Goal: Task Accomplishment & Management: Manage account settings

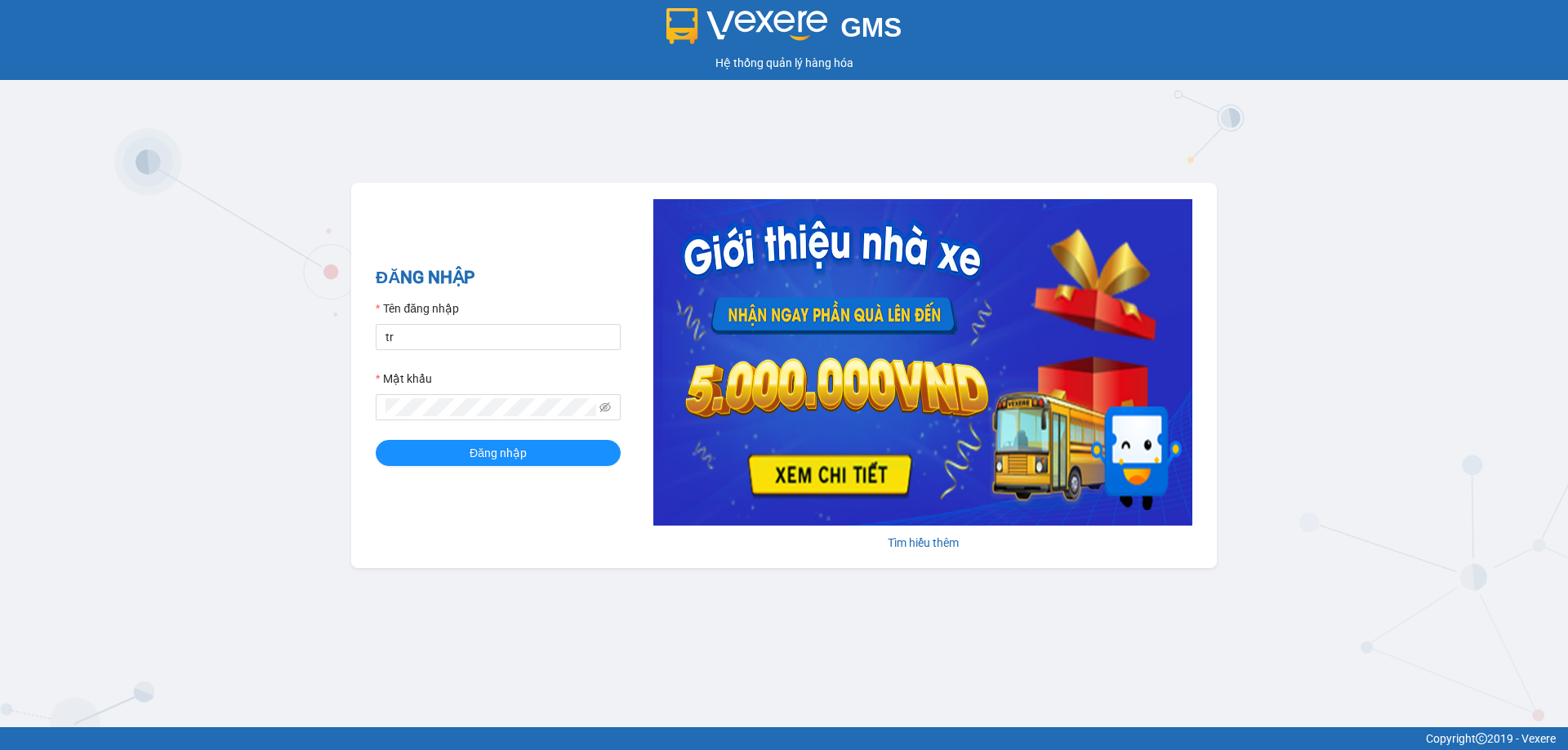
type input "tronghoang.apq"
click at [375, 439] on button "Đăng nhập" at bounding box center [497, 452] width 245 height 26
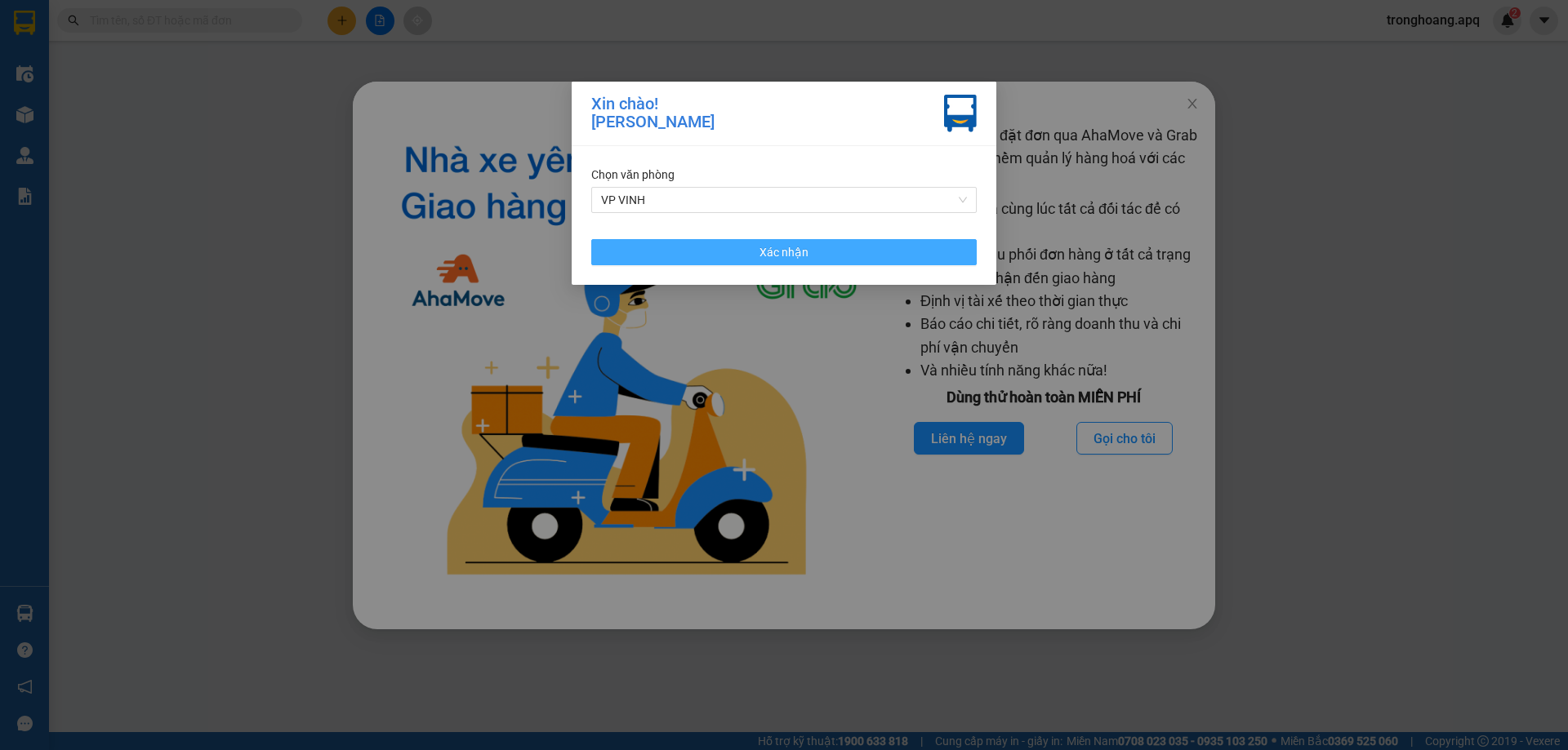
click at [893, 242] on button "Xác nhận" at bounding box center [784, 252] width 385 height 26
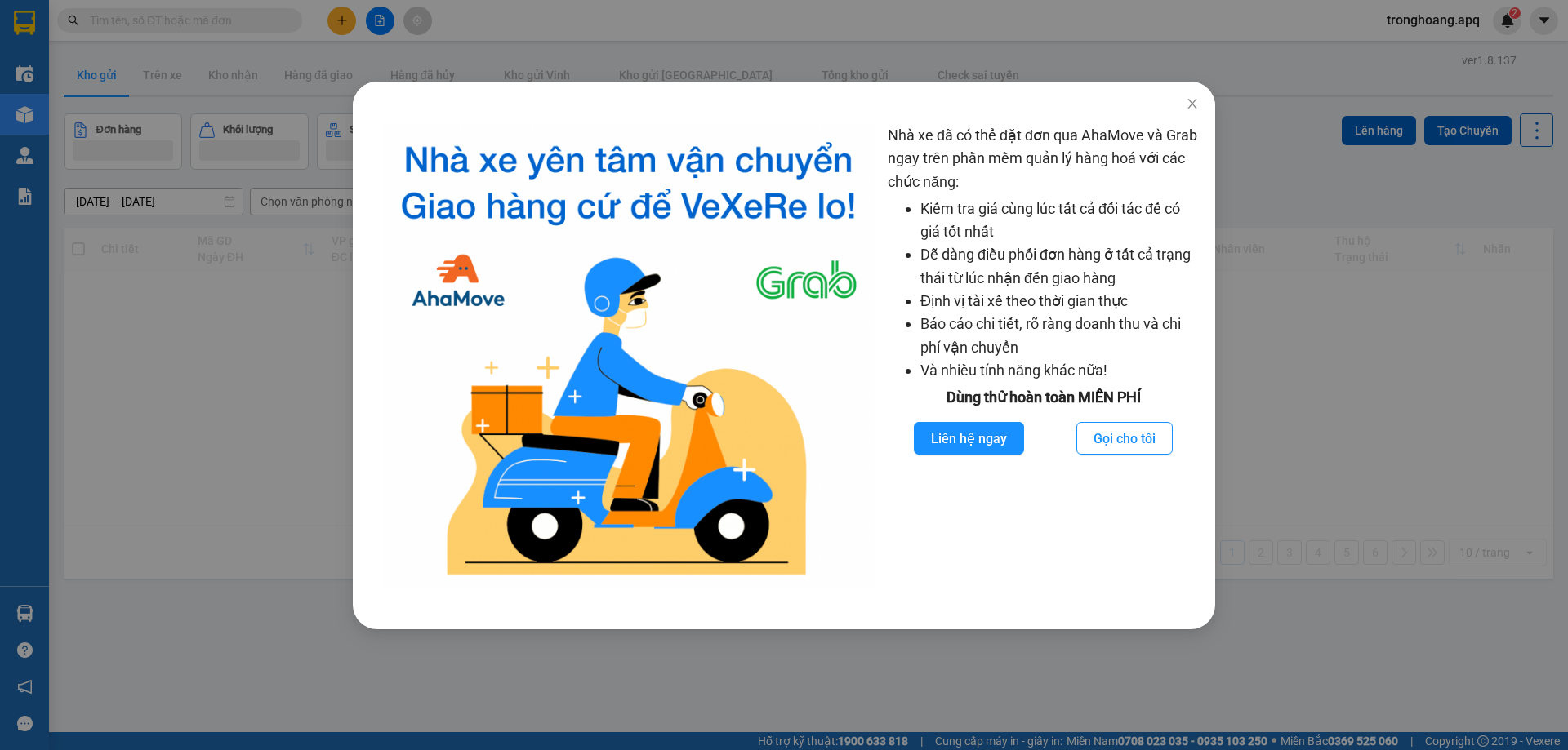
click at [1219, 115] on div "Nhà xe đã có thể đặt đơn qua AhaMove và Grab ngay trên phần mềm quản lý hàng ho…" at bounding box center [784, 375] width 1568 height 750
click at [1200, 114] on span "Close" at bounding box center [1192, 104] width 46 height 46
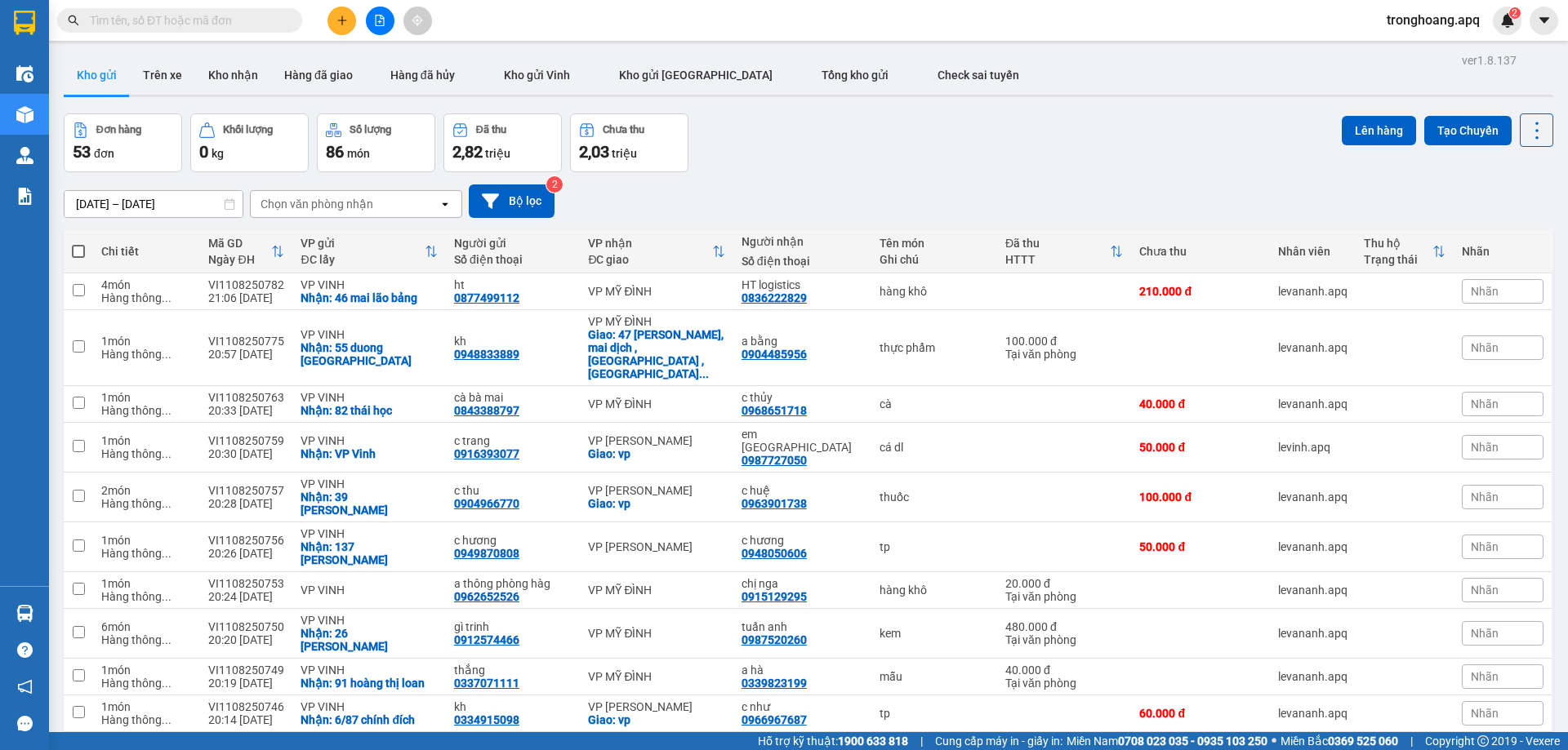
click at [375, 20] on icon "file-add" at bounding box center [379, 20] width 9 height 11
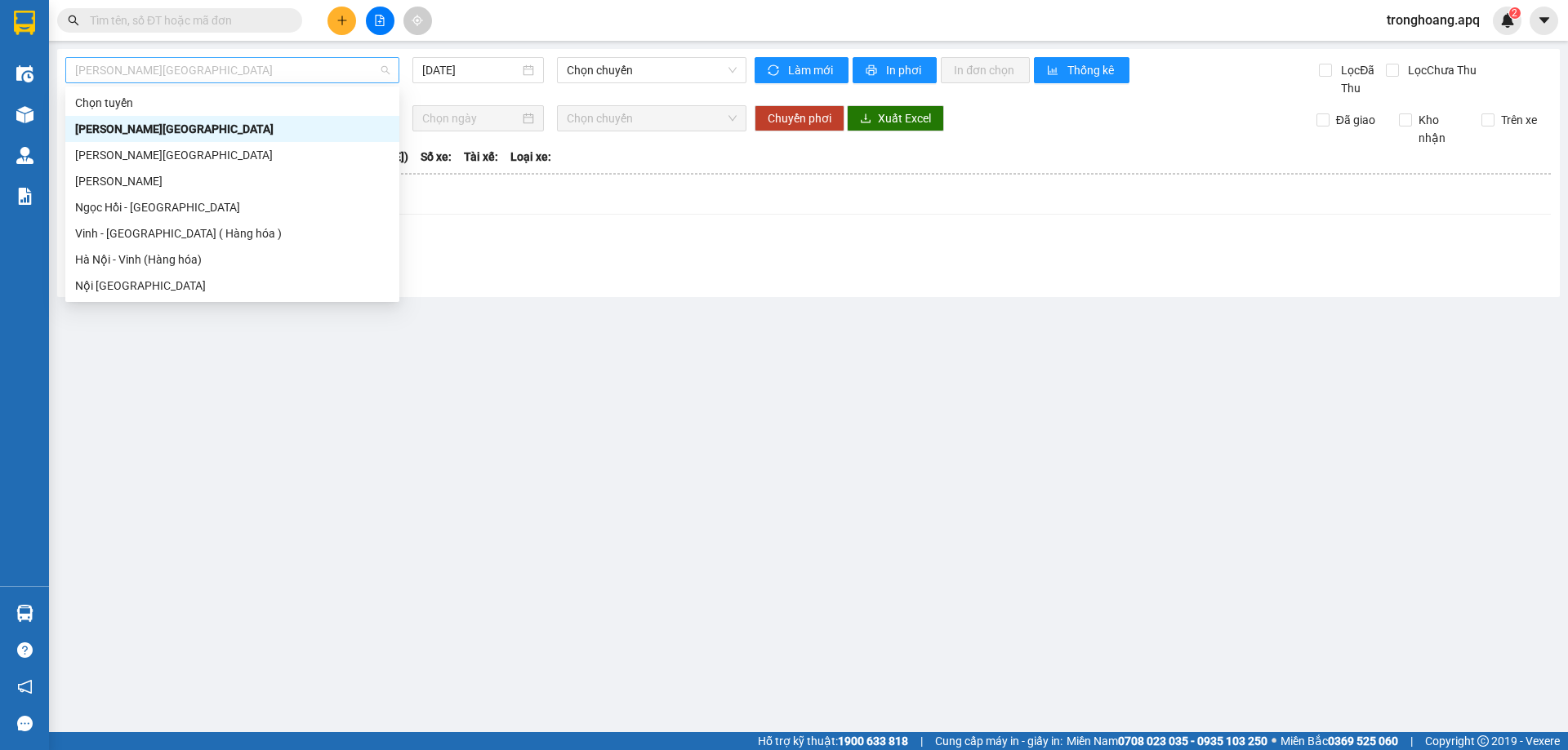
click at [203, 75] on span "[PERSON_NAME][GEOGRAPHIC_DATA]" at bounding box center [232, 70] width 314 height 25
click at [191, 237] on div "Vinh - [GEOGRAPHIC_DATA] ( Hàng hóa )" at bounding box center [232, 233] width 314 height 18
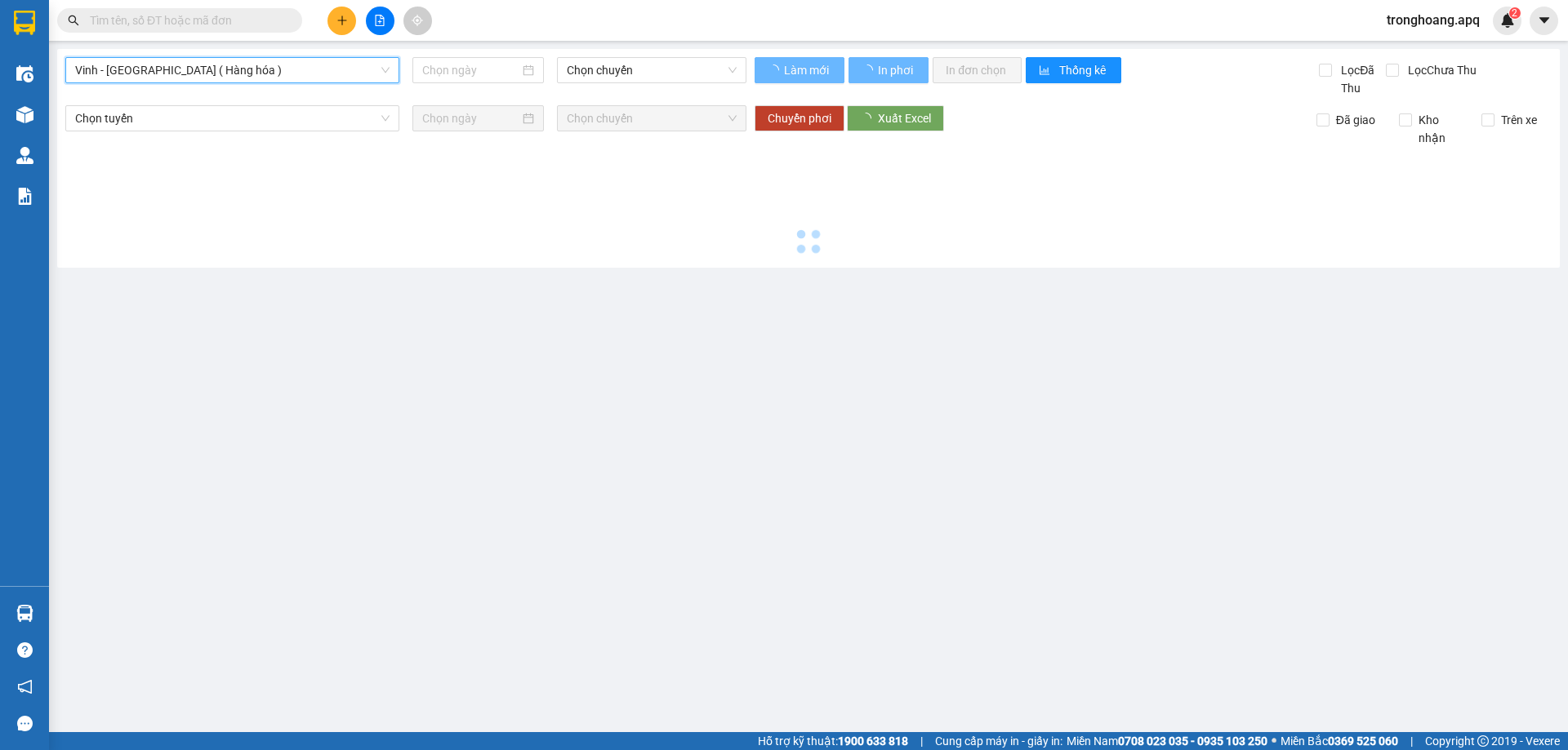
type input "[DATE]"
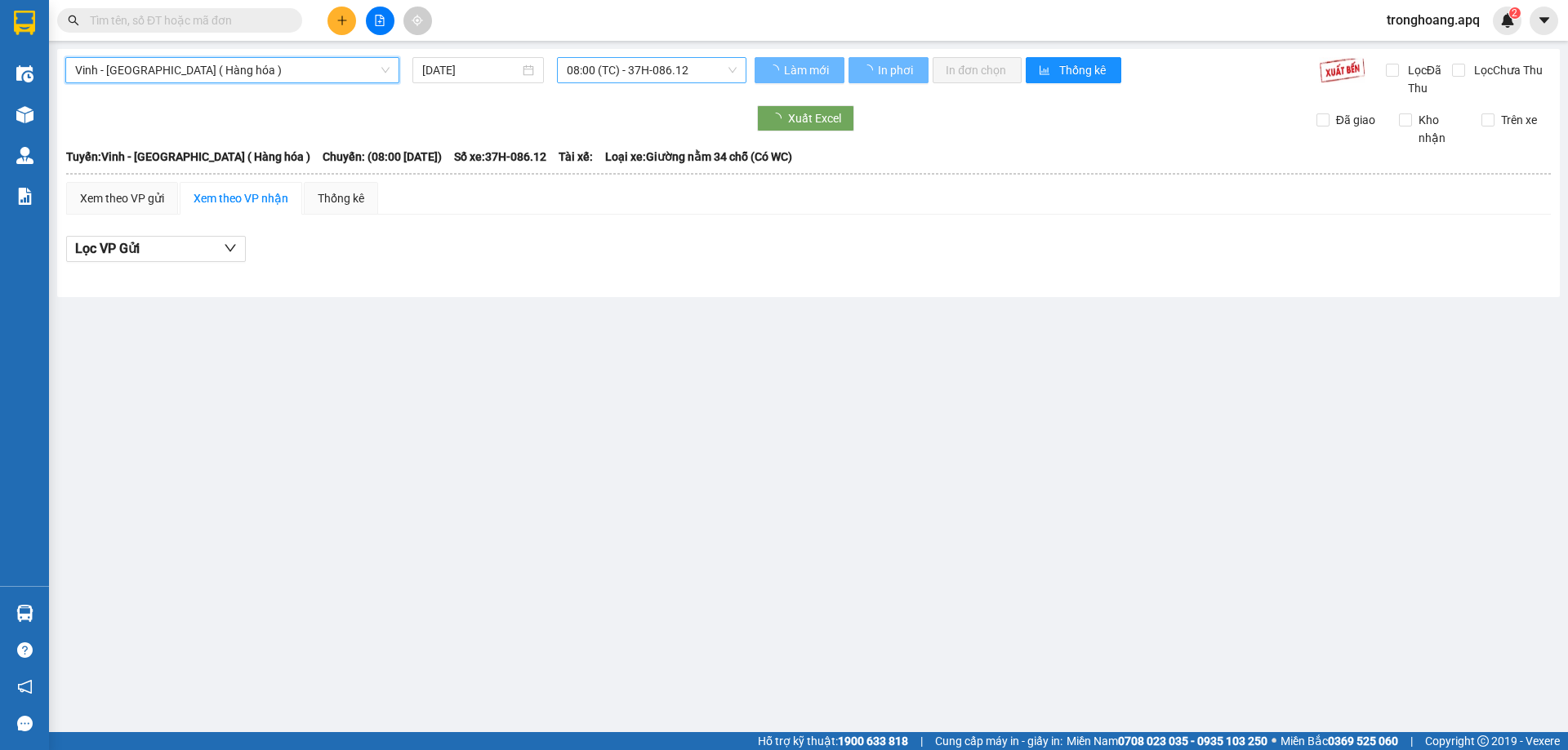
click at [632, 64] on span "08:00 (TC) - 37H-086.12" at bounding box center [652, 70] width 170 height 25
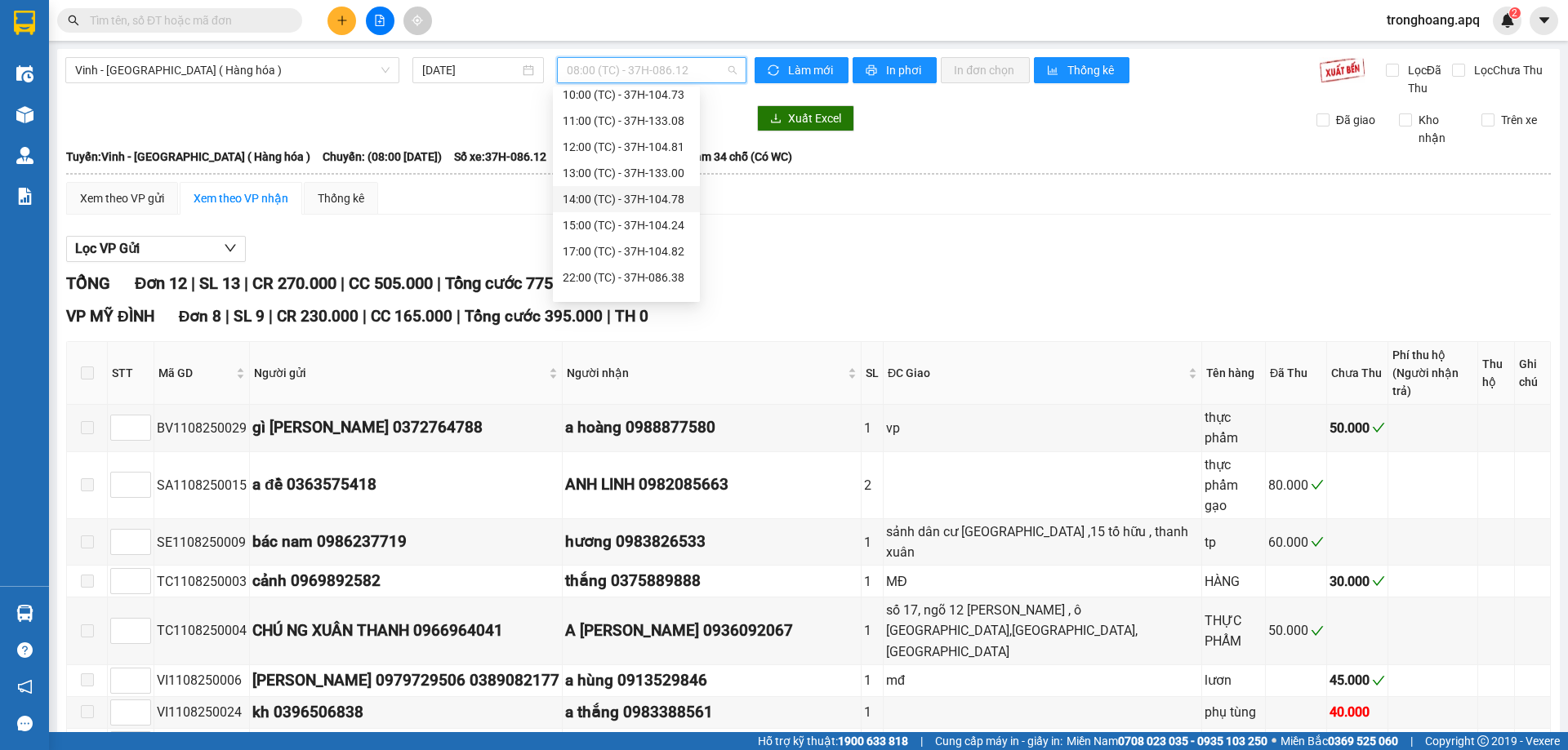
scroll to position [85, 0]
click at [669, 276] on div "22:10 (TC) - 37H-104.94" at bounding box center [627, 278] width 127 height 18
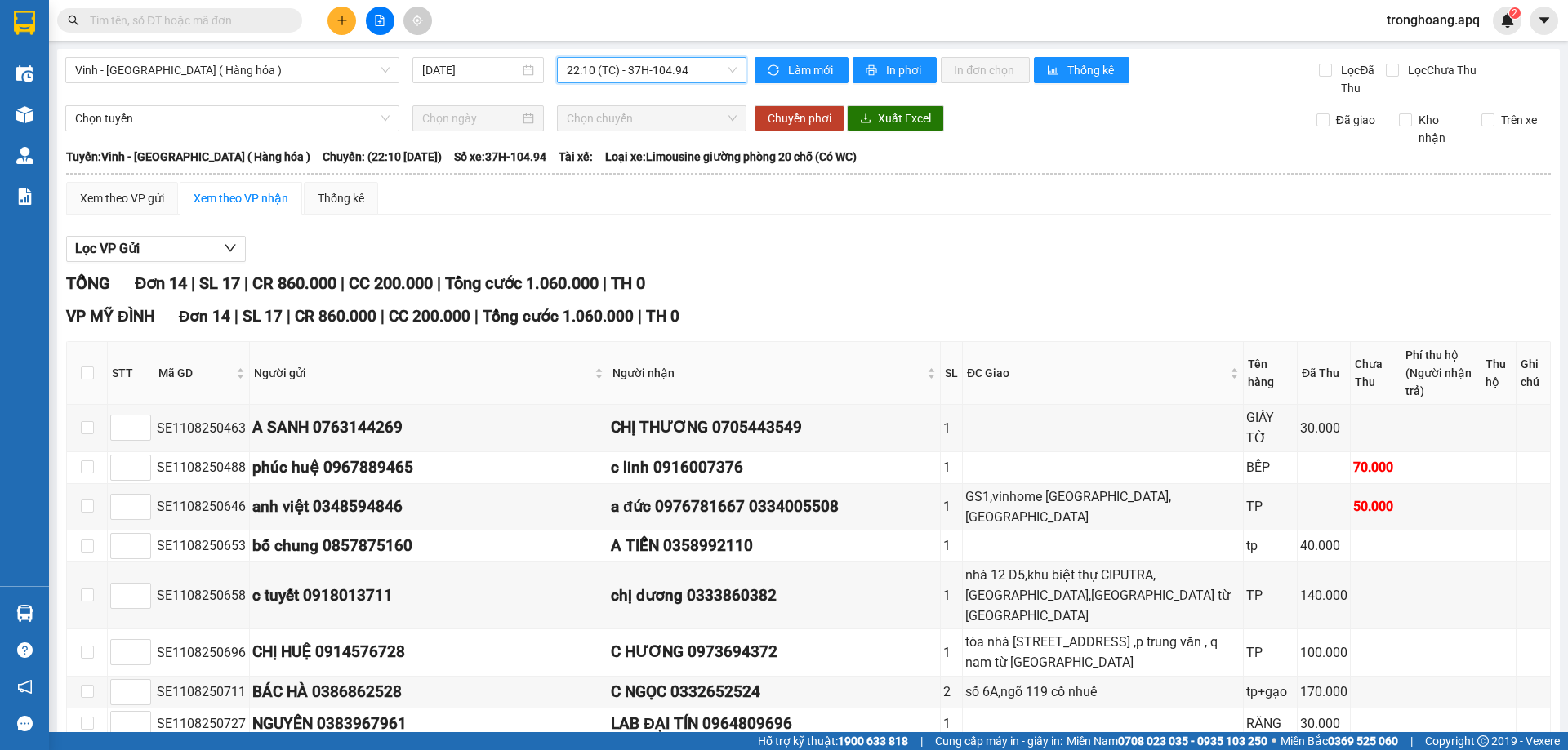
click at [44, 115] on div "Kho hàng mới" at bounding box center [25, 115] width 49 height 41
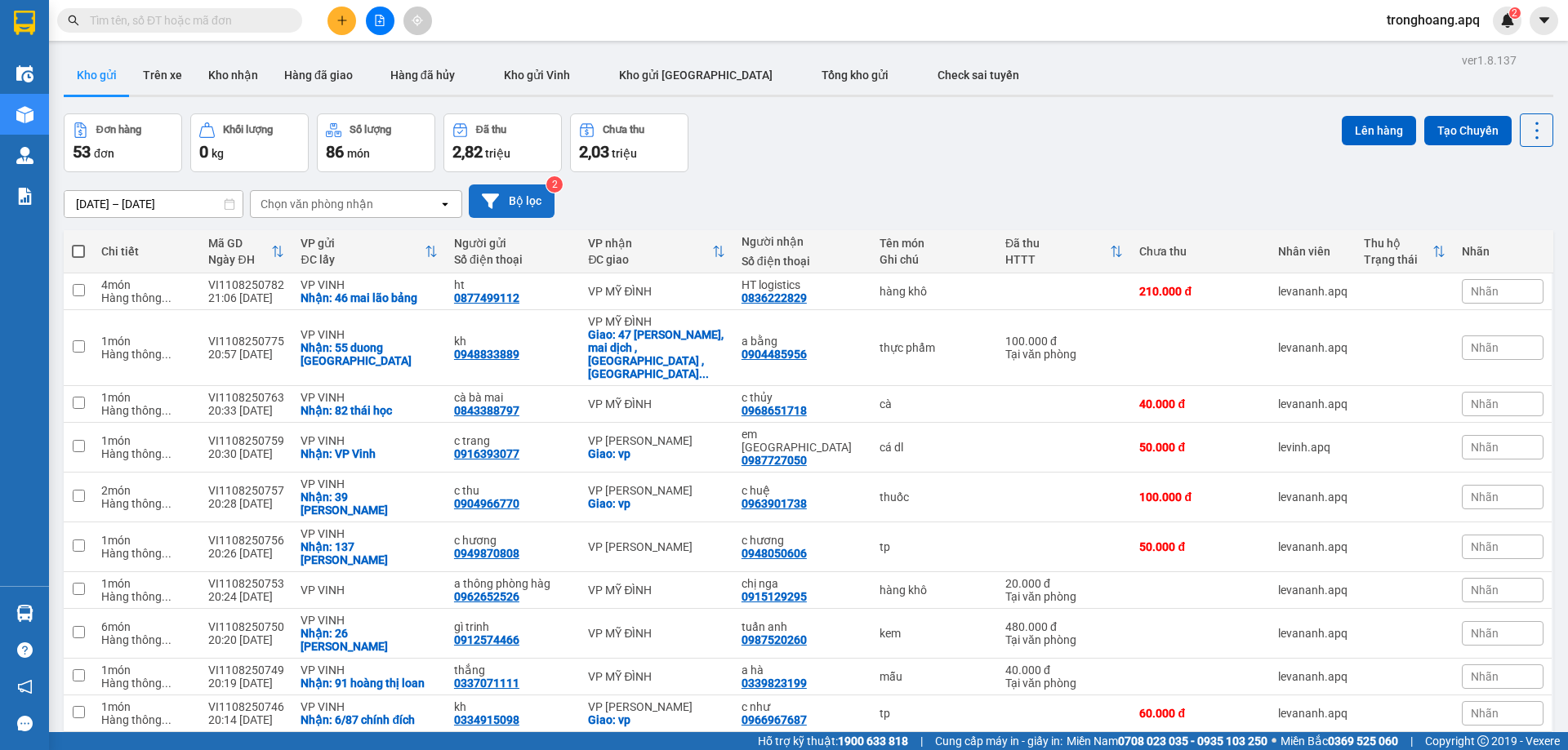
click at [530, 203] on button "Bộ lọc" at bounding box center [511, 200] width 86 height 33
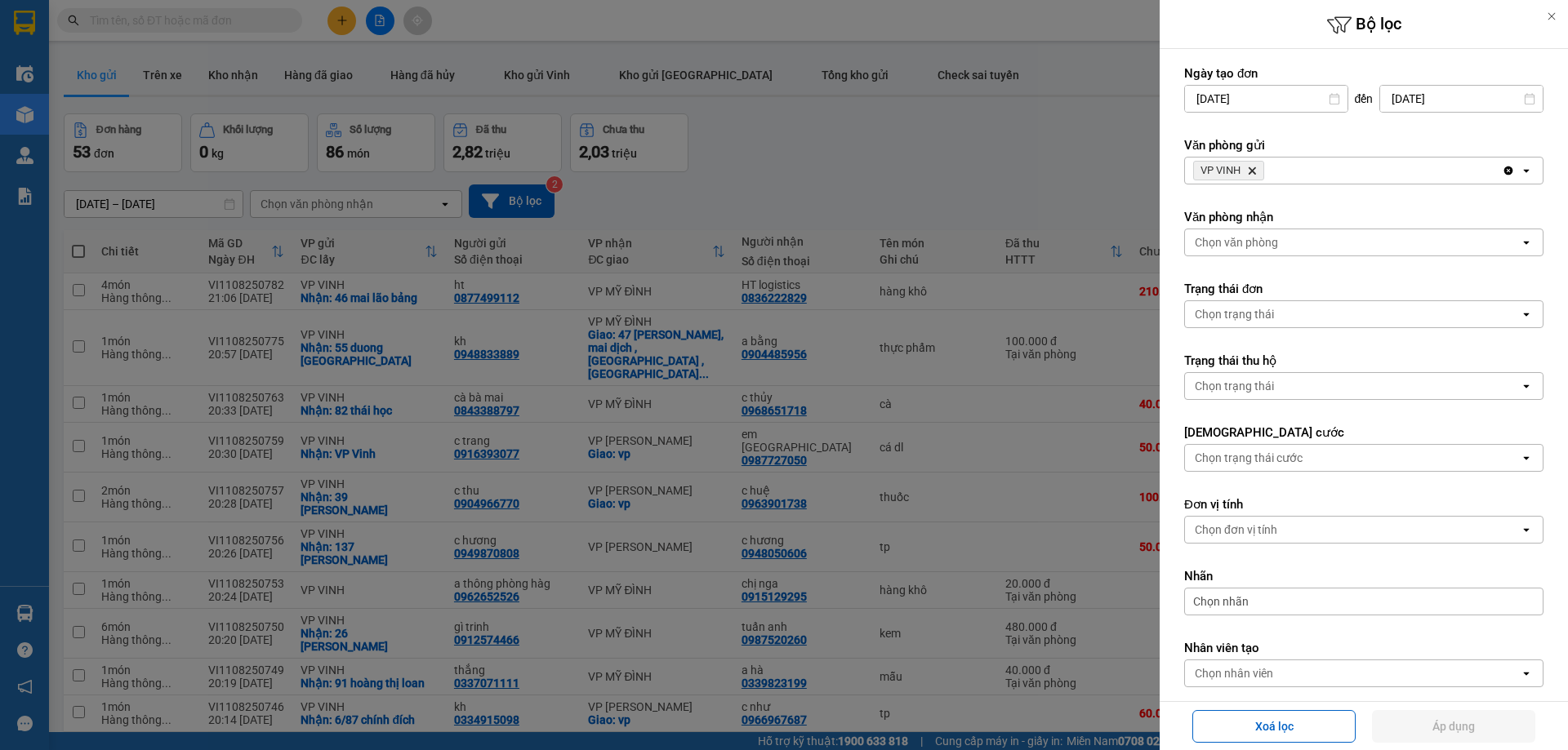
click at [1256, 234] on div "Chọn văn phòng" at bounding box center [1352, 242] width 334 height 26
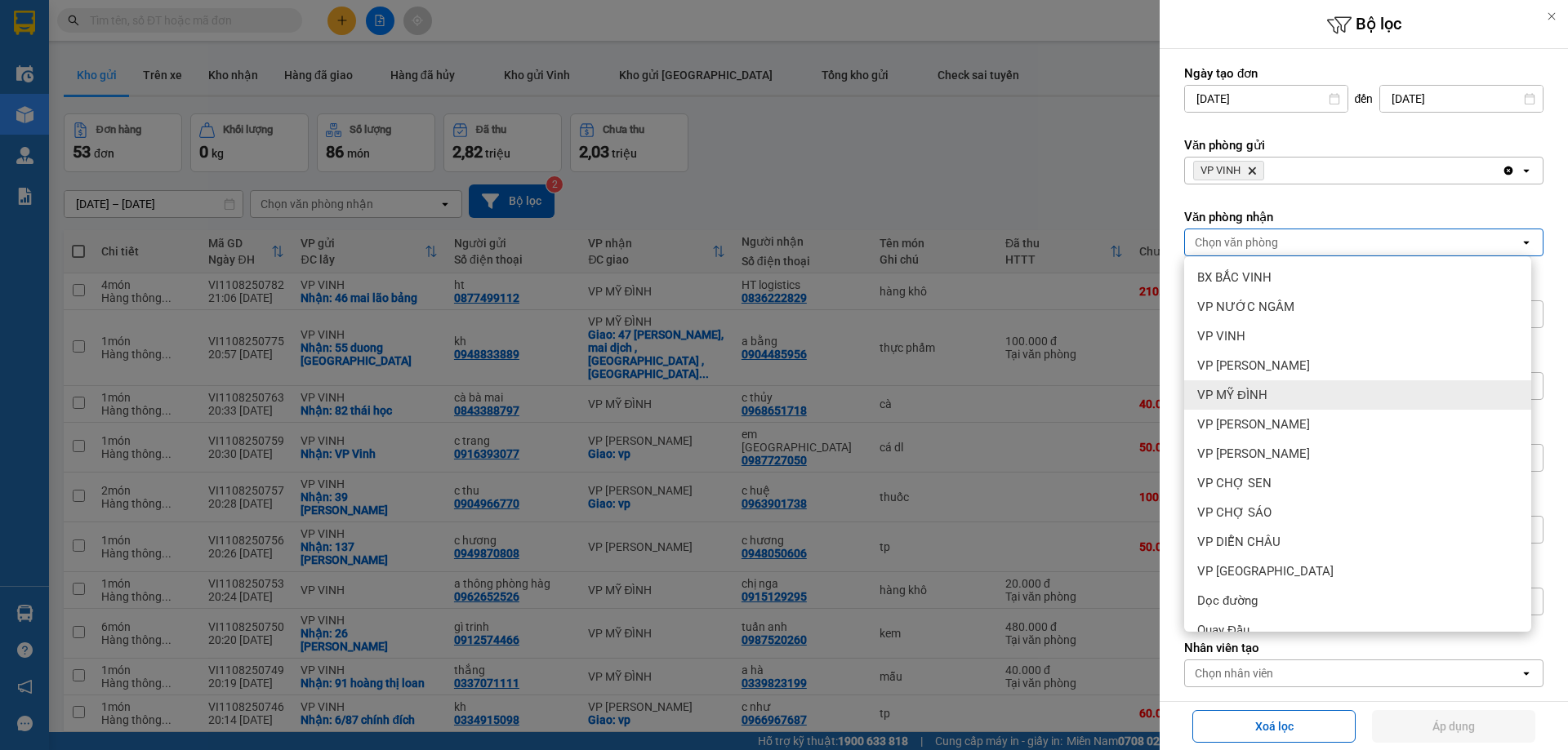
click at [1288, 389] on div "VP MỸ ĐÌNH" at bounding box center [1357, 395] width 347 height 30
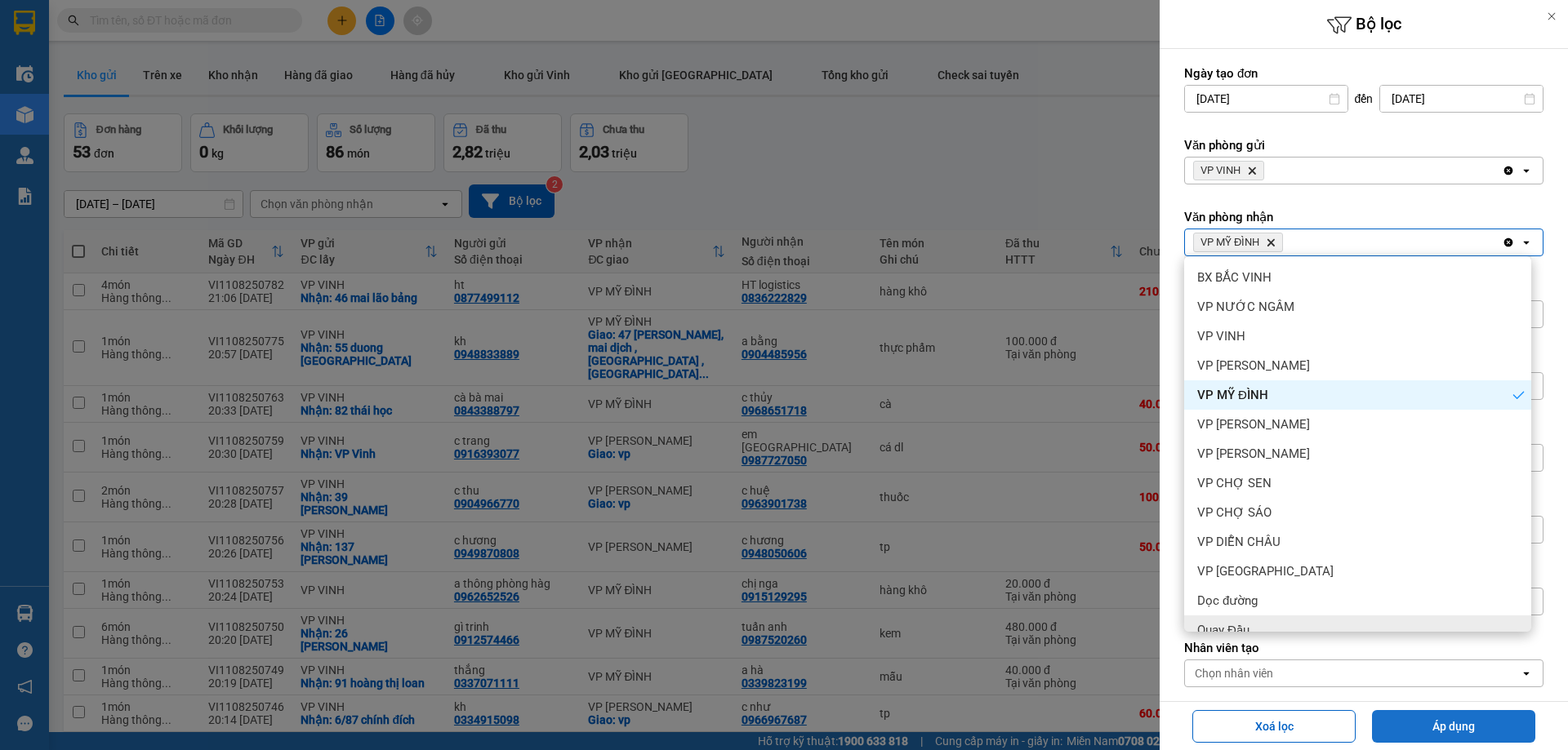
click at [1437, 722] on button "Áp dụng" at bounding box center [1453, 726] width 163 height 32
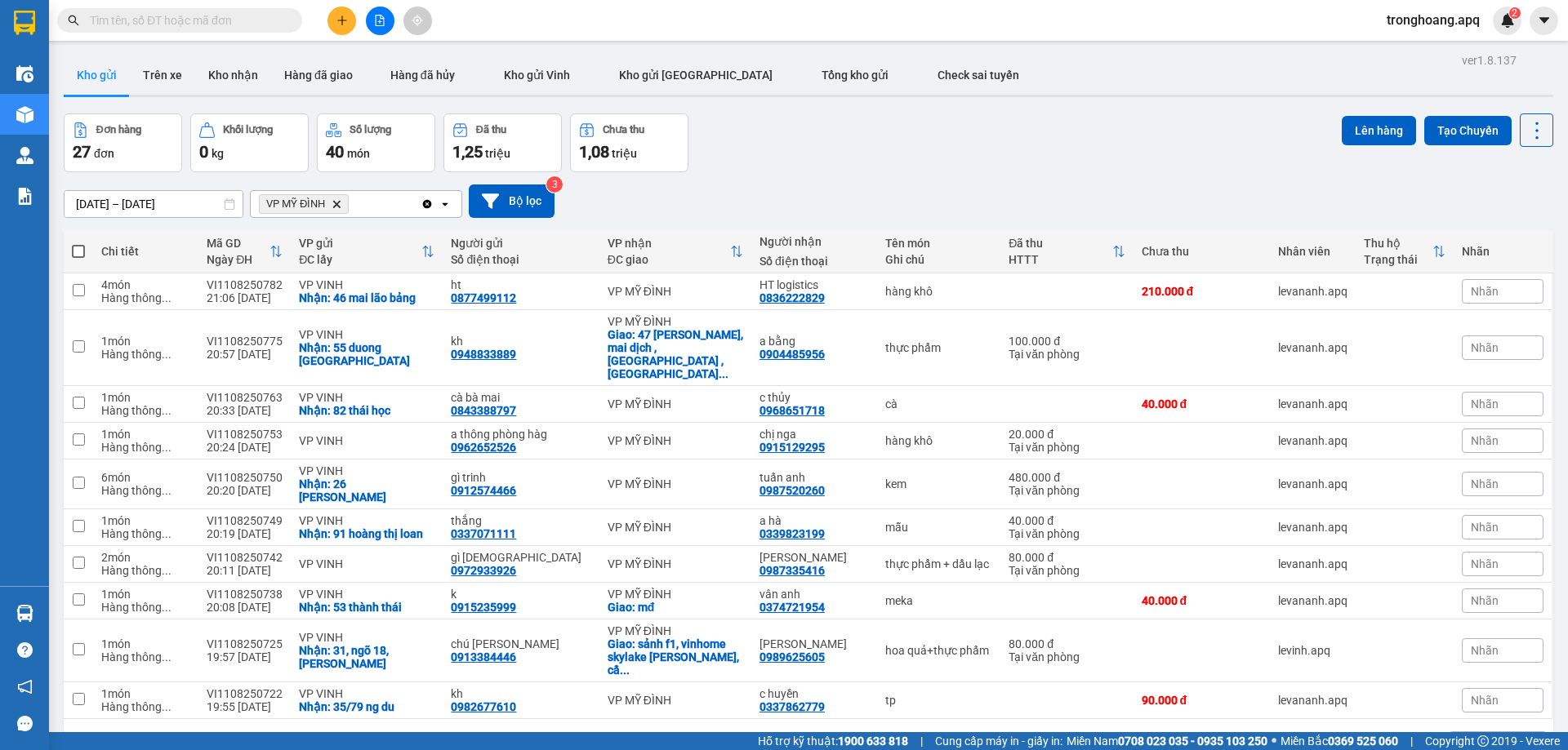
click at [1479, 737] on div "10 / trang" at bounding box center [1485, 745] width 51 height 16
click at [1487, 663] on span "100 / trang" at bounding box center [1478, 657] width 59 height 16
click at [382, 478] on div "Nhận: 26 [PERSON_NAME]" at bounding box center [367, 490] width 136 height 26
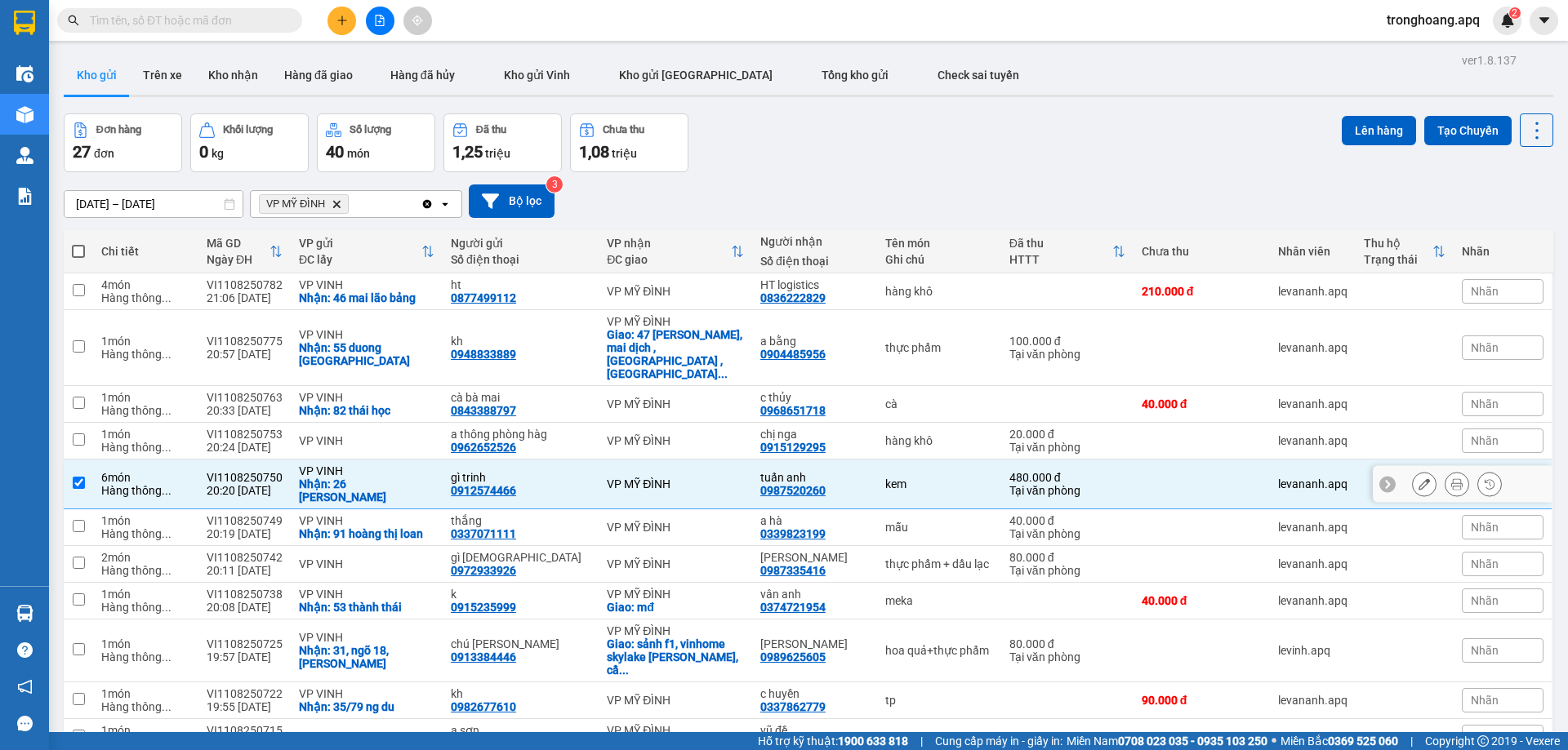
checkbox input "true"
click at [1364, 134] on button "Lên hàng" at bounding box center [1379, 131] width 75 height 30
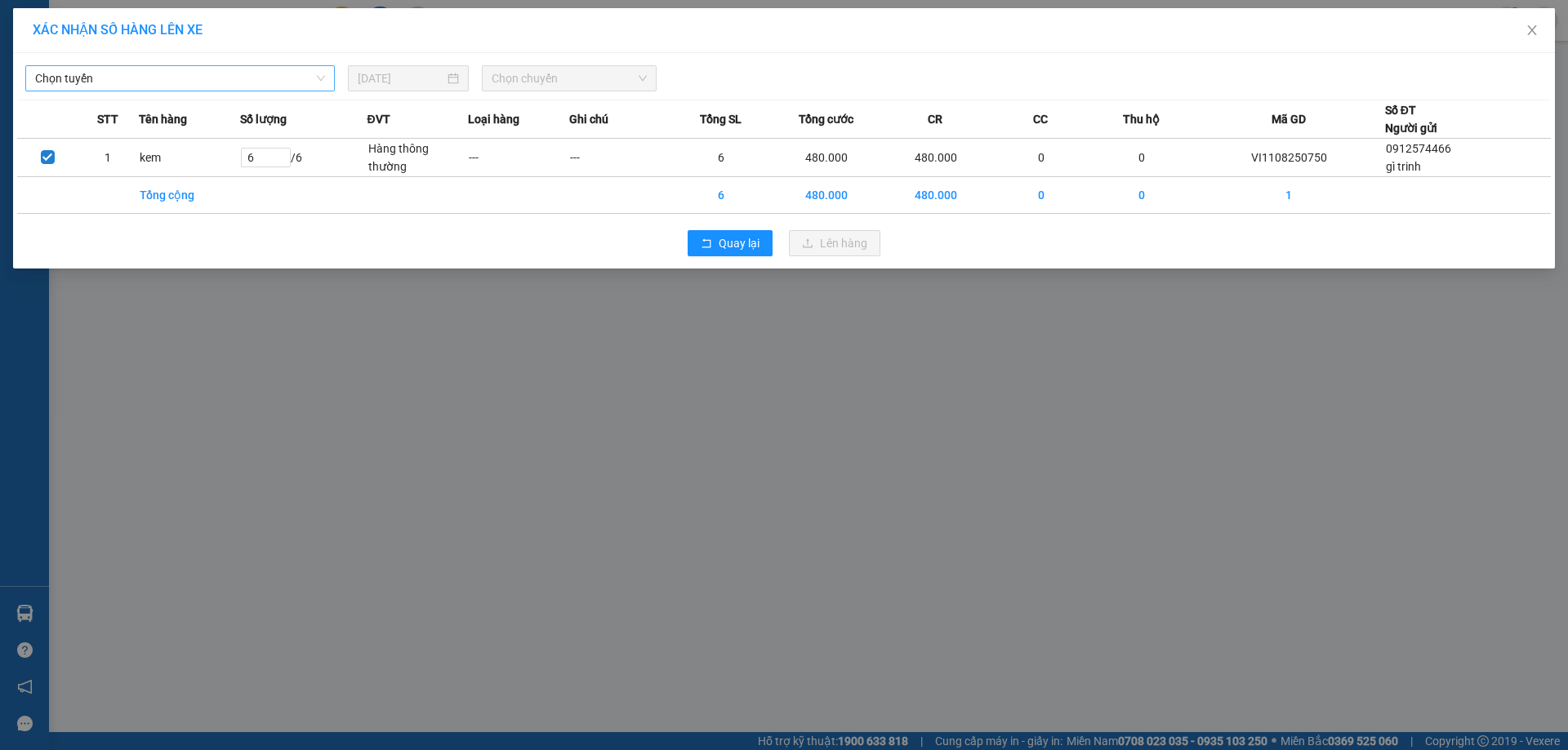
click at [218, 84] on span "Chọn tuyến" at bounding box center [179, 78] width 289 height 25
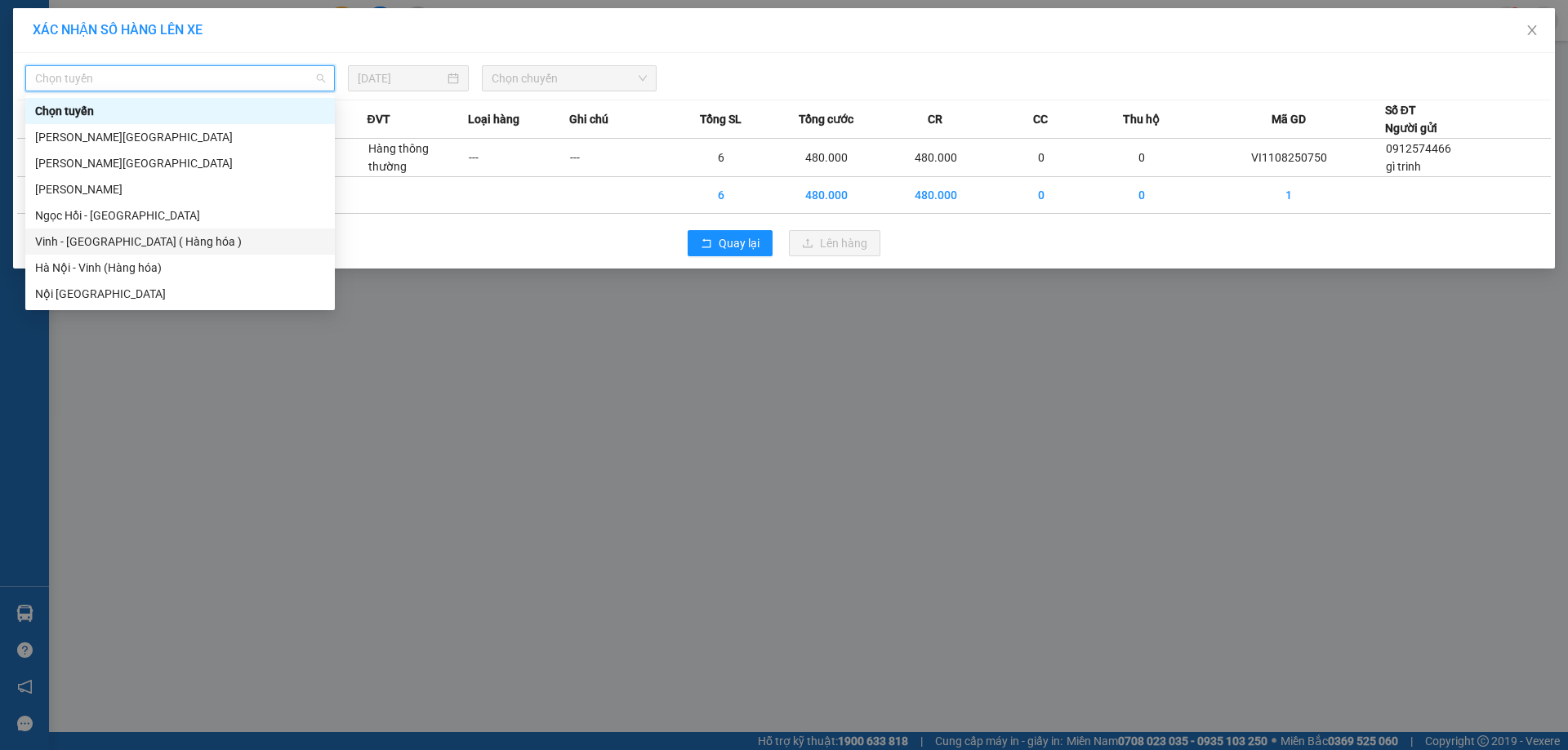
click at [118, 236] on div "Vinh - [GEOGRAPHIC_DATA] ( Hàng hóa )" at bounding box center [179, 241] width 289 height 18
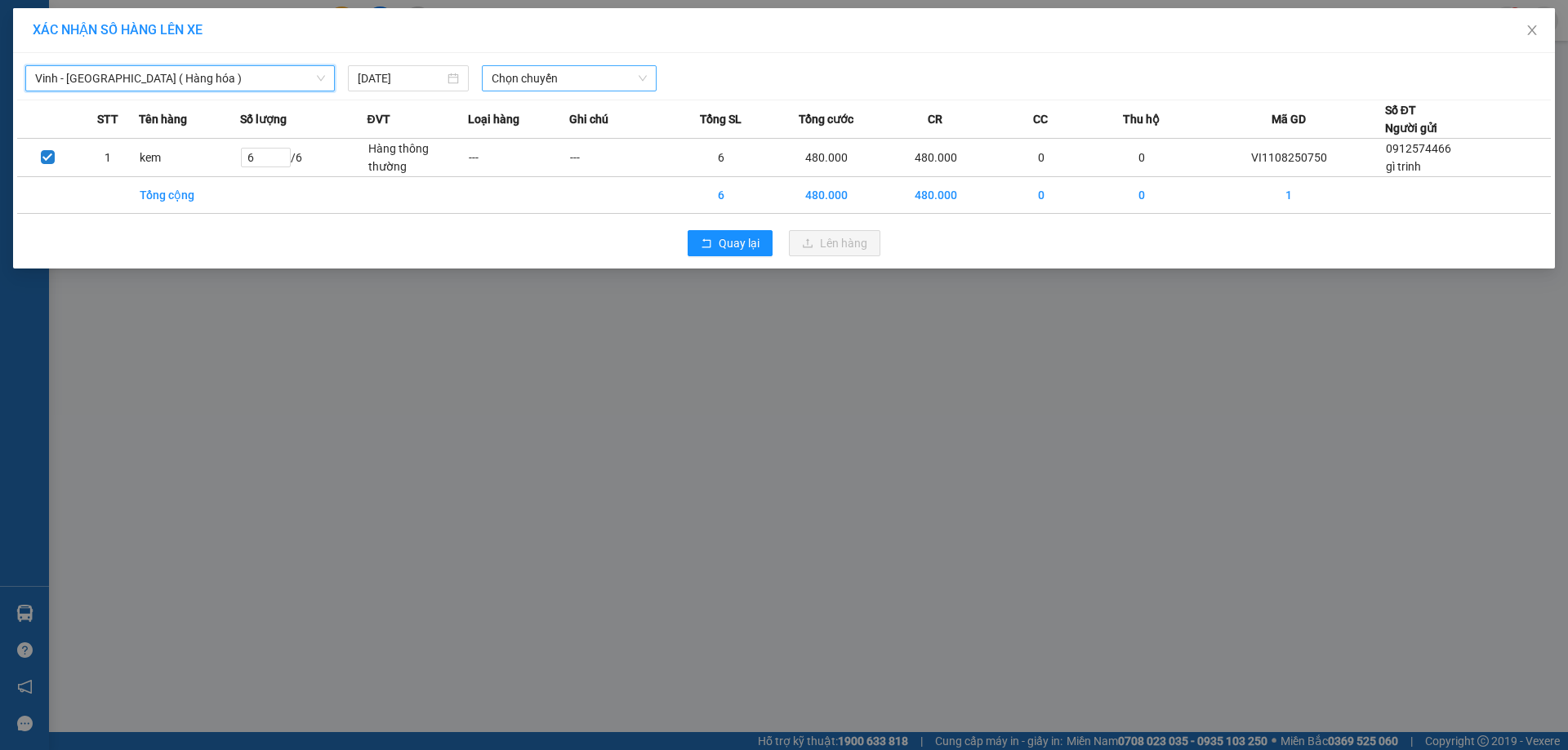
click at [570, 78] on span "Chọn chuyến" at bounding box center [569, 78] width 155 height 25
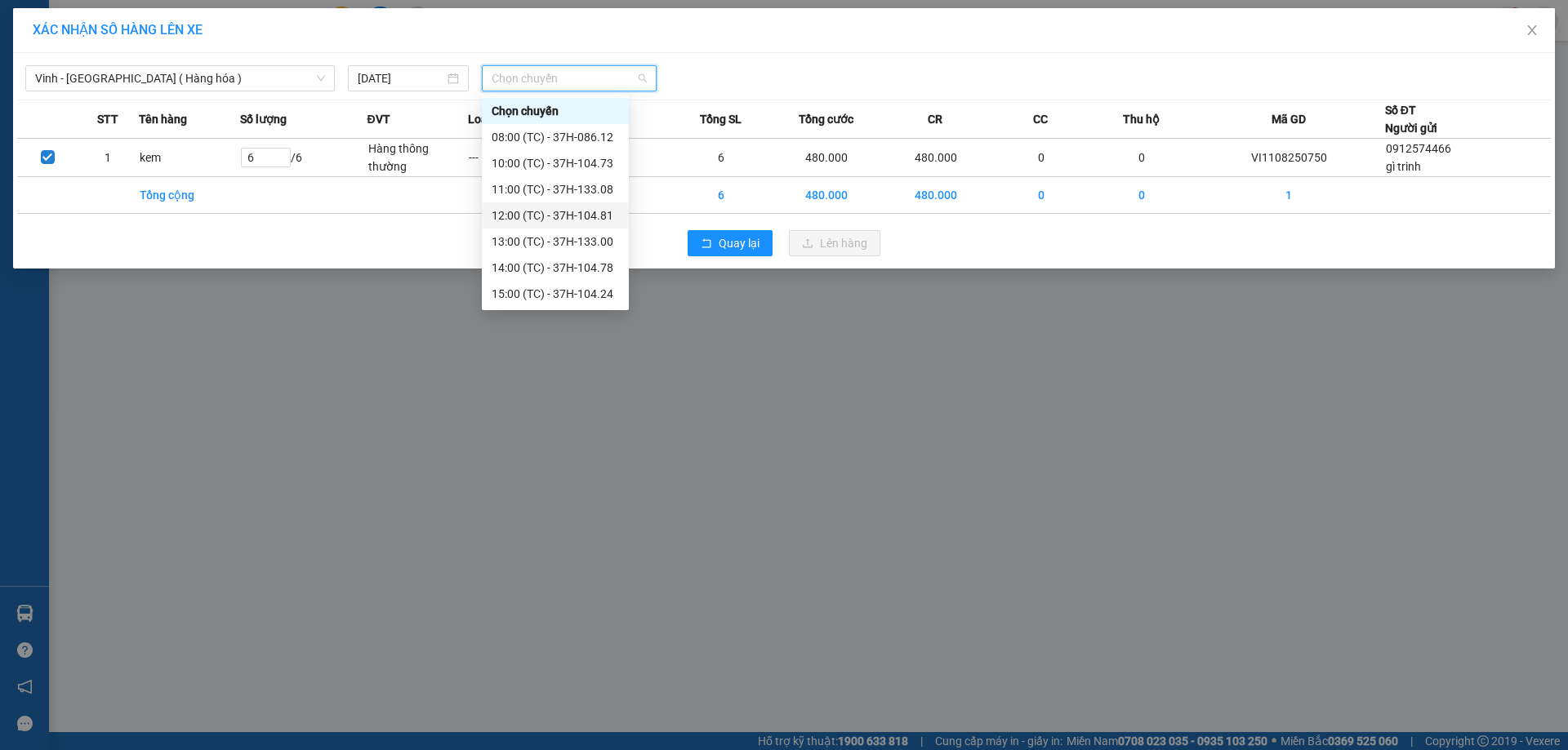
scroll to position [81, 0]
click at [587, 289] on div "22:10 (TC) - 37H-104.94" at bounding box center [555, 290] width 127 height 18
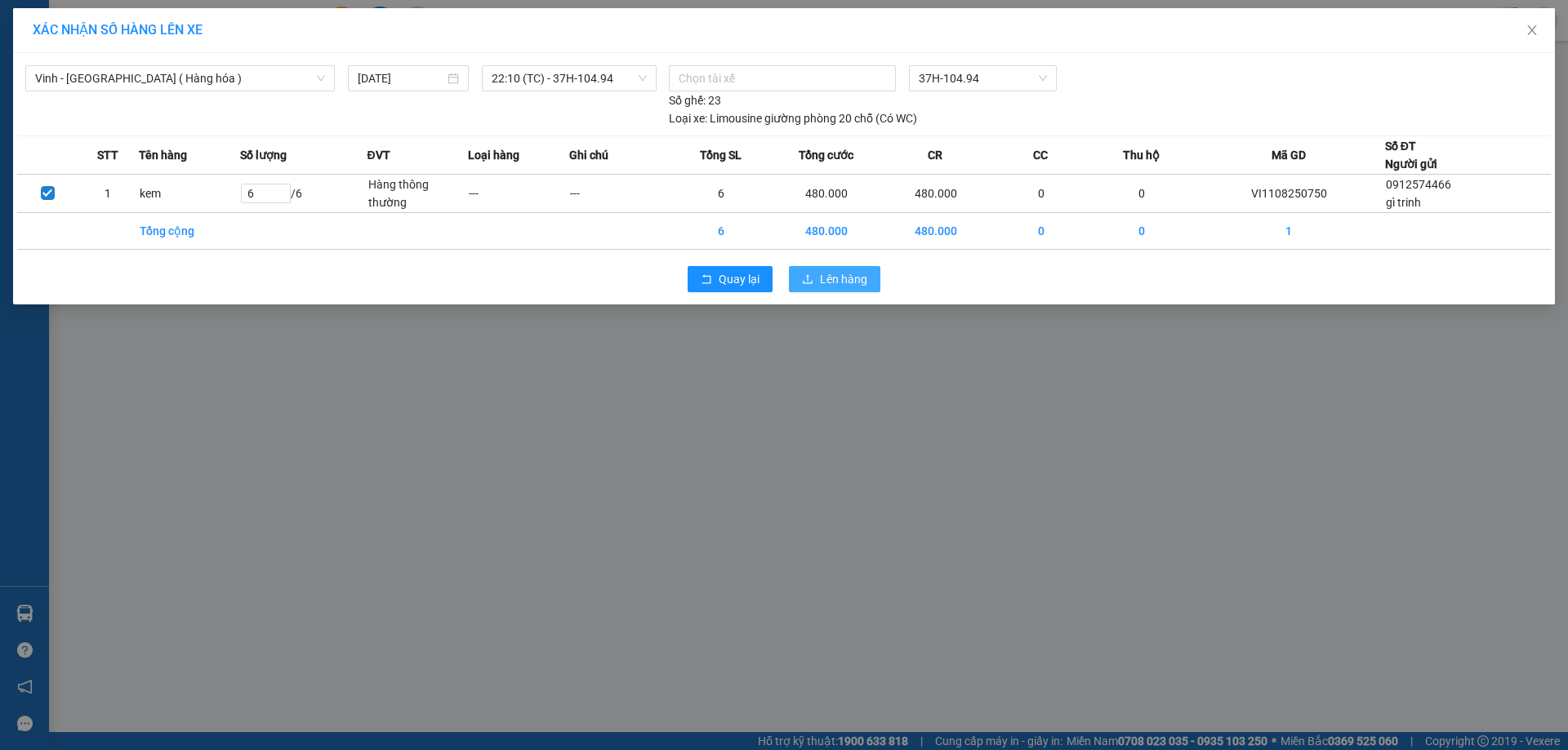
click at [845, 288] on span "Lên hàng" at bounding box center [844, 278] width 48 height 18
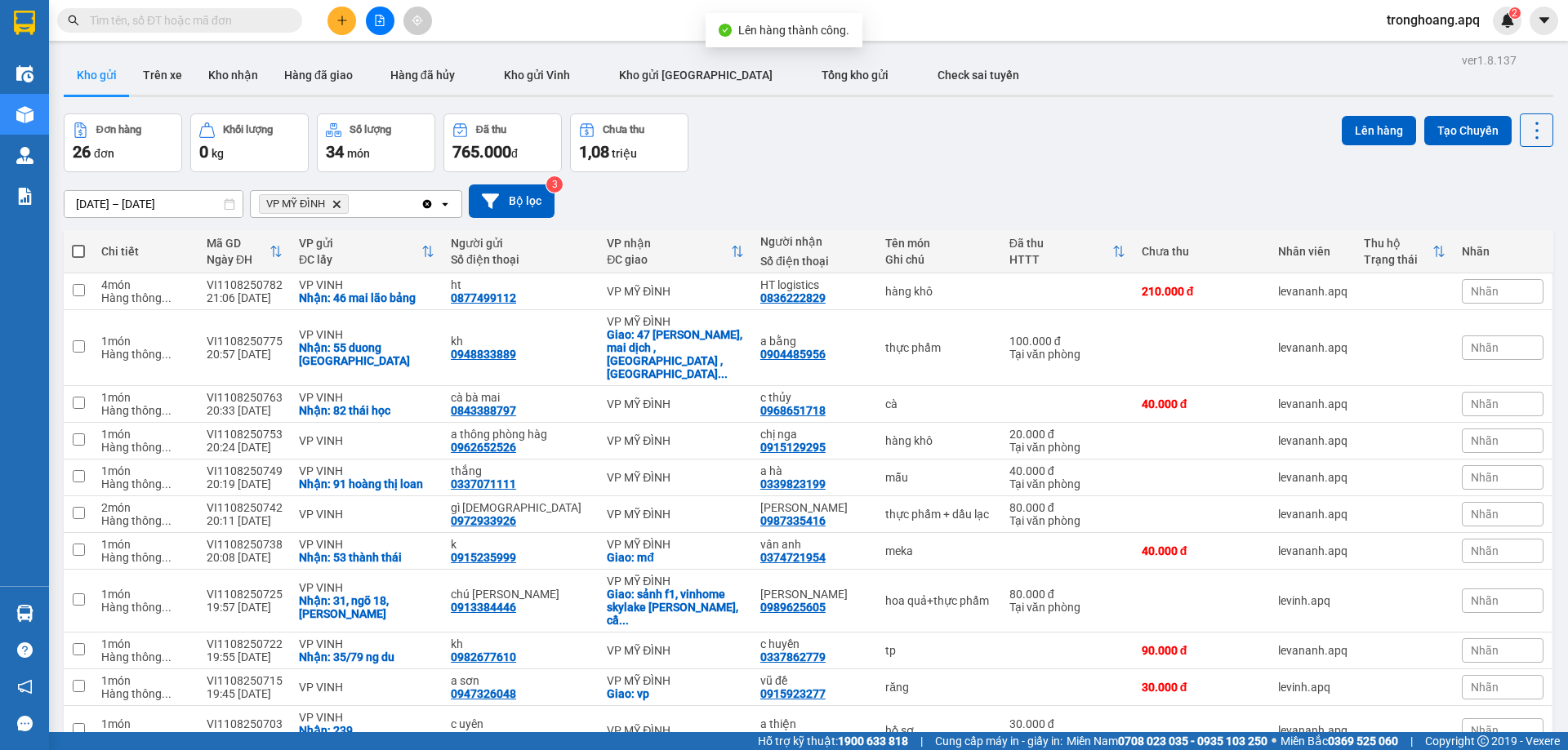
click at [383, 23] on icon "file-add" at bounding box center [379, 20] width 11 height 11
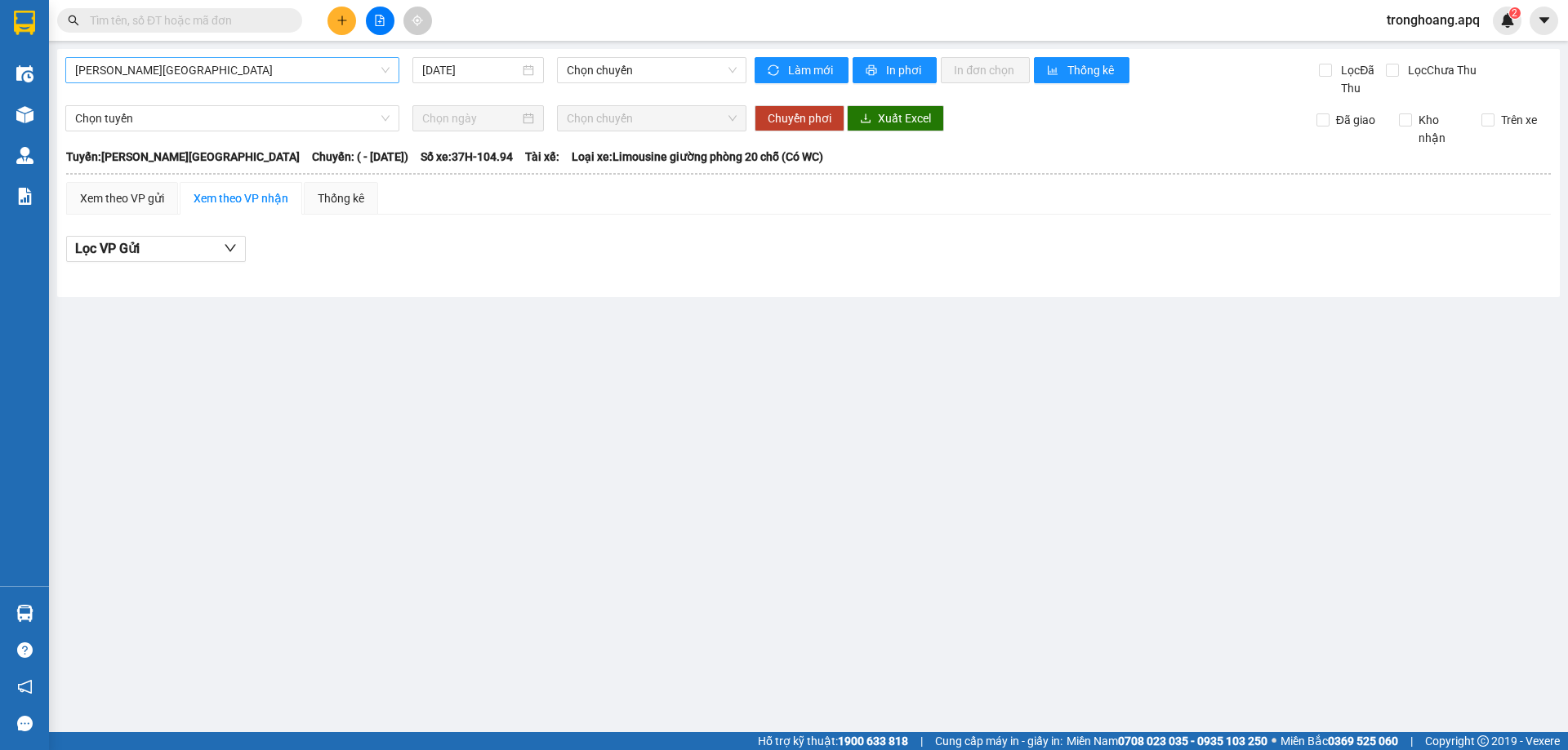
click at [228, 77] on span "[PERSON_NAME][GEOGRAPHIC_DATA]" at bounding box center [232, 70] width 314 height 25
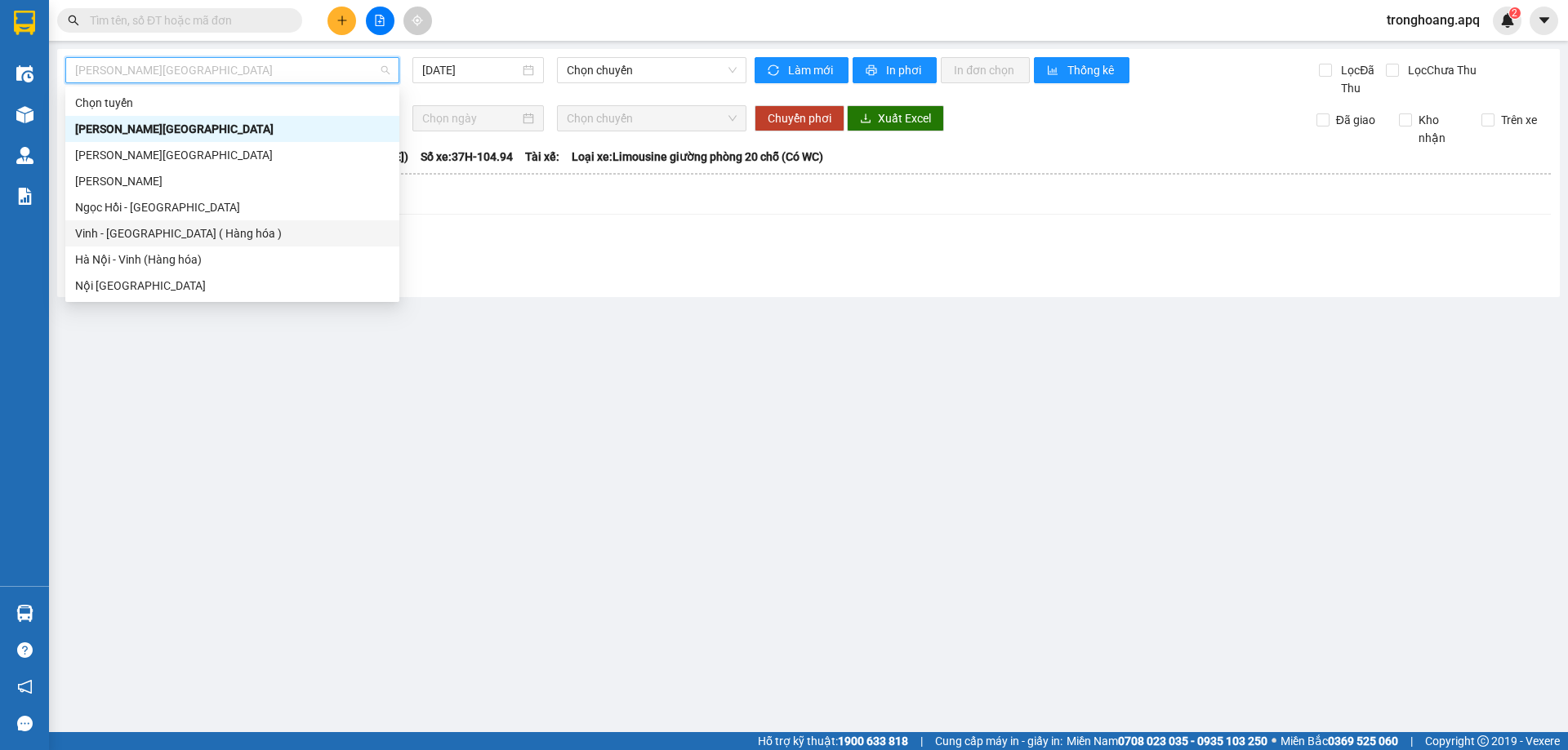
drag, startPoint x: 210, startPoint y: 225, endPoint x: 562, endPoint y: 116, distance: 368.5
click at [211, 225] on div "Vinh - [GEOGRAPHIC_DATA] ( Hàng hóa )" at bounding box center [232, 233] width 314 height 18
type input "[DATE]"
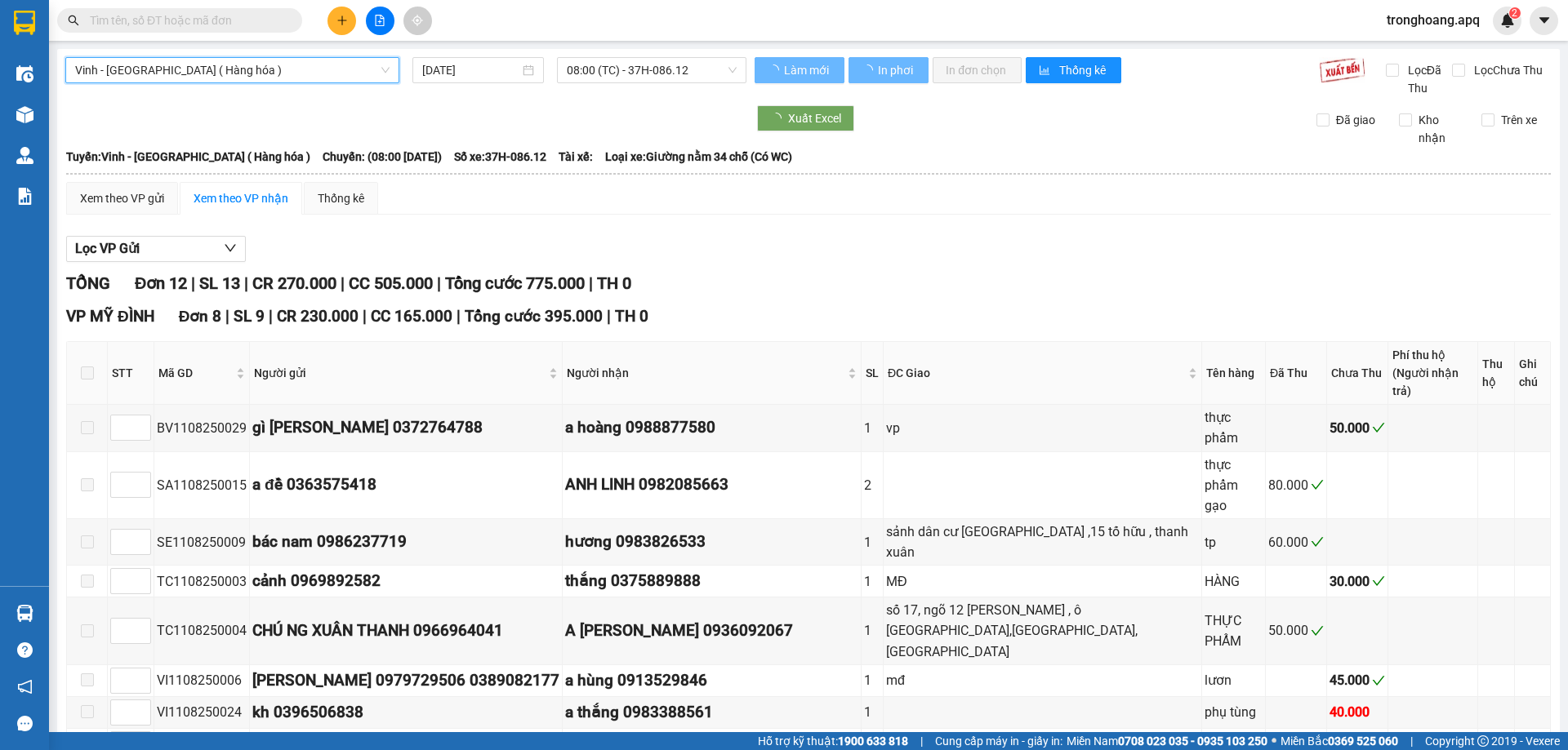
click at [4, 108] on div "Kho hàng mới" at bounding box center [25, 115] width 49 height 41
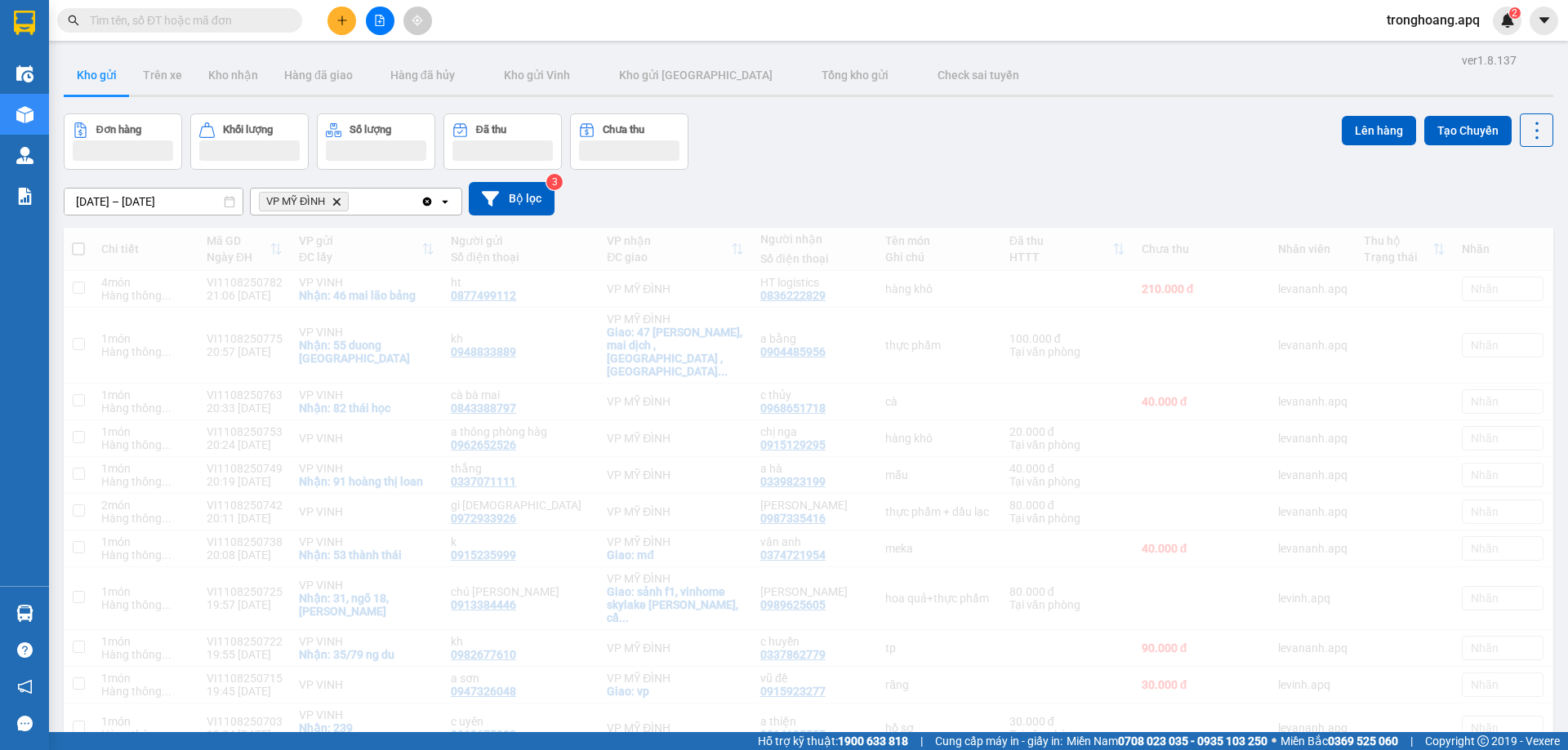
click at [86, 119] on button "Đơn hàng" at bounding box center [122, 142] width 118 height 56
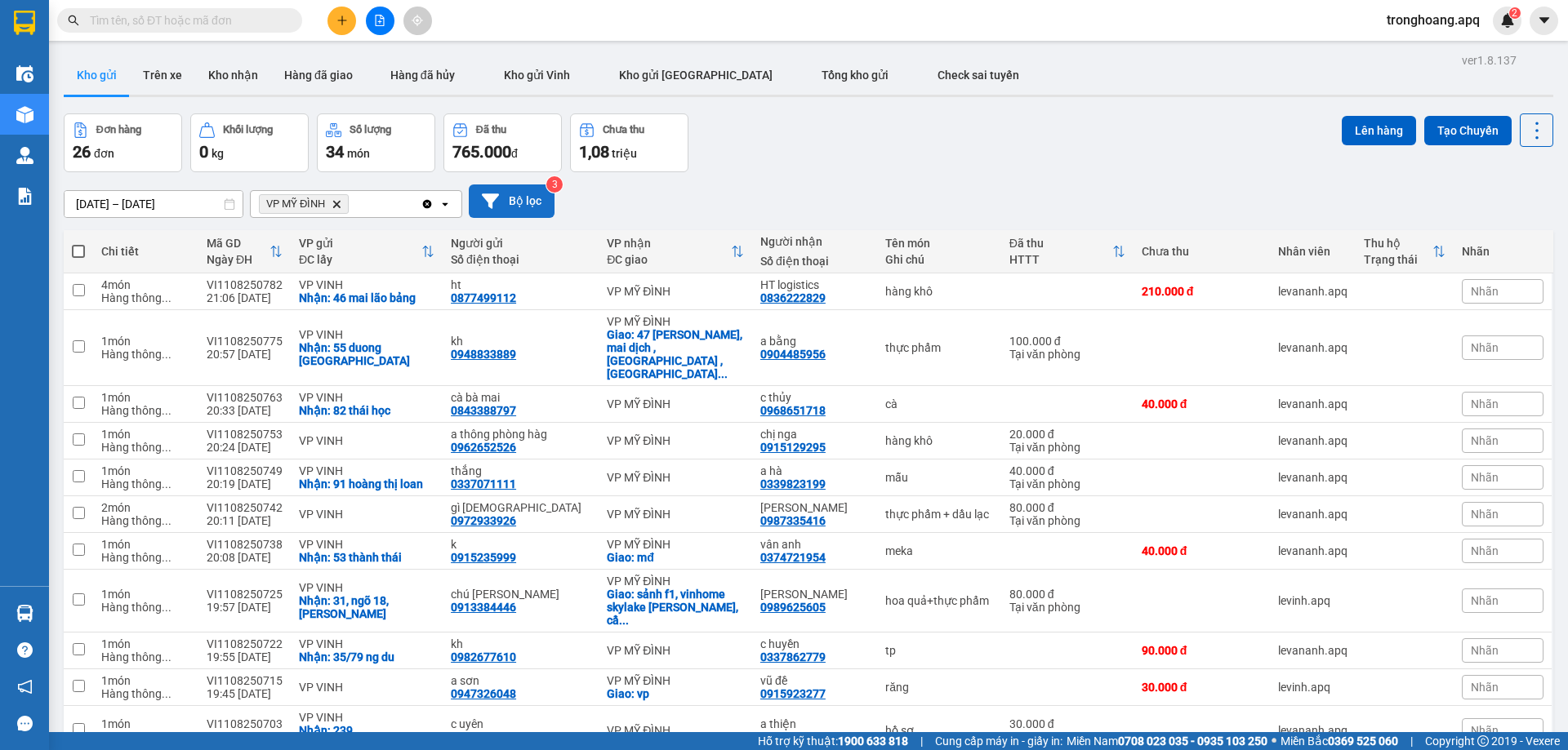
click at [513, 189] on button "Bộ lọc" at bounding box center [511, 200] width 86 height 33
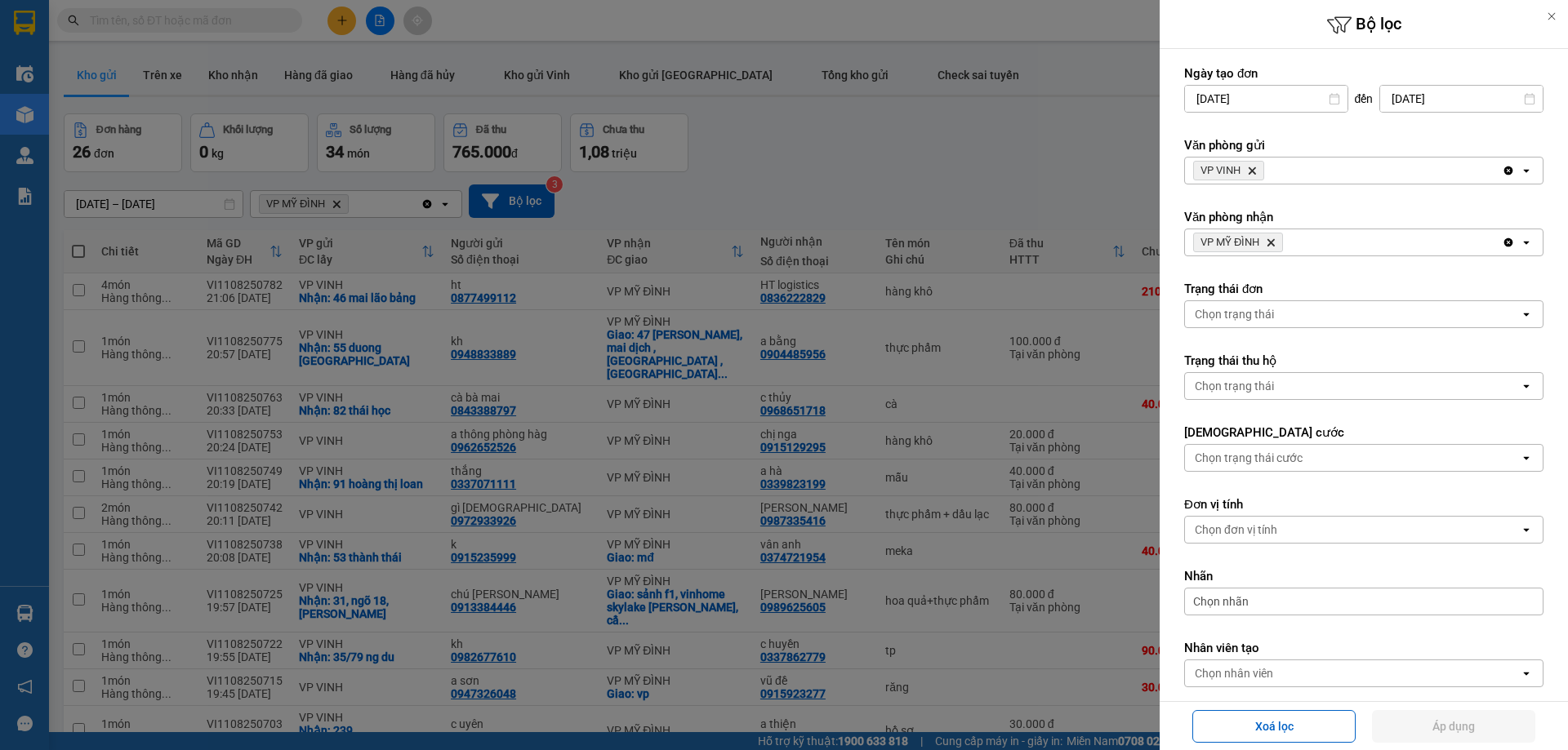
click at [1272, 248] on span "VP MỸ ĐÌNH Delete" at bounding box center [1238, 242] width 90 height 20
click at [1271, 241] on icon "VP MỸ ĐÌNH, close by backspace" at bounding box center [1271, 243] width 8 height 8
click at [1255, 175] on icon "Delete" at bounding box center [1252, 171] width 10 height 10
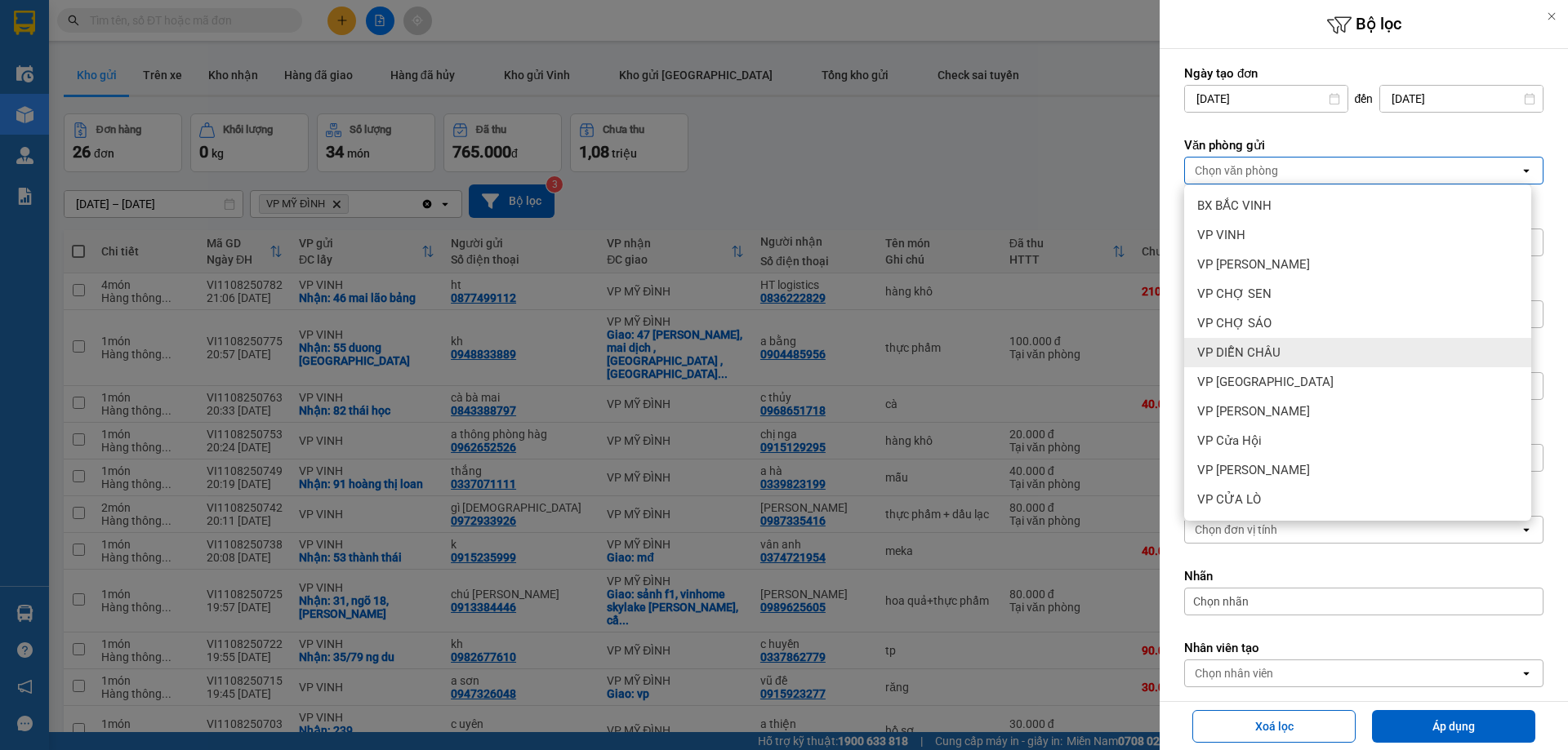
click at [1281, 357] on div "VP DIỄN CHÂU" at bounding box center [1357, 352] width 347 height 30
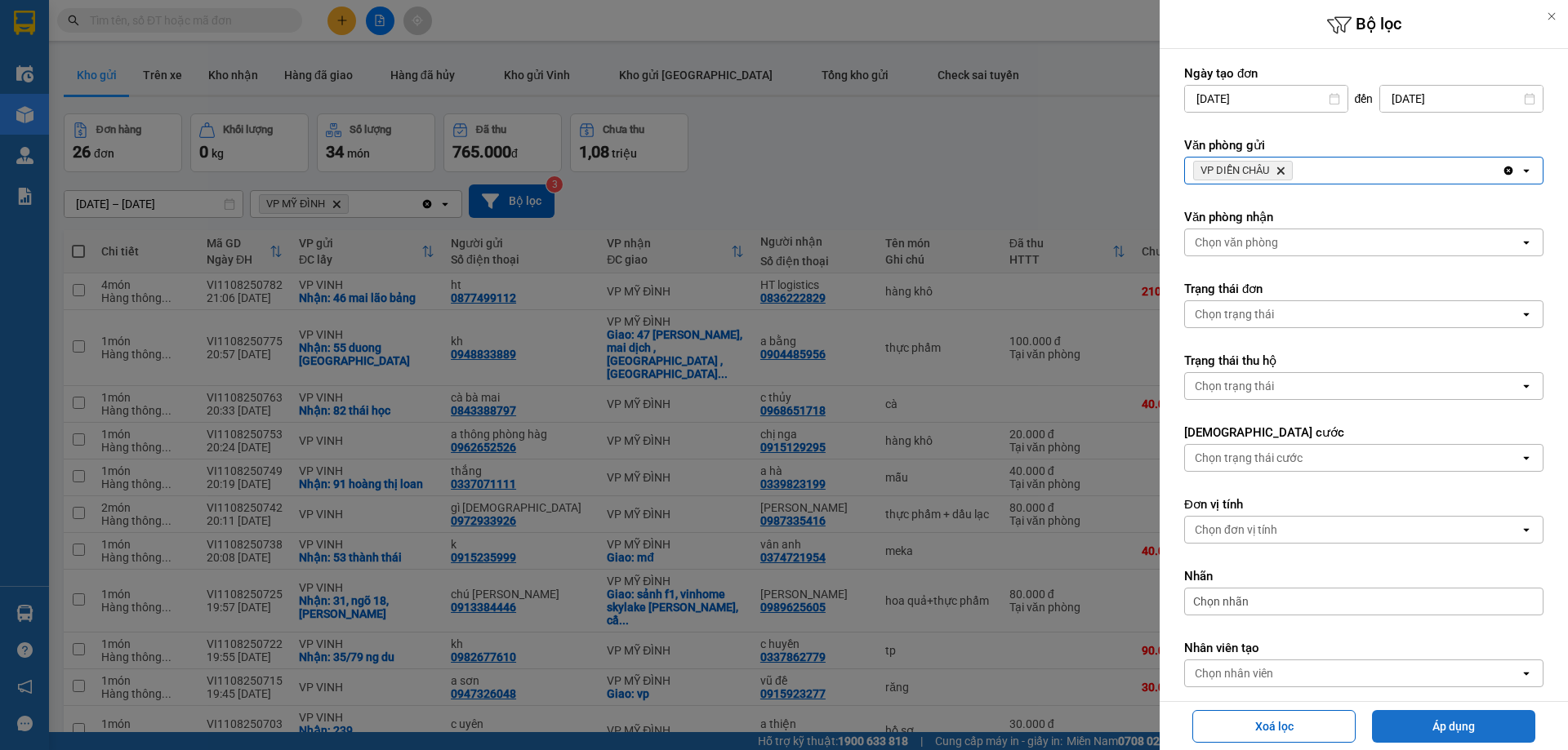
click at [1395, 720] on button "Áp dụng" at bounding box center [1453, 726] width 163 height 32
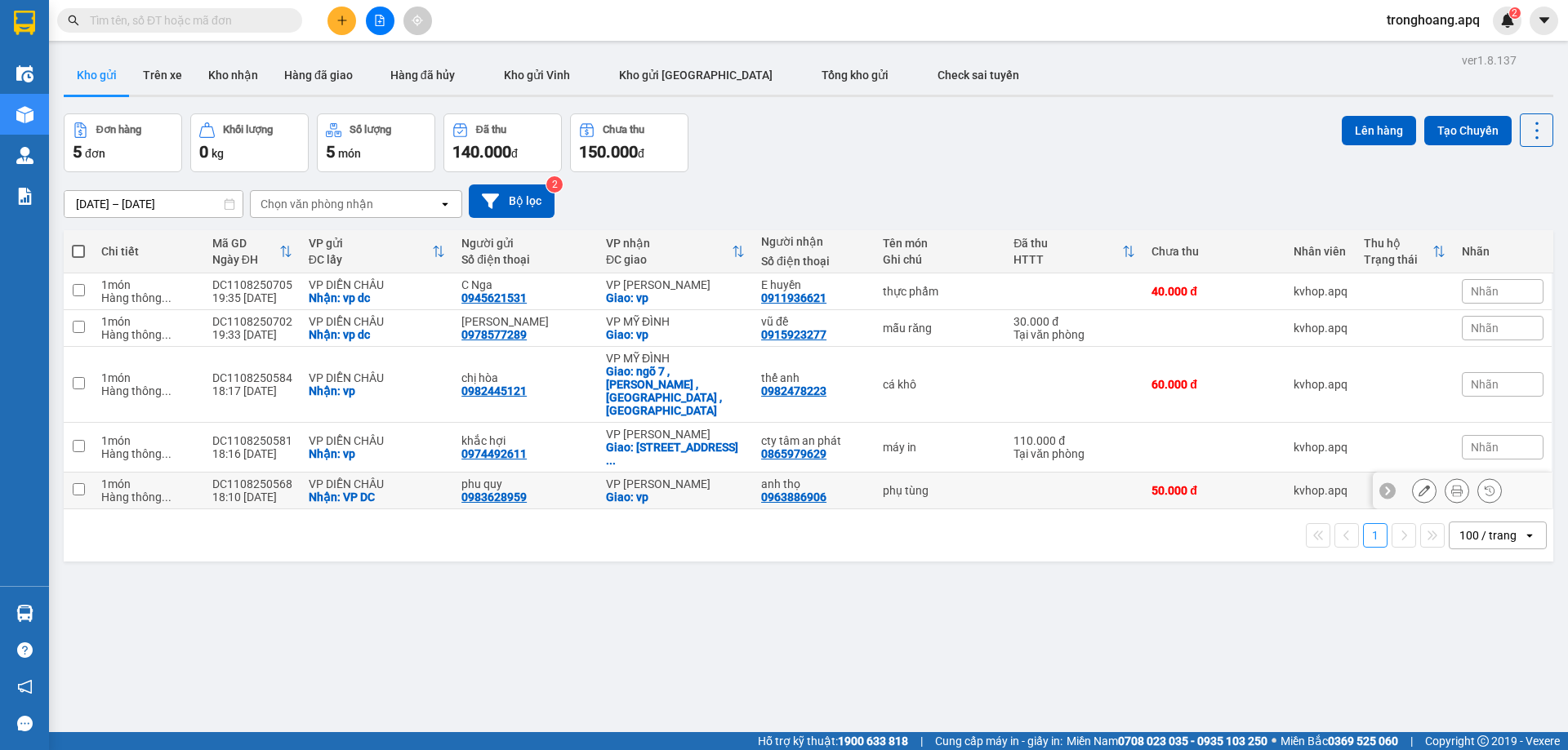
click at [661, 490] on div "Giao: vp" at bounding box center [676, 496] width 139 height 13
checkbox input "true"
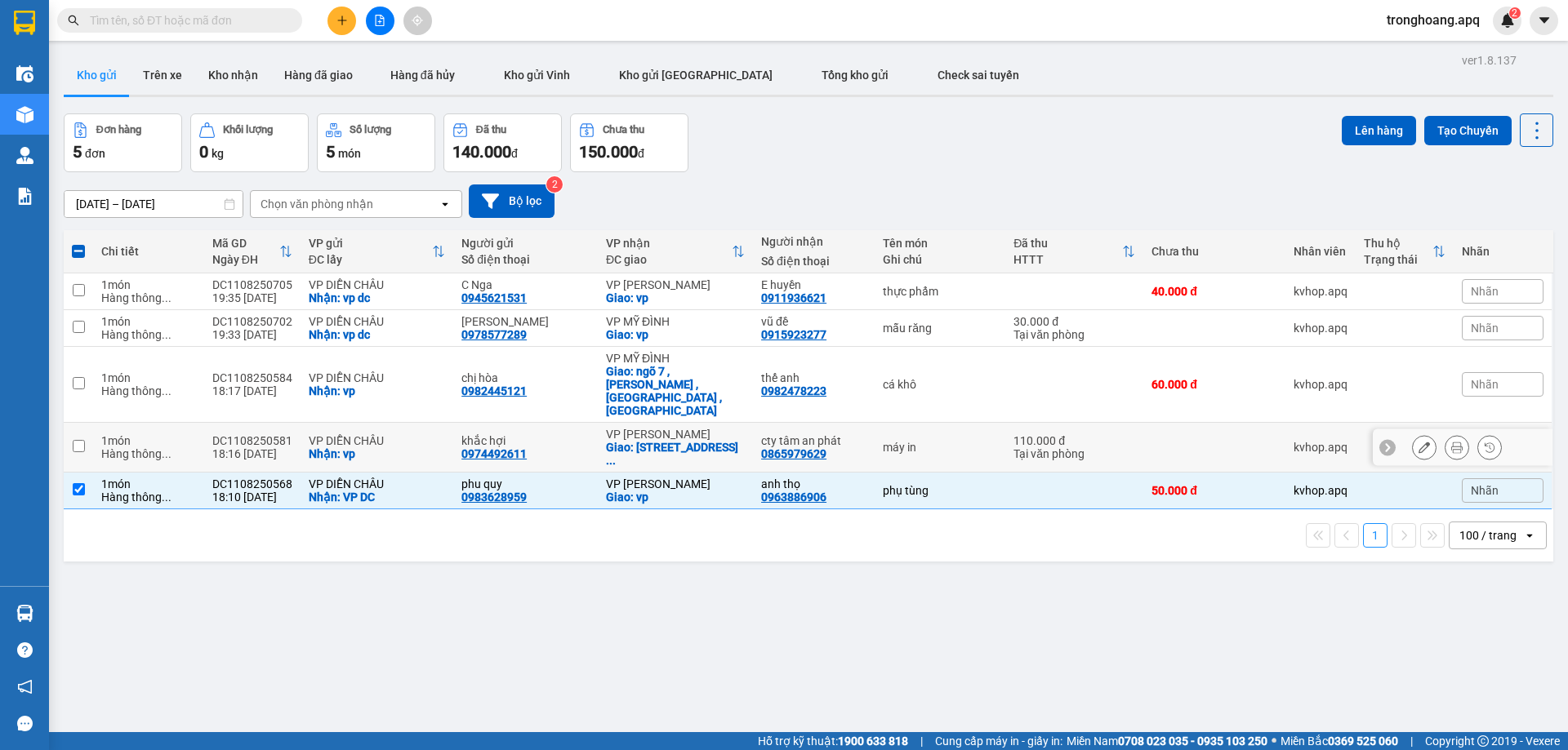
click at [672, 443] on td "VP [PERSON_NAME]: [STREET_ADDRESS] ..." at bounding box center [675, 447] width 155 height 50
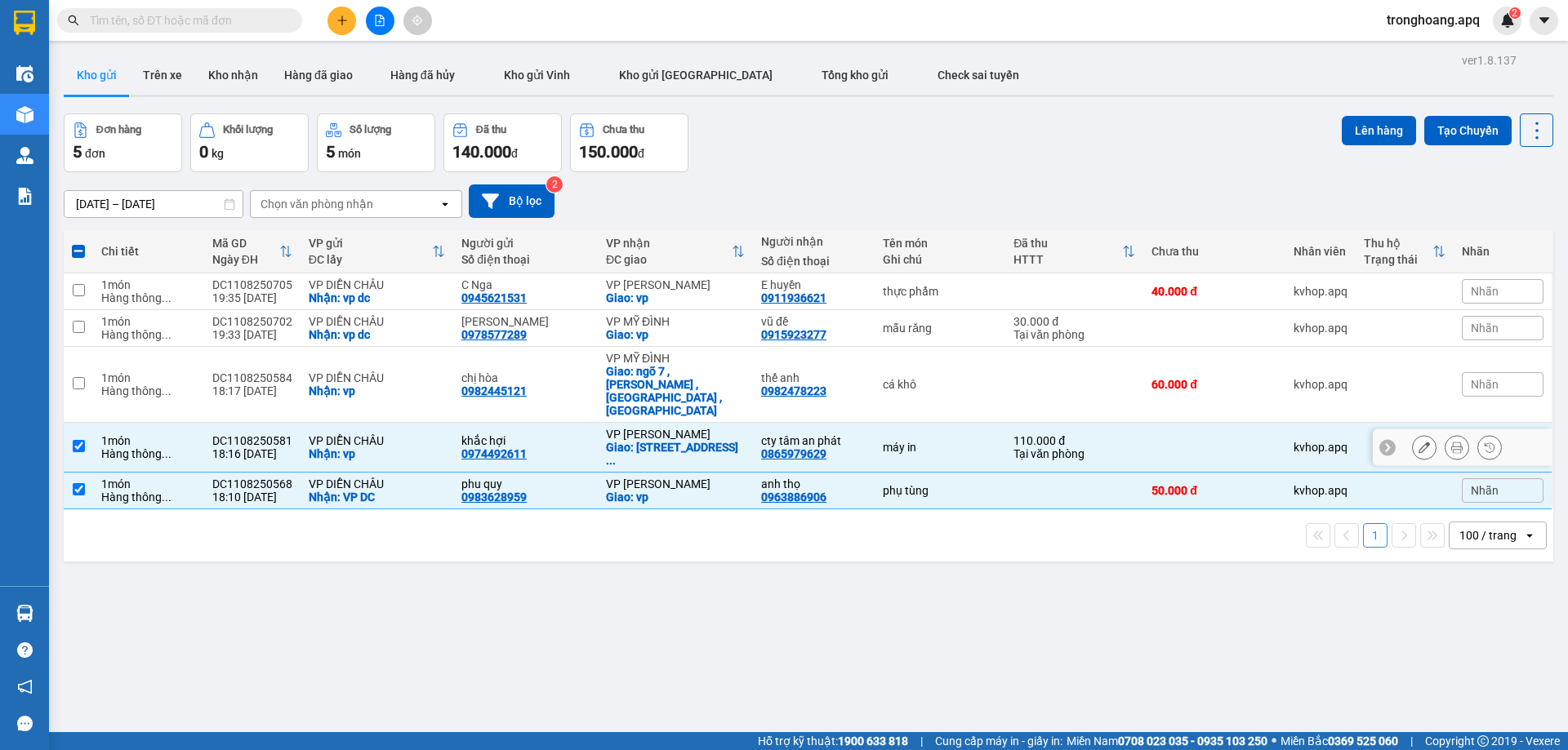
click at [673, 428] on div "VP [PERSON_NAME]" at bounding box center [676, 434] width 139 height 13
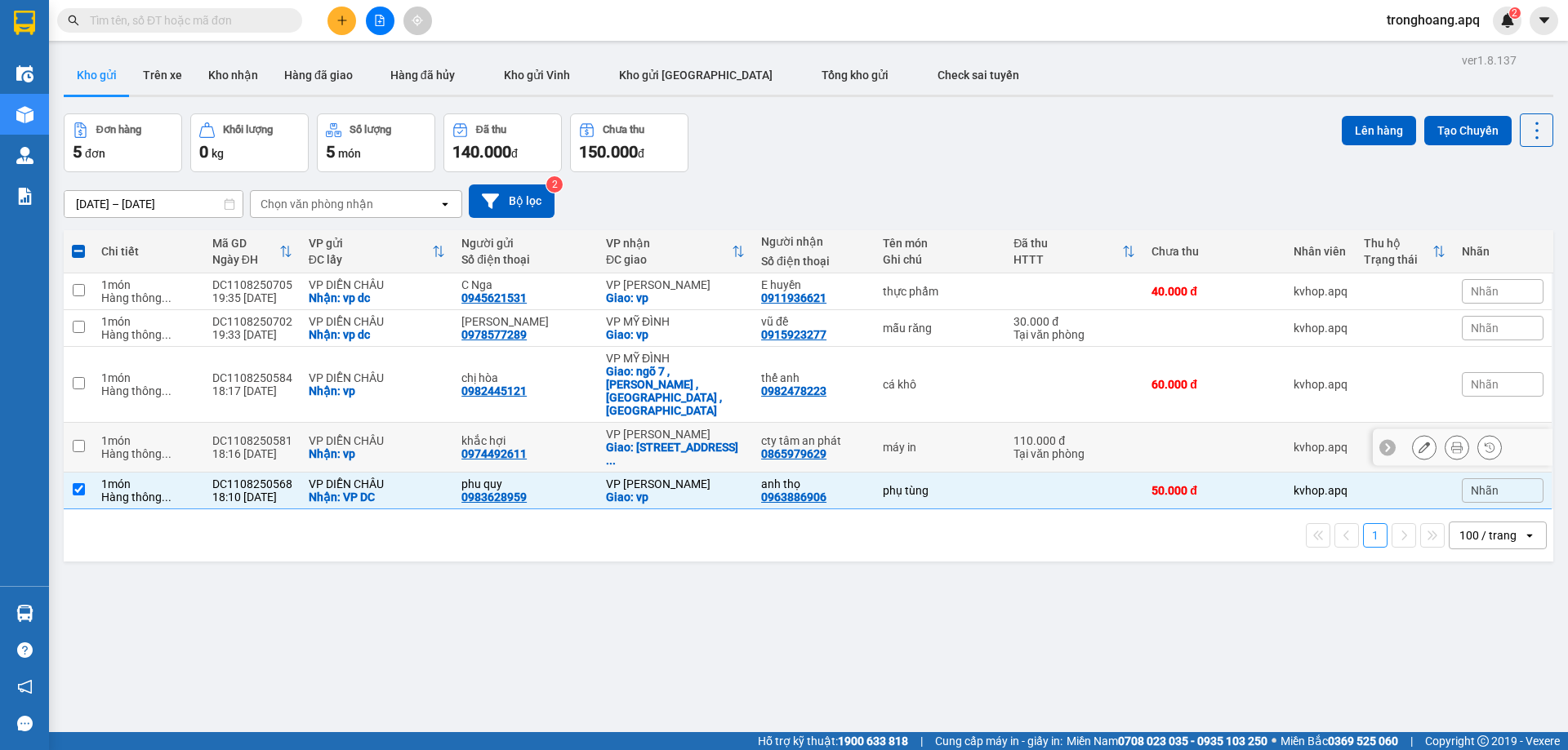
checkbox input "false"
click at [676, 389] on div "Giao: ngõ 7 , [PERSON_NAME] , [GEOGRAPHIC_DATA] , [GEOGRAPHIC_DATA]" at bounding box center [676, 391] width 139 height 53
checkbox input "true"
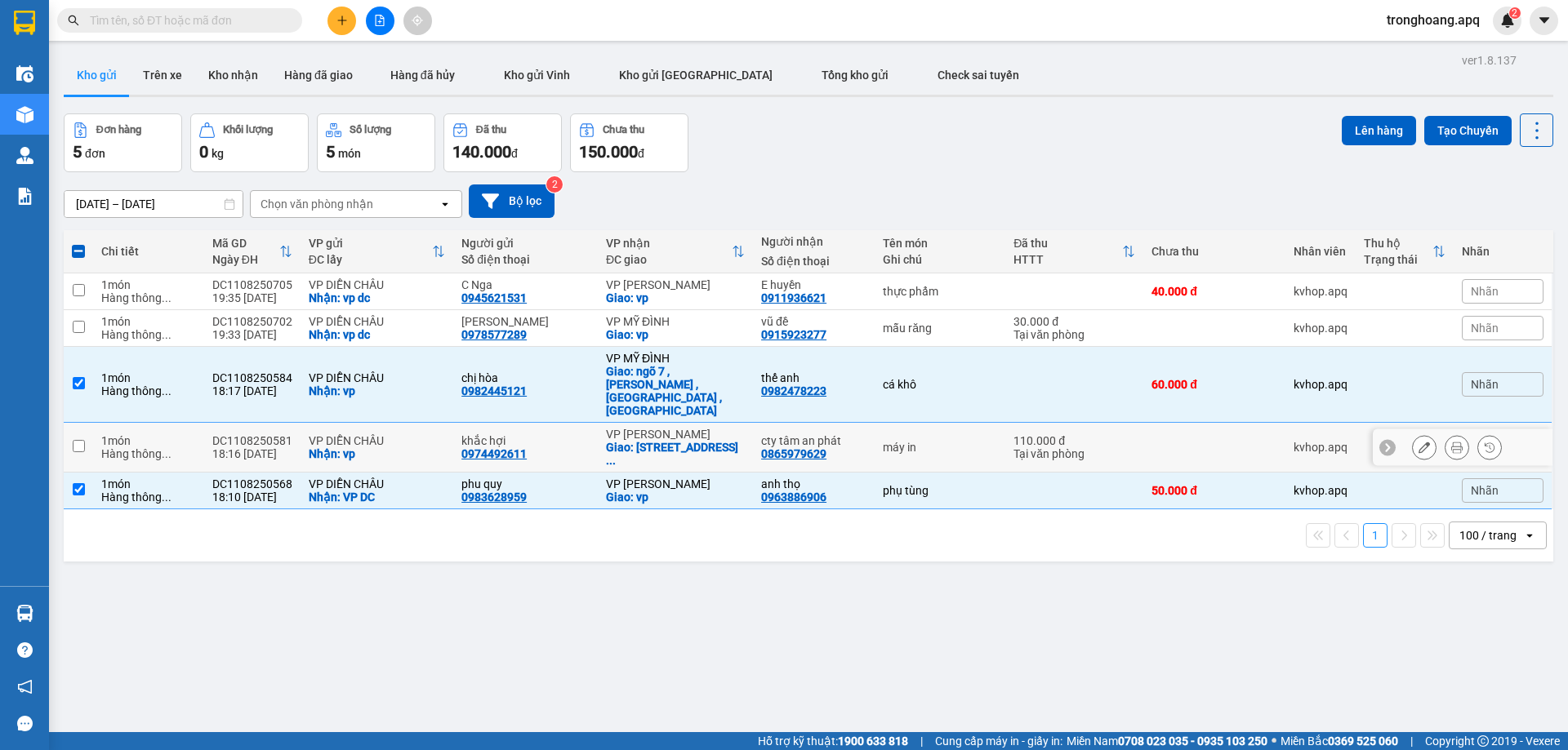
click at [686, 440] on div "Giao: [STREET_ADDRESS] ..." at bounding box center [676, 453] width 139 height 26
checkbox input "true"
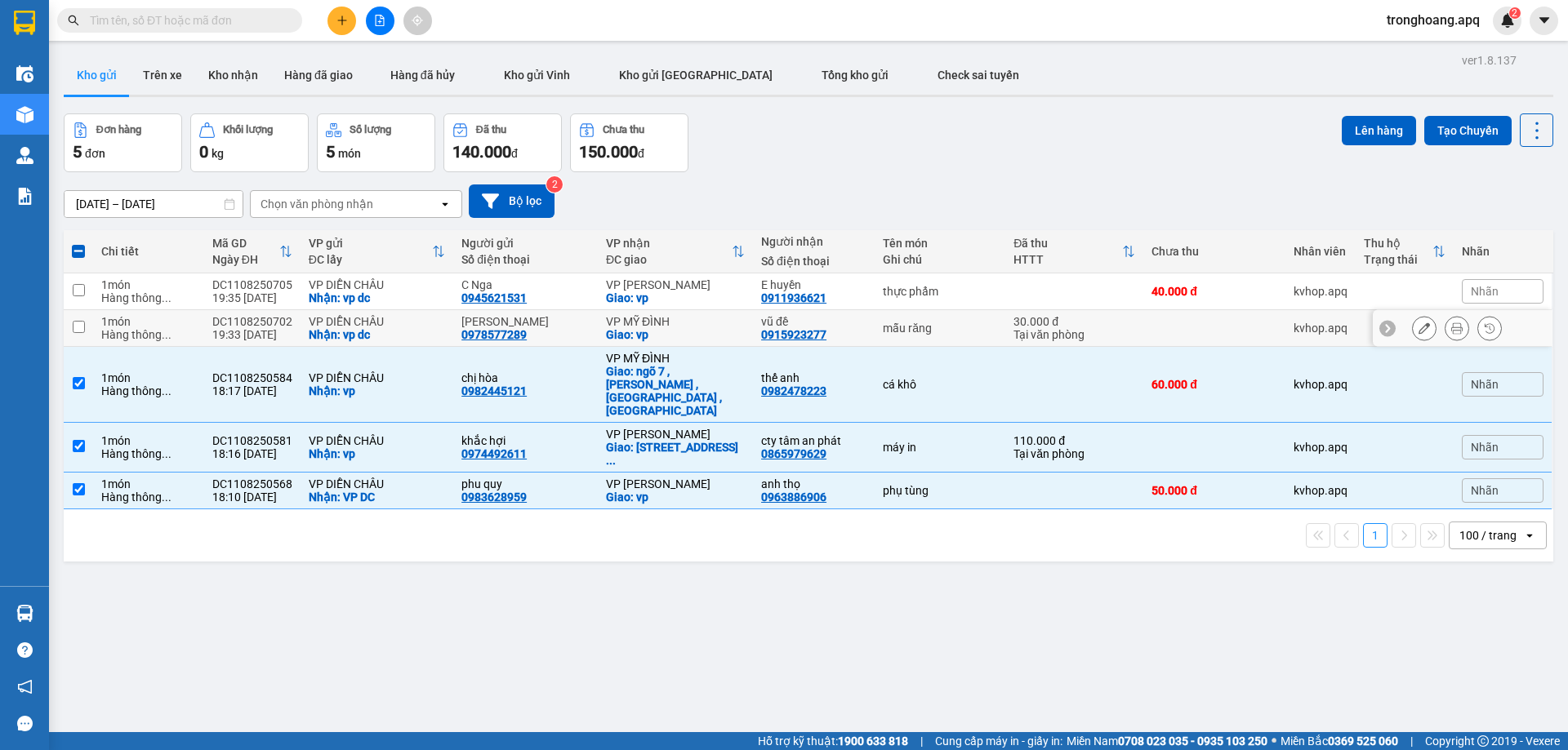
click at [675, 321] on div "VP MỸ ĐÌNH" at bounding box center [676, 321] width 139 height 13
checkbox input "true"
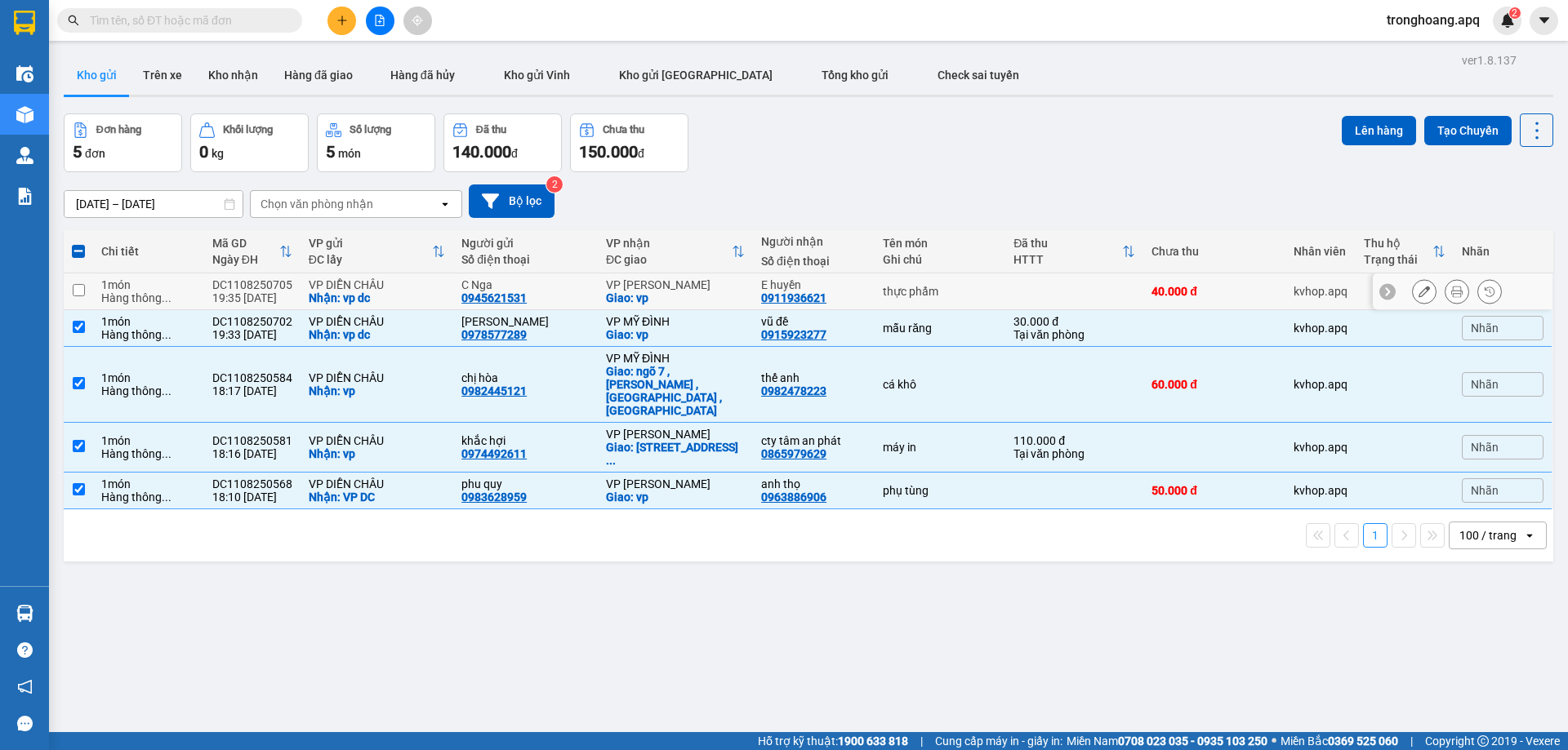
click at [675, 289] on div "VP [PERSON_NAME]" at bounding box center [676, 284] width 139 height 13
checkbox input "true"
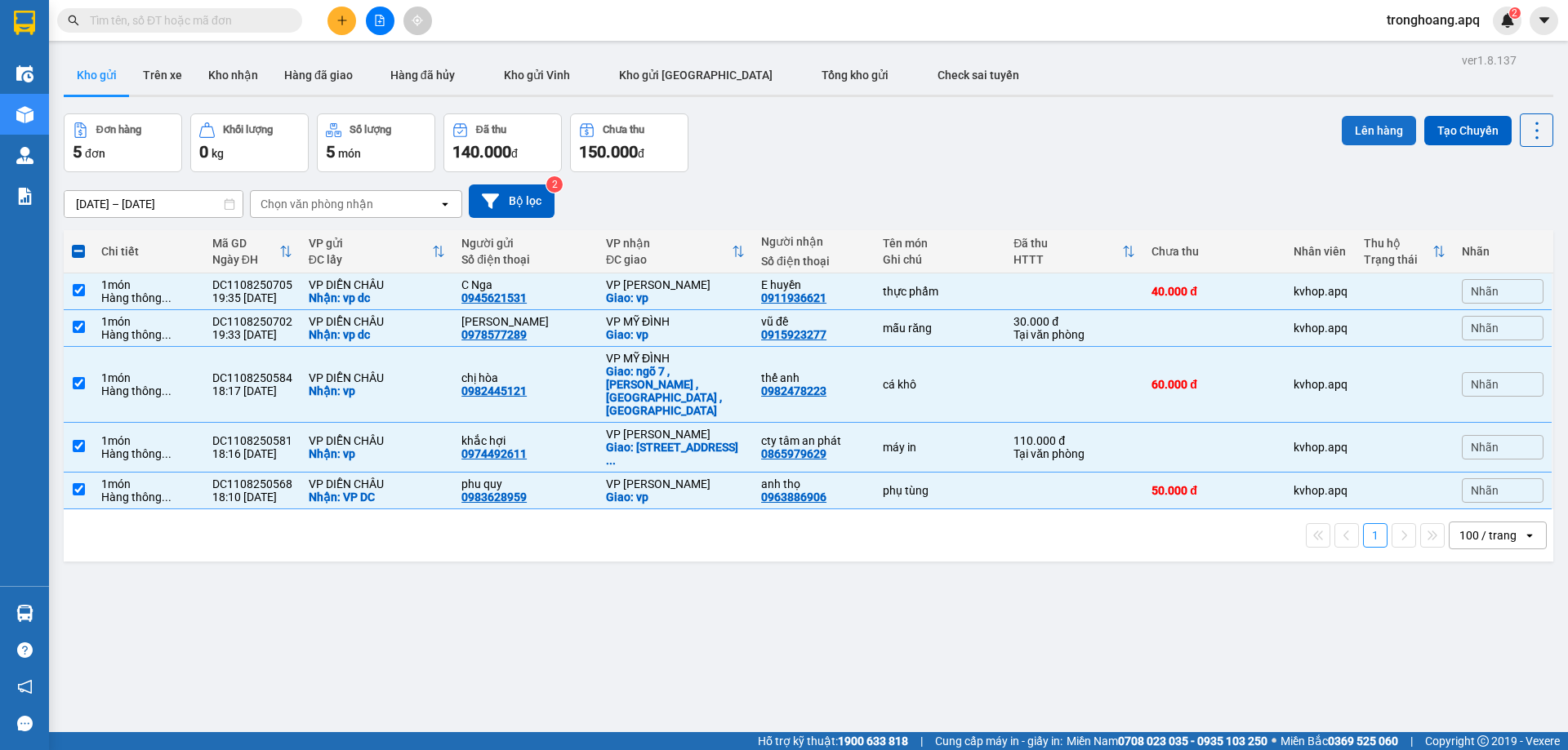
click at [1346, 126] on button "Lên hàng" at bounding box center [1379, 131] width 75 height 30
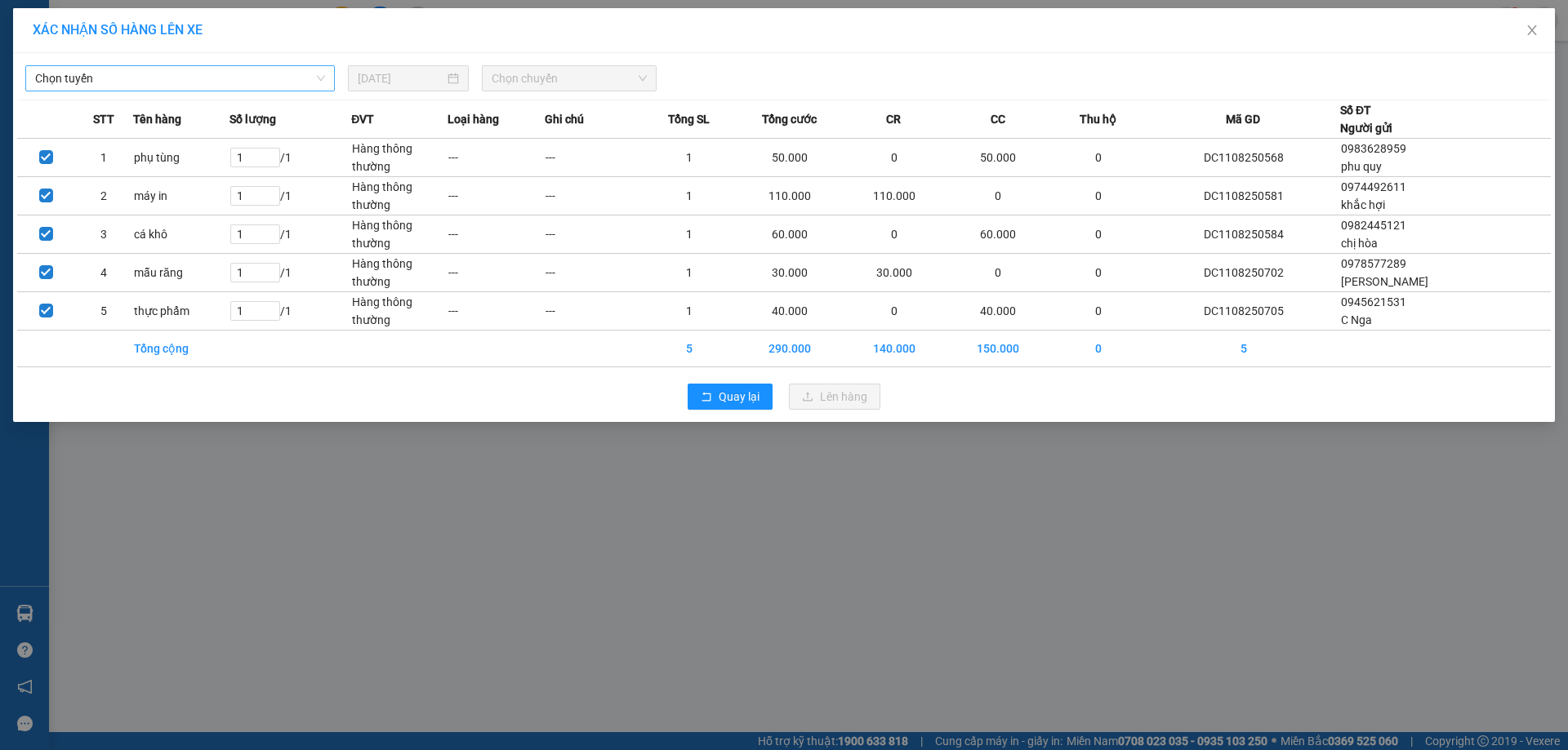
click at [273, 66] on span "Chọn tuyến" at bounding box center [179, 78] width 289 height 25
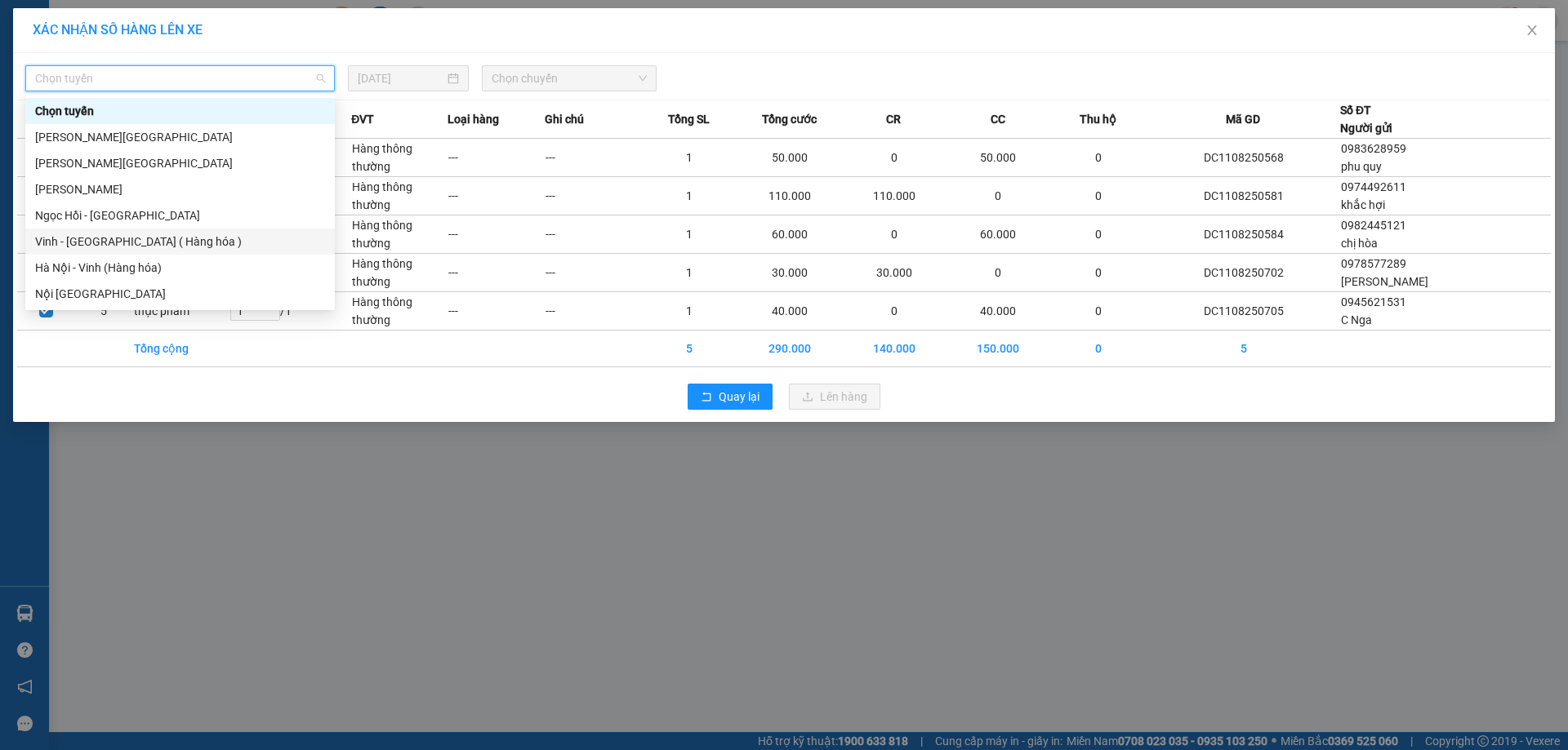
click at [169, 245] on div "Vinh - [GEOGRAPHIC_DATA] ( Hàng hóa )" at bounding box center [179, 241] width 289 height 18
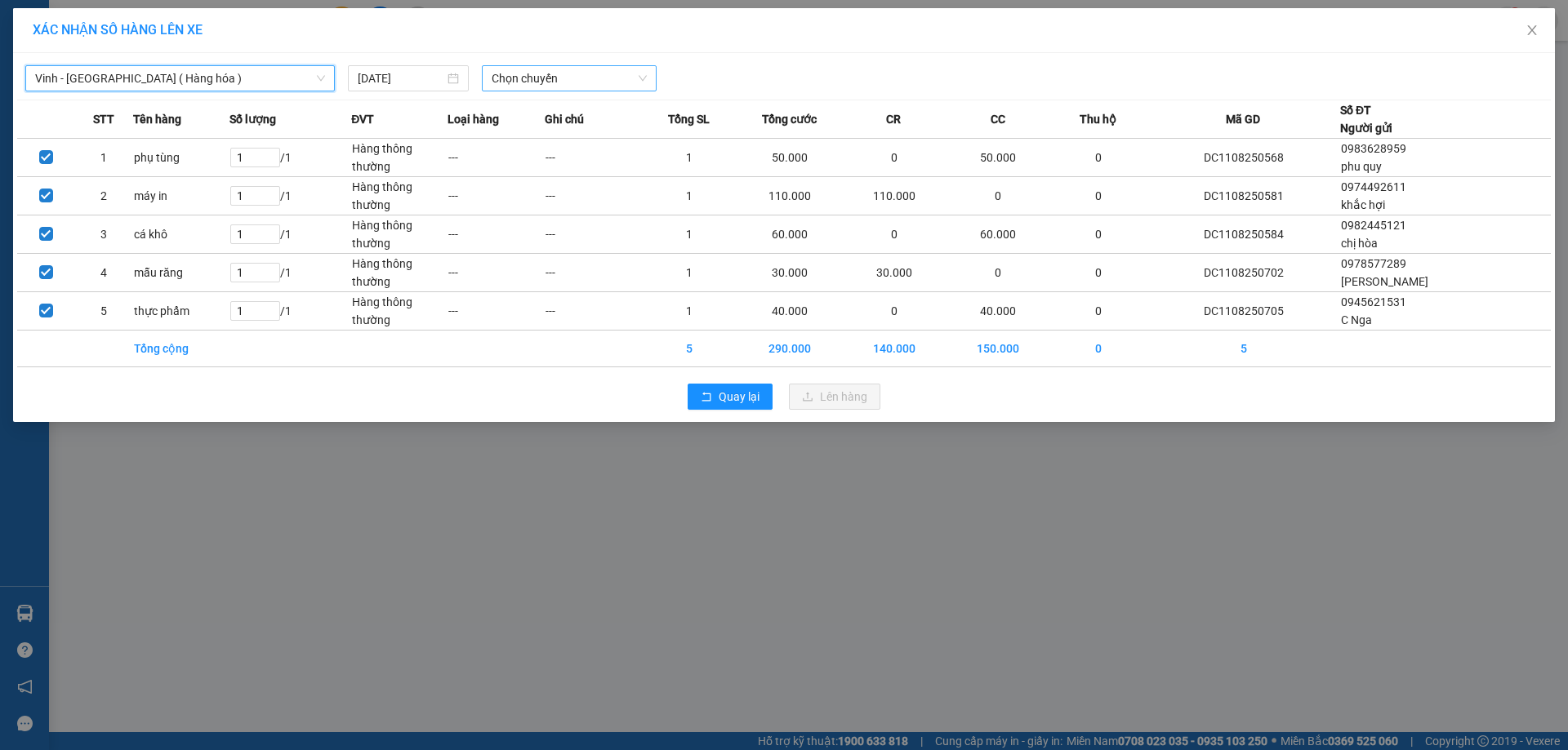
click at [509, 68] on span "Chọn chuyến" at bounding box center [569, 78] width 155 height 25
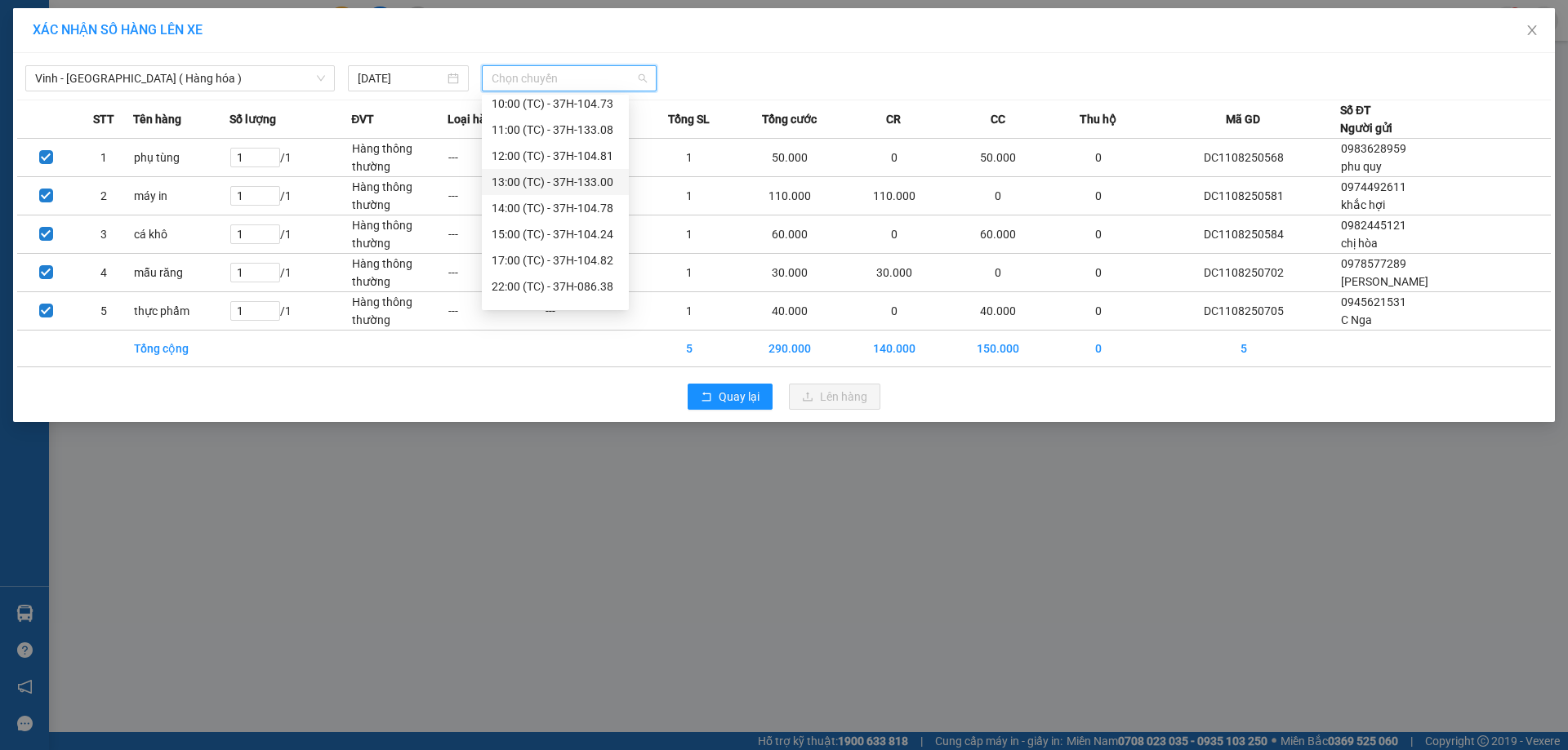
scroll to position [81, 0]
click at [600, 262] on div "22:00 (TC) - 37H-086.38" at bounding box center [555, 264] width 127 height 18
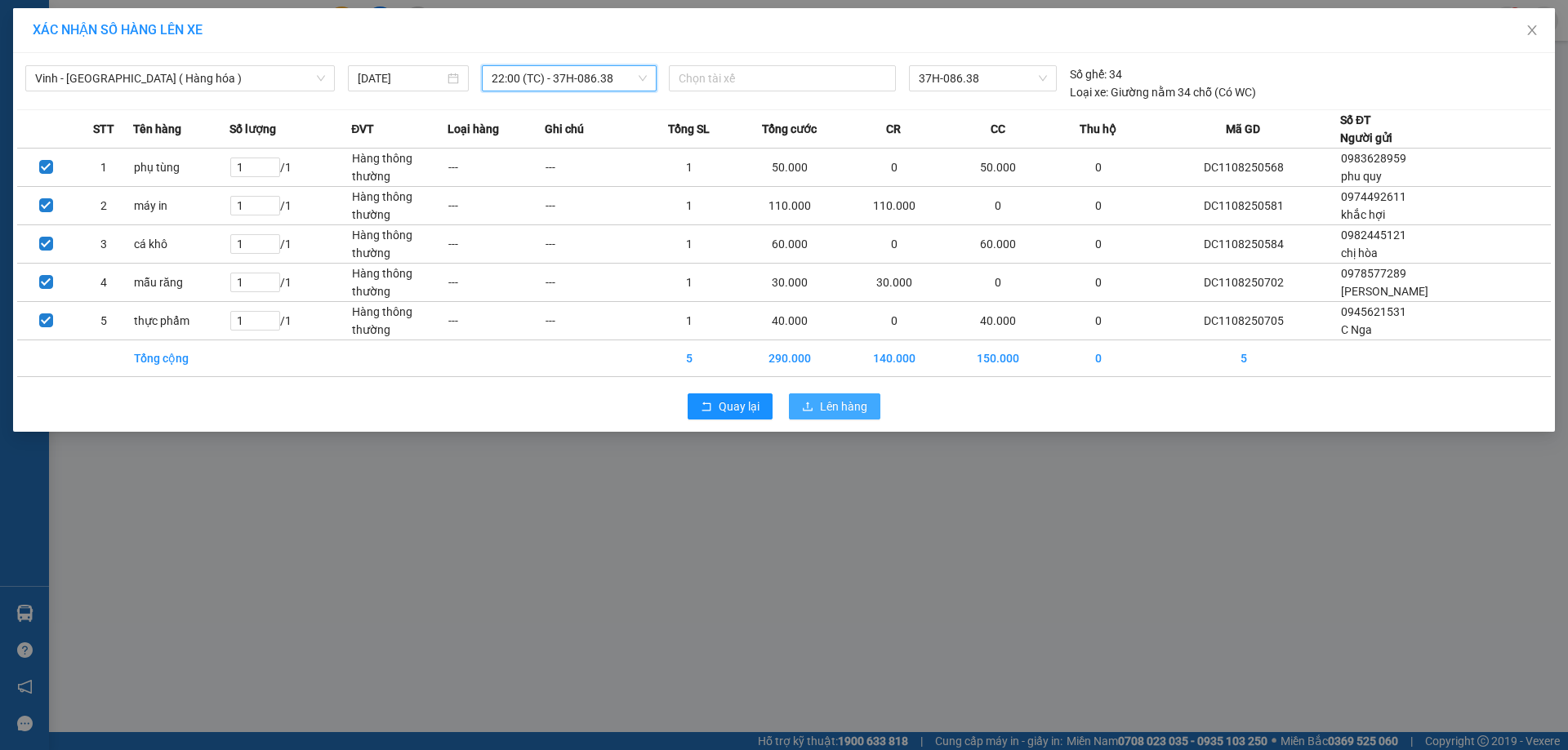
click at [820, 400] on span "Lên hàng" at bounding box center [844, 406] width 48 height 18
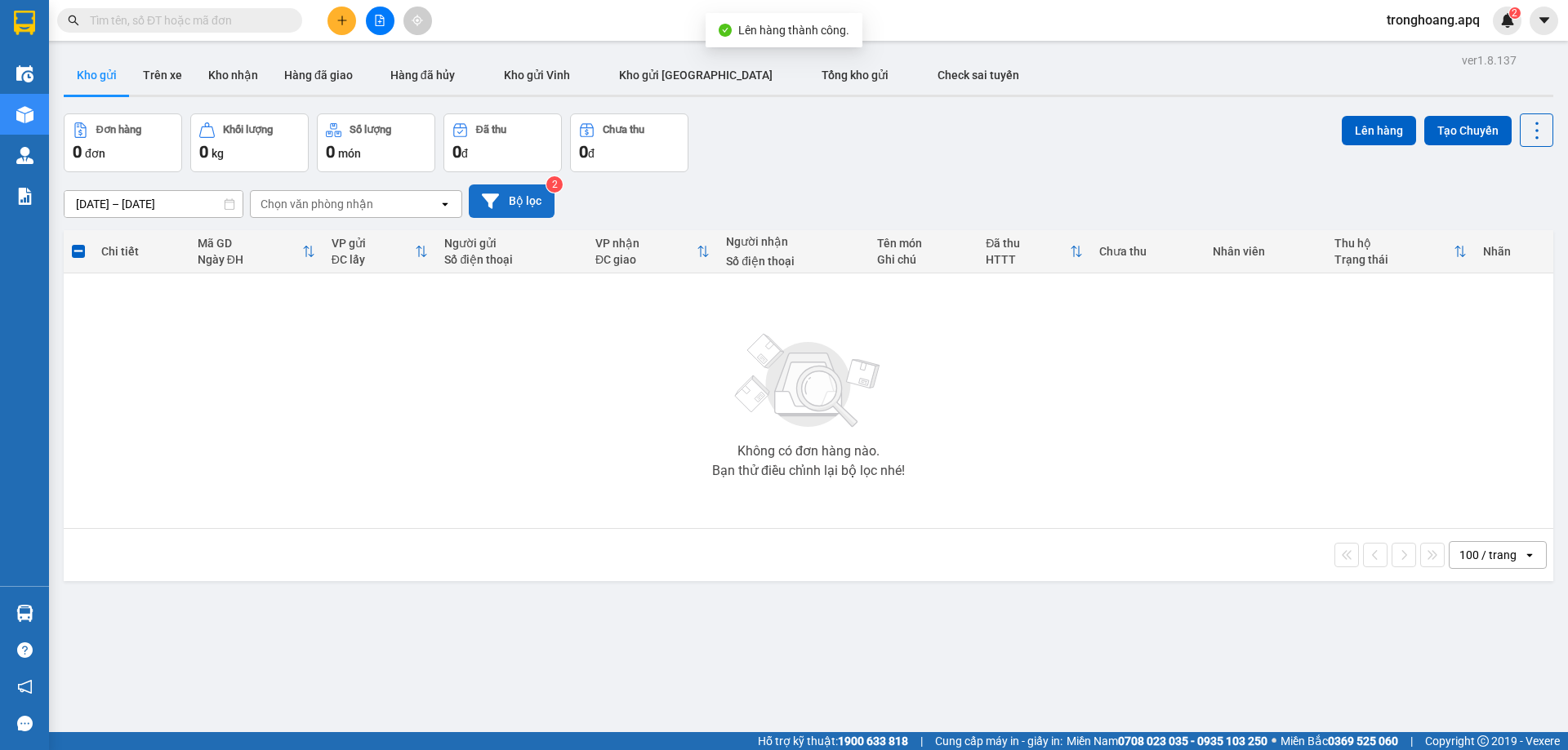
click at [517, 196] on button "Bộ lọc" at bounding box center [511, 200] width 86 height 33
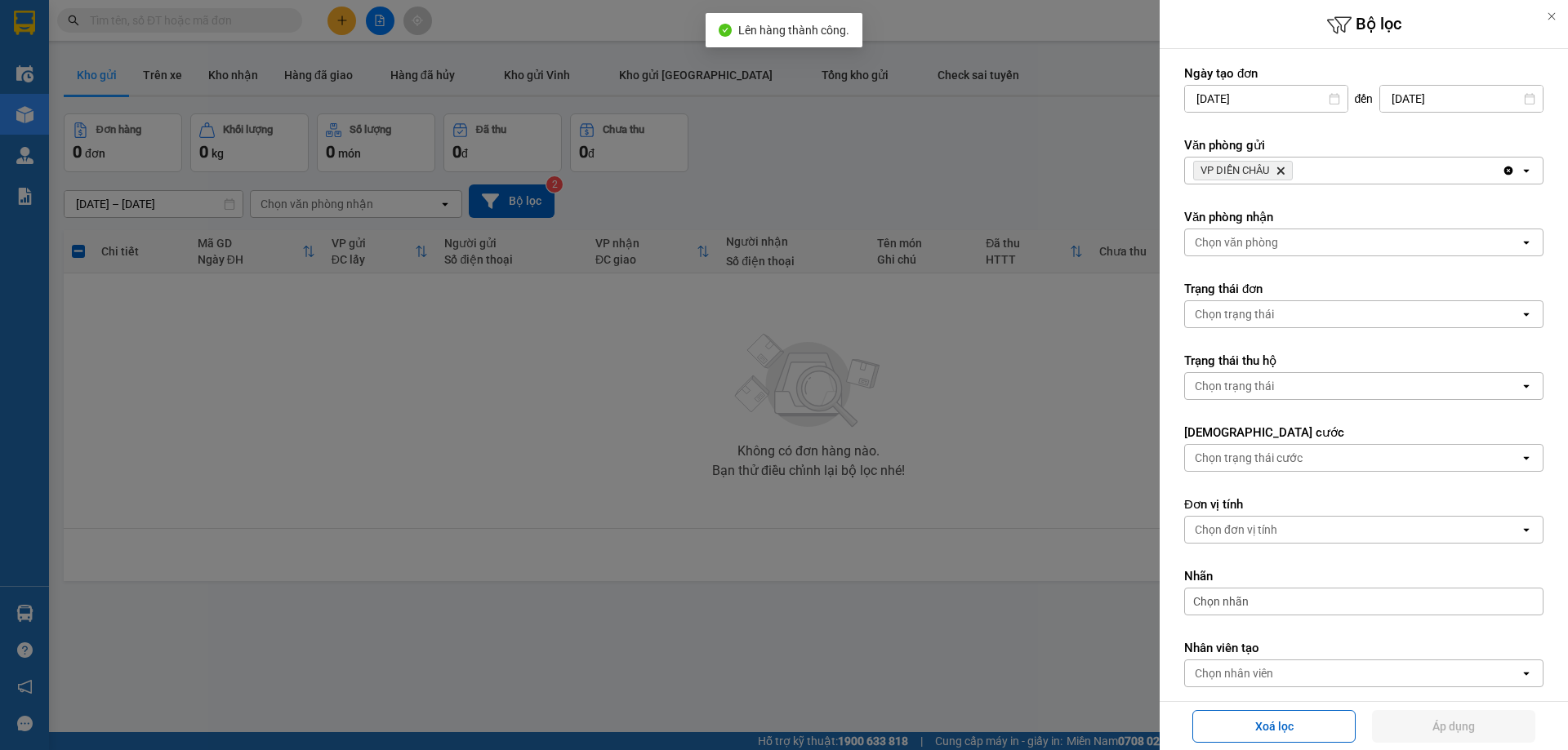
click at [1283, 172] on icon "Delete" at bounding box center [1280, 171] width 10 height 10
click at [1283, 172] on div "Chọn văn phòng" at bounding box center [1352, 171] width 334 height 26
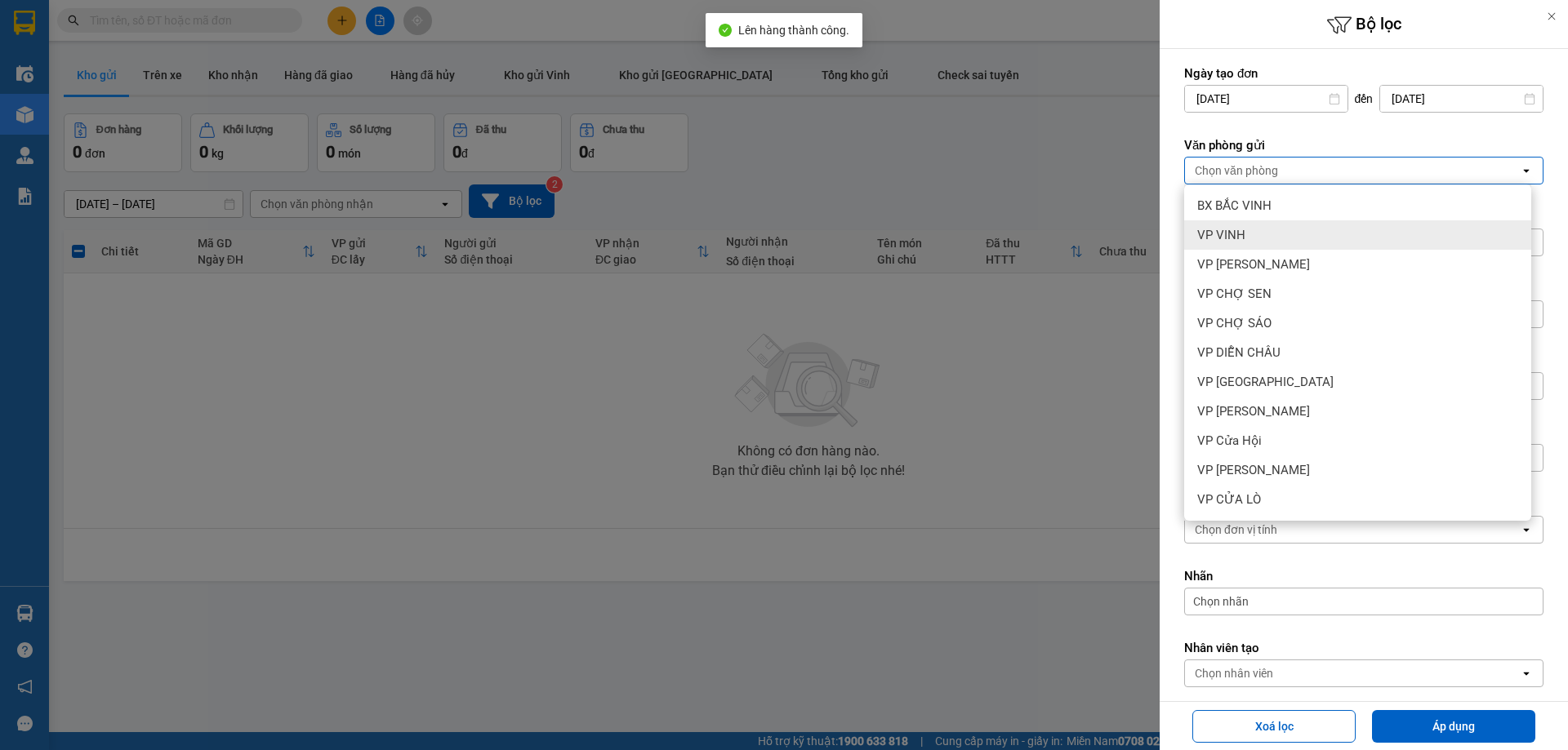
click at [1262, 233] on div "VP VINH" at bounding box center [1357, 235] width 347 height 30
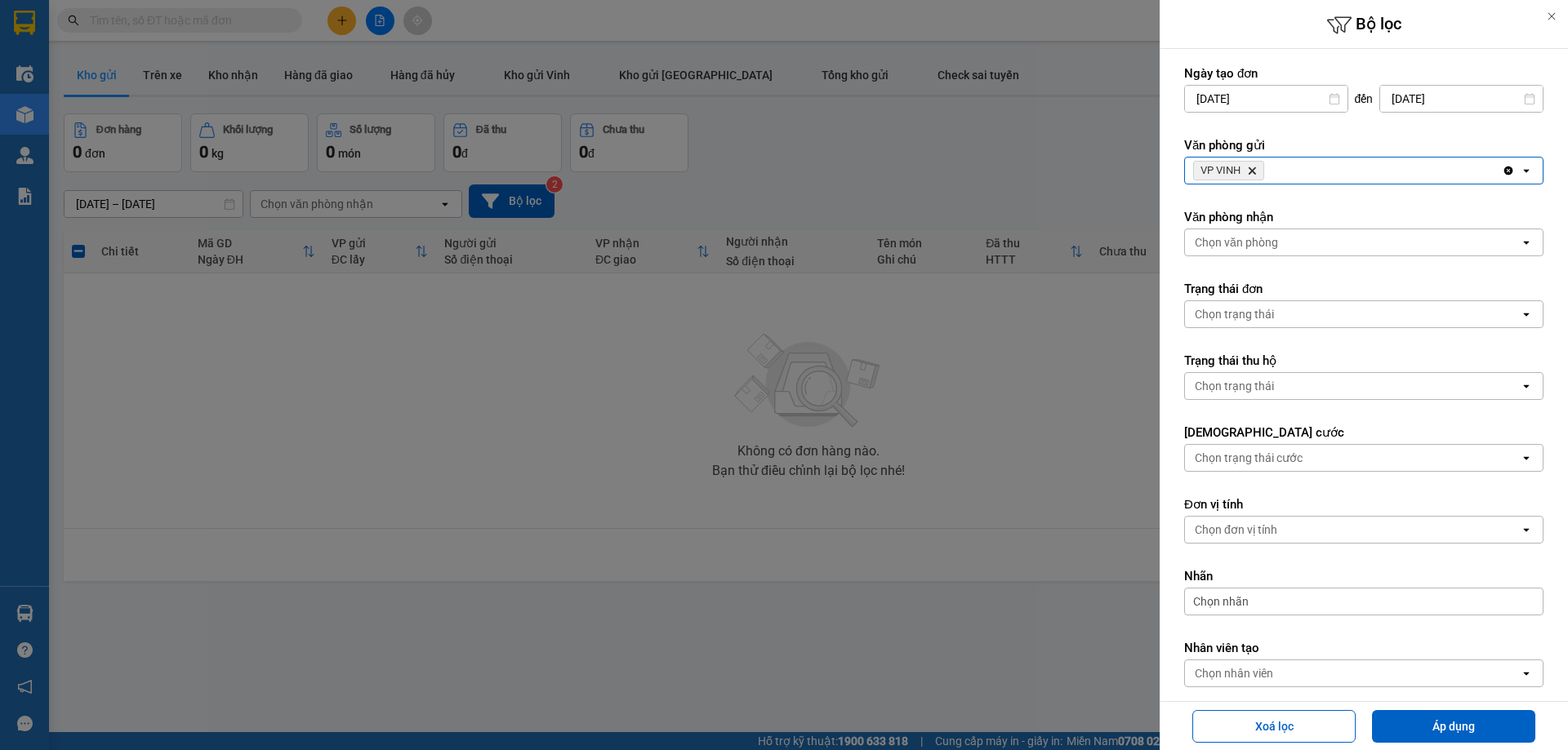
click at [1274, 239] on div "Chọn văn phòng" at bounding box center [1236, 242] width 83 height 16
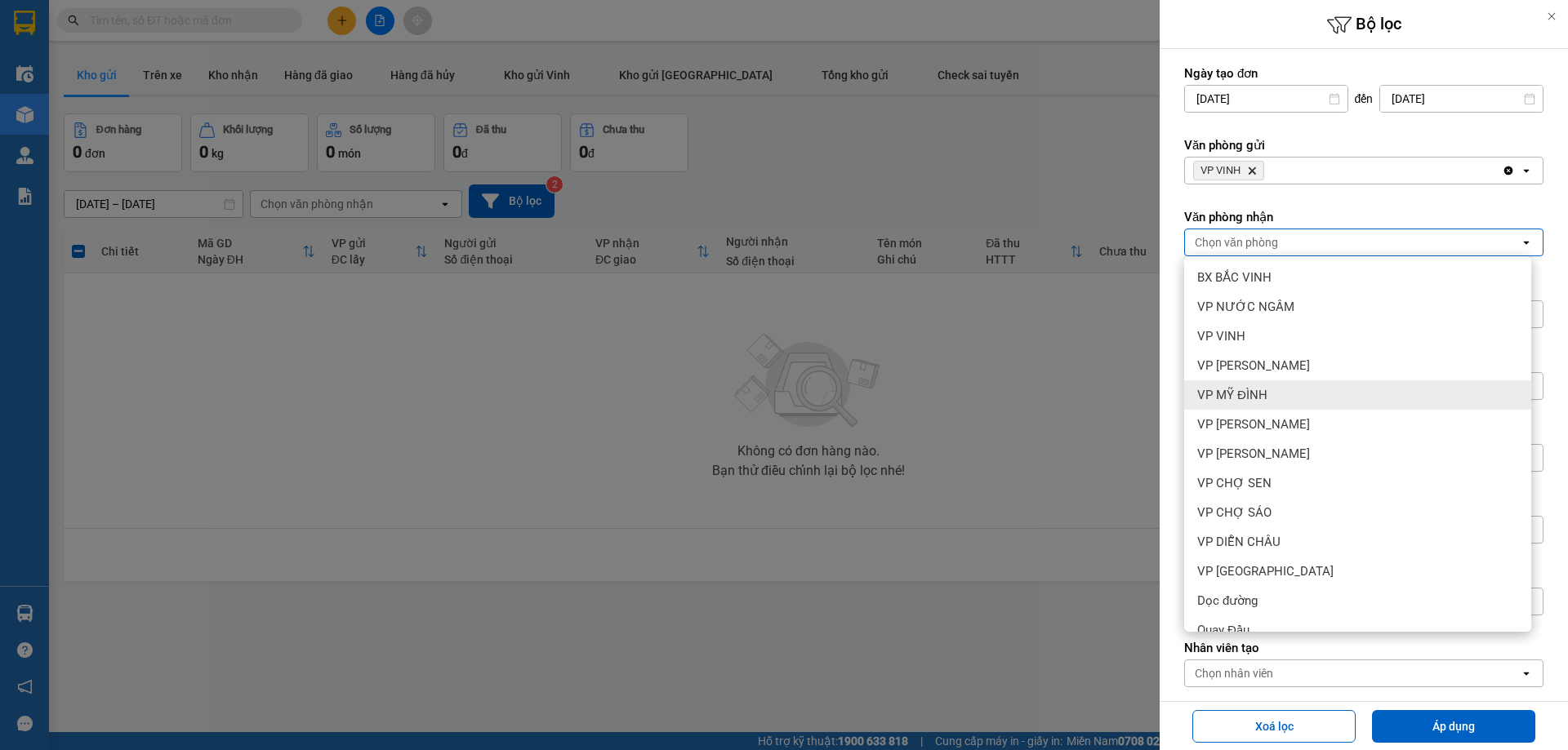
click at [1270, 402] on div "VP MỸ ĐÌNH" at bounding box center [1357, 395] width 347 height 30
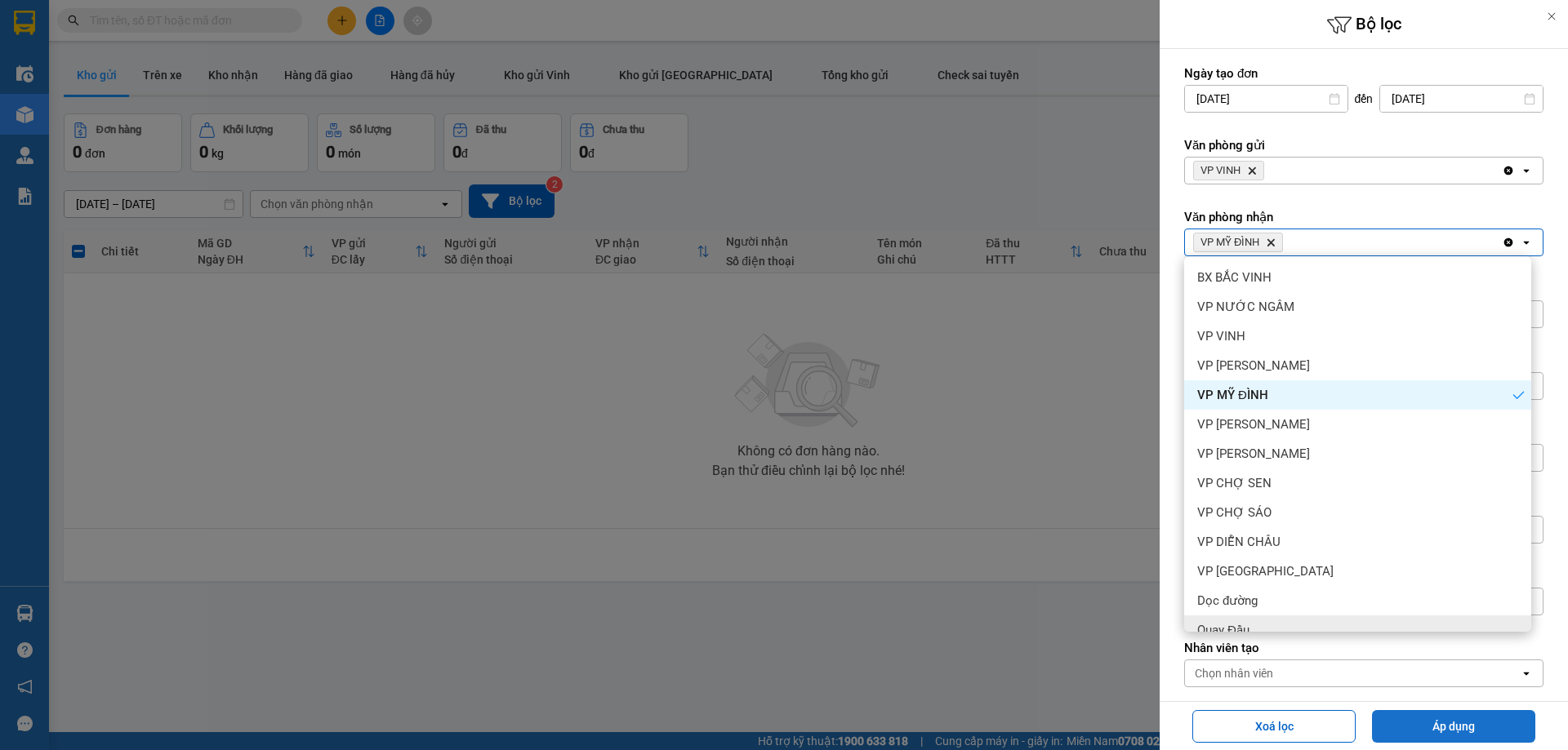
click at [1431, 721] on button "Áp dụng" at bounding box center [1453, 726] width 163 height 32
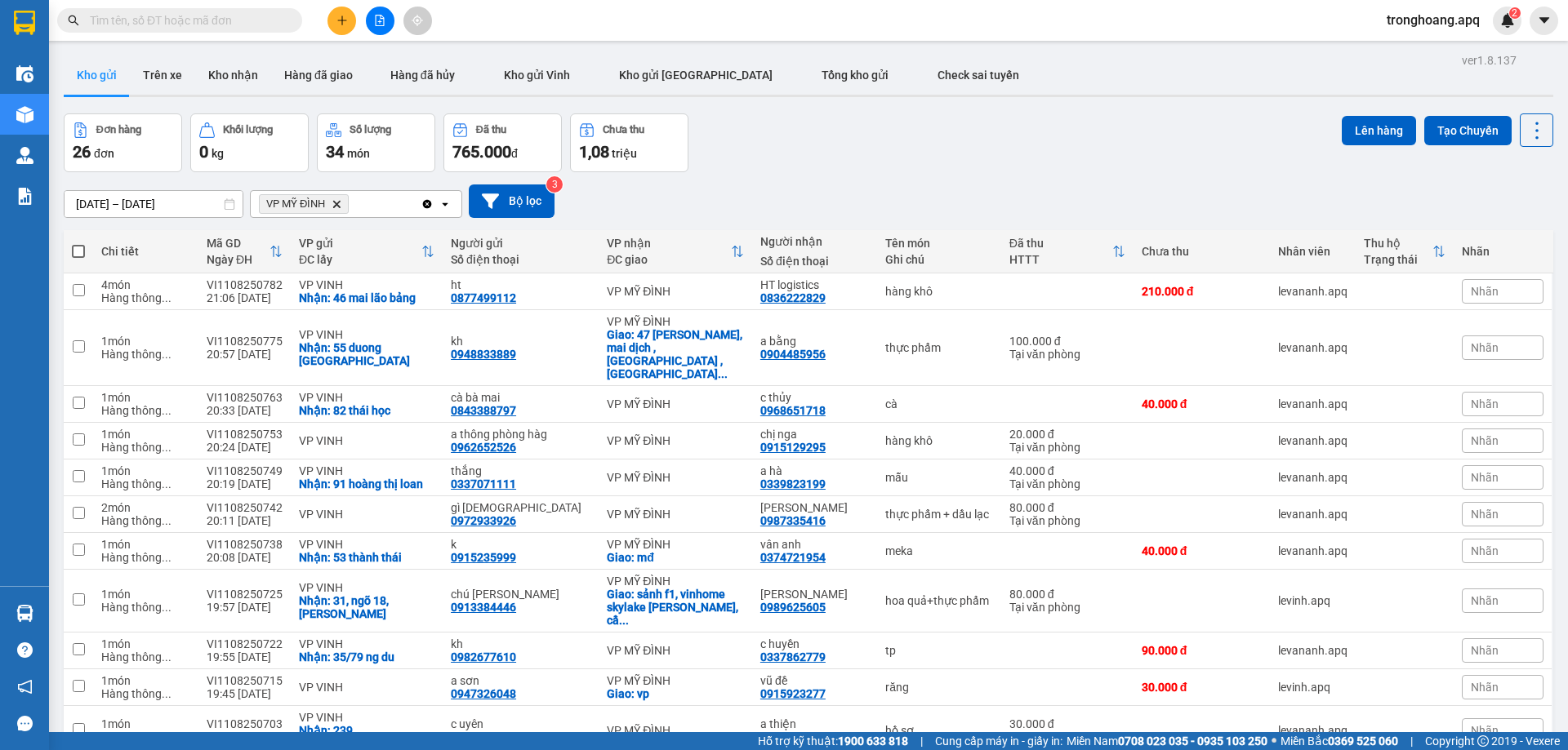
click at [76, 243] on label at bounding box center [78, 251] width 13 height 16
click at [78, 243] on input "checkbox" at bounding box center [78, 243] width 0 height 0
checkbox input "true"
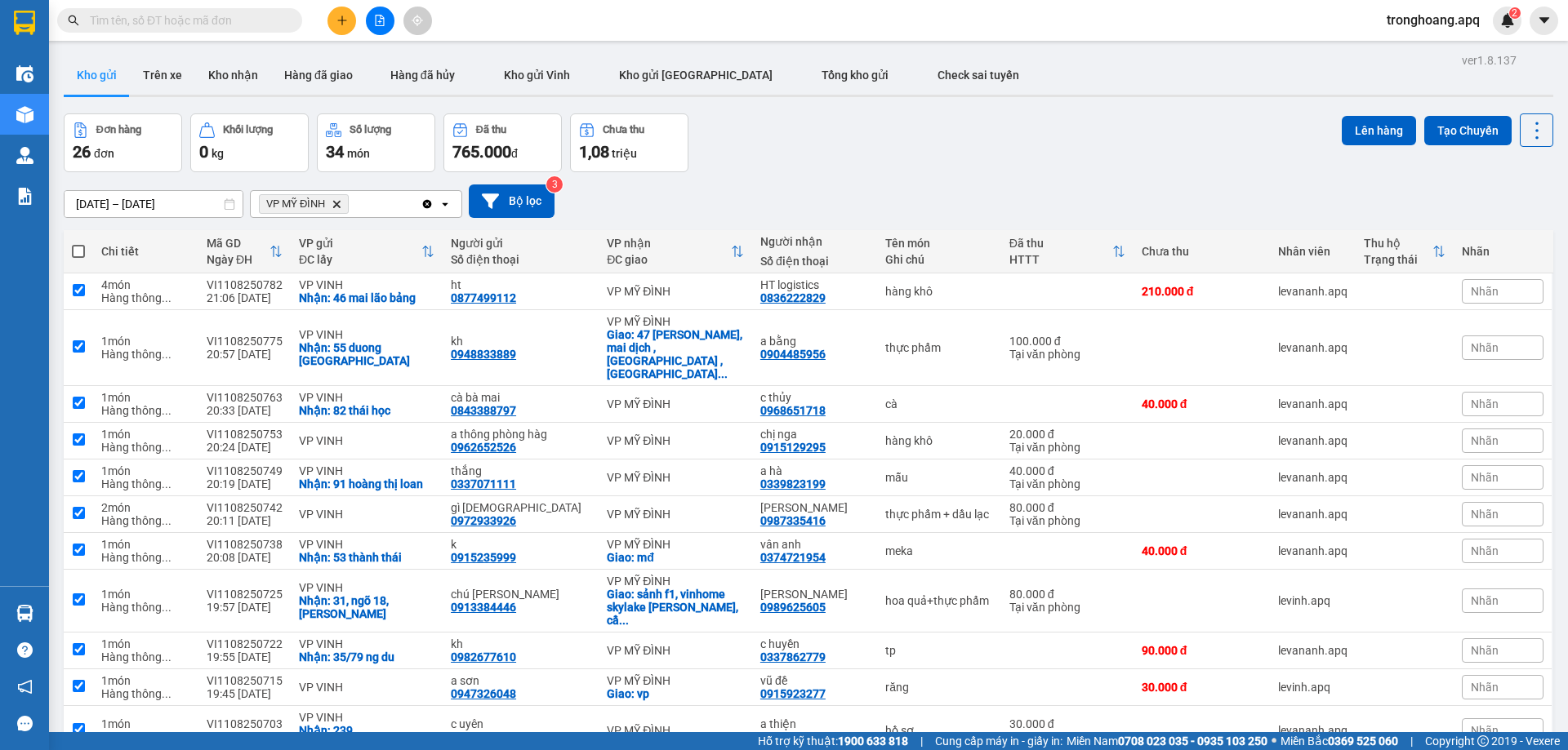
checkbox input "true"
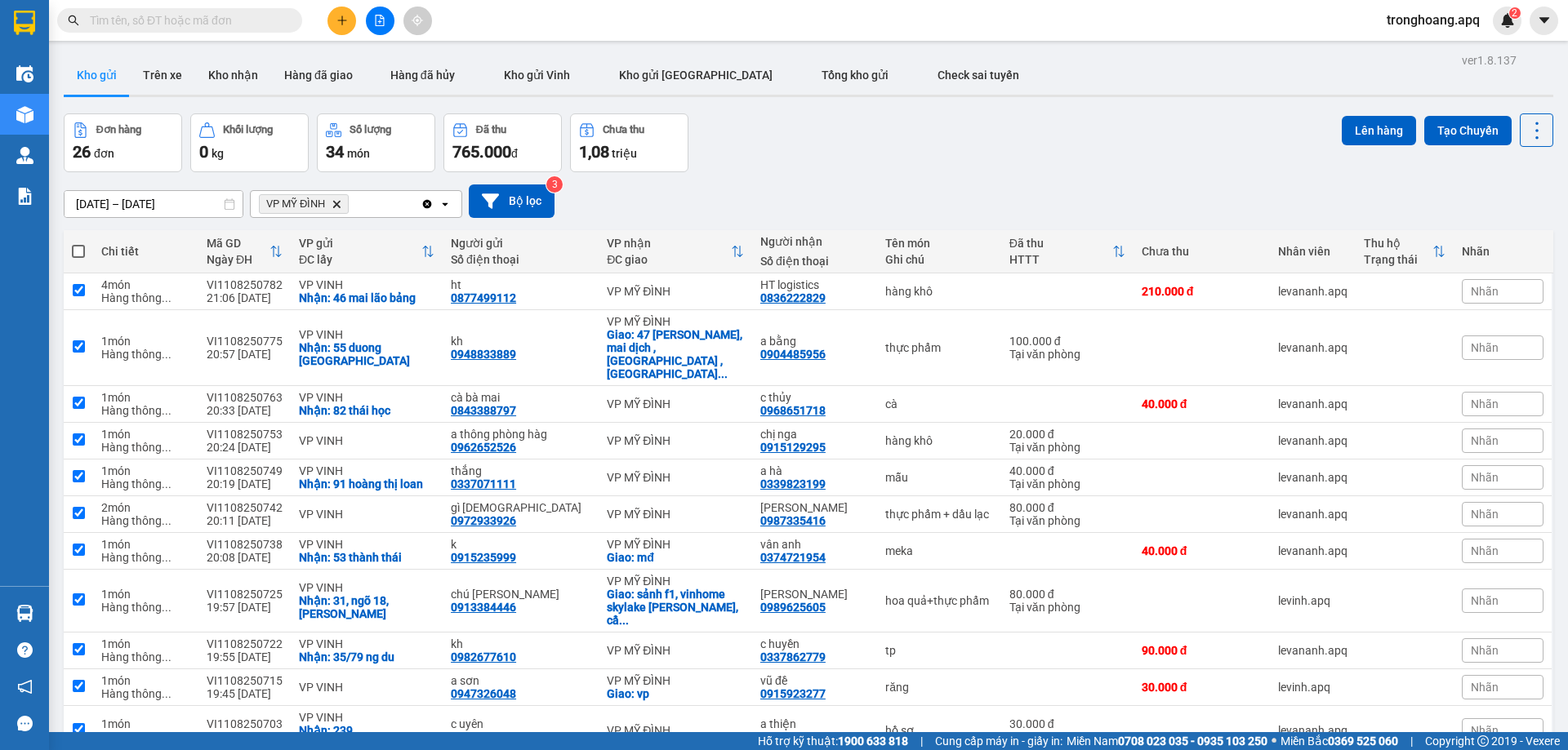
checkbox input "true"
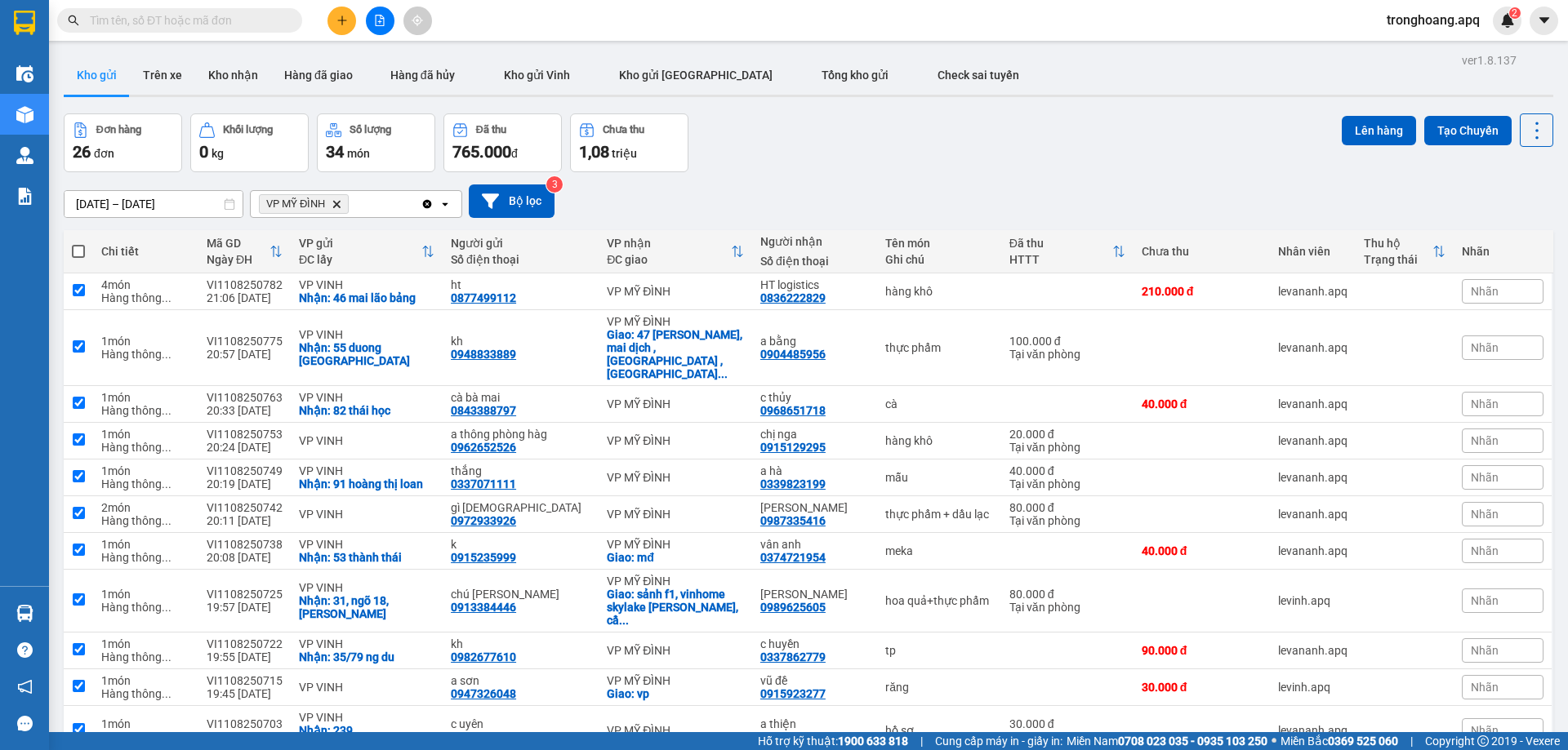
checkbox input "true"
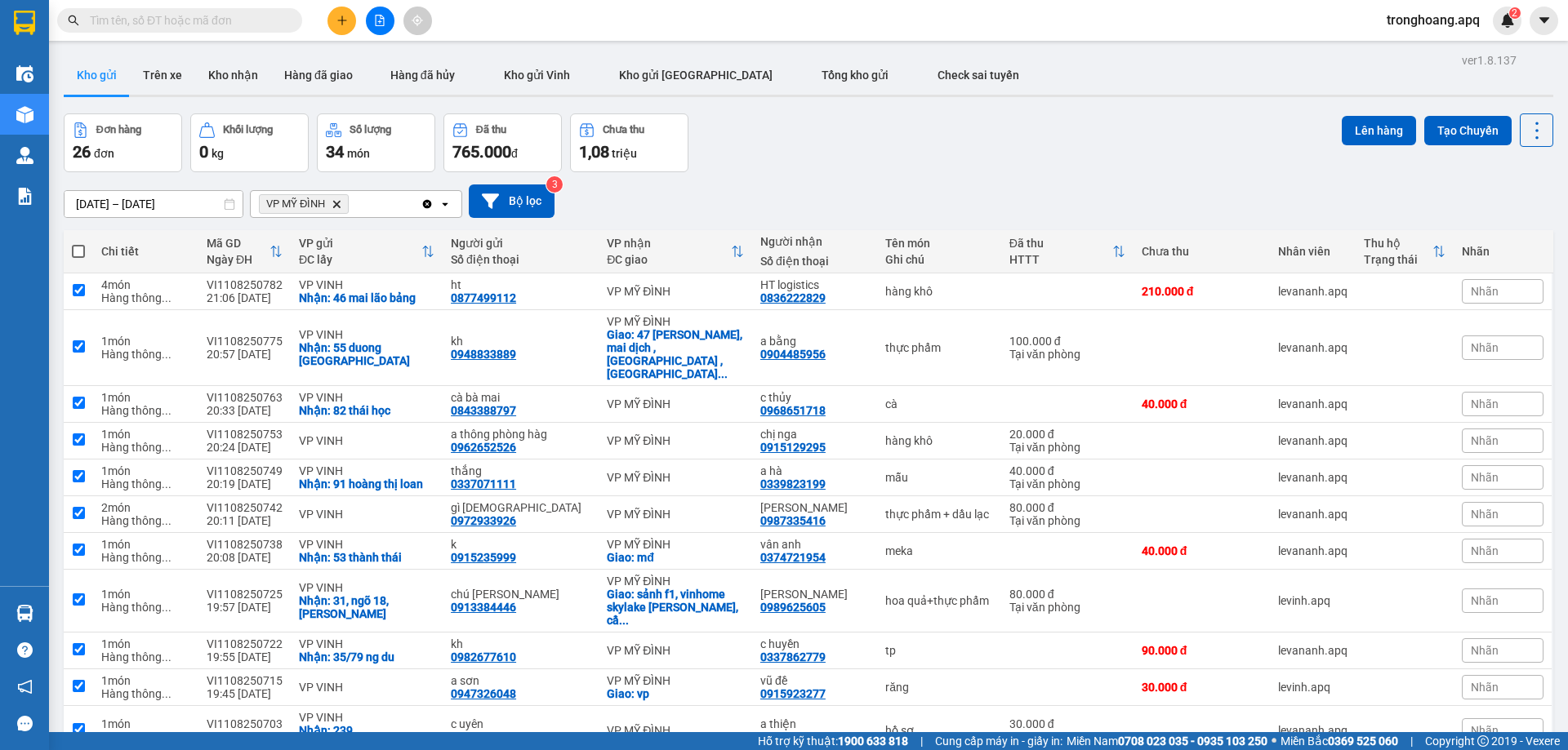
checkbox input "true"
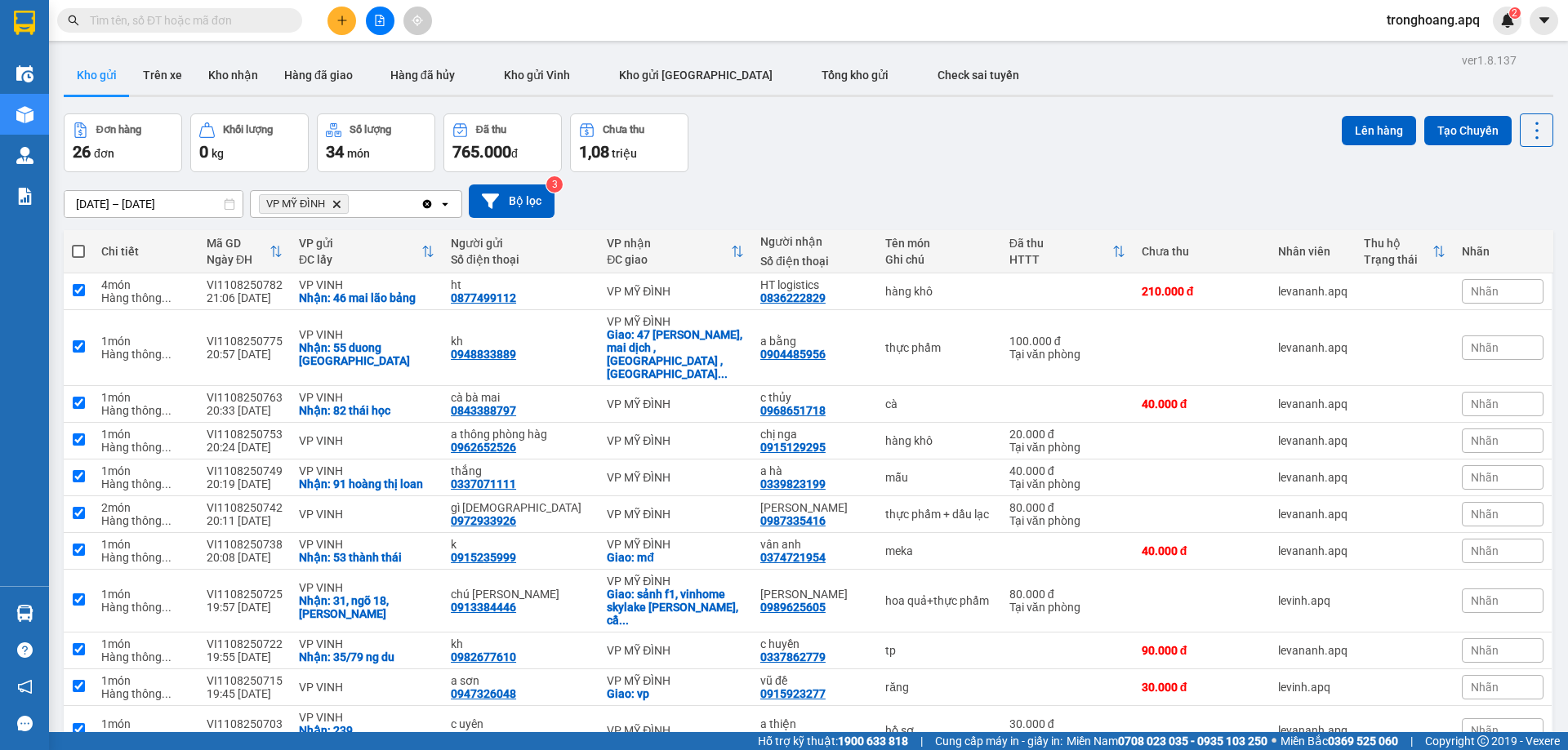
checkbox input "true"
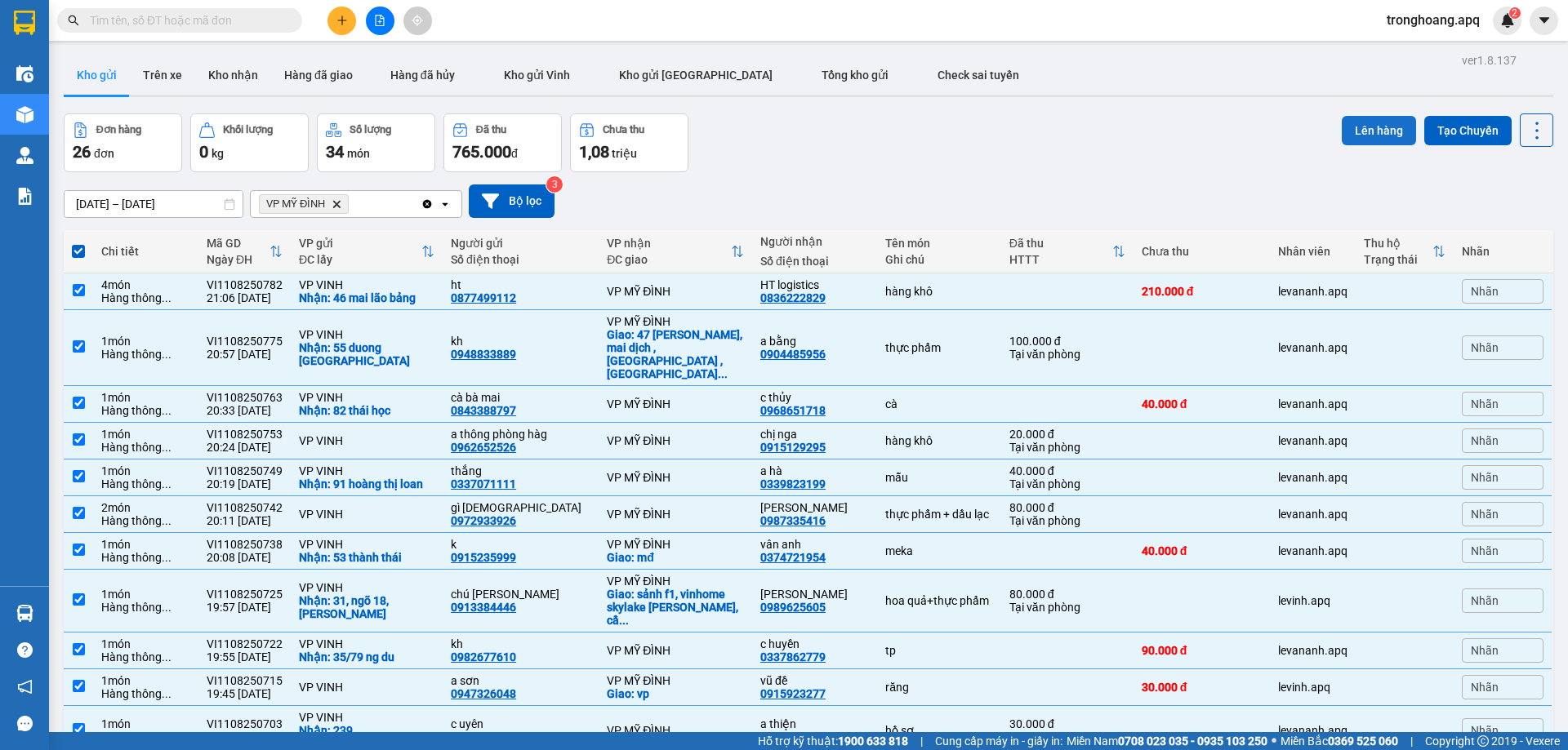
click at [1342, 139] on button "Lên hàng" at bounding box center [1379, 131] width 75 height 30
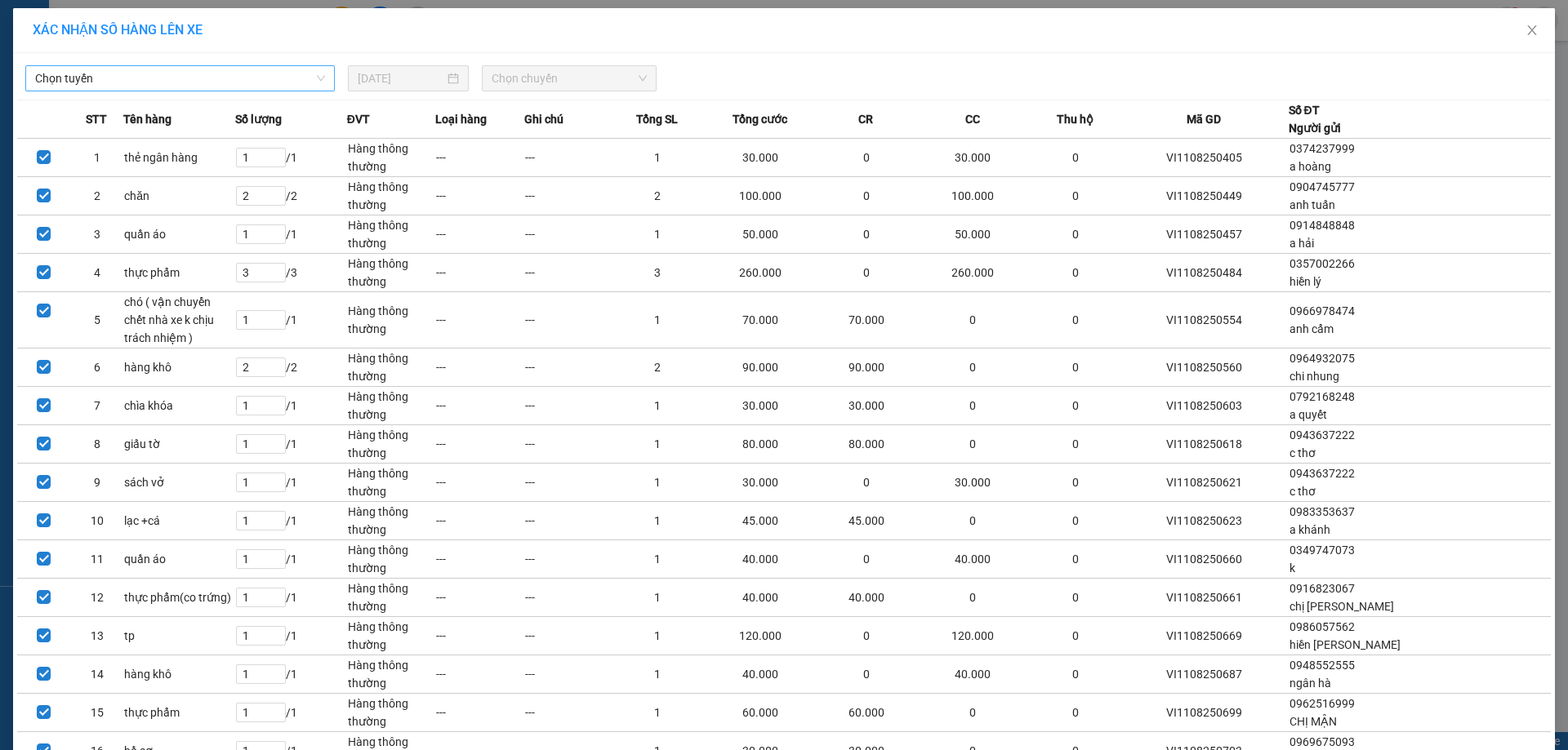
click at [239, 83] on span "Chọn tuyến" at bounding box center [179, 78] width 289 height 25
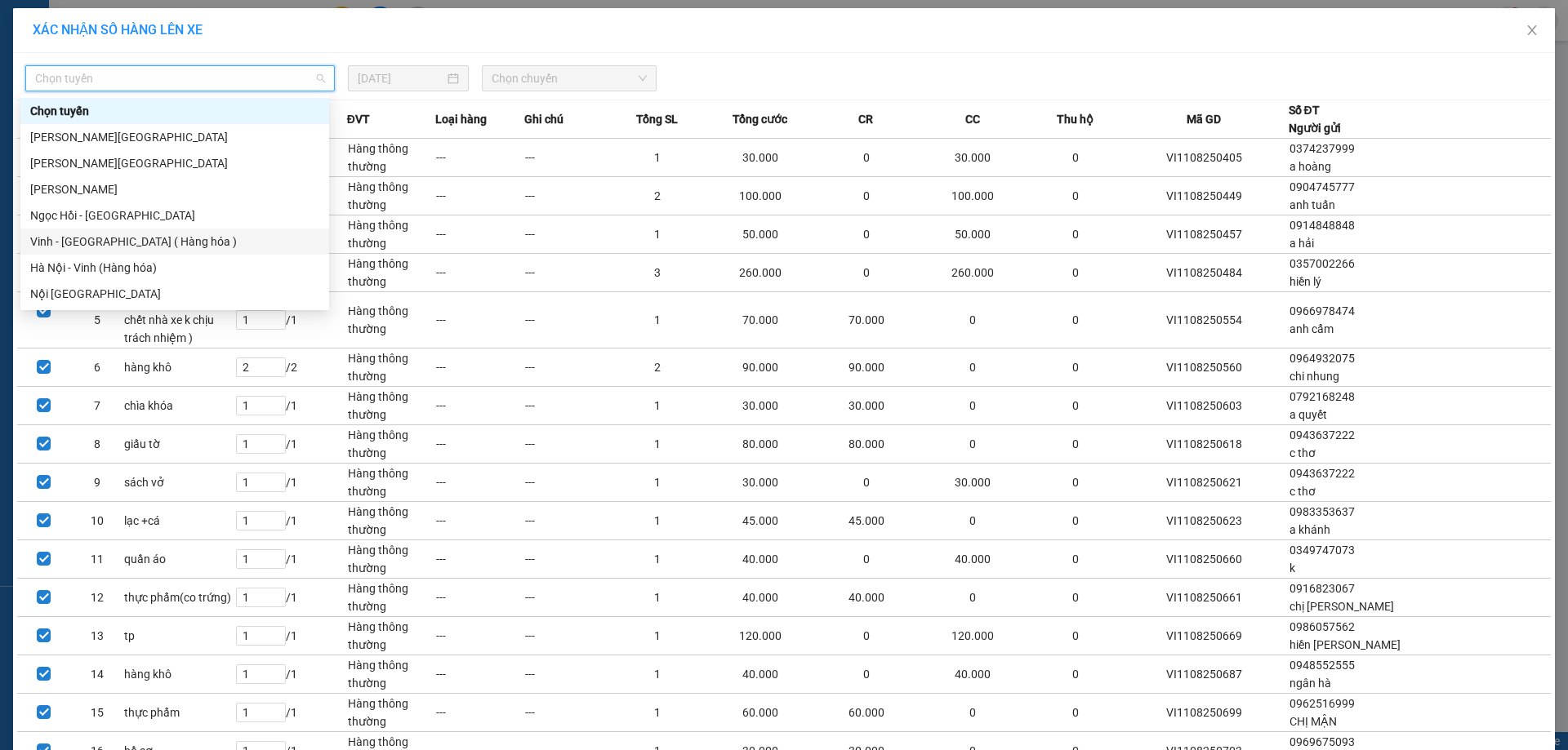
click at [174, 238] on div "Vinh - [GEOGRAPHIC_DATA] ( Hàng hóa )" at bounding box center [175, 241] width 289 height 18
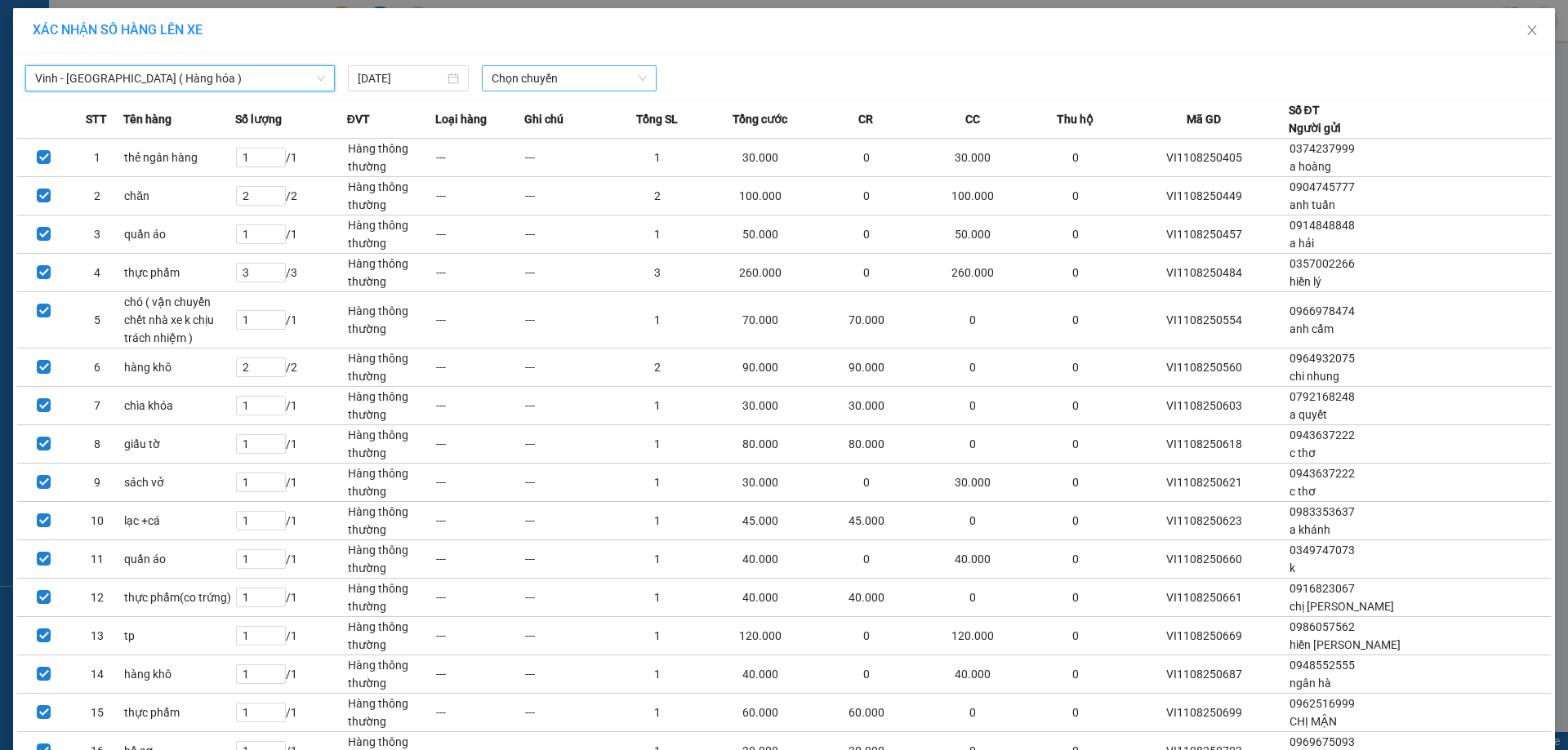
click at [504, 77] on span "Chọn chuyến" at bounding box center [569, 78] width 155 height 25
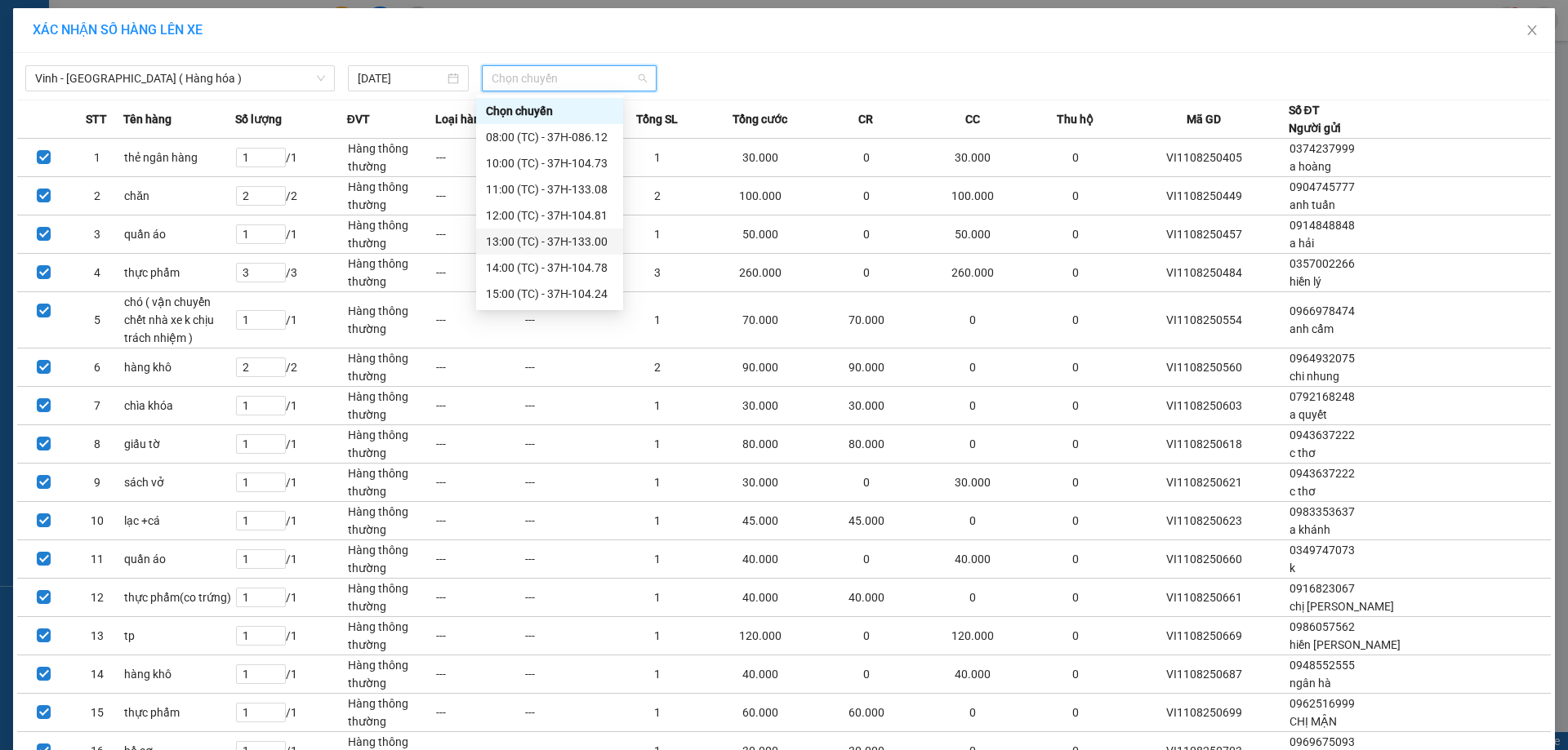
scroll to position [81, 0]
click at [589, 267] on div "22:00 (TC) - 37H-086.38" at bounding box center [549, 264] width 127 height 18
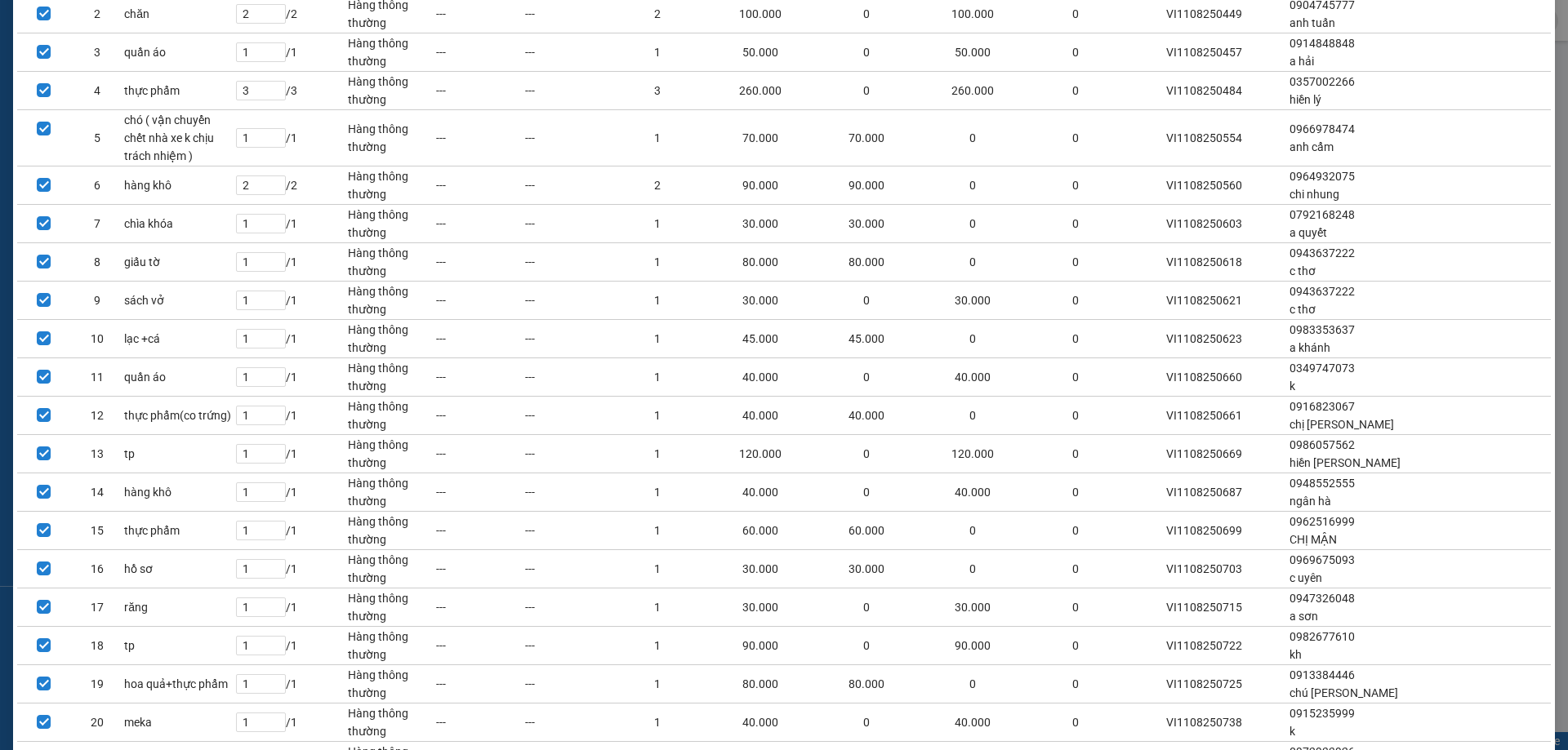
scroll to position [524, 0]
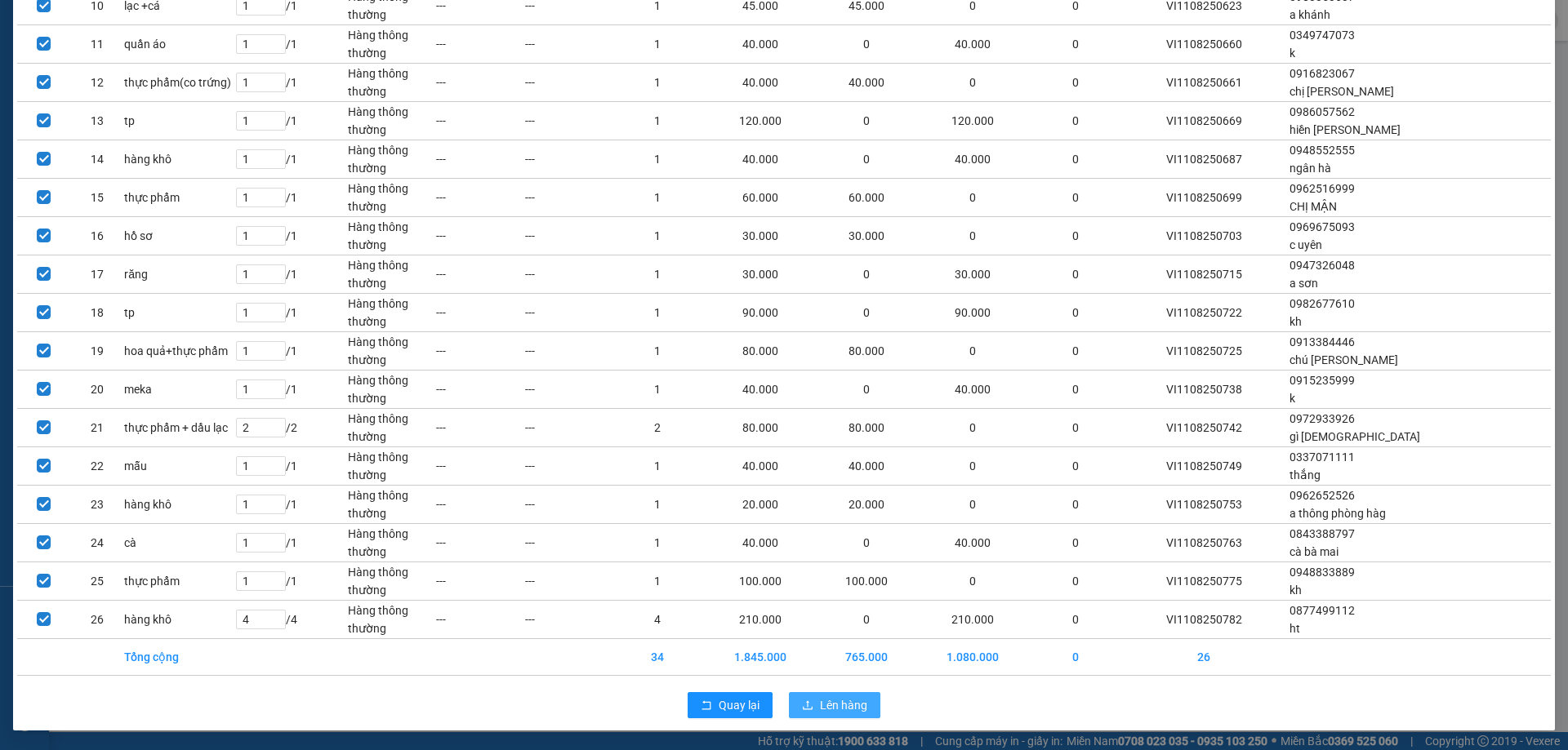
click at [845, 695] on button "Lên hàng" at bounding box center [835, 705] width 92 height 26
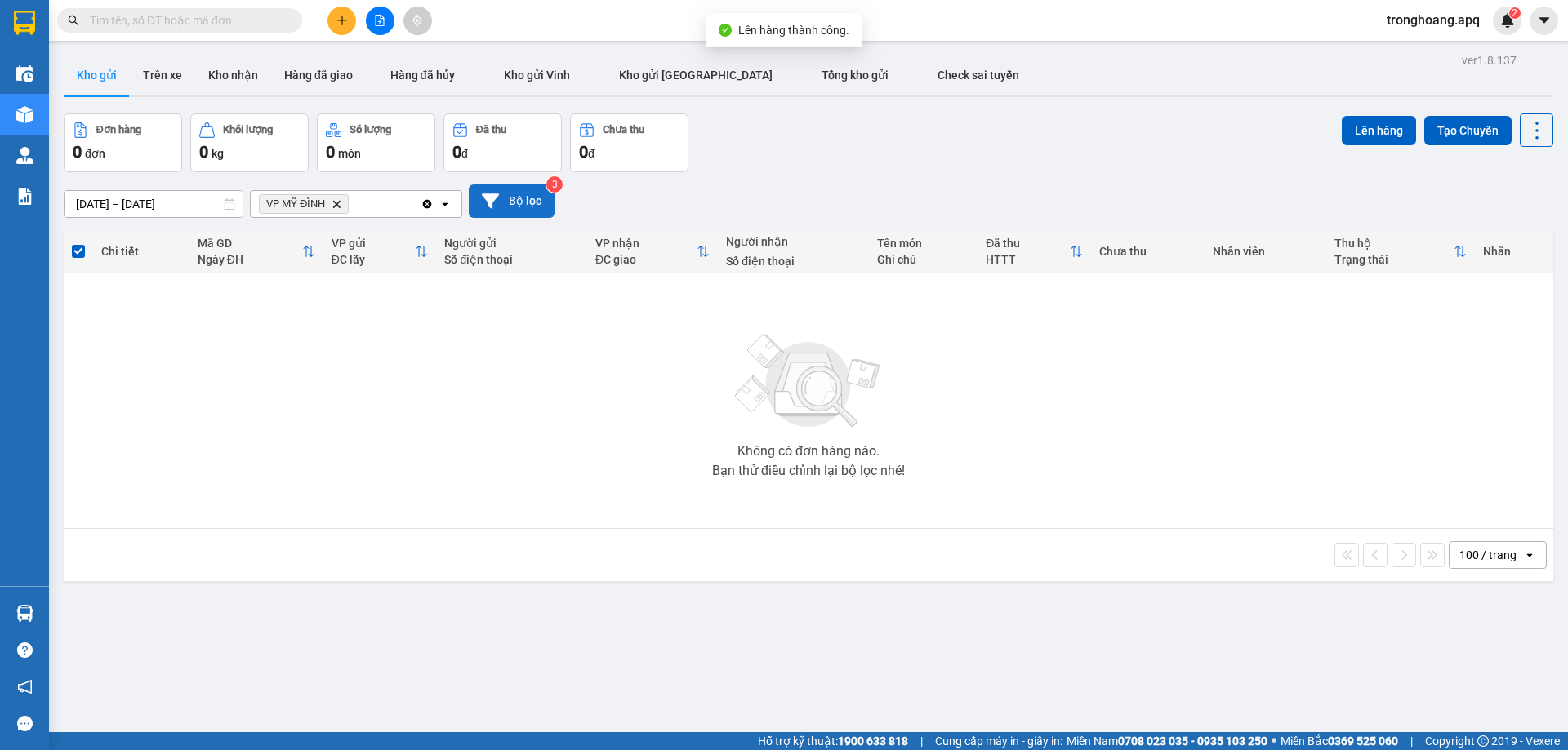
click at [521, 215] on button "Bộ lọc" at bounding box center [511, 200] width 86 height 33
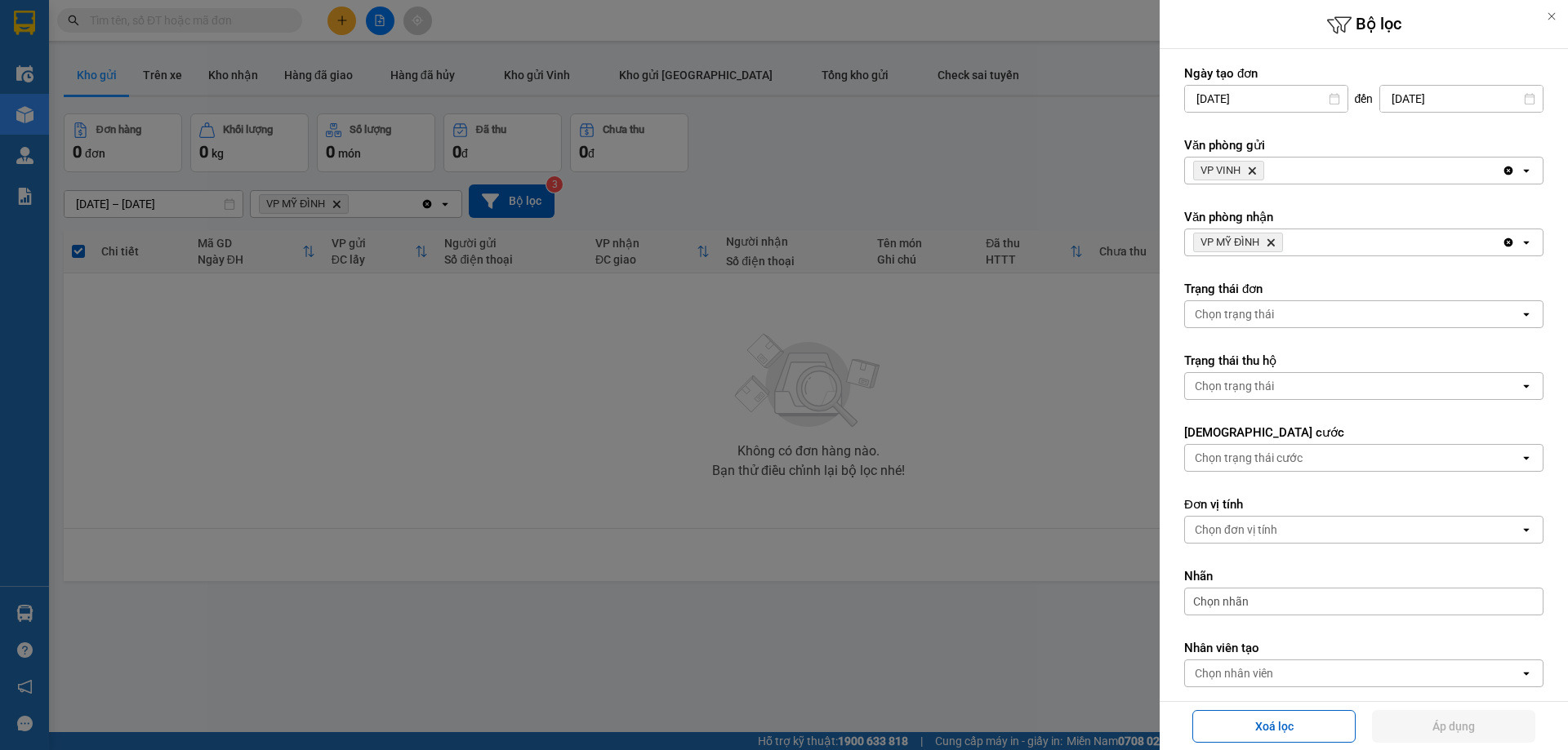
drag, startPoint x: 1267, startPoint y: 239, endPoint x: 1272, endPoint y: 231, distance: 9.4
click at [1268, 239] on icon "Delete" at bounding box center [1271, 243] width 10 height 10
click at [1254, 174] on icon "Delete" at bounding box center [1252, 171] width 10 height 10
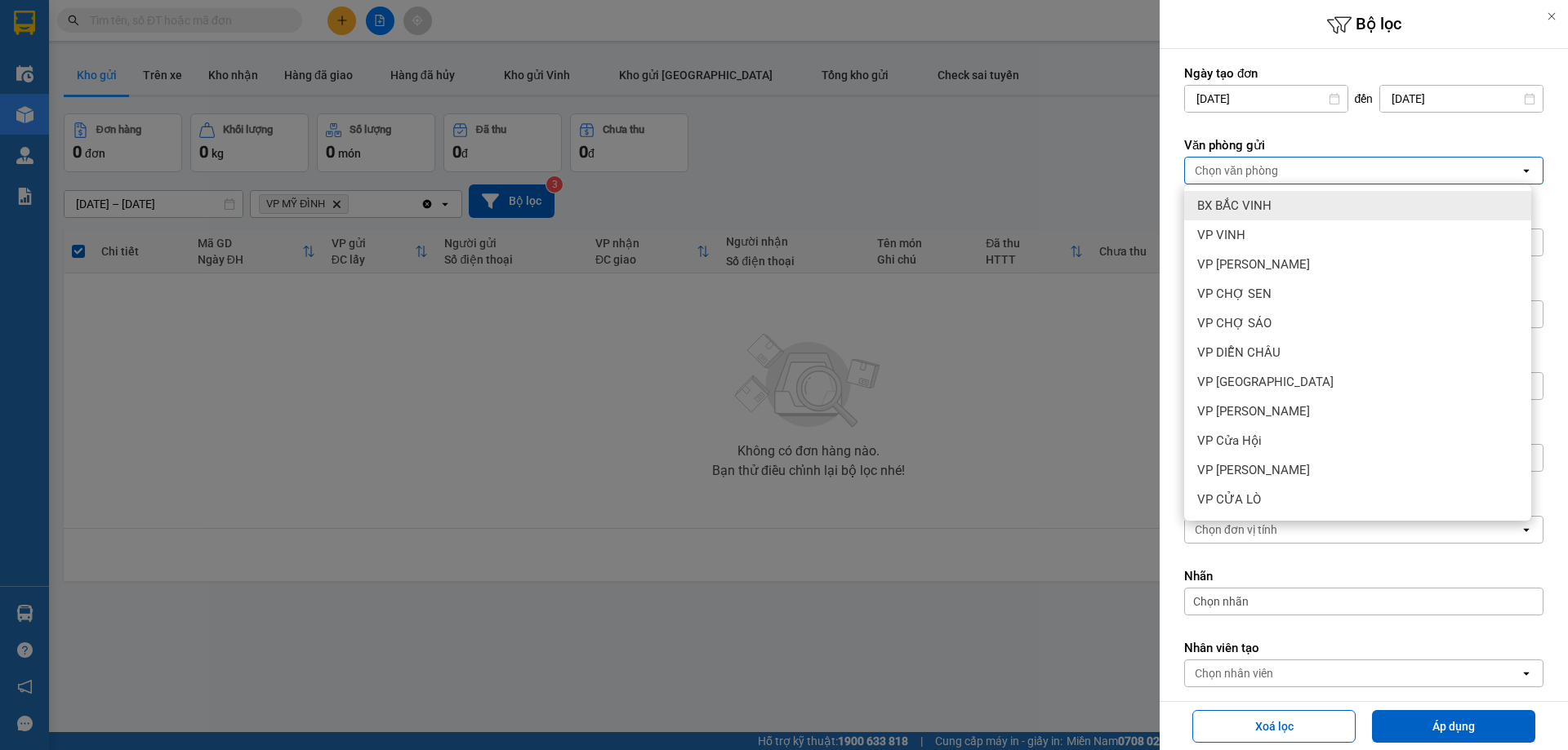
click at [1261, 203] on span "BX BẮC VINH" at bounding box center [1234, 205] width 75 height 16
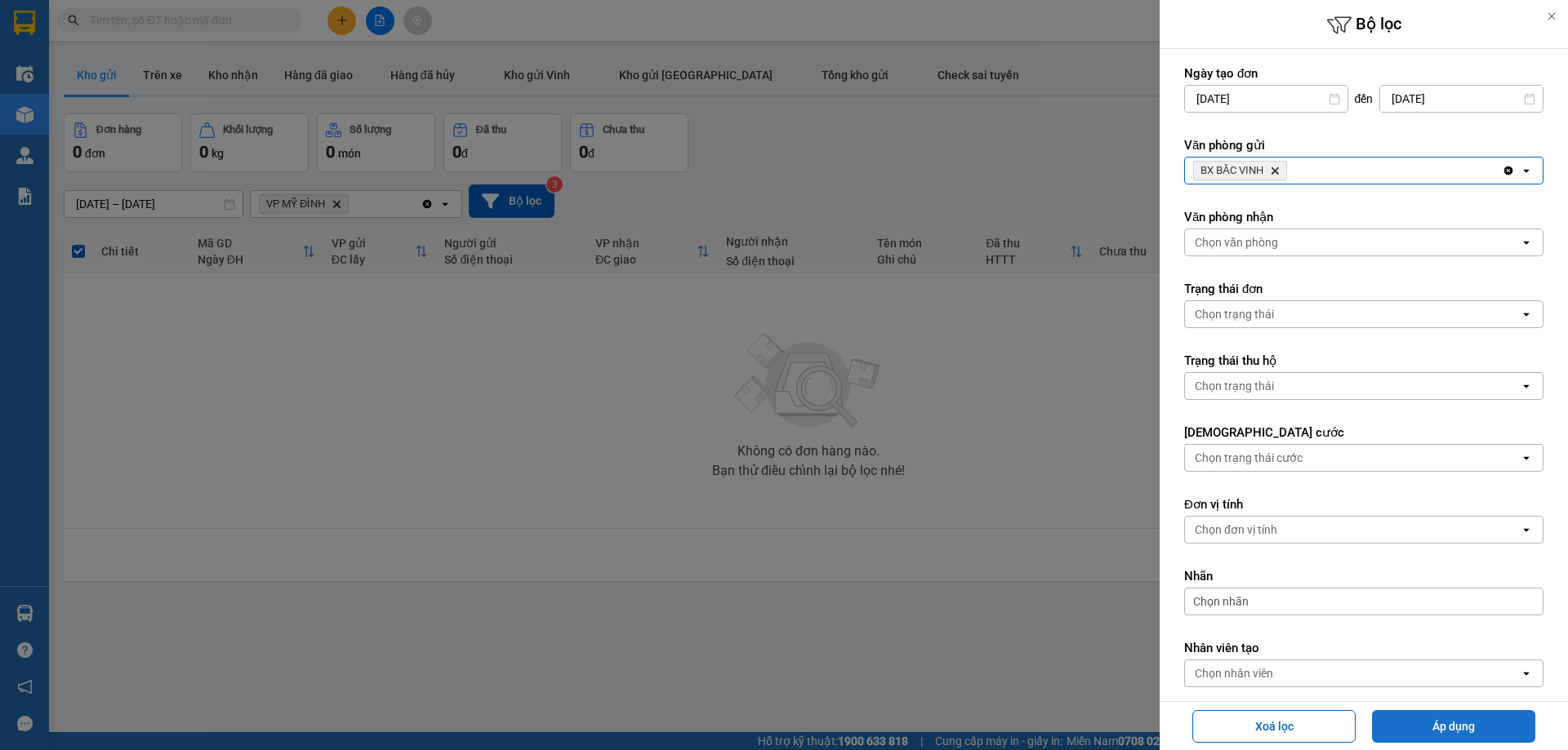
click at [1428, 722] on button "Áp dụng" at bounding box center [1453, 726] width 163 height 32
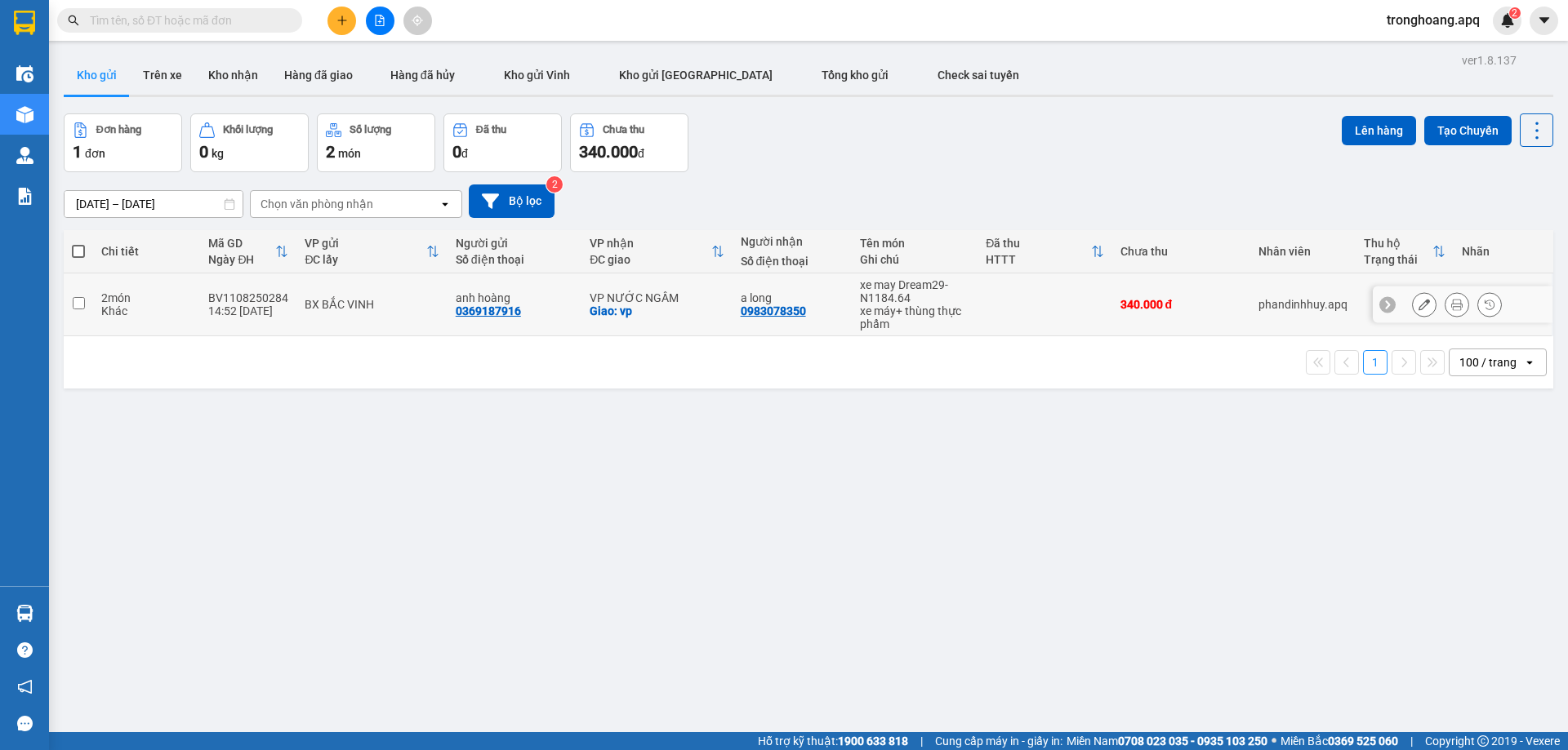
click at [758, 322] on td "a long 0983078350" at bounding box center [792, 305] width 119 height 63
checkbox input "true"
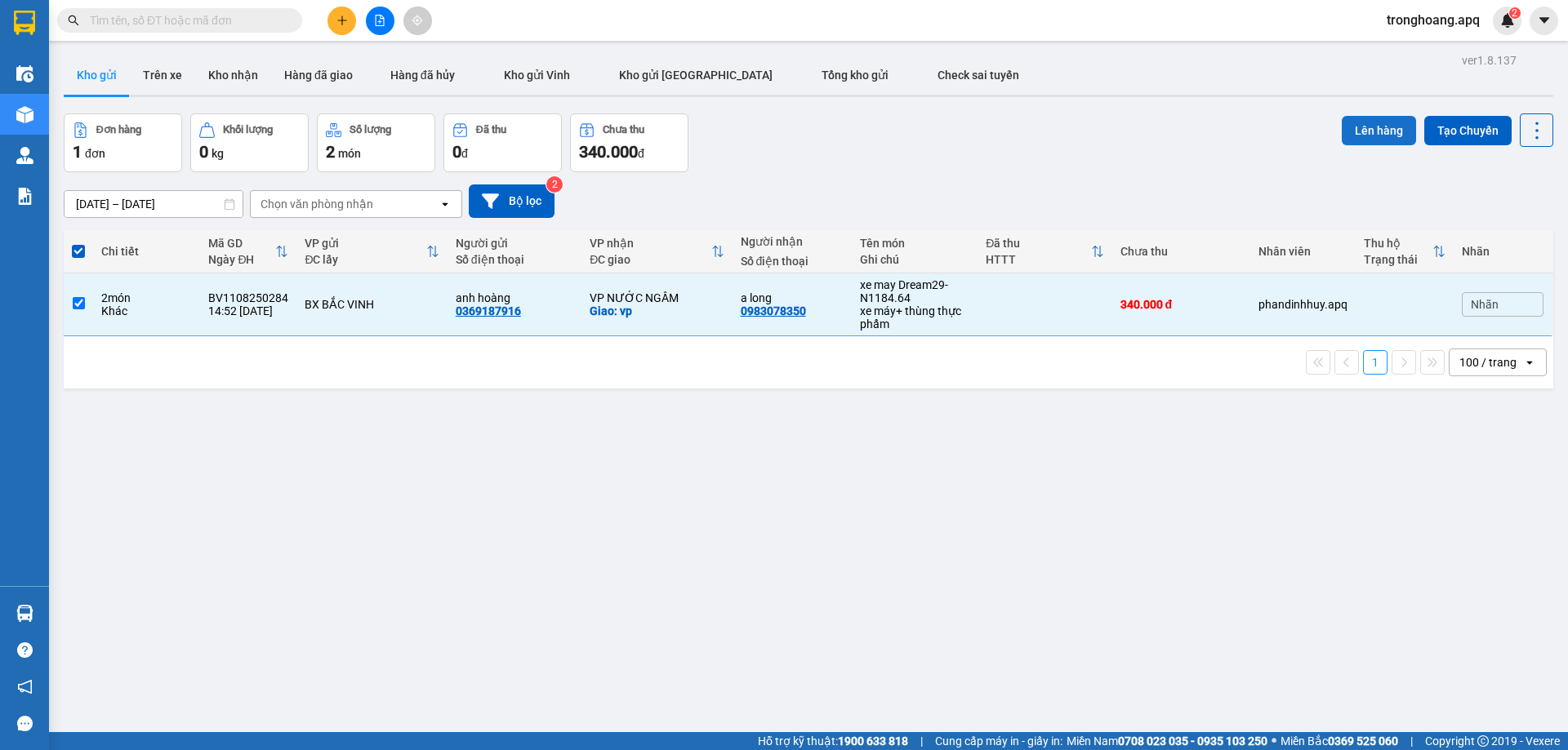
click at [1398, 134] on button "Lên hàng" at bounding box center [1379, 131] width 75 height 30
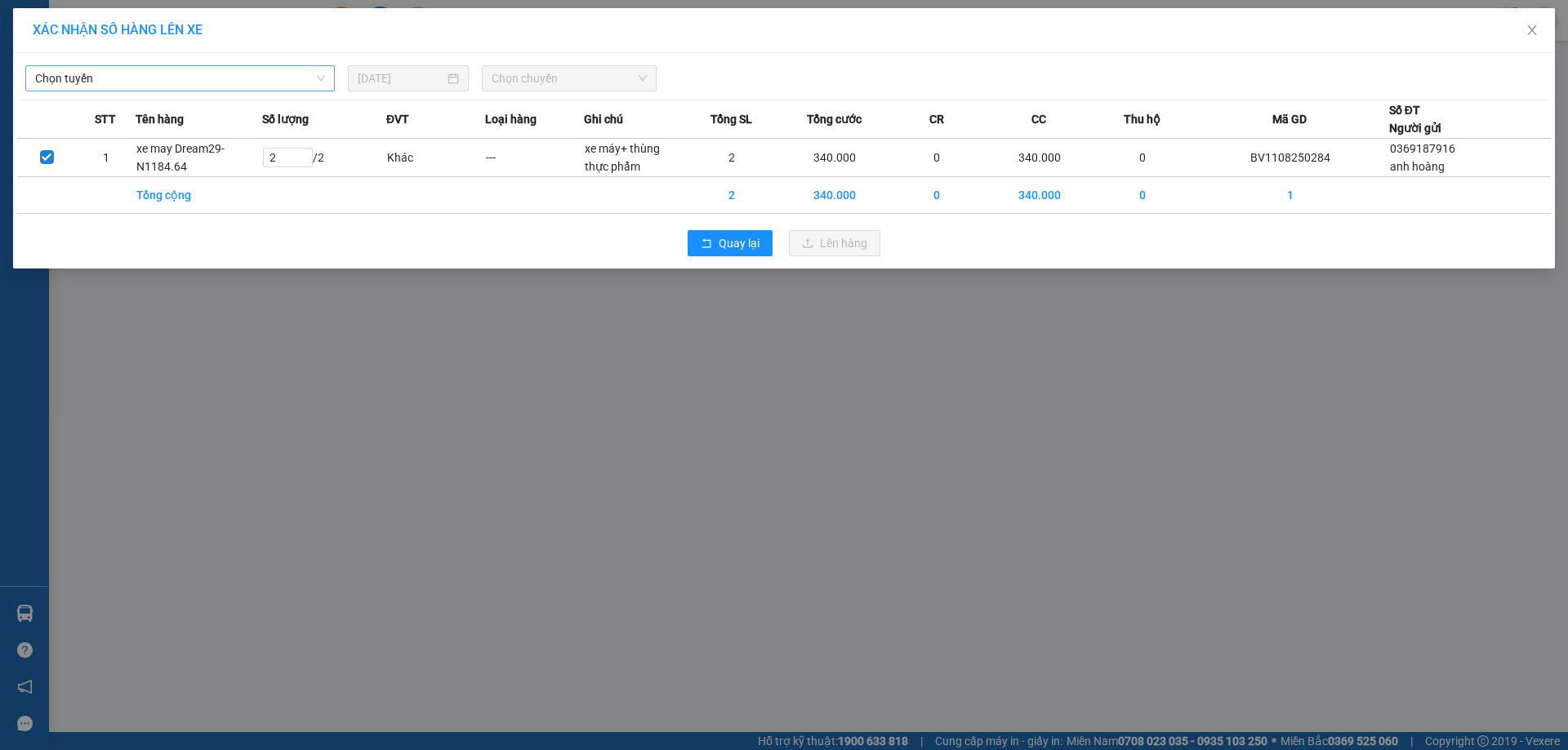
click at [209, 82] on span "Chọn tuyến" at bounding box center [179, 78] width 289 height 25
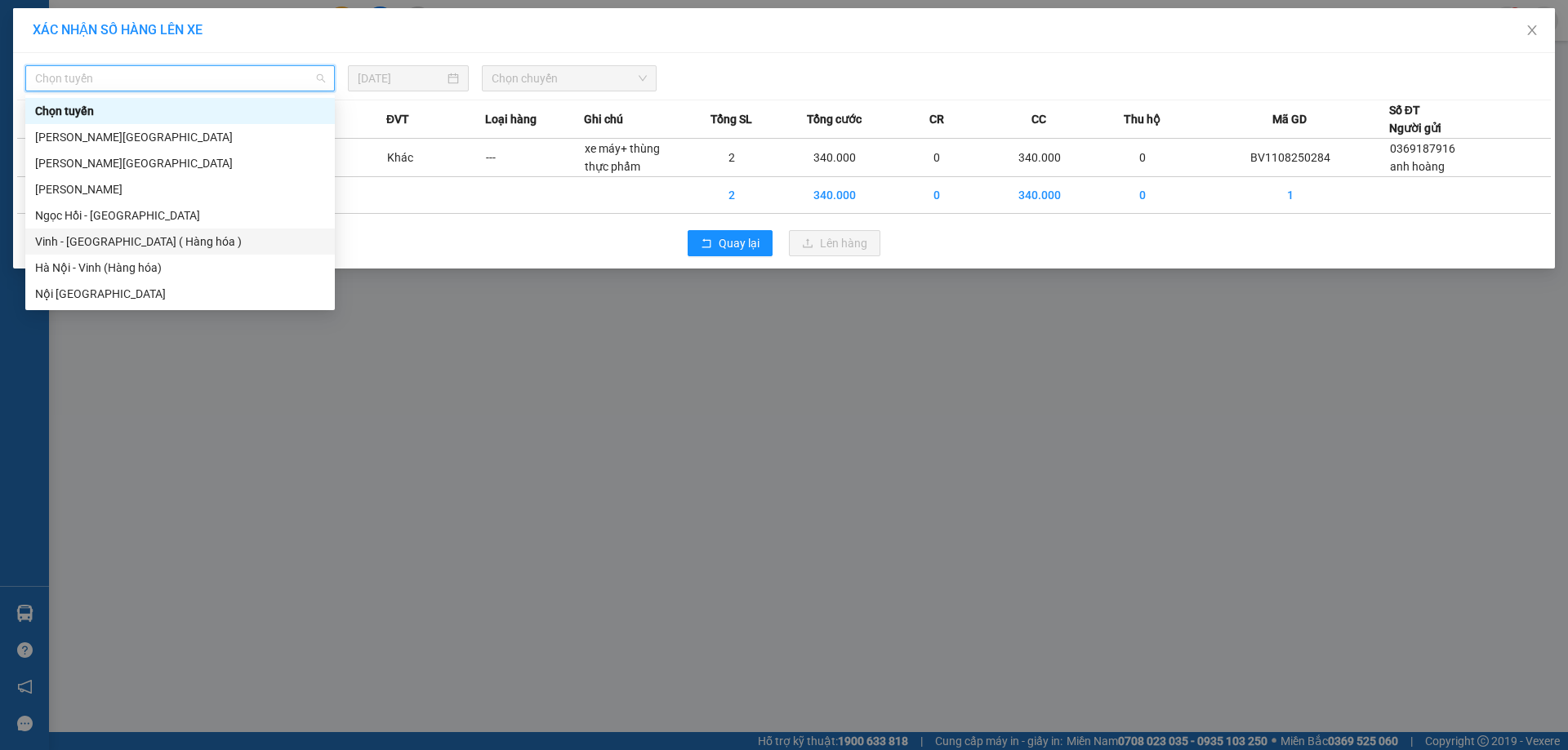
drag, startPoint x: 145, startPoint y: 235, endPoint x: 185, endPoint y: 243, distance: 40.8
click at [146, 236] on div "Vinh - [GEOGRAPHIC_DATA] ( Hàng hóa )" at bounding box center [179, 241] width 289 height 18
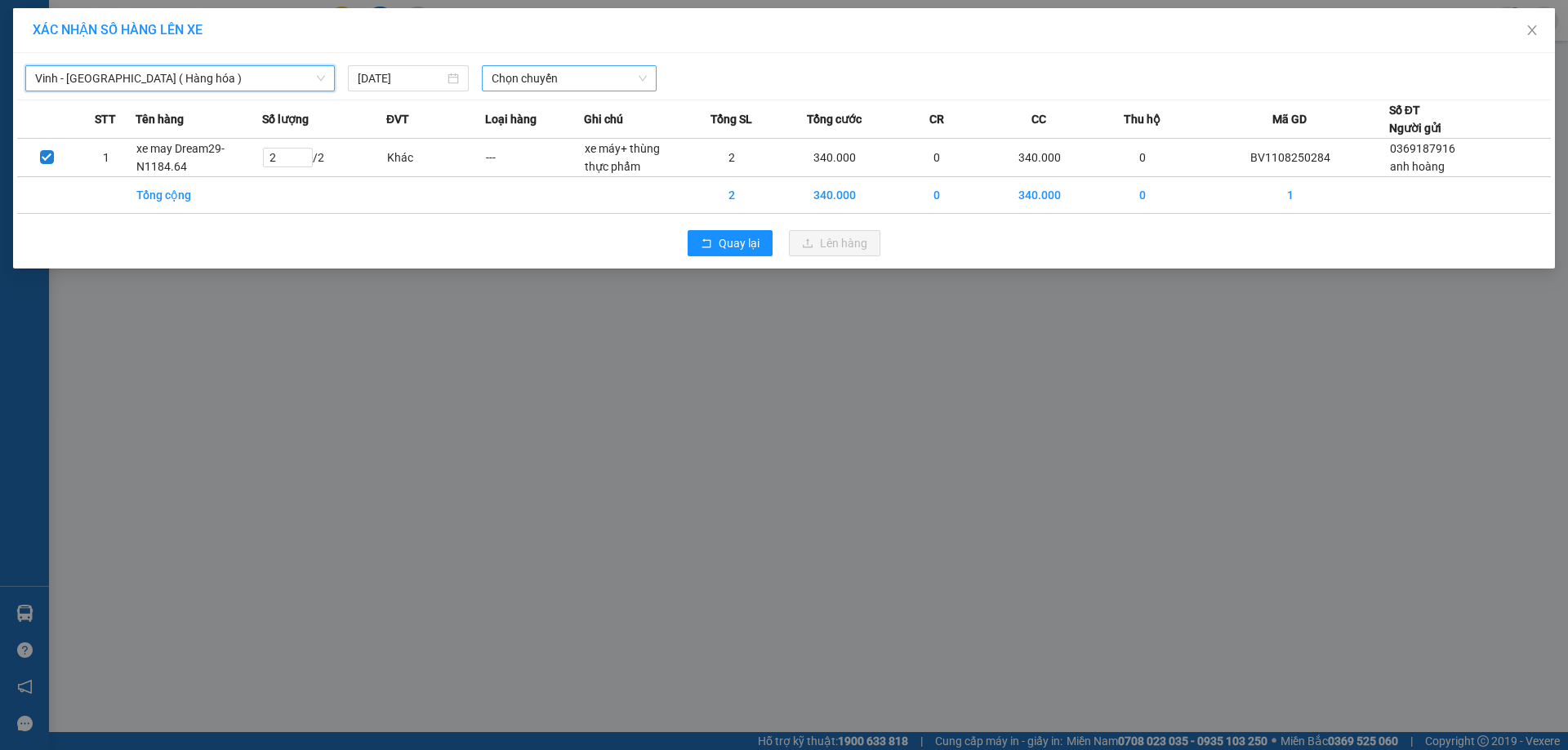
click at [528, 84] on span "Chọn chuyến" at bounding box center [569, 78] width 155 height 25
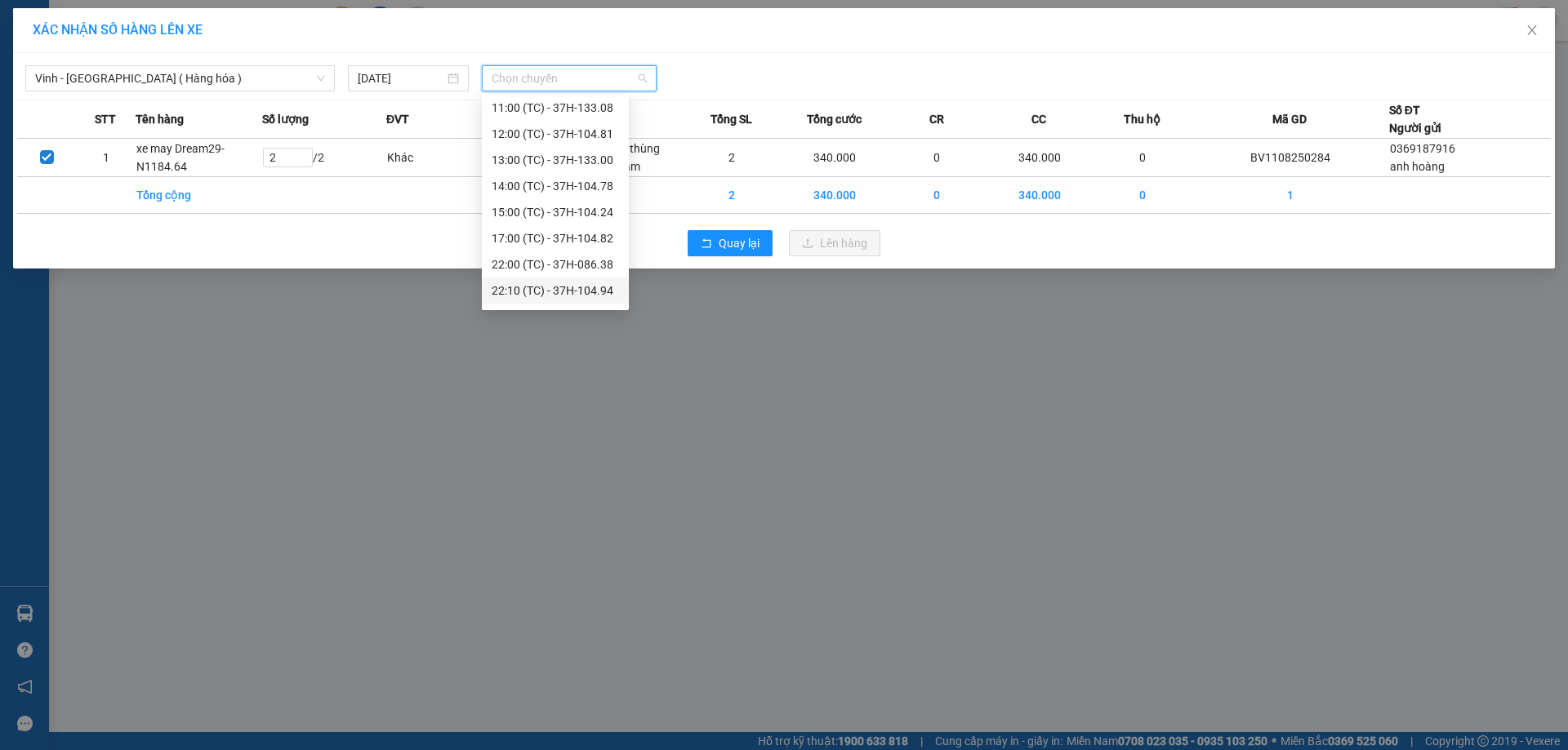
scroll to position [261, 0]
click at [598, 296] on div "23:19 (TC) - 37H-133.03" at bounding box center [555, 294] width 127 height 18
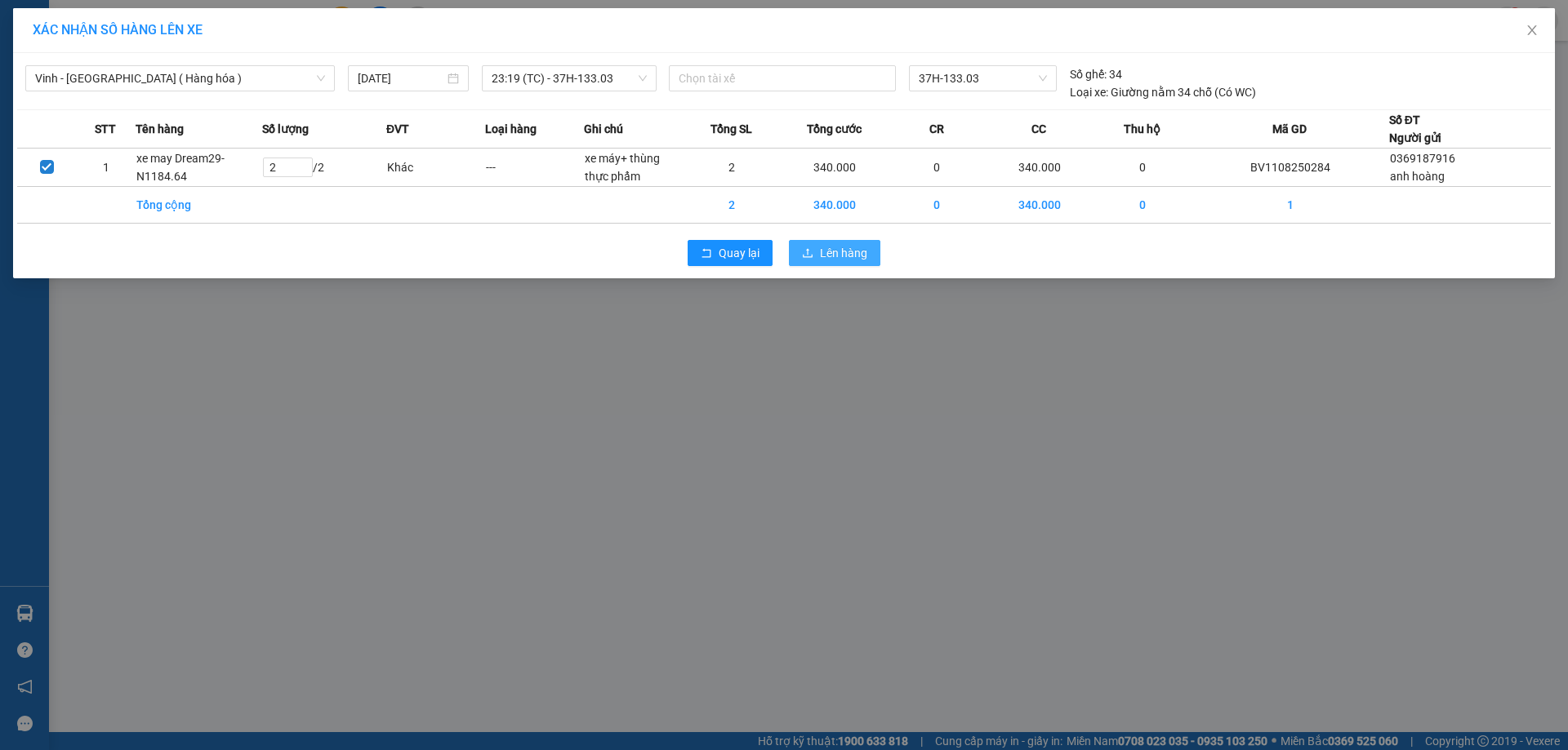
click at [835, 260] on span "Lên hàng" at bounding box center [844, 253] width 48 height 18
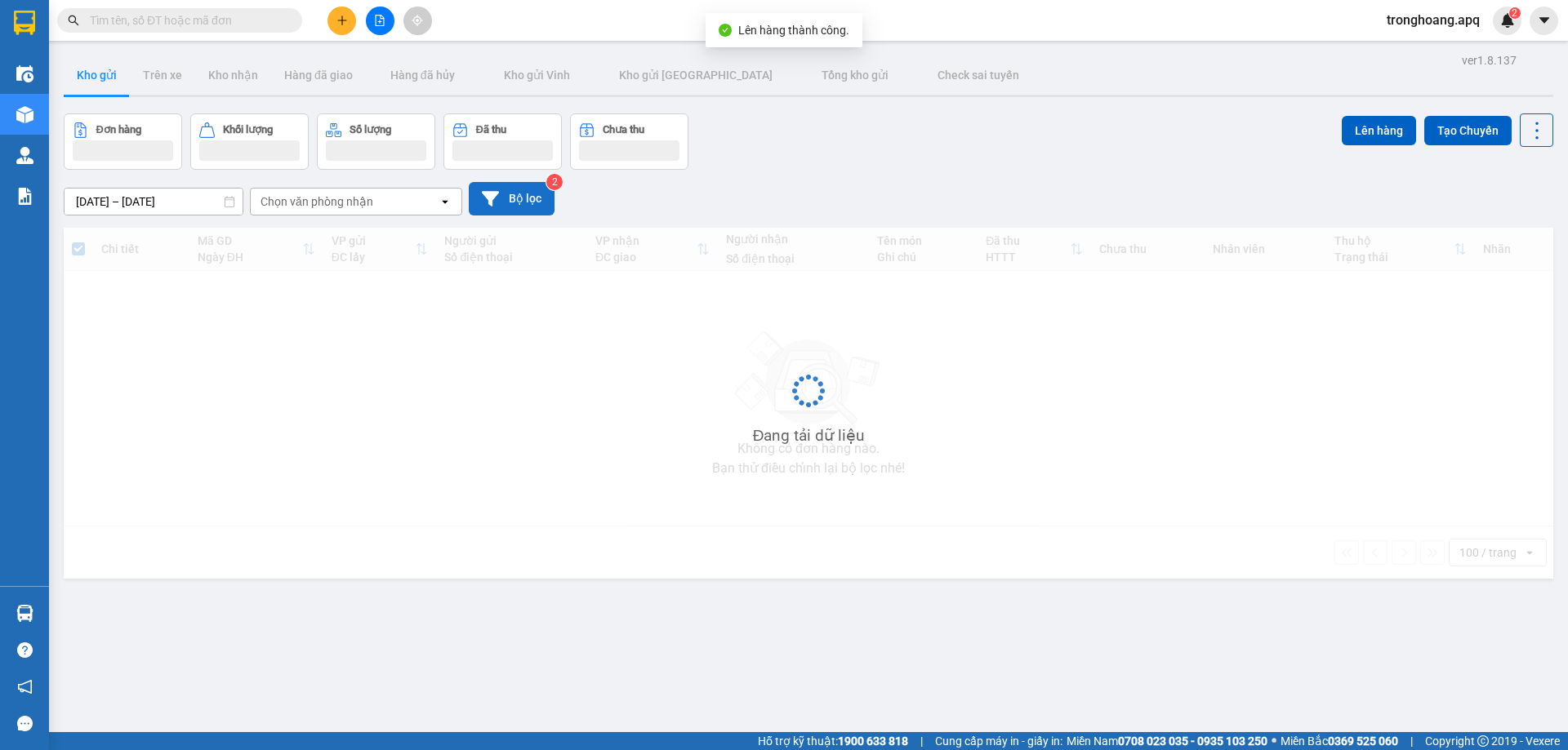
click at [500, 204] on button "Bộ lọc" at bounding box center [511, 198] width 86 height 33
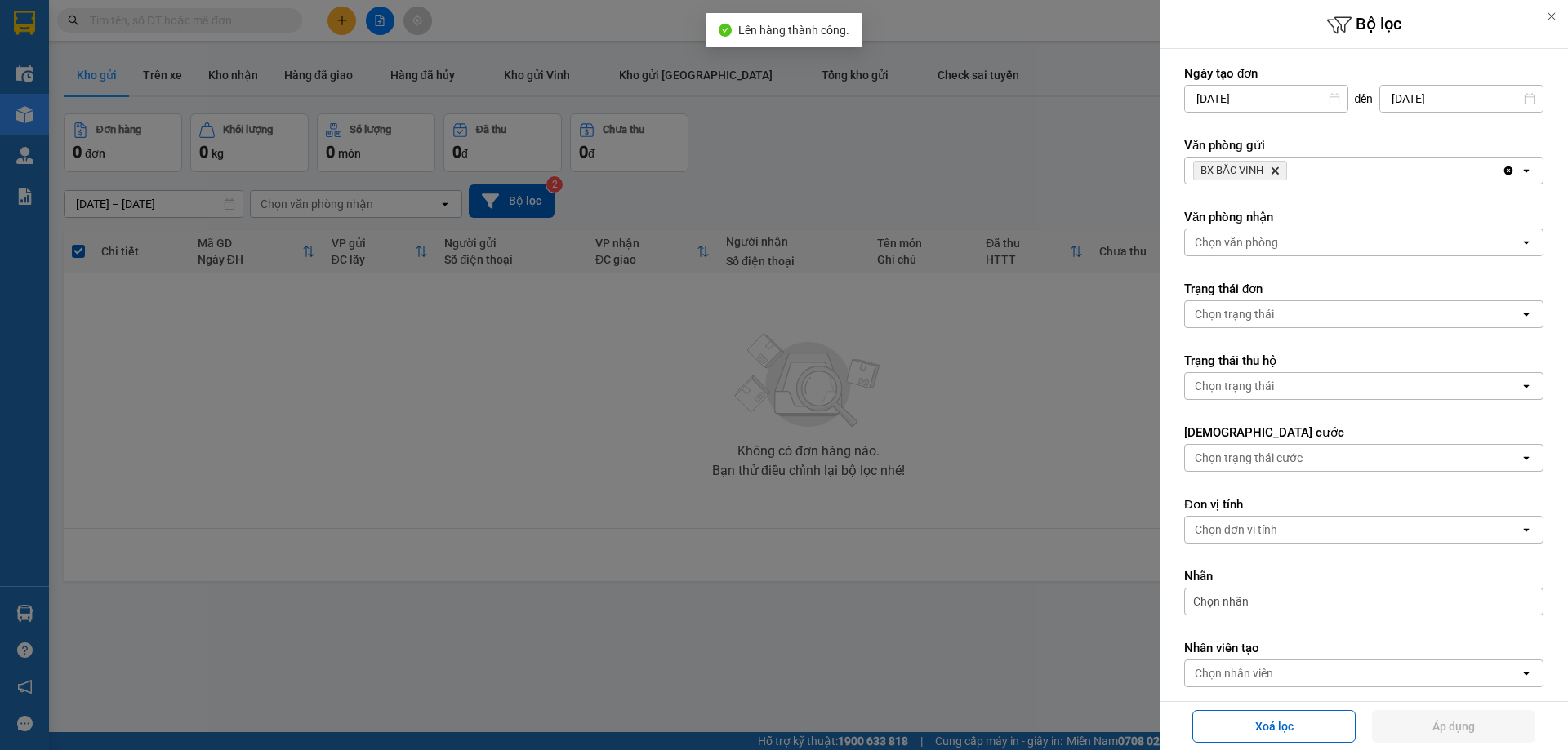
click at [1279, 170] on icon "Delete" at bounding box center [1275, 171] width 10 height 10
click at [1279, 170] on div "Chọn văn phòng" at bounding box center [1352, 171] width 334 height 26
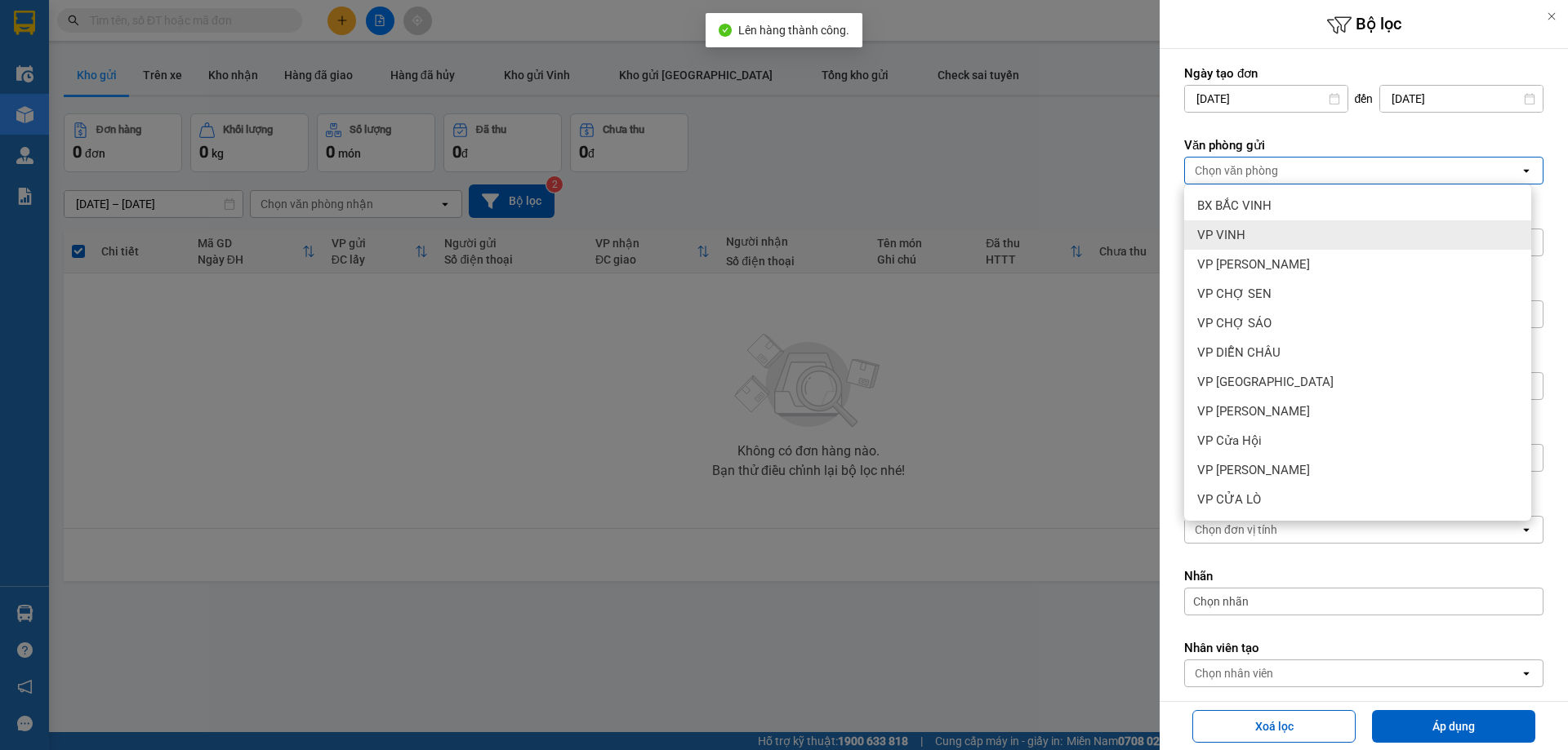
click at [1264, 229] on div "VP VINH" at bounding box center [1357, 235] width 347 height 30
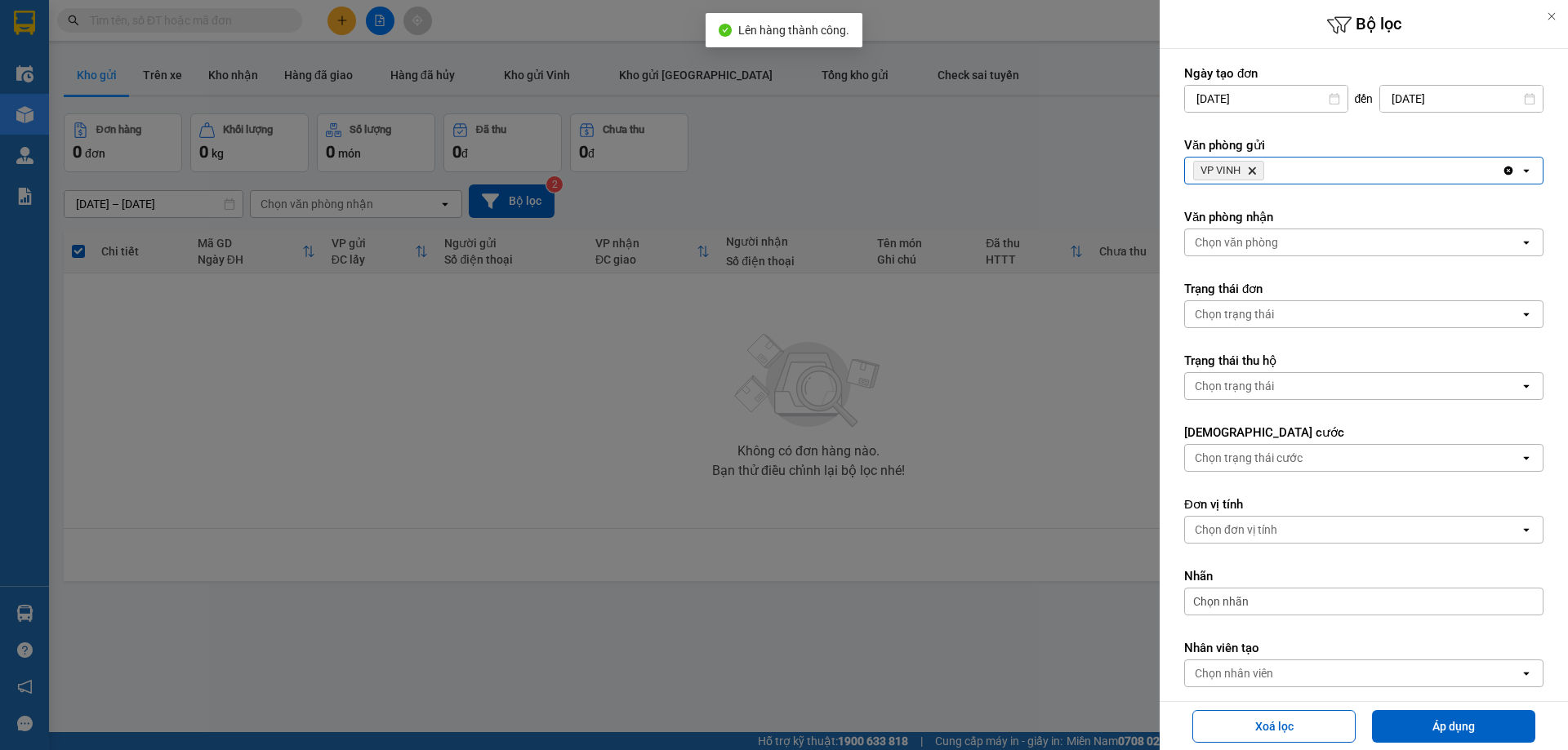
click at [1282, 235] on div "Chọn văn phòng" at bounding box center [1352, 242] width 334 height 26
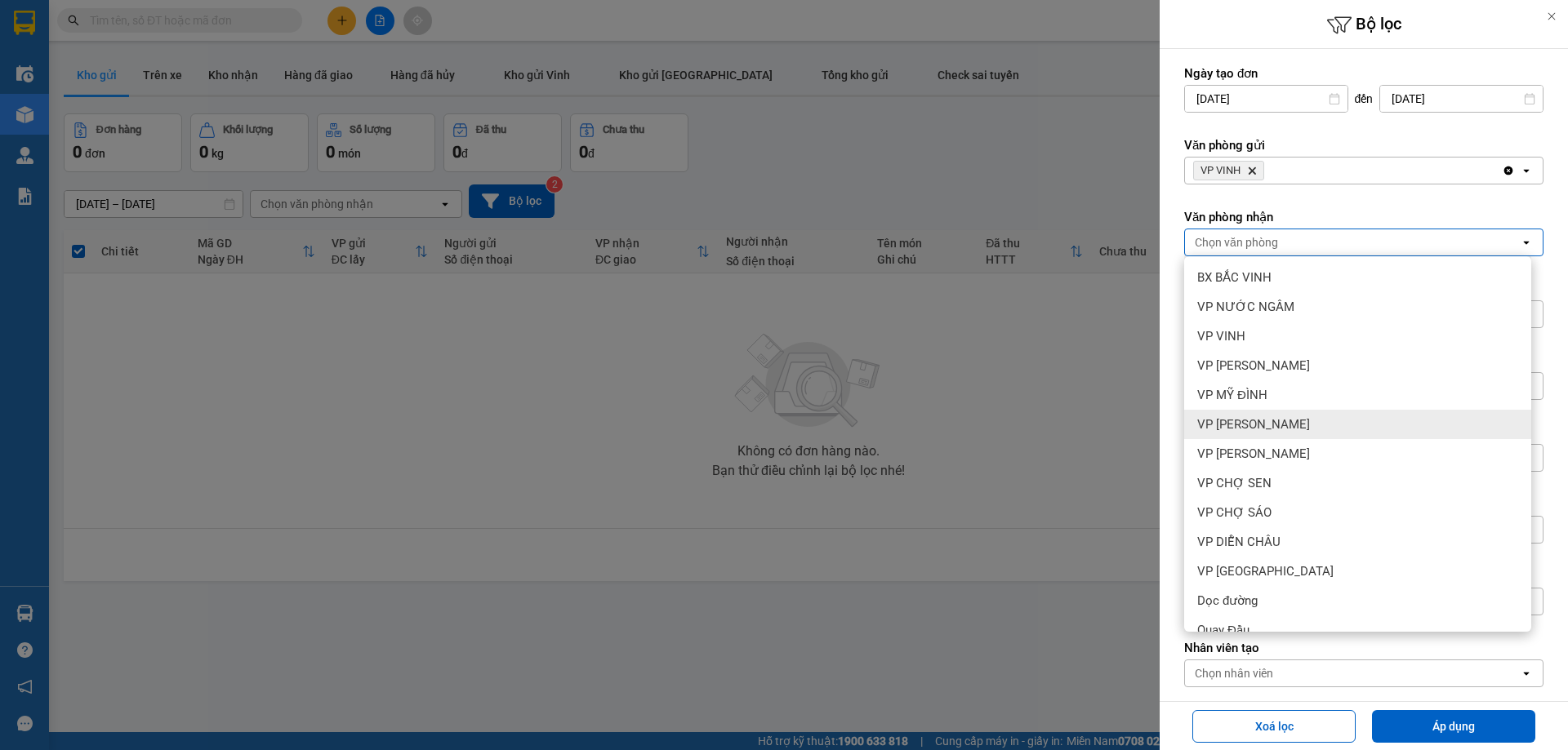
click at [1282, 416] on div "VP [PERSON_NAME]" at bounding box center [1357, 424] width 347 height 30
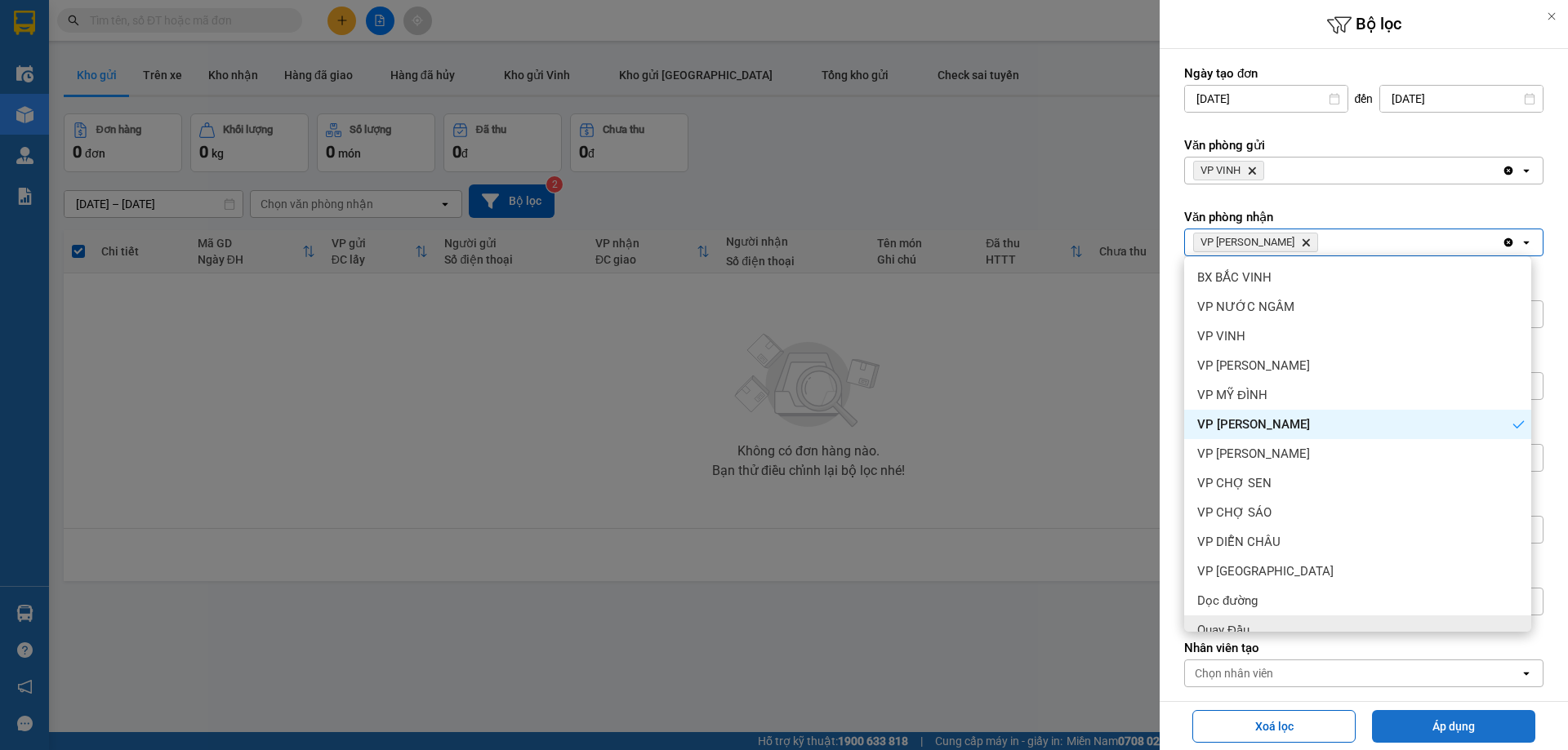
click at [1448, 720] on button "Áp dụng" at bounding box center [1453, 726] width 163 height 32
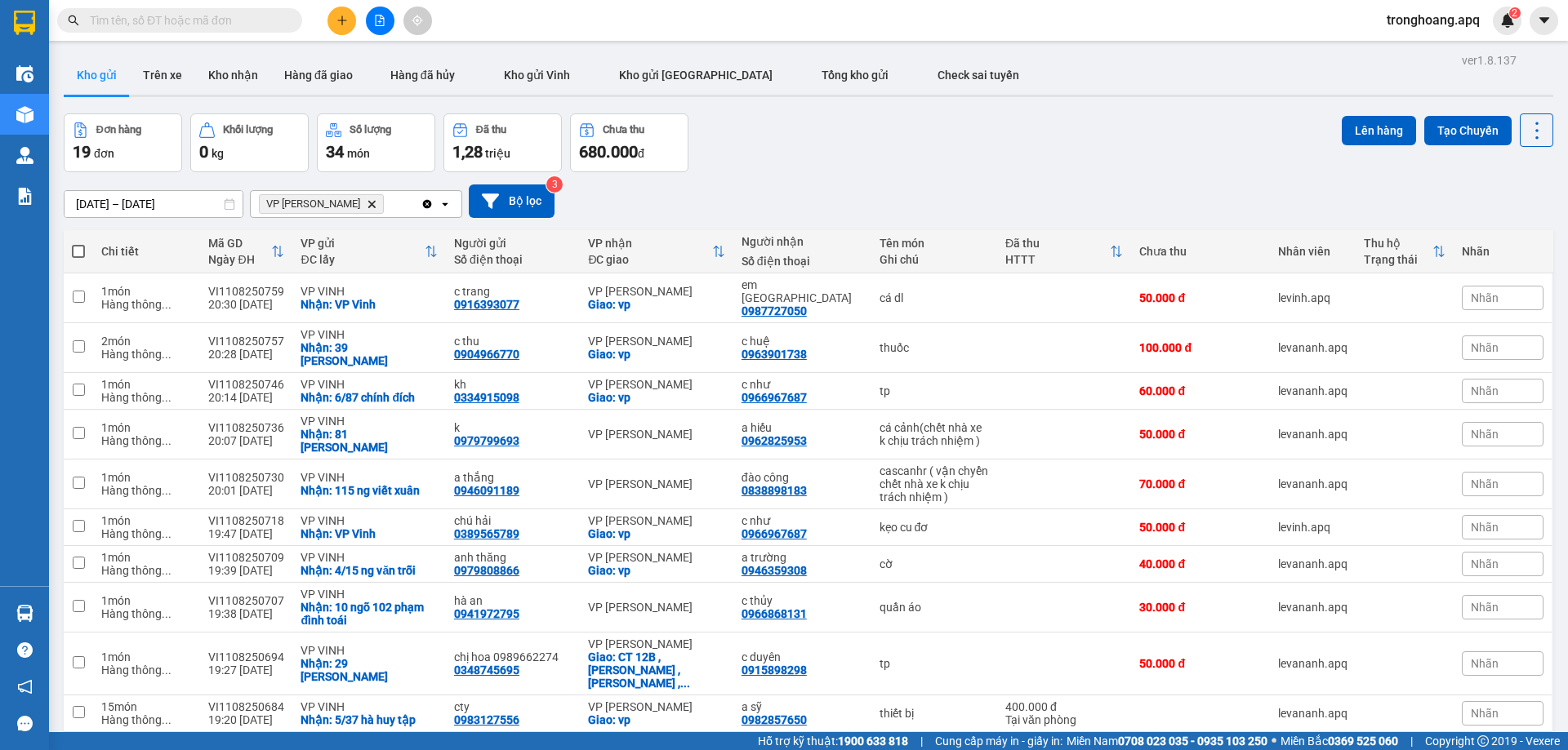
scroll to position [397, 0]
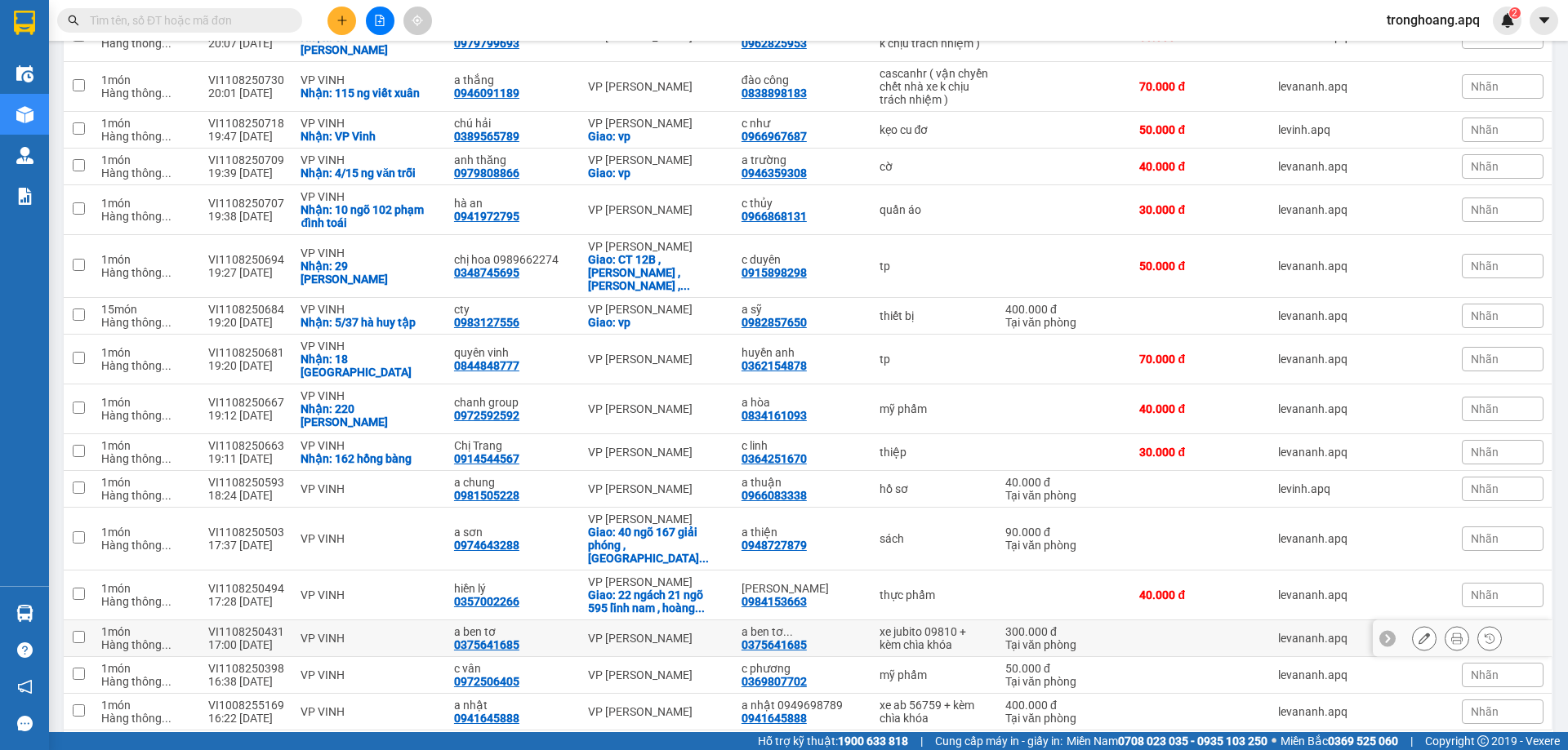
click at [880, 625] on div "xe jubito 09810 + kèm chìa khóa" at bounding box center [934, 638] width 110 height 26
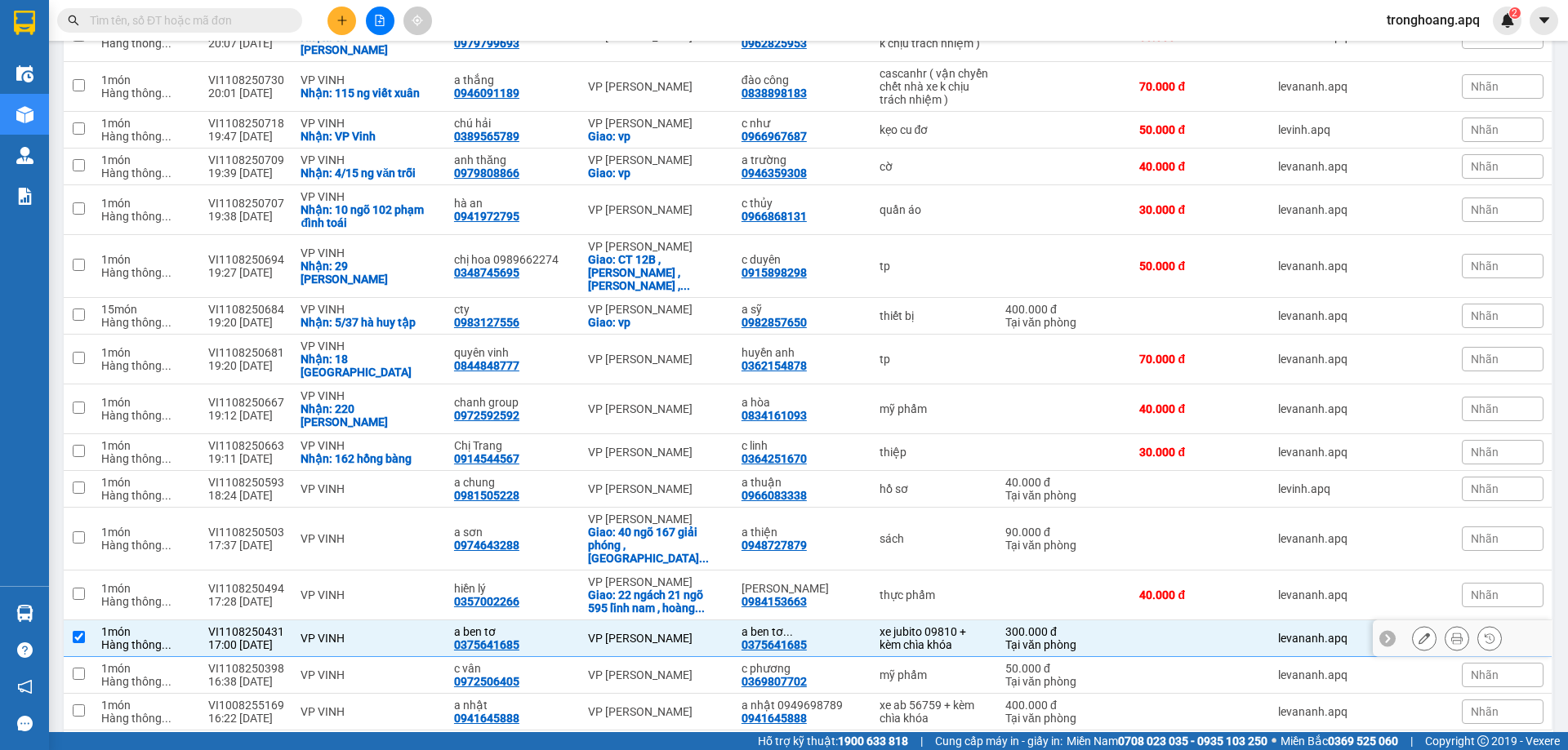
click at [997, 620] on td "300.000 đ Tại văn phòng" at bounding box center [1064, 638] width 134 height 36
checkbox input "false"
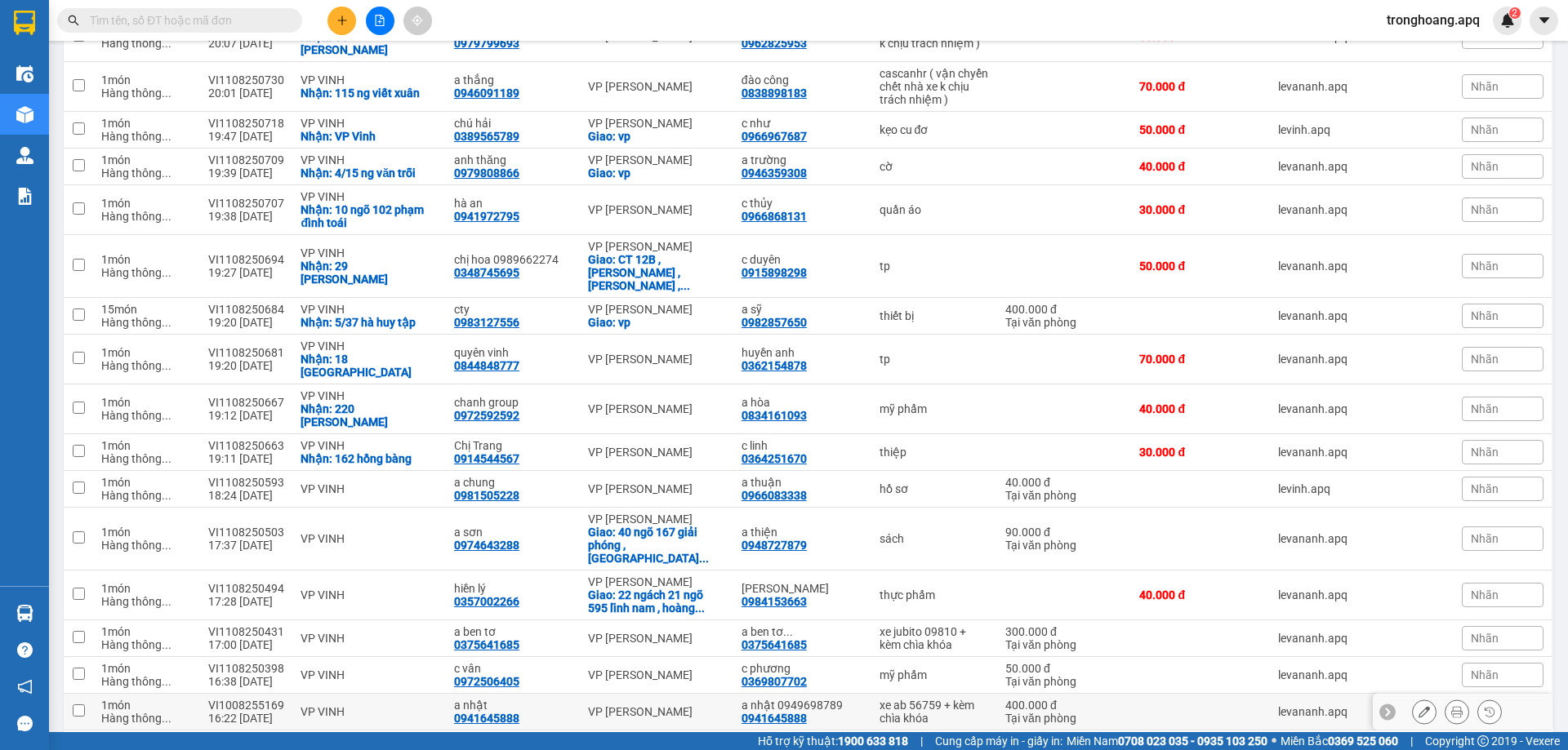
click at [947, 698] on div "xe ab 56759 + kèm chìa khóa" at bounding box center [934, 711] width 110 height 26
checkbox input "true"
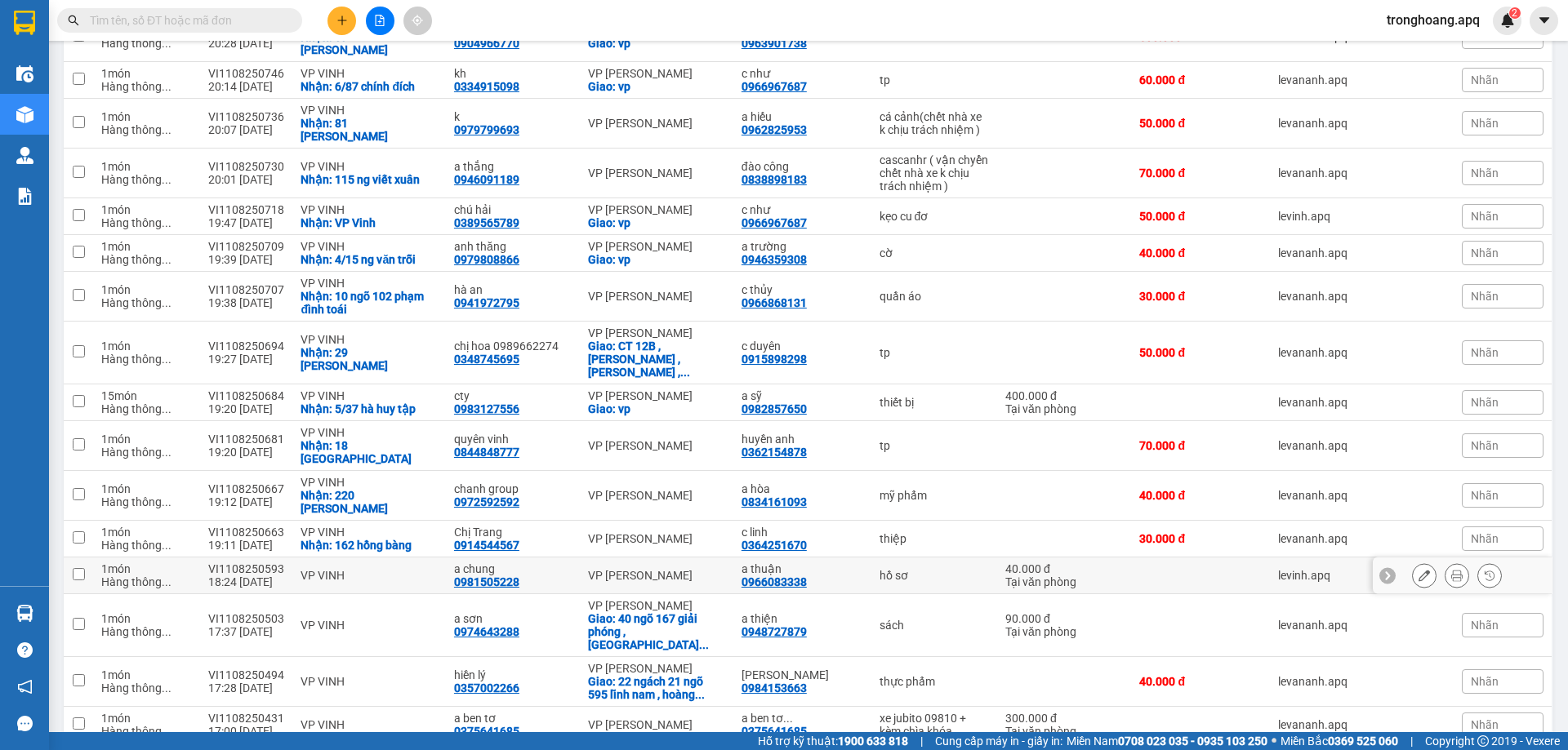
scroll to position [0, 0]
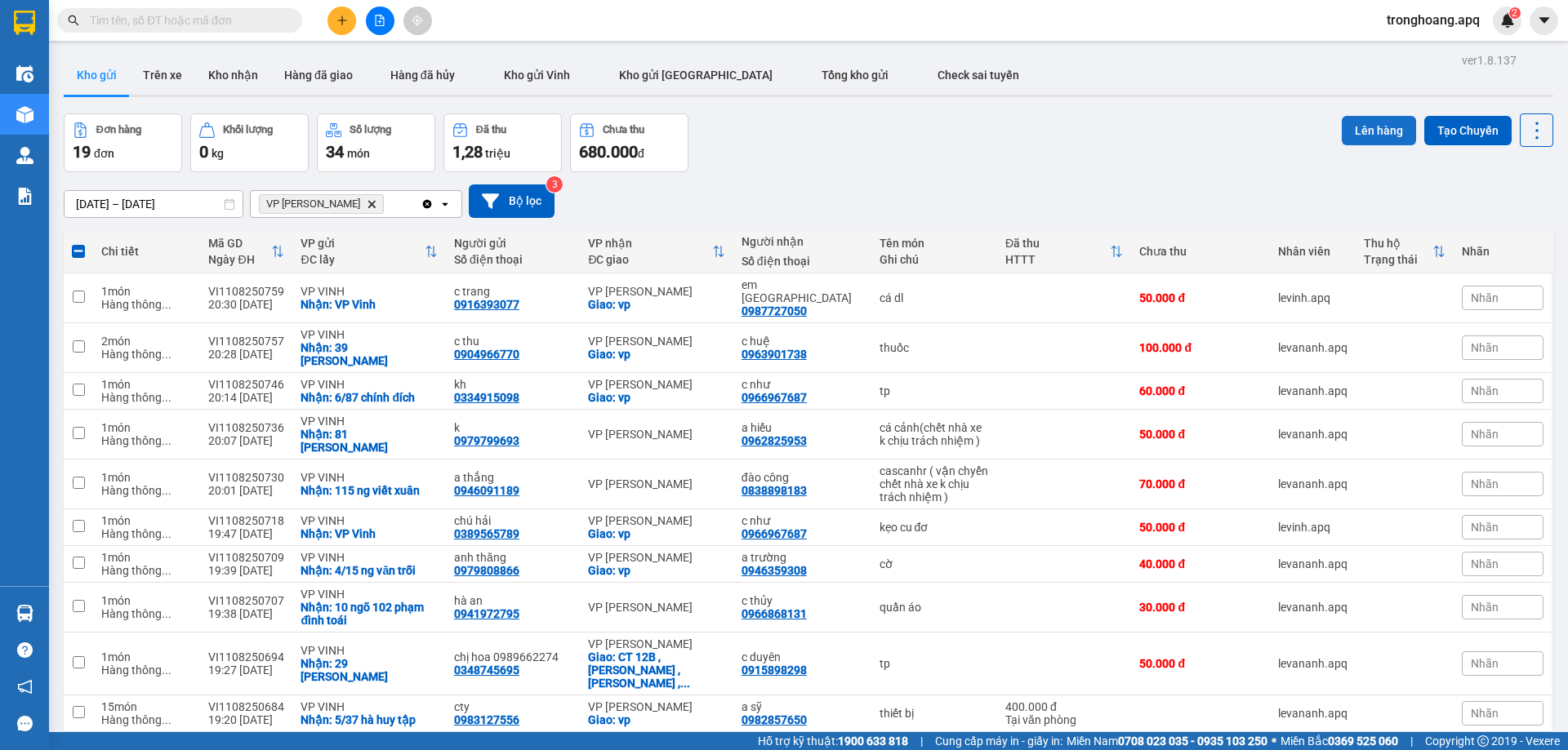
click at [1363, 126] on button "Lên hàng" at bounding box center [1379, 131] width 75 height 30
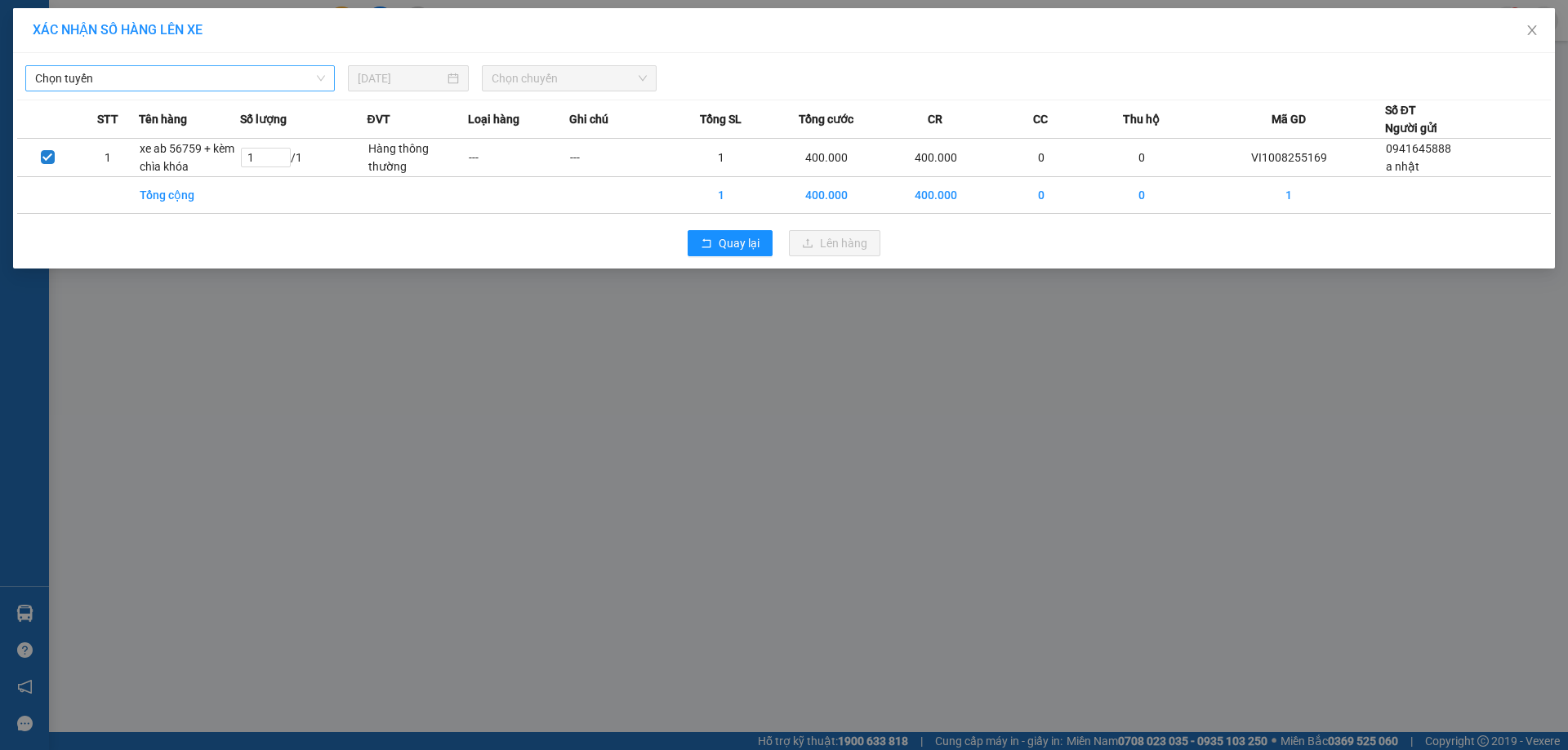
click at [250, 81] on span "Chọn tuyến" at bounding box center [179, 78] width 289 height 25
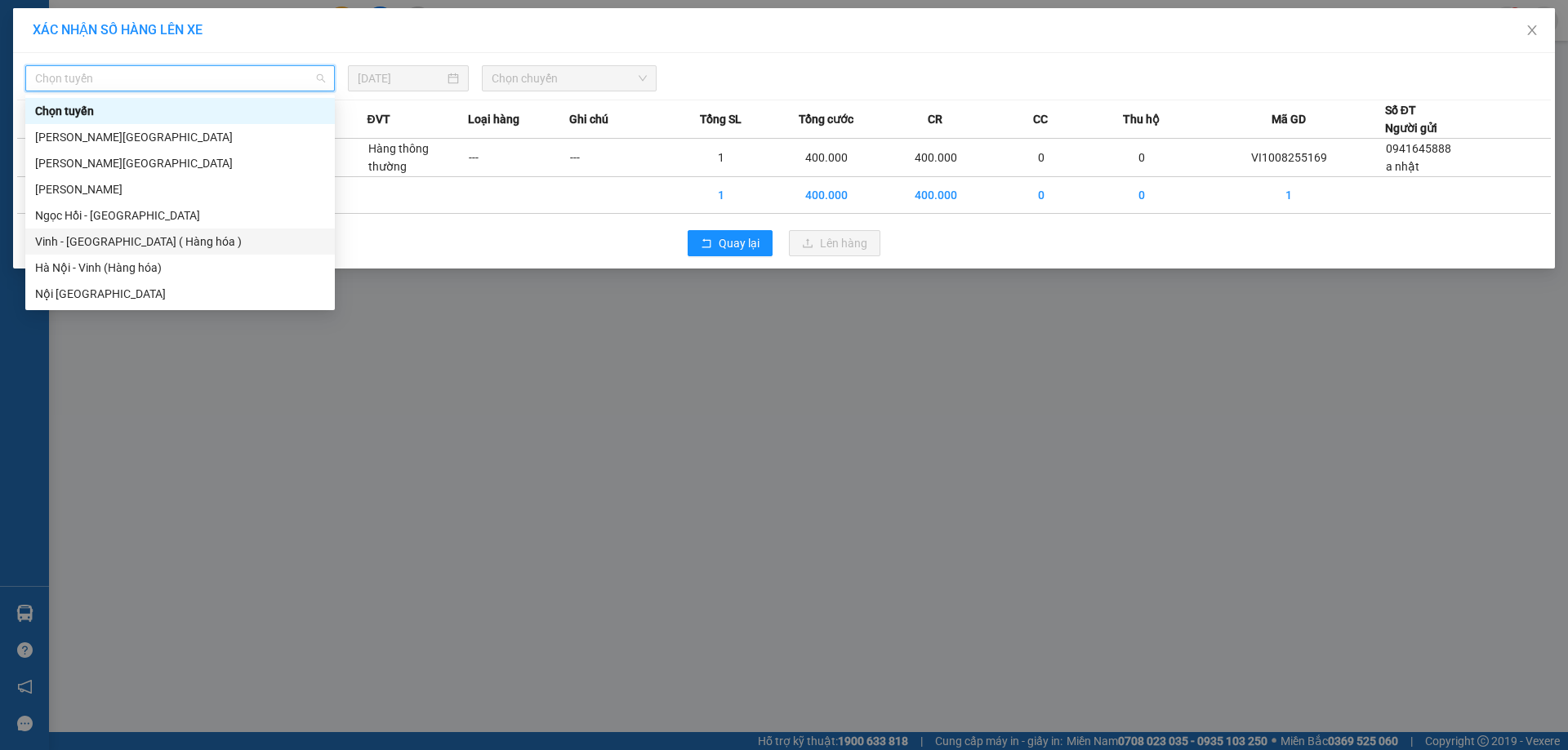
click at [177, 232] on div "Vinh - [GEOGRAPHIC_DATA] ( Hàng hóa )" at bounding box center [179, 241] width 289 height 18
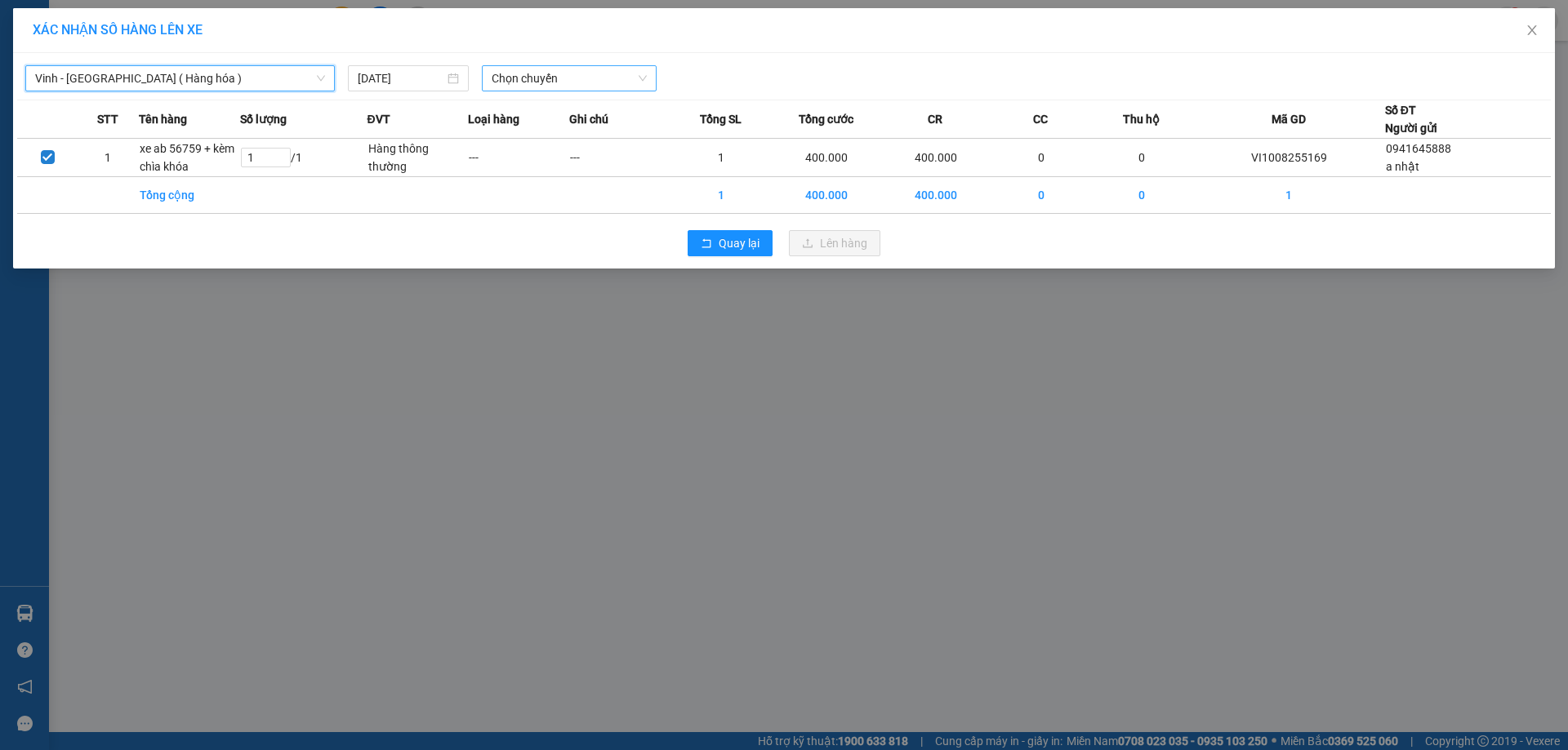
click at [542, 86] on span "Chọn chuyến" at bounding box center [569, 78] width 155 height 25
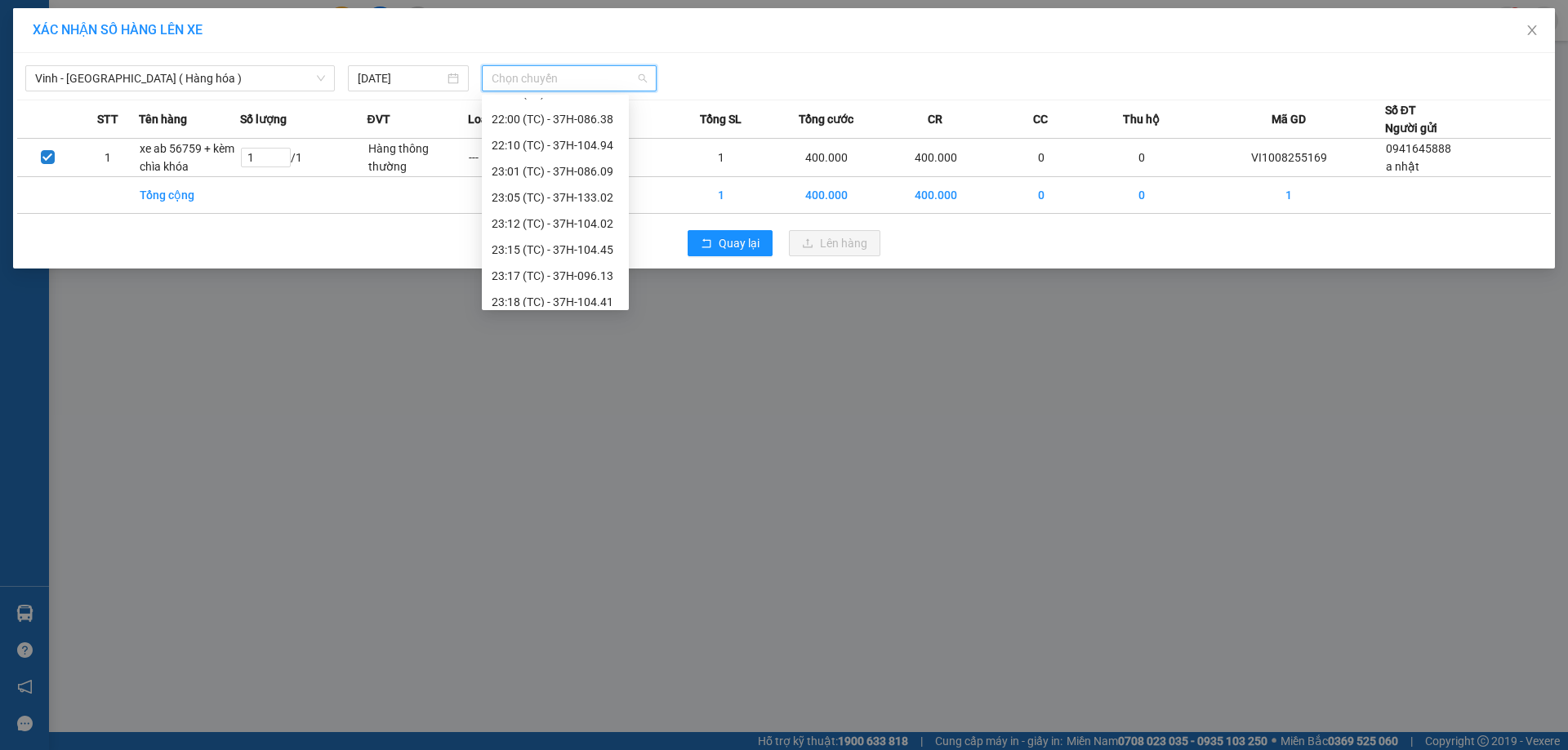
scroll to position [261, 0]
click at [563, 290] on div "23:19 (TC) - 37H-133.03" at bounding box center [555, 294] width 127 height 18
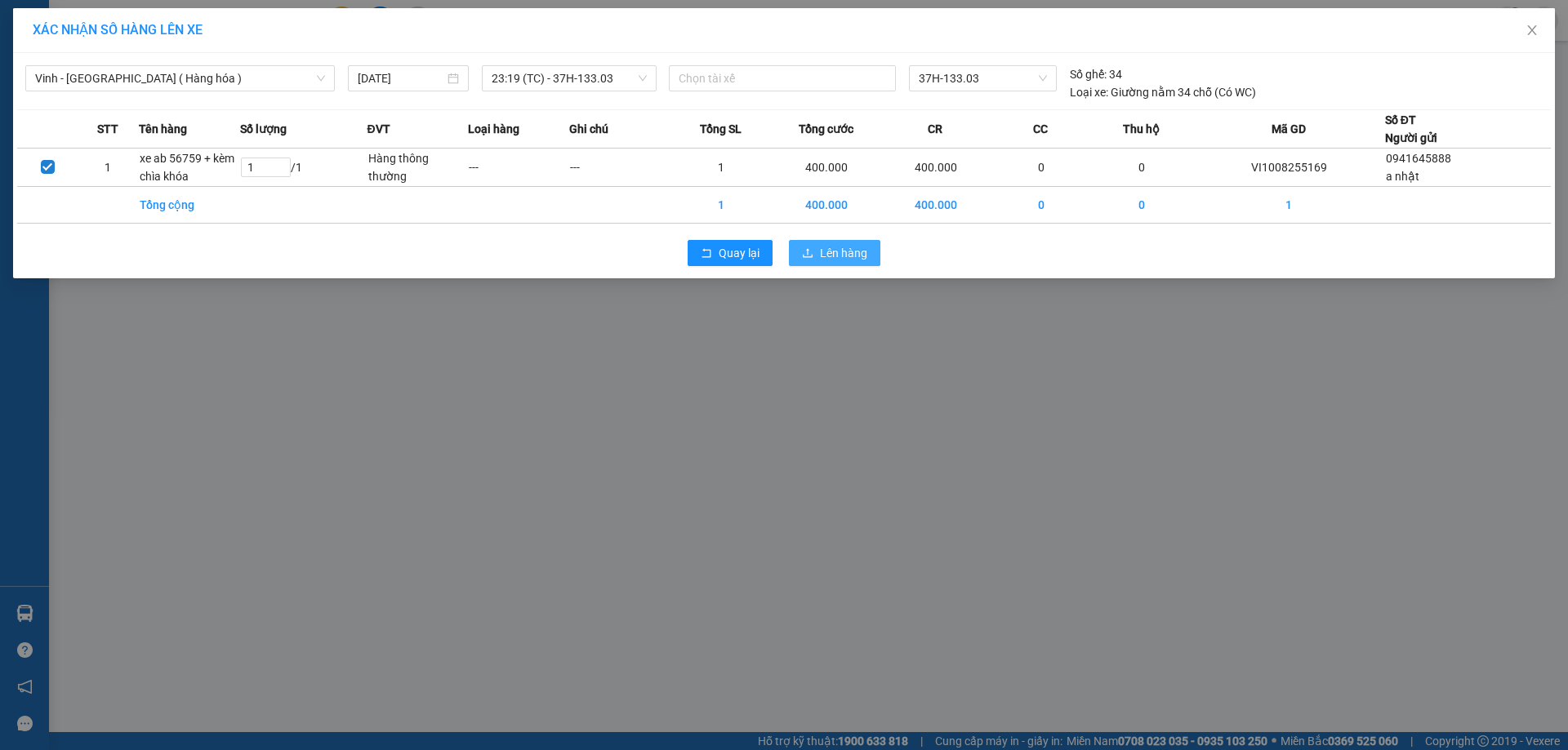
click at [818, 259] on button "Lên hàng" at bounding box center [835, 253] width 92 height 26
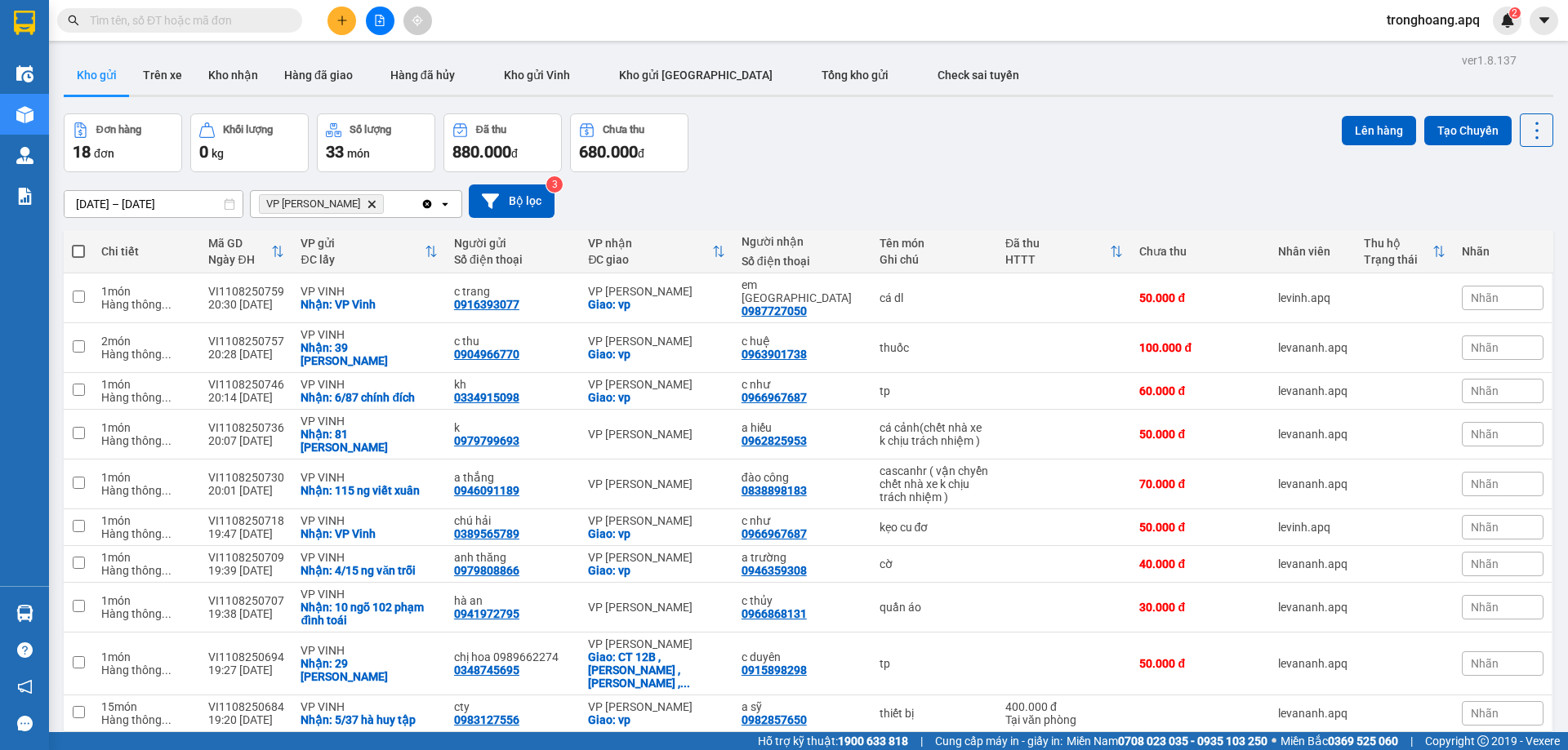
click at [385, 21] on icon "file-add" at bounding box center [379, 20] width 11 height 11
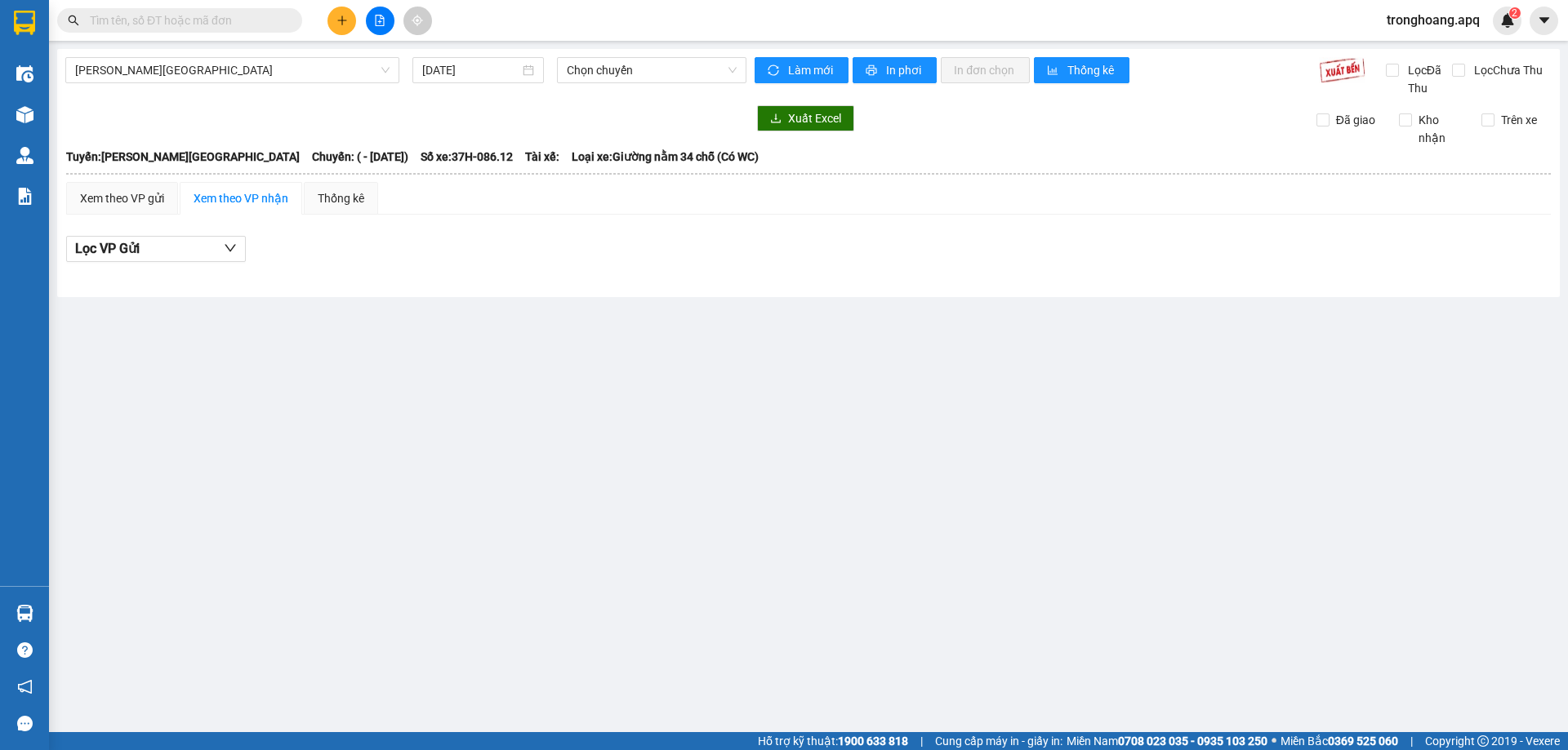
click at [127, 54] on div "[GEOGRAPHIC_DATA] - [GEOGRAPHIC_DATA] [DATE] Chọn chuyến Làm mới In phơi In đơn…" at bounding box center [808, 173] width 1503 height 248
click at [143, 78] on span "[PERSON_NAME][GEOGRAPHIC_DATA]" at bounding box center [232, 70] width 314 height 25
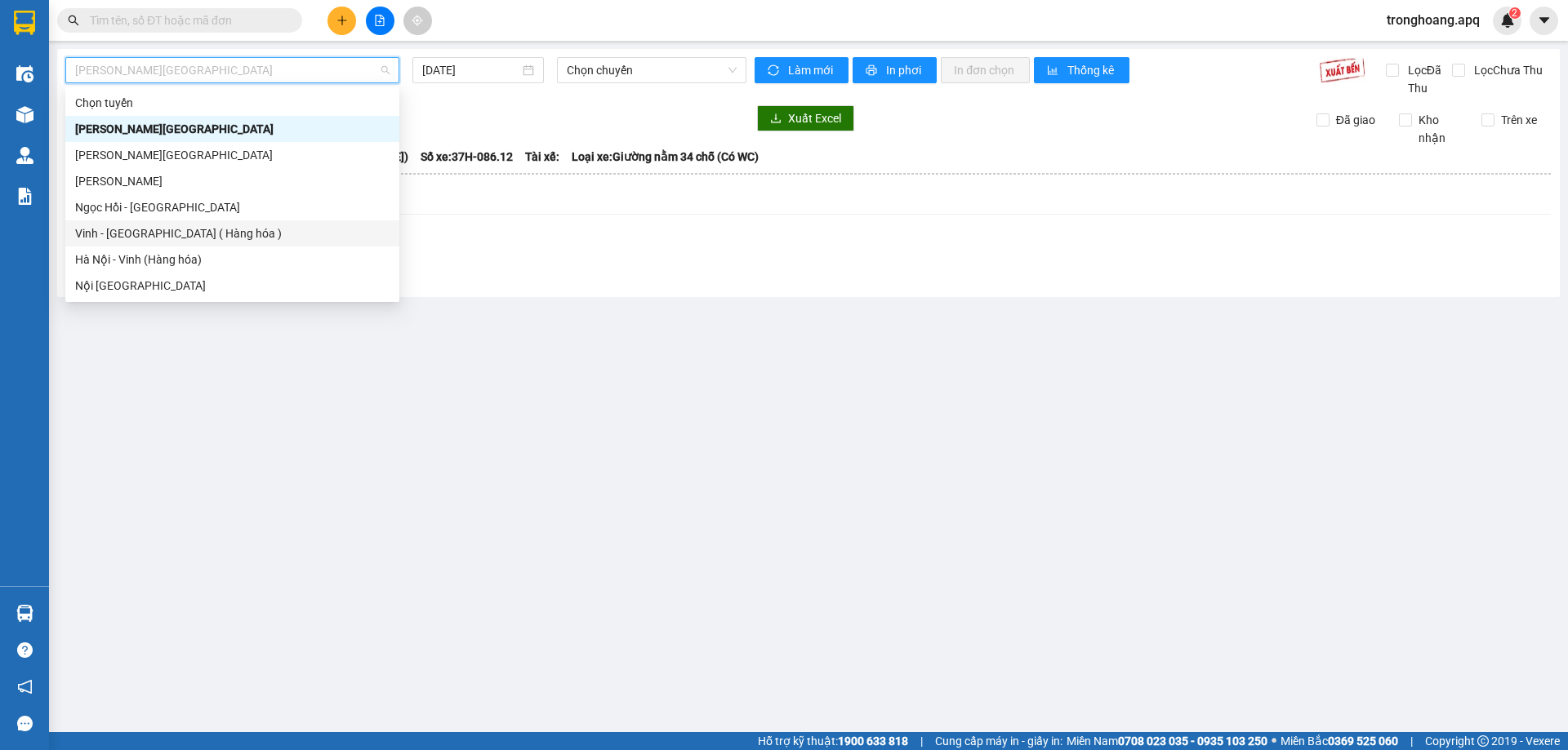
click at [154, 231] on div "Vinh - [GEOGRAPHIC_DATA] ( Hàng hóa )" at bounding box center [232, 233] width 314 height 18
type input "[DATE]"
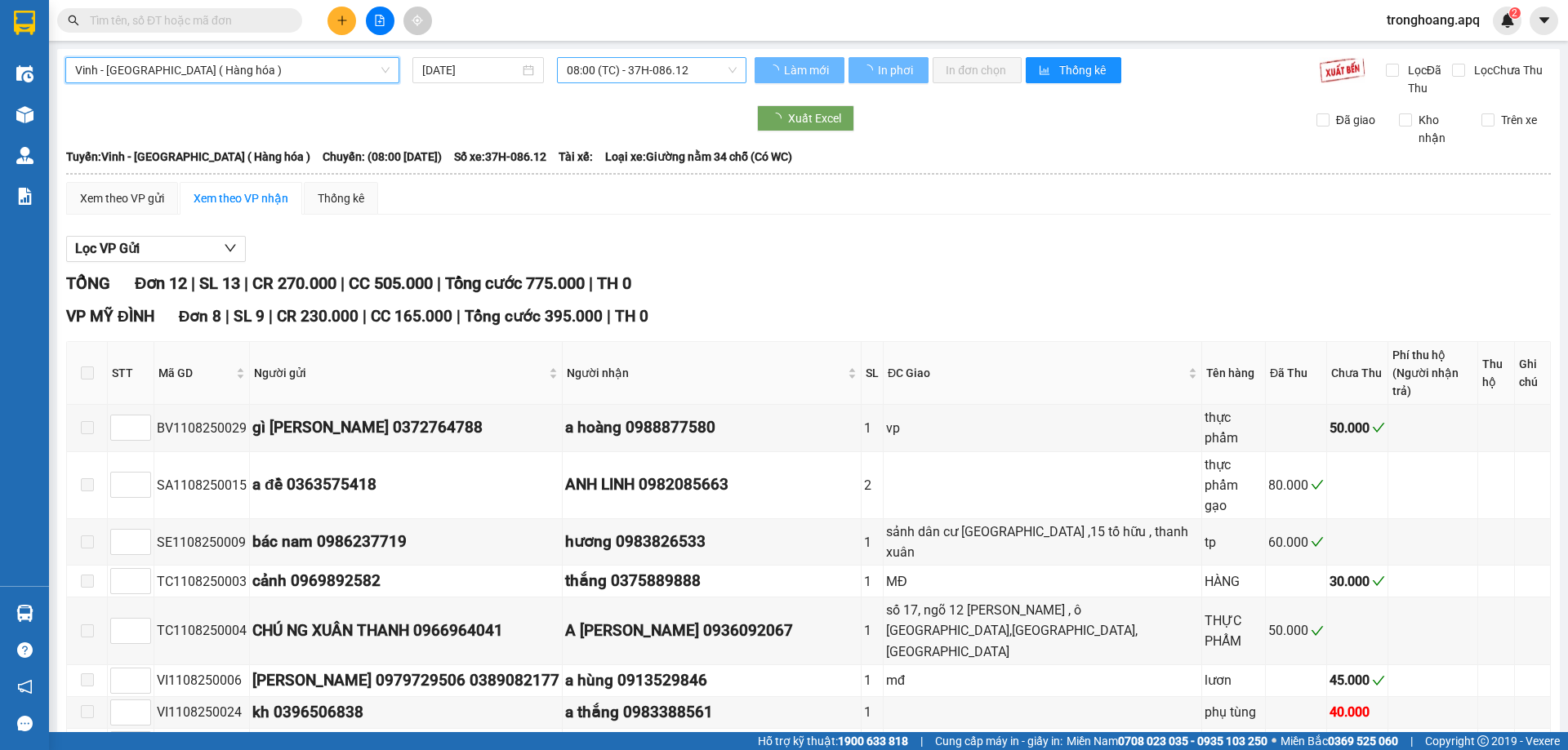
click at [623, 81] on span "08:00 (TC) - 37H-086.12" at bounding box center [652, 70] width 170 height 25
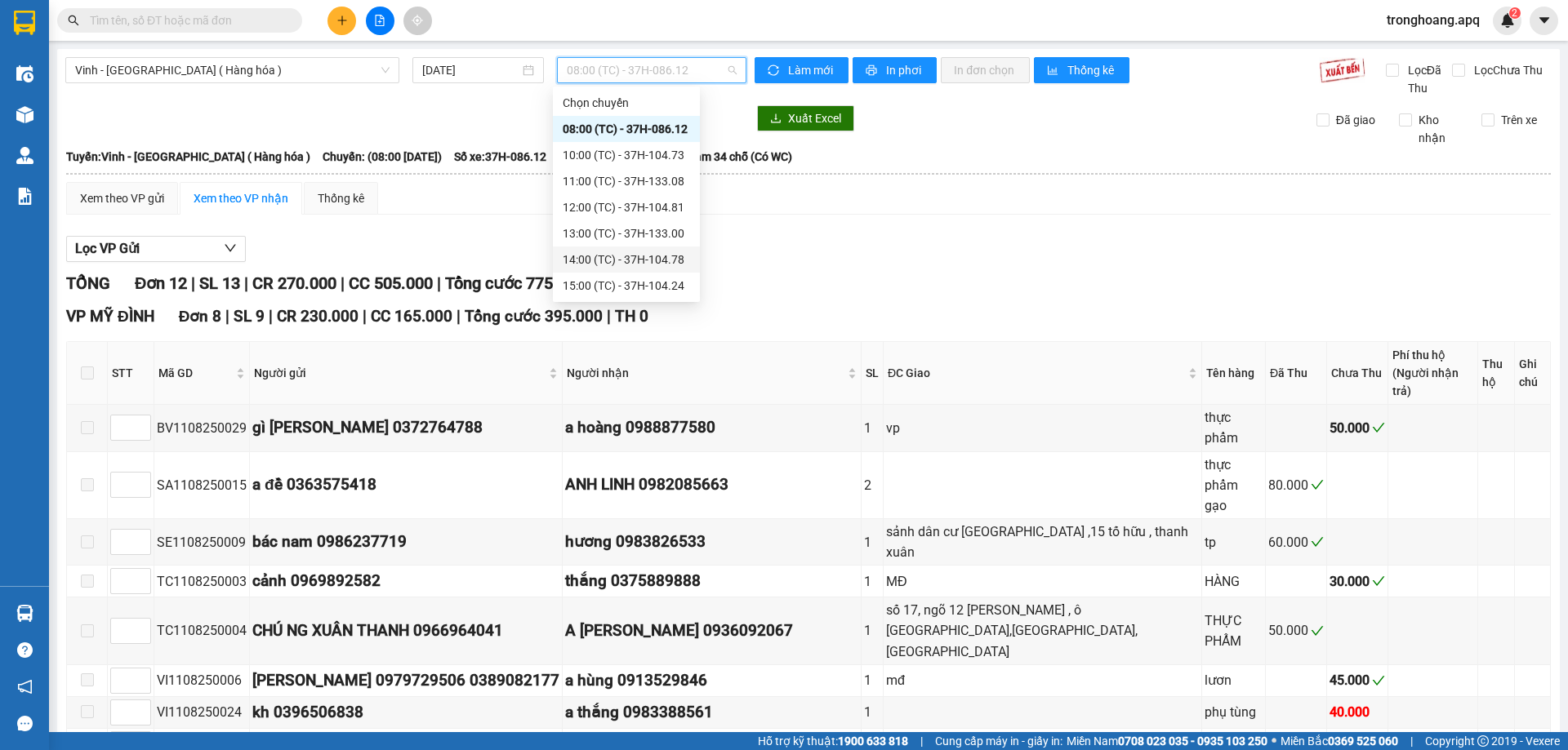
scroll to position [81, 0]
click at [636, 248] on div "22:00 (TC) - 37H-086.38" at bounding box center [627, 255] width 127 height 18
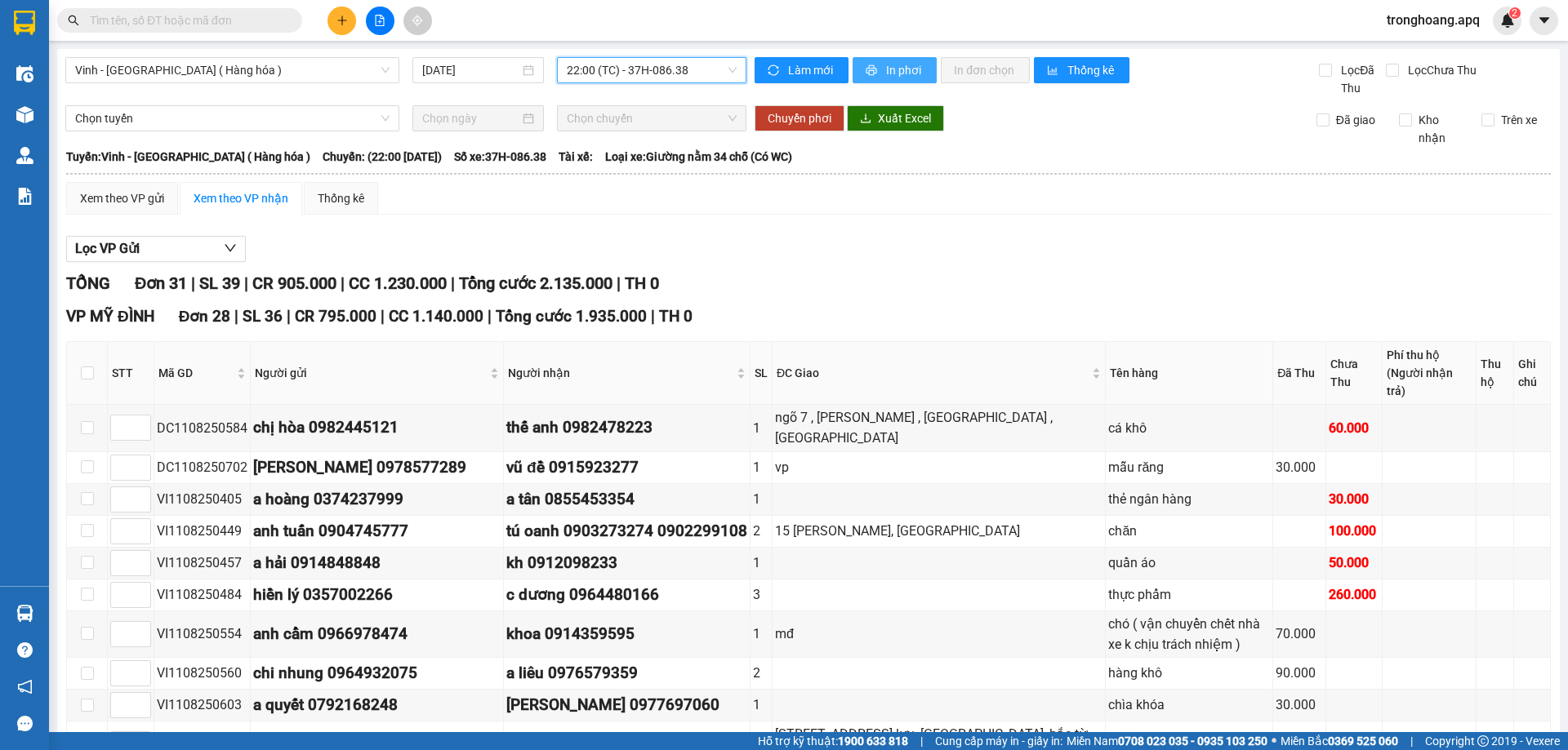
click at [886, 61] on span "In phơi" at bounding box center [905, 70] width 37 height 18
drag, startPoint x: 638, startPoint y: 39, endPoint x: 638, endPoint y: 62, distance: 23.0
click at [638, 48] on section "Kết quả tìm kiếm ( 0 ) Bộ lọc No Data tronghoang.apq 2 Điều hành xe Kho hàng mớ…" at bounding box center [784, 375] width 1568 height 750
click at [638, 62] on span "22:00 (TC) - 37H-086.38" at bounding box center [652, 70] width 170 height 25
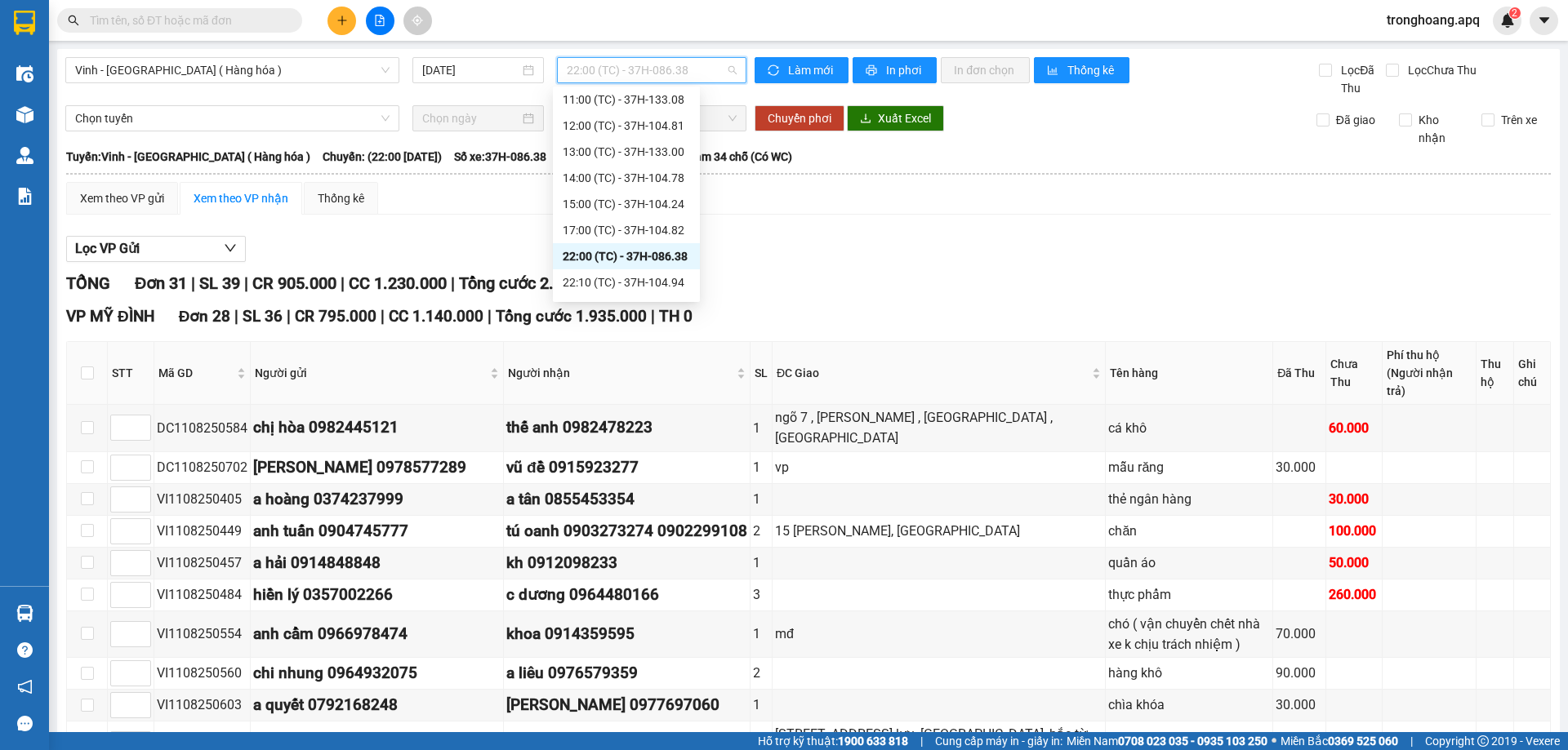
click at [649, 273] on div "22:10 (TC) - 37H-104.94" at bounding box center [627, 282] width 127 height 18
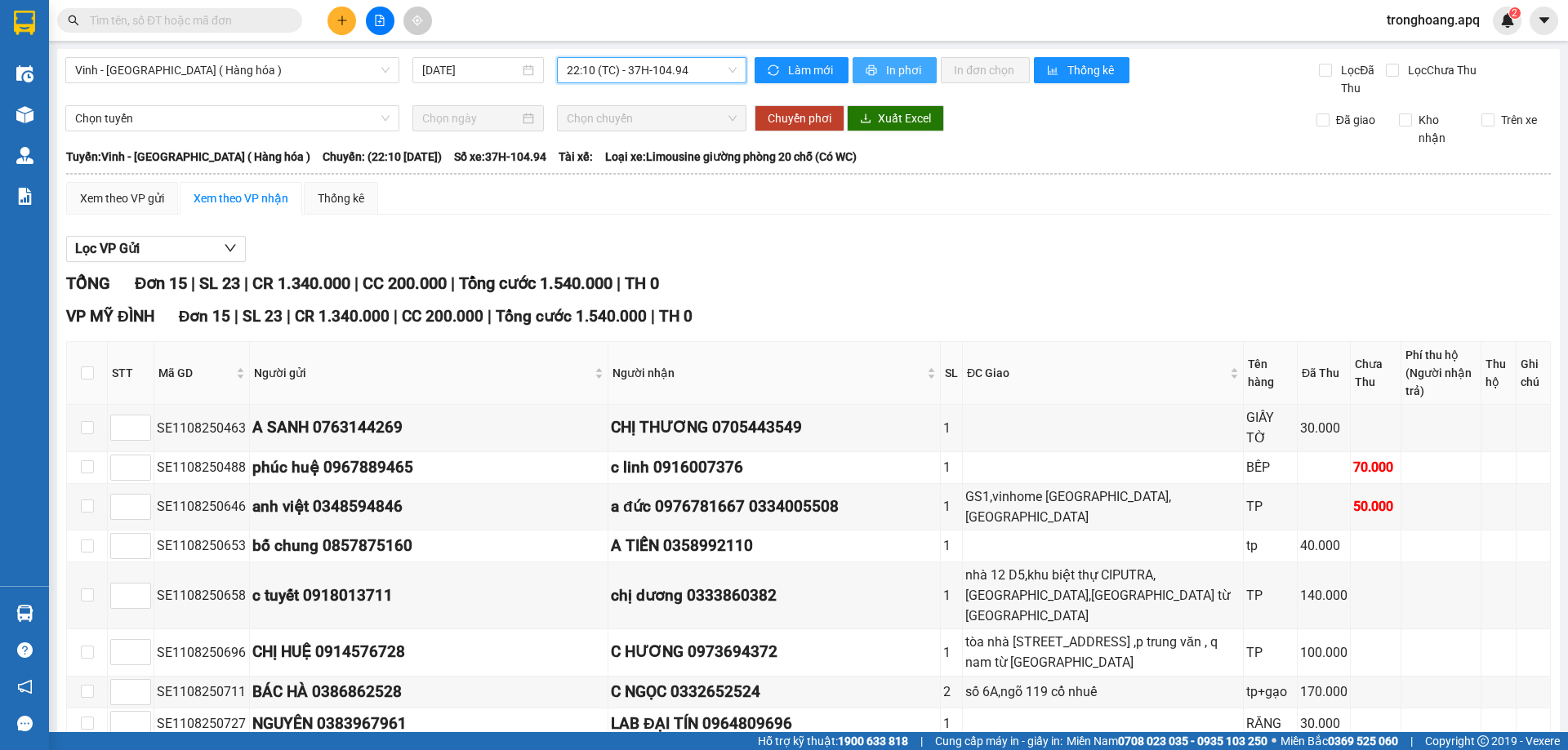
click at [886, 72] on span "In phơi" at bounding box center [905, 70] width 37 height 18
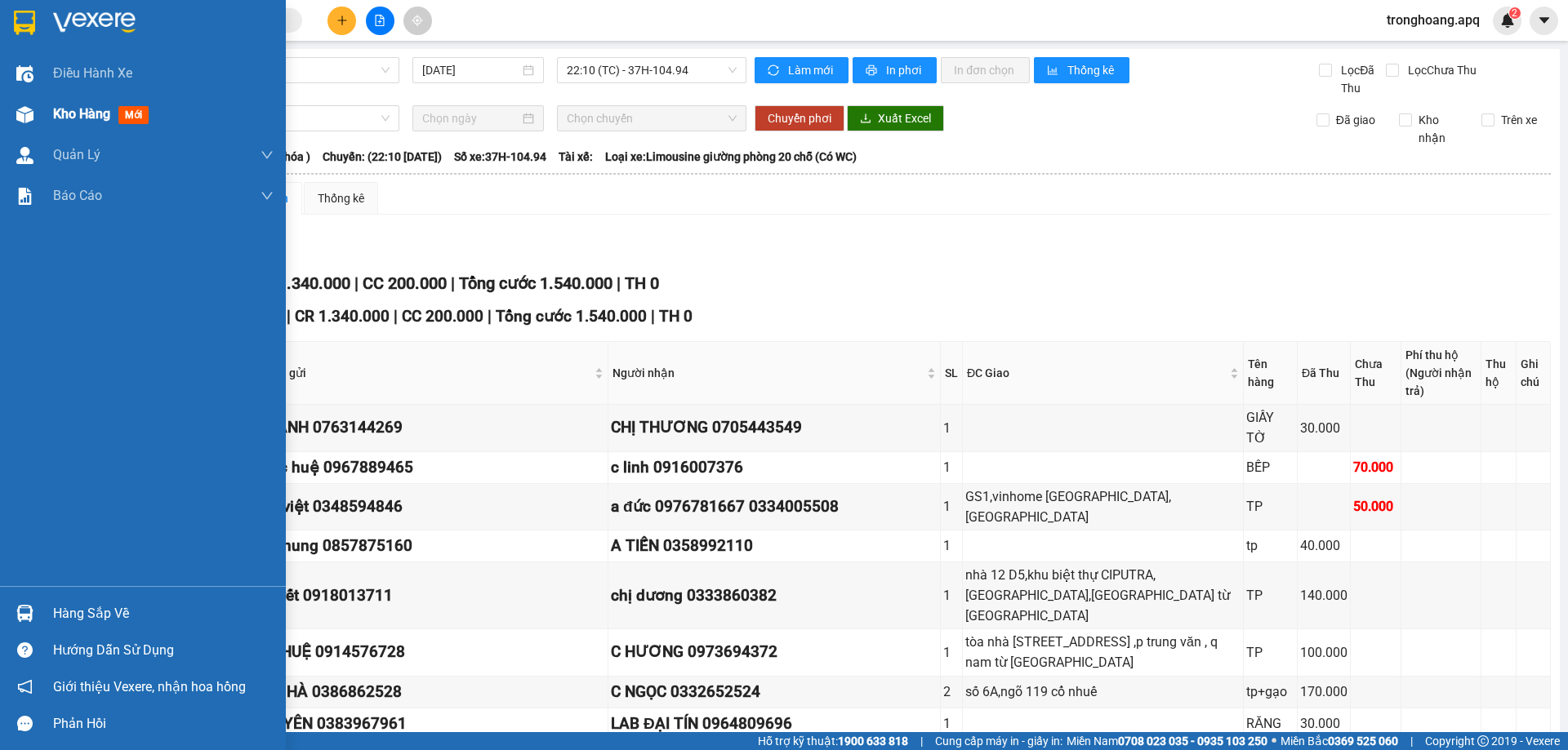
click at [33, 124] on div at bounding box center [25, 115] width 29 height 29
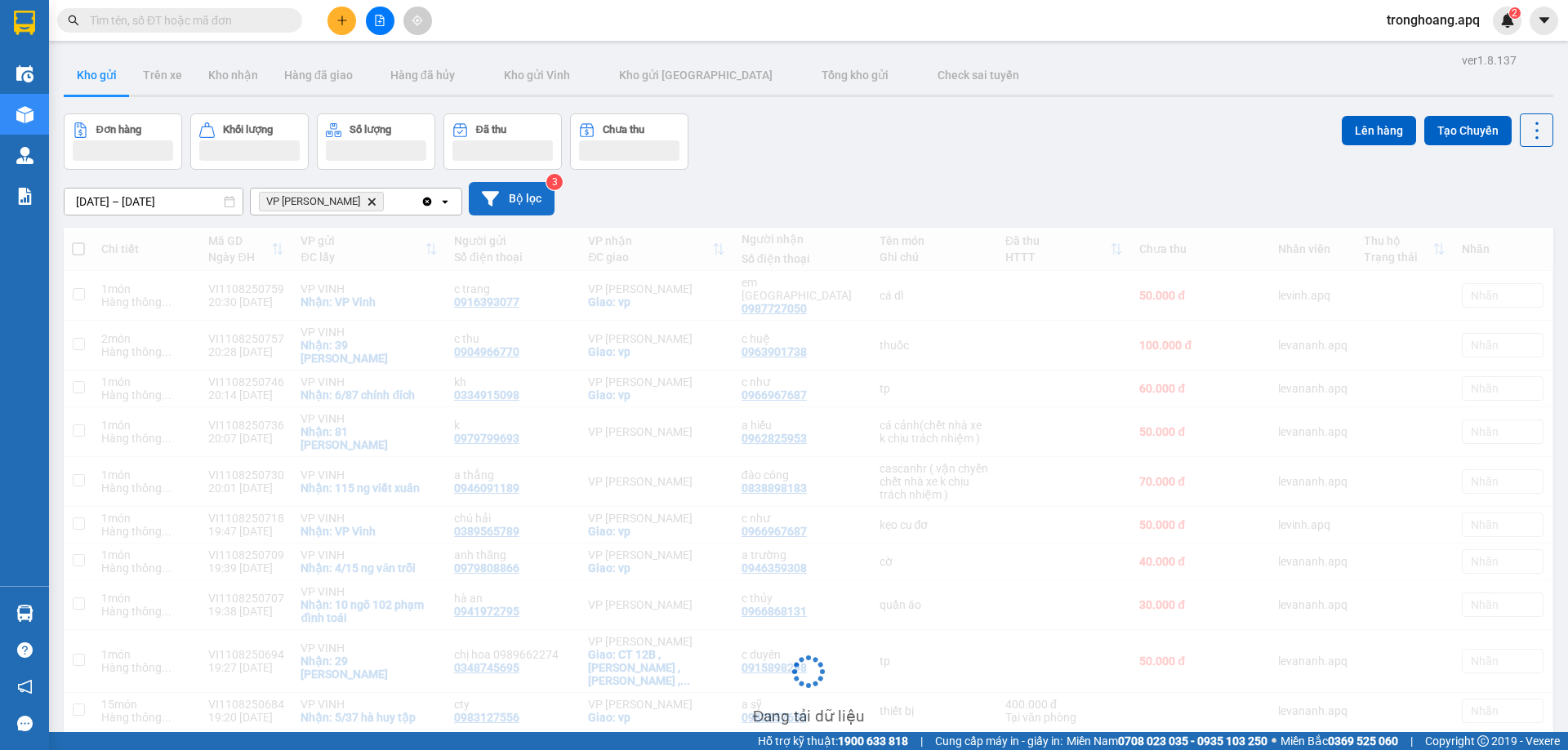
click at [504, 199] on button "Bộ lọc" at bounding box center [511, 198] width 86 height 33
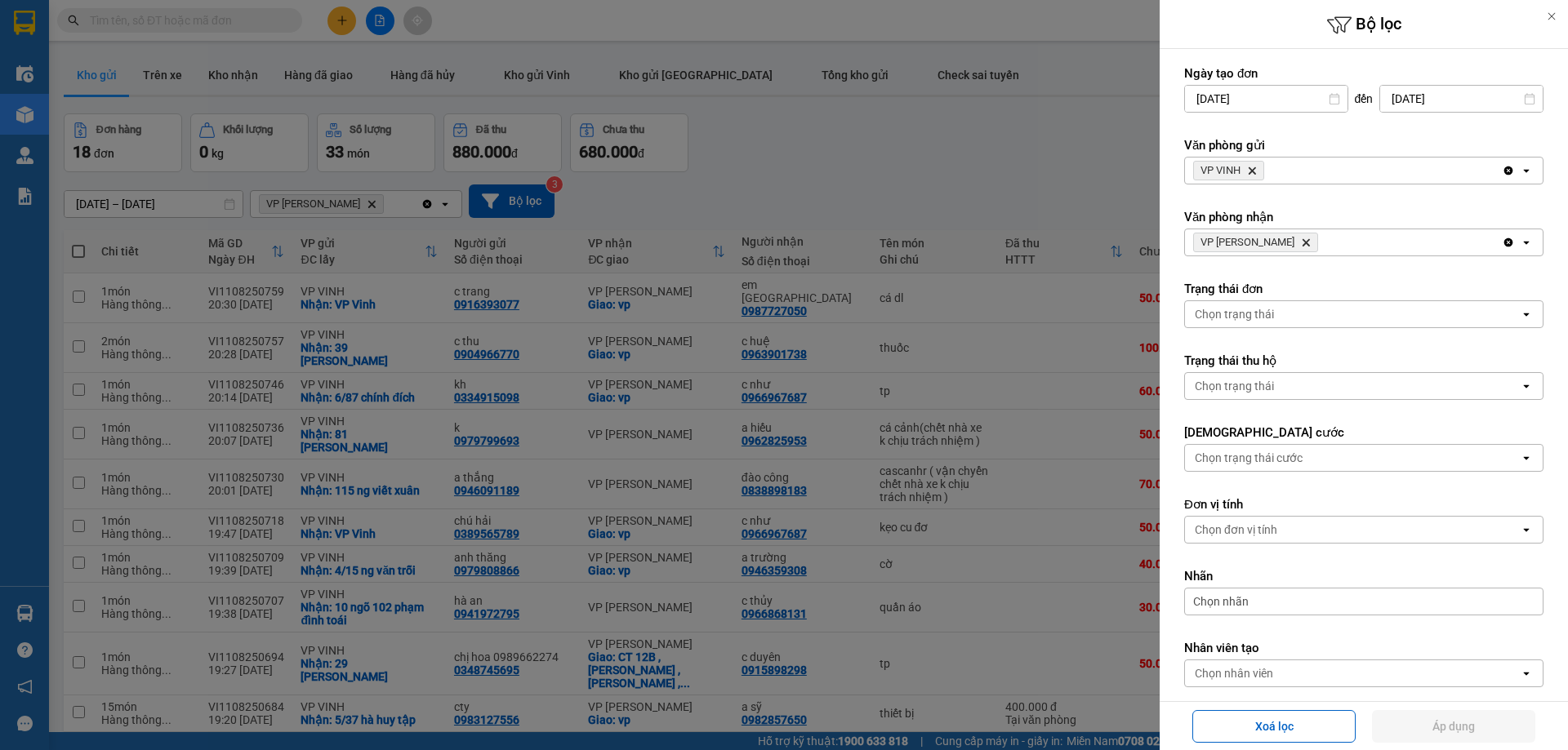
click at [1284, 243] on span "VP NGỌC HỒI Delete" at bounding box center [1255, 242] width 125 height 20
click at [1302, 243] on icon "VP NGỌC HỒI, close by backspace" at bounding box center [1306, 243] width 8 height 8
click at [1266, 171] on div "VP VINH Delete" at bounding box center [1343, 171] width 317 height 26
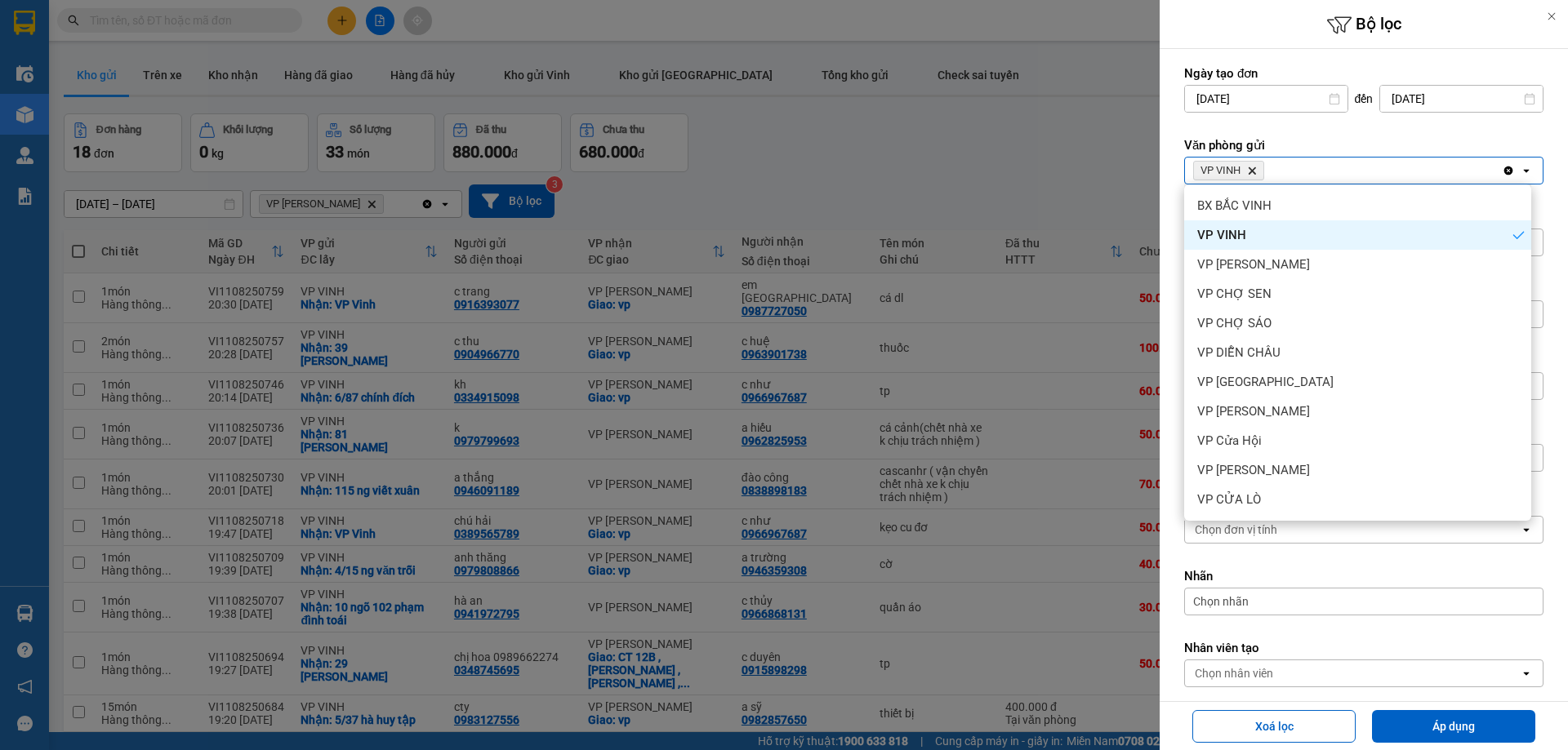
click at [1255, 171] on icon "Delete" at bounding box center [1252, 171] width 10 height 10
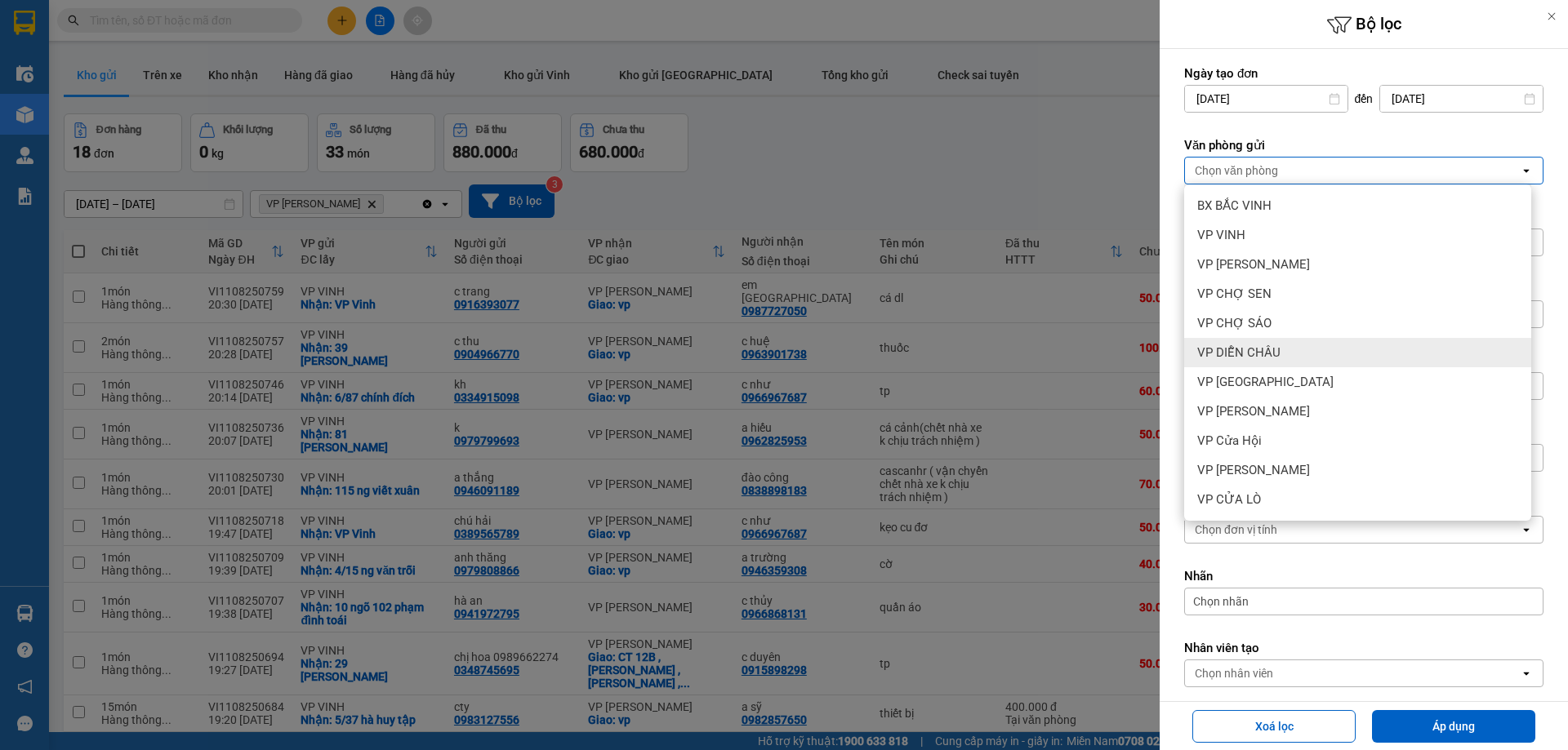
drag, startPoint x: 1284, startPoint y: 325, endPoint x: 1292, endPoint y: 332, distance: 10.6
click at [1284, 324] on div "VP CHỢ SÁO" at bounding box center [1357, 323] width 347 height 30
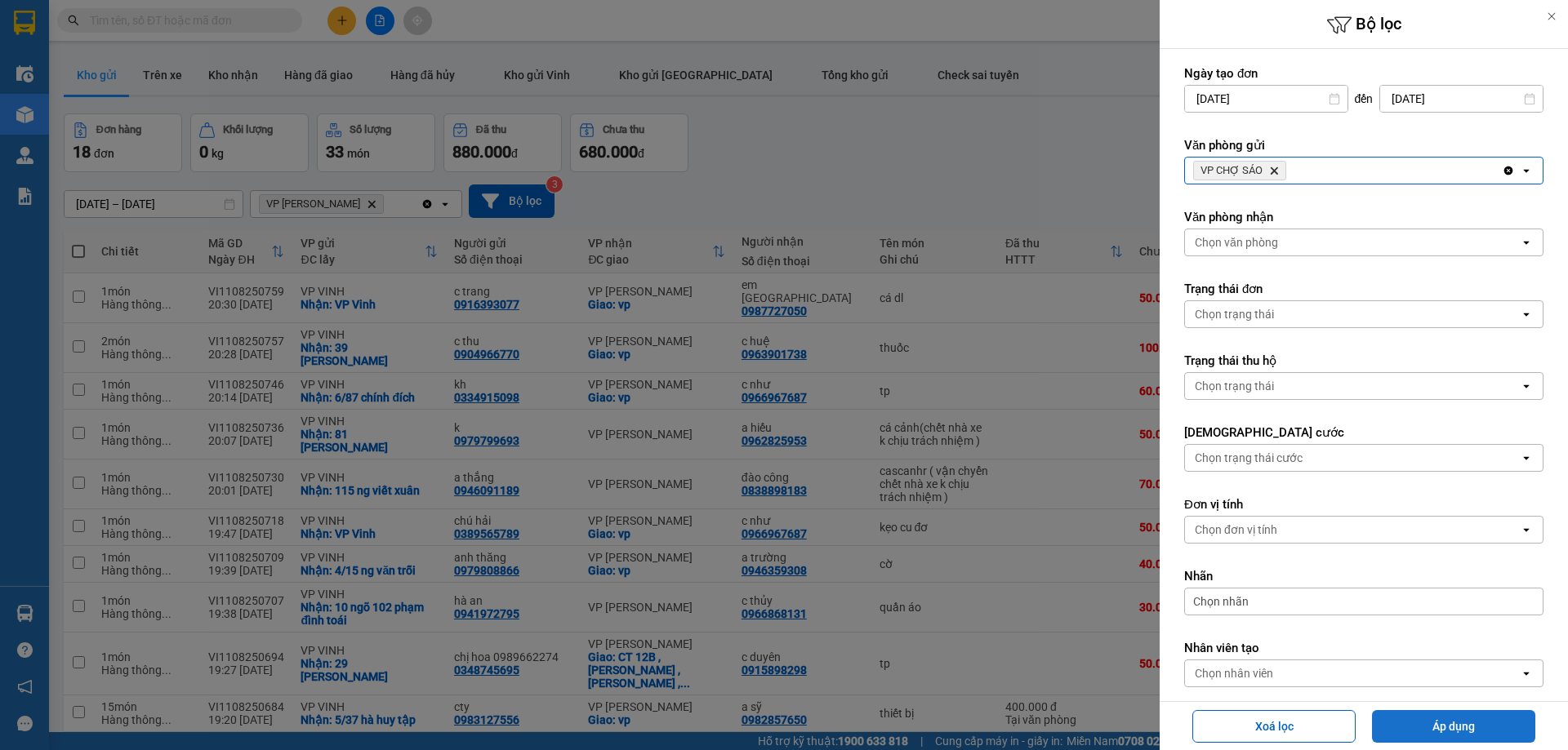
click at [1426, 714] on button "Áp dụng" at bounding box center [1453, 726] width 163 height 32
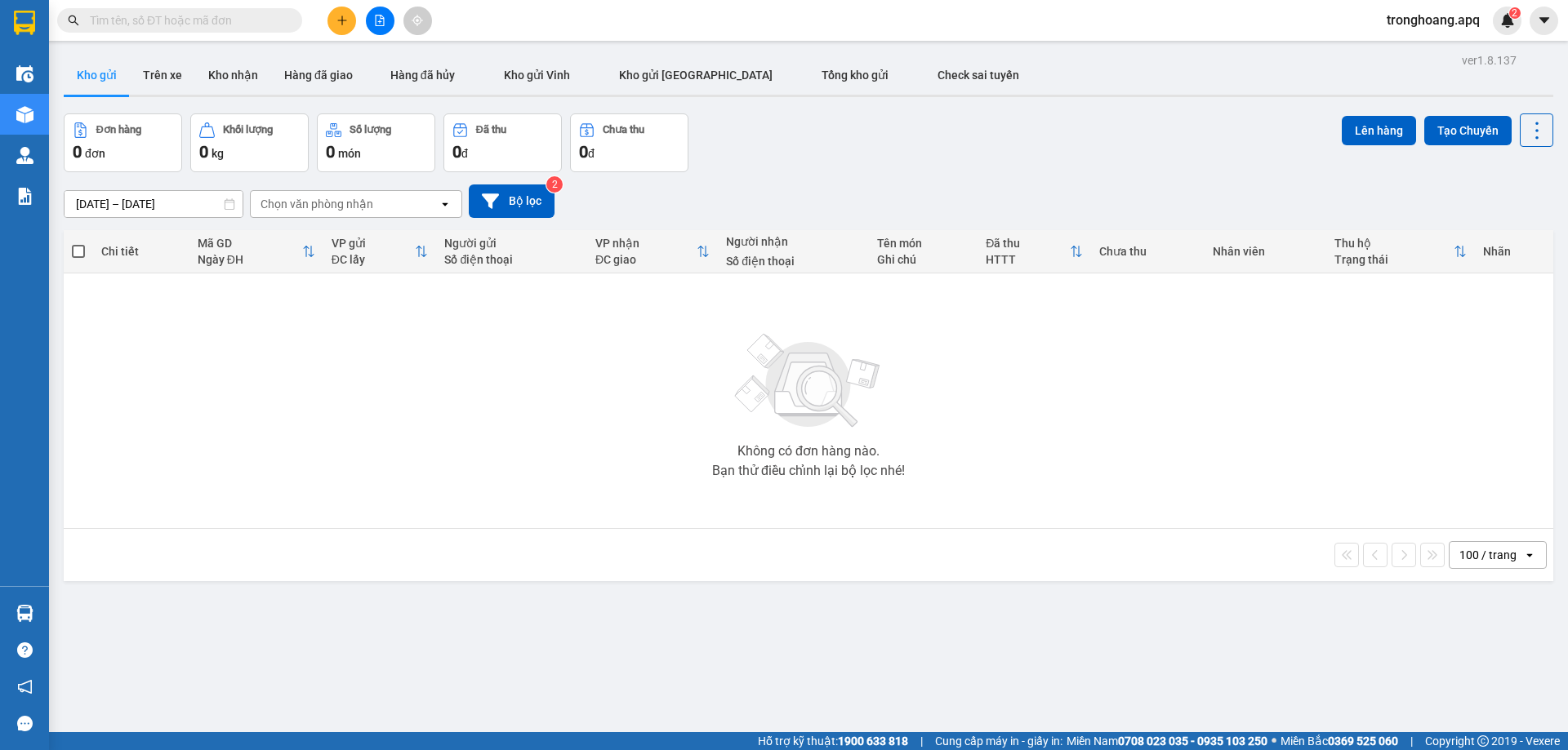
click at [384, 23] on icon "file-add" at bounding box center [379, 20] width 9 height 11
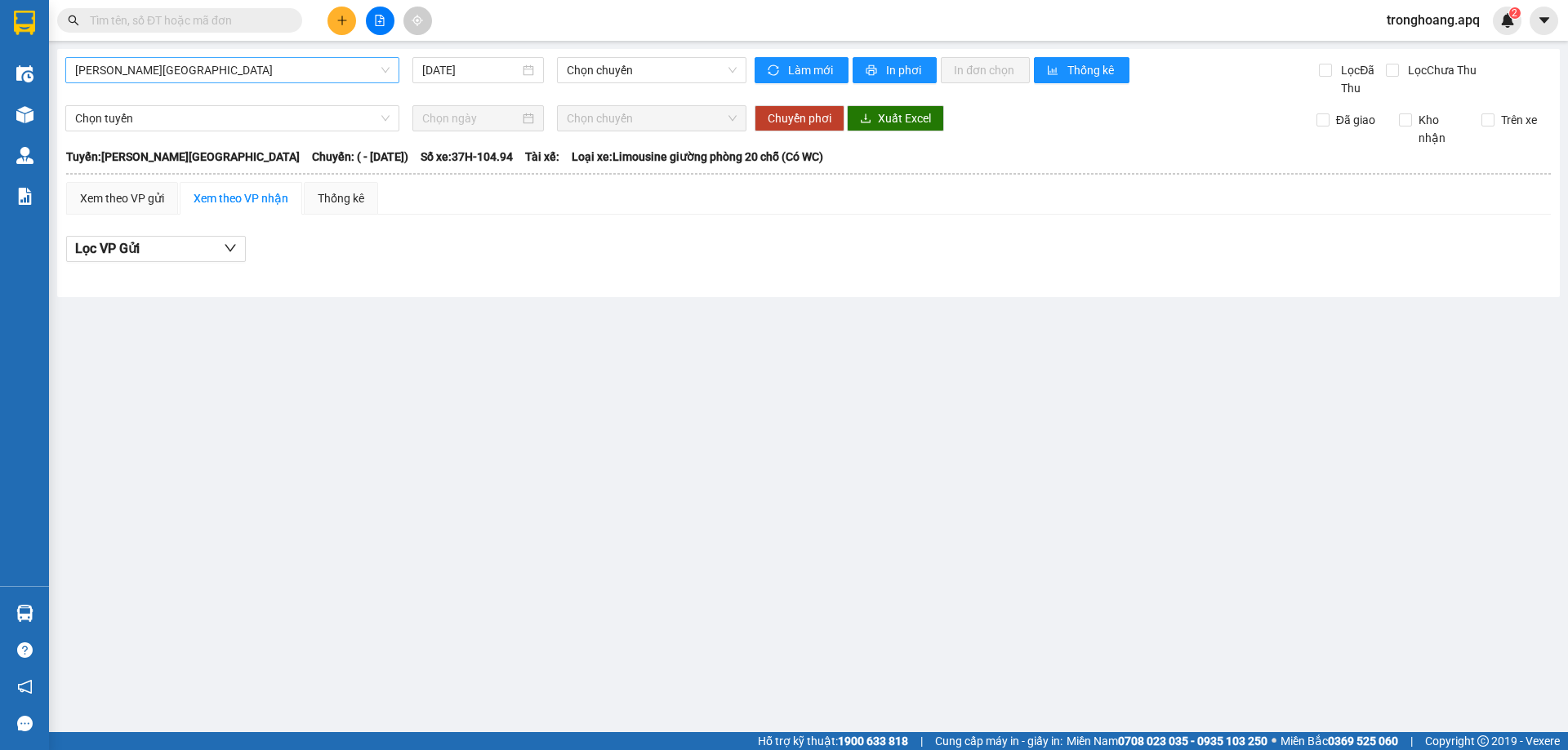
click at [203, 70] on span "[PERSON_NAME][GEOGRAPHIC_DATA]" at bounding box center [232, 70] width 314 height 25
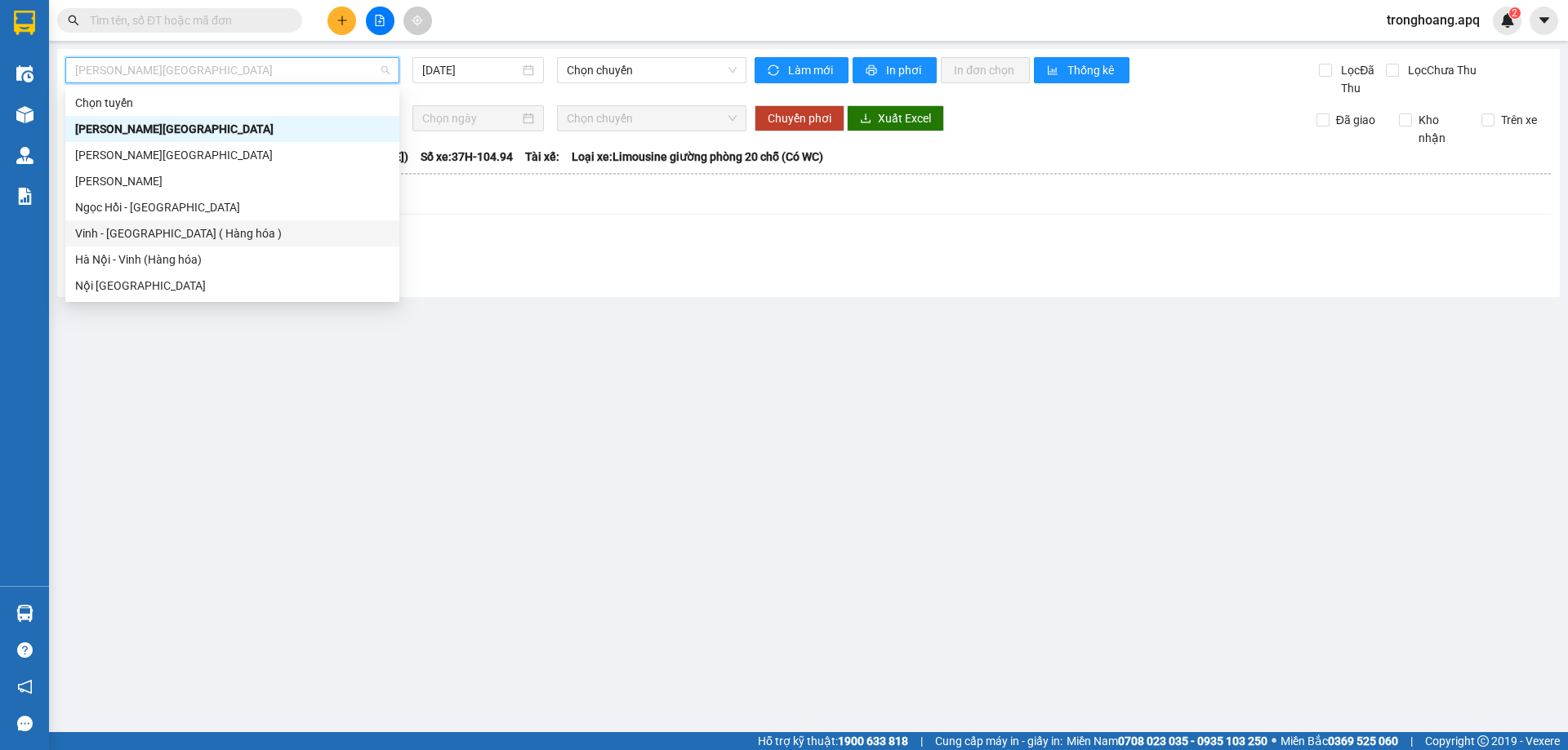
click at [189, 227] on div "Vinh - [GEOGRAPHIC_DATA] ( Hàng hóa )" at bounding box center [232, 233] width 314 height 18
type input "[DATE]"
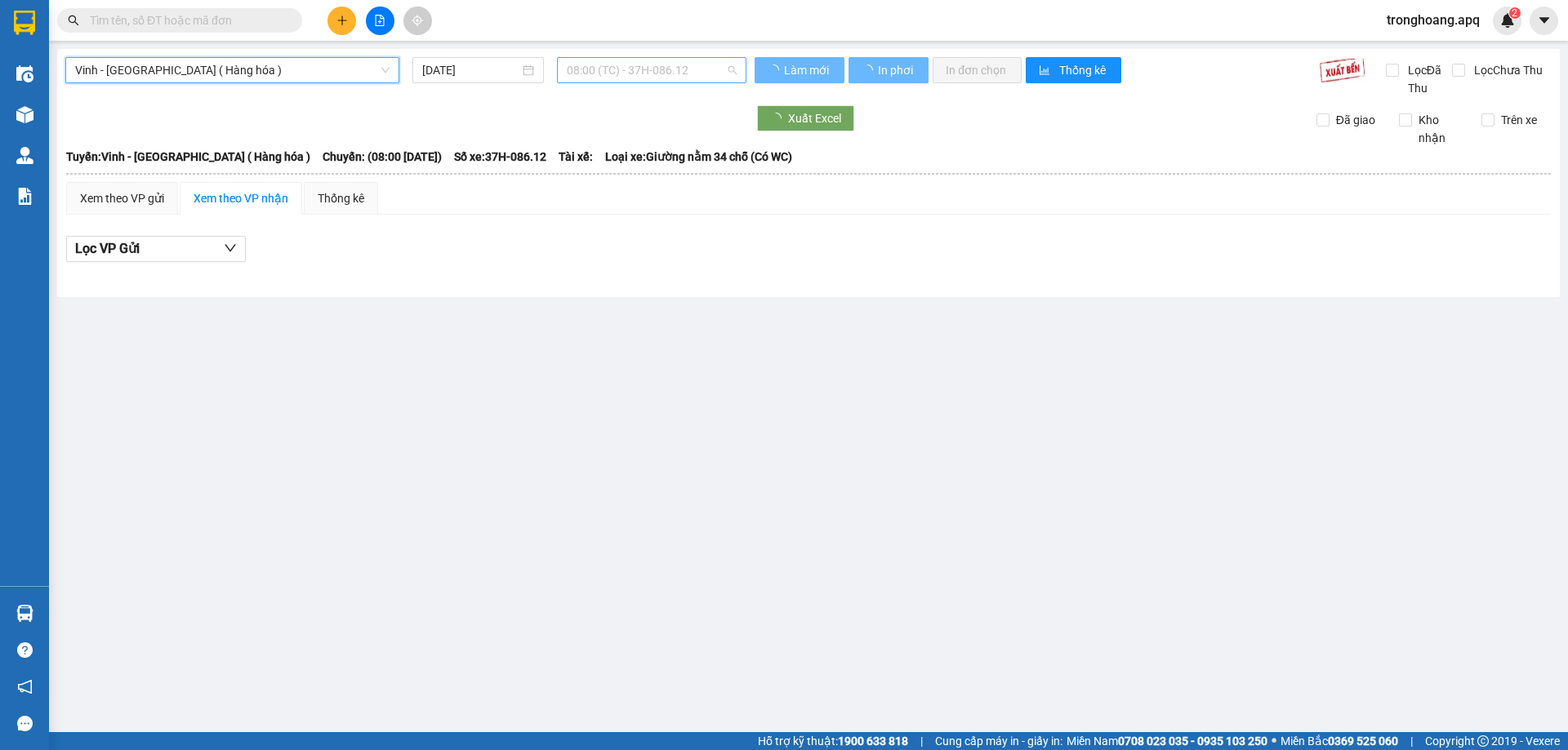
click at [651, 62] on span "08:00 (TC) - 37H-086.12" at bounding box center [652, 70] width 170 height 25
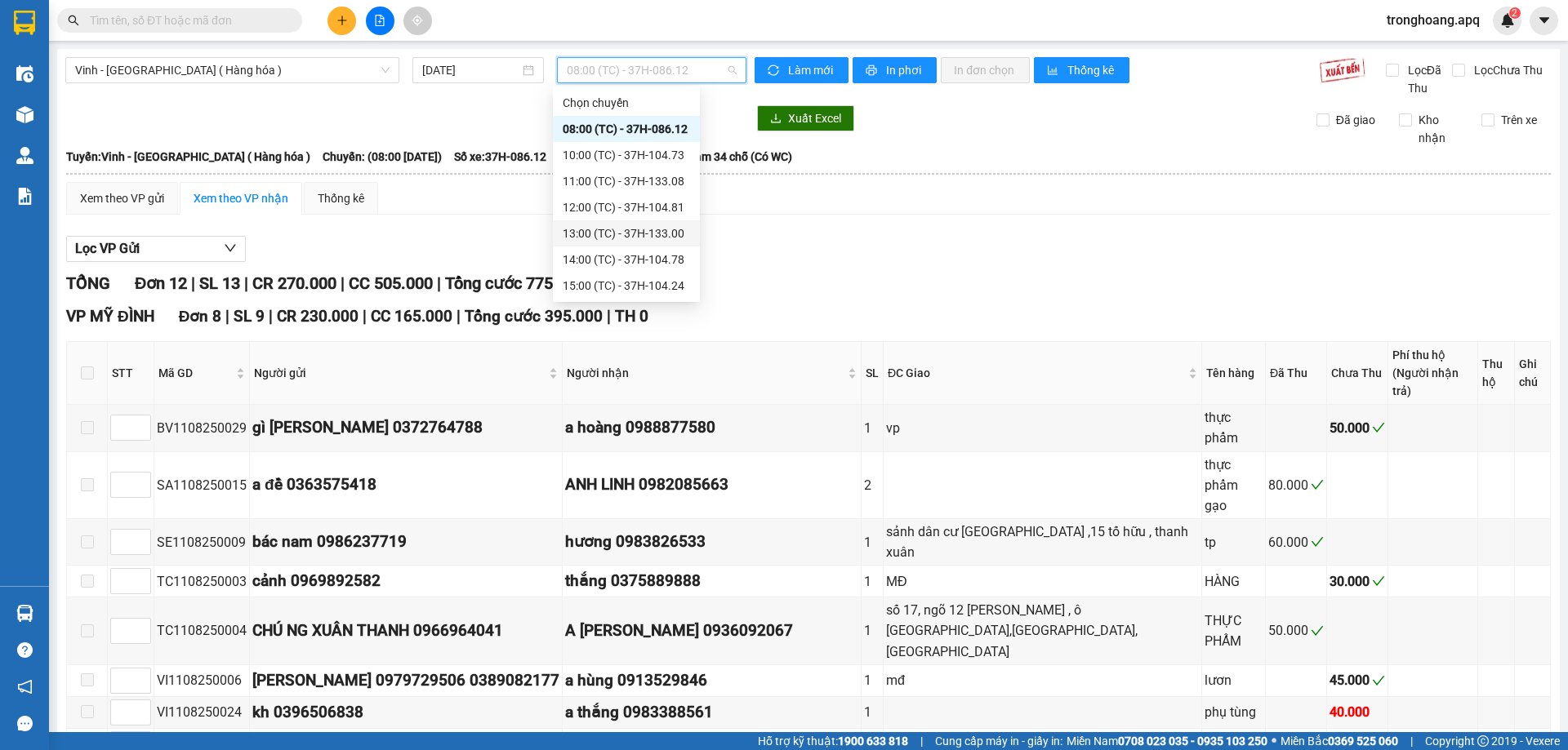
scroll to position [163, 0]
click at [663, 178] on div "22:00 (TC) - 37H-086.38" at bounding box center [627, 174] width 127 height 18
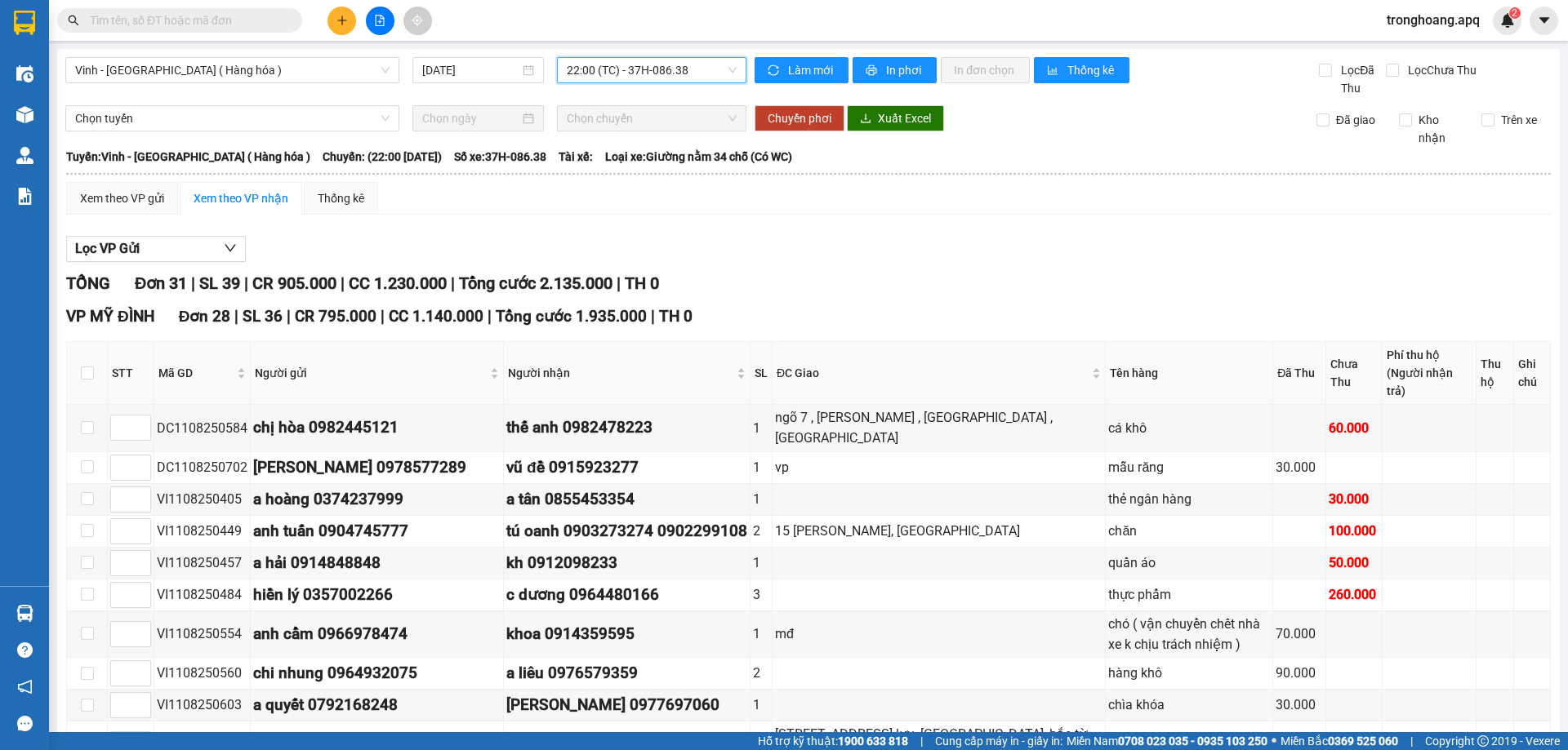
click at [646, 71] on span "22:00 (TC) - 37H-086.38" at bounding box center [652, 70] width 170 height 25
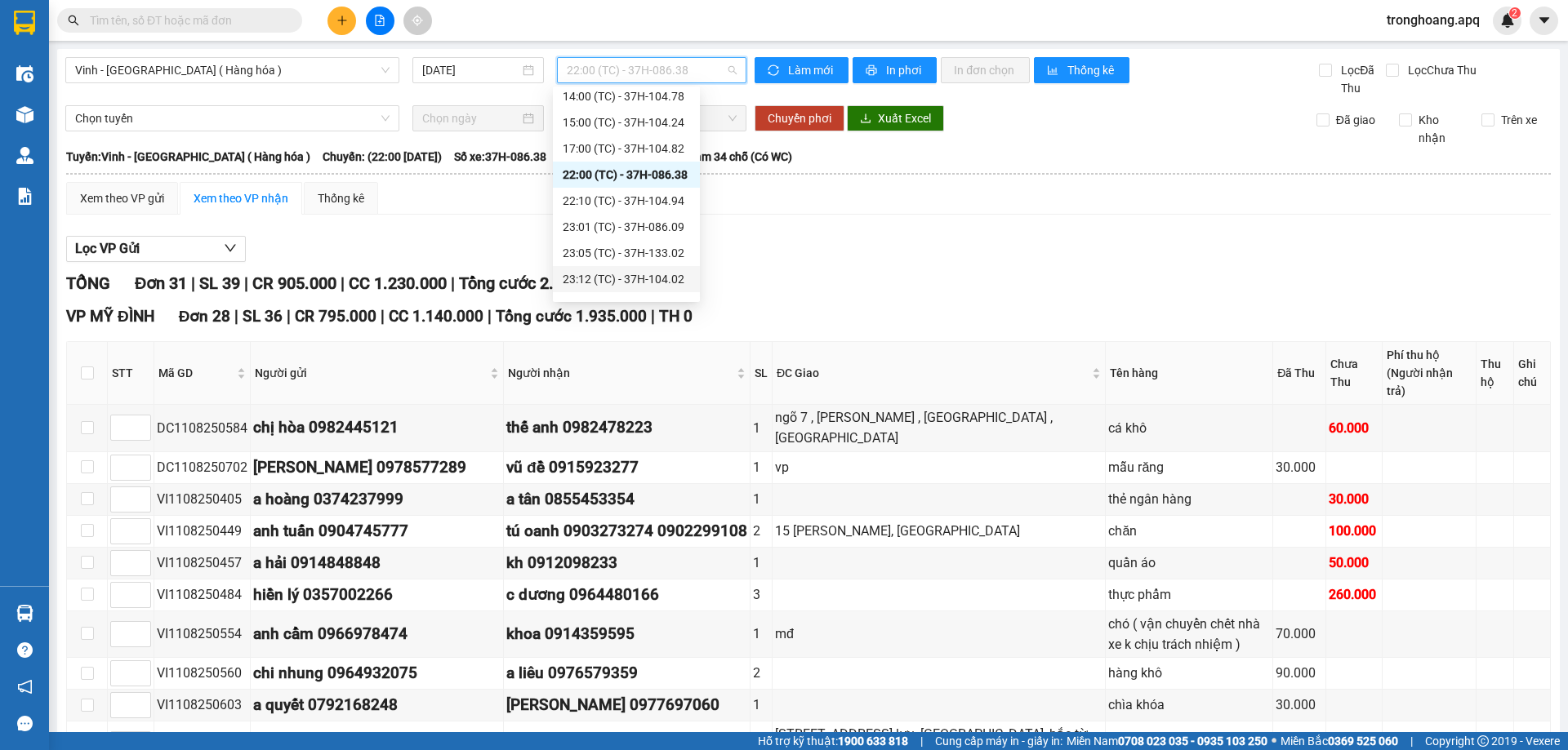
click at [652, 287] on div "23:12 (TC) - 37H-104.02" at bounding box center [627, 278] width 127 height 18
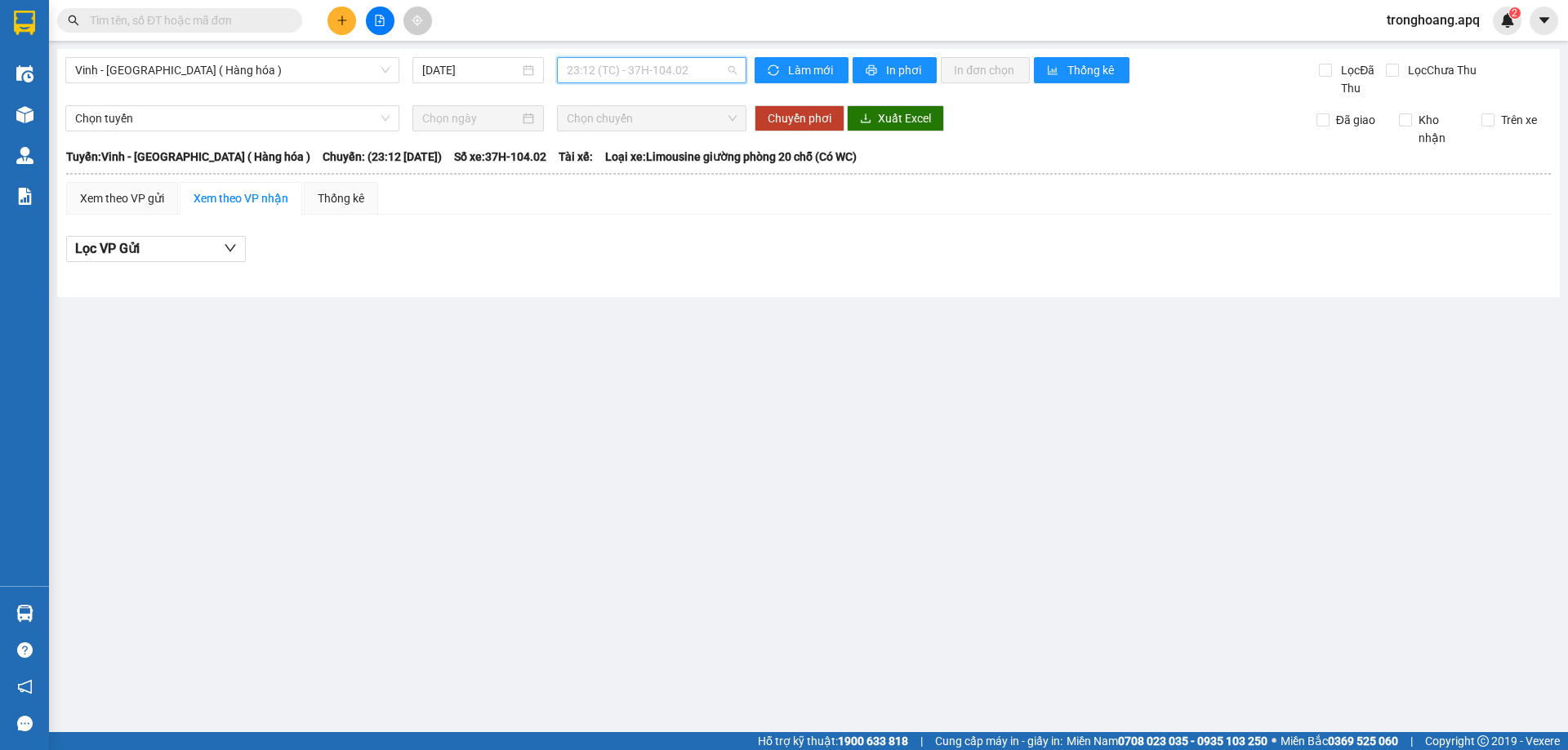
click at [635, 78] on span "23:12 (TC) - 37H-104.02" at bounding box center [652, 70] width 170 height 25
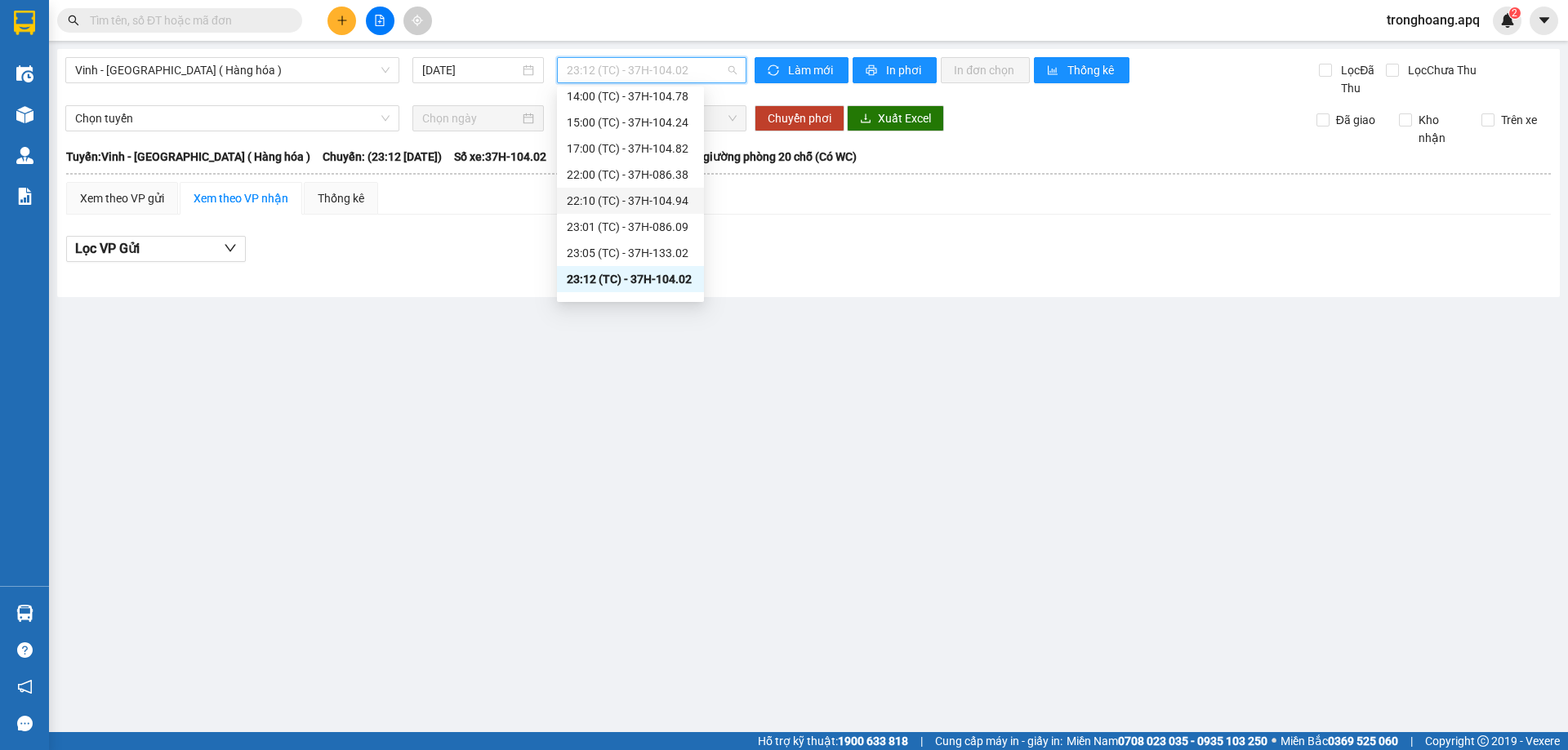
click at [657, 204] on div "22:10 (TC) - 37H-104.94" at bounding box center [631, 200] width 127 height 18
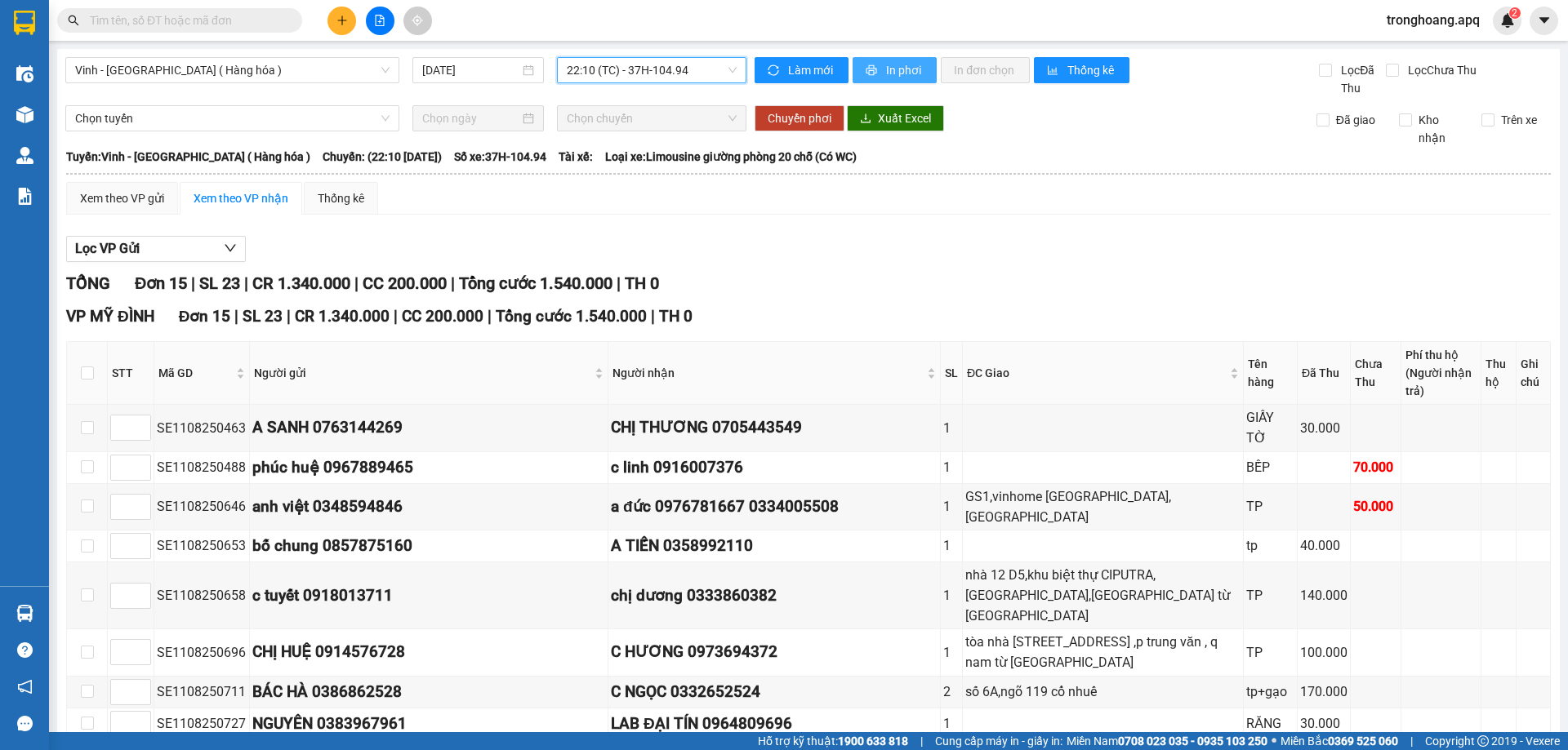
click at [886, 69] on span "In phơi" at bounding box center [905, 70] width 37 height 18
click at [579, 66] on span "22:10 (TC) - 37H-104.94" at bounding box center [652, 70] width 170 height 25
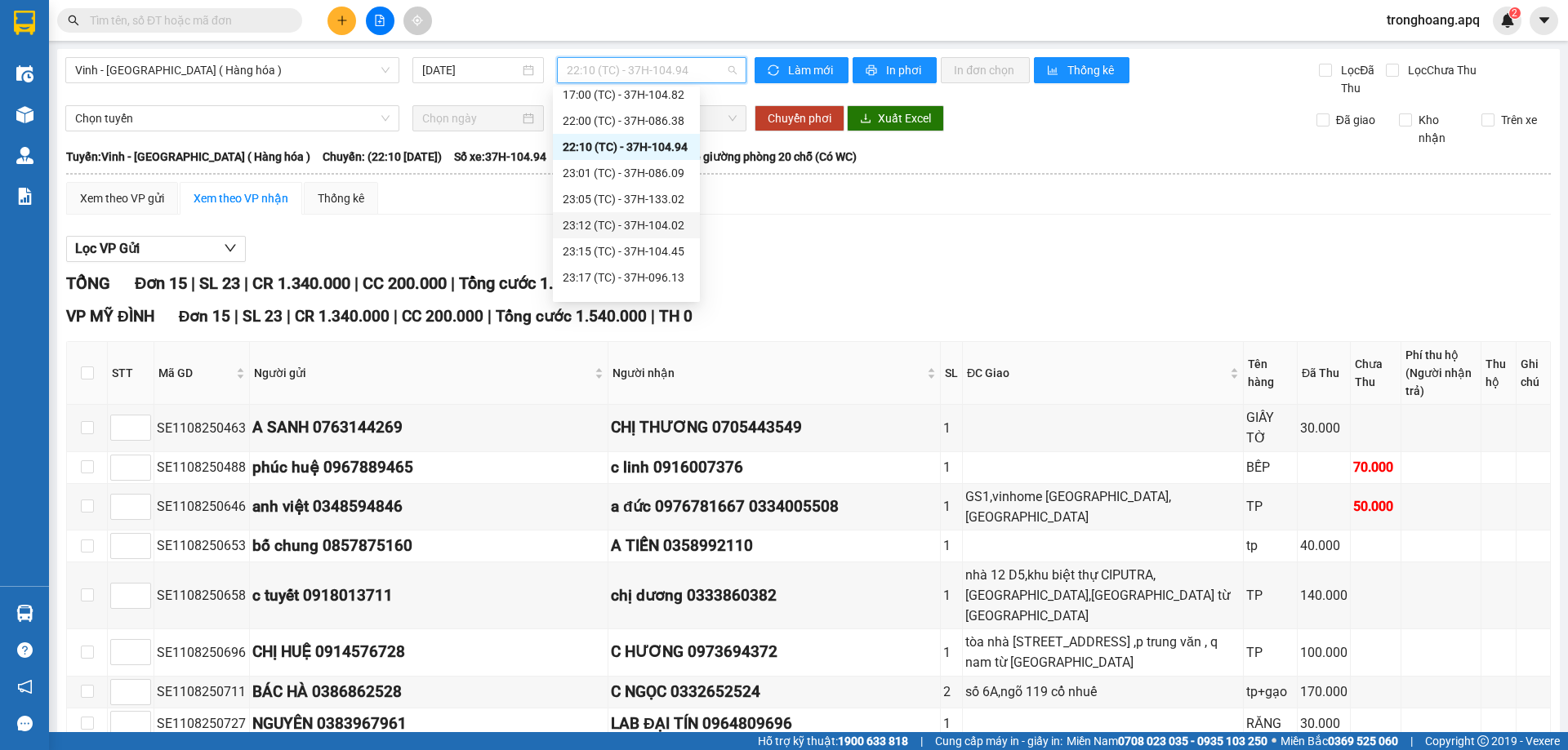
scroll to position [261, 0]
click at [650, 260] on div "23:18 (TC) - 37H-104.41" at bounding box center [627, 259] width 127 height 18
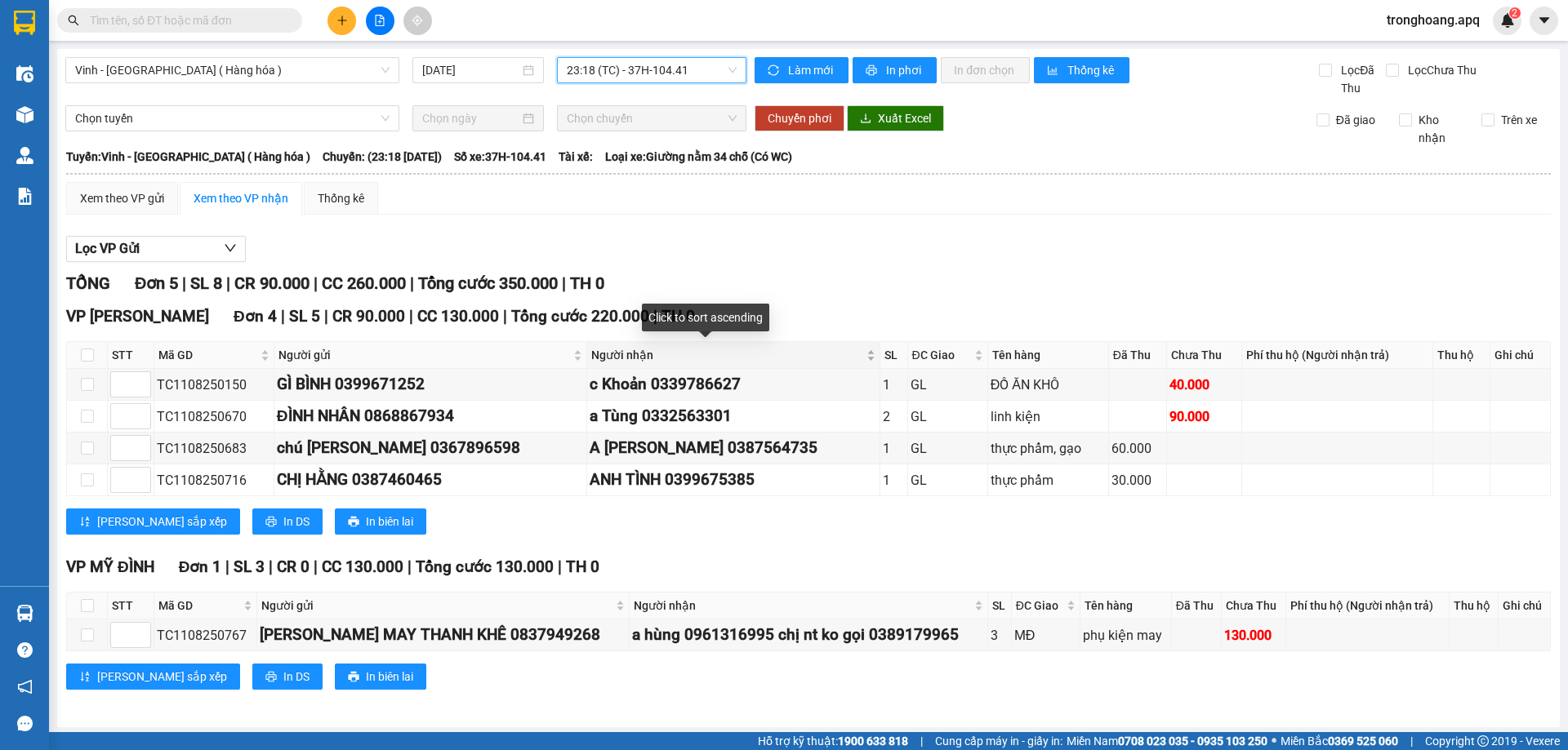
scroll to position [3, 0]
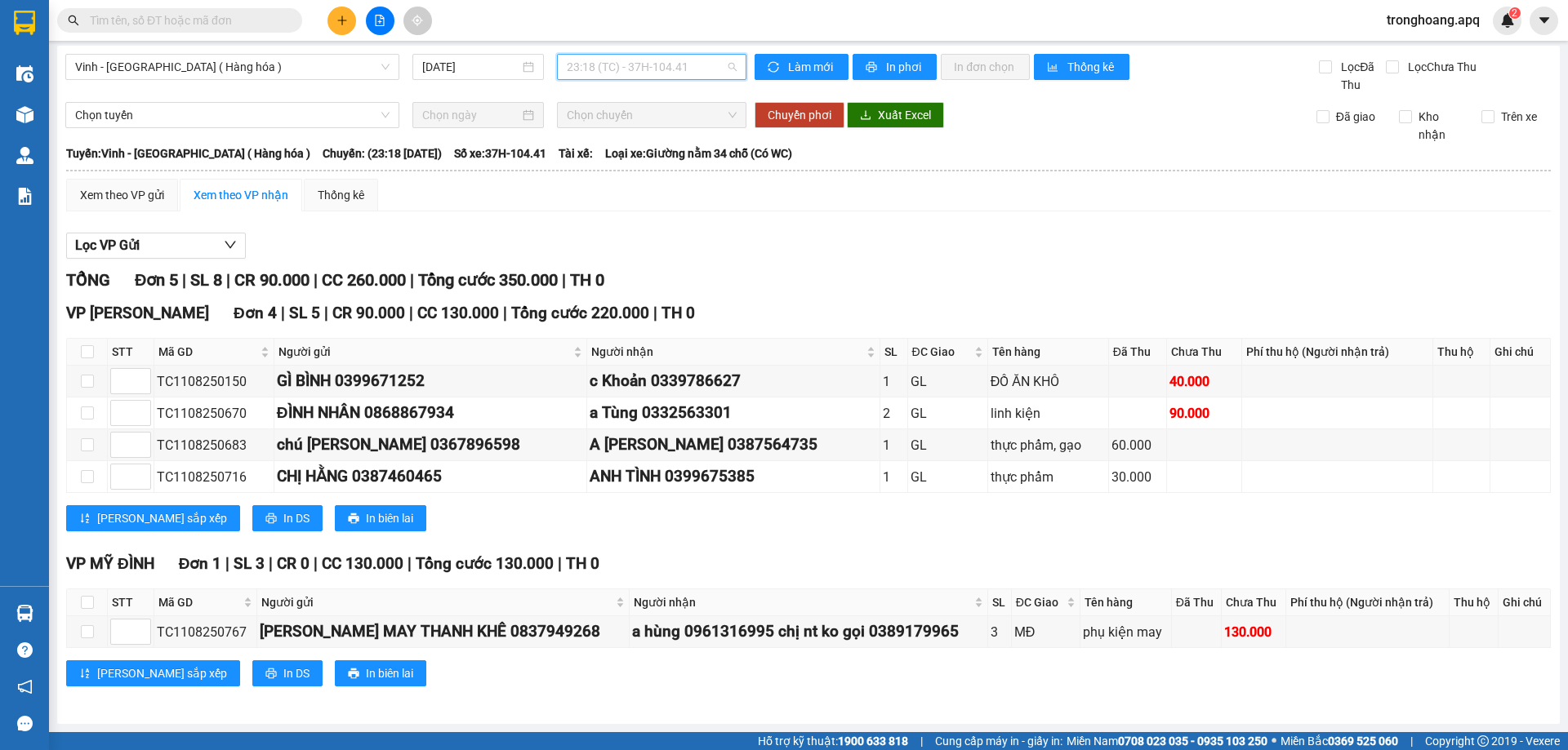
click at [623, 66] on span "23:18 (TC) - 37H-104.41" at bounding box center [652, 66] width 170 height 25
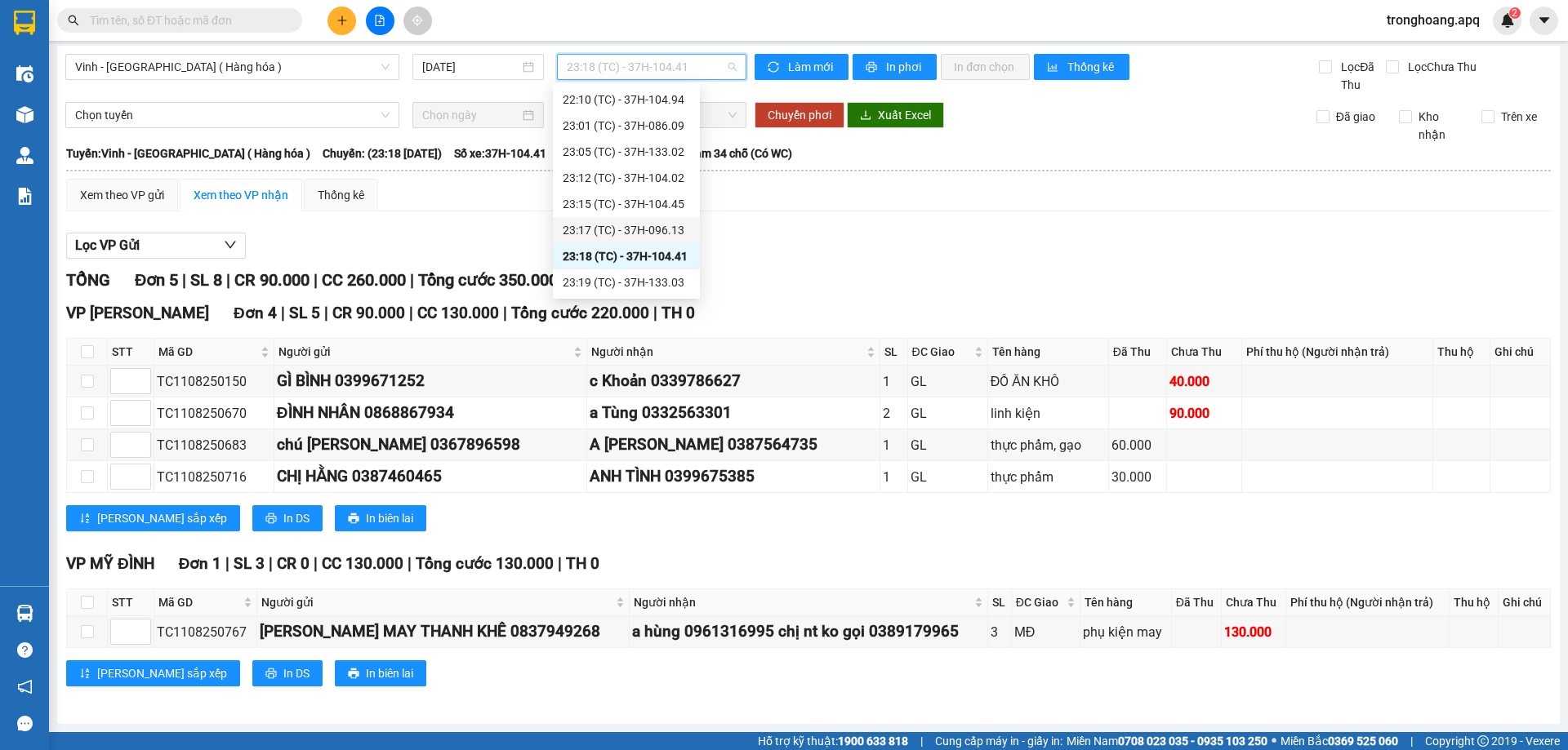
click at [643, 234] on div "23:17 (TC) - 37H-096.13" at bounding box center [627, 230] width 127 height 18
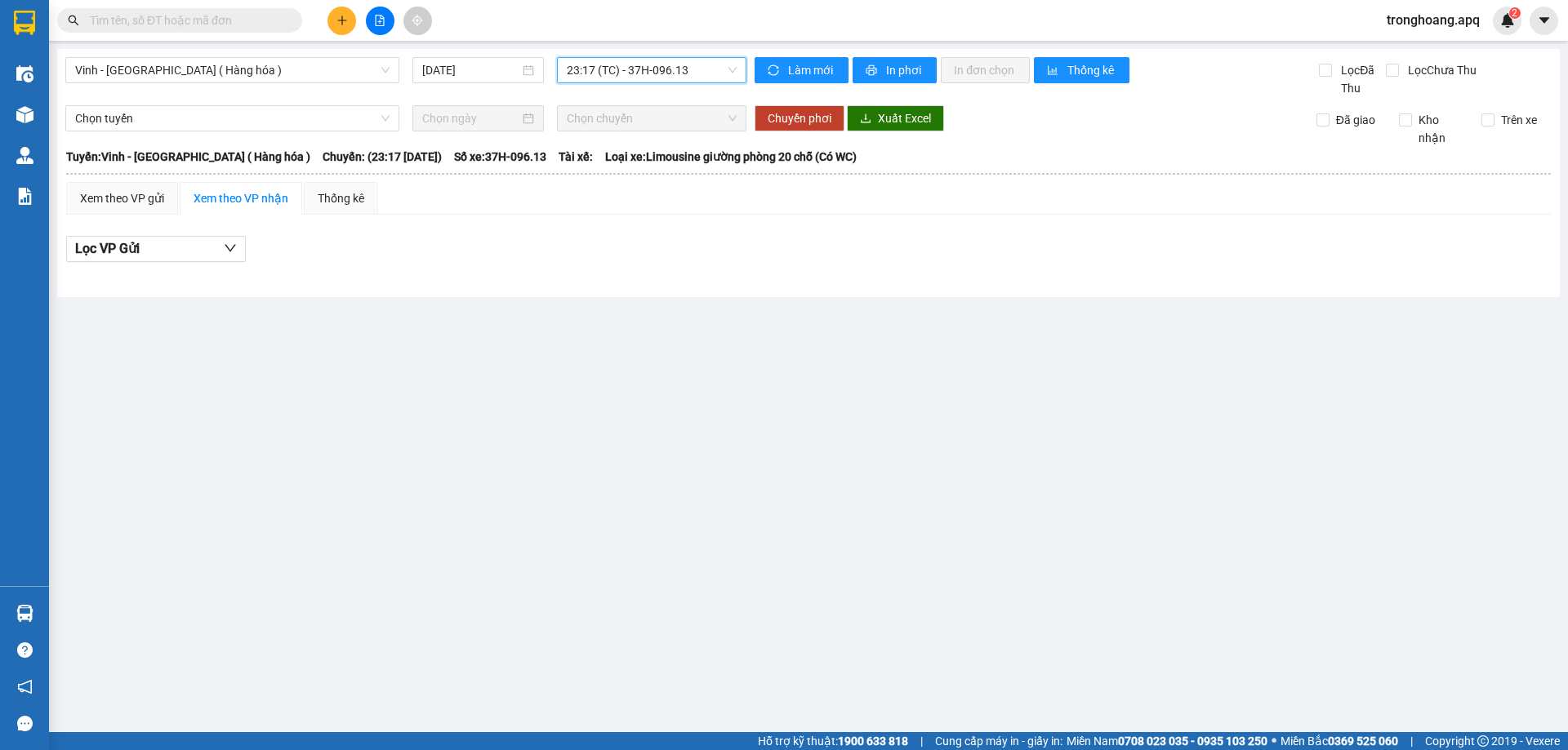
click at [667, 77] on span "23:17 (TC) - 37H-096.13" at bounding box center [652, 70] width 170 height 25
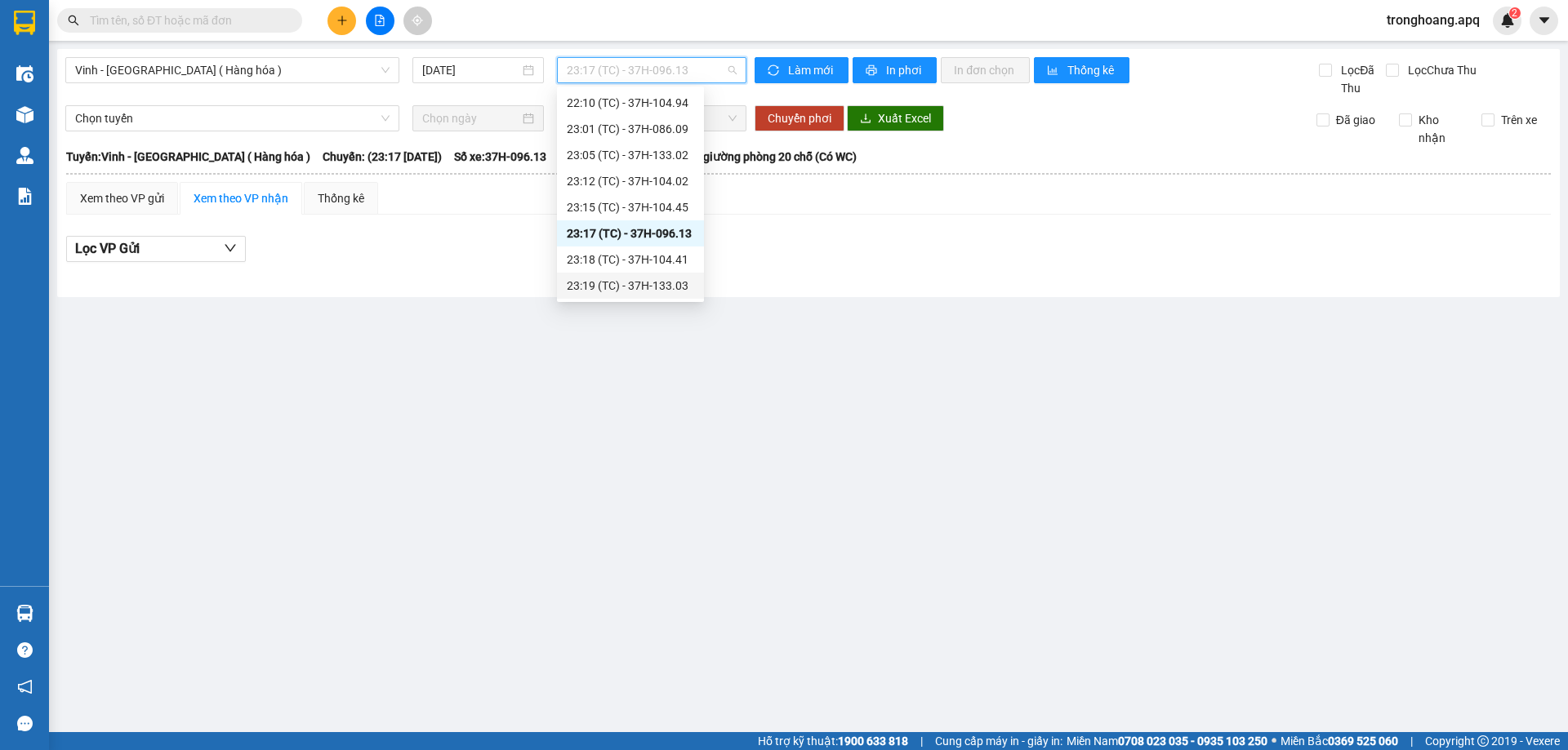
click at [662, 288] on div "23:19 (TC) - 37H-133.03" at bounding box center [631, 285] width 127 height 18
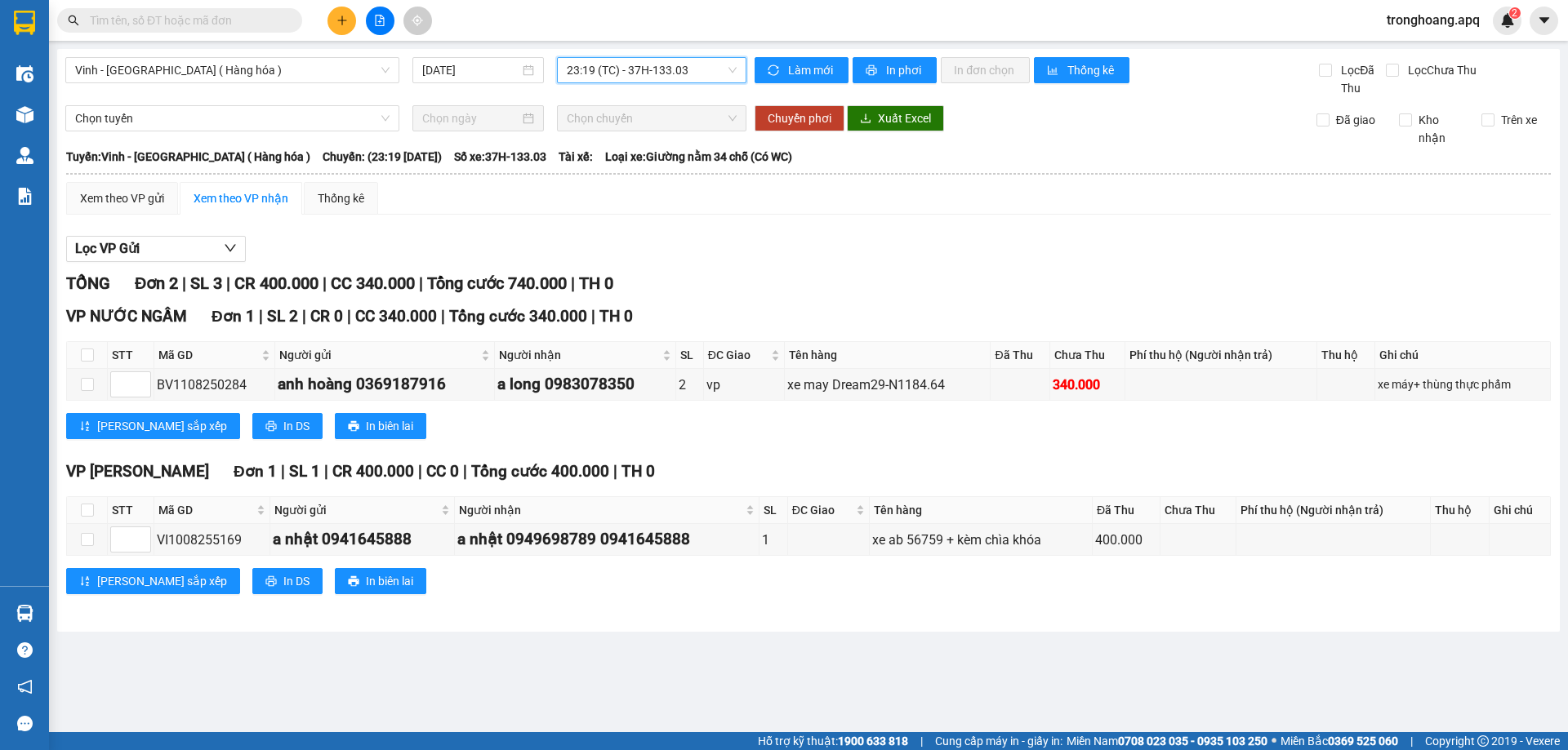
click at [700, 74] on span "23:19 (TC) - 37H-133.03" at bounding box center [652, 70] width 170 height 25
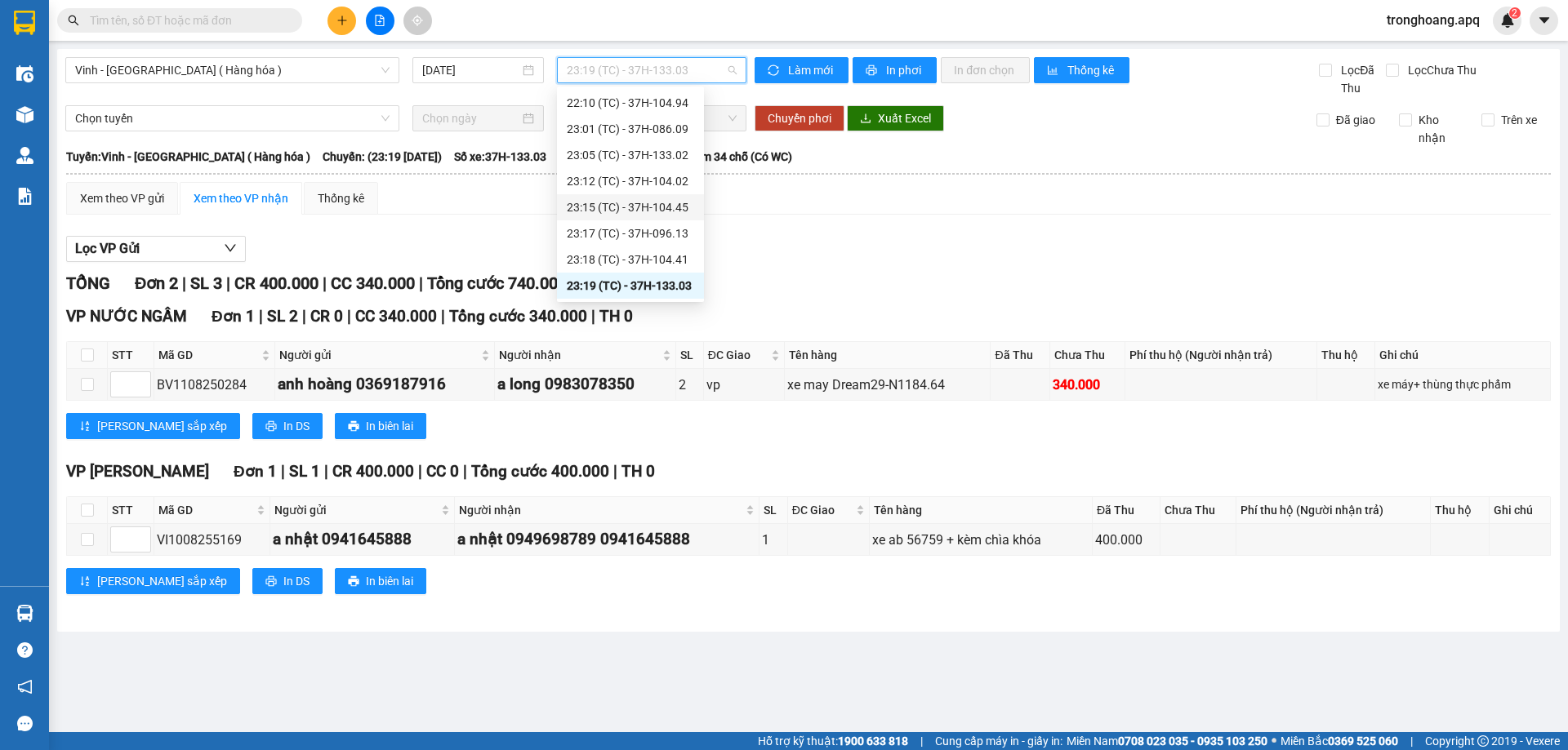
click at [678, 211] on div "23:15 (TC) - 37H-104.45" at bounding box center [631, 207] width 127 height 18
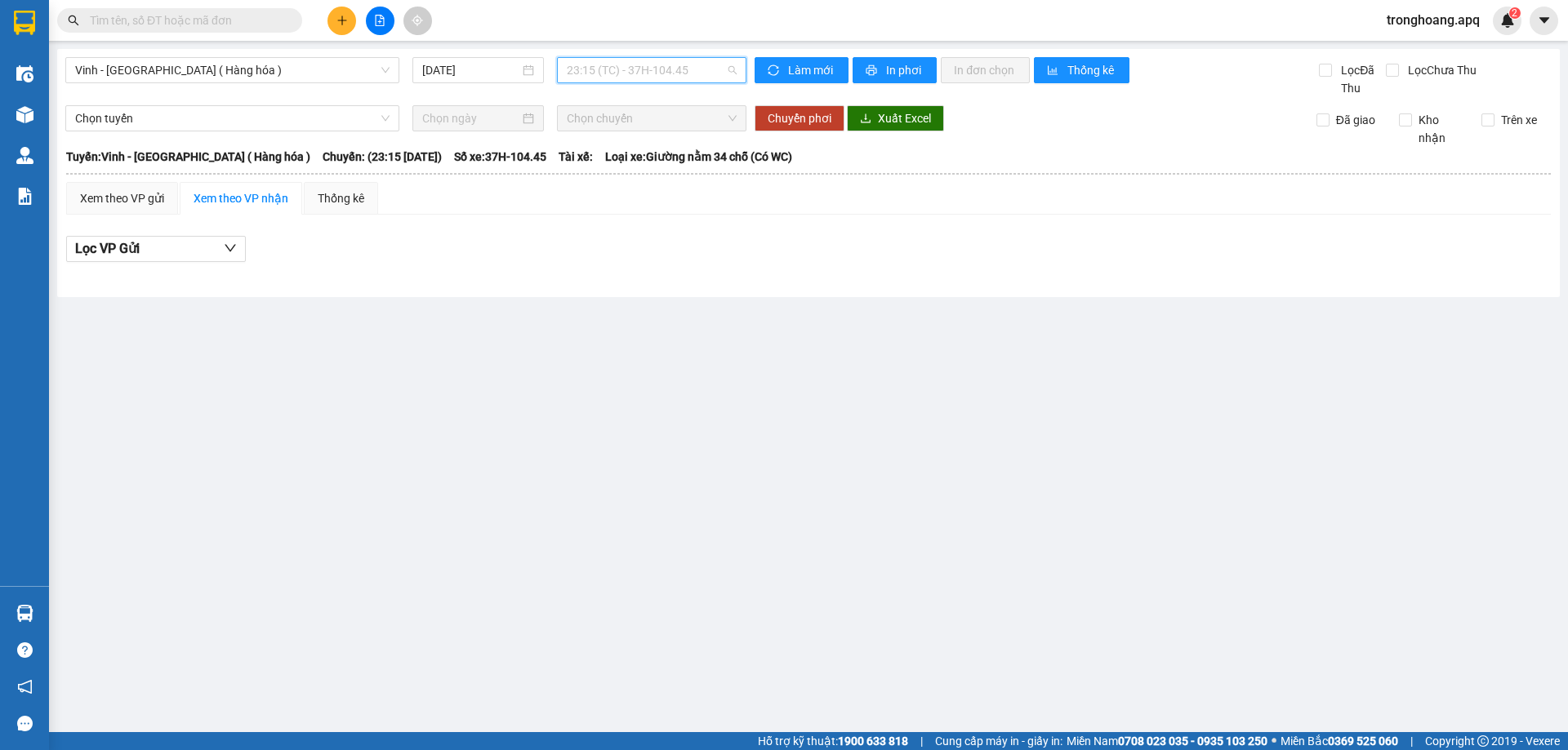
click at [684, 73] on span "23:15 (TC) - 37H-104.45" at bounding box center [652, 70] width 170 height 25
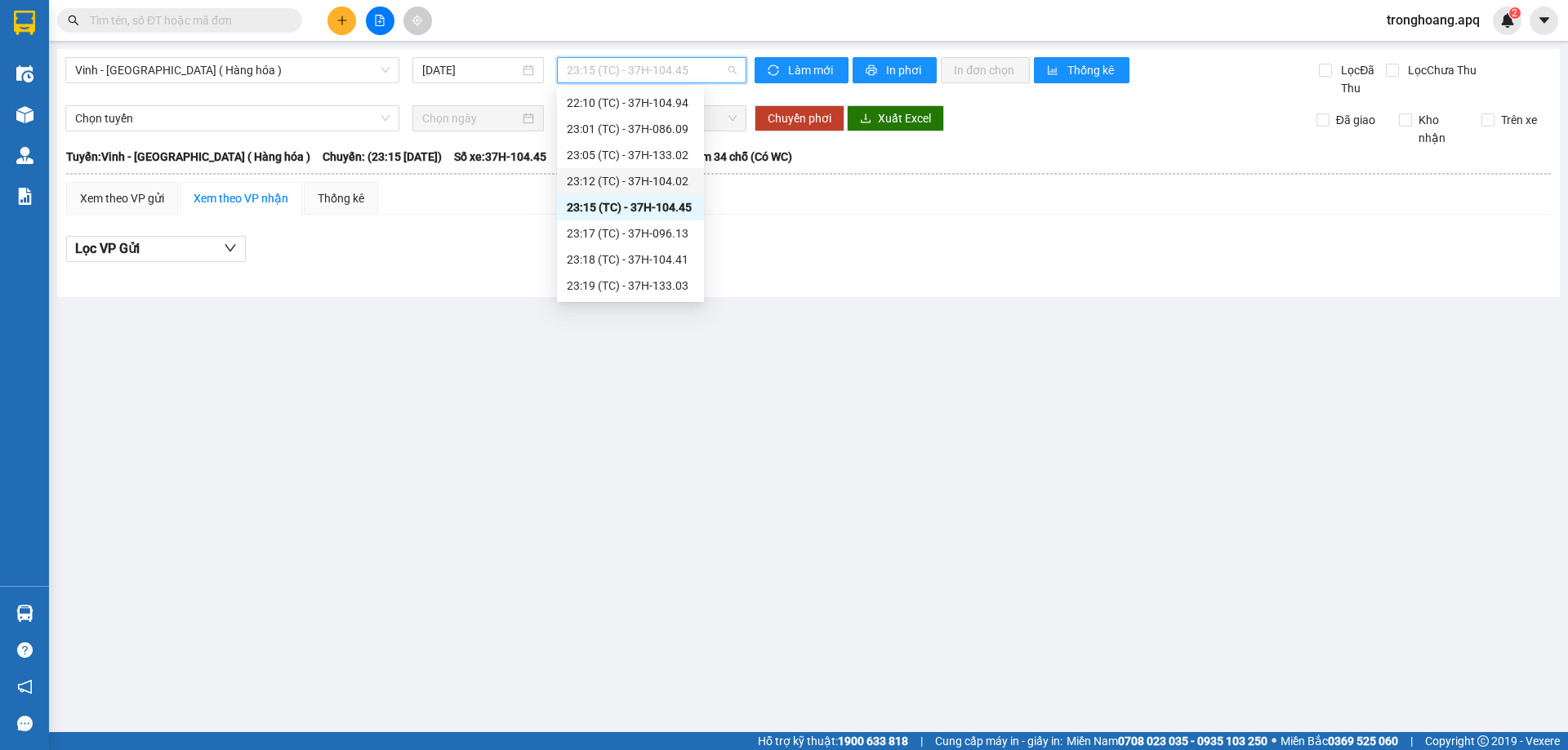
click at [670, 168] on div "23:12 (TC) - 37H-104.02" at bounding box center [630, 181] width 147 height 26
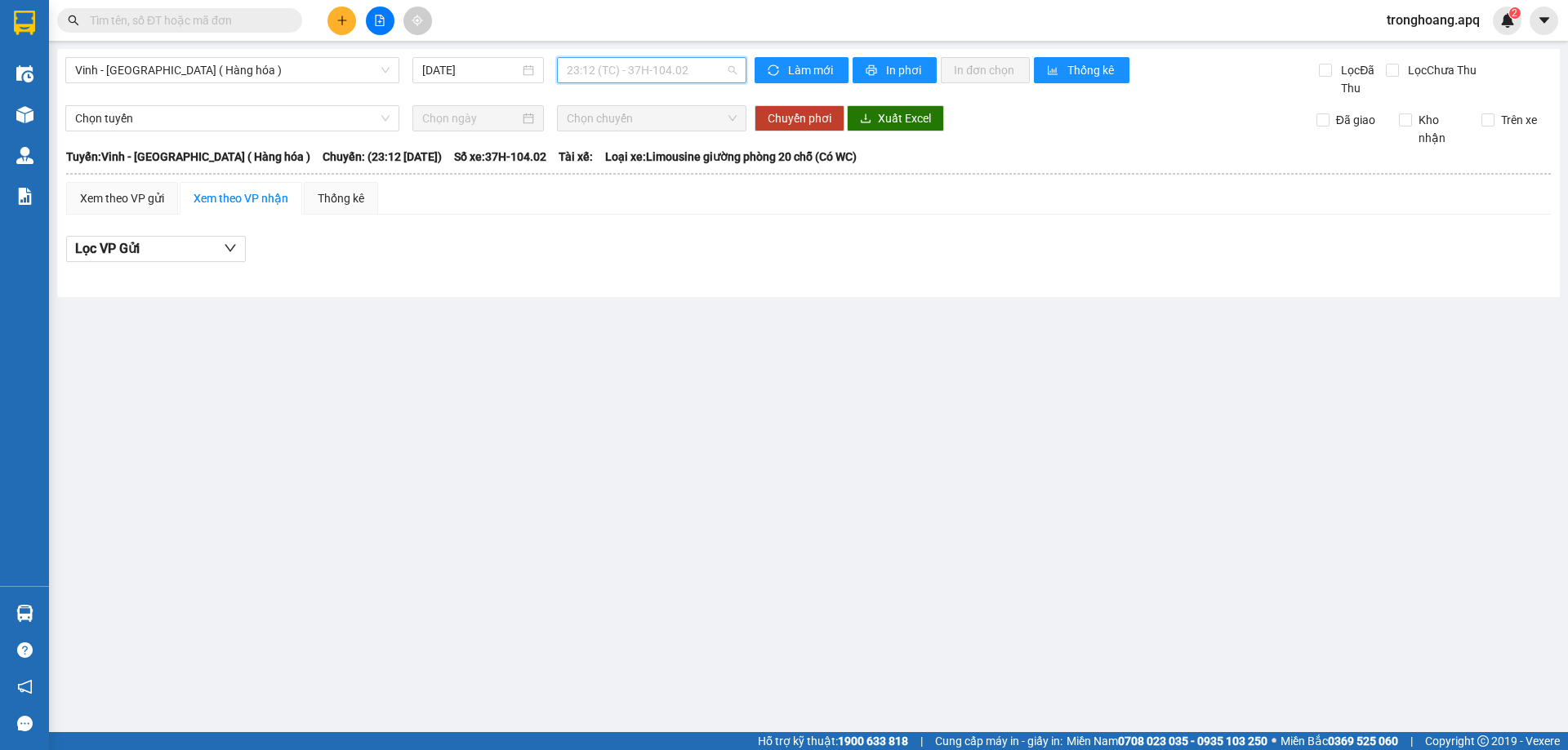
click at [681, 63] on span "23:12 (TC) - 37H-104.02" at bounding box center [652, 70] width 170 height 25
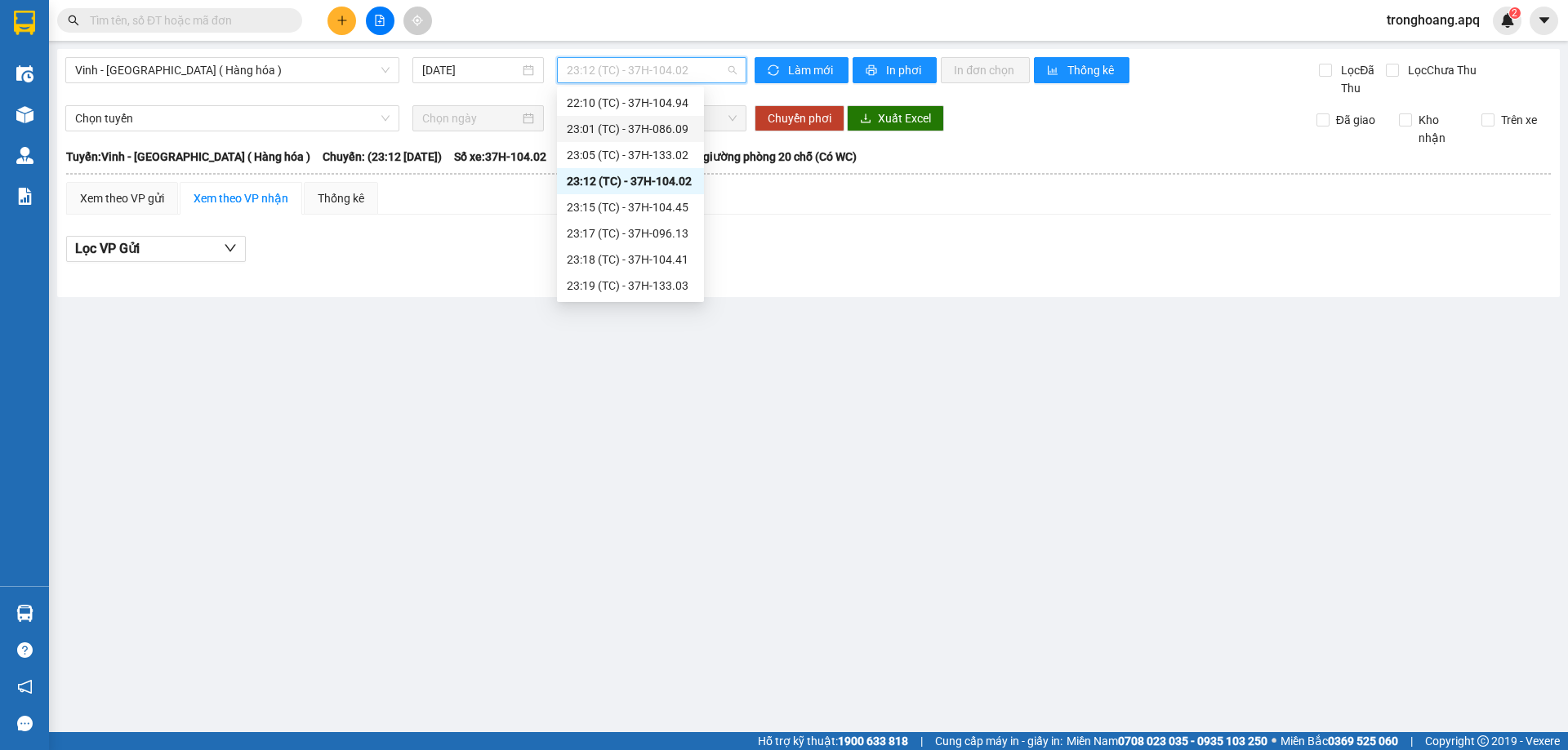
click at [669, 147] on div "23:05 (TC) - 37H-133.02" at bounding box center [630, 154] width 147 height 26
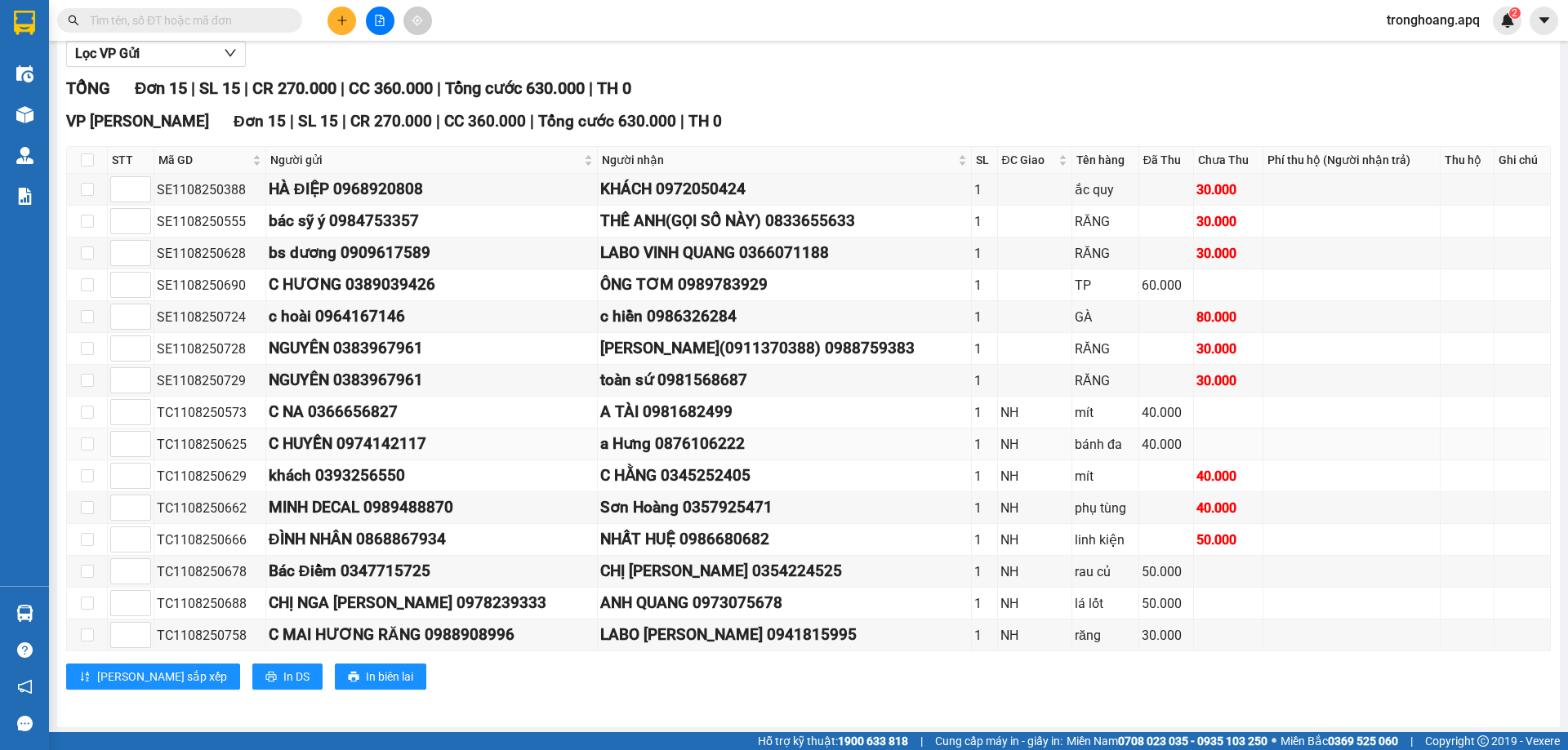
scroll to position [199, 0]
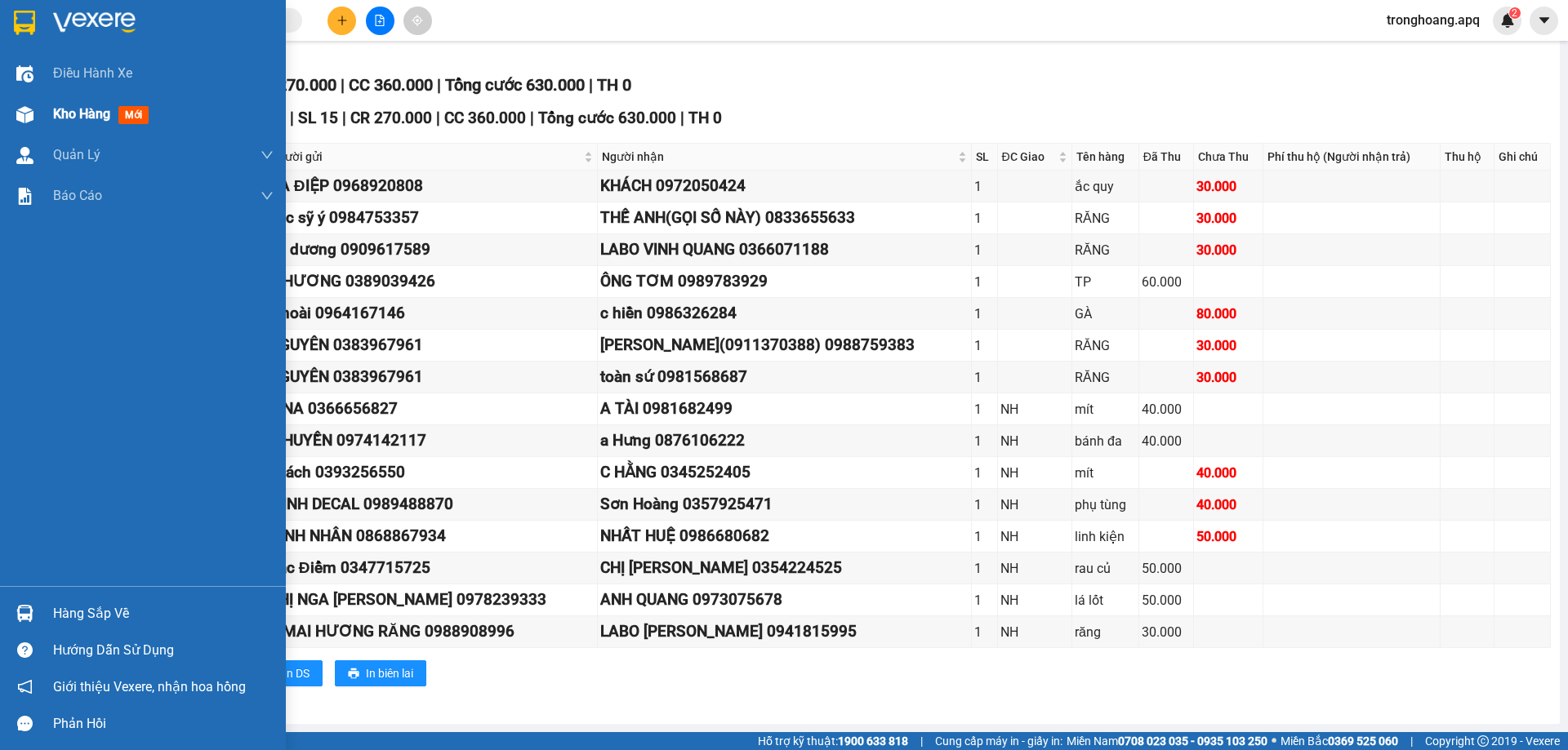
click at [32, 120] on img at bounding box center [25, 115] width 17 height 17
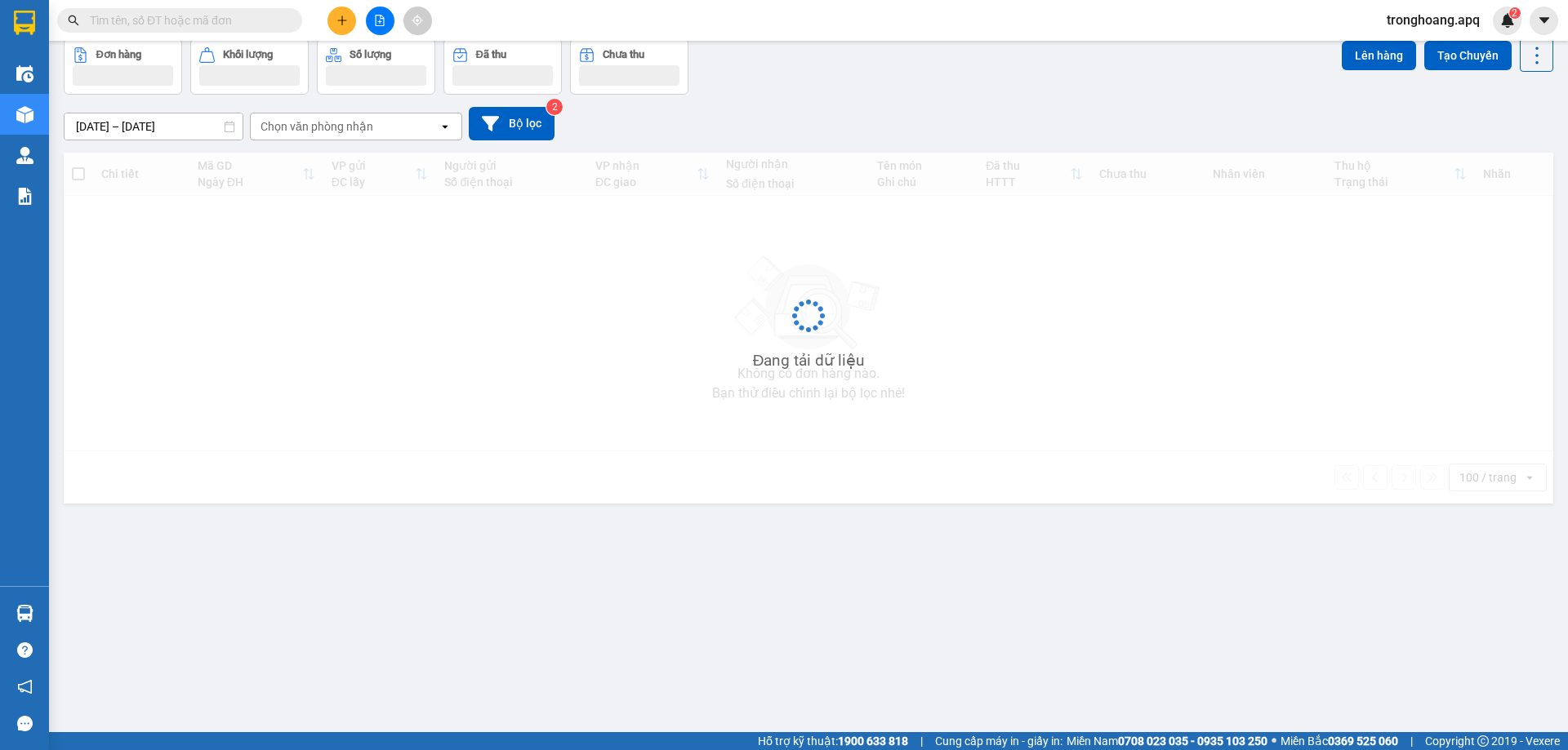
scroll to position [75, 0]
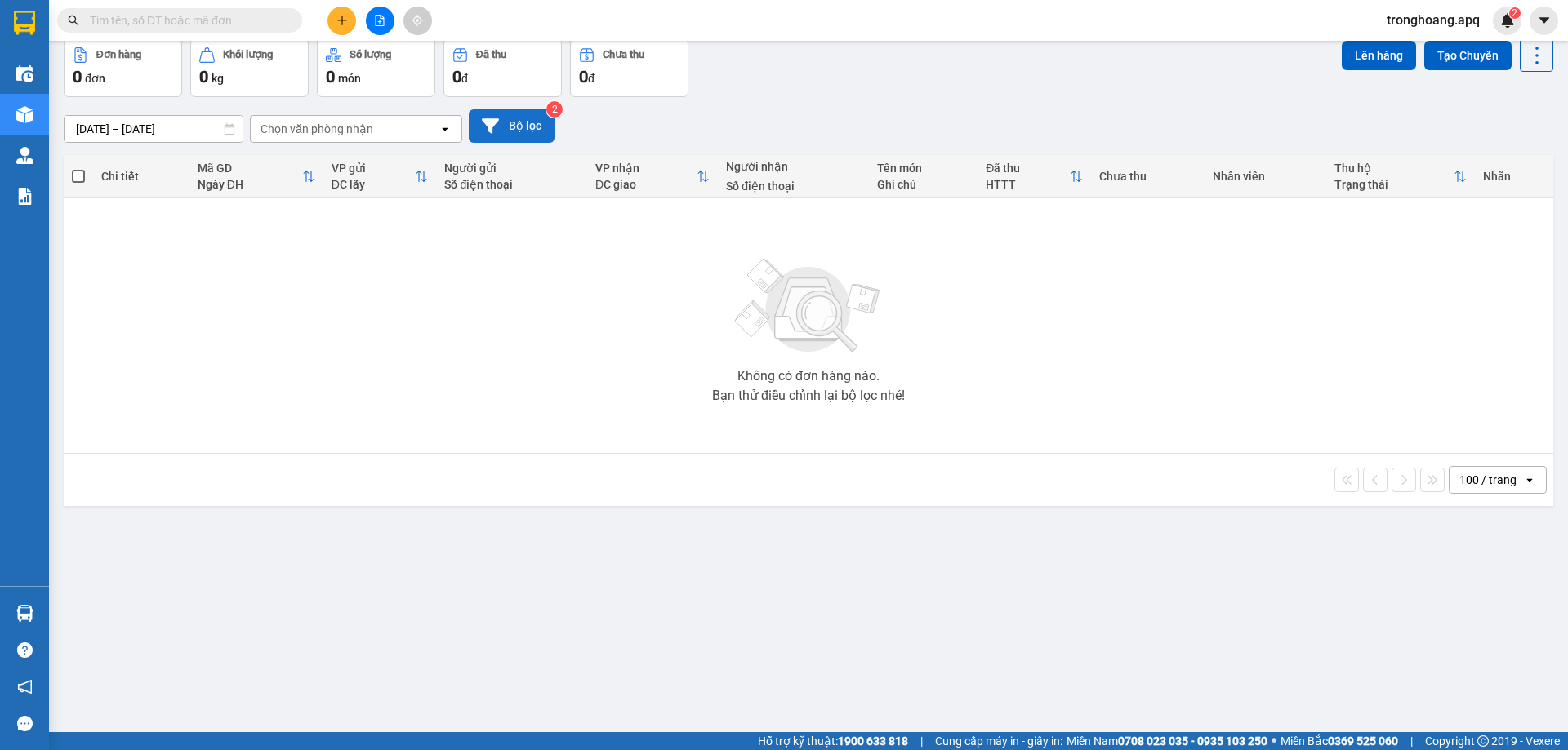
click at [521, 131] on button "Bộ lọc" at bounding box center [511, 126] width 86 height 33
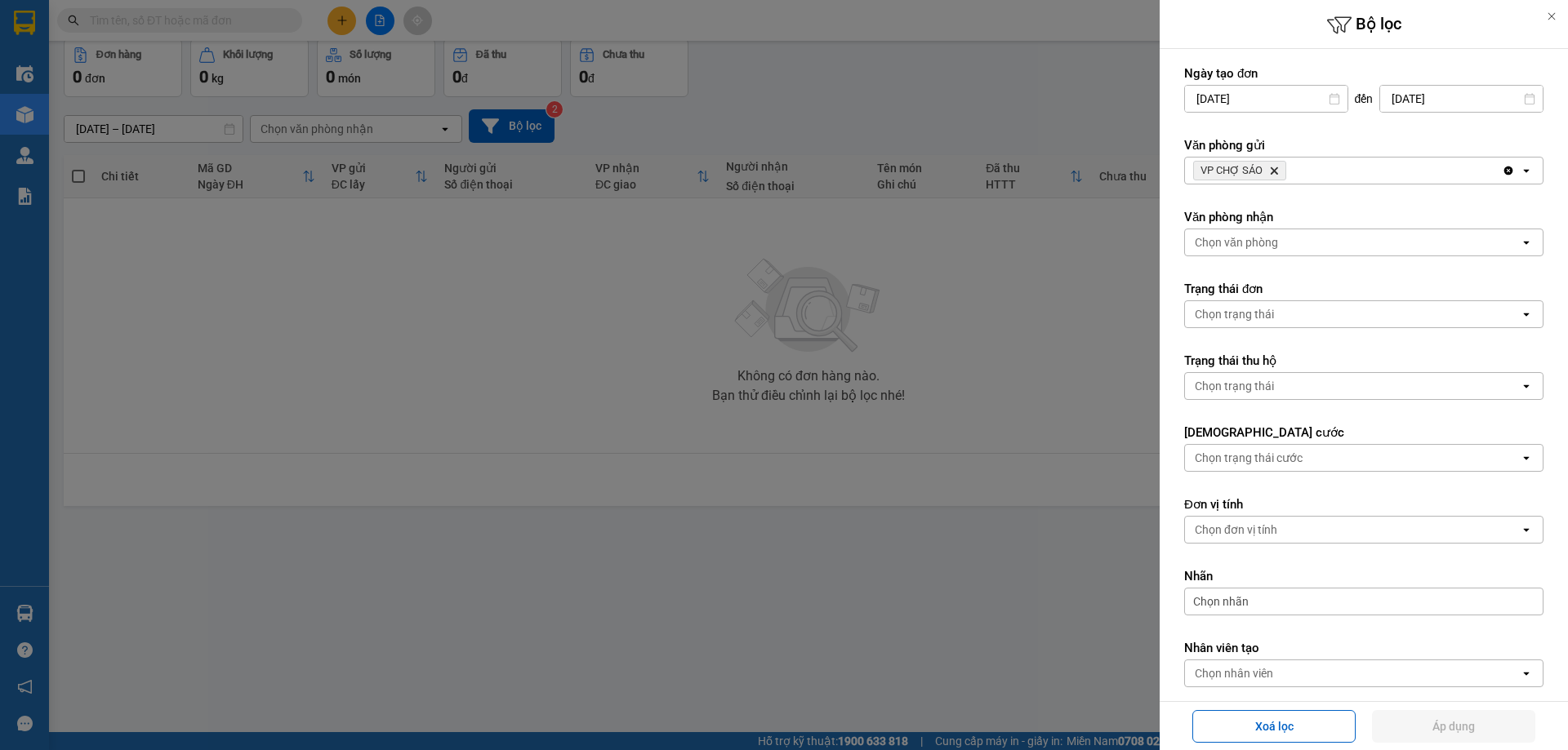
click at [1269, 169] on icon "Delete" at bounding box center [1274, 171] width 10 height 10
click at [1268, 169] on div "Chọn văn phòng" at bounding box center [1236, 170] width 83 height 16
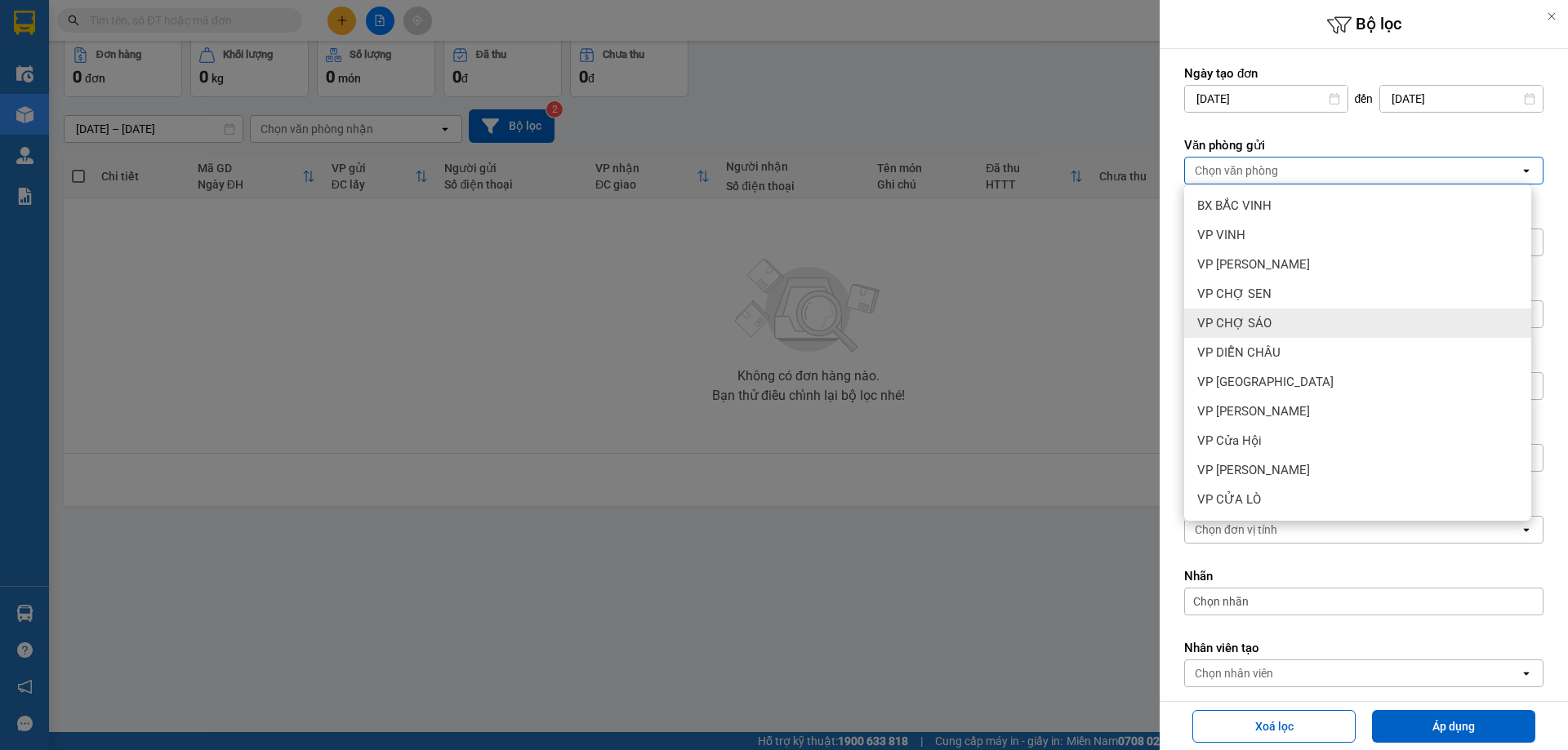
click at [1274, 327] on div "VP CHỢ SÁO" at bounding box center [1357, 323] width 347 height 30
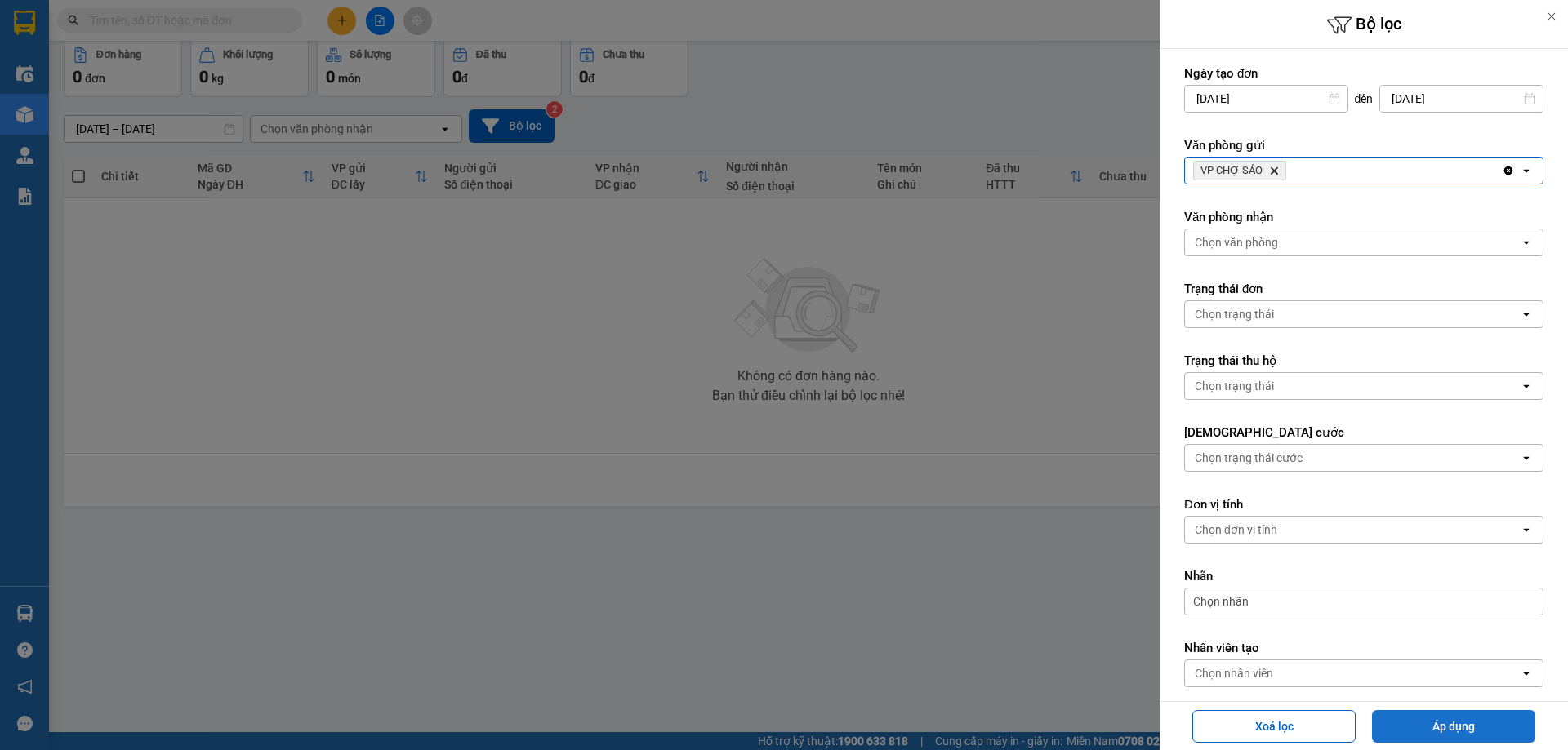
click at [1430, 734] on button "Áp dụng" at bounding box center [1453, 726] width 163 height 32
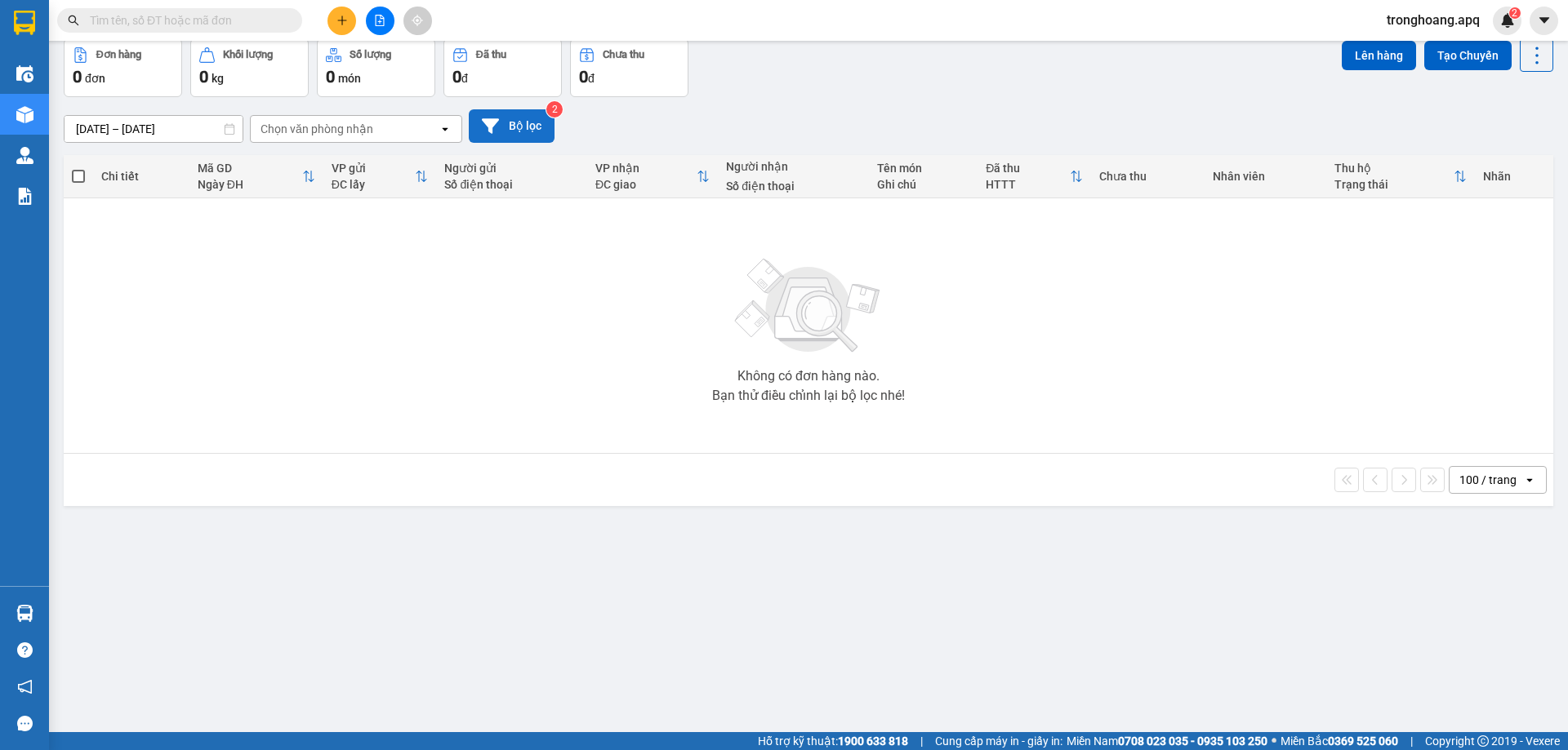
click at [540, 141] on button "Bộ lọc" at bounding box center [511, 126] width 86 height 33
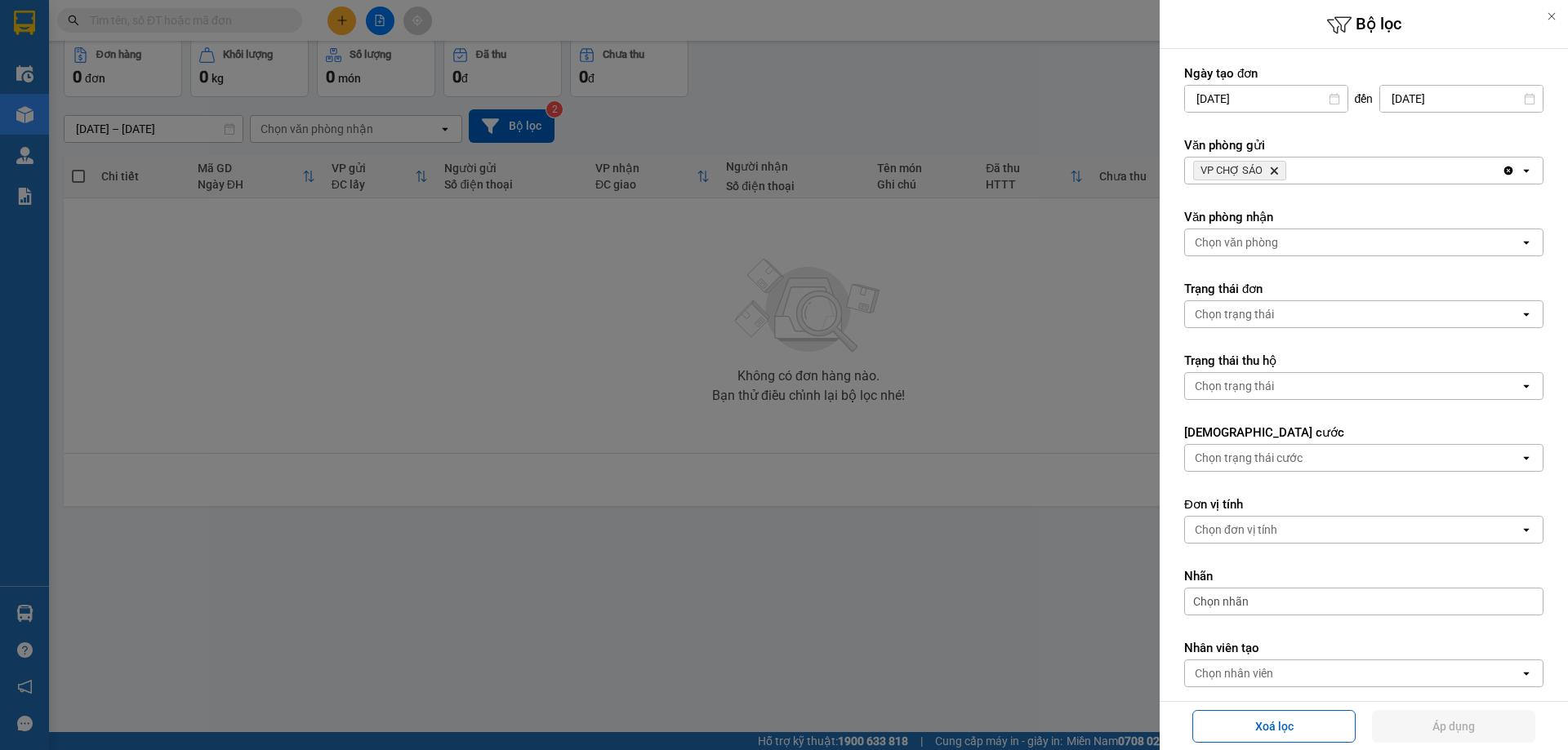
click at [1306, 169] on div "VP CHỢ SÁO Delete" at bounding box center [1343, 171] width 317 height 26
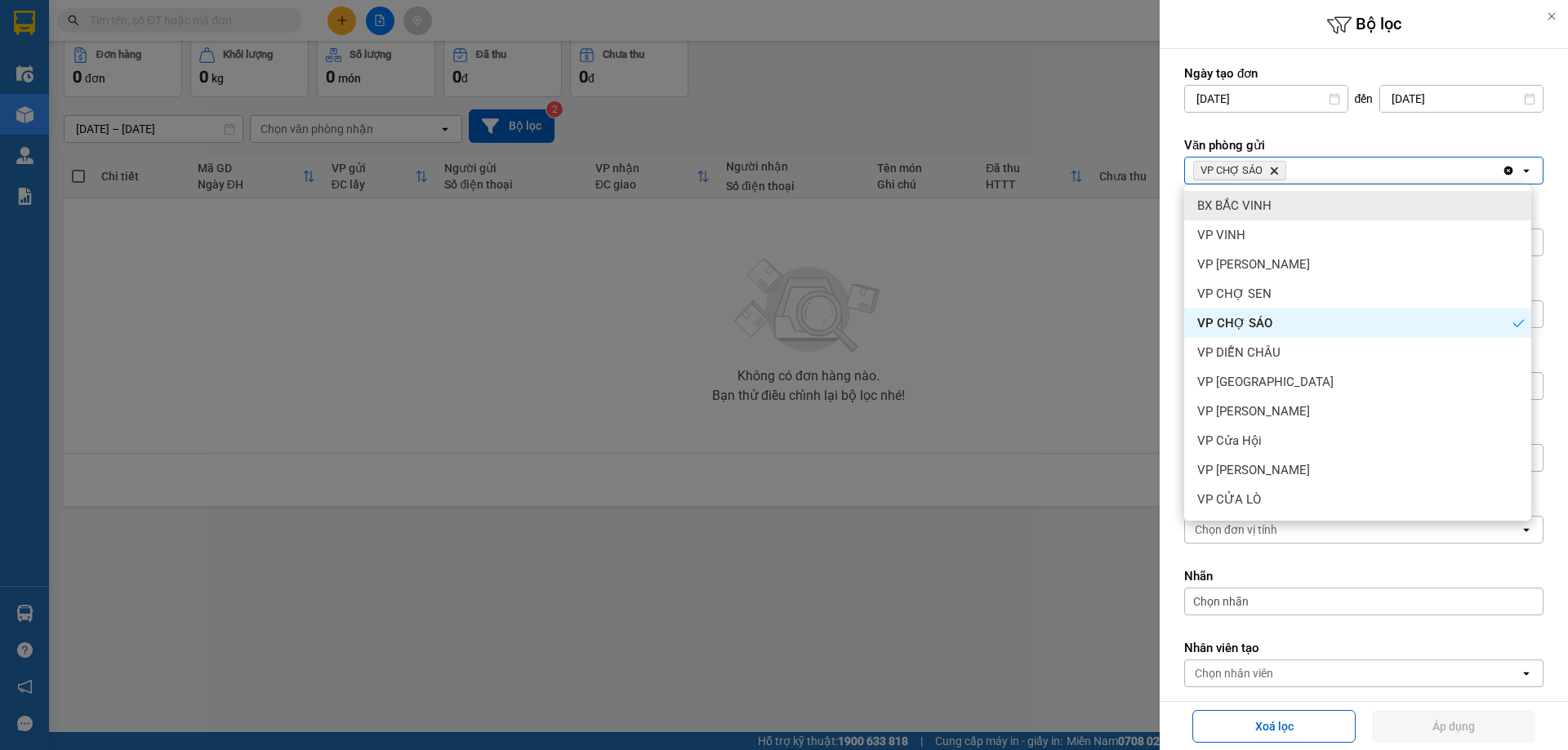
click at [1292, 204] on div "BX BẮC VINH" at bounding box center [1357, 205] width 347 height 30
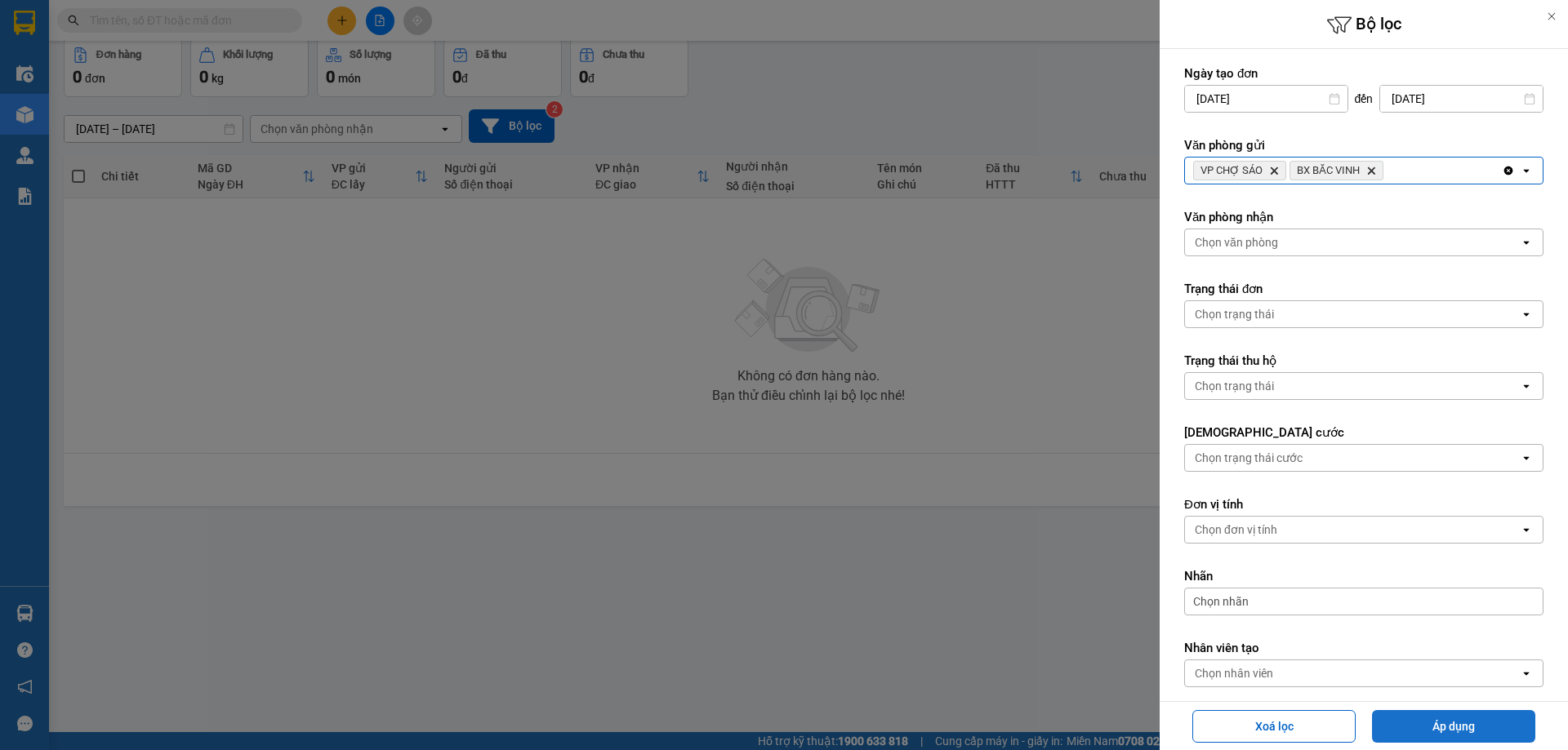
click at [1436, 717] on button "Áp dụng" at bounding box center [1453, 726] width 163 height 32
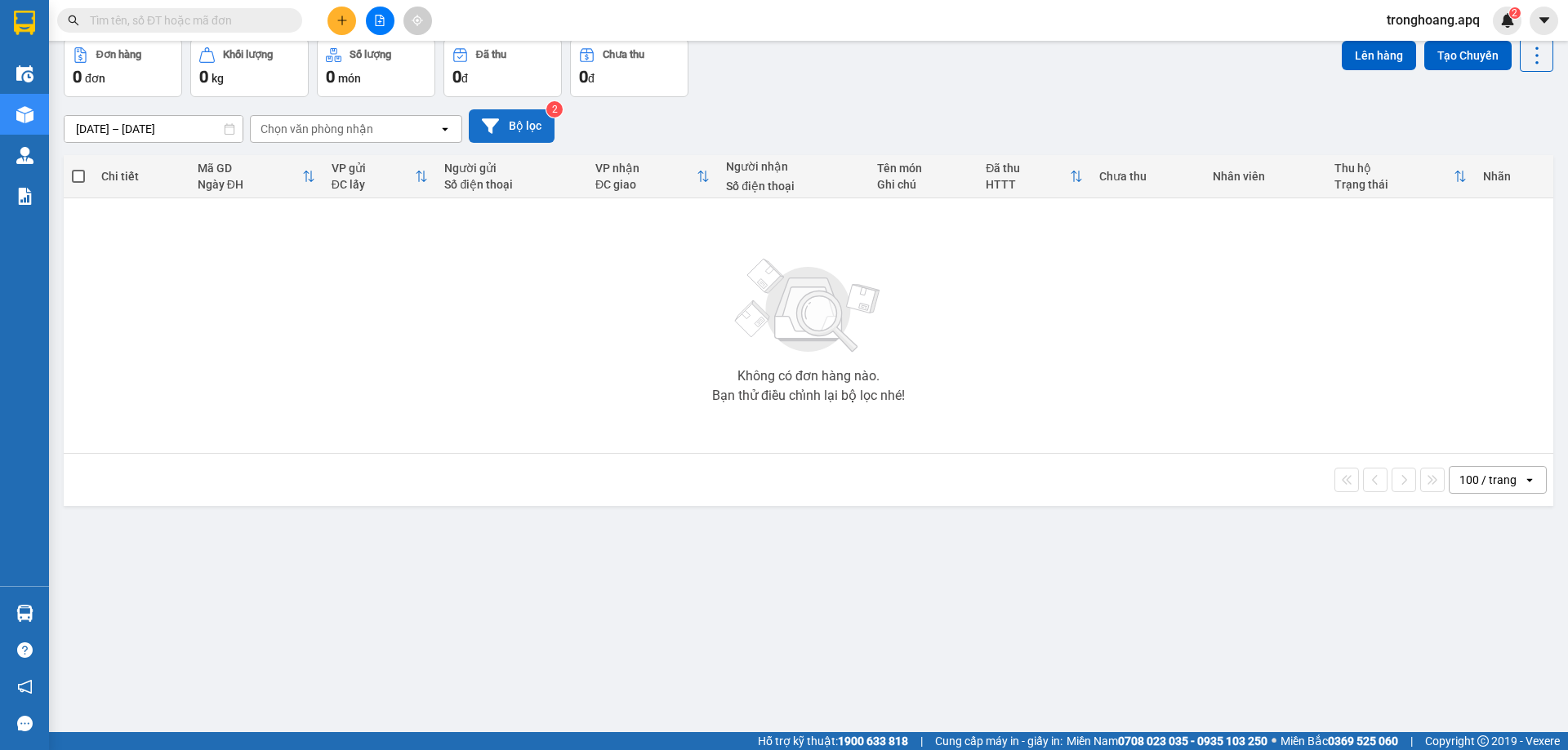
click at [514, 134] on button "Bộ lọc" at bounding box center [511, 126] width 86 height 33
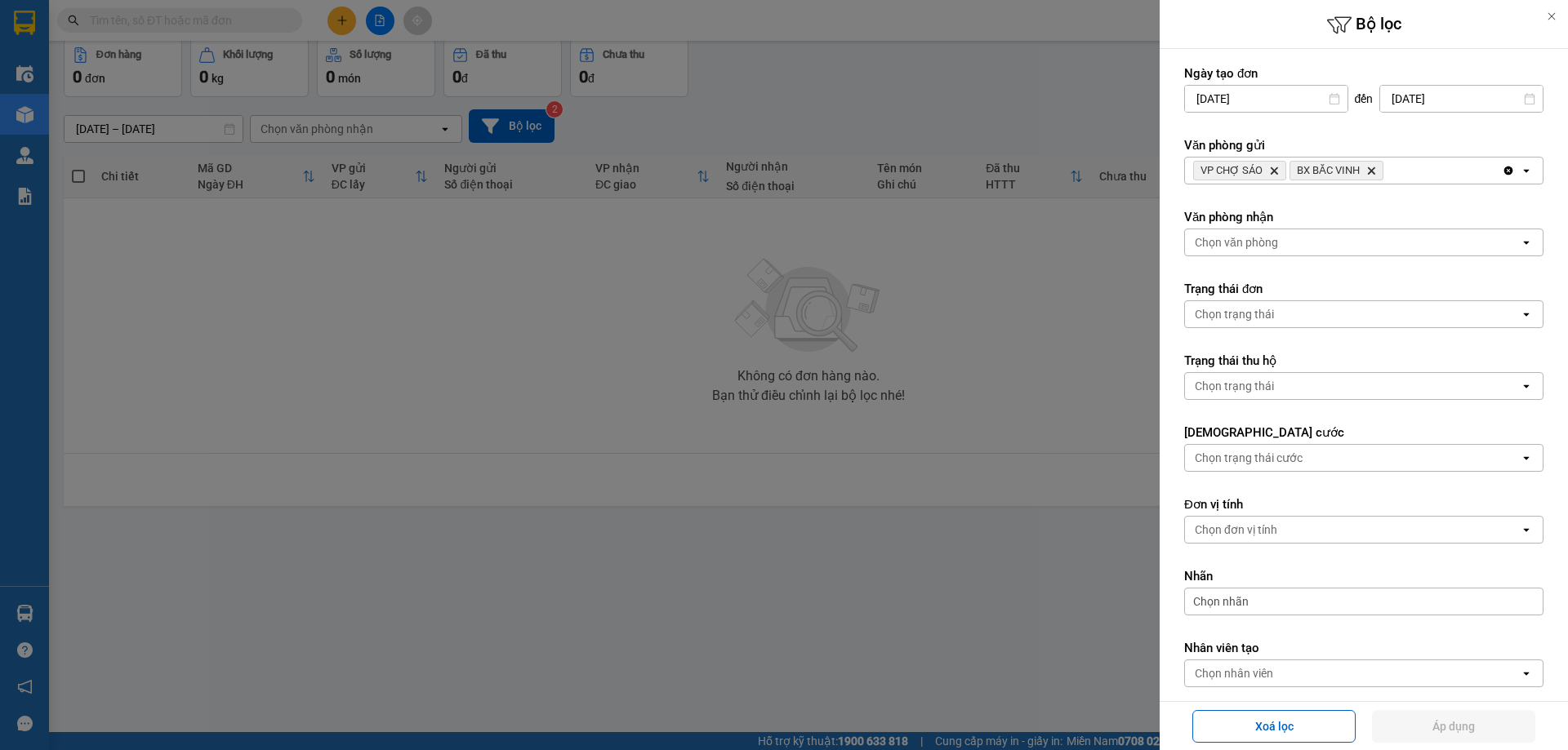
click at [1443, 168] on div "VP CHỢ SÁO Delete BX BẮC VINH Delete" at bounding box center [1343, 171] width 317 height 26
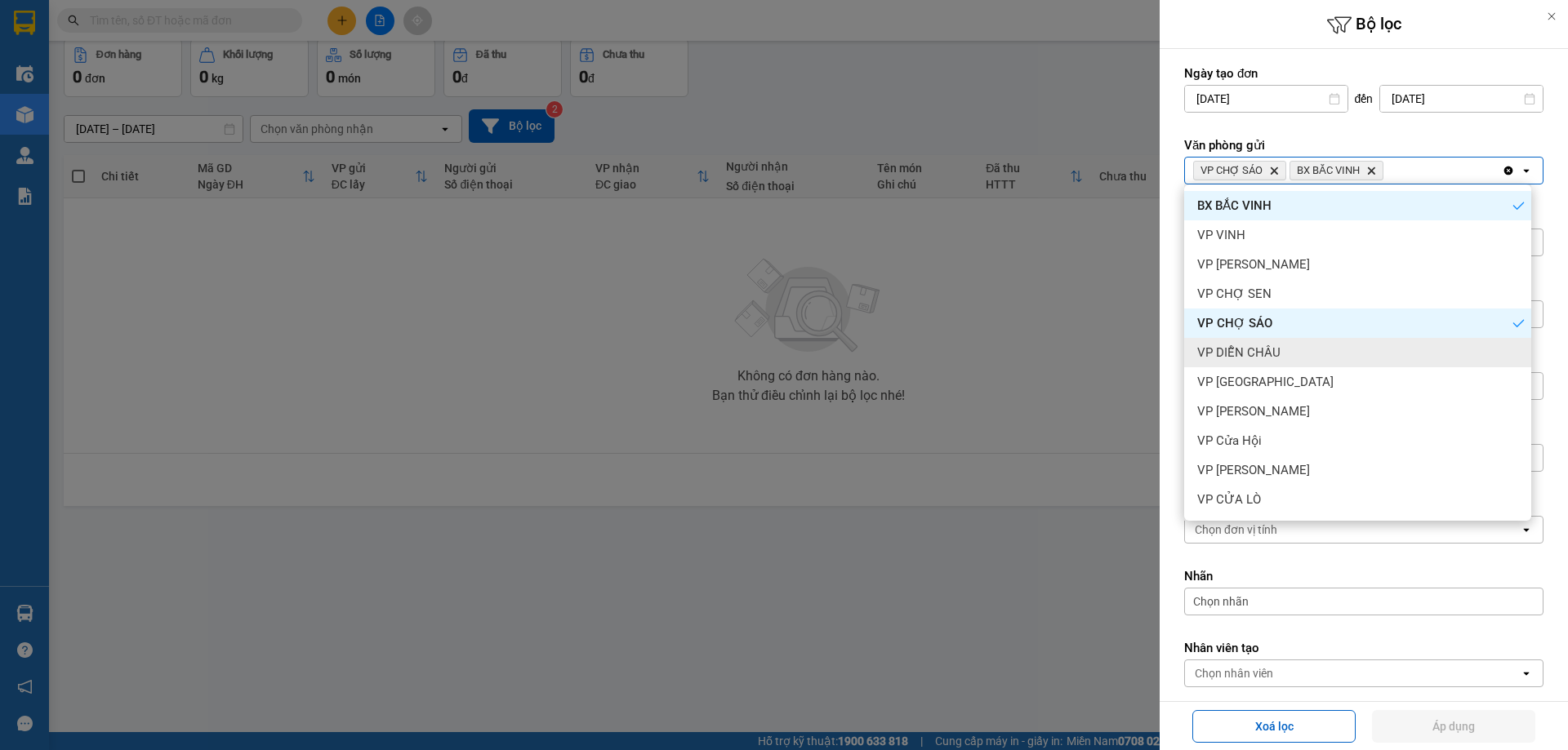
click at [1284, 352] on div "VP DIỄN CHÂU" at bounding box center [1357, 352] width 347 height 30
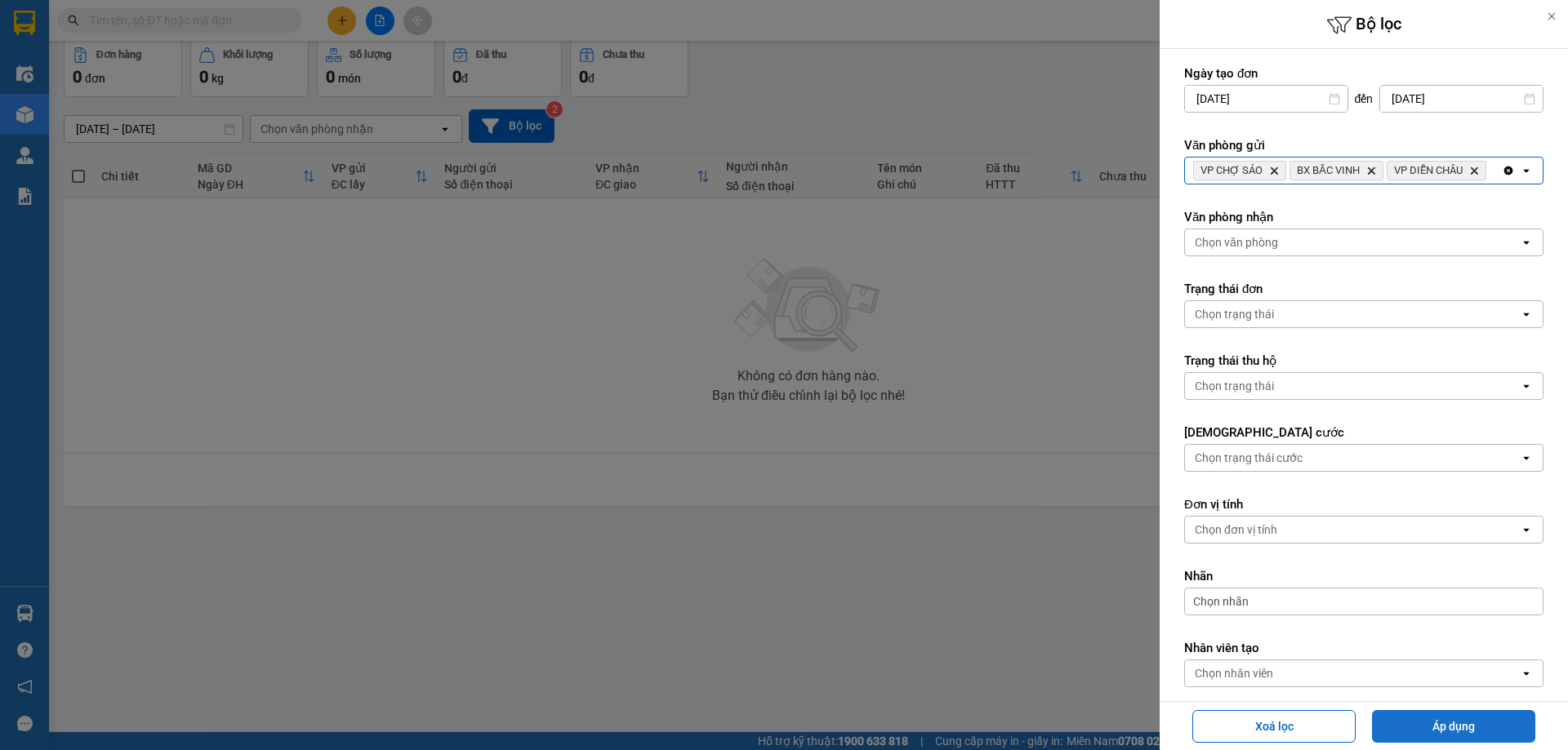
click at [1411, 729] on button "Áp dụng" at bounding box center [1453, 726] width 163 height 32
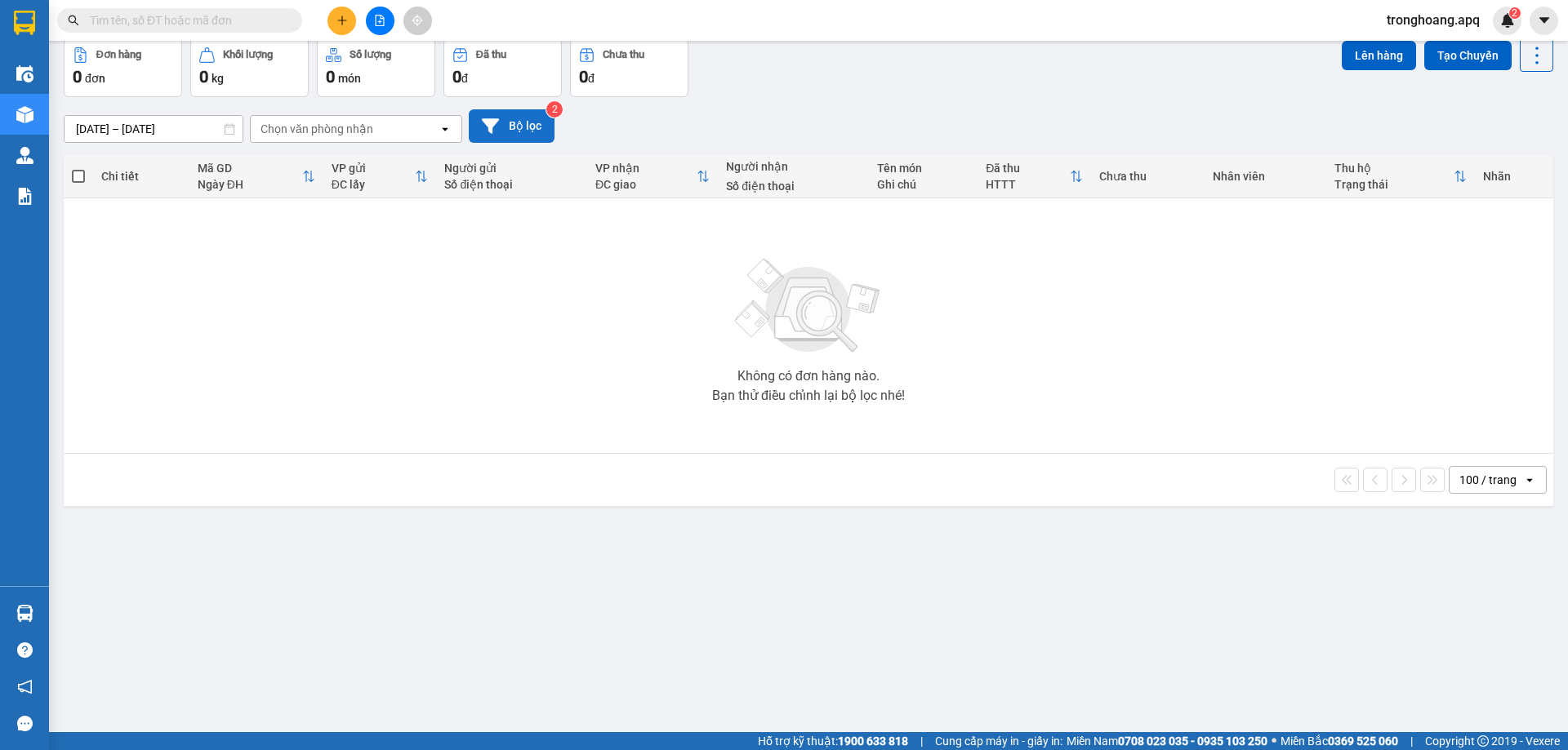
click at [520, 133] on button "Bộ lọc" at bounding box center [511, 126] width 86 height 33
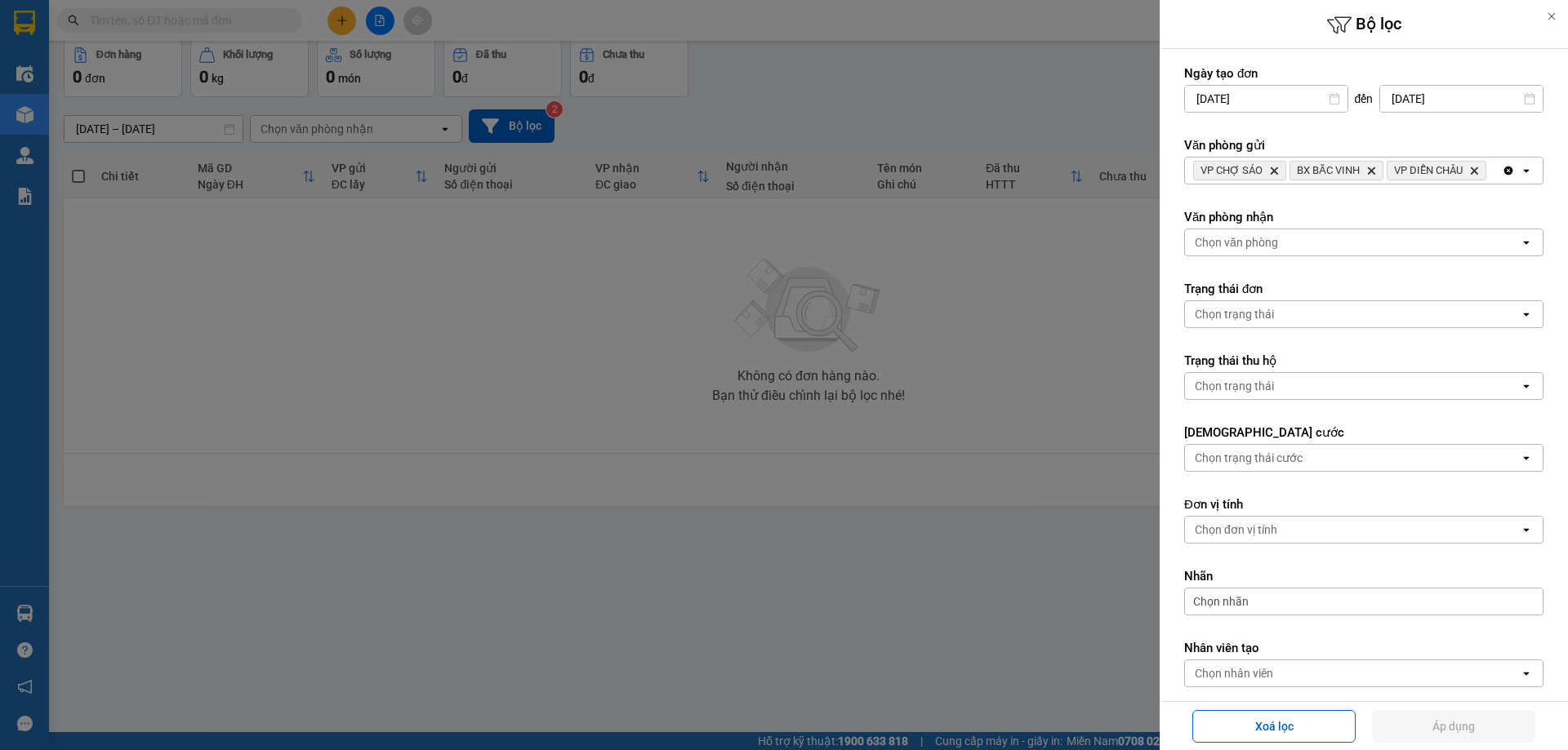
click at [375, 21] on div at bounding box center [784, 375] width 1568 height 750
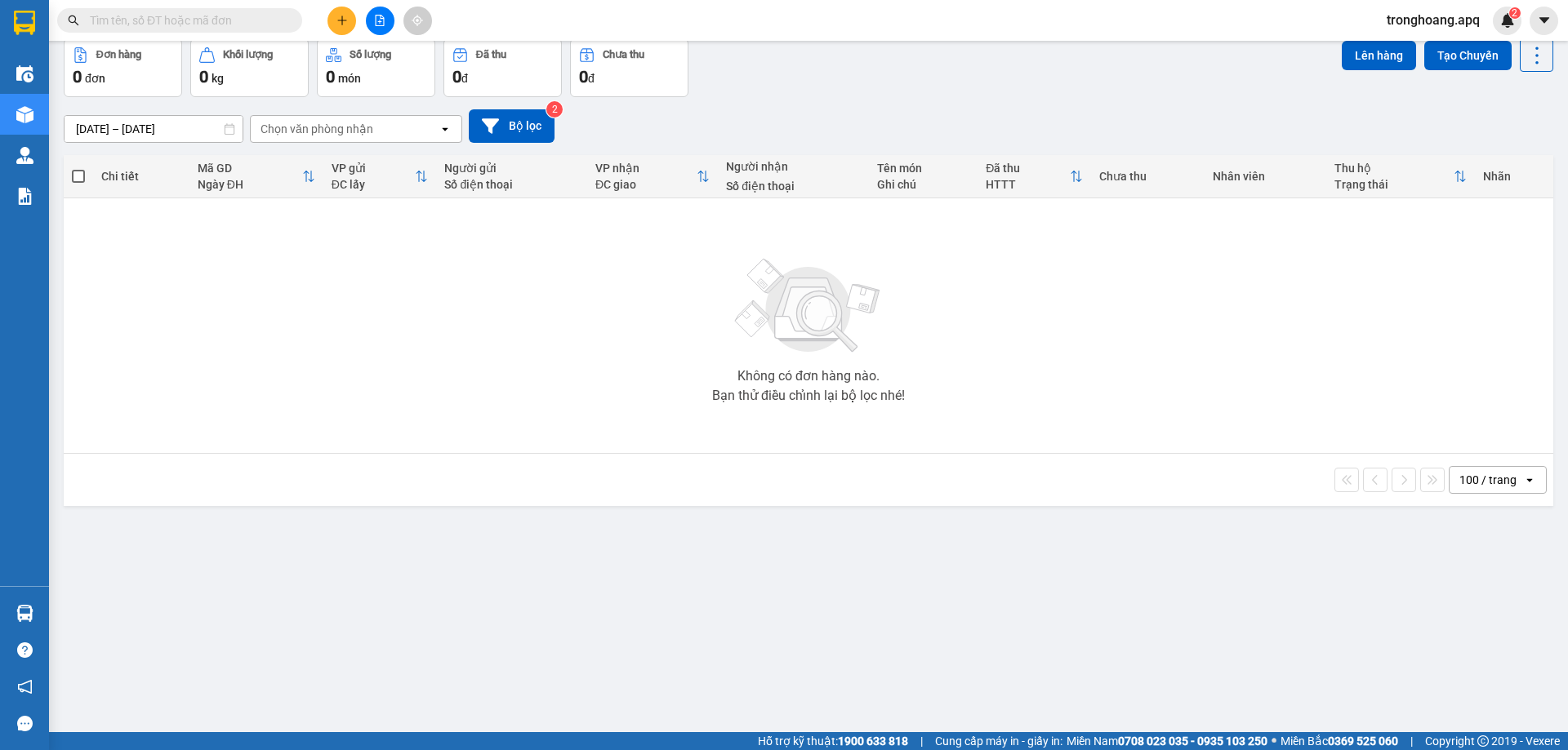
click at [375, 21] on div at bounding box center [784, 375] width 1568 height 750
click at [381, 22] on icon "file-add" at bounding box center [379, 20] width 9 height 11
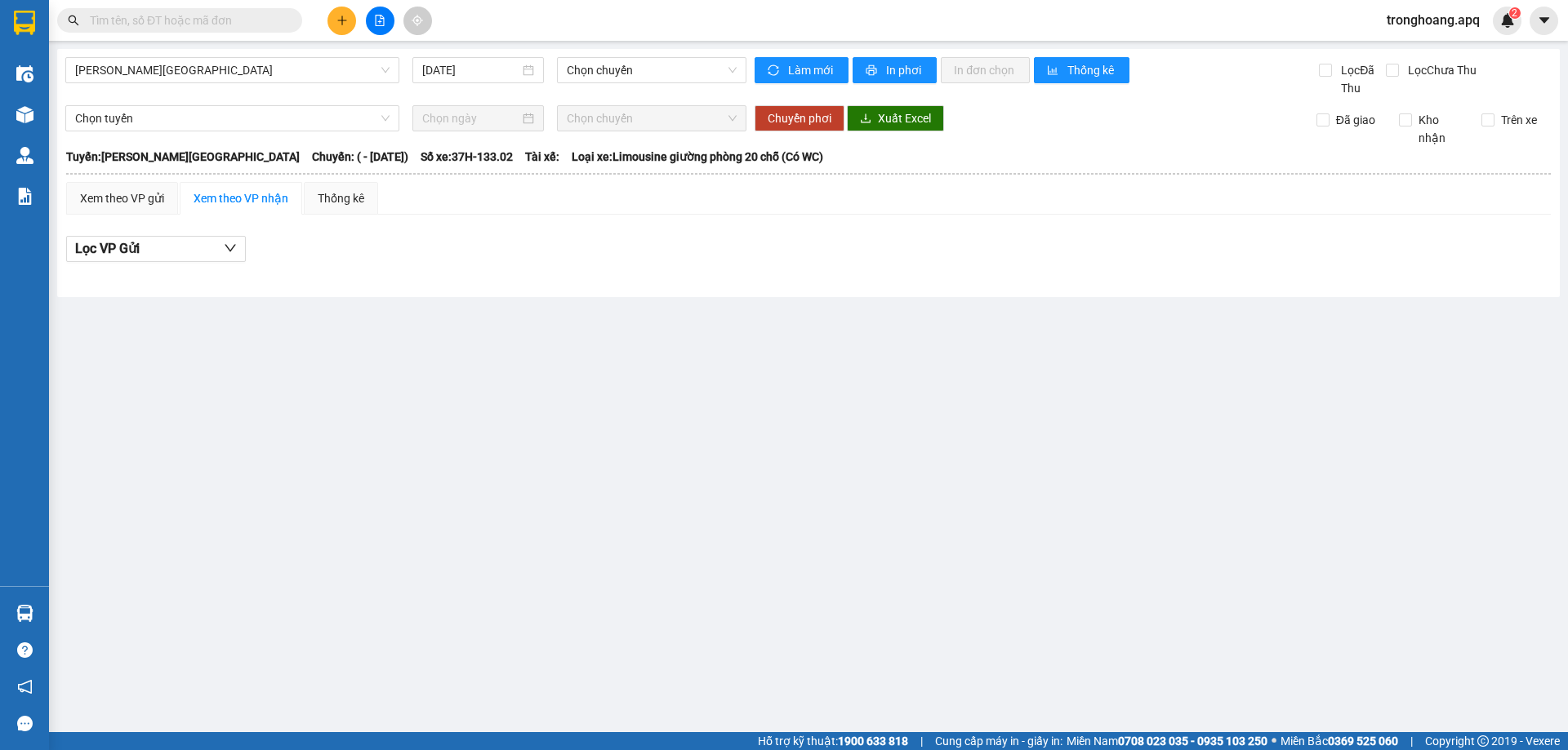
click at [294, 55] on div "Gia Lâm - [GEOGRAPHIC_DATA] [DATE] Chọn chuyến Làm mới In phơi In đơn chọn Thốn…" at bounding box center [808, 173] width 1503 height 248
click at [300, 81] on div "[PERSON_NAME] - [GEOGRAPHIC_DATA] [DATE] Chọn chuyến" at bounding box center [406, 76] width 681 height 40
click at [276, 55] on div "Gia Lâm - [GEOGRAPHIC_DATA] [DATE] Chọn chuyến Làm mới In phơi In đơn chọn Thốn…" at bounding box center [808, 173] width 1503 height 248
click at [276, 69] on span "[PERSON_NAME][GEOGRAPHIC_DATA]" at bounding box center [232, 70] width 314 height 25
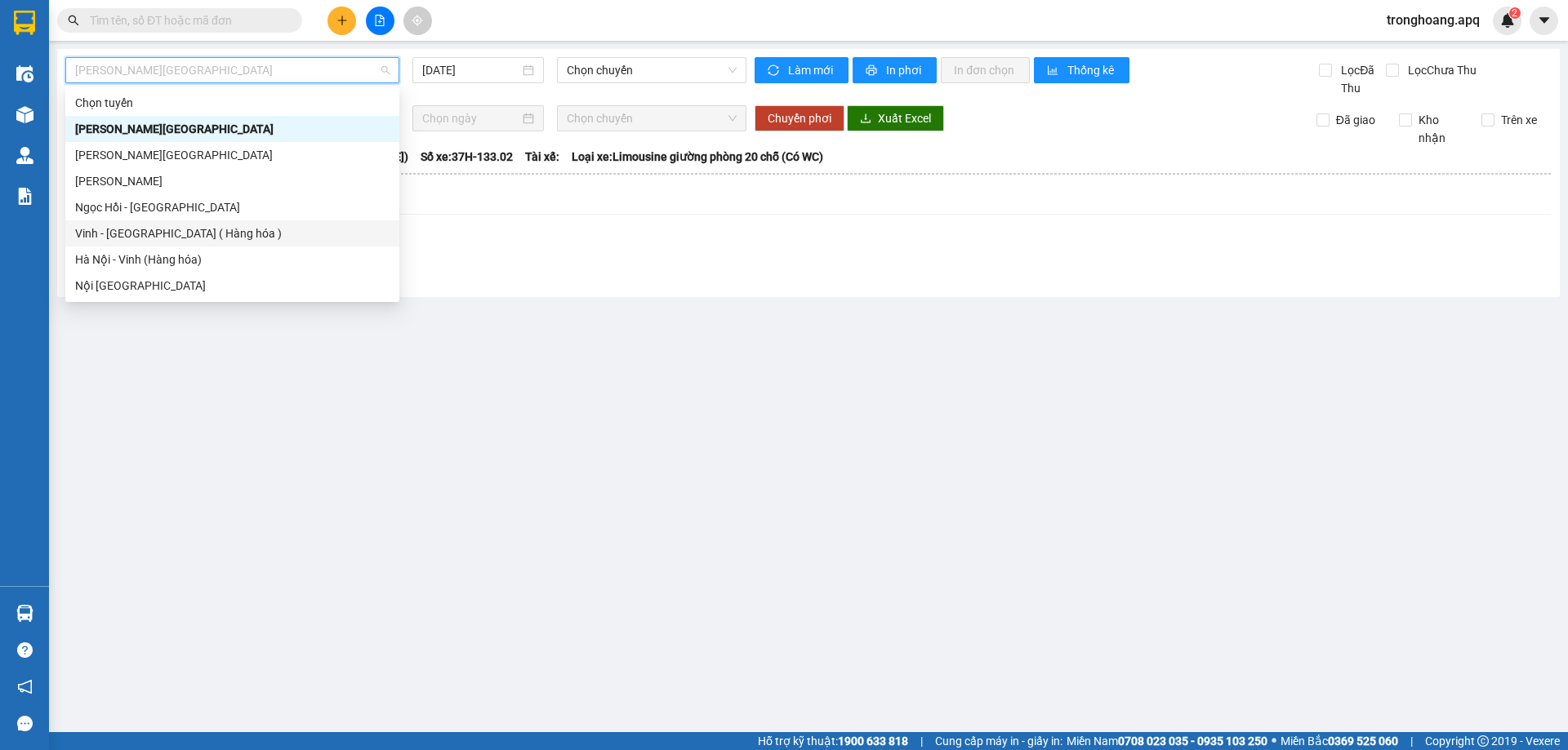
click at [234, 243] on div "Vinh - [GEOGRAPHIC_DATA] ( Hàng hóa )" at bounding box center [232, 233] width 334 height 26
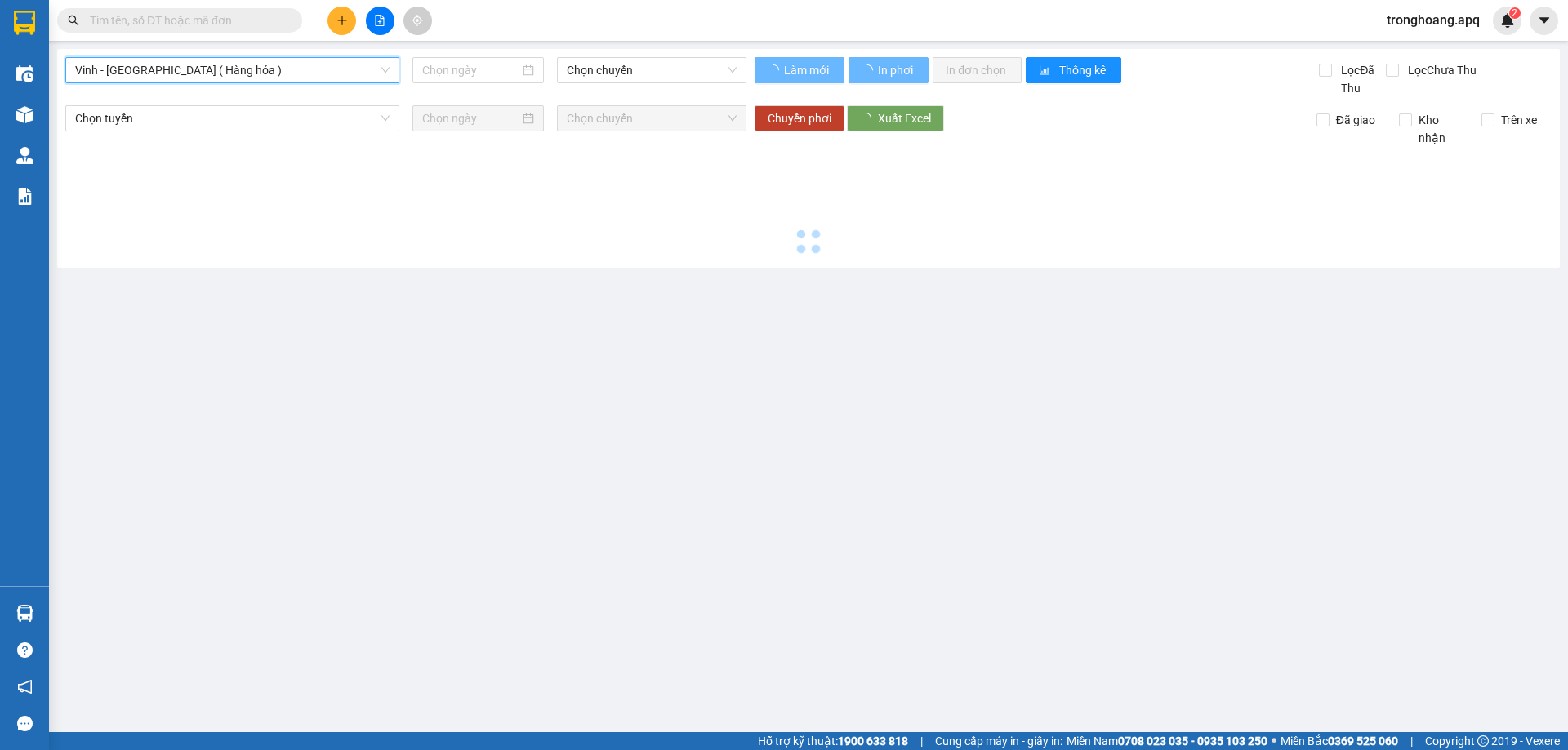
type input "[DATE]"
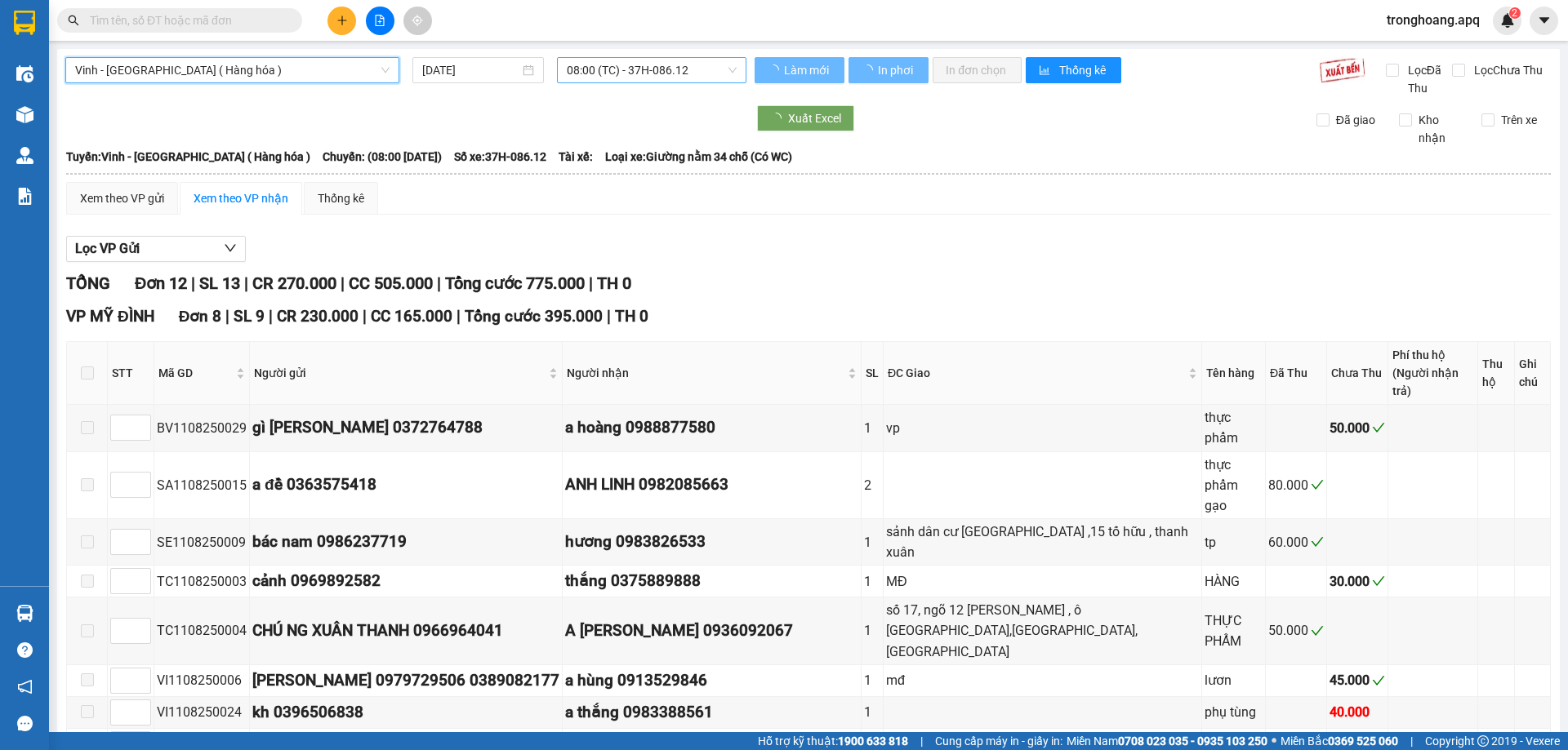
click at [599, 69] on span "08:00 (TC) - 37H-086.12" at bounding box center [652, 70] width 170 height 25
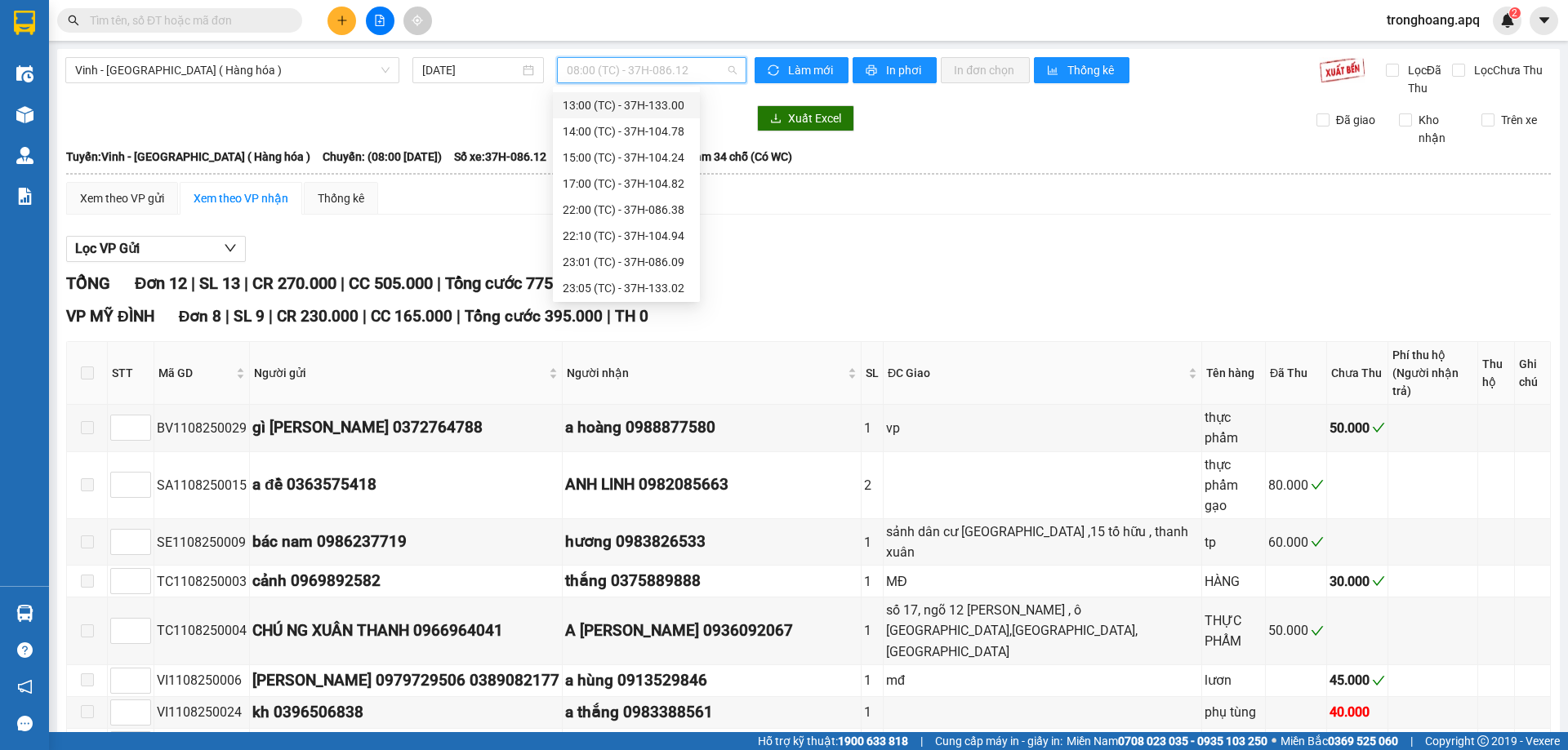
scroll to position [261, 0]
click at [667, 146] on div "23:05 (TC) - 37H-133.02" at bounding box center [627, 154] width 127 height 18
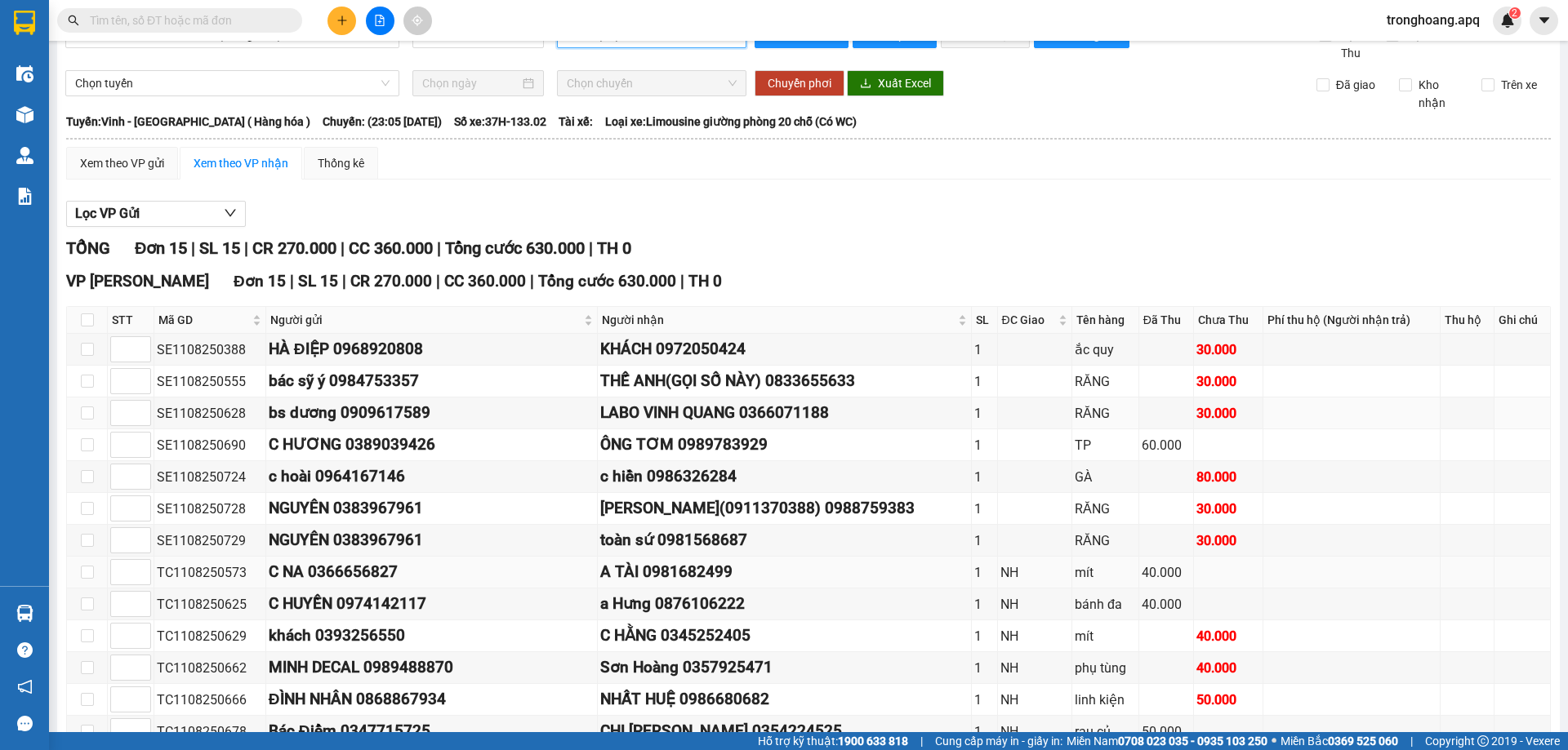
scroll to position [199, 0]
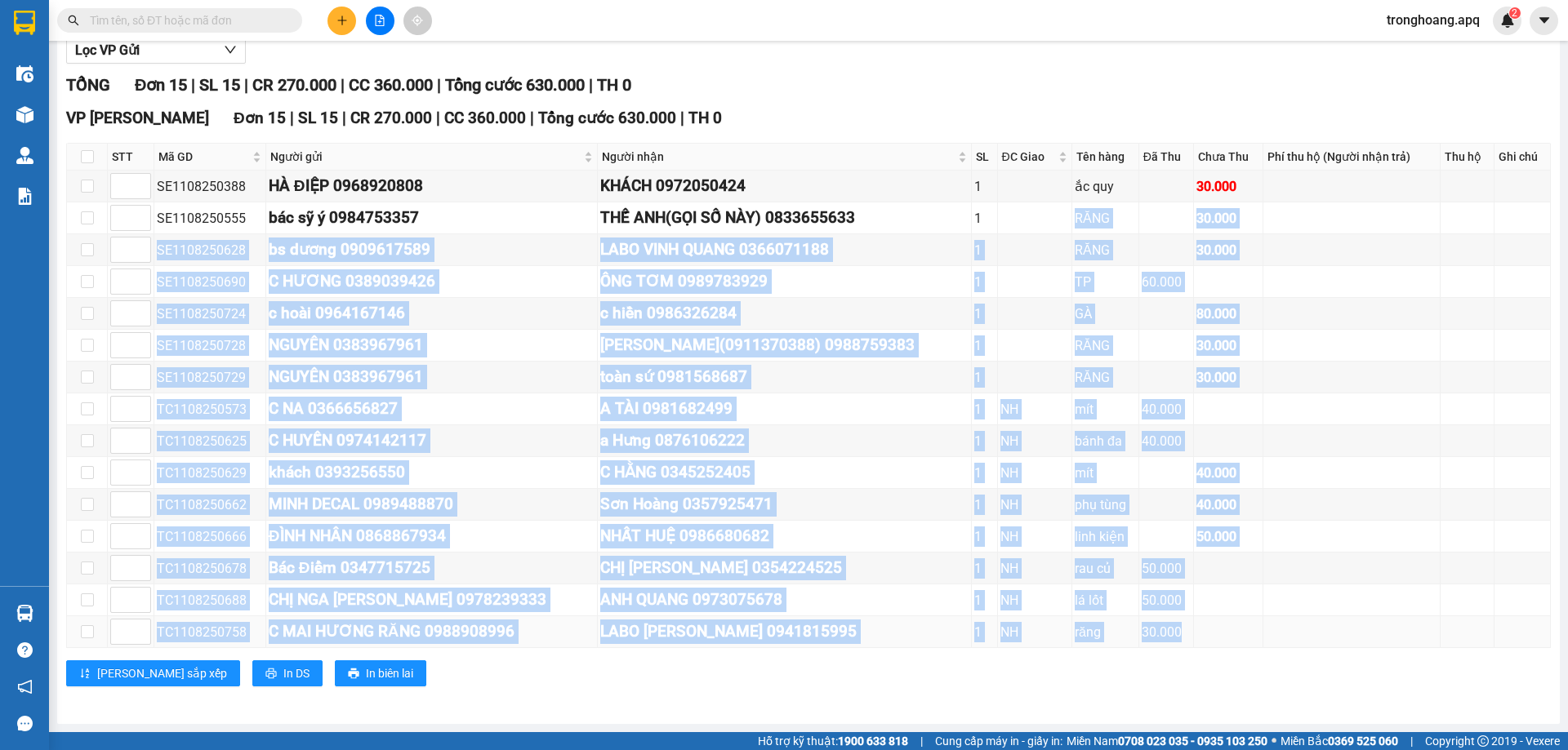
drag, startPoint x: 1017, startPoint y: 206, endPoint x: 1194, endPoint y: 647, distance: 475.2
click at [1194, 647] on tbody "SE1108250388 HÀ ĐIỆP 0968920808 KHÁCH 0972050424 1 ắc quy 30.000 SE1108250555 b…" at bounding box center [809, 409] width 1484 height 478
click at [1194, 625] on td at bounding box center [1228, 632] width 70 height 32
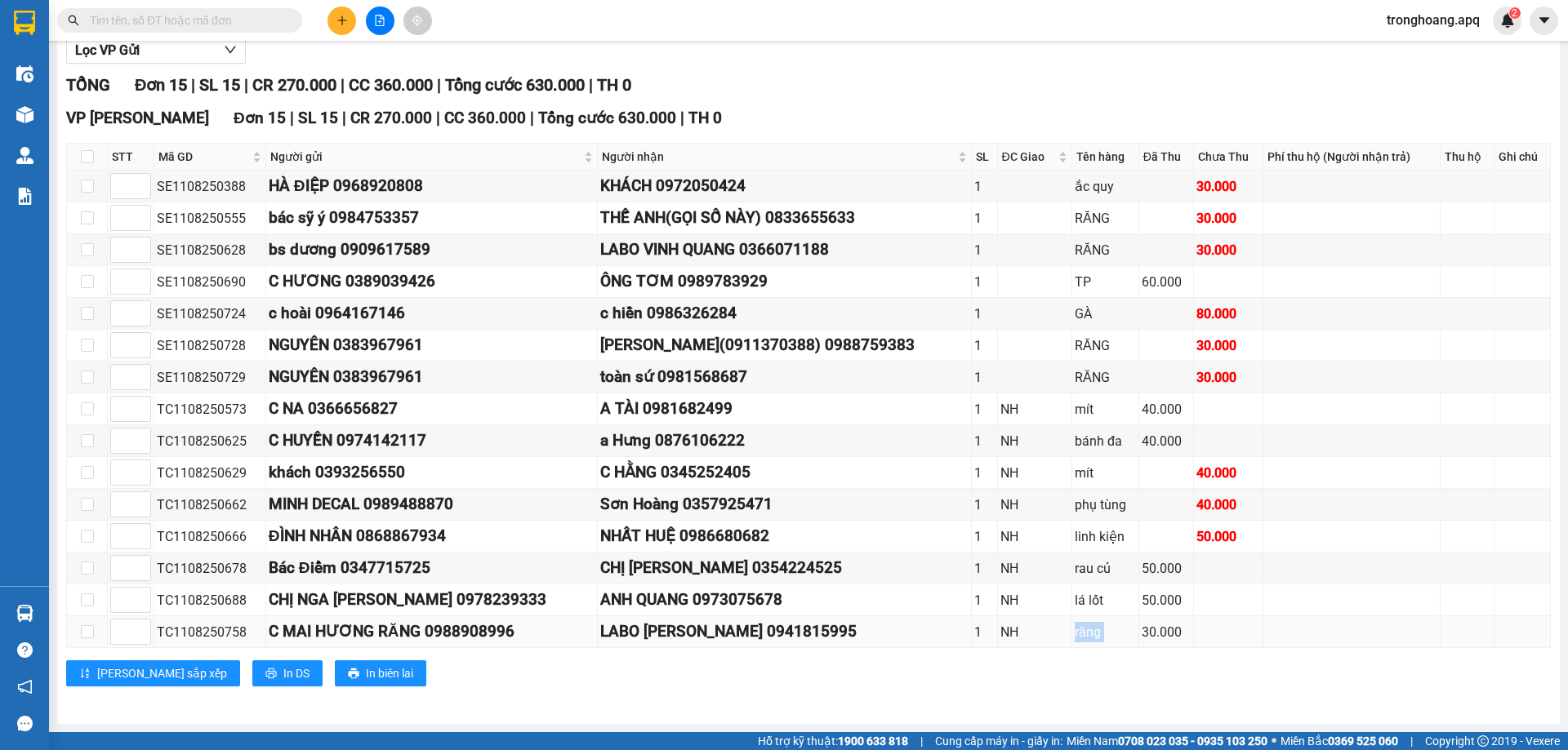
drag, startPoint x: 1028, startPoint y: 629, endPoint x: 1105, endPoint y: 633, distance: 77.1
click at [1105, 633] on tr "TC1108250758 C MAI HƯƠNG RĂNG 0988908996 LABO [PERSON_NAME] 0941815995 1 NH răn…" at bounding box center [809, 632] width 1484 height 32
click at [1142, 633] on div "30.000" at bounding box center [1166, 632] width 49 height 20
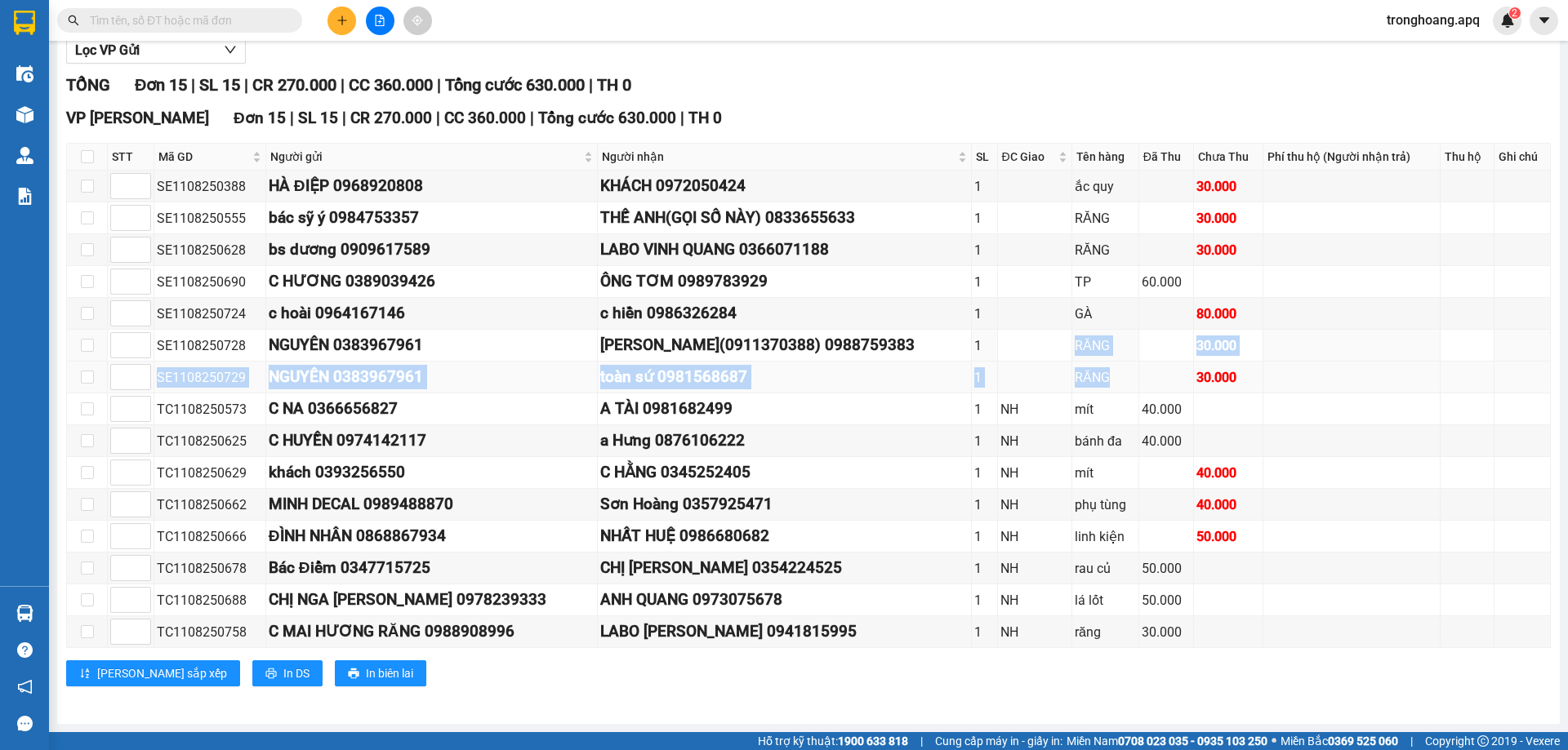
drag, startPoint x: 1034, startPoint y: 346, endPoint x: 1082, endPoint y: 372, distance: 54.6
click at [1082, 372] on tbody "SE1108250388 HÀ ĐIỆP 0968920808 KHÁCH 0972050424 1 ắc quy 30.000 SE1108250555 b…" at bounding box center [809, 409] width 1484 height 478
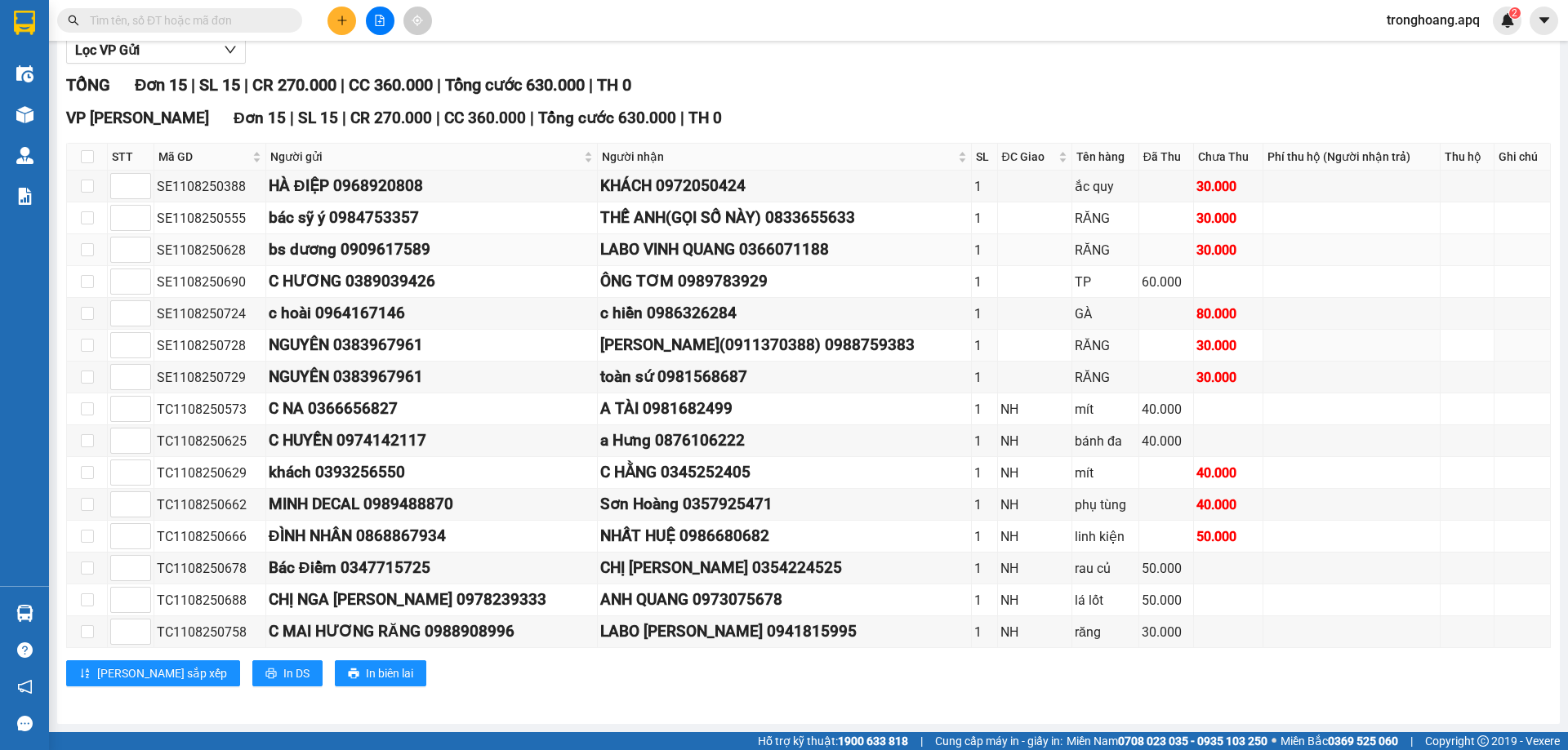
click at [1072, 237] on td "RĂNG" at bounding box center [1105, 250] width 67 height 32
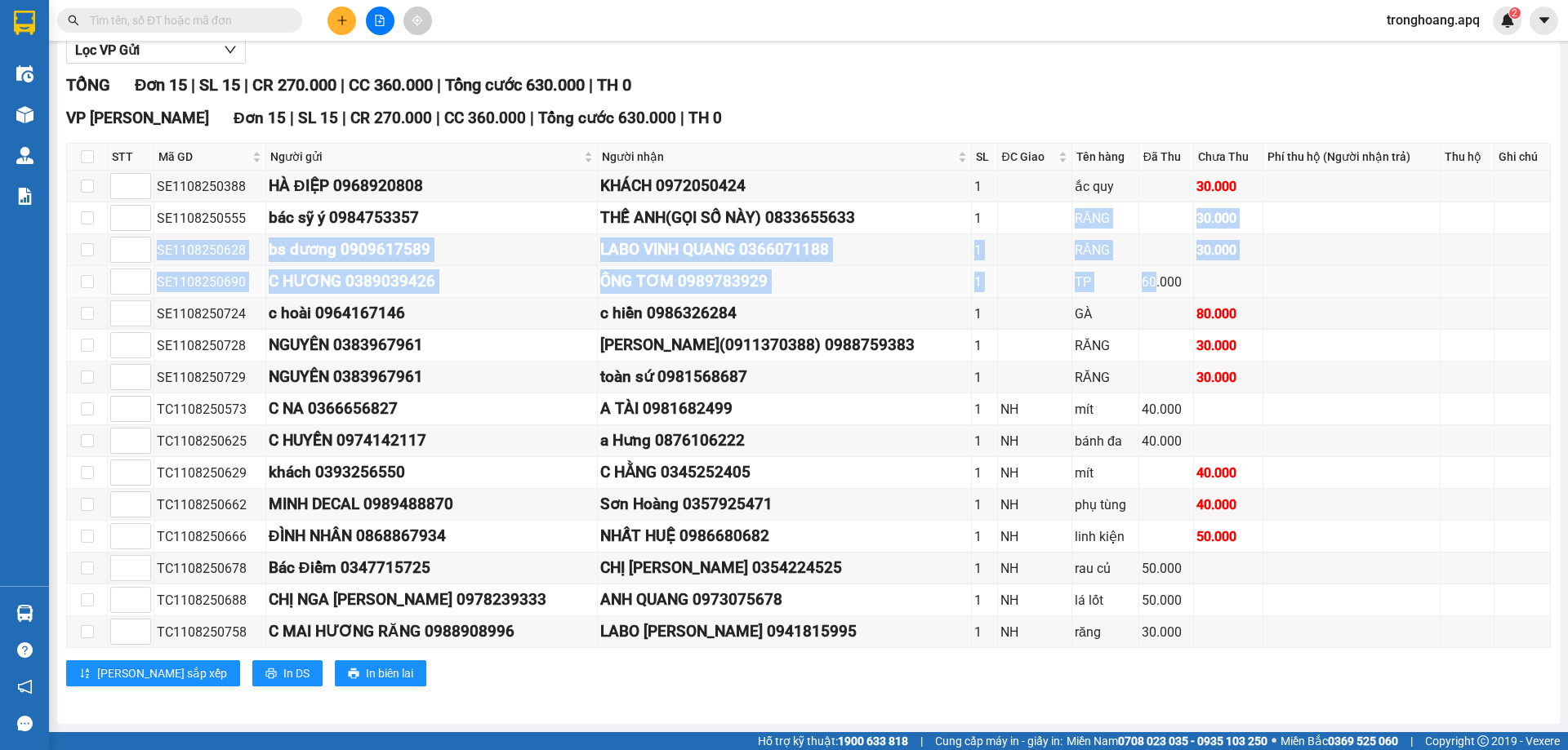
drag, startPoint x: 1022, startPoint y: 213, endPoint x: 1116, endPoint y: 268, distance: 108.9
click at [1116, 268] on tbody "SE1108250388 HÀ ĐIỆP 0968920808 KHÁCH 0972050424 1 ắc quy 30.000 SE1108250555 b…" at bounding box center [809, 409] width 1484 height 478
click at [1084, 234] on td "RĂNG" at bounding box center [1105, 250] width 67 height 32
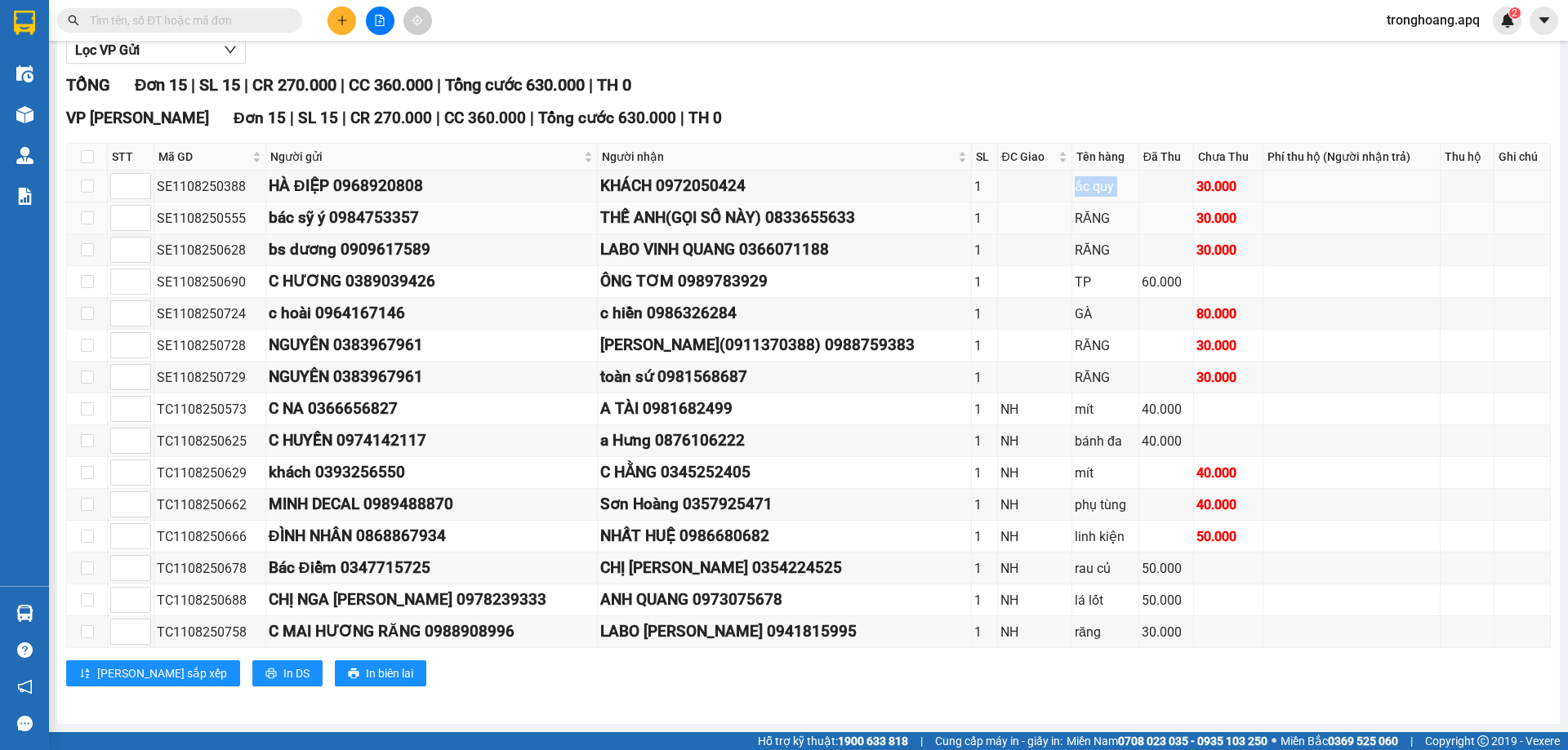
drag, startPoint x: 1025, startPoint y: 177, endPoint x: 1243, endPoint y: 203, distance: 219.5
click at [1243, 203] on tbody "SE1108250388 HÀ ĐIỆP 0968920808 KHÁCH 0972050424 1 ắc quy 30.000 SE1108250555 b…" at bounding box center [809, 409] width 1484 height 478
drag, startPoint x: 1022, startPoint y: 387, endPoint x: 1173, endPoint y: 387, distance: 151.0
click at [1173, 387] on tr "SE1108250729 NGUYÊN 0383967961 toàn sứ 0981568687 1 RĂNG 30.000" at bounding box center [809, 378] width 1484 height 32
click at [1091, 373] on div "RĂNG" at bounding box center [1105, 378] width 61 height 20
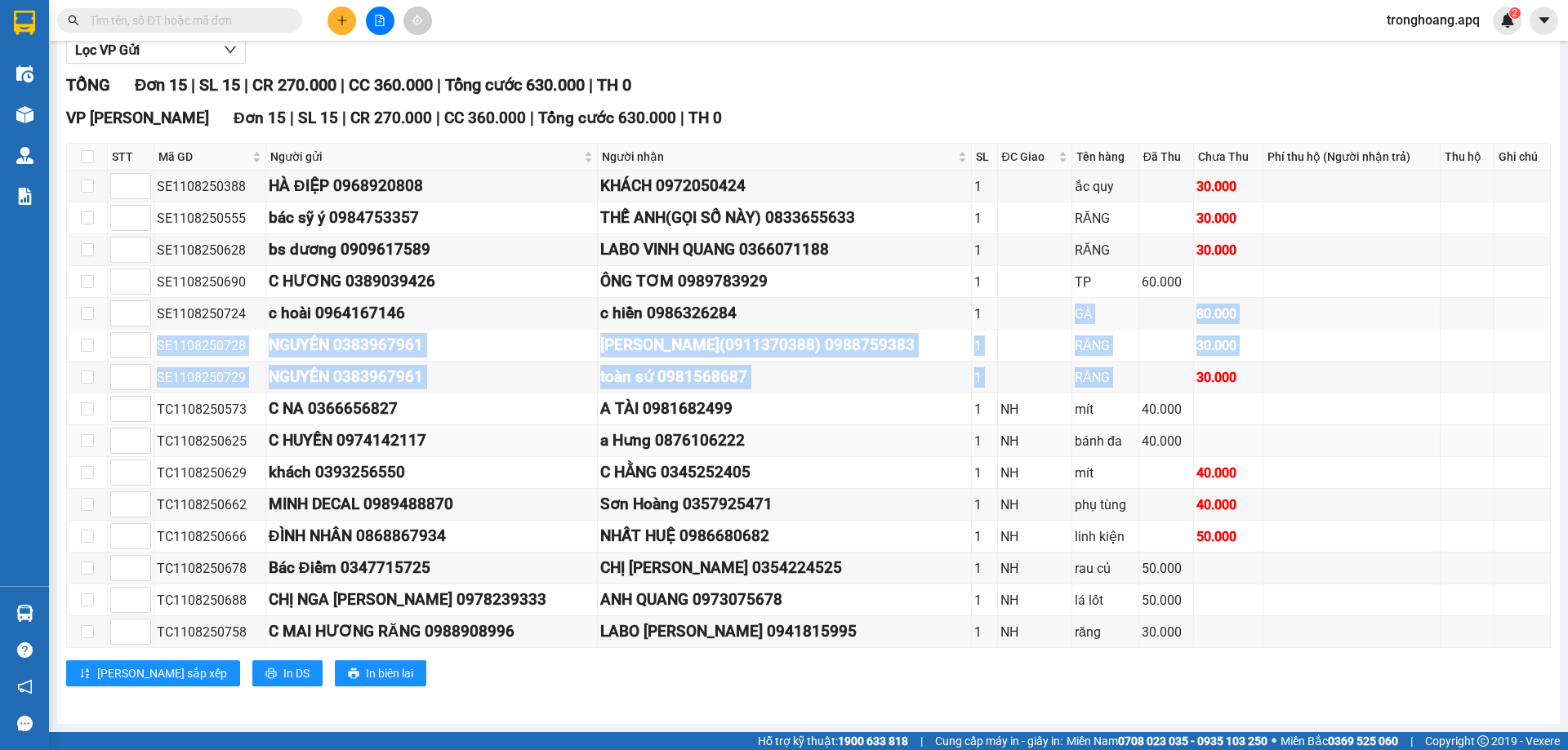
drag, startPoint x: 1016, startPoint y: 321, endPoint x: 1201, endPoint y: 426, distance: 212.7
click at [1193, 420] on tbody "SE1108250388 HÀ ĐIỆP 0968920808 KHÁCH 0972050424 1 ắc quy 30.000 SE1108250555 b…" at bounding box center [809, 409] width 1484 height 478
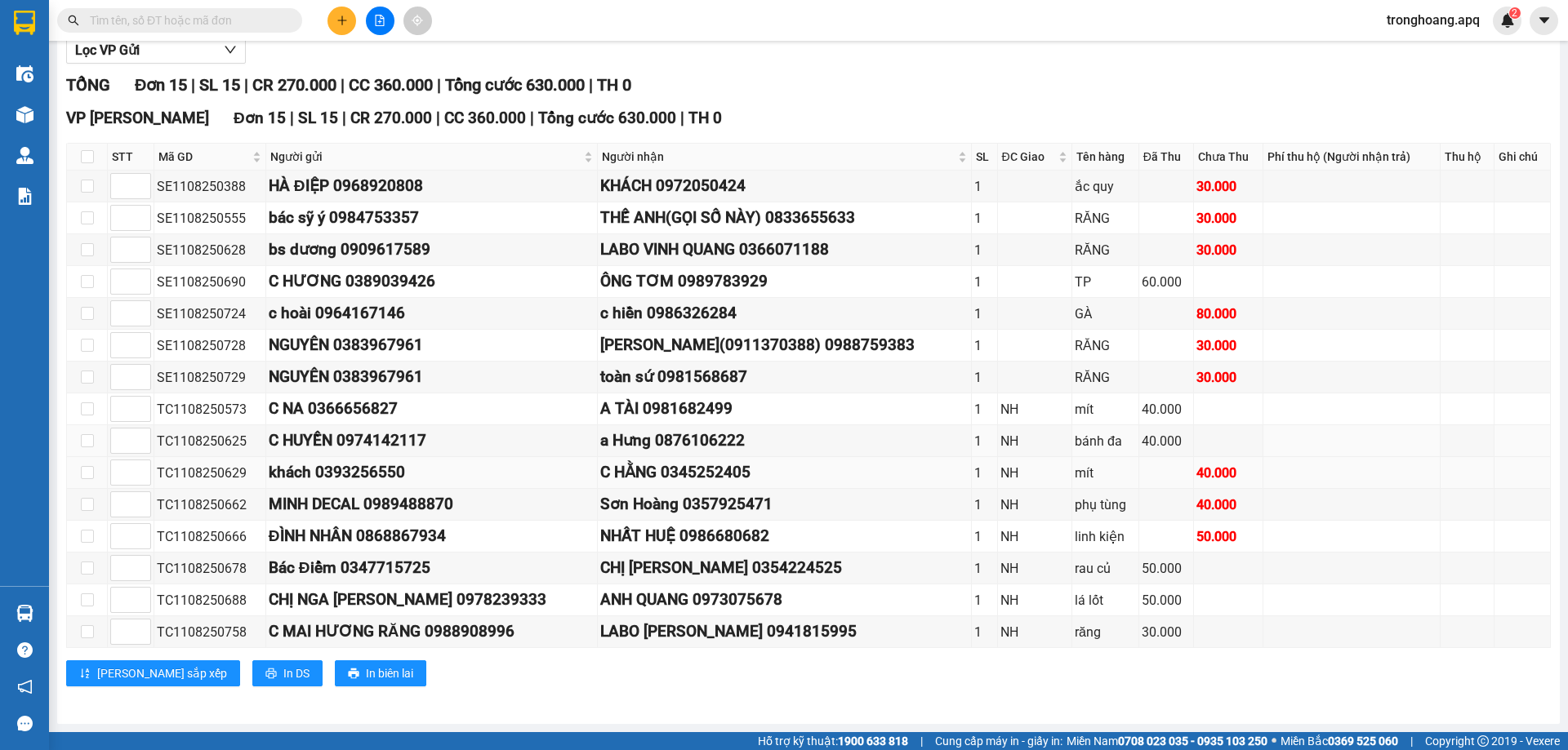
drag, startPoint x: 1201, startPoint y: 426, endPoint x: 1199, endPoint y: 467, distance: 41.0
click at [1201, 432] on td at bounding box center [1228, 441] width 70 height 32
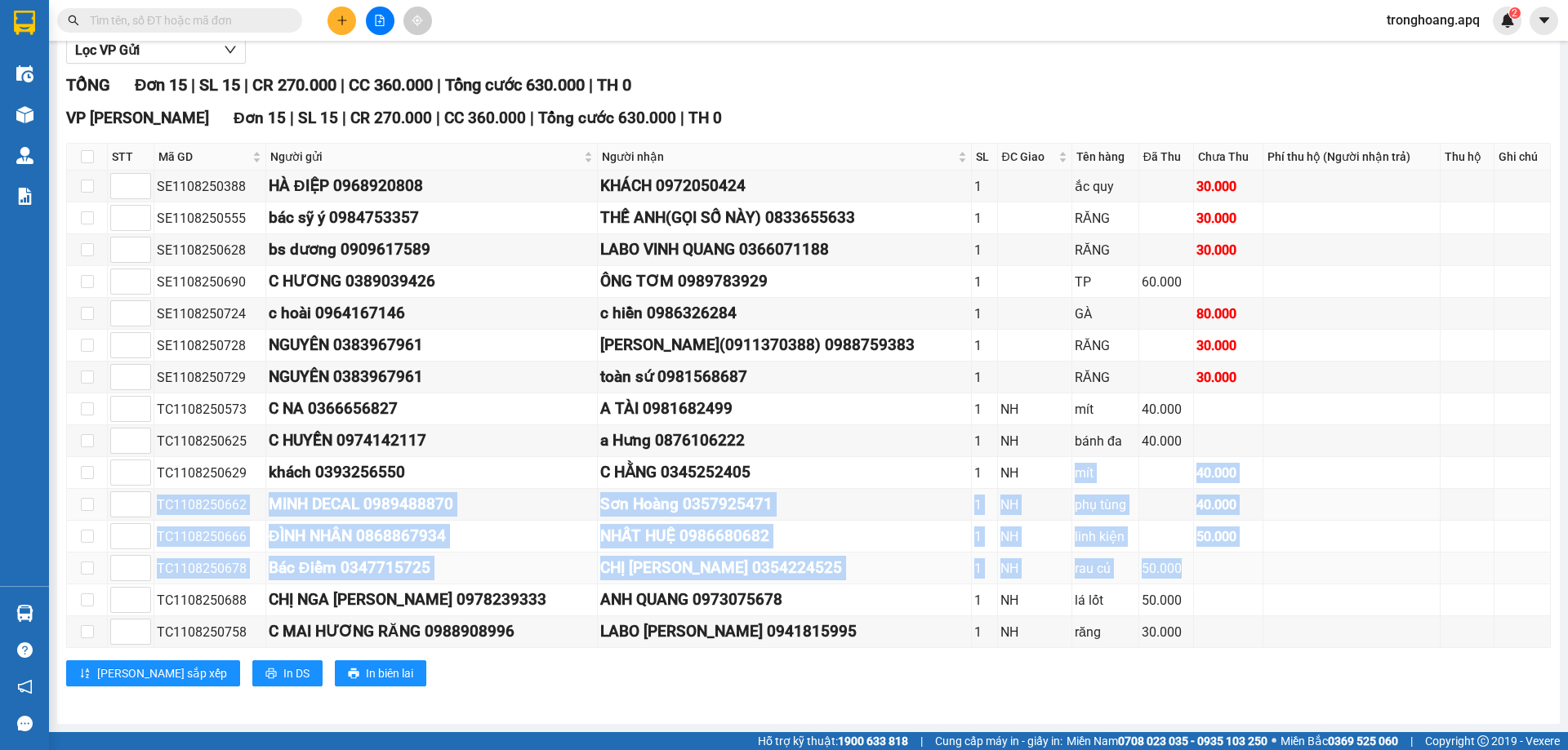
drag, startPoint x: 1016, startPoint y: 479, endPoint x: 1212, endPoint y: 567, distance: 214.8
click at [1218, 569] on tbody "SE1108250388 HÀ ĐIỆP 0968920808 KHÁCH 0972050424 1 ắc quy 30.000 SE1108250555 b…" at bounding box center [809, 409] width 1484 height 478
click at [1212, 567] on td at bounding box center [1228, 568] width 70 height 32
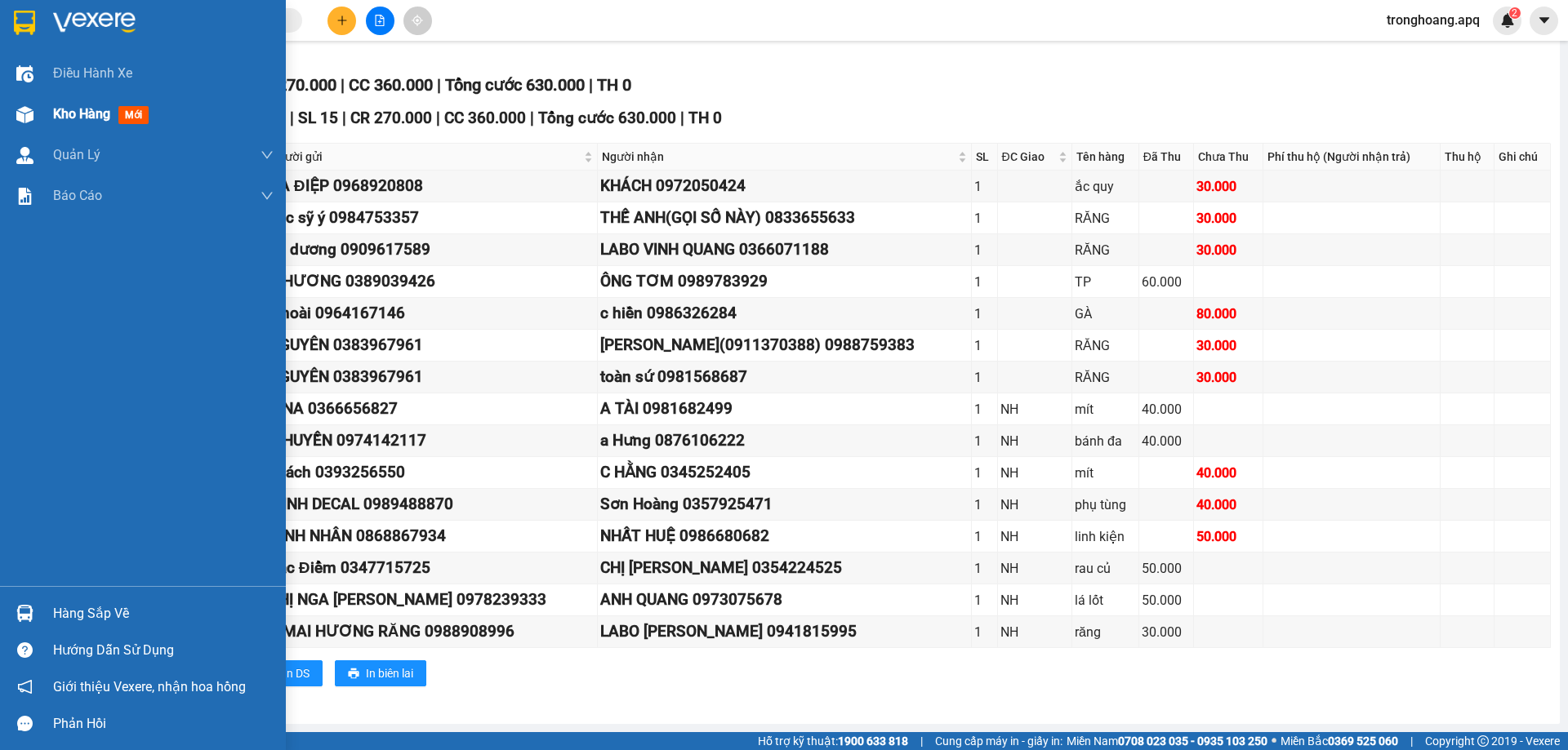
click at [36, 124] on div at bounding box center [25, 115] width 29 height 29
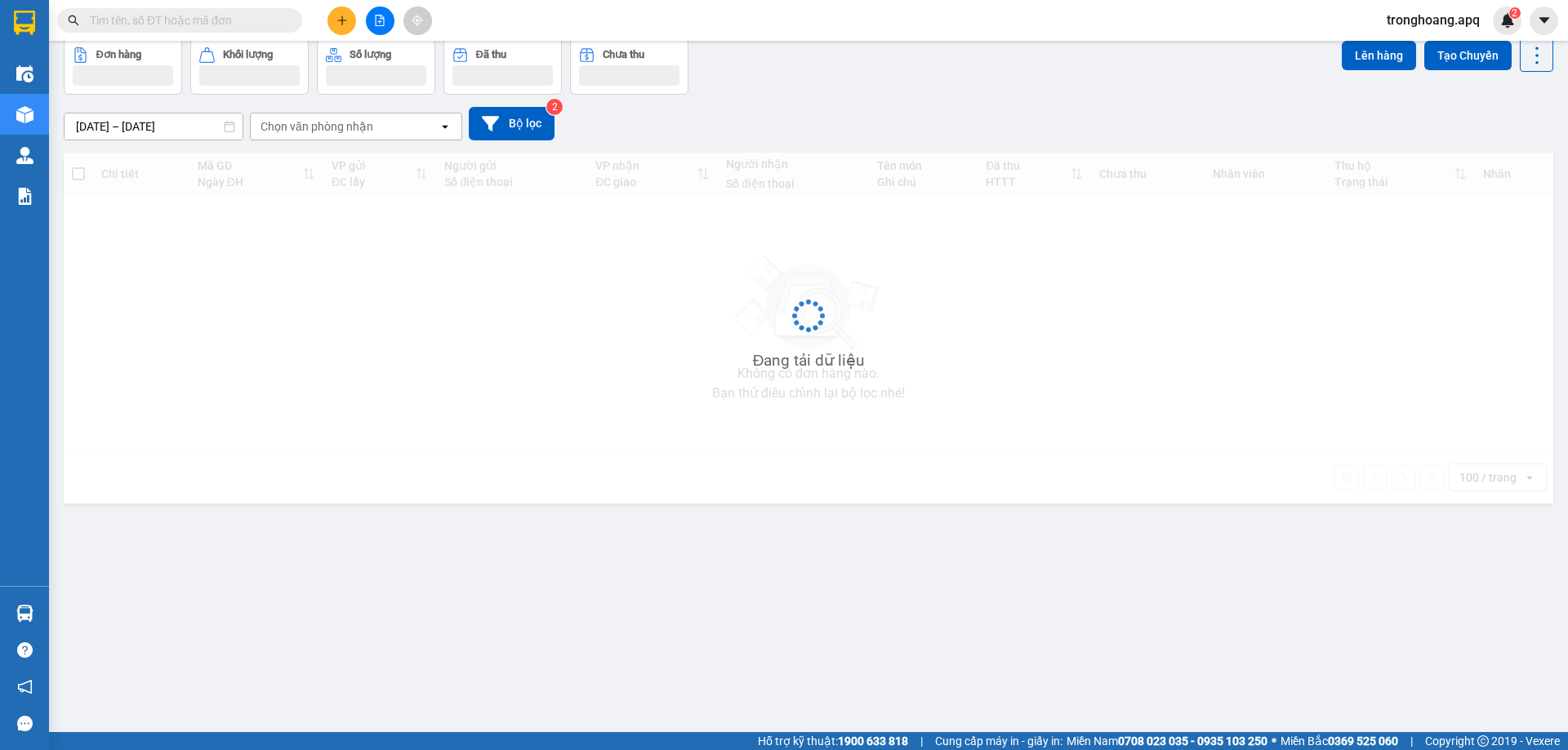
scroll to position [75, 0]
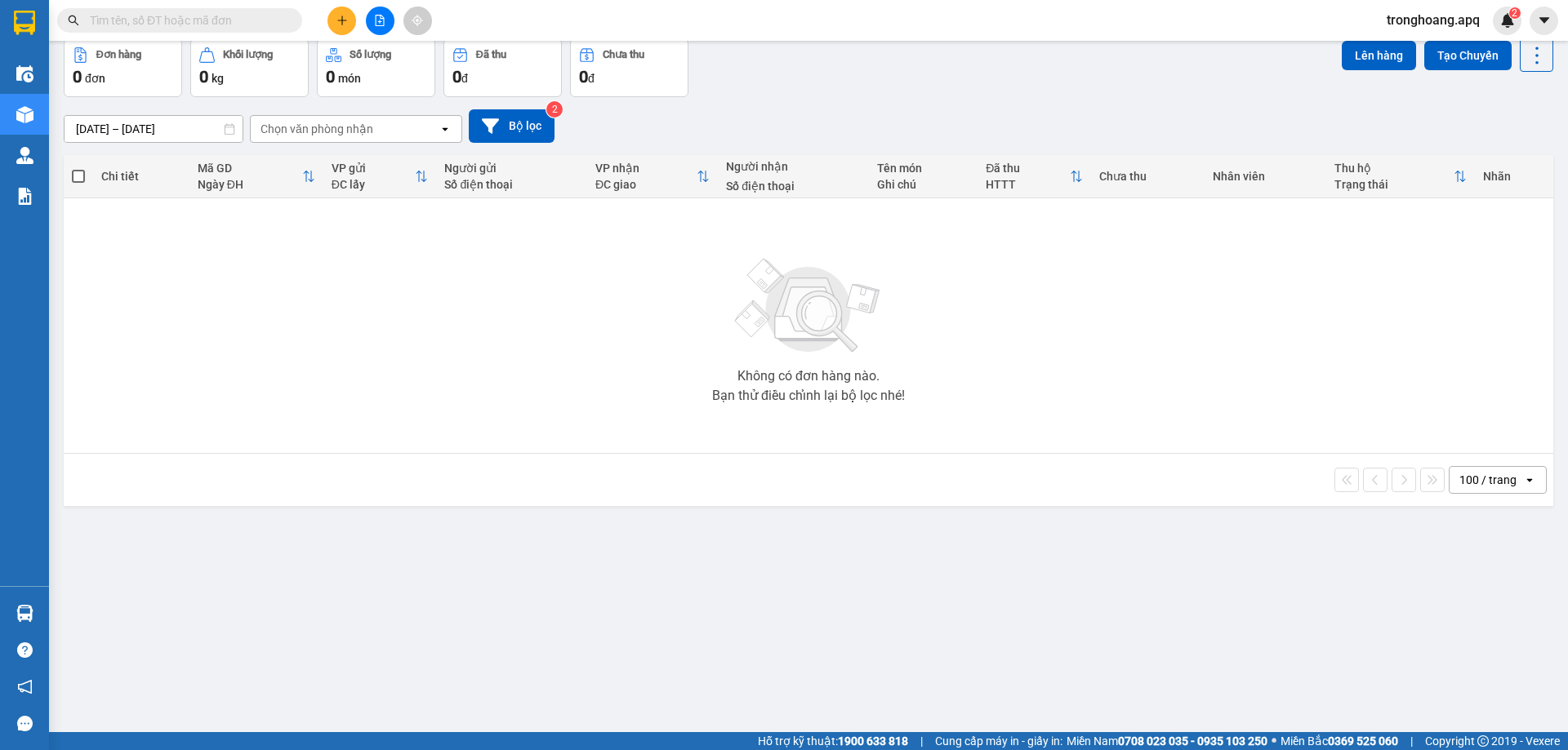
click at [709, 118] on div "[DATE] – [DATE] Press the down arrow key to interact with the calendar and sele…" at bounding box center [808, 126] width 1489 height 33
click at [460, 116] on div "open" at bounding box center [450, 129] width 23 height 26
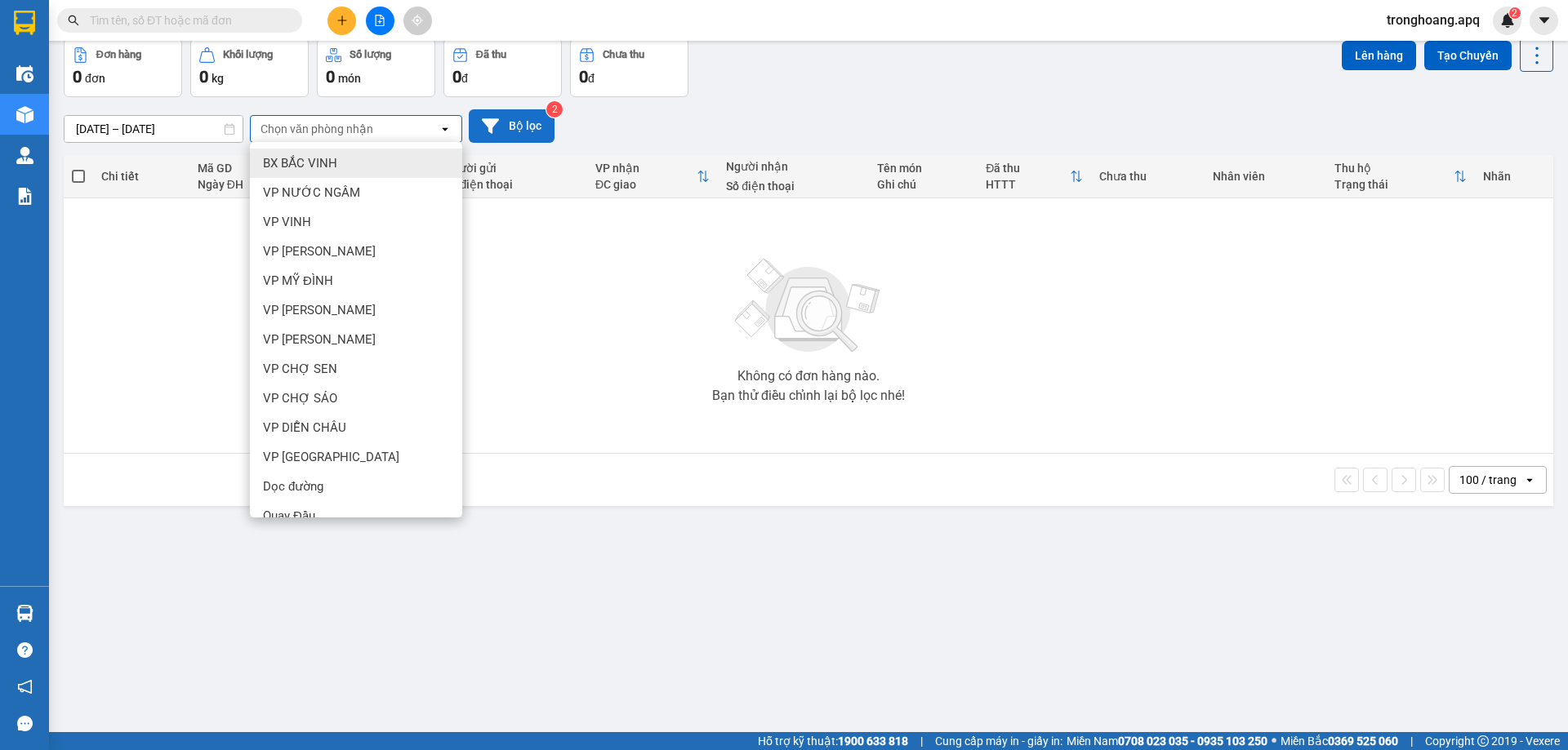
click at [493, 120] on icon at bounding box center [491, 125] width 17 height 14
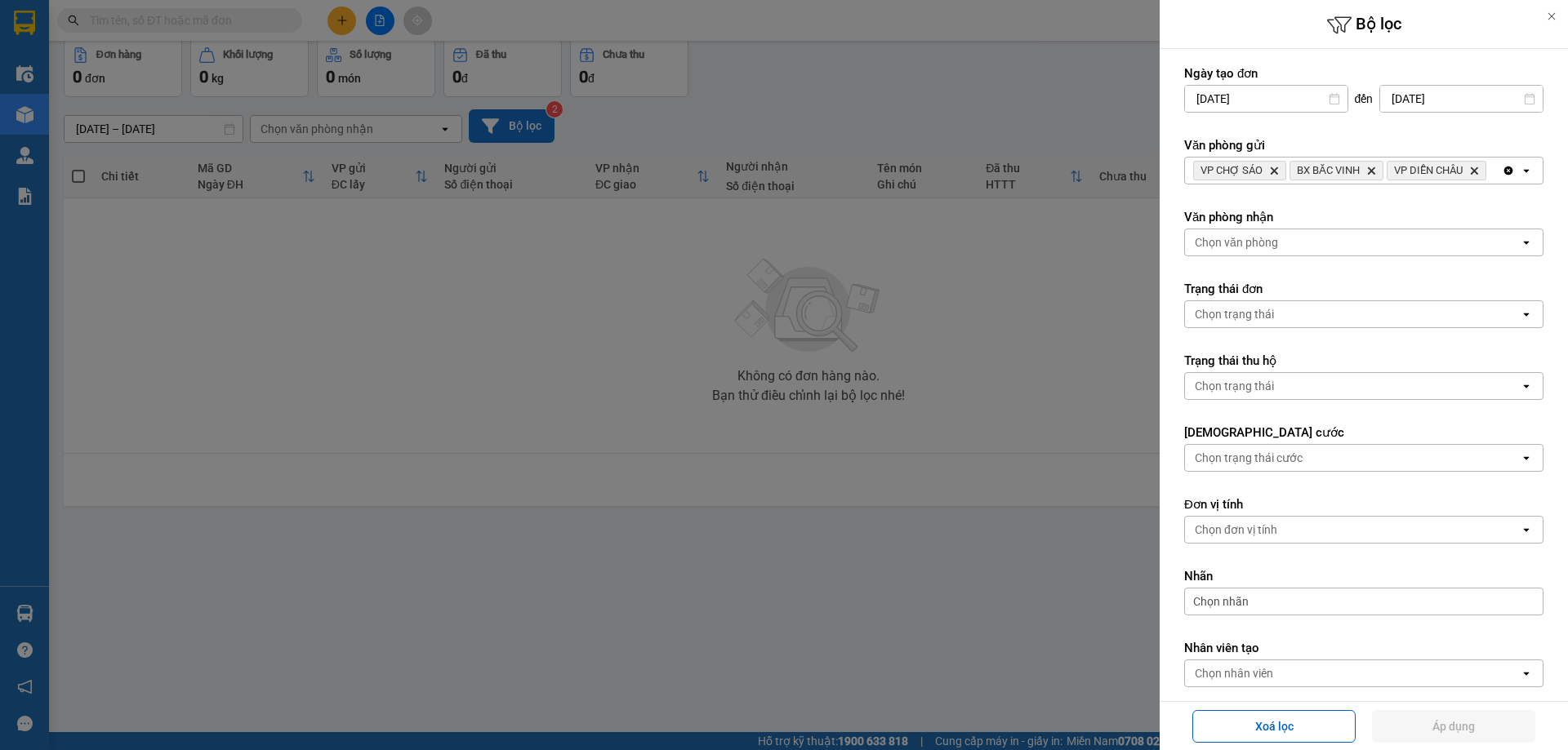
click at [1315, 183] on div "VP CHỢ SÁO Delete BX BẮC VINH Delete VP DIỄN CHÂU Delete" at bounding box center [1343, 171] width 317 height 26
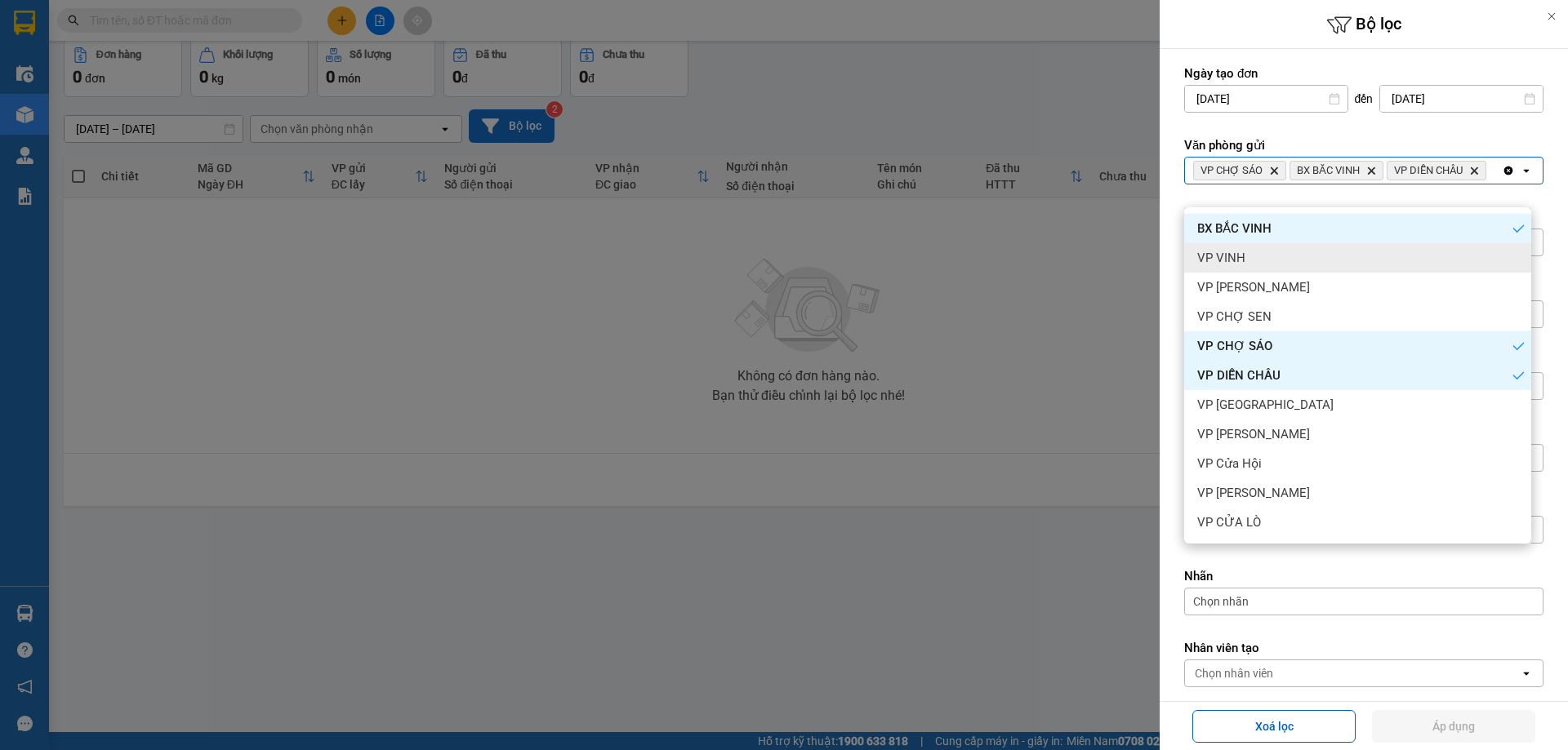
click at [1228, 268] on div "VP VINH" at bounding box center [1357, 258] width 347 height 30
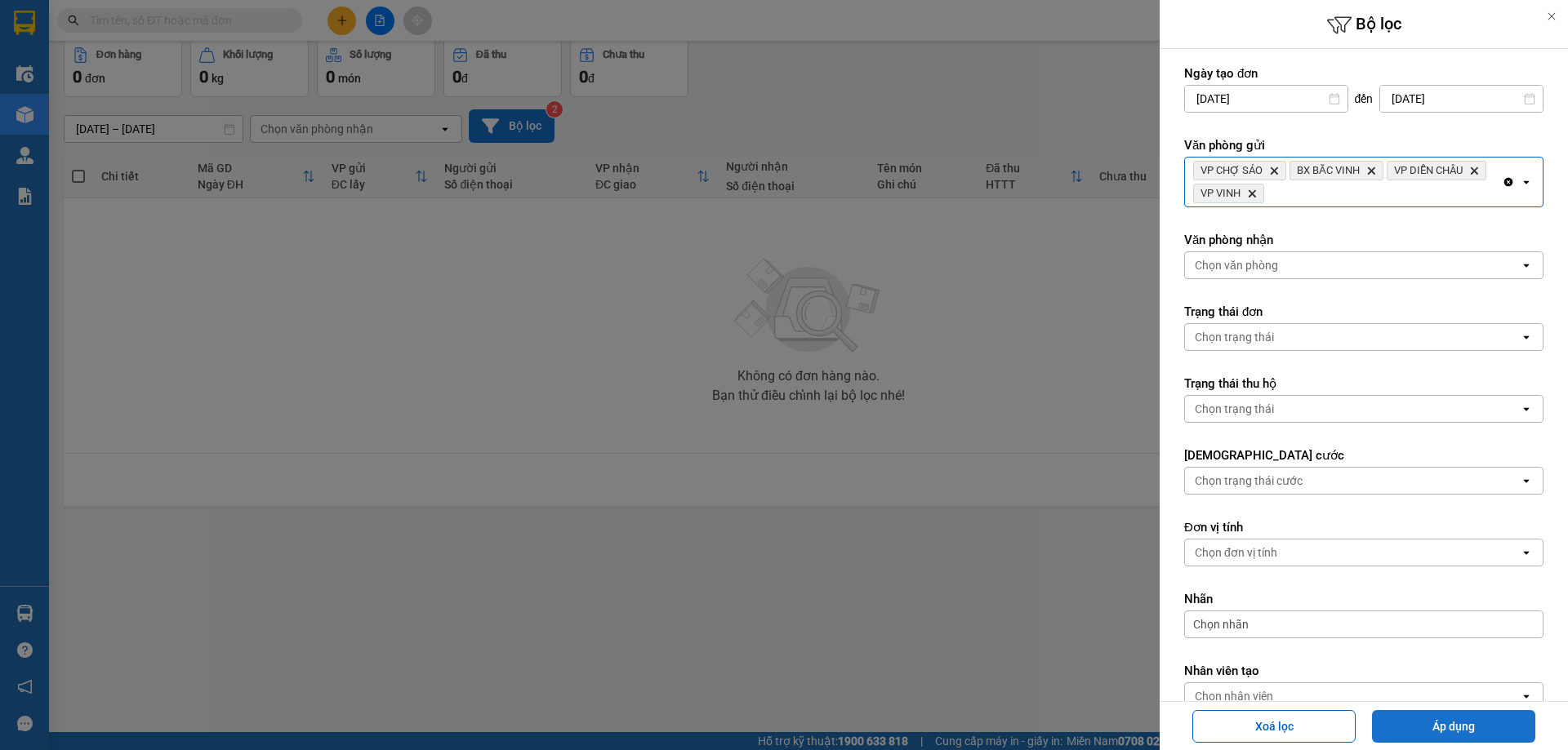
click at [1407, 714] on button "Áp dụng" at bounding box center [1453, 726] width 163 height 32
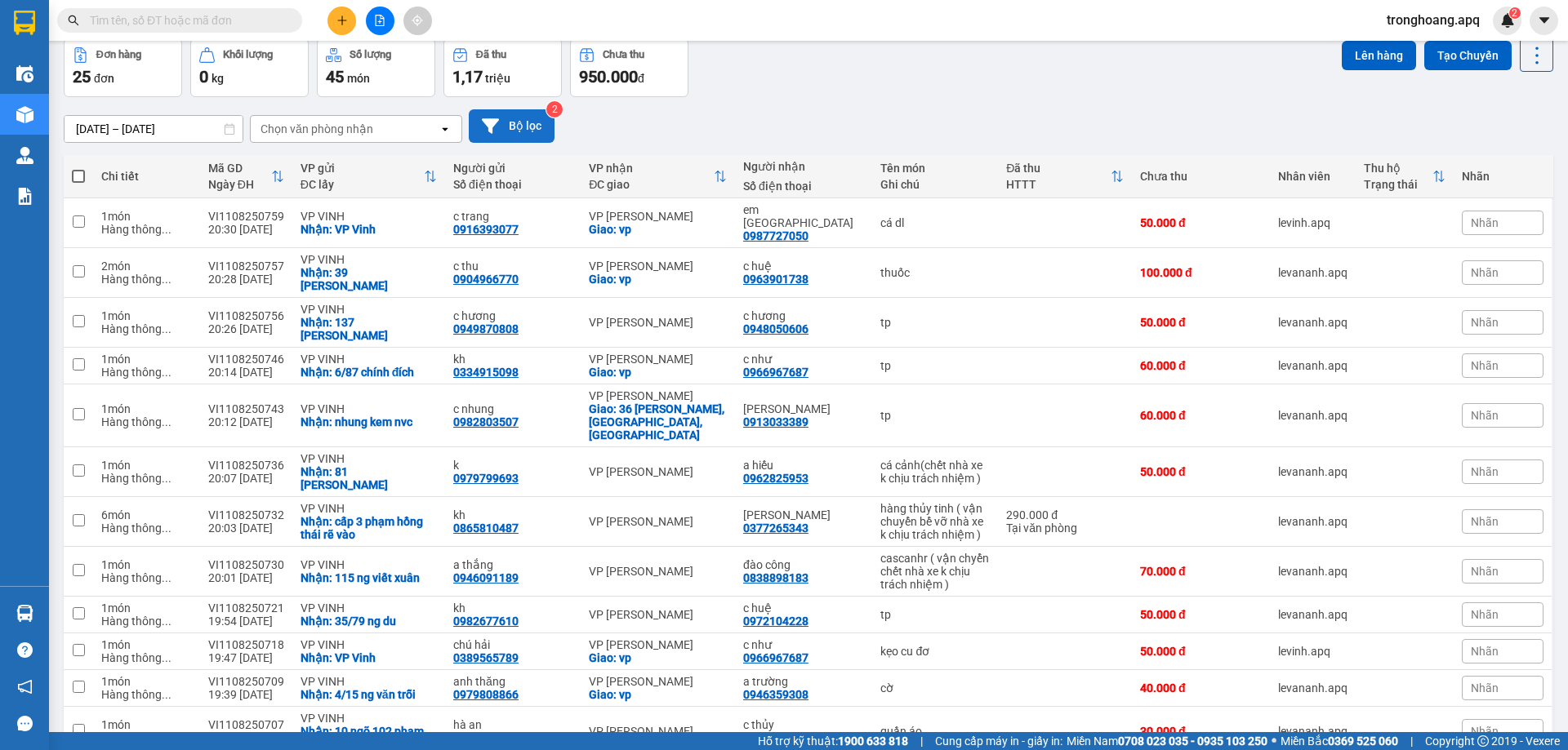
click at [795, 121] on div "[DATE] – [DATE] Press the down arrow key to interact with the calendar and sele…" at bounding box center [808, 126] width 1489 height 33
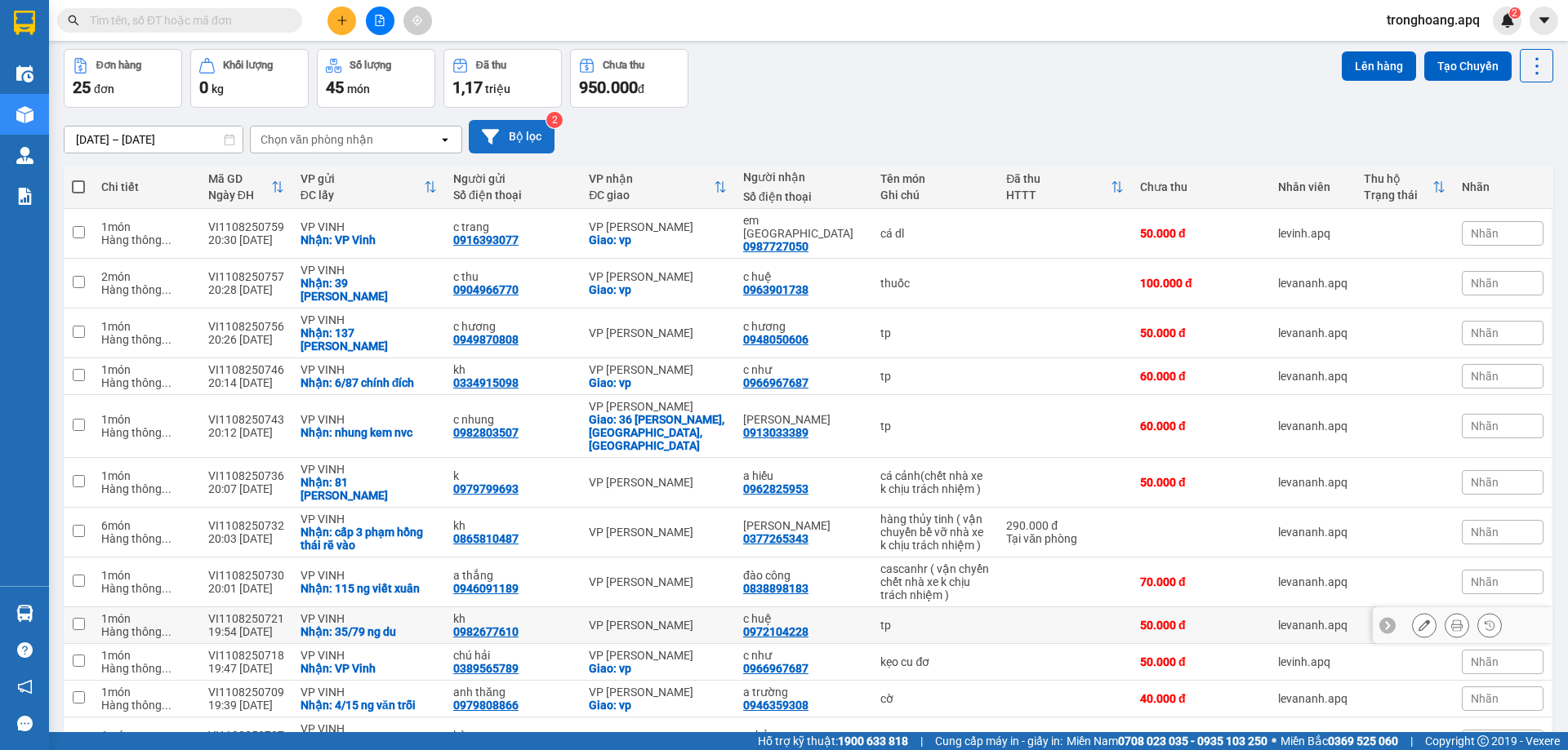
scroll to position [0, 0]
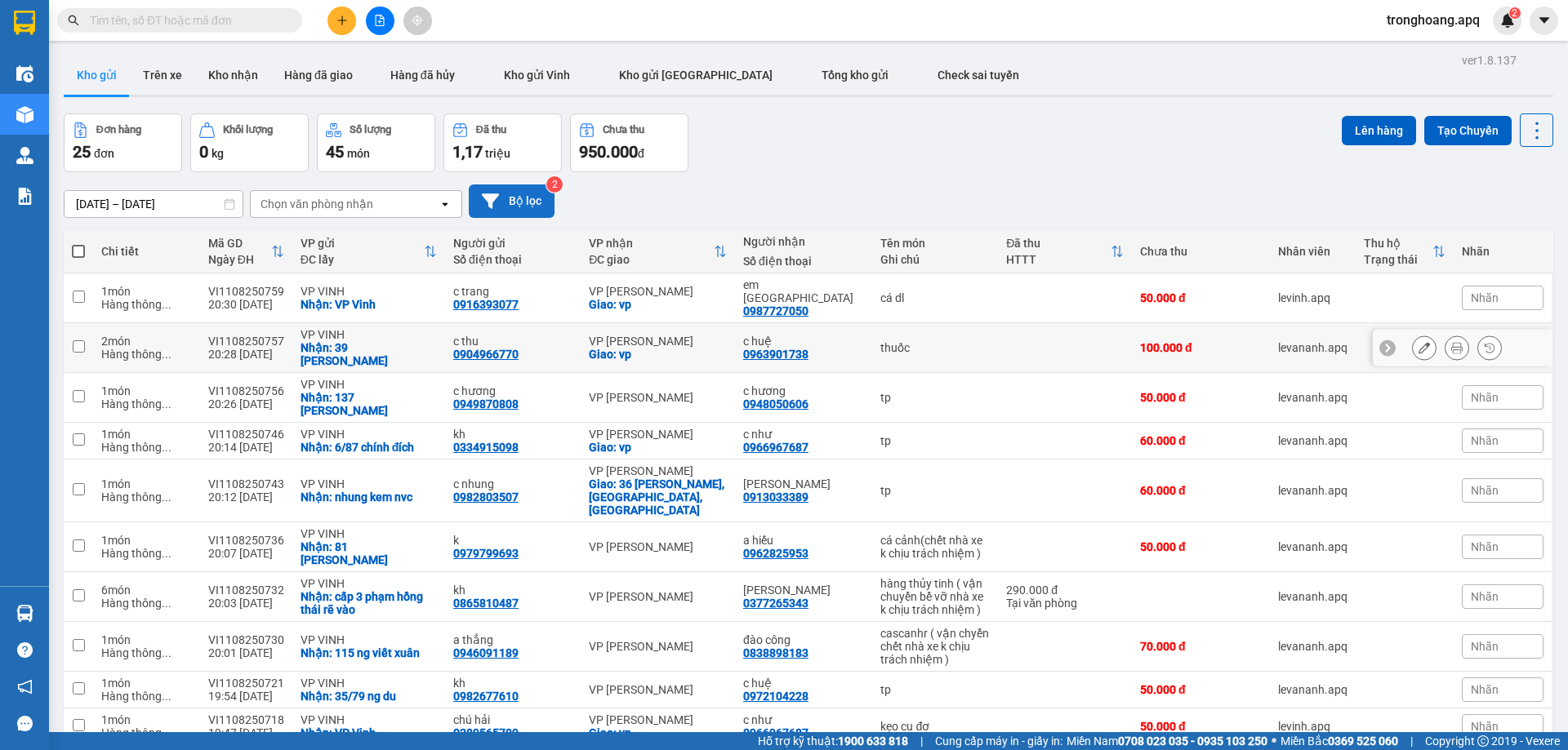
click at [822, 334] on div "c huệ" at bounding box center [803, 340] width 121 height 13
checkbox input "true"
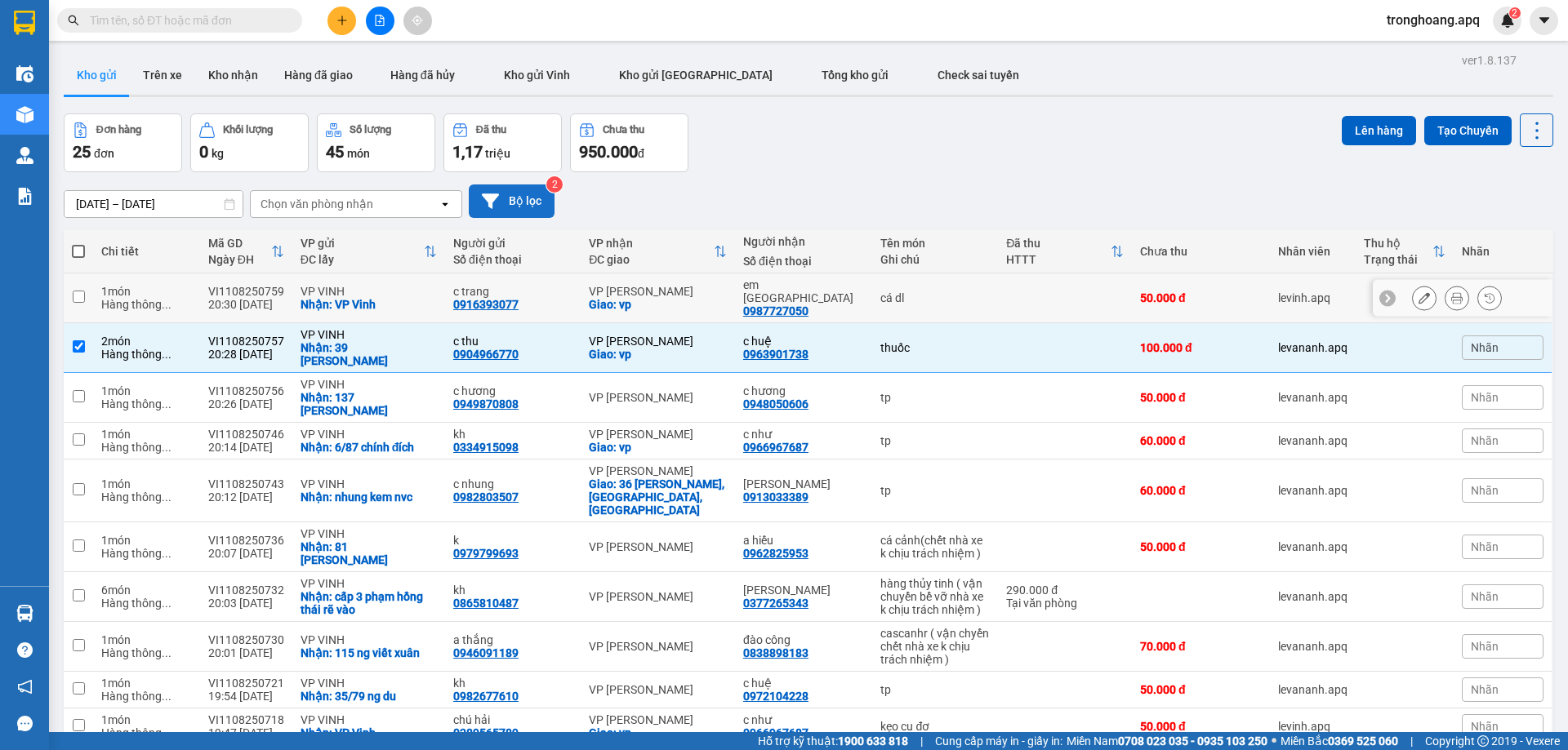
click at [821, 289] on div "em [GEOGRAPHIC_DATA]" at bounding box center [803, 291] width 121 height 26
checkbox input "true"
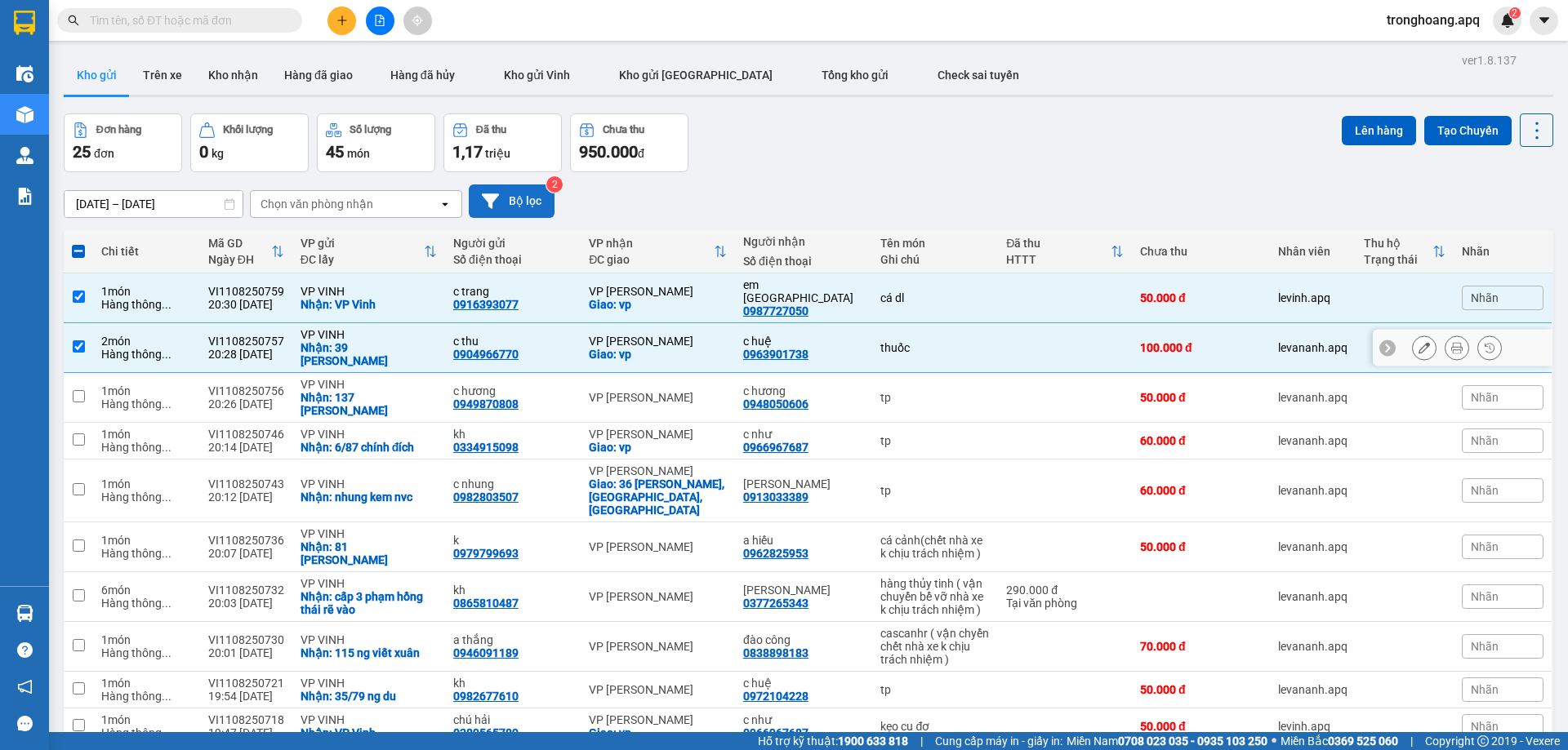
click at [821, 323] on td "c huệ 0963901738" at bounding box center [804, 348] width 138 height 50
checkbox input "false"
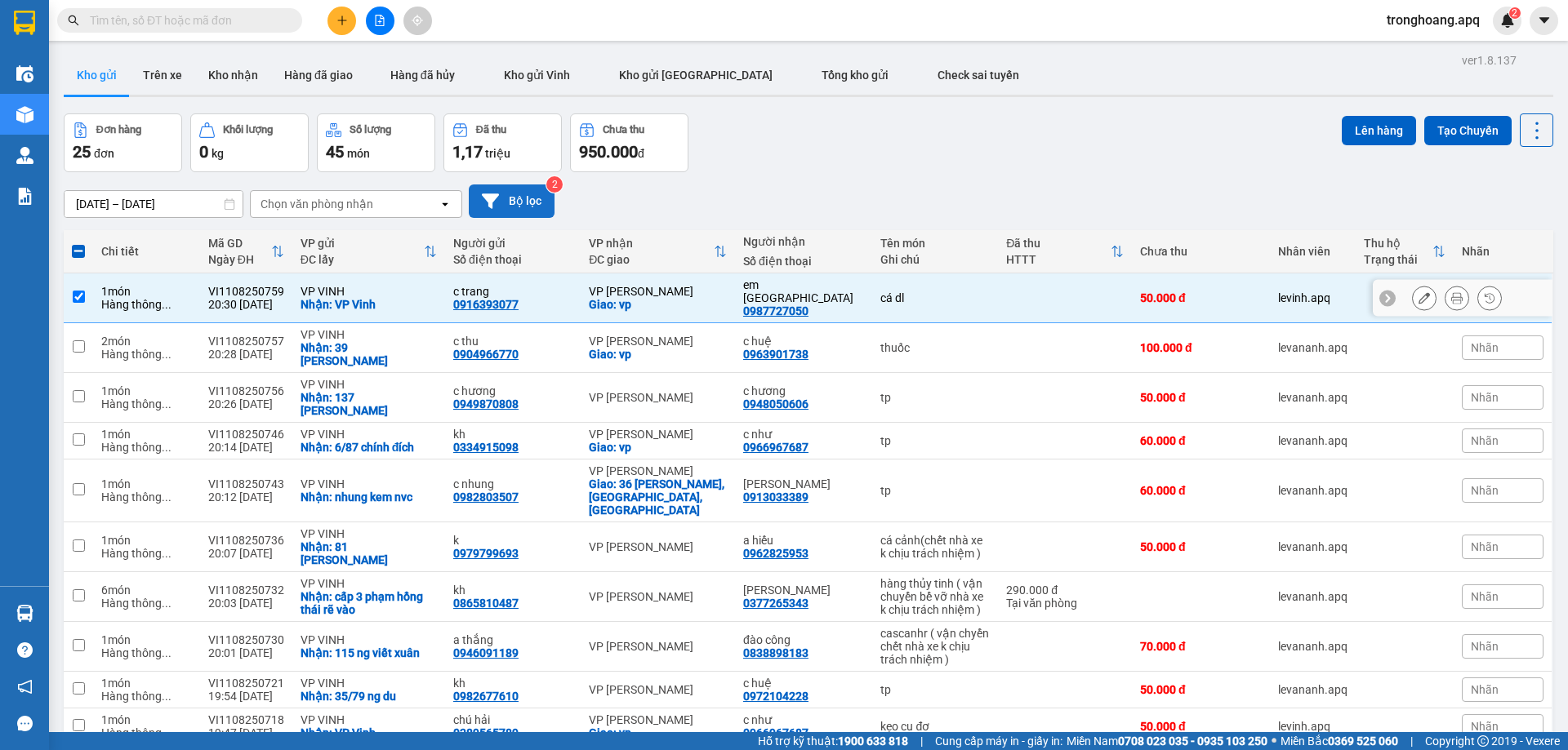
click at [819, 295] on div "em đức 0987727050" at bounding box center [803, 298] width 121 height 39
checkbox input "false"
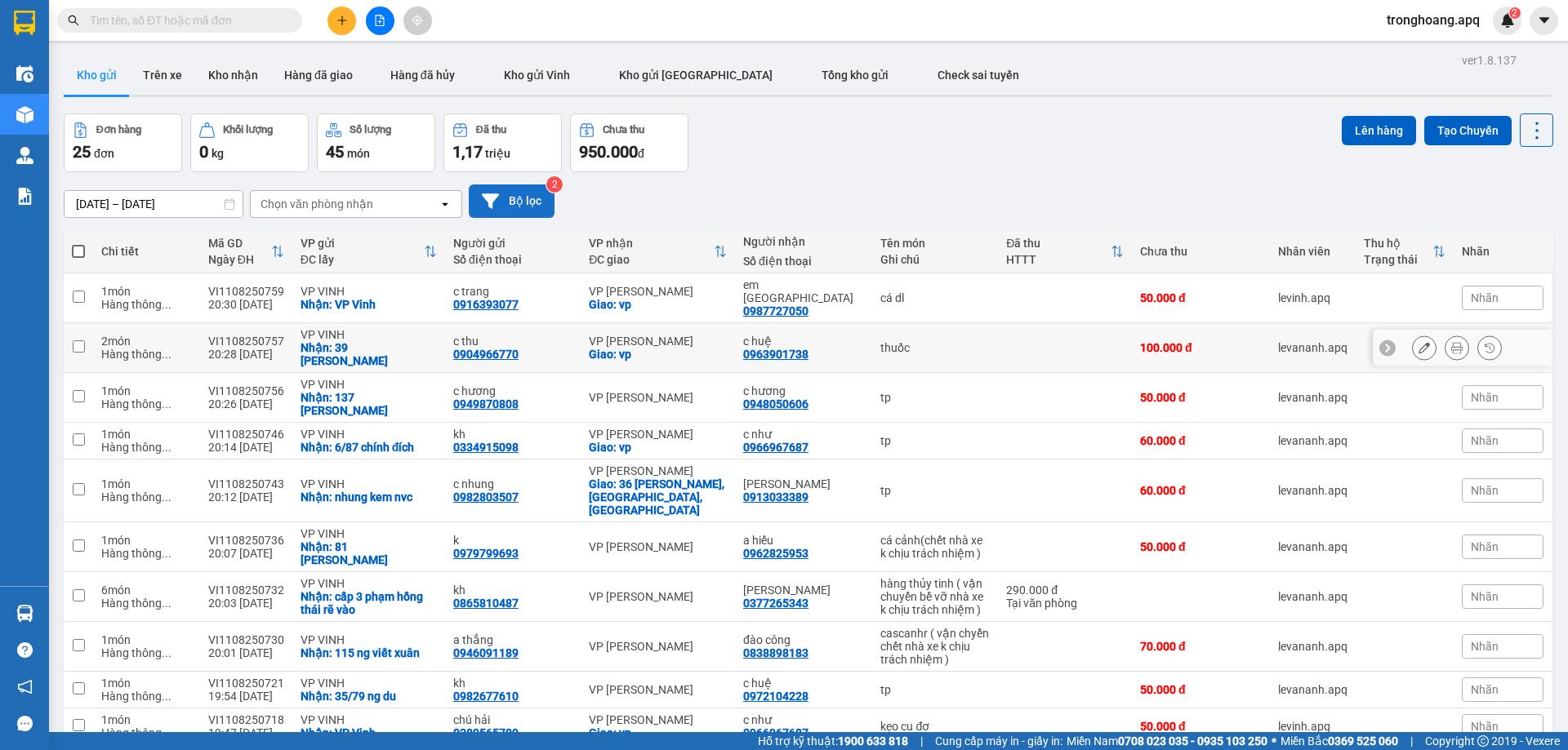
click at [819, 334] on div "c huệ 0963901738" at bounding box center [803, 347] width 121 height 26
checkbox input "true"
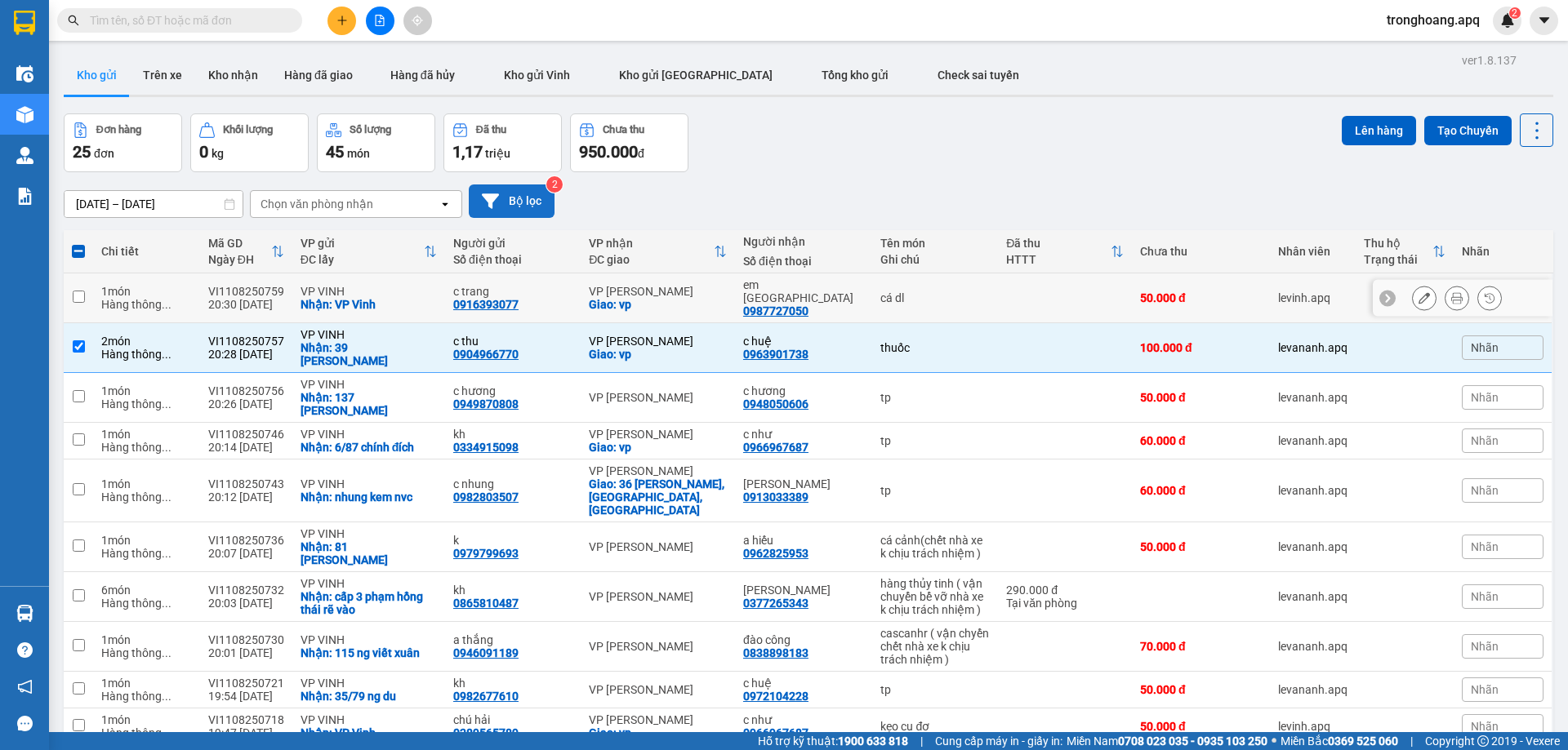
click at [826, 299] on div "em đức 0987727050" at bounding box center [803, 298] width 121 height 39
checkbox input "true"
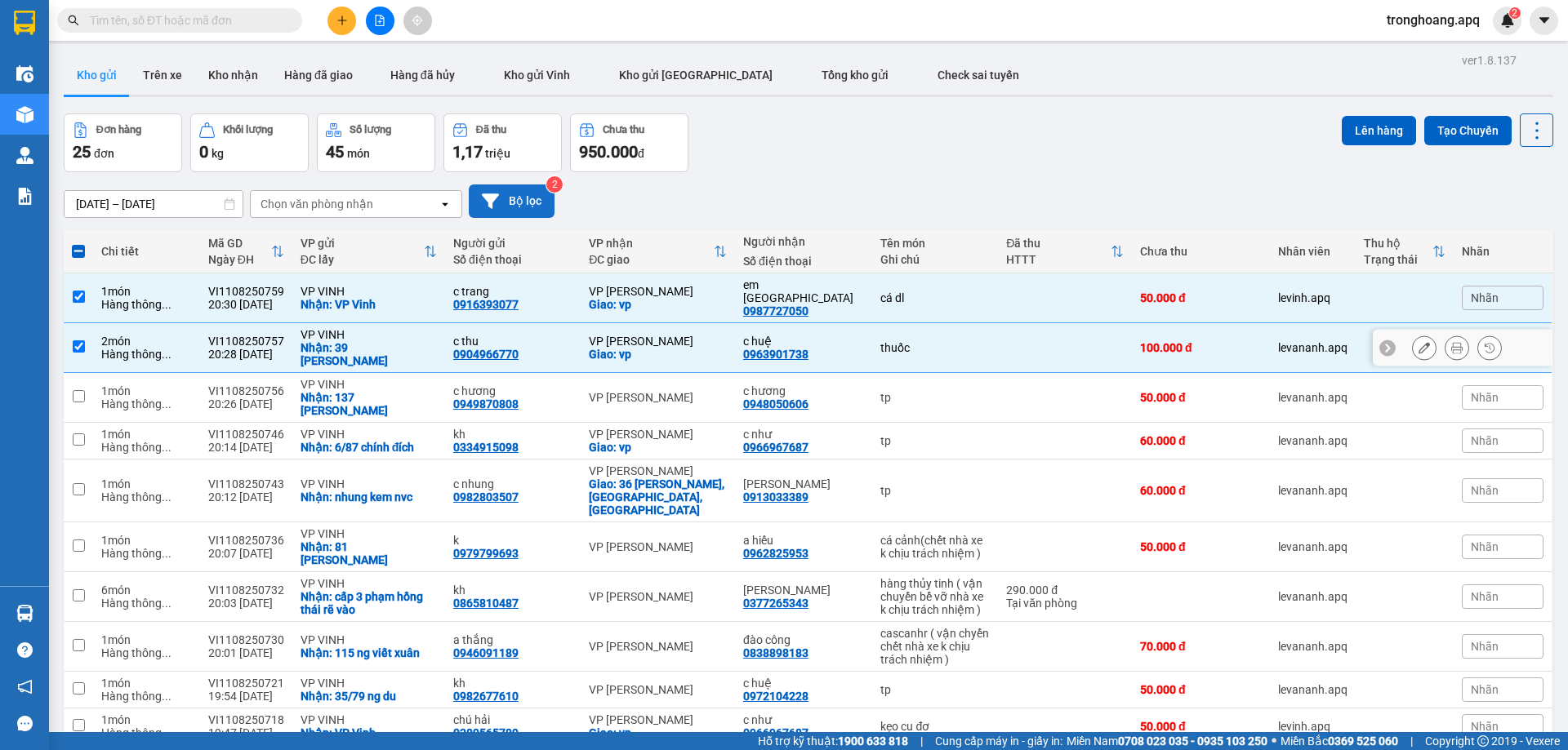
click at [832, 334] on div "c huệ 0963901738" at bounding box center [803, 347] width 121 height 26
checkbox input "false"
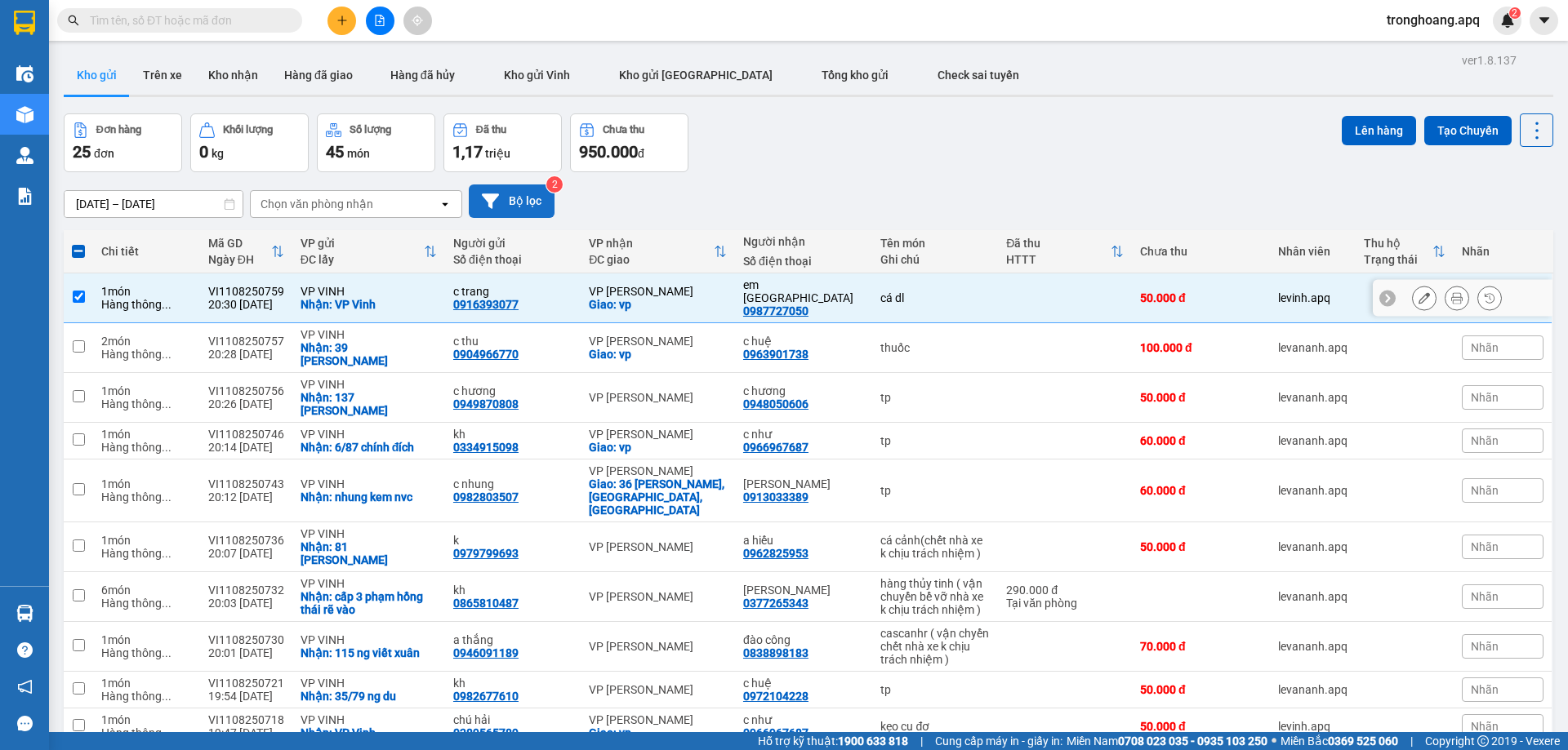
click at [827, 298] on div "em đức 0987727050" at bounding box center [803, 298] width 121 height 39
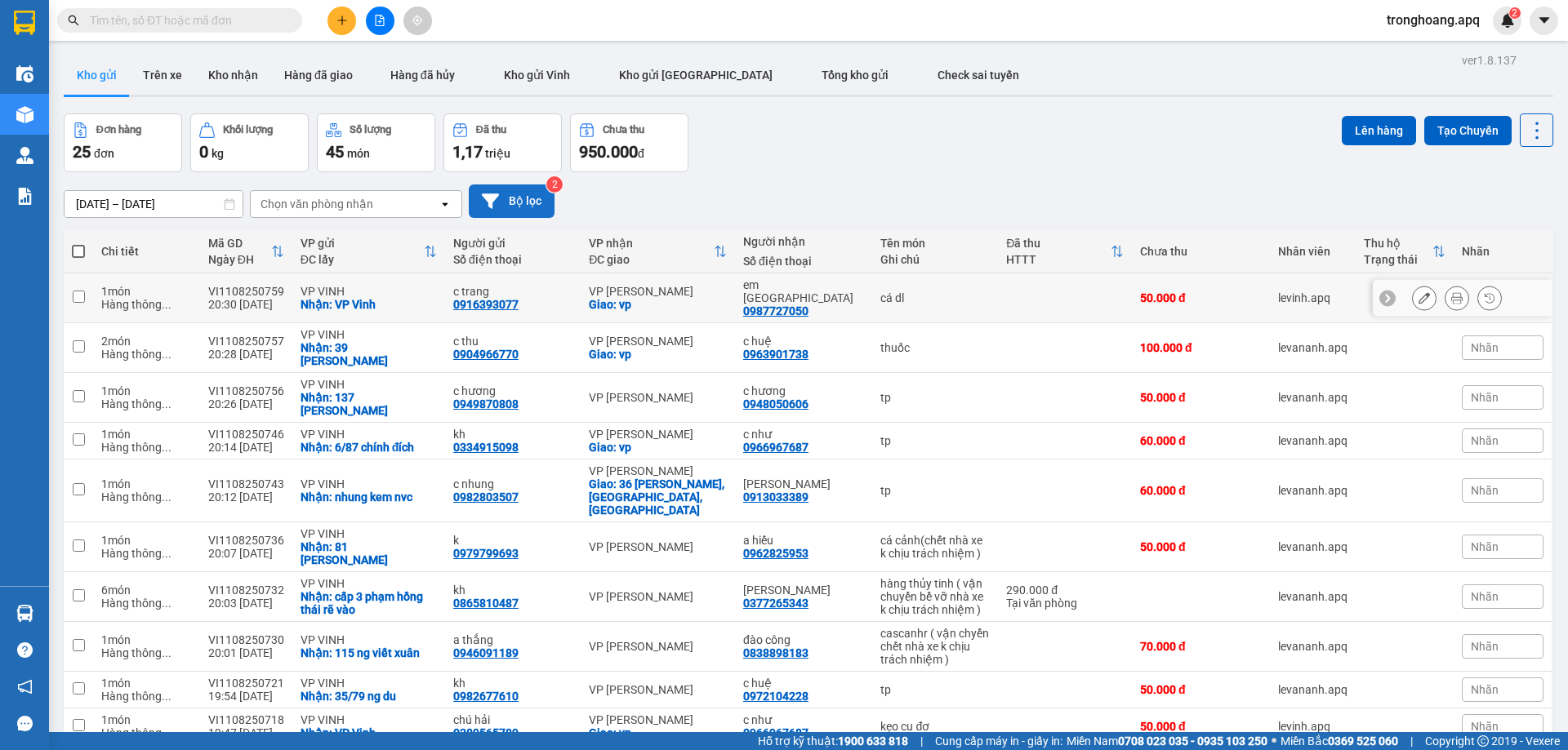
click at [827, 298] on div "em đức 0987727050" at bounding box center [803, 298] width 121 height 39
checkbox input "true"
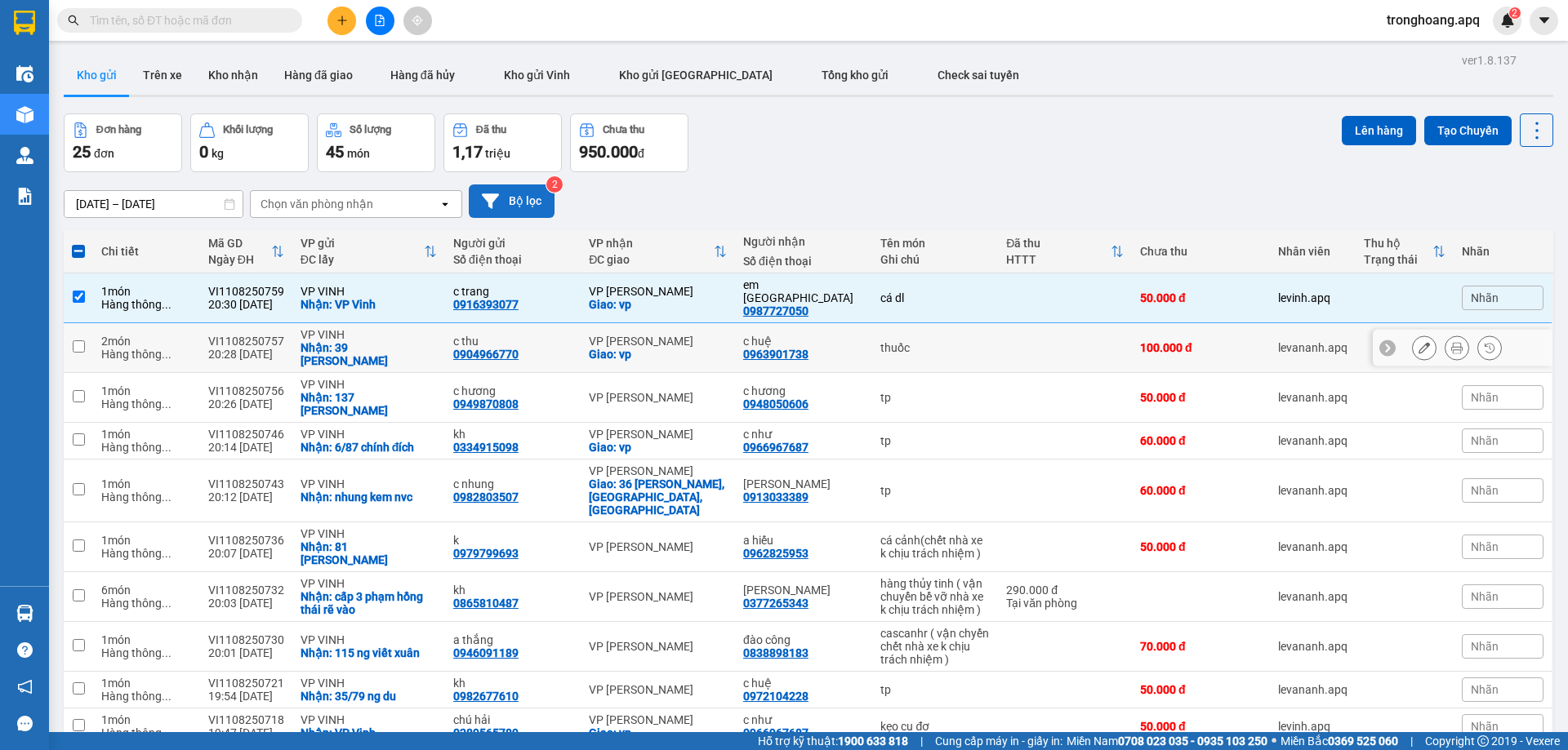
click at [840, 337] on div "c huệ 0963901738" at bounding box center [803, 347] width 121 height 26
checkbox input "true"
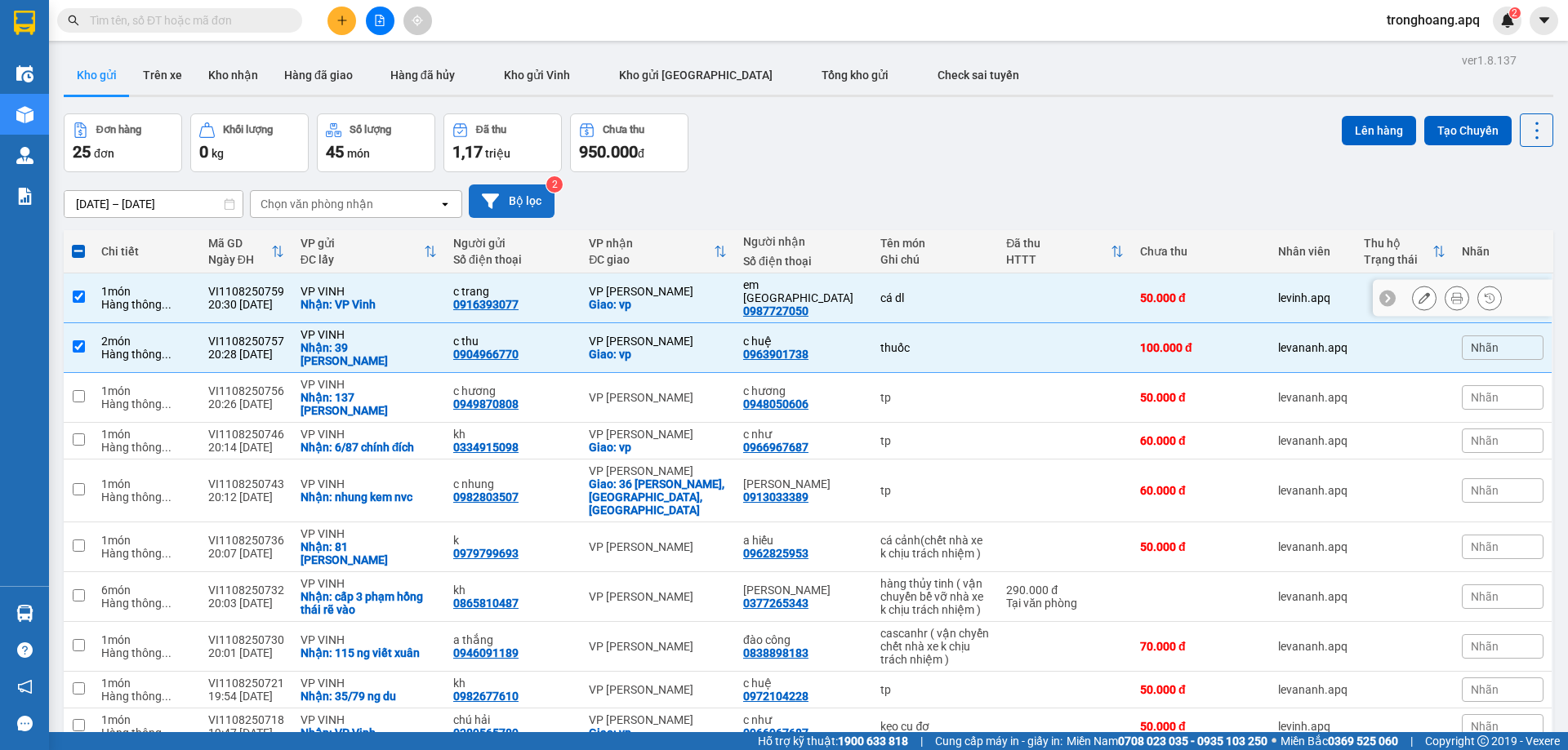
click at [835, 294] on div "em đức 0987727050" at bounding box center [803, 298] width 121 height 39
checkbox input "false"
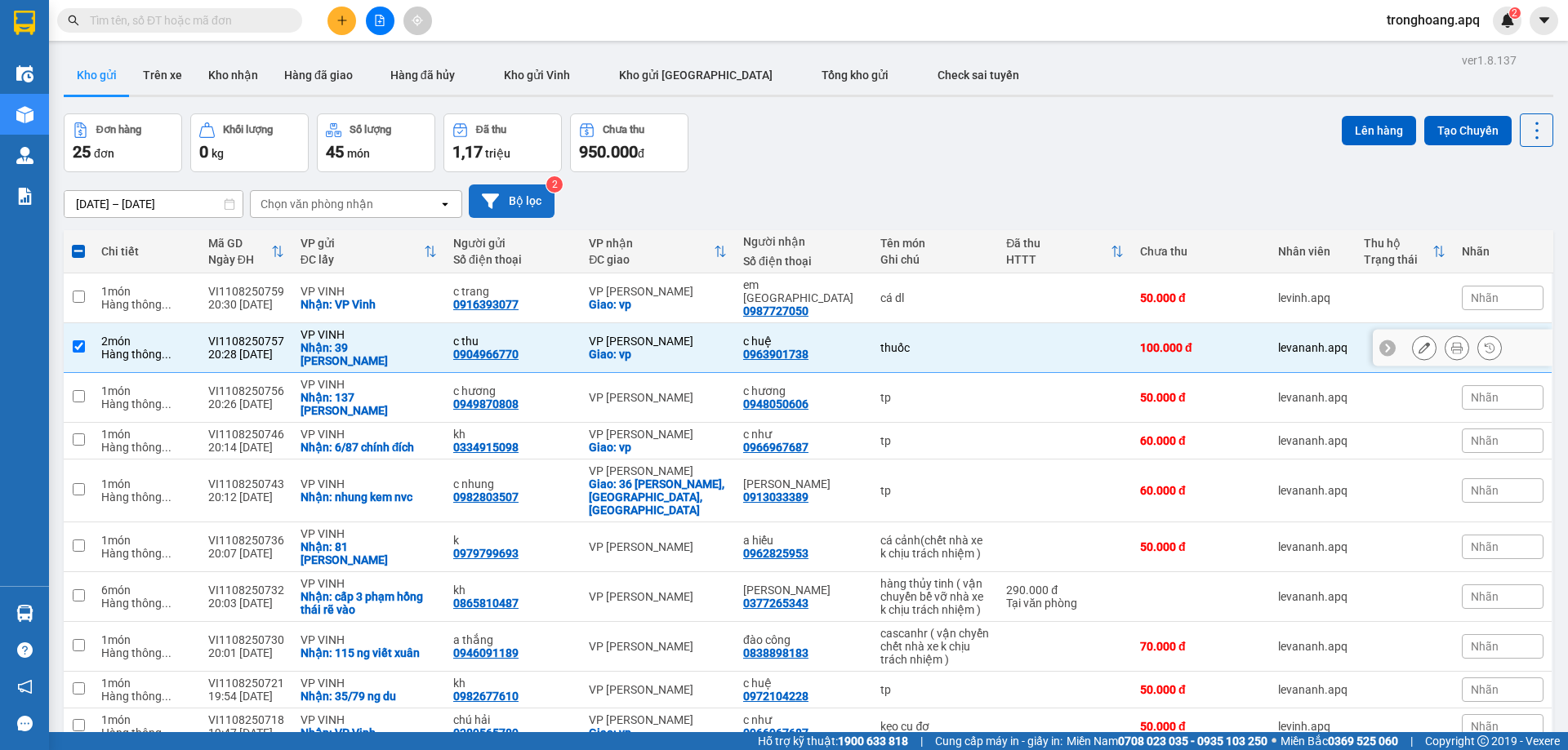
click at [843, 334] on div "c huệ 0963901738" at bounding box center [803, 347] width 121 height 26
checkbox input "false"
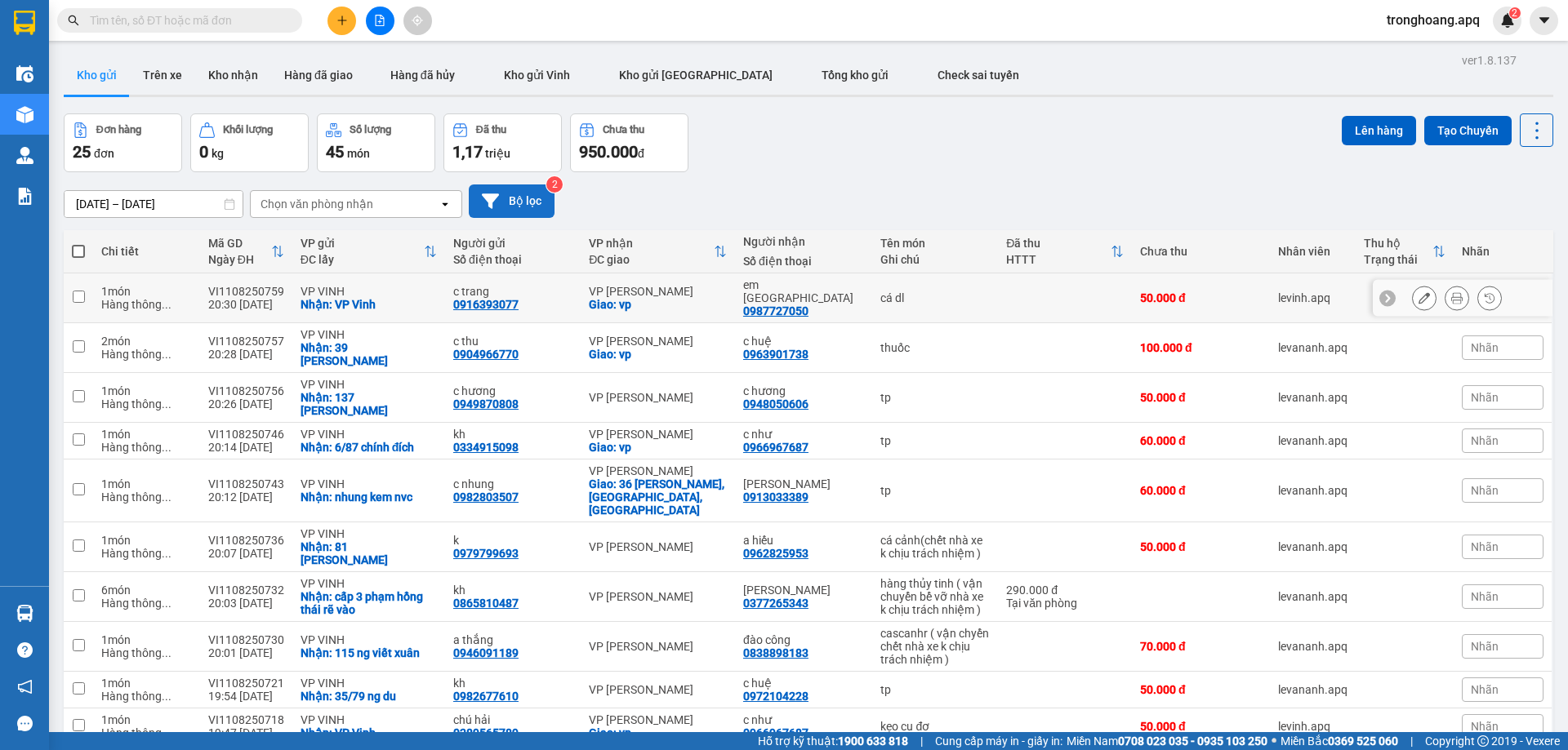
click at [840, 290] on div "em đức 0987727050" at bounding box center [803, 298] width 121 height 39
checkbox input "true"
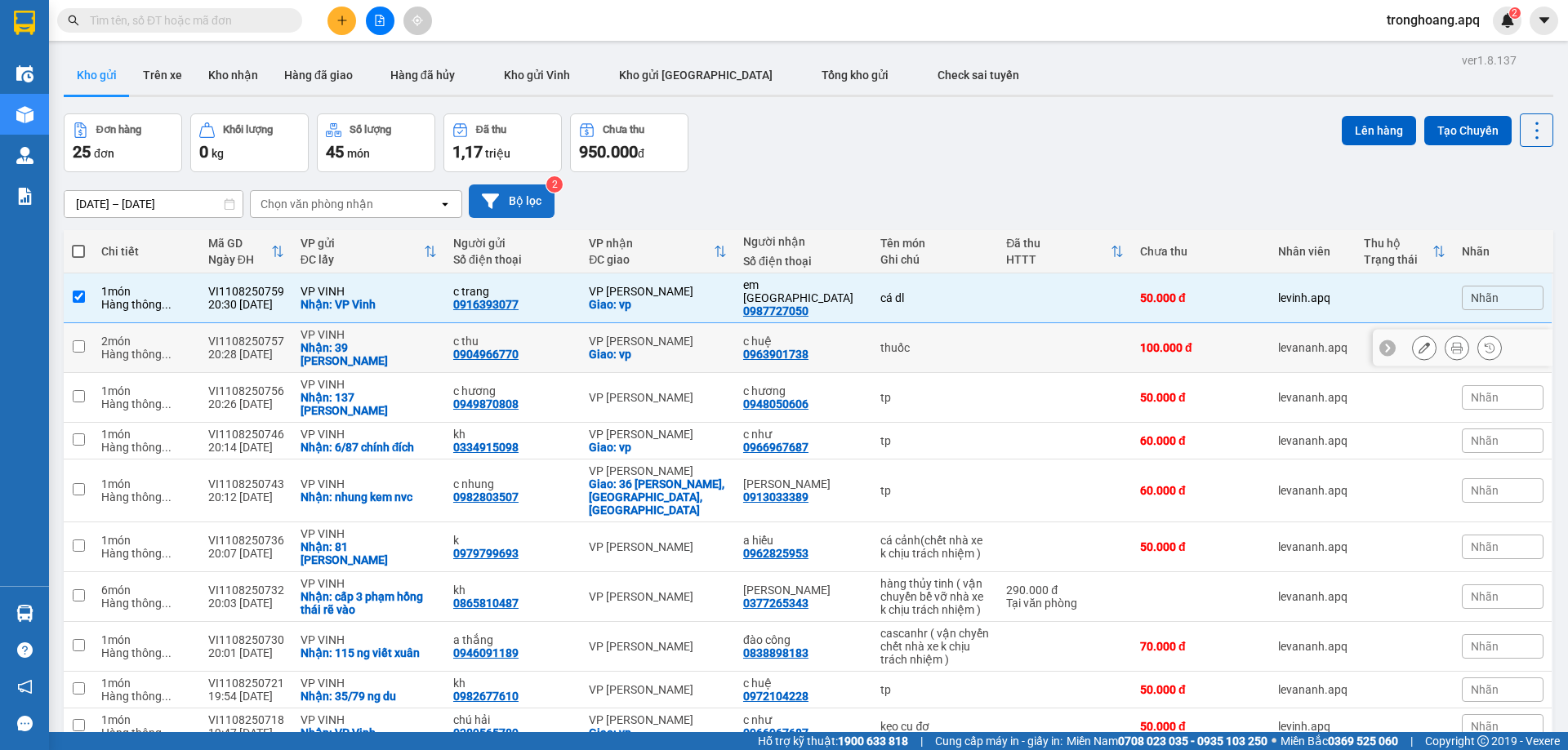
click at [830, 334] on div "c huệ" at bounding box center [803, 340] width 121 height 13
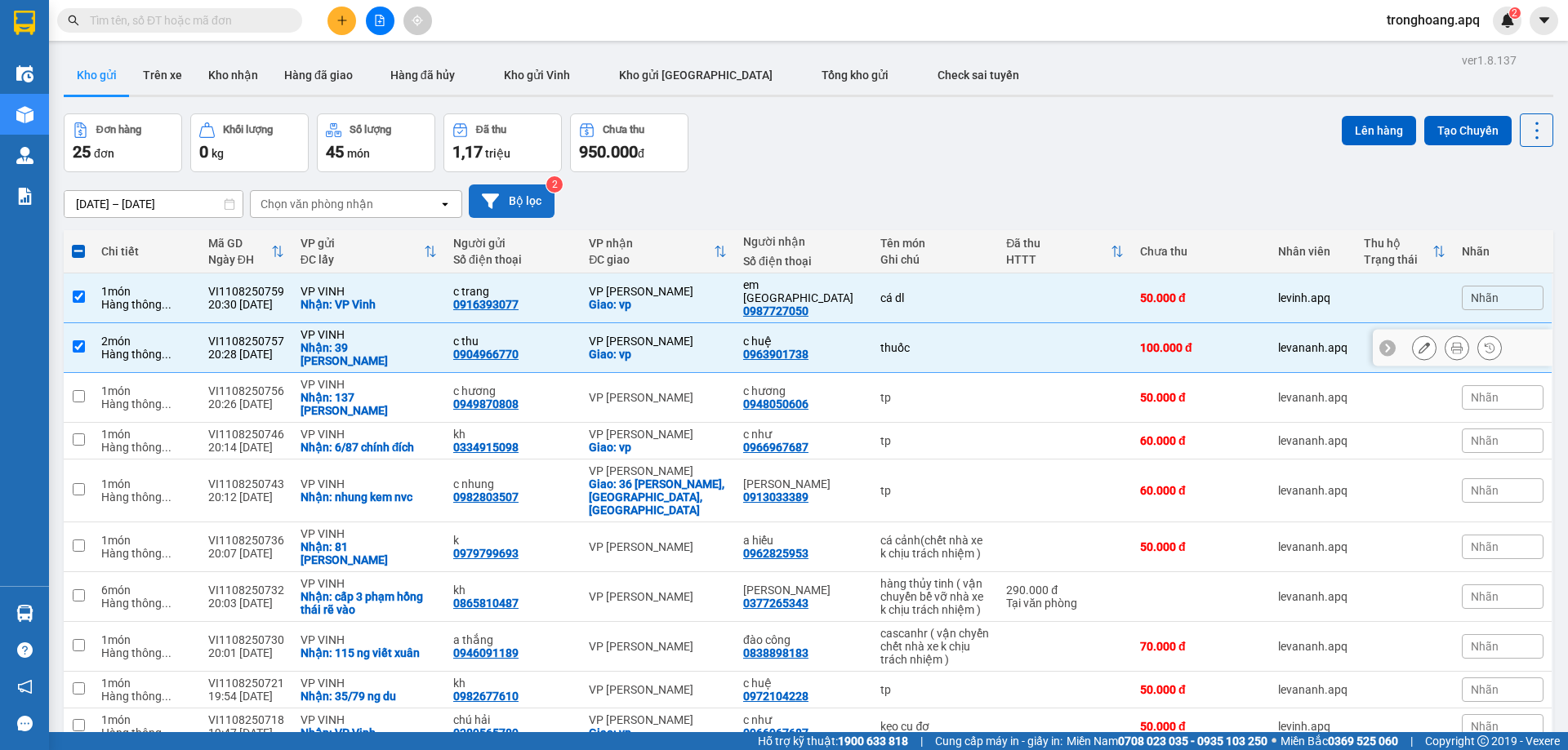
click at [829, 334] on div "c huệ 0963901738" at bounding box center [803, 347] width 121 height 26
checkbox input "false"
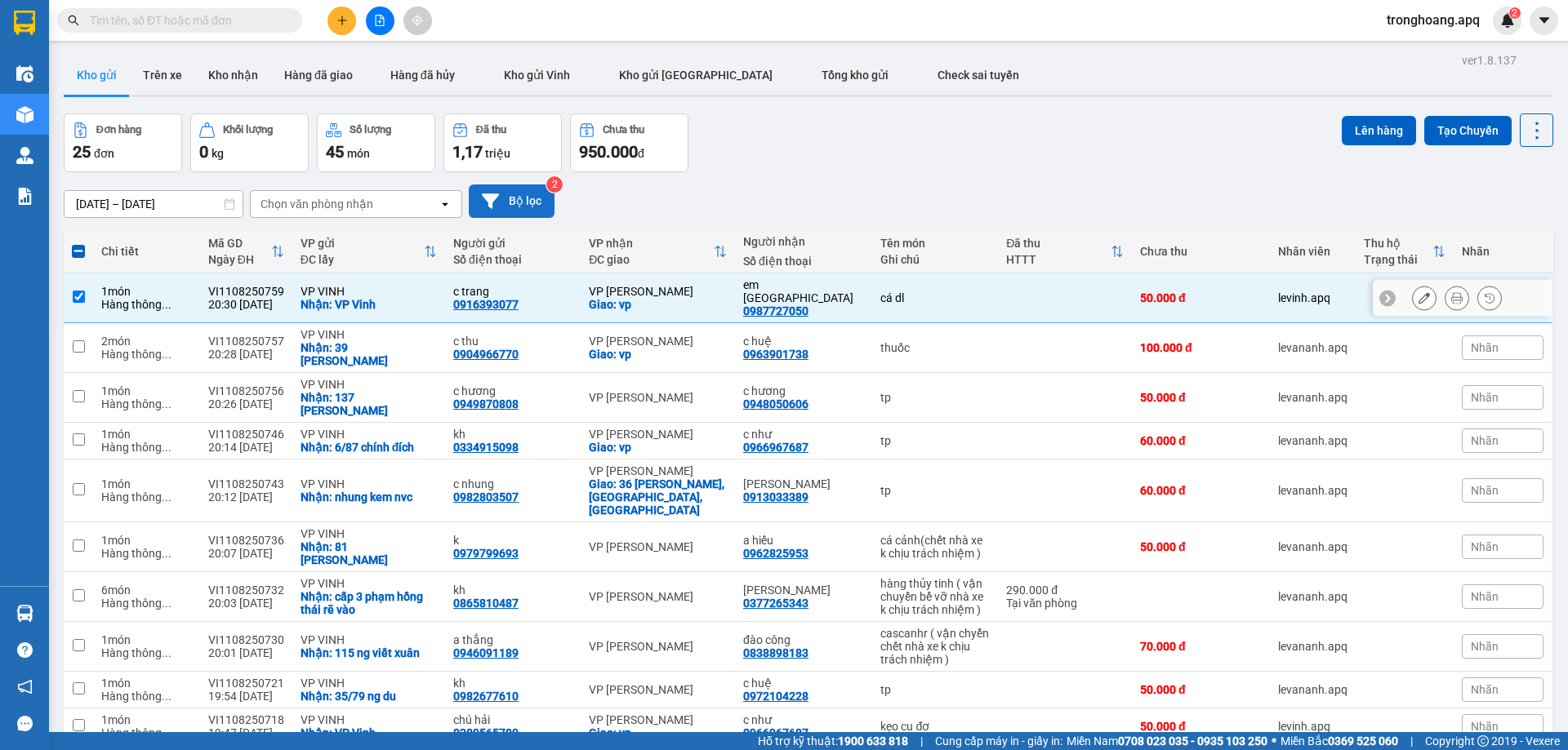
click at [829, 285] on div "em [GEOGRAPHIC_DATA]" at bounding box center [803, 291] width 121 height 26
checkbox input "false"
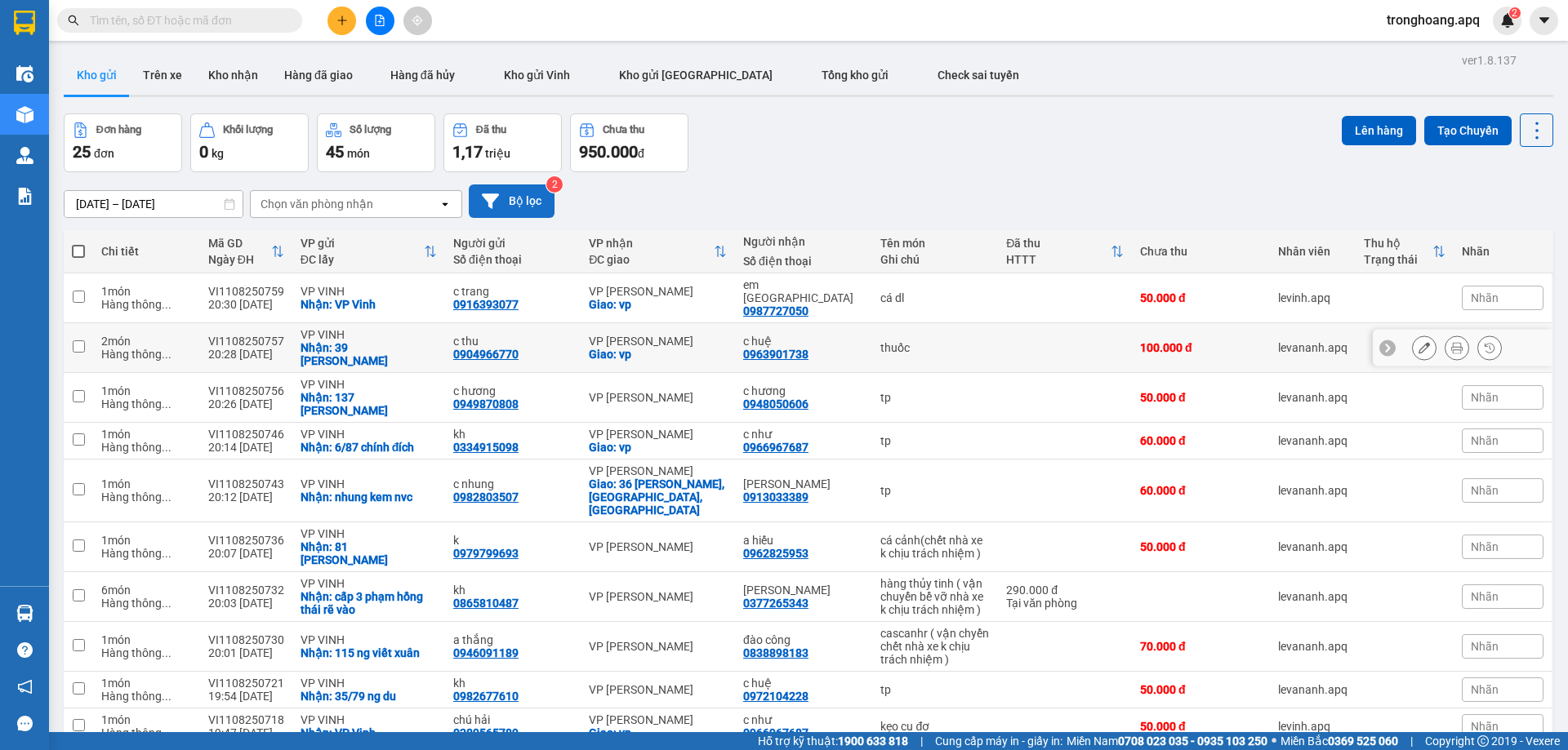
click at [826, 334] on div "c huệ" at bounding box center [803, 340] width 121 height 13
checkbox input "true"
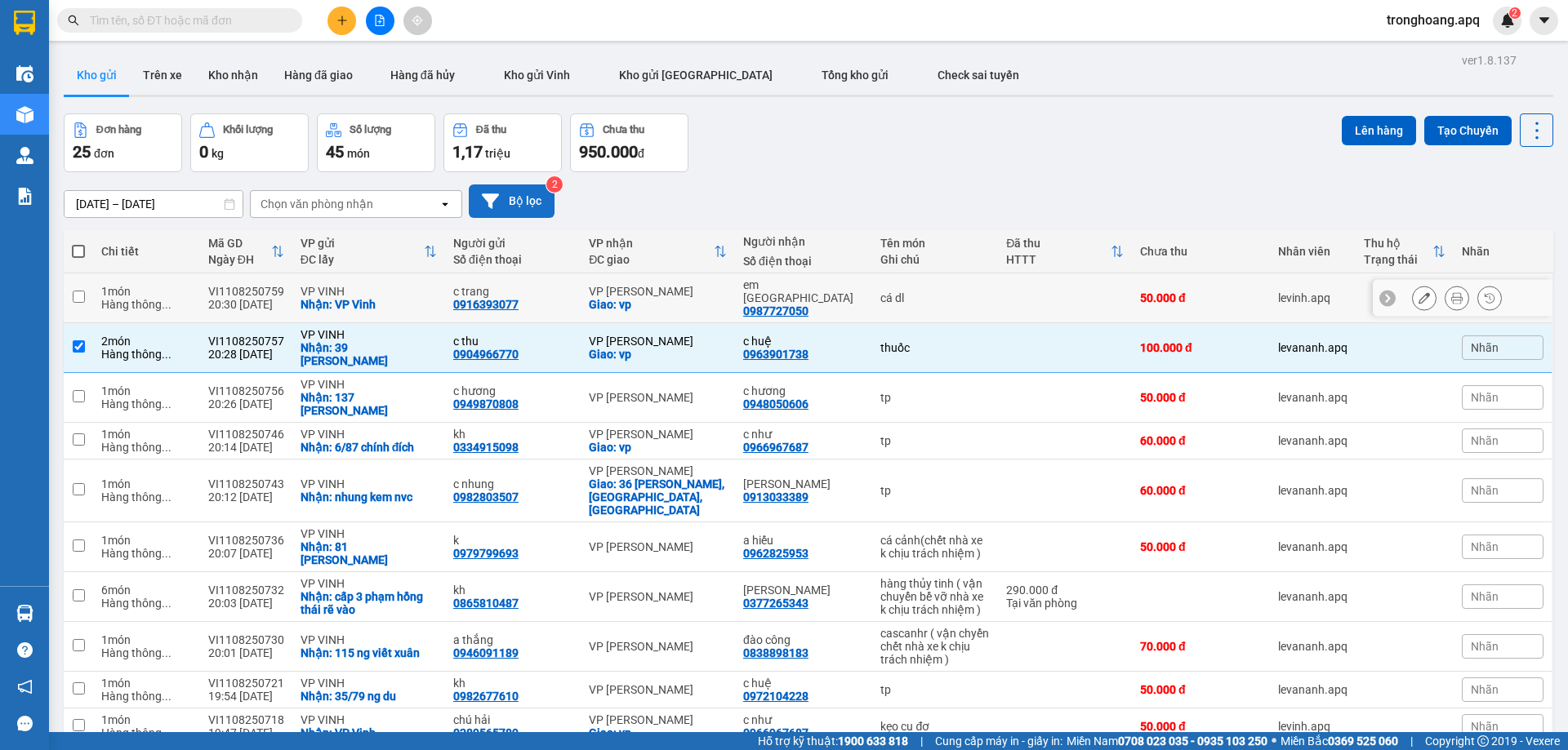
click at [826, 305] on td "em đức 0987727050" at bounding box center [804, 298] width 138 height 50
checkbox input "true"
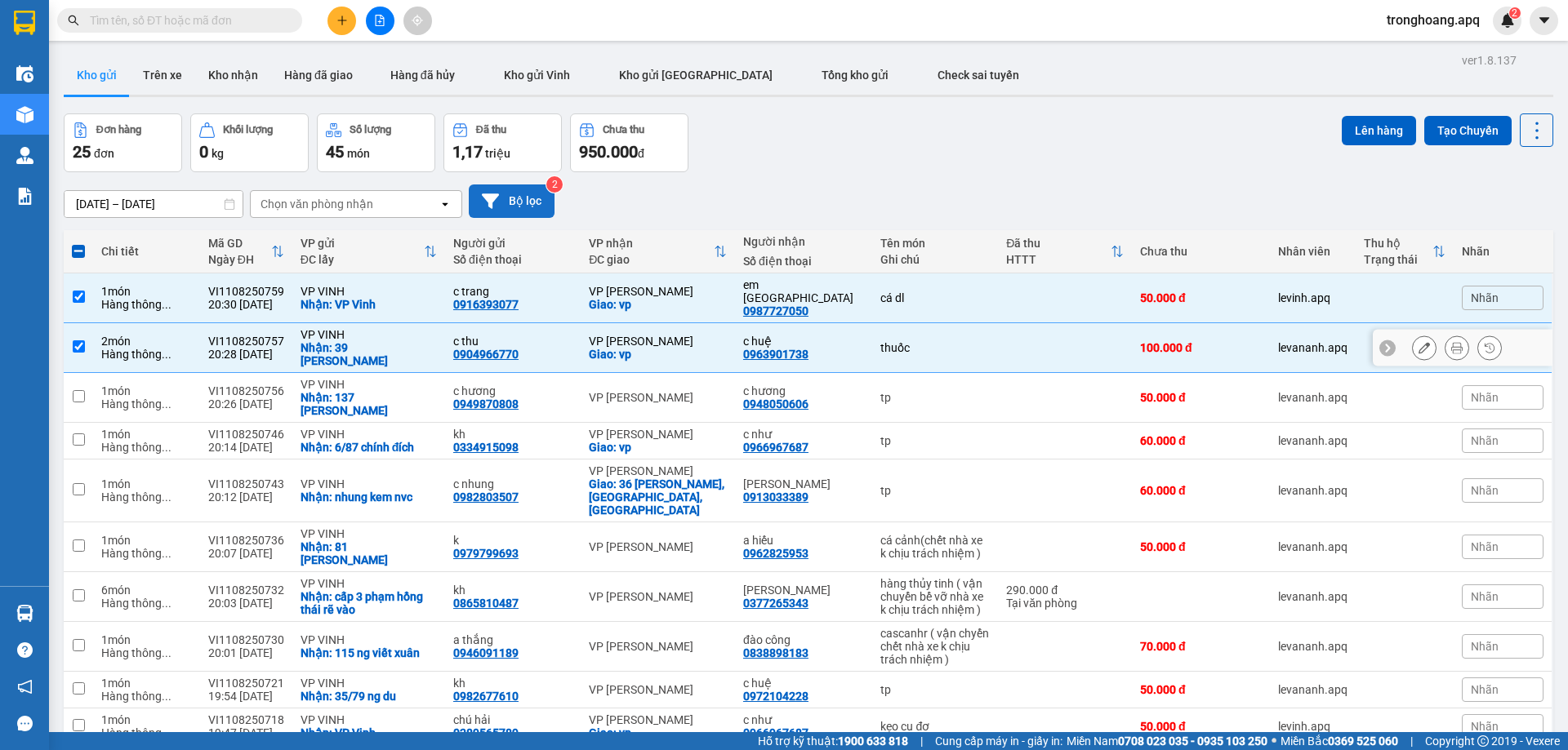
click at [823, 334] on div "c huệ 0963901738" at bounding box center [803, 347] width 121 height 26
checkbox input "false"
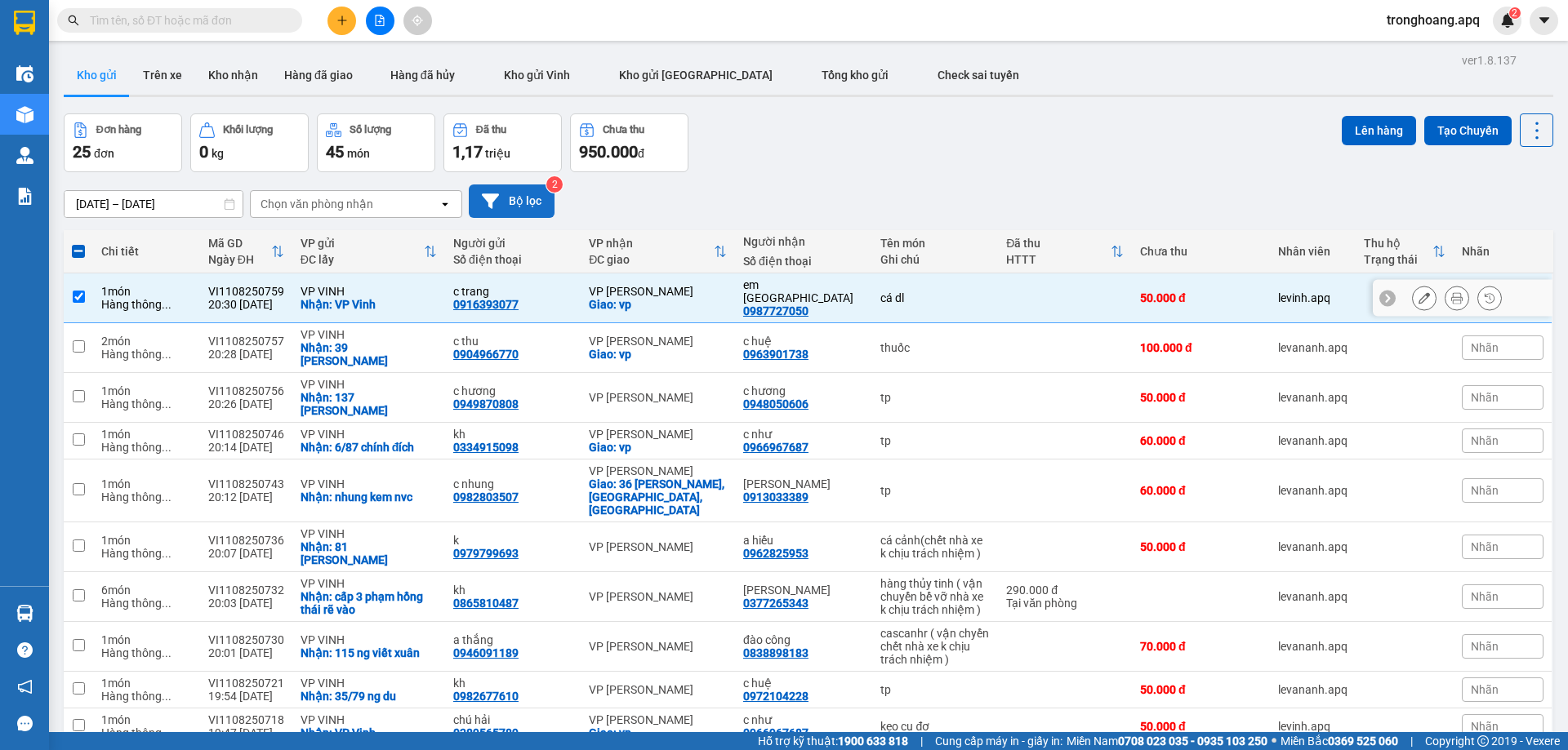
click at [817, 294] on div "em đức 0987727050" at bounding box center [803, 298] width 121 height 39
checkbox input "false"
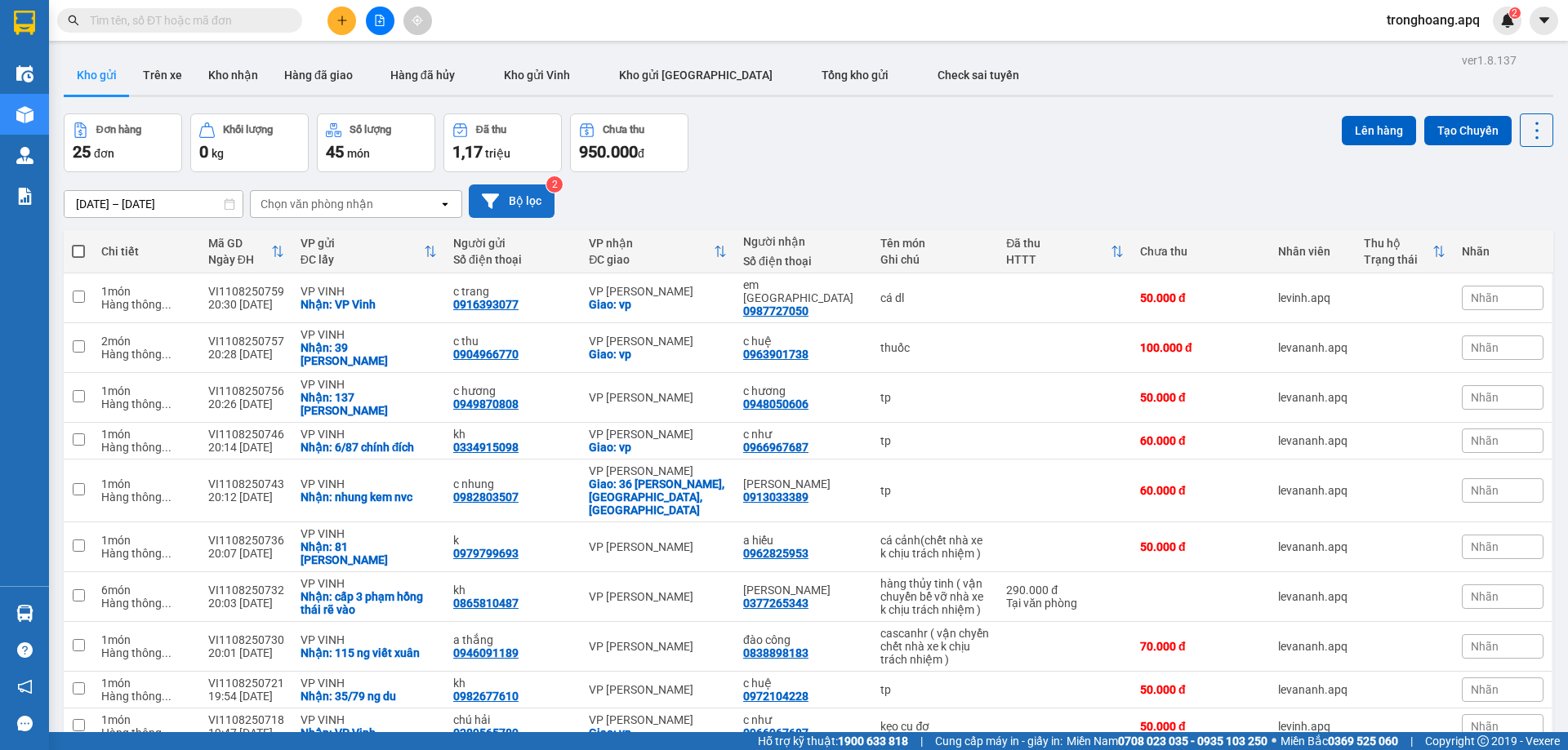
click at [336, 20] on icon "plus" at bounding box center [341, 20] width 11 height 11
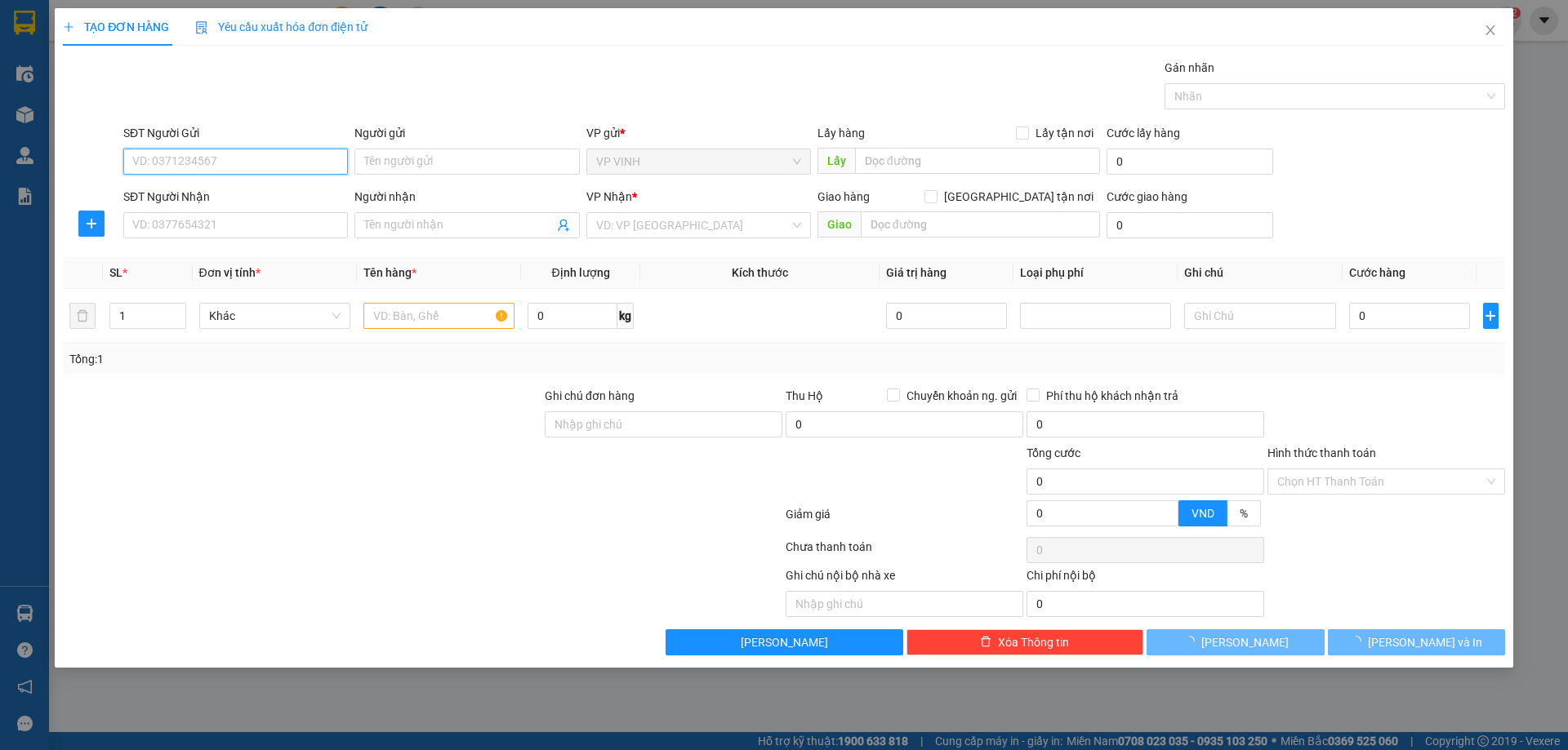
click at [179, 153] on input "SĐT Người Gửi" at bounding box center [235, 161] width 225 height 26
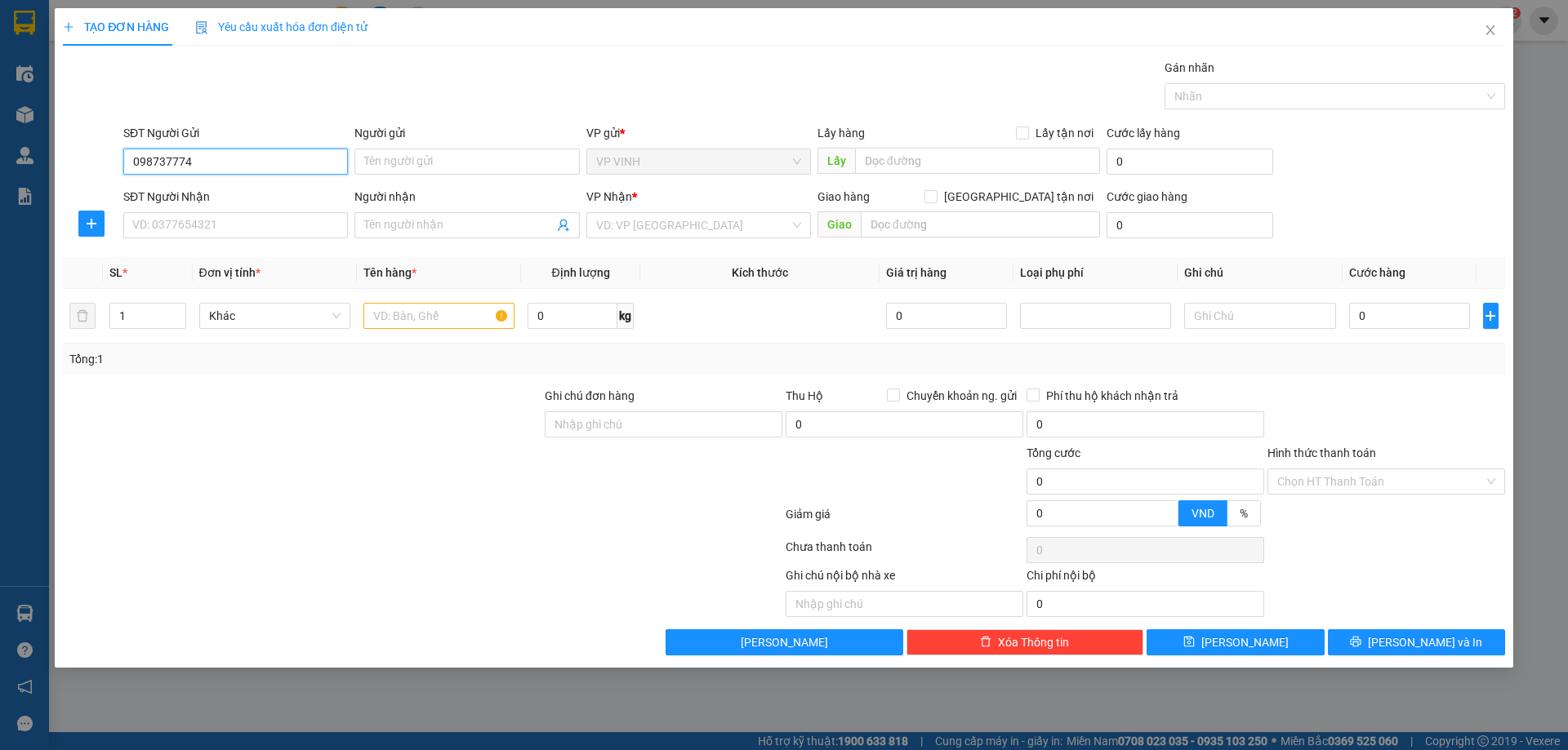
type input "0987377744"
click at [288, 201] on div "0987377744 - chị thủy" at bounding box center [235, 193] width 205 height 18
type input "chị thủy"
checkbox input "true"
type input "số 24 ngõ 38 [PERSON_NAME], đội cung"
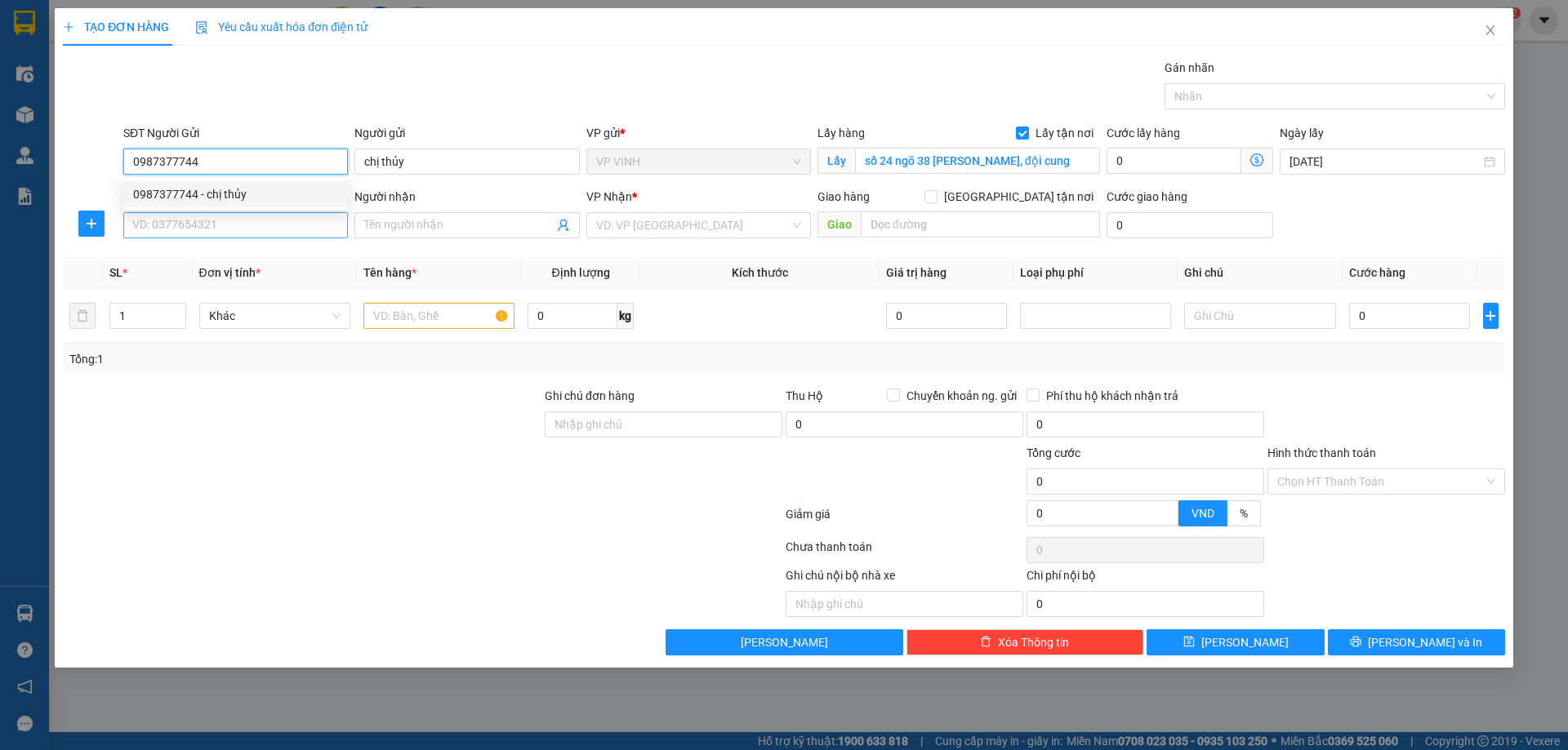
type input "0987377744"
click at [269, 229] on input "SĐT Người Nhận" at bounding box center [235, 225] width 225 height 26
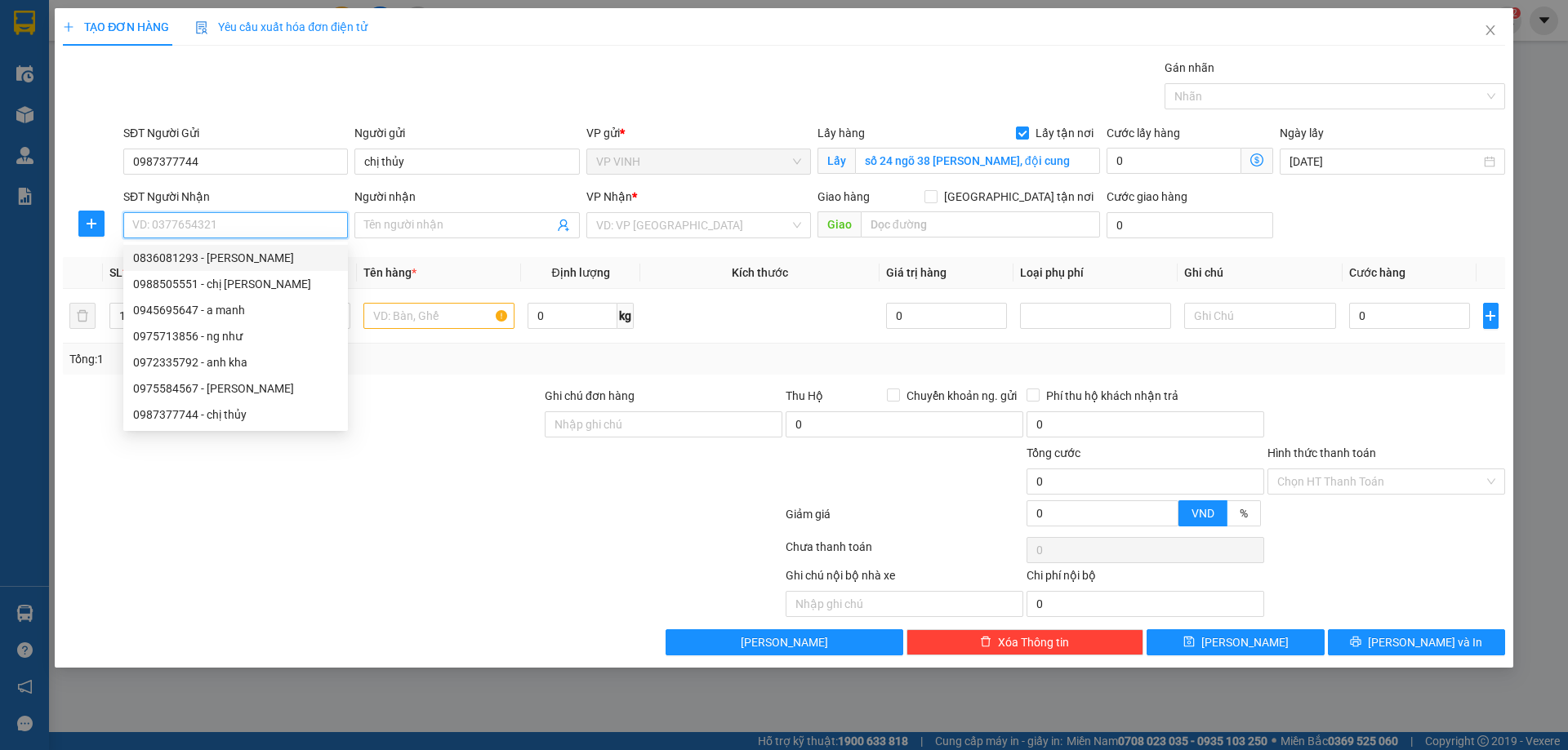
click at [244, 266] on div "0836081293 - [PERSON_NAME]" at bounding box center [235, 257] width 205 height 18
type input "0836081293"
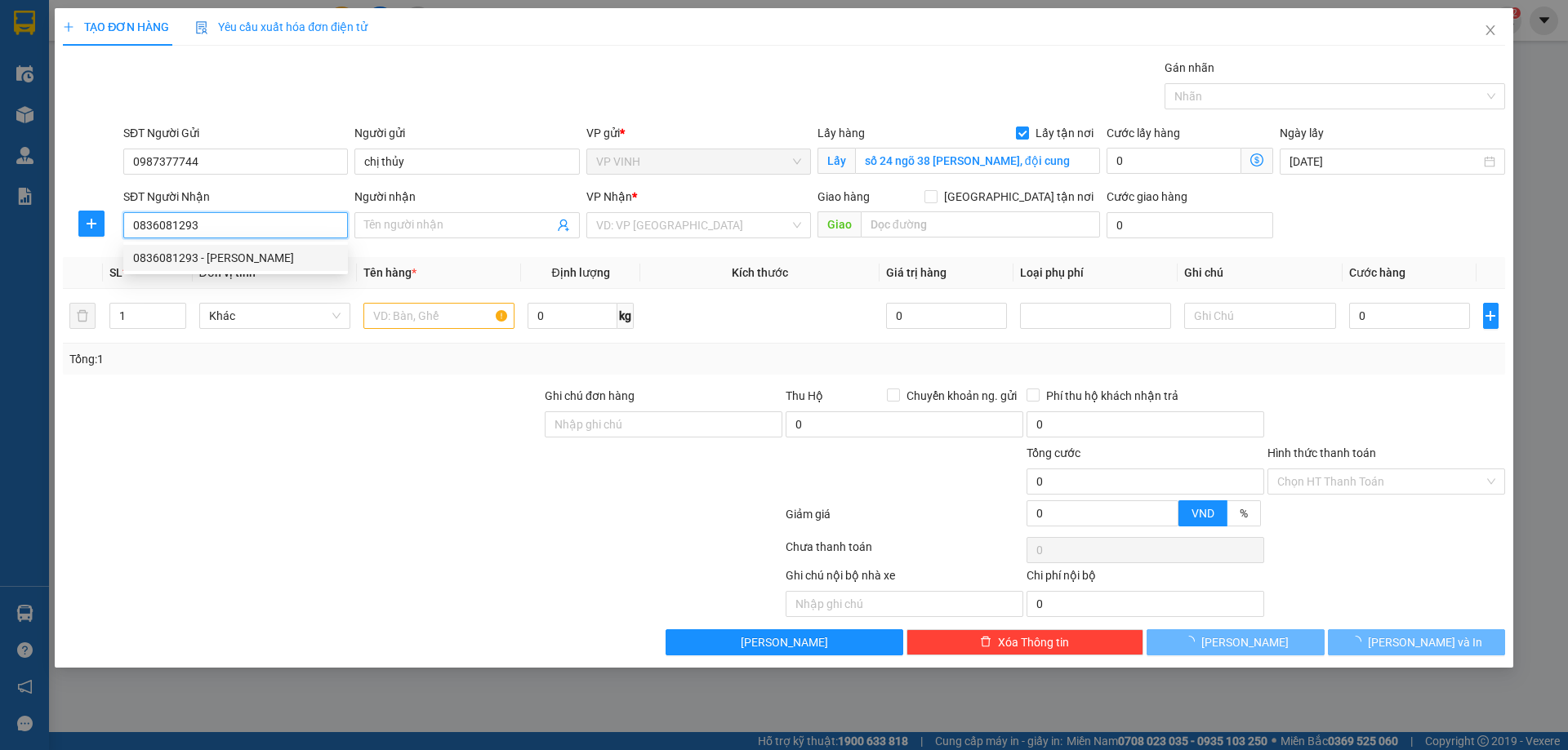
type input "anh chinh"
checkbox input "true"
type input "17 đường tố hữu , [GEOGRAPHIC_DATA] , [GEOGRAPHIC_DATA]"
type input "70.000"
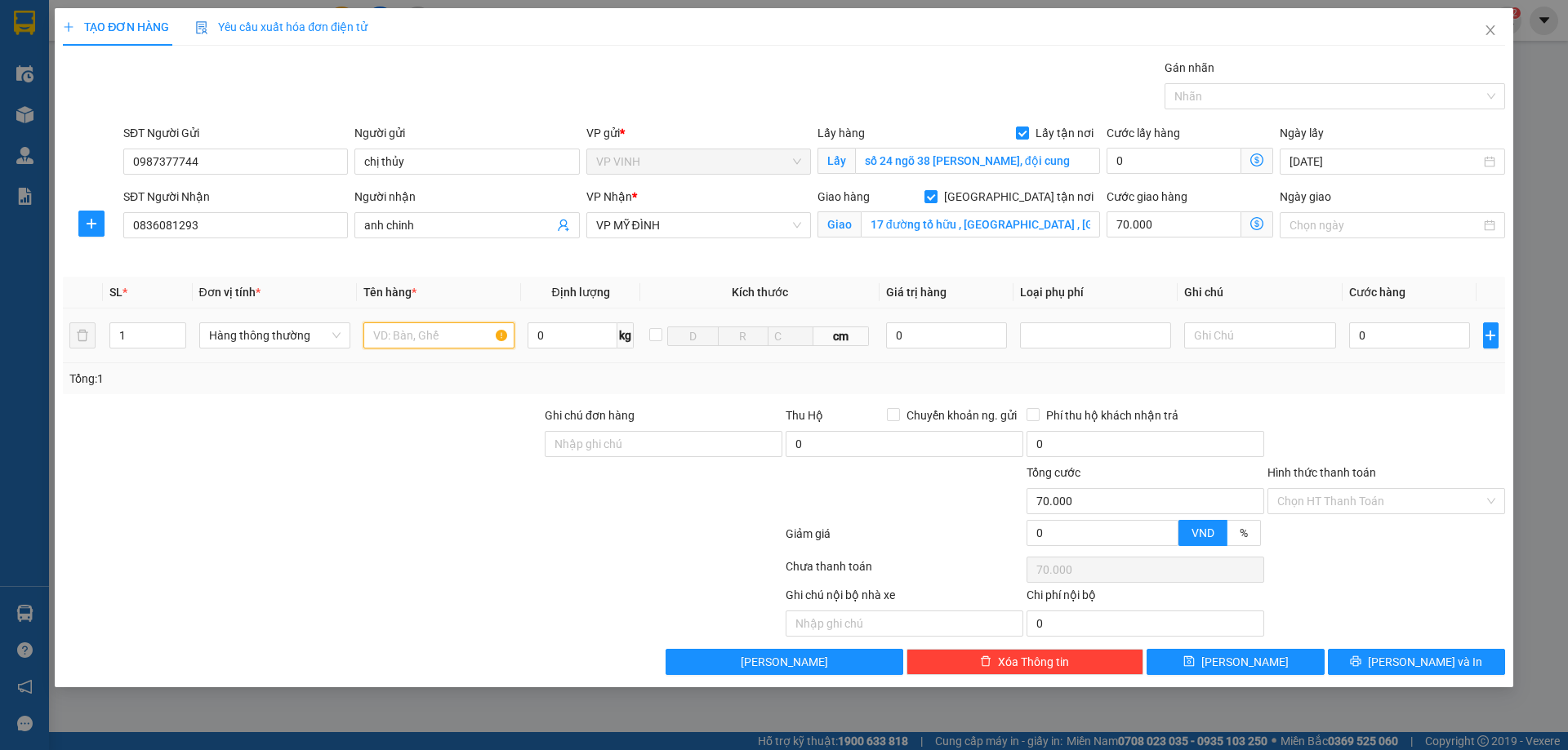
click at [413, 333] on input "text" at bounding box center [439, 335] width 151 height 26
click at [436, 329] on input "text" at bounding box center [439, 335] width 151 height 26
type input "hồ sơ"
click at [1375, 332] on input "0" at bounding box center [1409, 335] width 121 height 26
type input "3"
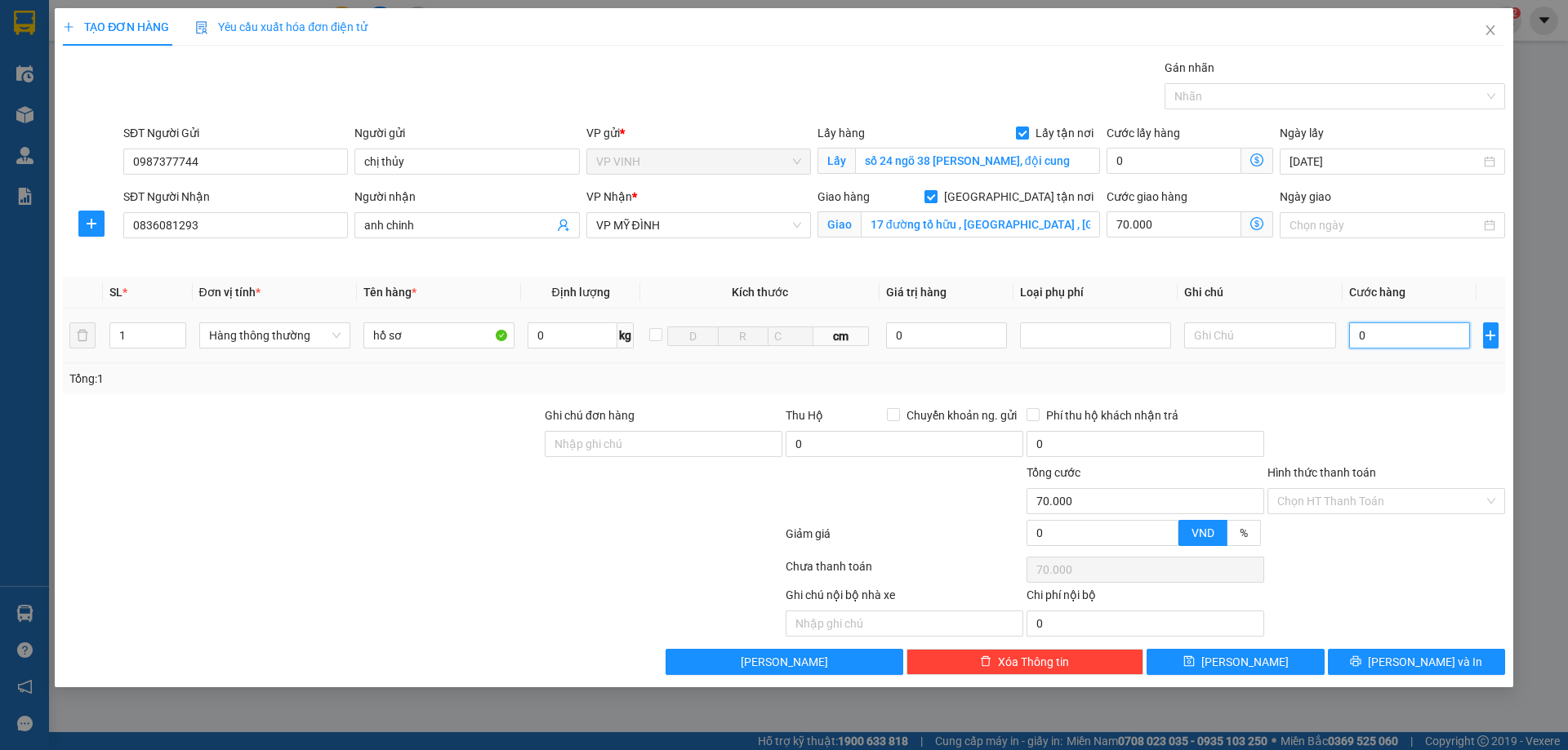
type input "70.003"
type input "30"
type input "70.030"
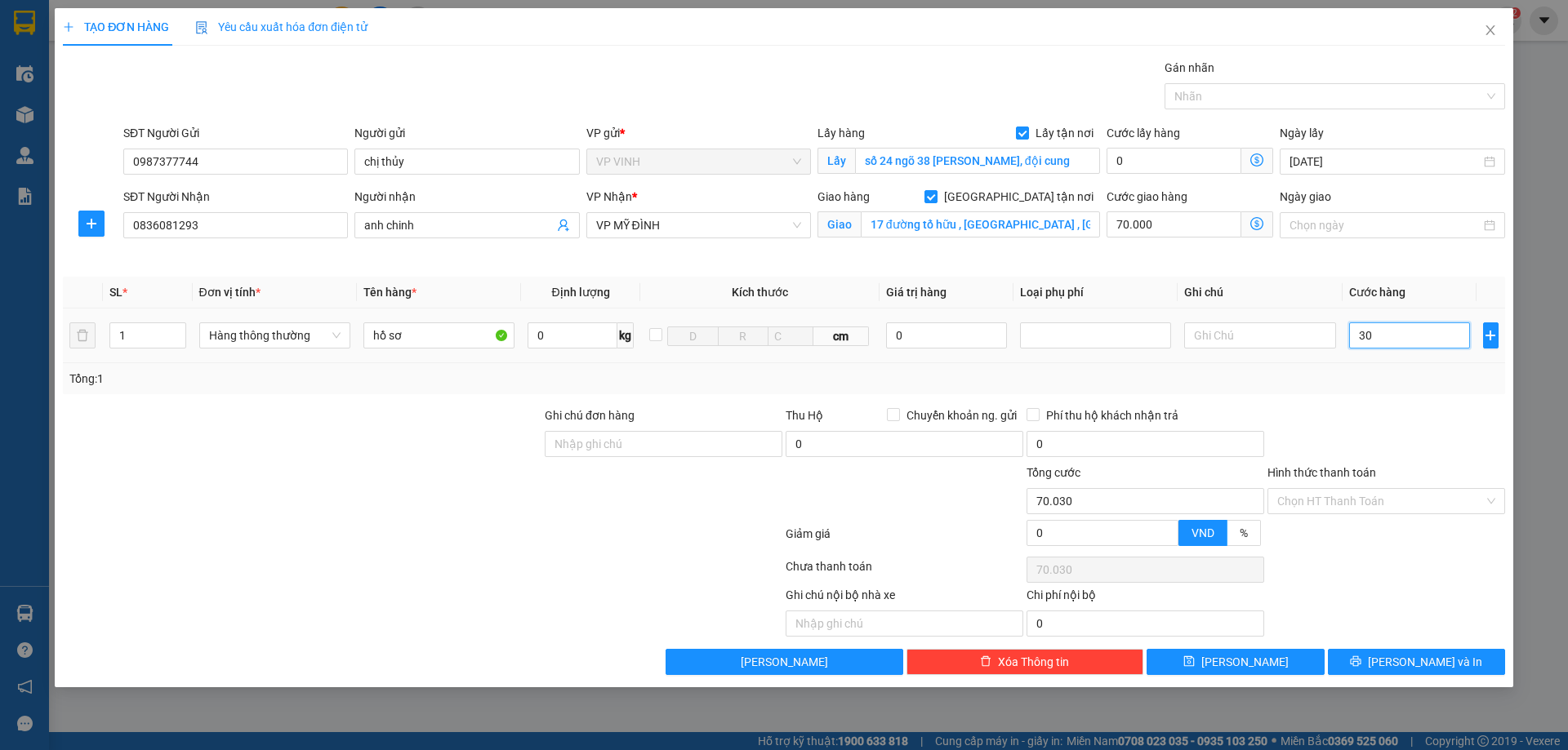
type input "300"
type input "70.300"
type input "30"
type input "70.030"
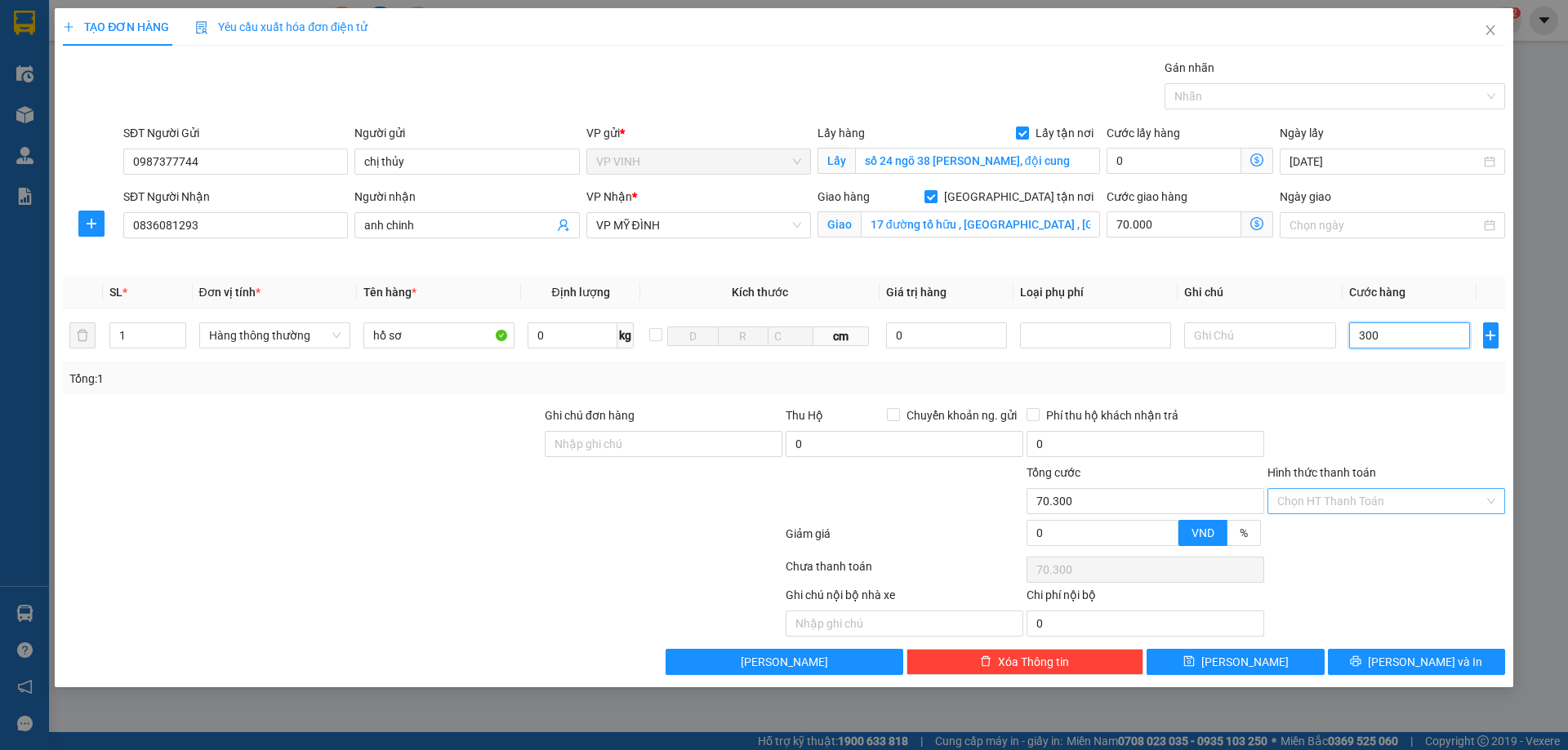
type input "70.030"
click at [1352, 508] on div "Chọn HT Thanh Toán" at bounding box center [1386, 501] width 238 height 26
type input "30.000"
type input "100.000"
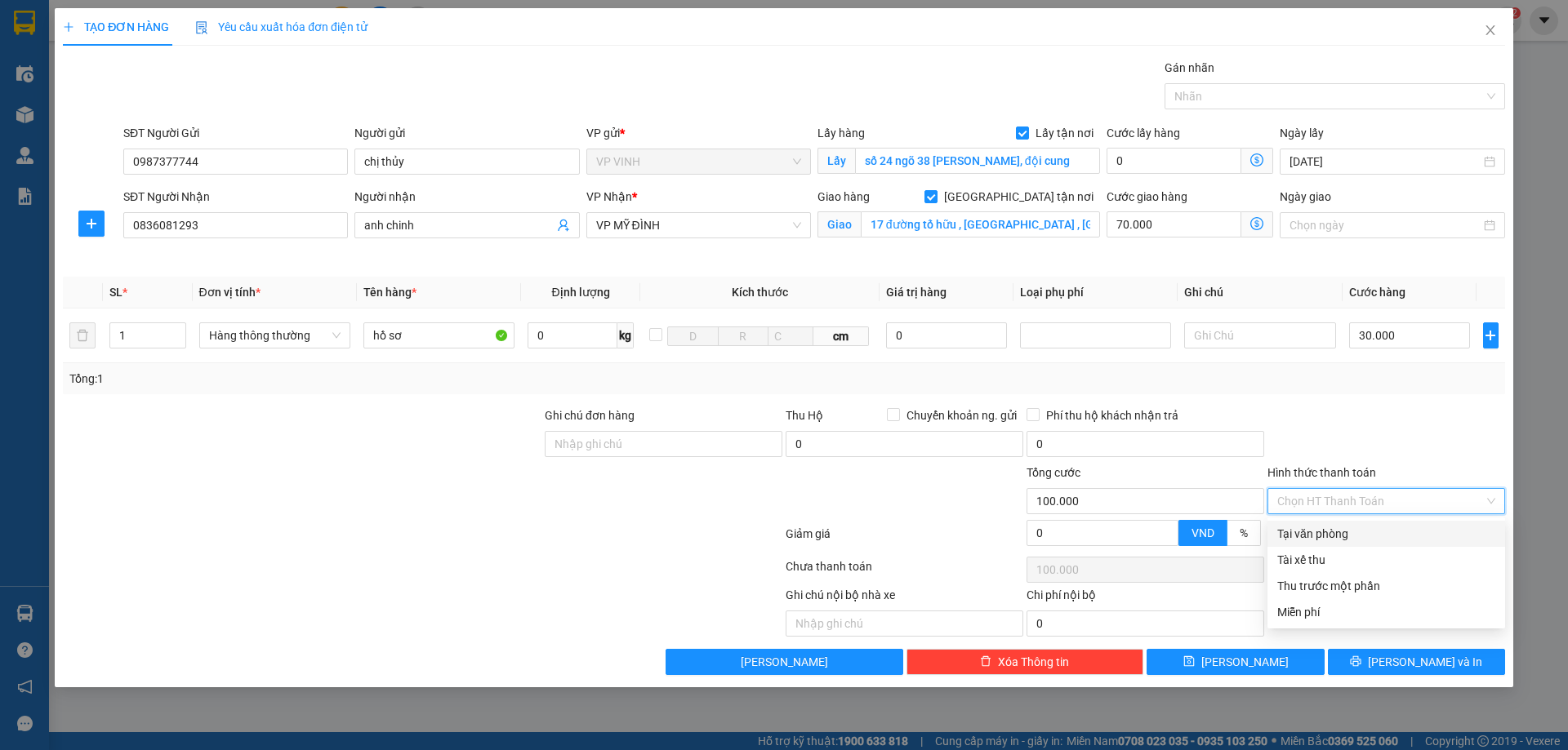
click at [1328, 529] on div "Tại văn phòng" at bounding box center [1385, 533] width 218 height 18
type input "0"
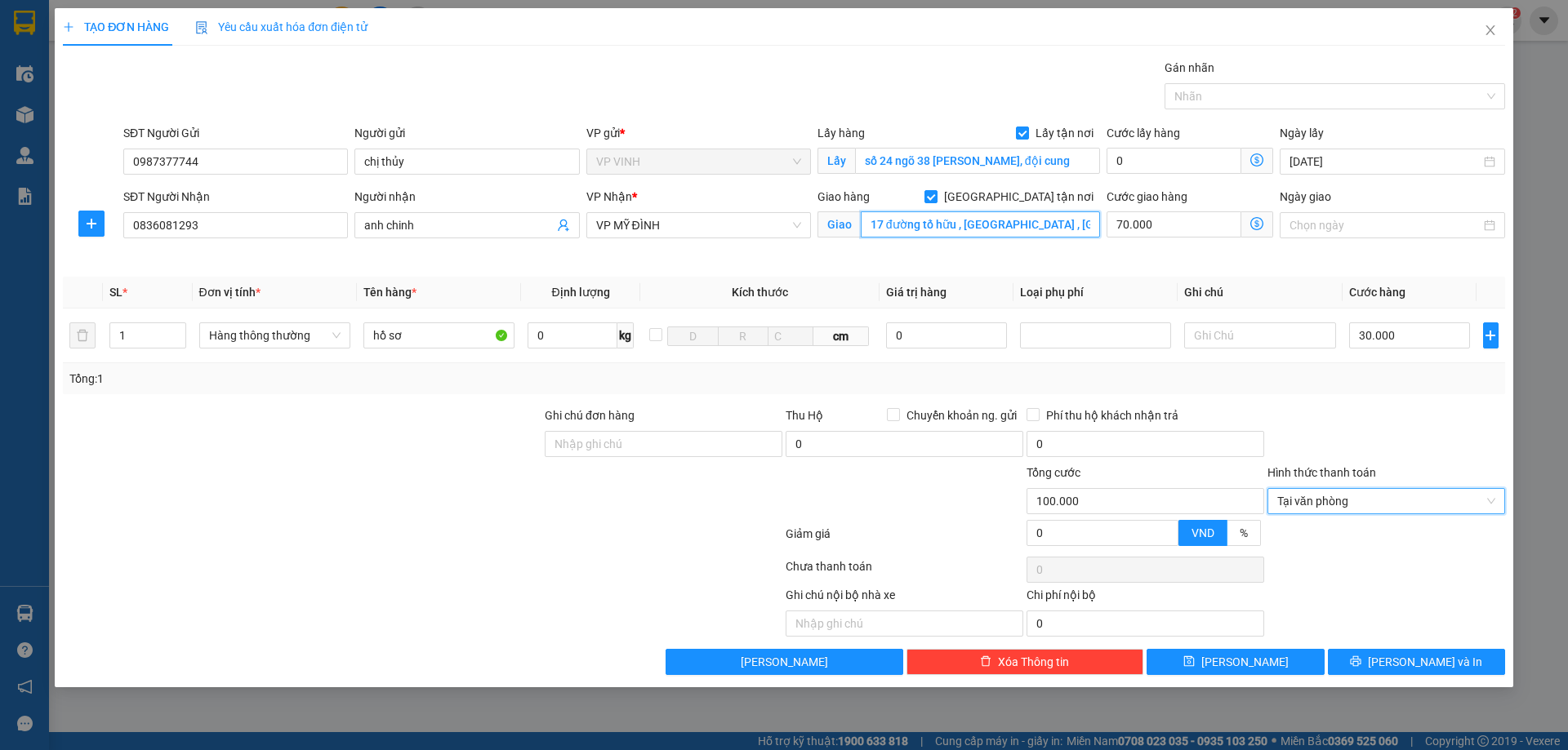
click at [953, 225] on input "17 đường tố hữu , [GEOGRAPHIC_DATA] , [GEOGRAPHIC_DATA]" at bounding box center [981, 224] width 239 height 26
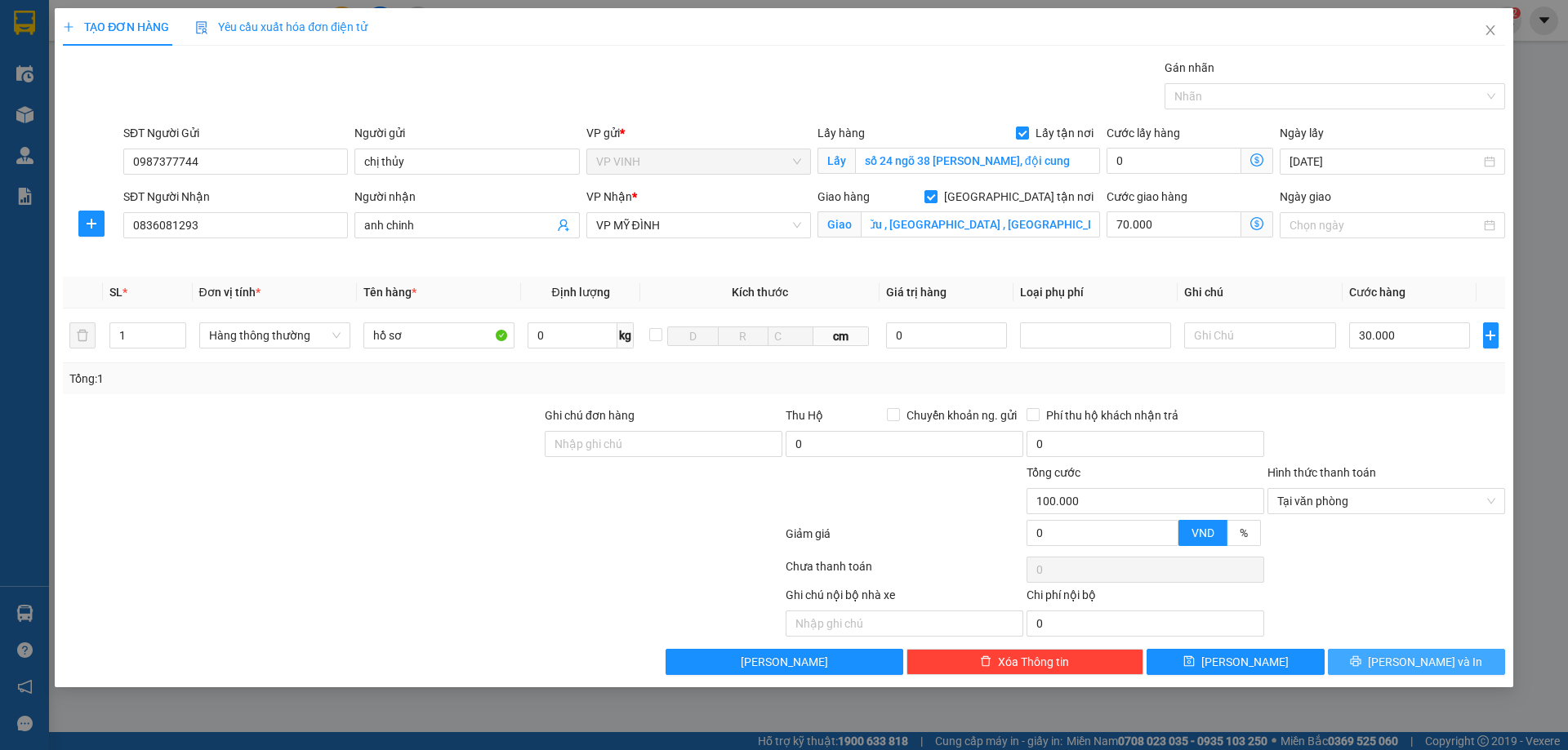
click at [1440, 671] on button "[PERSON_NAME] và In" at bounding box center [1416, 662] width 177 height 26
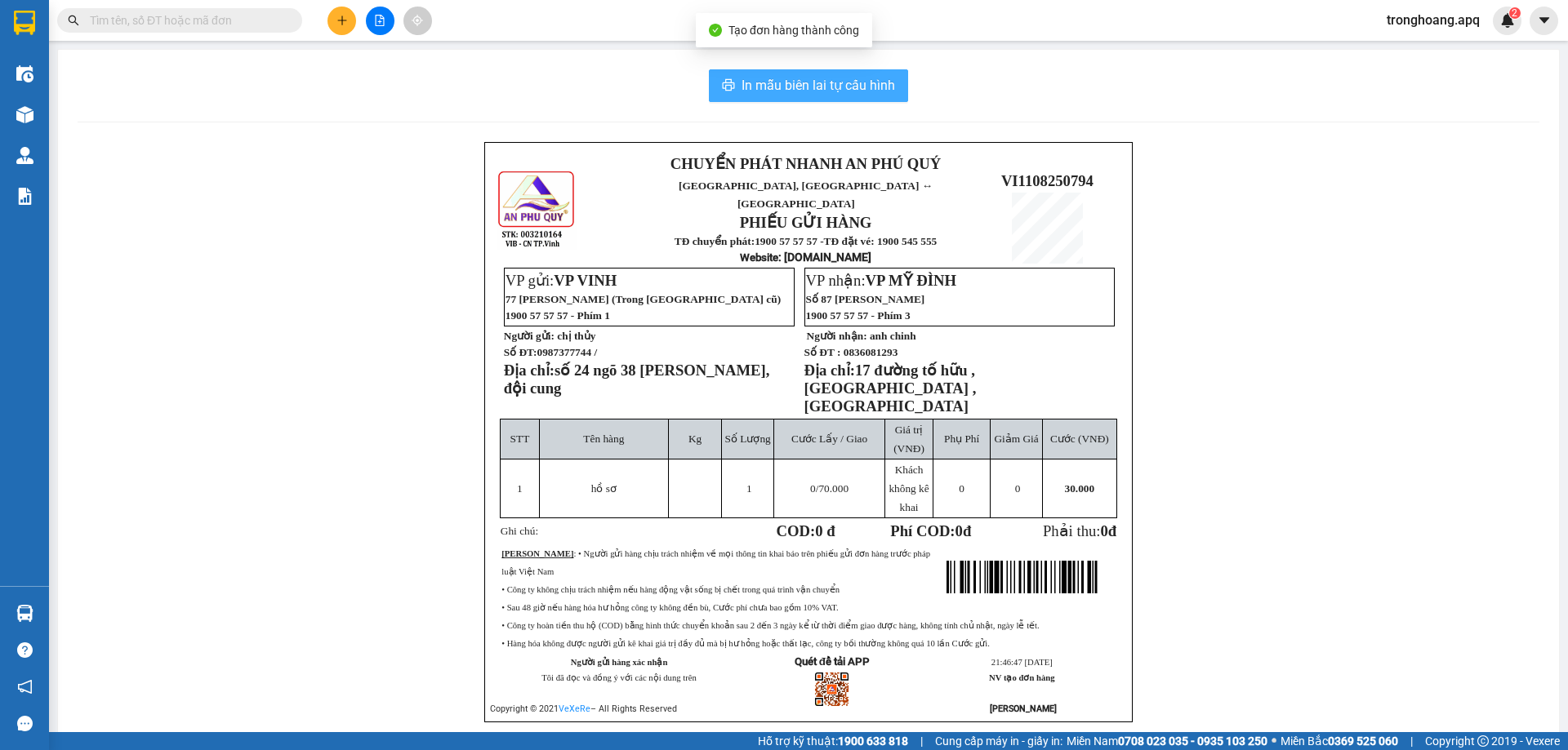
click at [838, 94] on span "In mẫu biên lai tự cấu hình" at bounding box center [818, 85] width 154 height 20
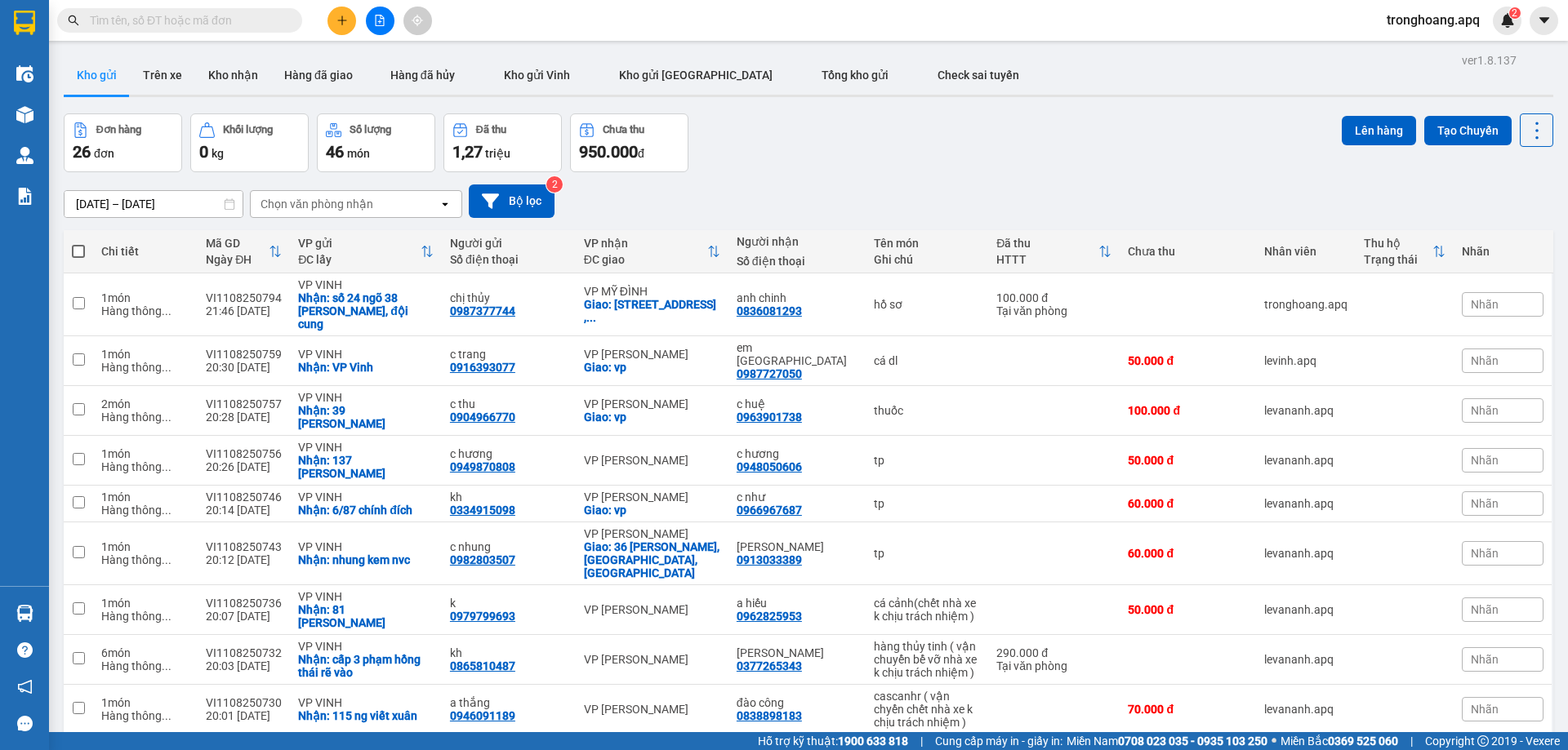
click at [737, 172] on div "[DATE] – [DATE] Press the down arrow key to interact with the calendar and sele…" at bounding box center [808, 201] width 1489 height 58
click at [1127, 231] on th "Chưa thu" at bounding box center [1188, 251] width 136 height 43
click at [866, 279] on td "hồ sơ" at bounding box center [927, 305] width 123 height 63
checkbox input "true"
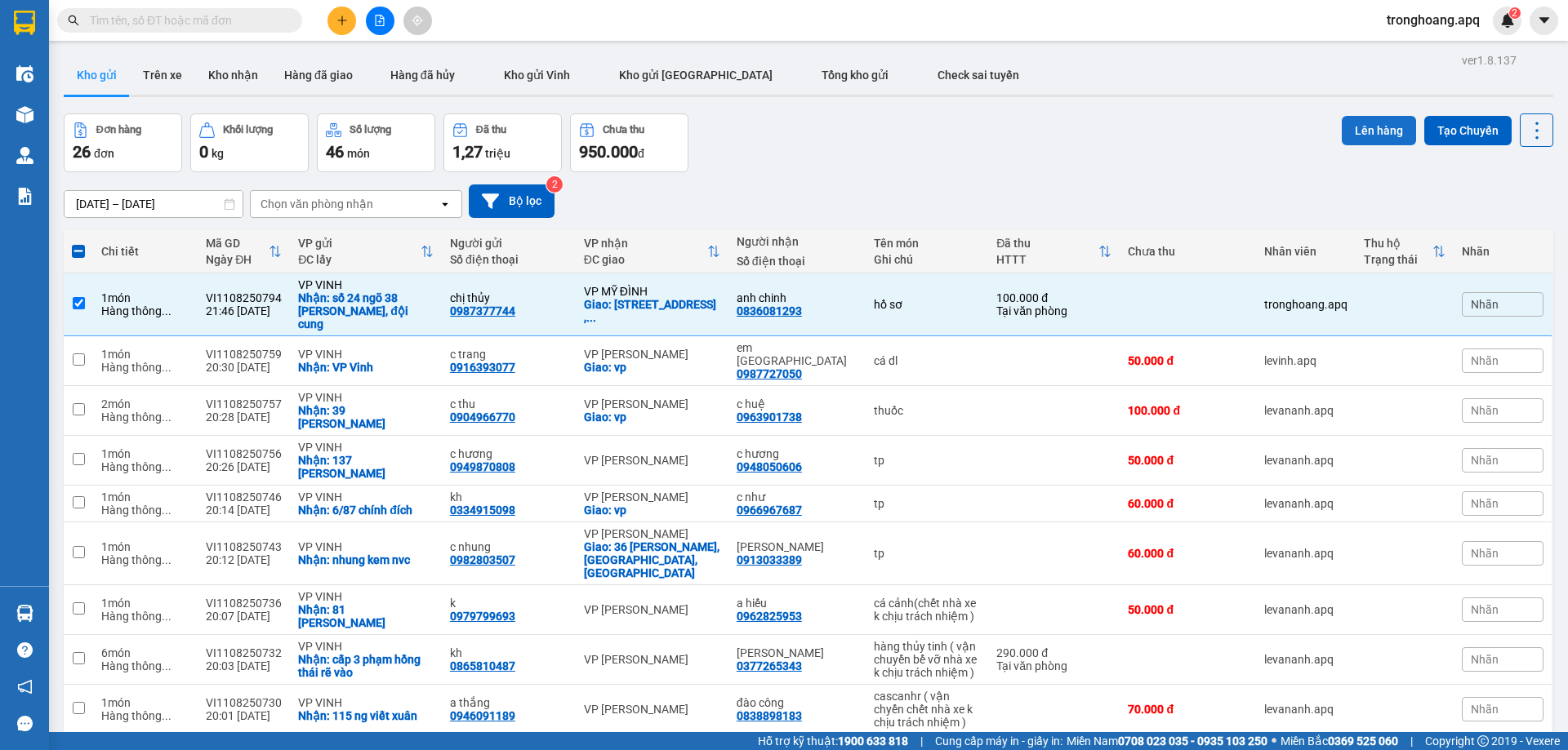
click at [1365, 138] on button "Lên hàng" at bounding box center [1379, 131] width 75 height 30
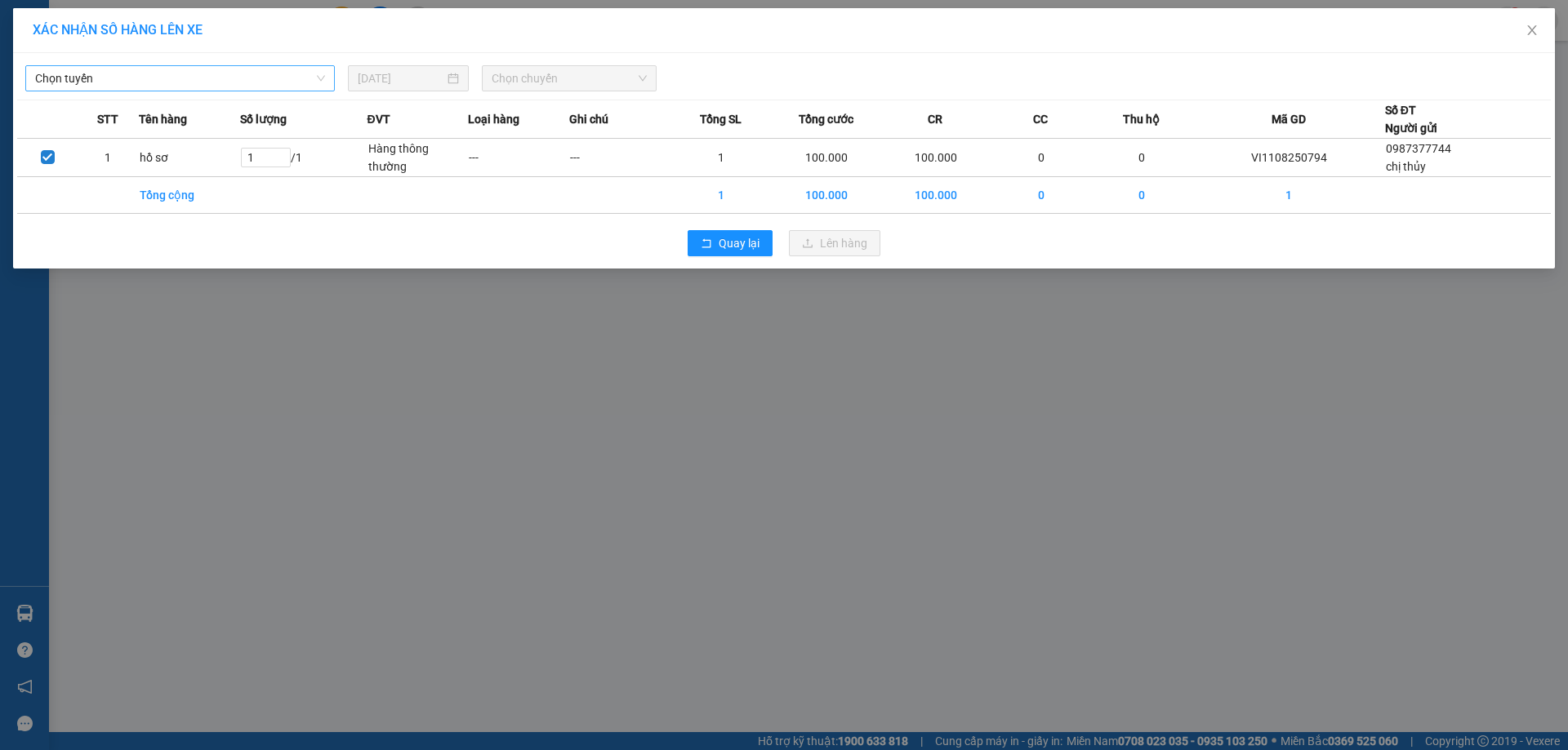
click at [302, 73] on span "Chọn tuyến" at bounding box center [179, 78] width 289 height 25
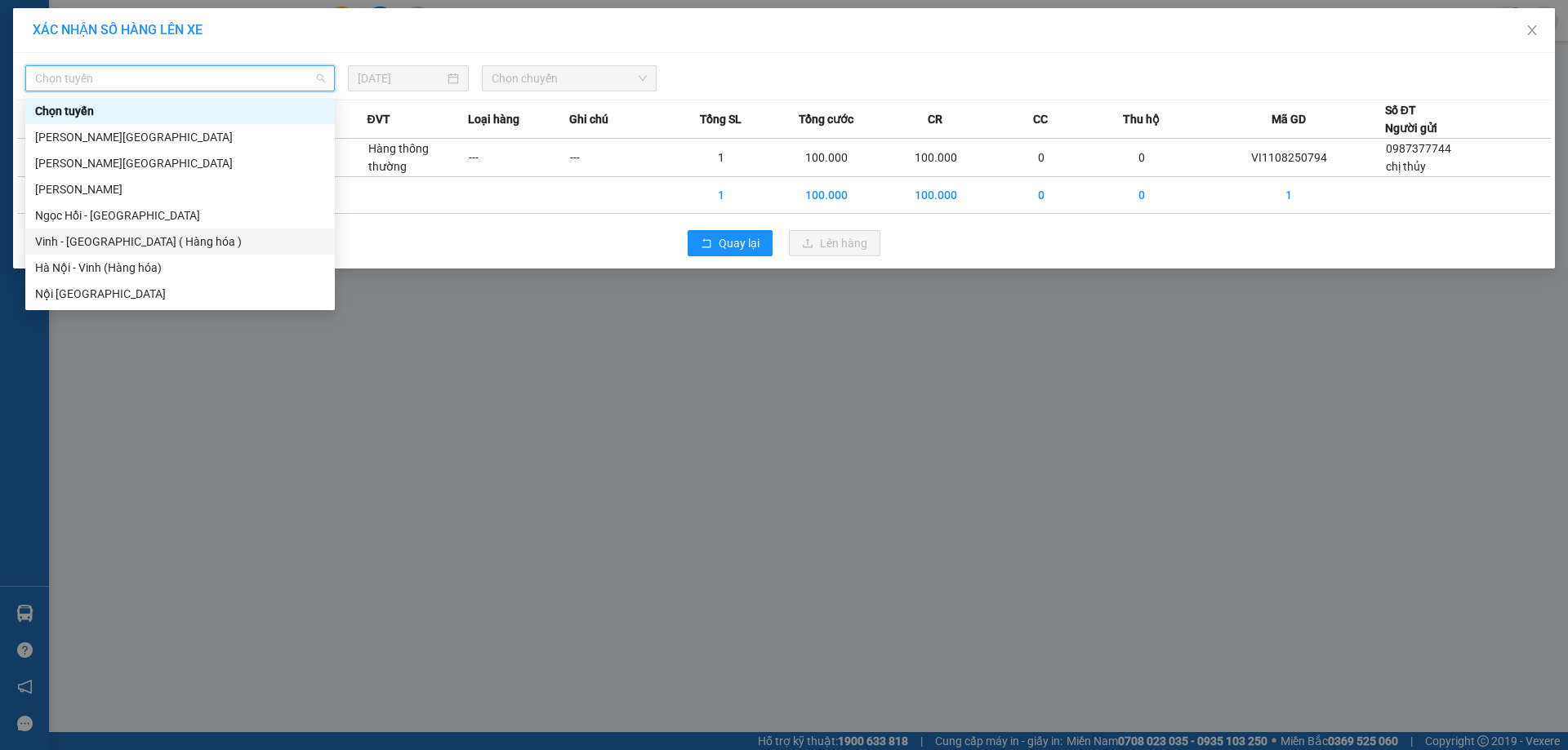
click at [230, 240] on div "Vinh - [GEOGRAPHIC_DATA] ( Hàng hóa )" at bounding box center [179, 241] width 289 height 18
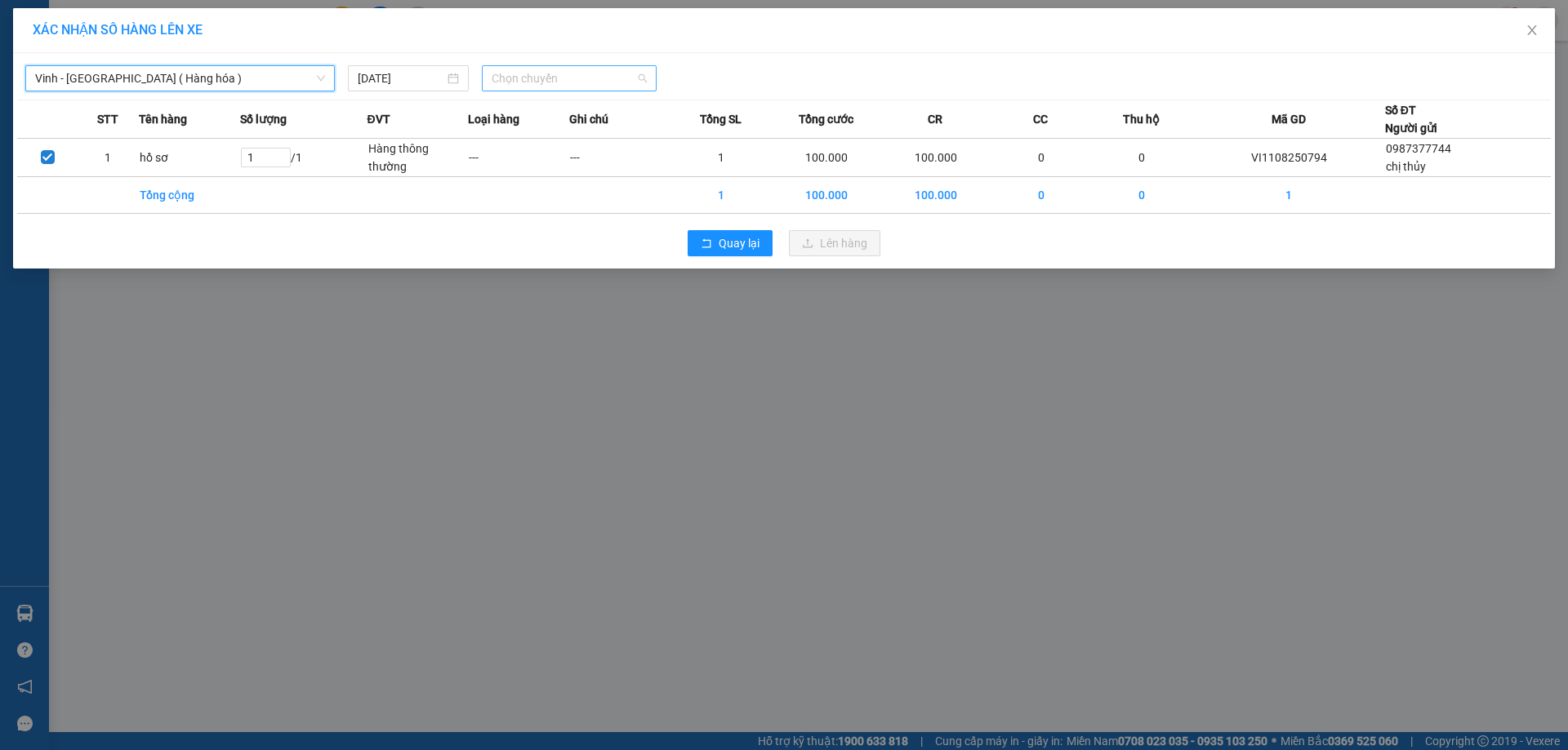
click at [546, 76] on span "Chọn chuyến" at bounding box center [569, 78] width 155 height 25
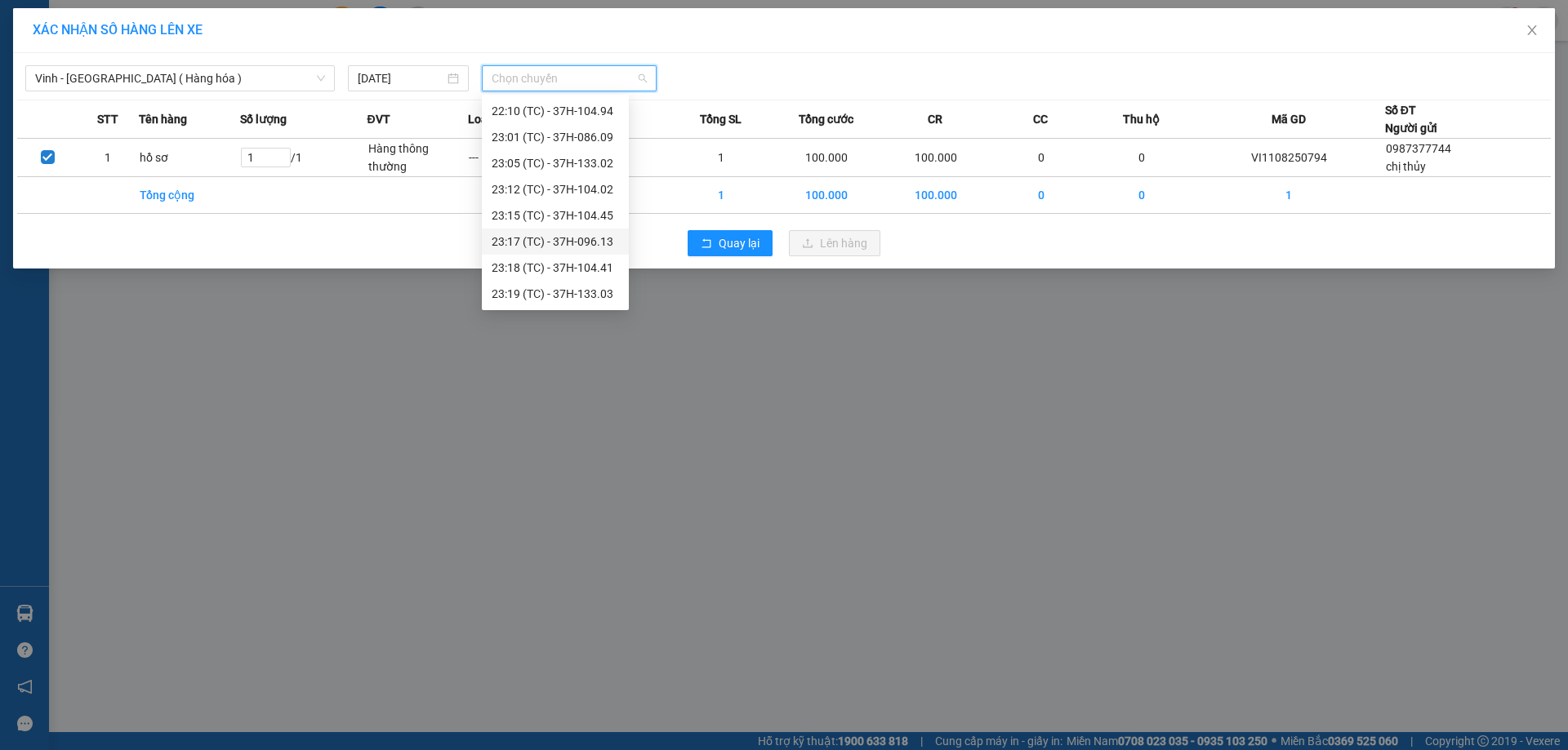
scroll to position [238, 0]
click at [582, 115] on div "22:00 (TC) - 37H-086.38" at bounding box center [555, 108] width 127 height 18
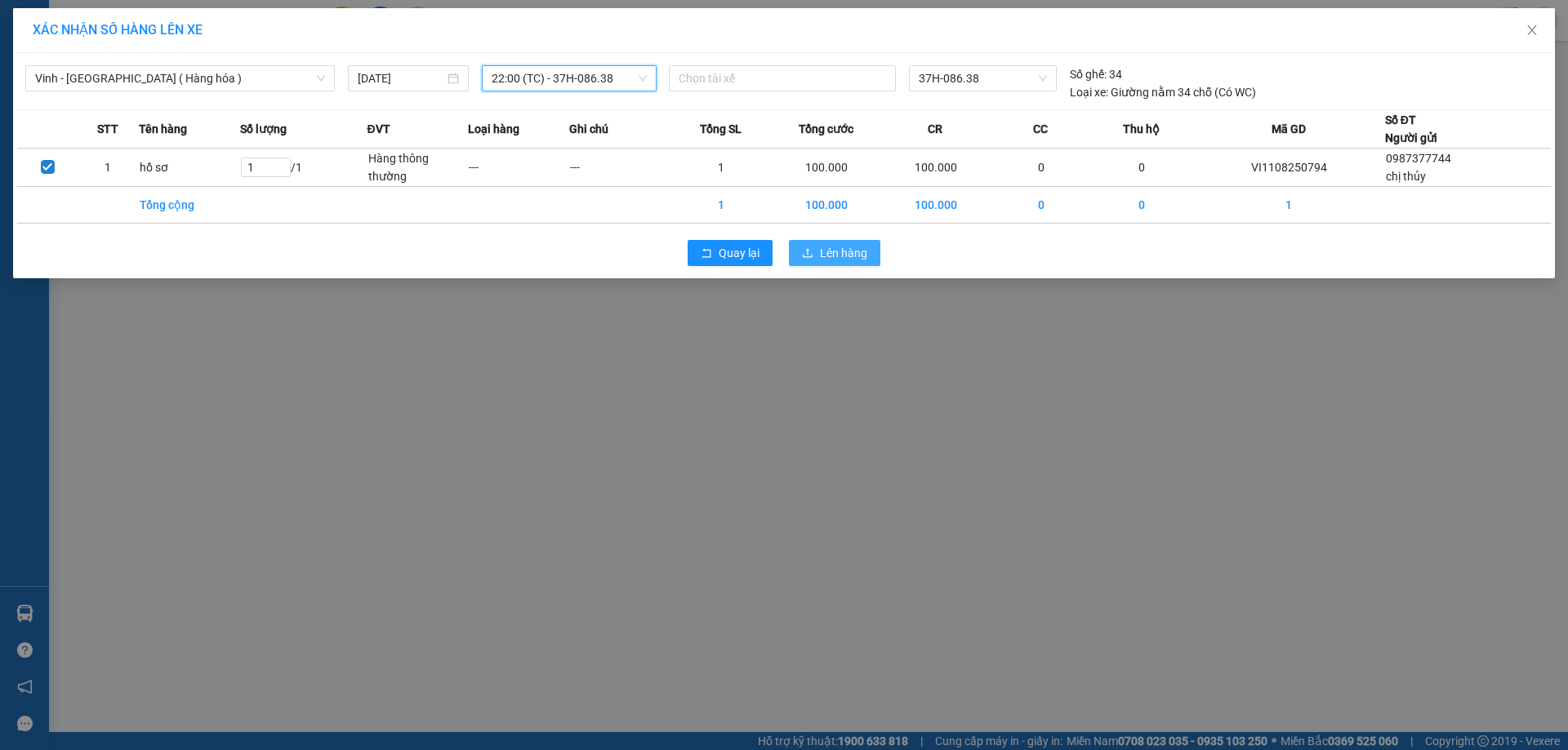
click at [849, 255] on span "Lên hàng" at bounding box center [844, 253] width 48 height 18
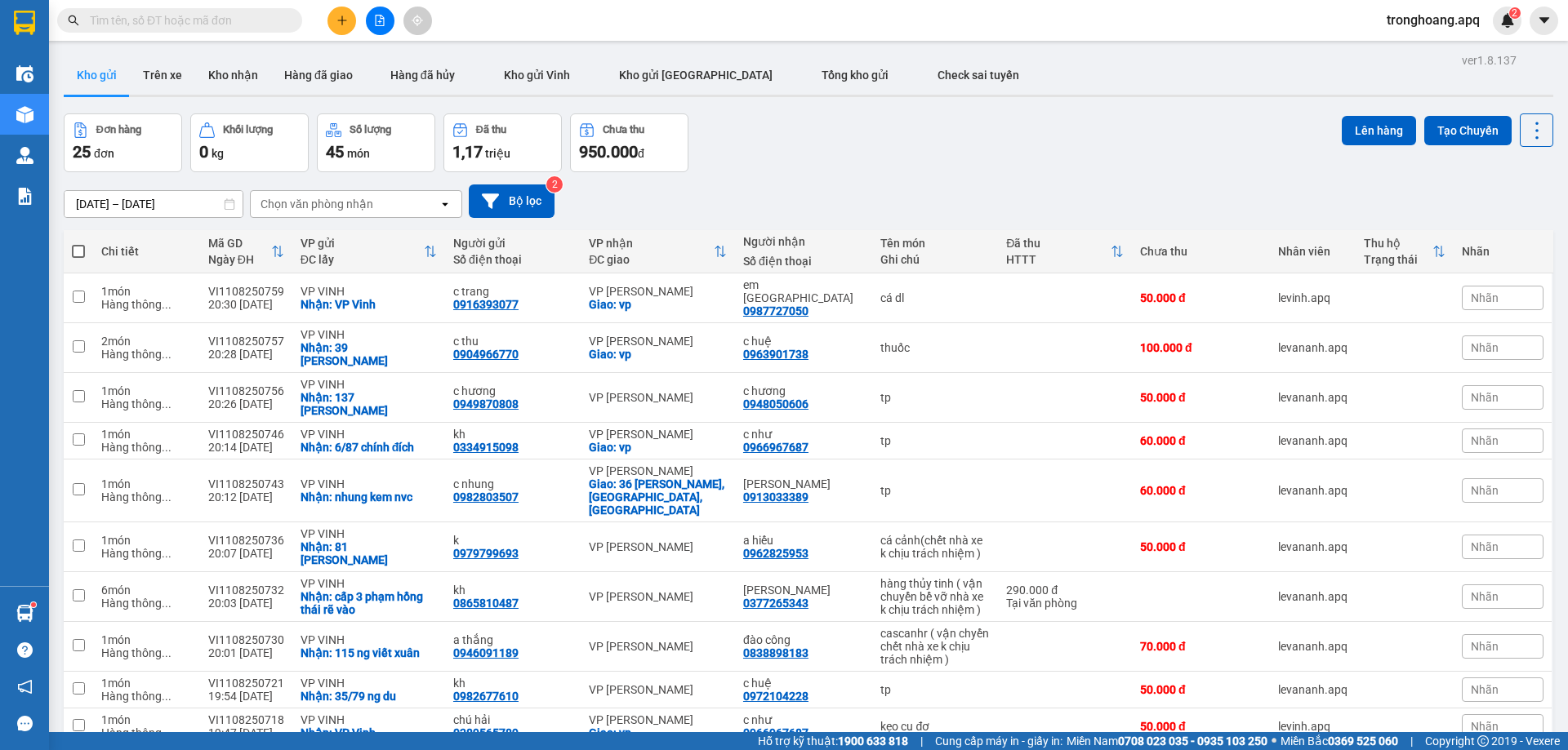
click at [345, 28] on button at bounding box center [342, 21] width 29 height 29
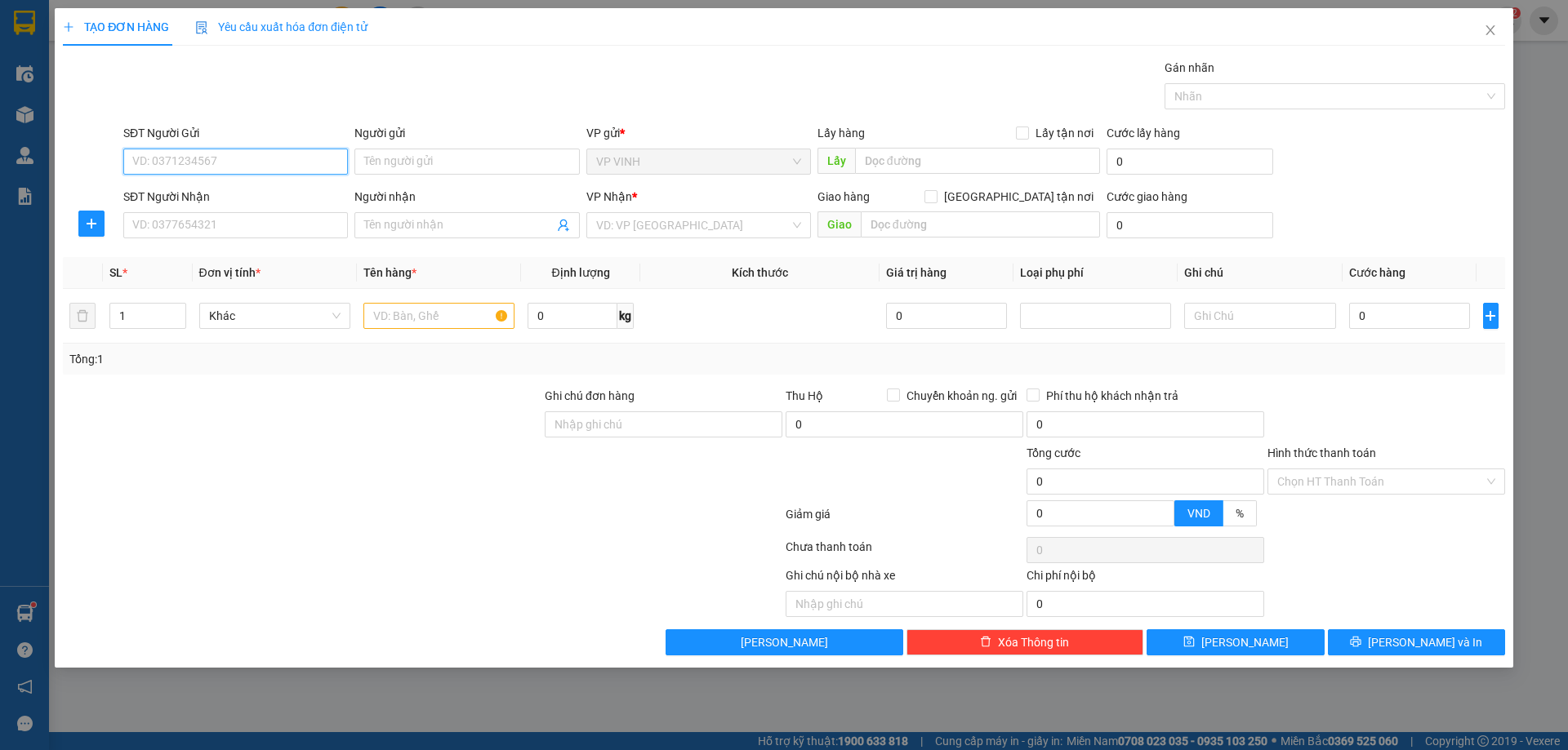
click at [248, 160] on input "SĐT Người Gửi" at bounding box center [235, 161] width 225 height 26
click at [216, 188] on div "0362006345" at bounding box center [235, 193] width 205 height 18
type input "0362006345"
click at [430, 160] on input "Người gửi" at bounding box center [466, 161] width 225 height 26
type input "Gì Đào"
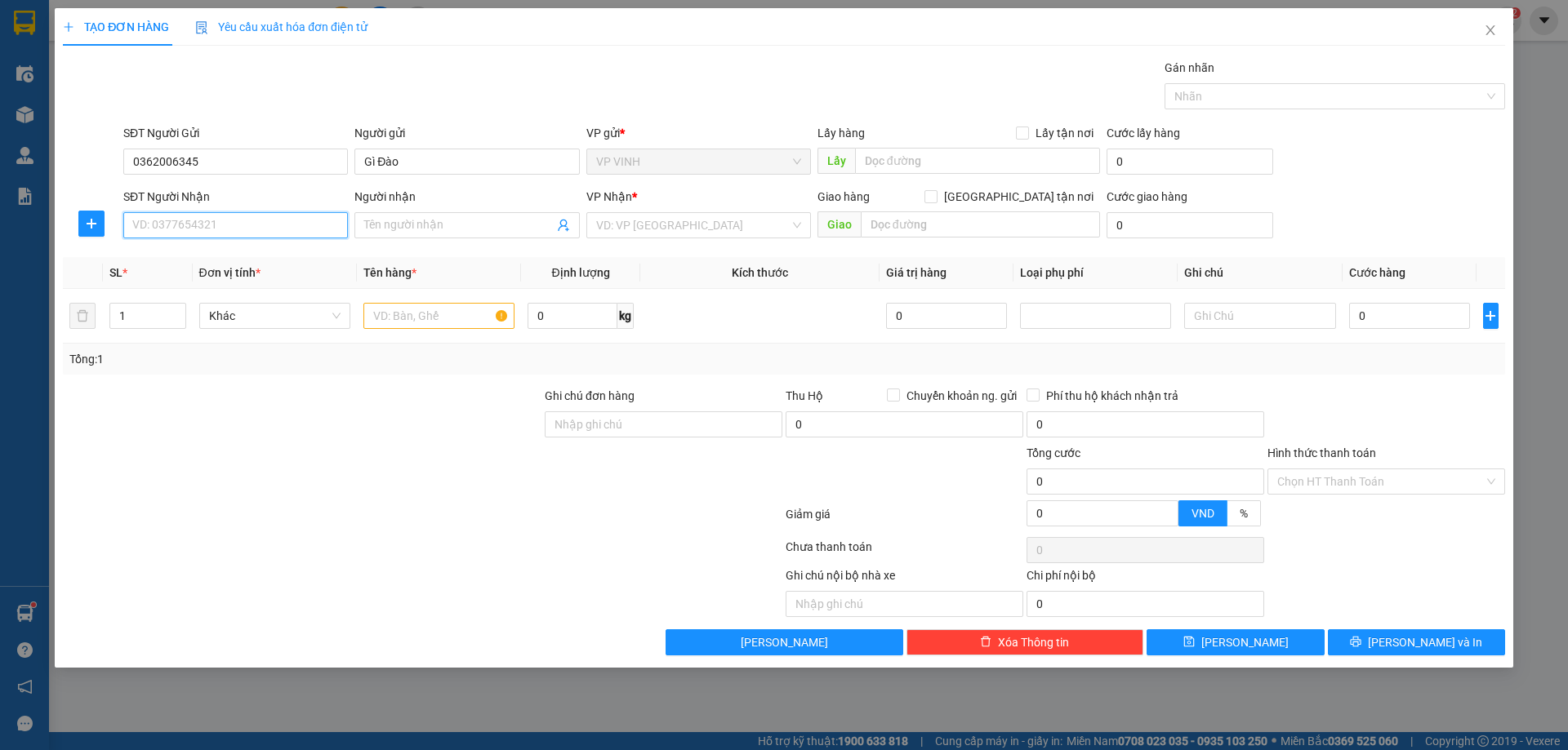
click at [318, 221] on input "SĐT Người Nhận" at bounding box center [235, 225] width 225 height 26
click at [297, 222] on input "SĐT Người Nhận" at bounding box center [235, 225] width 225 height 26
type input "0973274127"
click at [402, 229] on input "Người nhận" at bounding box center [458, 225] width 188 height 18
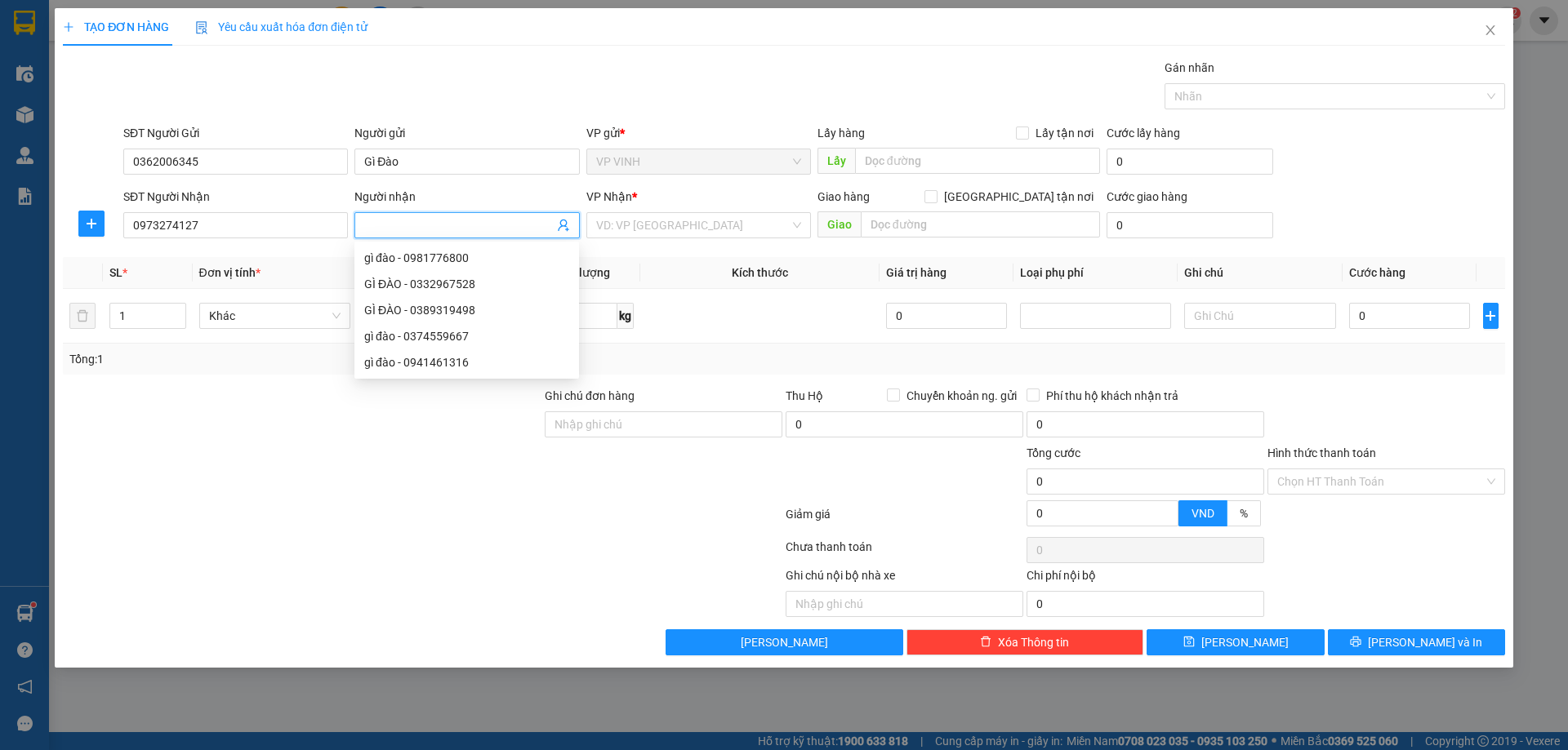
type input "C"
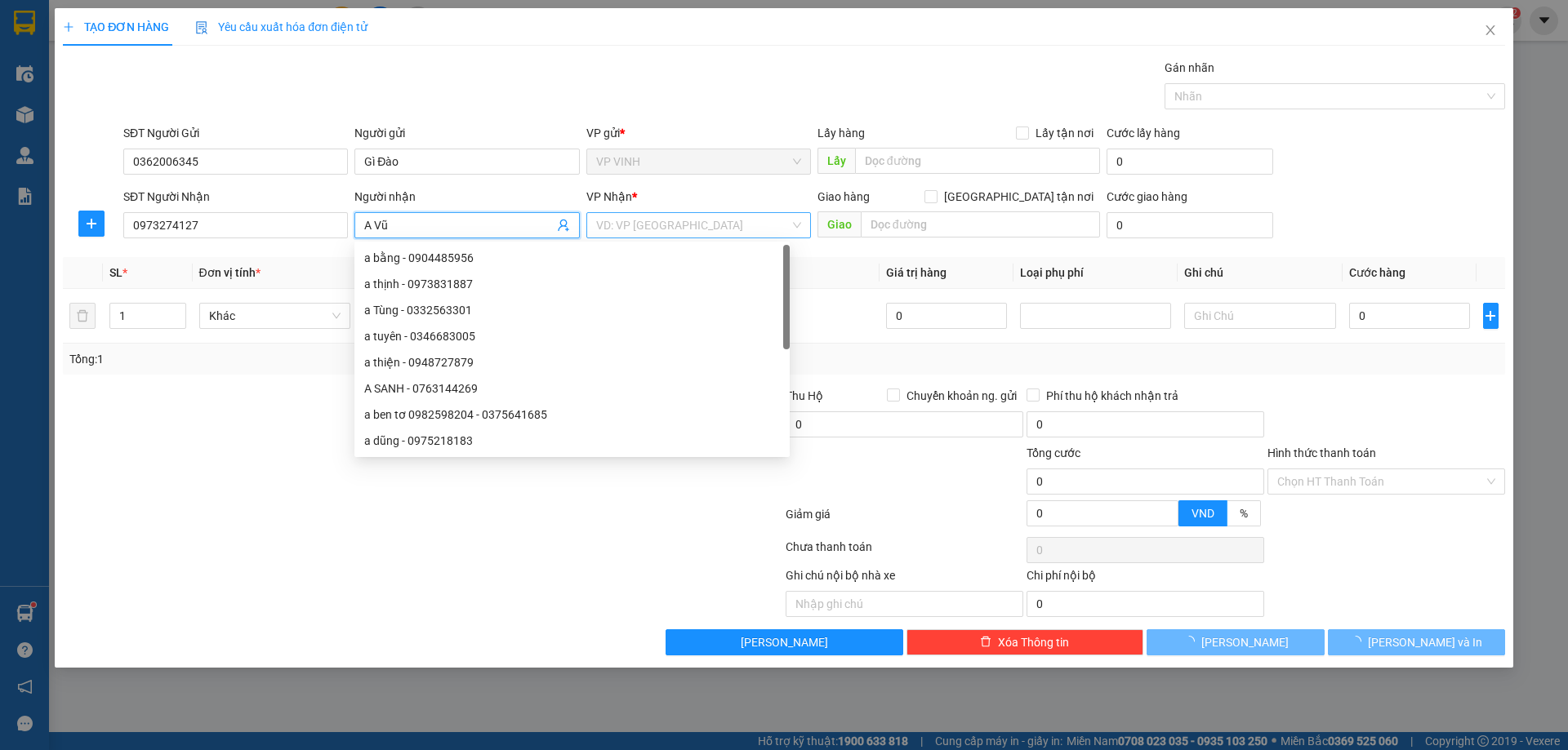
type input "A Vũ"
click at [604, 227] on input "search" at bounding box center [693, 225] width 194 height 25
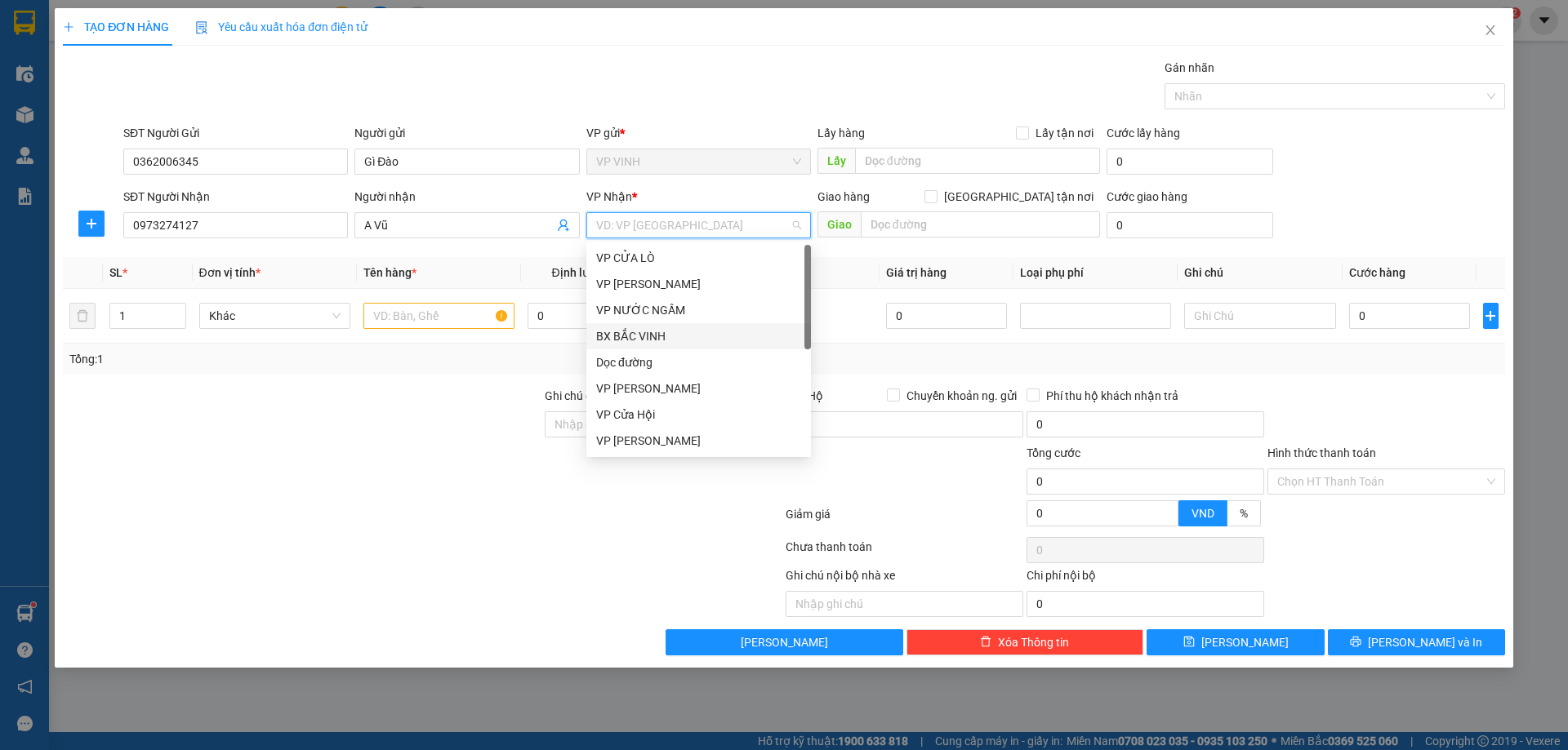
scroll to position [235, 0]
click at [706, 278] on div "VP [PERSON_NAME]" at bounding box center [698, 283] width 205 height 18
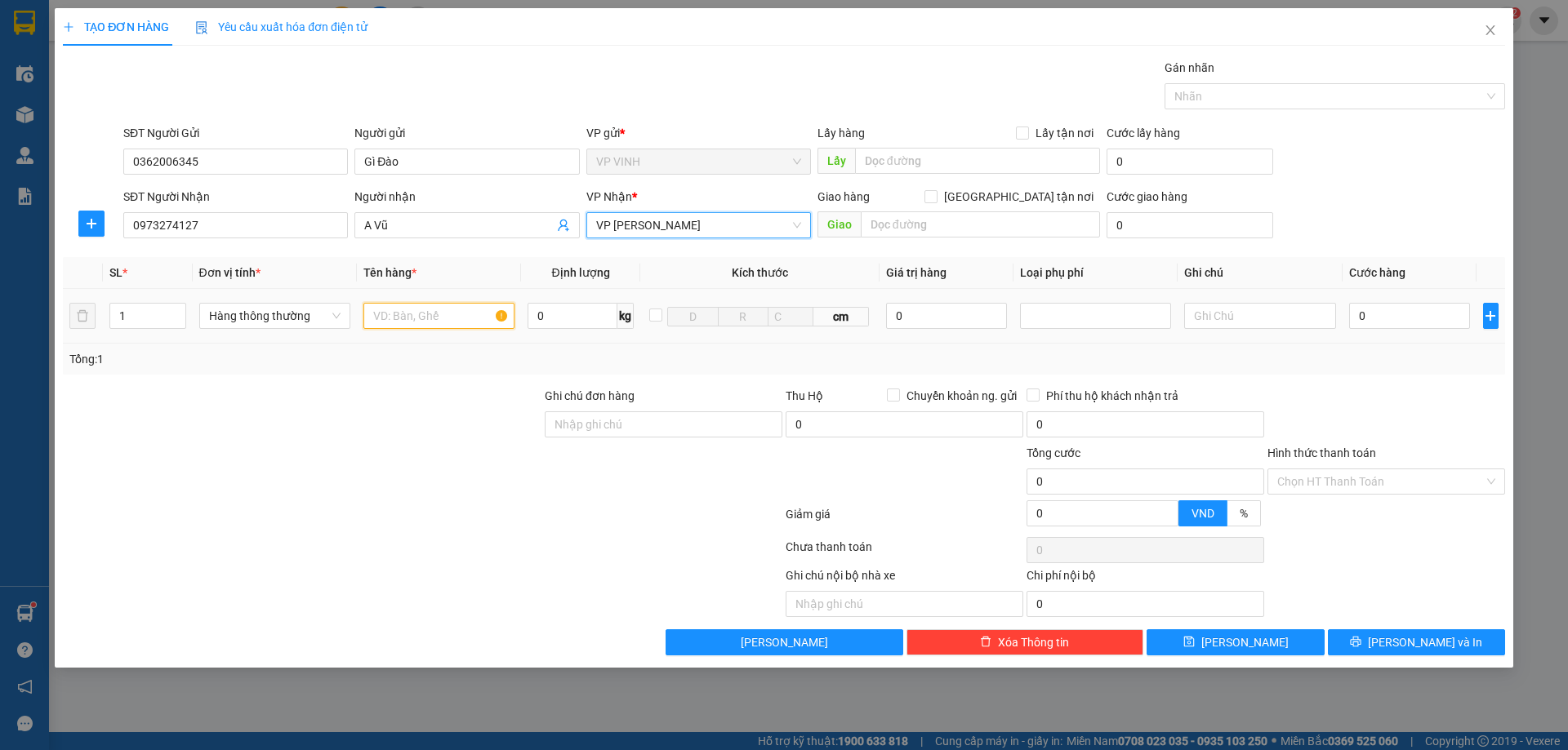
click at [402, 314] on input "text" at bounding box center [439, 316] width 151 height 26
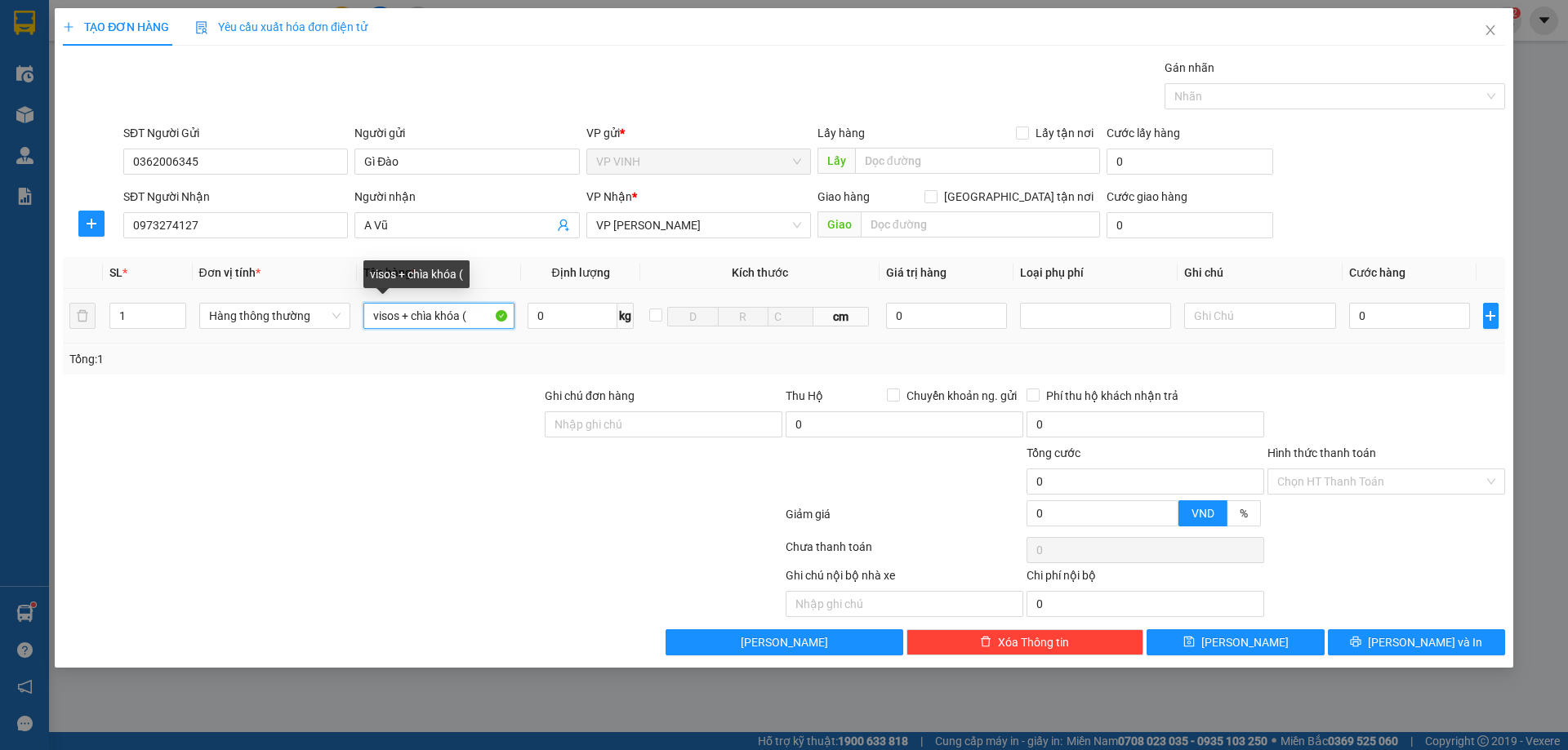
click at [477, 321] on input "visos + chìa khóa (" at bounding box center [439, 316] width 151 height 26
click at [477, 319] on input "visos + chìa khóa (" at bounding box center [439, 316] width 151 height 26
click at [477, 318] on input "visos + chìa khóa (" at bounding box center [439, 316] width 151 height 26
type input "visos + chìa khóa ( 22F1 - 43836 )"
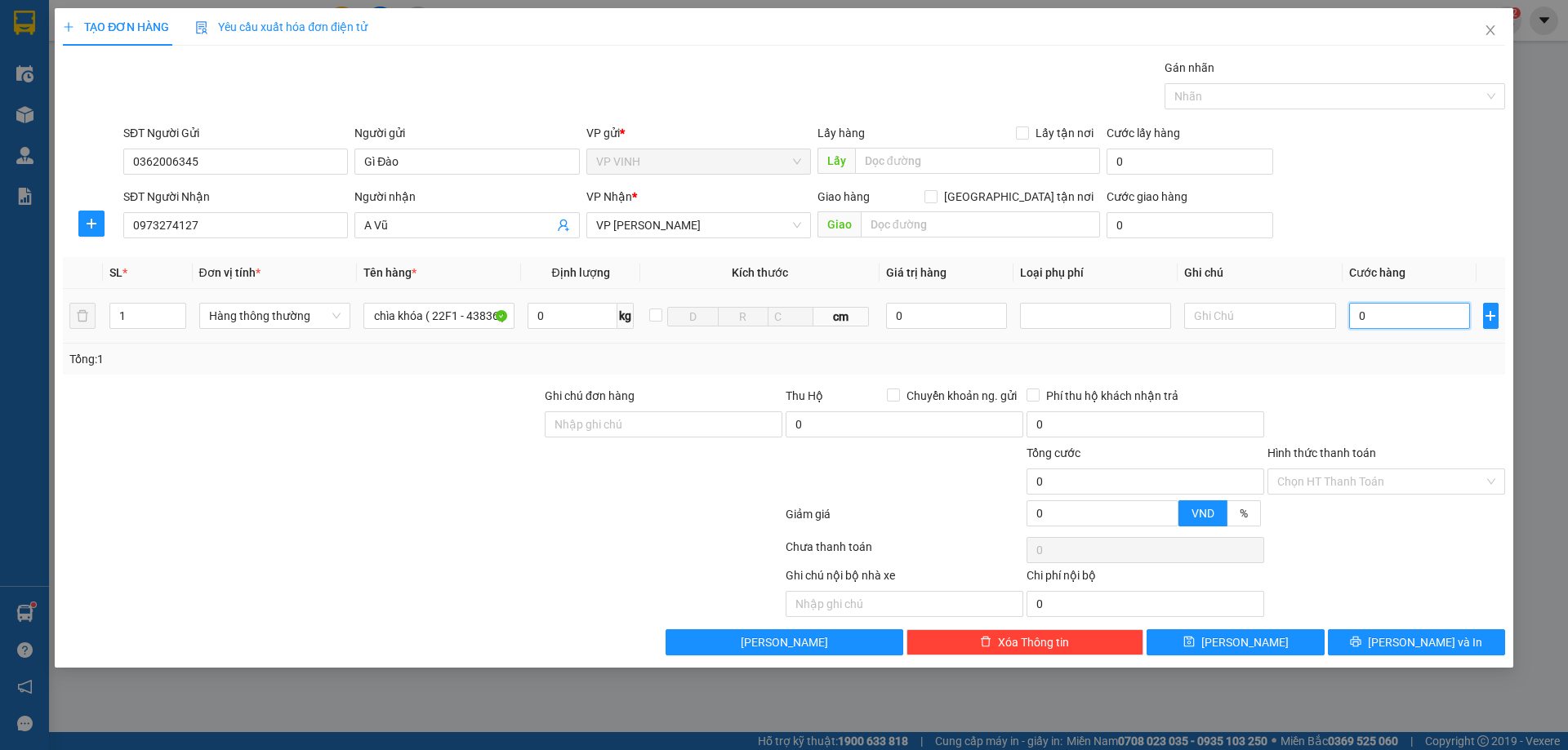
click at [1395, 314] on input "0" at bounding box center [1409, 316] width 121 height 26
type input "4"
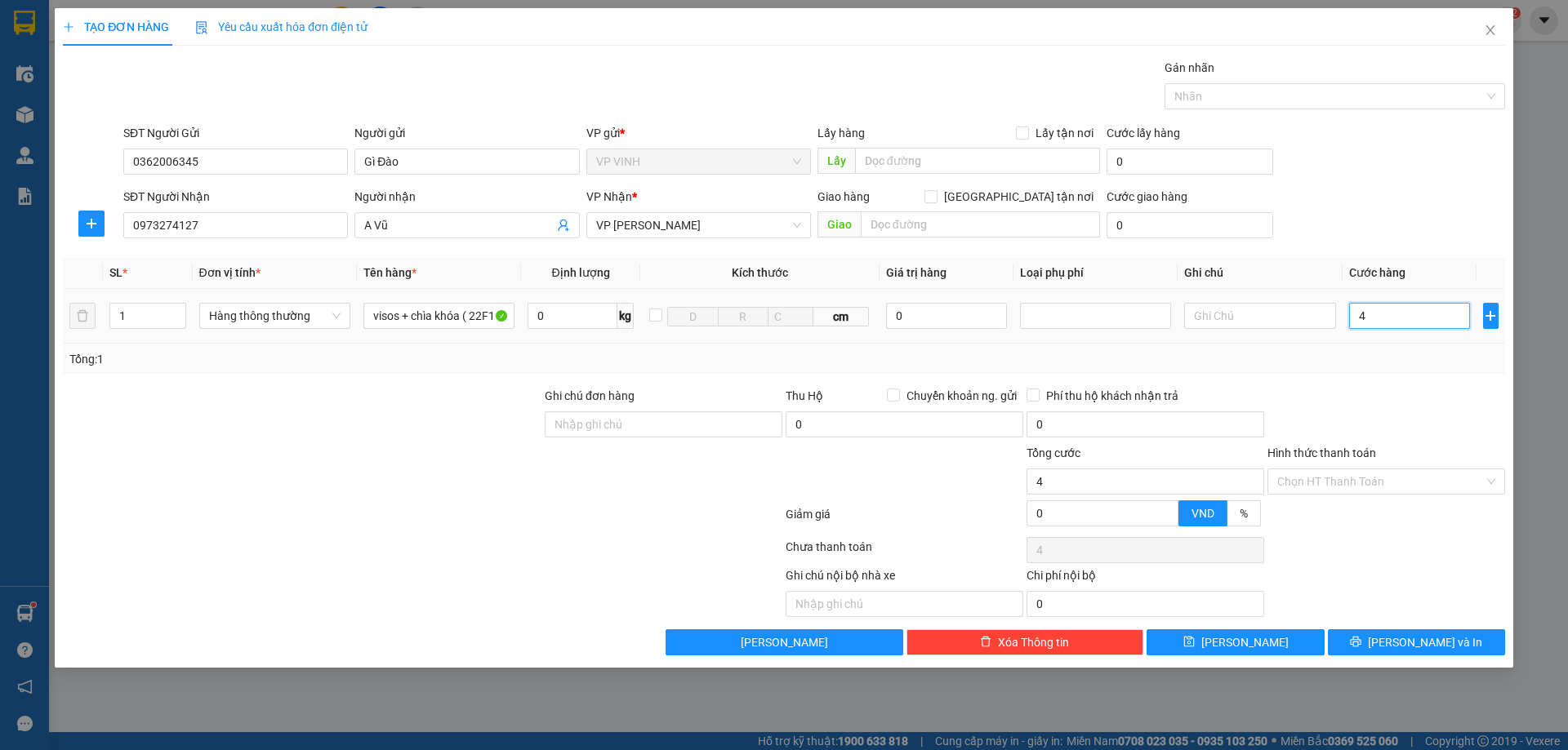
type input "40"
type input "400"
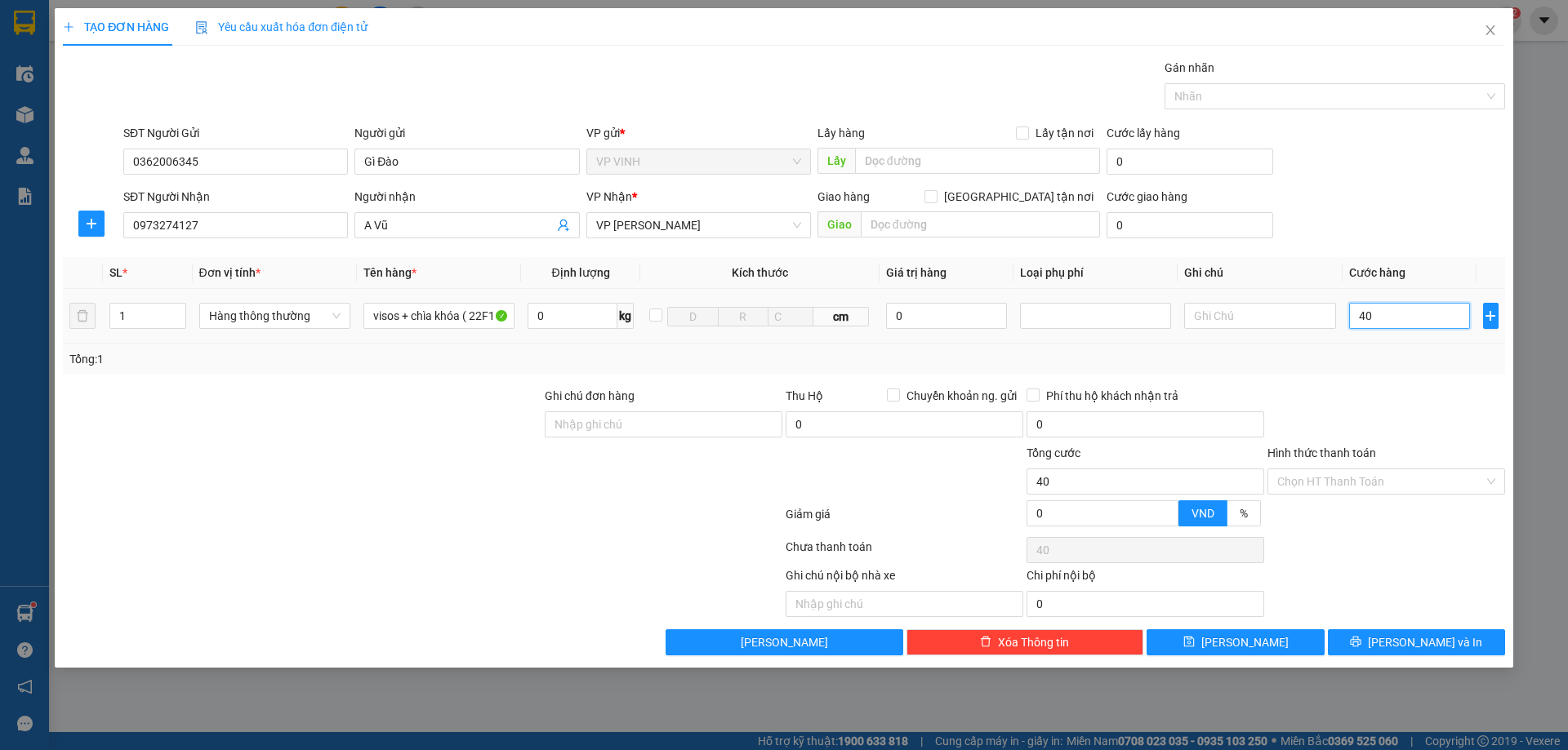
type input "400"
click at [1395, 314] on input "400" at bounding box center [1409, 316] width 121 height 26
type input "400.000"
click at [1402, 349] on div "Tổng: 1" at bounding box center [784, 359] width 1442 height 31
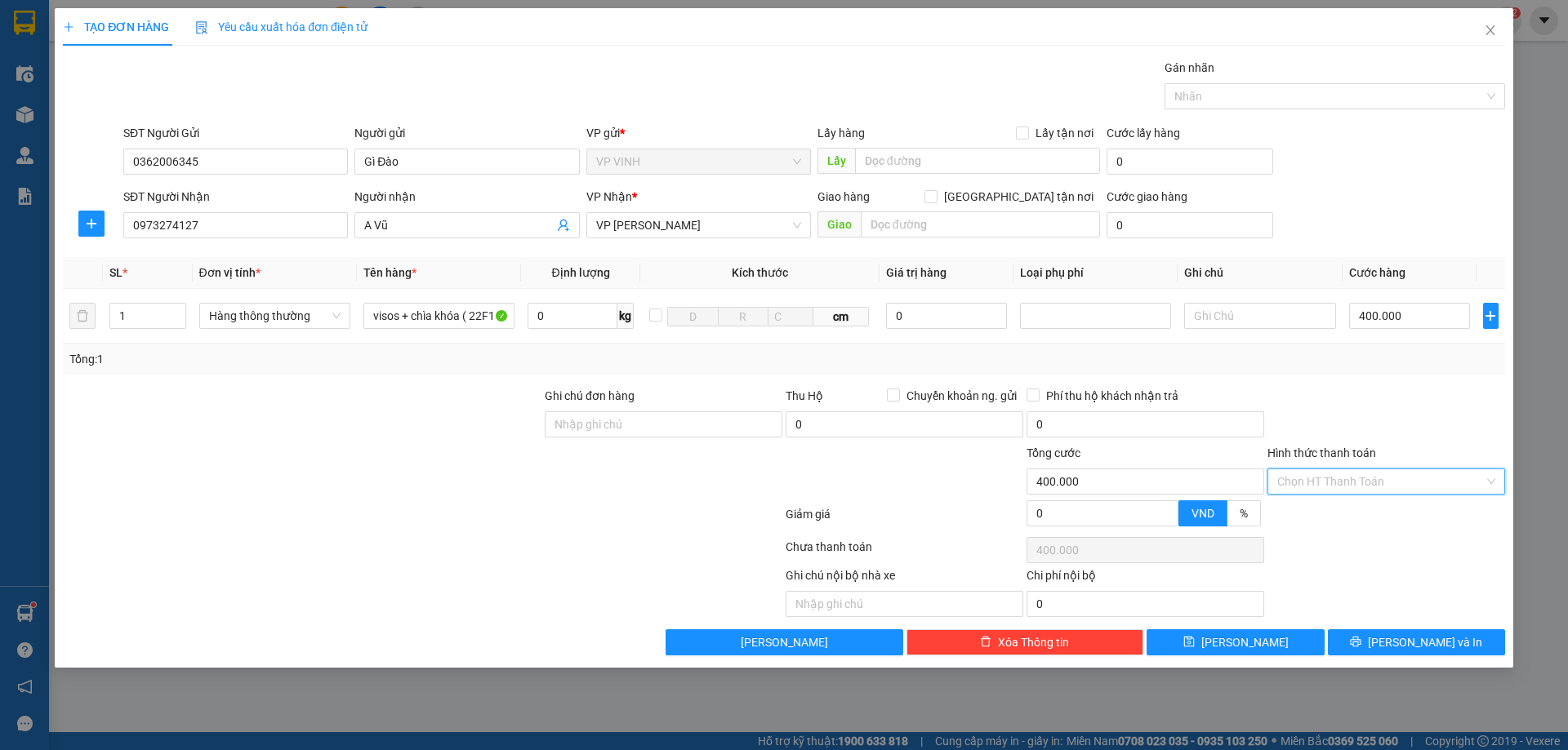
click at [1344, 482] on input "Hình thức thanh toán" at bounding box center [1380, 481] width 206 height 25
click at [1319, 520] on div "Tại văn phòng" at bounding box center [1385, 513] width 218 height 18
type input "0"
click at [1361, 637] on icon "printer" at bounding box center [1355, 641] width 11 height 11
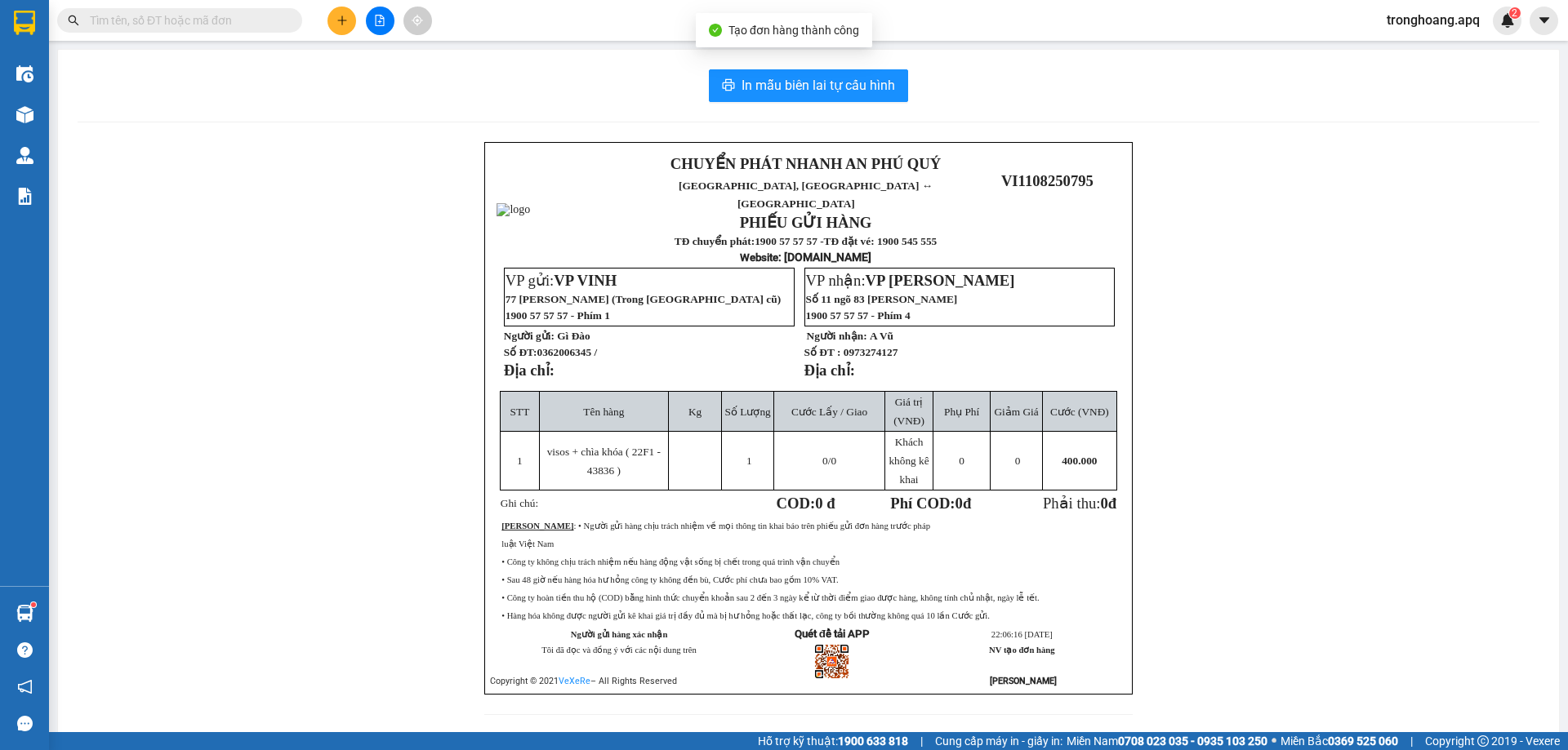
click at [821, 107] on div "In mẫu biên lai tự cấu hình CHUYỂN PHÁT NHANH AN [GEOGRAPHIC_DATA], [GEOGRAPHIC…" at bounding box center [808, 402] width 1501 height 704
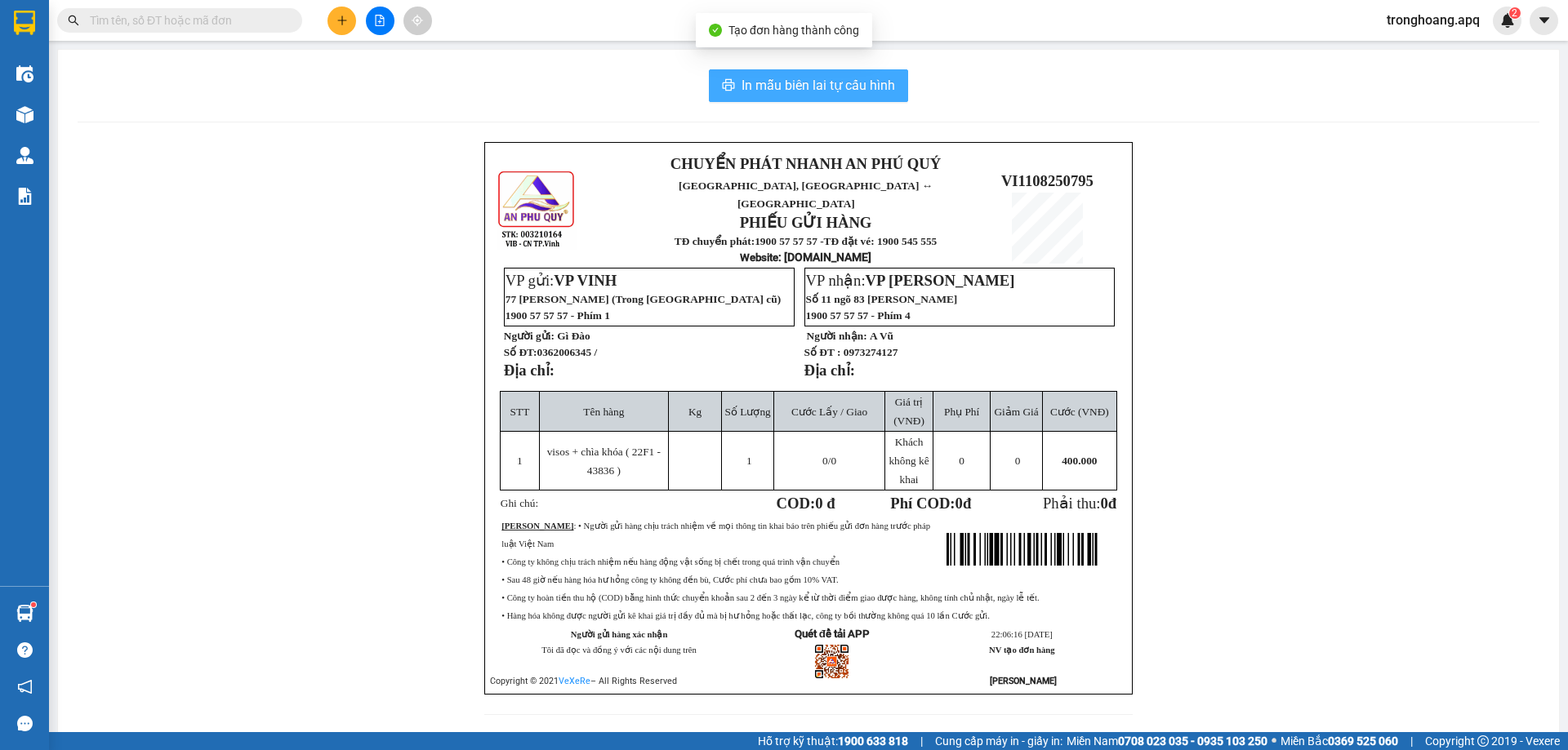
click at [817, 94] on span "In mẫu biên lai tự cấu hình" at bounding box center [818, 85] width 154 height 20
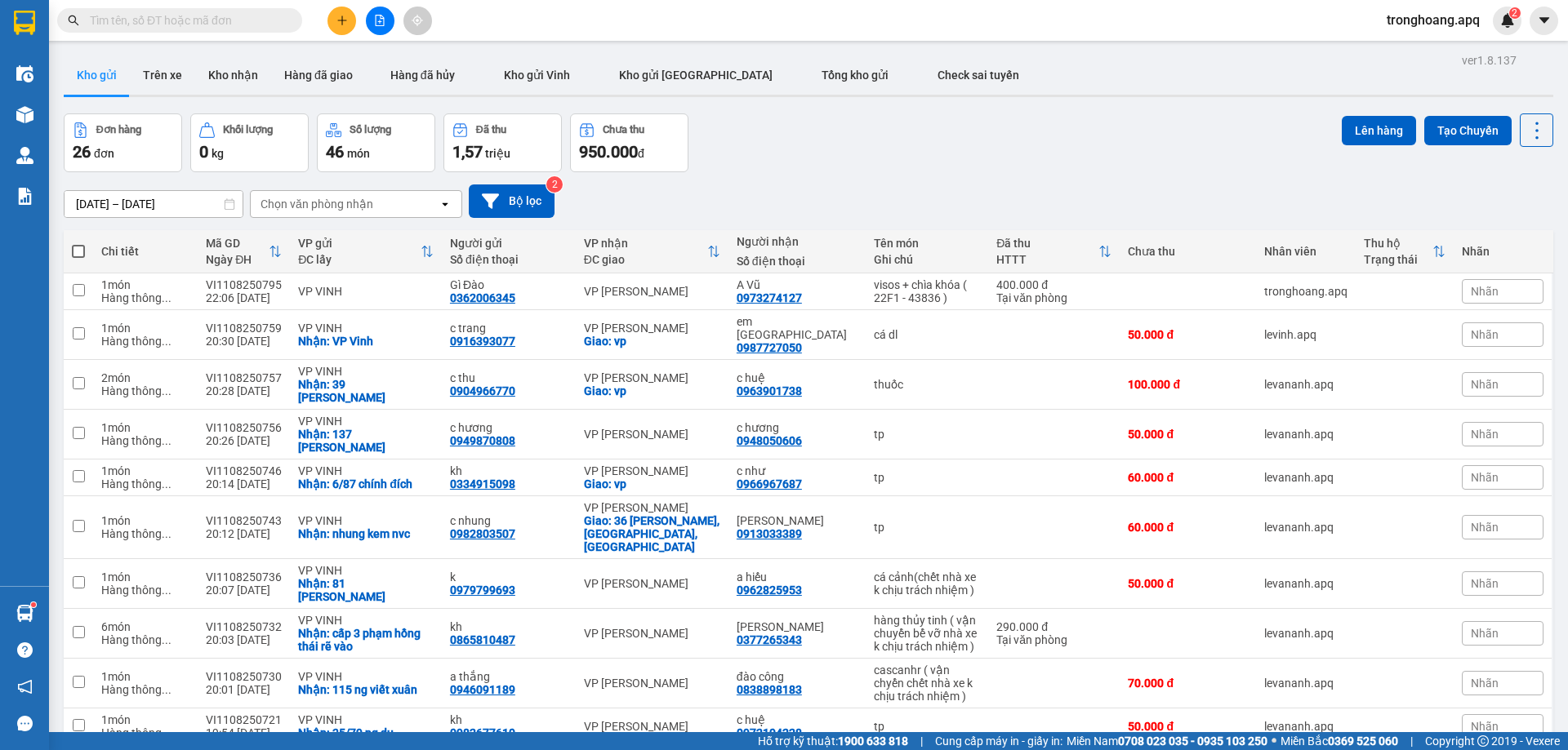
click at [384, 23] on icon "file-add" at bounding box center [379, 20] width 9 height 11
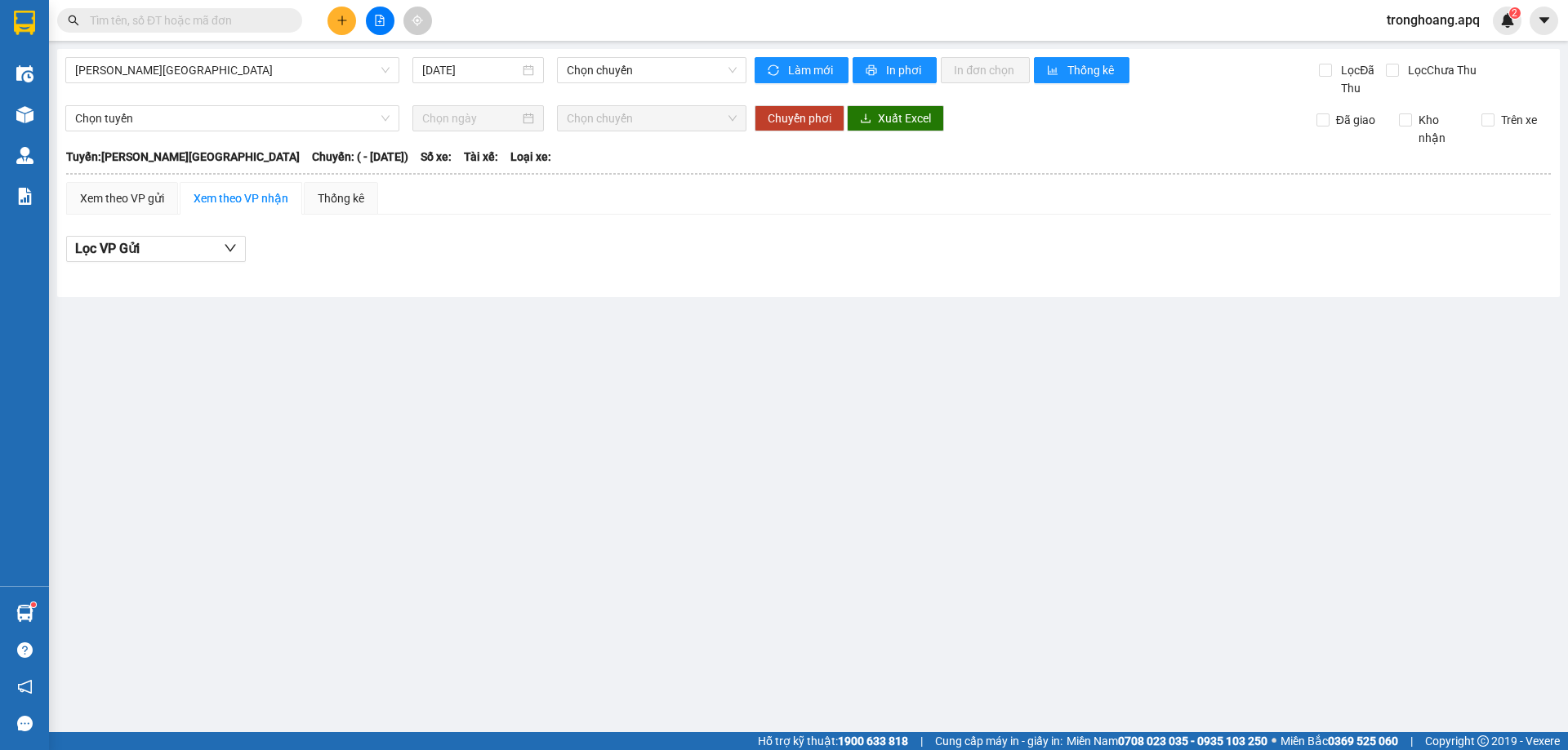
click at [224, 77] on span "[PERSON_NAME][GEOGRAPHIC_DATA]" at bounding box center [232, 70] width 314 height 25
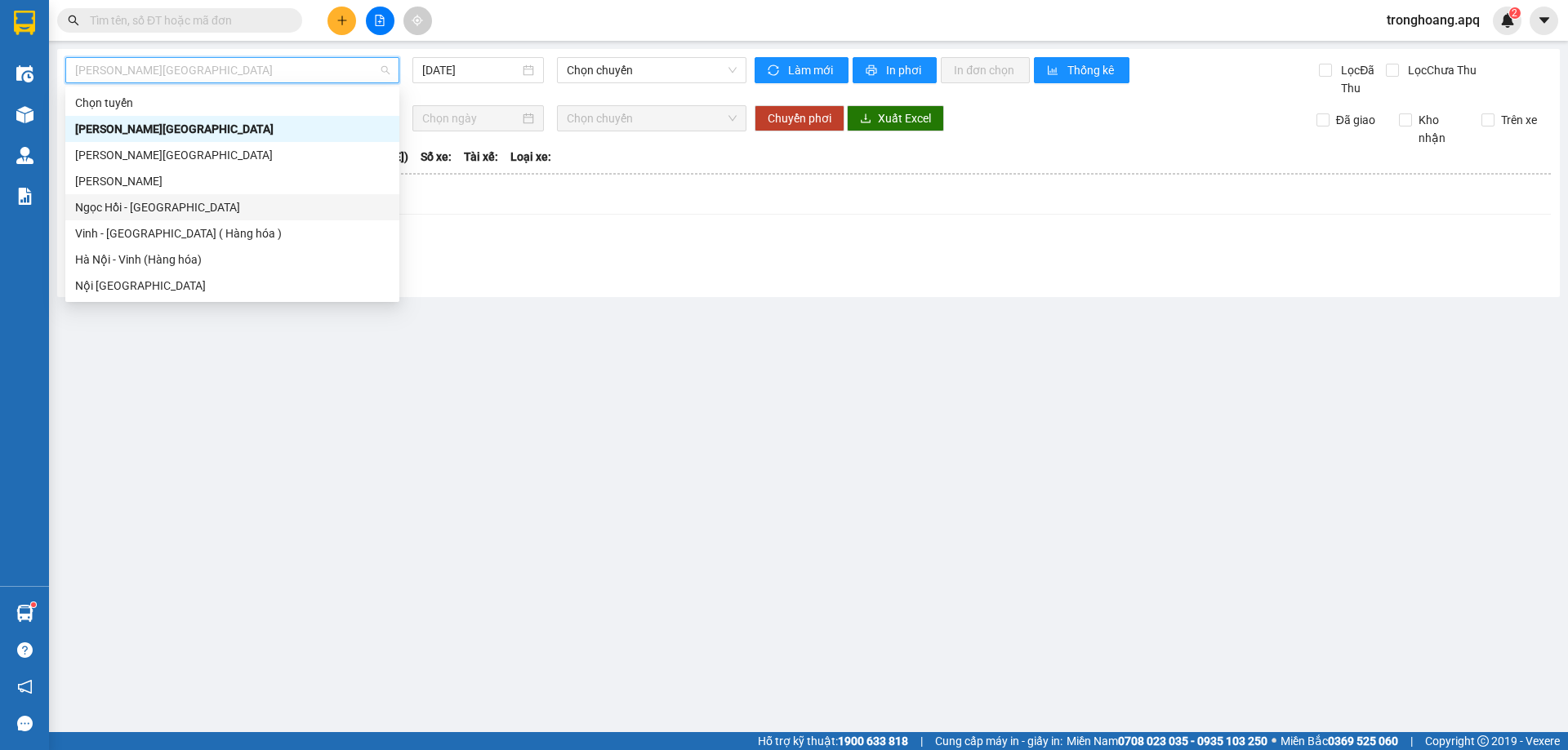
click at [176, 220] on div "Ngọc Hồi - [GEOGRAPHIC_DATA]" at bounding box center [232, 207] width 334 height 26
type input "[DATE]"
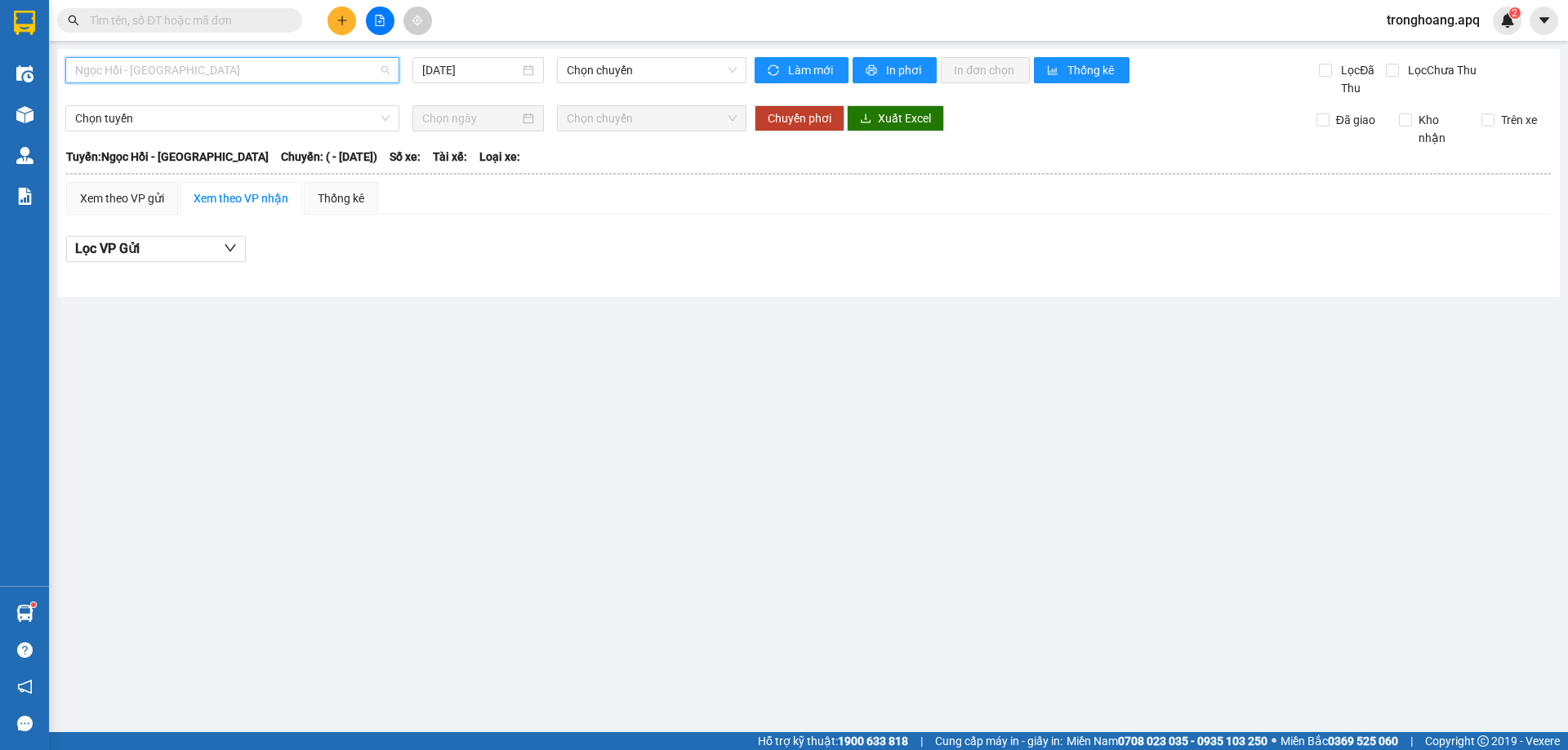
click at [191, 60] on span "Ngọc Hồi - [GEOGRAPHIC_DATA]" at bounding box center [232, 70] width 314 height 25
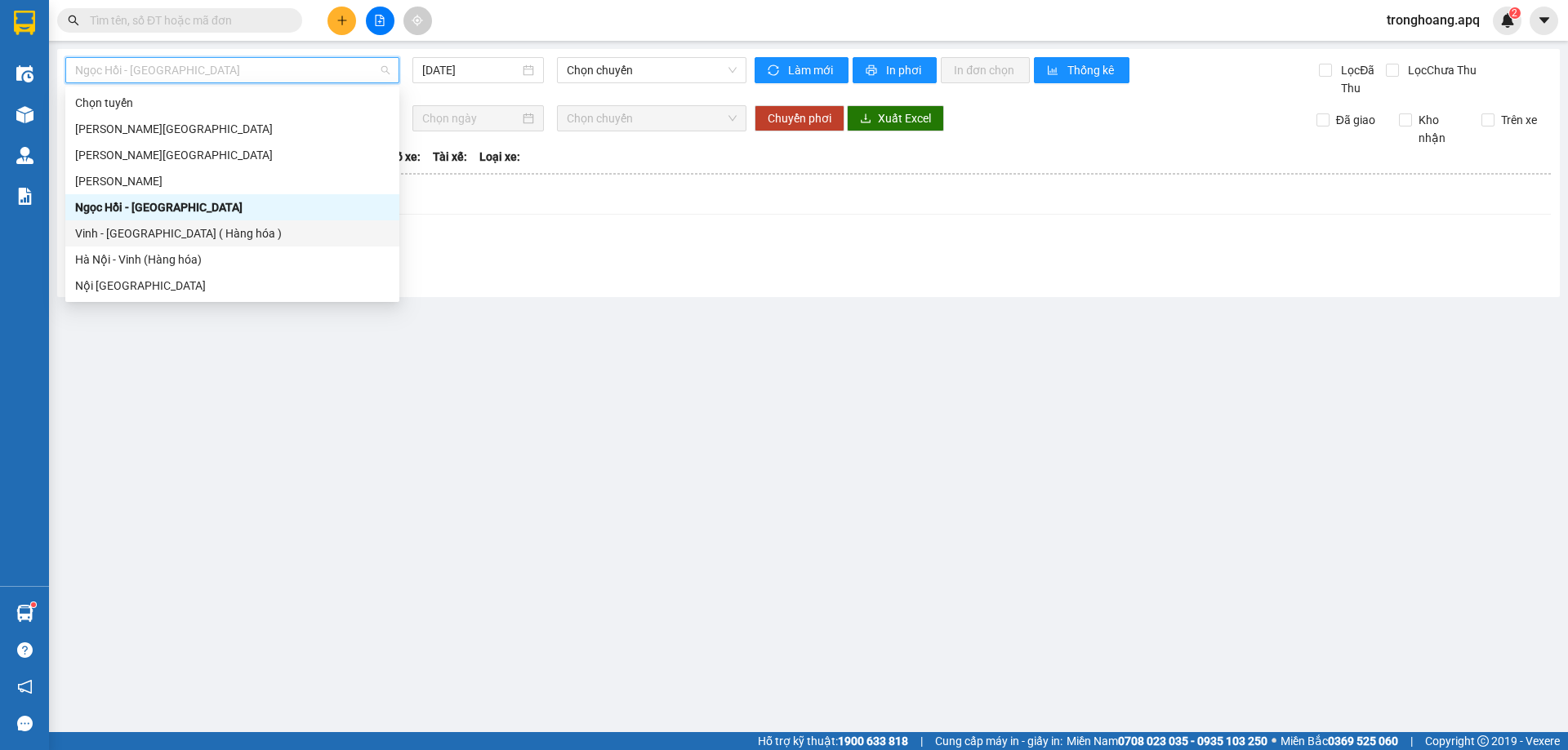
click at [175, 228] on div "Vinh - [GEOGRAPHIC_DATA] ( Hàng hóa )" at bounding box center [232, 233] width 314 height 18
type input "[DATE]"
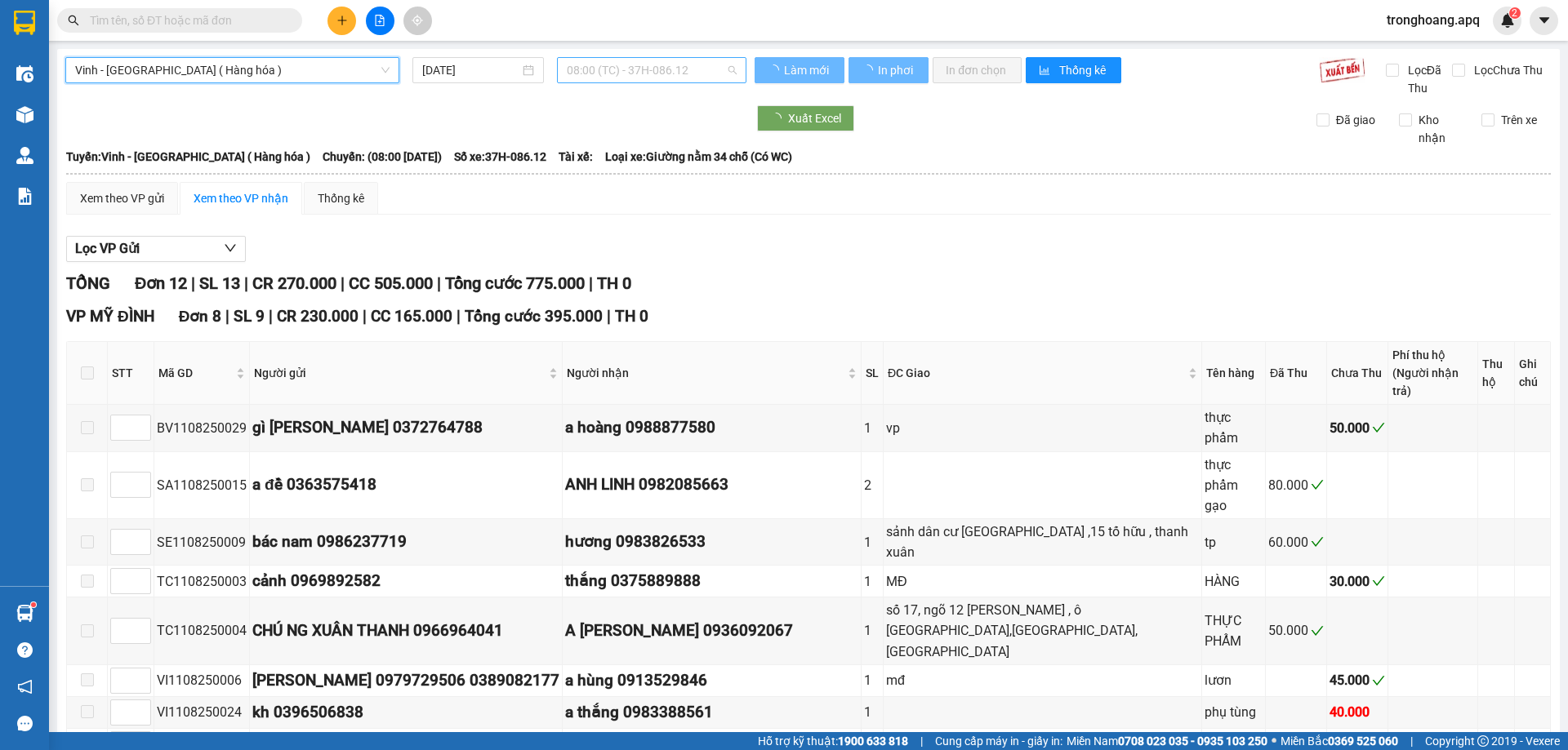
click at [632, 70] on span "08:00 (TC) - 37H-086.12" at bounding box center [652, 70] width 170 height 25
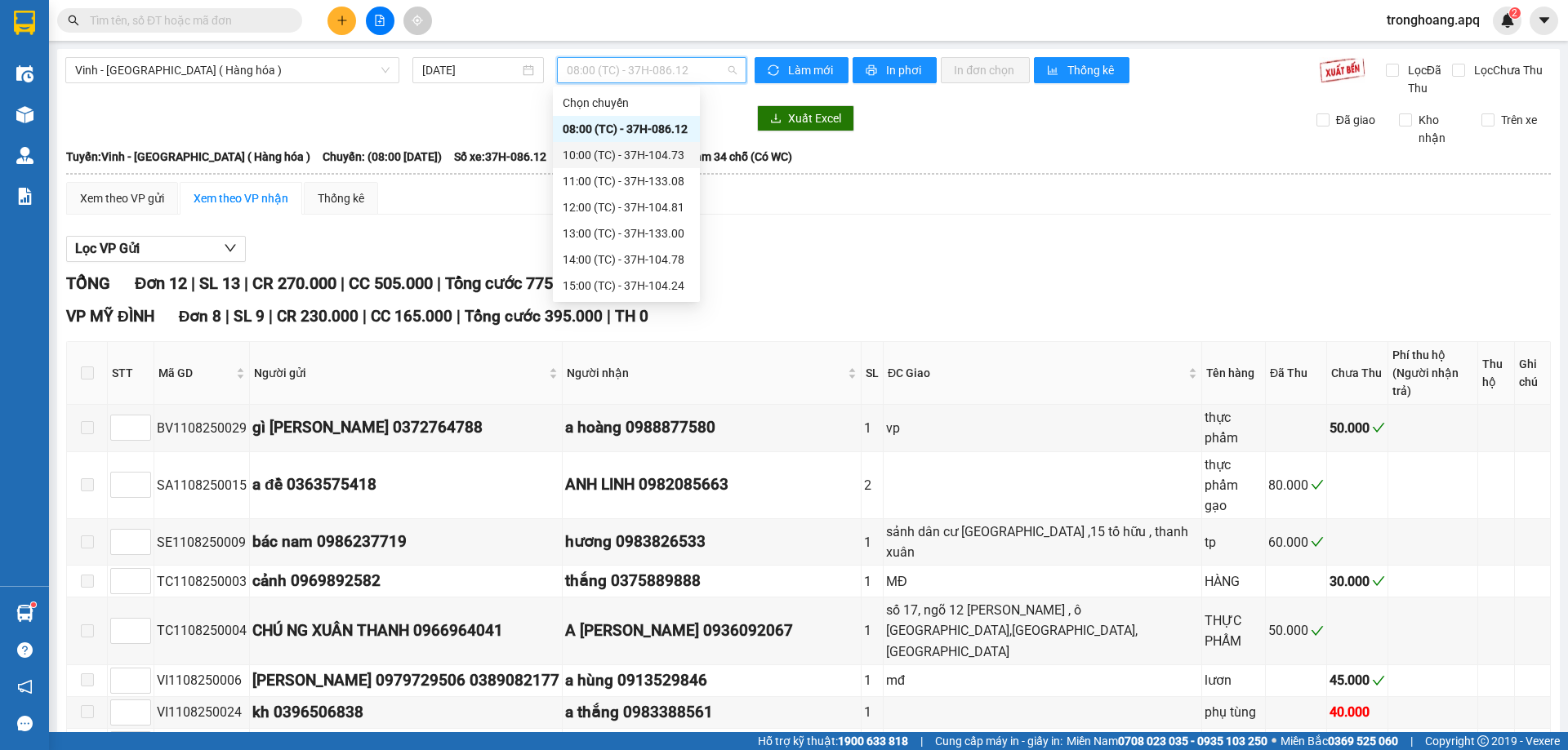
scroll to position [261, 0]
click at [677, 161] on div "23:05 (TC) - 37H-133.02" at bounding box center [627, 154] width 127 height 18
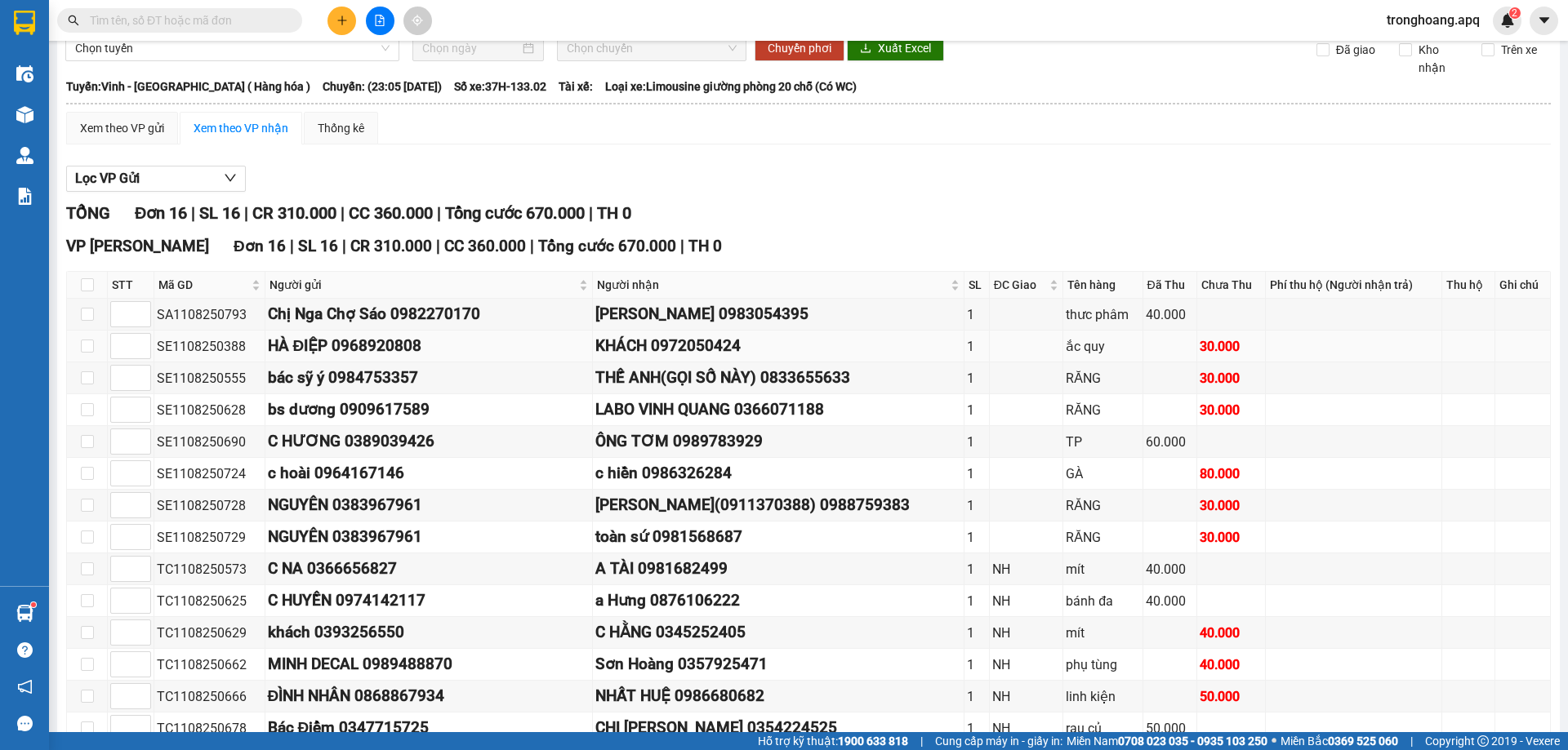
scroll to position [230, 0]
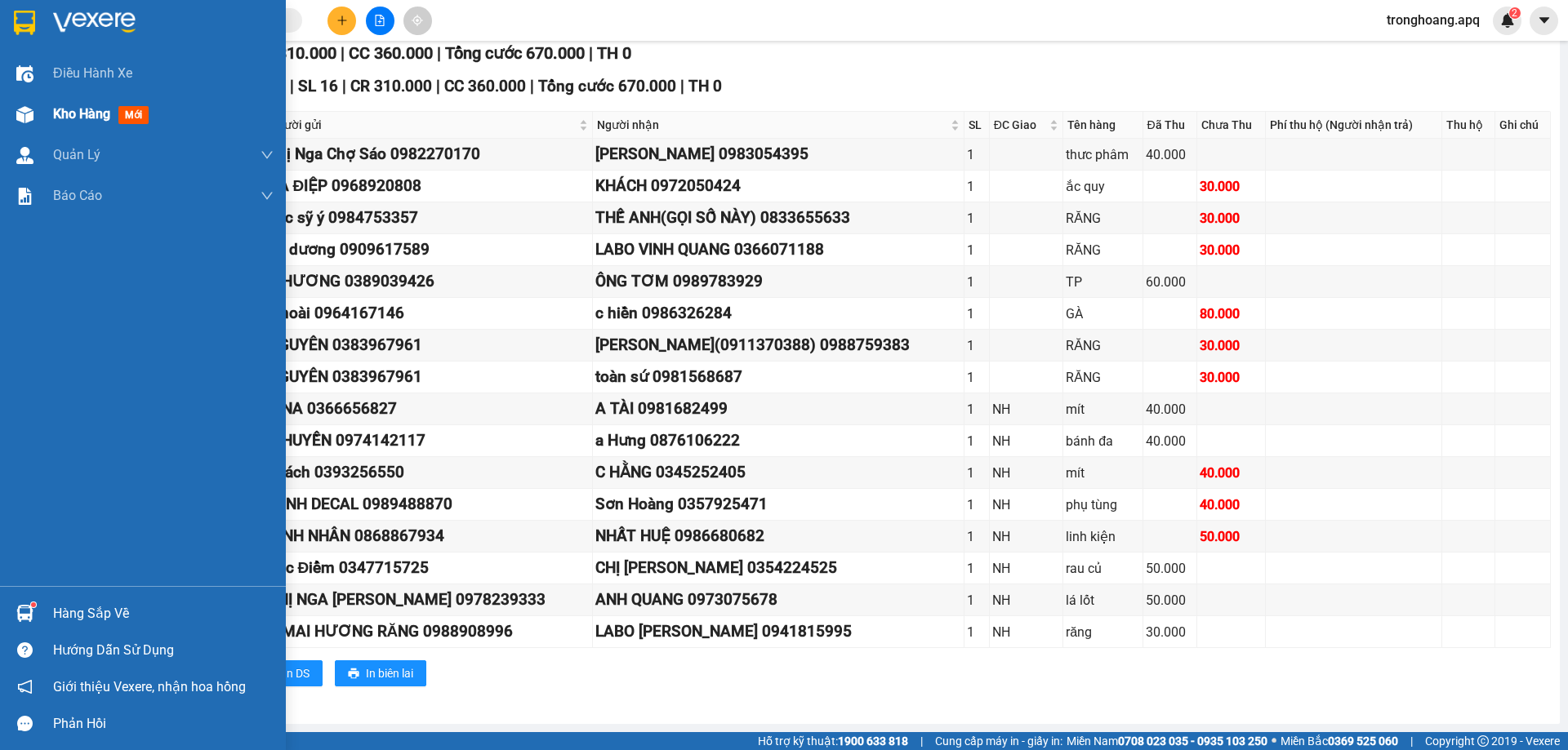
click at [39, 111] on div "Kho hàng mới" at bounding box center [143, 115] width 286 height 41
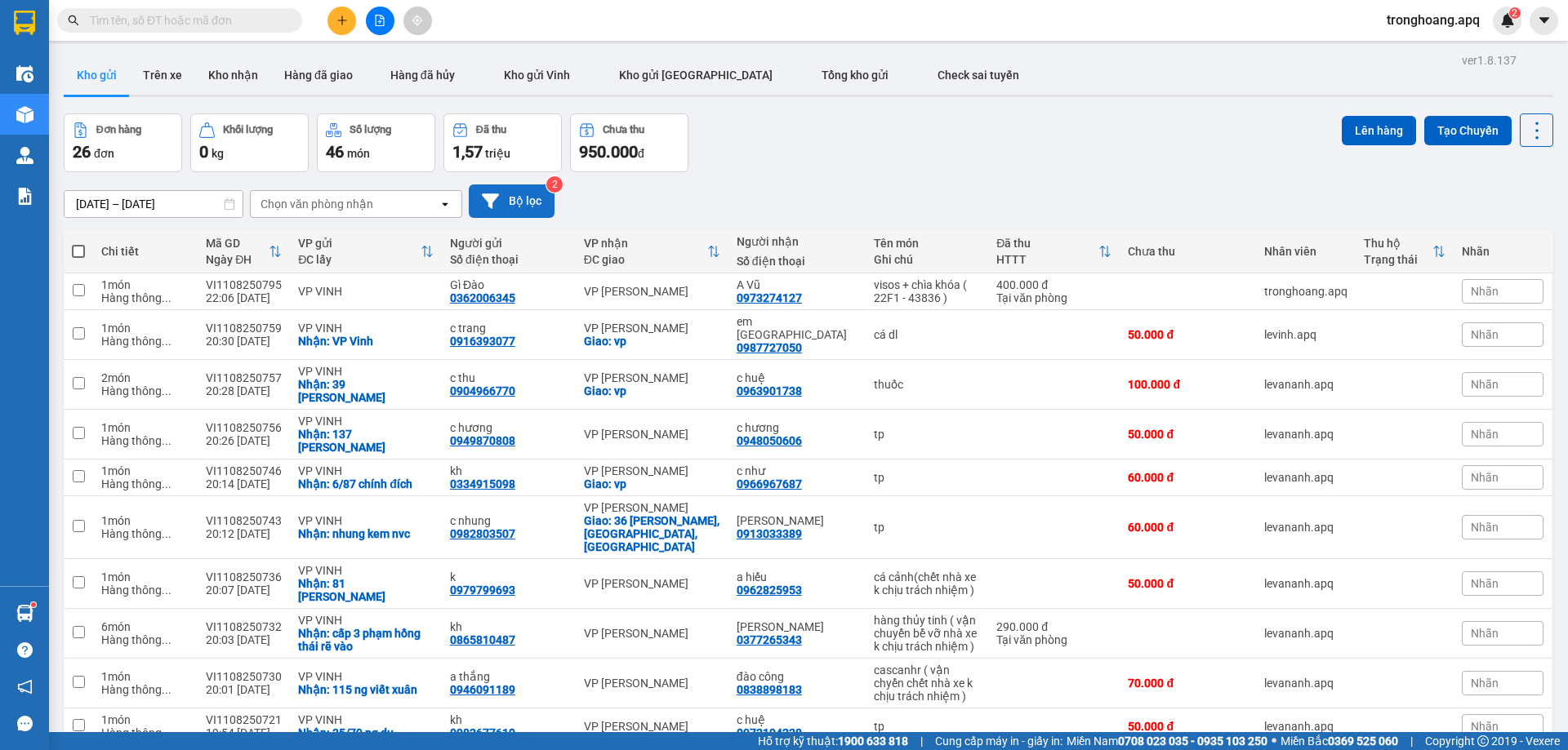
click at [532, 216] on button "Bộ lọc" at bounding box center [511, 200] width 86 height 33
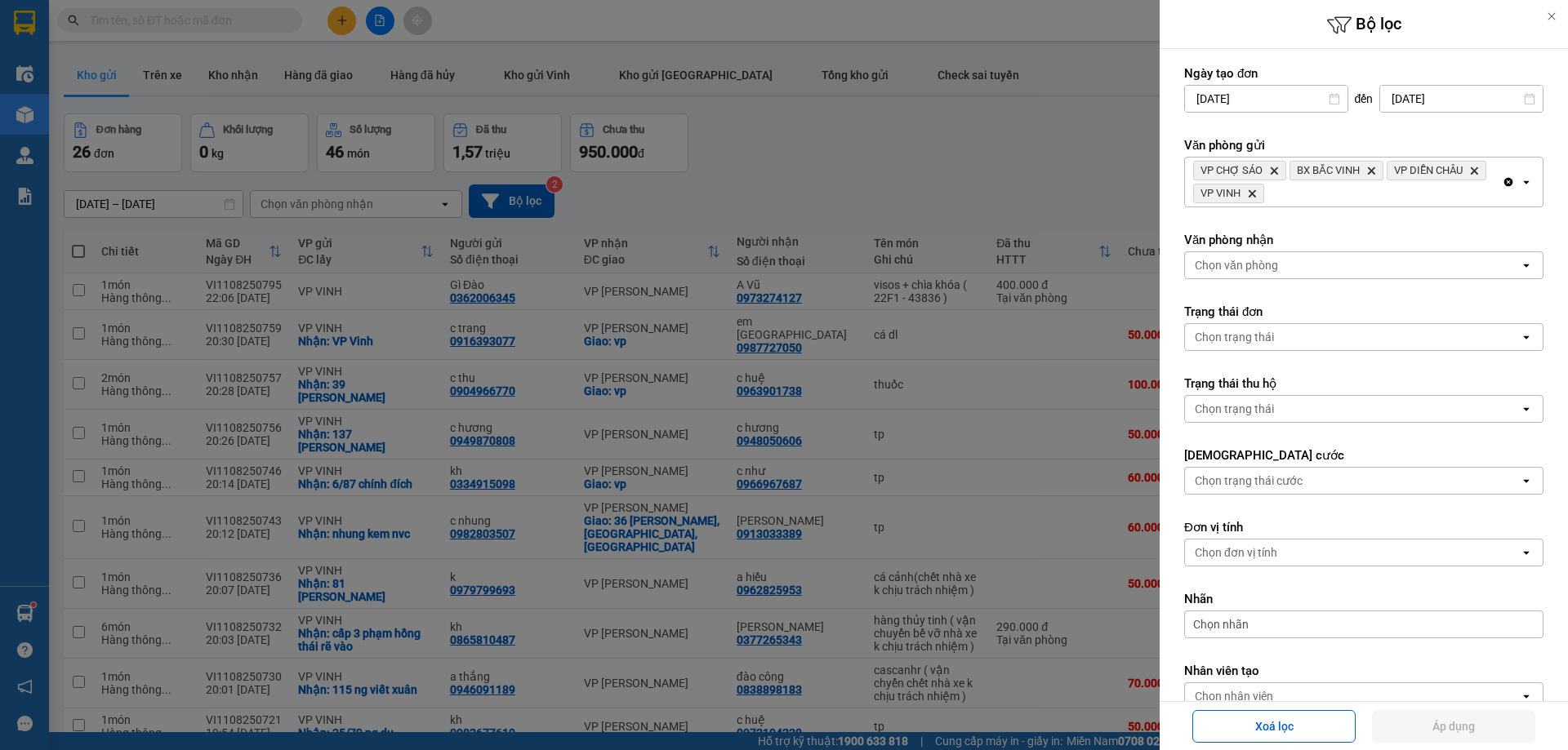
click at [1225, 254] on div "Chọn văn phòng" at bounding box center [1352, 265] width 334 height 26
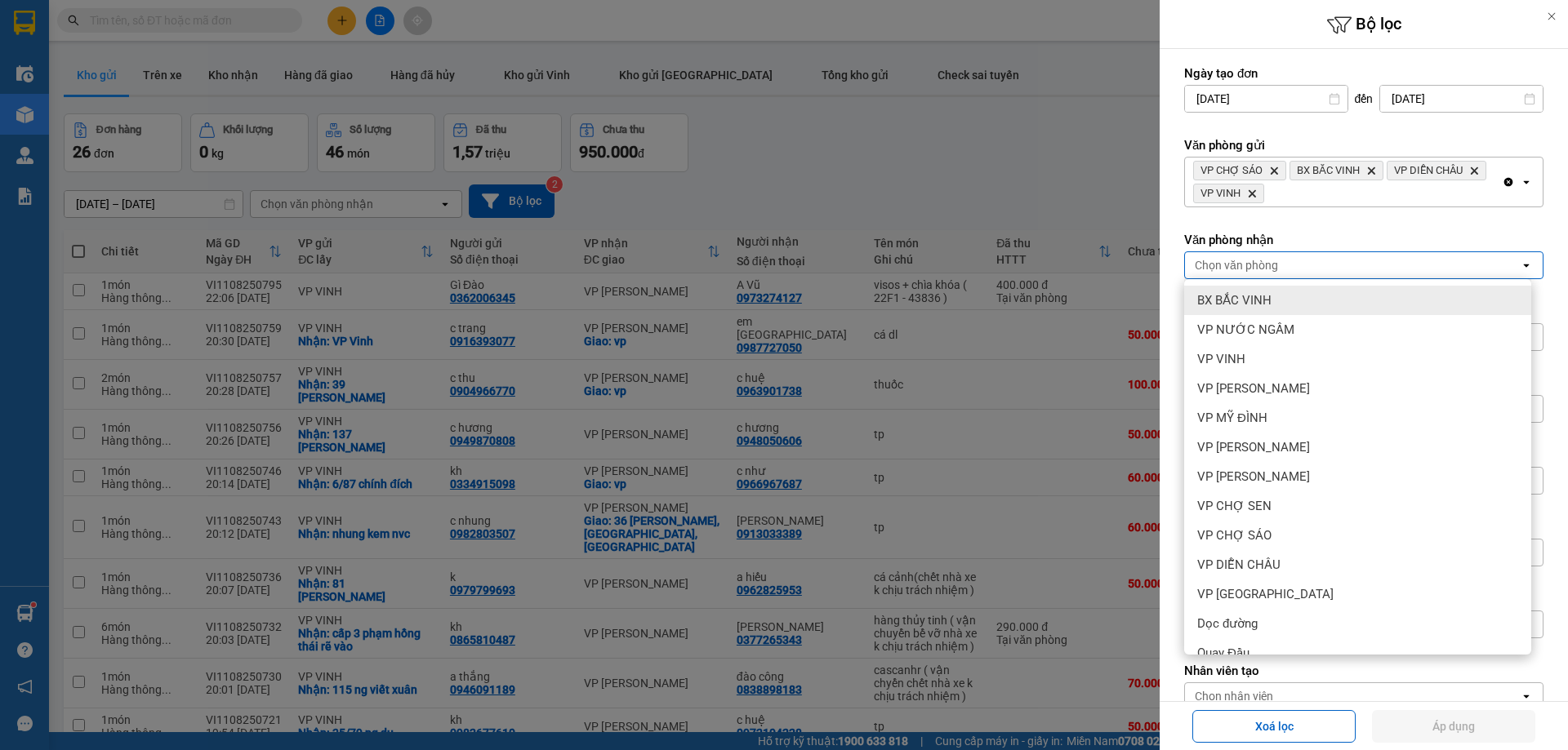
click at [1504, 181] on icon "Clear all" at bounding box center [1509, 182] width 9 height 9
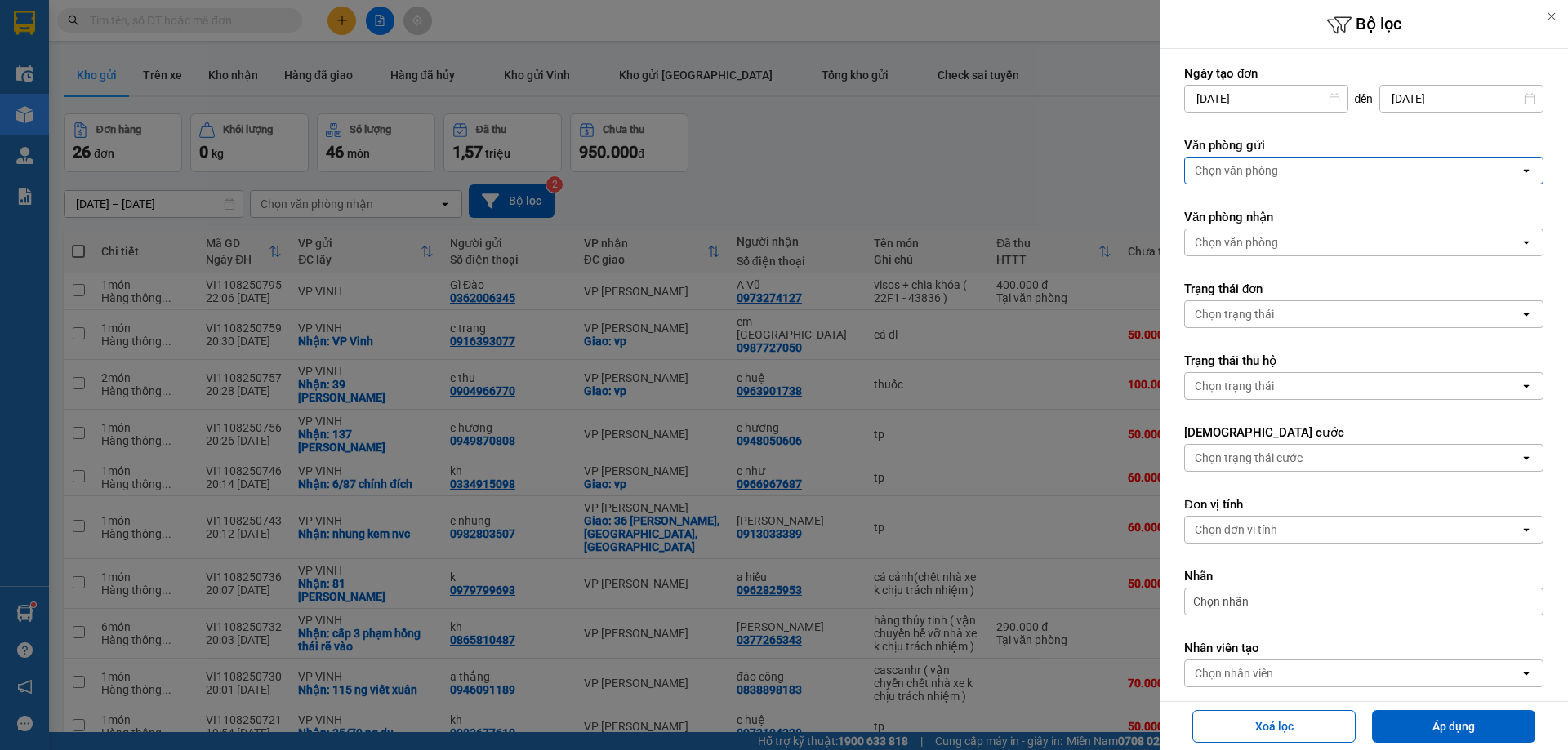
click at [1365, 160] on div "Chọn văn phòng" at bounding box center [1352, 171] width 334 height 26
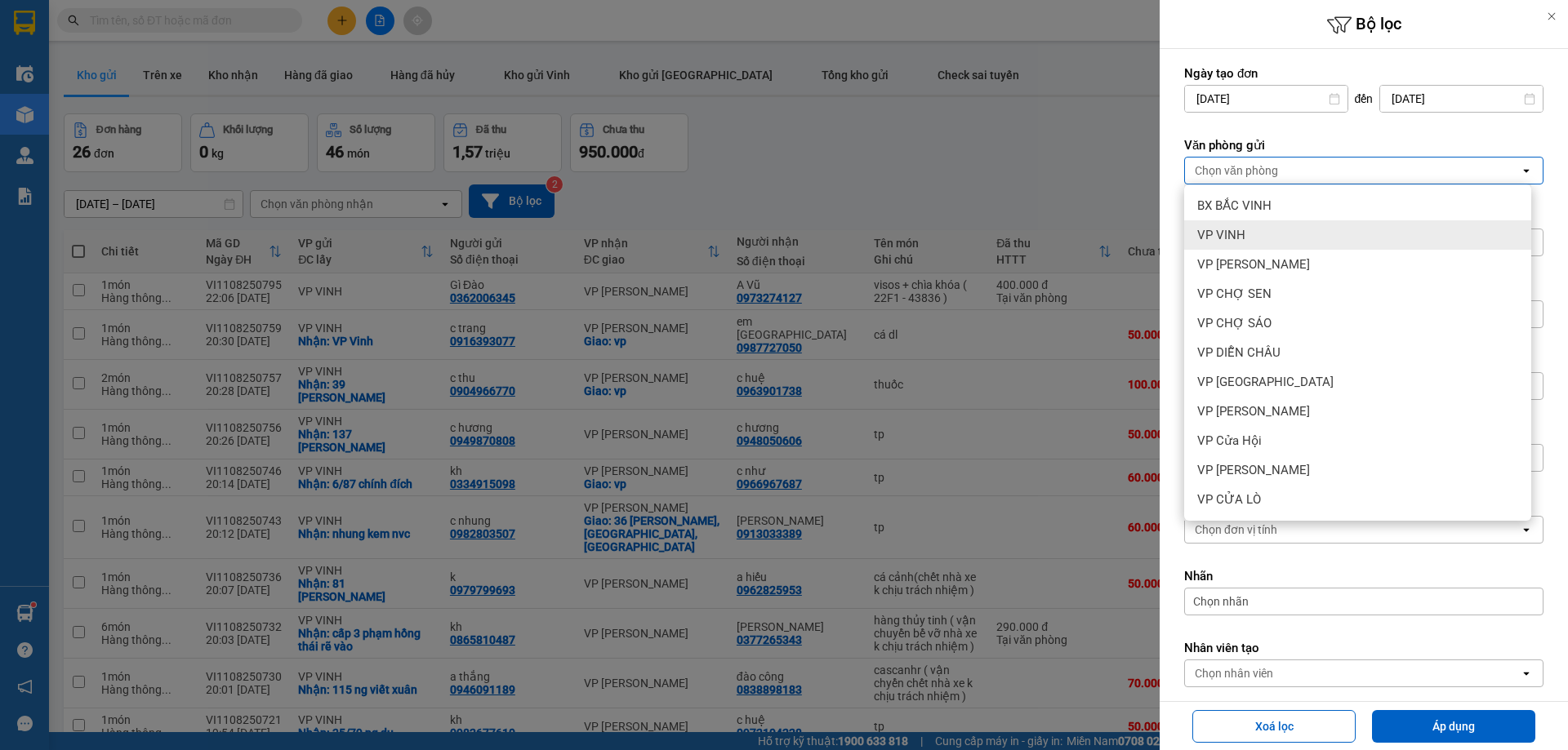
click at [1273, 225] on div "VP VINH" at bounding box center [1357, 235] width 347 height 30
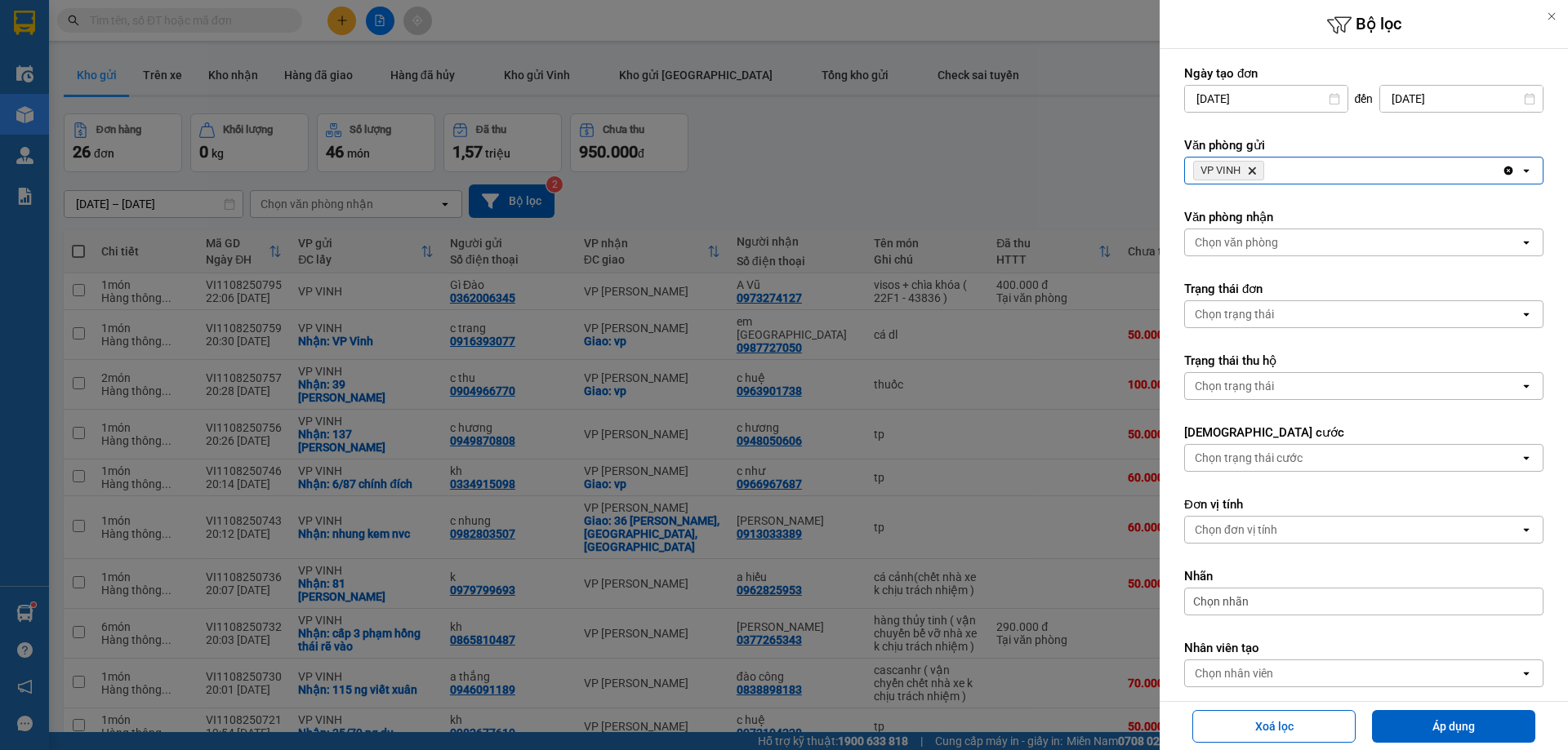
click at [1292, 243] on div "Chọn văn phòng" at bounding box center [1352, 242] width 334 height 26
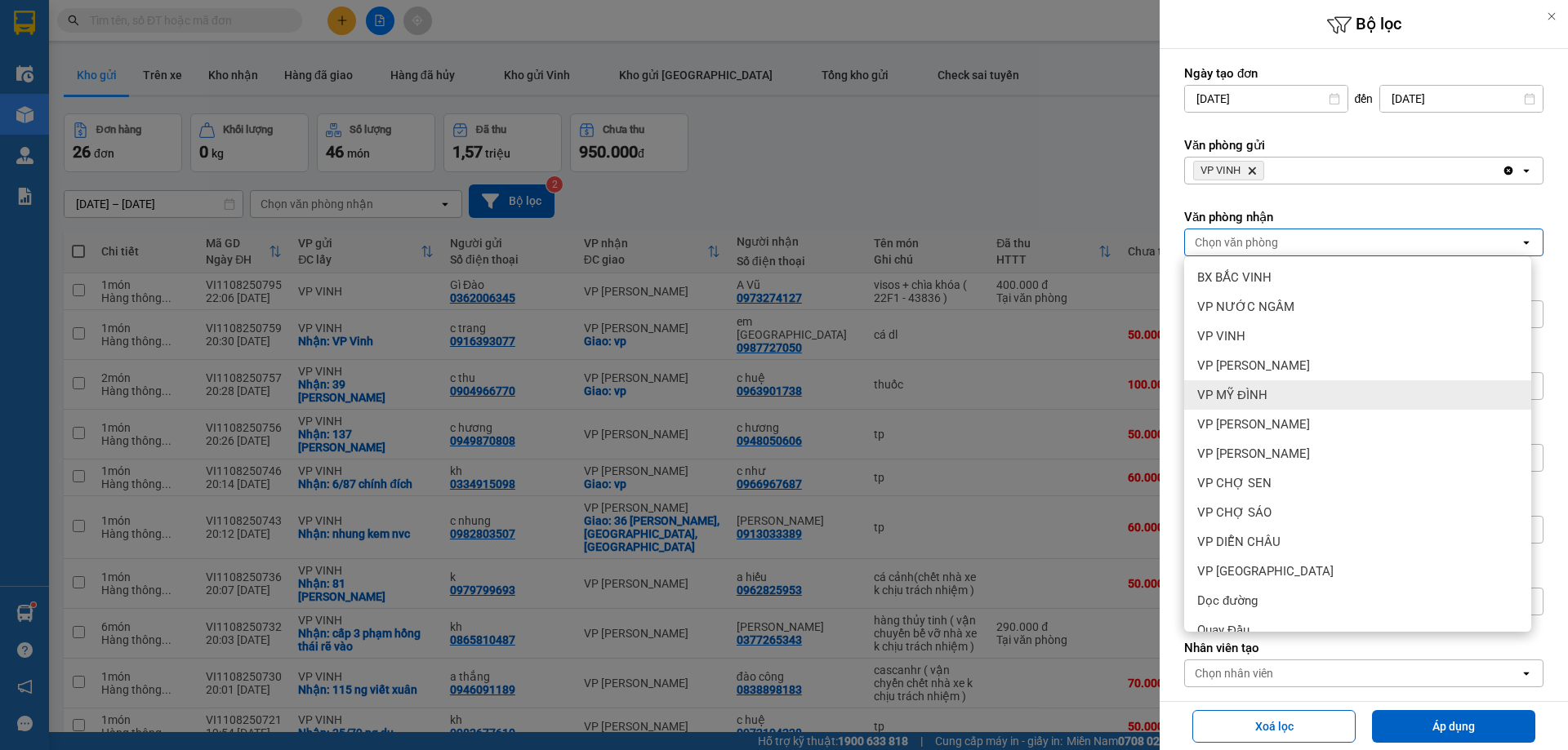
click at [1279, 395] on div "VP MỸ ĐÌNH" at bounding box center [1357, 395] width 347 height 30
click at [1278, 391] on div "VP MỸ ĐÌNH" at bounding box center [1357, 395] width 347 height 30
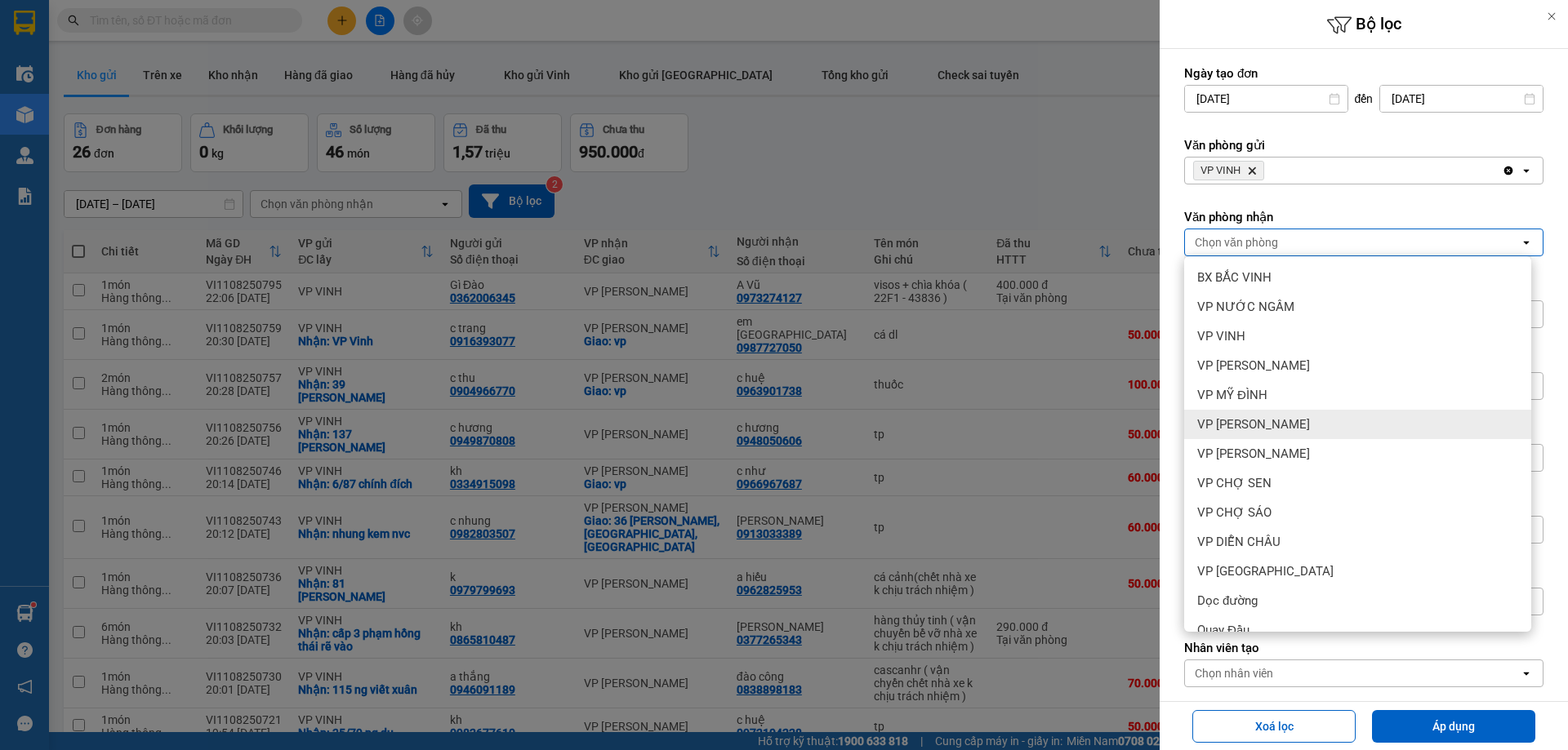
click at [1275, 412] on div "VP [PERSON_NAME]" at bounding box center [1357, 424] width 347 height 30
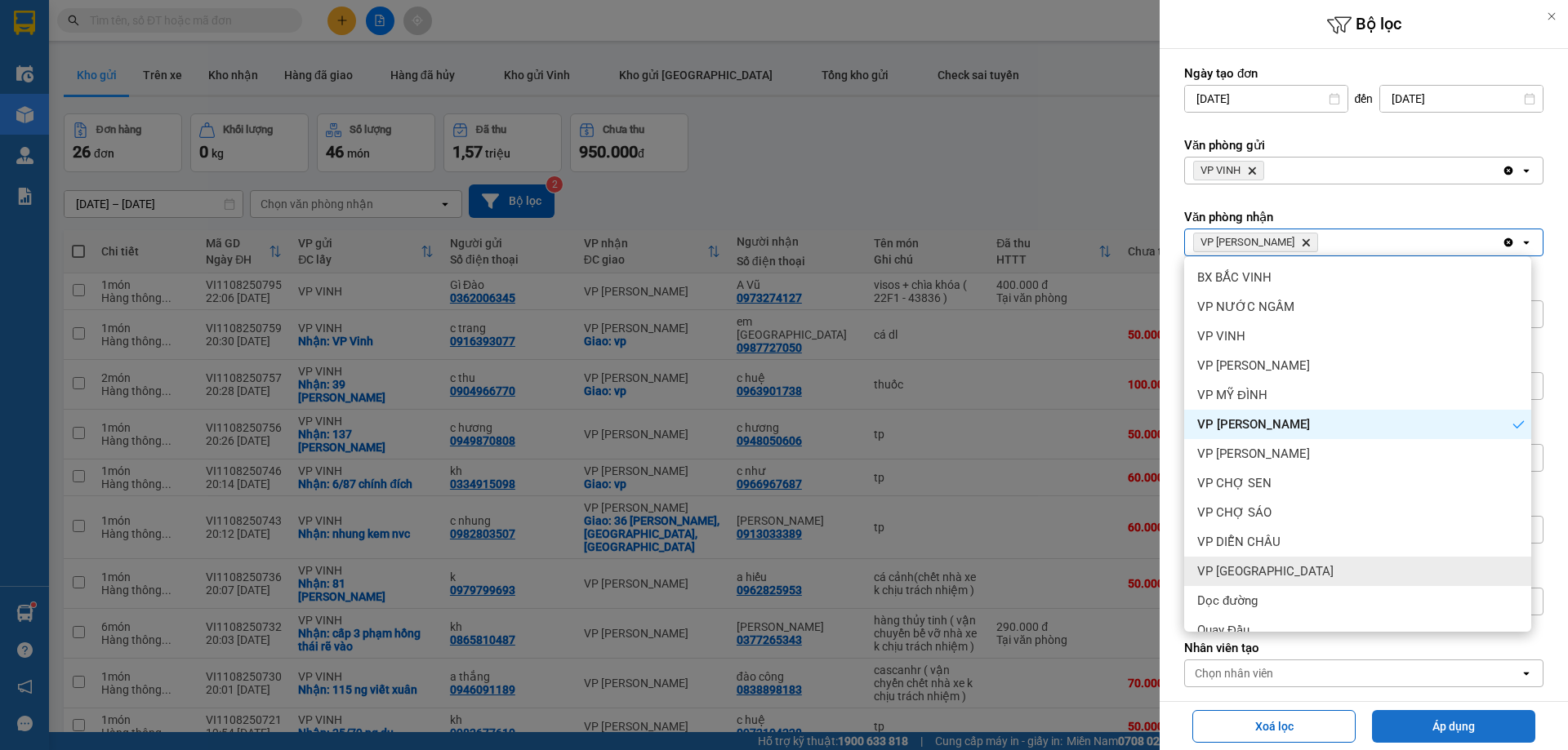
click at [1401, 715] on button "Áp dụng" at bounding box center [1453, 726] width 163 height 32
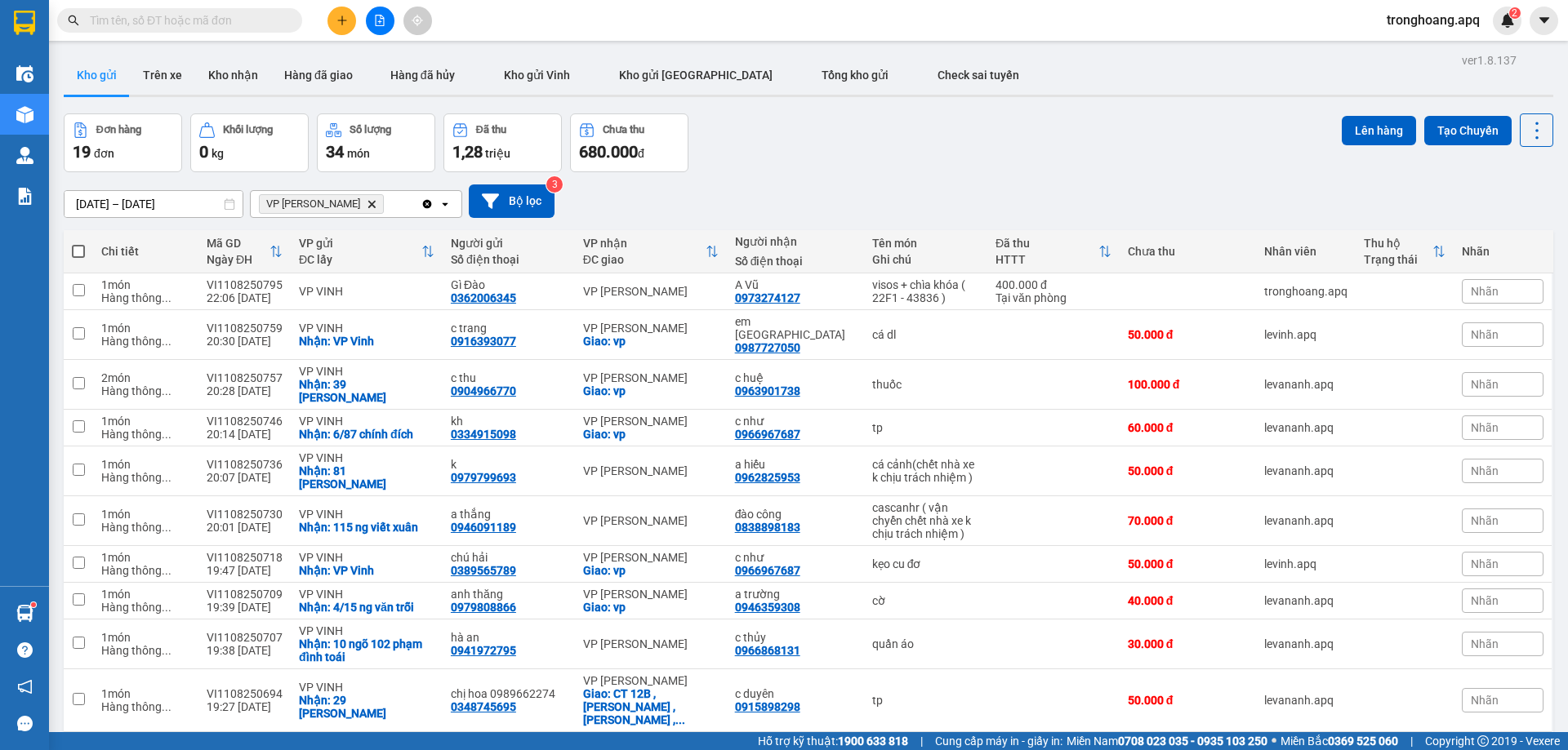
click at [76, 250] on span at bounding box center [78, 251] width 13 height 13
click at [78, 243] on input "checkbox" at bounding box center [78, 243] width 0 height 0
checkbox input "true"
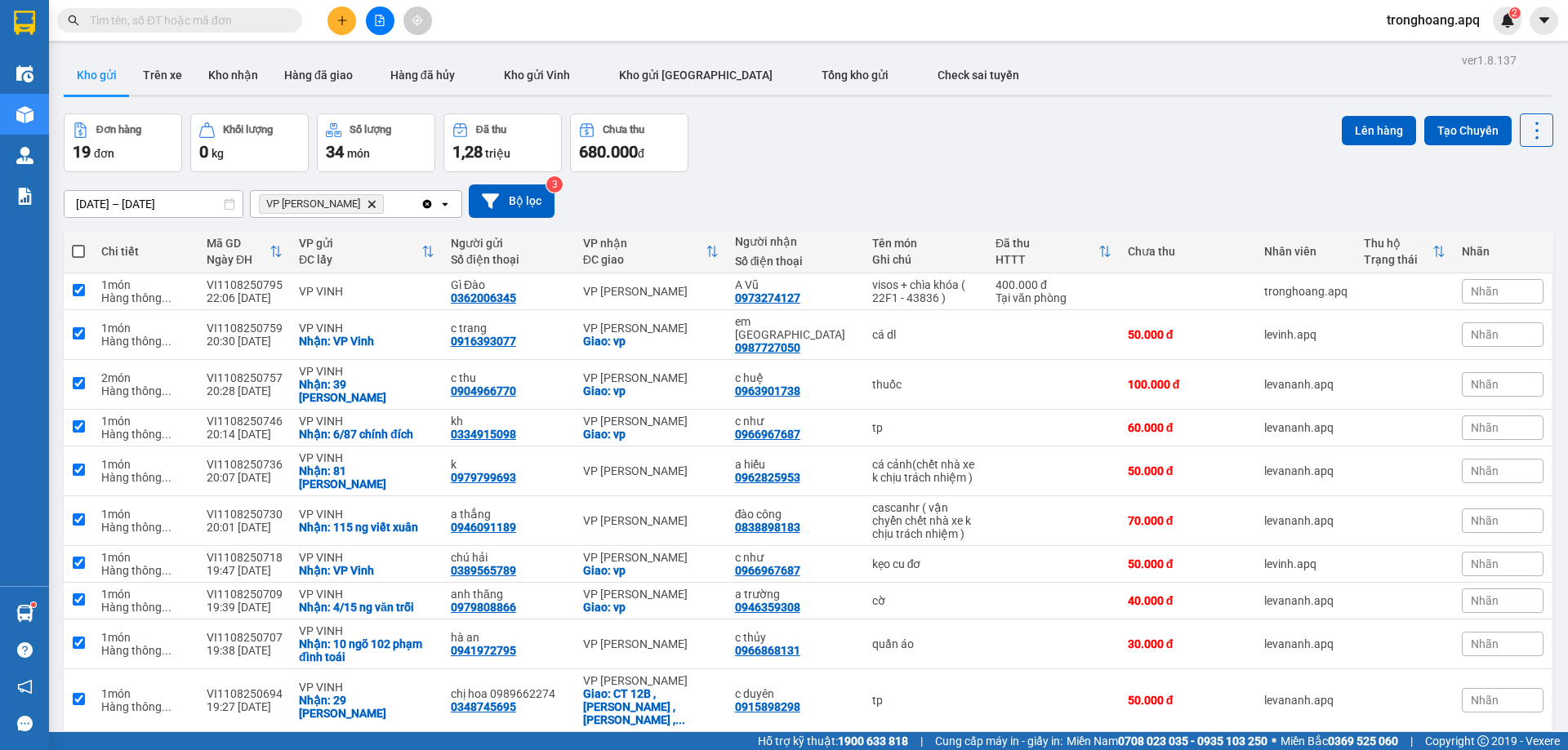
checkbox input "true"
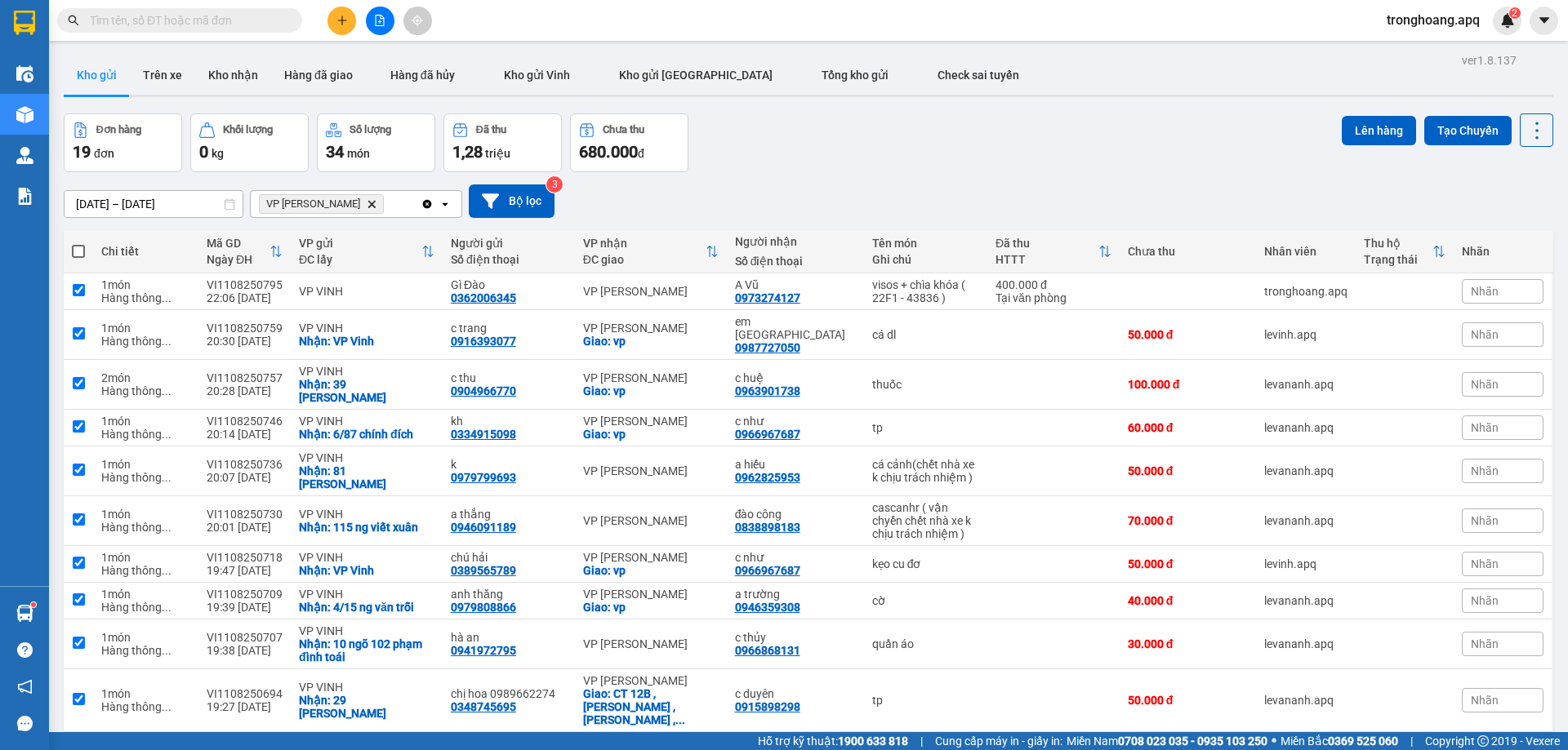
checkbox input "true"
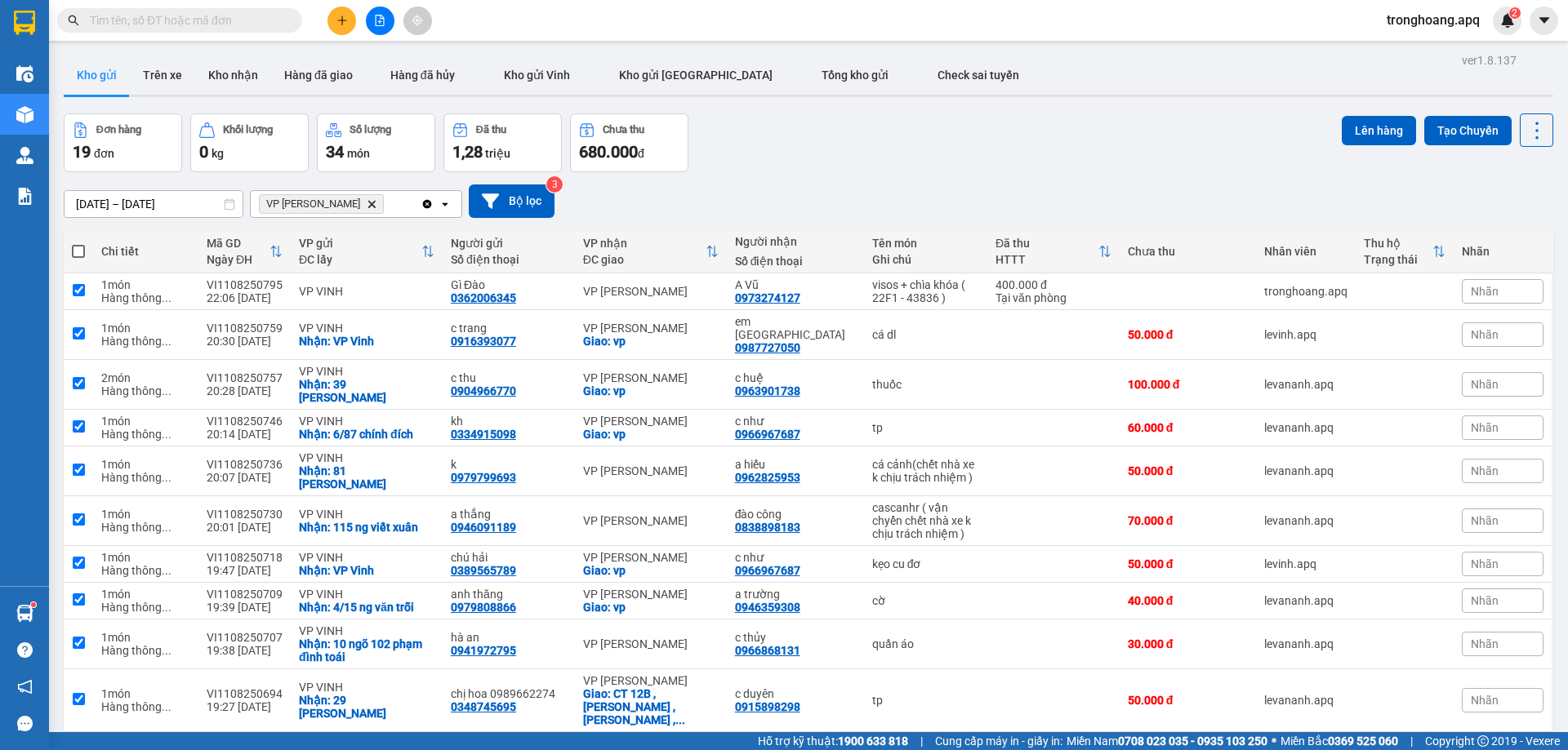
checkbox input "true"
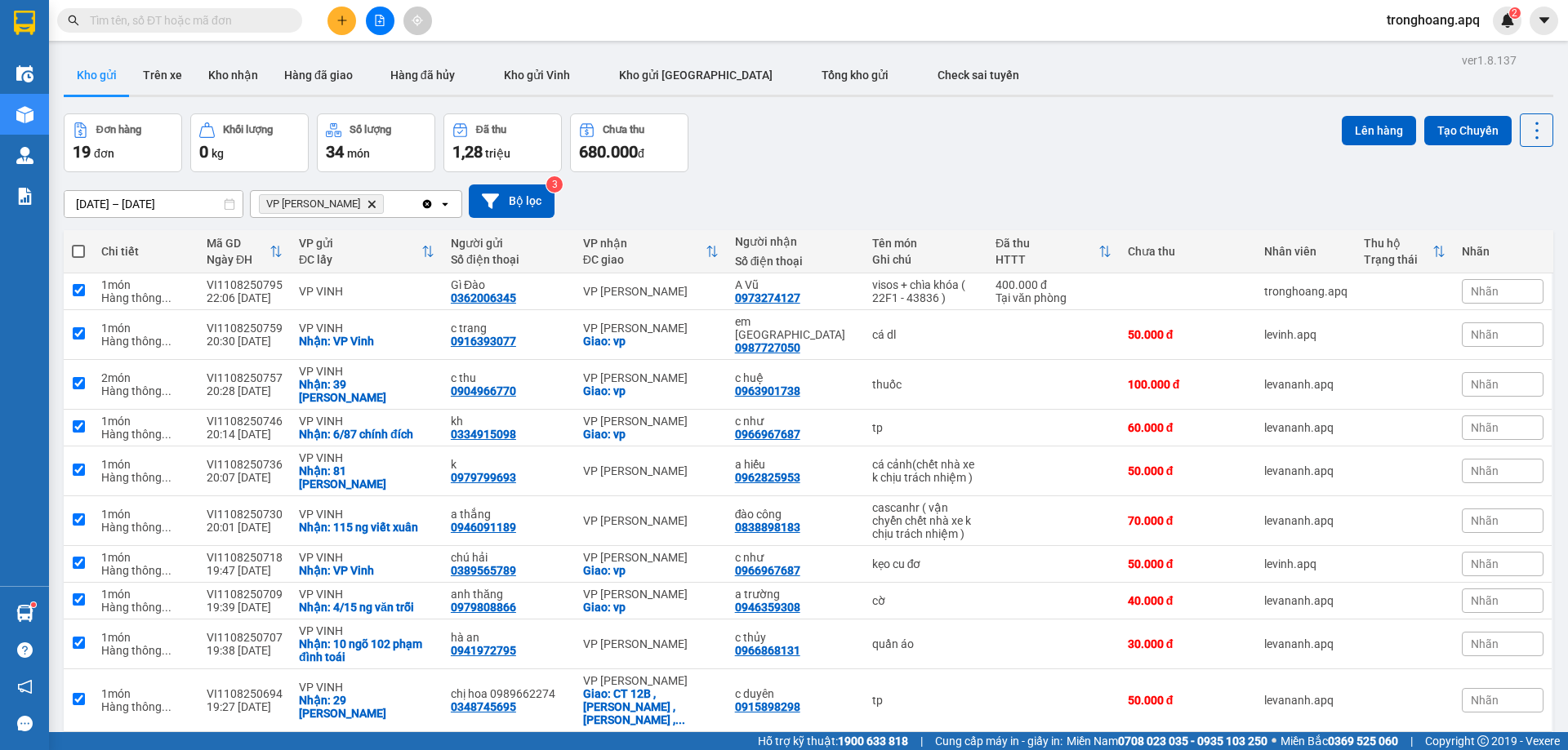
checkbox input "true"
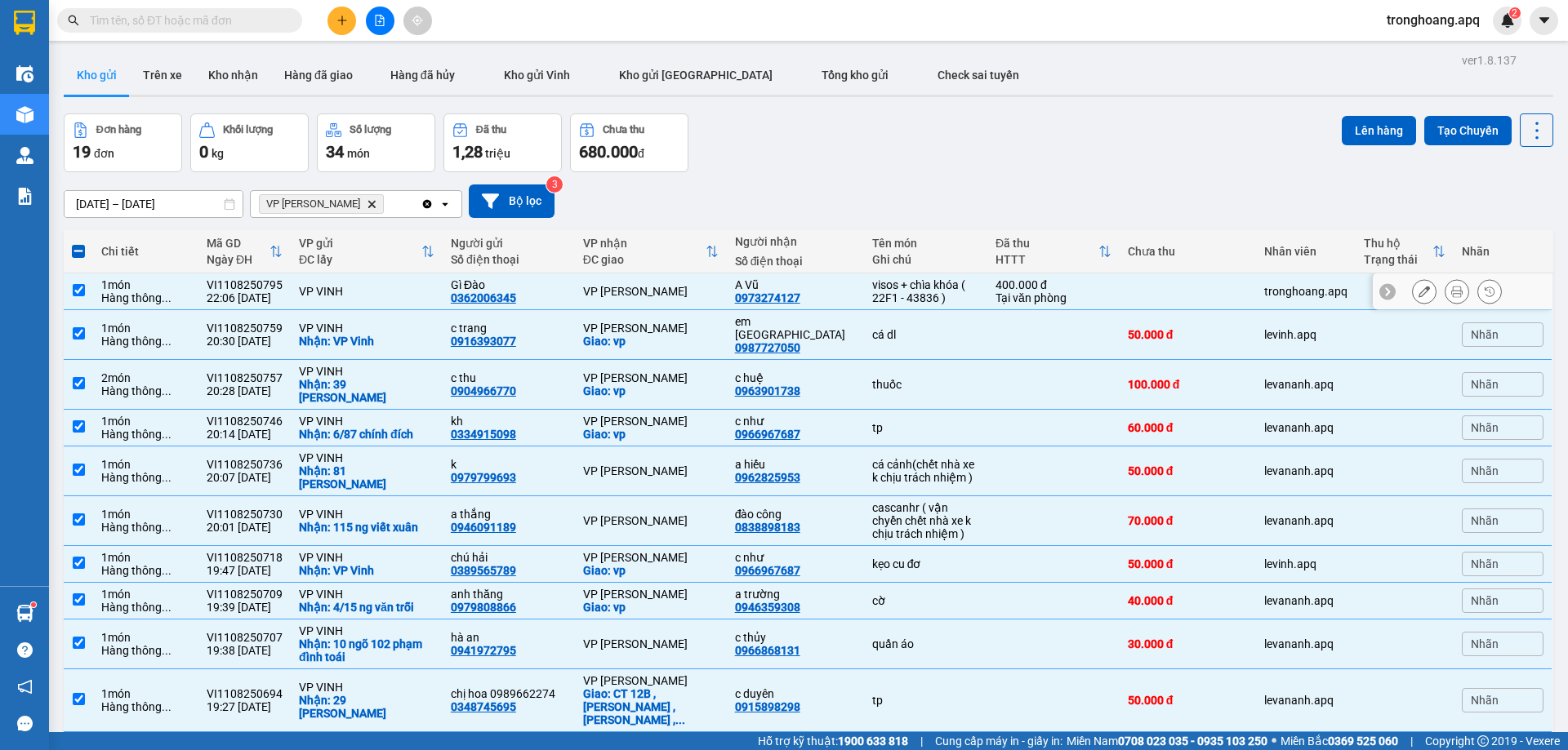
click at [906, 297] on div "visos + chìa khóa ( 22F1 - 43836 )" at bounding box center [925, 291] width 107 height 26
checkbox input "false"
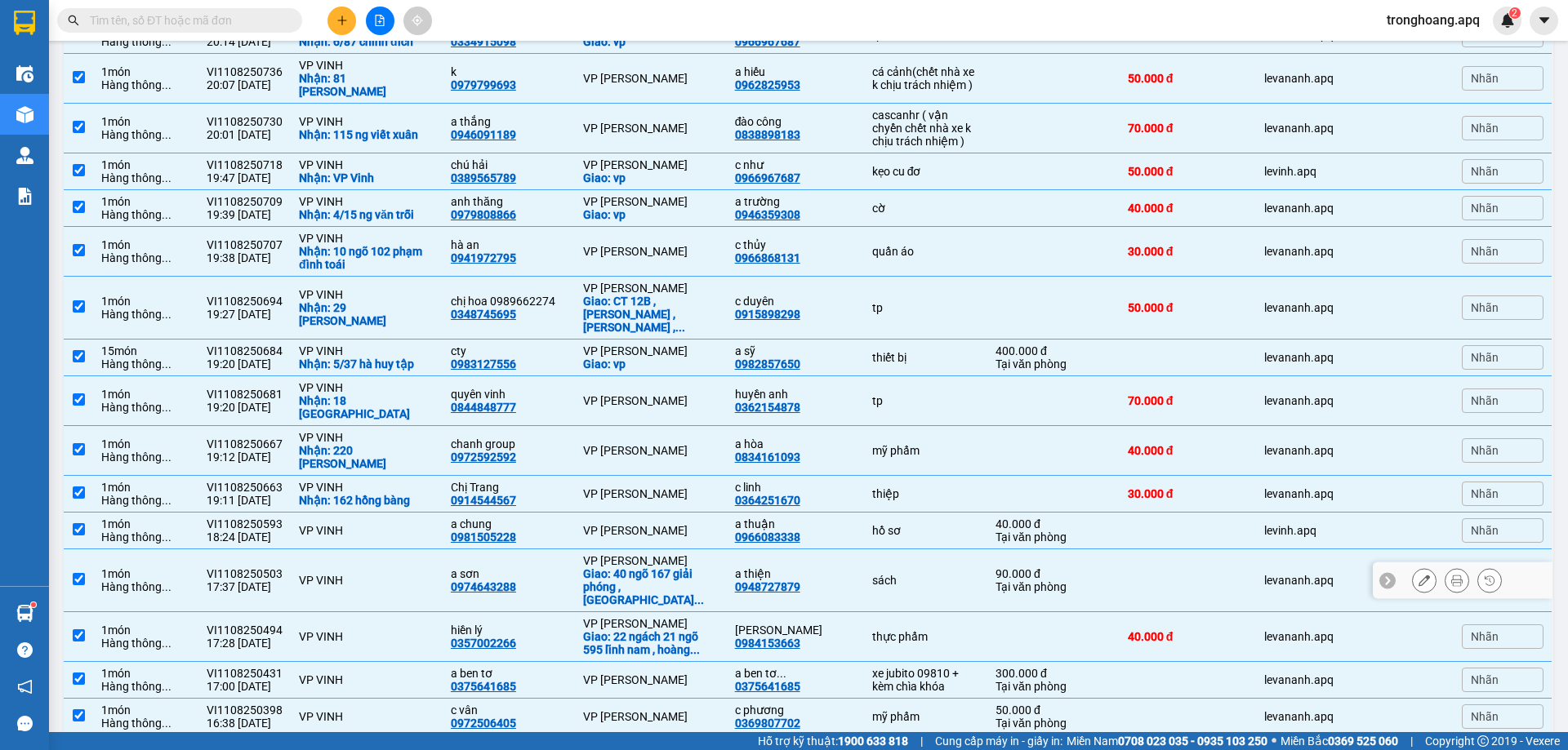
scroll to position [397, 0]
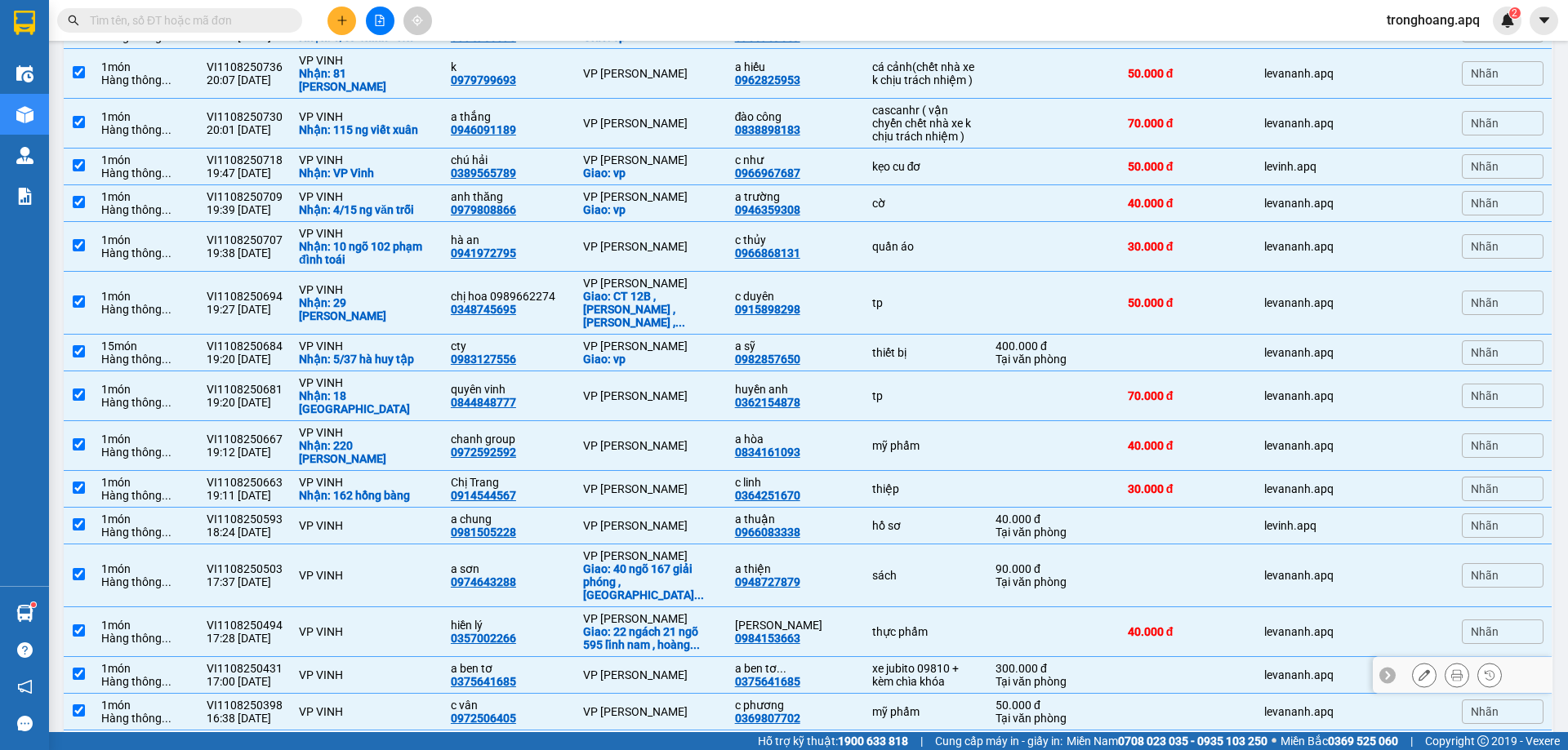
click at [1120, 657] on td at bounding box center [1188, 674] width 137 height 36
checkbox input "false"
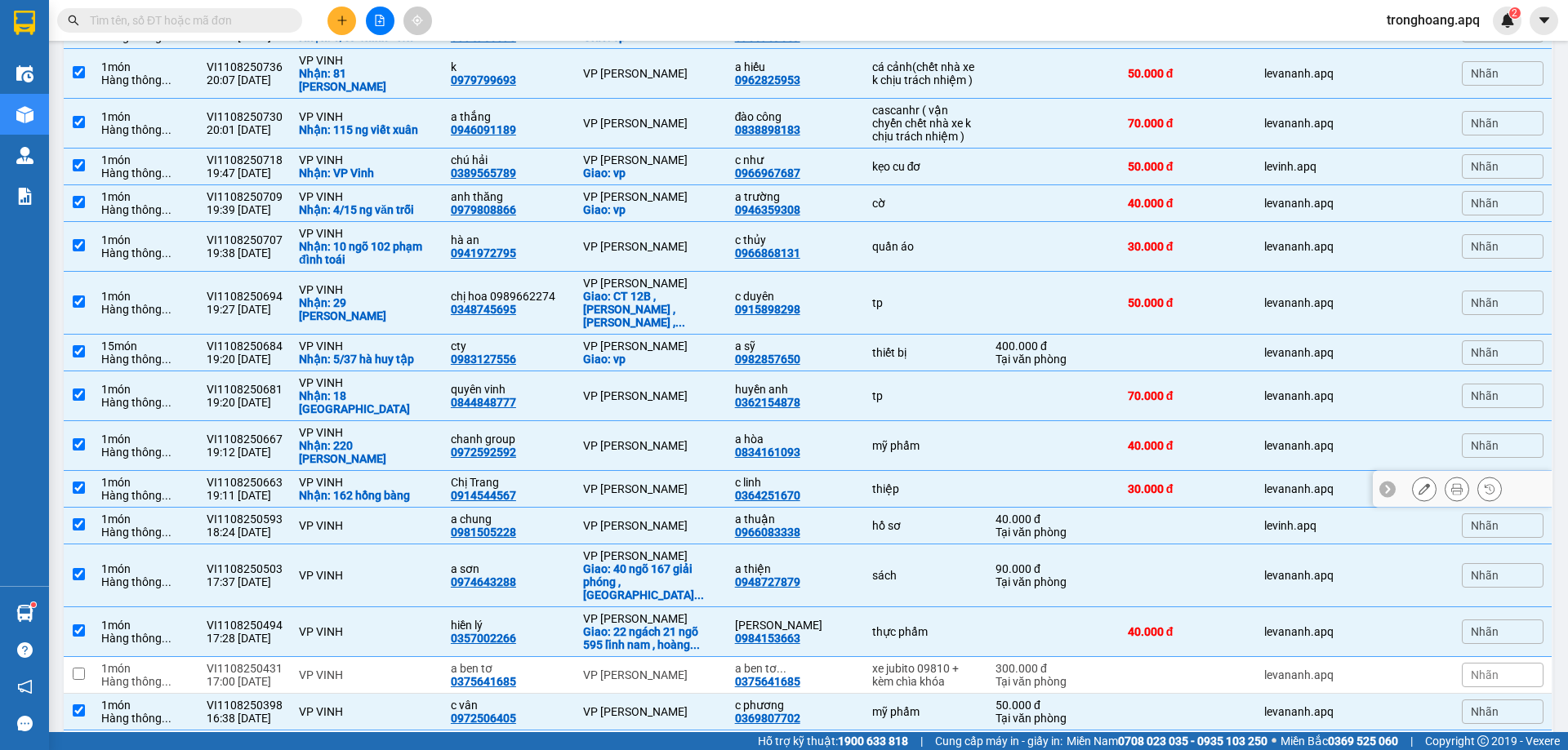
scroll to position [0, 0]
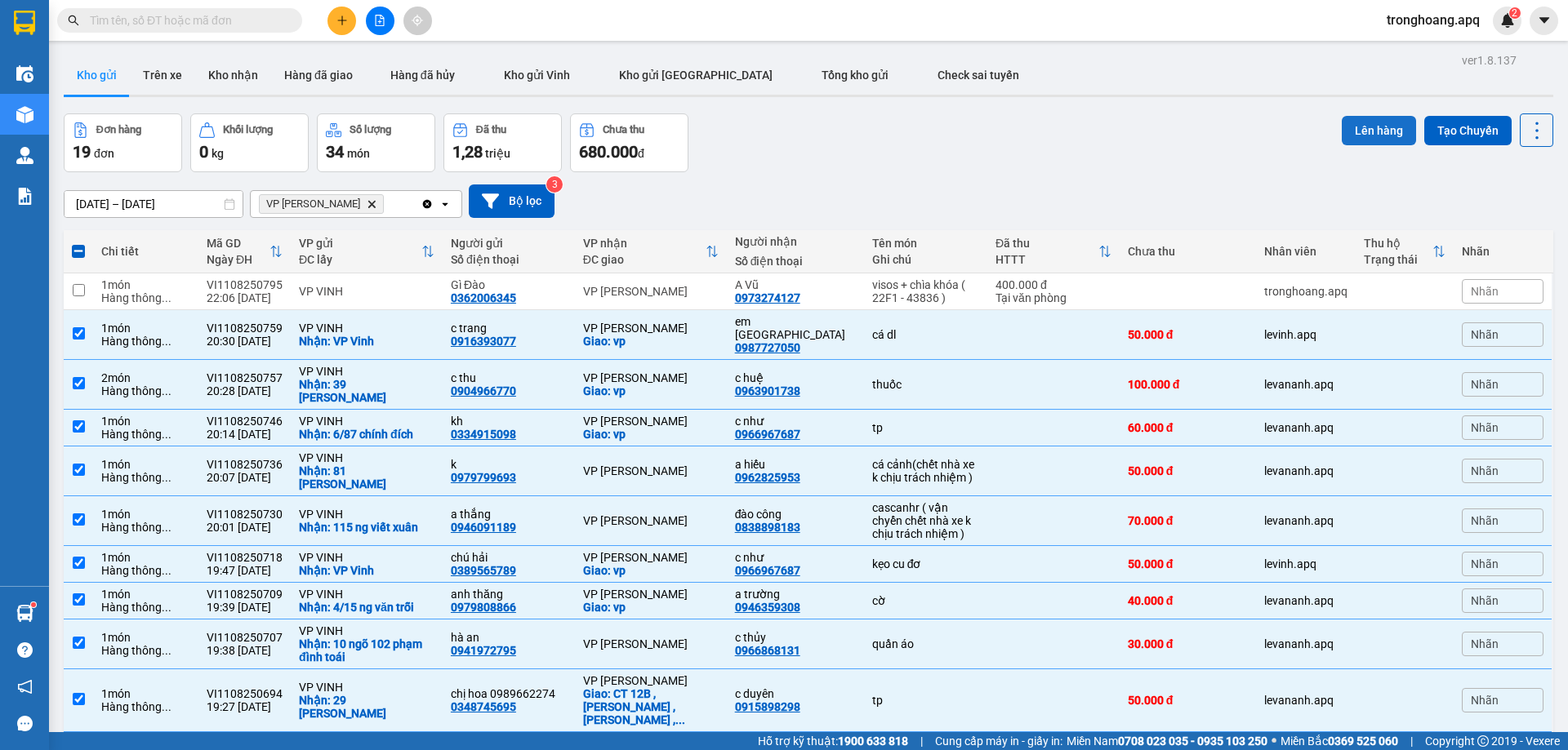
click at [1366, 124] on button "Lên hàng" at bounding box center [1379, 131] width 75 height 30
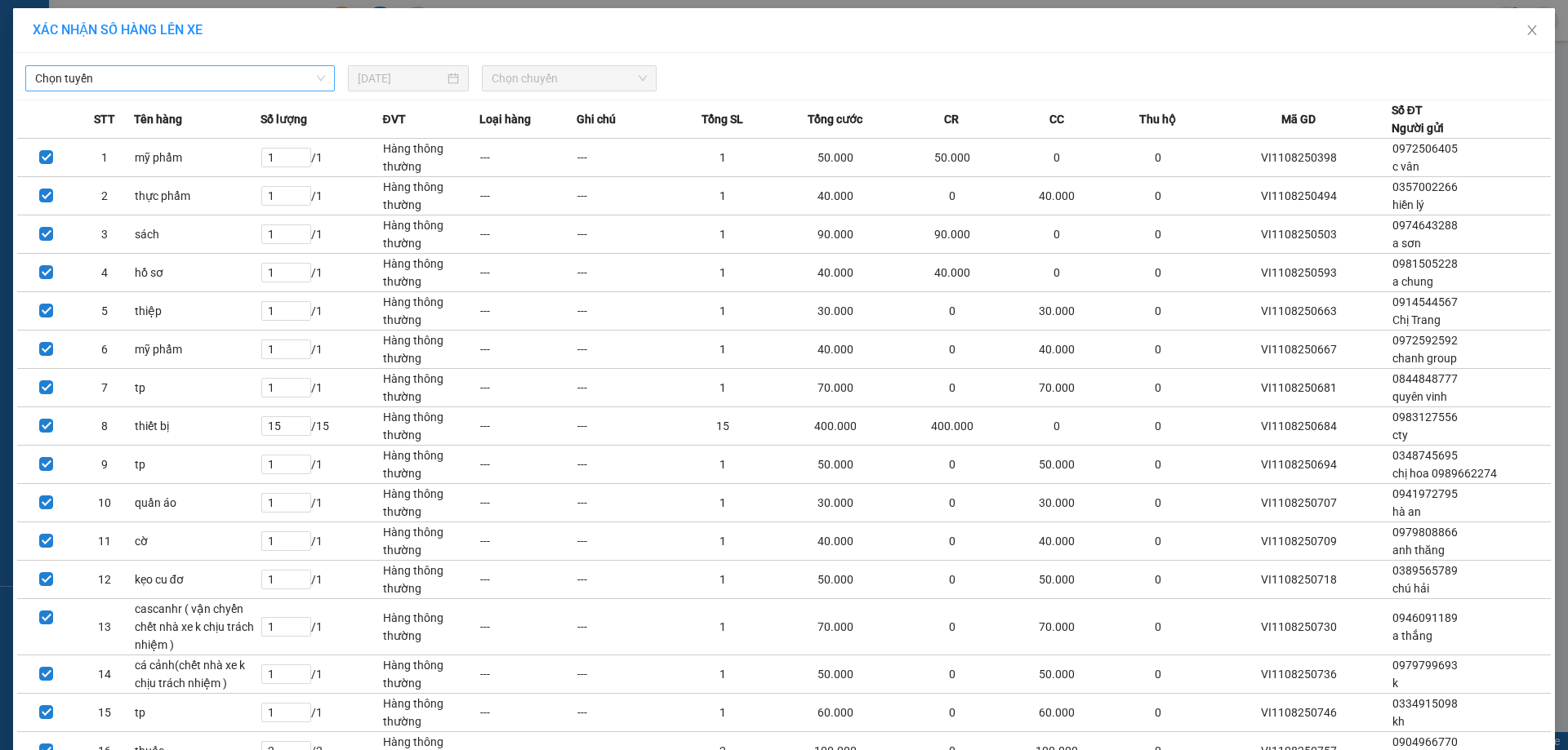
click at [224, 83] on span "Chọn tuyến" at bounding box center [179, 78] width 289 height 25
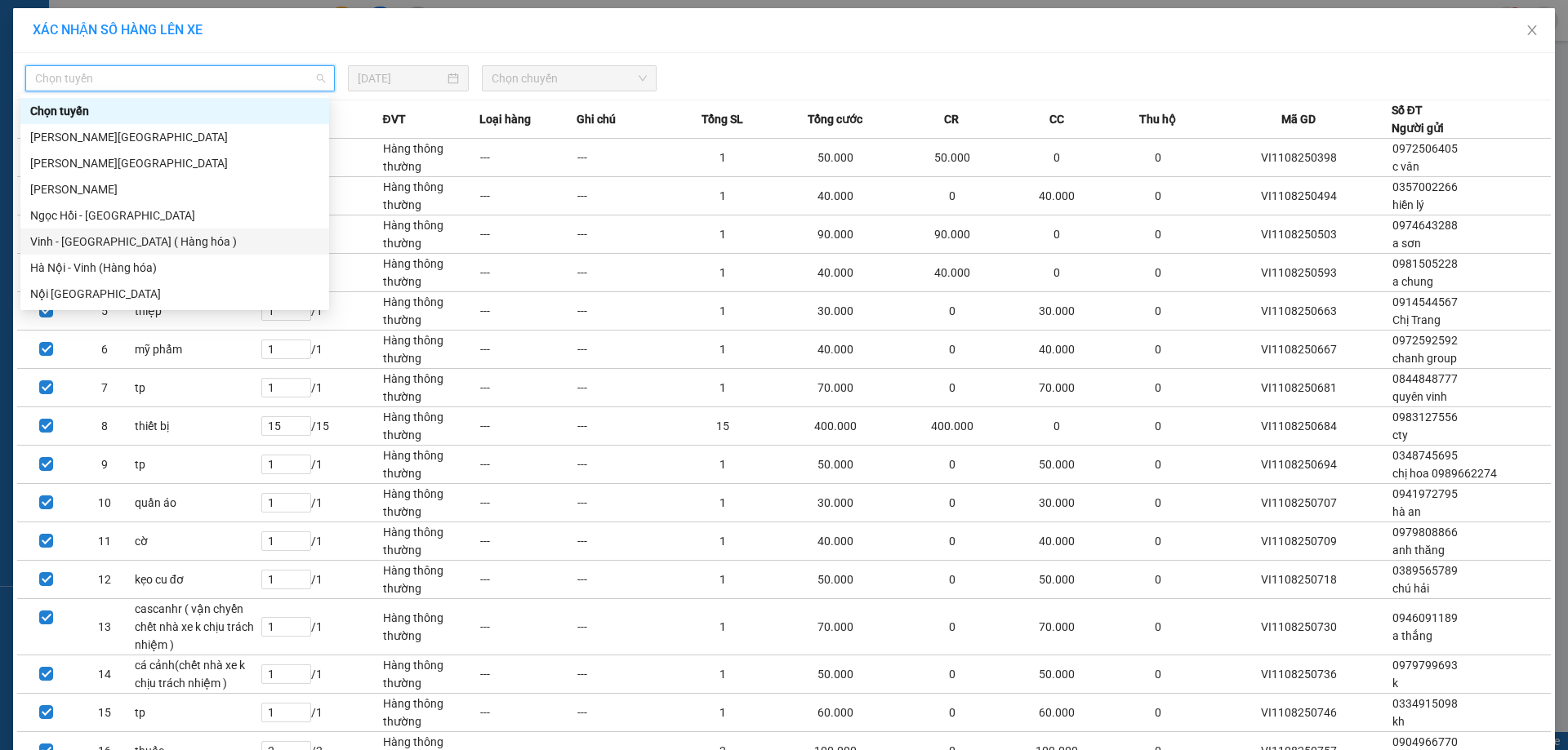
click at [127, 247] on div "Vinh - [GEOGRAPHIC_DATA] ( Hàng hóa )" at bounding box center [175, 241] width 289 height 18
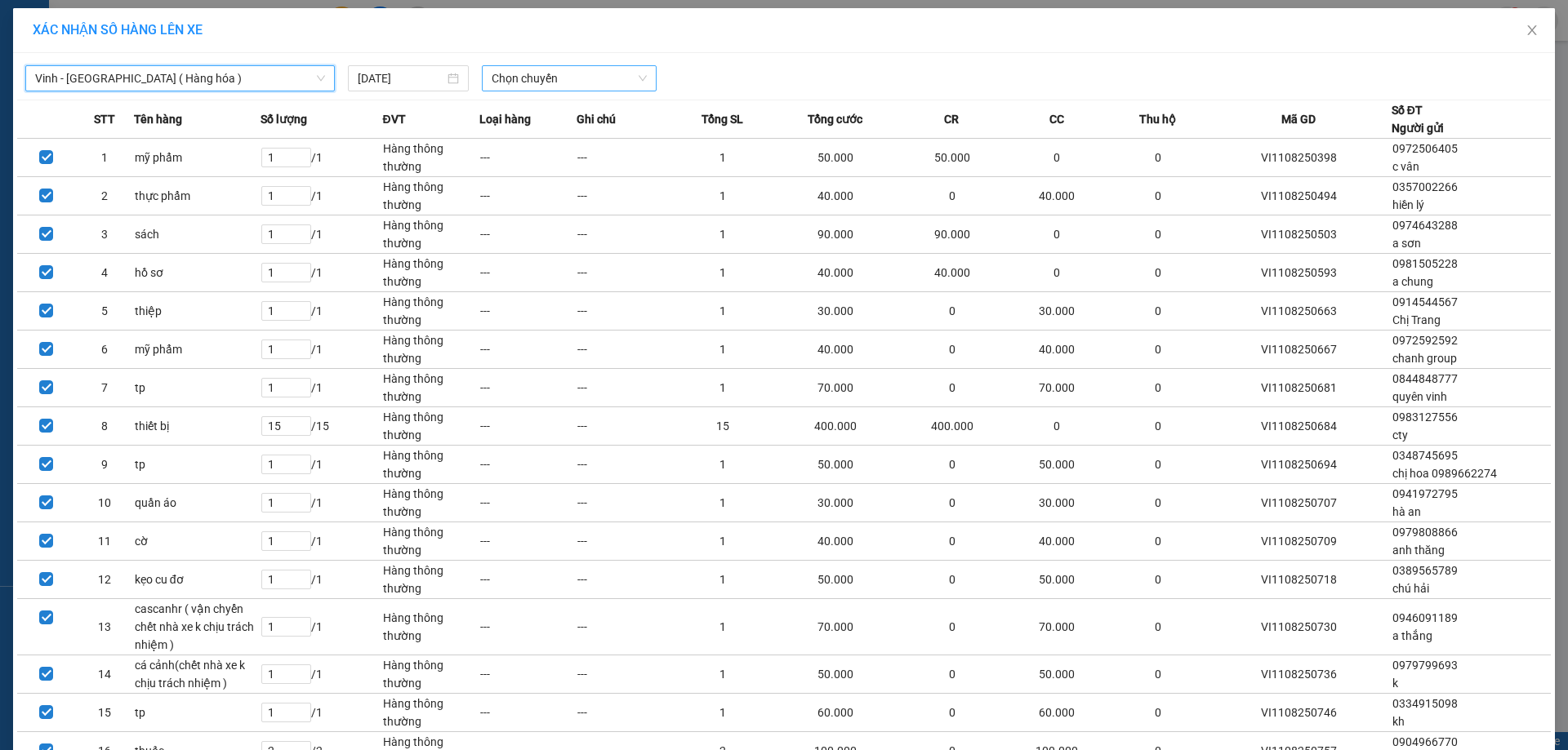
click at [541, 77] on span "Chọn chuyến" at bounding box center [569, 78] width 155 height 25
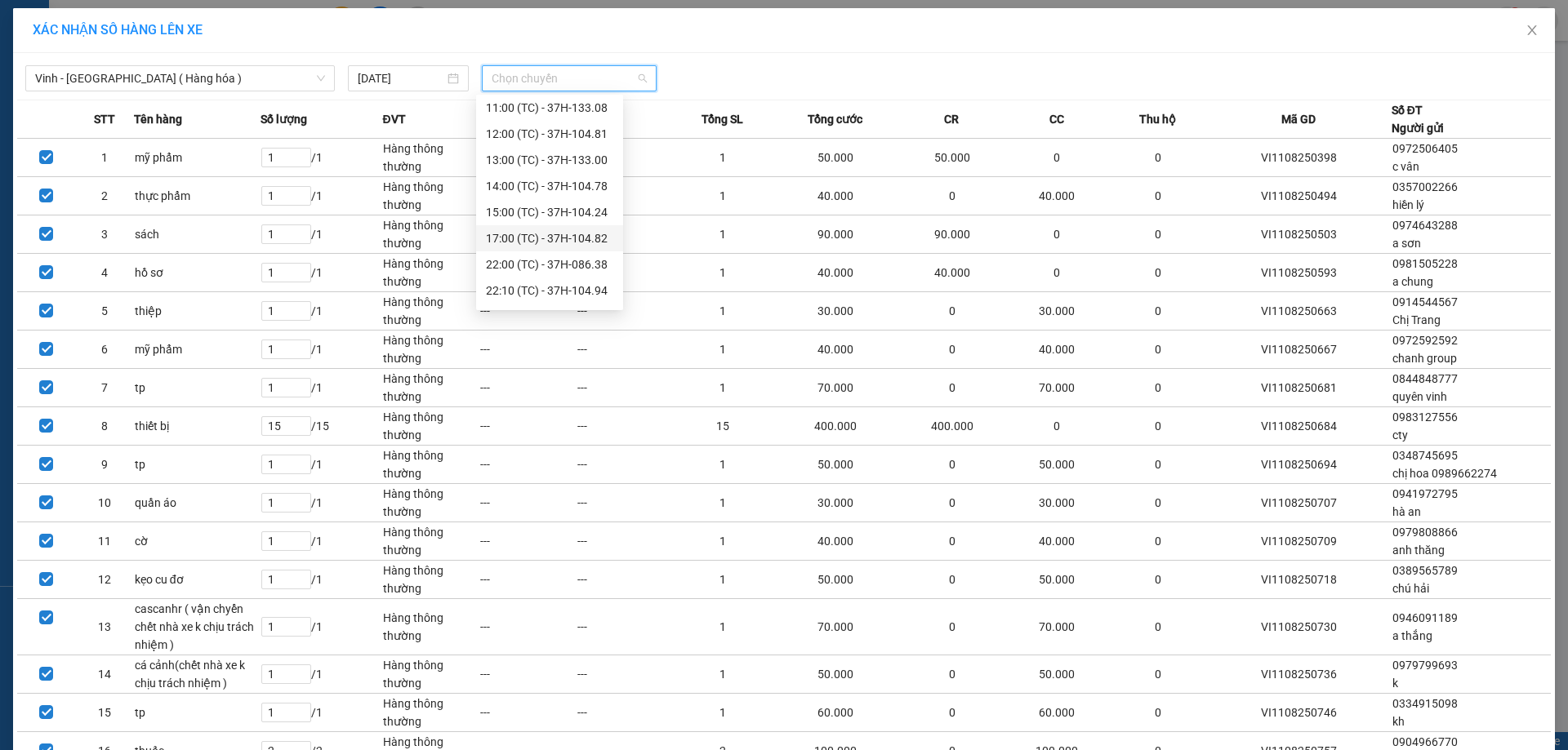
scroll to position [261, 0]
click at [591, 162] on div "23:05 (TC) - 37H-133.02" at bounding box center [549, 163] width 127 height 18
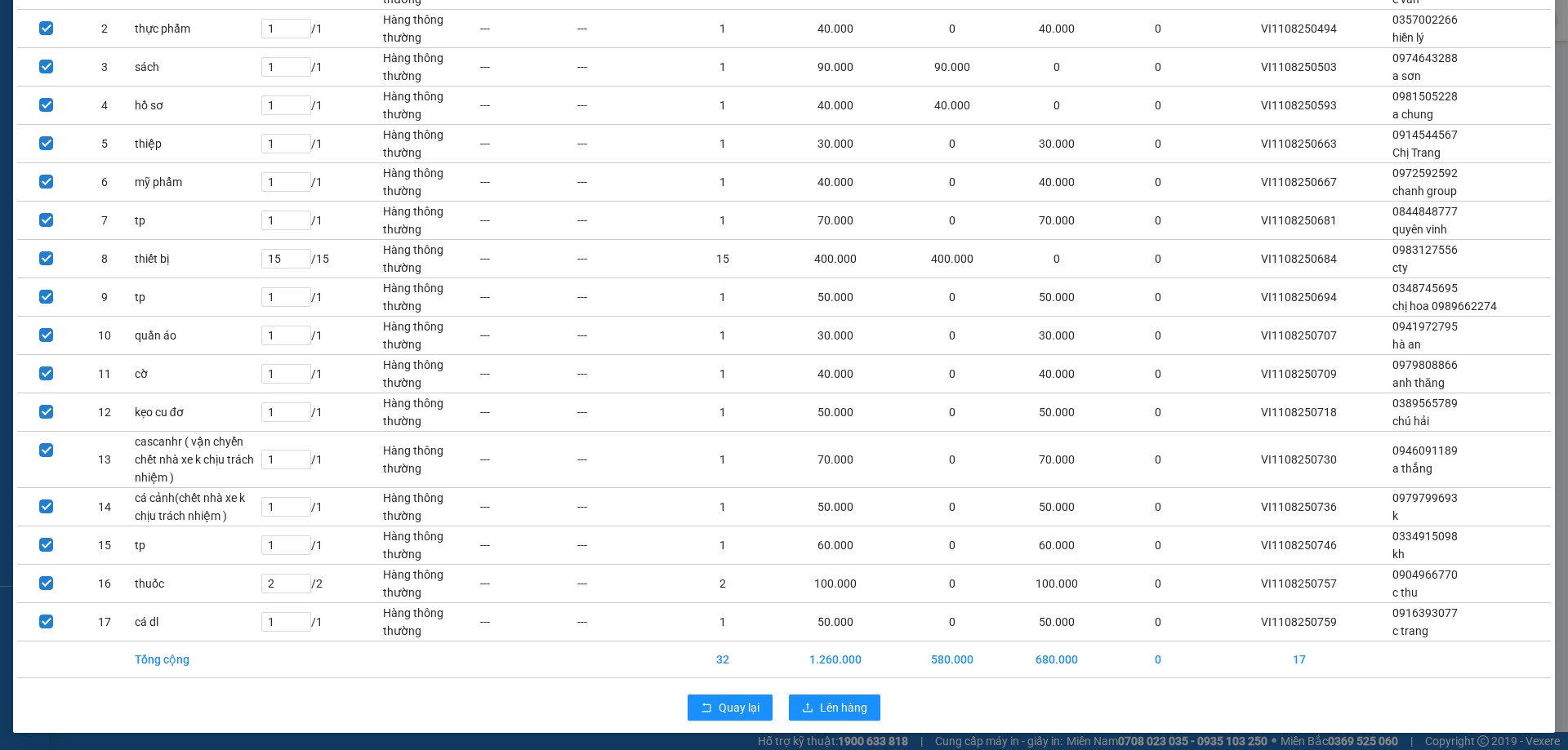
scroll to position [205, 0]
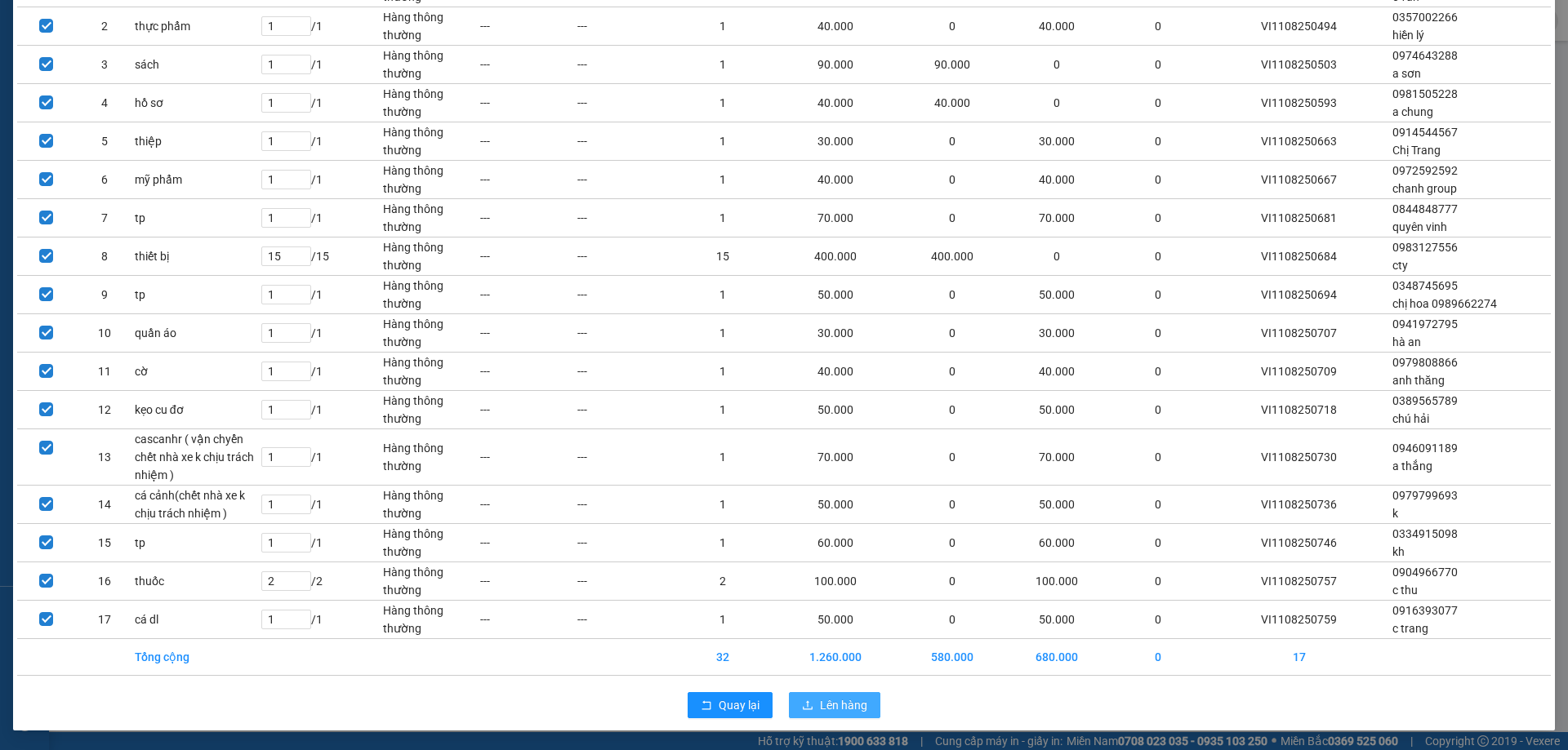
click at [835, 704] on span "Lên hàng" at bounding box center [844, 704] width 48 height 18
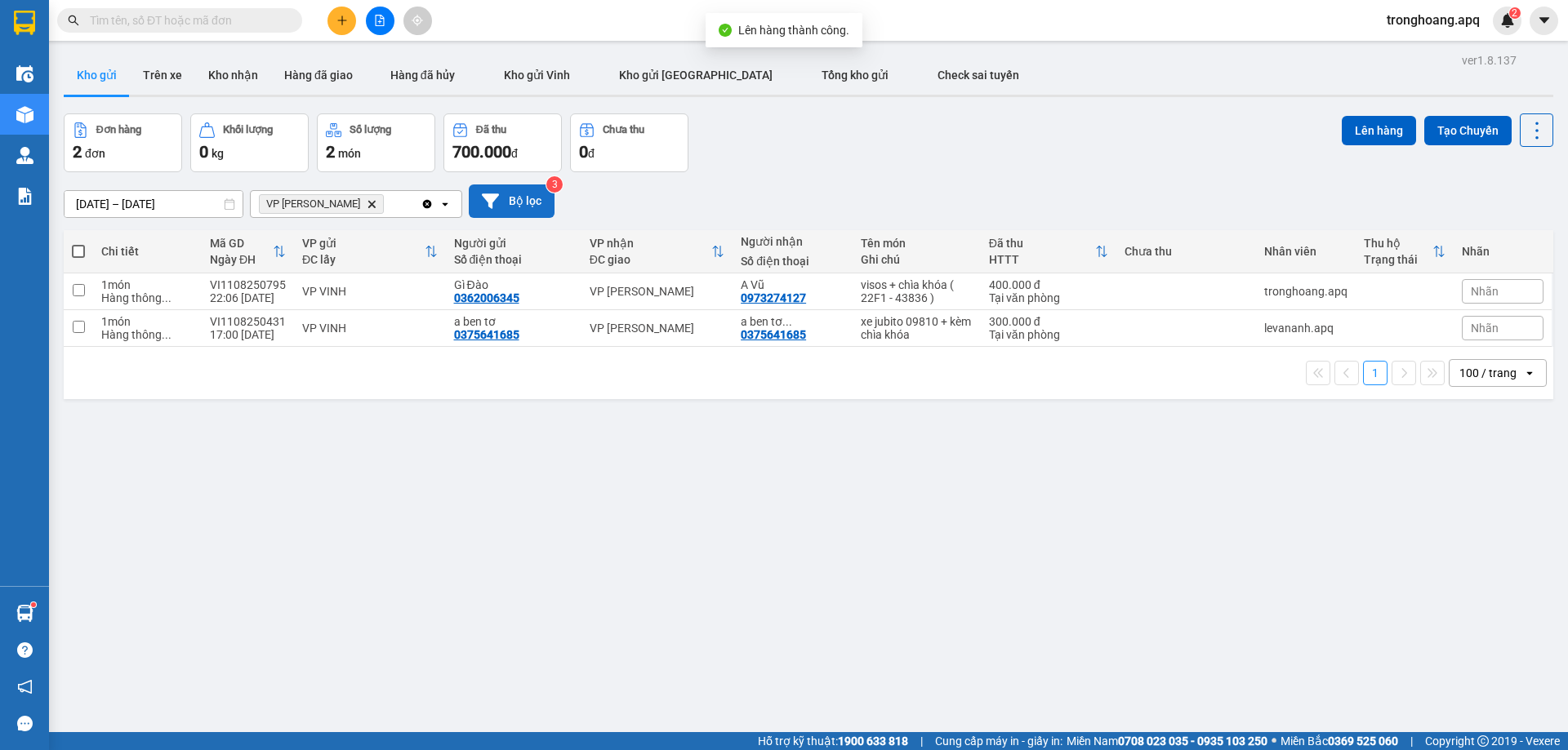
click at [516, 200] on button "Bộ lọc" at bounding box center [511, 200] width 86 height 33
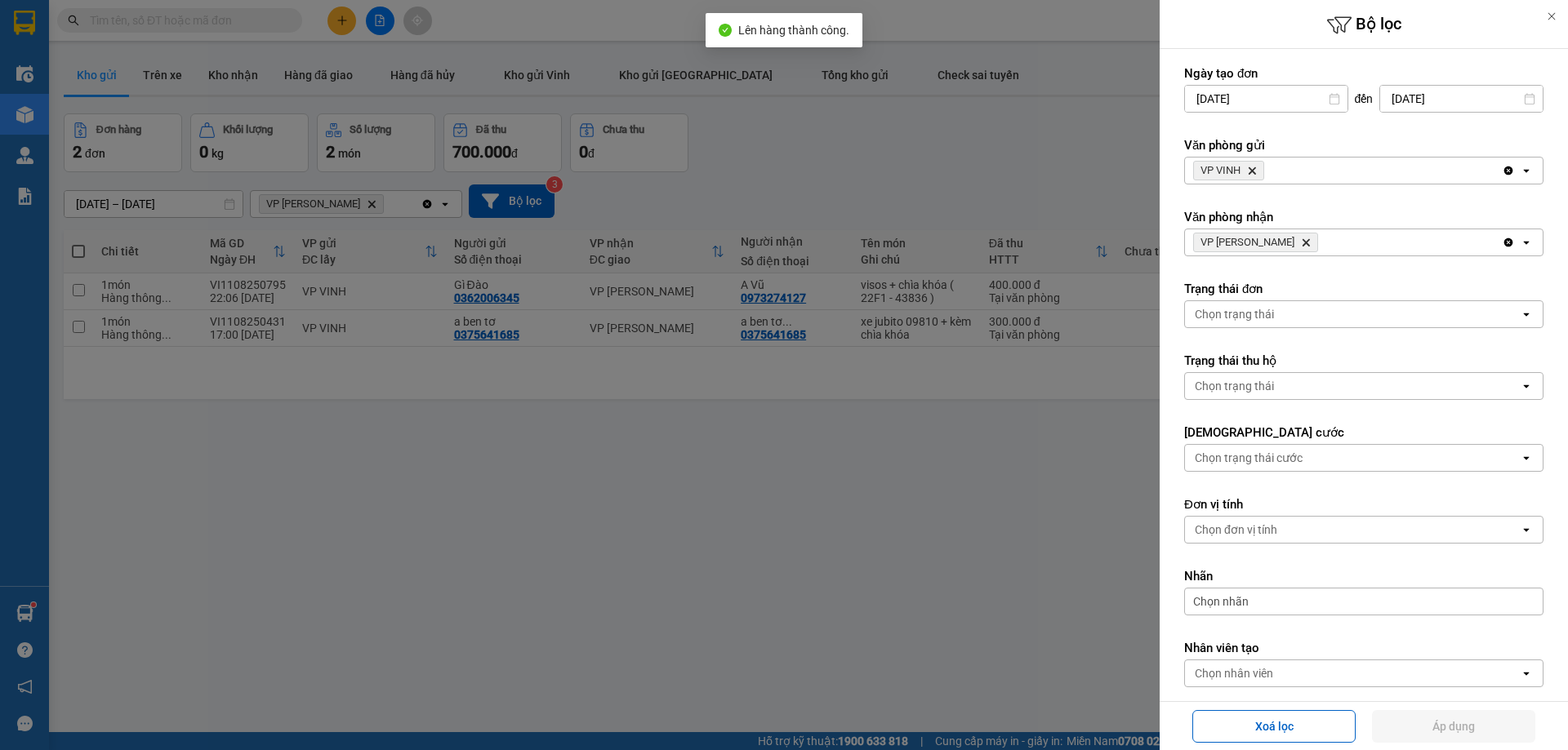
click at [1301, 243] on icon "Delete" at bounding box center [1306, 243] width 10 height 10
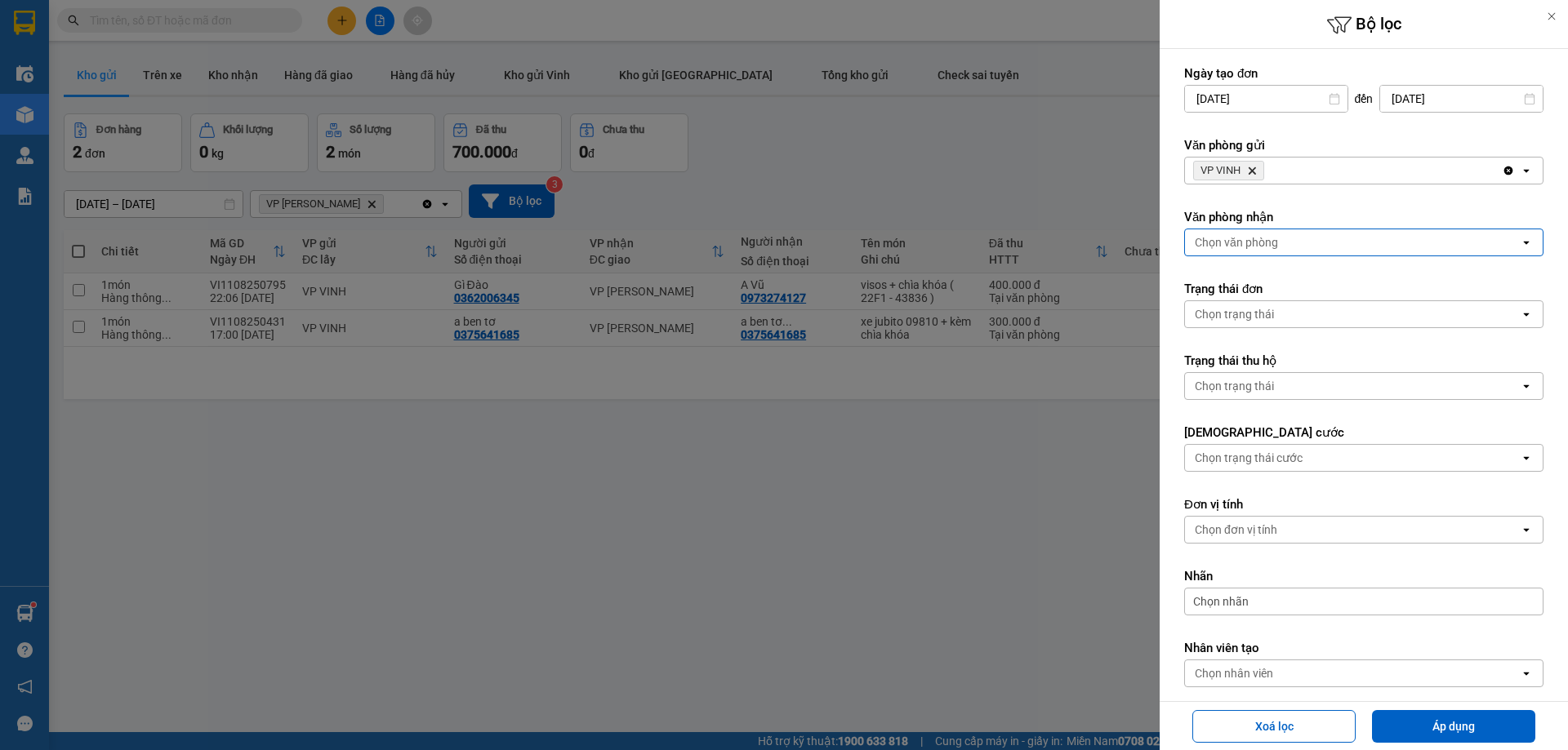
click at [1277, 243] on div "Chọn văn phòng" at bounding box center [1352, 242] width 334 height 26
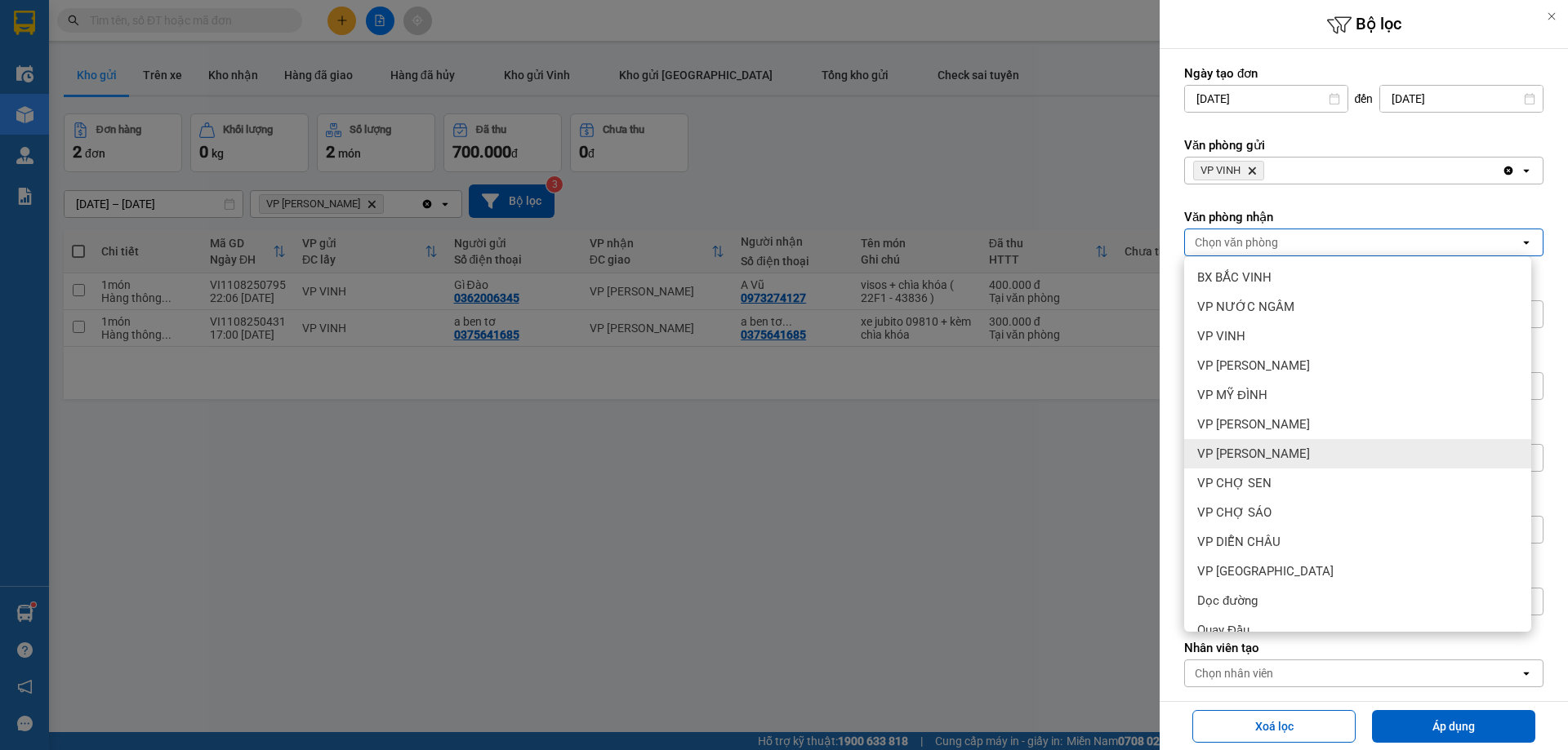
drag, startPoint x: 1278, startPoint y: 460, endPoint x: 1386, endPoint y: 641, distance: 210.8
click at [1279, 460] on div "VP [PERSON_NAME]" at bounding box center [1357, 453] width 347 height 30
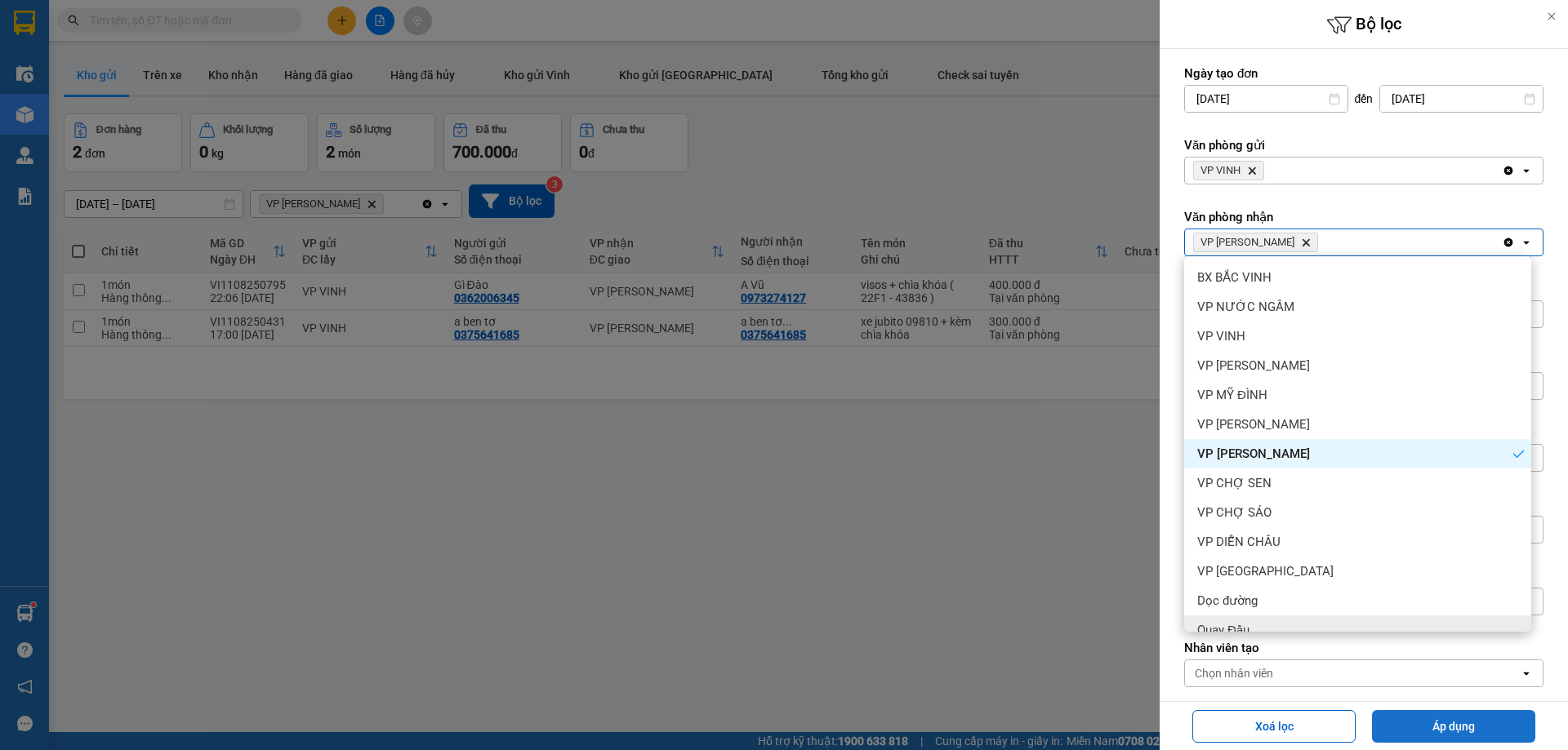
click at [1406, 725] on button "Áp dụng" at bounding box center [1453, 726] width 163 height 32
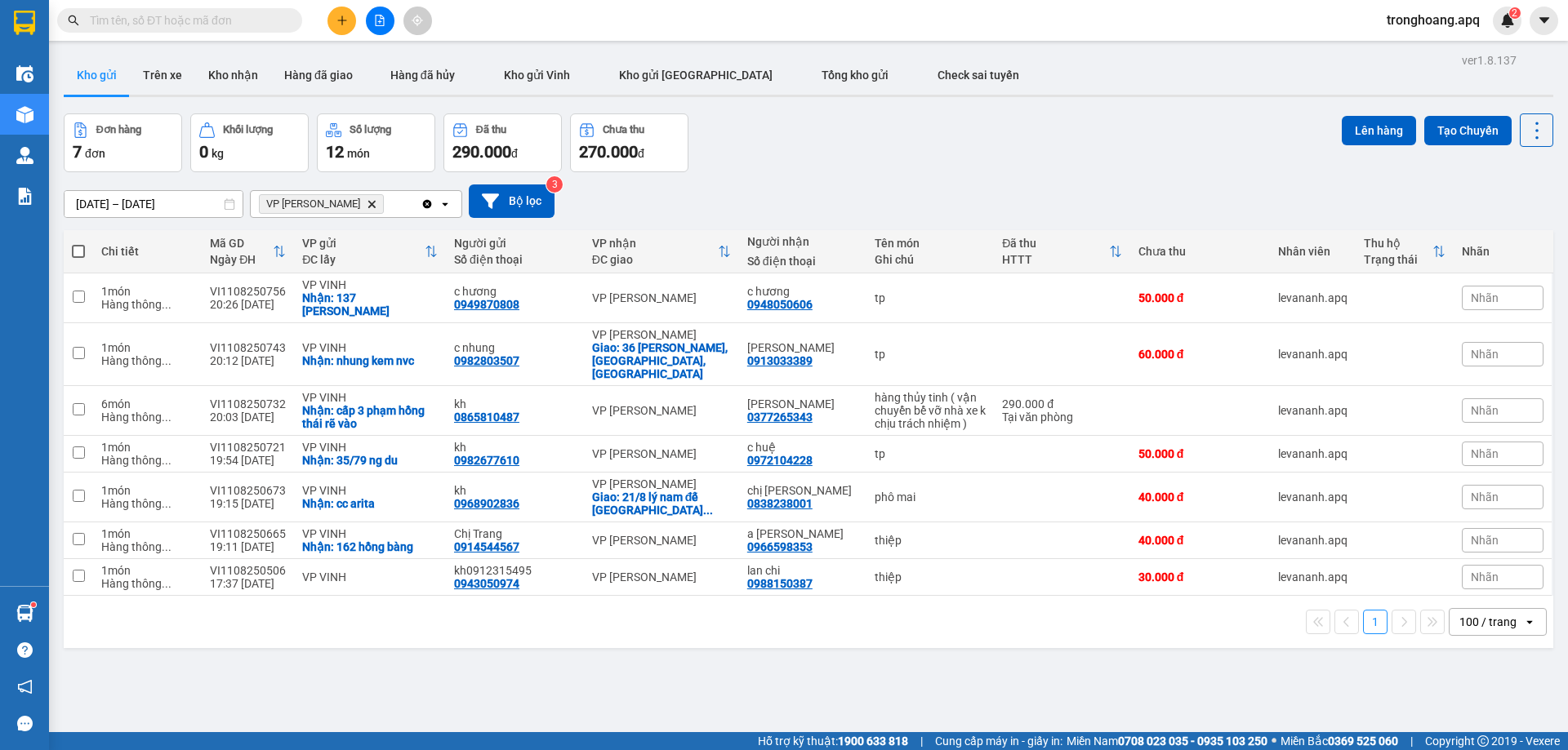
click at [73, 255] on span at bounding box center [78, 251] width 13 height 13
click at [78, 243] on input "checkbox" at bounding box center [78, 243] width 0 height 0
checkbox input "true"
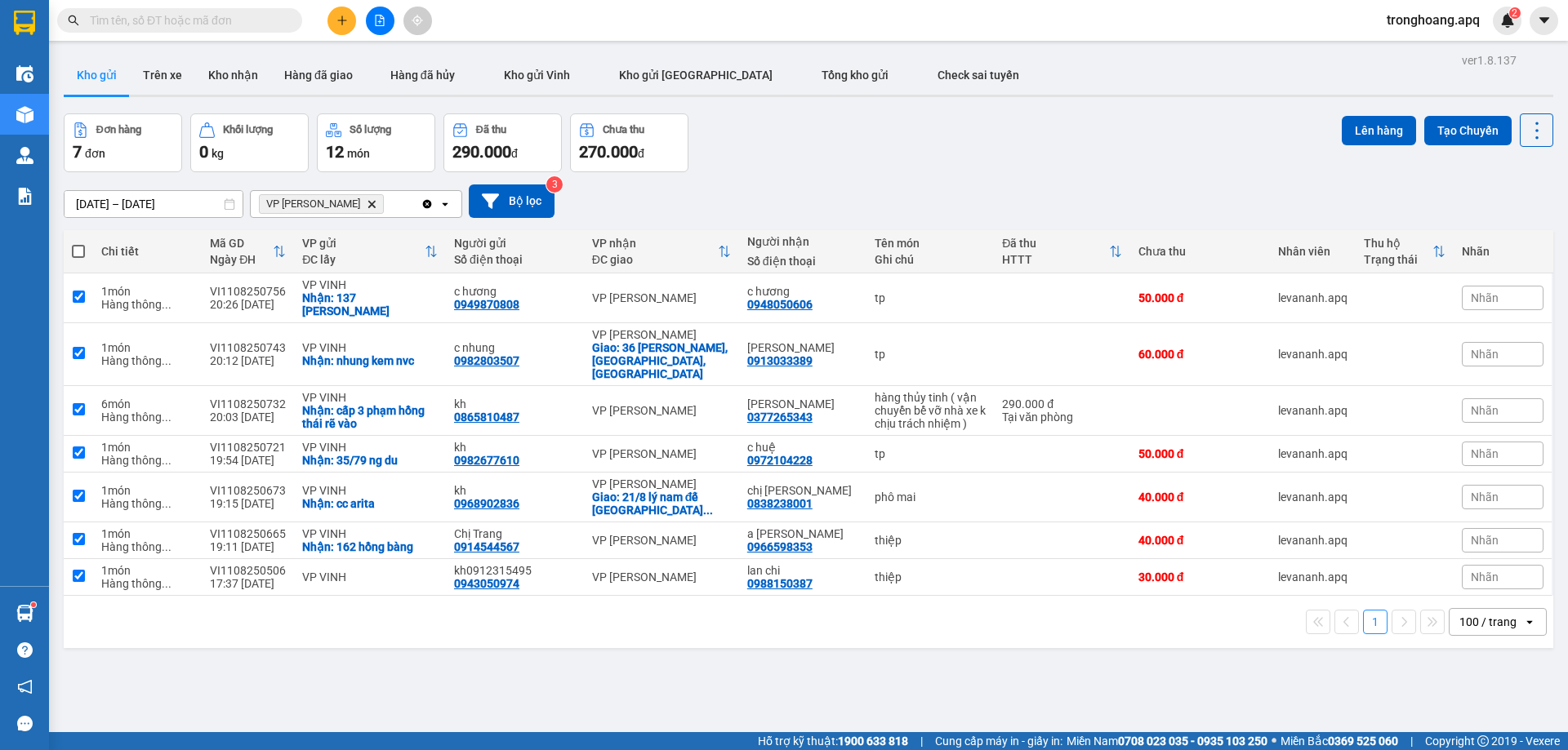
checkbox input "true"
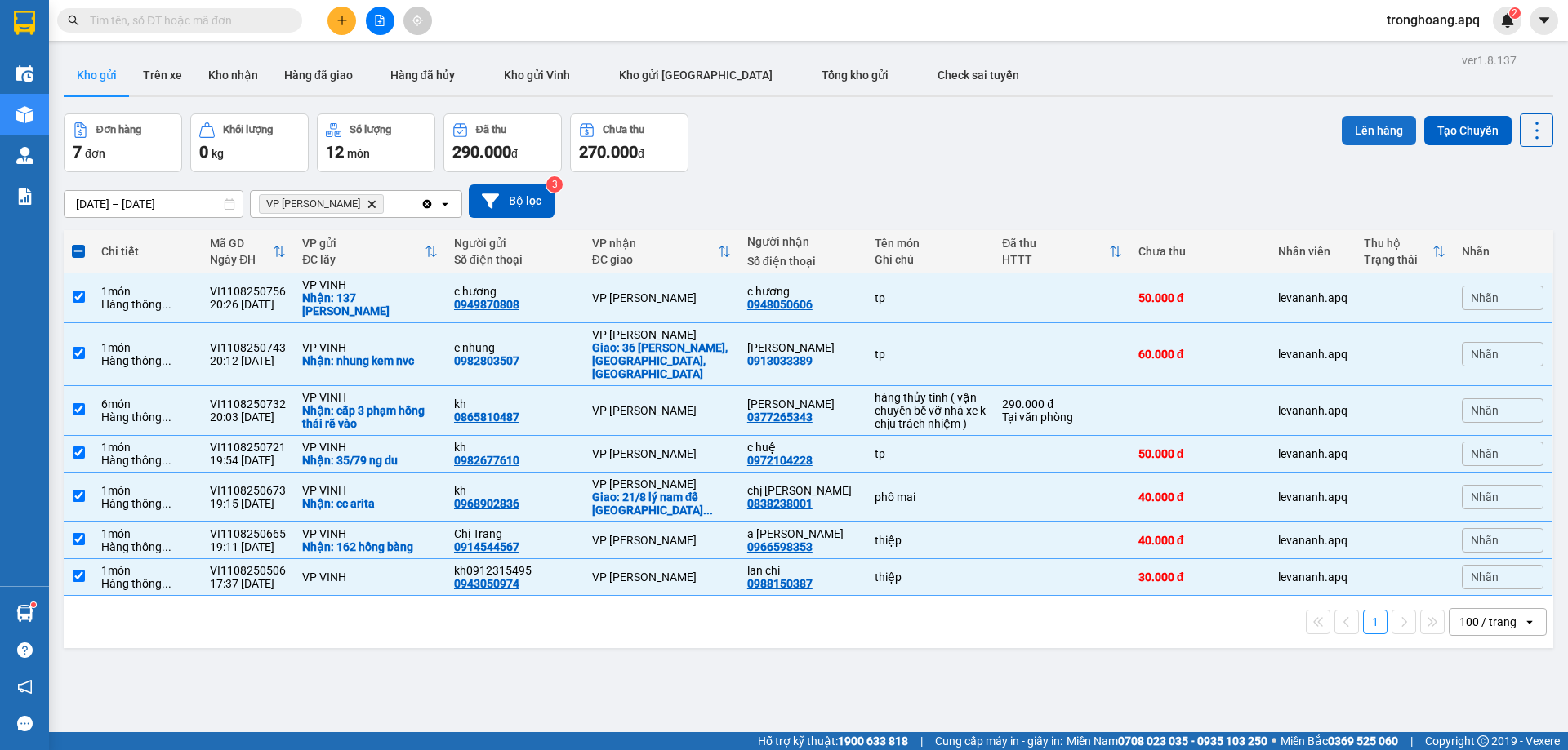
click at [1347, 133] on button "Lên hàng" at bounding box center [1379, 131] width 75 height 30
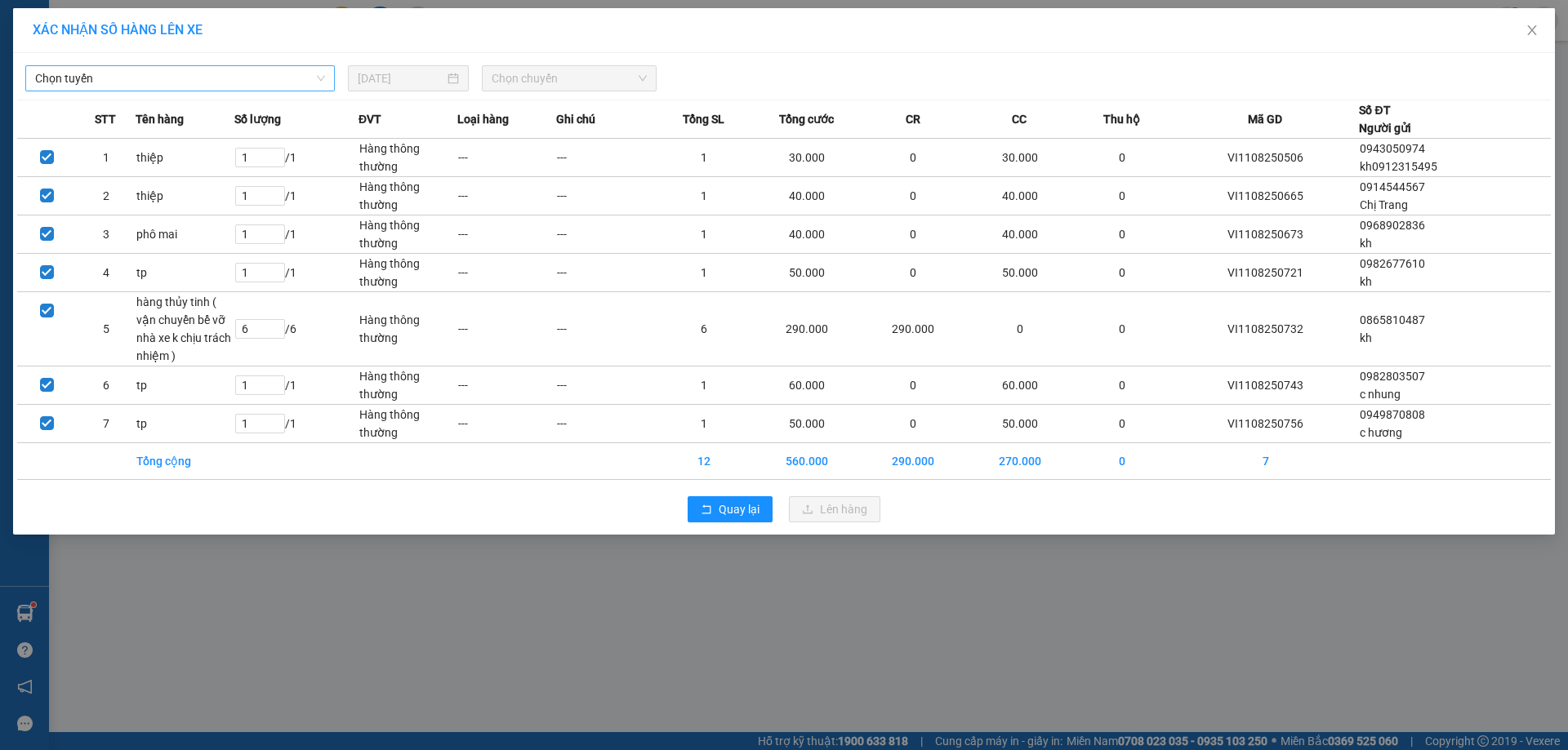
drag, startPoint x: 107, startPoint y: 53, endPoint x: 123, endPoint y: 68, distance: 21.9
click at [110, 54] on div "Chọn tuyến [DATE] Chọn chuyến STT Tên hàng Số lượng ĐVT Loại hàng Ghi chú Tổng …" at bounding box center [784, 294] width 1542 height 482
drag, startPoint x: 125, startPoint y: 70, endPoint x: 154, endPoint y: 91, distance: 35.8
click at [126, 71] on span "Chọn tuyến" at bounding box center [179, 78] width 289 height 25
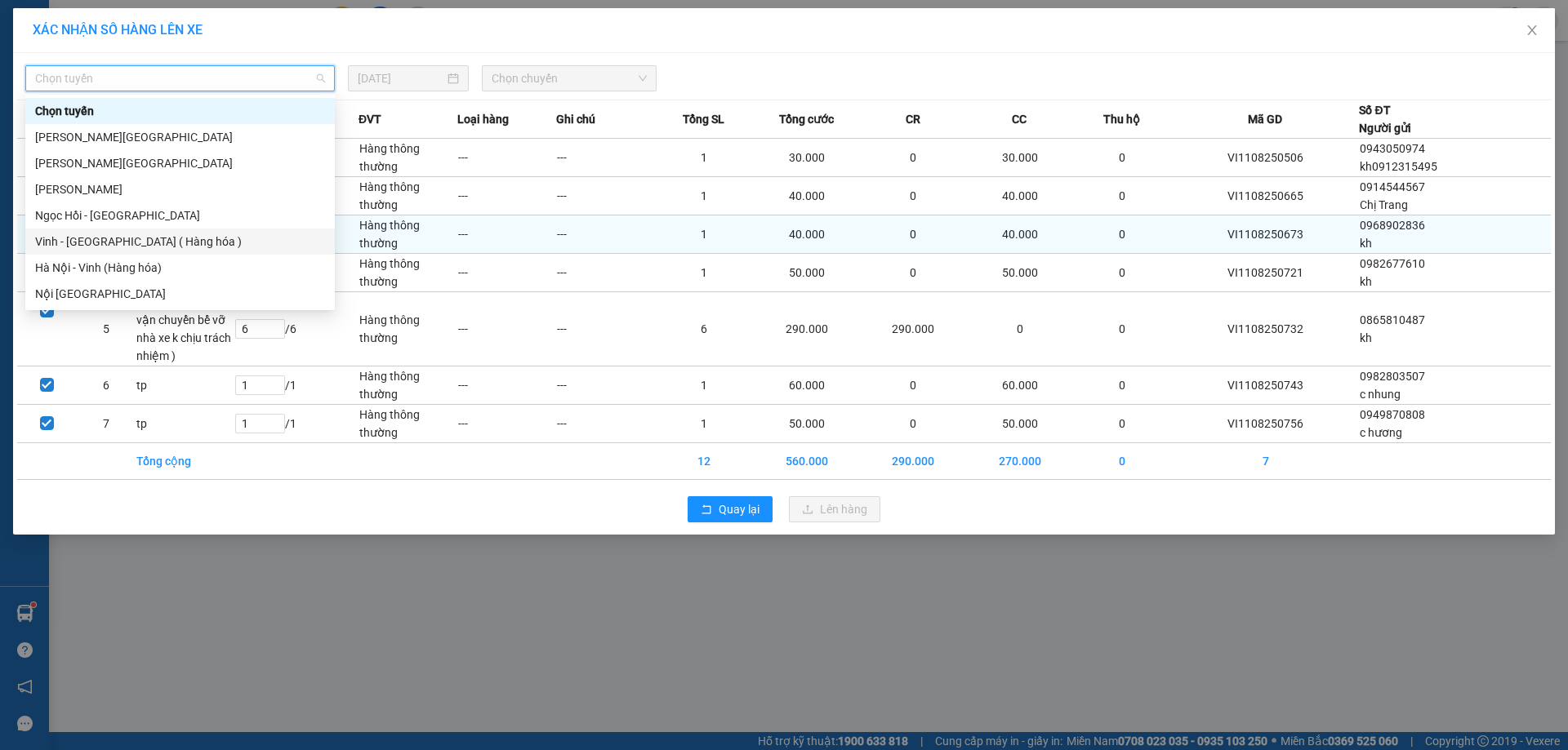
drag, startPoint x: 183, startPoint y: 245, endPoint x: 385, endPoint y: 218, distance: 203.8
click at [186, 245] on div "Vinh - [GEOGRAPHIC_DATA] ( Hàng hóa )" at bounding box center [179, 241] width 289 height 18
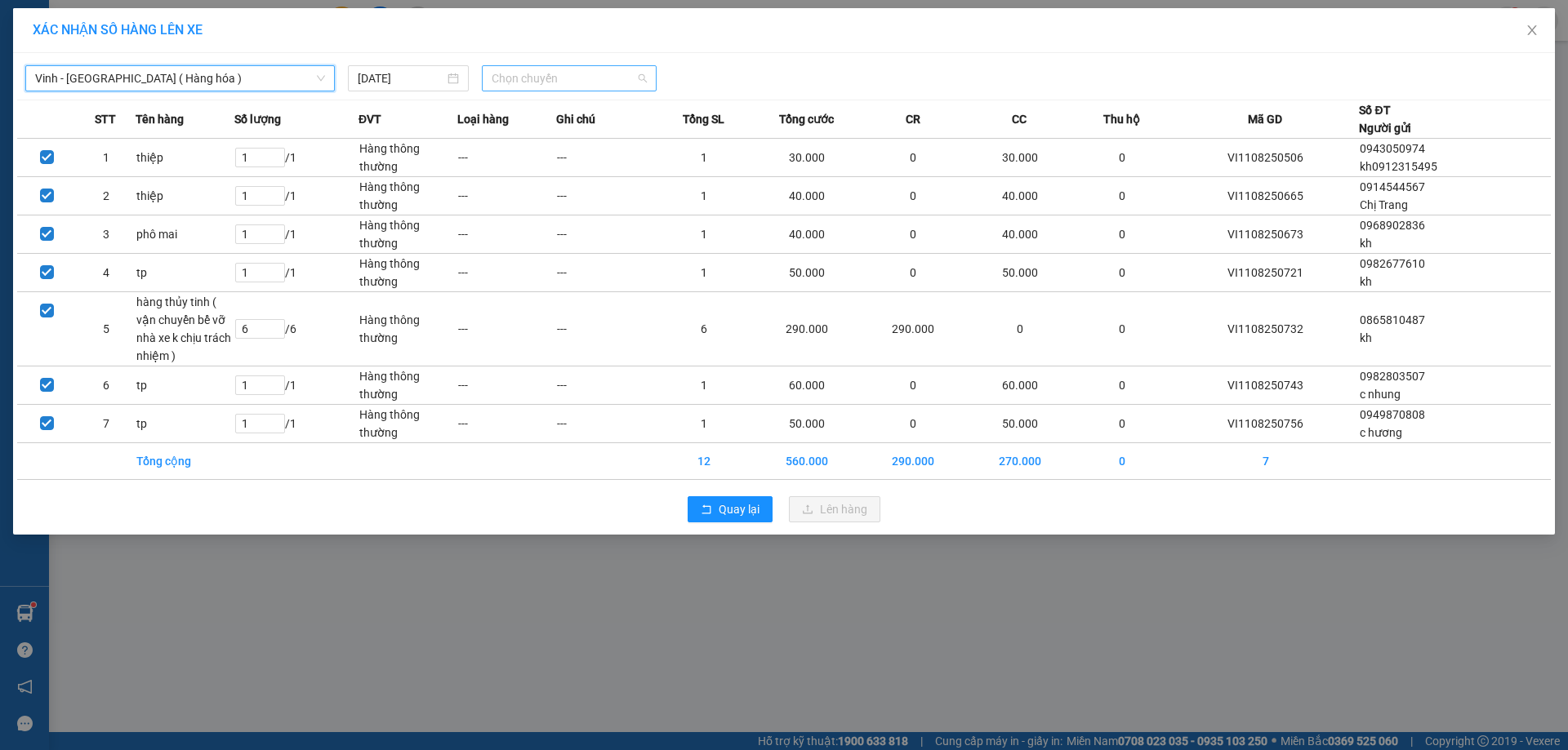
click at [551, 81] on span "Chọn chuyến" at bounding box center [569, 78] width 155 height 25
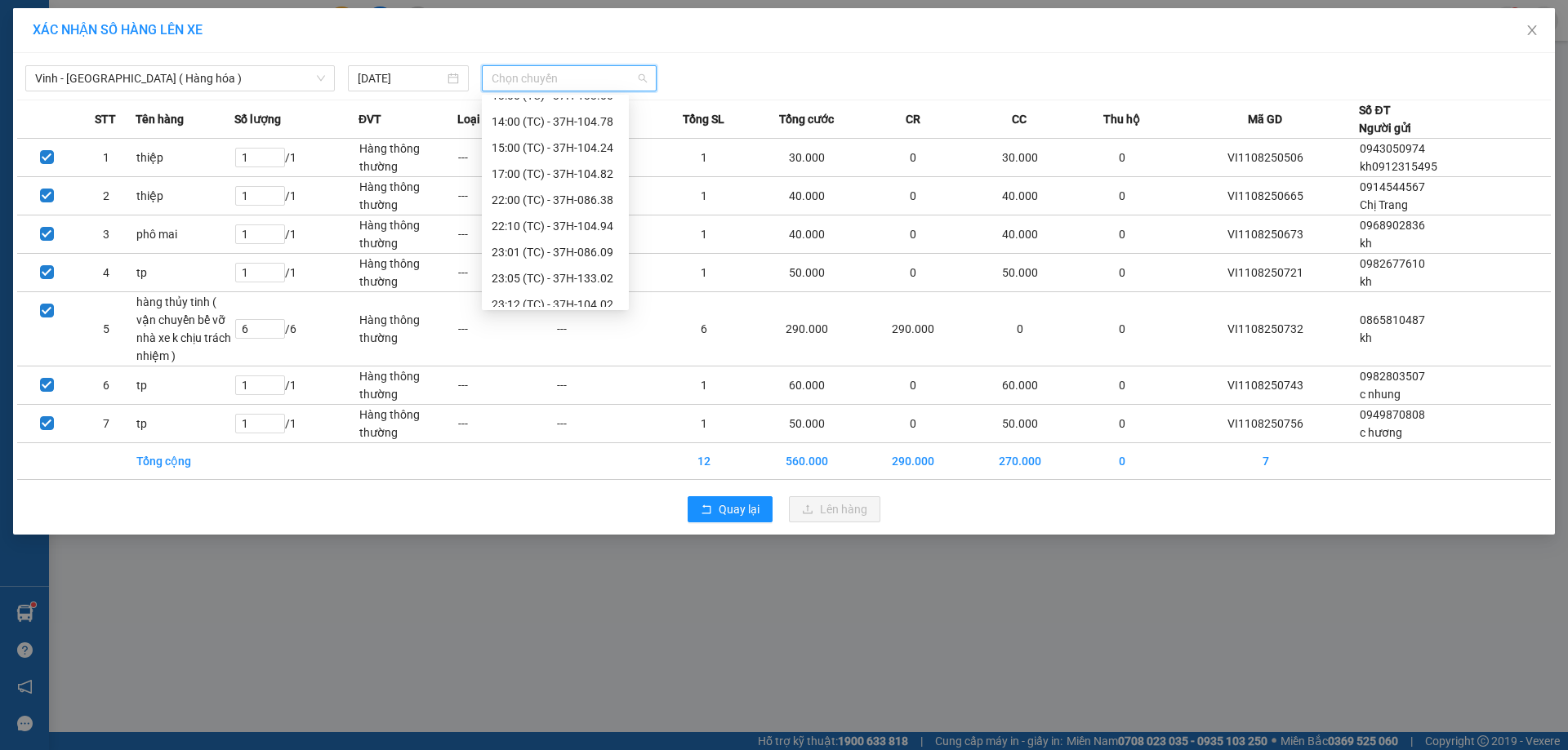
scroll to position [261, 0]
drag, startPoint x: 605, startPoint y: 258, endPoint x: 691, endPoint y: 396, distance: 162.6
click at [604, 259] on div "23:18 (TC) - 37H-104.41" at bounding box center [555, 267] width 147 height 26
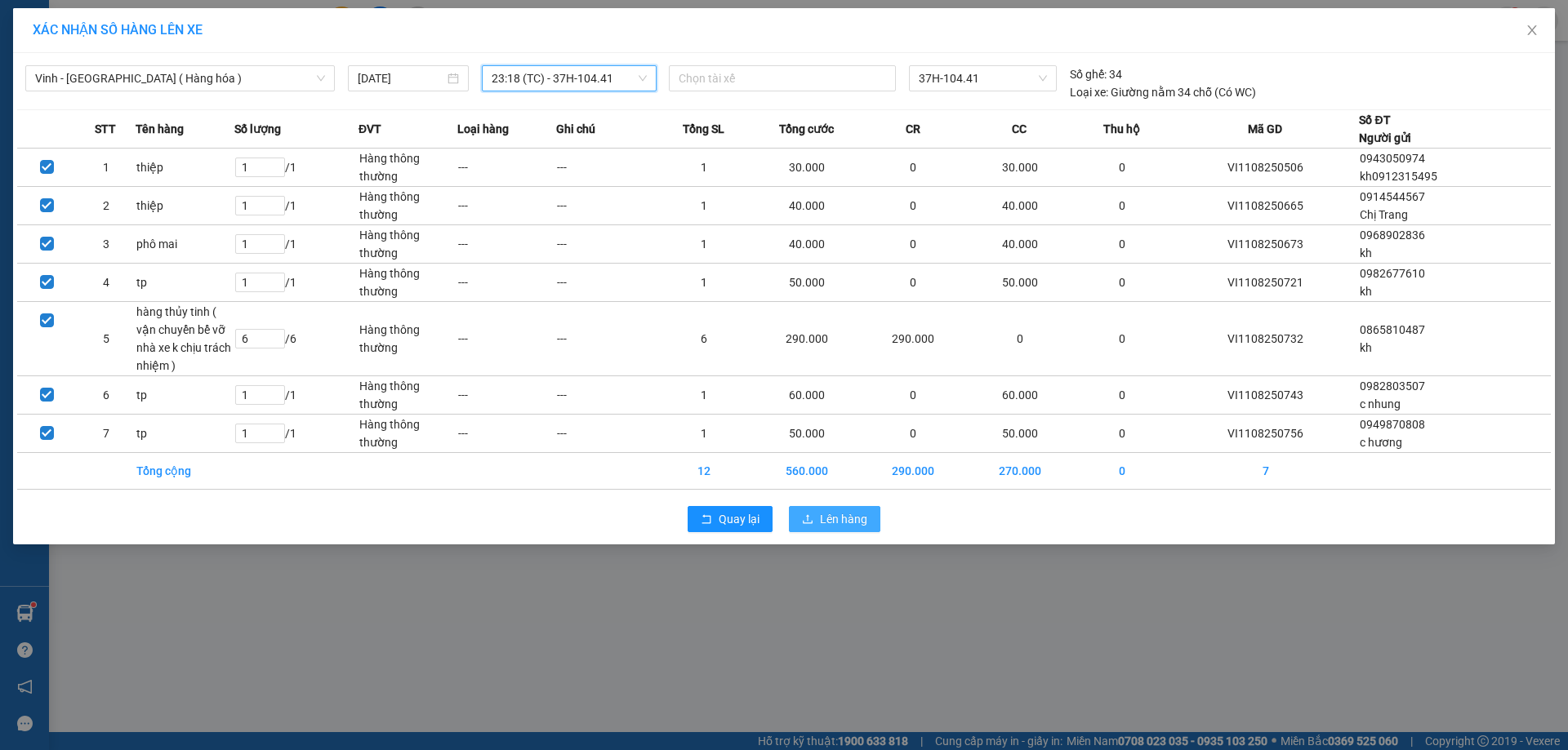
click at [816, 513] on button "Lên hàng" at bounding box center [835, 518] width 92 height 26
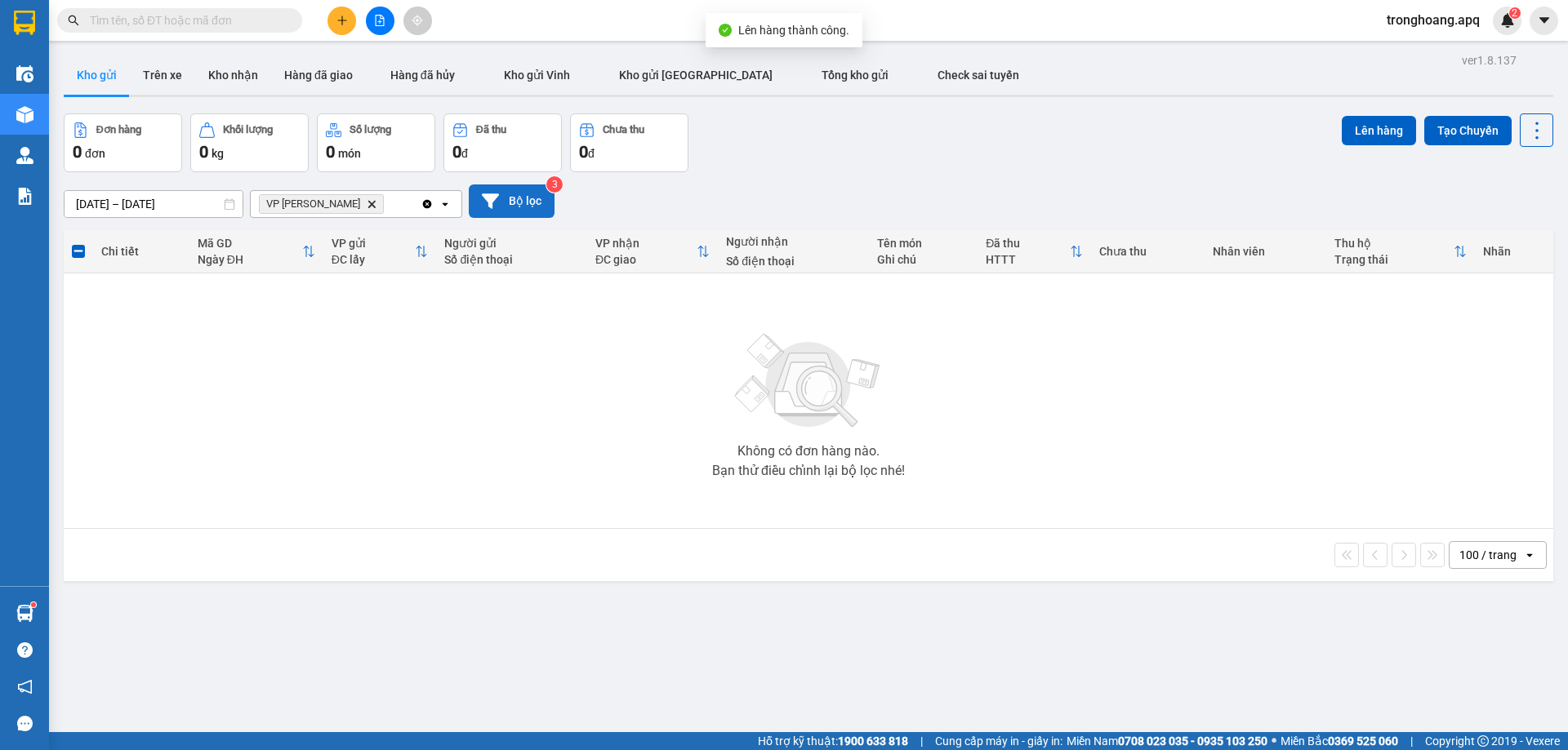
click at [509, 198] on button "Bộ lọc" at bounding box center [511, 200] width 86 height 33
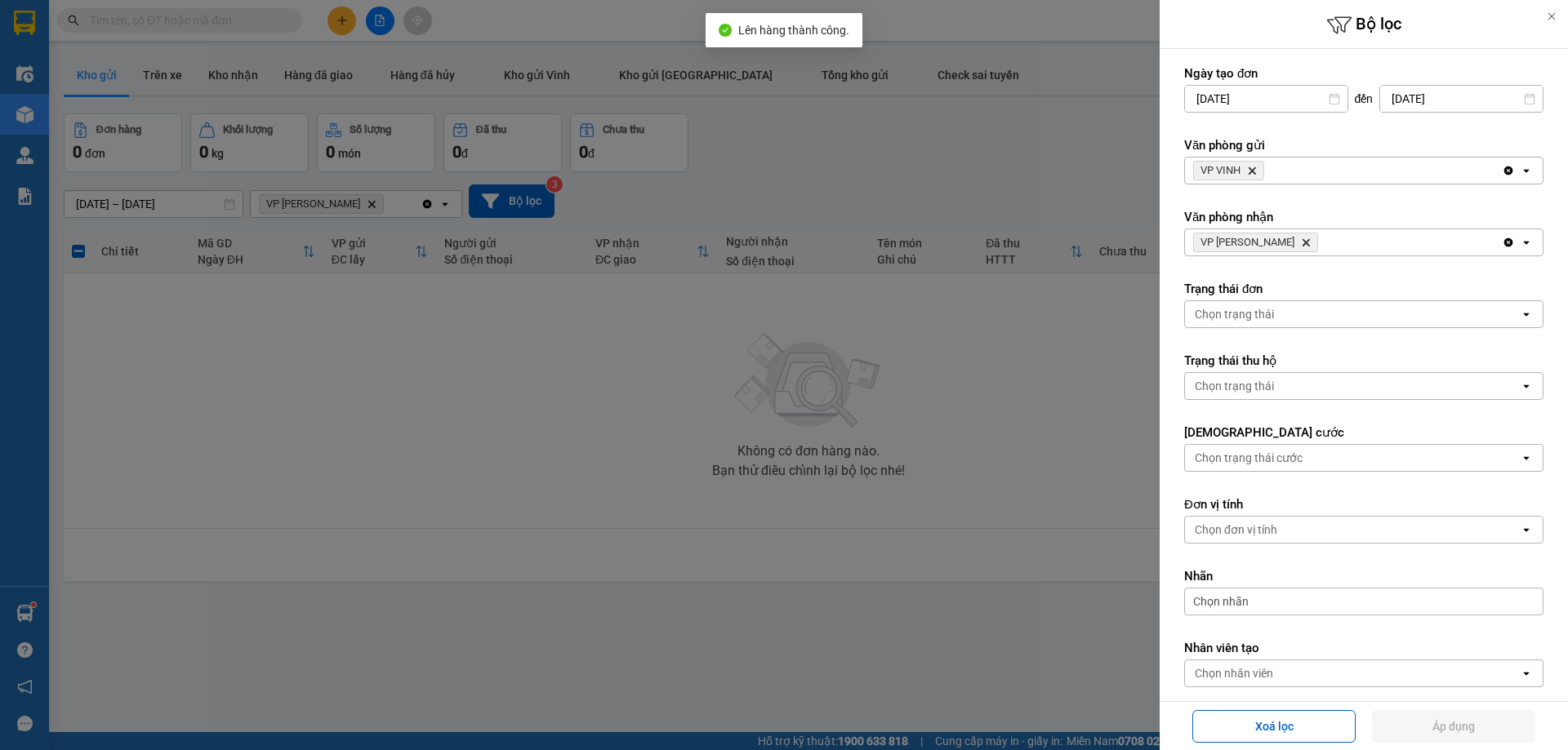
click at [1263, 243] on span "VP [PERSON_NAME]" at bounding box center [1255, 242] width 125 height 20
click at [1301, 241] on icon "Delete" at bounding box center [1306, 243] width 10 height 10
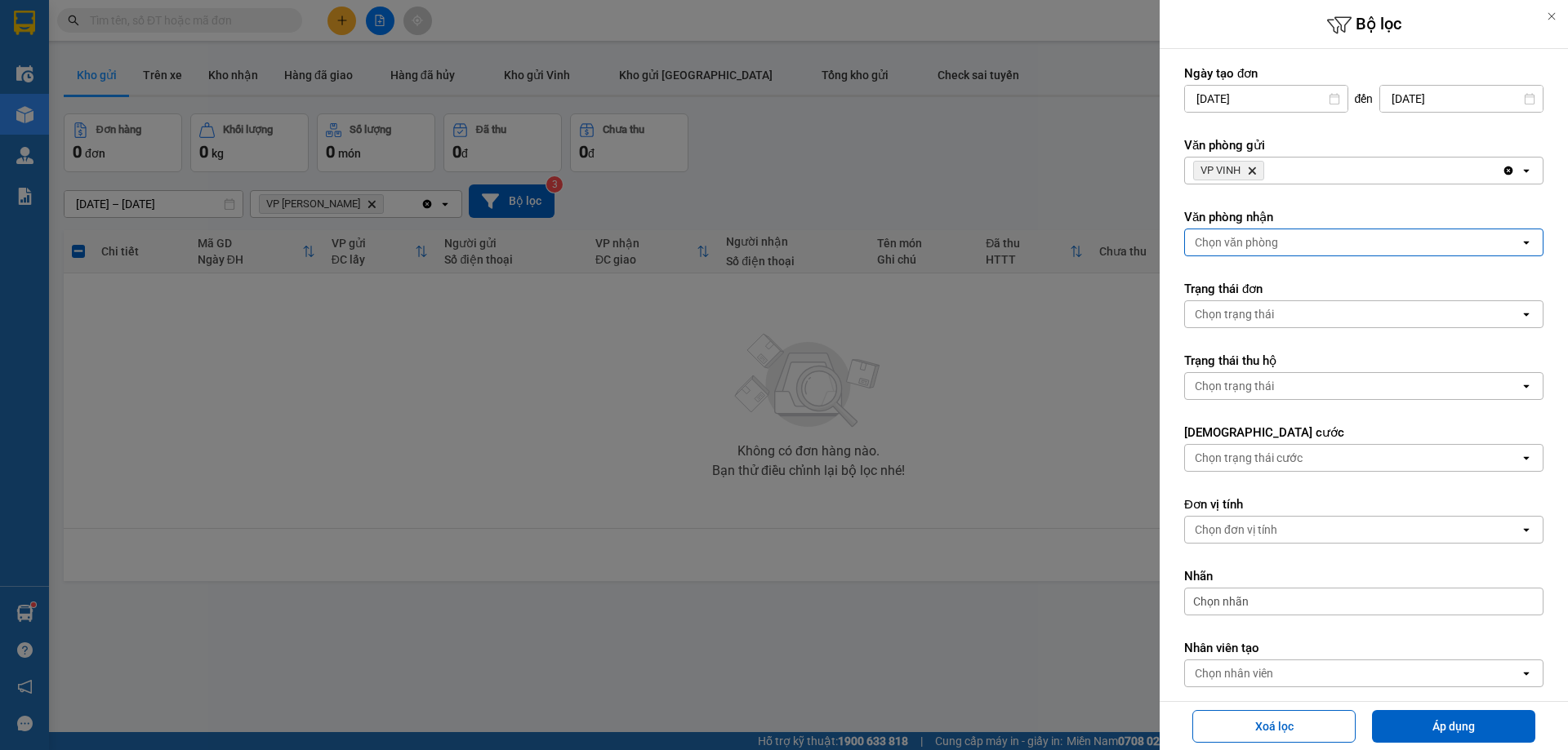
click at [1435, 708] on div "Xoá lọc Áp dụng" at bounding box center [1363, 725] width 400 height 40
click at [1433, 714] on button "Áp dụng" at bounding box center [1453, 726] width 163 height 32
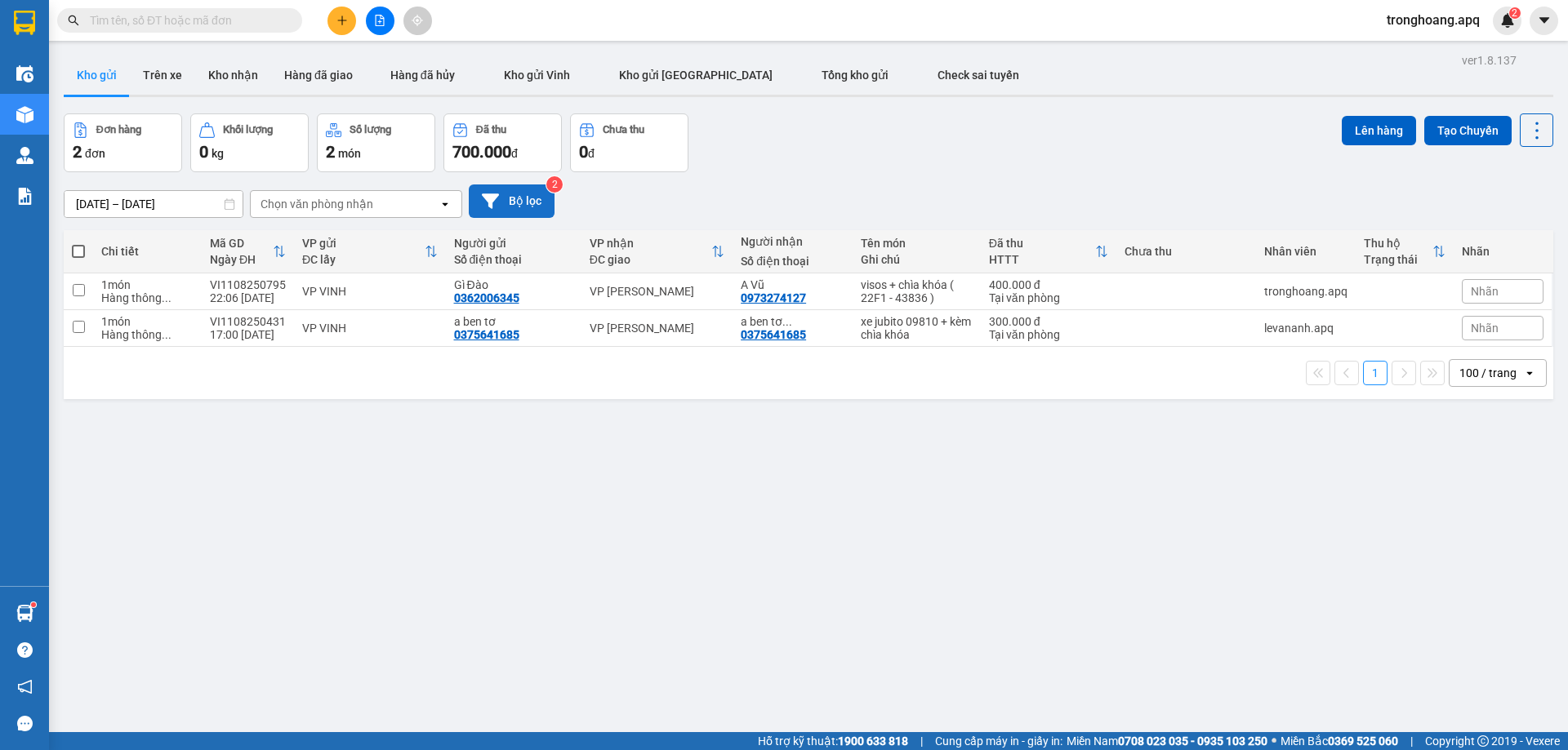
click at [537, 204] on button "Bộ lọc" at bounding box center [511, 200] width 86 height 33
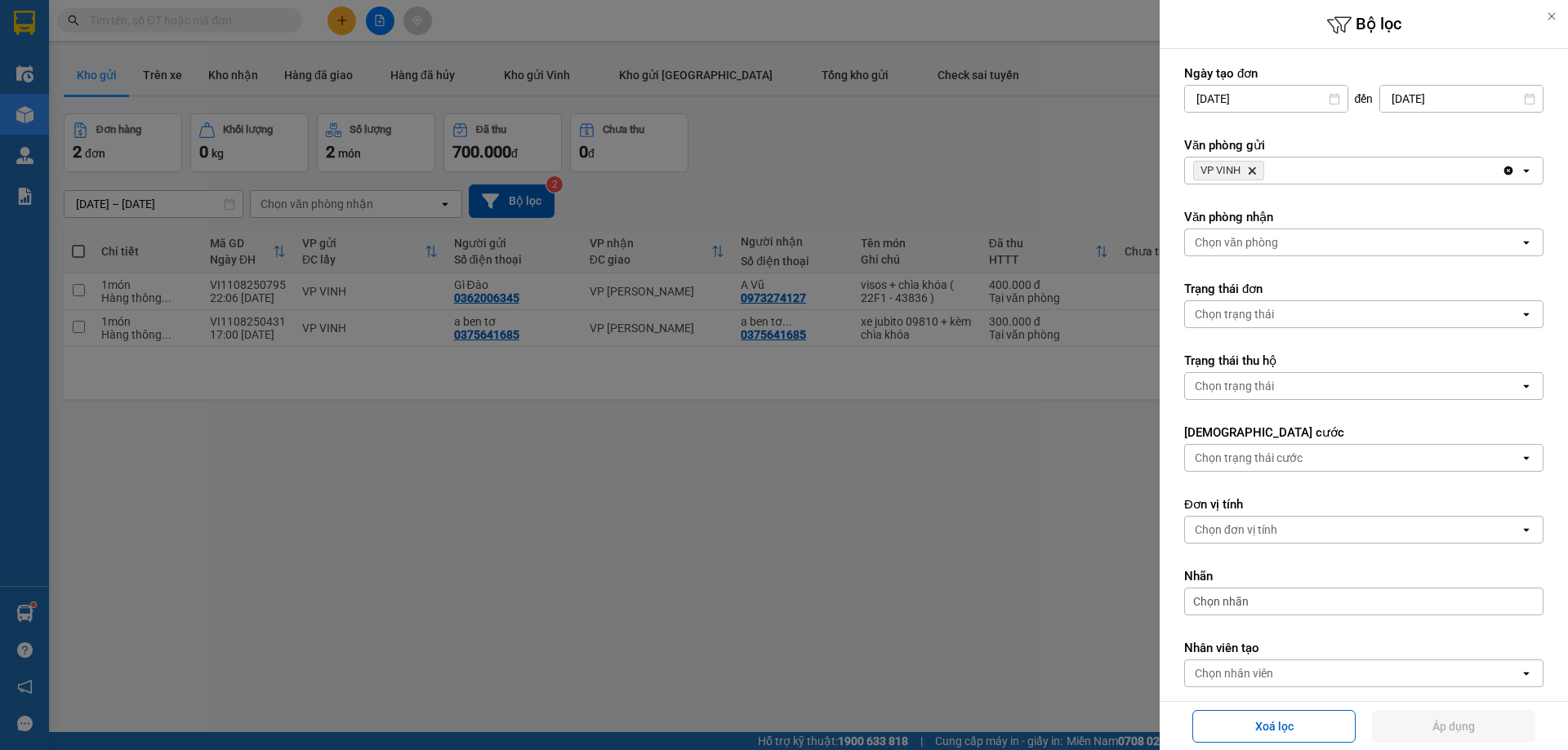
click at [1249, 160] on span "VP VINH Delete" at bounding box center [1228, 170] width 71 height 20
click at [1250, 171] on icon "Delete" at bounding box center [1252, 171] width 10 height 10
click at [1250, 171] on div "Chọn văn phòng" at bounding box center [1236, 170] width 83 height 16
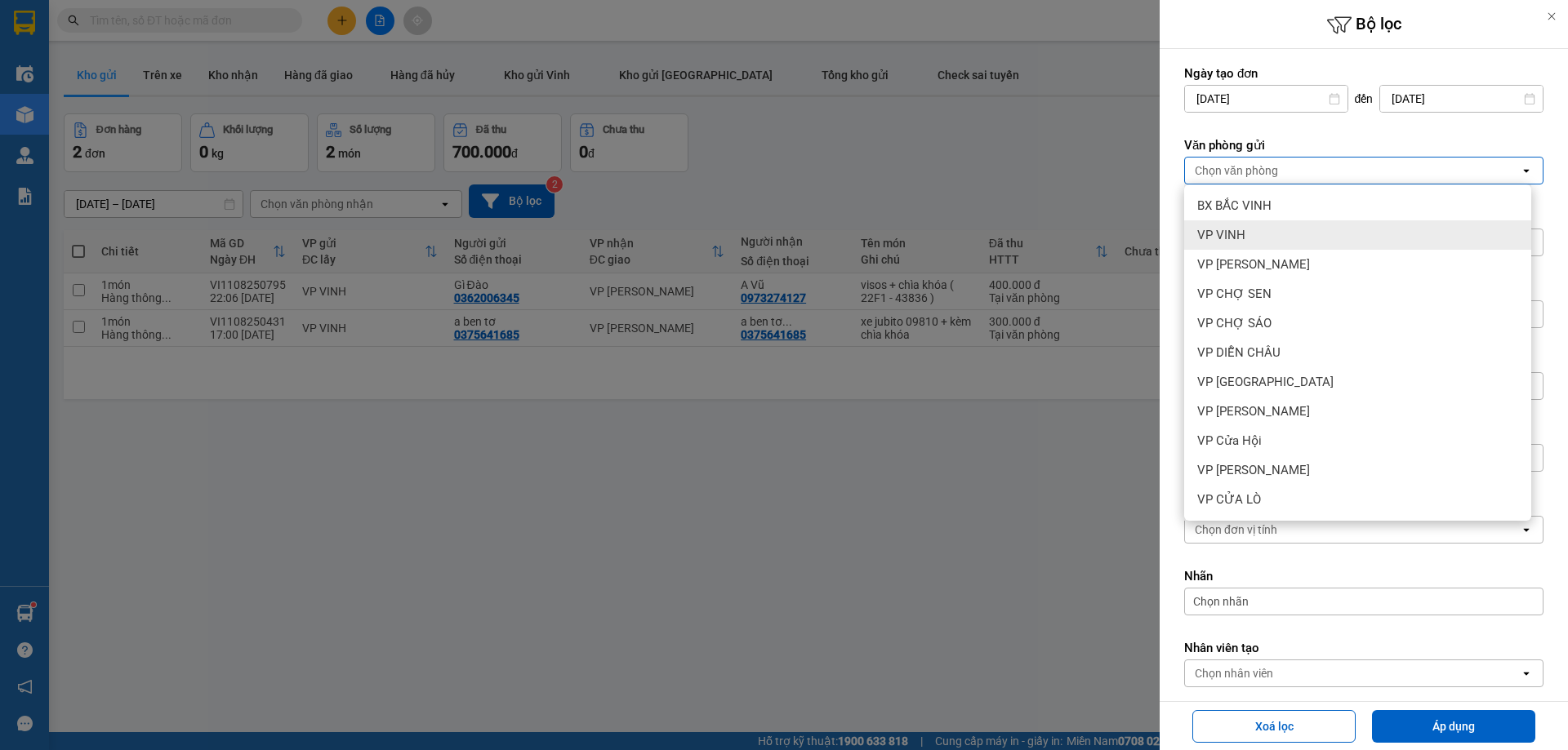
click at [1239, 225] on div "VP VINH" at bounding box center [1357, 235] width 347 height 30
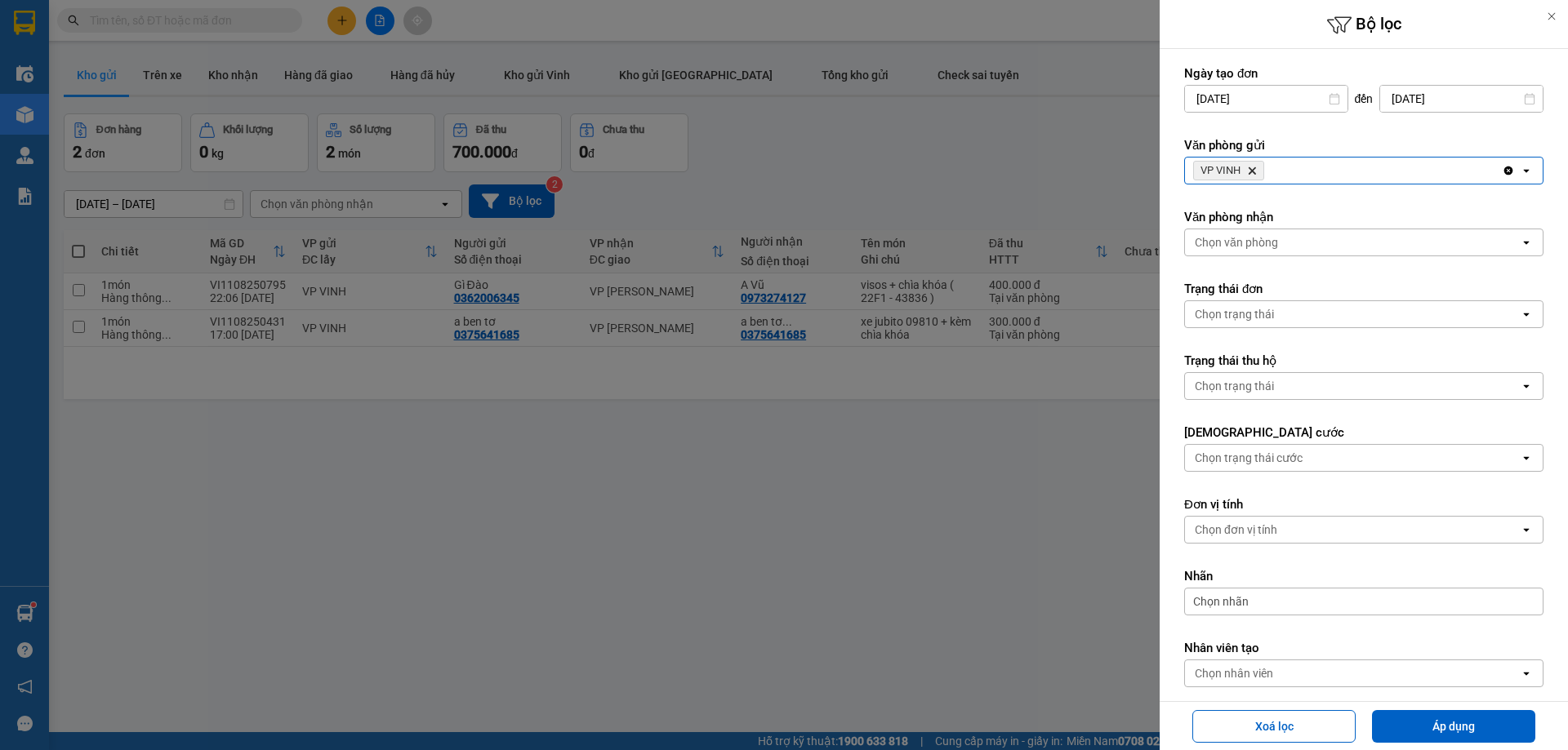
click at [1261, 168] on span "VP VINH Delete" at bounding box center [1228, 170] width 71 height 20
click at [1256, 168] on icon "VP VINH, close by backspace" at bounding box center [1252, 171] width 8 height 8
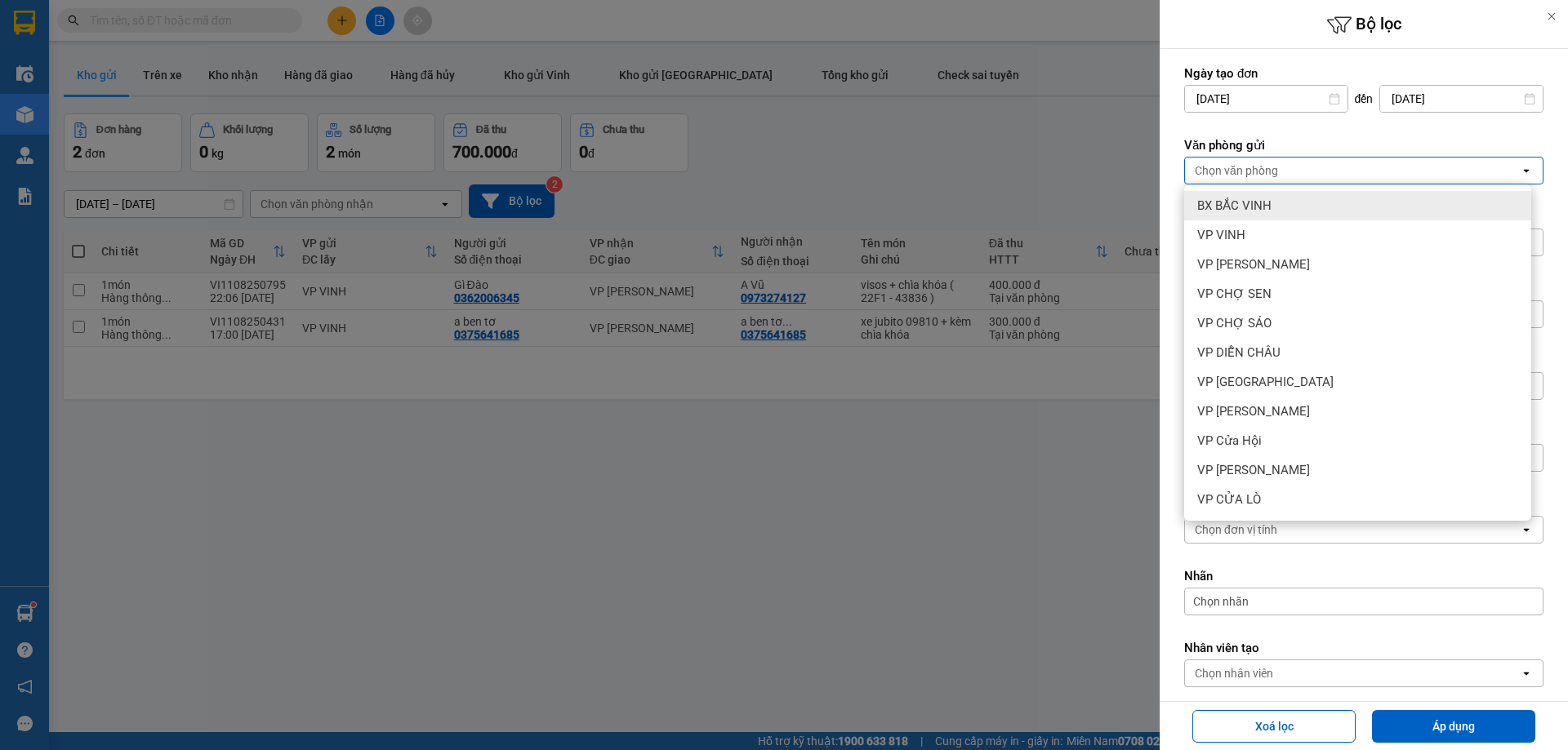
click at [1256, 182] on div "Chọn văn phòng" at bounding box center [1352, 171] width 334 height 26
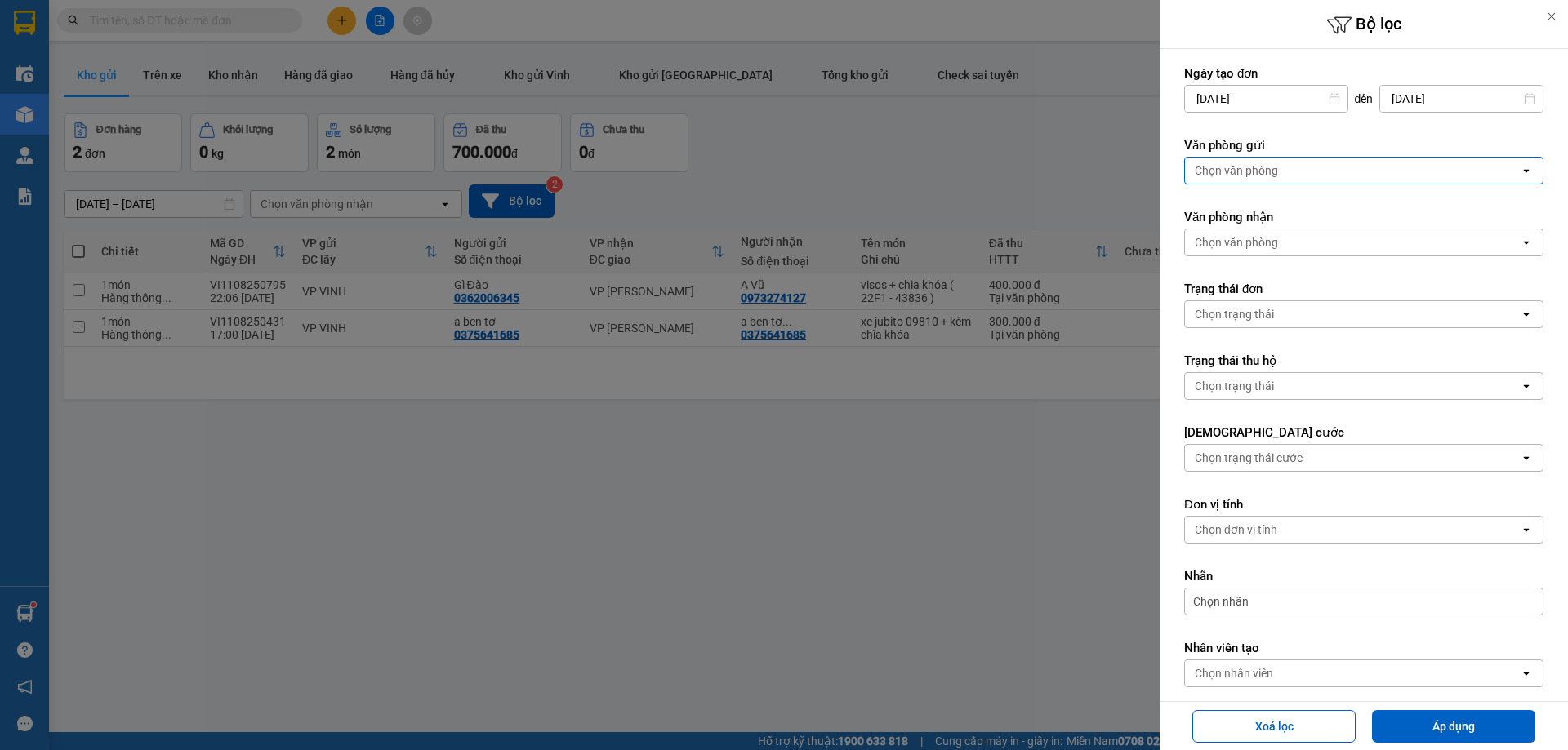
click at [1271, 173] on div "Chọn văn phòng" at bounding box center [1236, 170] width 83 height 16
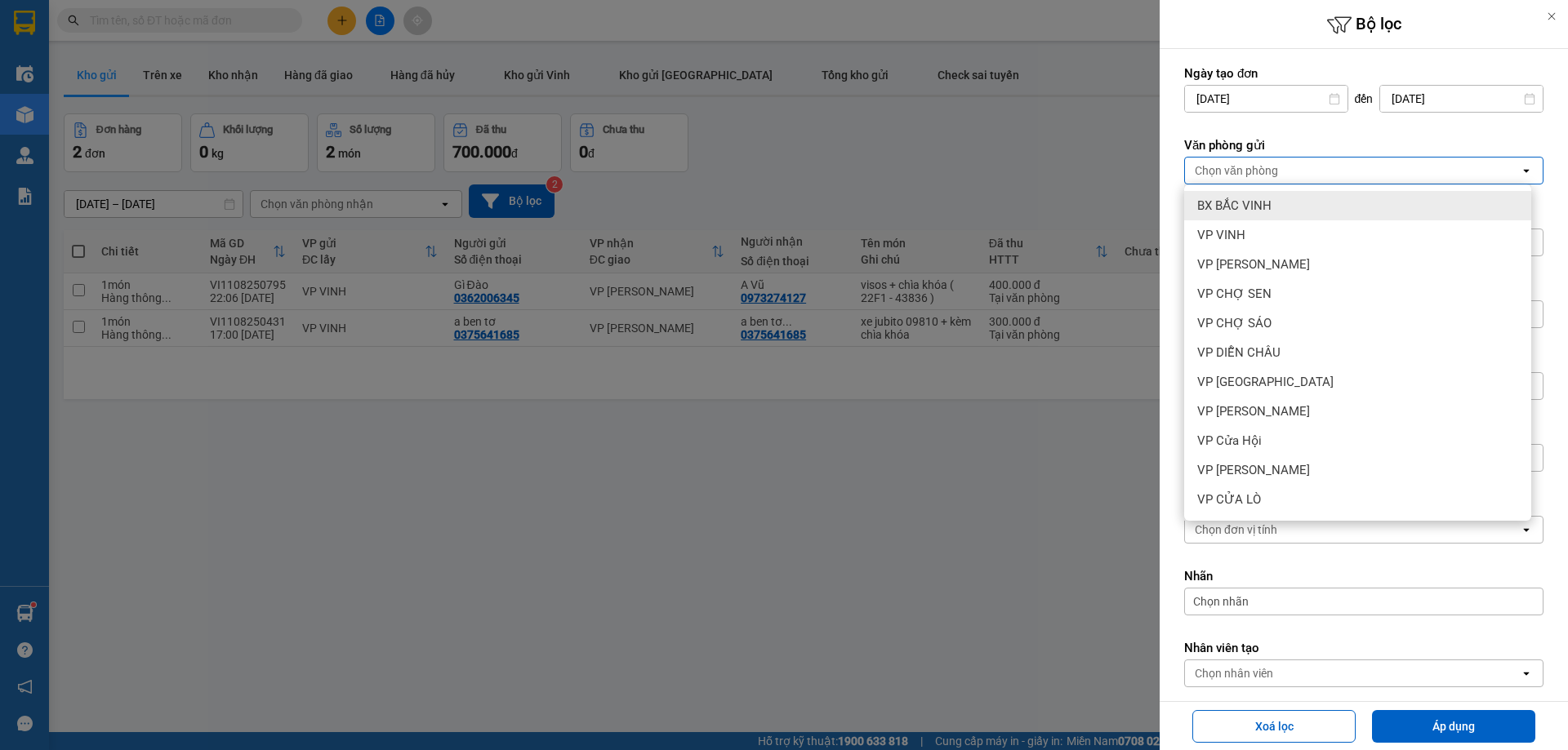
click at [1262, 216] on div "BX BẮC VINH" at bounding box center [1357, 205] width 347 height 30
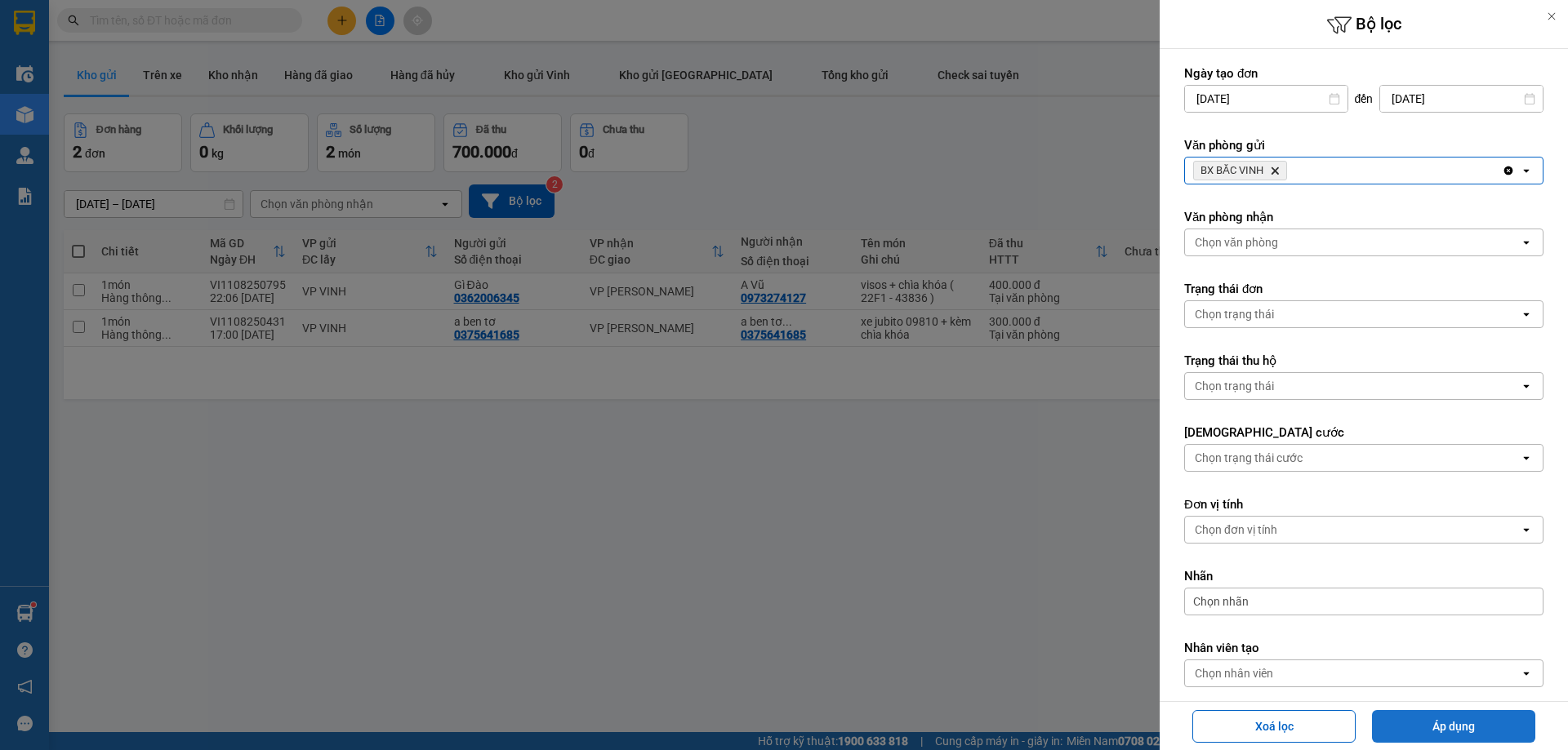
click at [1493, 720] on button "Áp dụng" at bounding box center [1453, 726] width 163 height 32
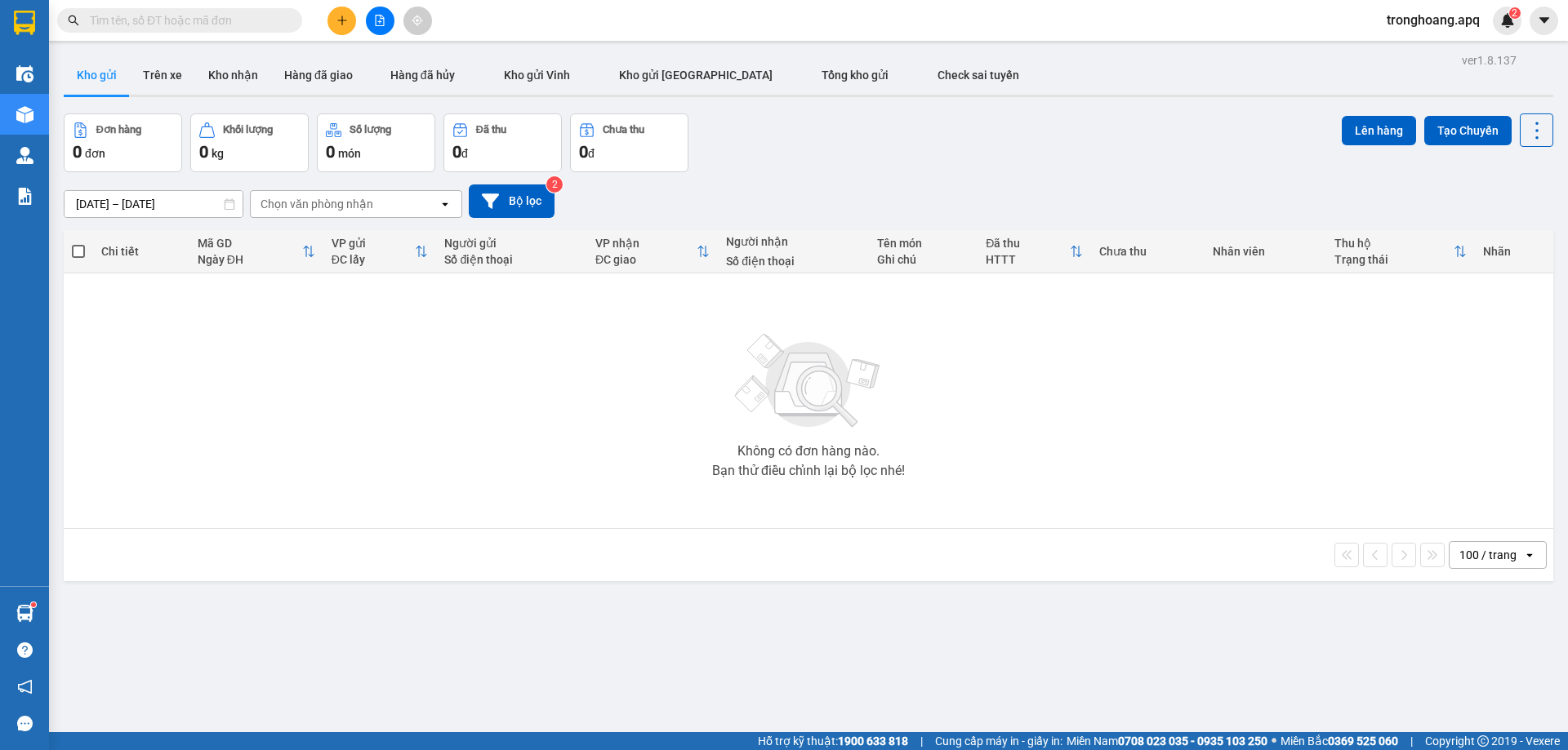
click at [557, 209] on div "[DATE] – [DATE] Press the down arrow key to interact with the calendar and sele…" at bounding box center [808, 200] width 1489 height 33
click at [500, 192] on button "Bộ lọc" at bounding box center [511, 200] width 86 height 33
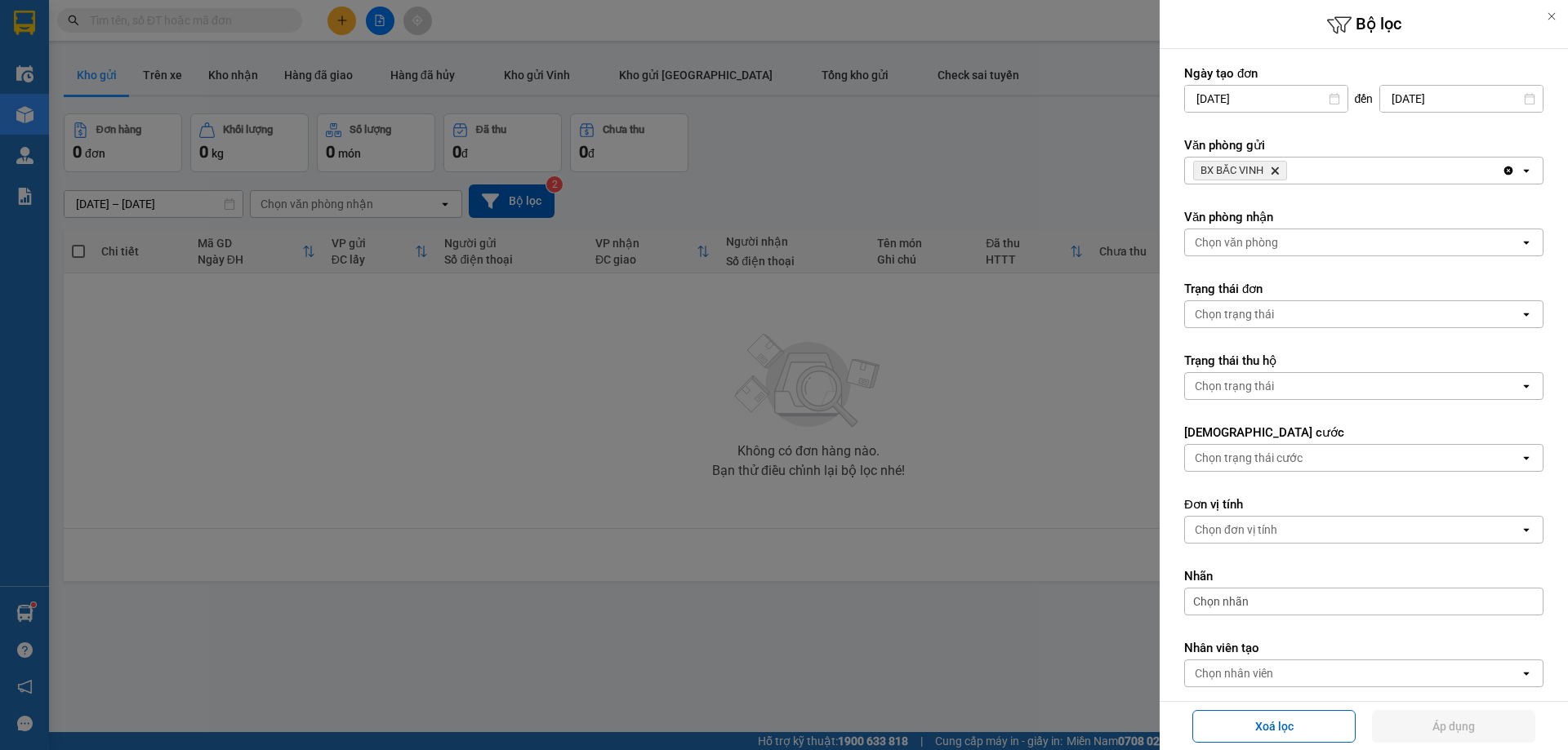
click at [1295, 171] on div "BX BẮC VINH Delete" at bounding box center [1343, 171] width 317 height 26
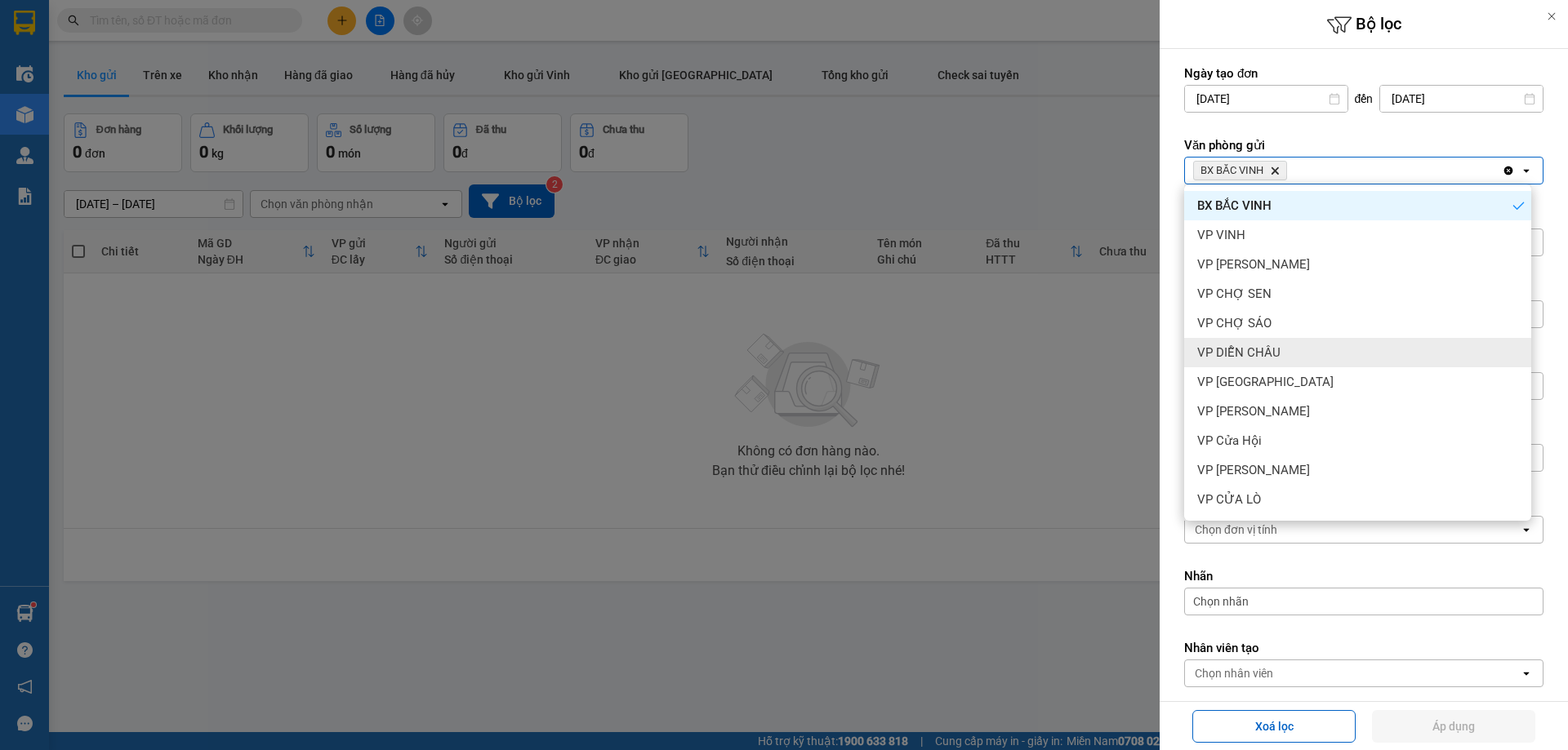
click at [1274, 361] on div "VP DIỄN CHÂU" at bounding box center [1357, 352] width 347 height 30
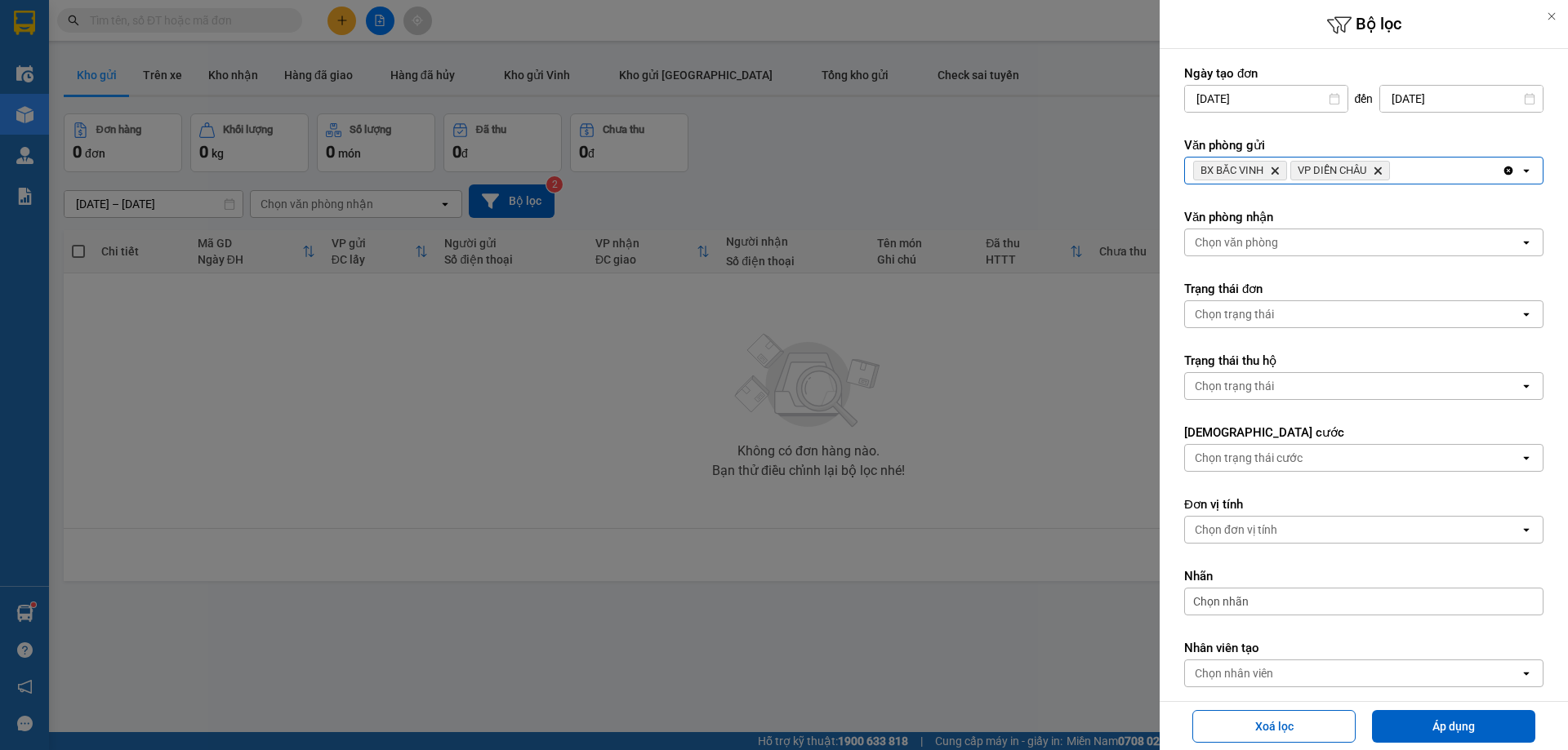
click at [1431, 743] on div "Xoá lọc Áp dụng" at bounding box center [1363, 725] width 400 height 40
drag, startPoint x: 1434, startPoint y: 732, endPoint x: 1382, endPoint y: 710, distance: 56.5
click at [1435, 731] on button "Áp dụng" at bounding box center [1453, 726] width 163 height 32
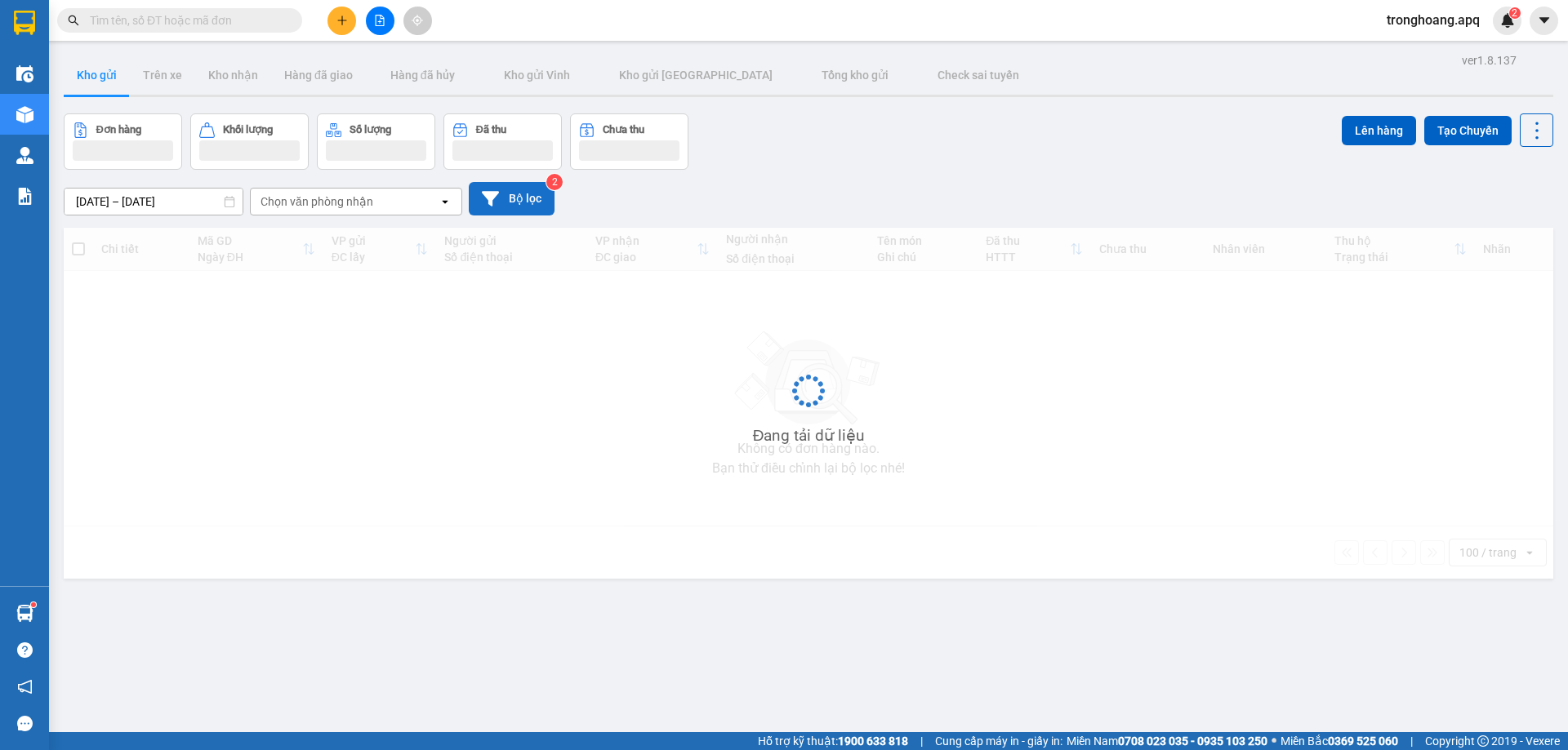
click at [527, 208] on button "Bộ lọc" at bounding box center [511, 198] width 86 height 33
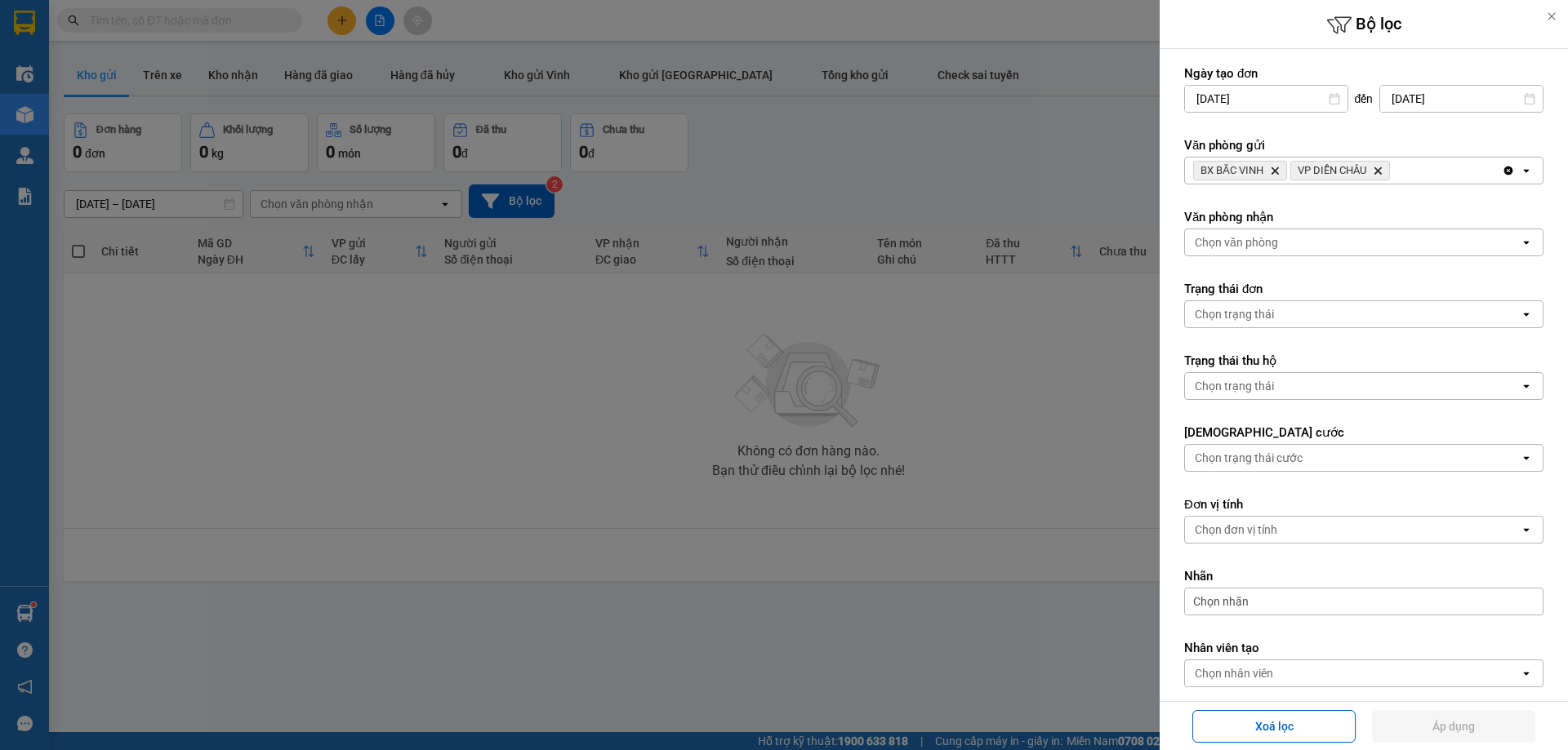
click at [1408, 180] on div "BX BẮC VINH Delete VP DIỄN CHÂU Delete" at bounding box center [1343, 171] width 317 height 26
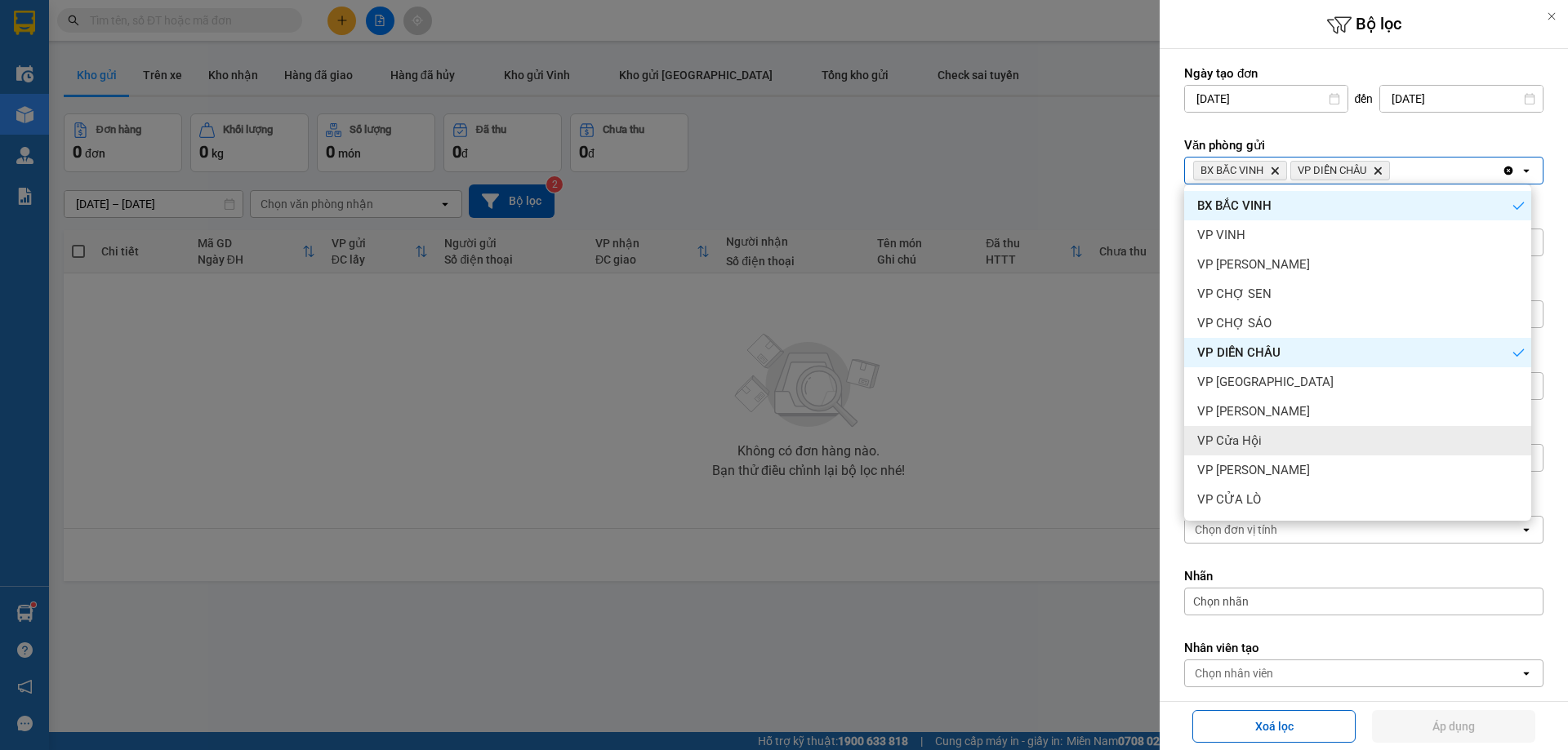
click at [1294, 451] on div "VP Cửa Hội" at bounding box center [1357, 440] width 347 height 30
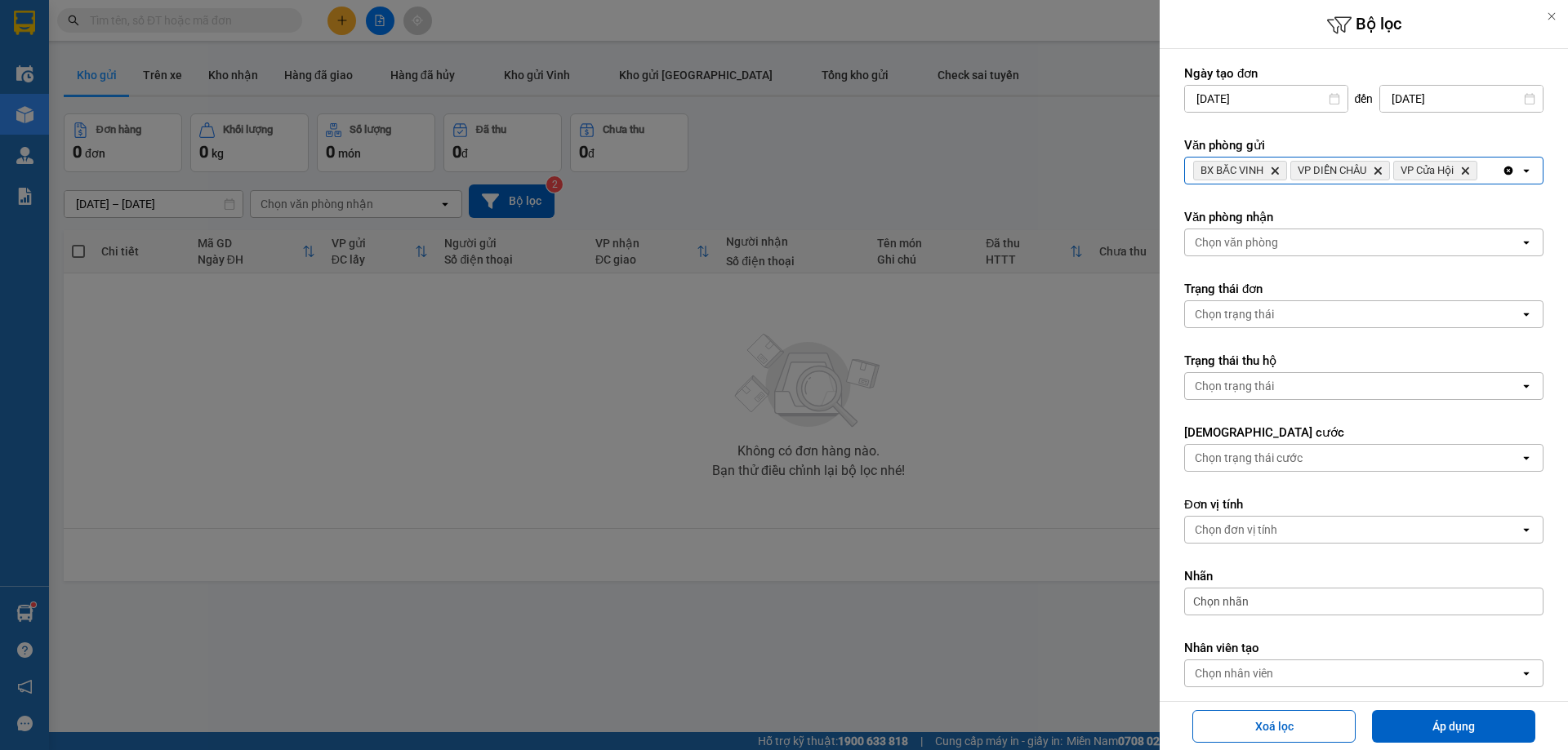
click at [1482, 173] on input "Selected BX BẮC VINH, VP DIỄN CHÂU, VP Cửa Hội." at bounding box center [1481, 170] width 2 height 16
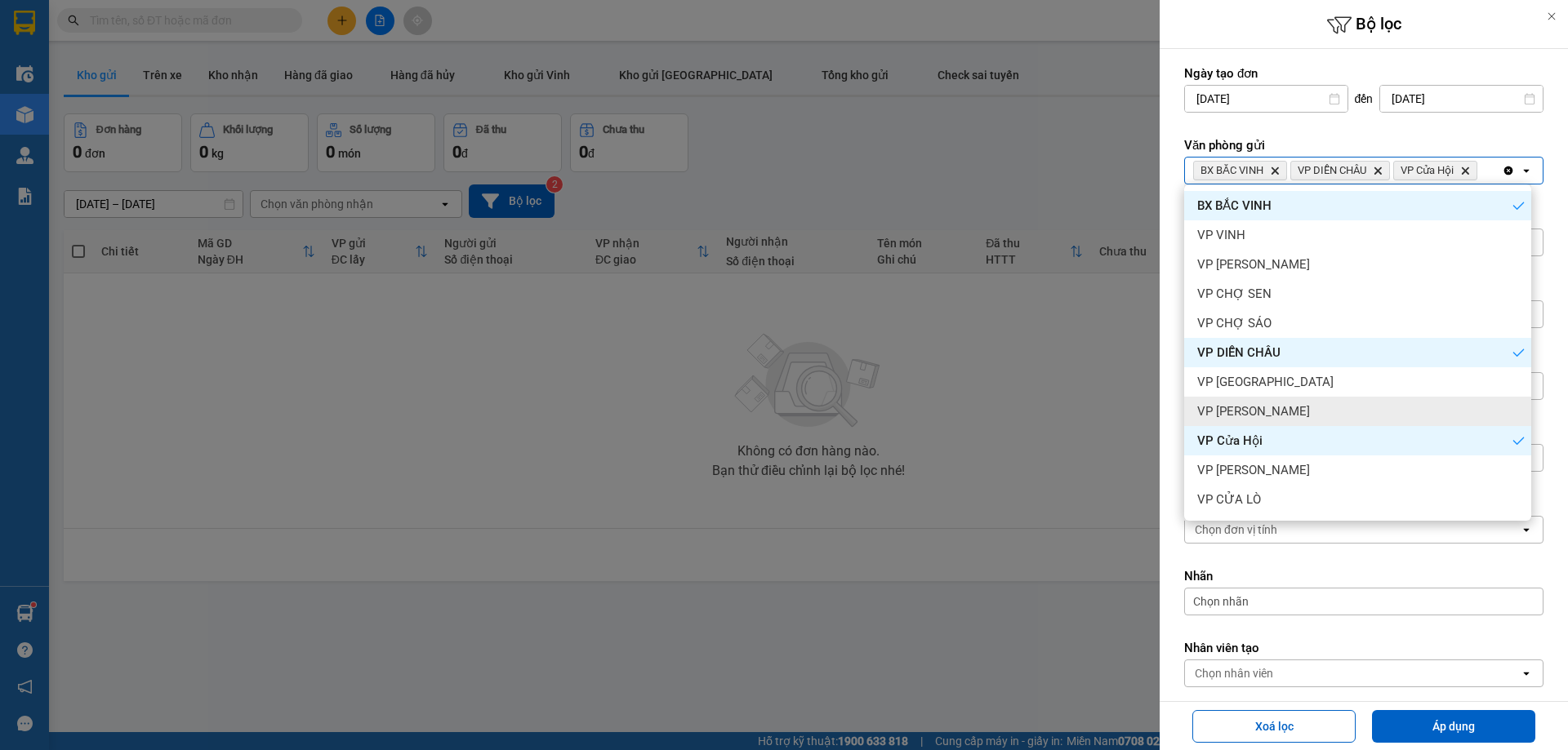
click at [1263, 415] on span "VP [PERSON_NAME]" at bounding box center [1253, 411] width 113 height 16
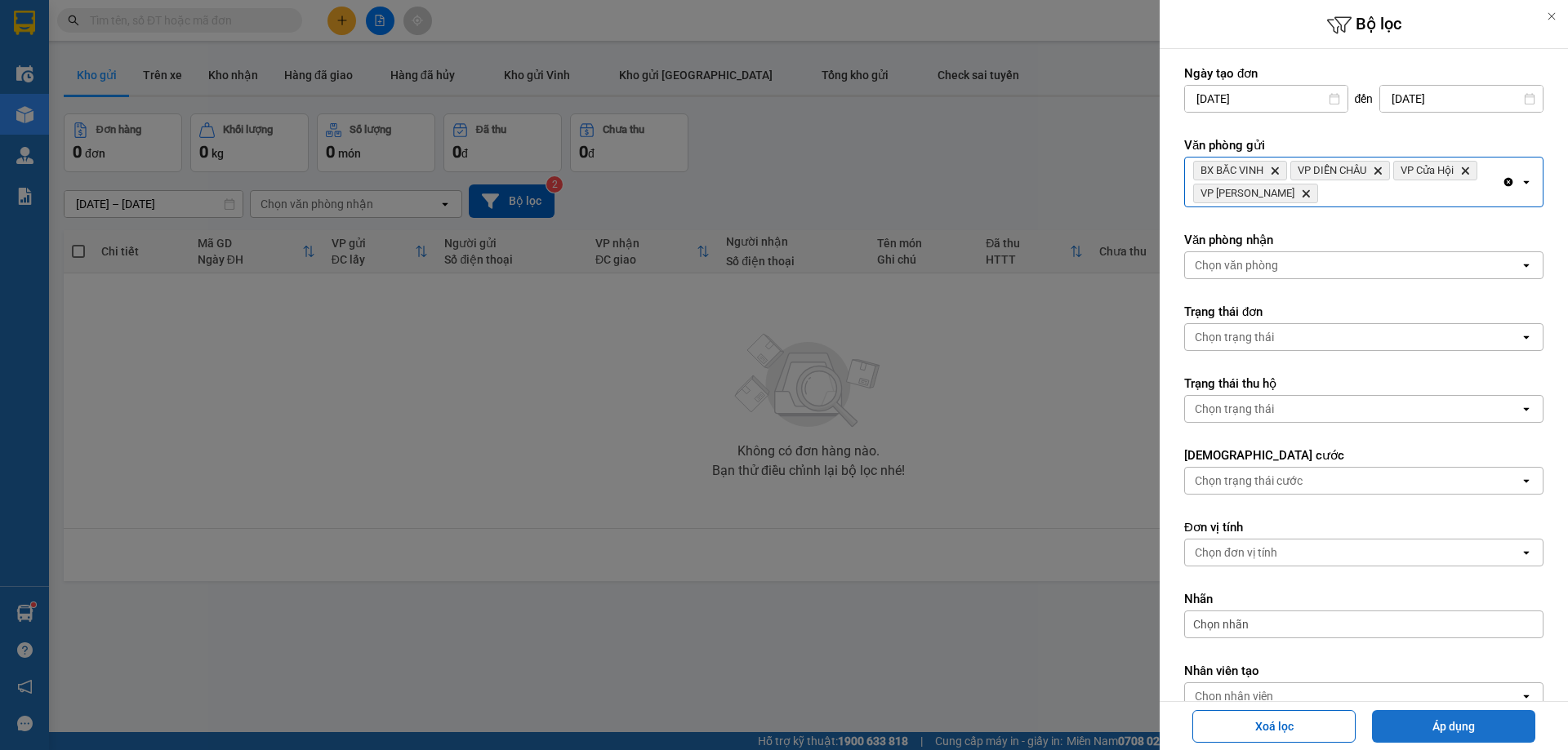
click at [1433, 725] on button "Áp dụng" at bounding box center [1453, 726] width 163 height 32
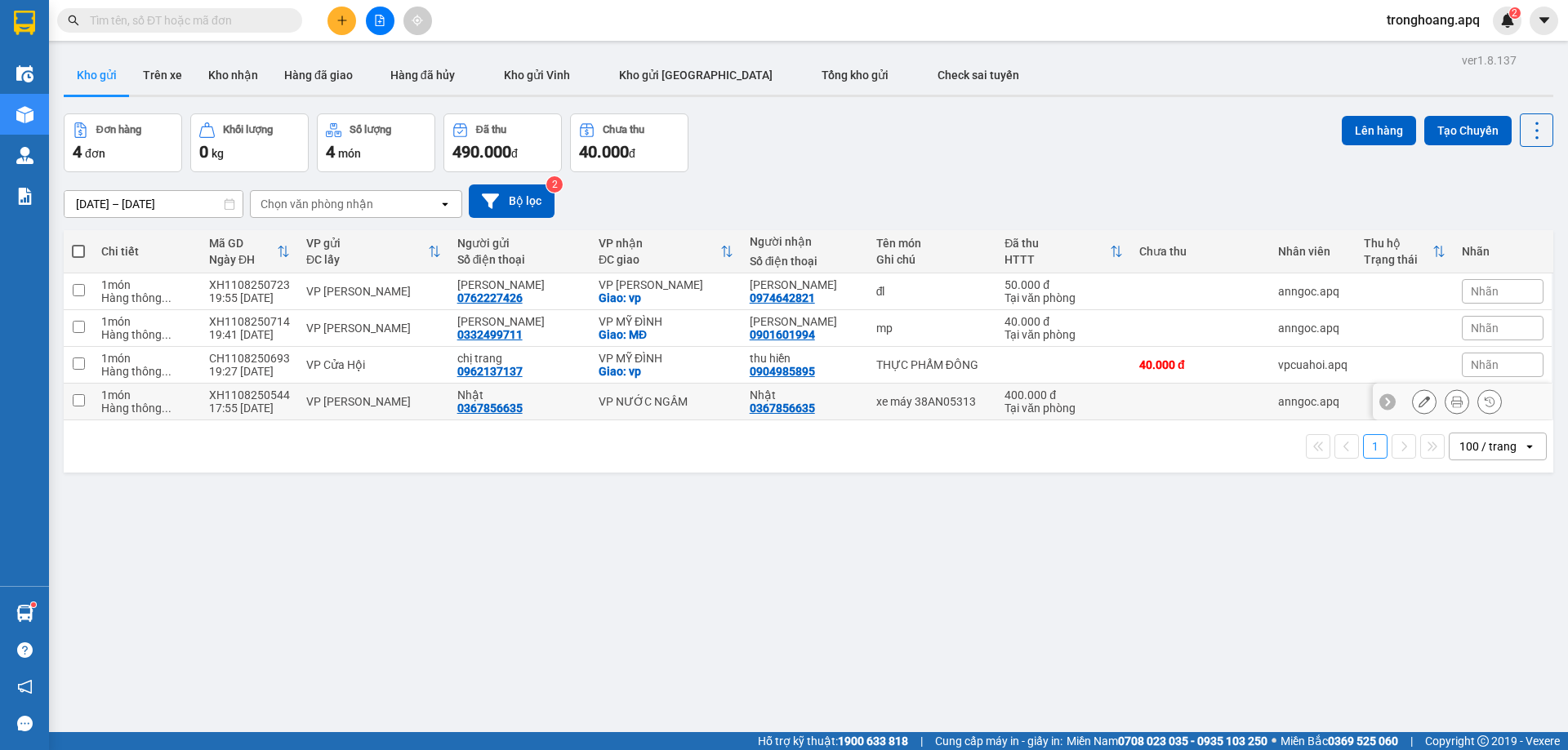
click at [662, 396] on div "VP NƯỚC NGẦM" at bounding box center [666, 401] width 135 height 13
checkbox input "true"
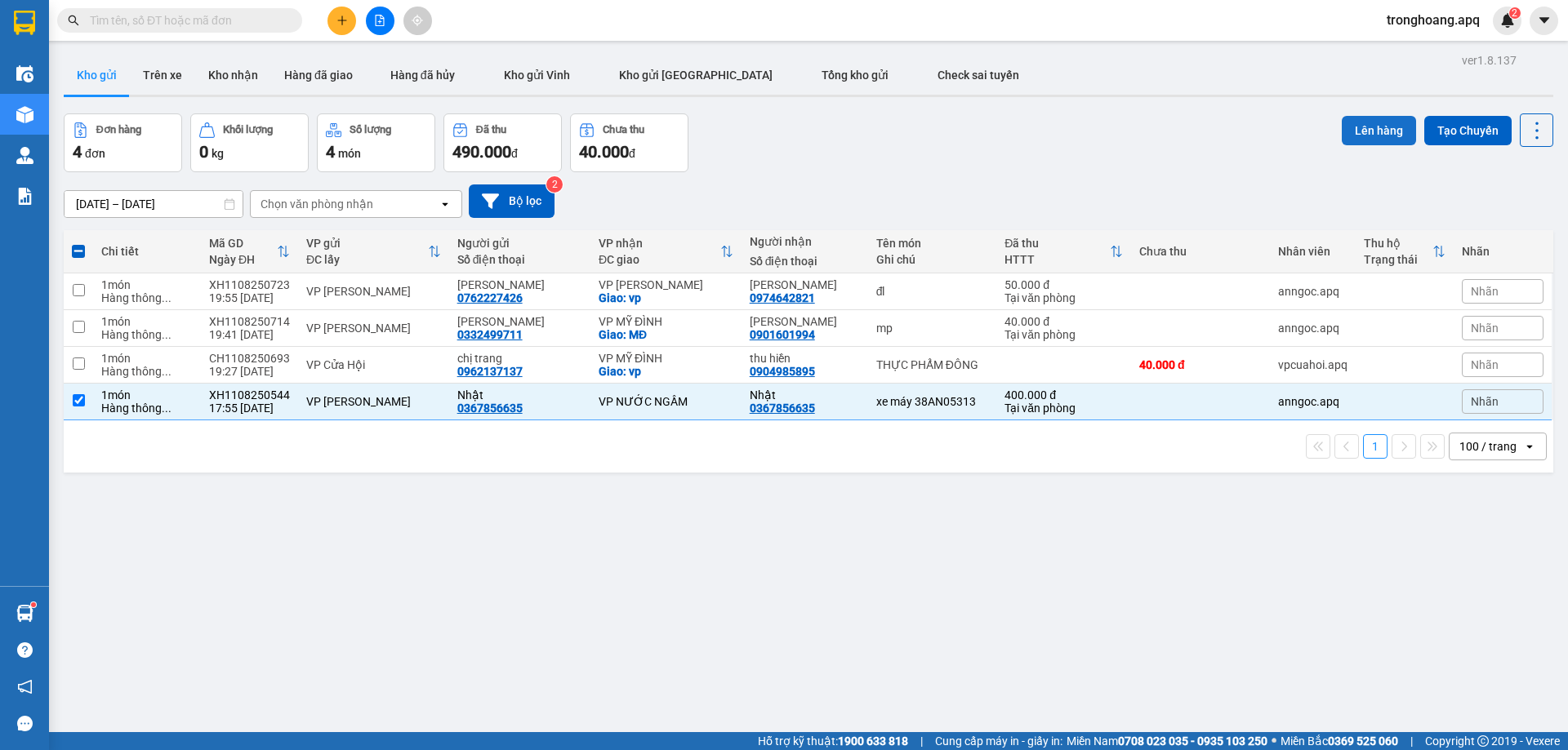
click at [1359, 121] on button "Lên hàng" at bounding box center [1379, 131] width 75 height 30
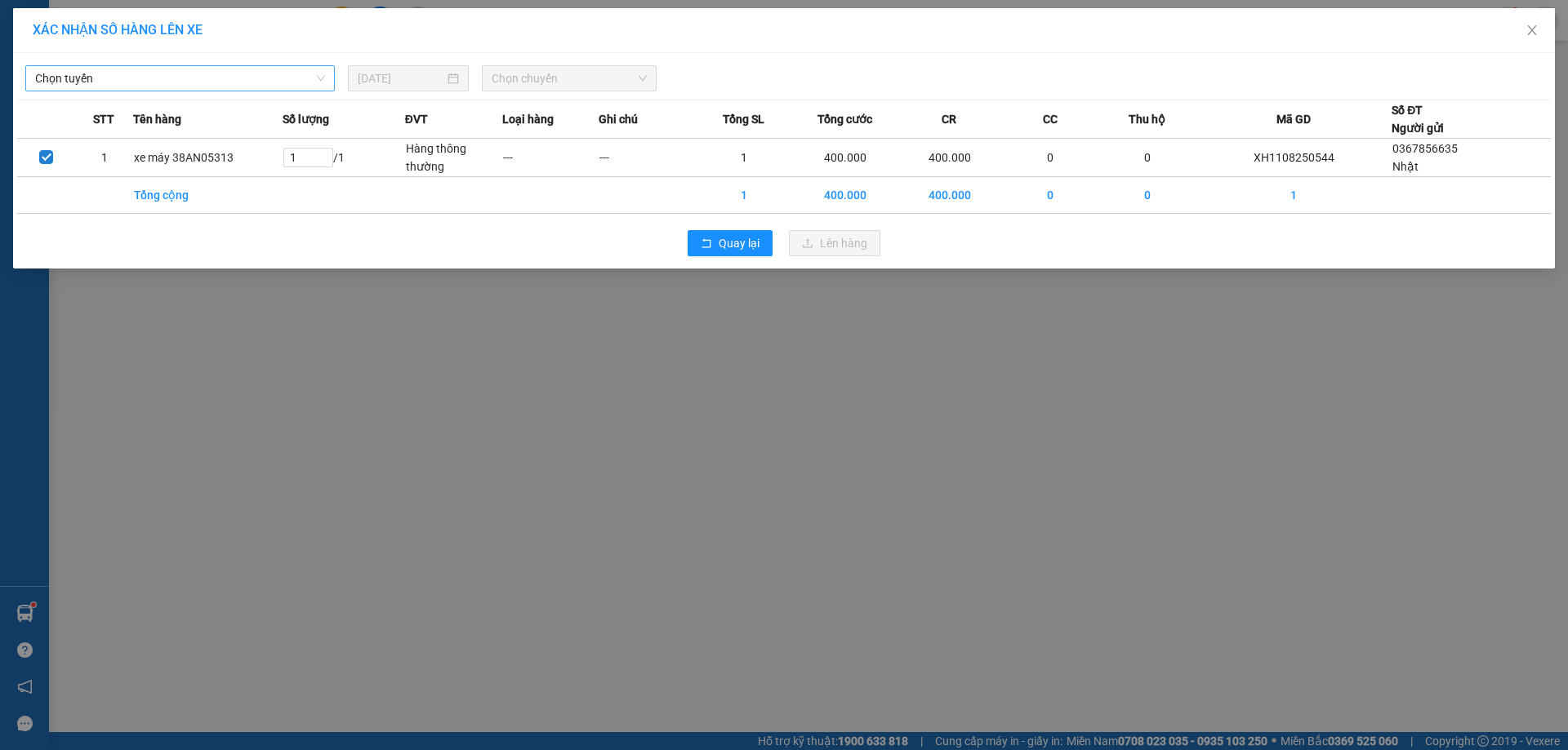
click at [220, 77] on span "Chọn tuyến" at bounding box center [179, 78] width 289 height 25
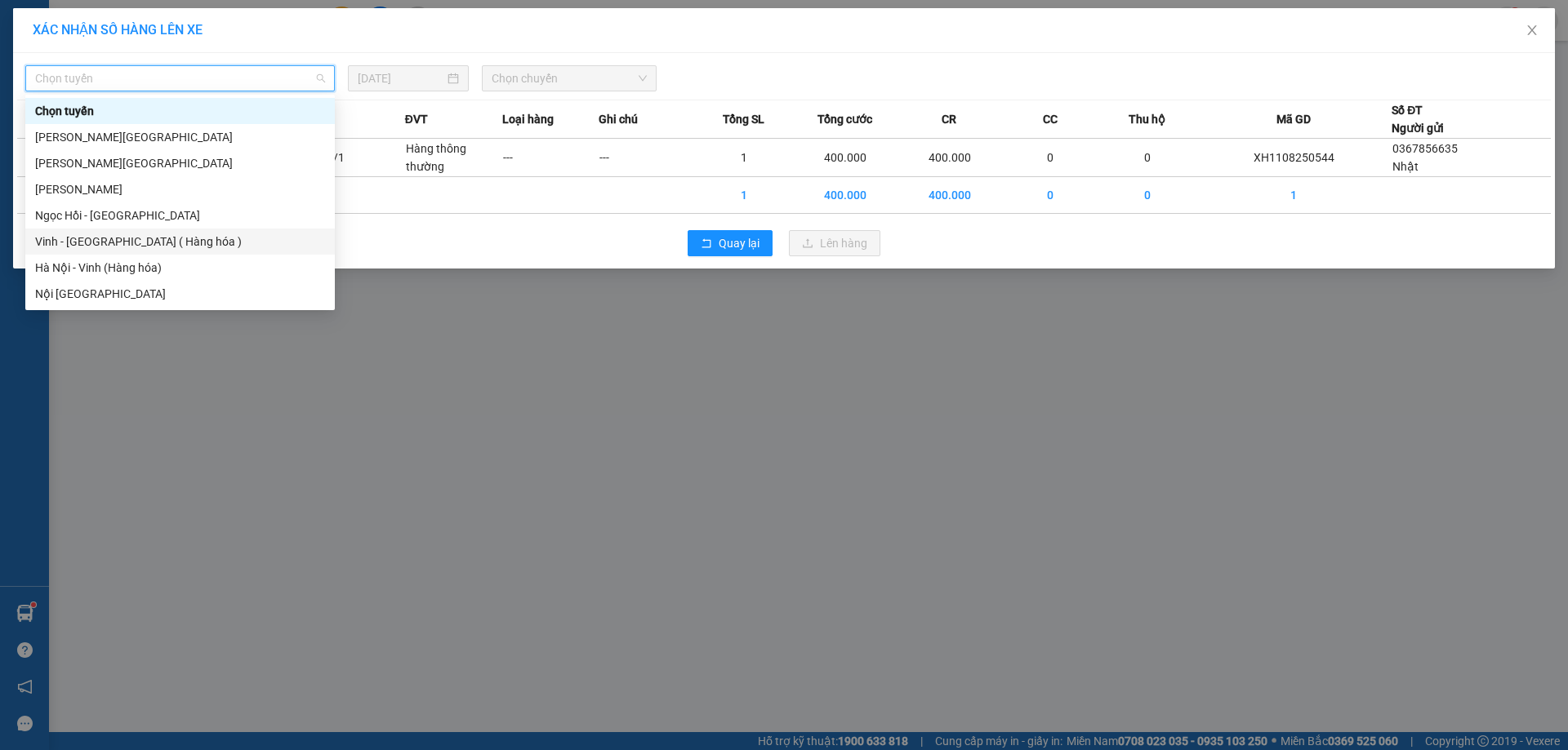
click at [184, 237] on div "Vinh - [GEOGRAPHIC_DATA] ( Hàng hóa )" at bounding box center [179, 241] width 289 height 18
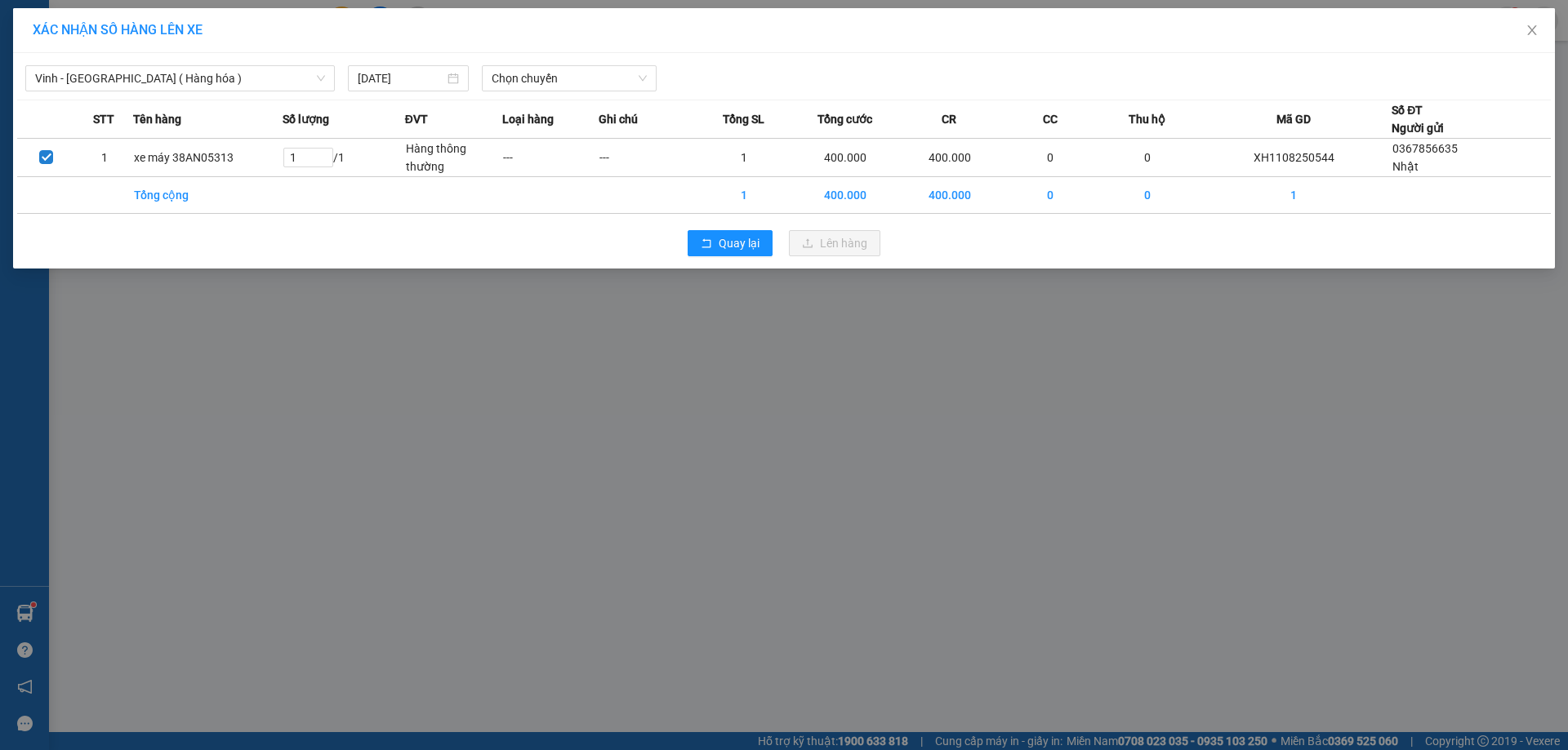
click at [579, 54] on div "Vinh - [GEOGRAPHIC_DATA] ( Hàng hóa ) [DATE] Chọn chuyến STT Tên hàng Số lượng …" at bounding box center [784, 161] width 1542 height 215
click at [579, 81] on span "Chọn chuyến" at bounding box center [569, 78] width 155 height 25
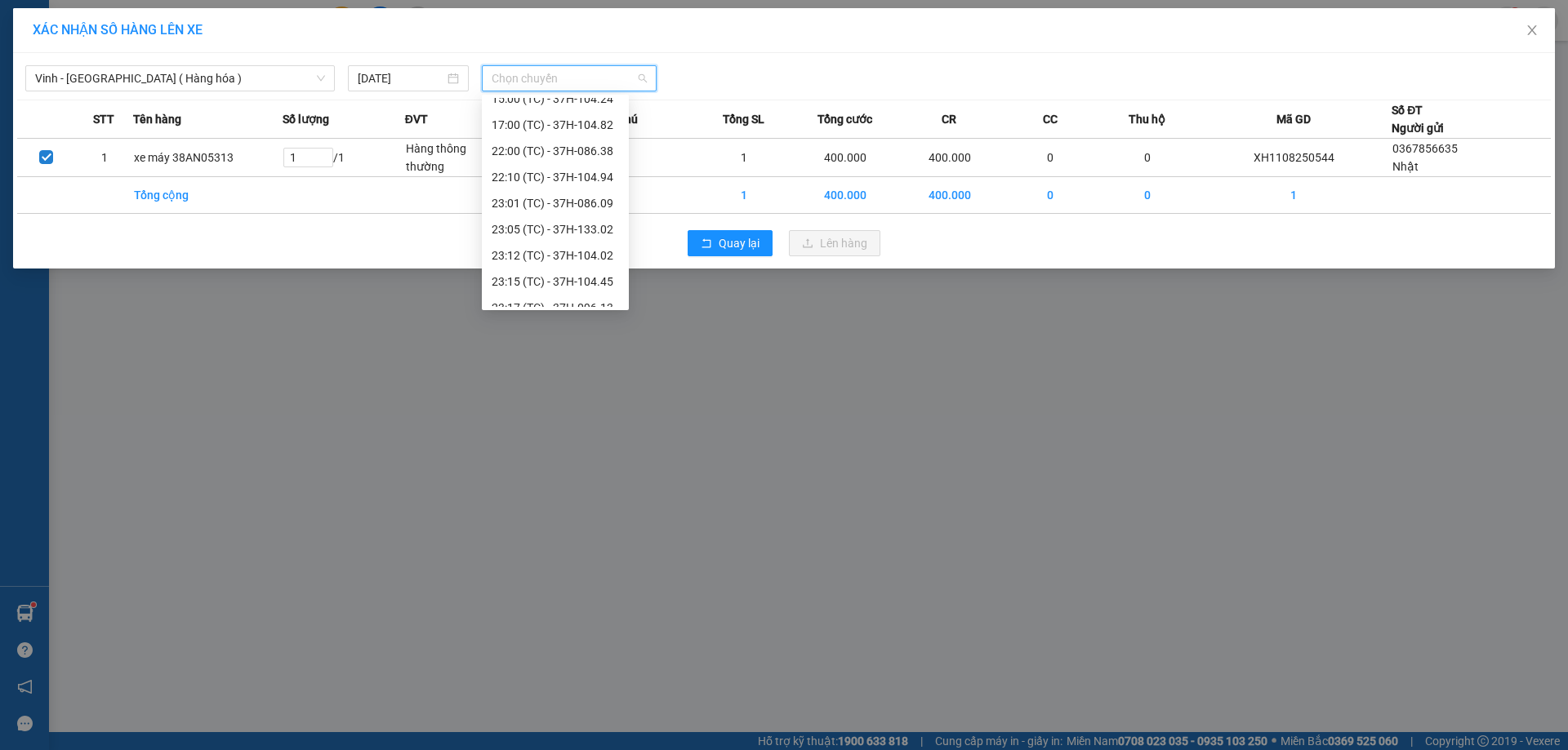
scroll to position [261, 0]
click at [590, 241] on div "23:17 (TC) - 37H-096.13" at bounding box center [555, 241] width 127 height 18
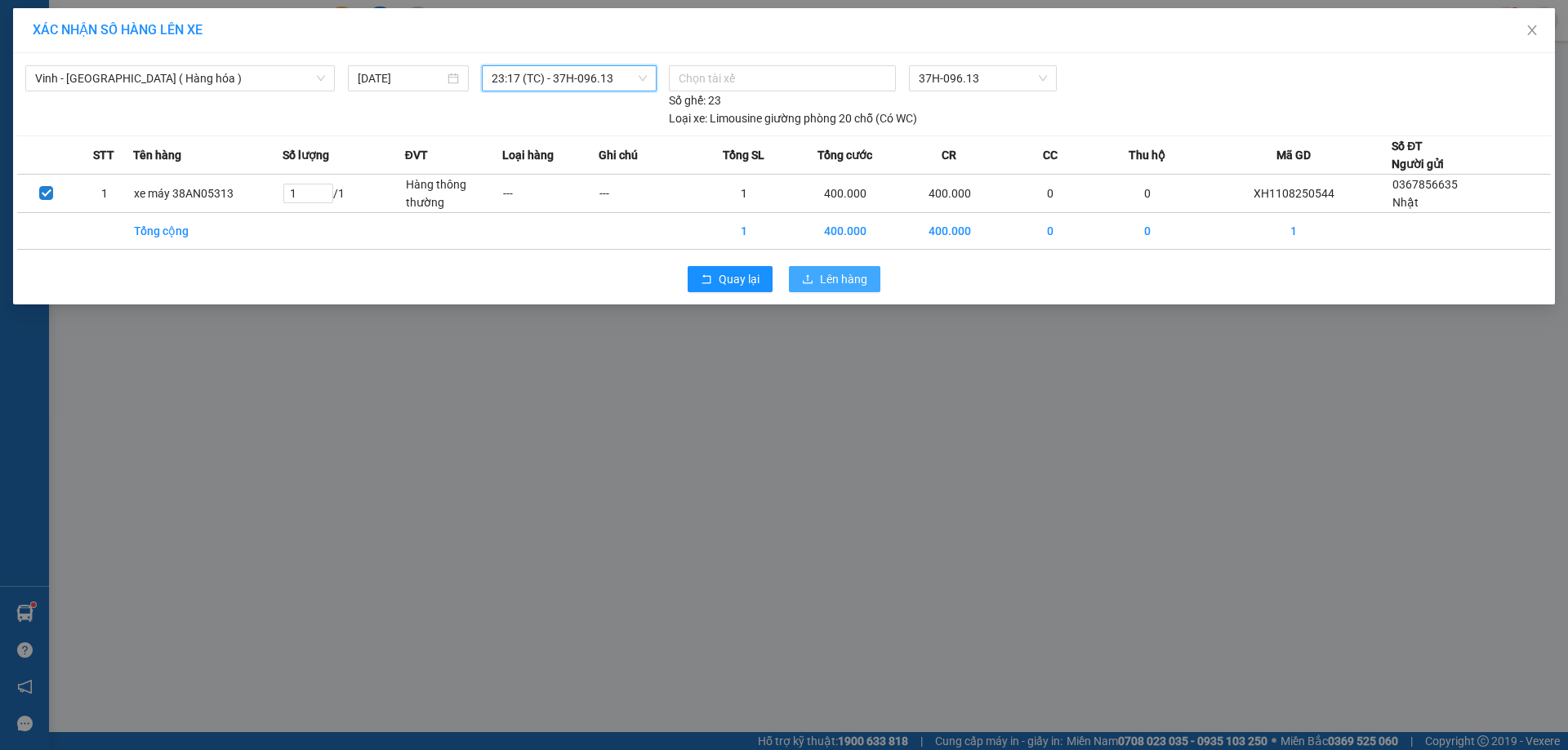
click at [828, 276] on span "Lên hàng" at bounding box center [844, 278] width 48 height 18
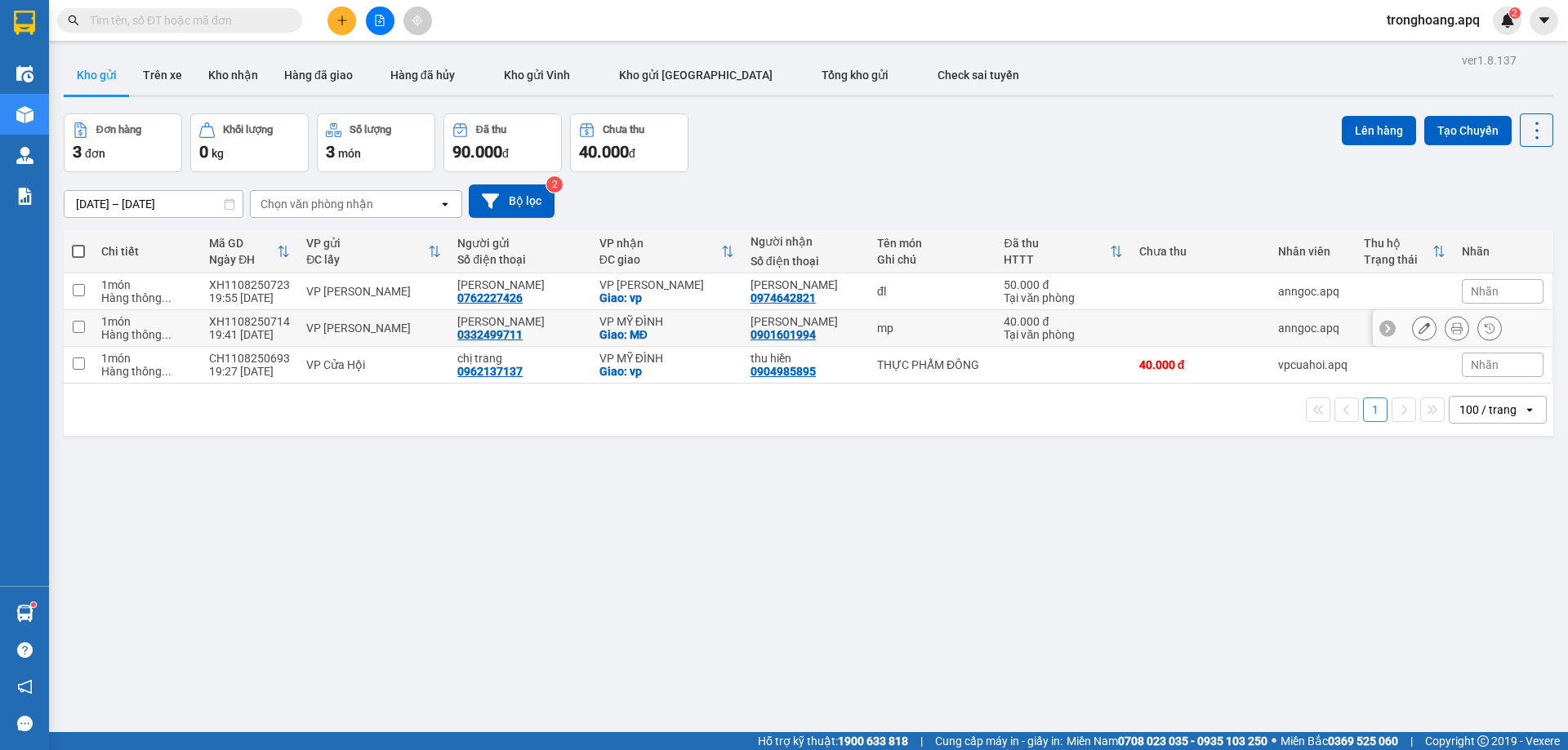
click at [672, 350] on td "VP MỸ ĐÌNH Giao: vp" at bounding box center [666, 365] width 151 height 36
checkbox input "true"
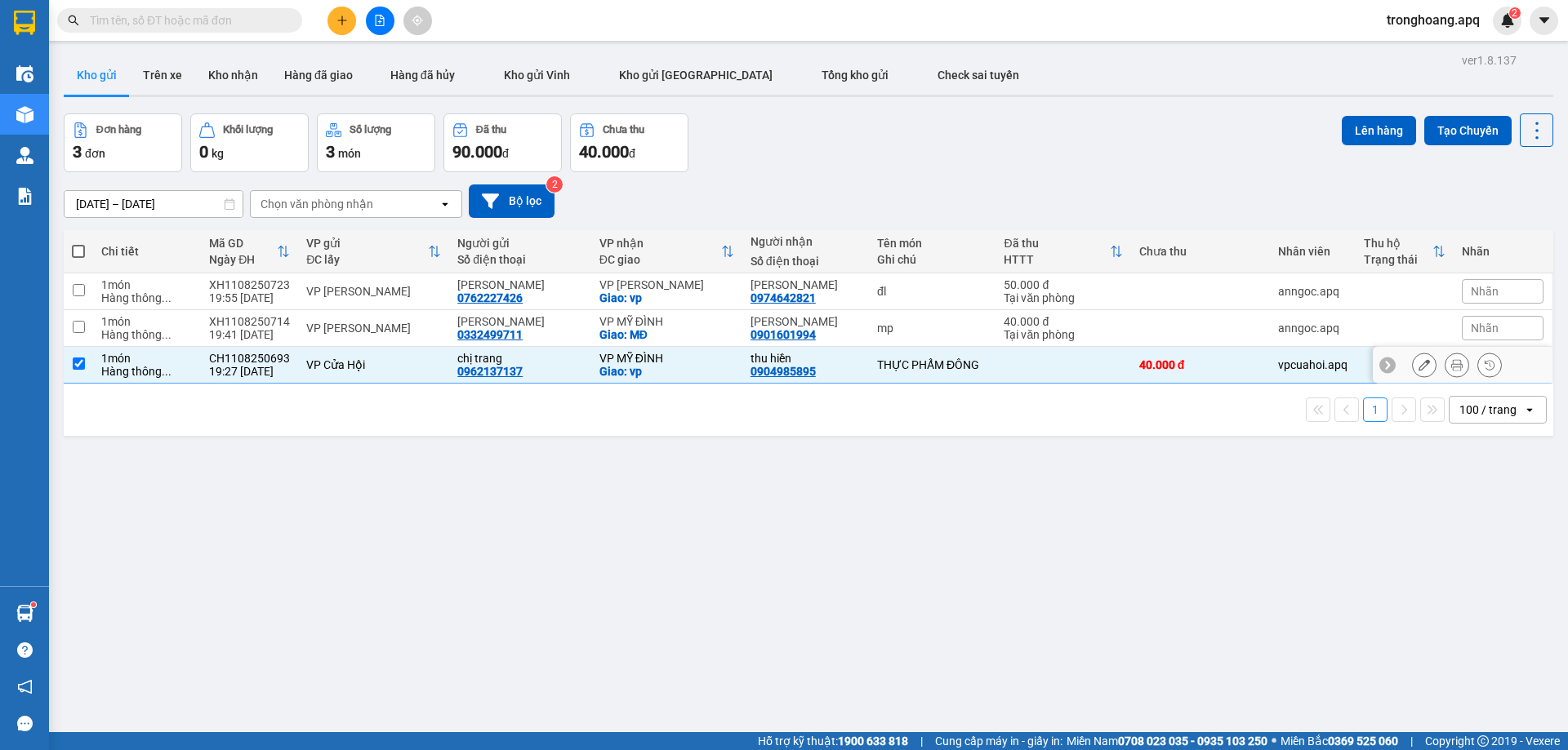
click at [675, 332] on div "Giao: MĐ" at bounding box center [666, 334] width 135 height 13
checkbox input "true"
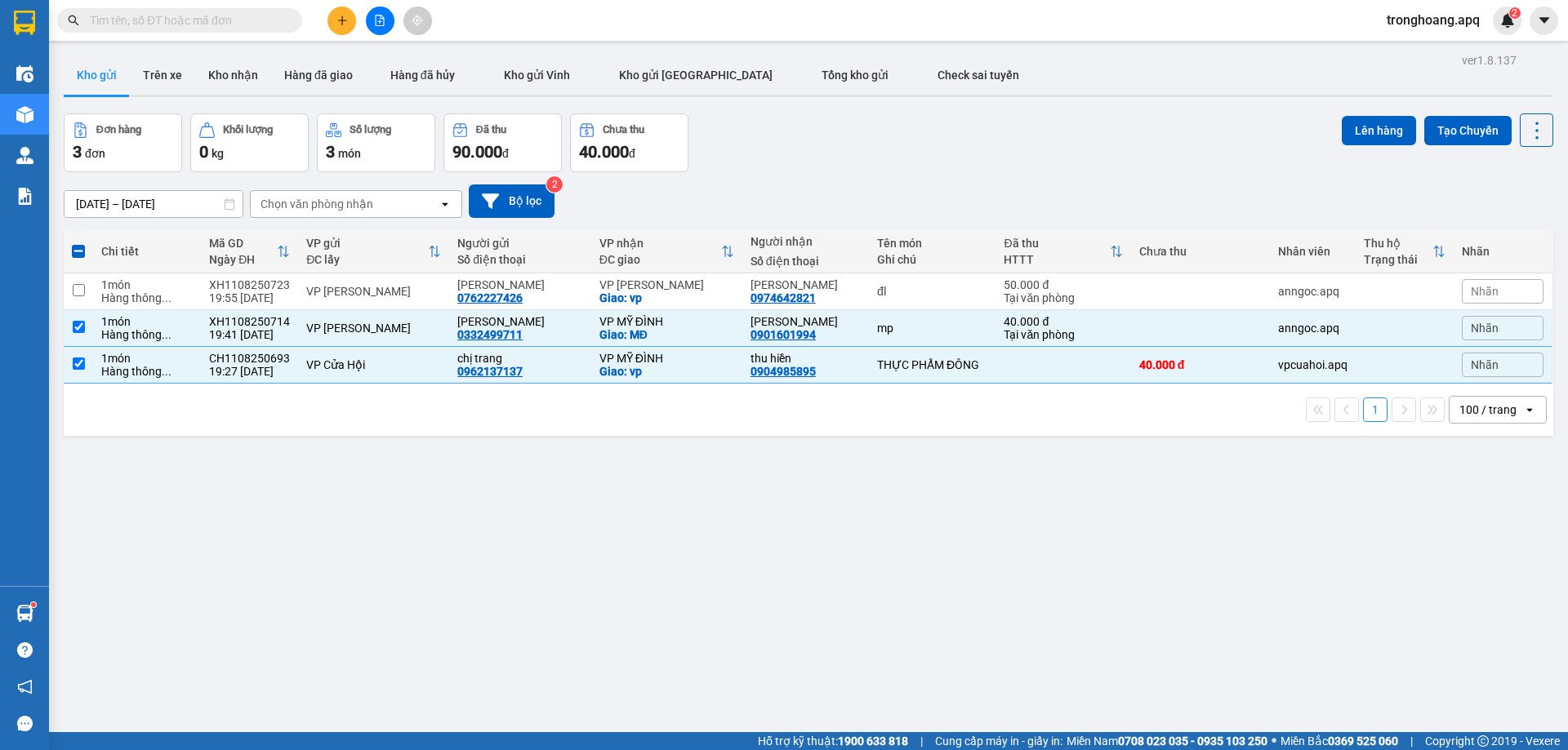
click at [1356, 115] on div "Lên hàng Tạo Chuyến" at bounding box center [1447, 130] width 211 height 33
click at [1358, 132] on button "Lên hàng" at bounding box center [1379, 131] width 75 height 30
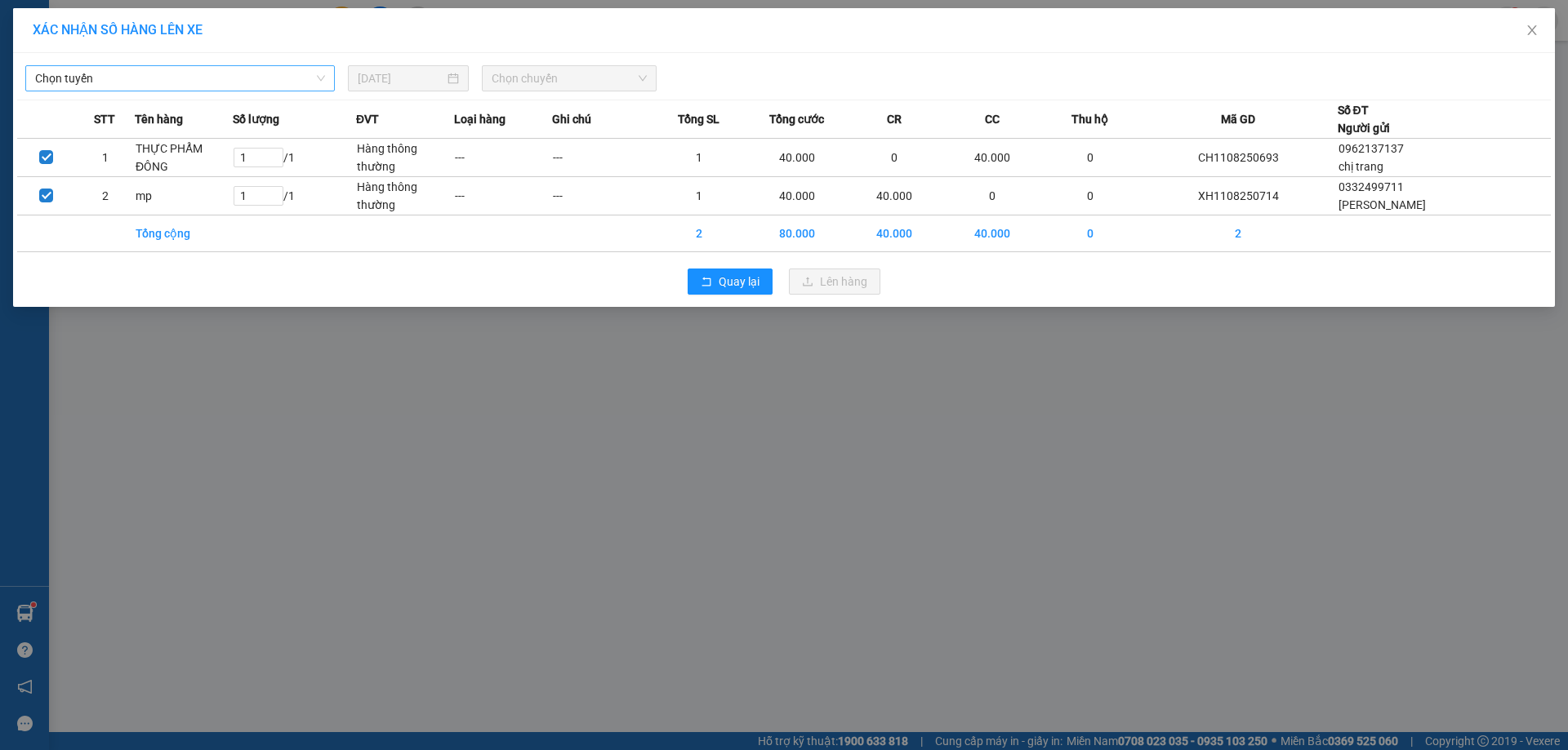
click at [194, 76] on span "Chọn tuyến" at bounding box center [179, 78] width 289 height 25
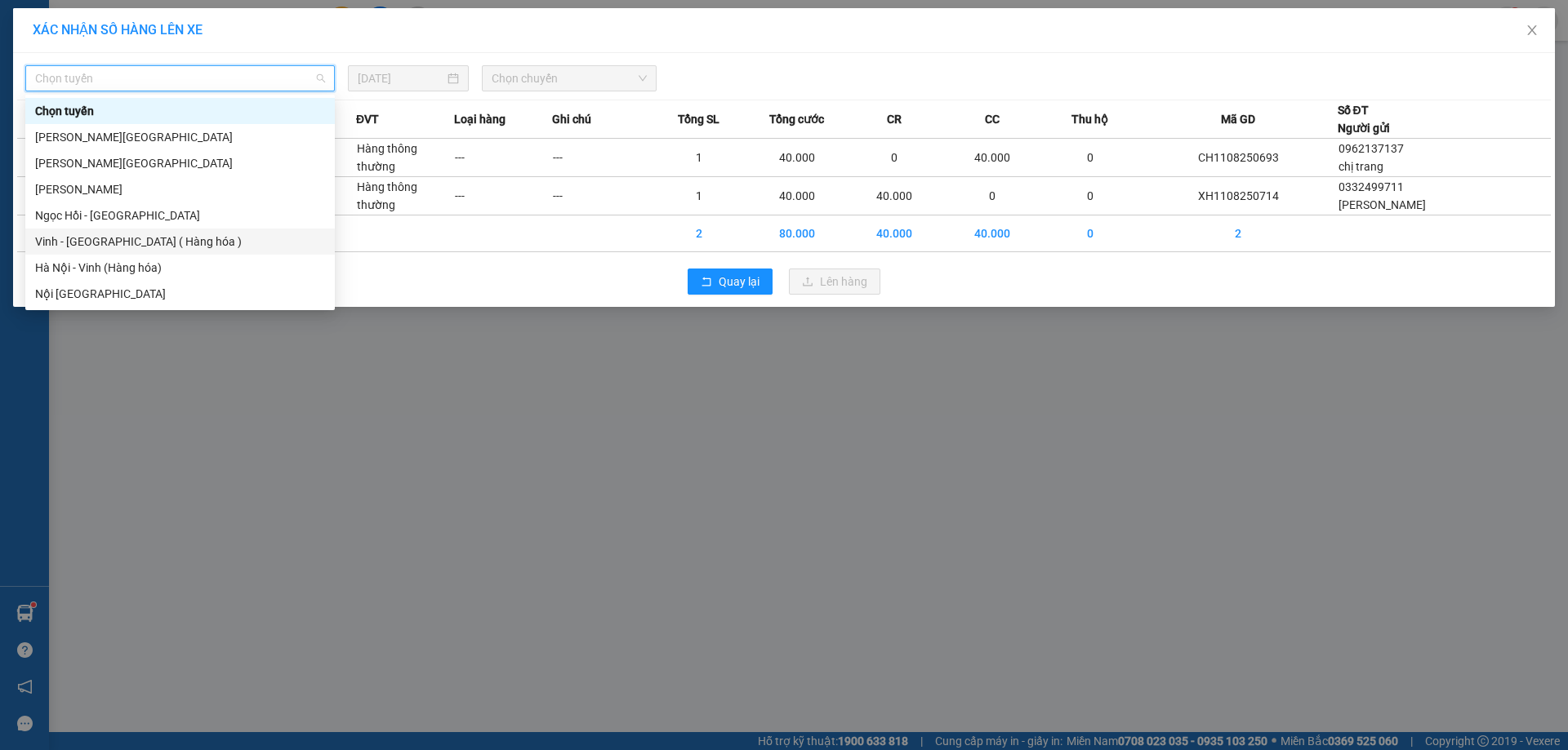
click at [126, 233] on div "Vinh - [GEOGRAPHIC_DATA] ( Hàng hóa )" at bounding box center [179, 241] width 289 height 18
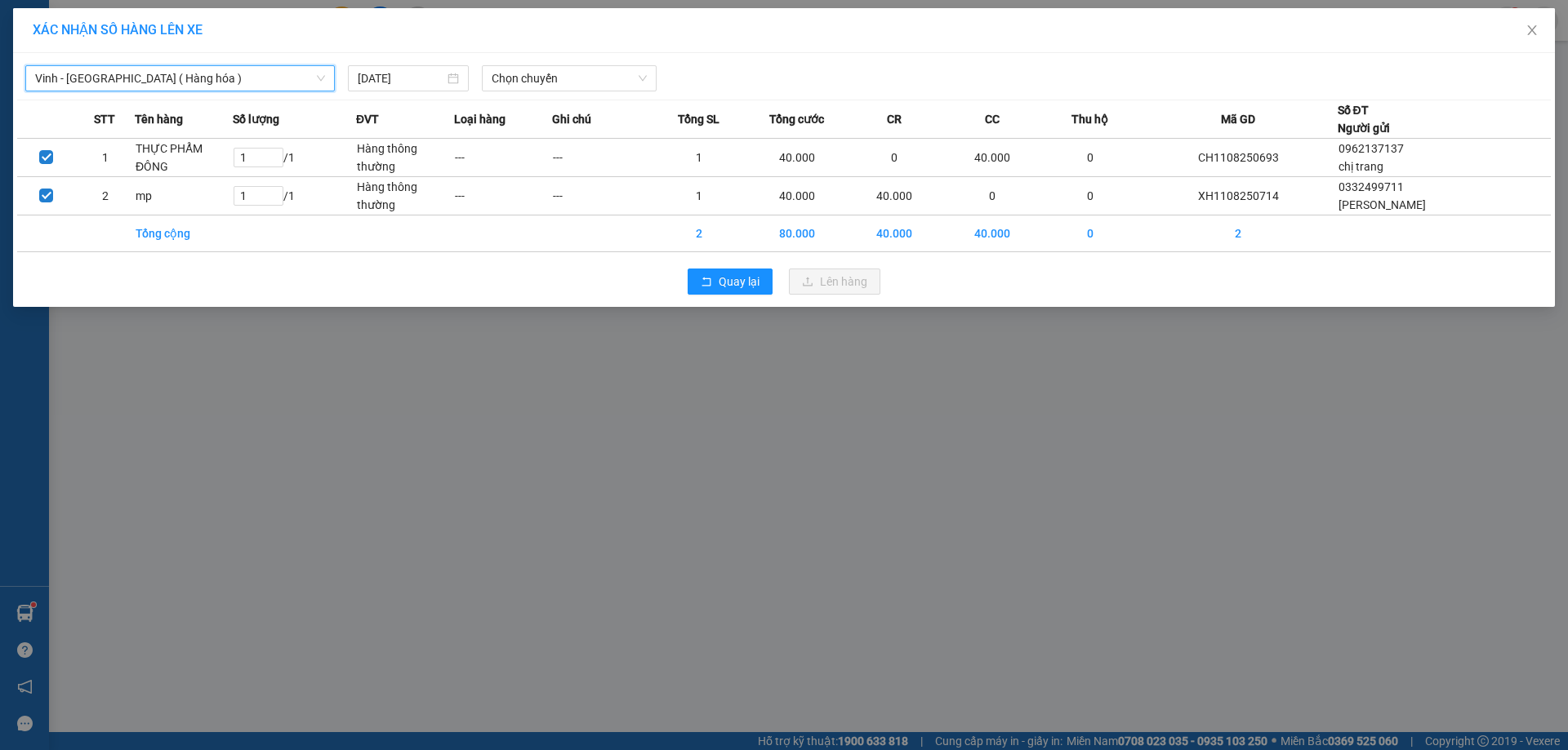
click at [475, 86] on div "[DATE]" at bounding box center [408, 78] width 134 height 26
click at [492, 80] on span "Chọn chuyến" at bounding box center [569, 78] width 155 height 25
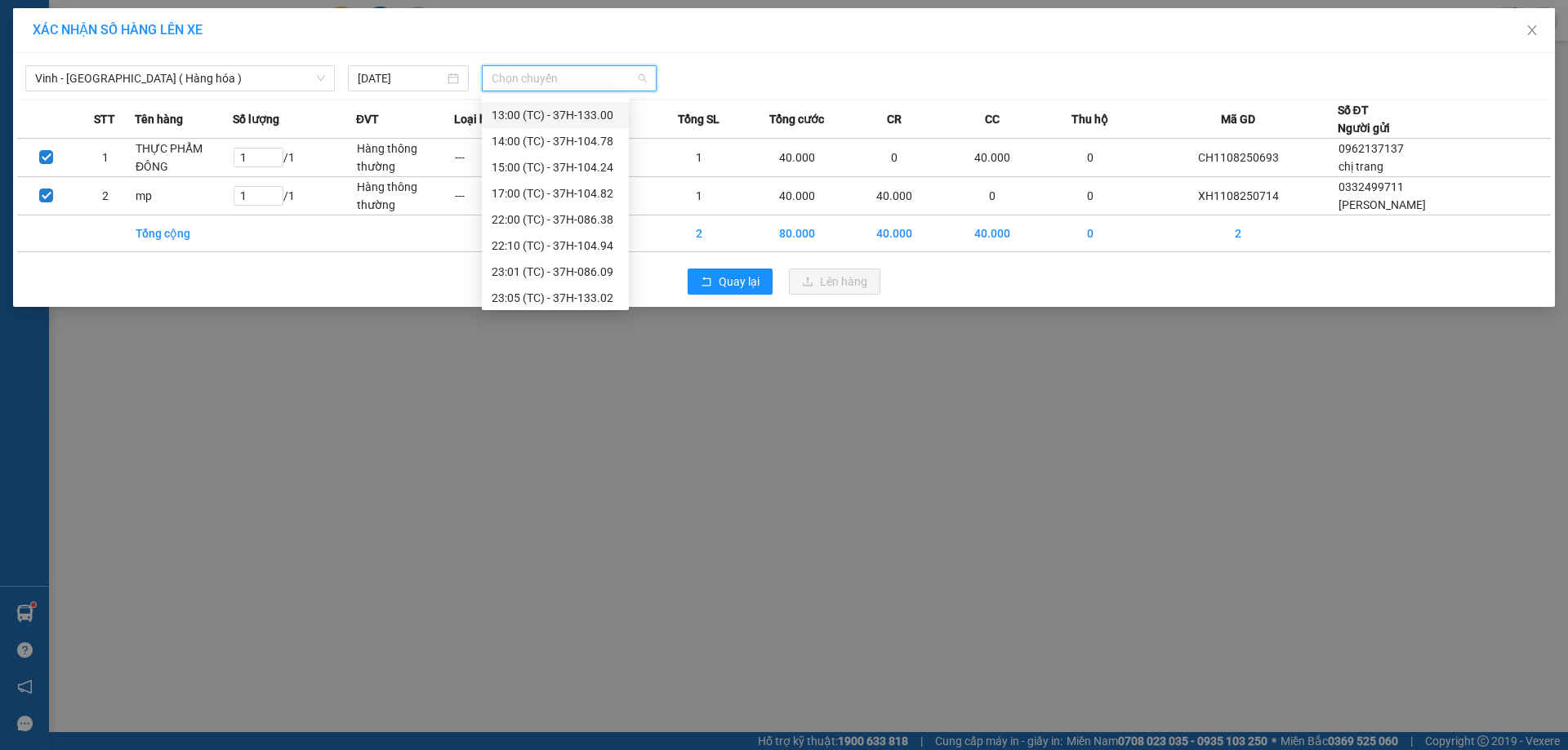
scroll to position [261, 0]
click at [589, 151] on div "23:05 (TC) - 37H-133.02" at bounding box center [555, 163] width 147 height 26
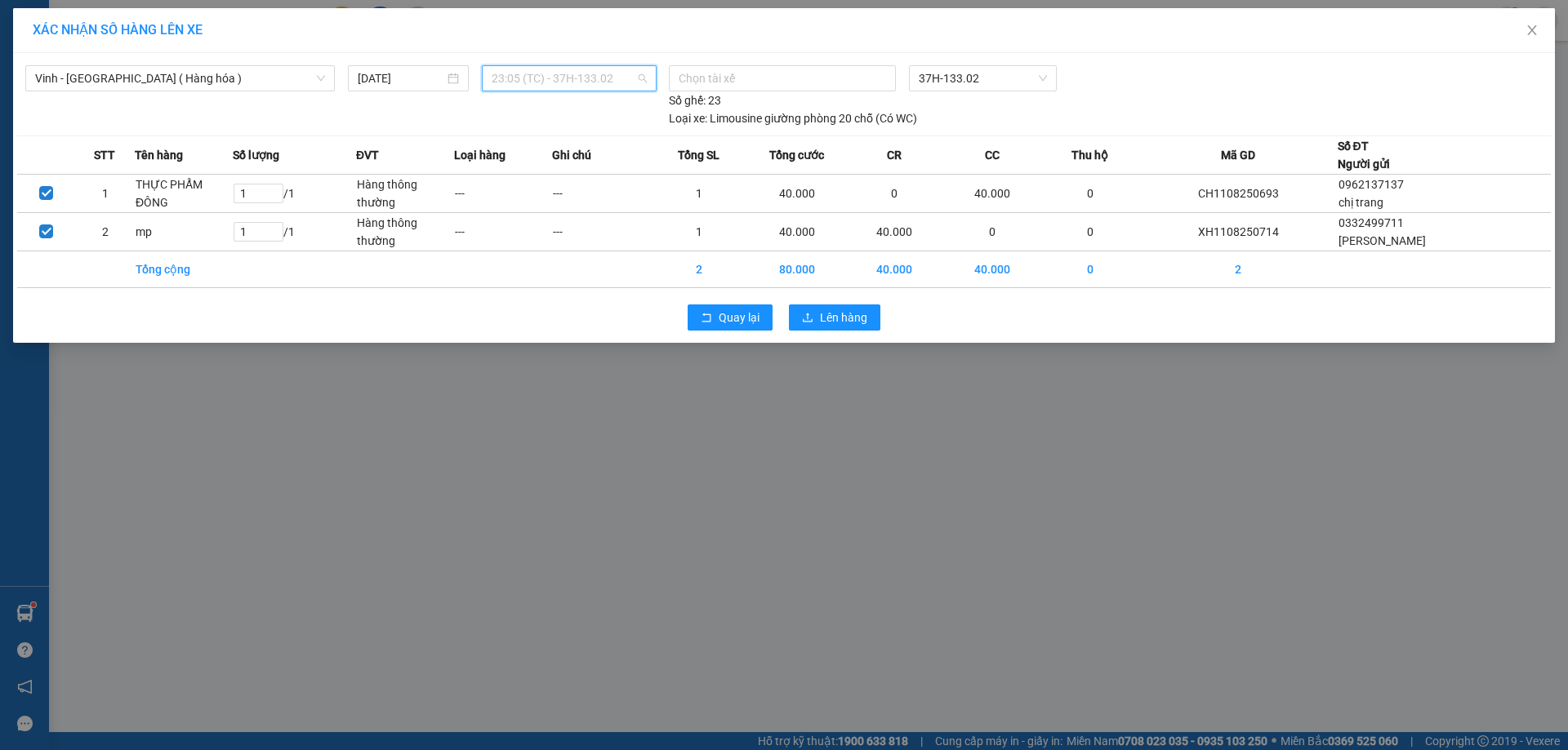
click at [596, 88] on span "23:05 (TC) - 37H-133.02" at bounding box center [569, 78] width 155 height 25
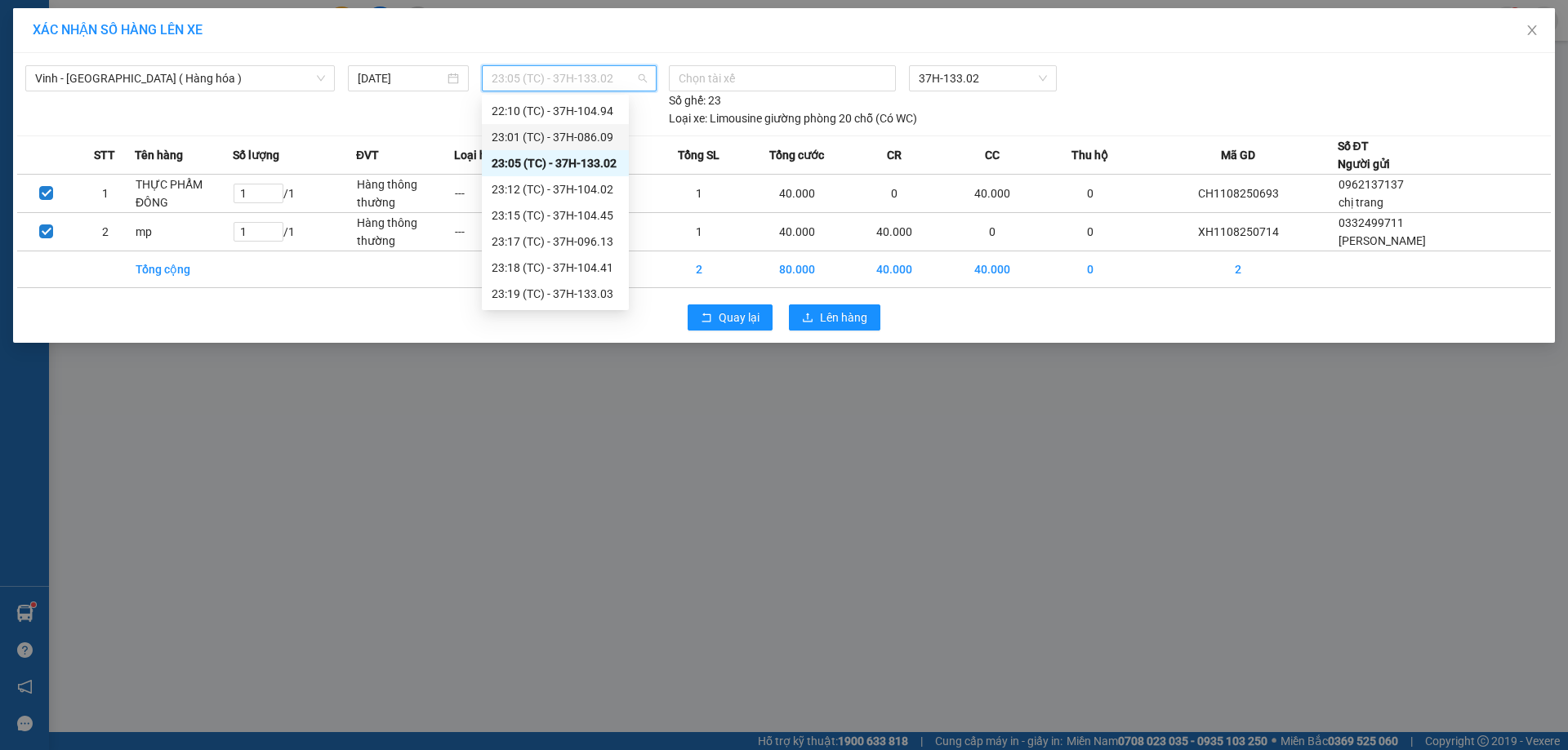
click at [603, 128] on div "23:01 (TC) - 37H-086.09" at bounding box center [555, 137] width 127 height 18
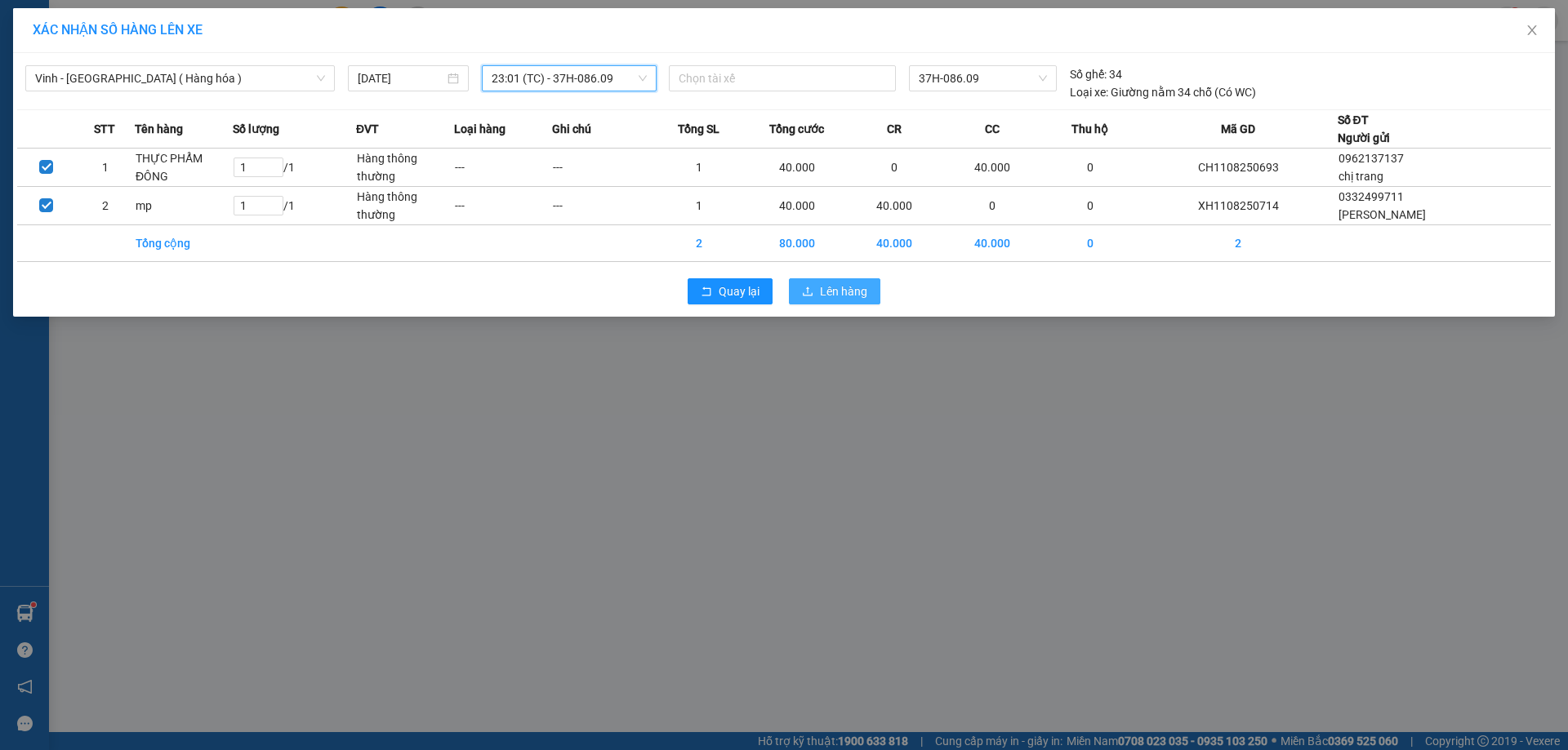
click at [808, 290] on icon "upload" at bounding box center [807, 291] width 11 height 11
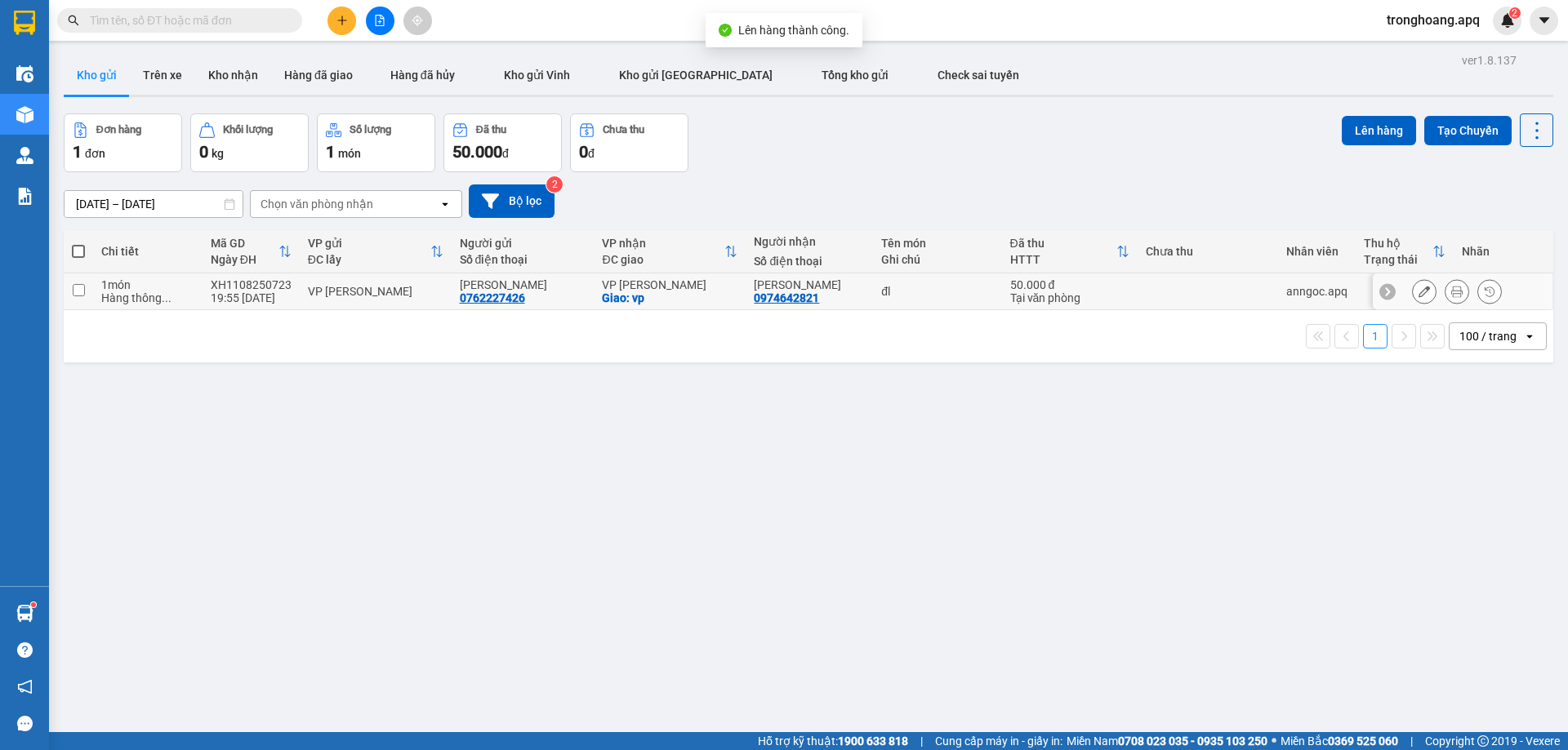
click at [665, 283] on div "VP [PERSON_NAME]" at bounding box center [670, 284] width 136 height 13
checkbox input "true"
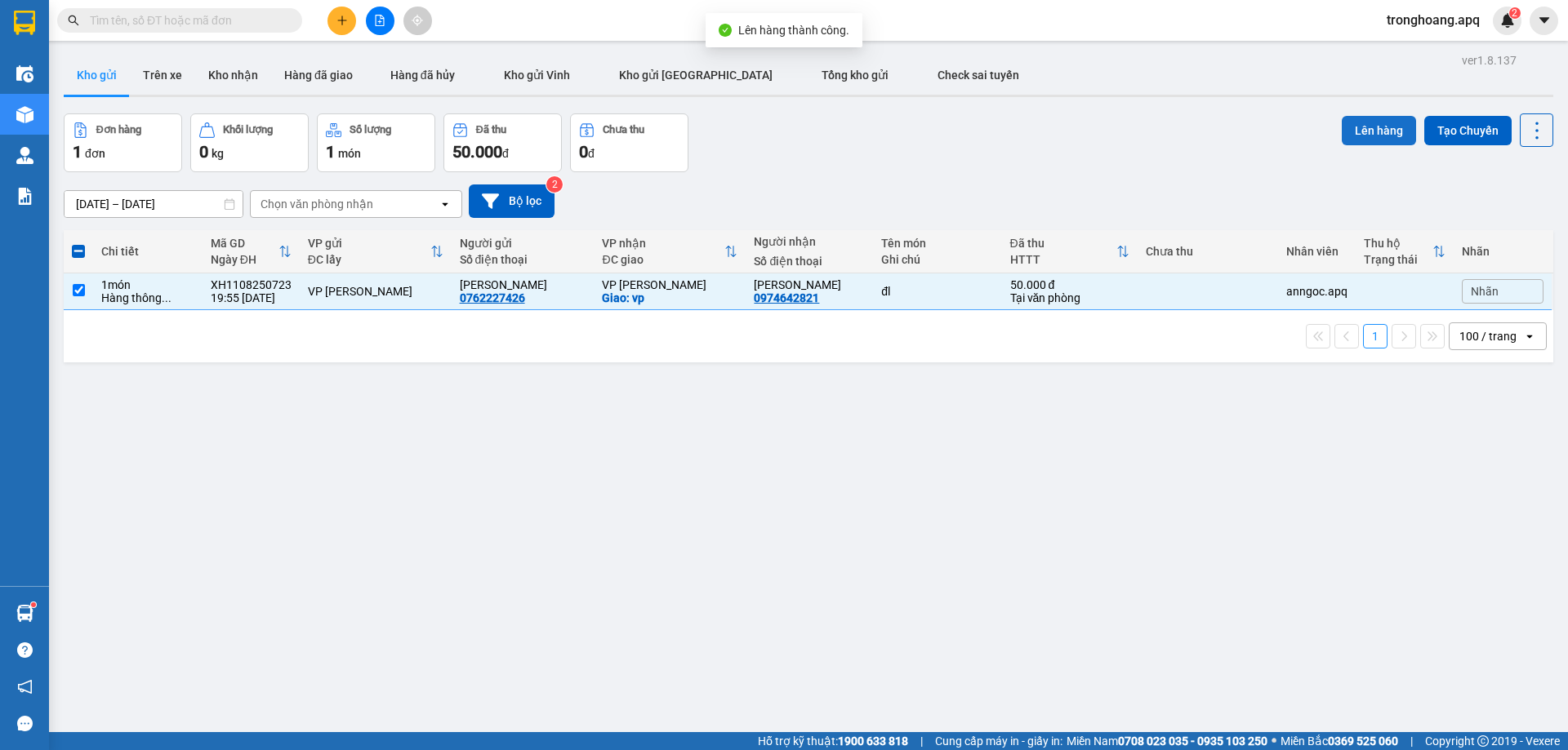
click at [1349, 127] on button "Lên hàng" at bounding box center [1379, 131] width 75 height 30
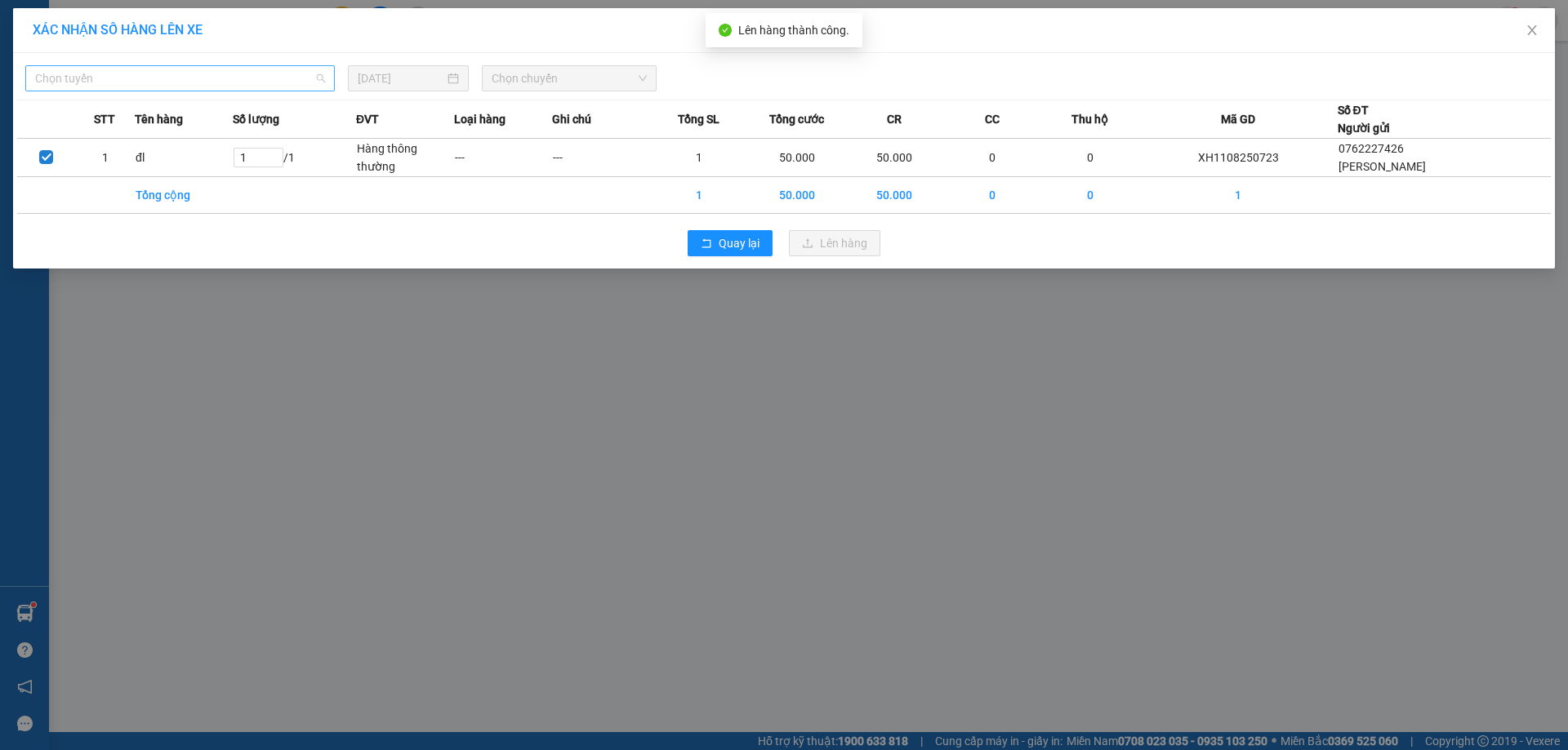
drag, startPoint x: 232, startPoint y: 68, endPoint x: 232, endPoint y: 89, distance: 21.0
click at [232, 70] on span "Chọn tuyến" at bounding box center [179, 78] width 289 height 25
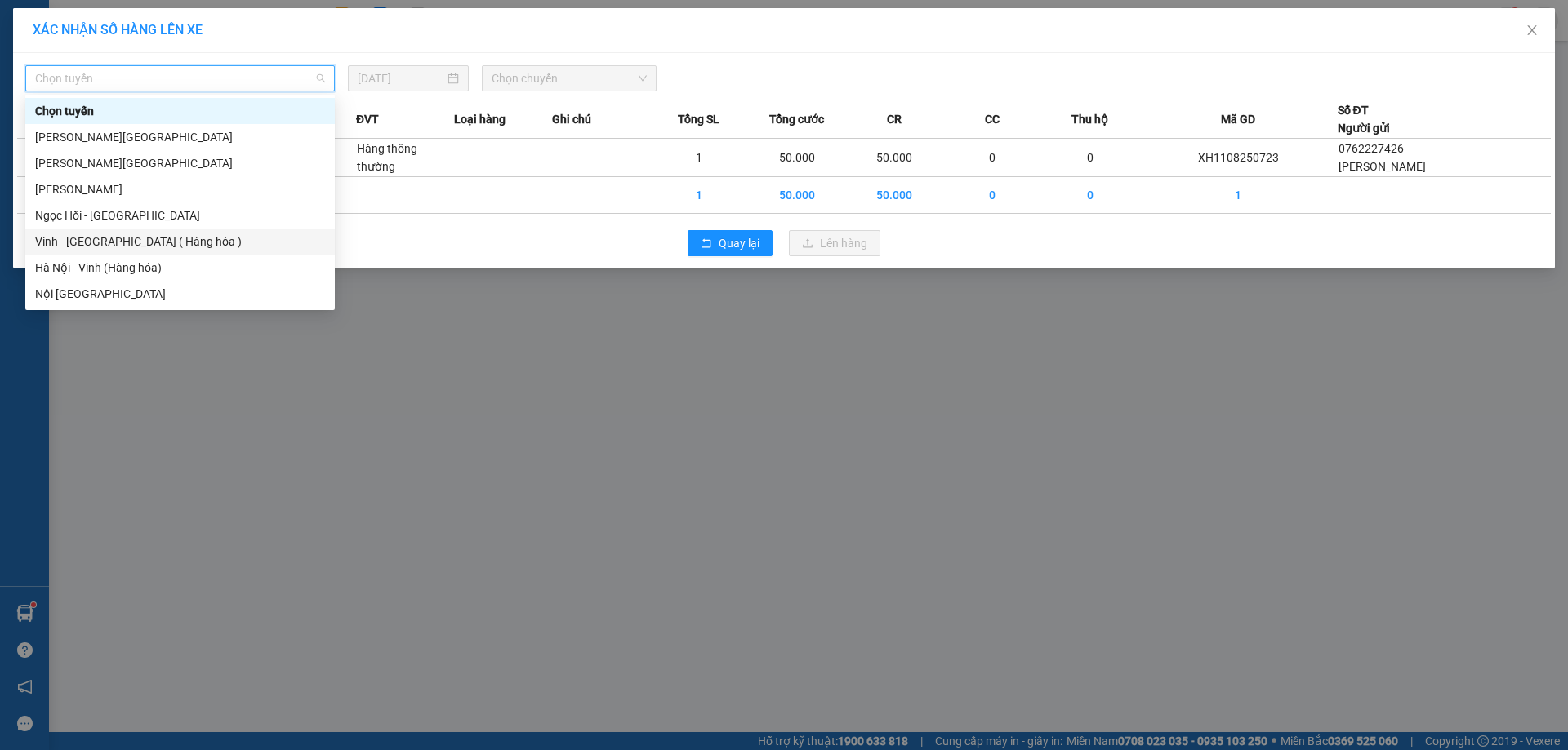
click at [160, 238] on div "Vinh - [GEOGRAPHIC_DATA] ( Hàng hóa )" at bounding box center [179, 241] width 289 height 18
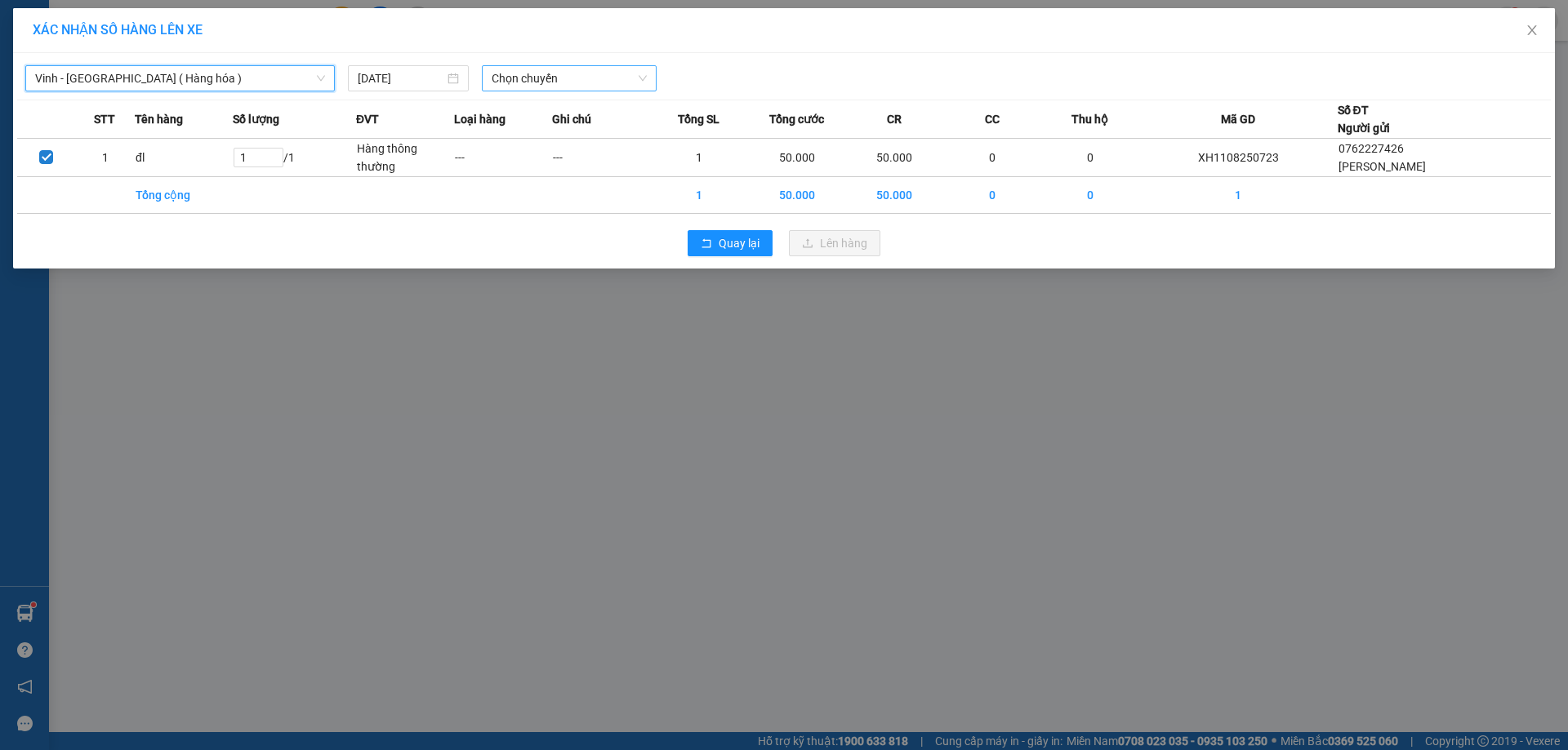
click at [521, 73] on span "Chọn chuyến" at bounding box center [569, 78] width 155 height 25
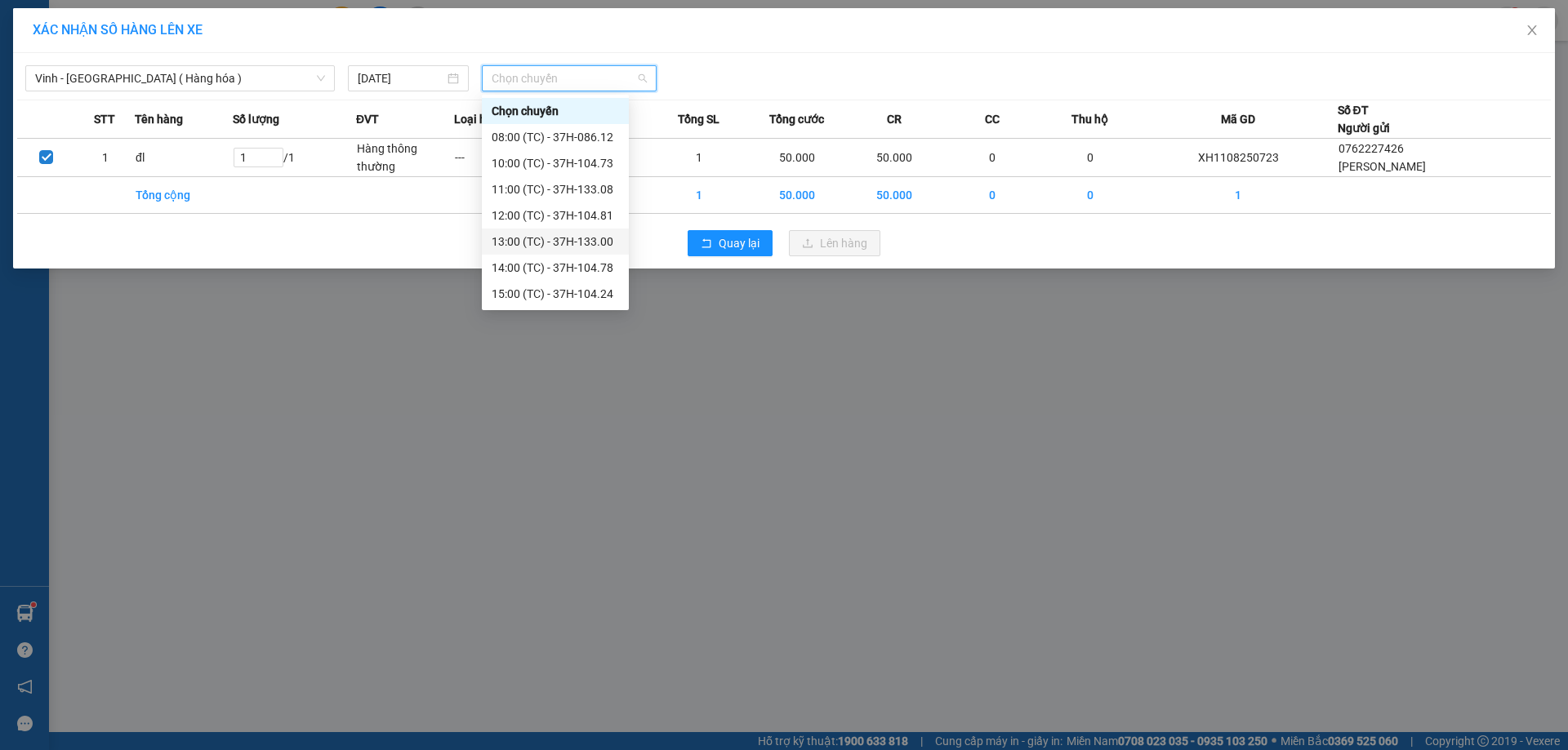
scroll to position [261, 0]
click at [589, 166] on div "23:05 (TC) - 37H-133.02" at bounding box center [555, 163] width 127 height 18
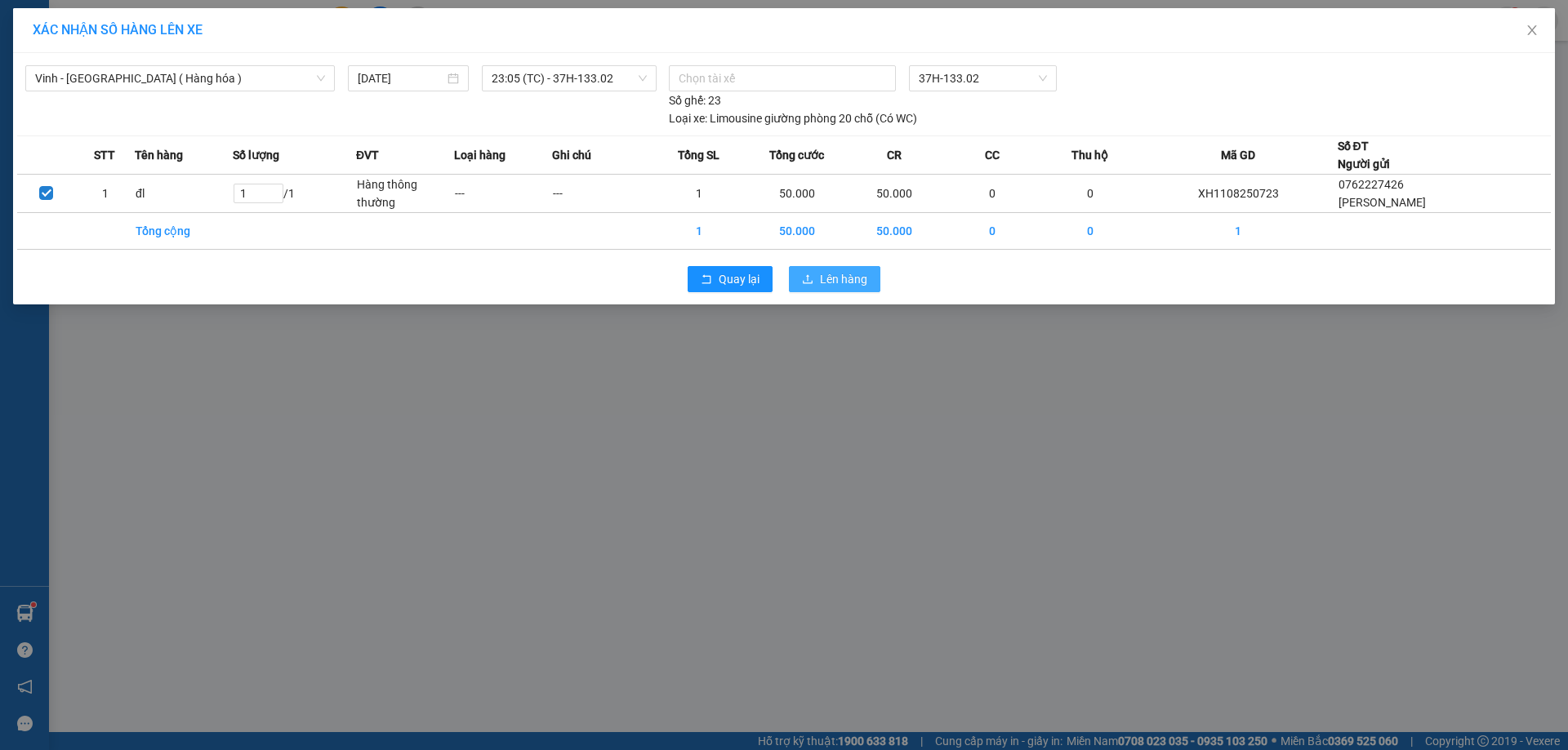
click at [836, 271] on span "Lên hàng" at bounding box center [844, 278] width 48 height 18
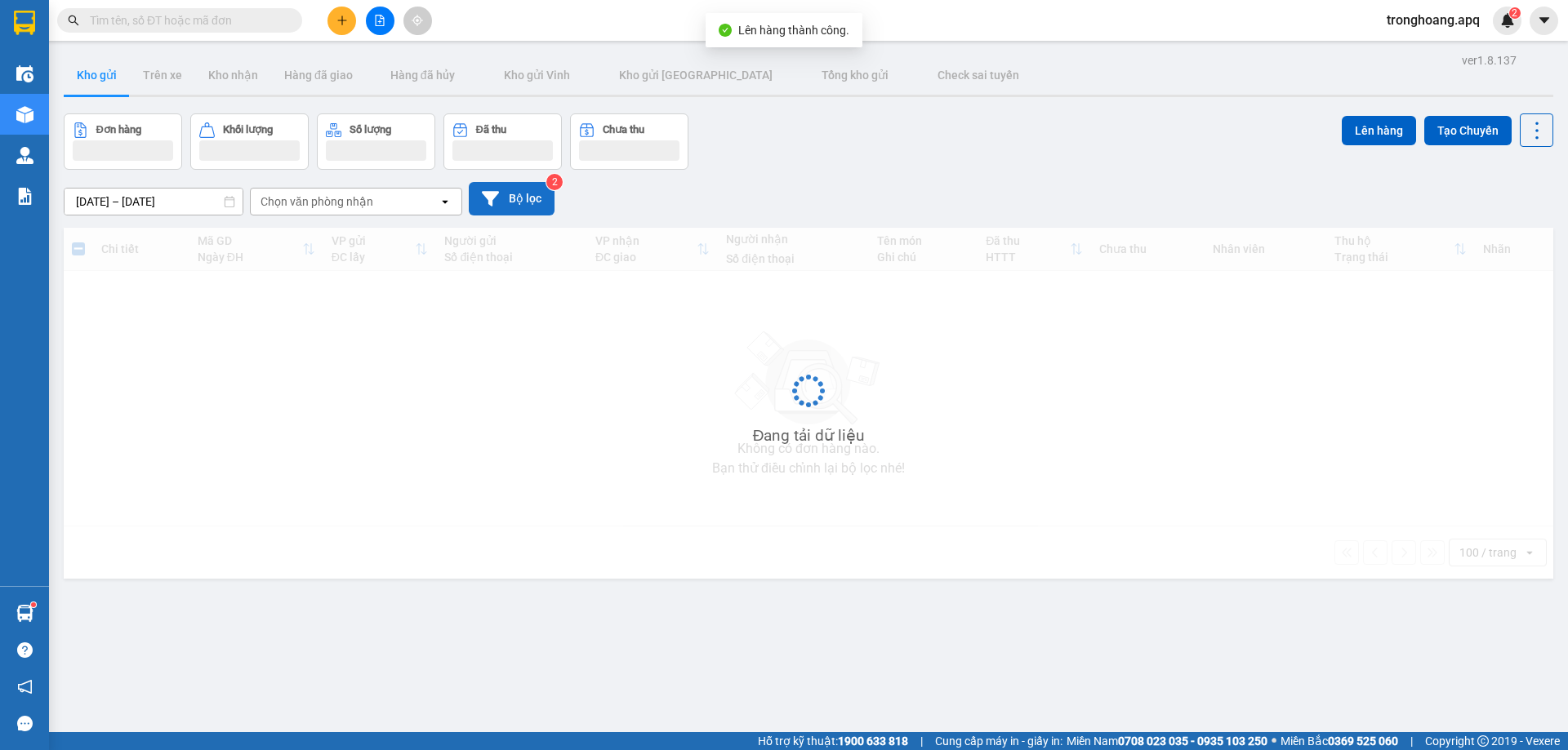
click at [528, 189] on button "Bộ lọc" at bounding box center [511, 198] width 86 height 33
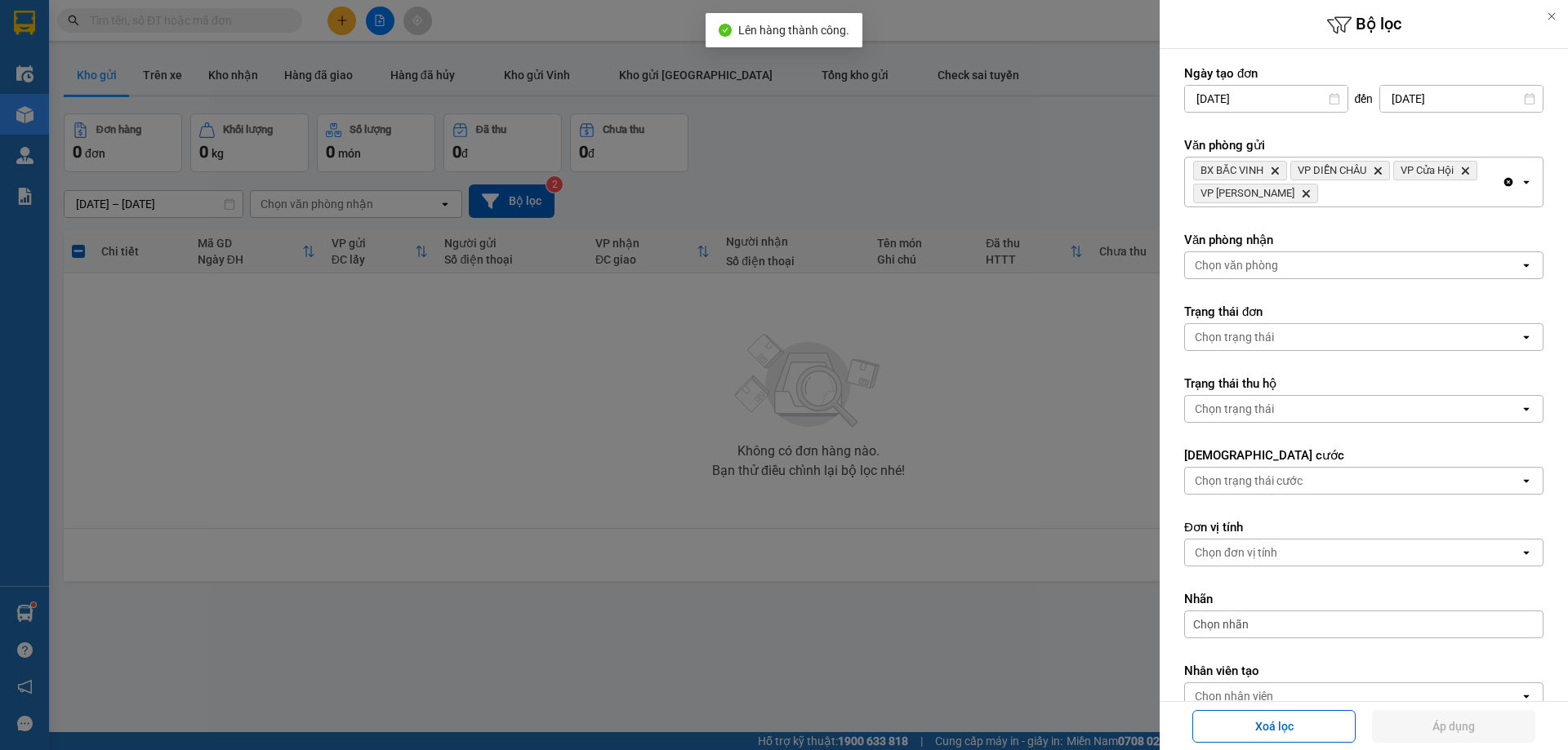
click at [1419, 199] on div "BX BẮC VINH Delete VP DIỄN CHÂU Delete VP Cửa Hội Delete VP Xuân Hội Delete" at bounding box center [1343, 182] width 317 height 49
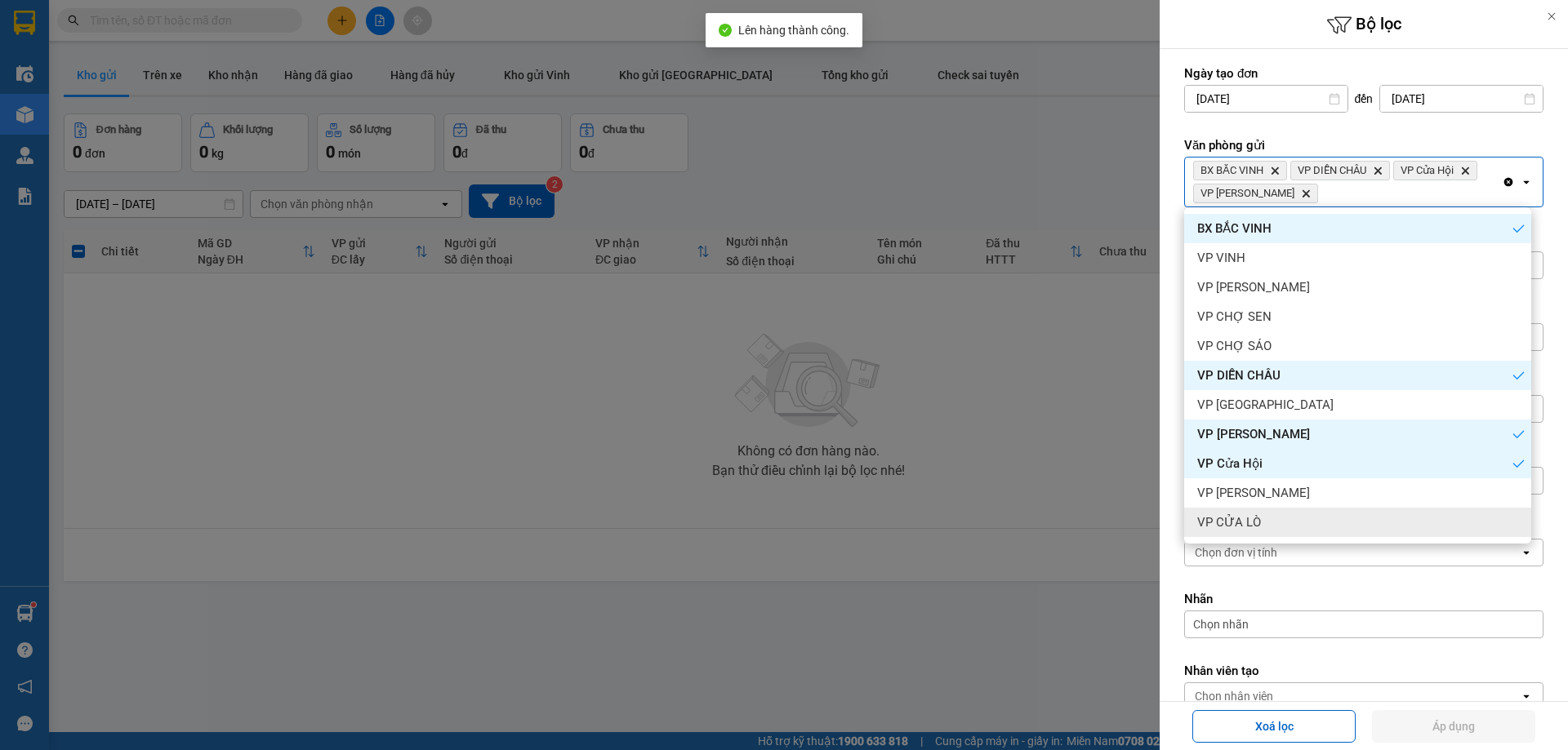
click at [1320, 525] on div "VP CỬA LÒ" at bounding box center [1357, 522] width 347 height 30
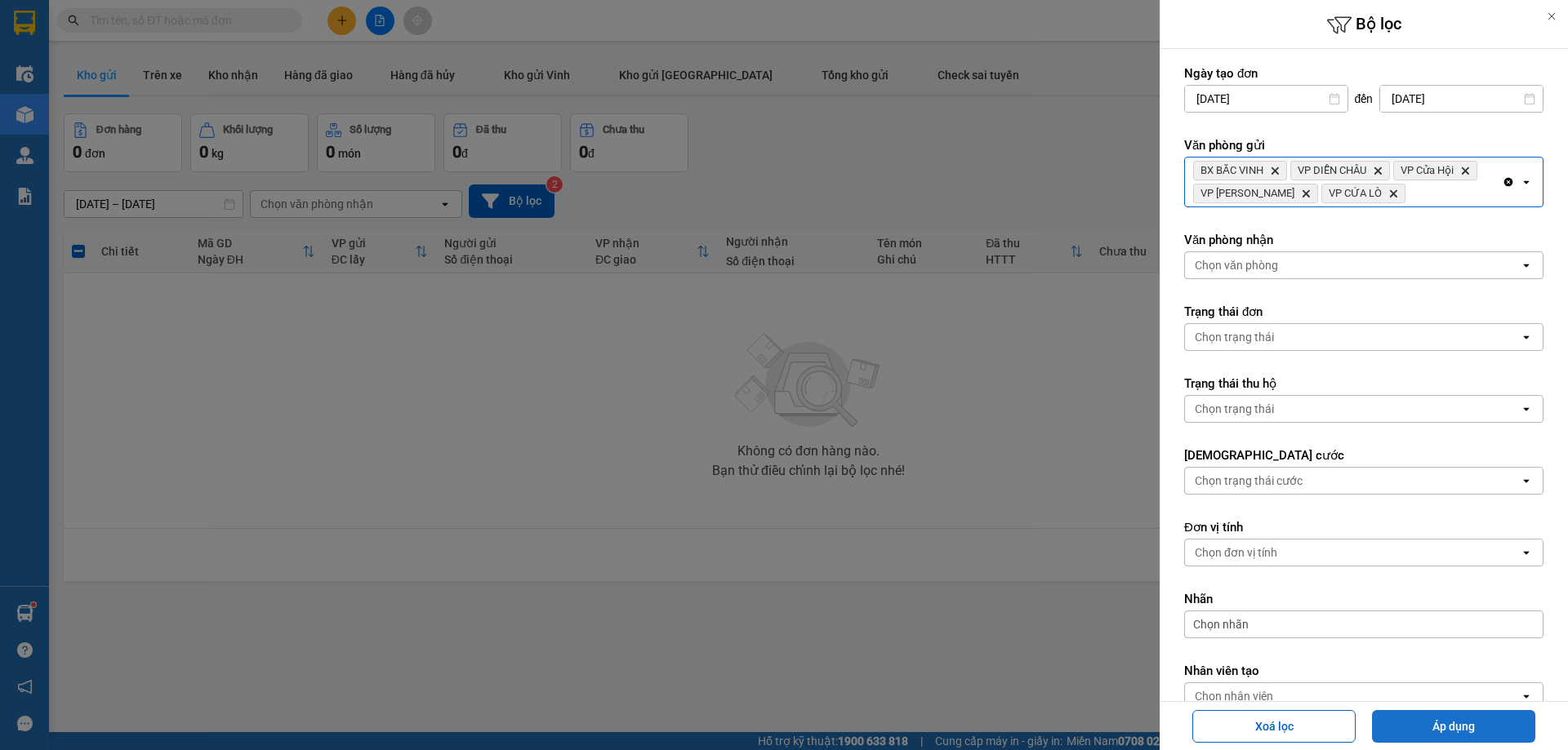
click at [1433, 728] on button "Áp dụng" at bounding box center [1453, 726] width 163 height 32
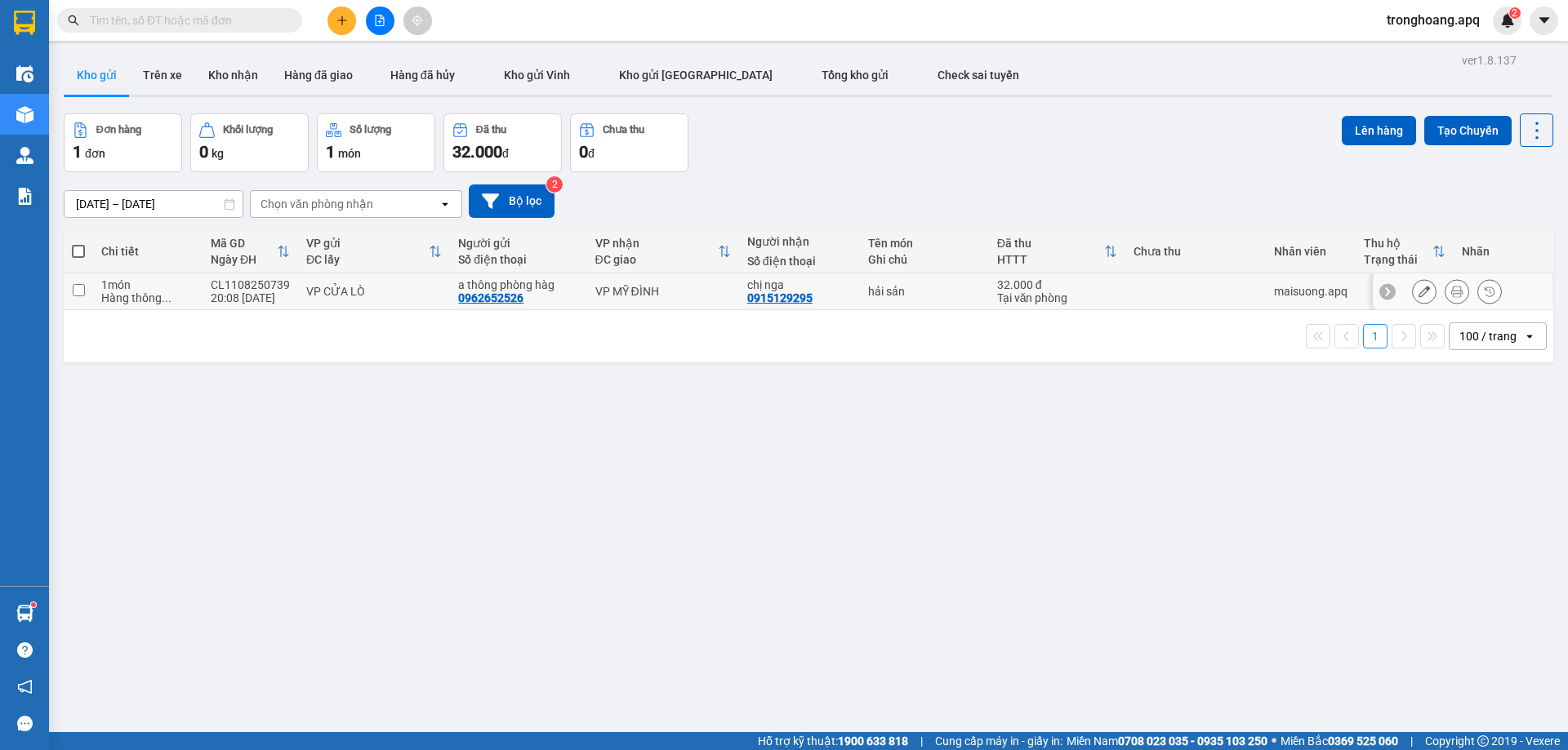
click at [1413, 290] on button at bounding box center [1424, 292] width 23 height 29
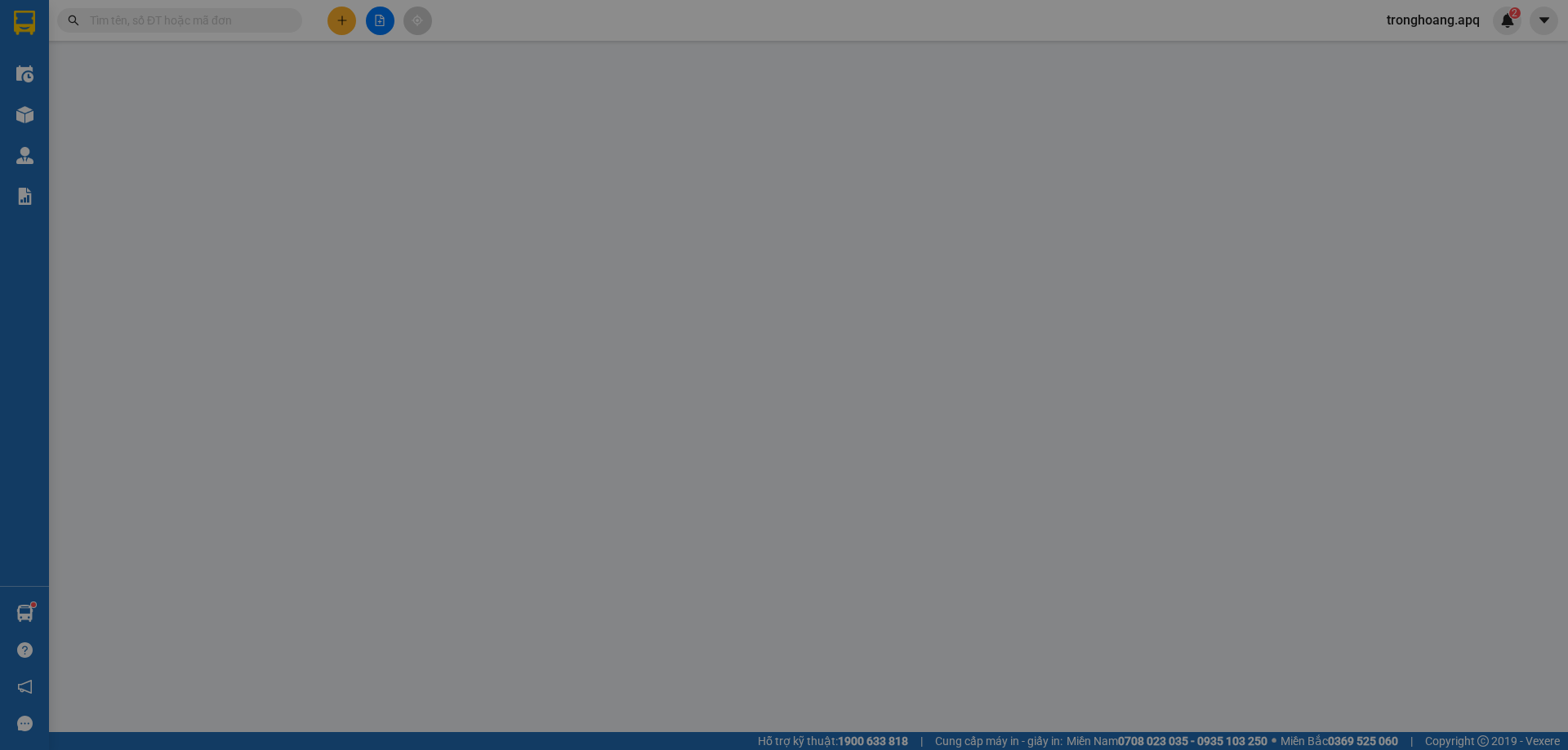
type input "0962652526"
type input "a thông phòng hàg"
type input "0915129295"
type input "chị nga"
type input "32.000"
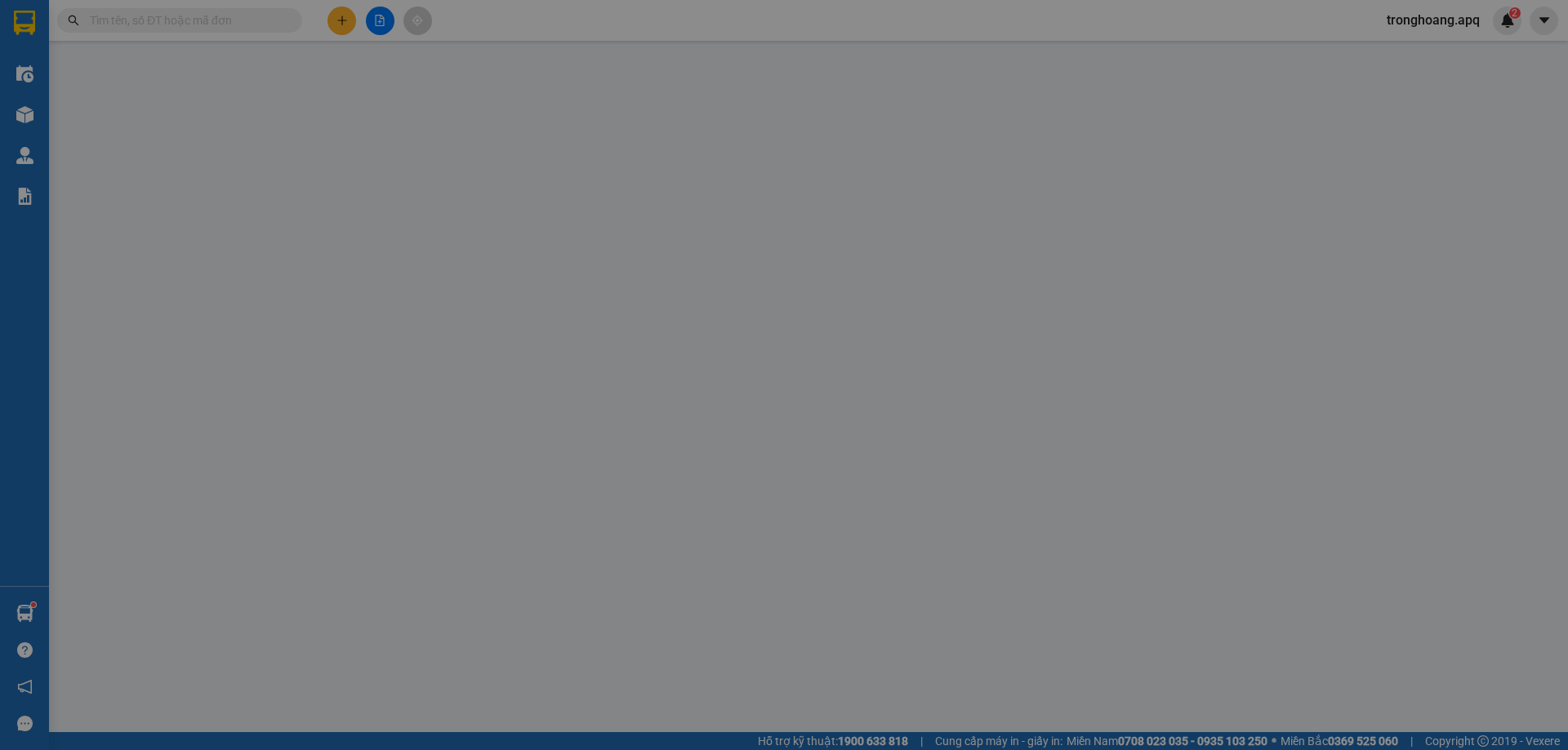
type input "20"
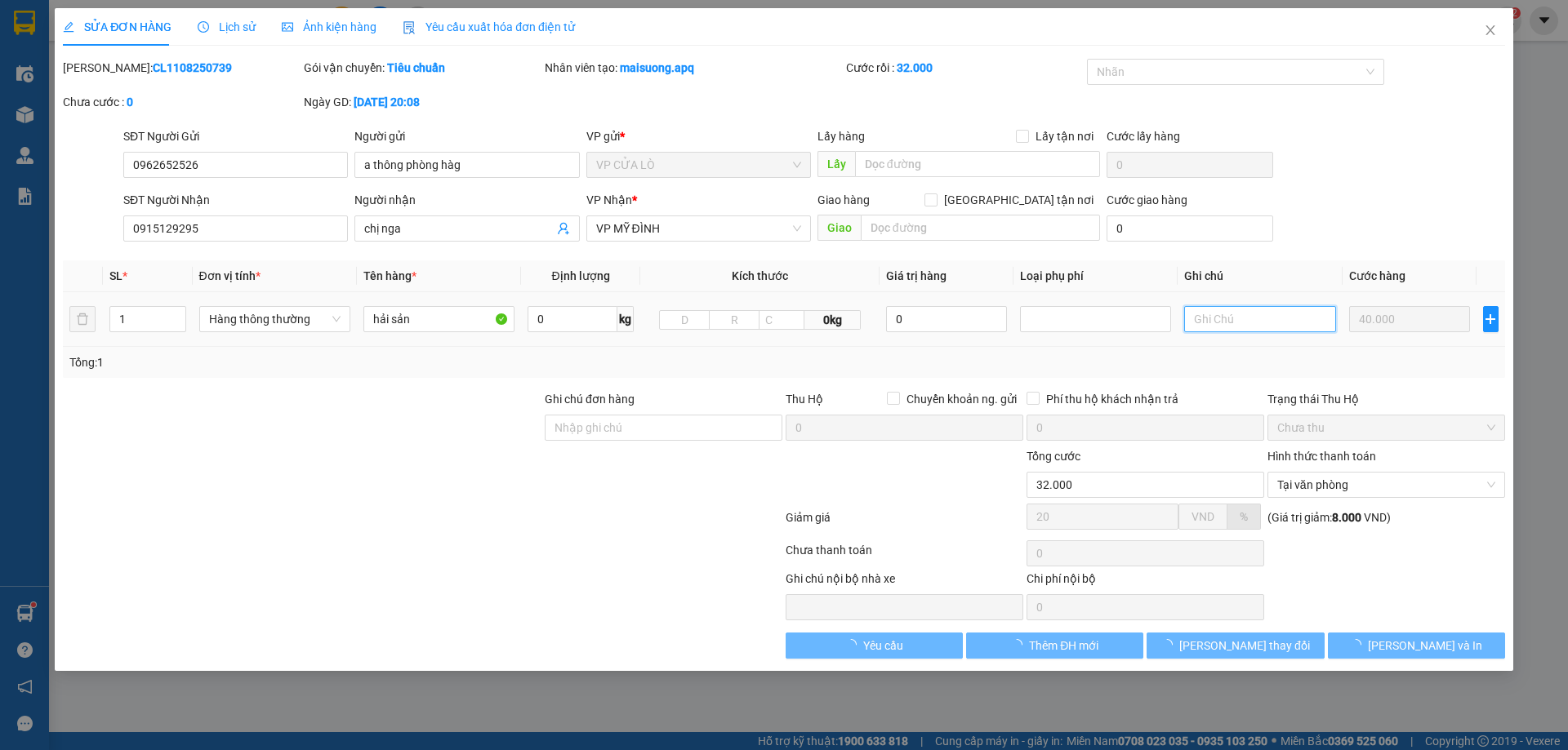
click at [1253, 329] on input "text" at bounding box center [1260, 319] width 151 height 26
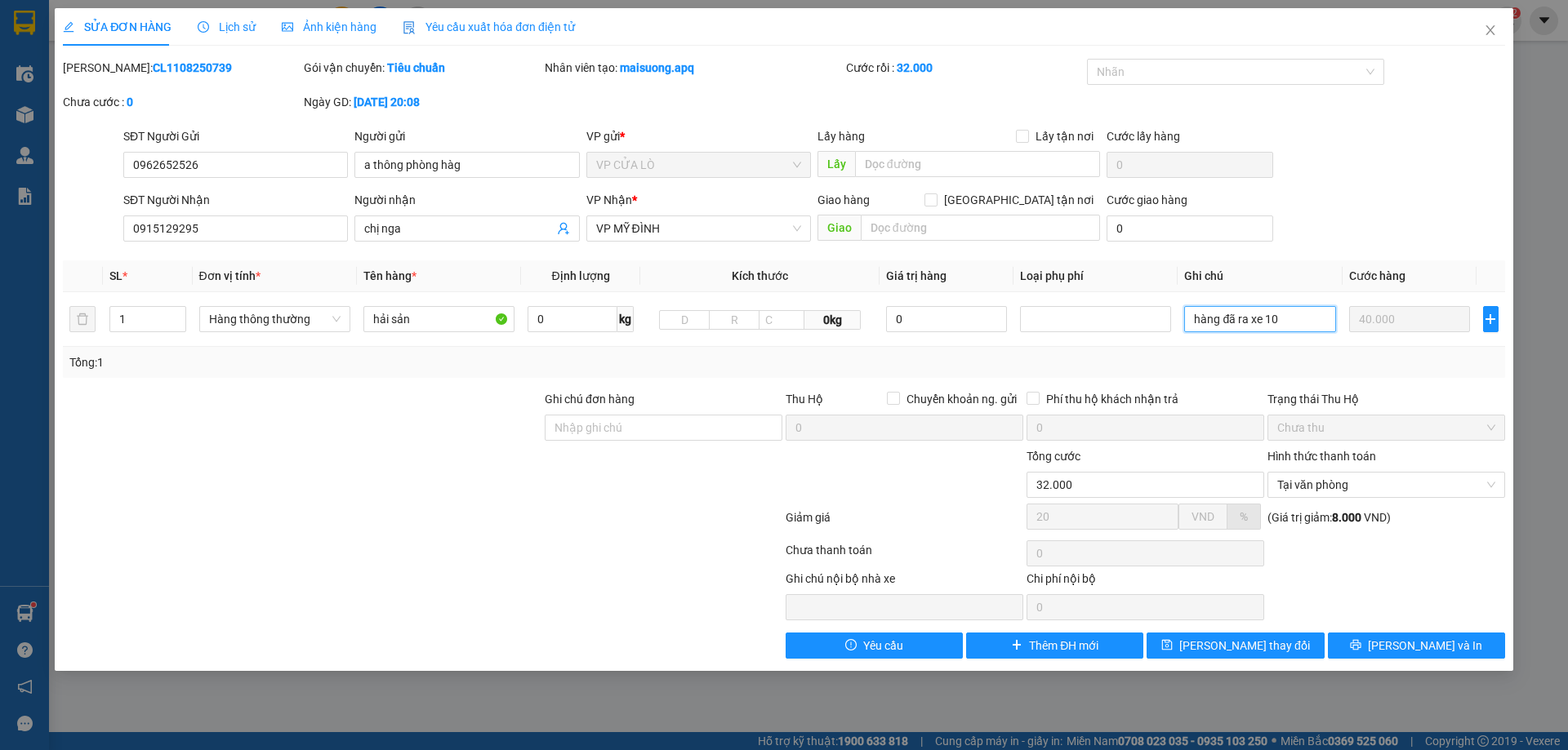
type input "hàng đã ra xe 10"
click at [1229, 658] on div "SỬA ĐƠN HÀNG Lịch sử Ảnh kiện hàng Yêu cầu xuất hóa đơn điện tử Total Paid Fee …" at bounding box center [784, 339] width 1458 height 663
click at [1229, 651] on span "[PERSON_NAME] thay đổi" at bounding box center [1245, 645] width 131 height 18
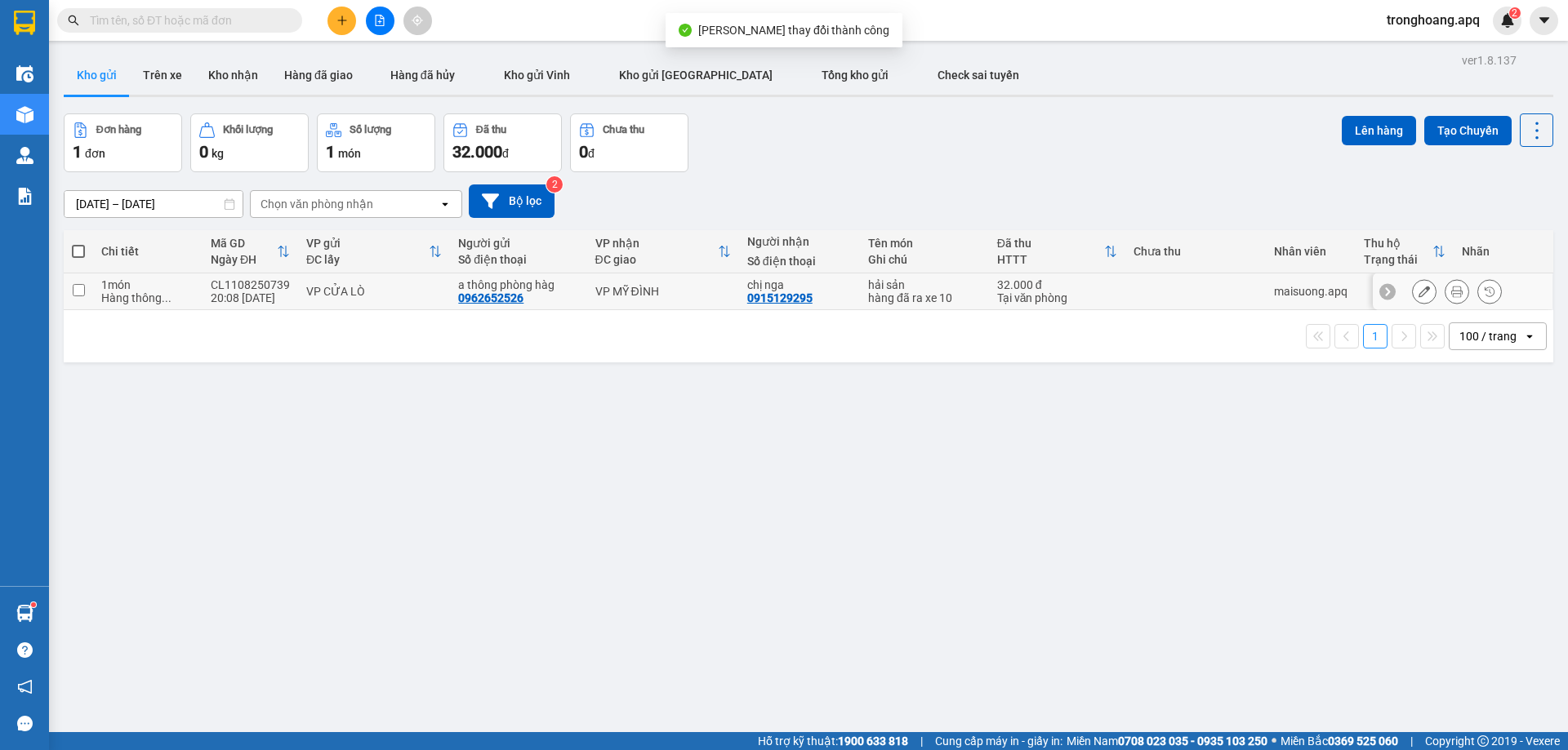
click at [636, 294] on div "VP MỸ ĐÌNH" at bounding box center [663, 291] width 136 height 13
checkbox input "true"
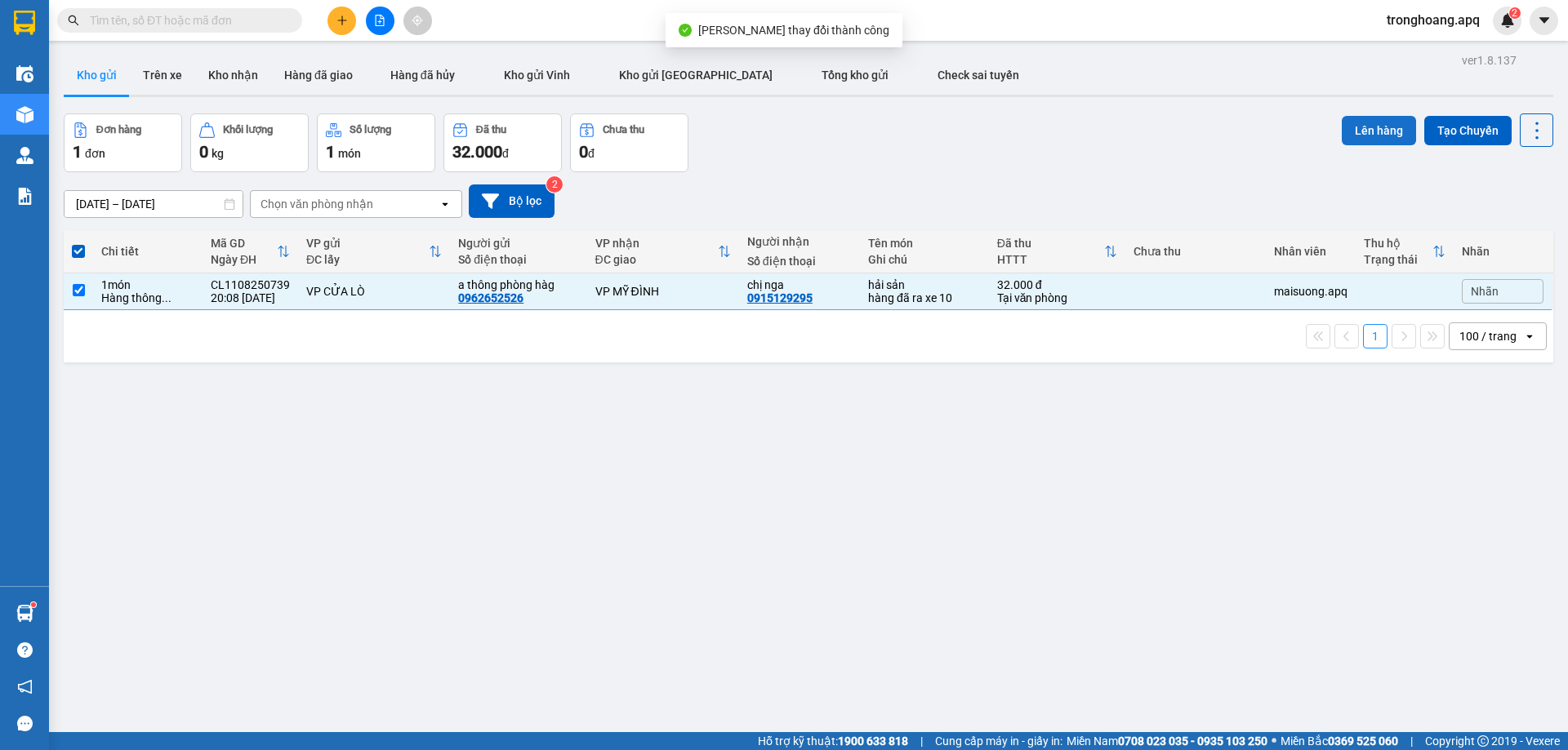
click at [1379, 132] on button "Lên hàng" at bounding box center [1379, 131] width 75 height 30
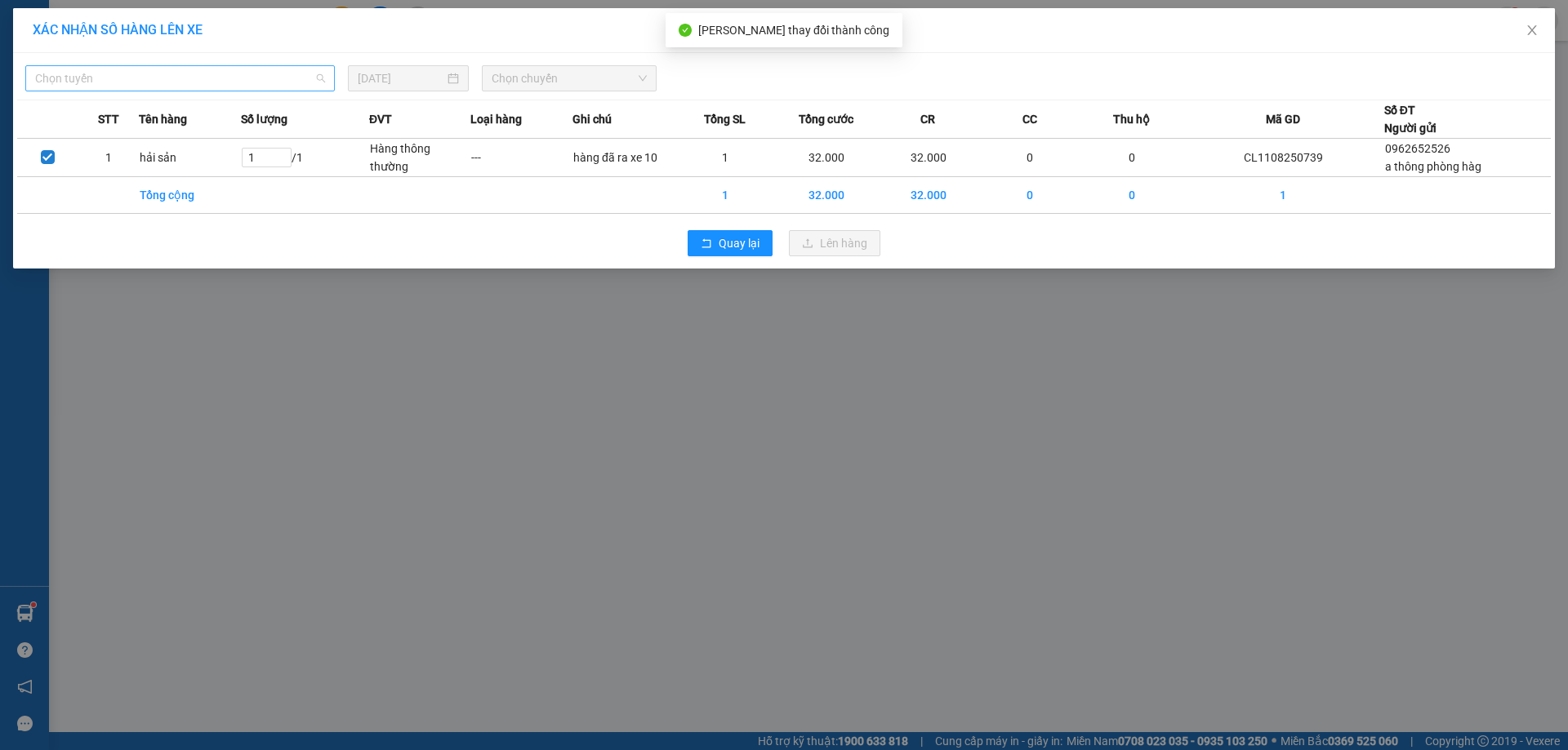
click at [156, 82] on span "Chọn tuyến" at bounding box center [179, 78] width 289 height 25
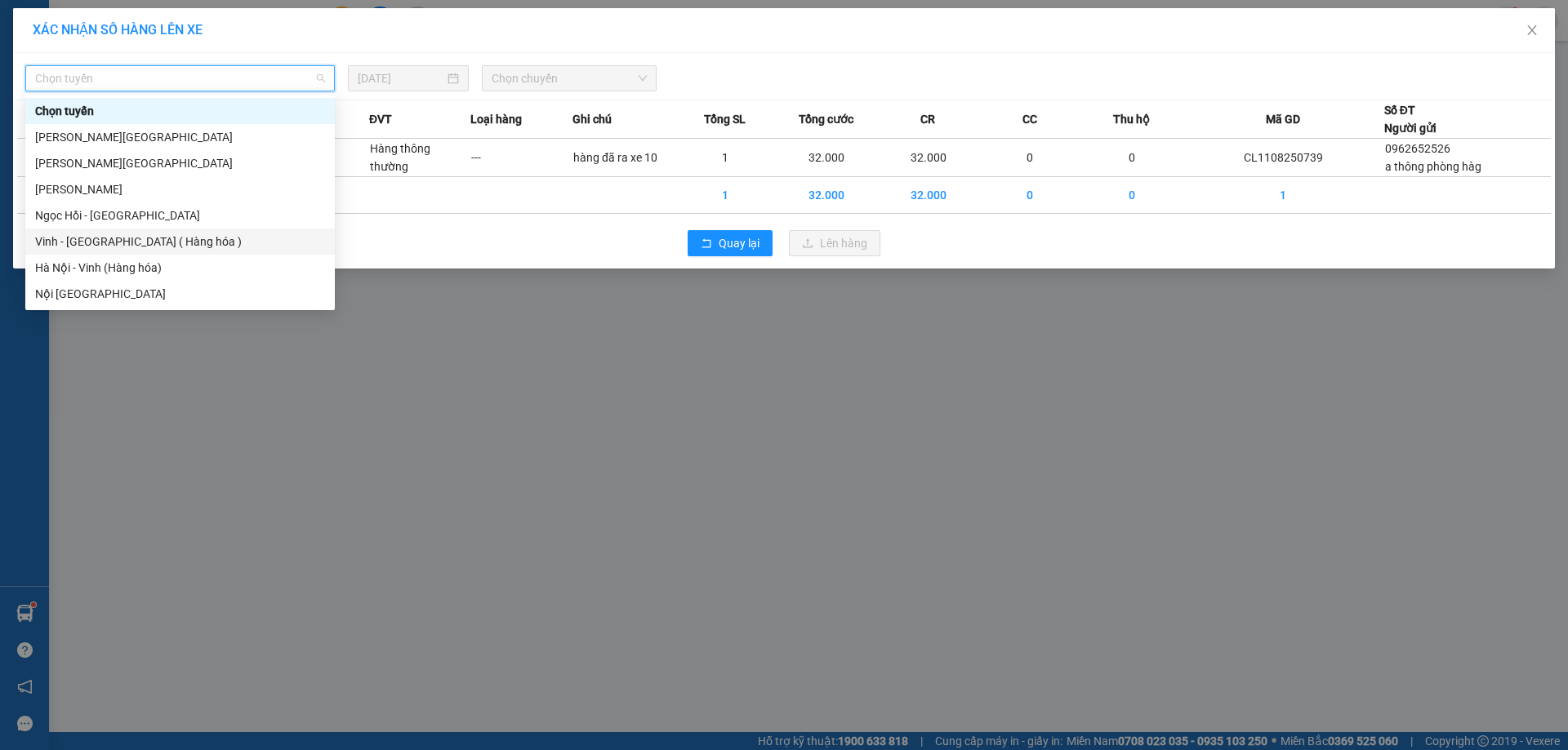
click at [151, 244] on div "Vinh - [GEOGRAPHIC_DATA] ( Hàng hóa )" at bounding box center [179, 241] width 289 height 18
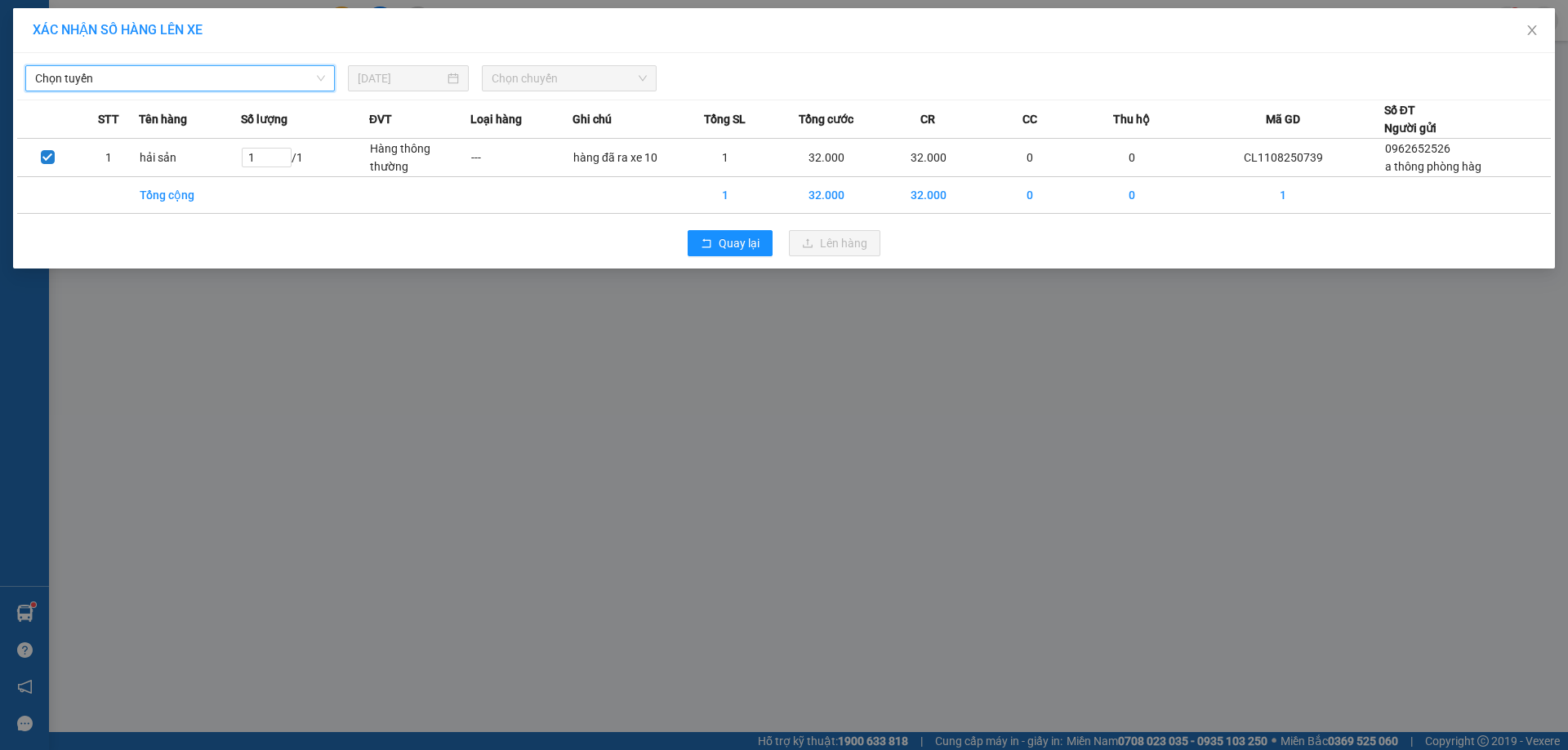
click at [565, 89] on span "Chọn chuyến" at bounding box center [569, 78] width 155 height 25
drag, startPoint x: 567, startPoint y: 71, endPoint x: 565, endPoint y: 86, distance: 15.1
click at [567, 75] on span "Chọn chuyến" at bounding box center [569, 78] width 155 height 25
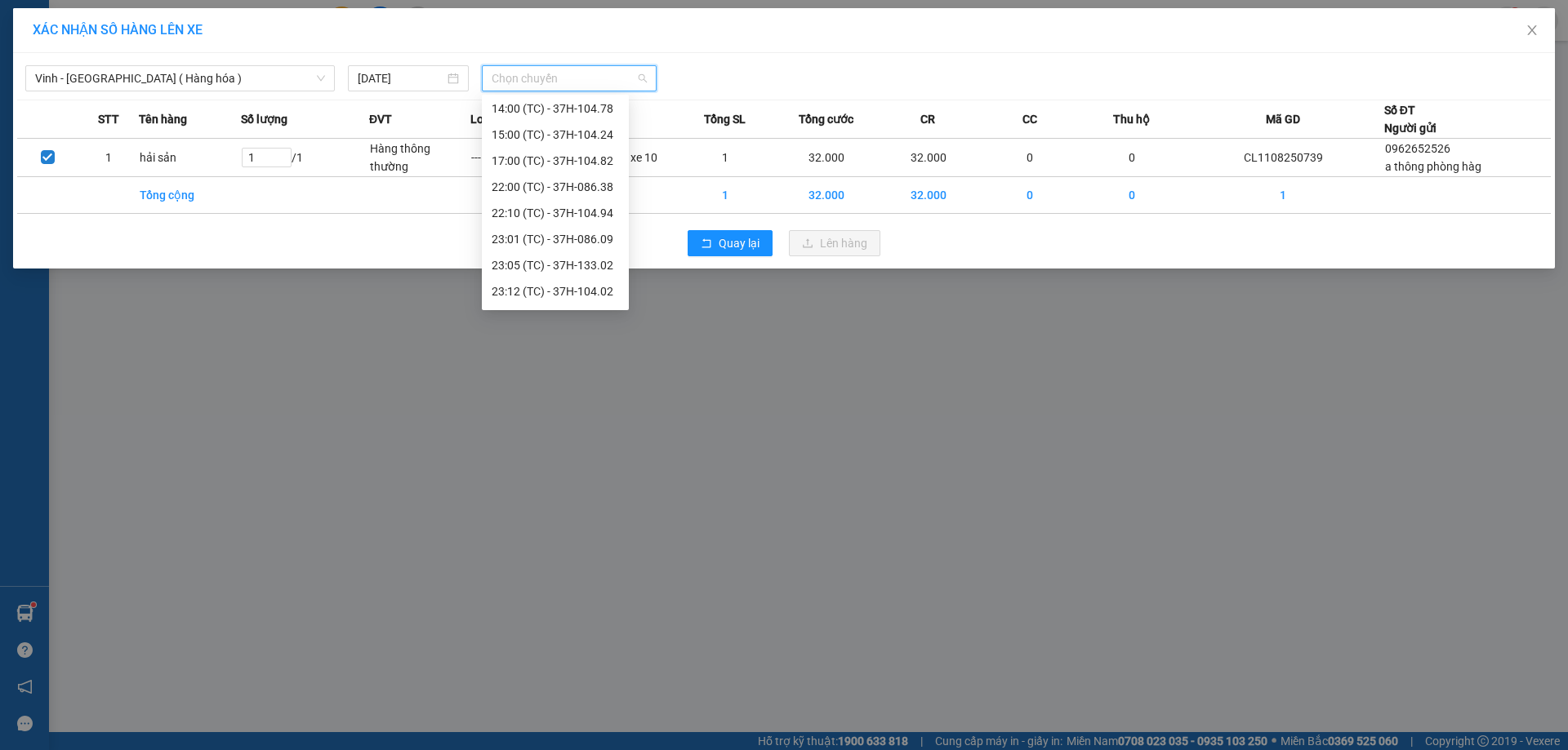
scroll to position [261, 0]
click at [572, 137] on div "23:01 (TC) - 37H-086.09" at bounding box center [555, 137] width 127 height 18
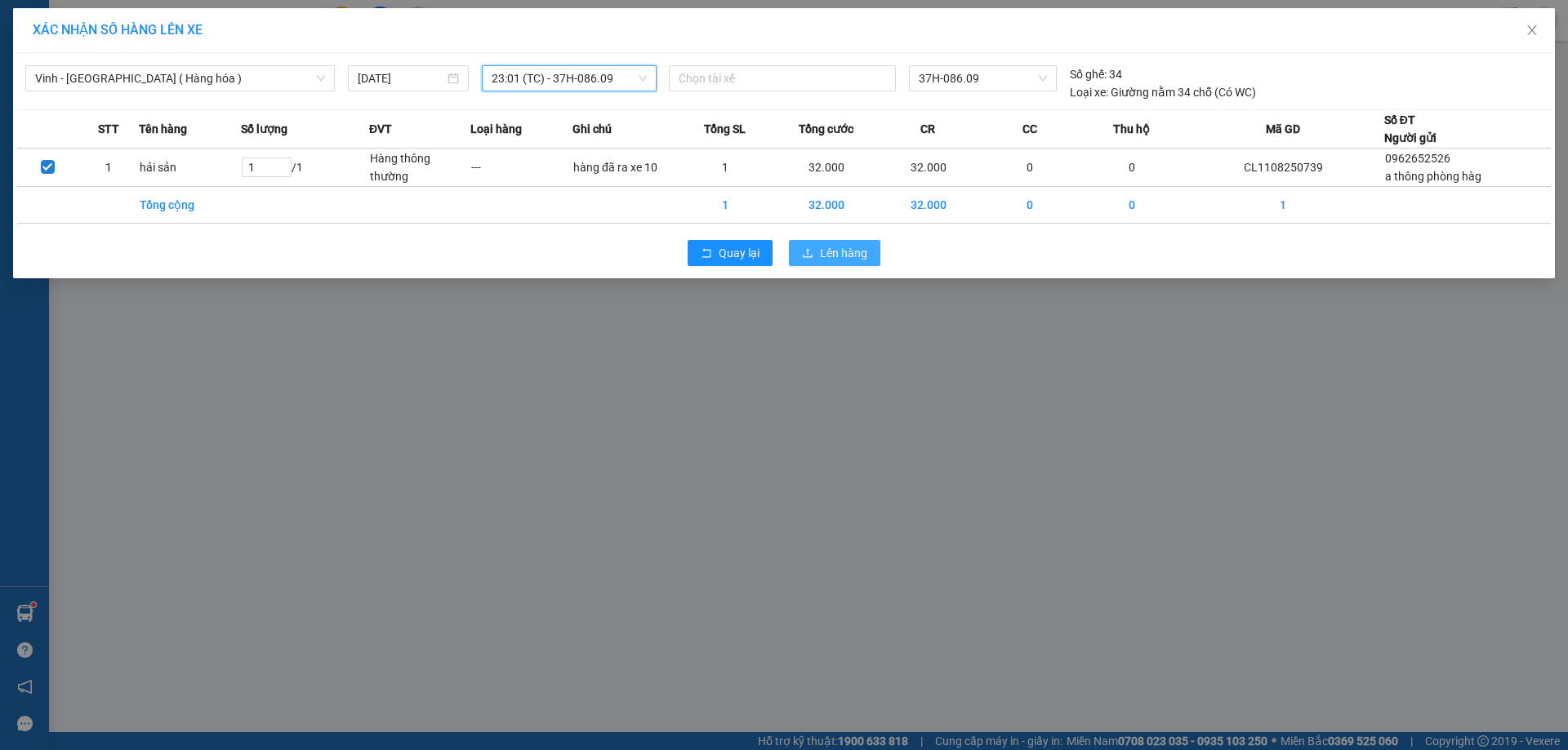
click at [868, 259] on button "Lên hàng" at bounding box center [835, 253] width 92 height 26
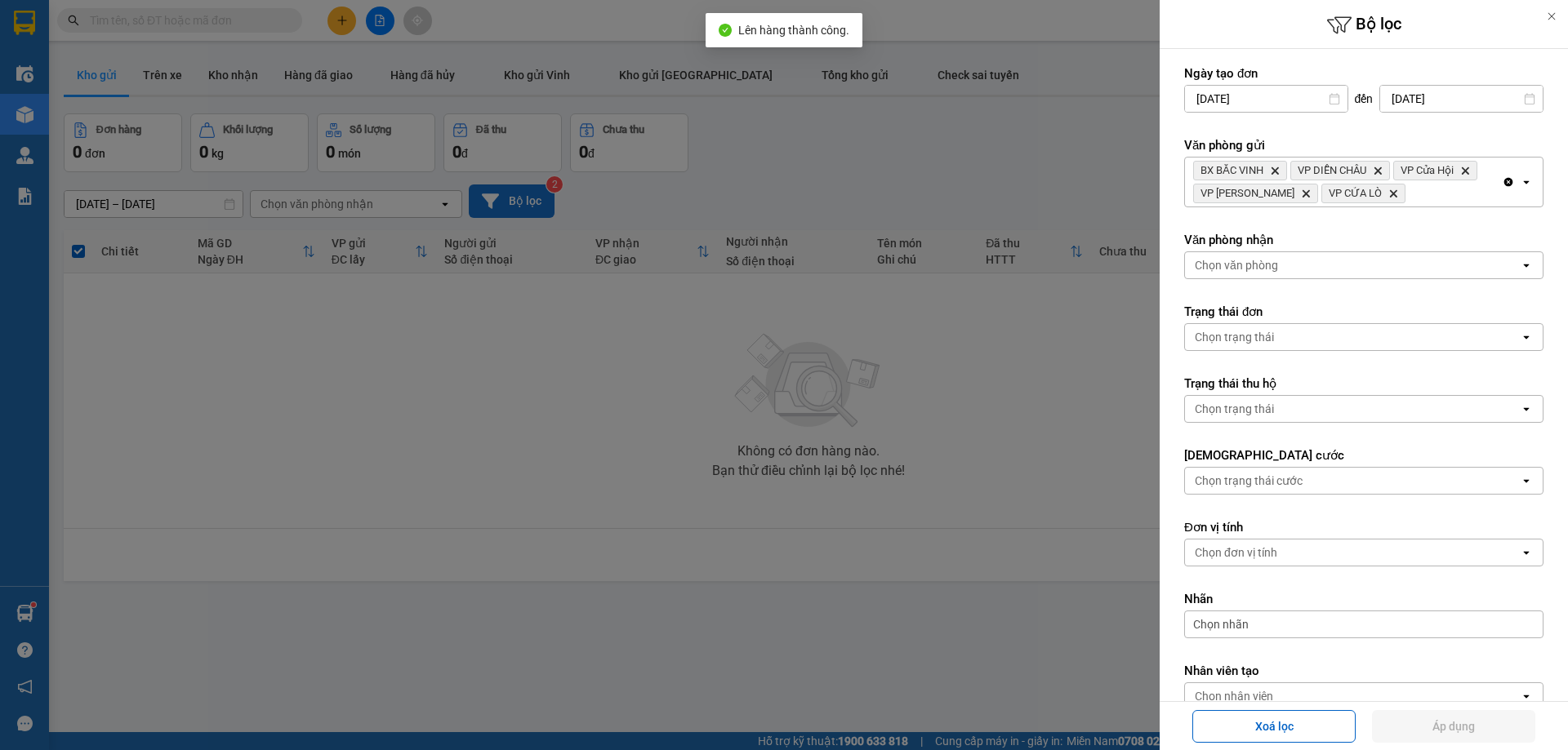
click at [1429, 192] on div "BX BẮC VINH Delete VP DIỄN CHÂU Delete VP Cửa Hội Delete VP Xuân Hội Delete VP …" at bounding box center [1343, 182] width 317 height 49
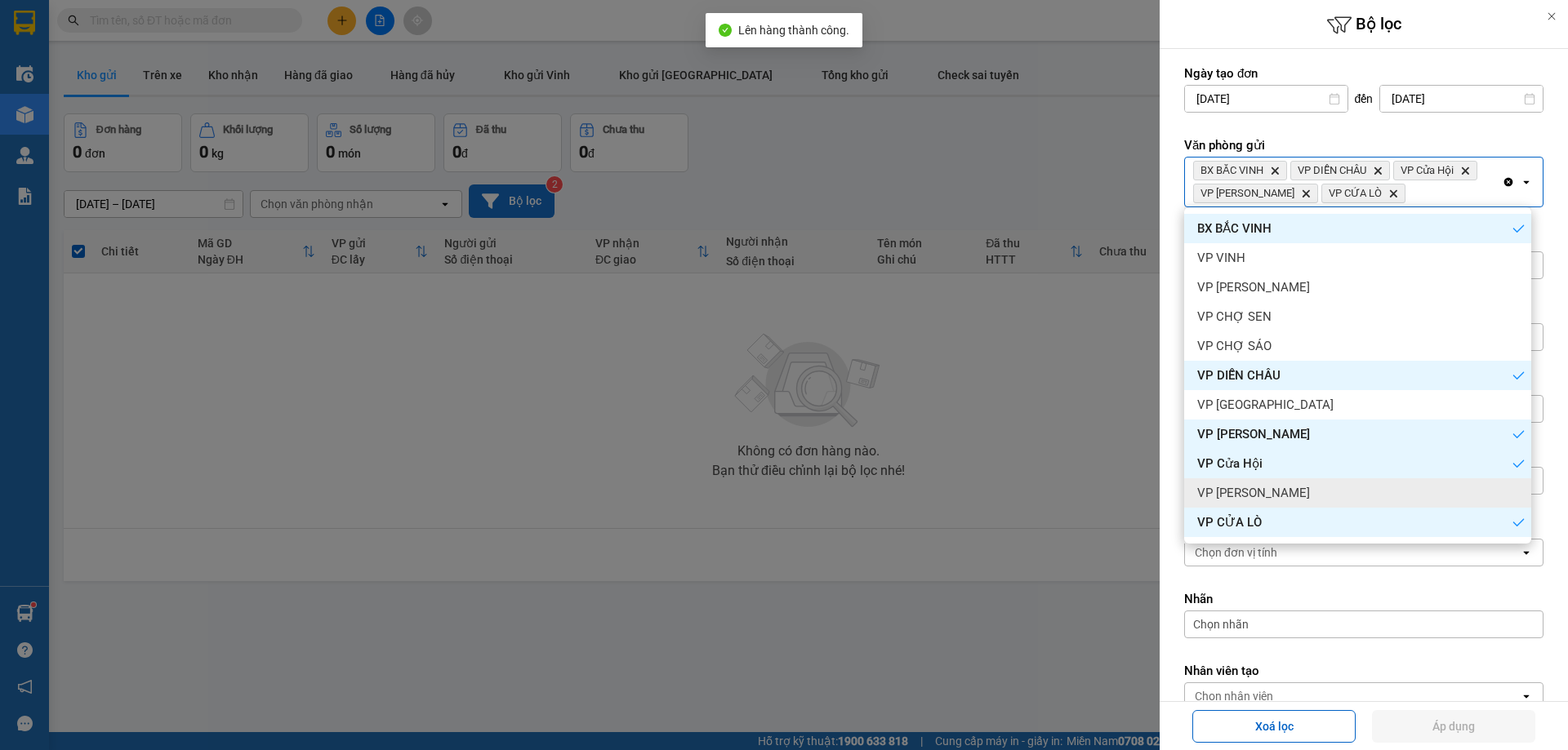
click at [1346, 495] on div "VP [PERSON_NAME]" at bounding box center [1357, 493] width 347 height 30
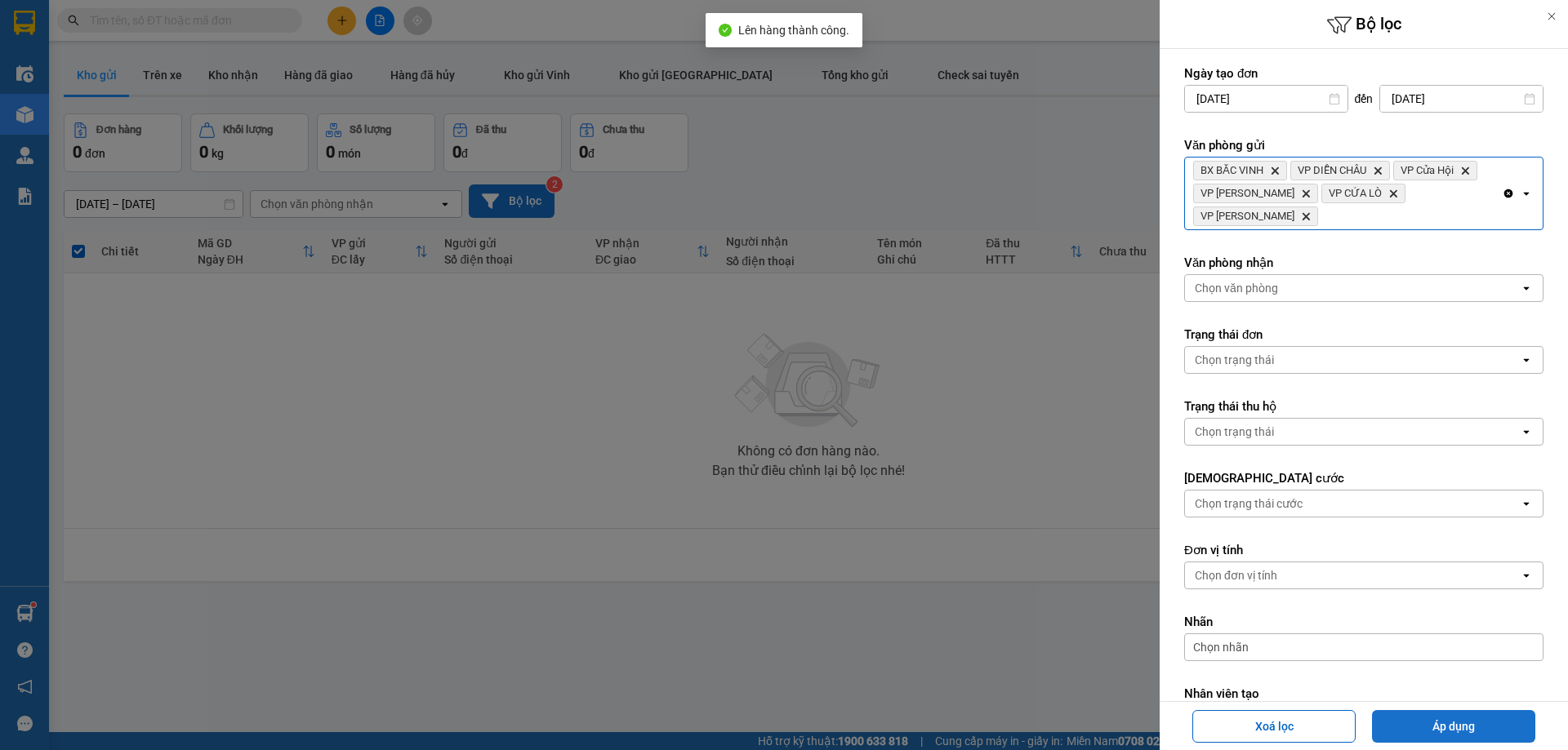
click at [1414, 734] on button "Áp dụng" at bounding box center [1453, 726] width 163 height 32
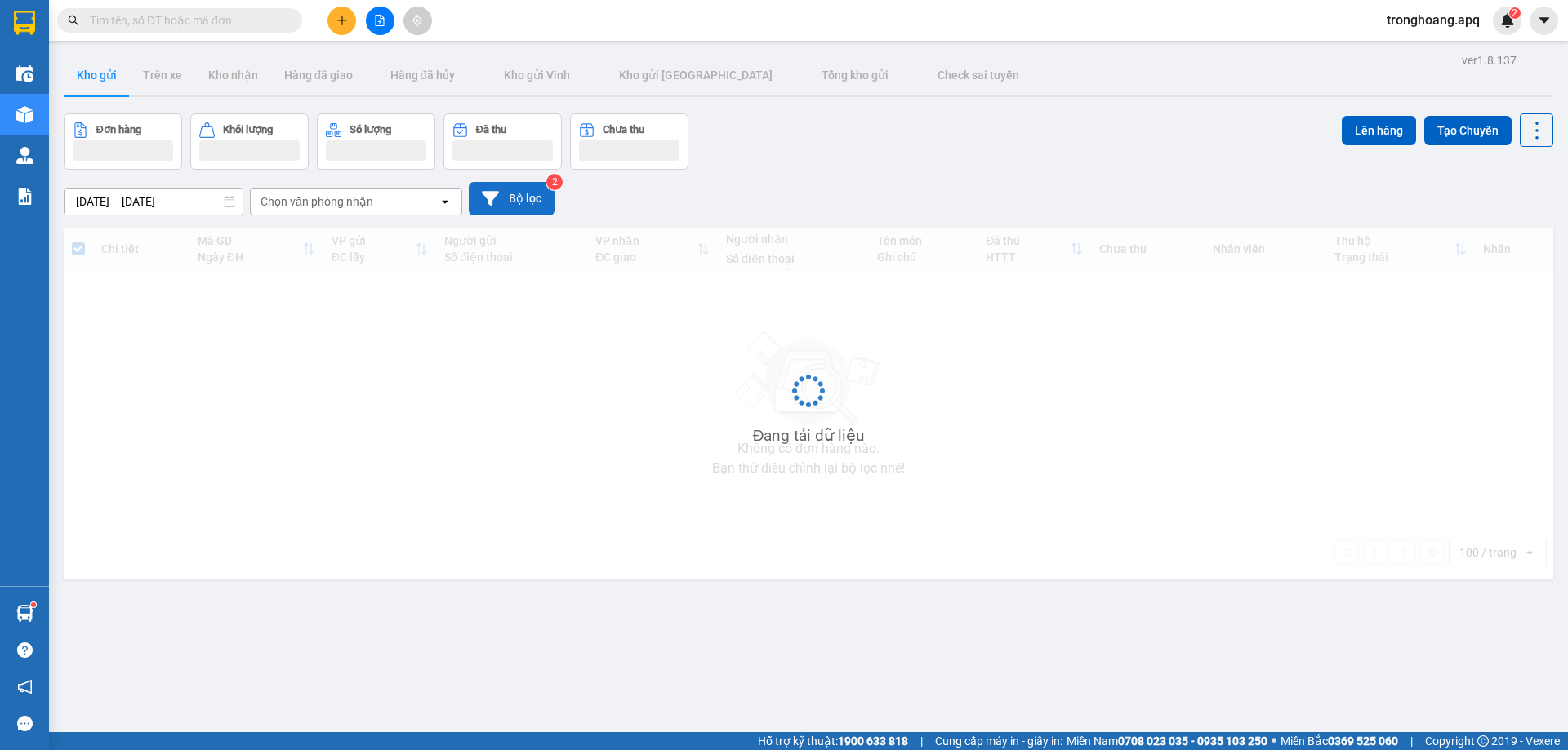
click at [513, 198] on button "Bộ lọc" at bounding box center [511, 198] width 86 height 33
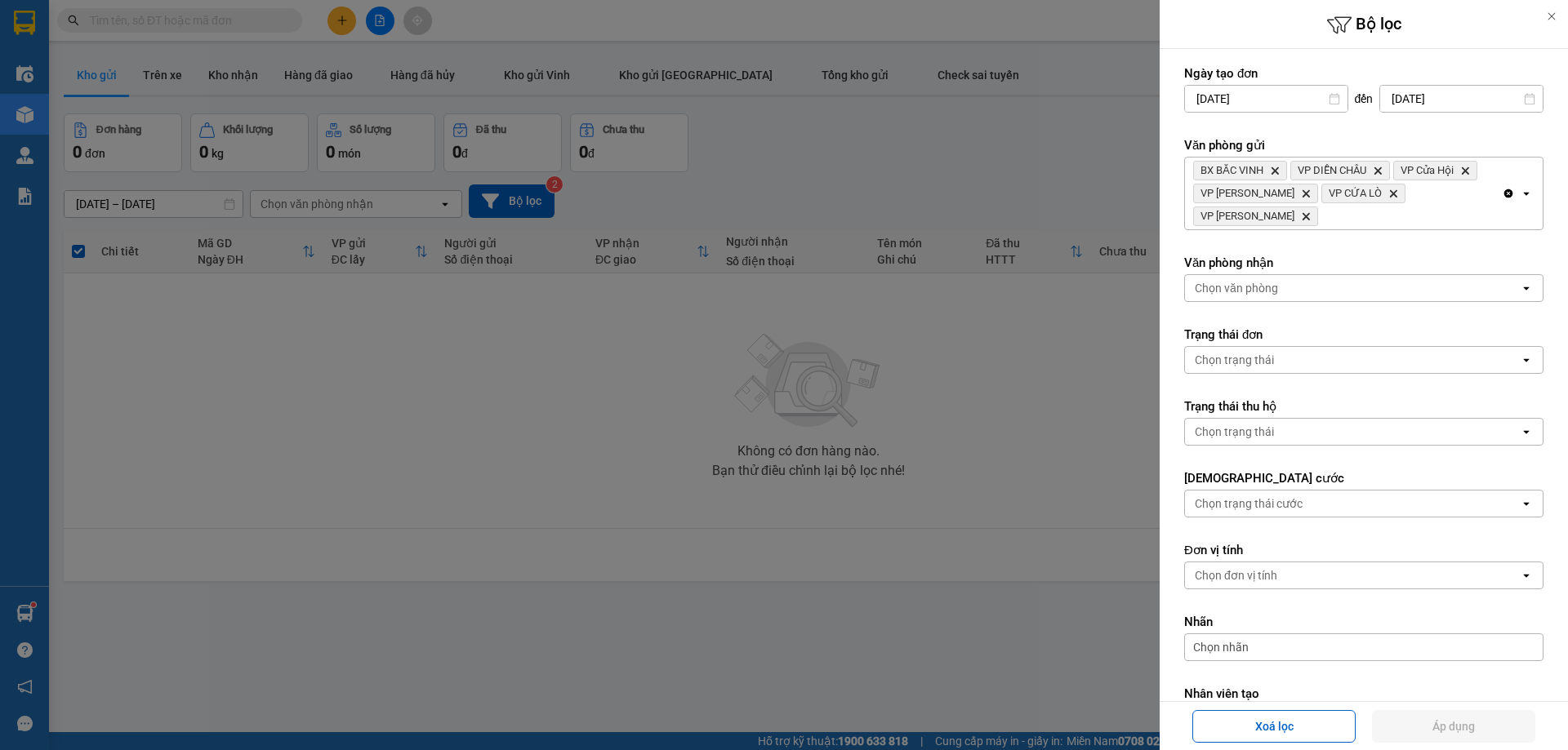
click at [1486, 202] on div "BX BẮC VINH Delete VP DIỄN CHÂU Delete VP Cửa Hội Delete VP Xuân Hội Delete VP …" at bounding box center [1343, 193] width 317 height 72
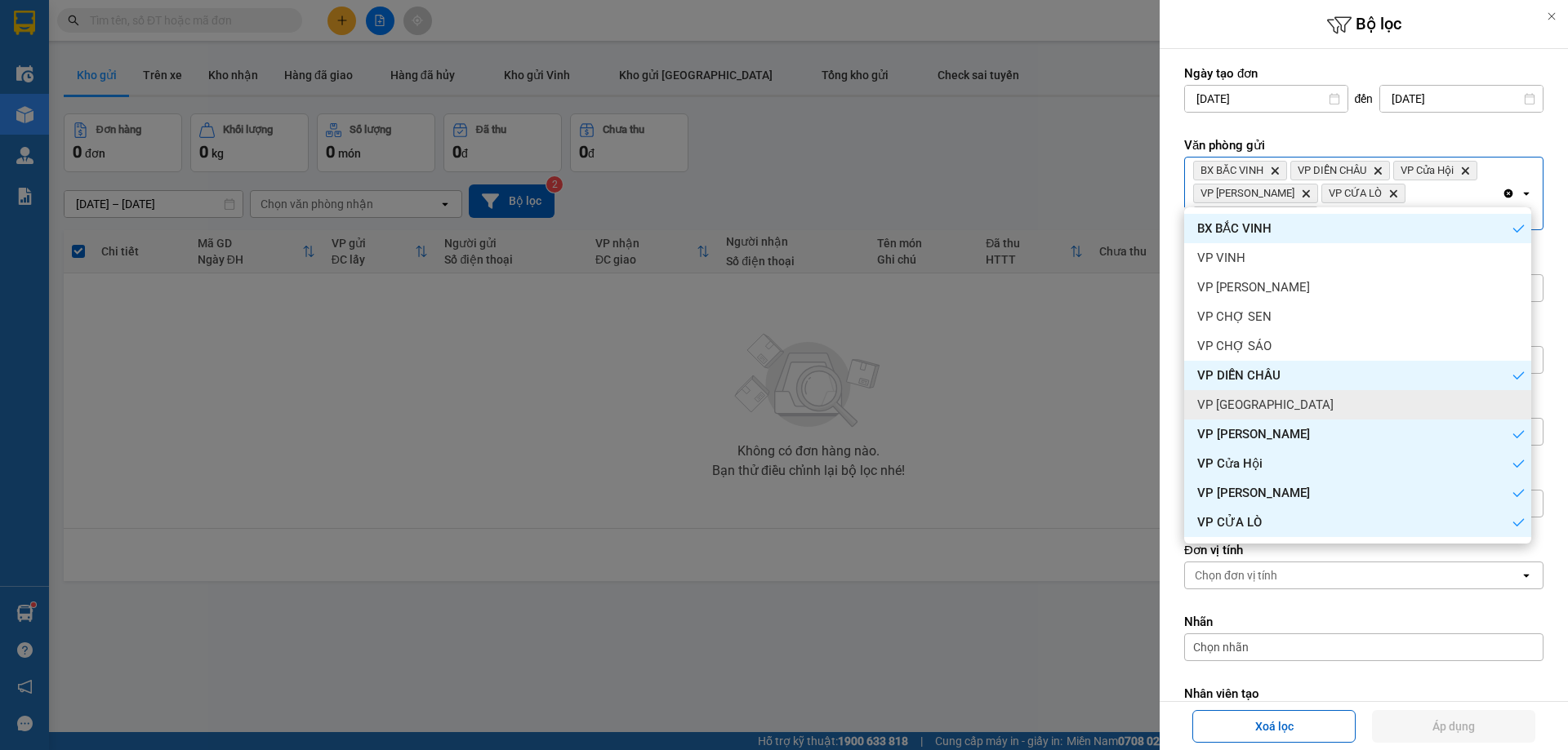
click at [1346, 399] on div "VP [GEOGRAPHIC_DATA]" at bounding box center [1357, 405] width 347 height 30
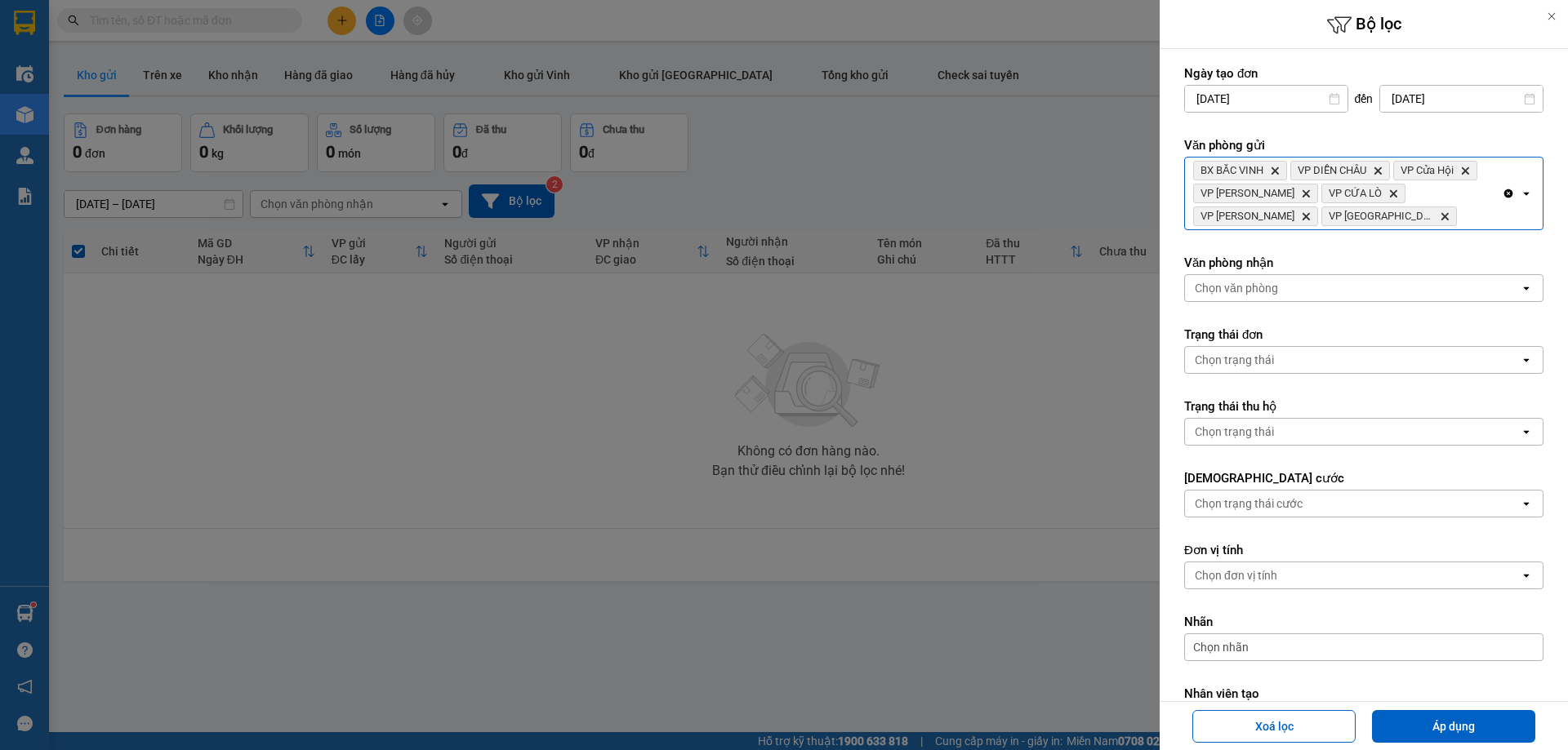
click at [1419, 748] on div "Xoá lọc Áp dụng" at bounding box center [1363, 725] width 408 height 49
click at [1424, 729] on button "Áp dụng" at bounding box center [1453, 726] width 163 height 32
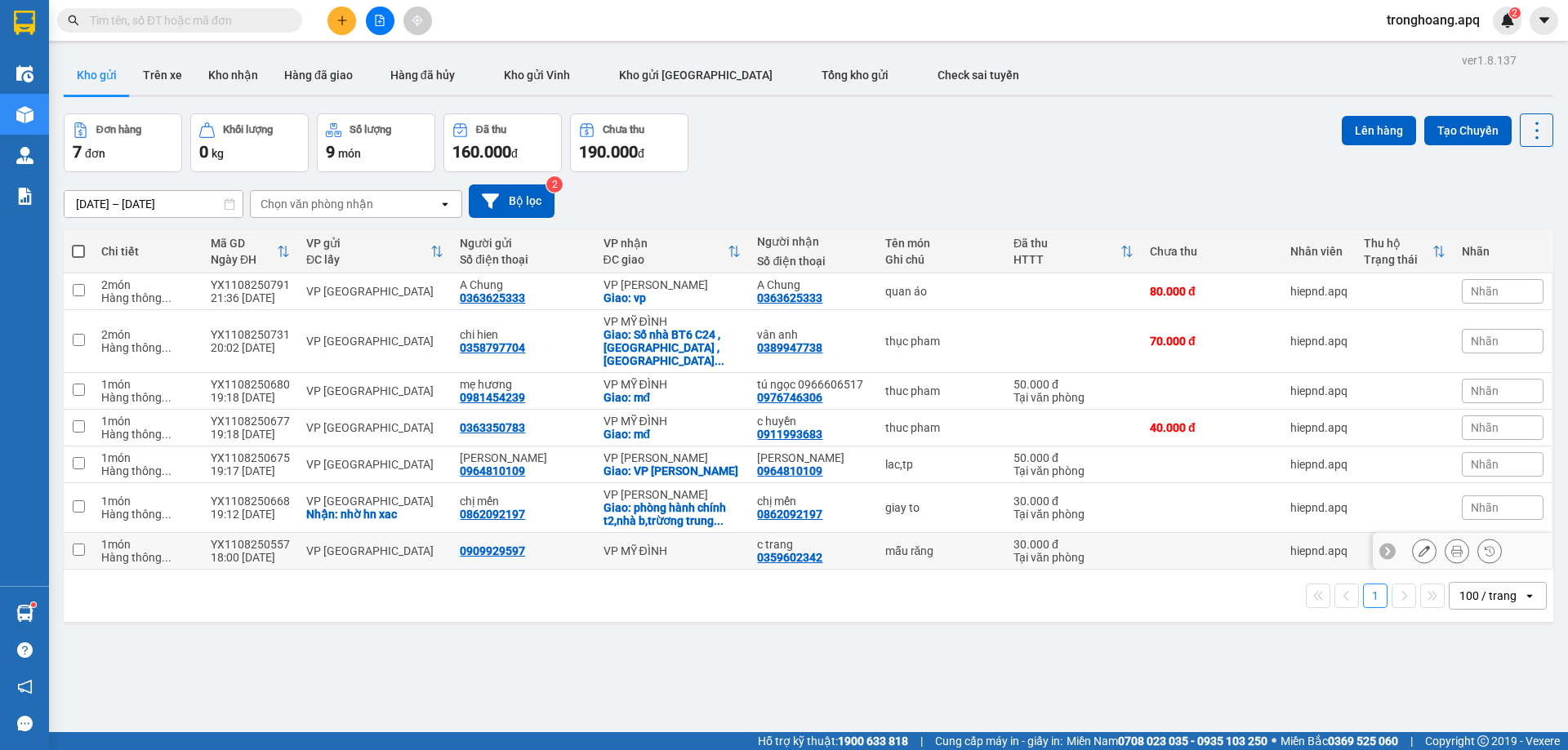
click at [681, 545] on div "VP MỸ ĐÌNH" at bounding box center [672, 551] width 138 height 13
checkbox input "true"
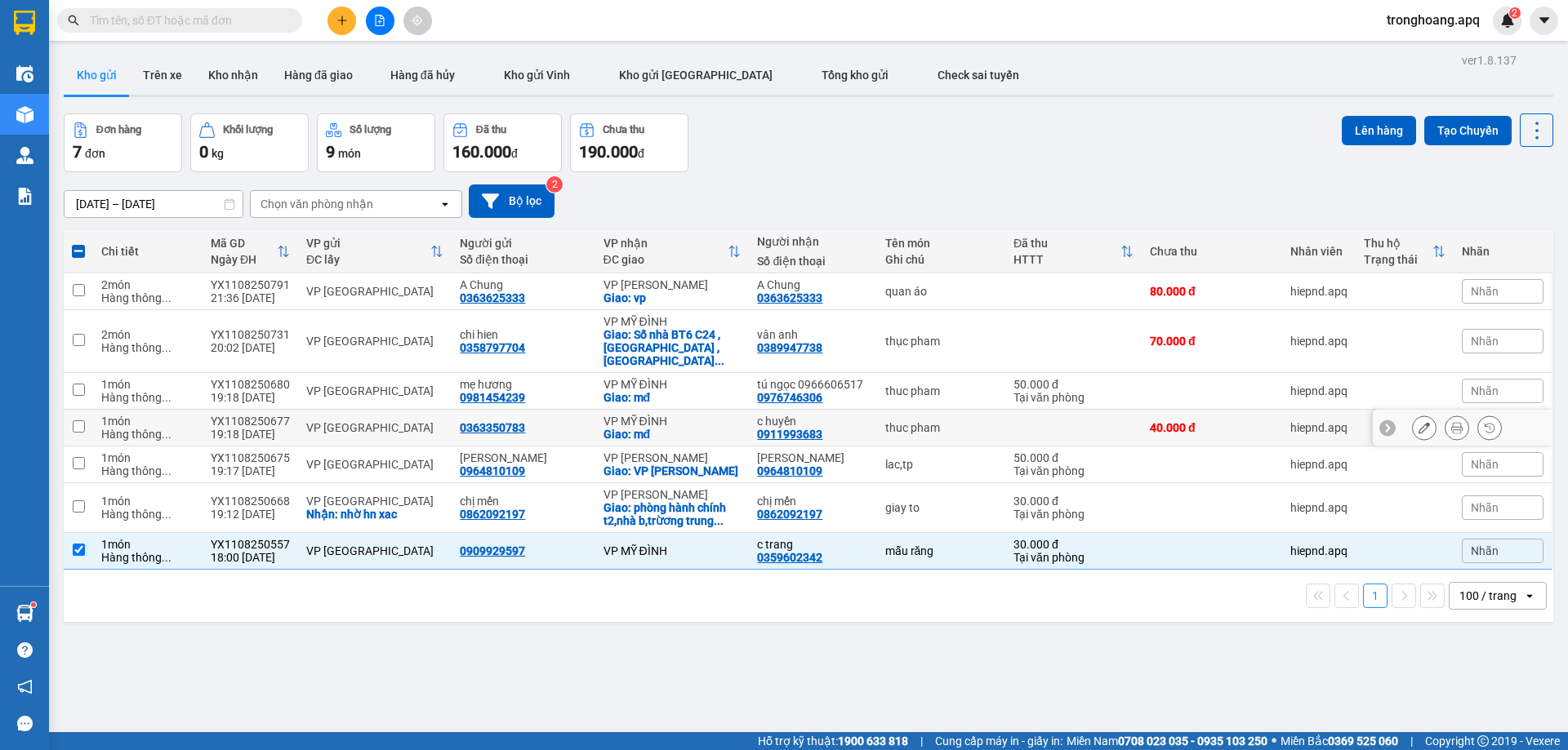
drag, startPoint x: 666, startPoint y: 414, endPoint x: 668, endPoint y: 395, distance: 19.1
click at [666, 415] on div "VP MỸ ĐÌNH Giao: mđ" at bounding box center [672, 428] width 138 height 26
checkbox input "true"
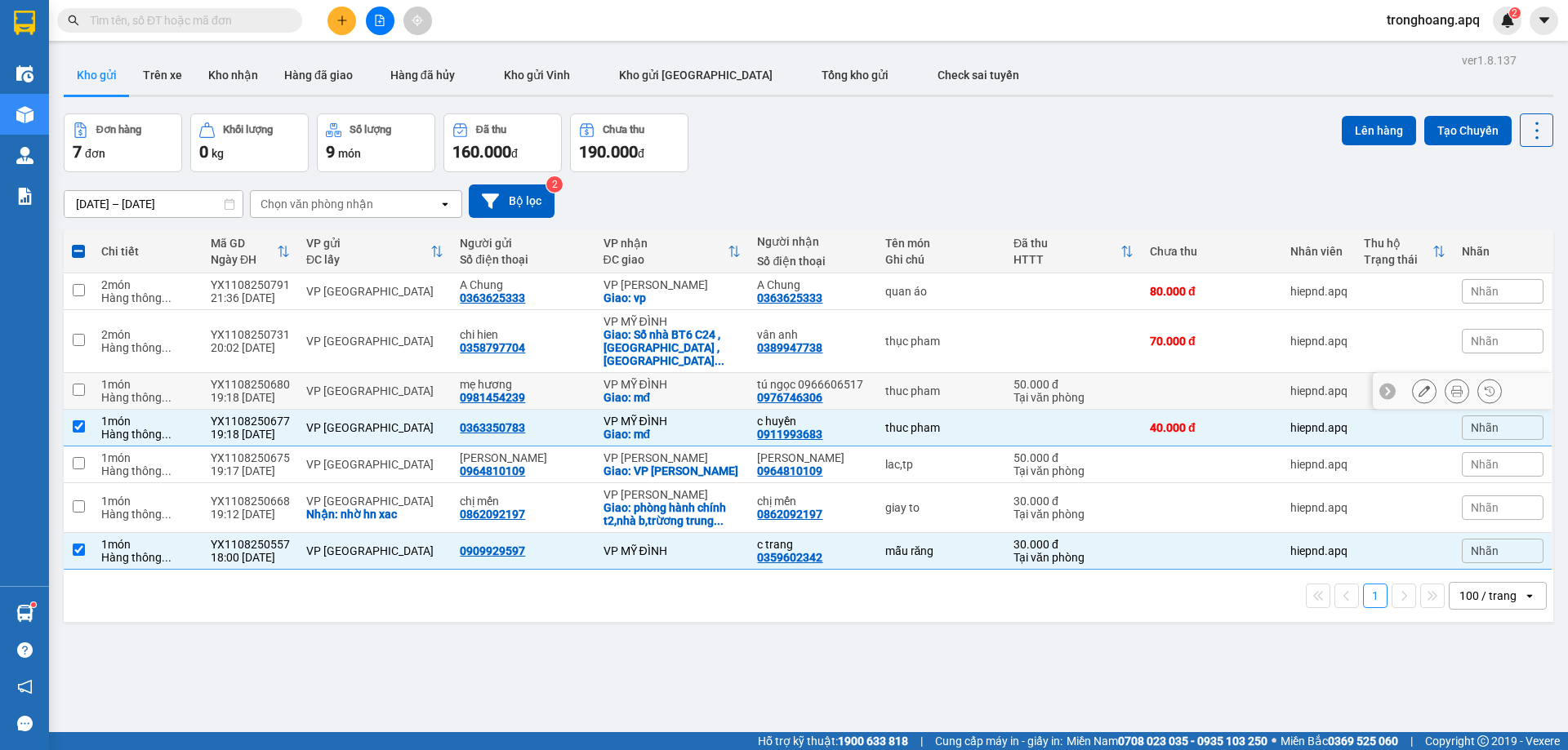
click at [668, 378] on div "VP MỸ ĐÌNH" at bounding box center [672, 383] width 138 height 13
checkbox input "true"
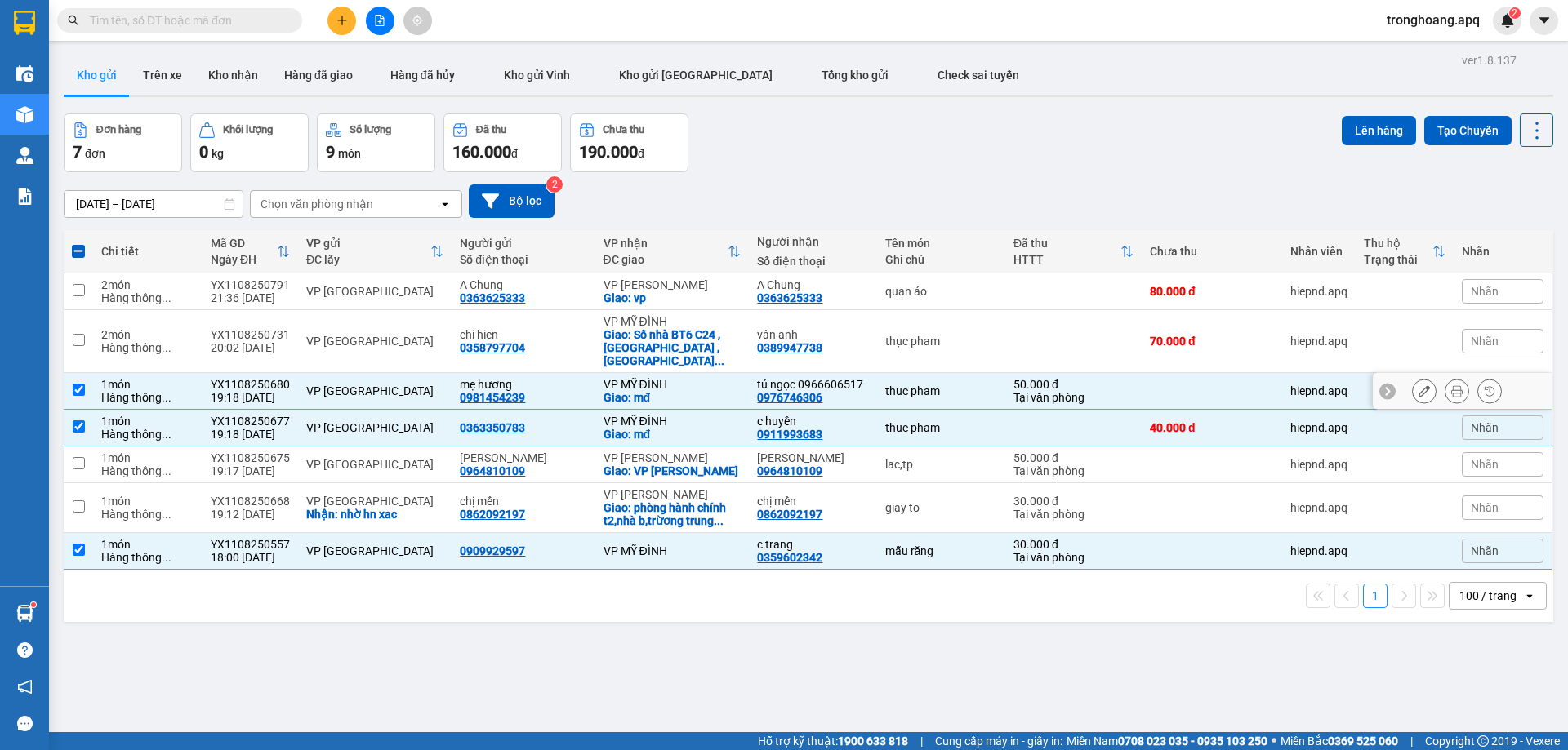
click at [668, 332] on div "Giao: Số nhà BT6 C24 , [GEOGRAPHIC_DATA] , [GEOGRAPHIC_DATA] ..." at bounding box center [672, 348] width 138 height 39
checkbox input "true"
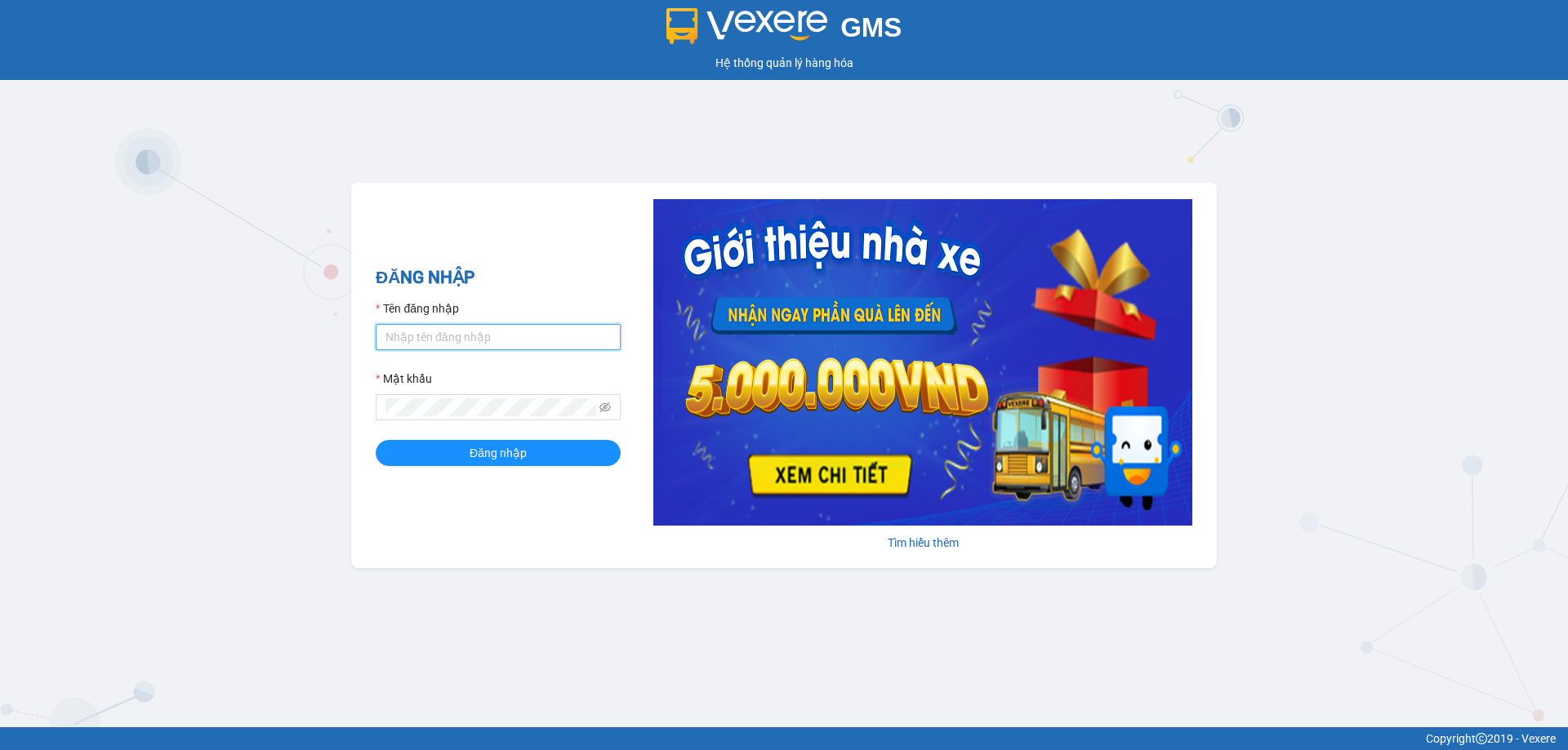
click at [464, 340] on input "Tên đăng nhập" at bounding box center [497, 337] width 245 height 26
click at [488, 322] on div "Tên đăng nhập" at bounding box center [497, 311] width 245 height 25
click at [492, 336] on input "truonghien.apq" at bounding box center [497, 337] width 245 height 26
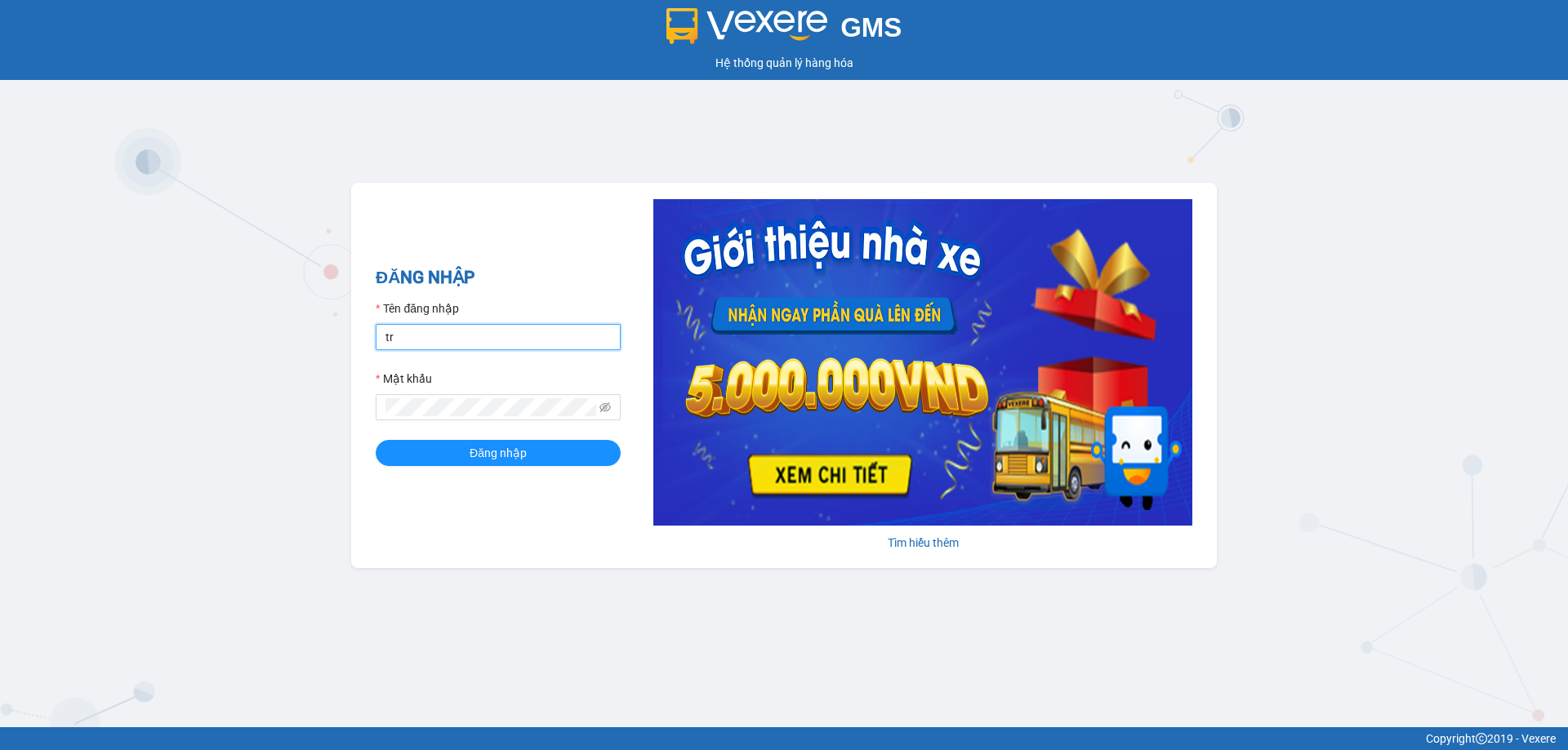
type input "tronghoang.apq"
click at [375, 439] on button "Đăng nhập" at bounding box center [497, 452] width 245 height 26
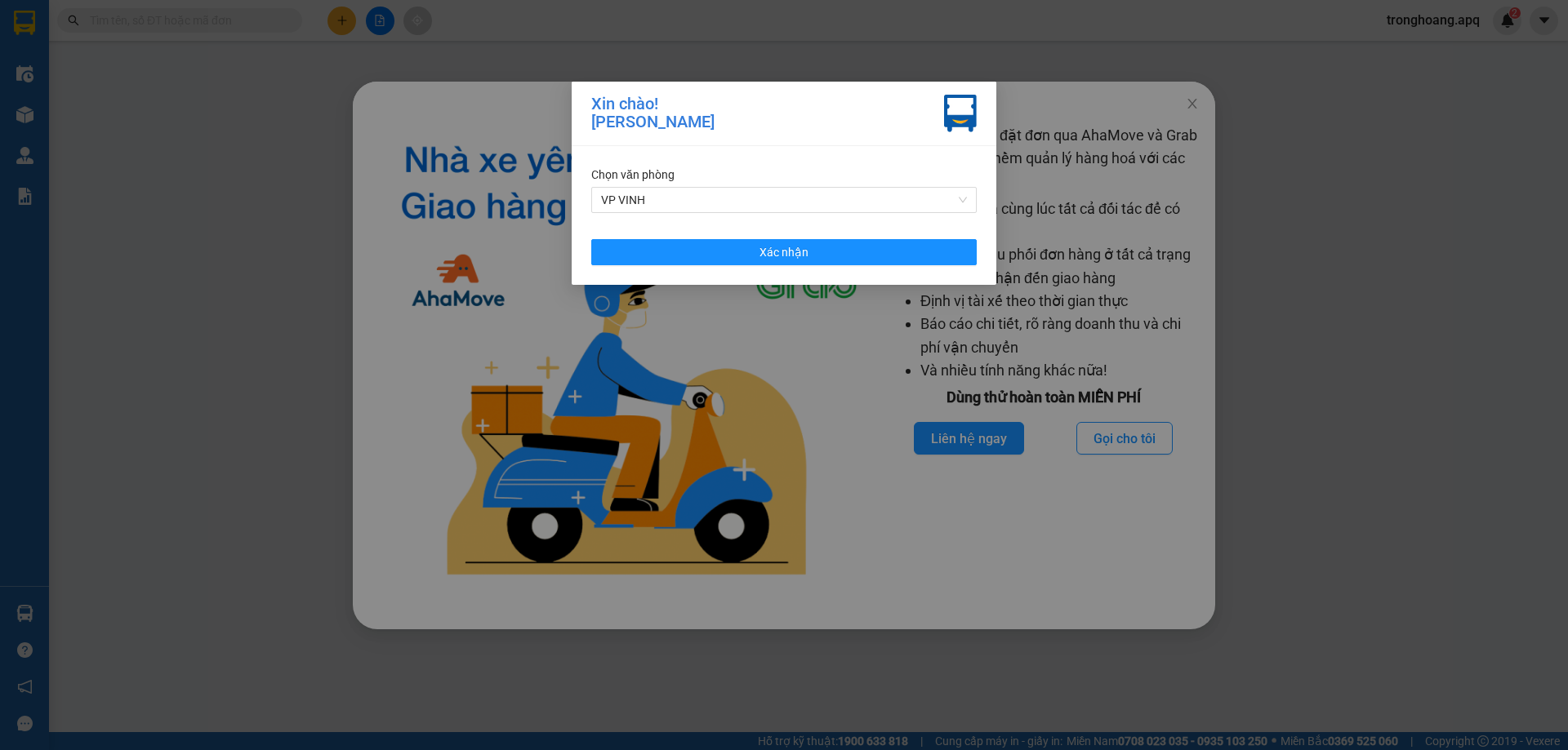
click at [721, 267] on div "Chọn văn phòng VP VINH Xác nhận" at bounding box center [784, 215] width 424 height 139
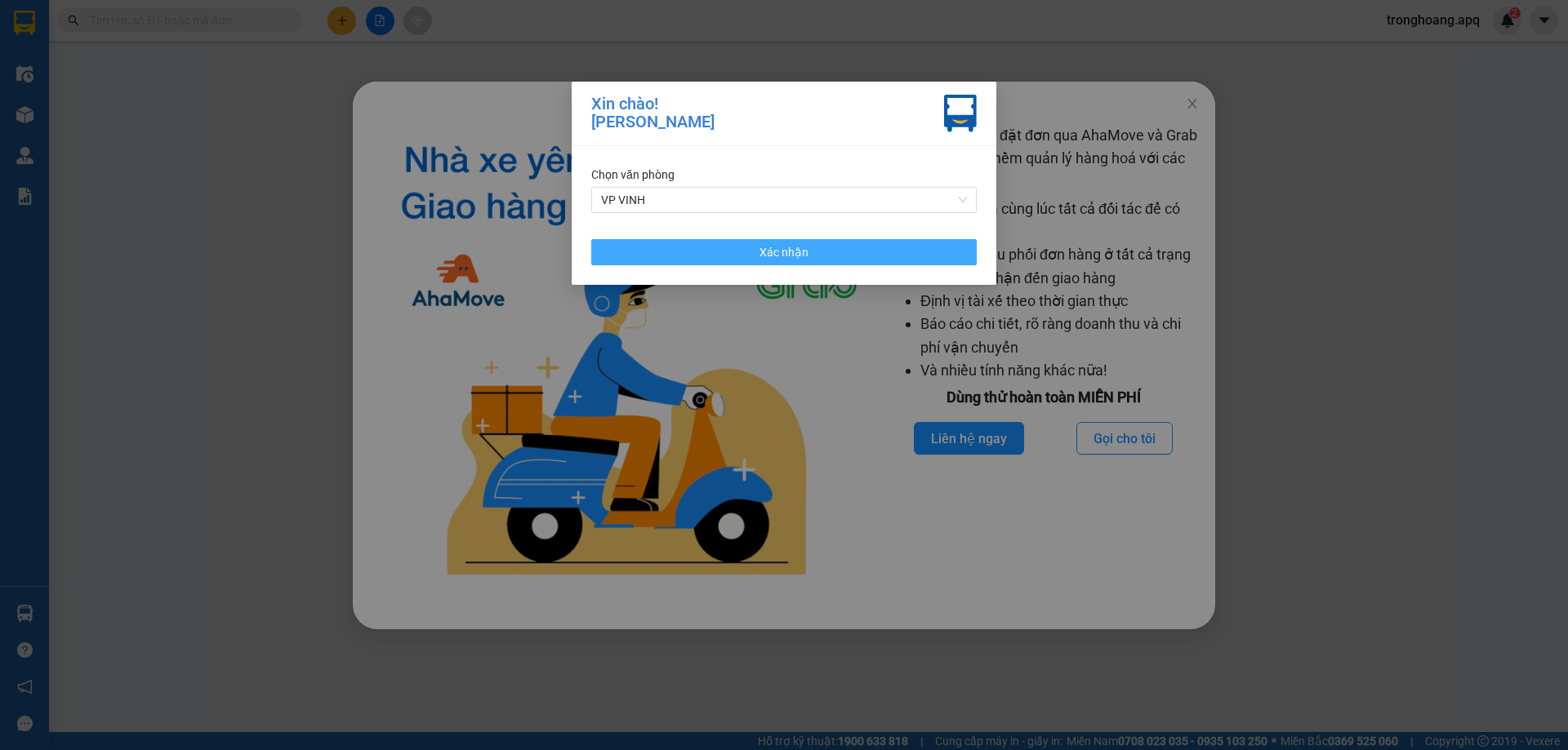
click at [879, 255] on button "Xác nhận" at bounding box center [784, 252] width 385 height 26
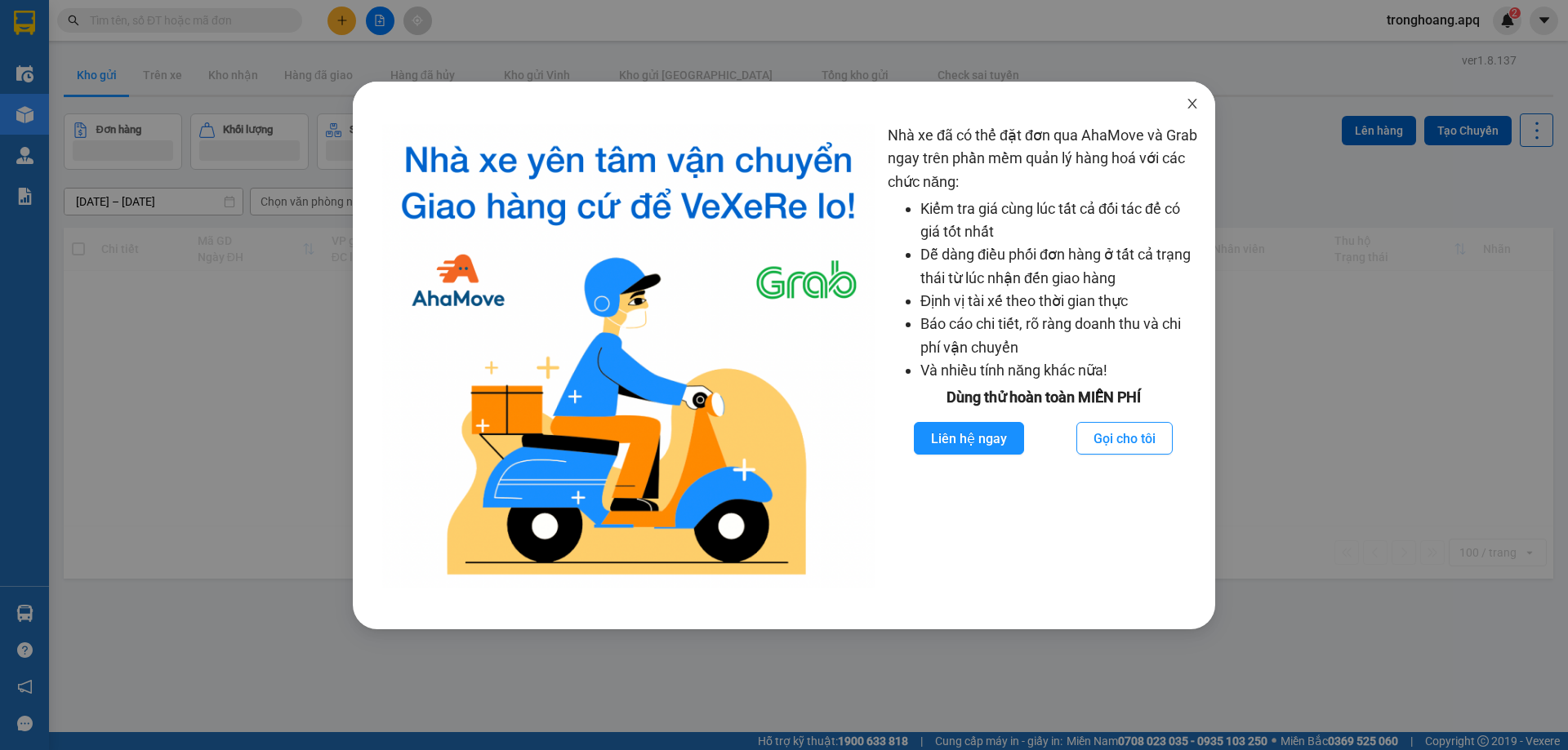
click at [1196, 116] on span "Close" at bounding box center [1192, 104] width 46 height 46
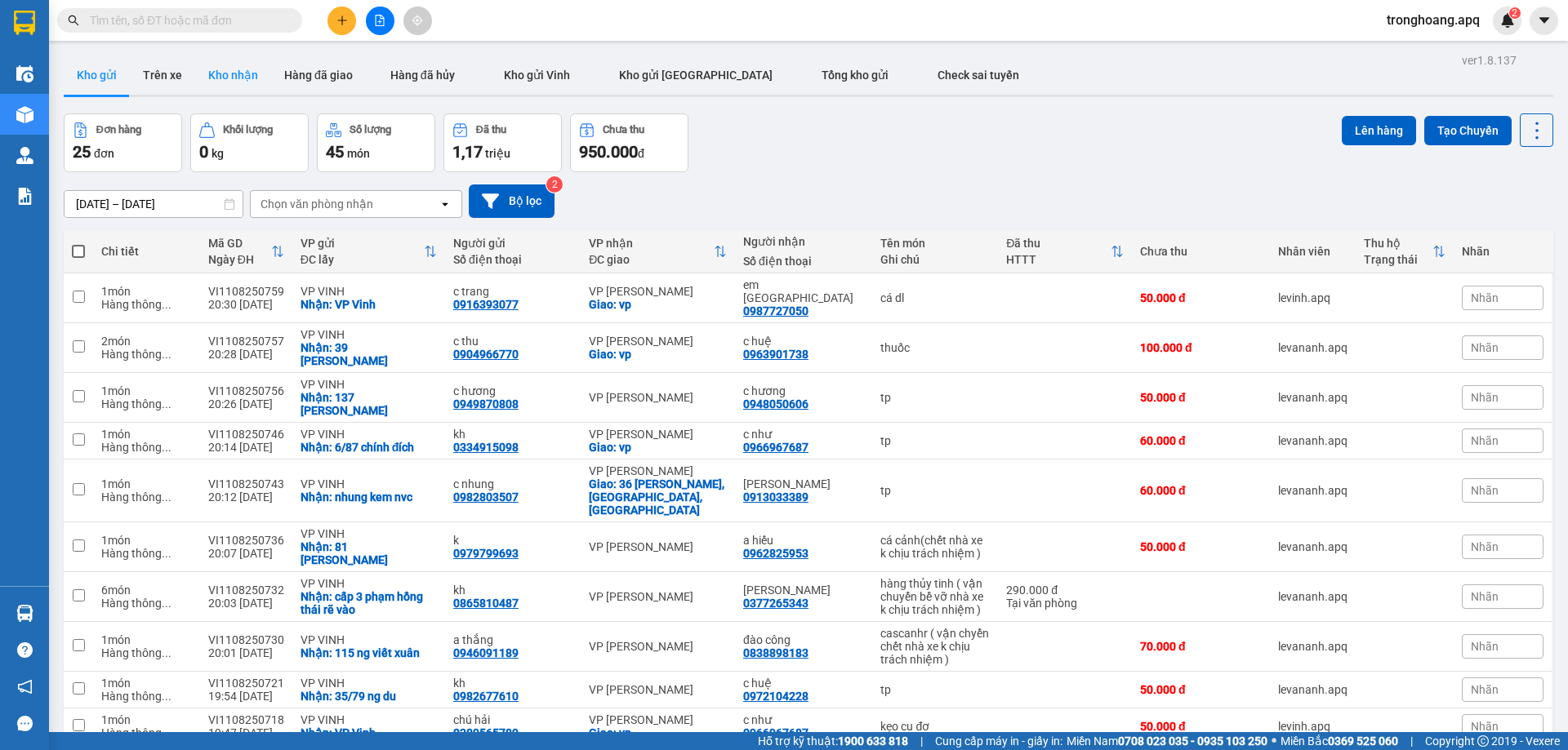
click at [232, 77] on button "Kho nhận" at bounding box center [233, 75] width 76 height 39
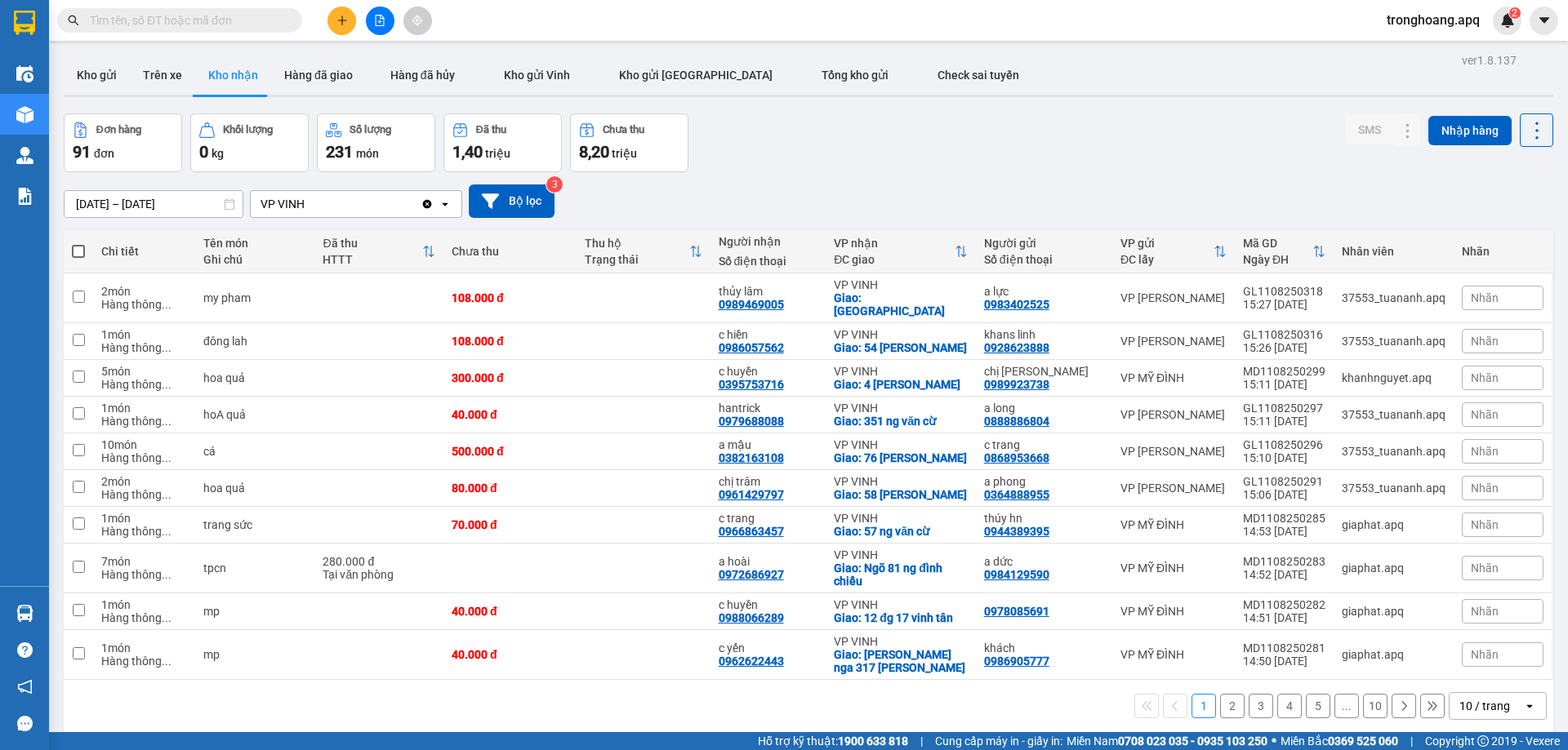
click at [799, 162] on div "Đơn hàng 91 đơn Khối lượng 0 kg Số lượng 231 món Đã thu 1,40 triệu Chưa thu 8,2…" at bounding box center [808, 143] width 1489 height 59
click at [383, 18] on icon "file-add" at bounding box center [379, 20] width 11 height 11
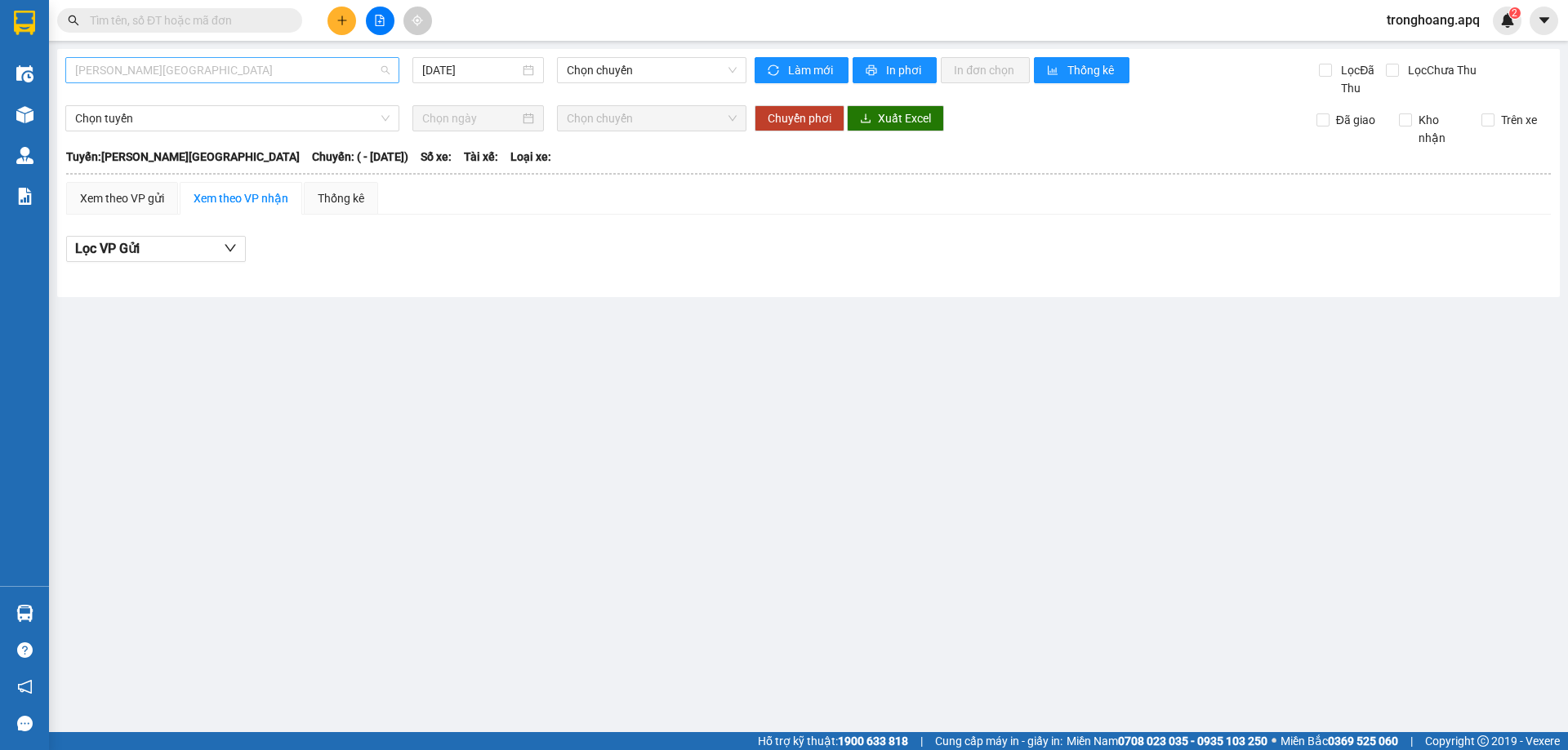
click at [235, 66] on span "[PERSON_NAME][GEOGRAPHIC_DATA]" at bounding box center [232, 70] width 314 height 25
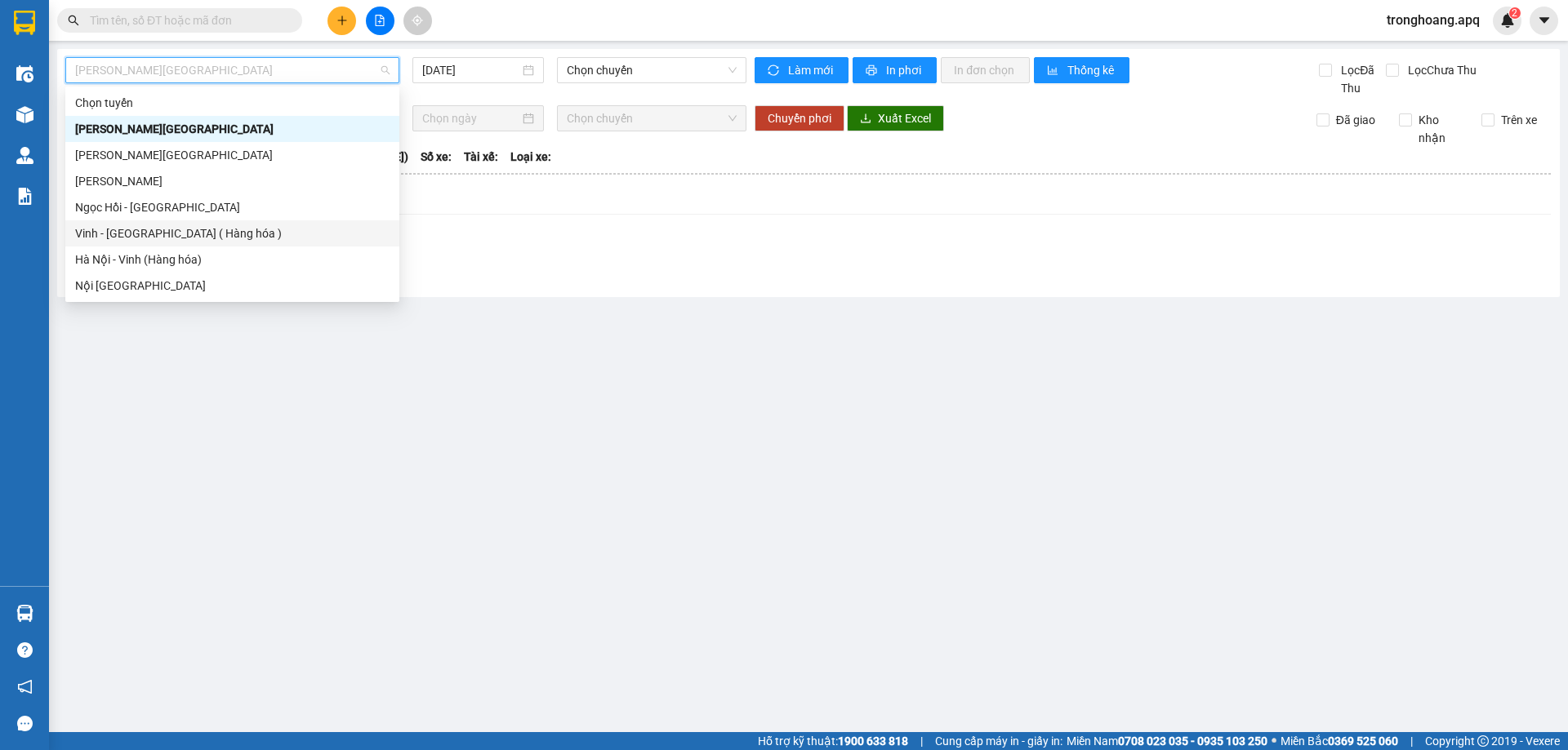
click at [205, 228] on div "Vinh - [GEOGRAPHIC_DATA] ( Hàng hóa )" at bounding box center [232, 233] width 314 height 18
type input "[DATE]"
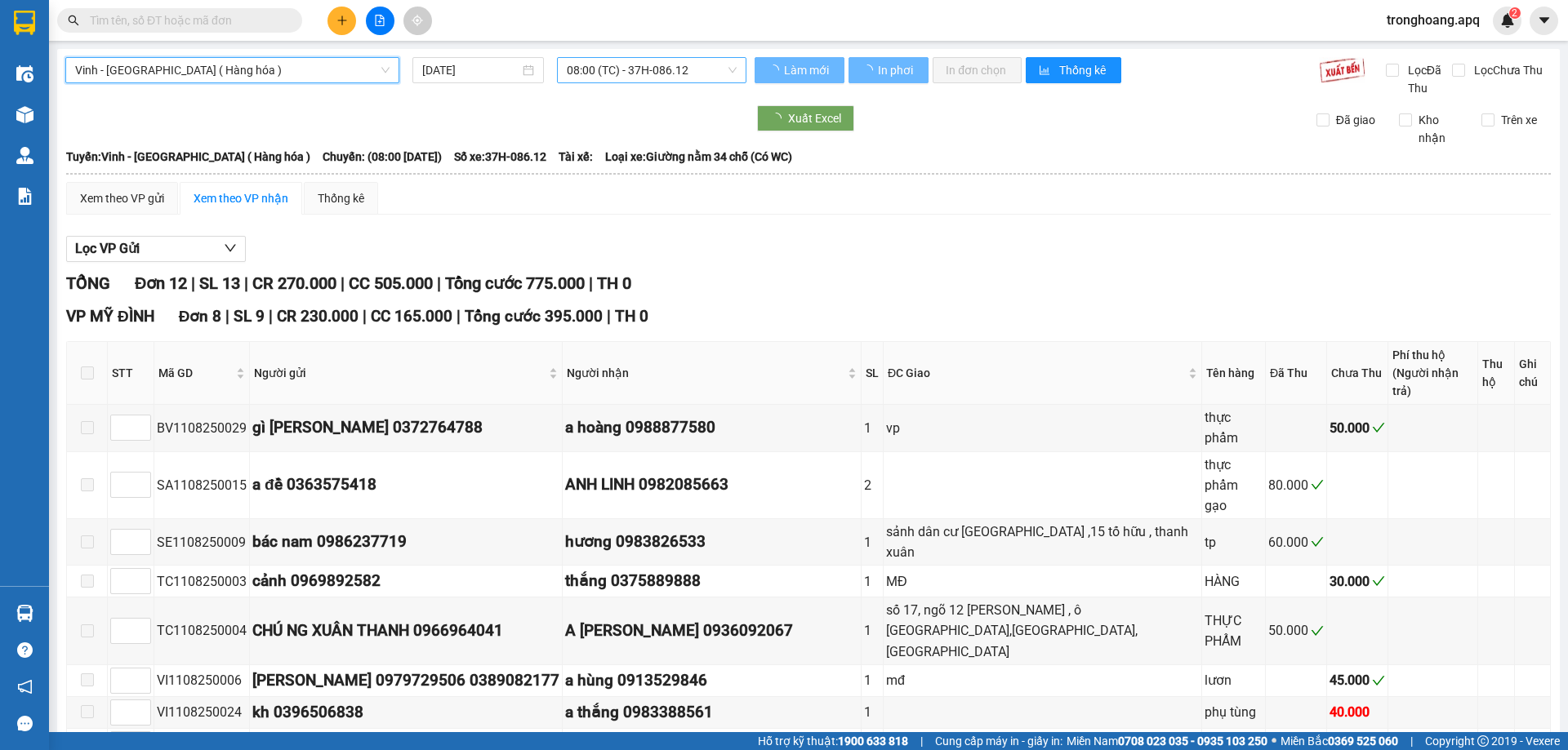
click at [604, 80] on span "08:00 (TC) - 37H-086.12" at bounding box center [652, 70] width 170 height 25
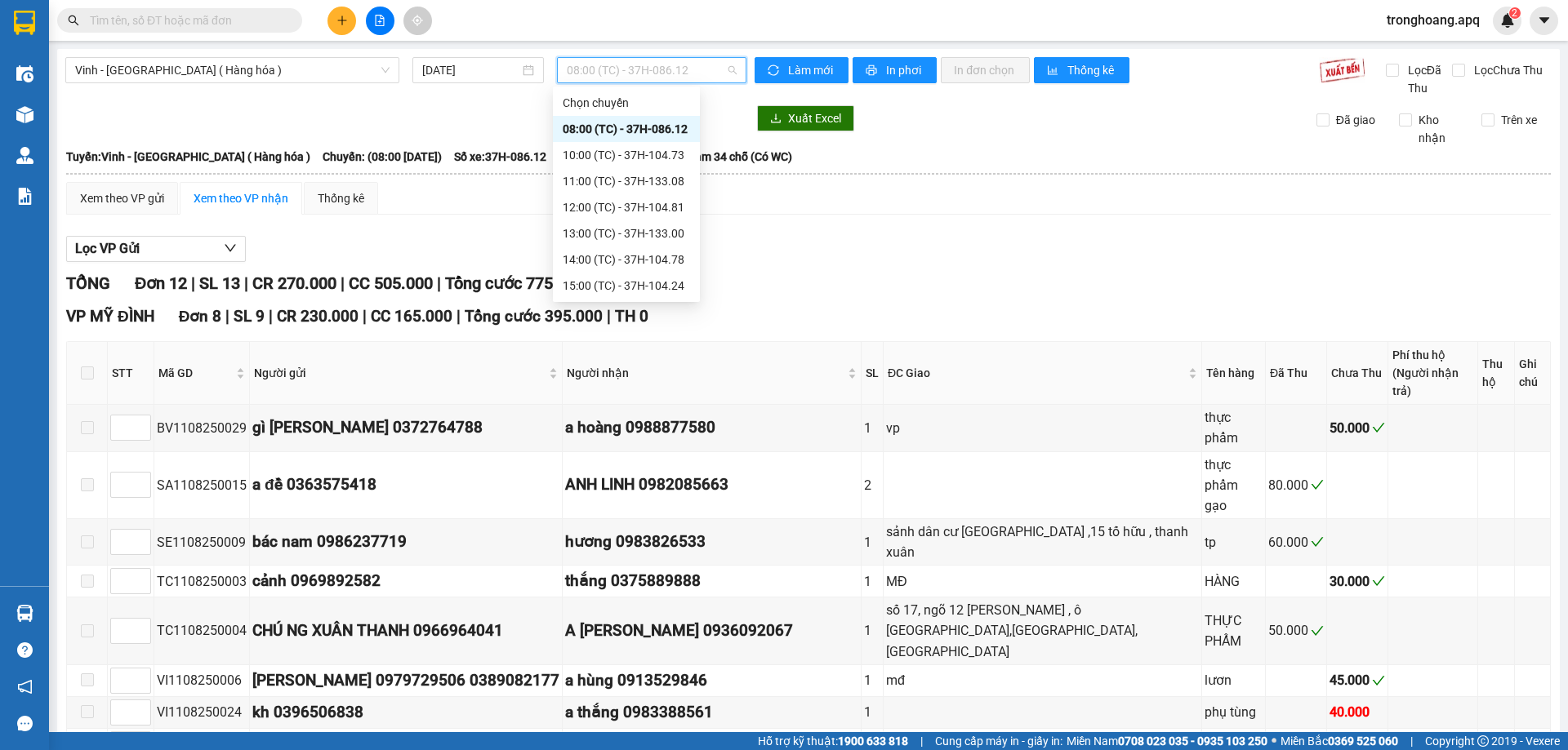
scroll to position [261, 0]
click at [681, 143] on div "23:05 (TC) - 37H-133.02" at bounding box center [626, 154] width 147 height 26
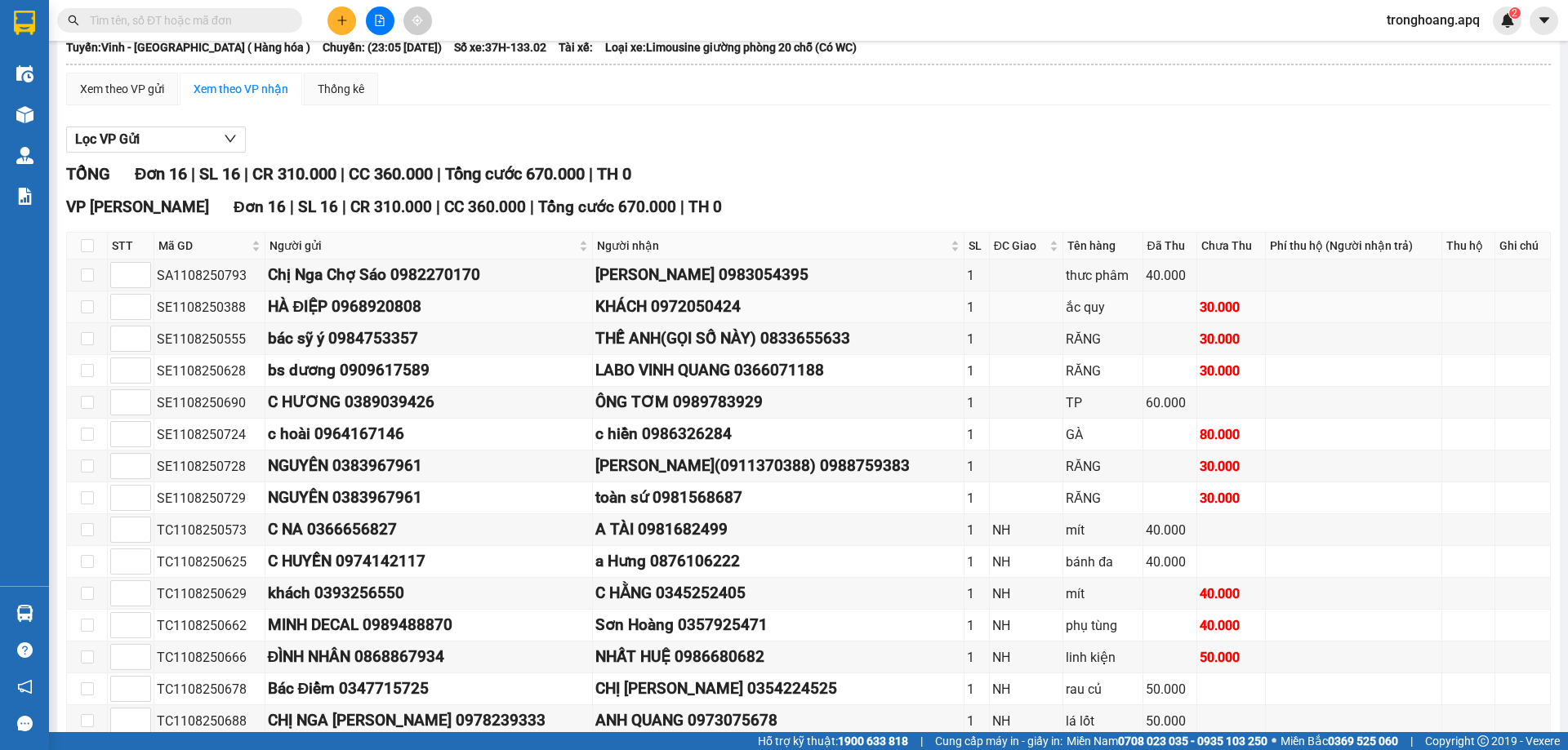
scroll to position [230, 0]
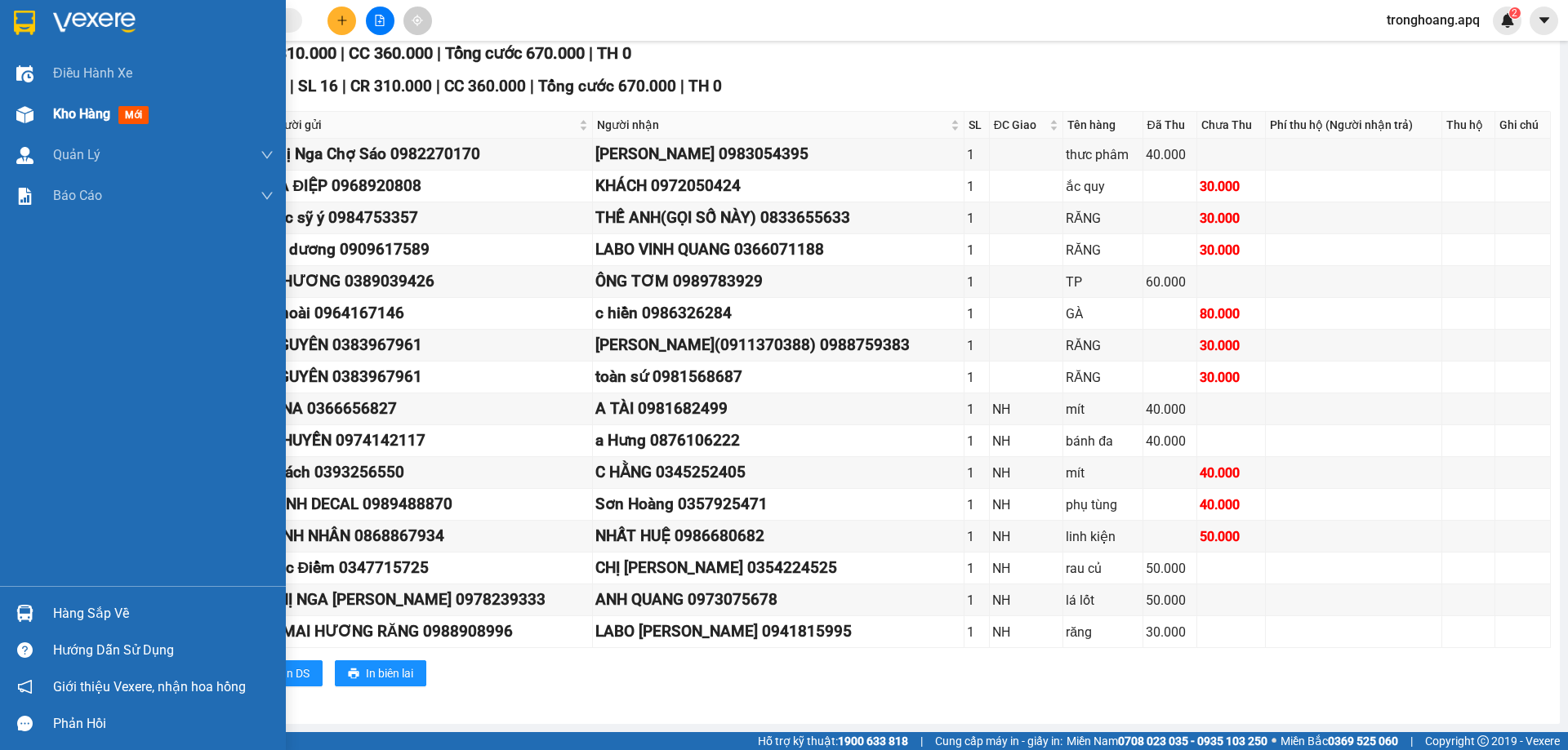
click at [19, 95] on div "Kho hàng mới" at bounding box center [143, 115] width 286 height 41
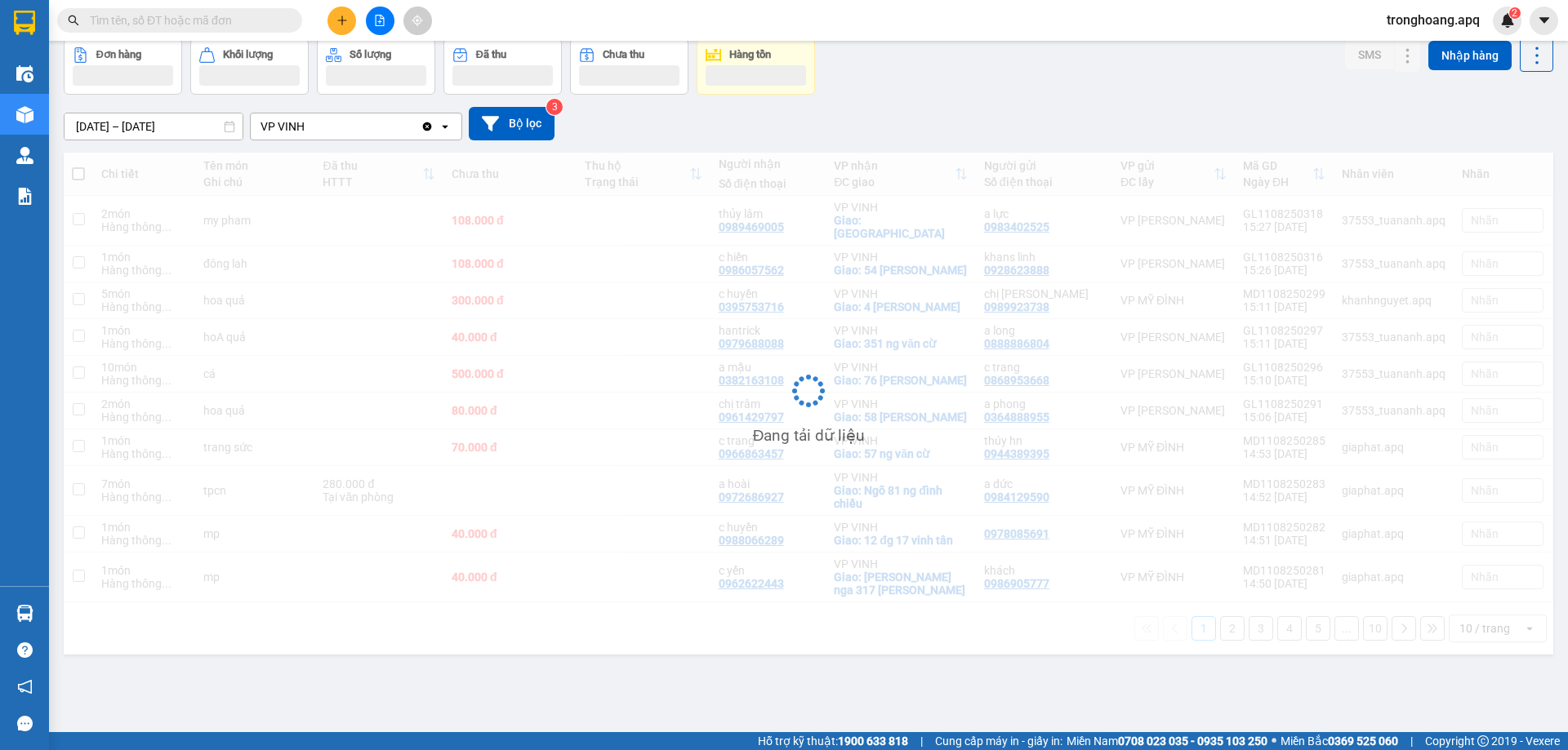
scroll to position [75, 0]
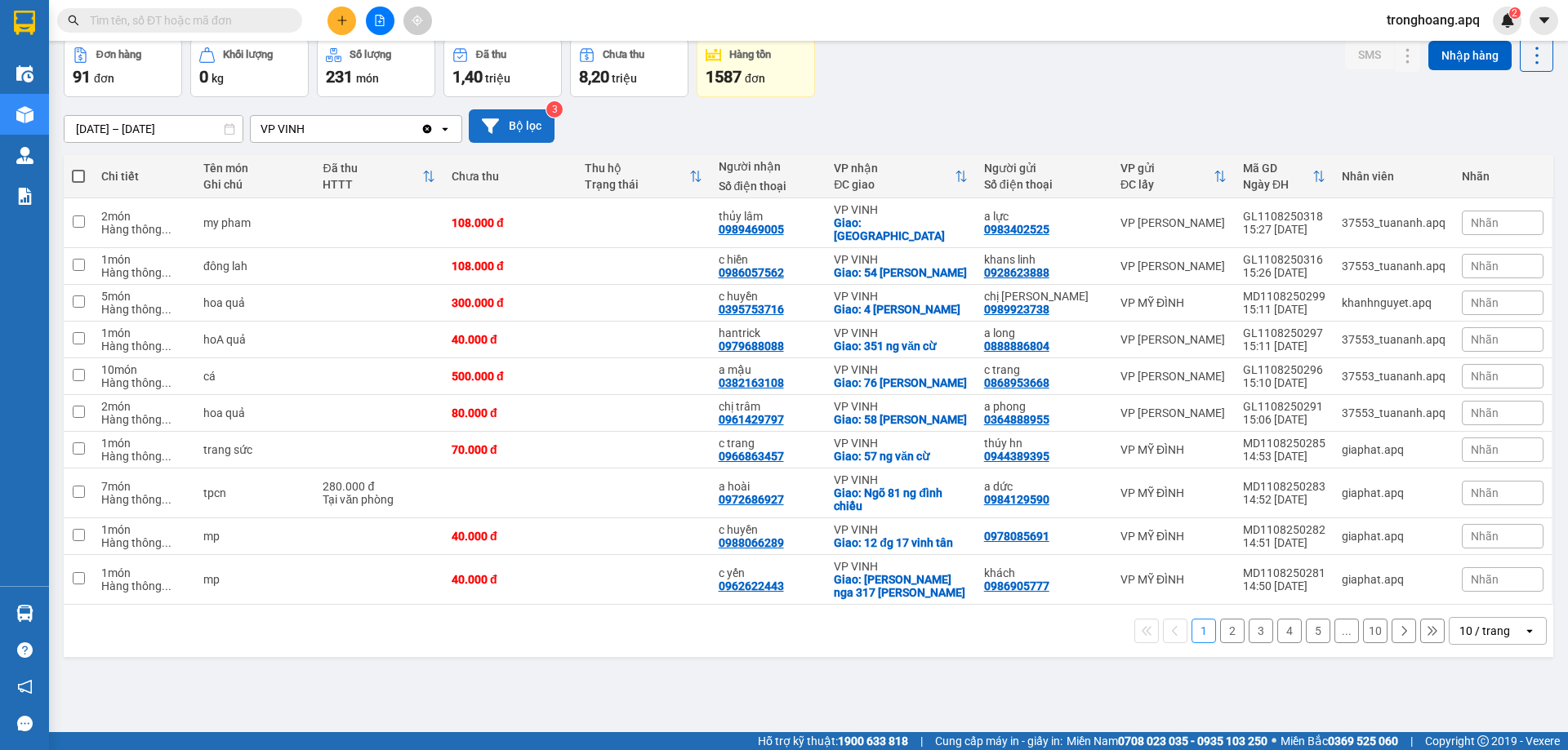
click at [521, 132] on button "Bộ lọc" at bounding box center [511, 126] width 86 height 33
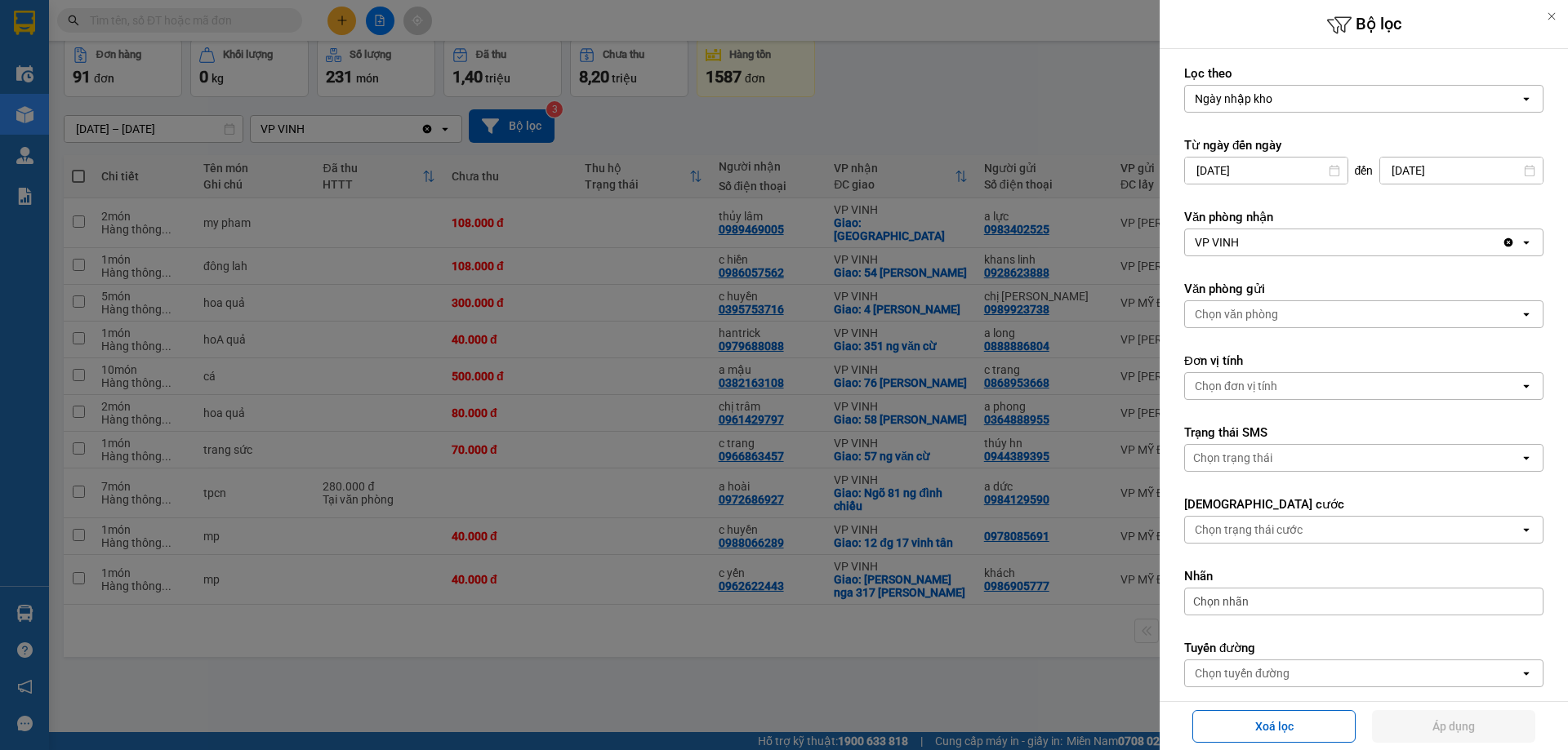
click at [1289, 311] on div "Chọn văn phòng" at bounding box center [1352, 314] width 334 height 26
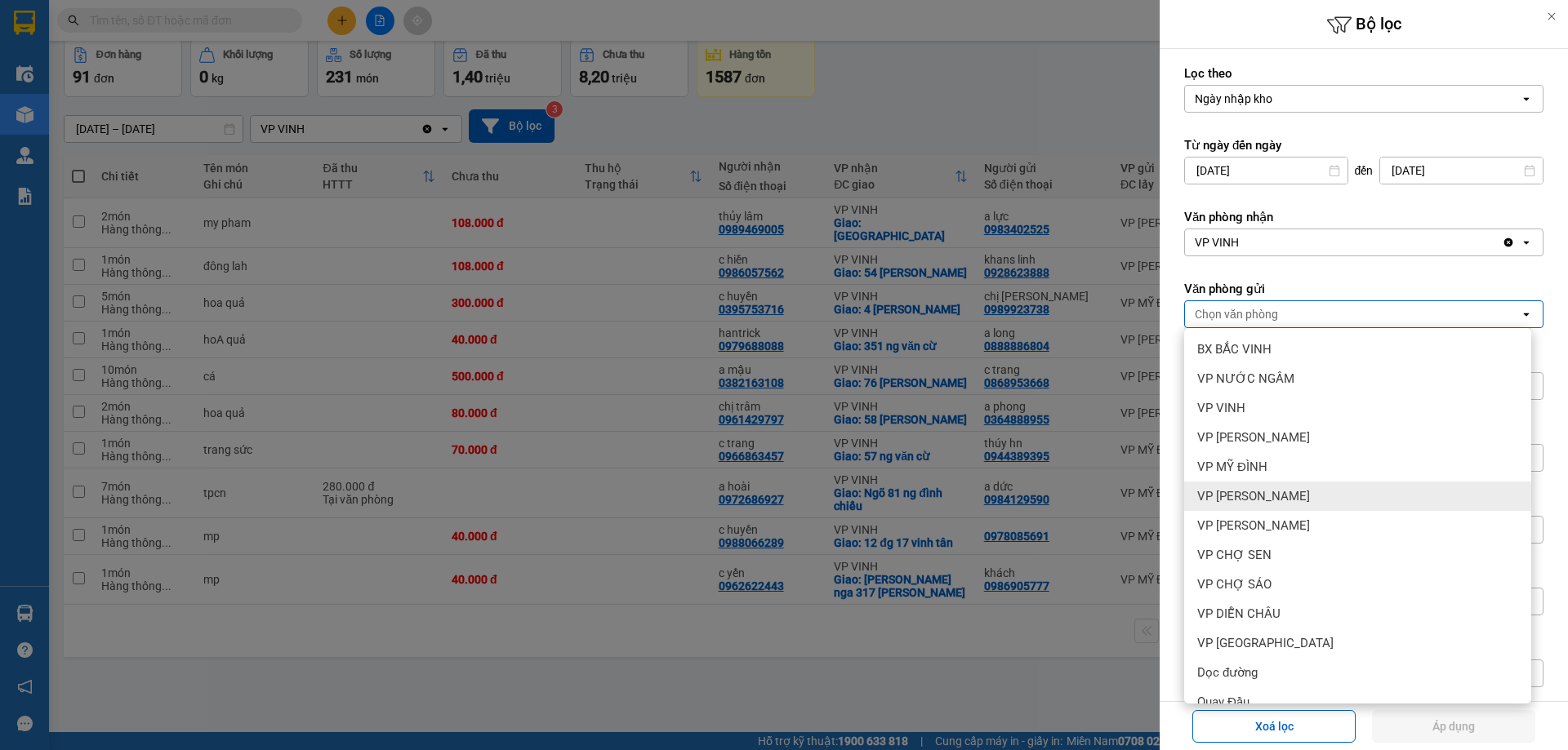
click at [1277, 484] on div "VP [PERSON_NAME]" at bounding box center [1357, 496] width 347 height 30
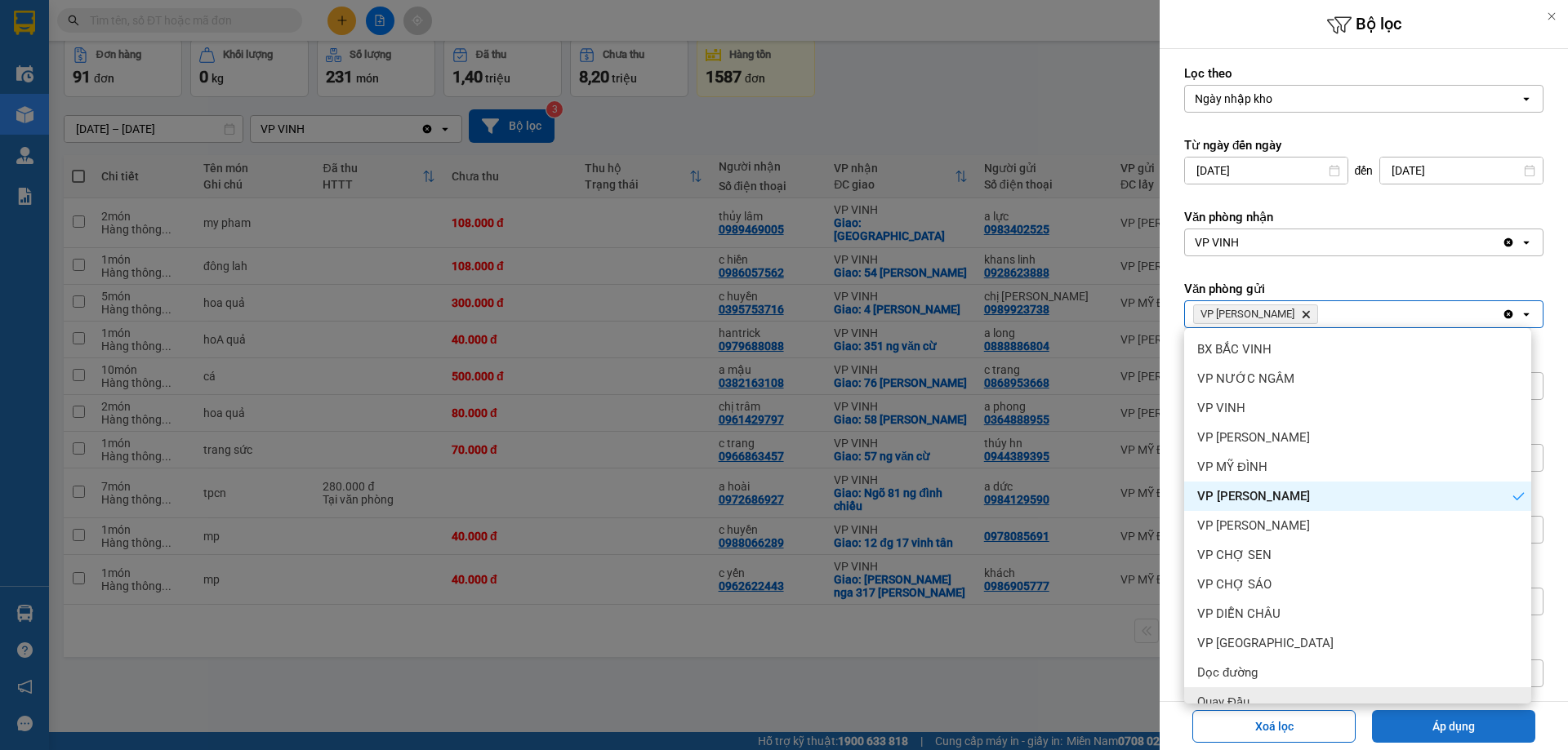
click at [1436, 720] on button "Áp dụng" at bounding box center [1453, 726] width 163 height 32
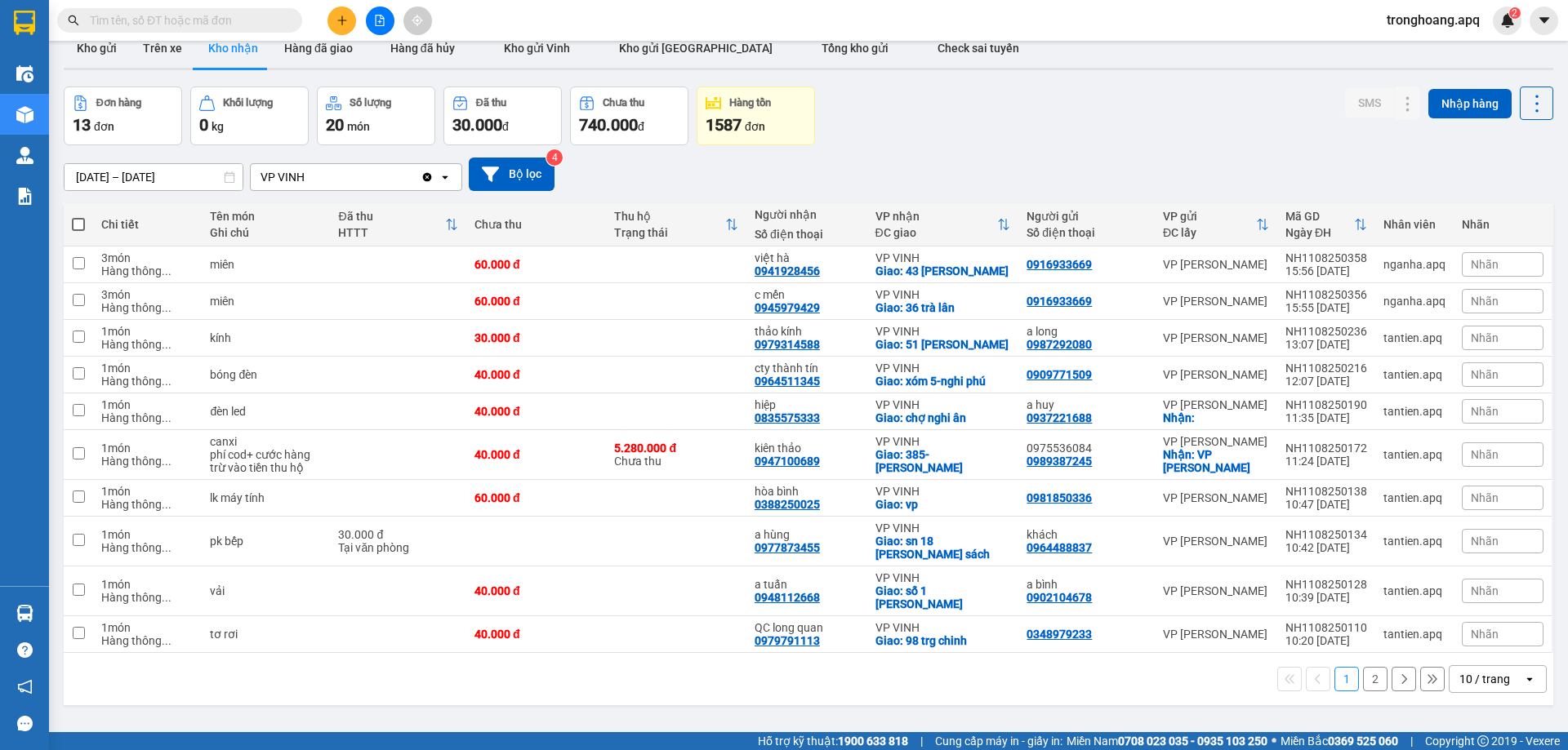
scroll to position [0, 0]
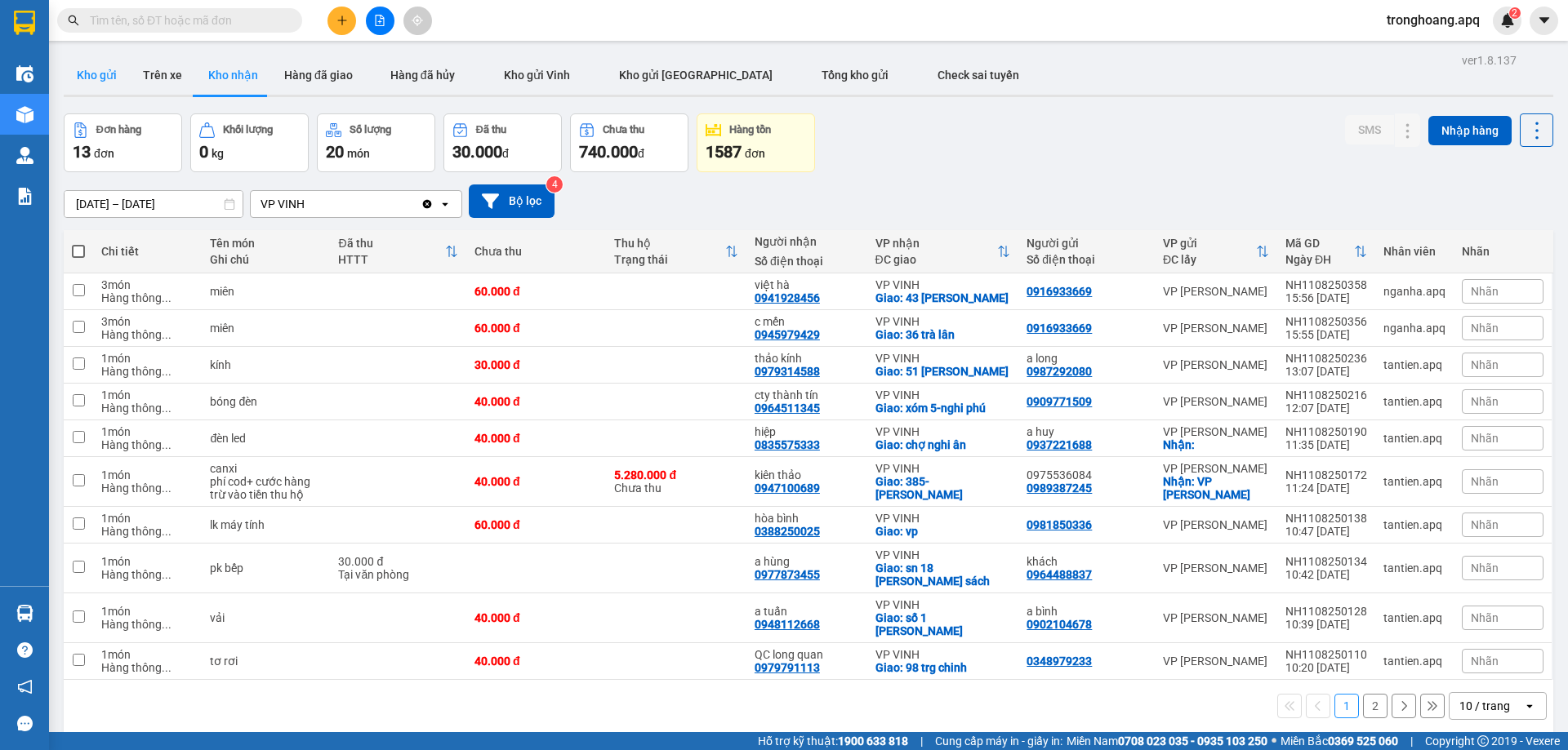
click at [93, 76] on button "Kho gửi" at bounding box center [97, 75] width 66 height 39
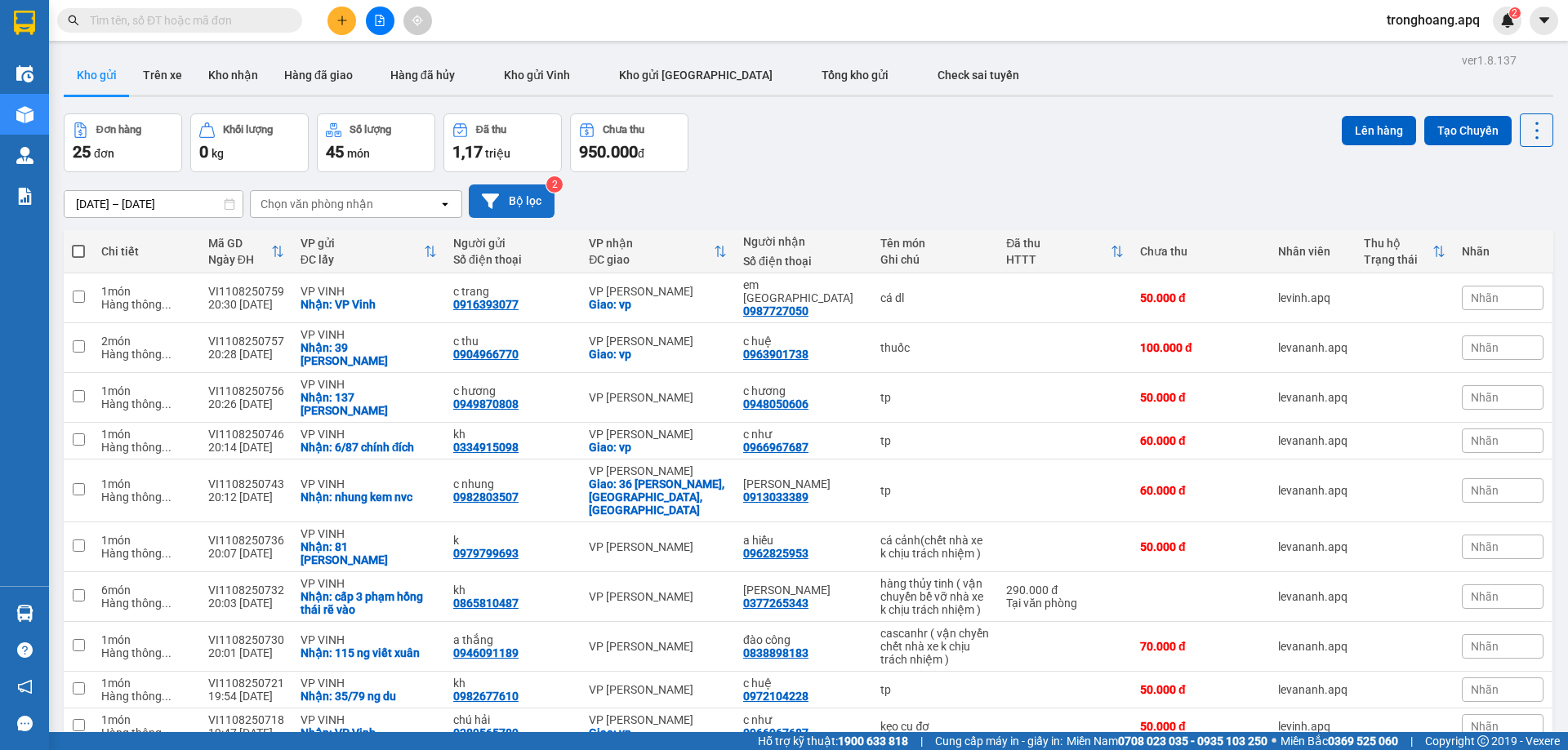
click at [503, 208] on button "Bộ lọc" at bounding box center [511, 200] width 86 height 33
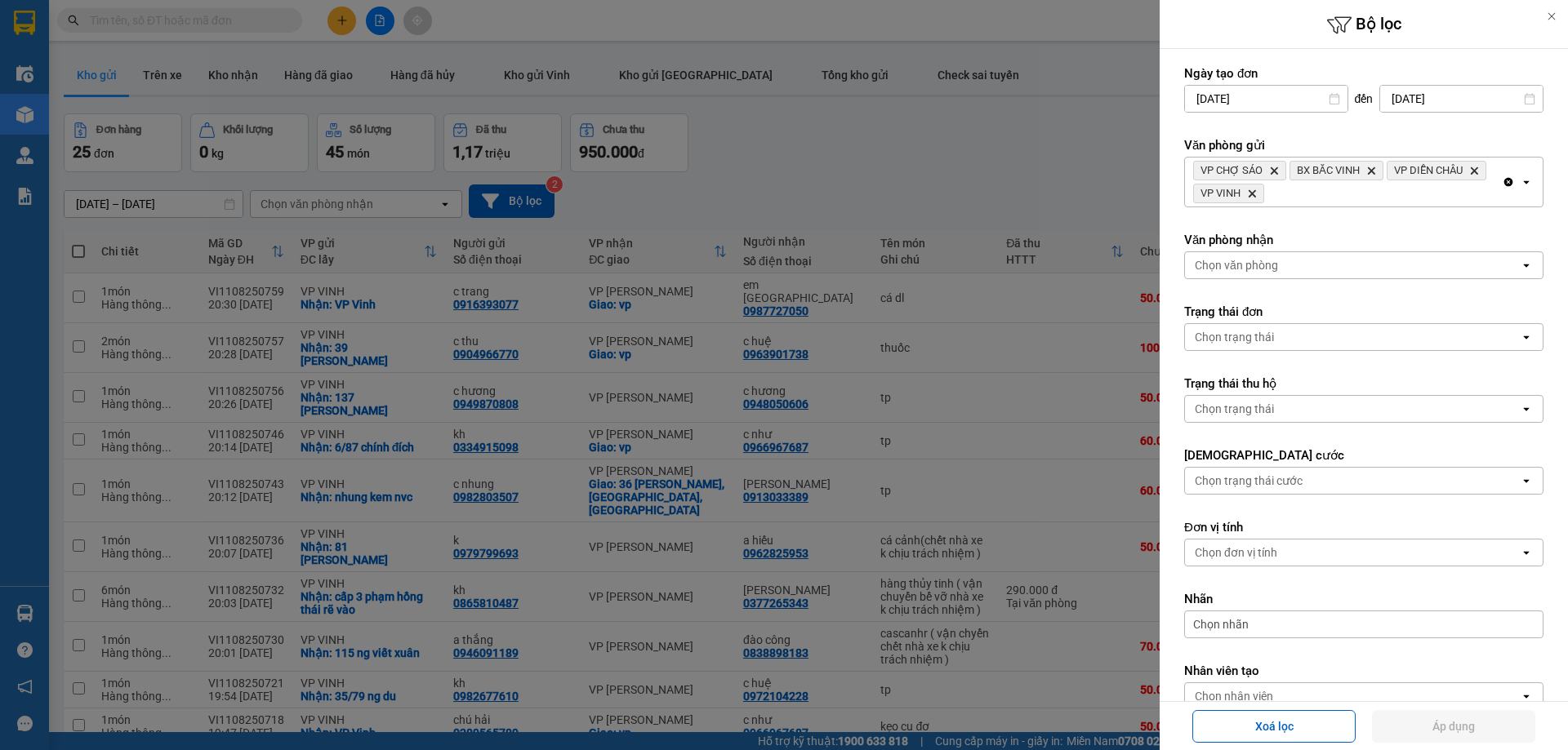
click at [1296, 266] on div "Chọn văn phòng" at bounding box center [1352, 265] width 334 height 26
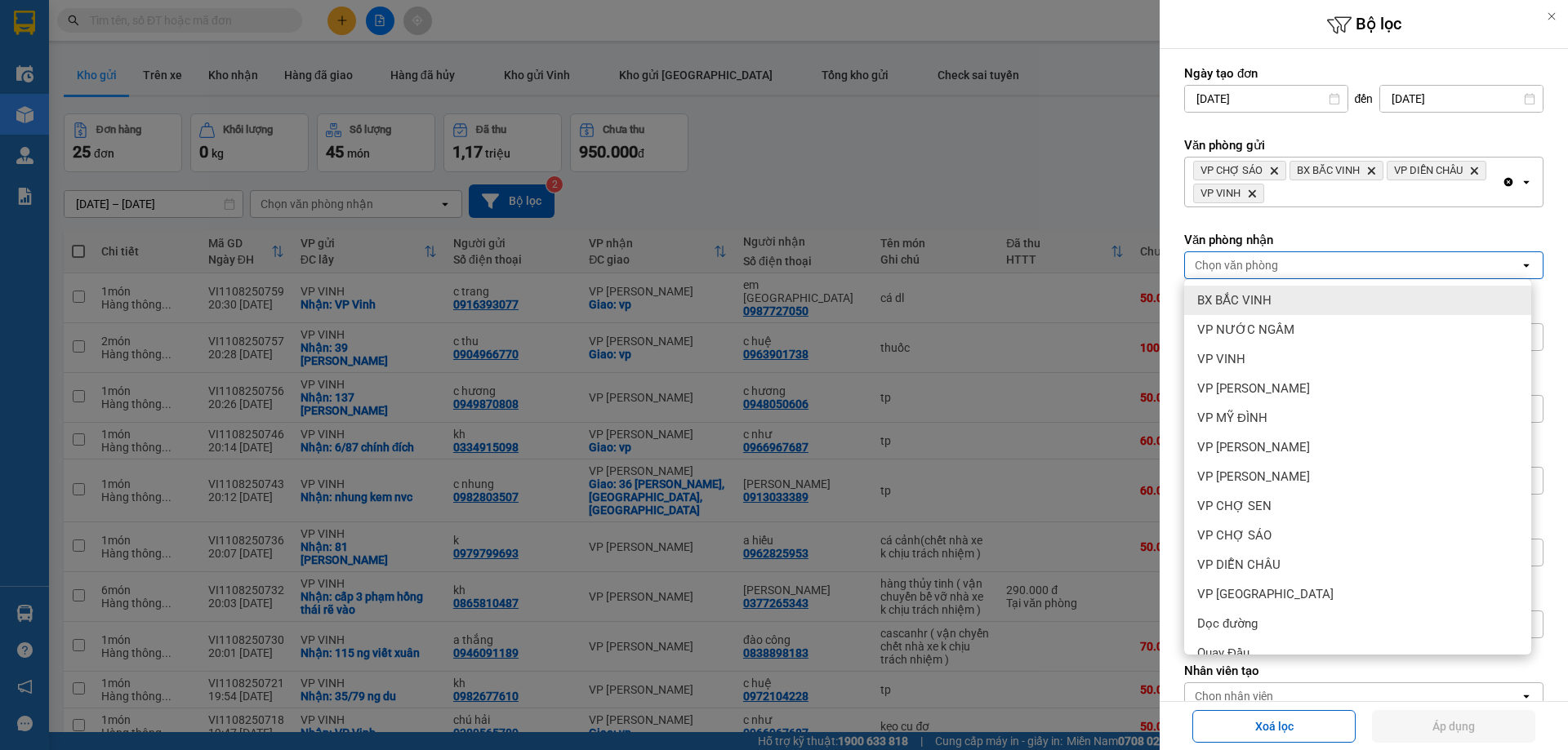
click at [1503, 182] on div "Clear all open" at bounding box center [1522, 182] width 41 height 49
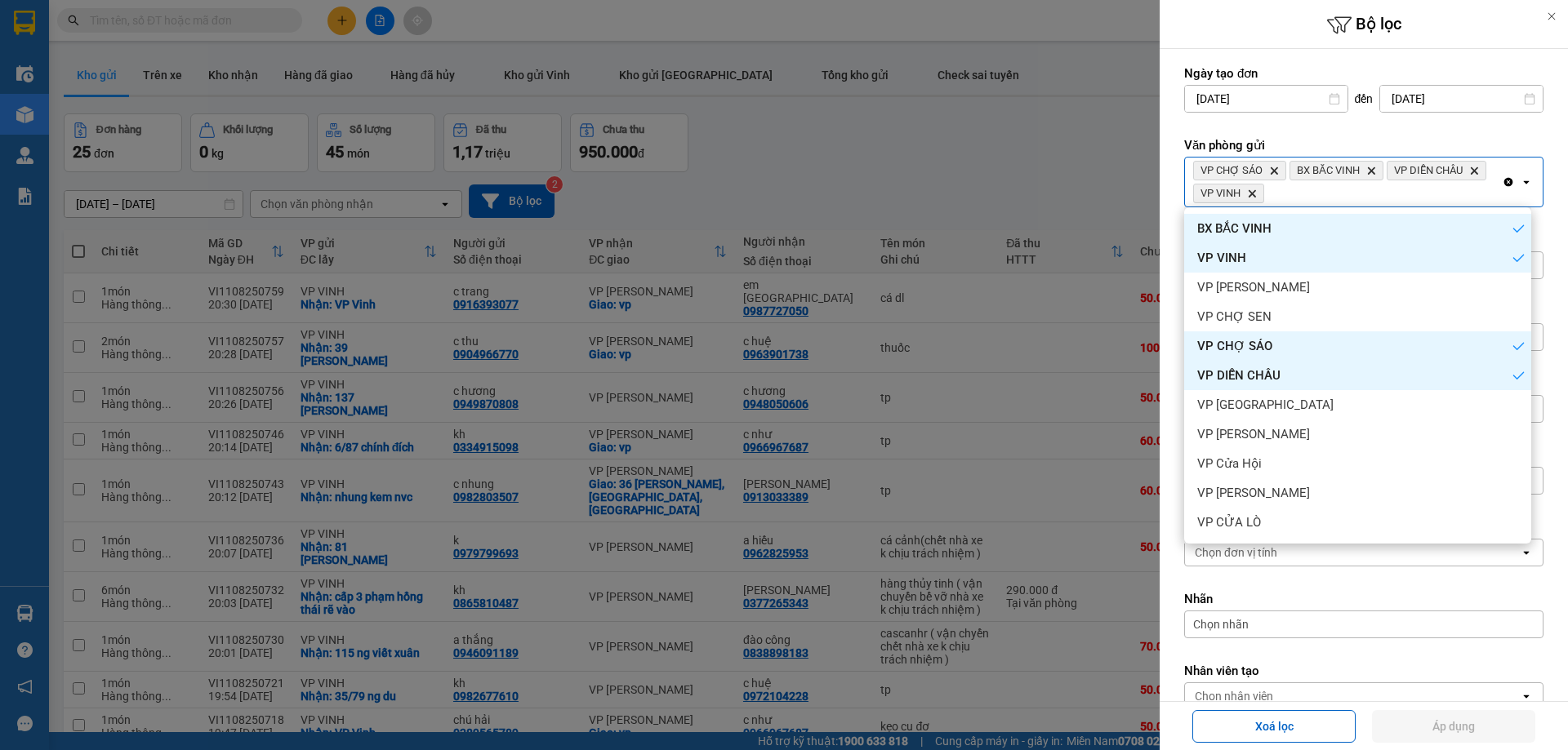
click at [1488, 180] on div "VP CHỢ SÁO Delete BX BẮC VINH Delete VP DIỄN CHÂU Delete VP VINH Delete" at bounding box center [1343, 182] width 317 height 49
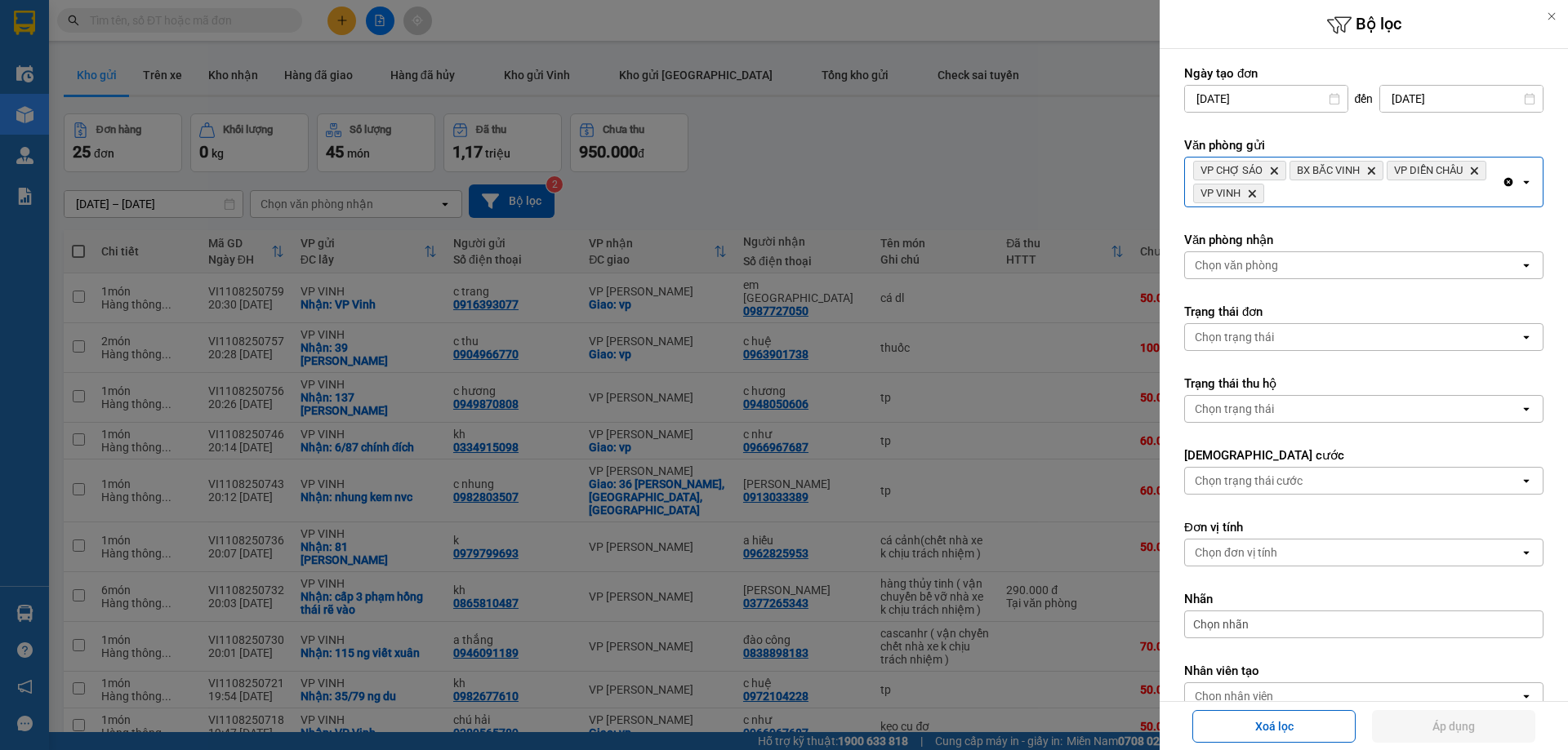
click at [1504, 180] on icon "Clear all" at bounding box center [1509, 182] width 9 height 9
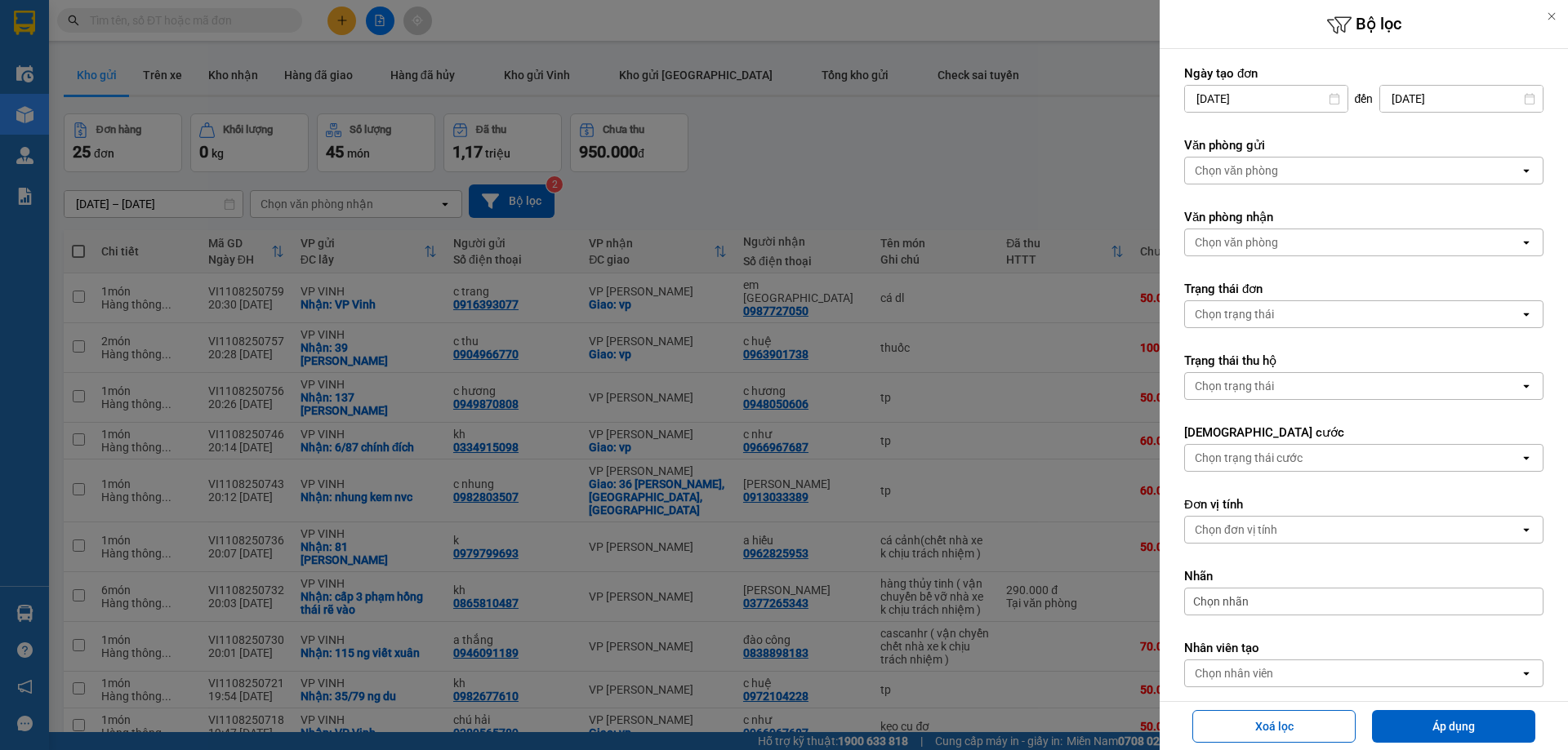
click at [1424, 163] on div "Chọn văn phòng" at bounding box center [1352, 171] width 334 height 26
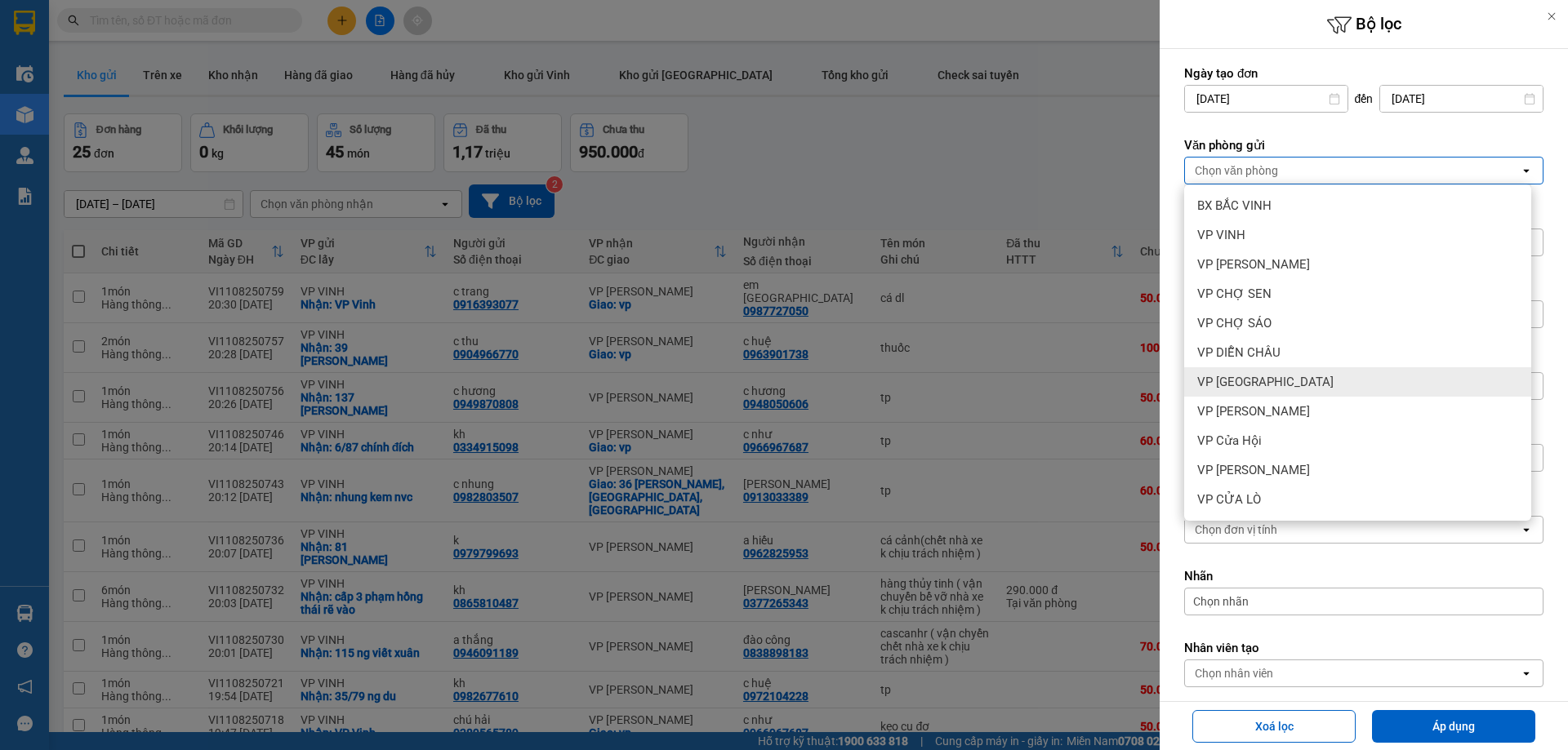
click at [1324, 387] on div "VP [GEOGRAPHIC_DATA]" at bounding box center [1357, 382] width 347 height 30
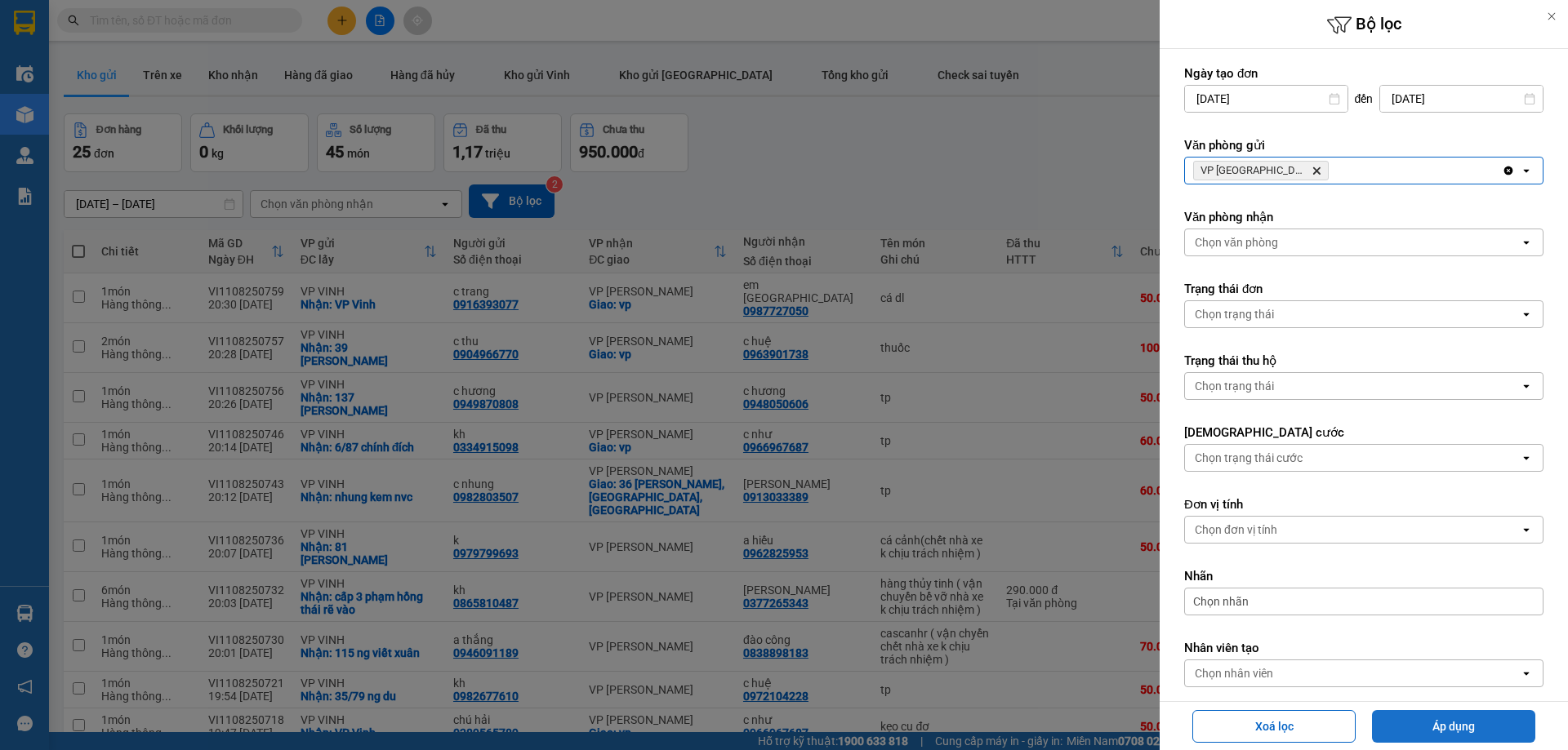
click at [1408, 740] on button "Áp dụng" at bounding box center [1453, 726] width 163 height 32
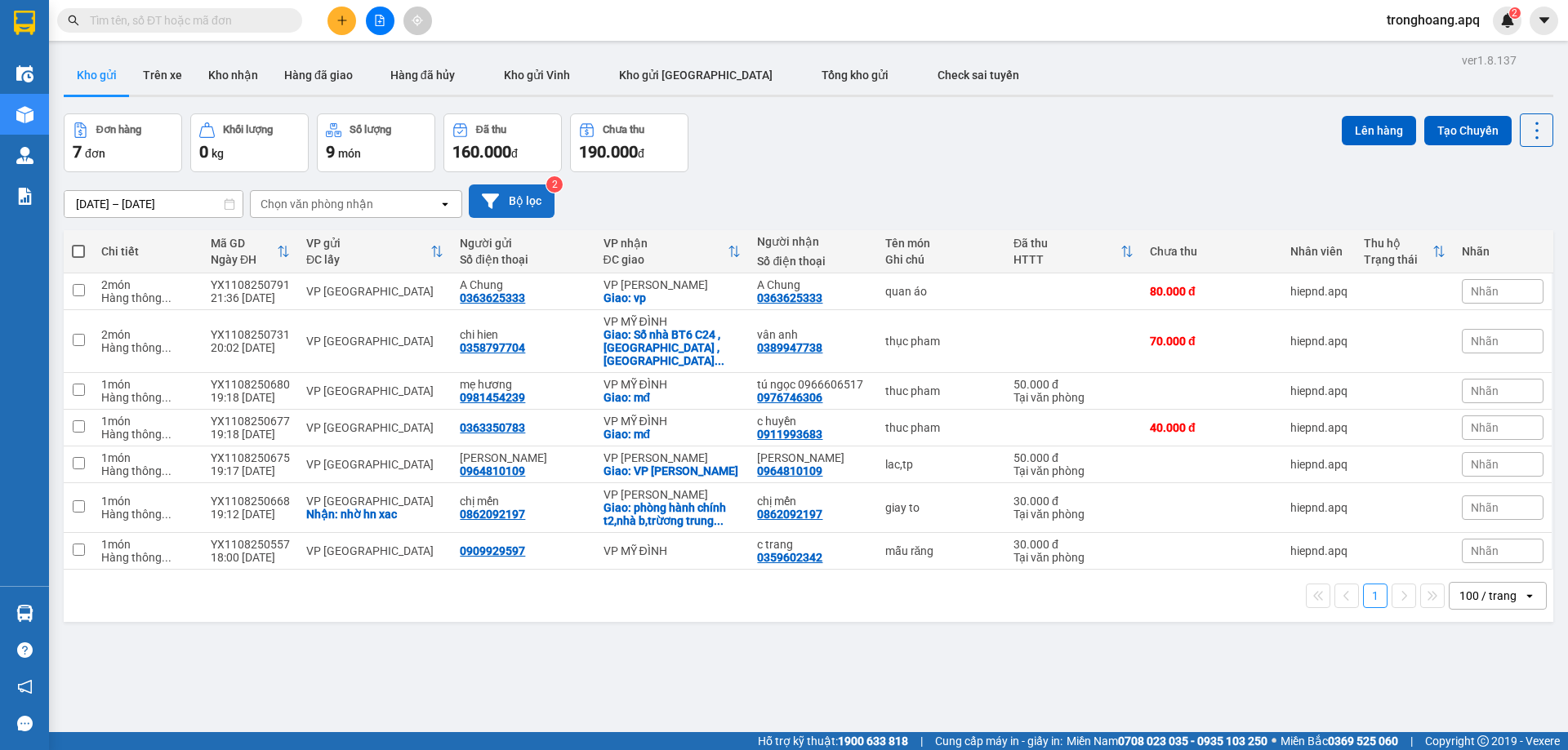
click at [502, 199] on button "Bộ lọc" at bounding box center [511, 200] width 86 height 33
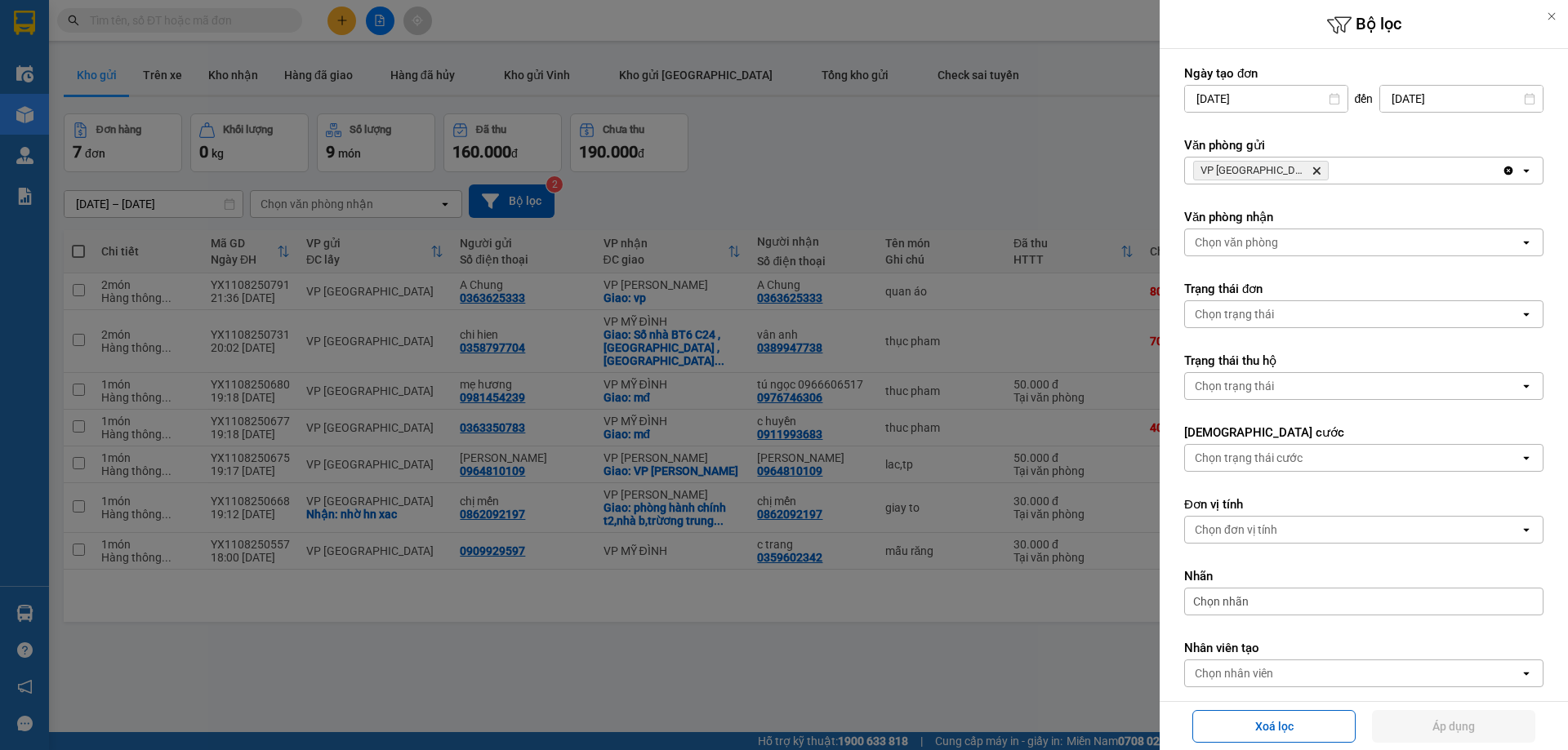
click at [1312, 173] on icon "Delete" at bounding box center [1317, 171] width 10 height 10
click at [1294, 173] on div "Chọn văn phòng" at bounding box center [1352, 171] width 334 height 26
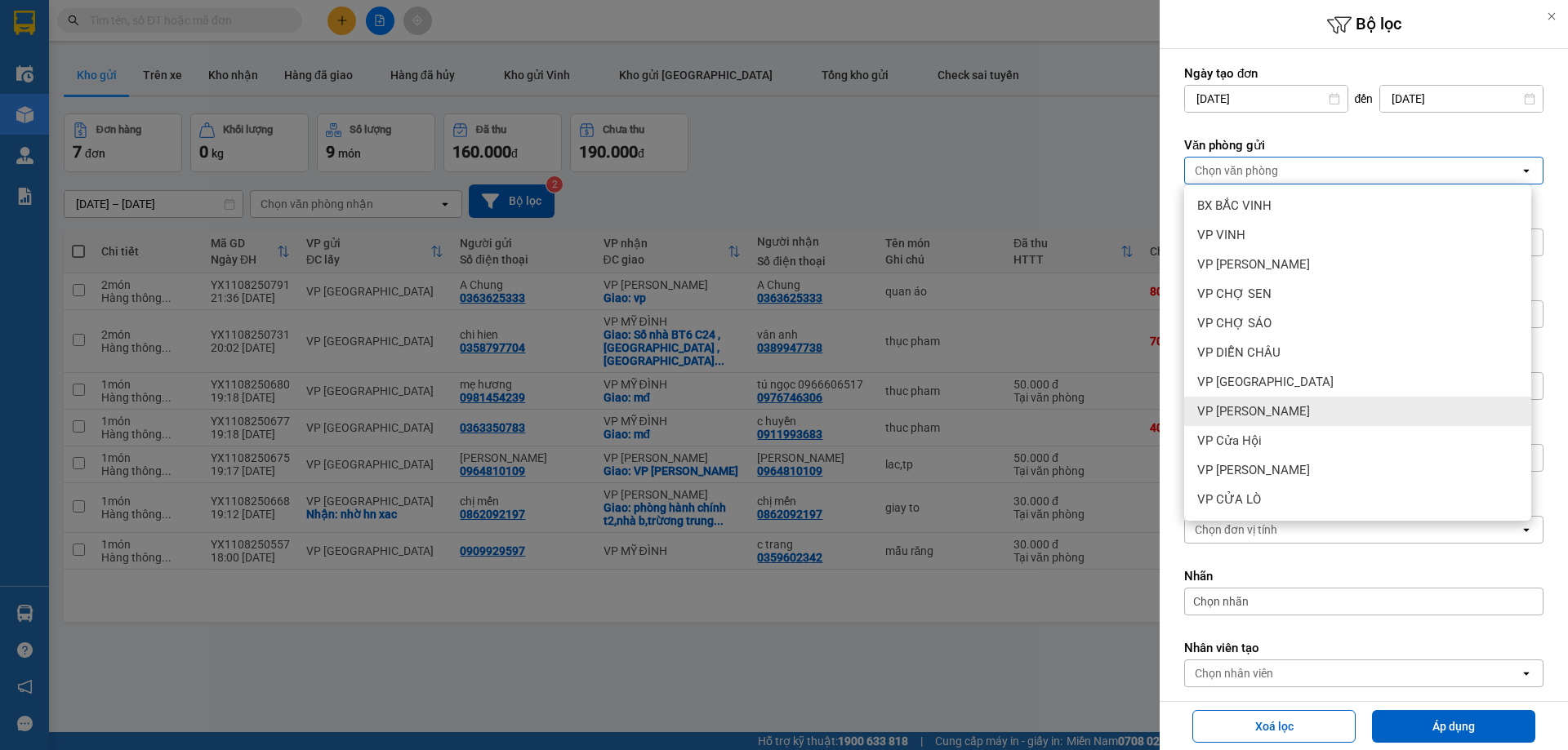
click at [1281, 423] on div "VP [PERSON_NAME]" at bounding box center [1357, 411] width 347 height 30
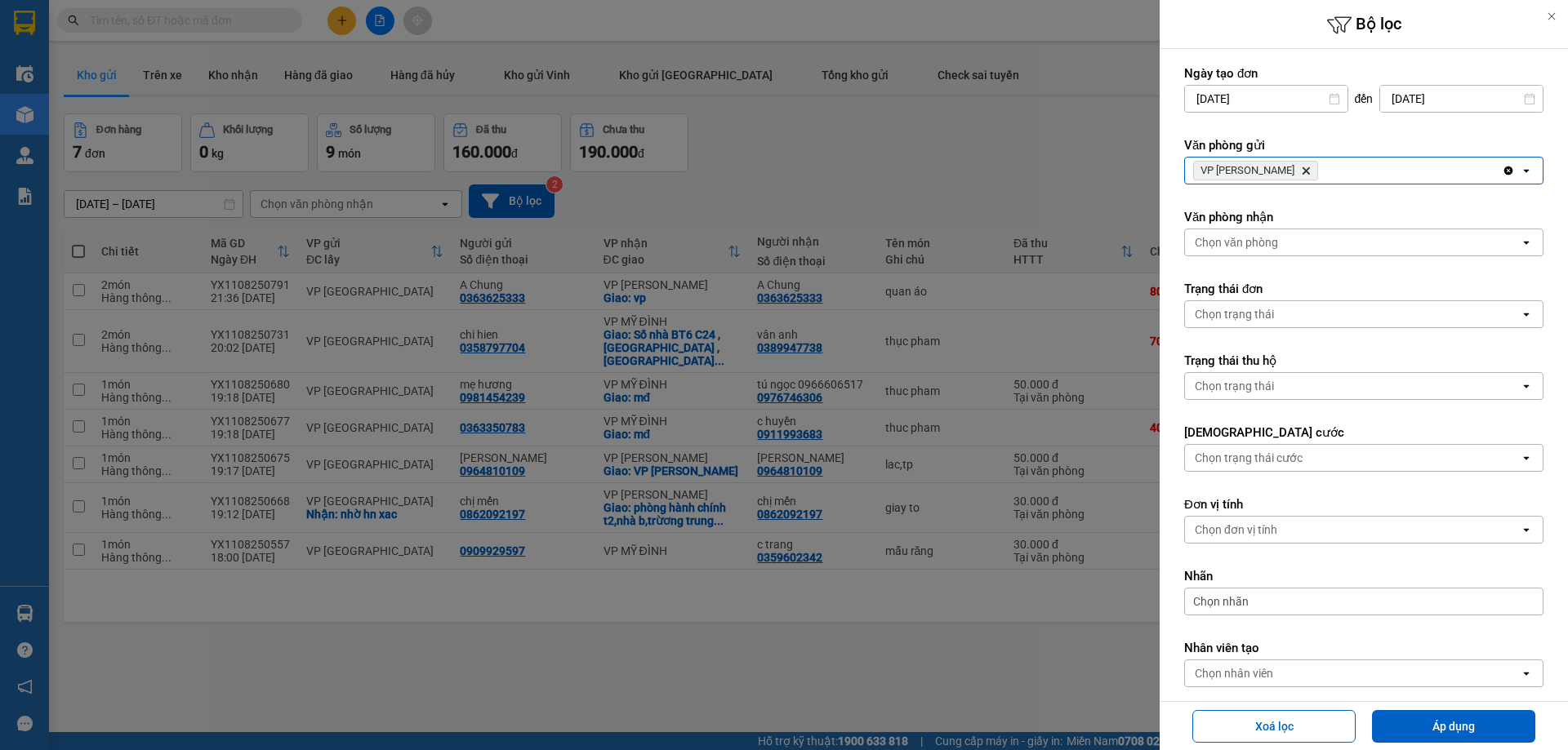
click at [1327, 175] on div "VP Xuân Hội Delete" at bounding box center [1343, 171] width 317 height 26
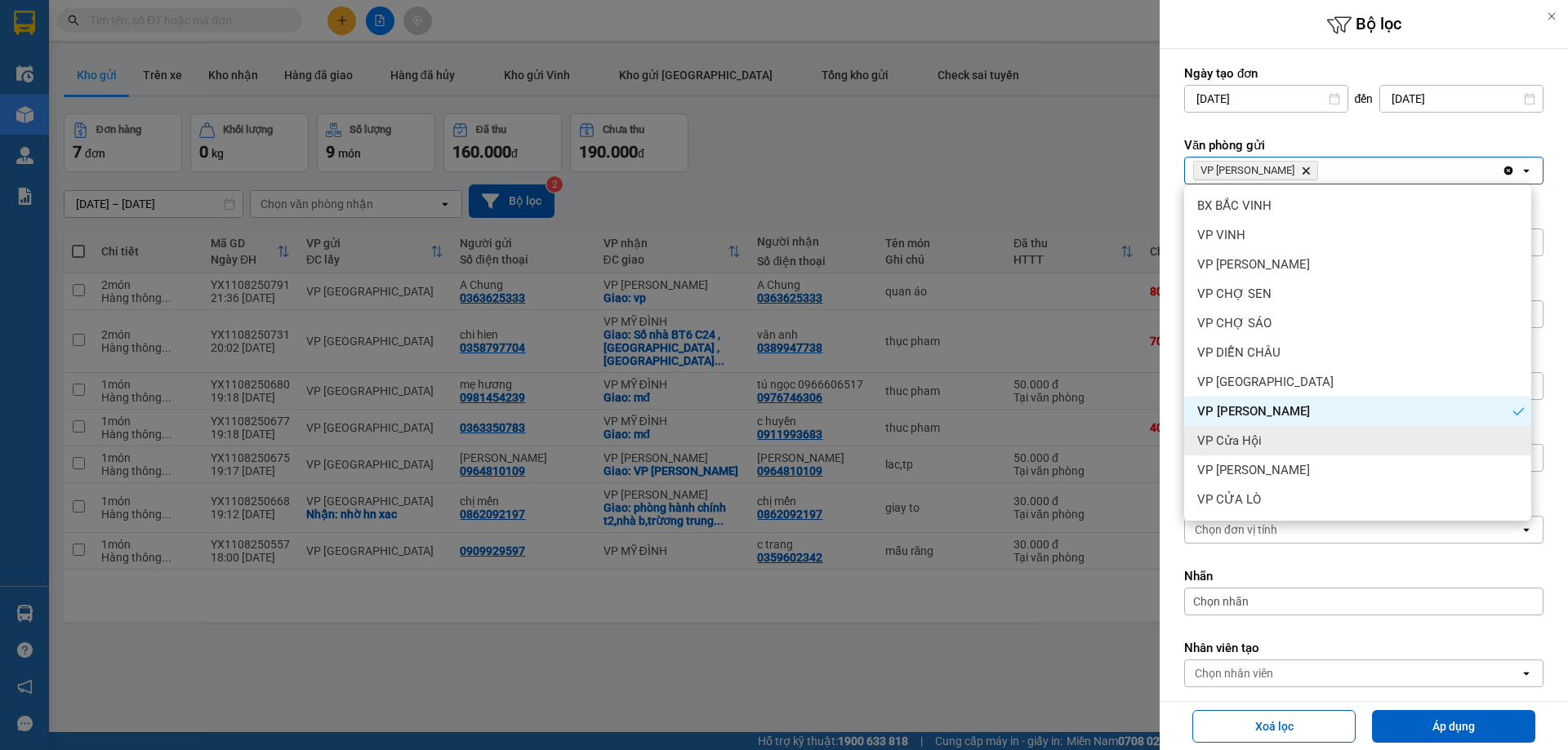
click at [1274, 445] on div "VP Cửa Hội" at bounding box center [1357, 440] width 347 height 30
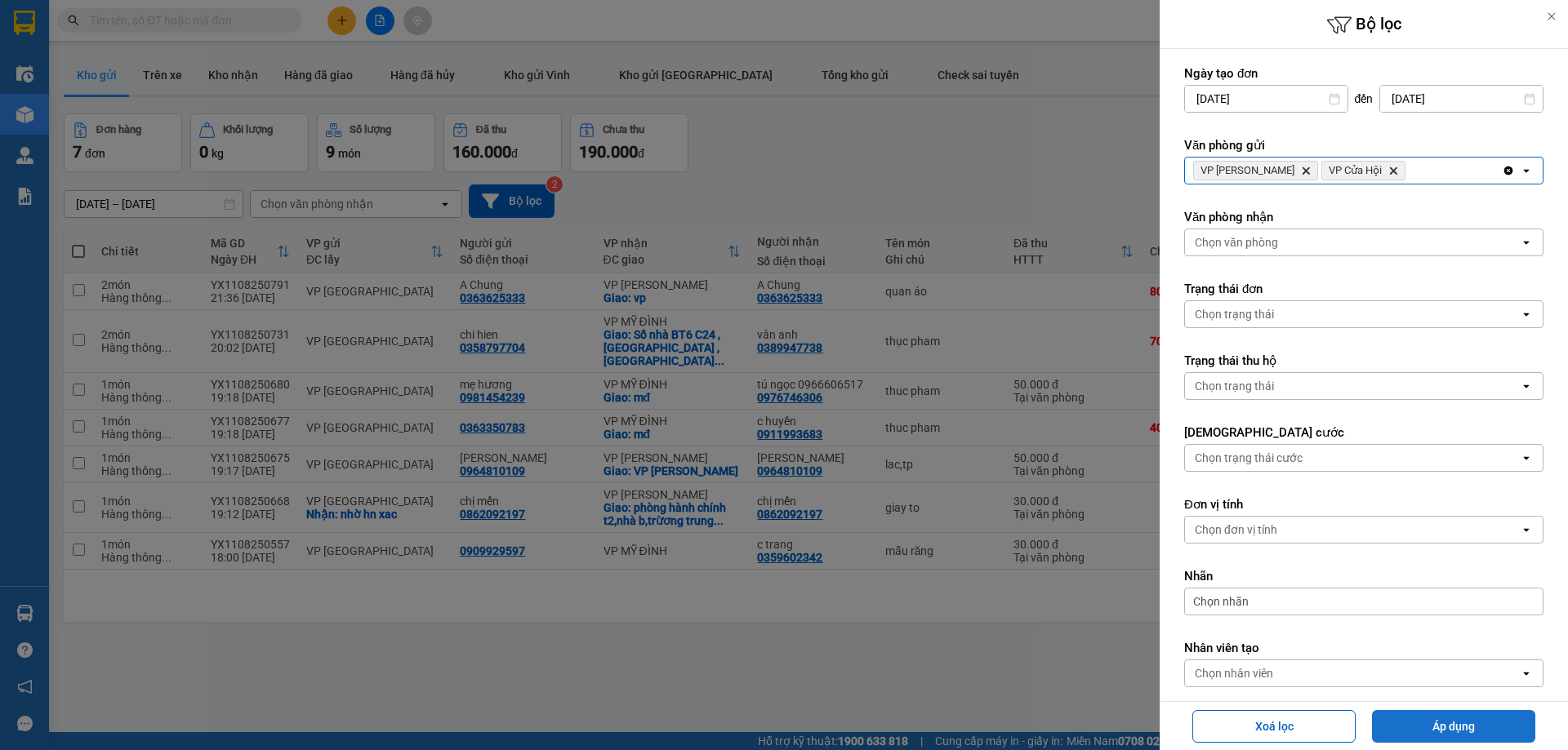
click at [1428, 734] on button "Áp dụng" at bounding box center [1453, 726] width 163 height 32
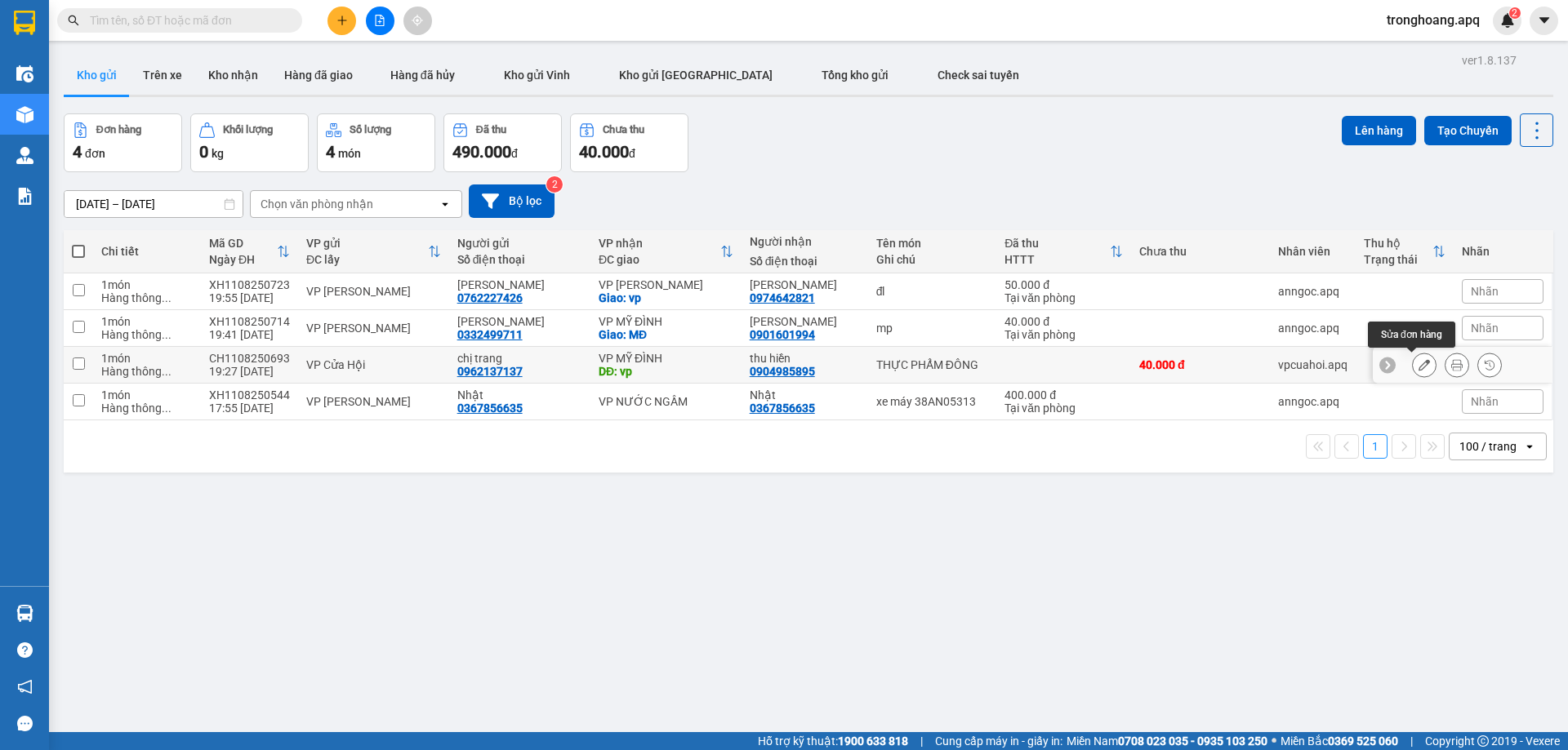
click at [1419, 365] on icon at bounding box center [1424, 364] width 11 height 11
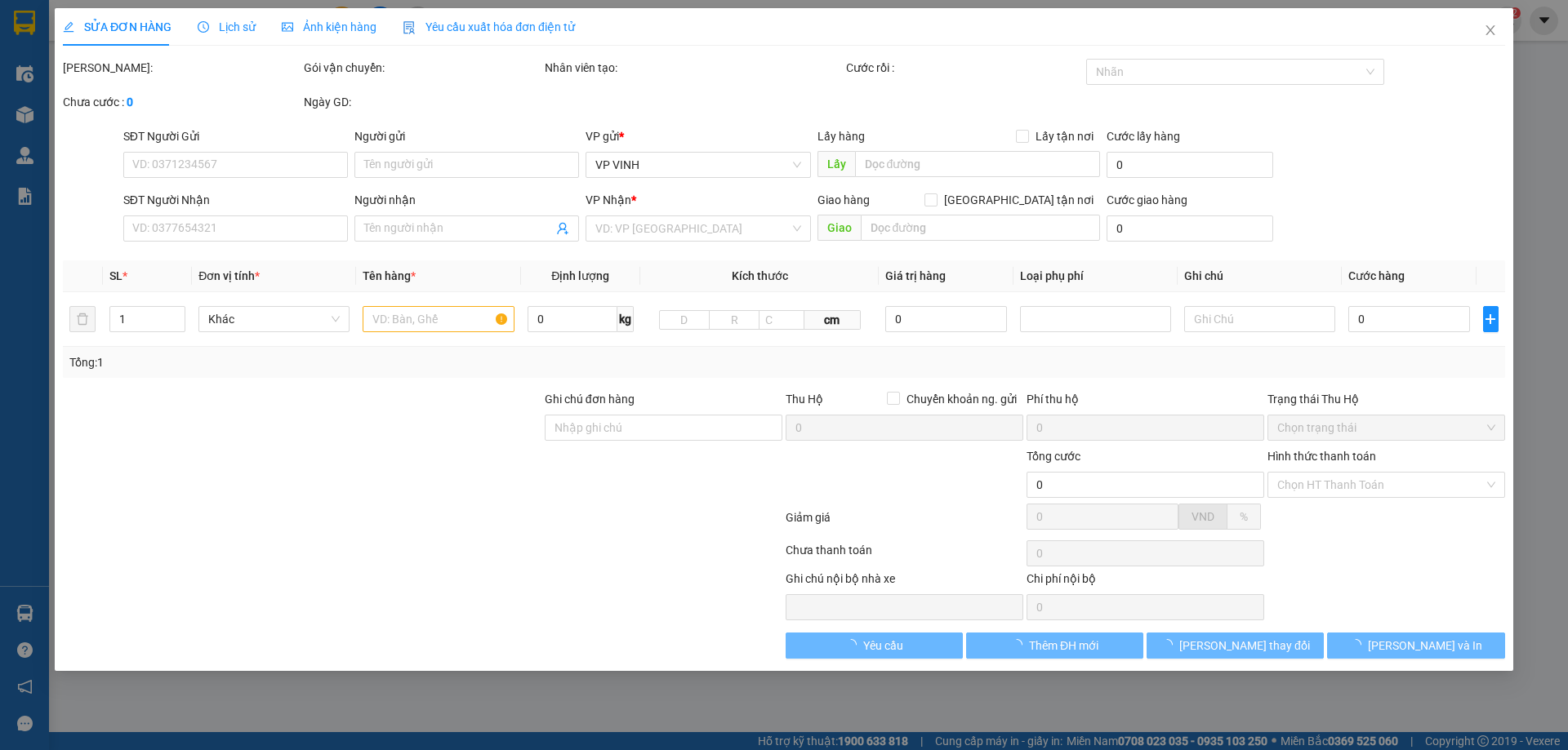
type input "0962137137"
type input "chị trang"
type input "0904985895"
type input "thu hiền"
type input "vp"
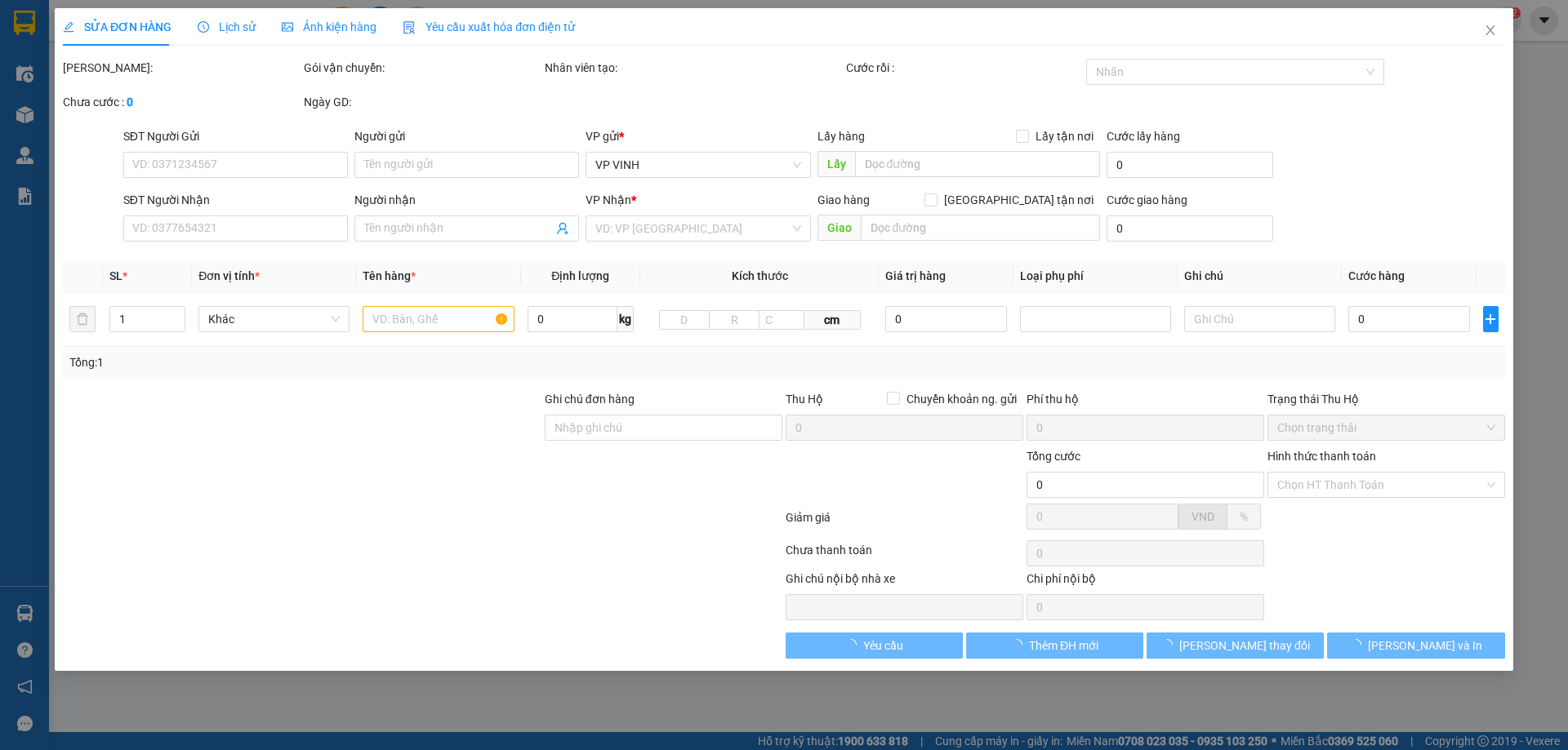
type input "40.000"
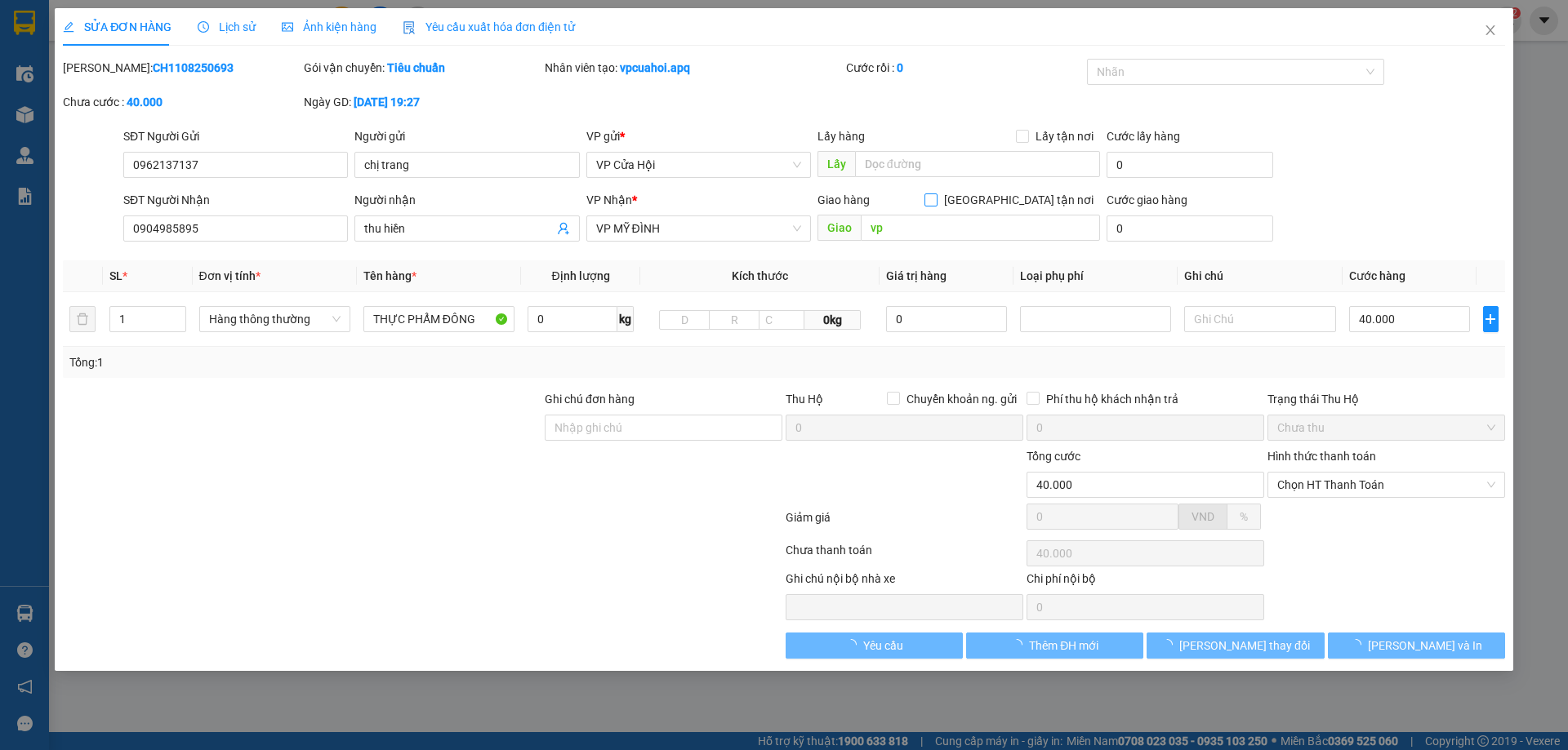
click at [937, 205] on span at bounding box center [930, 199] width 13 height 13
click at [936, 204] on input "[GEOGRAPHIC_DATA] tận nơi" at bounding box center [930, 199] width 11 height 11
checkbox input "true"
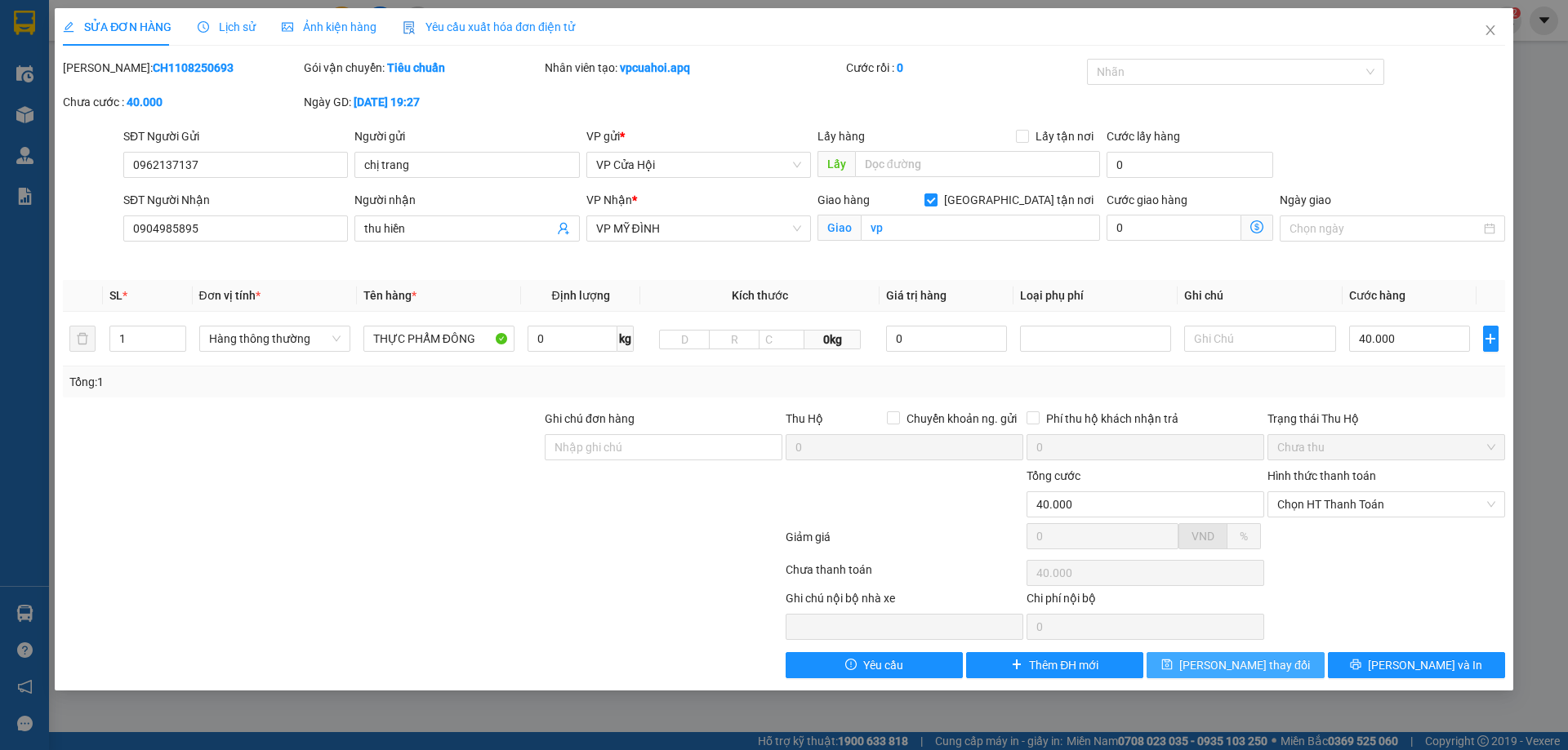
click at [1251, 660] on span "[PERSON_NAME] thay đổi" at bounding box center [1245, 664] width 131 height 18
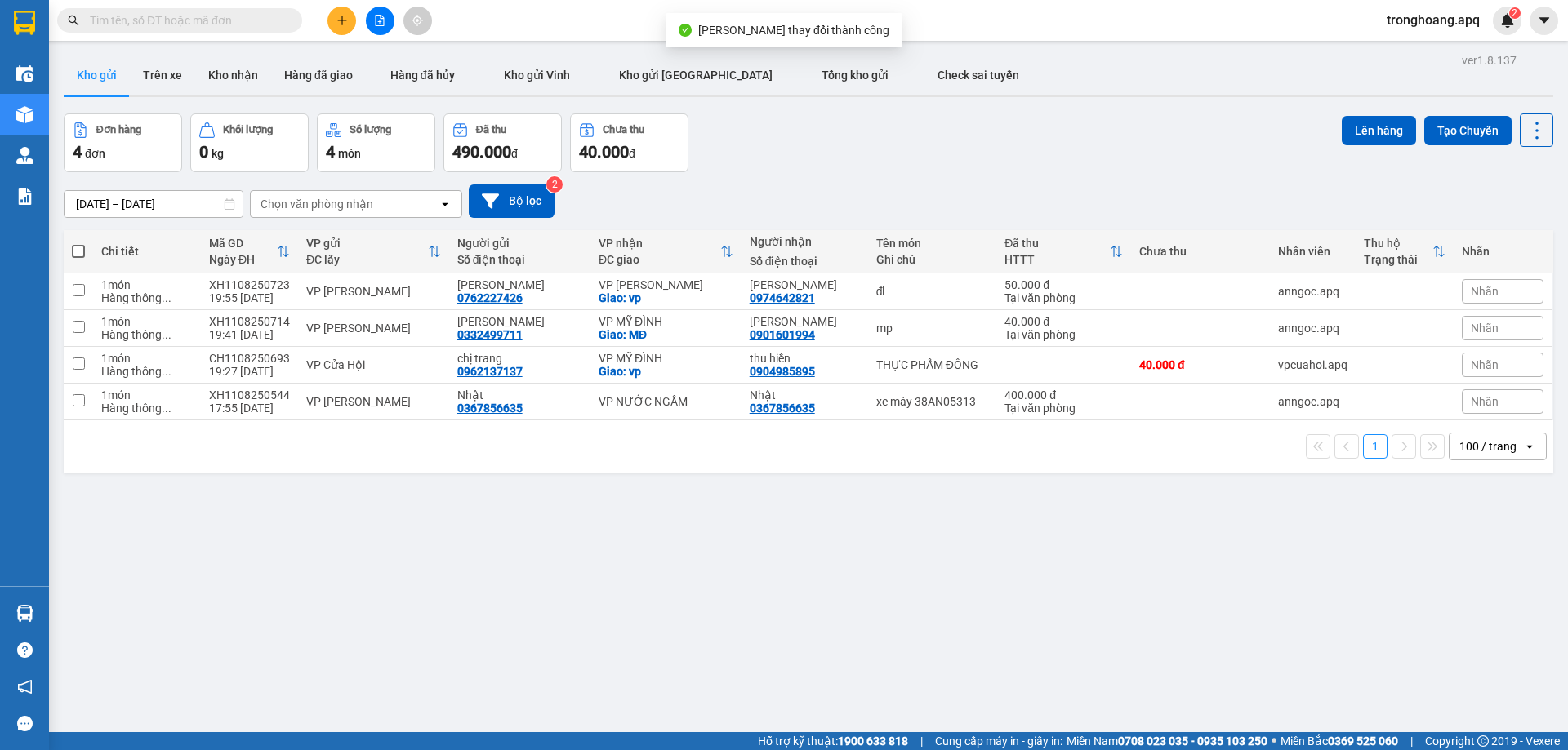
click at [851, 160] on div "Đơn hàng 4 đơn Khối lượng 0 kg Số lượng 4 món Đã thu 490.000 đ Chưa thu 40.000 …" at bounding box center [808, 143] width 1489 height 59
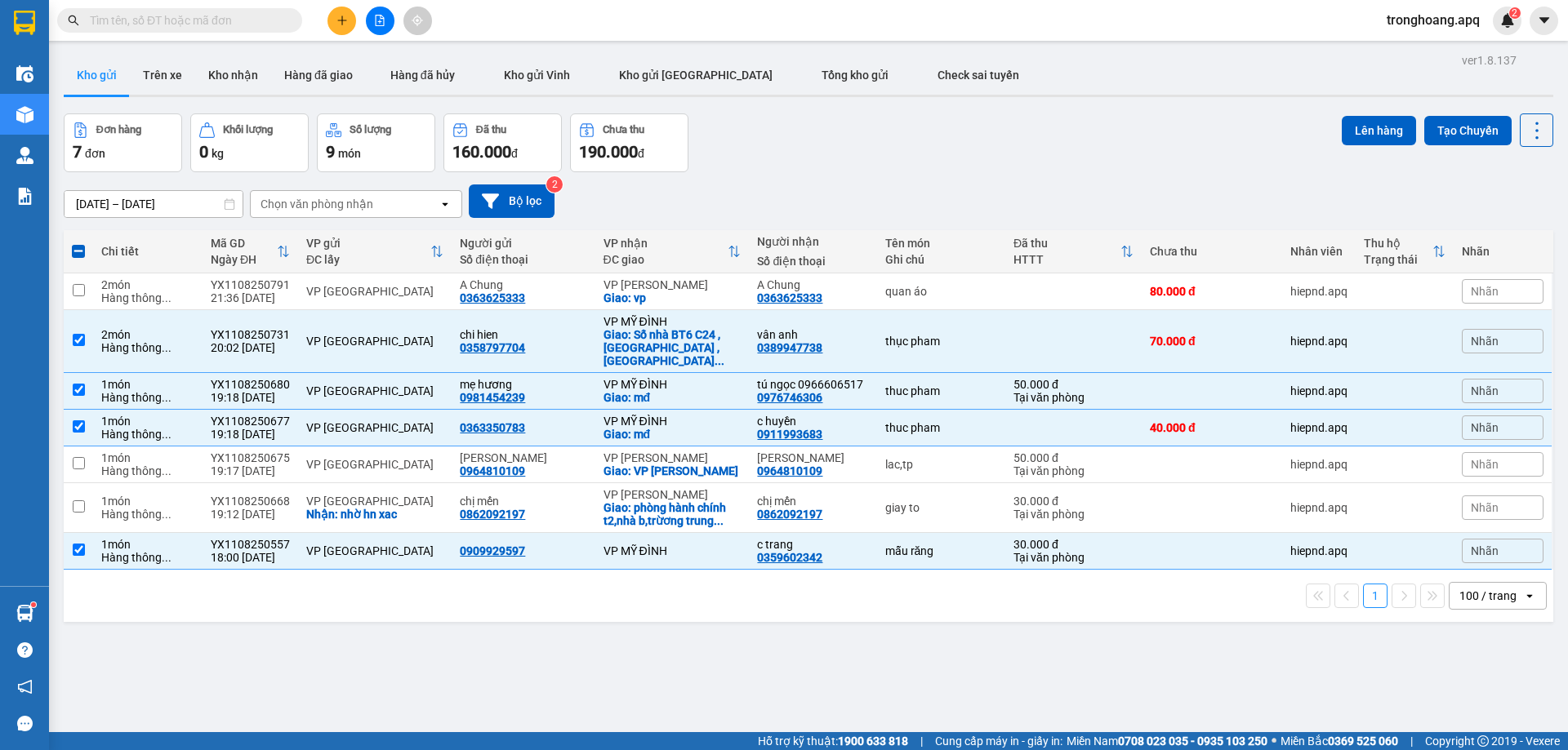
click at [1359, 134] on button "Lên hàng" at bounding box center [1379, 131] width 75 height 30
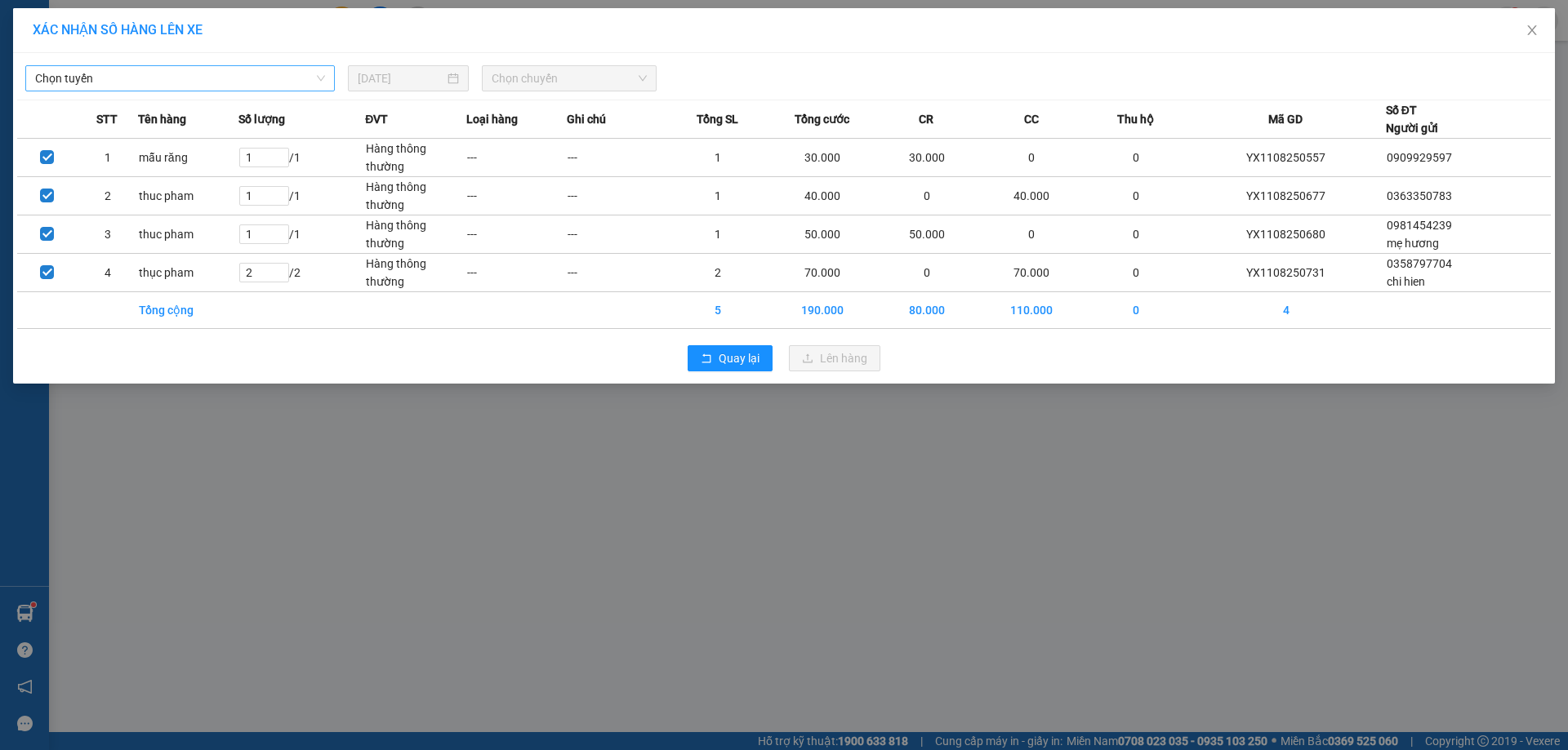
click at [195, 81] on span "Chọn tuyến" at bounding box center [179, 78] width 289 height 25
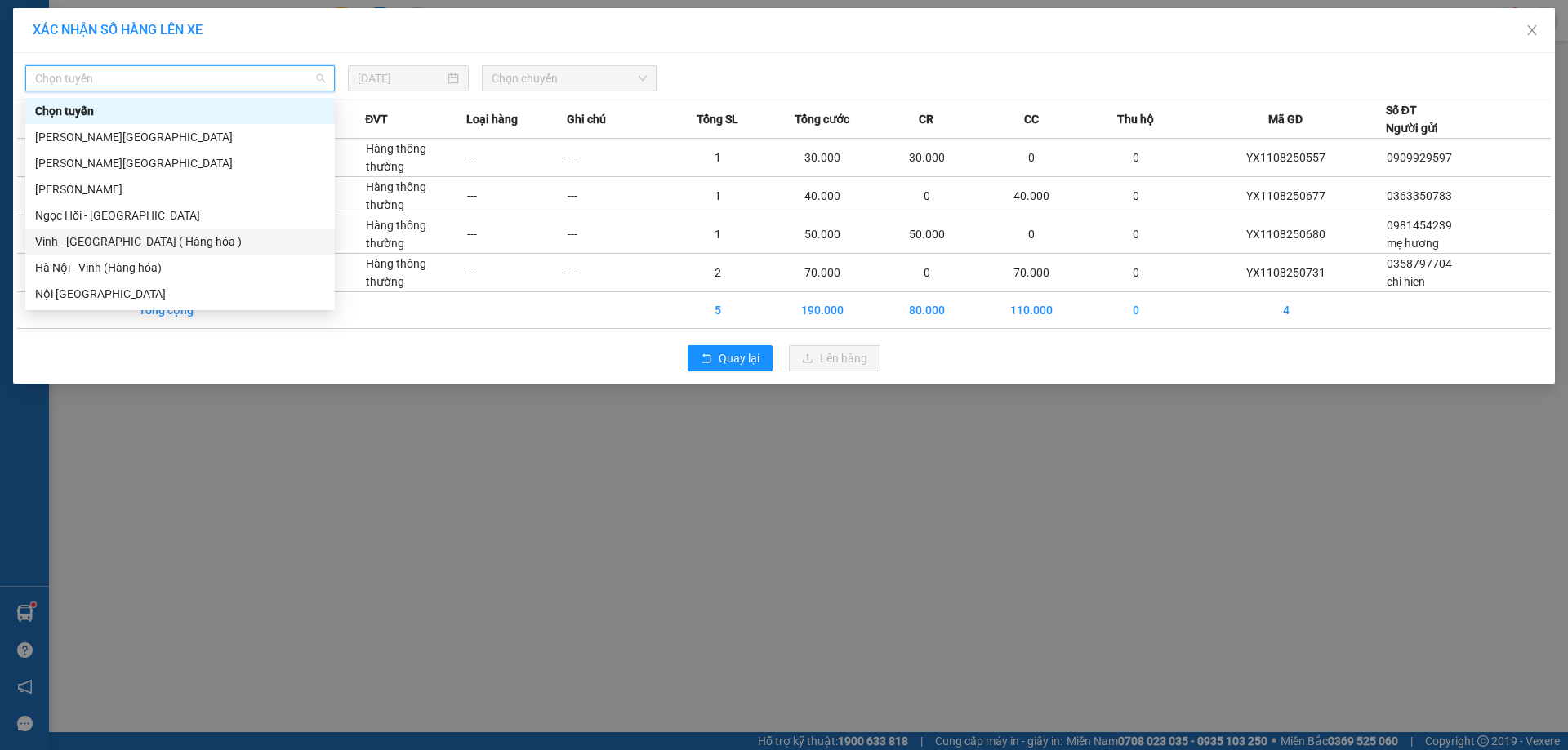
click at [138, 236] on div "Vinh - [GEOGRAPHIC_DATA] ( Hàng hóa )" at bounding box center [179, 241] width 289 height 18
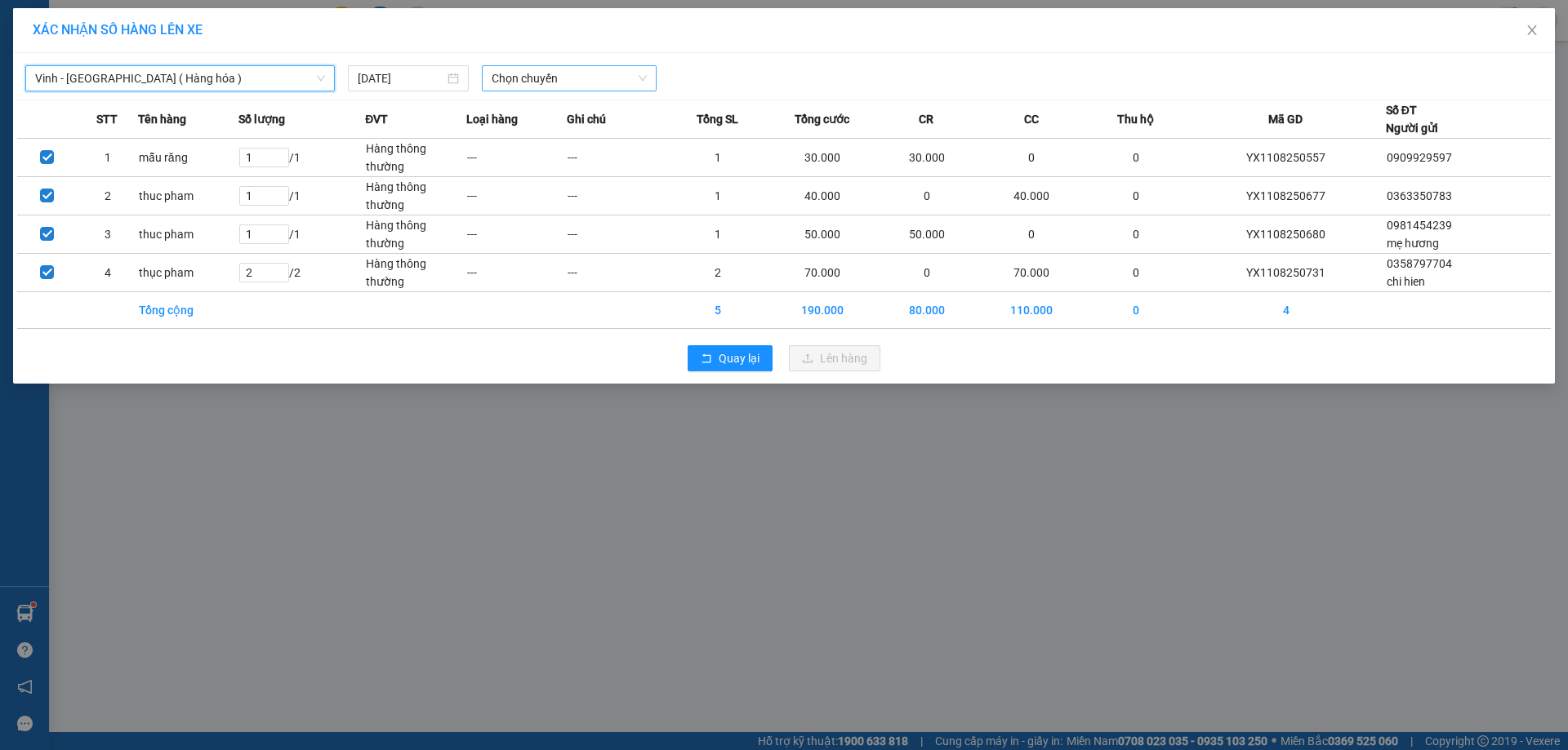
click at [542, 80] on span "Chọn chuyến" at bounding box center [569, 78] width 155 height 25
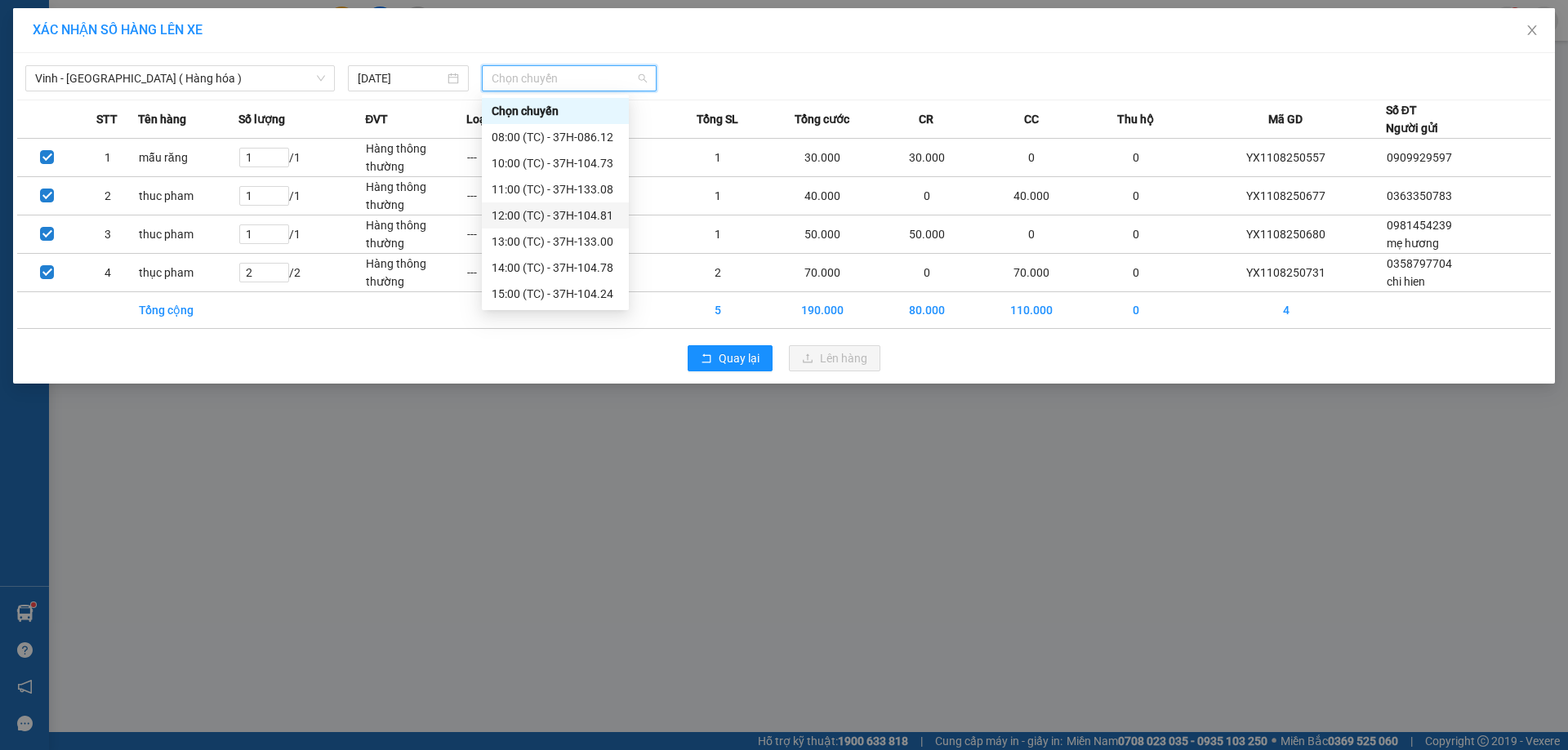
scroll to position [261, 0]
click at [546, 135] on div "23:01 (TC) - 37H-086.09" at bounding box center [555, 137] width 127 height 18
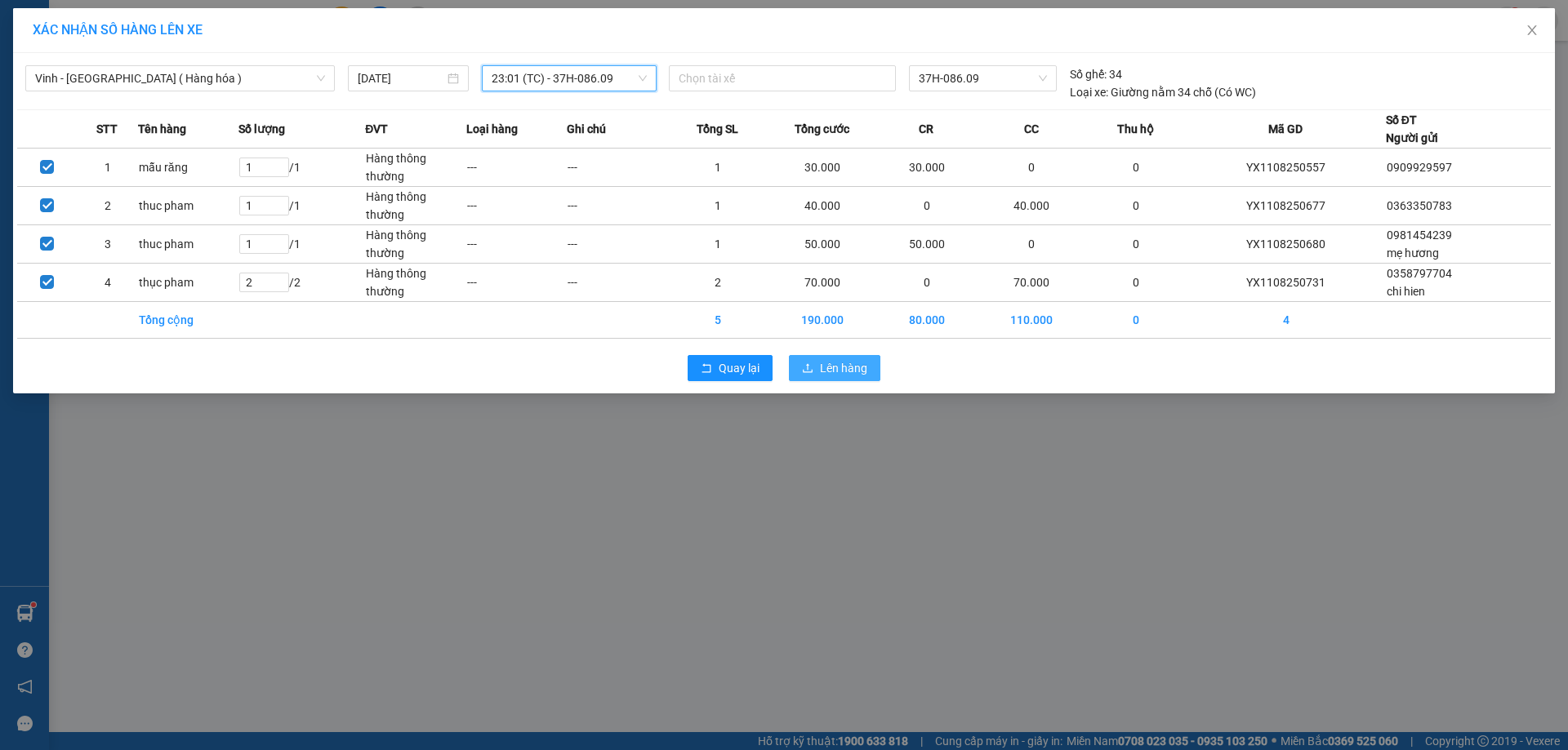
click at [824, 360] on span "Lên hàng" at bounding box center [844, 367] width 48 height 18
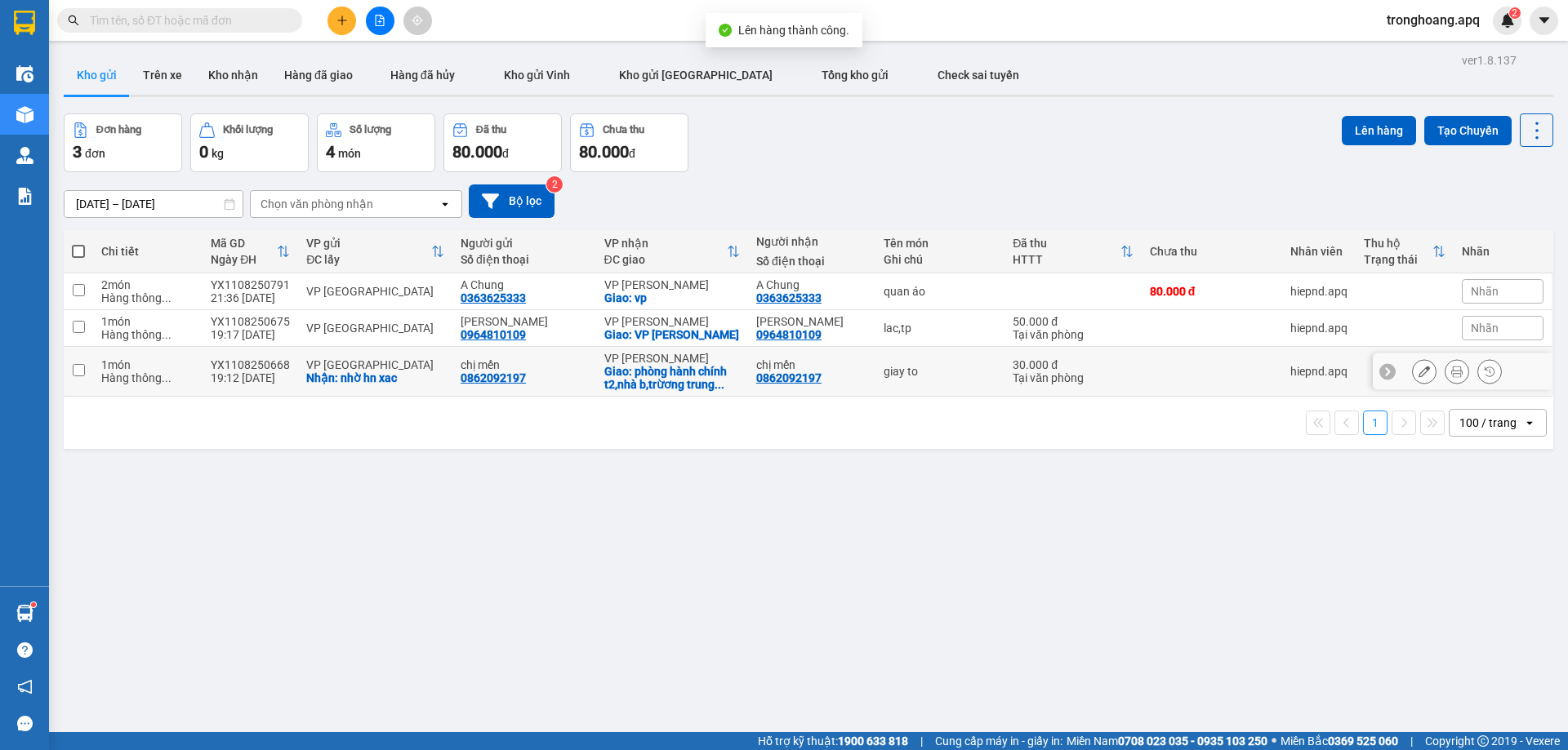
click at [680, 372] on div "Giao: phòng hành chính t2,nhà b,trừơng trung ..." at bounding box center [672, 378] width 136 height 26
checkbox input "true"
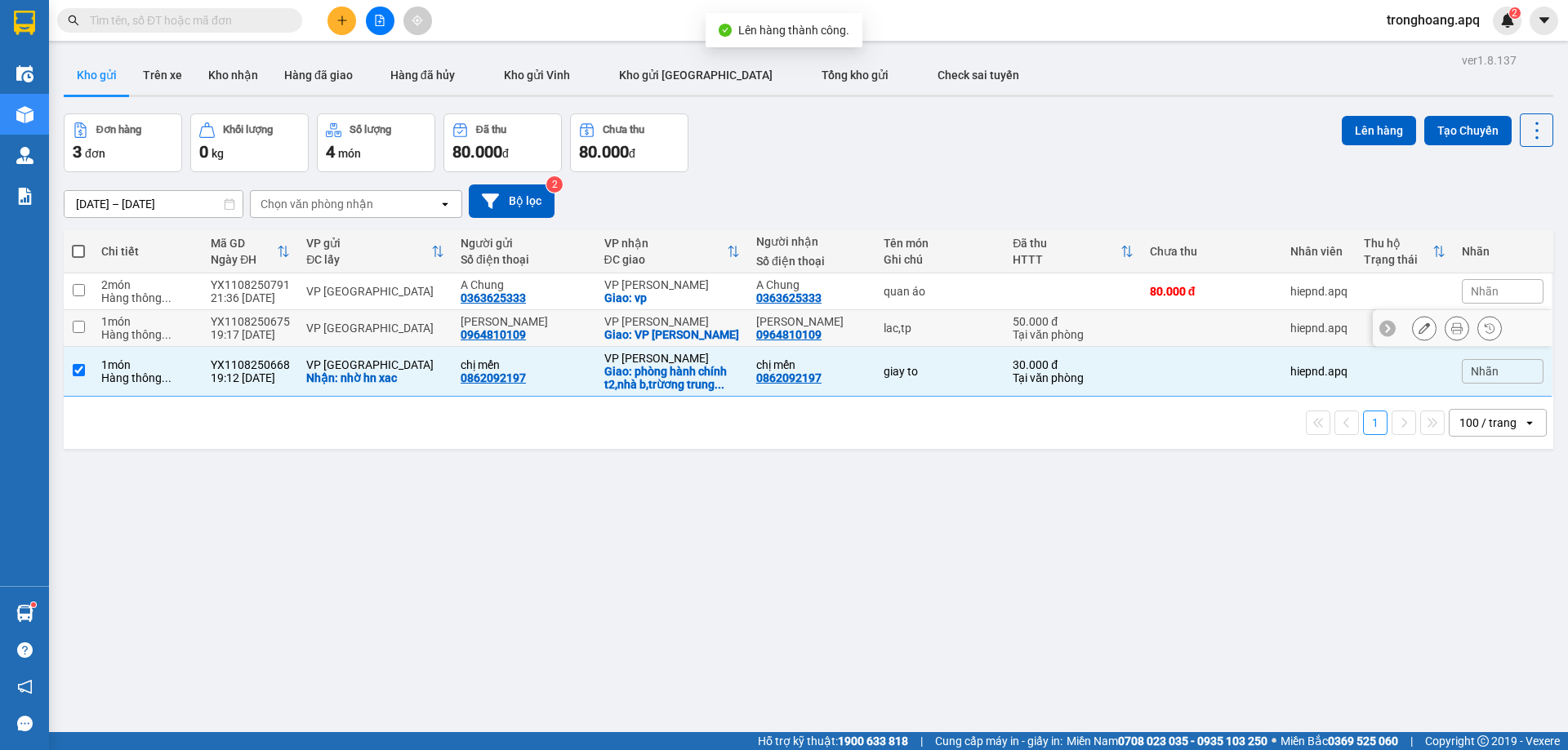
click at [677, 334] on div "Giao: VP [PERSON_NAME]" at bounding box center [672, 334] width 136 height 13
checkbox input "true"
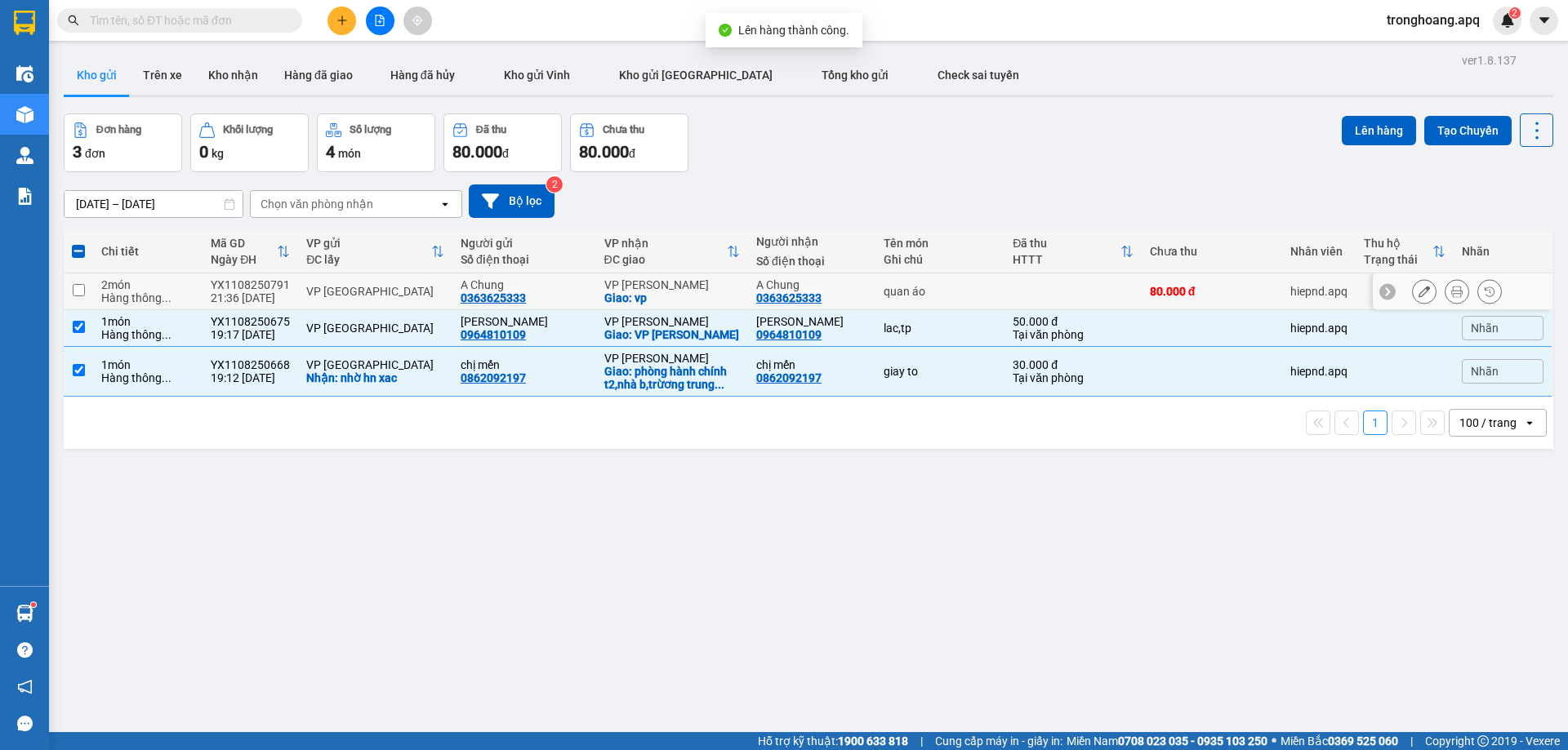
click at [680, 291] on div "Giao: vp" at bounding box center [672, 297] width 136 height 13
checkbox input "true"
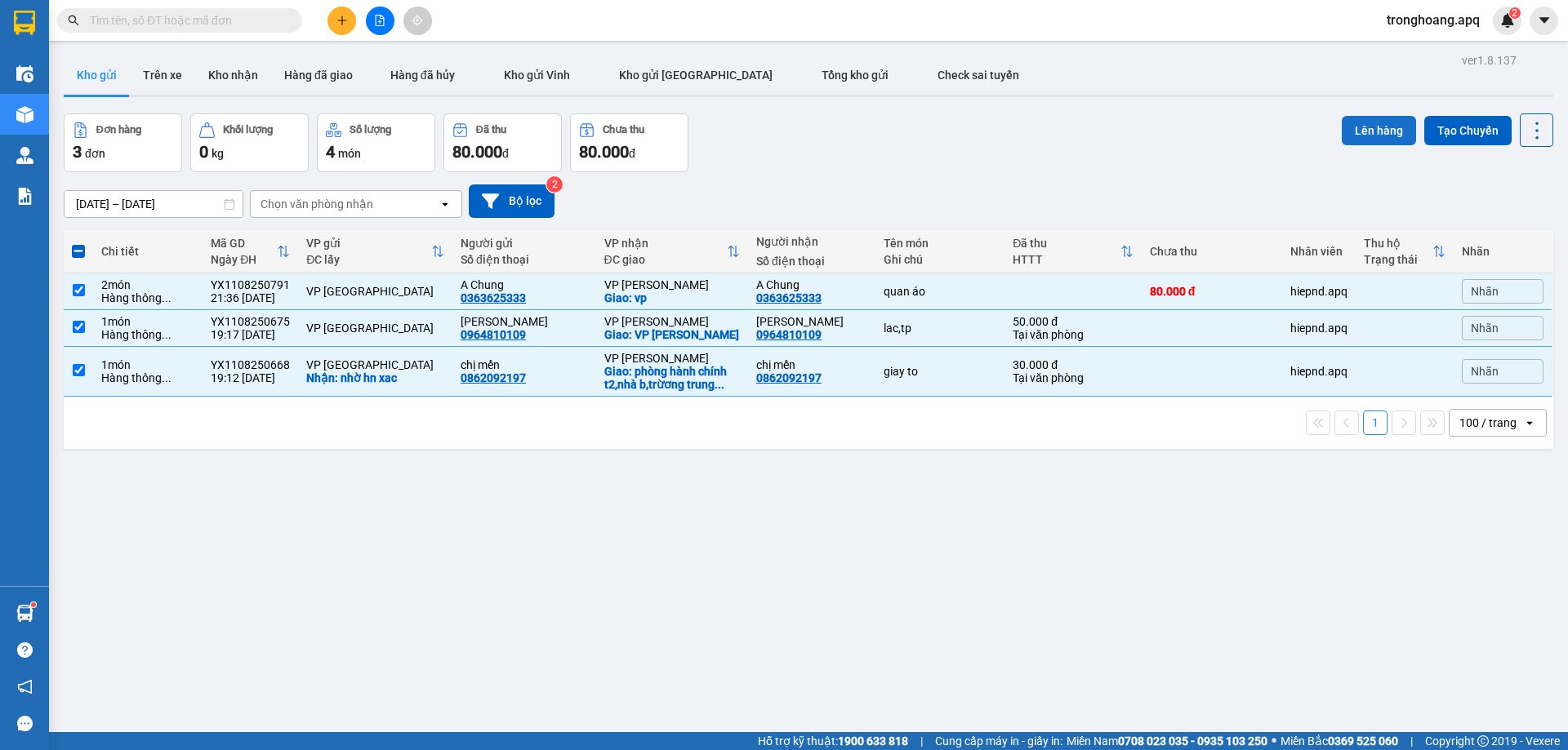
click at [1353, 133] on button "Lên hàng" at bounding box center [1379, 131] width 75 height 30
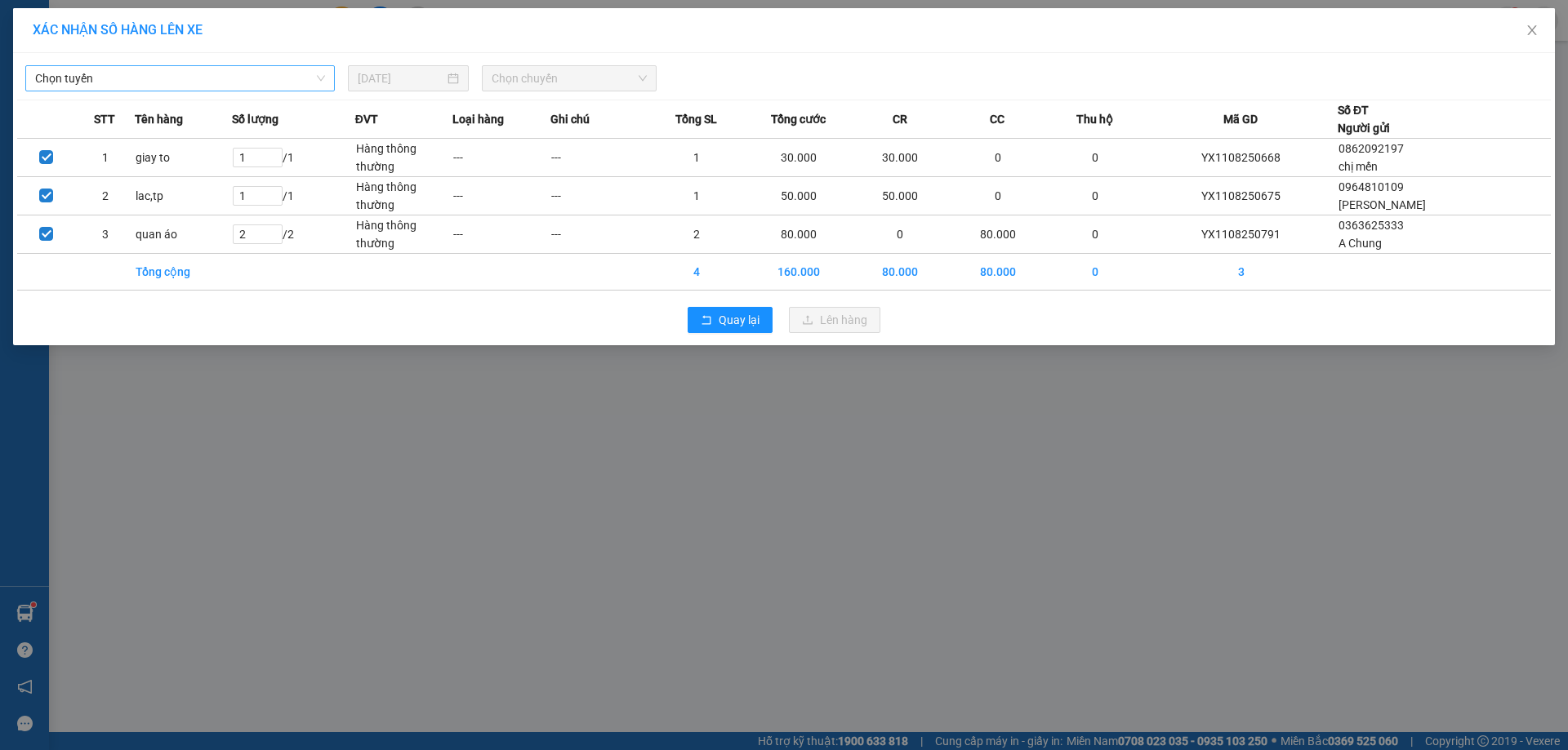
click at [204, 81] on span "Chọn tuyến" at bounding box center [179, 78] width 289 height 25
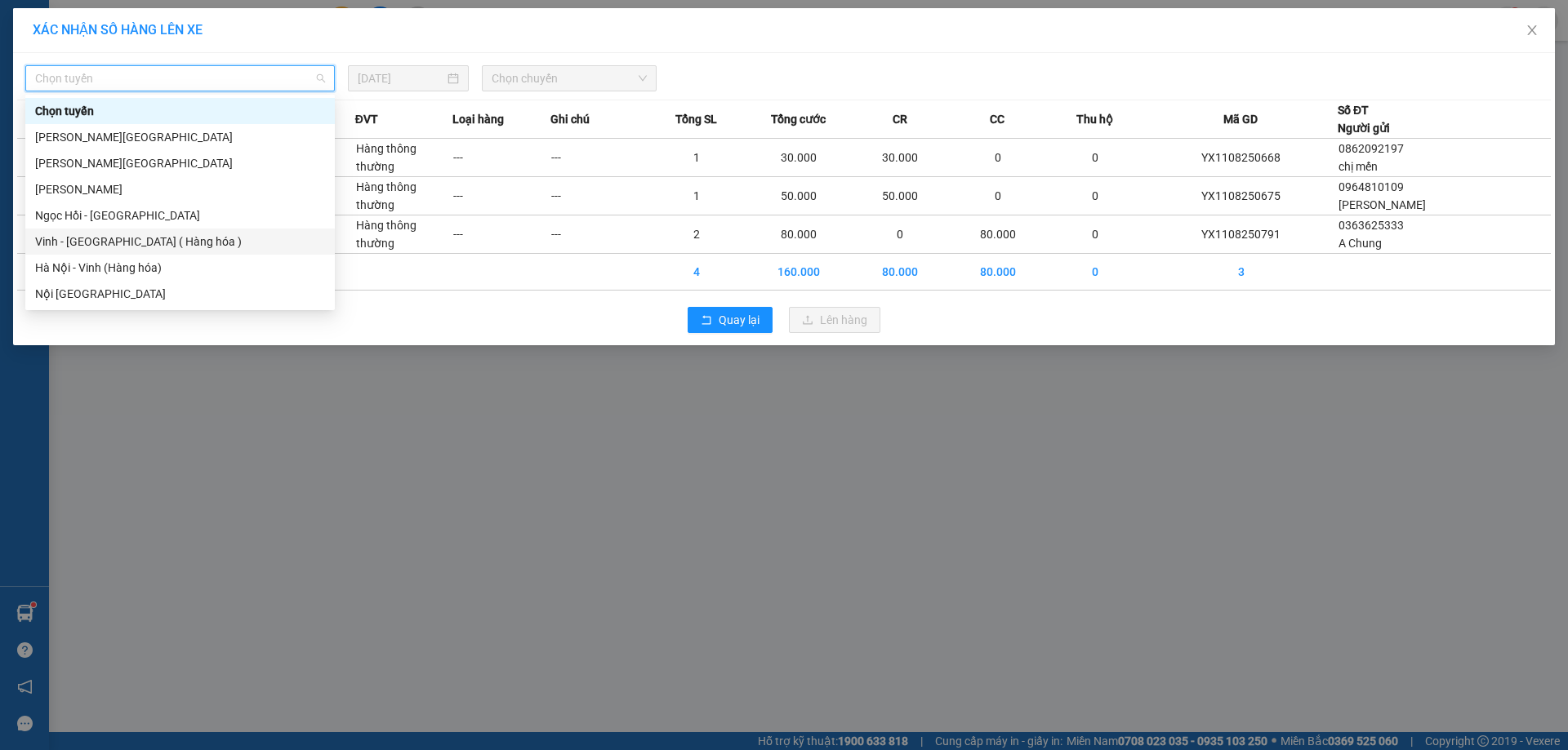
click at [146, 237] on div "Vinh - [GEOGRAPHIC_DATA] ( Hàng hóa )" at bounding box center [179, 241] width 289 height 18
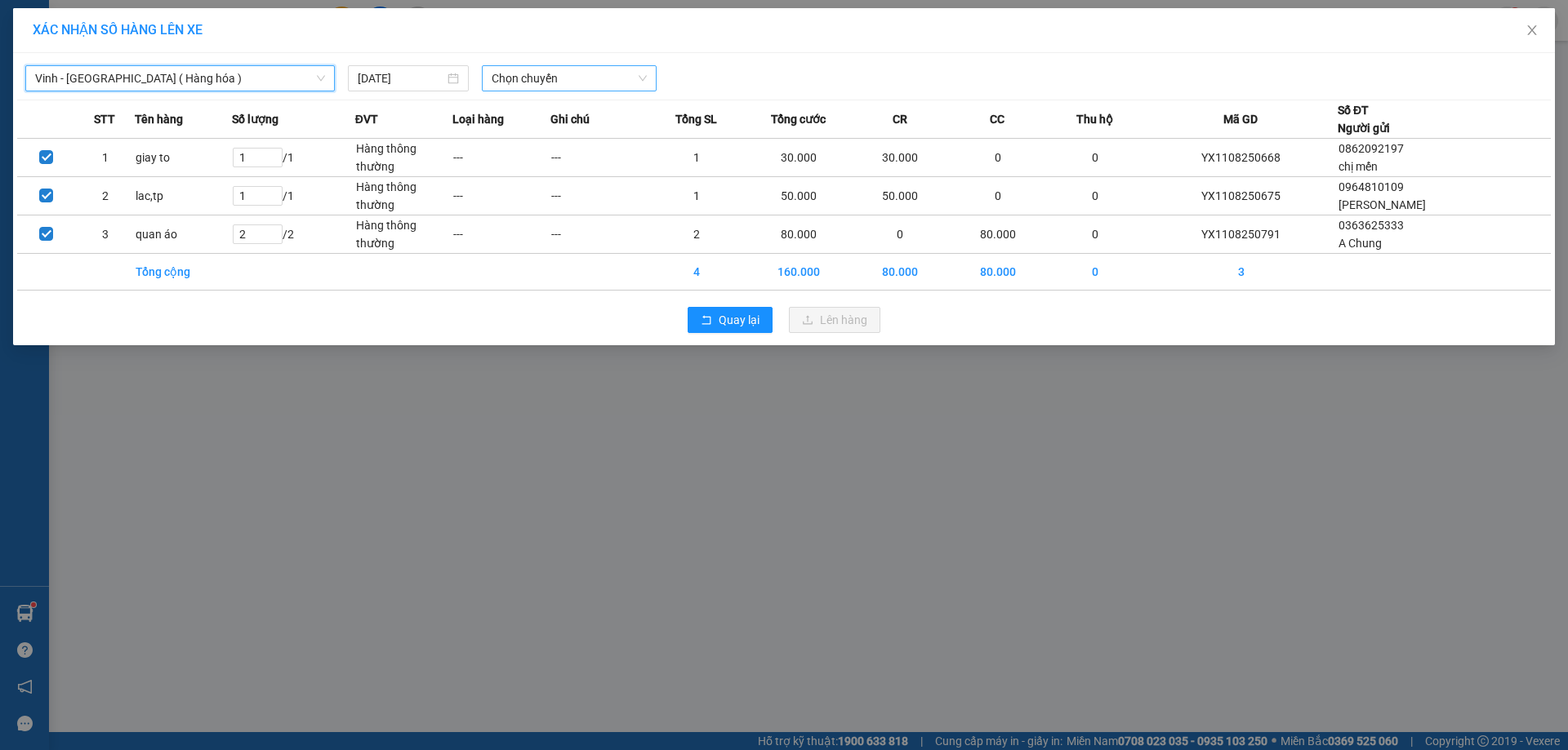
click at [548, 72] on span "Chọn chuyến" at bounding box center [569, 78] width 155 height 25
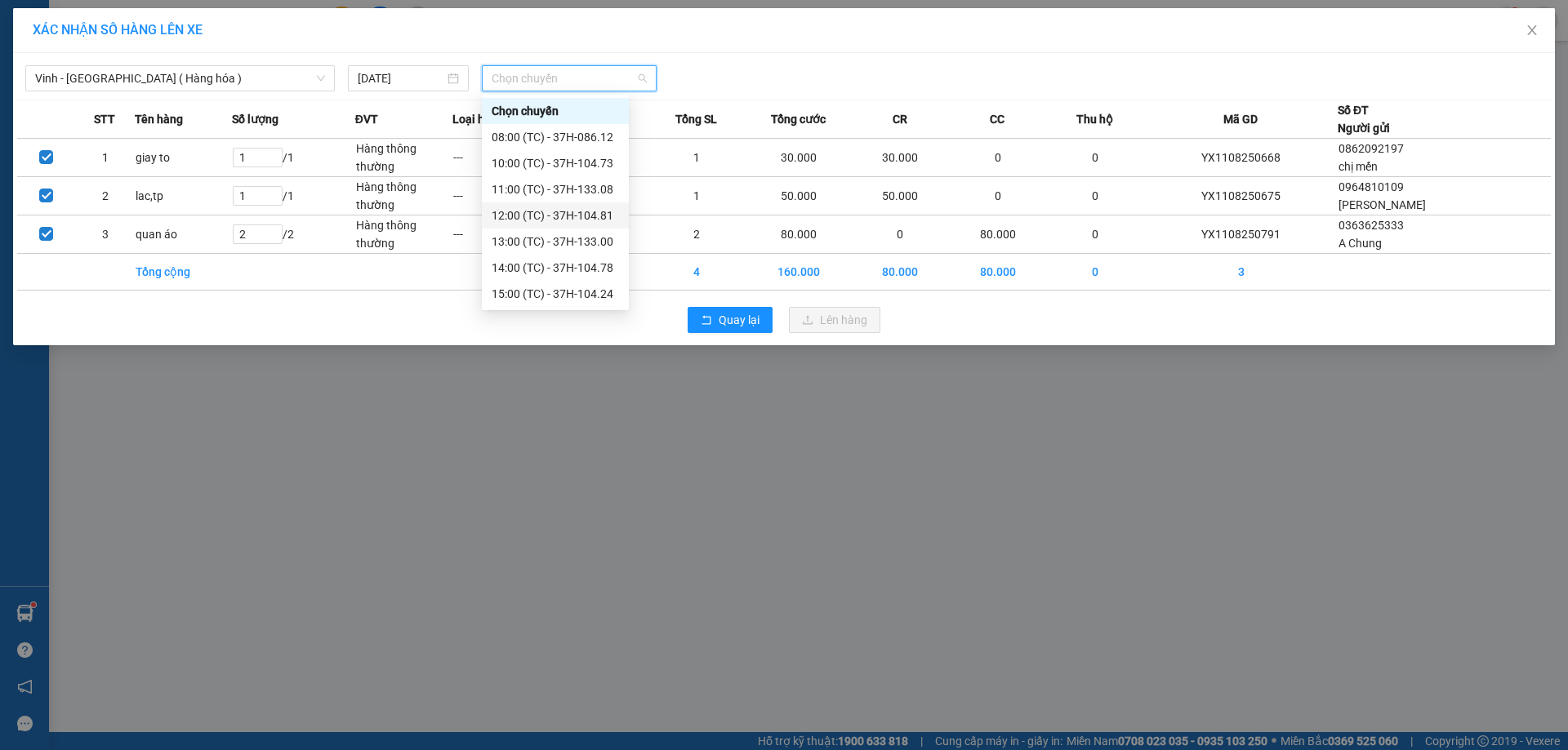
scroll to position [261, 0]
click at [603, 168] on div "23:05 (TC) - 37H-133.02" at bounding box center [555, 163] width 127 height 18
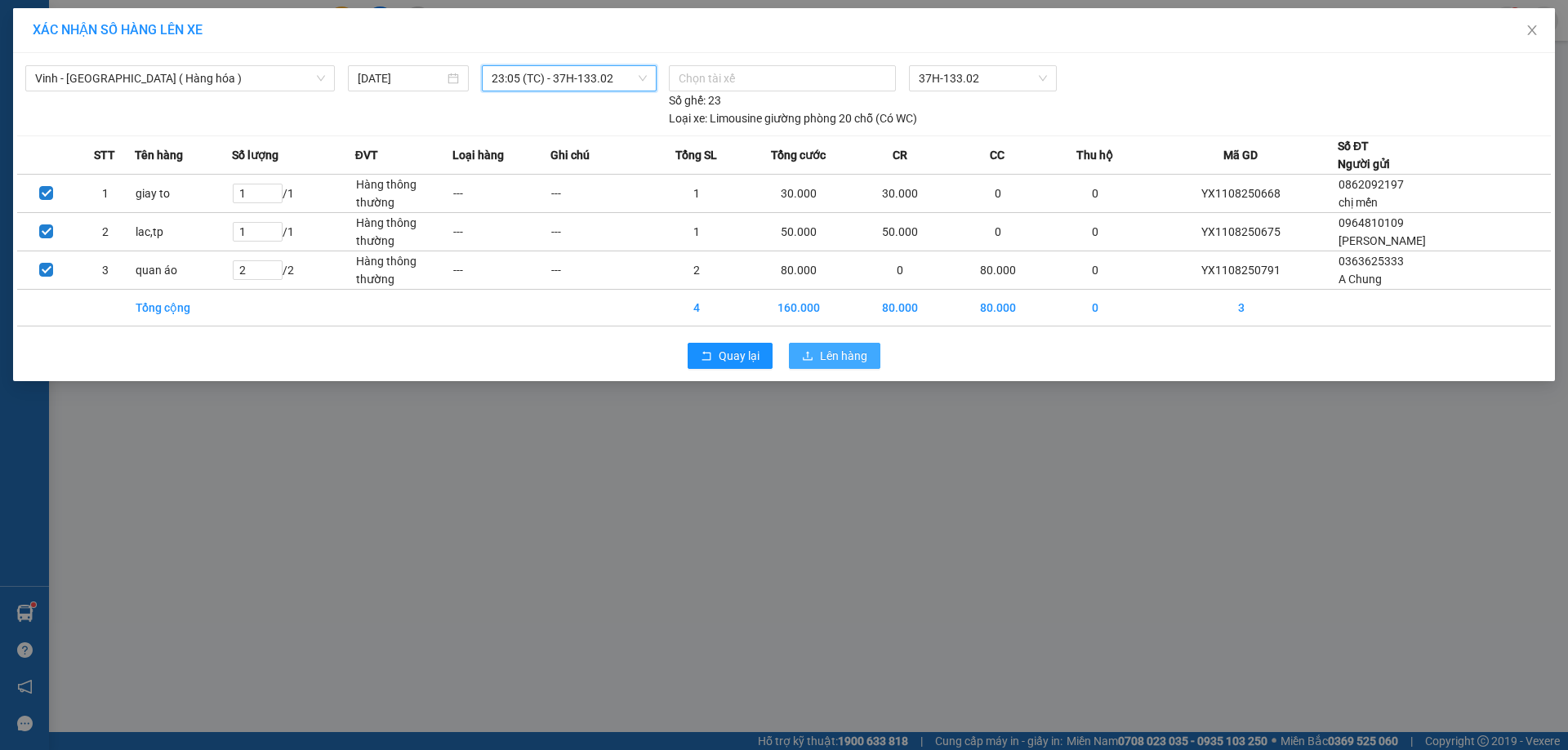
click at [851, 350] on span "Lên hàng" at bounding box center [844, 355] width 48 height 18
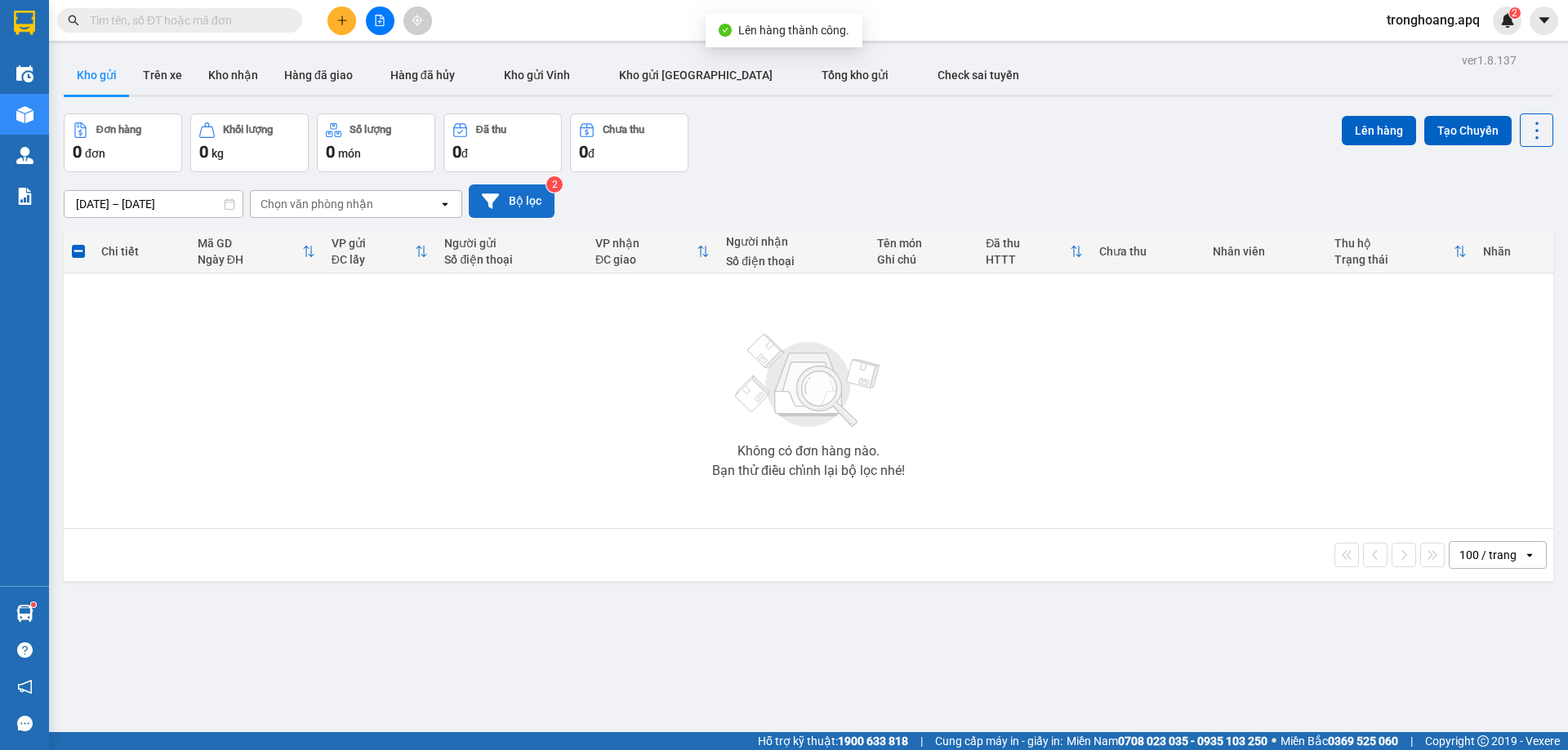
click at [536, 196] on button "Bộ lọc" at bounding box center [511, 200] width 86 height 33
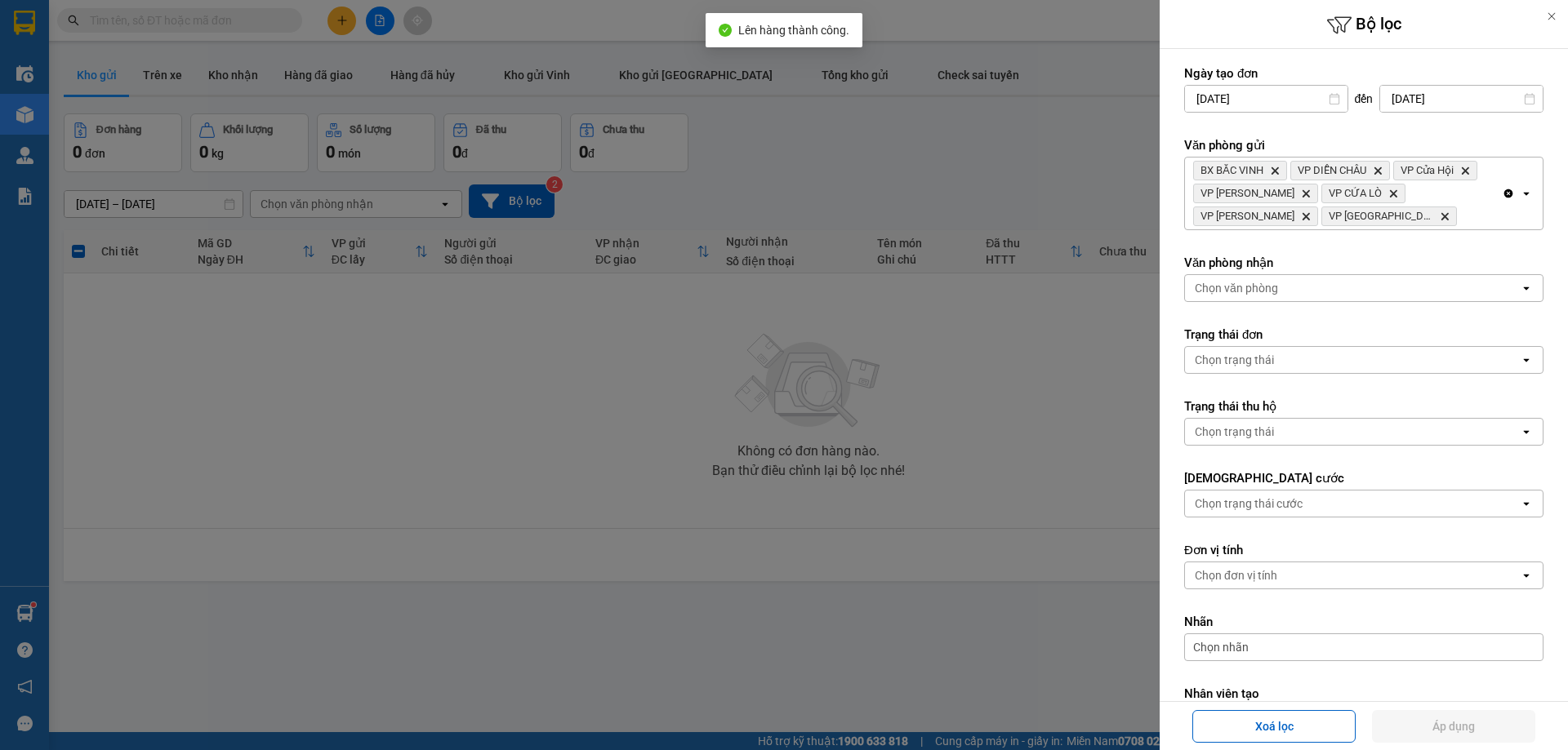
click at [1424, 215] on div "BX BẮC VINH Delete VP DIỄN CHÂU Delete VP Cửa Hội Delete VP Xuân Hội Delete VP …" at bounding box center [1343, 193] width 317 height 72
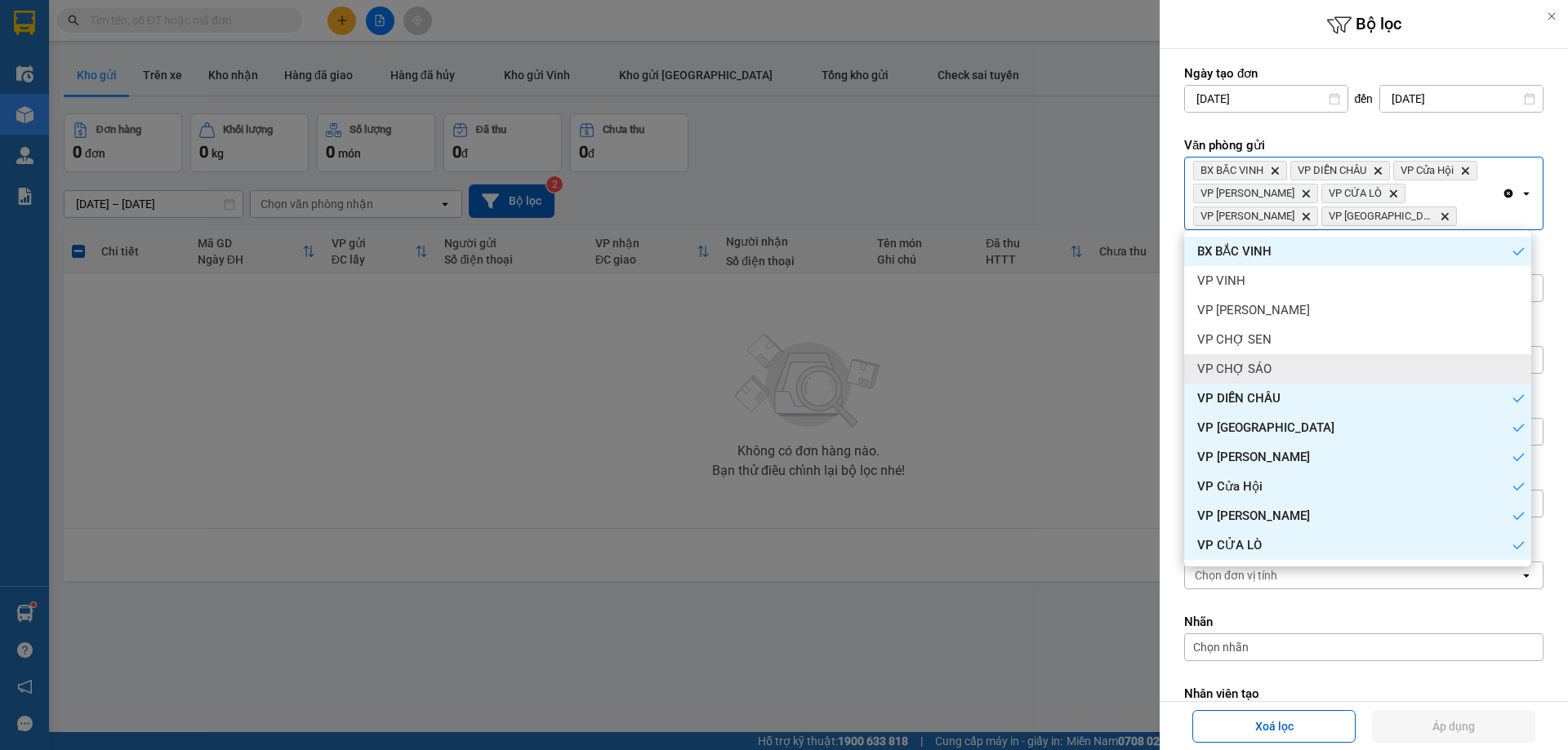
click at [1312, 372] on div "VP CHỢ SÁO" at bounding box center [1357, 368] width 347 height 30
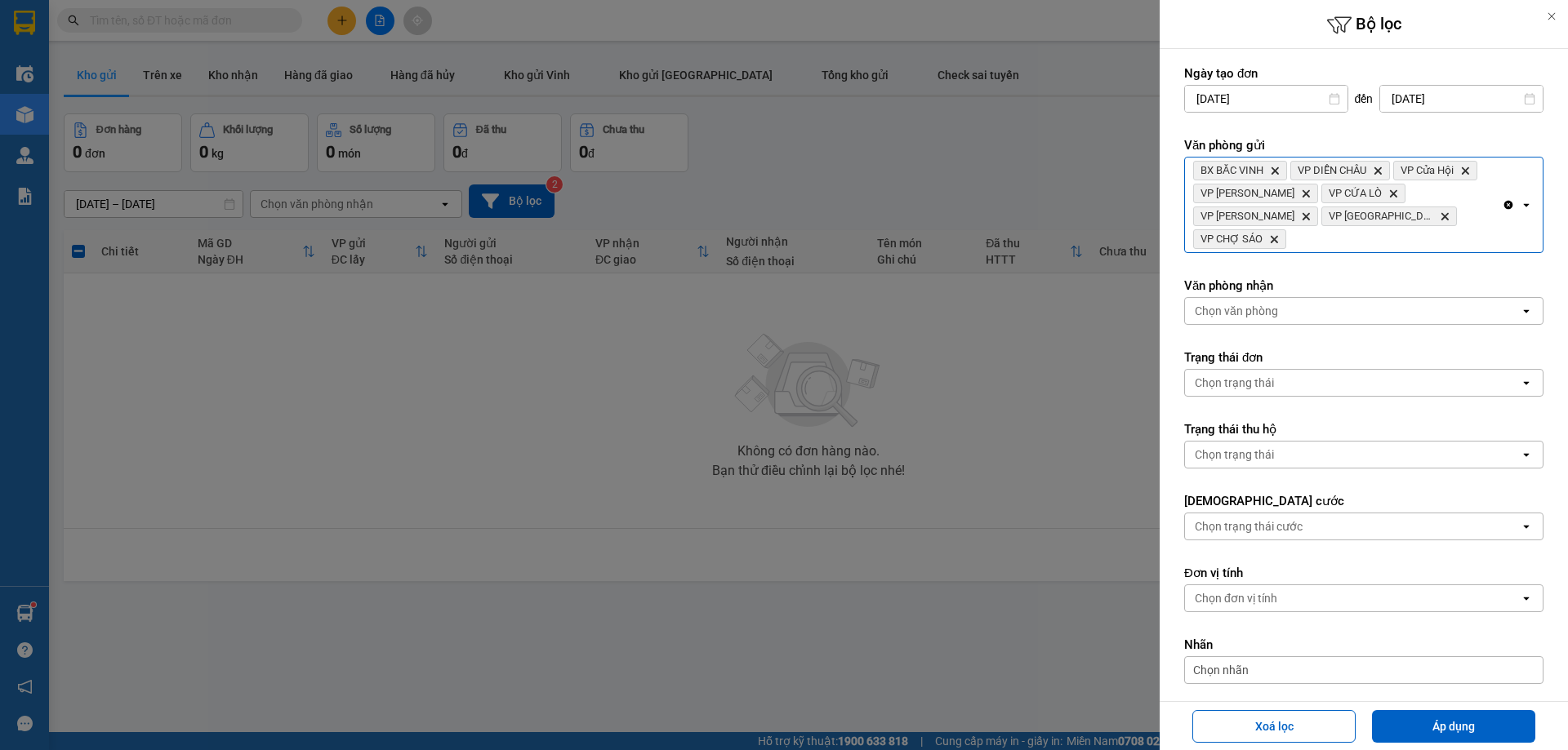
click at [1441, 220] on div "BX BẮC VINH Delete VP DIỄN CHÂU Delete VP Cửa Hội Delete VP Xuân Hội Delete VP …" at bounding box center [1343, 205] width 317 height 95
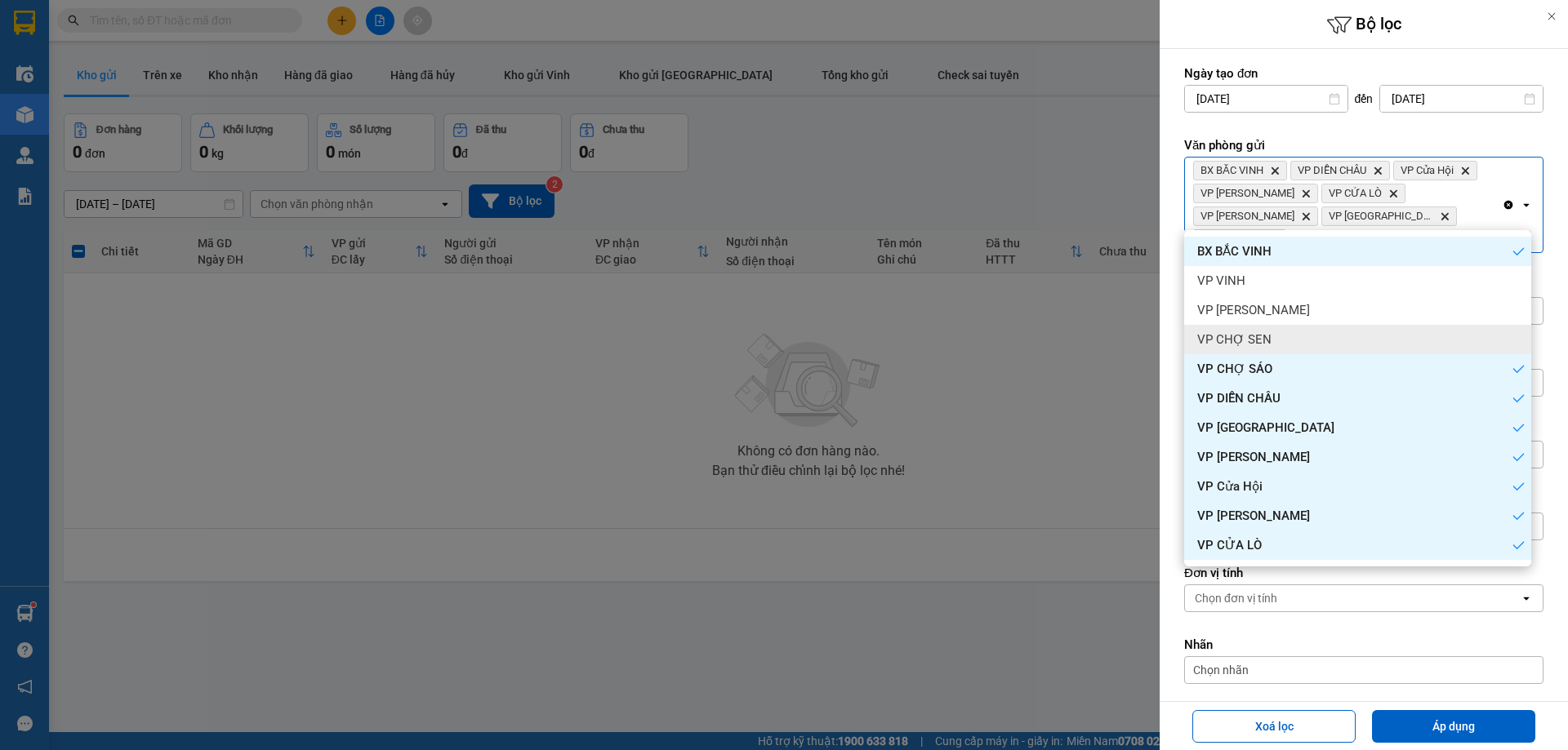
click at [1350, 330] on div "VP CHỢ SEN" at bounding box center [1357, 339] width 347 height 30
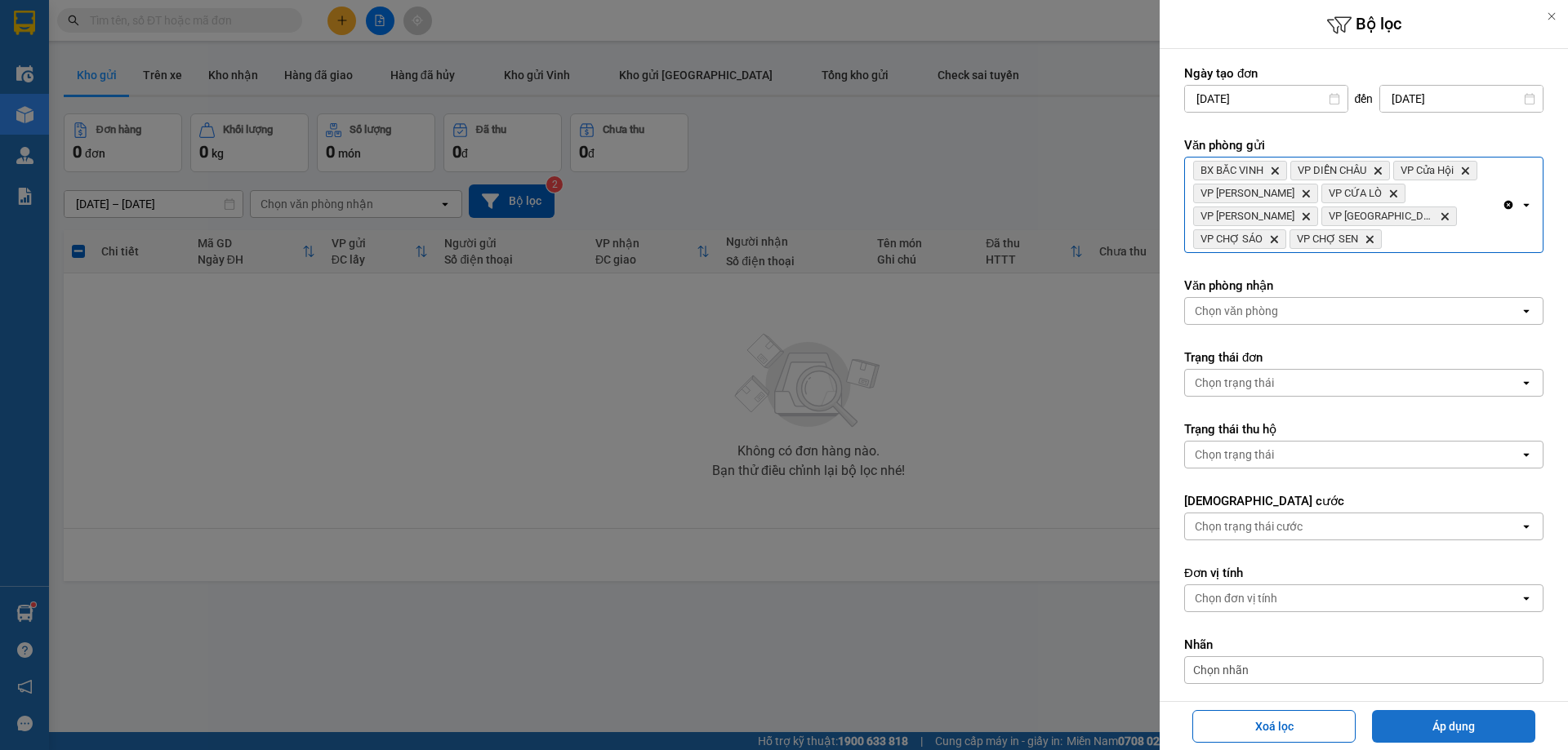
click at [1442, 728] on button "Áp dụng" at bounding box center [1453, 726] width 163 height 32
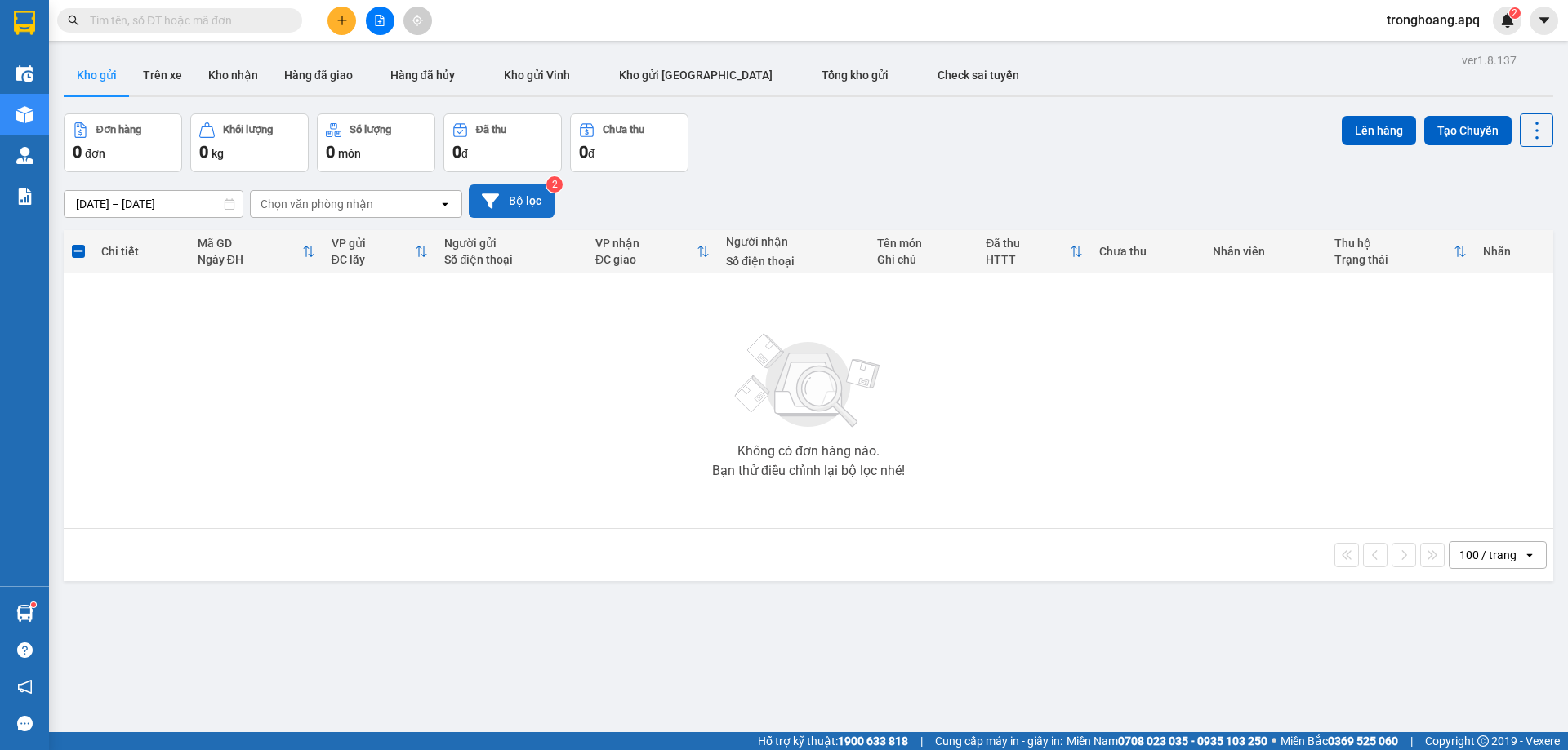
click at [517, 190] on button "Bộ lọc" at bounding box center [511, 200] width 86 height 33
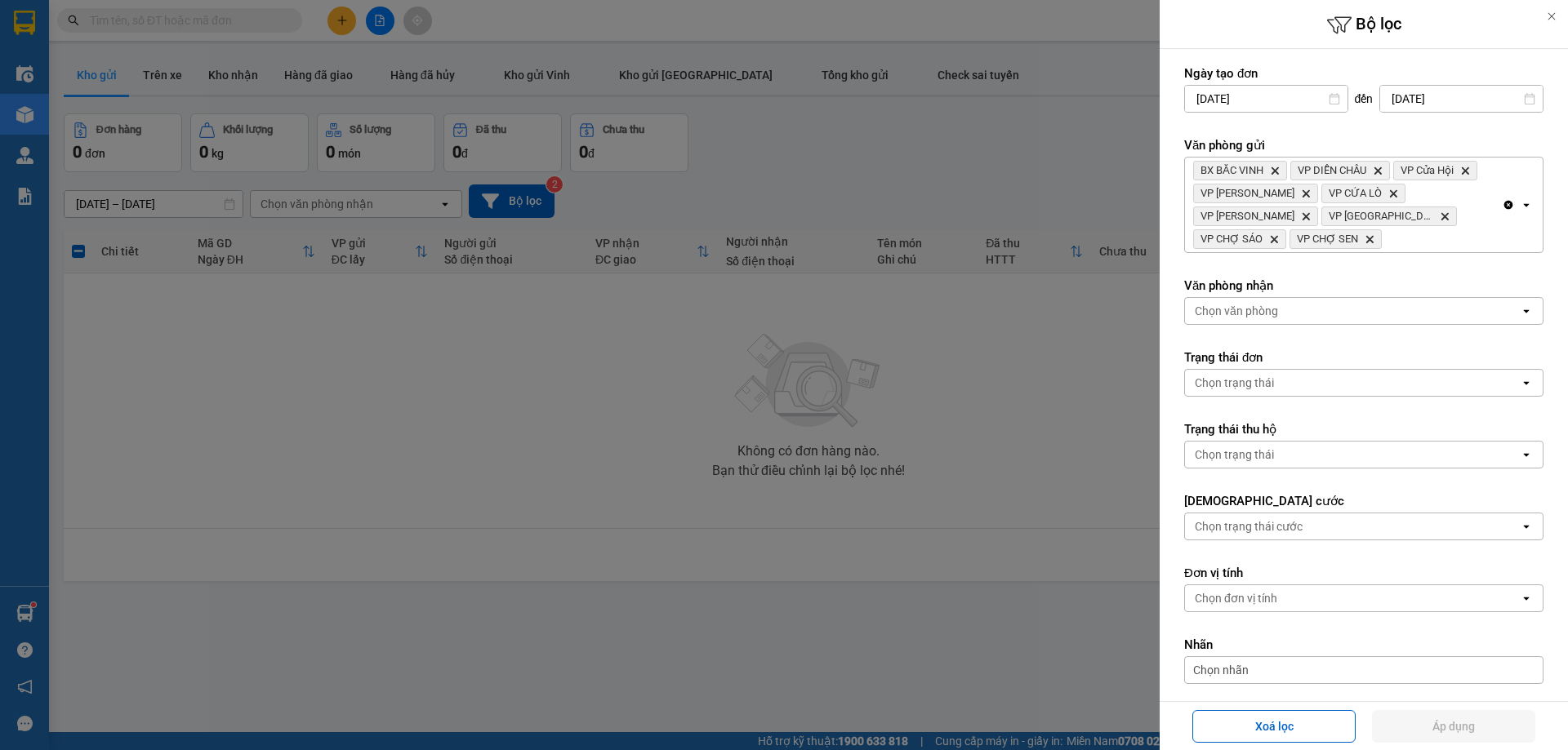
click at [1395, 232] on div "BX BẮC VINH Delete VP DIỄN CHÂU Delete VP Cửa Hội Delete VP Xuân Hội Delete VP …" at bounding box center [1343, 205] width 317 height 95
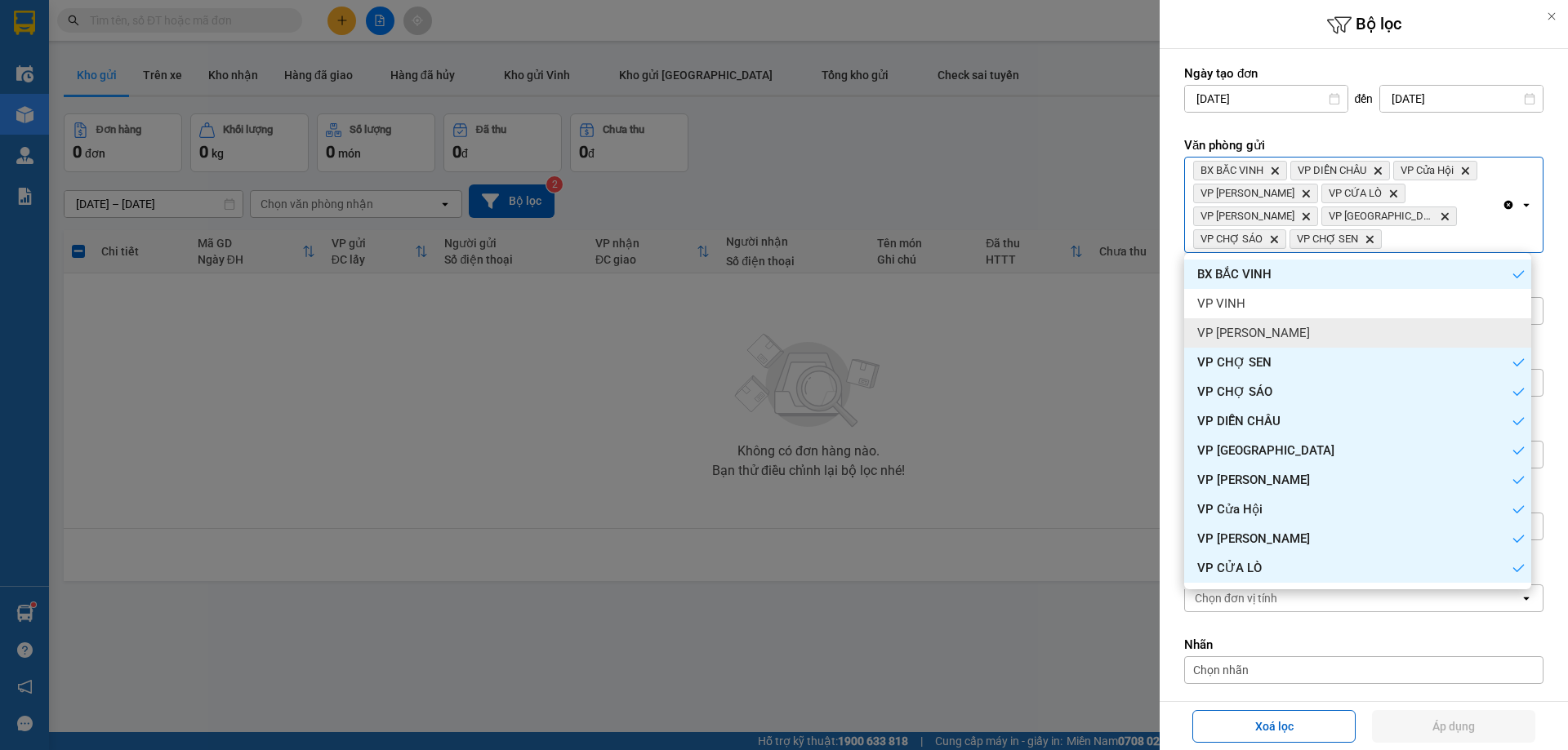
click at [1289, 332] on span "VP [PERSON_NAME]" at bounding box center [1253, 333] width 113 height 16
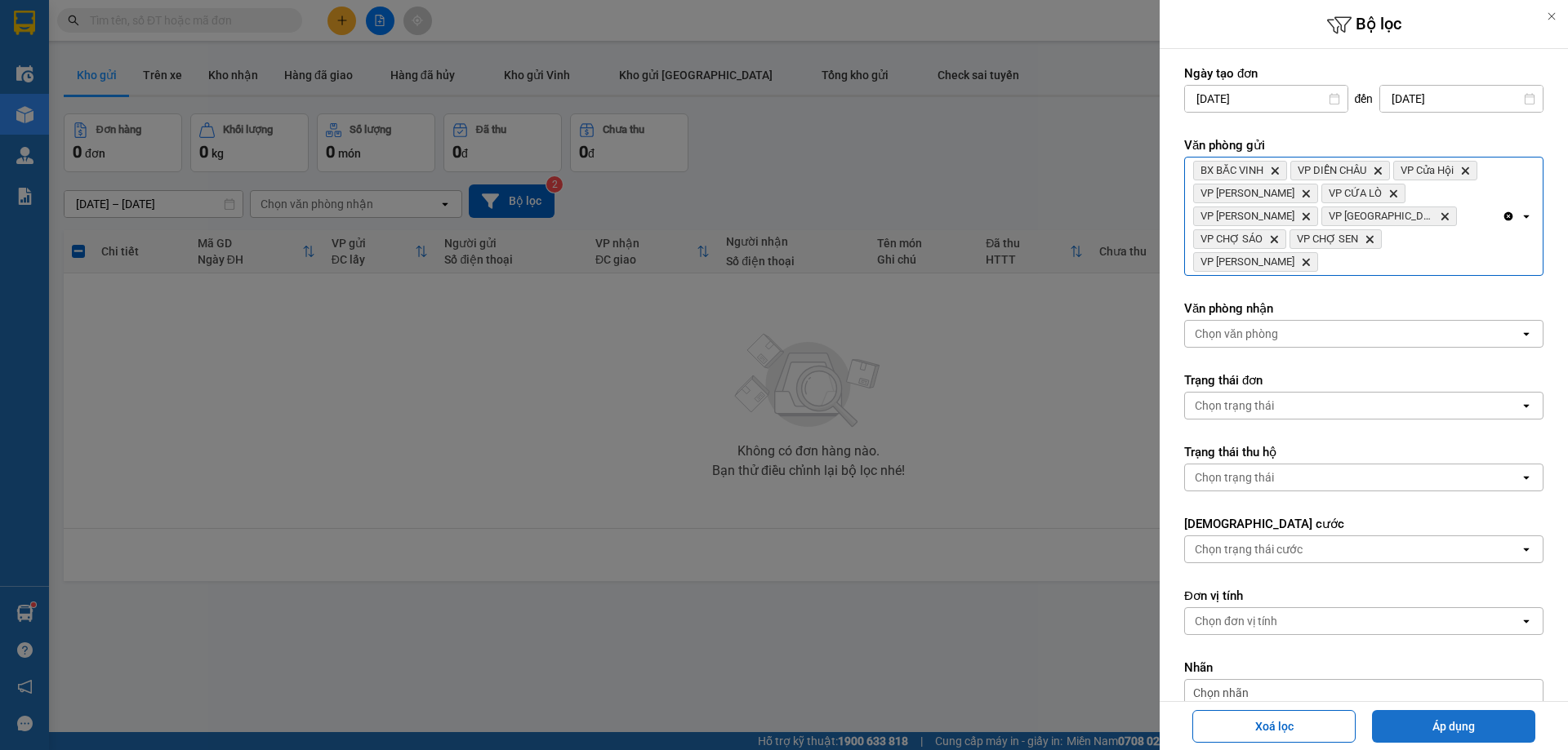
click at [1425, 710] on button "Áp dụng" at bounding box center [1453, 726] width 163 height 32
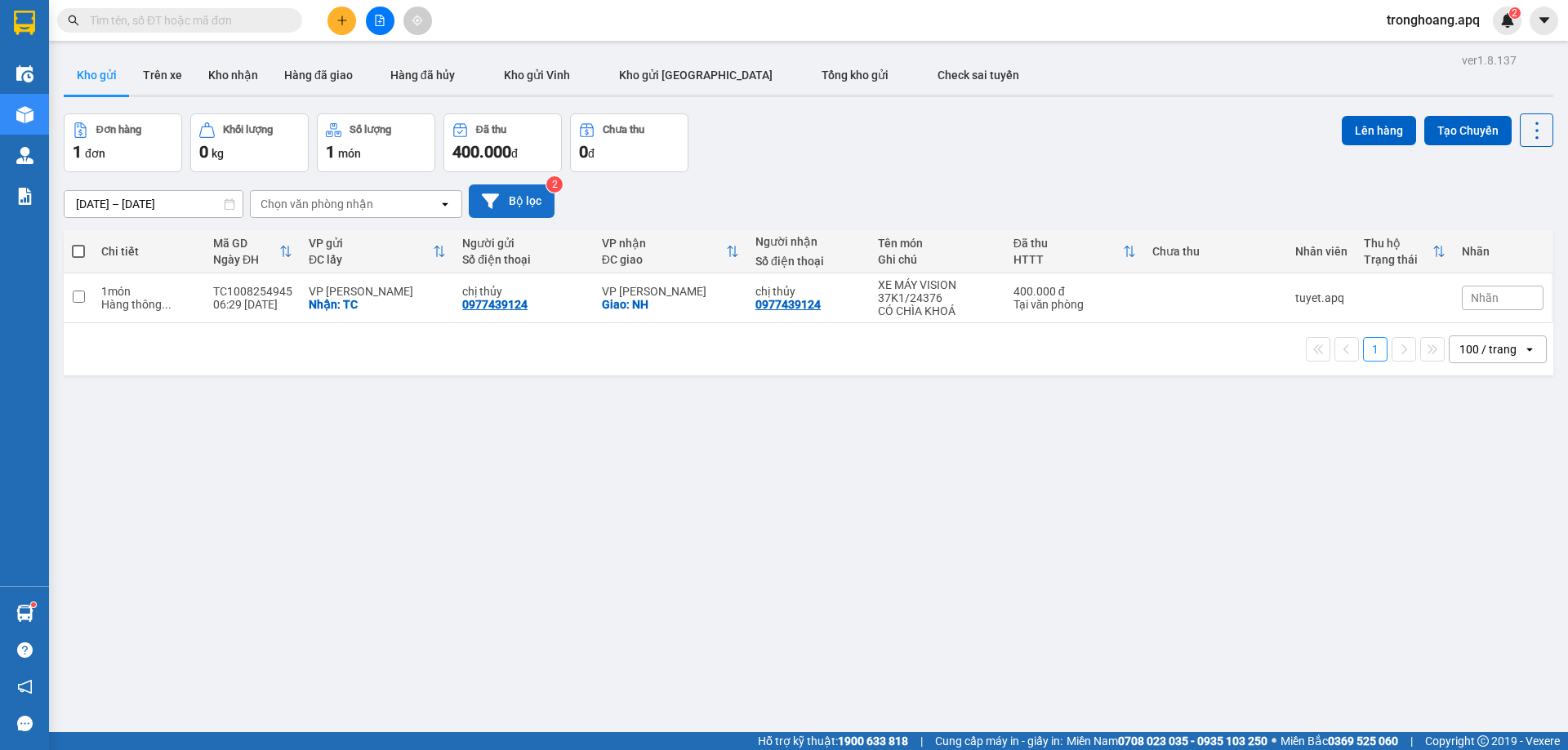
click at [528, 205] on button "Bộ lọc" at bounding box center [511, 200] width 86 height 33
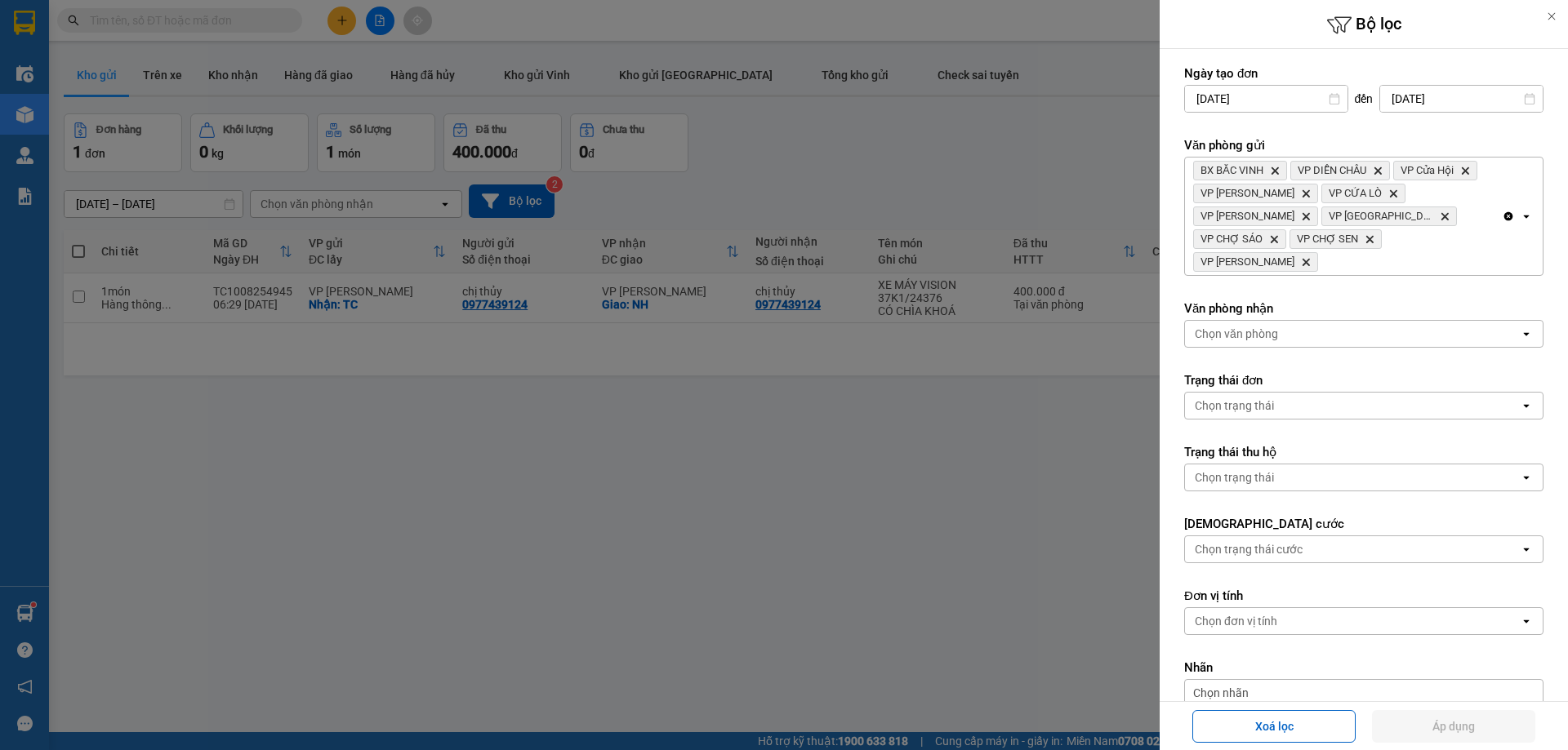
drag, startPoint x: 767, startPoint y: 133, endPoint x: 750, endPoint y: 132, distance: 17.0
click at [767, 132] on div at bounding box center [784, 375] width 1568 height 750
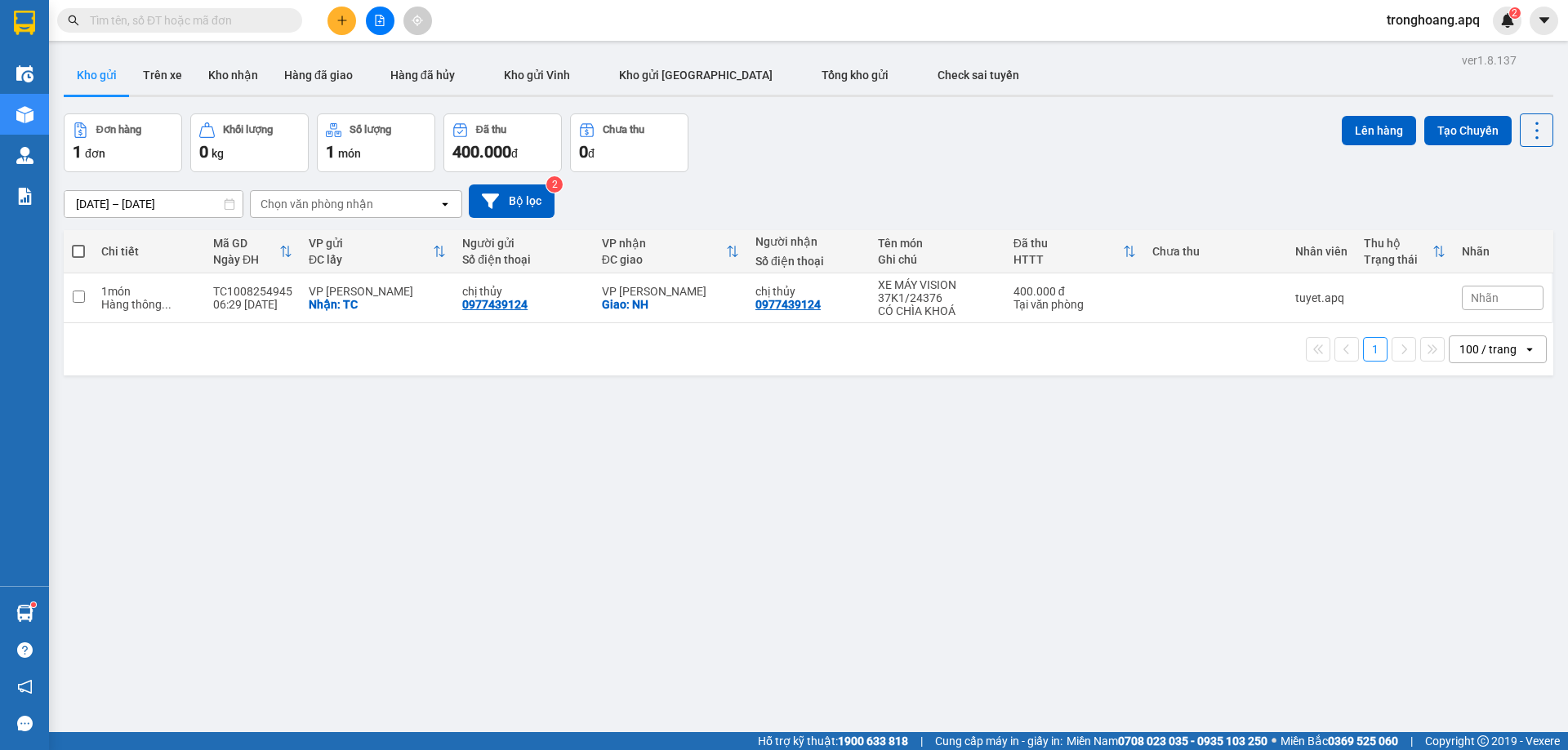
click at [375, 21] on icon "file-add" at bounding box center [379, 20] width 9 height 11
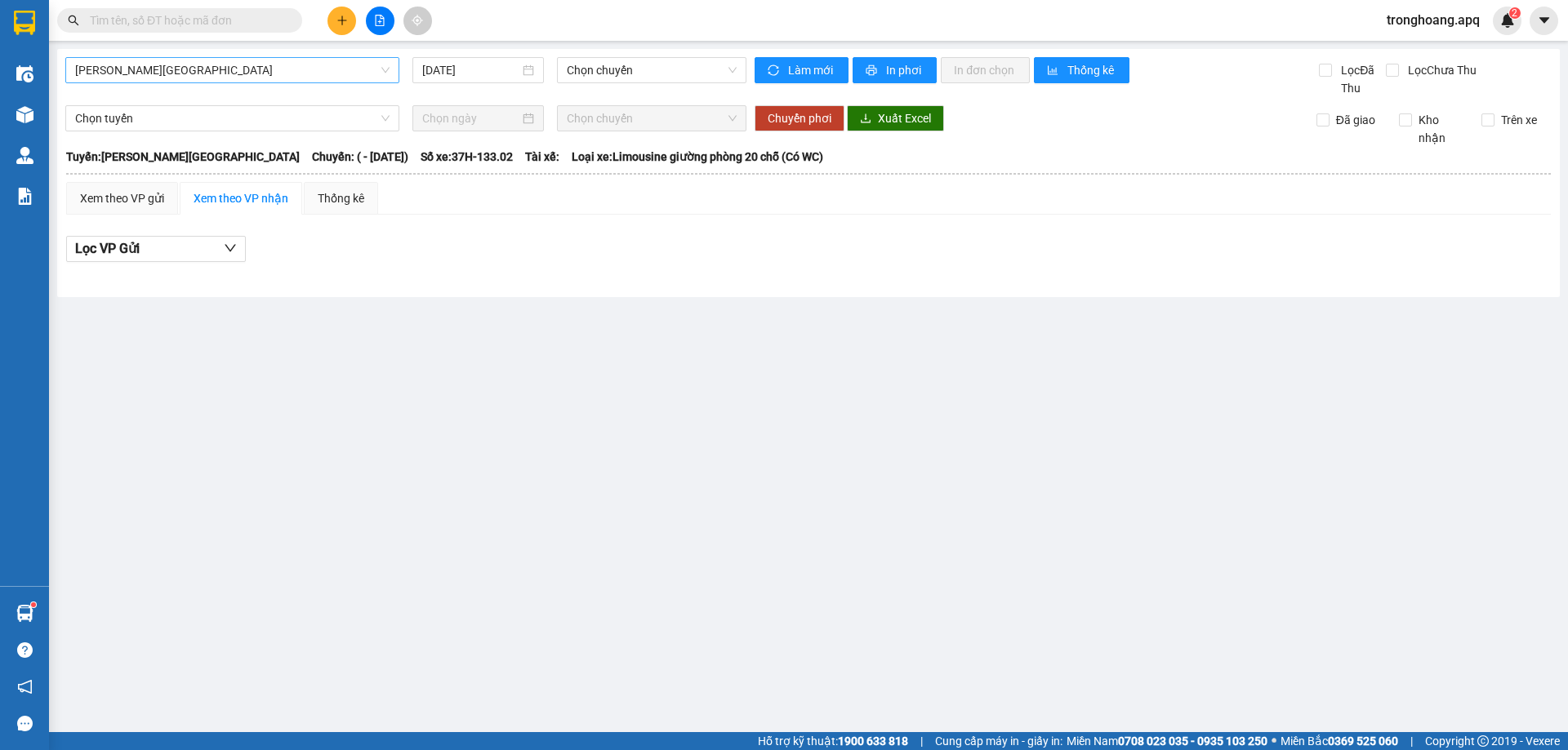
drag, startPoint x: 175, startPoint y: 66, endPoint x: 176, endPoint y: 81, distance: 15.0
click at [174, 66] on span "[PERSON_NAME][GEOGRAPHIC_DATA]" at bounding box center [232, 70] width 314 height 25
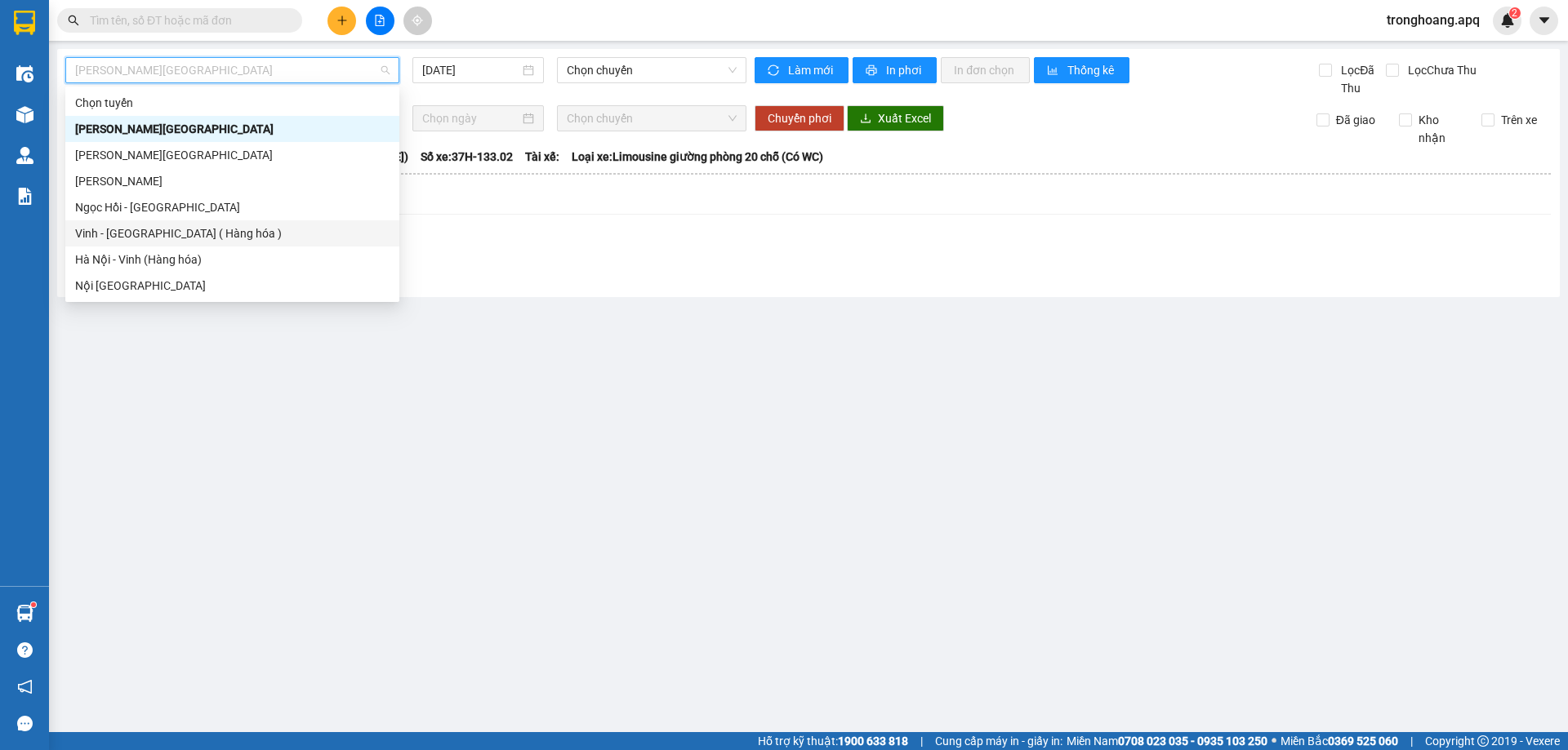
click at [177, 225] on div "Vinh - [GEOGRAPHIC_DATA] ( Hàng hóa )" at bounding box center [232, 233] width 314 height 18
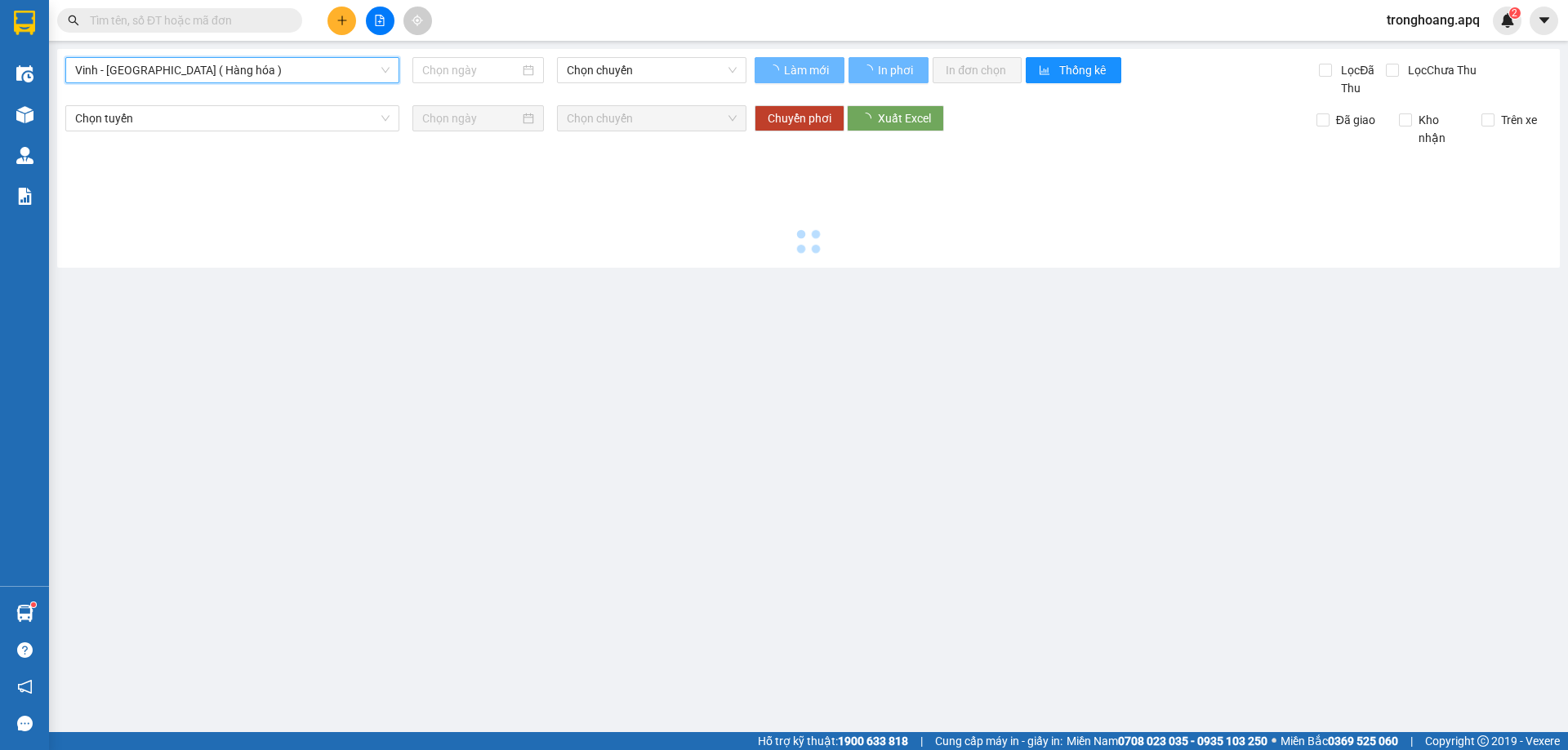
type input "[DATE]"
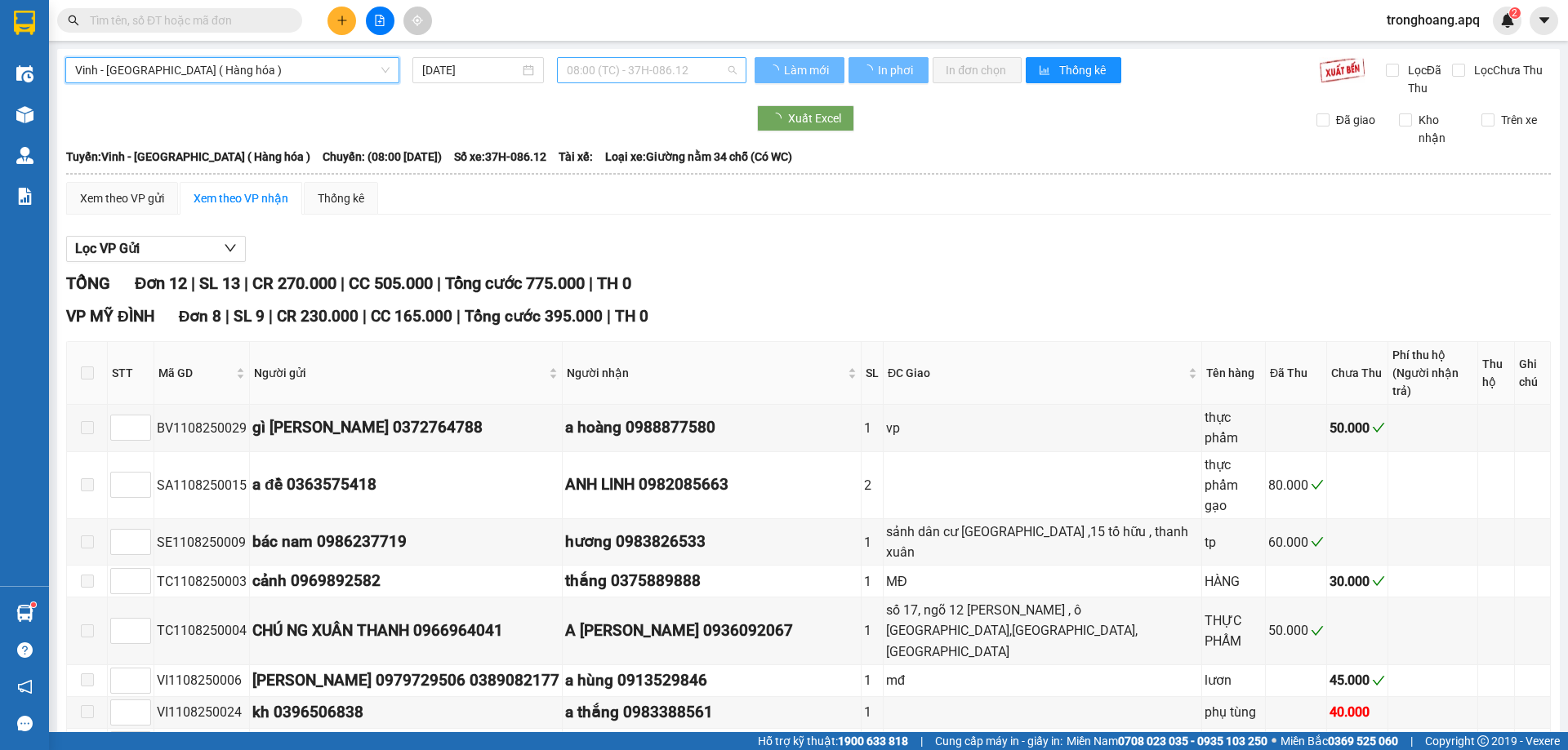
click at [603, 70] on span "08:00 (TC) - 37H-086.12" at bounding box center [652, 70] width 170 height 25
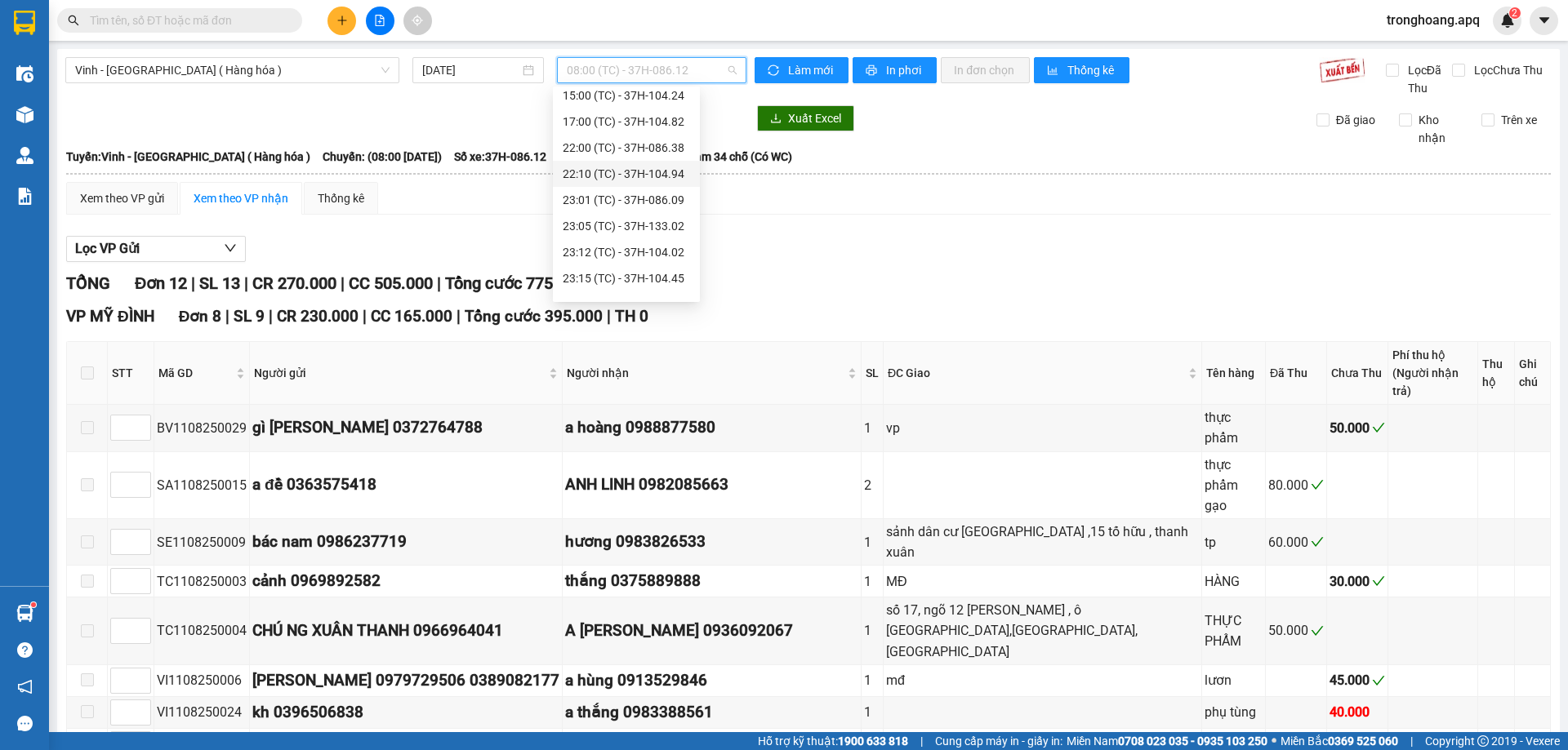
scroll to position [261, 0]
click at [679, 138] on div "23:01 (TC) - 37H-086.09" at bounding box center [626, 129] width 147 height 26
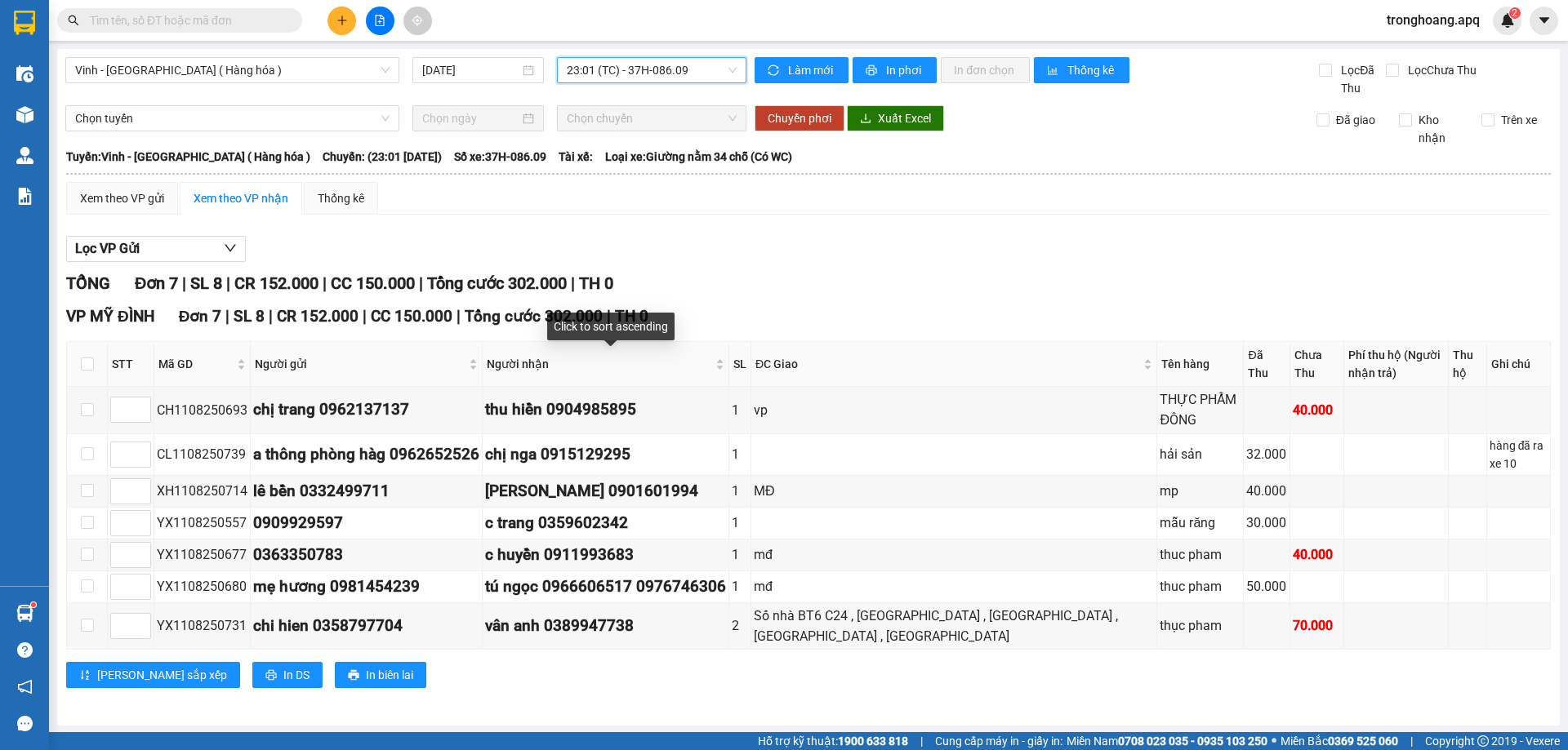
scroll to position [2, 0]
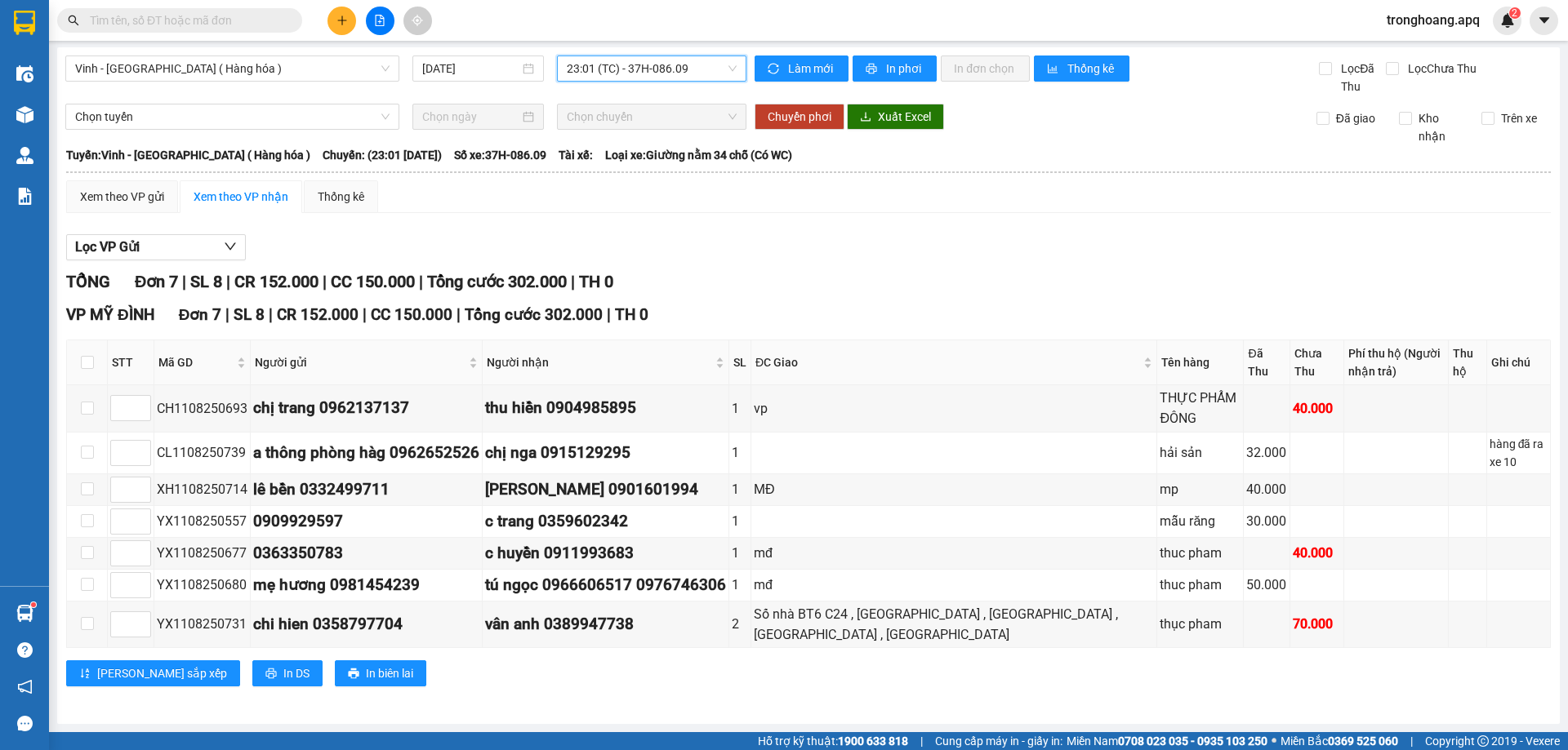
click at [683, 68] on span "23:01 (TC) - 37H-086.09" at bounding box center [652, 68] width 170 height 25
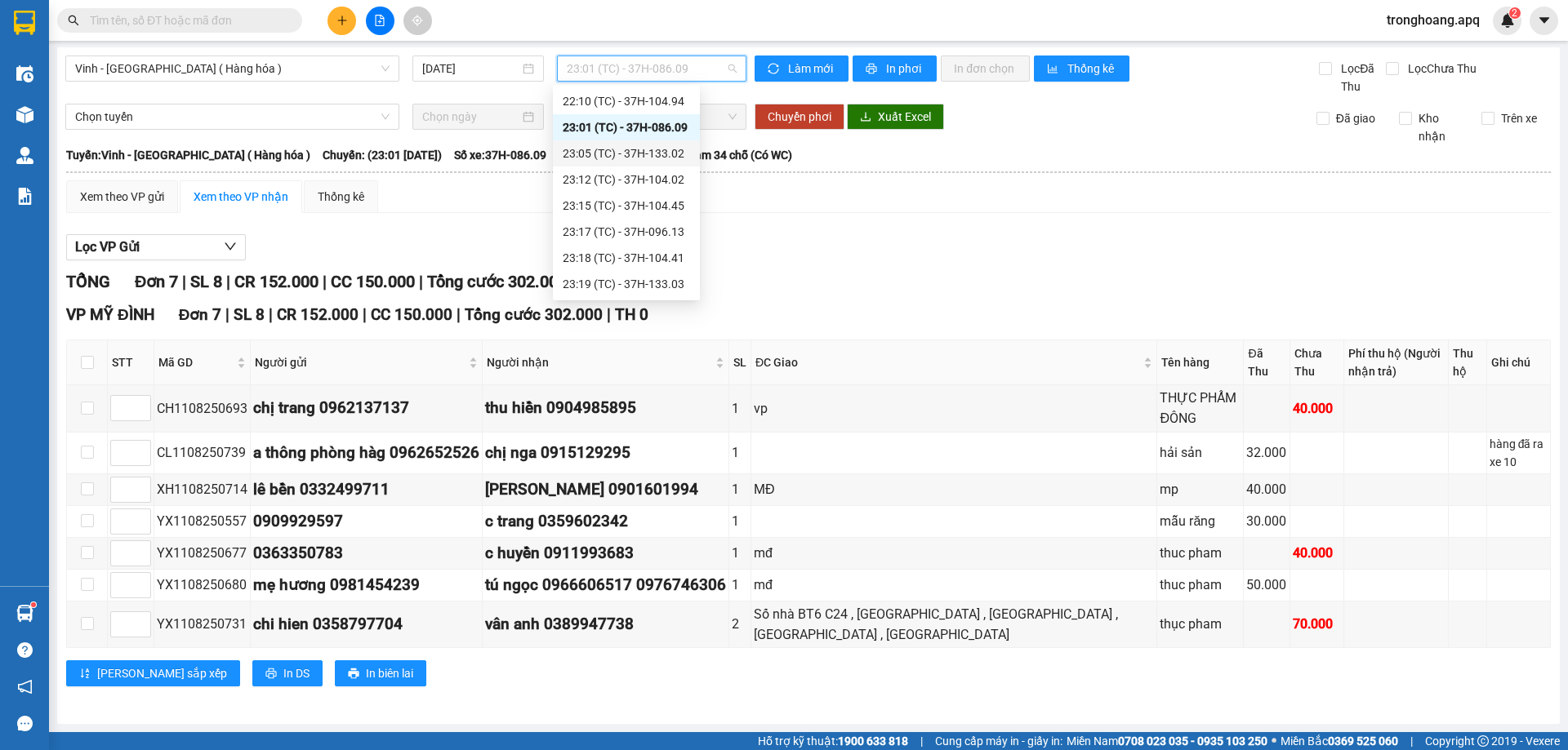
click at [673, 150] on div "23:05 (TC) - 37H-133.02" at bounding box center [627, 153] width 127 height 18
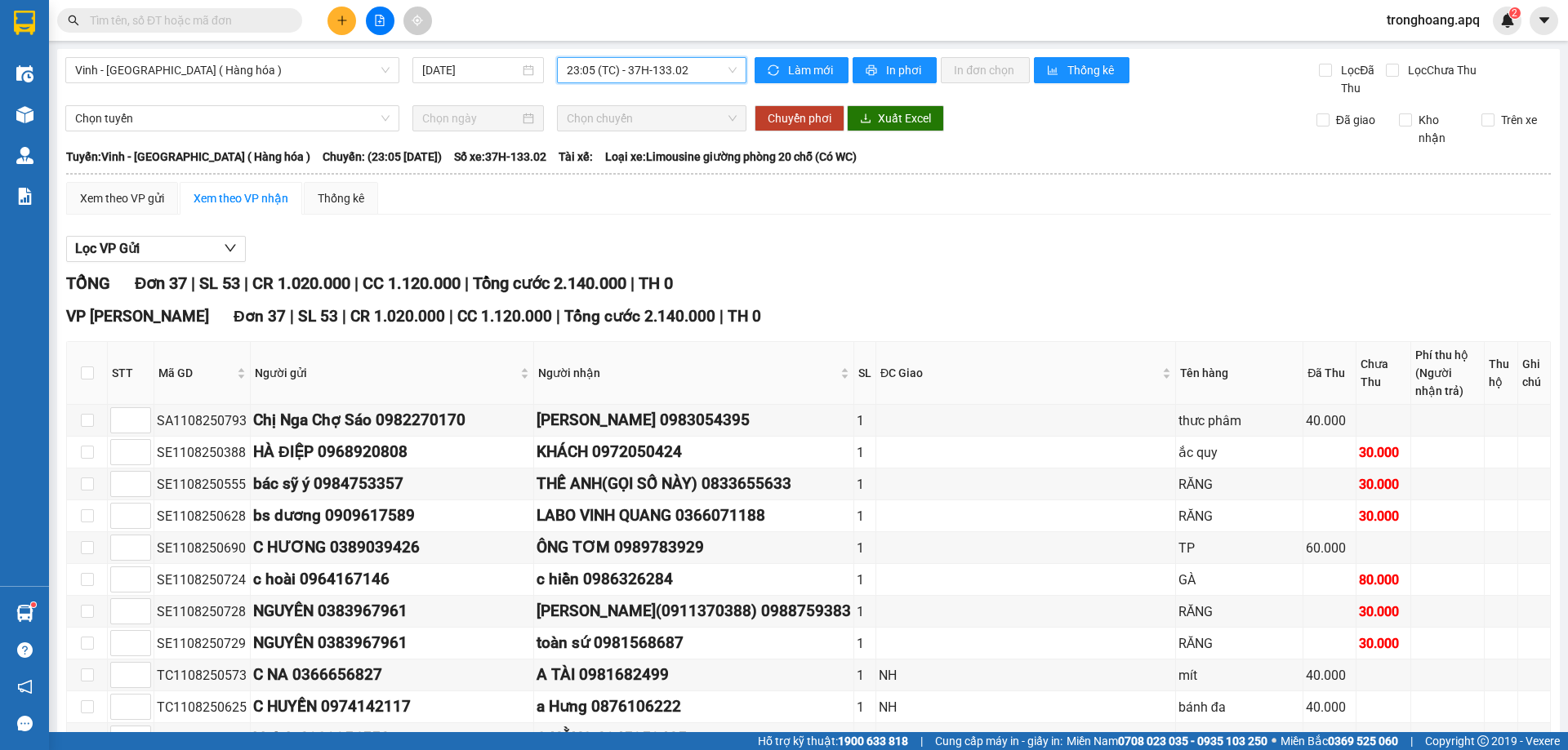
click at [640, 75] on span "23:05 (TC) - 37H-133.02" at bounding box center [652, 70] width 170 height 25
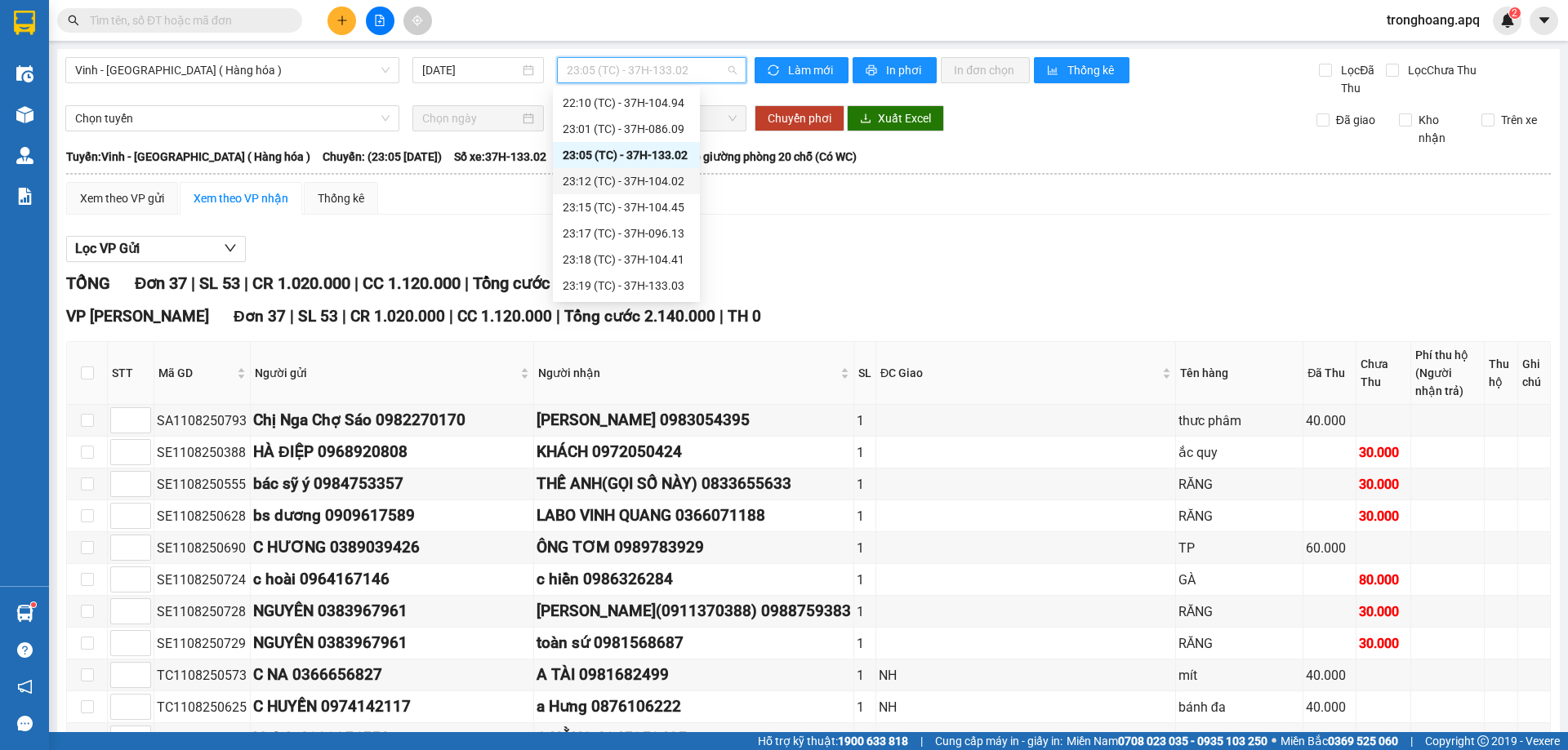
click at [679, 182] on div "23:12 (TC) - 37H-104.02" at bounding box center [627, 181] width 127 height 18
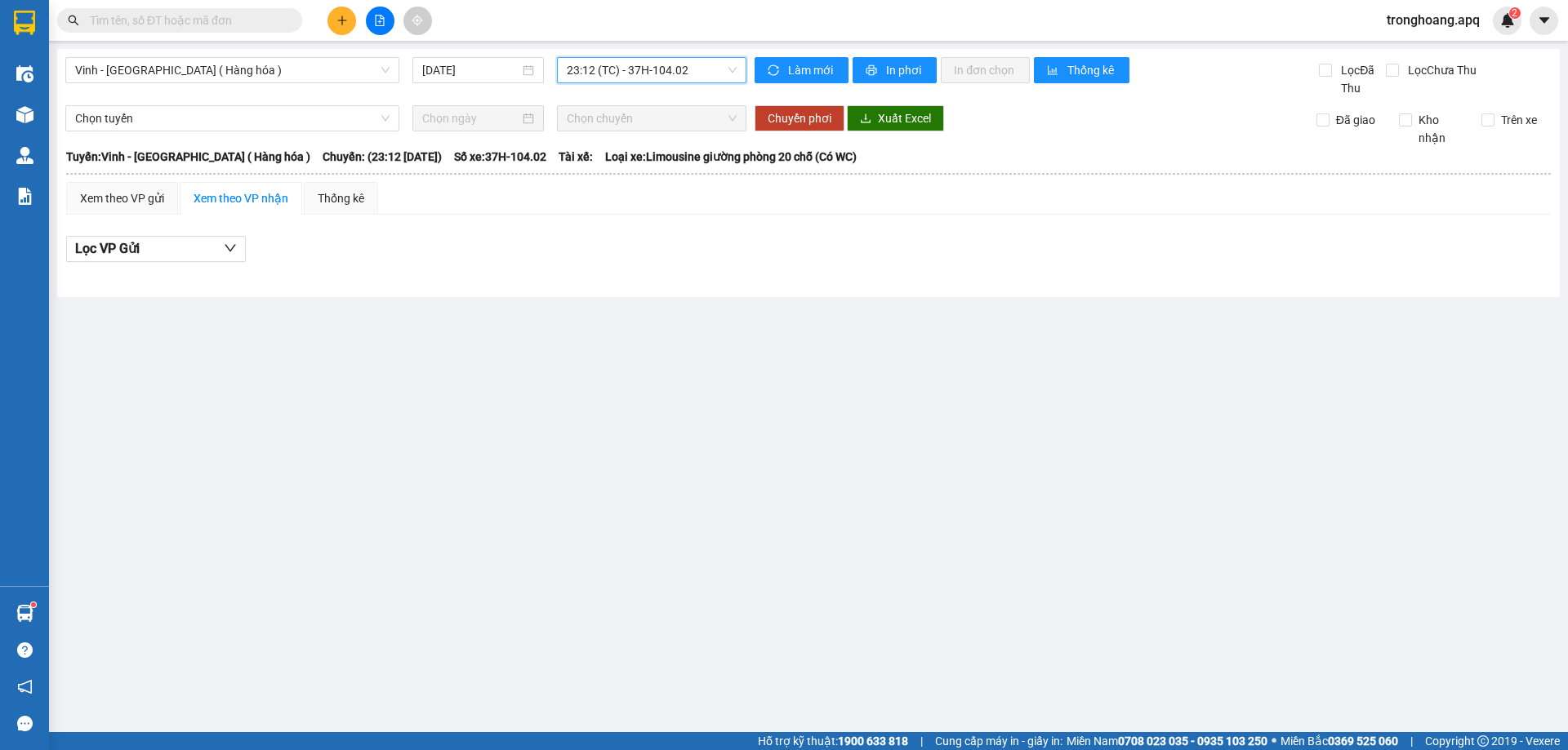
click at [642, 42] on main "Vinh - Hà Nội ( Hàng hóa ) 11/08/2025 23:12 23:12 (TC) - 37H-104.02 Làm mới In …" at bounding box center [784, 366] width 1568 height 732
click at [646, 64] on span "23:12 (TC) - 37H-104.02" at bounding box center [652, 70] width 170 height 25
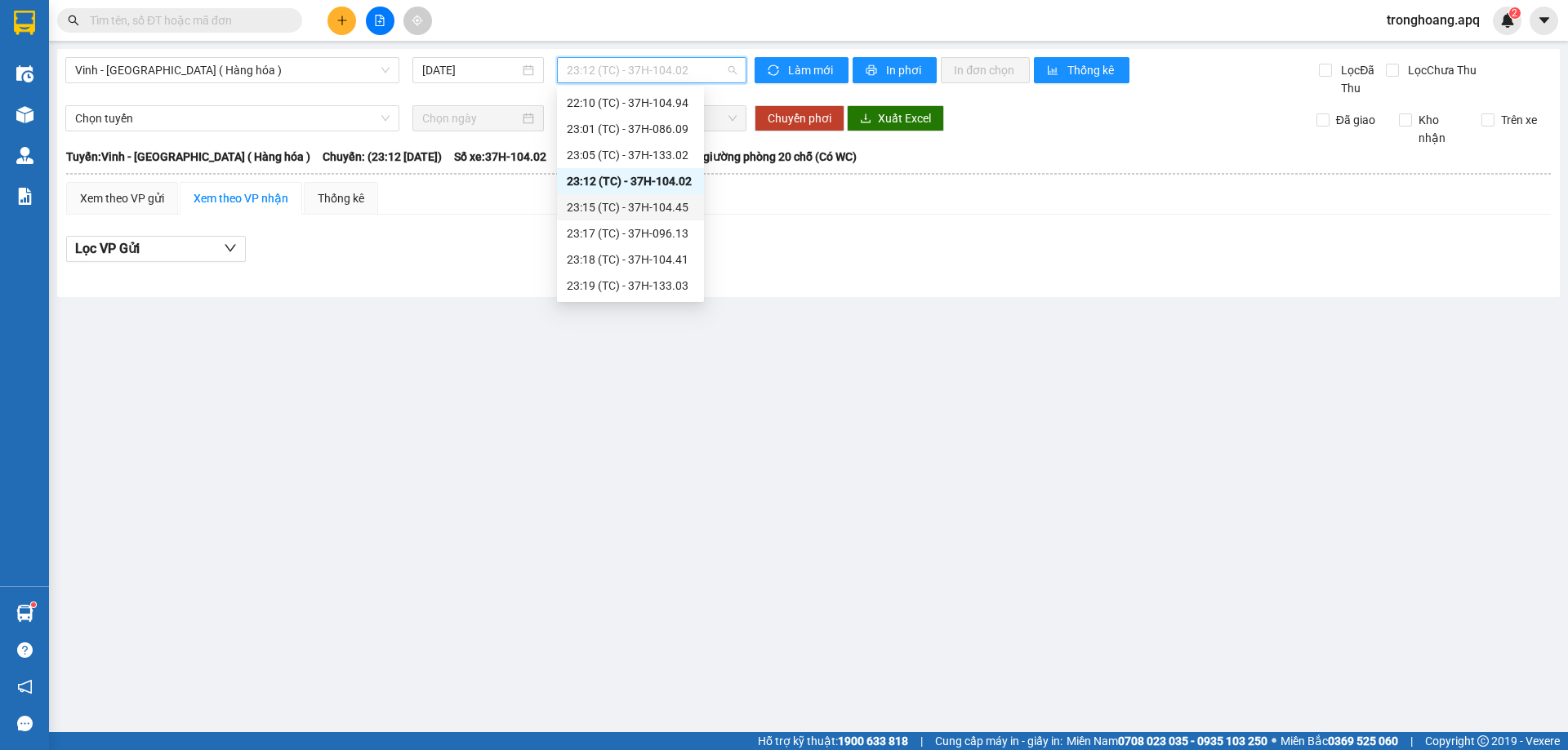
click at [660, 204] on div "23:15 (TC) - 37H-104.45" at bounding box center [631, 207] width 127 height 18
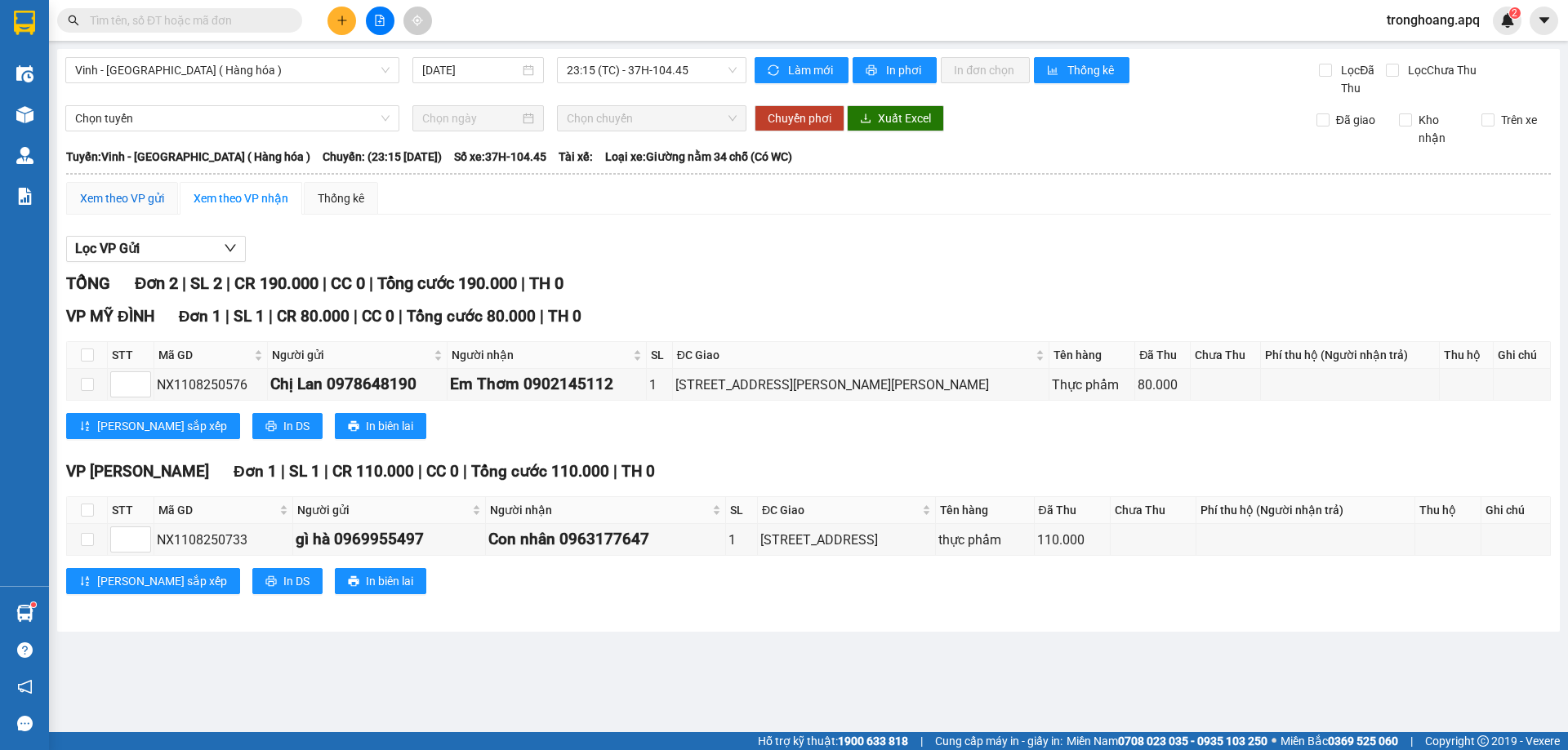
click at [158, 198] on div "Xem theo VP gửi" at bounding box center [121, 198] width 84 height 18
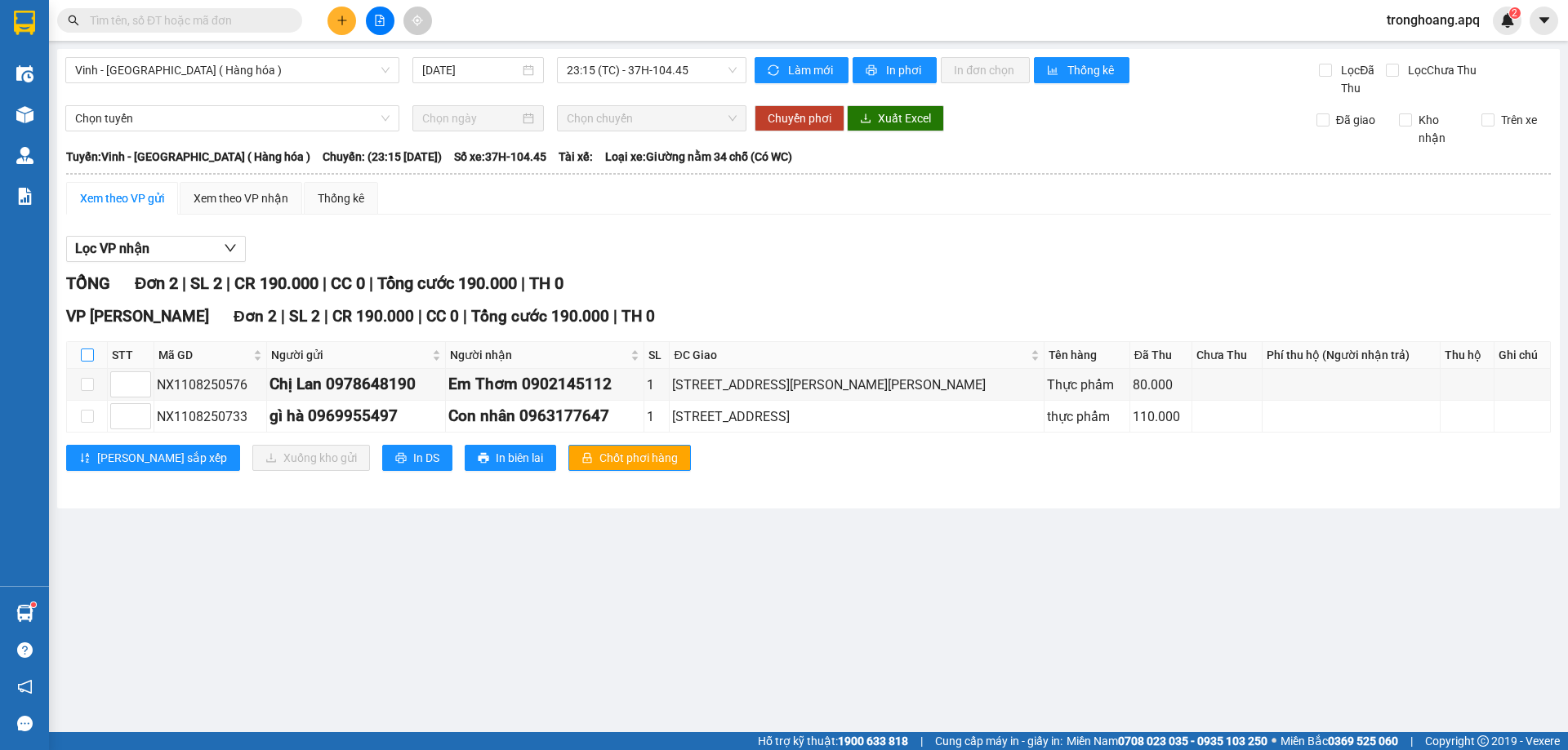
click at [93, 357] on input "checkbox" at bounding box center [87, 355] width 13 height 13
checkbox input "true"
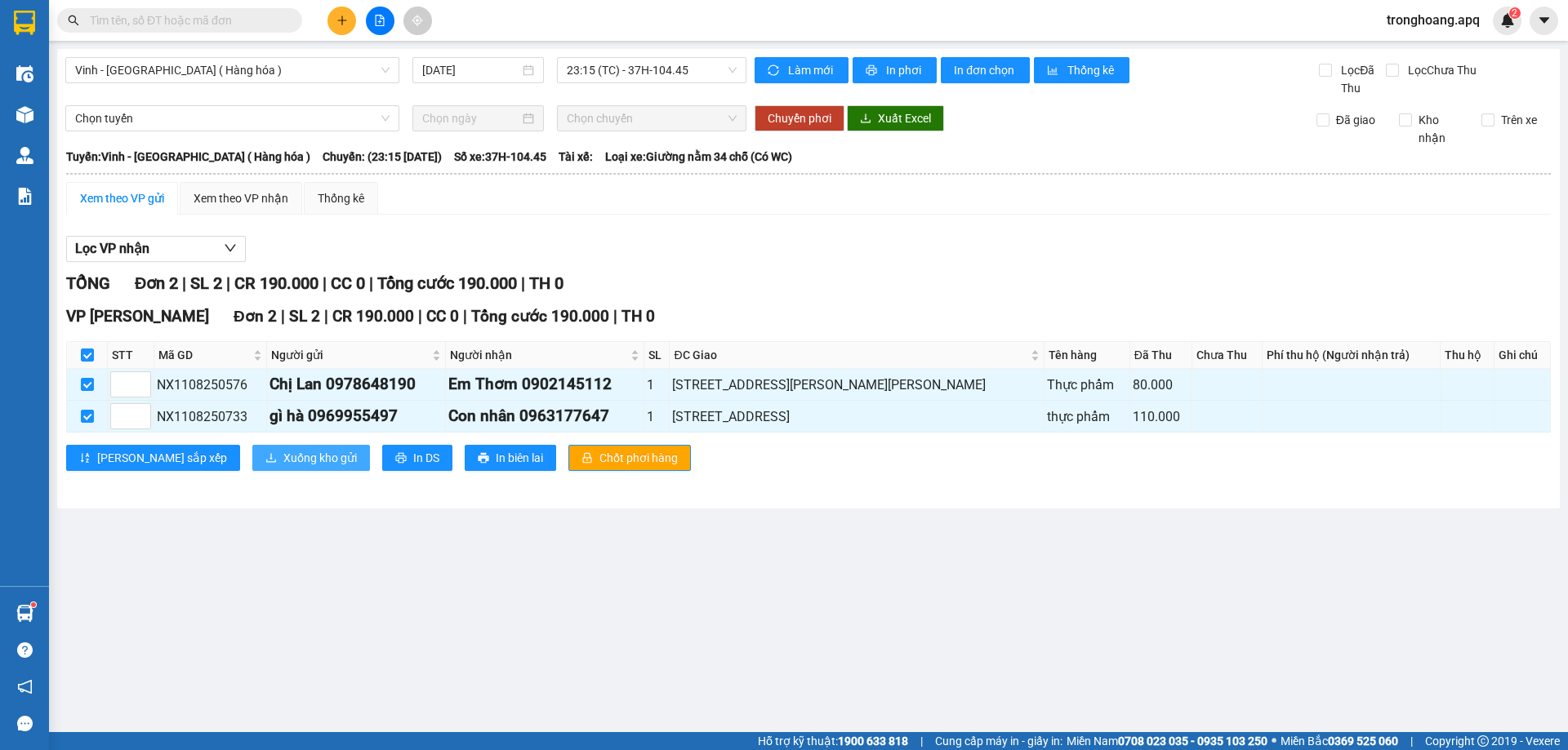
click at [296, 450] on button "Xuống kho gửi" at bounding box center [311, 457] width 118 height 26
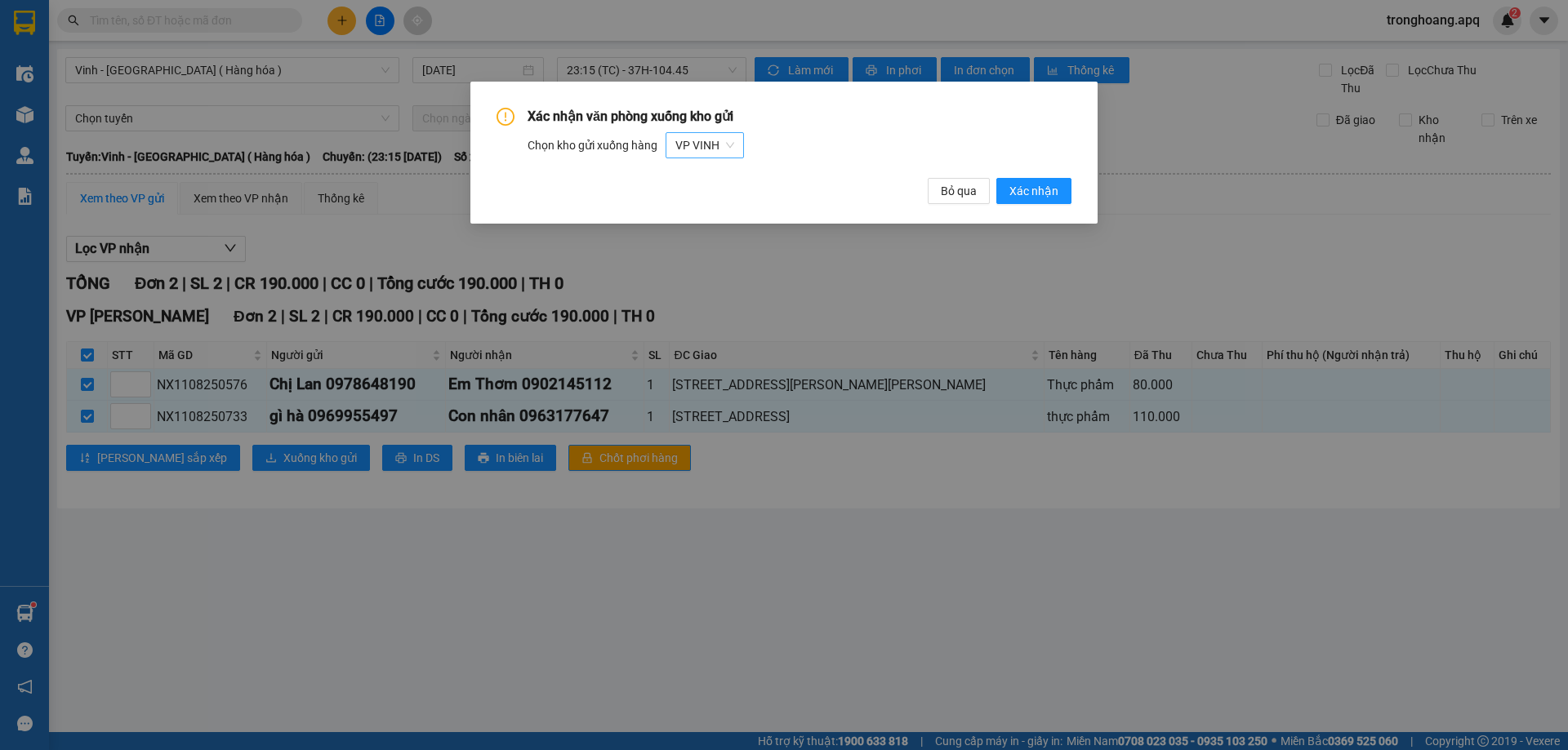
click at [702, 142] on span "VP VINH" at bounding box center [704, 145] width 59 height 25
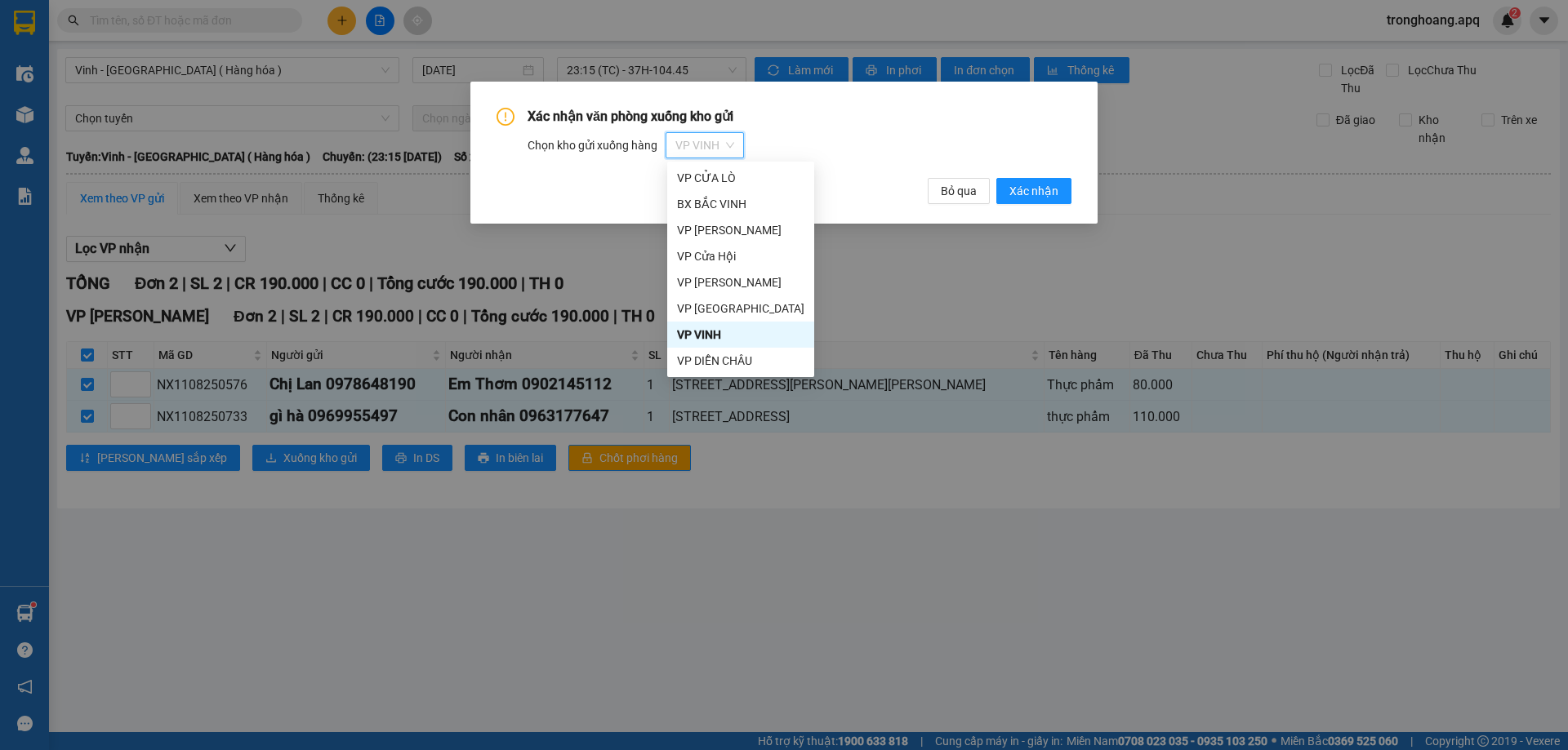
click at [762, 238] on div "VP [PERSON_NAME]" at bounding box center [740, 230] width 127 height 18
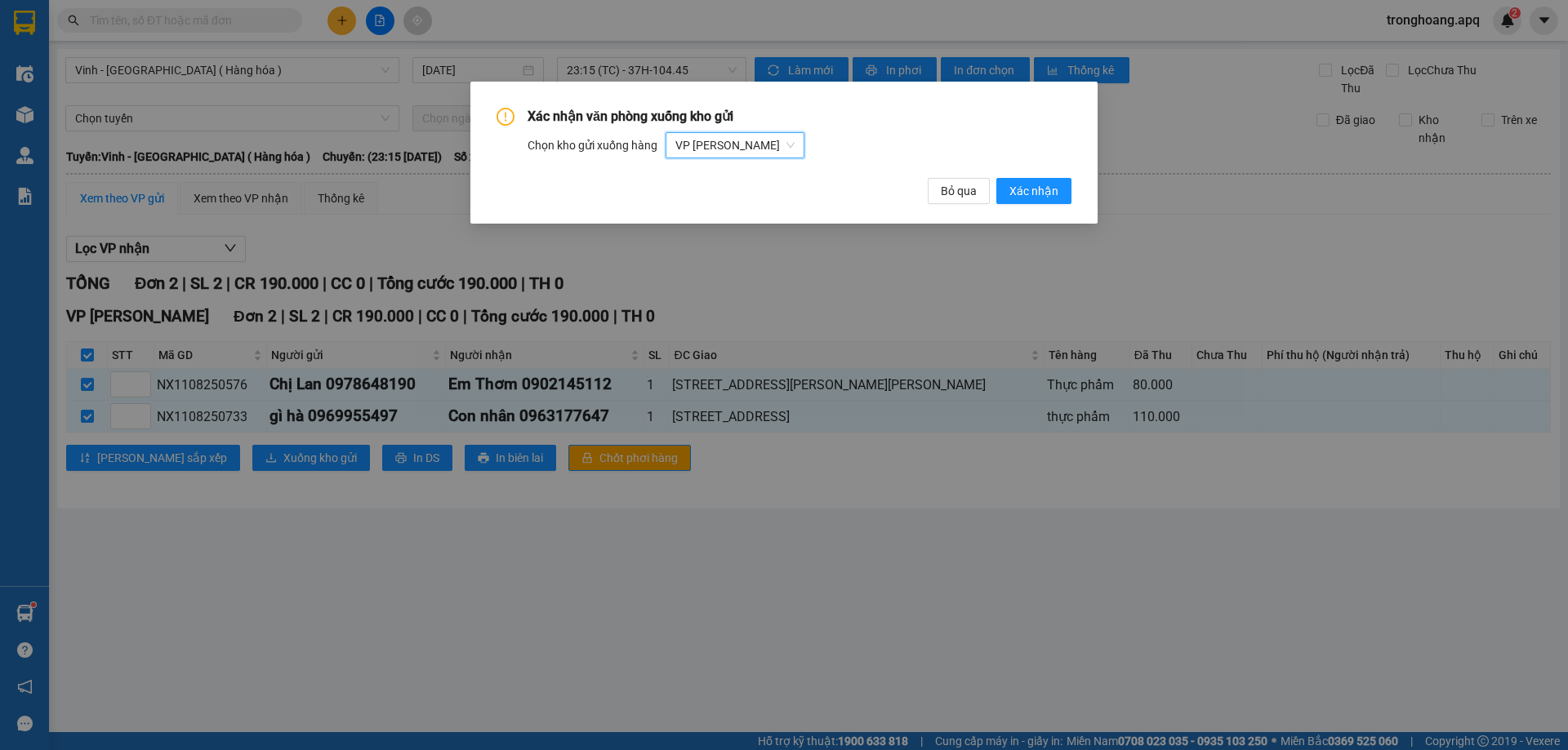
click at [1070, 174] on div "Xác nhận văn phòng xuống kho gửi Chọn kho gửi xuống hàng VP Nghi Xuân VP Nghi X…" at bounding box center [784, 156] width 575 height 97
click at [1061, 181] on button "Xác nhận" at bounding box center [1033, 191] width 75 height 26
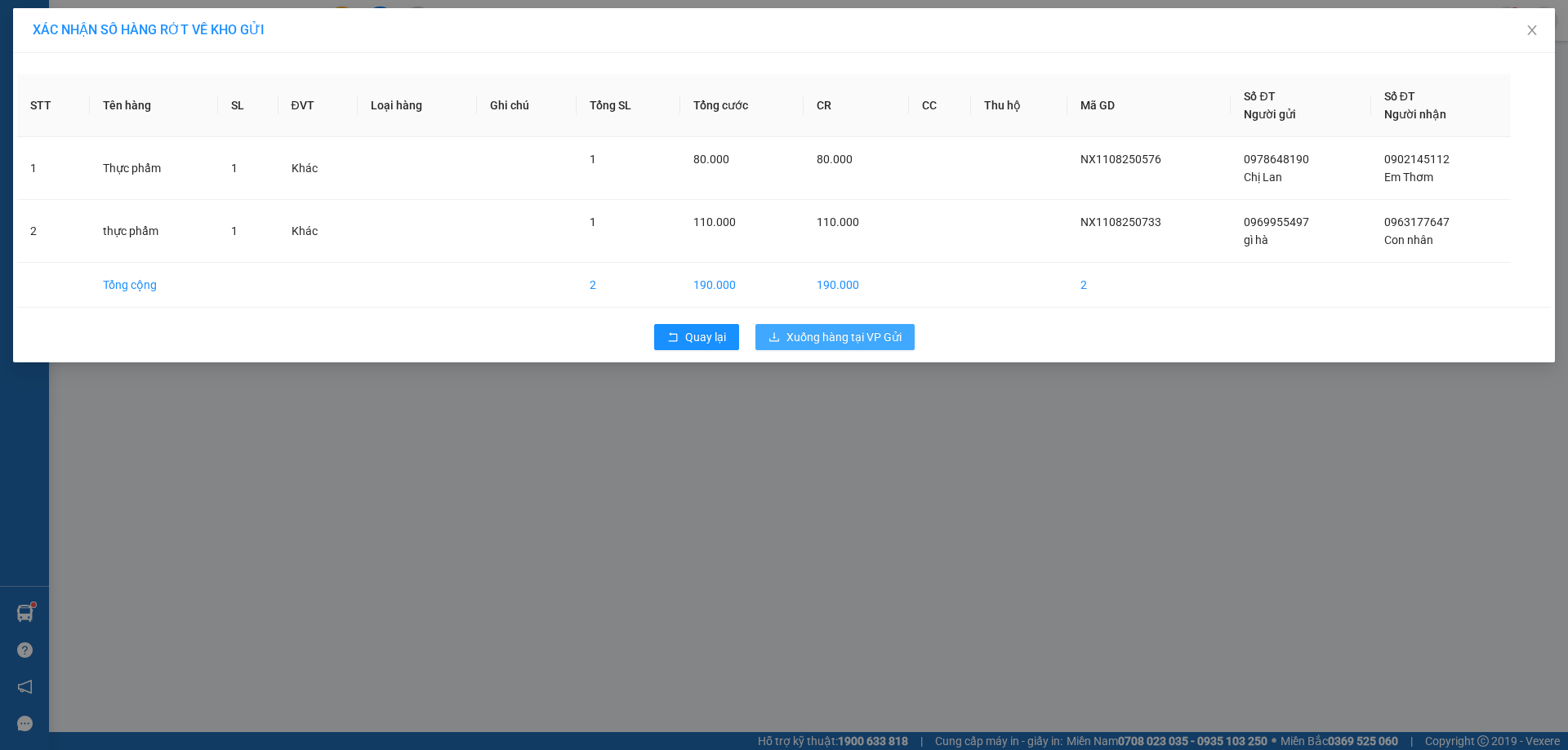
click at [854, 343] on span "Xuống hàng tại VP Gửi" at bounding box center [844, 337] width 115 height 18
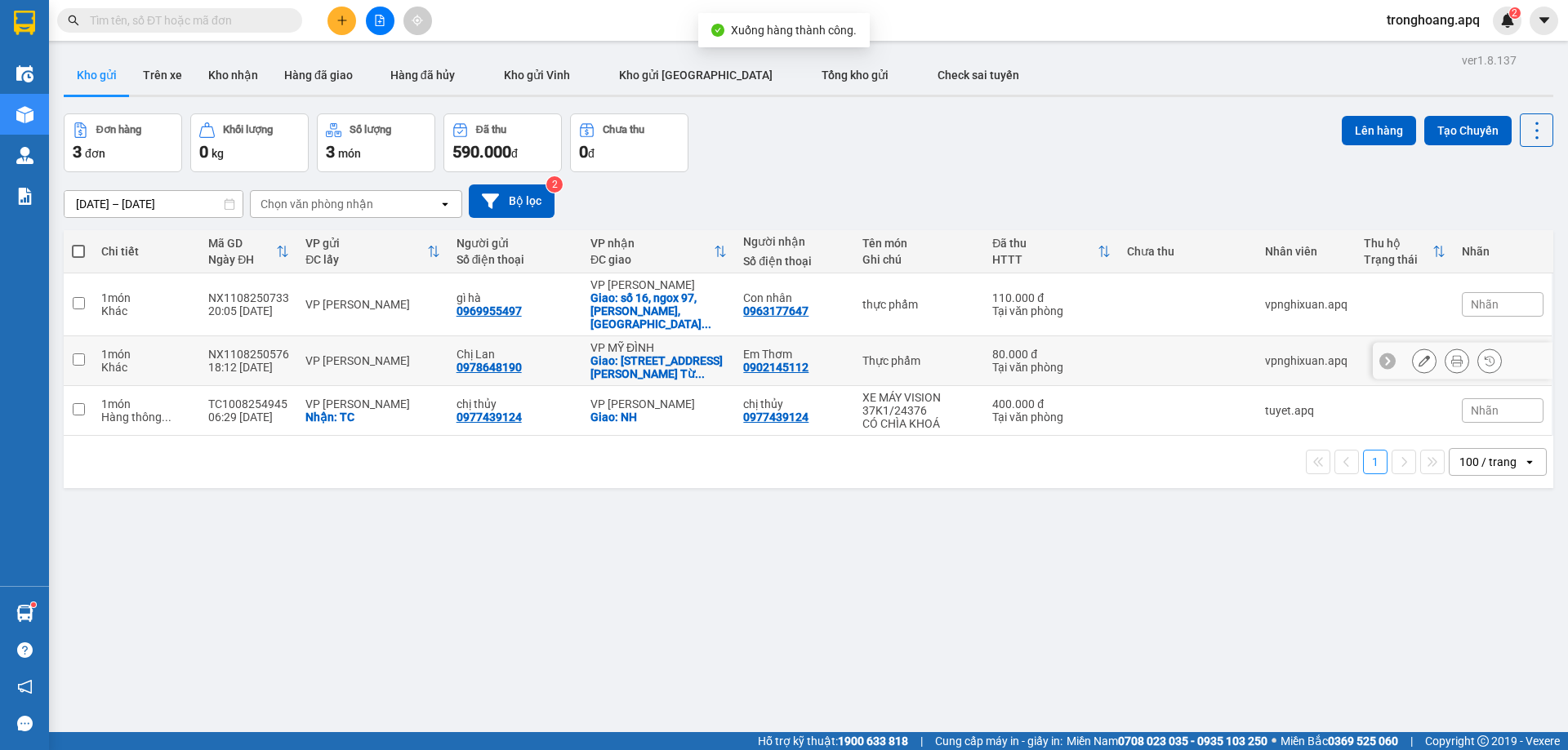
click at [674, 341] on div "VP MỸ ĐÌNH" at bounding box center [658, 347] width 137 height 13
checkbox input "true"
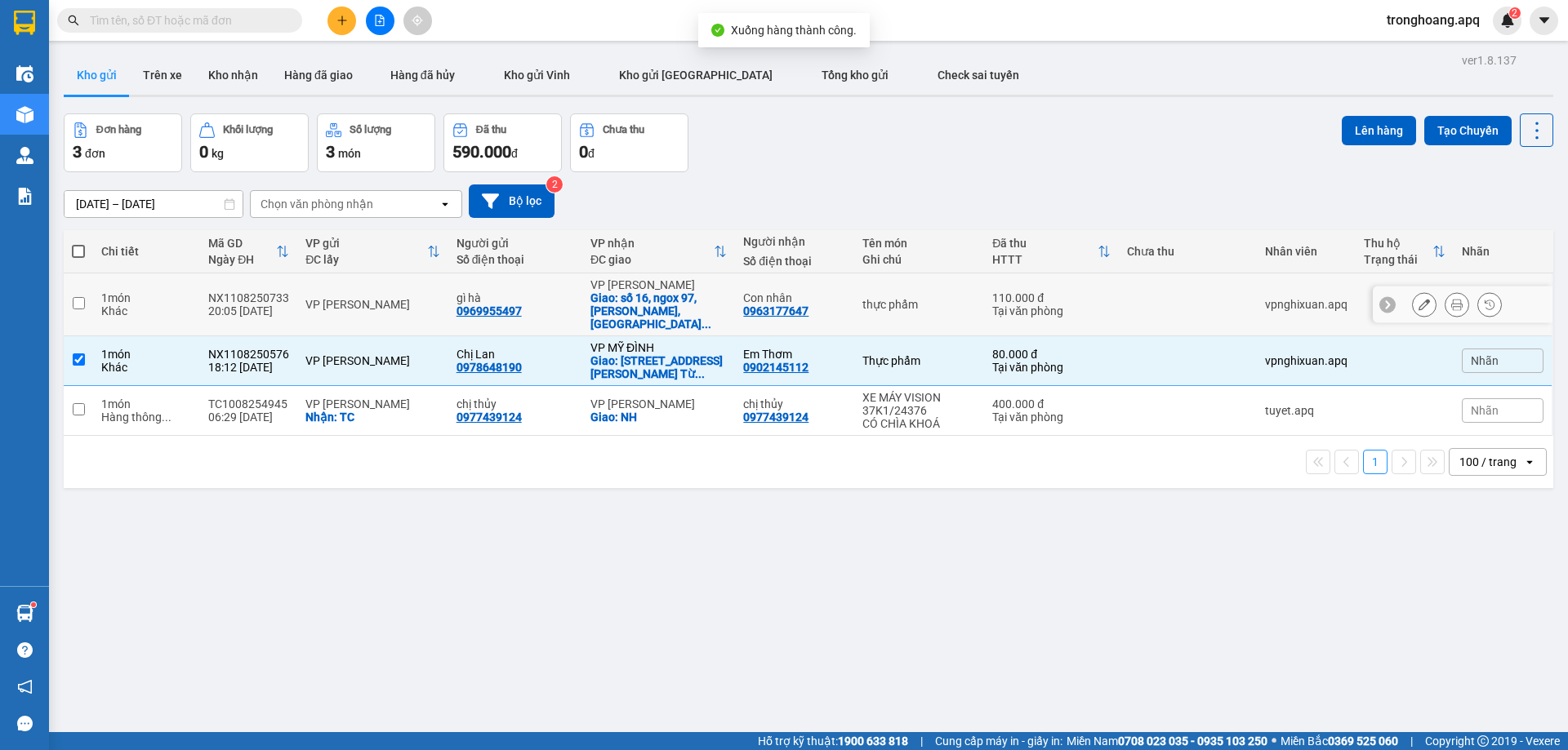
click at [672, 306] on div "Giao: số 16, ngox 97, khương trung, thanh ..." at bounding box center [658, 311] width 137 height 39
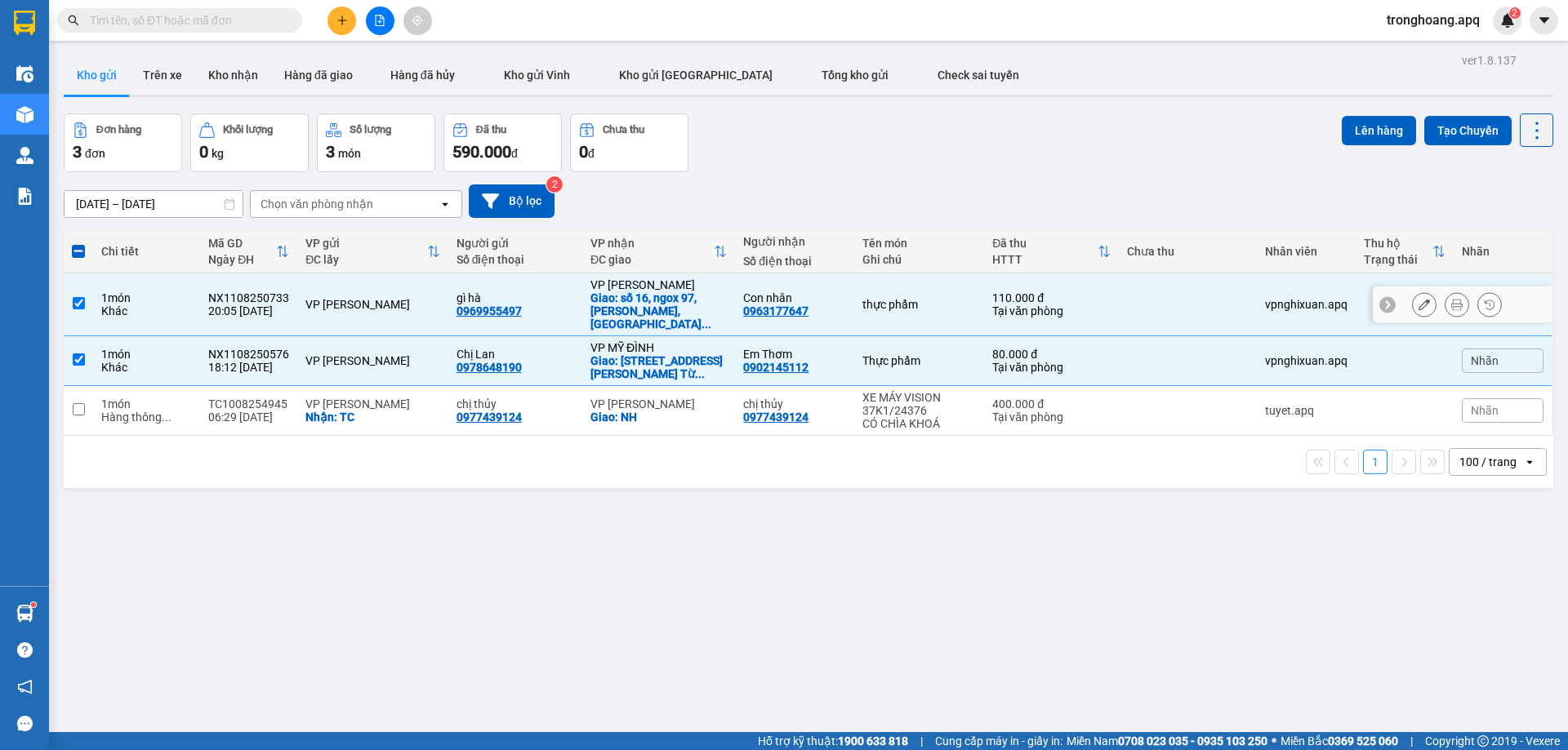
click at [672, 306] on div "Giao: số 16, ngox 97, khương trung, thanh ..." at bounding box center [658, 311] width 137 height 39
checkbox input "false"
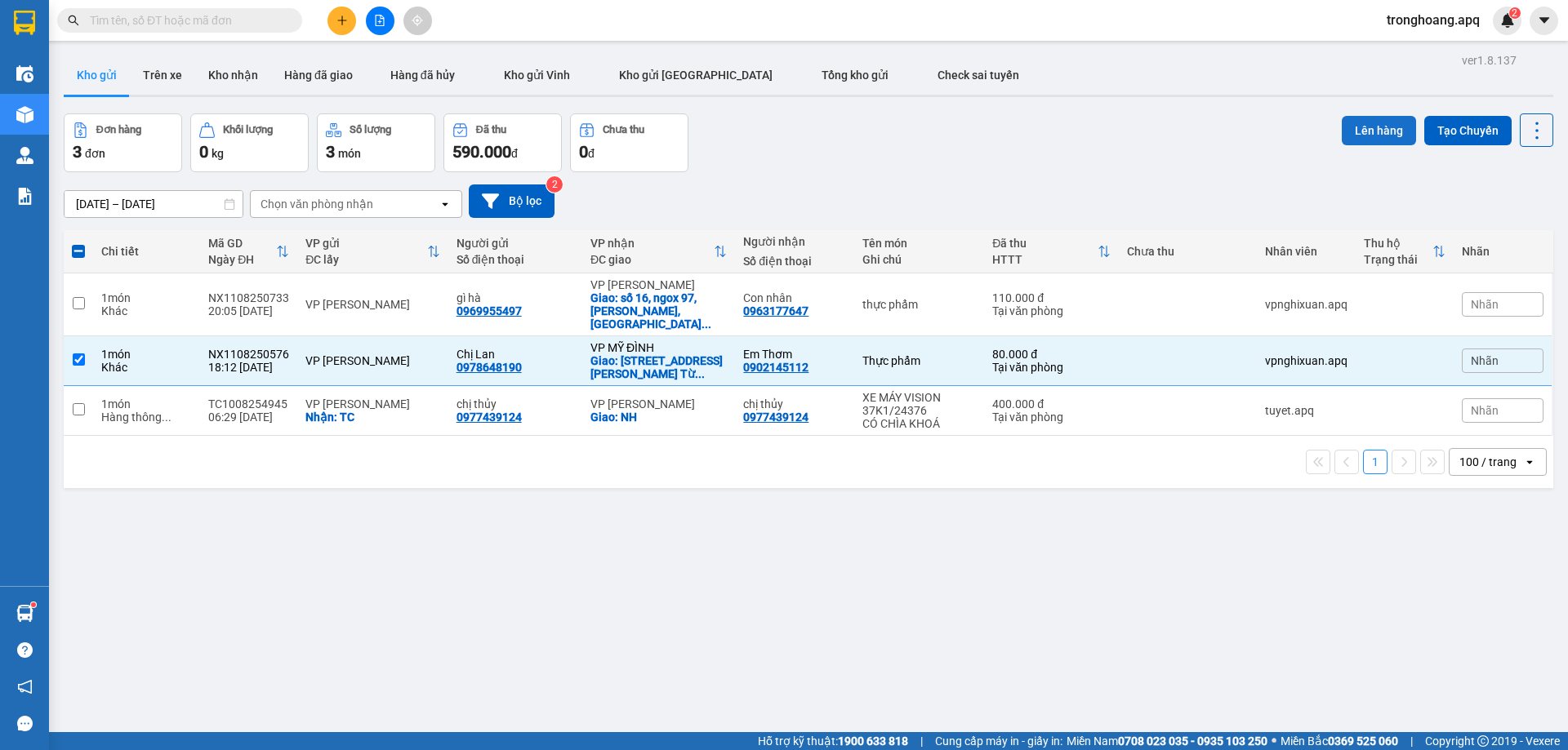
click at [1361, 133] on button "Lên hàng" at bounding box center [1379, 131] width 75 height 30
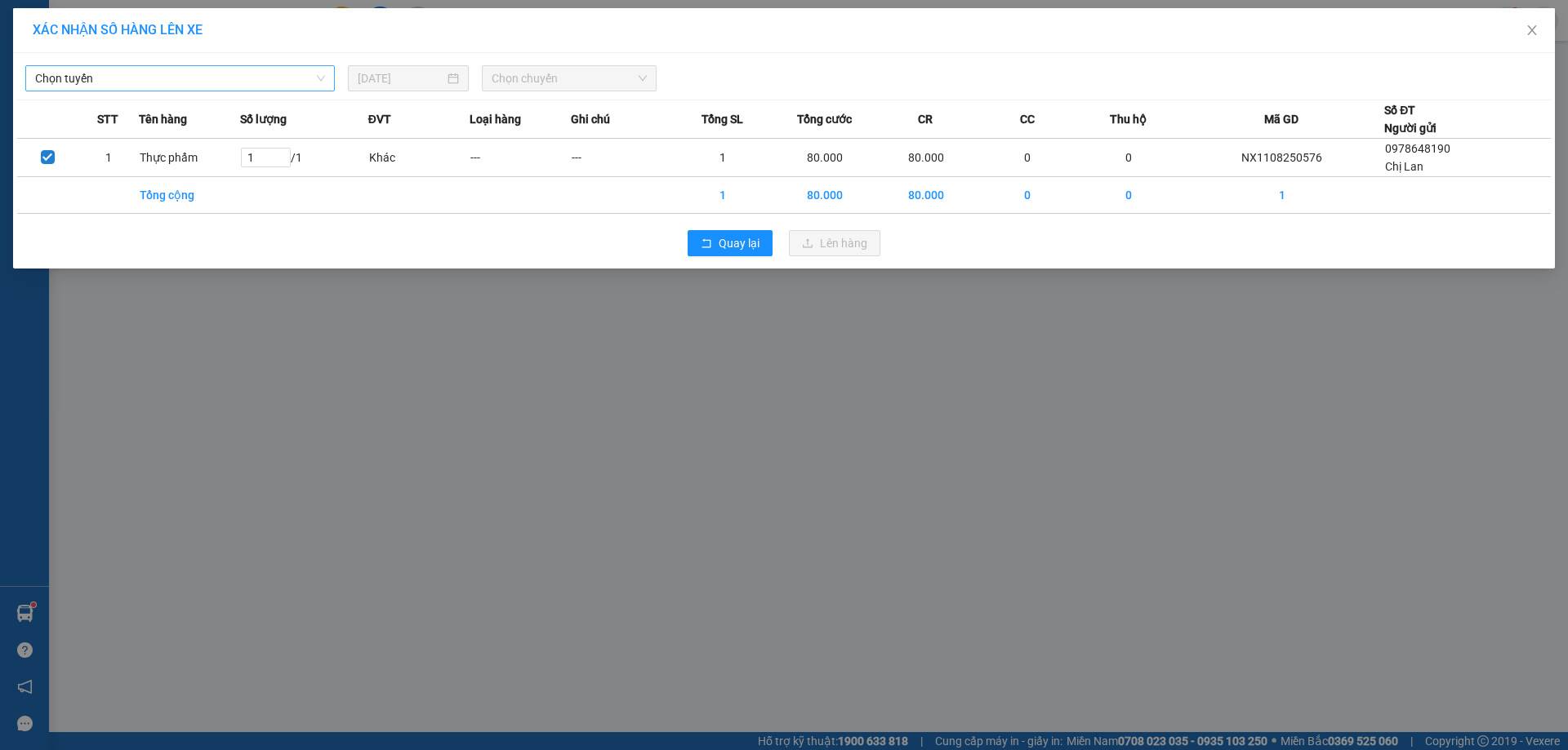
click at [256, 75] on div "Chọn tuyến 11/08/2025 Chọn chuyến" at bounding box center [784, 74] width 1533 height 34
click at [237, 82] on span "Chọn tuyến" at bounding box center [179, 78] width 289 height 25
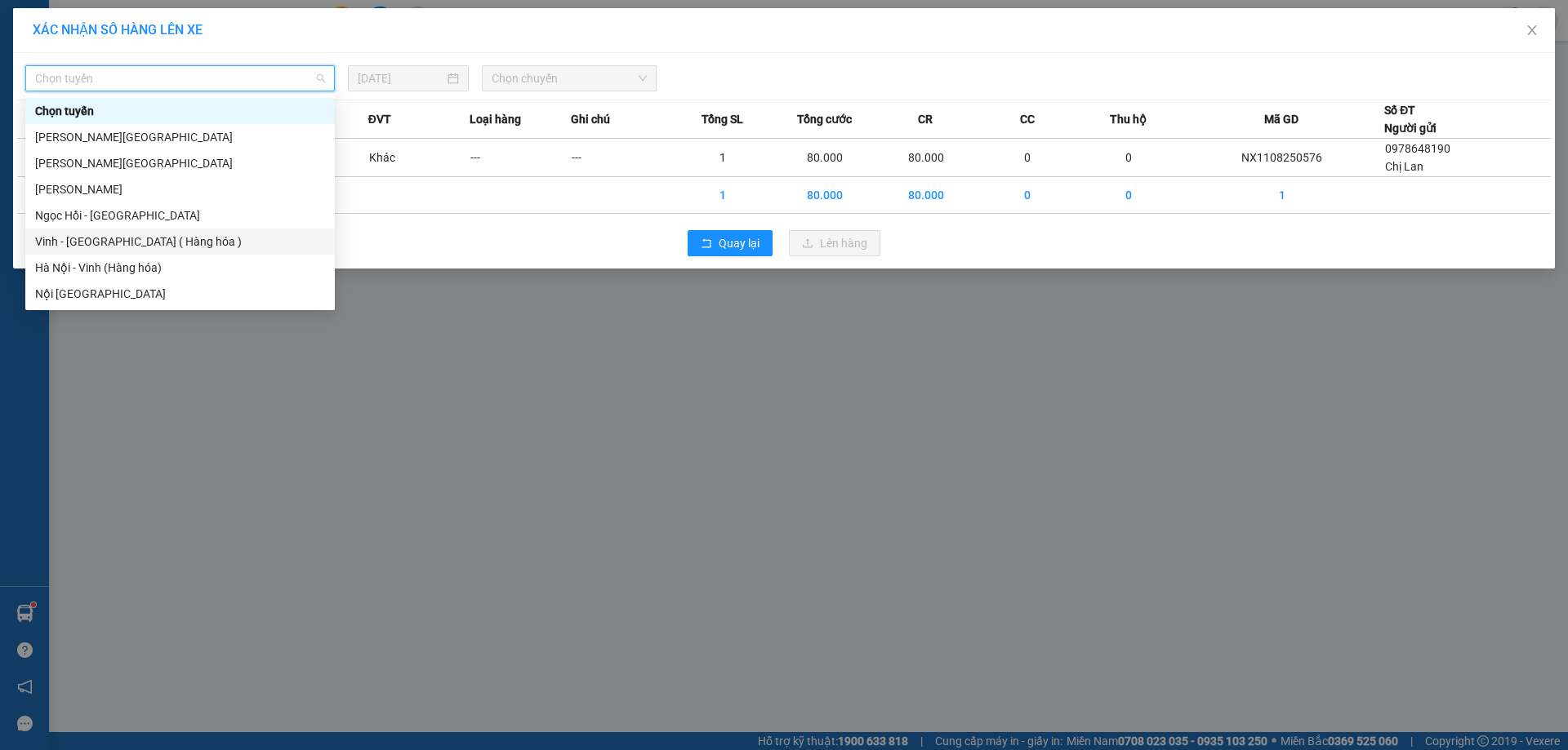
click at [188, 233] on div "Vinh - [GEOGRAPHIC_DATA] ( Hàng hóa )" at bounding box center [179, 241] width 289 height 18
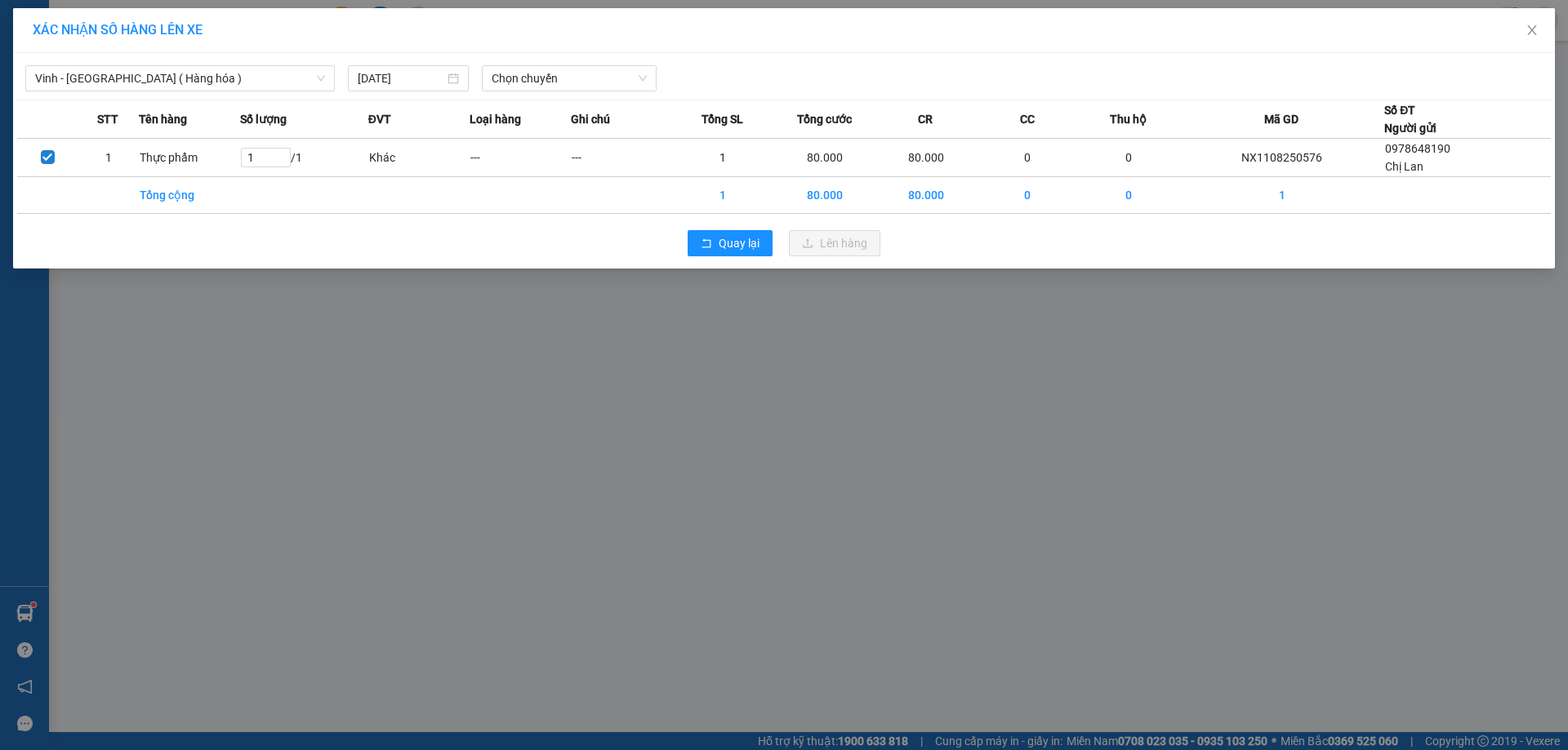
click at [576, 92] on div "Vinh - Hà Nội ( Hàng hóa ) 11/08/2025 Chọn chuyến STT Tên hàng Số lượng ĐVT Loạ…" at bounding box center [784, 161] width 1542 height 215
click at [574, 87] on span "Chọn chuyến" at bounding box center [569, 78] width 155 height 25
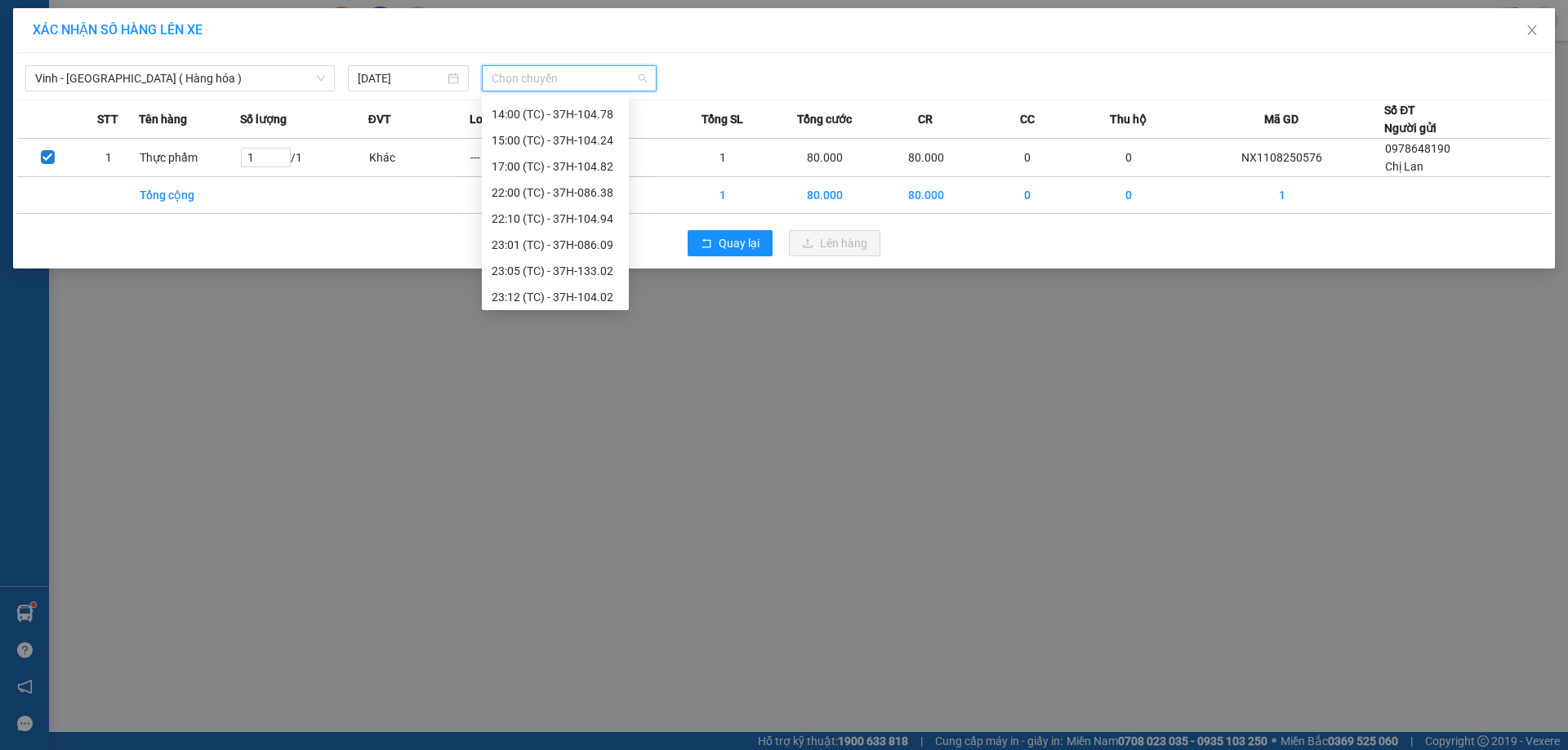
scroll to position [261, 0]
click at [590, 145] on div "23:01 (TC) - 37H-086.09" at bounding box center [555, 137] width 127 height 18
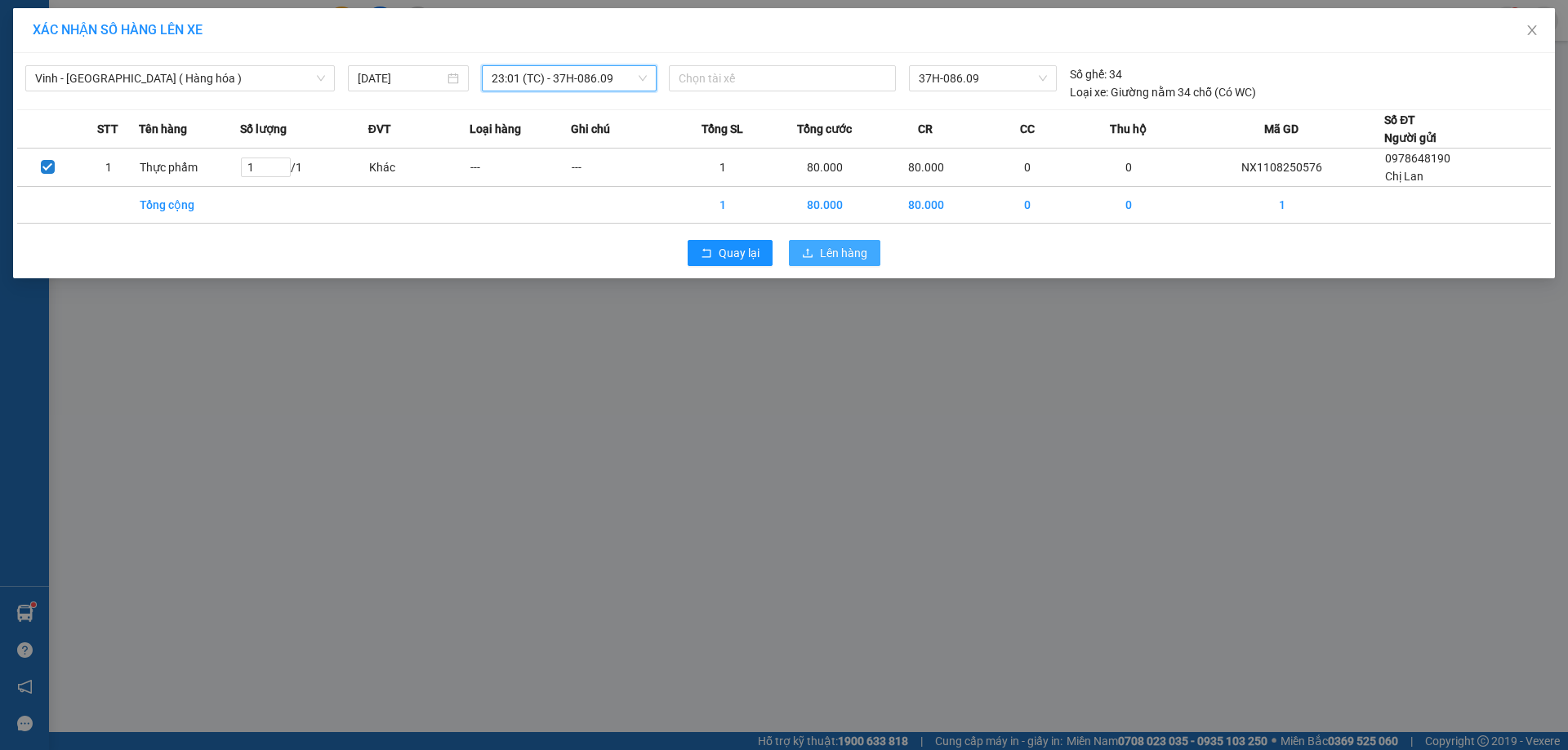
click at [841, 266] on button "Lên hàng" at bounding box center [835, 253] width 92 height 26
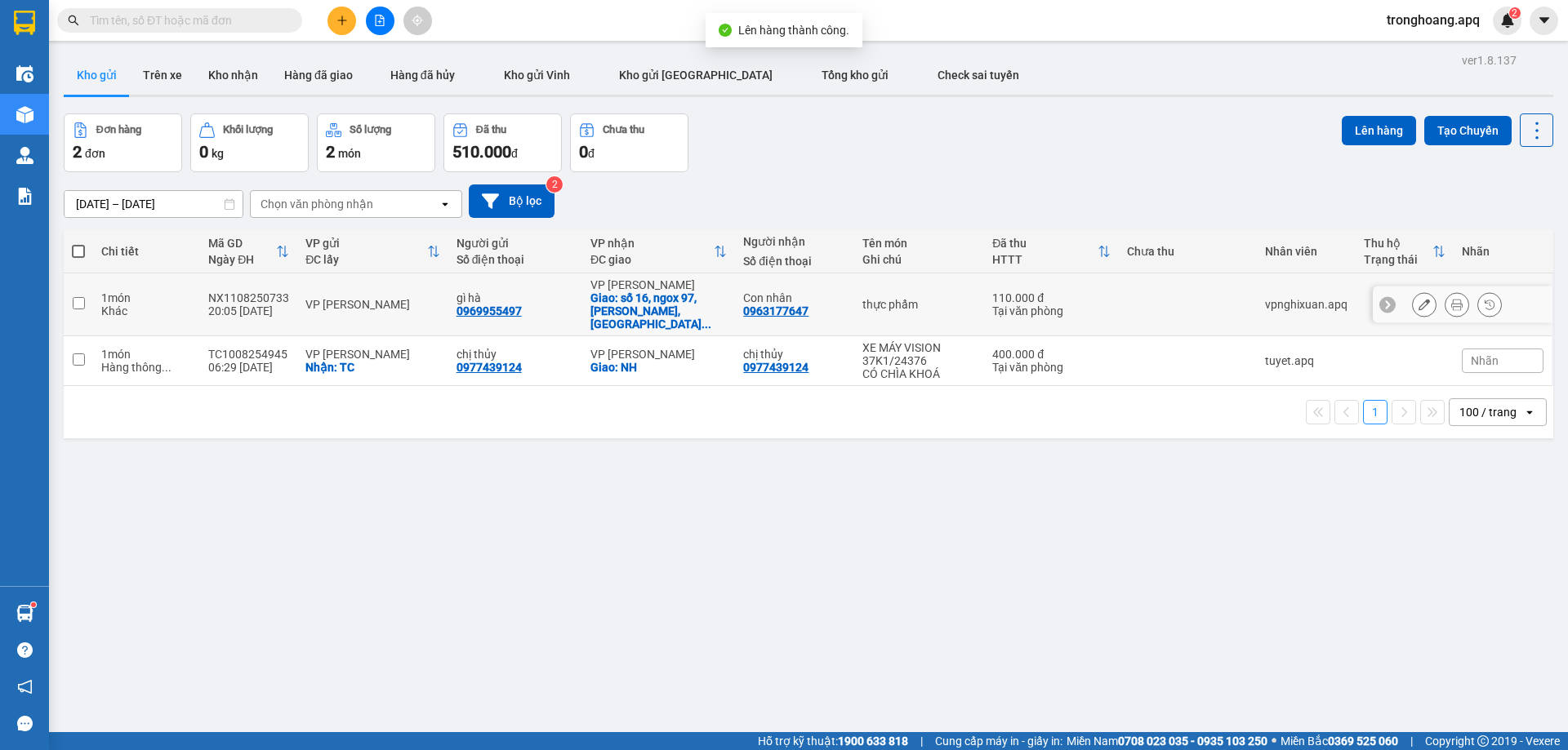
click at [632, 289] on div "VP [PERSON_NAME]" at bounding box center [658, 284] width 137 height 13
checkbox input "true"
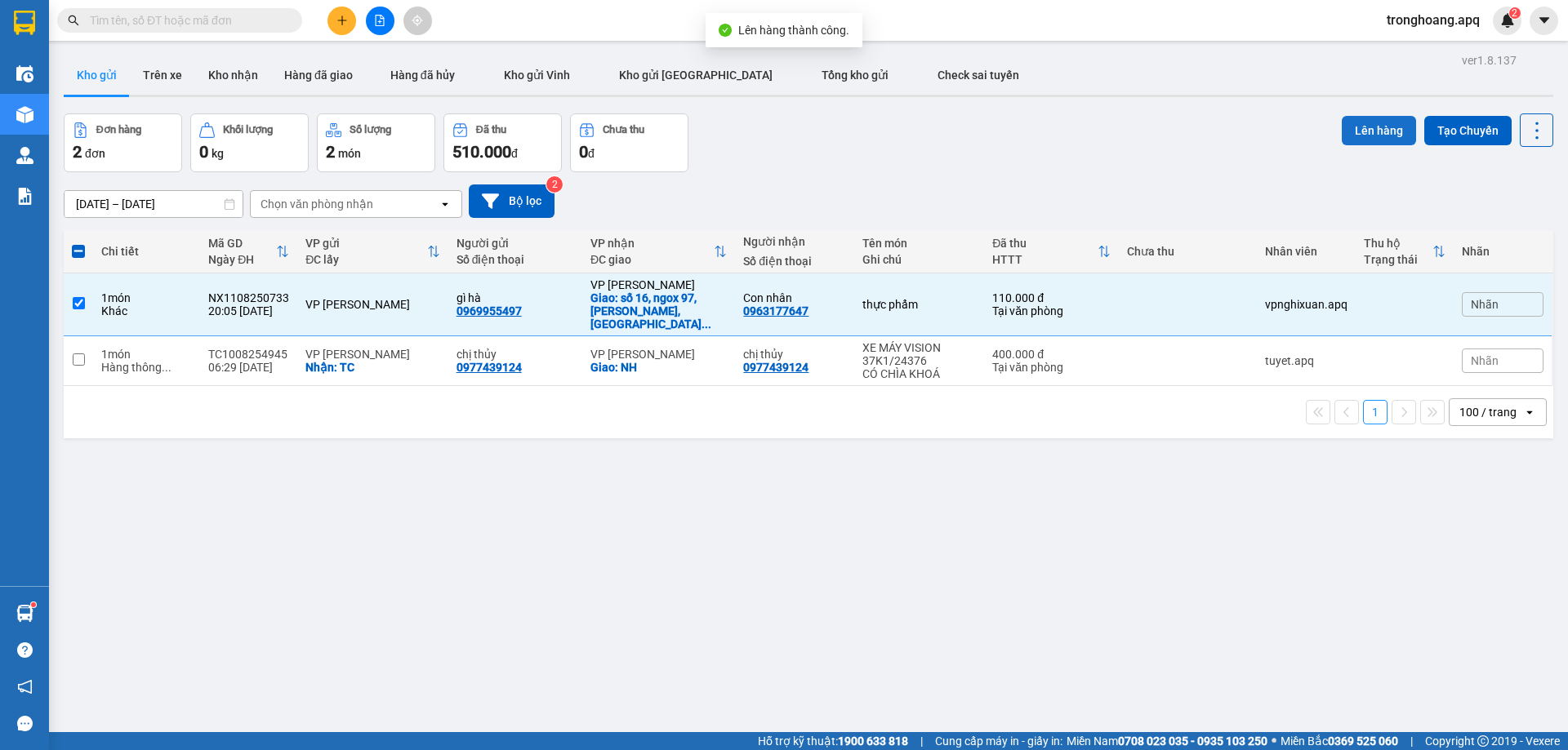
click at [1369, 121] on button "Lên hàng" at bounding box center [1379, 131] width 75 height 30
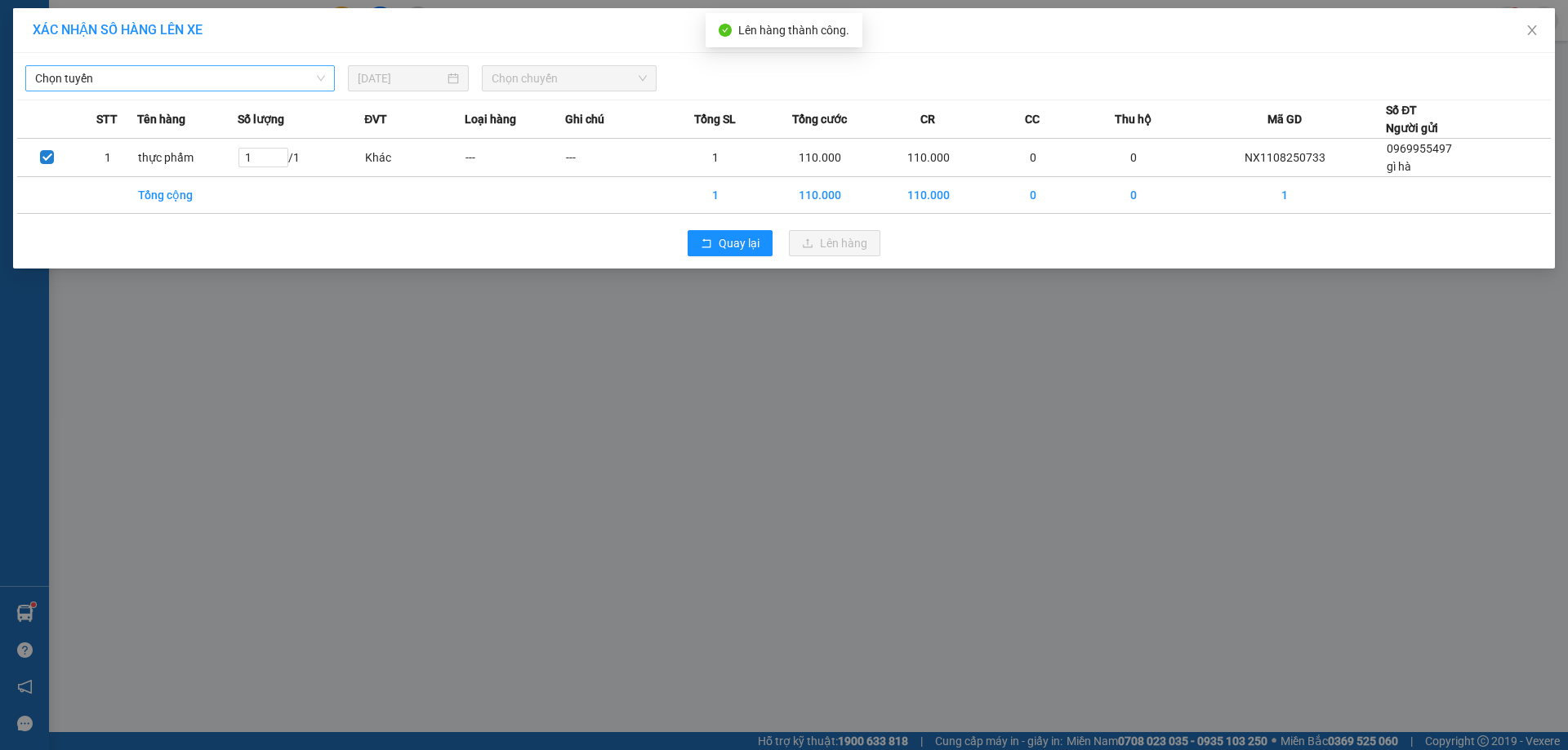
click at [289, 76] on span "Chọn tuyến" at bounding box center [179, 78] width 289 height 25
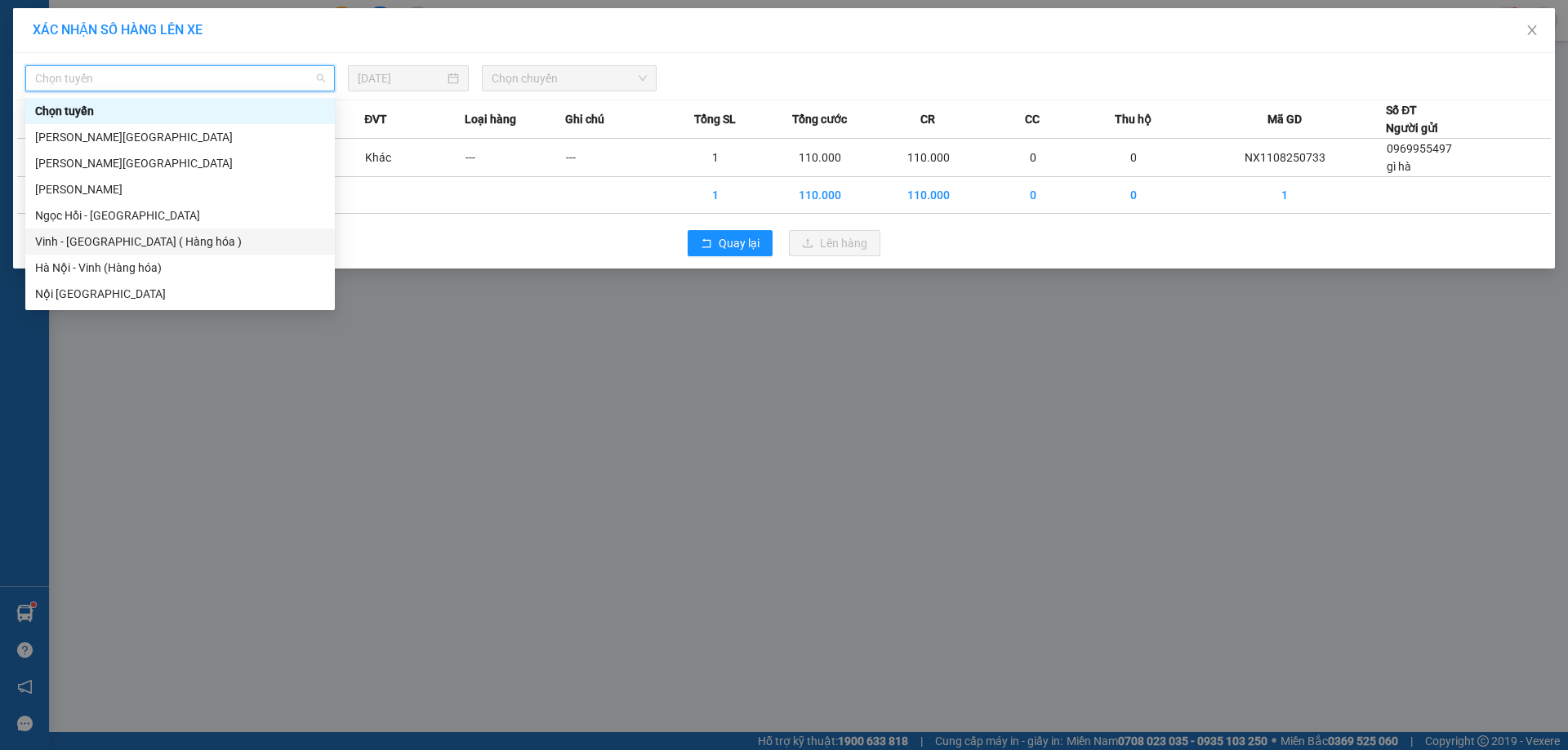
click at [195, 238] on div "Vinh - [GEOGRAPHIC_DATA] ( Hàng hóa )" at bounding box center [179, 241] width 289 height 18
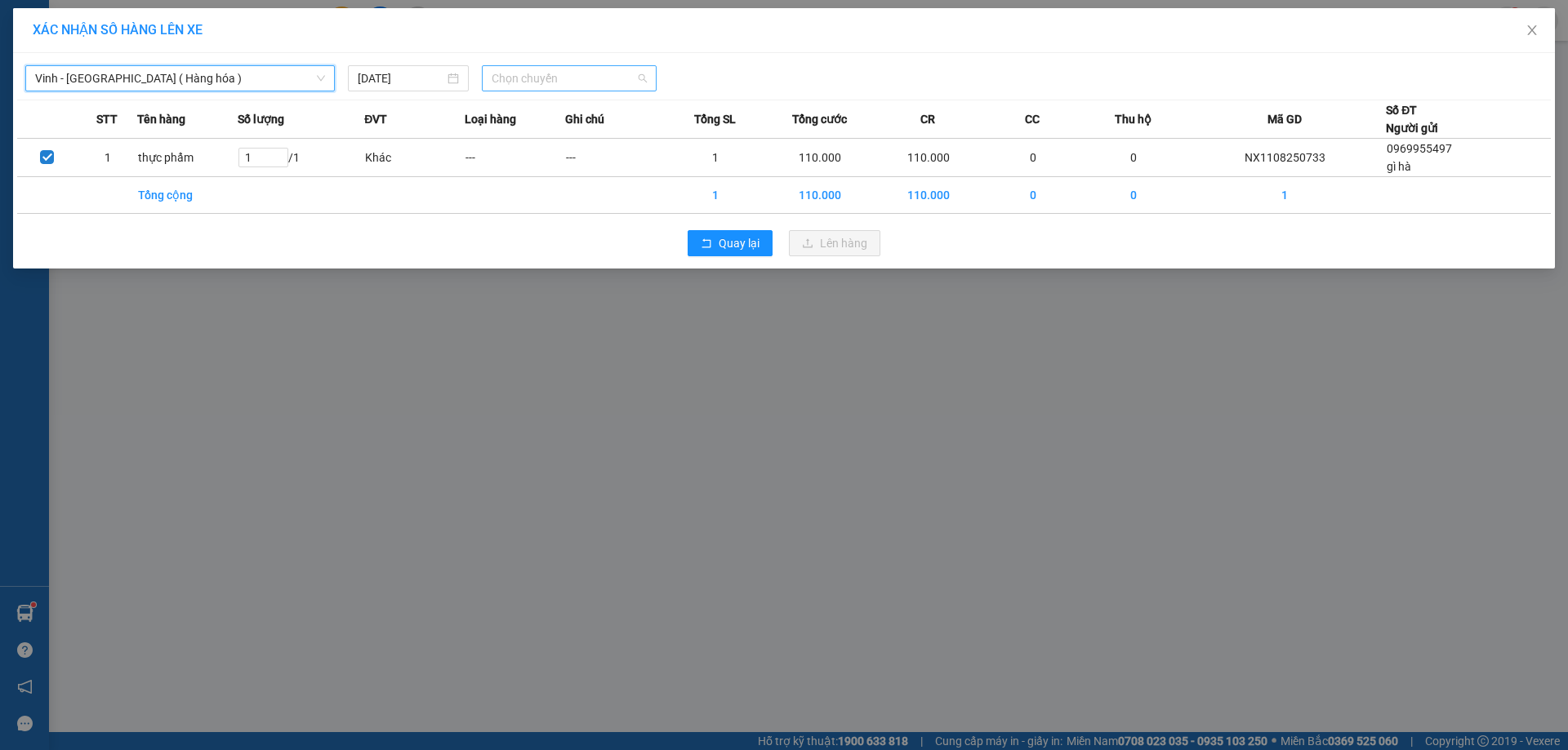
click at [531, 73] on span "Chọn chuyến" at bounding box center [569, 78] width 155 height 25
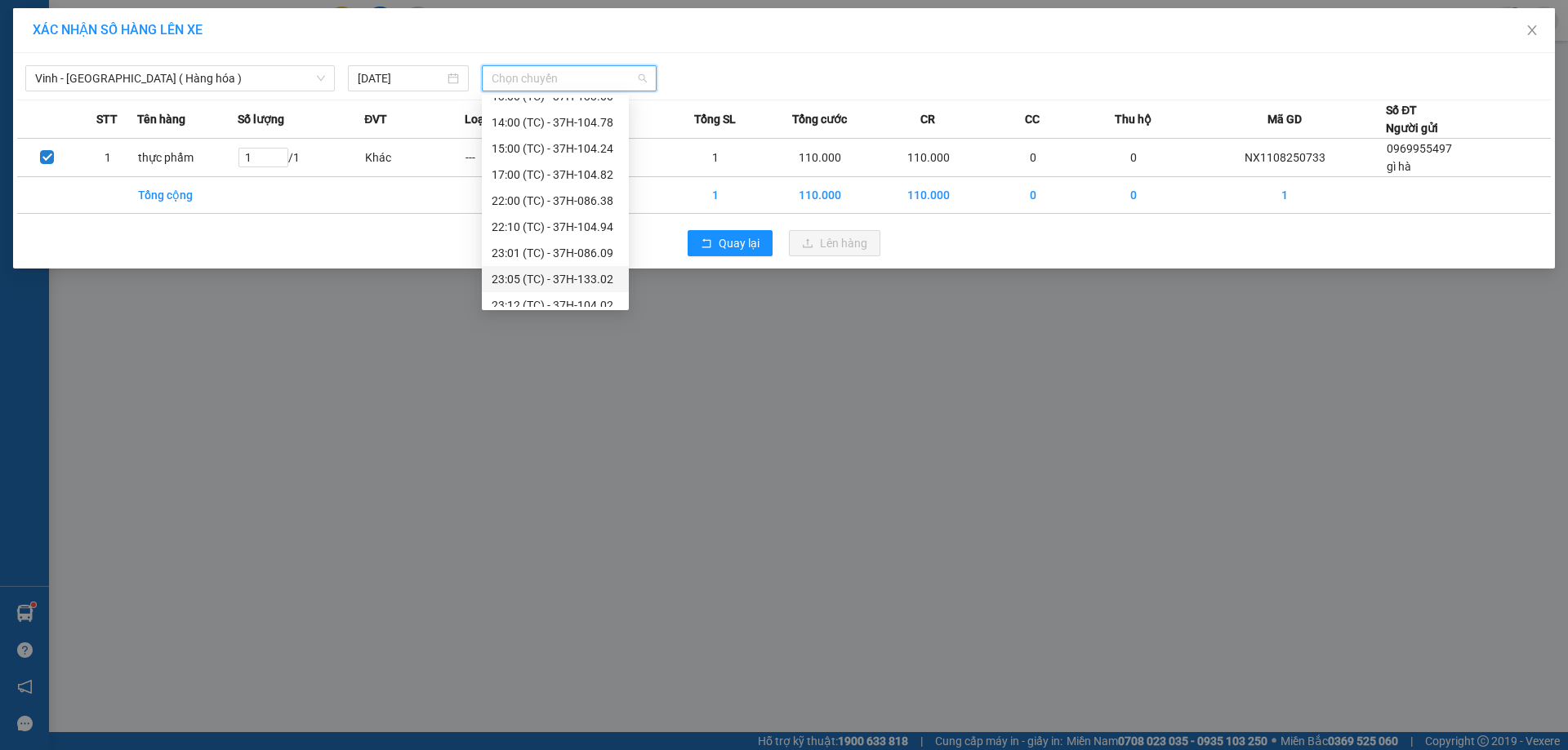
scroll to position [261, 0]
click at [567, 165] on div "23:05 (TC) - 37H-133.02" at bounding box center [555, 163] width 127 height 18
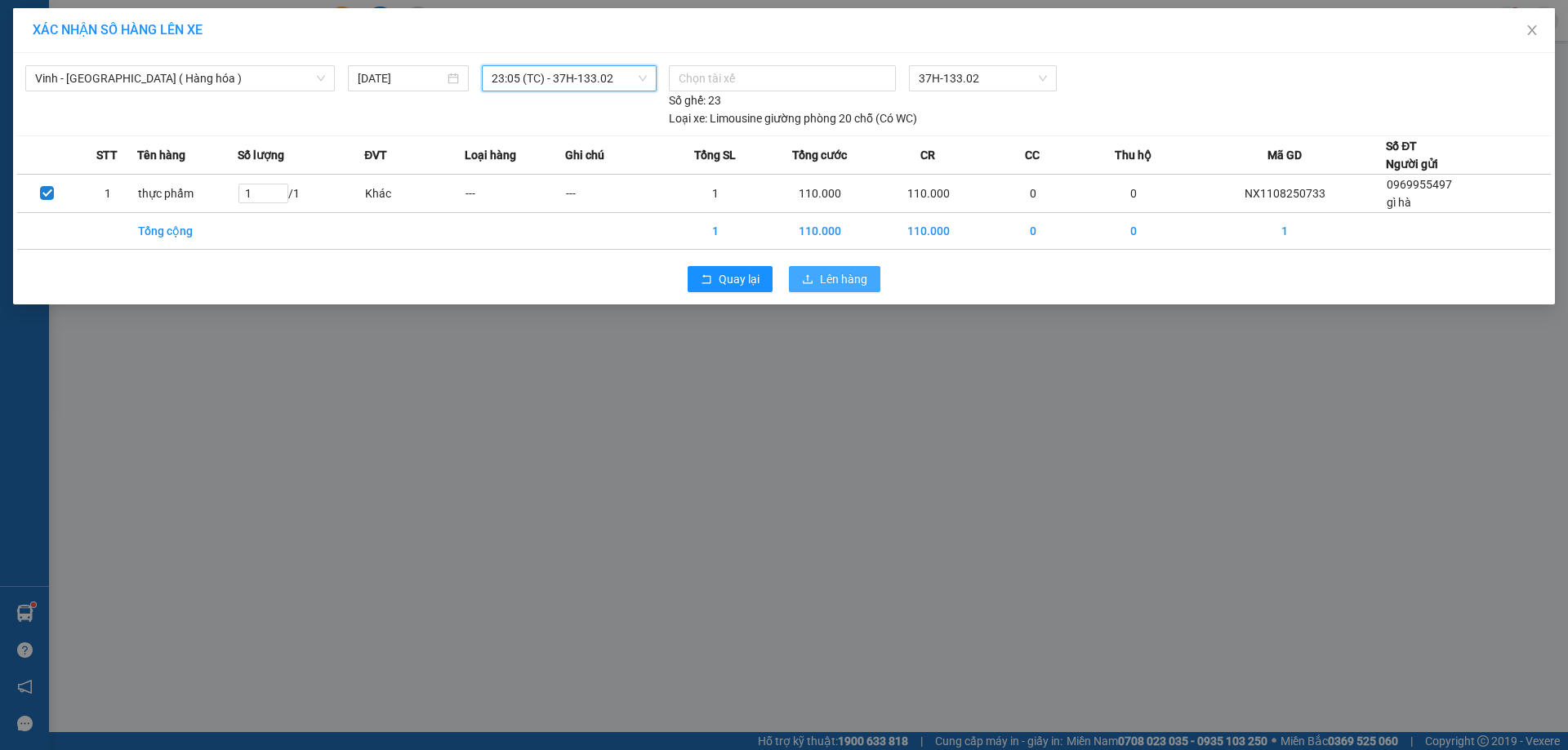
click at [859, 270] on span "Lên hàng" at bounding box center [844, 278] width 48 height 18
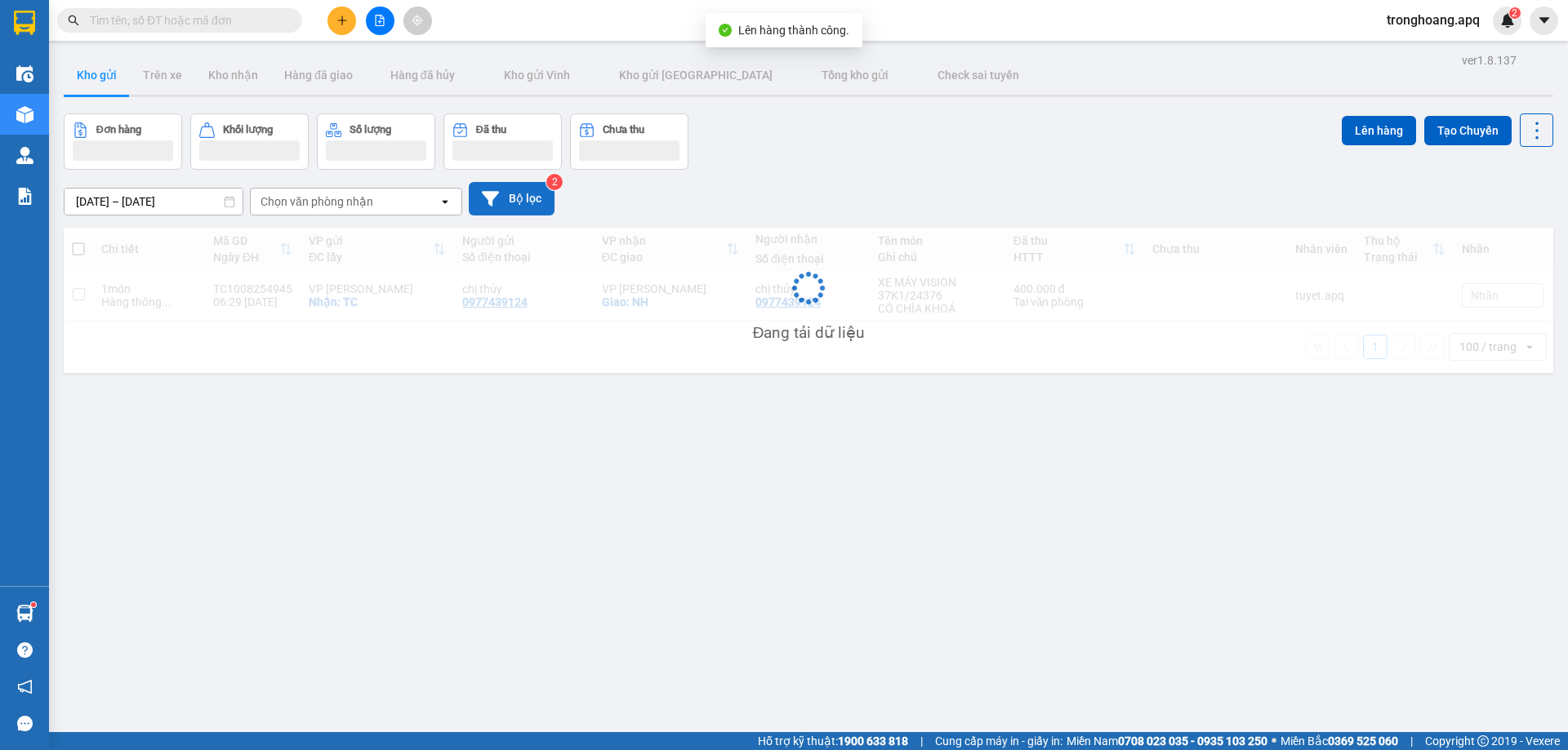
click at [518, 198] on button "Bộ lọc" at bounding box center [511, 198] width 86 height 33
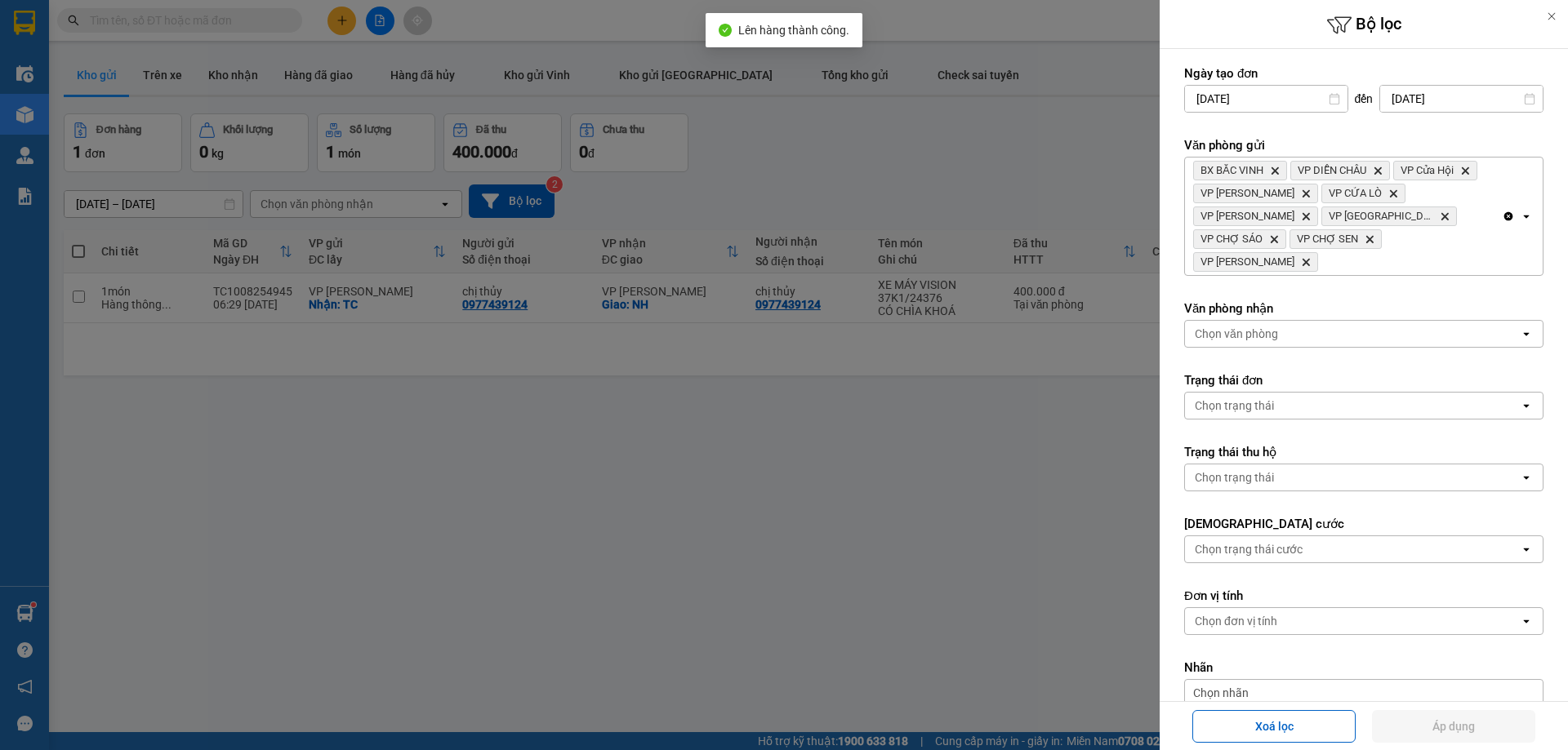
click at [1434, 221] on div "BX BẮC VINH Delete VP DIỄN CHÂU Delete VP Cửa Hội Delete VP Xuân Hội Delete VP …" at bounding box center [1343, 216] width 317 height 118
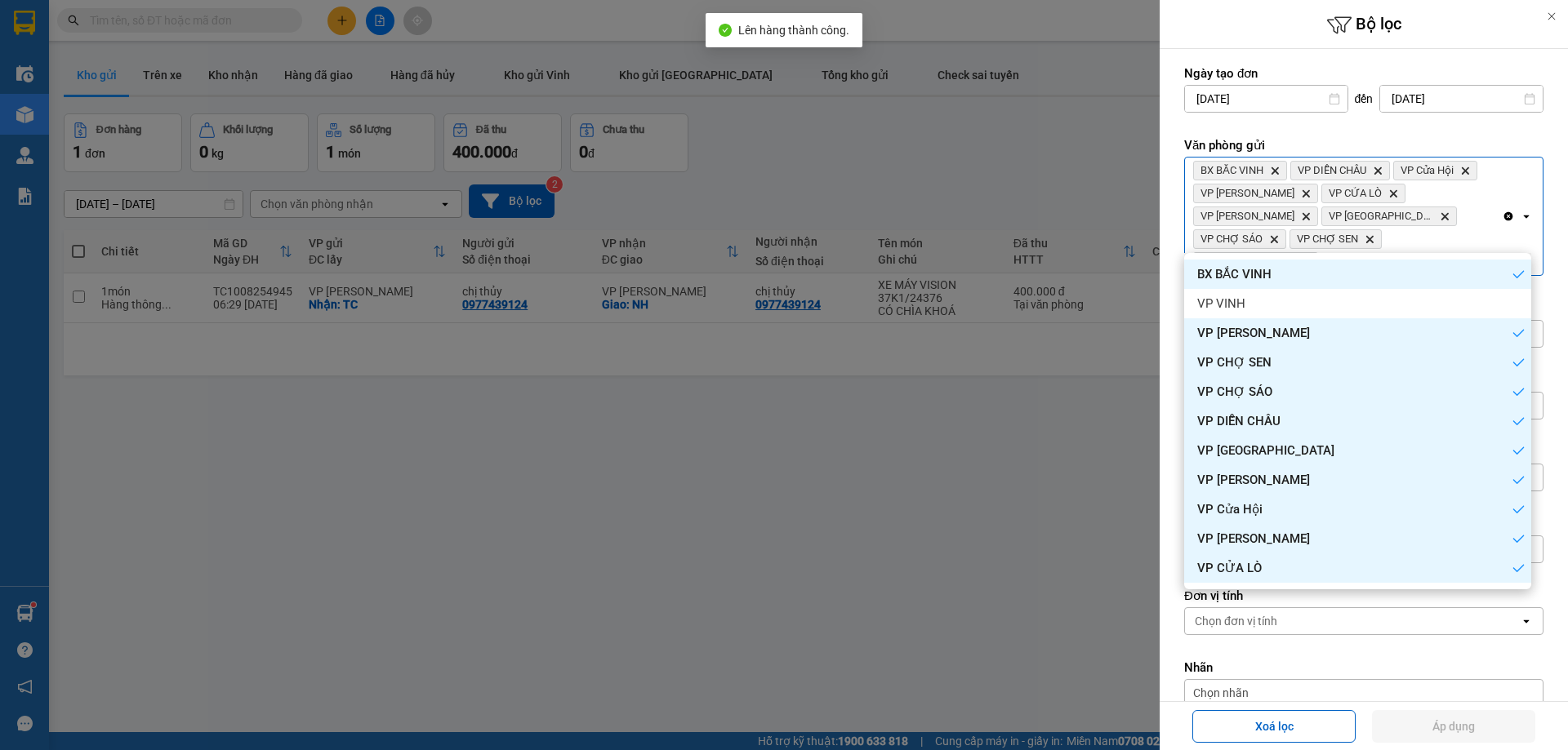
click at [820, 175] on div at bounding box center [784, 375] width 1568 height 750
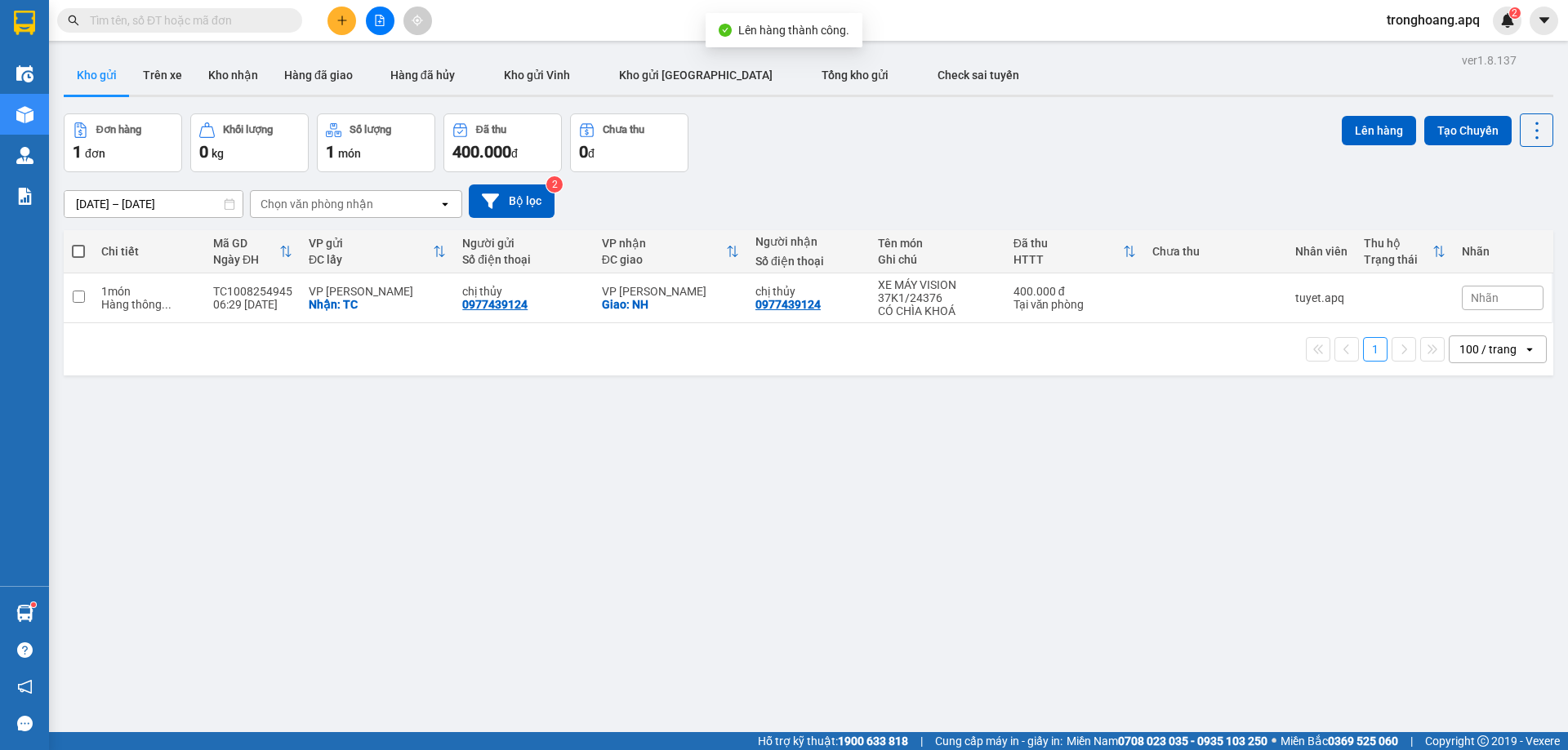
click at [386, 30] on button at bounding box center [380, 21] width 29 height 29
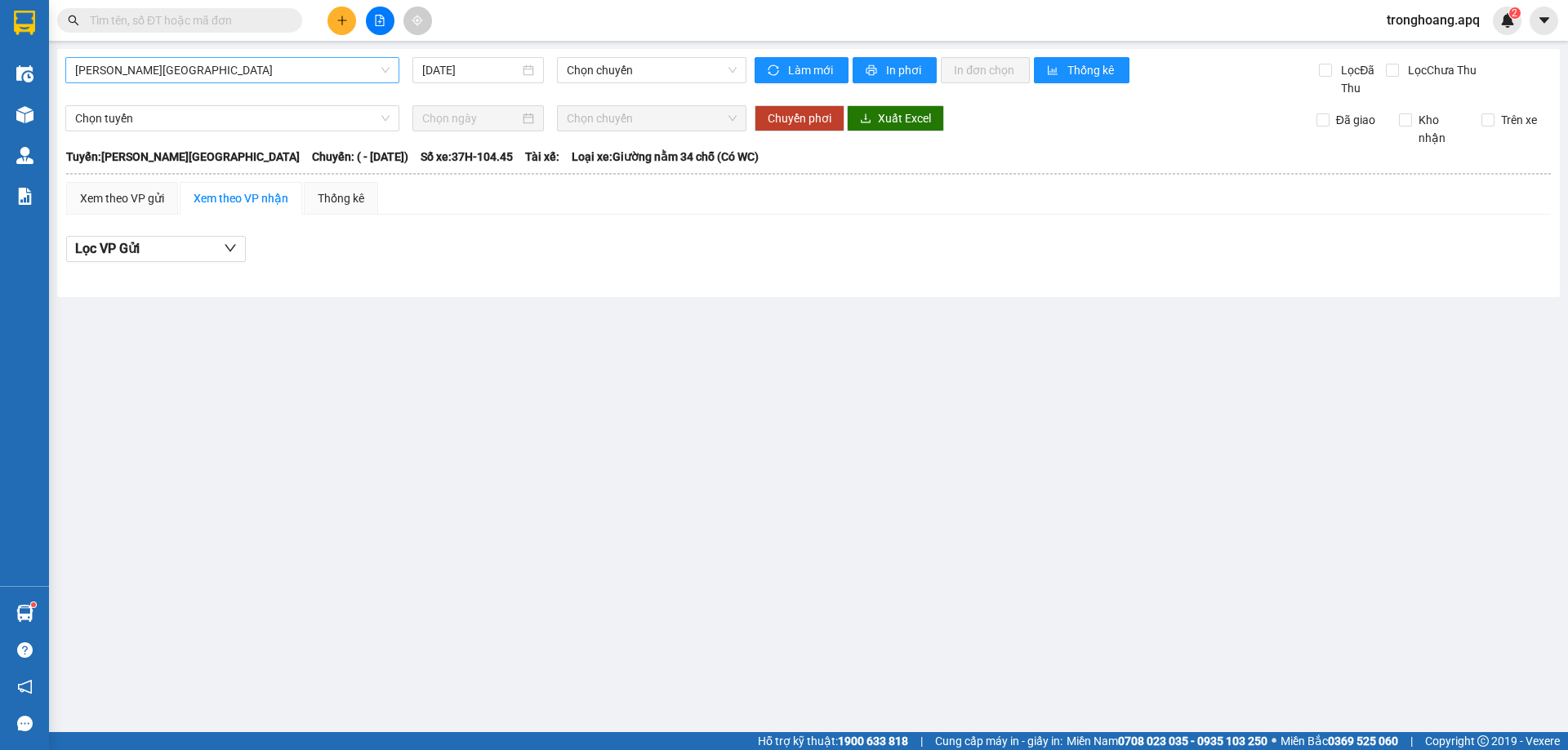
click at [198, 71] on span "[PERSON_NAME][GEOGRAPHIC_DATA]" at bounding box center [232, 70] width 314 height 25
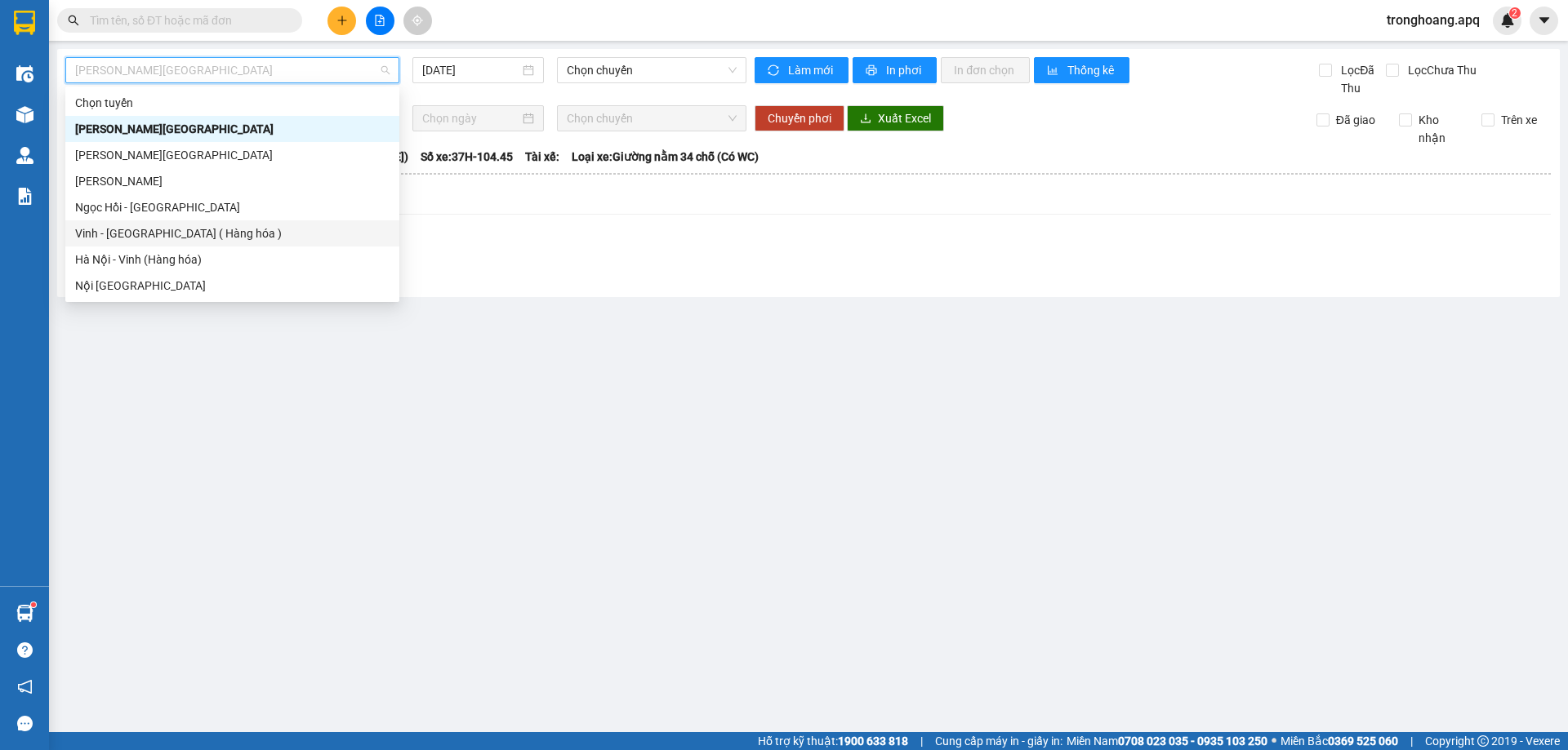
click at [181, 227] on div "Vinh - [GEOGRAPHIC_DATA] ( Hàng hóa )" at bounding box center [232, 233] width 314 height 18
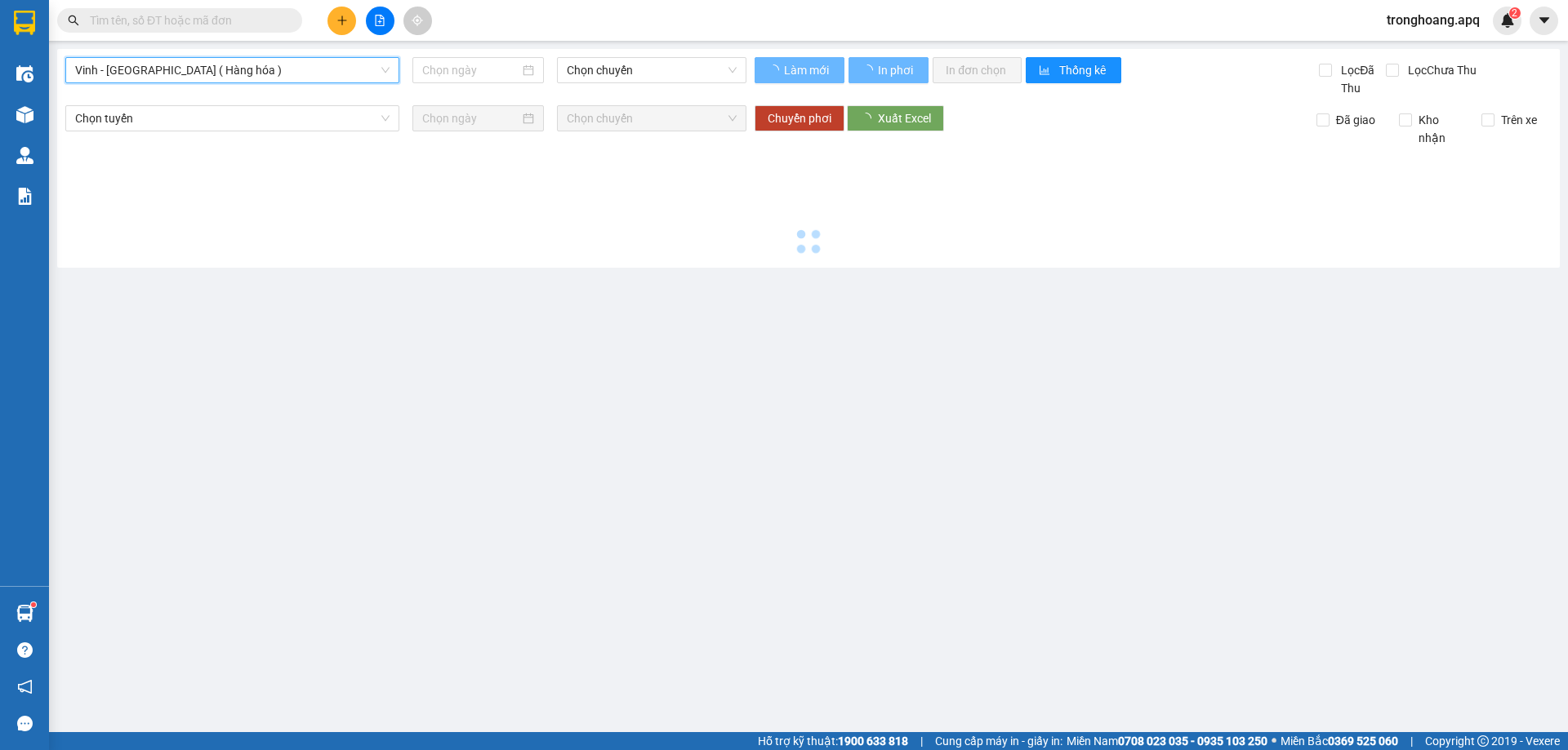
type input "[DATE]"
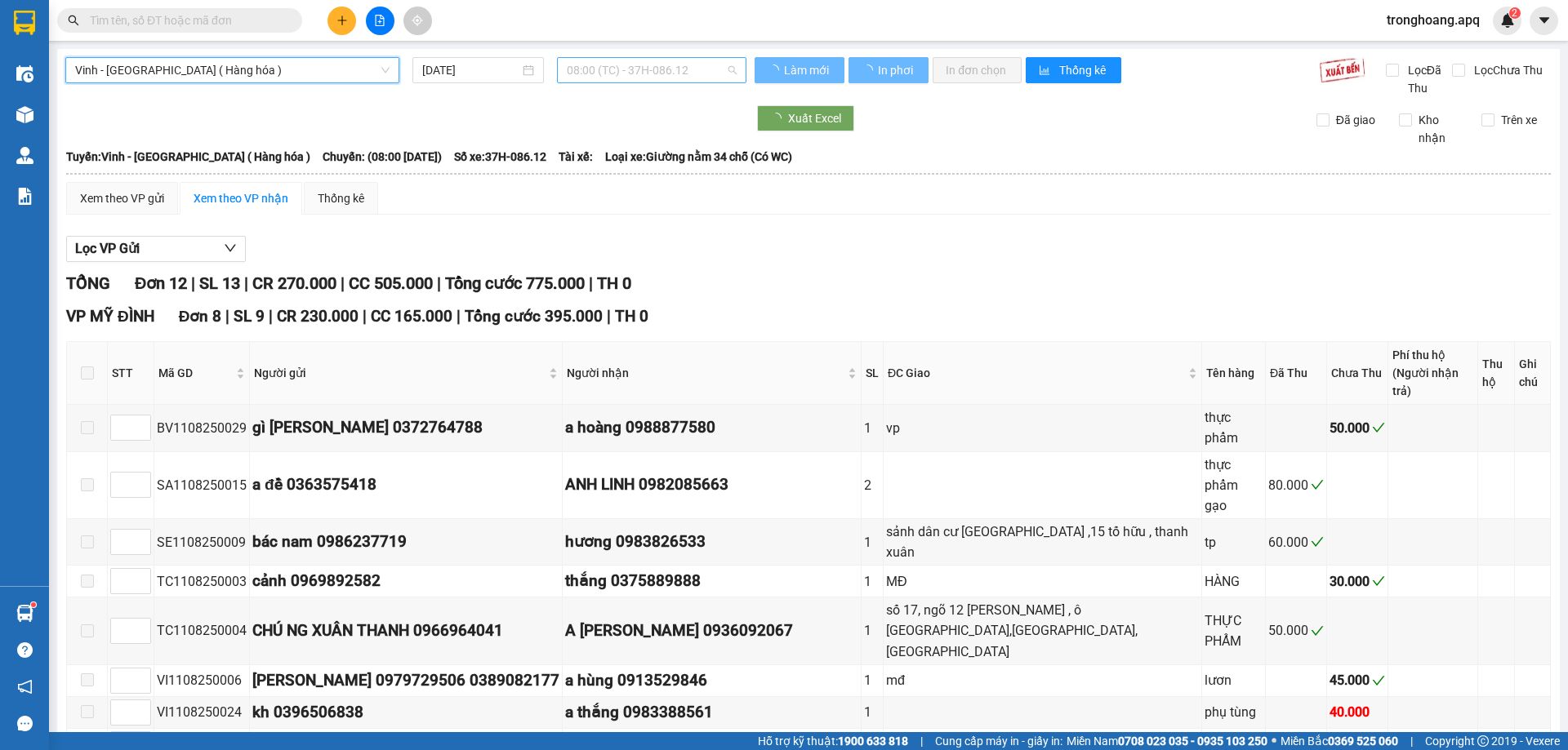
click at [618, 59] on span "08:00 (TC) - 37H-086.12" at bounding box center [652, 70] width 170 height 25
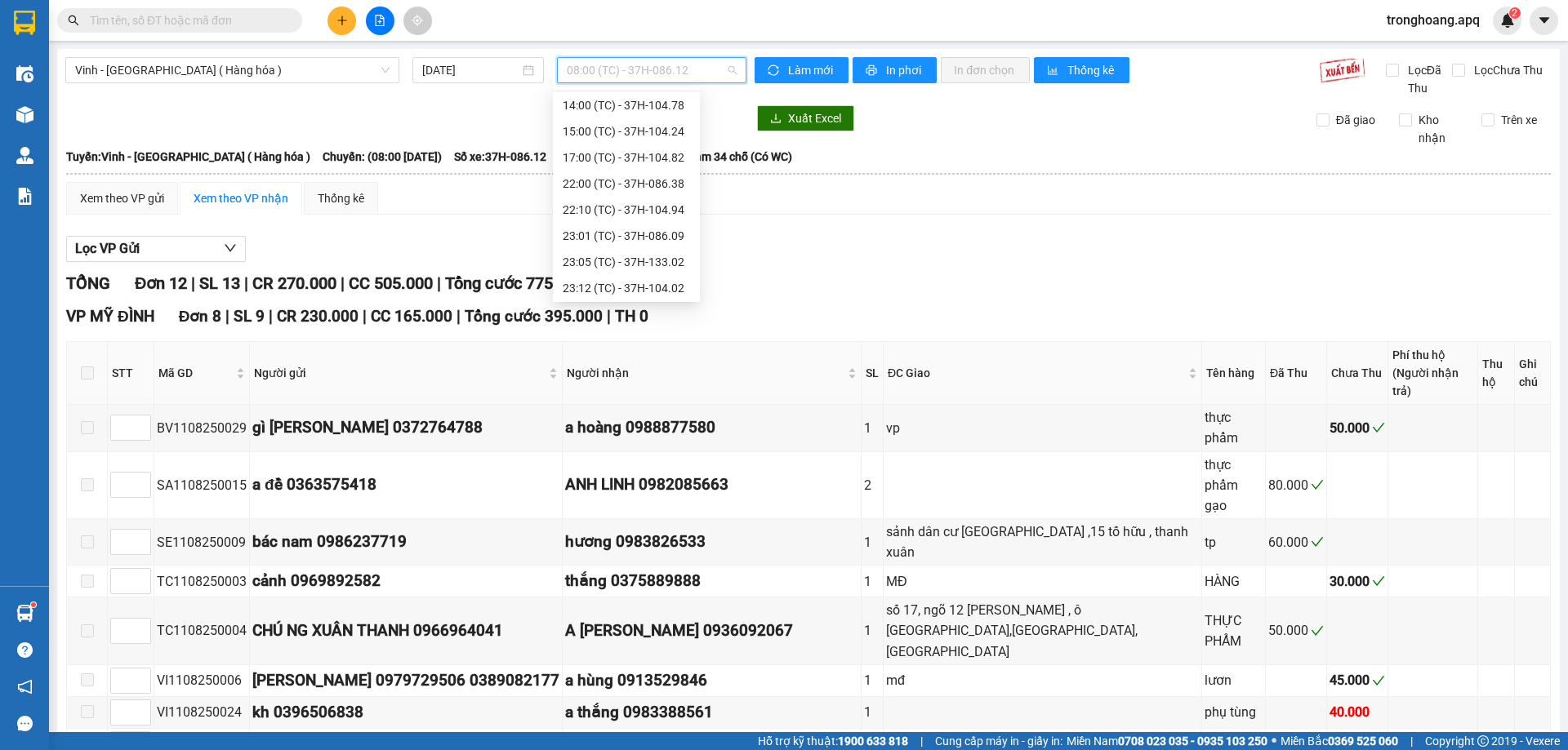
scroll to position [261, 0]
click at [649, 203] on div "23:15 (TC) - 37H-104.45" at bounding box center [627, 207] width 127 height 18
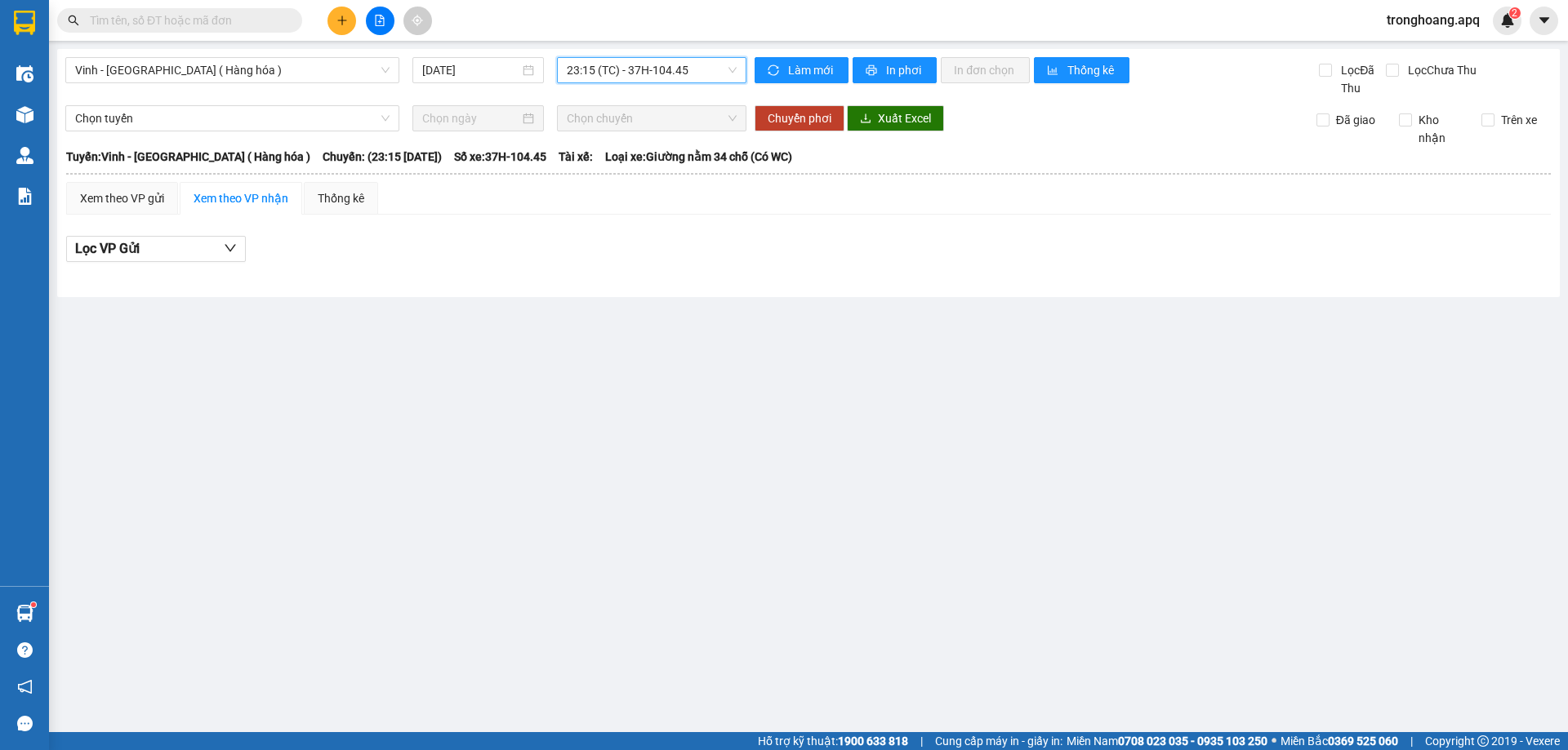
click at [651, 67] on span "23:15 (TC) - 37H-104.45" at bounding box center [652, 70] width 170 height 25
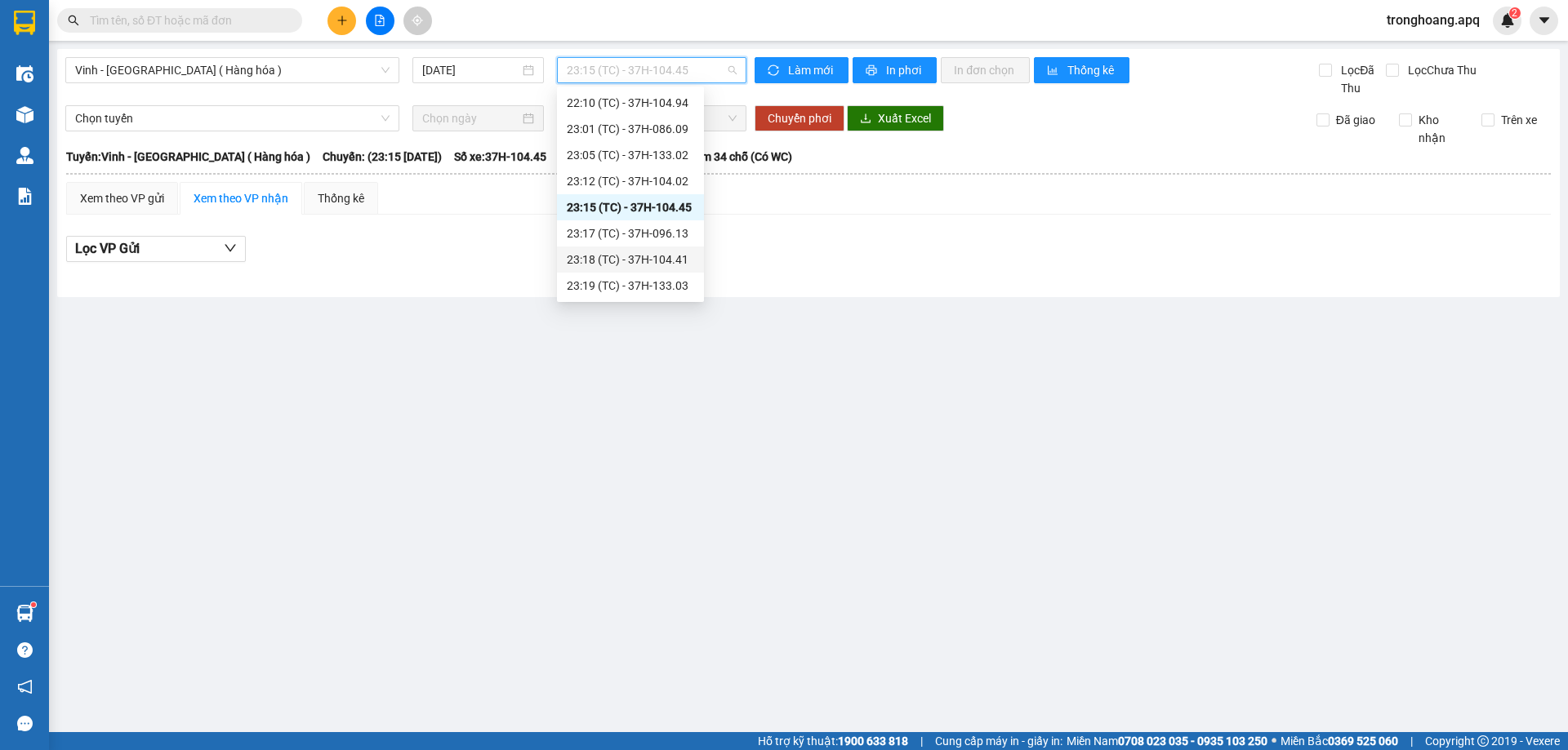
click at [670, 261] on div "23:18 (TC) - 37H-104.41" at bounding box center [631, 259] width 127 height 18
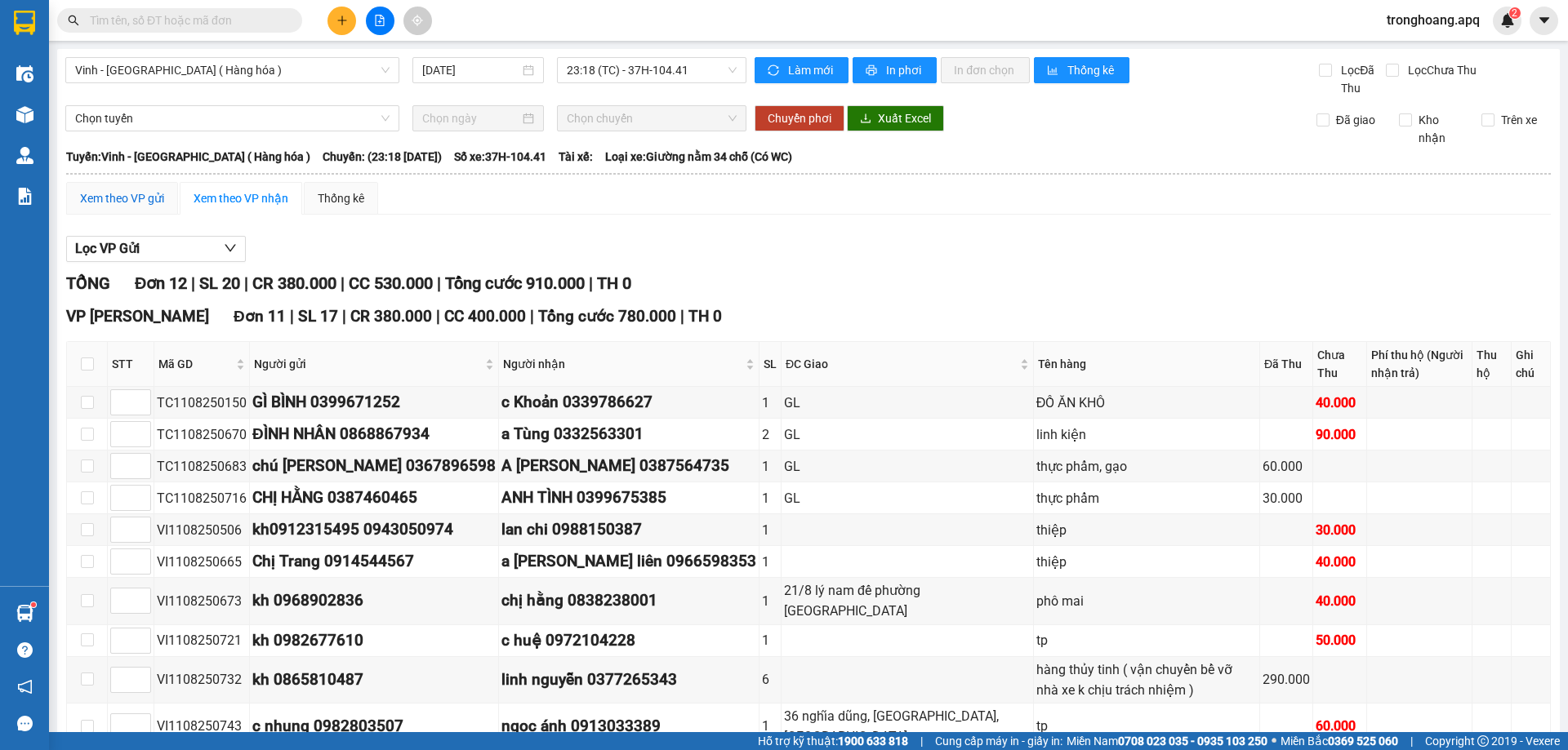
click at [143, 199] on div "Xem theo VP gửi" at bounding box center [121, 198] width 84 height 18
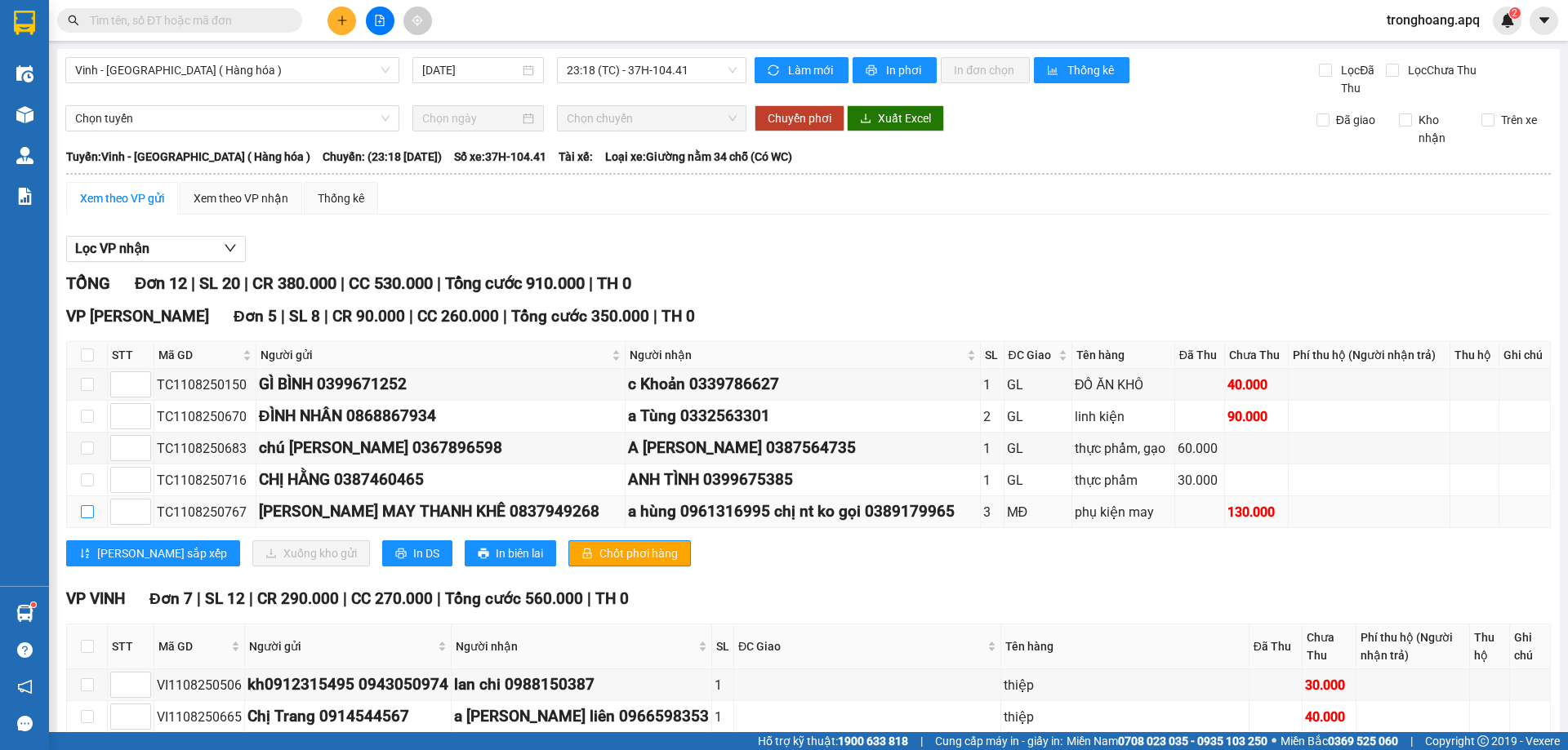
click at [86, 507] on input "checkbox" at bounding box center [87, 511] width 13 height 13
checkbox input "true"
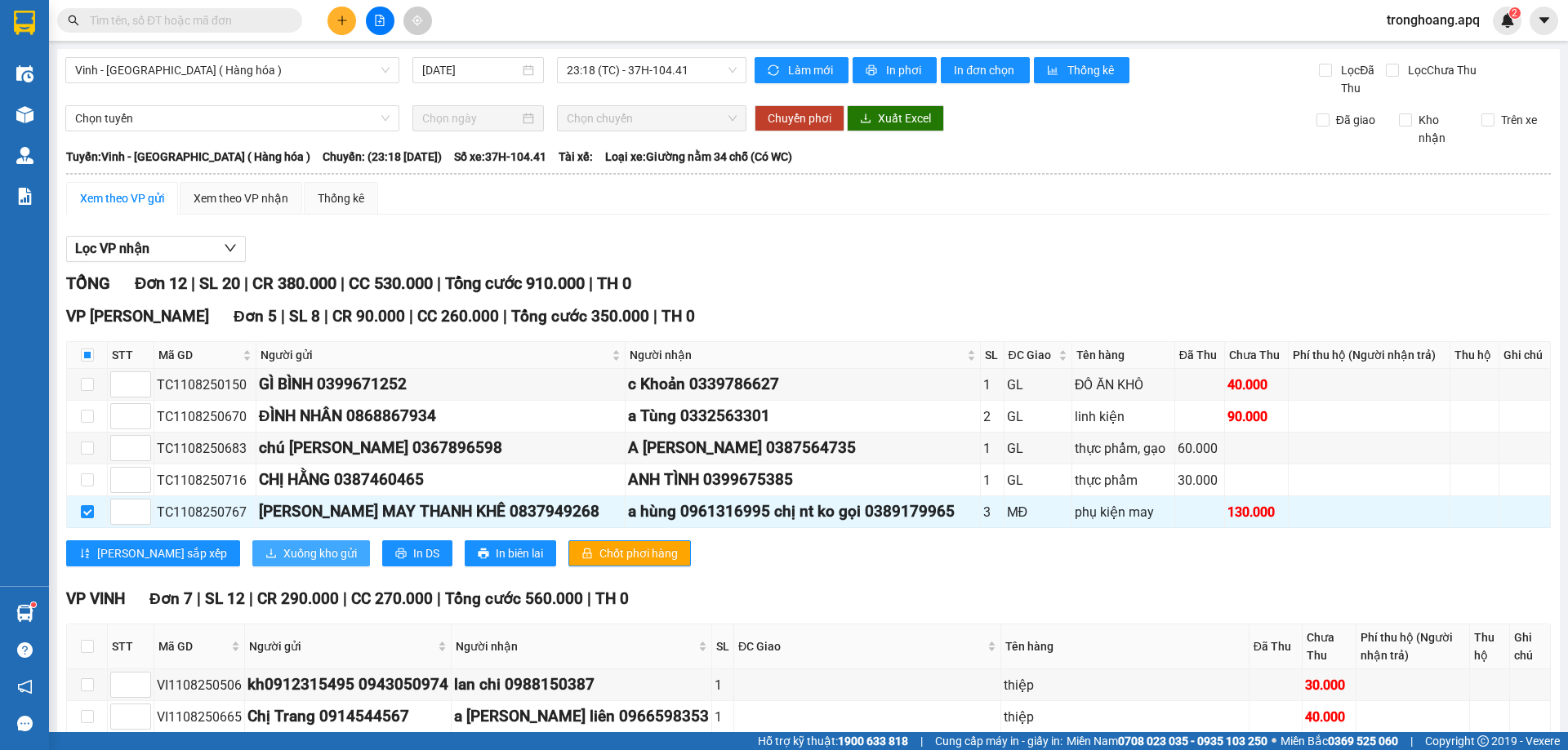
click at [284, 552] on span "Xuống kho gửi" at bounding box center [320, 553] width 74 height 18
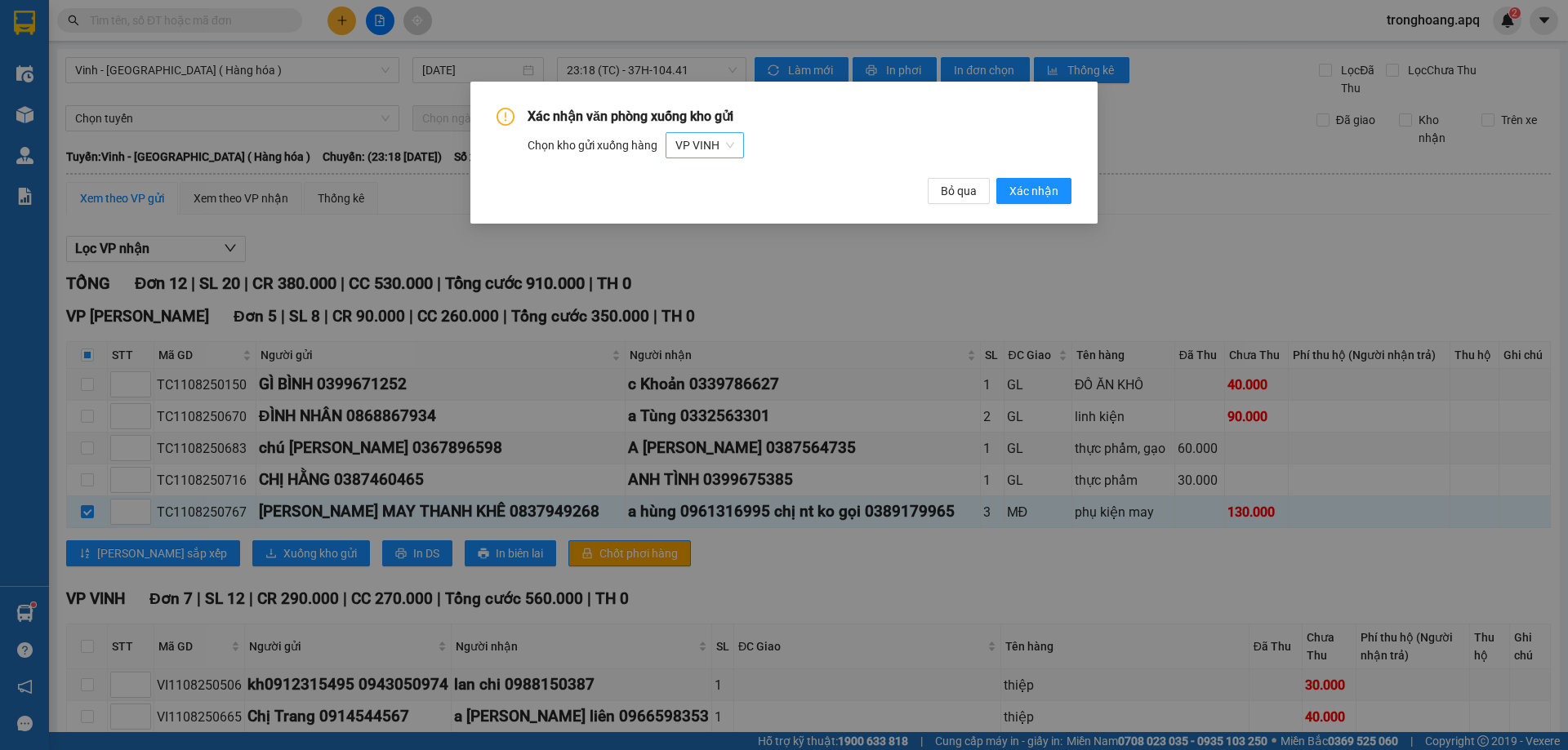
click at [717, 138] on span "VP VINH" at bounding box center [704, 145] width 59 height 25
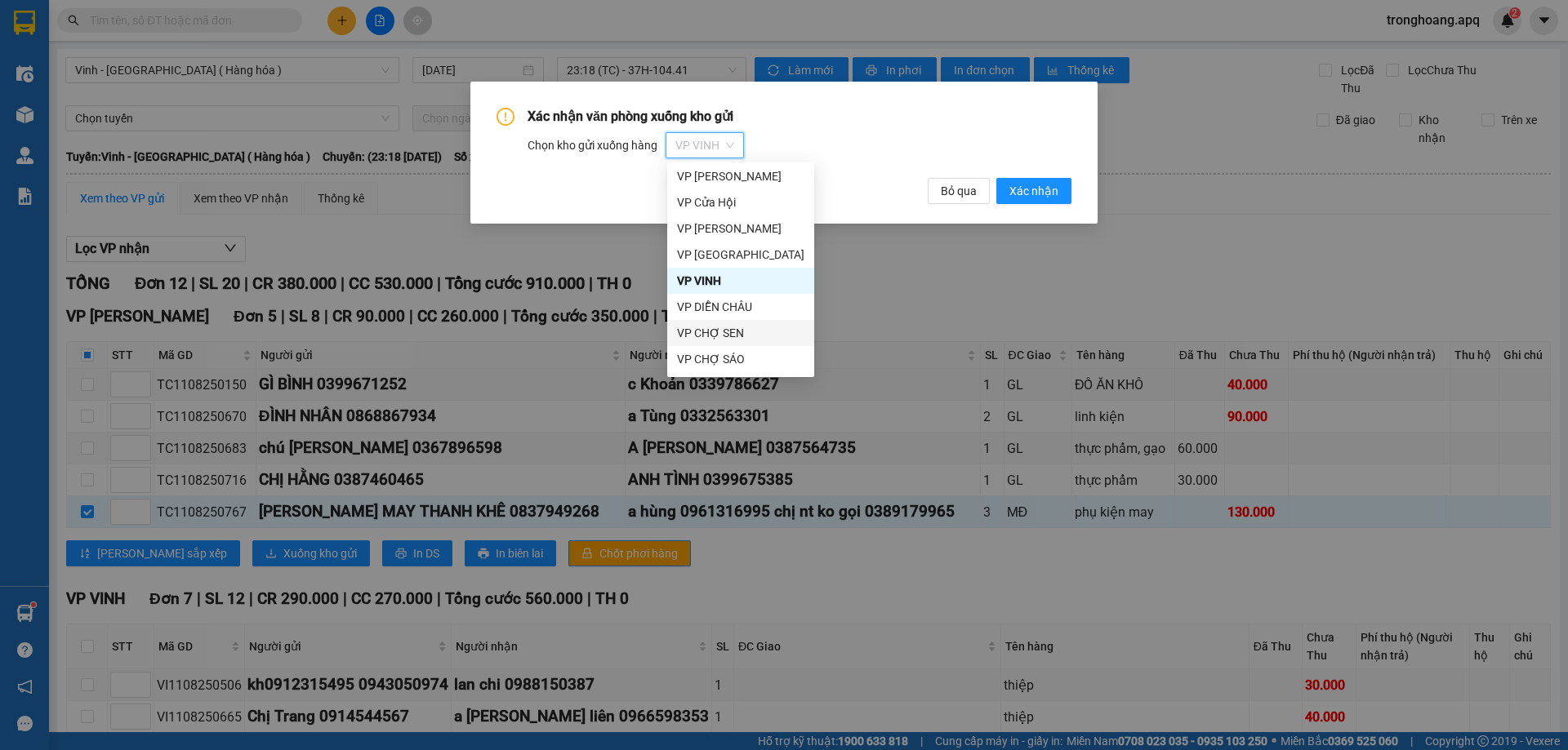
scroll to position [78, 0]
click at [766, 353] on div "VP [PERSON_NAME]" at bounding box center [740, 361] width 127 height 18
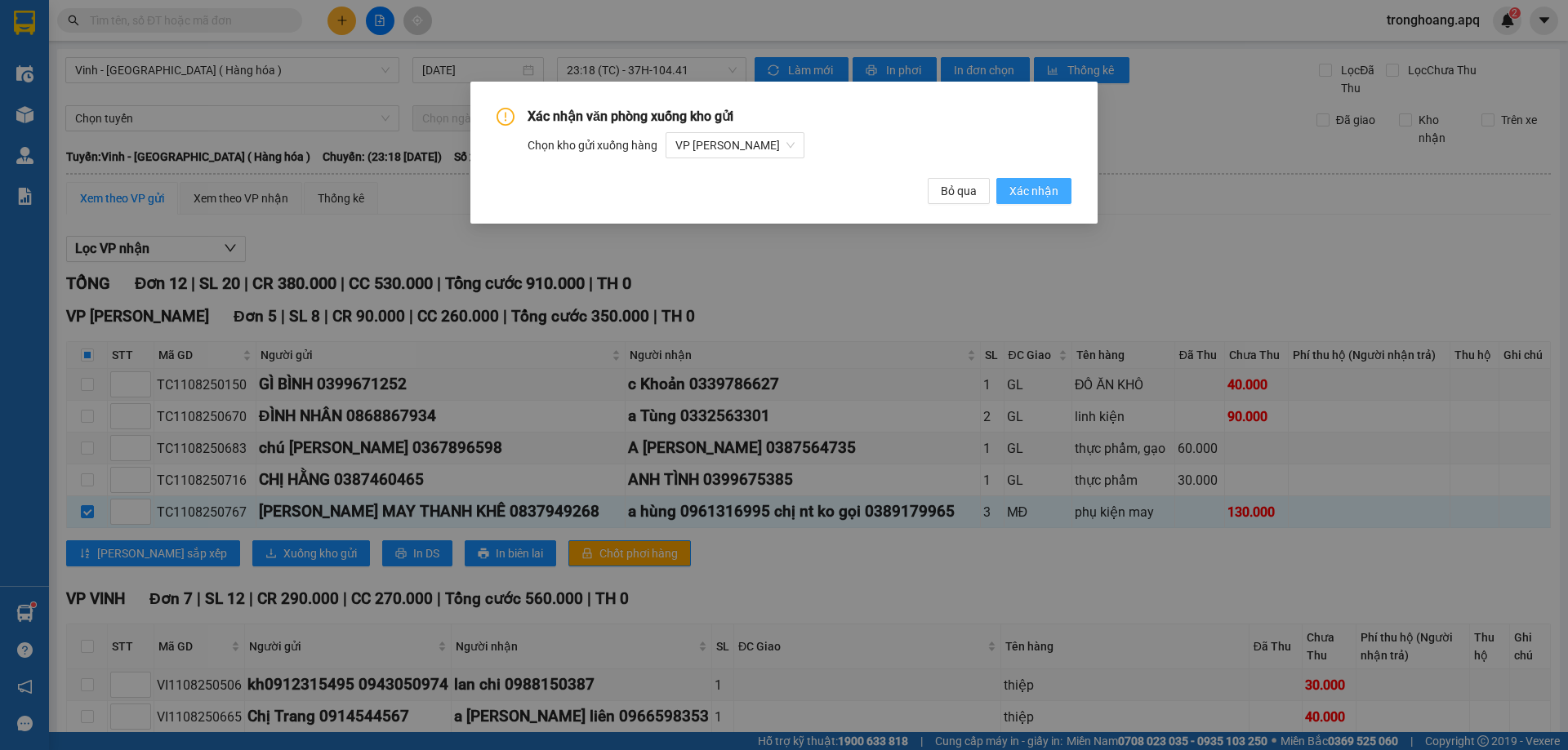
click at [1030, 185] on span "Xác nhận" at bounding box center [1034, 190] width 49 height 18
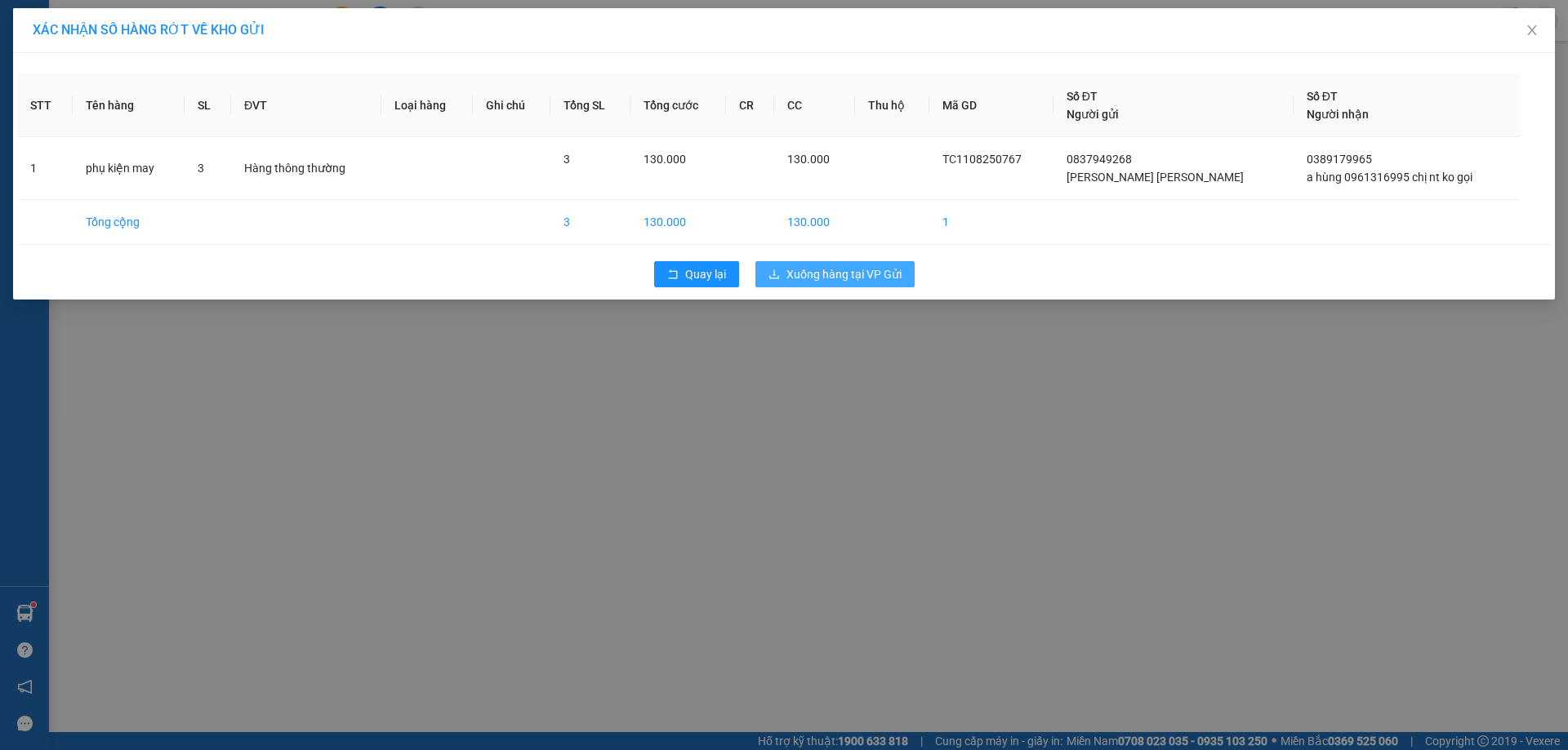
click at [896, 279] on span "Xuống hàng tại VP Gửi" at bounding box center [844, 274] width 115 height 18
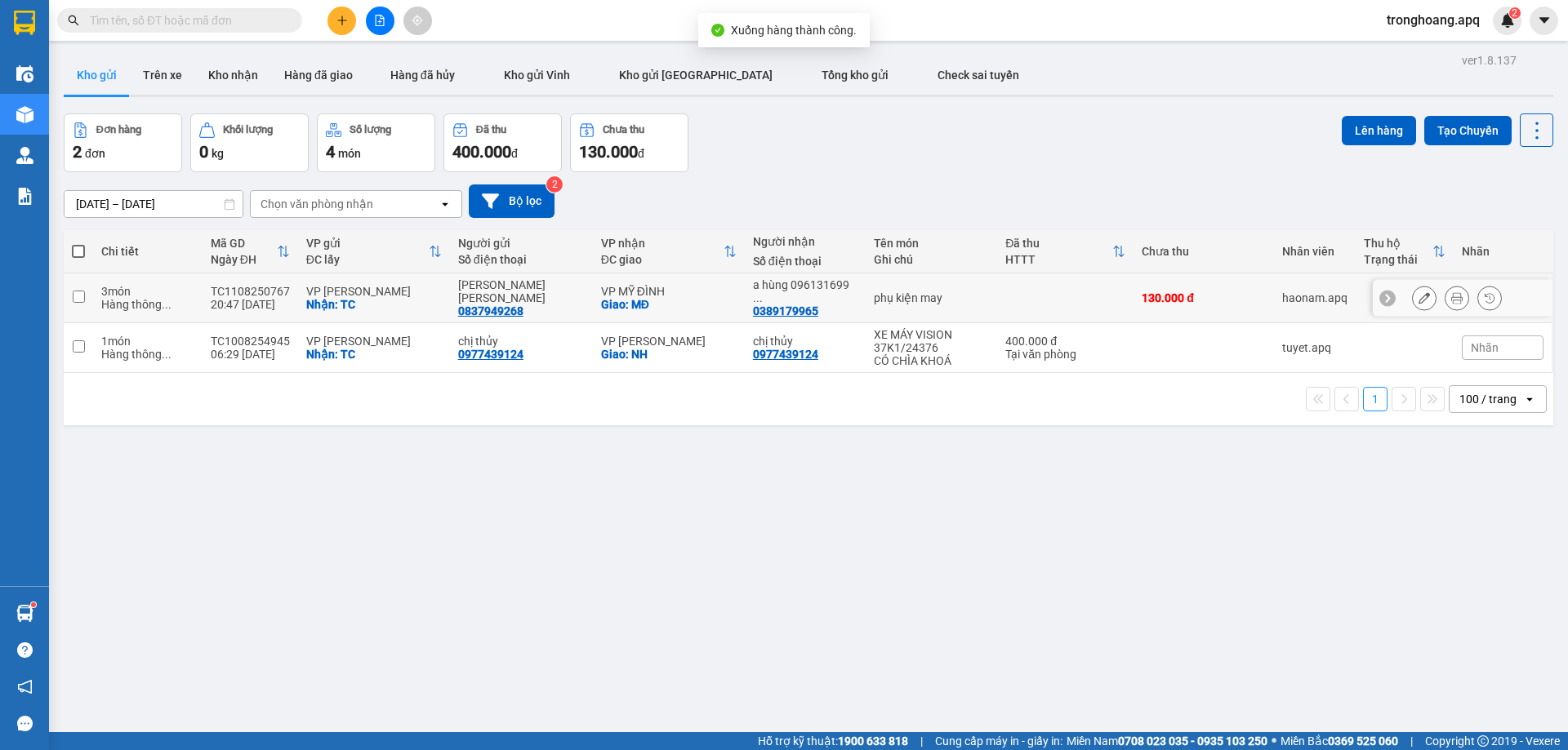
click at [663, 289] on div "VP MỸ ĐÌNH" at bounding box center [669, 291] width 136 height 13
checkbox input "true"
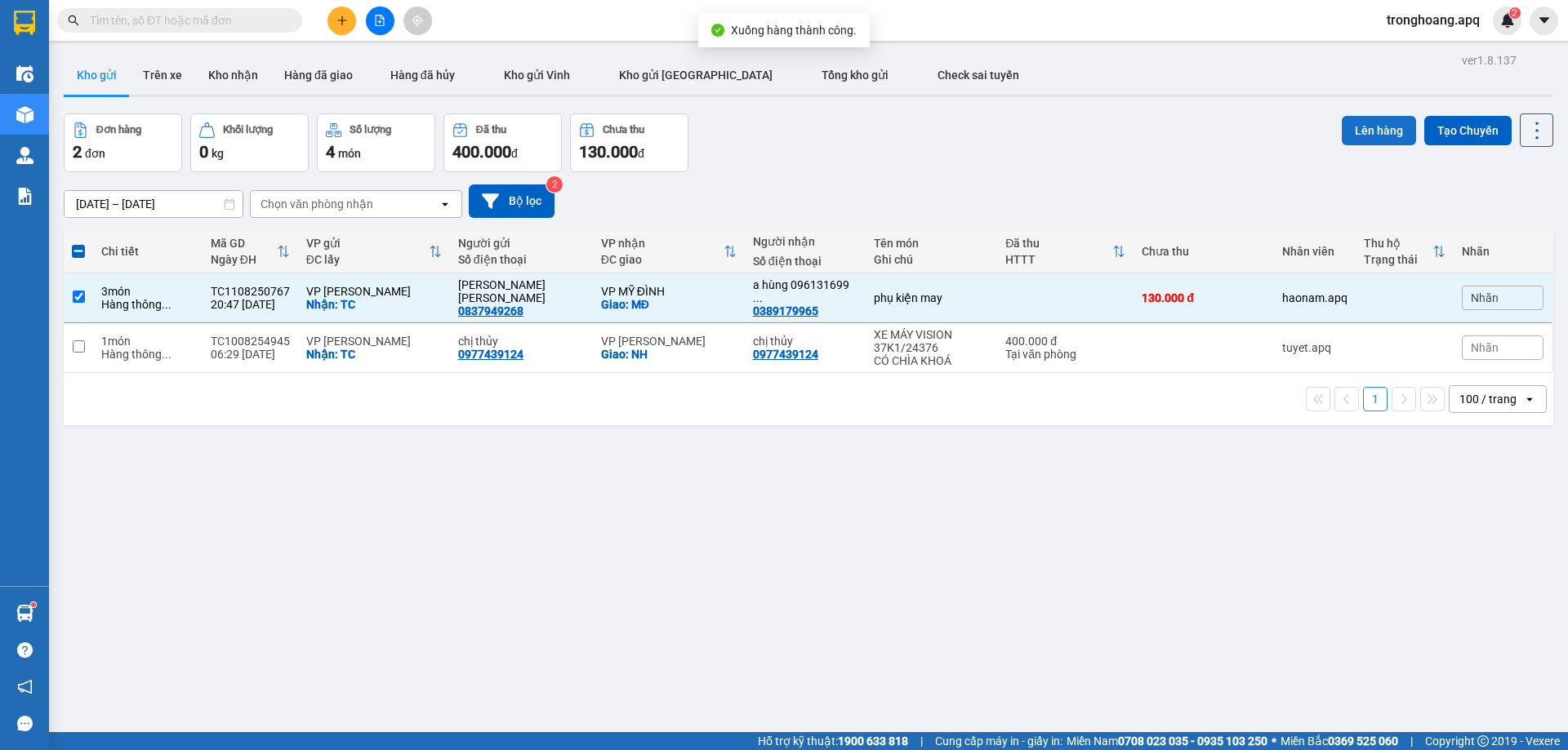
click at [1353, 123] on button "Lên hàng" at bounding box center [1379, 131] width 75 height 30
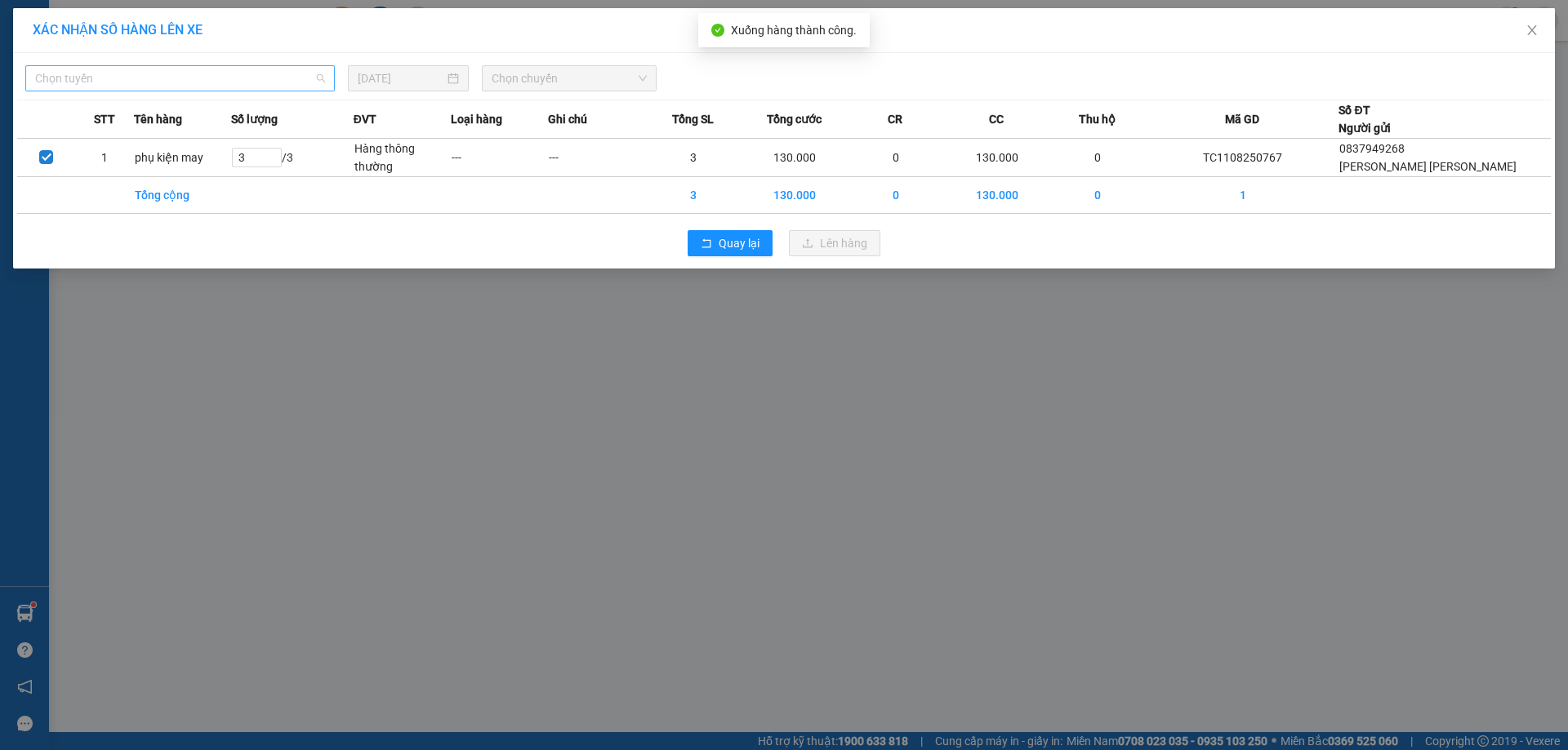
drag, startPoint x: 155, startPoint y: 69, endPoint x: 157, endPoint y: 88, distance: 19.1
click at [155, 70] on span "Chọn tuyến" at bounding box center [179, 78] width 289 height 25
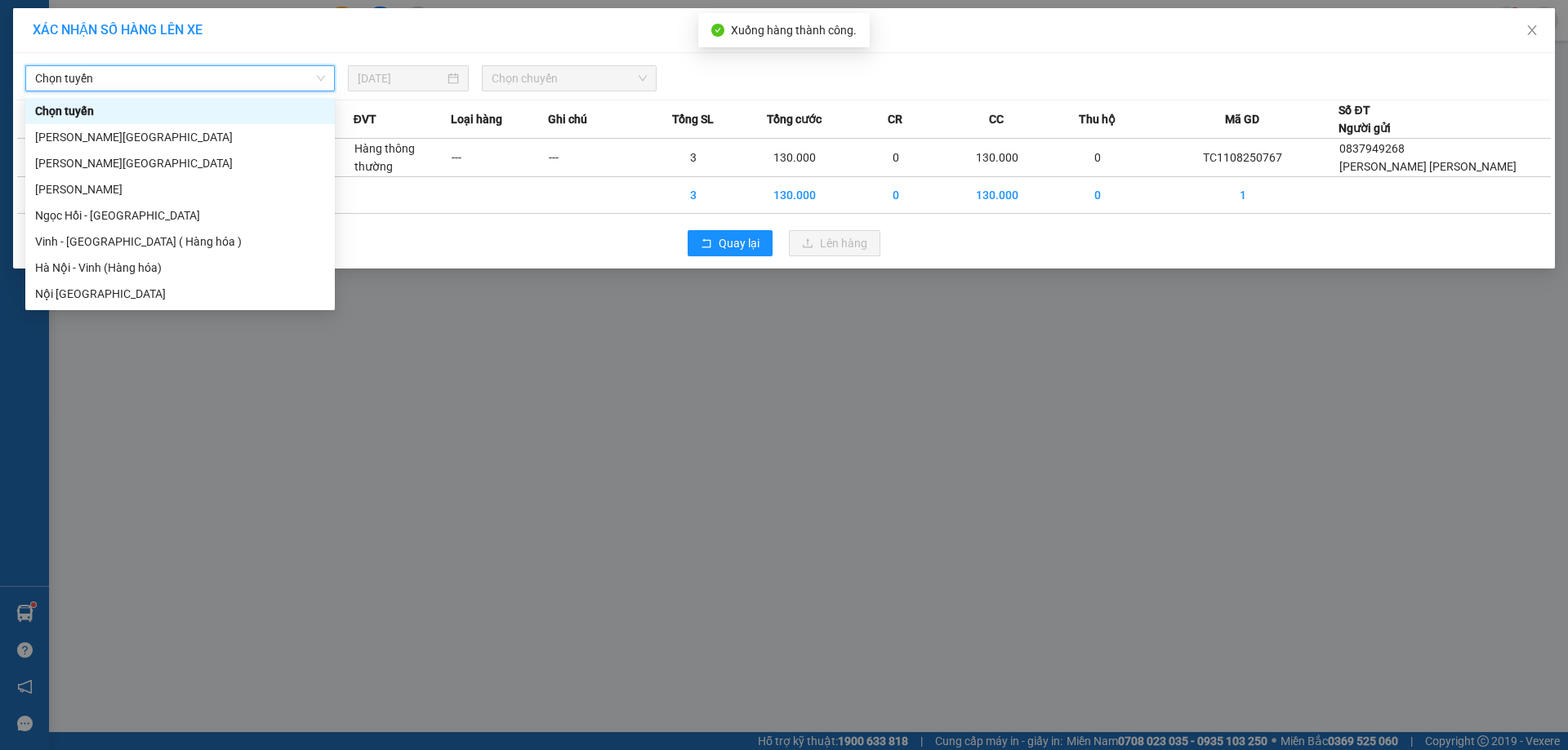
click at [157, 88] on span "Chọn tuyến" at bounding box center [179, 78] width 289 height 25
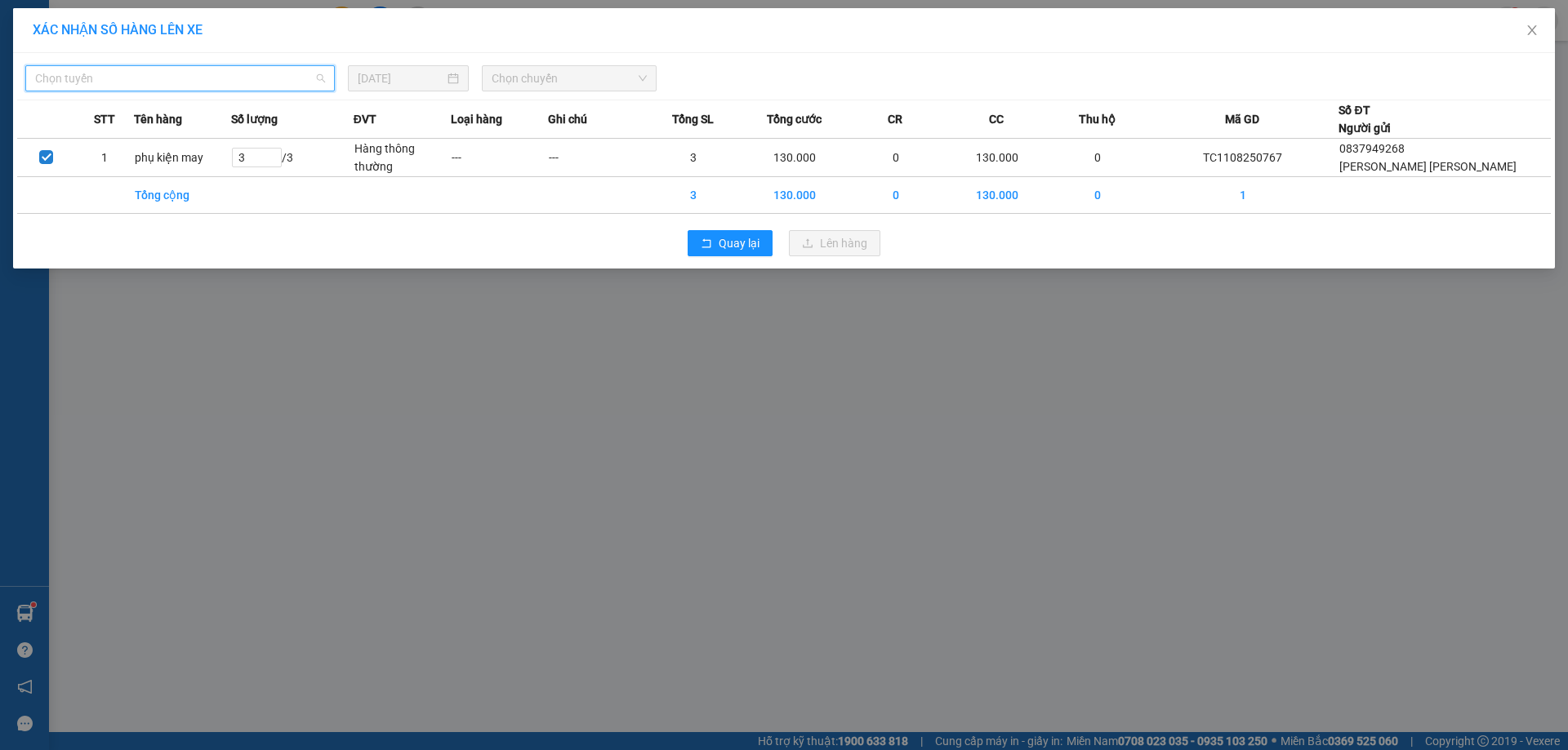
click at [165, 77] on span "Chọn tuyến" at bounding box center [179, 78] width 289 height 25
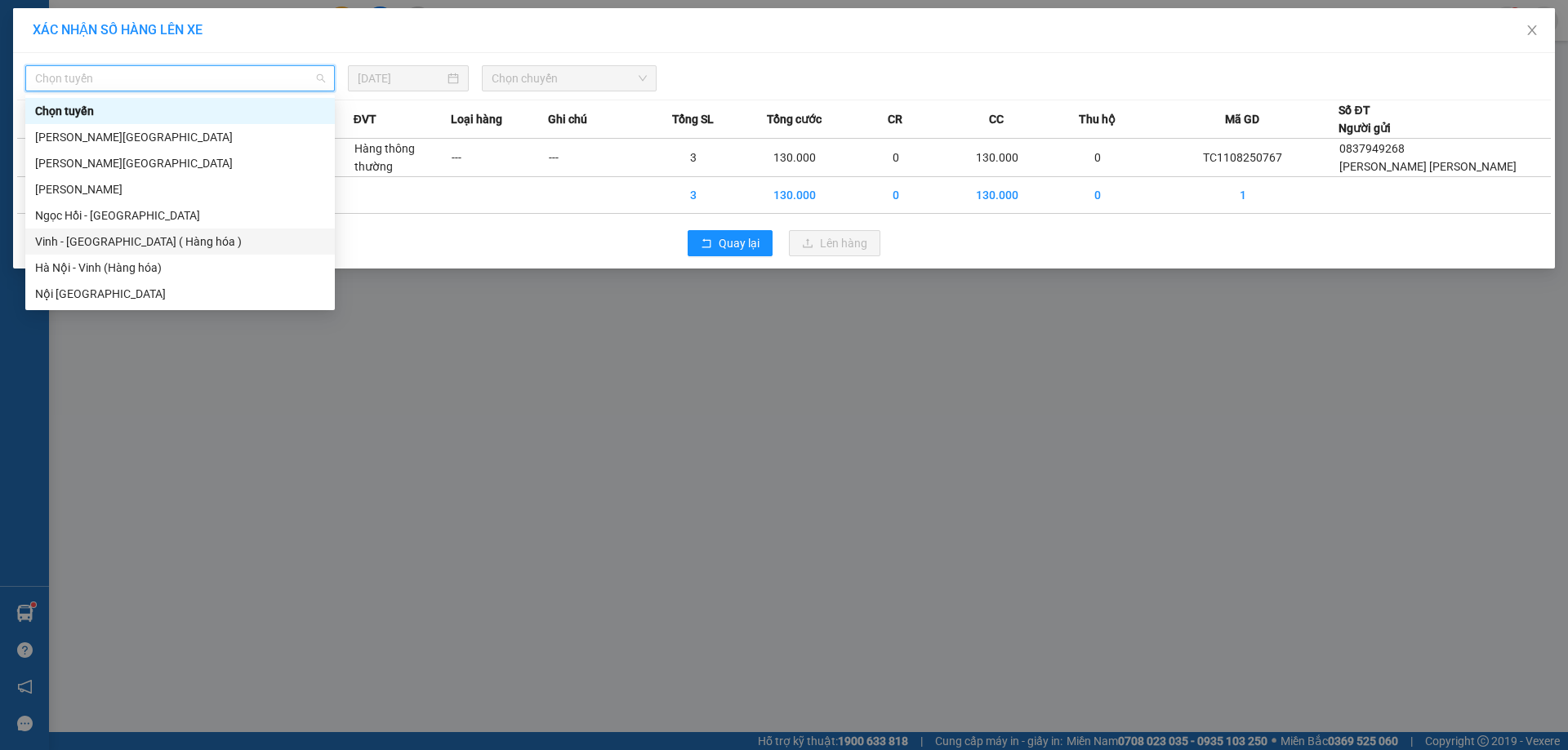
click at [149, 246] on div "Vinh - [GEOGRAPHIC_DATA] ( Hàng hóa )" at bounding box center [179, 241] width 289 height 18
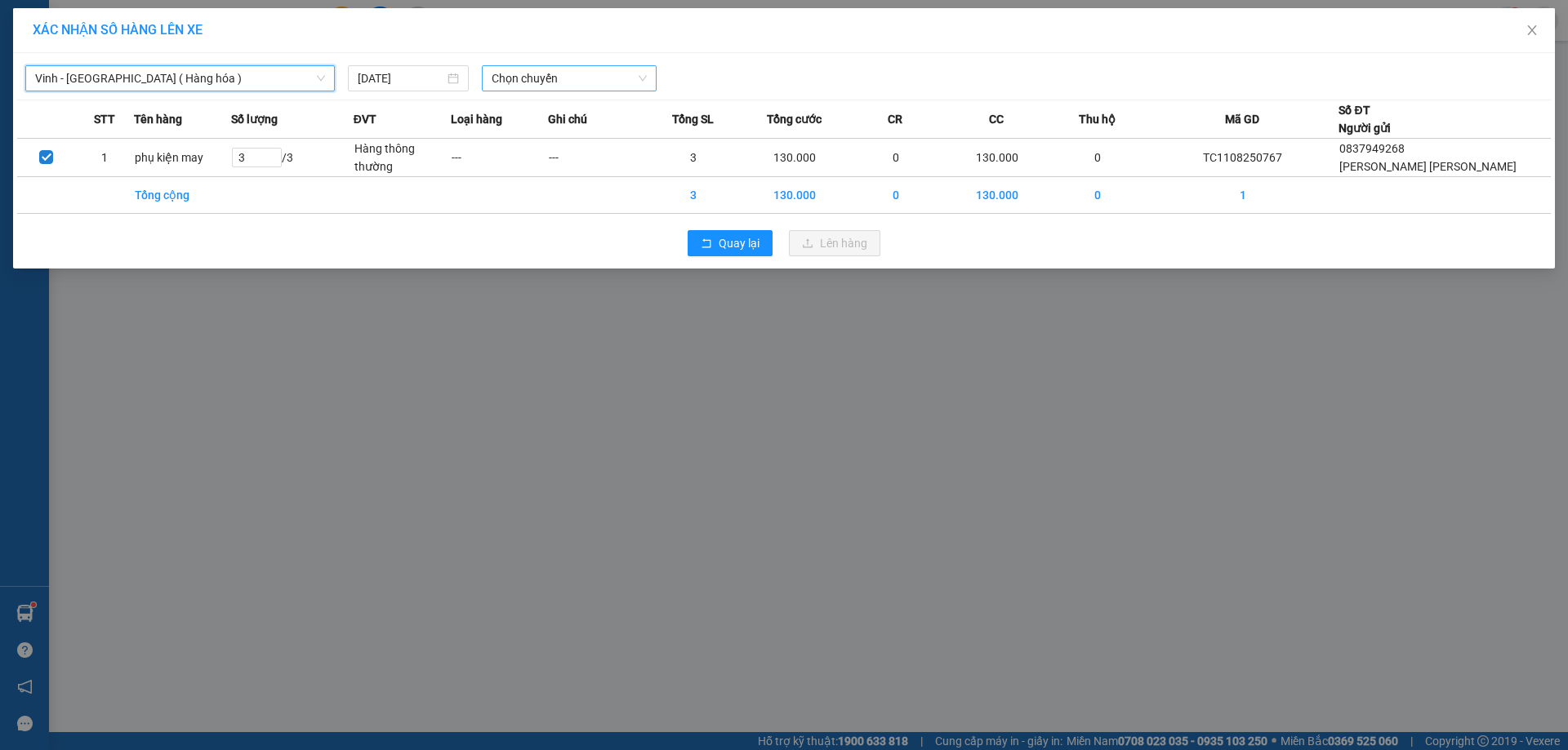
click at [601, 82] on span "Chọn chuyến" at bounding box center [569, 78] width 155 height 25
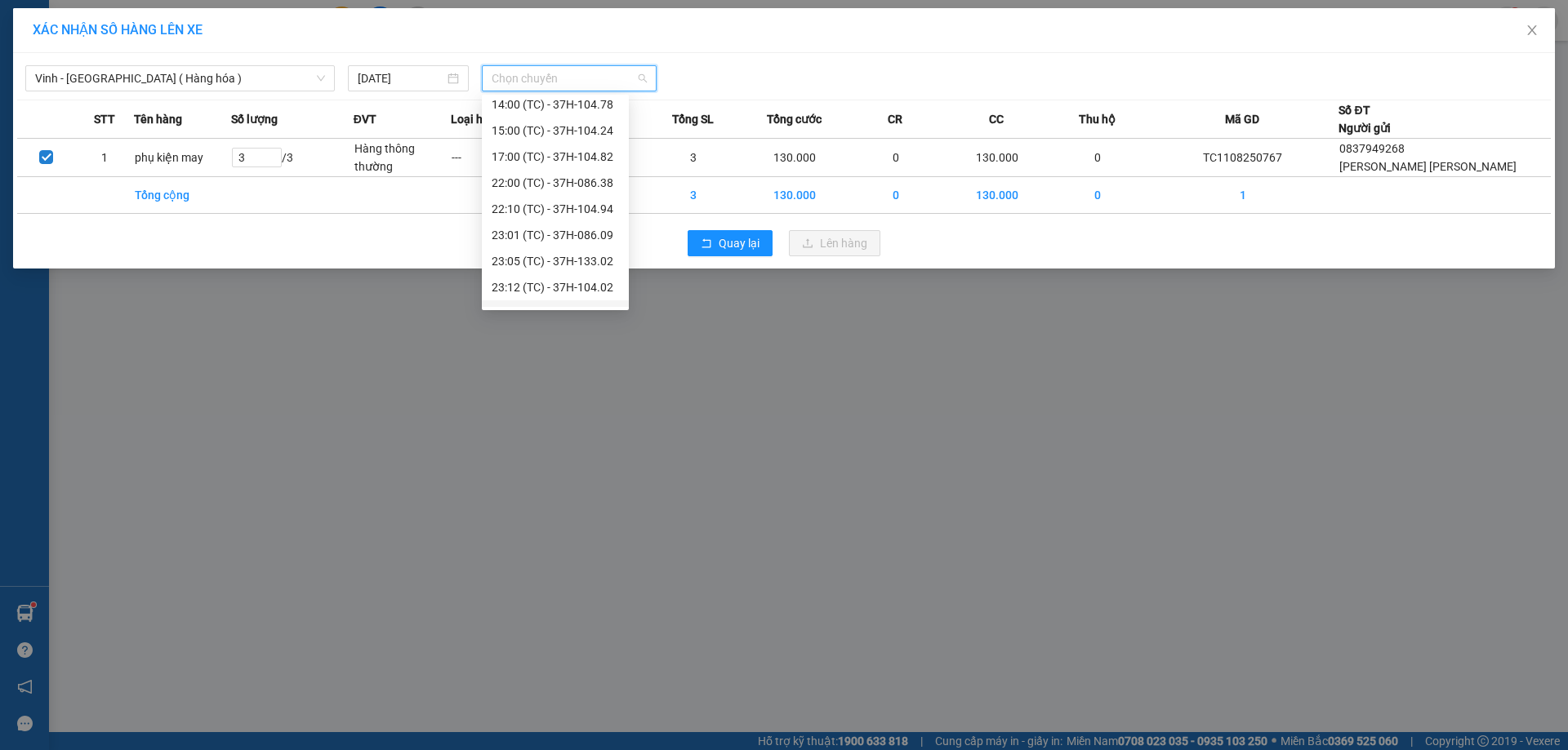
scroll to position [261, 0]
click at [576, 148] on div "23:01 (TC) - 37H-086.09" at bounding box center [555, 137] width 147 height 26
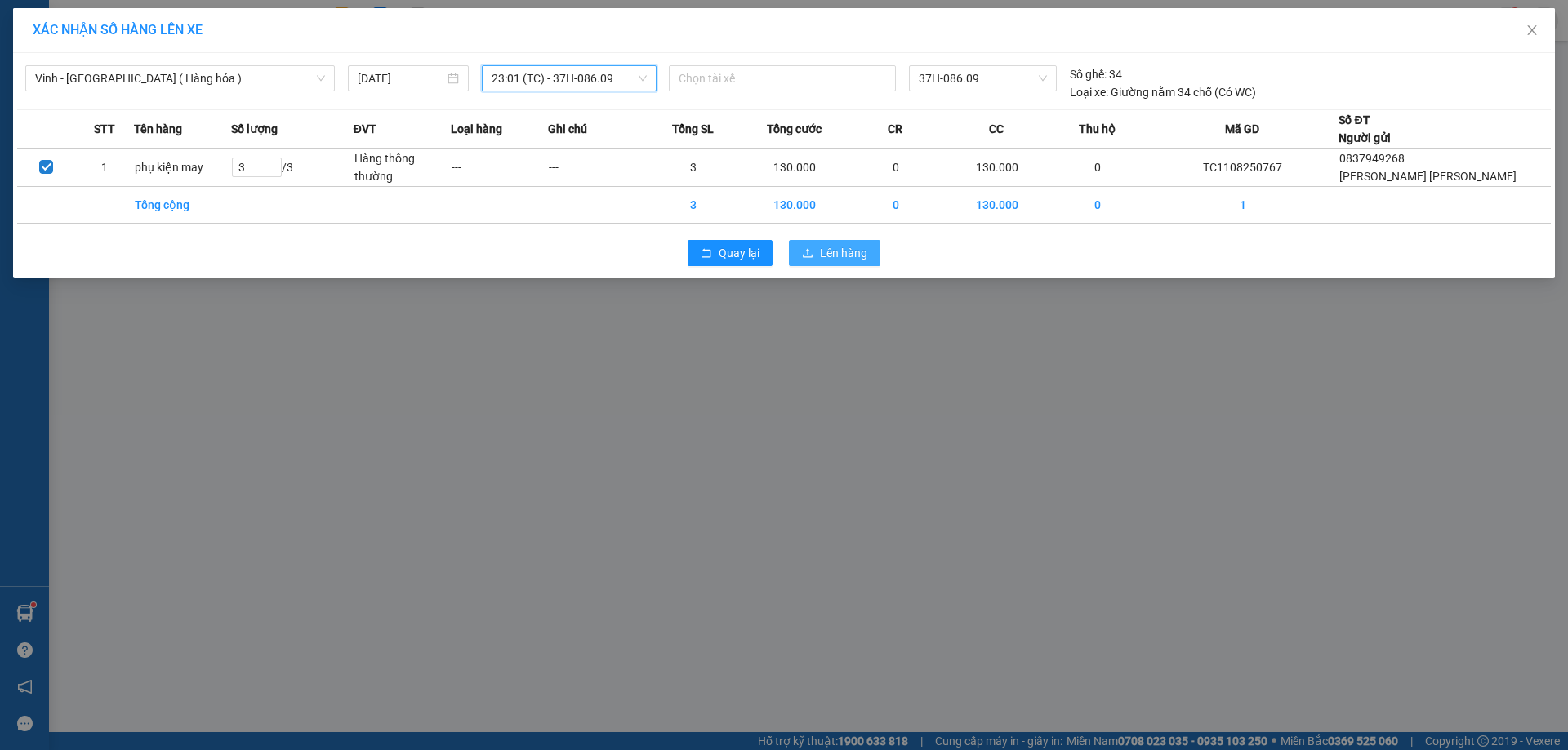
click at [819, 248] on button "Lên hàng" at bounding box center [835, 253] width 92 height 26
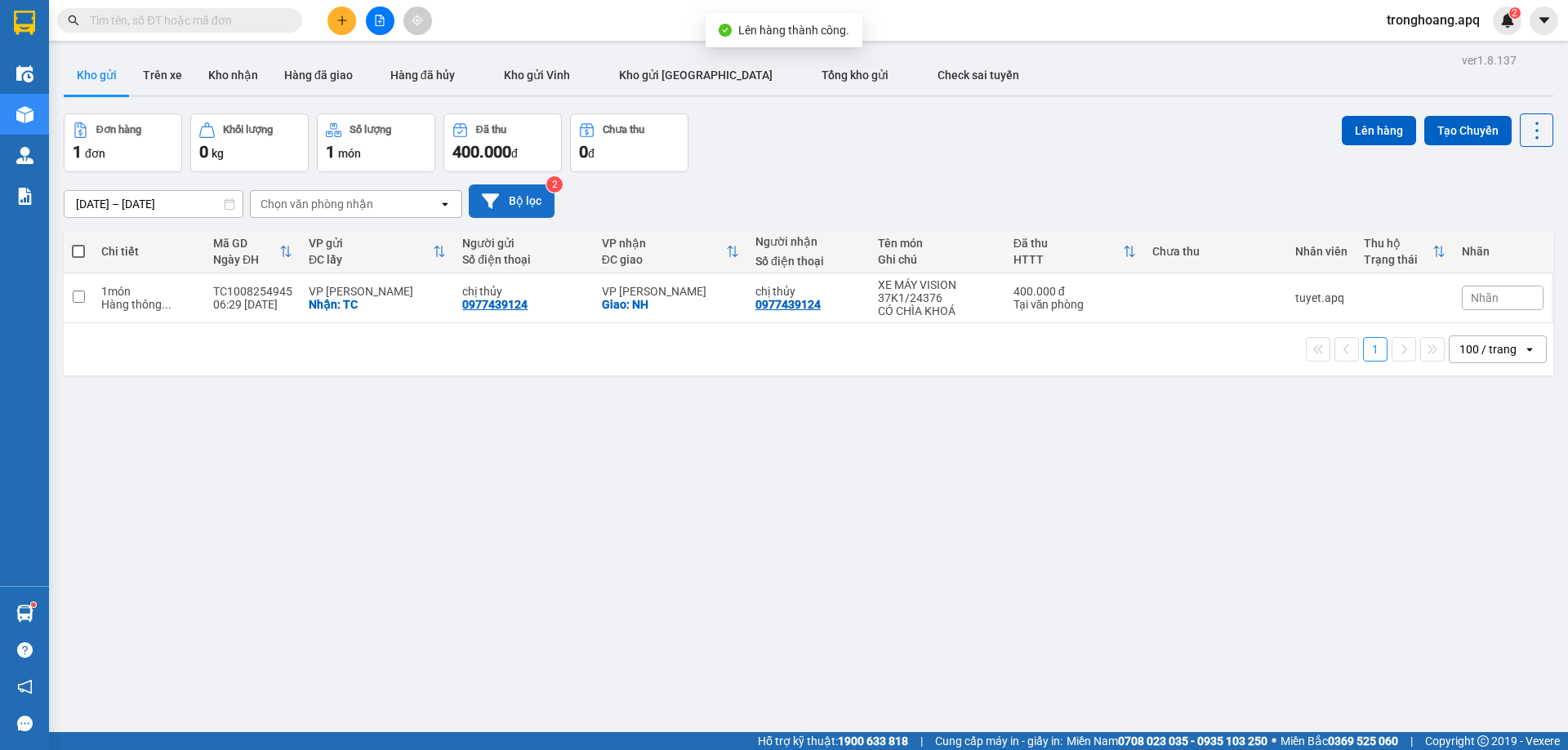
click at [484, 189] on button "Bộ lọc" at bounding box center [511, 200] width 86 height 33
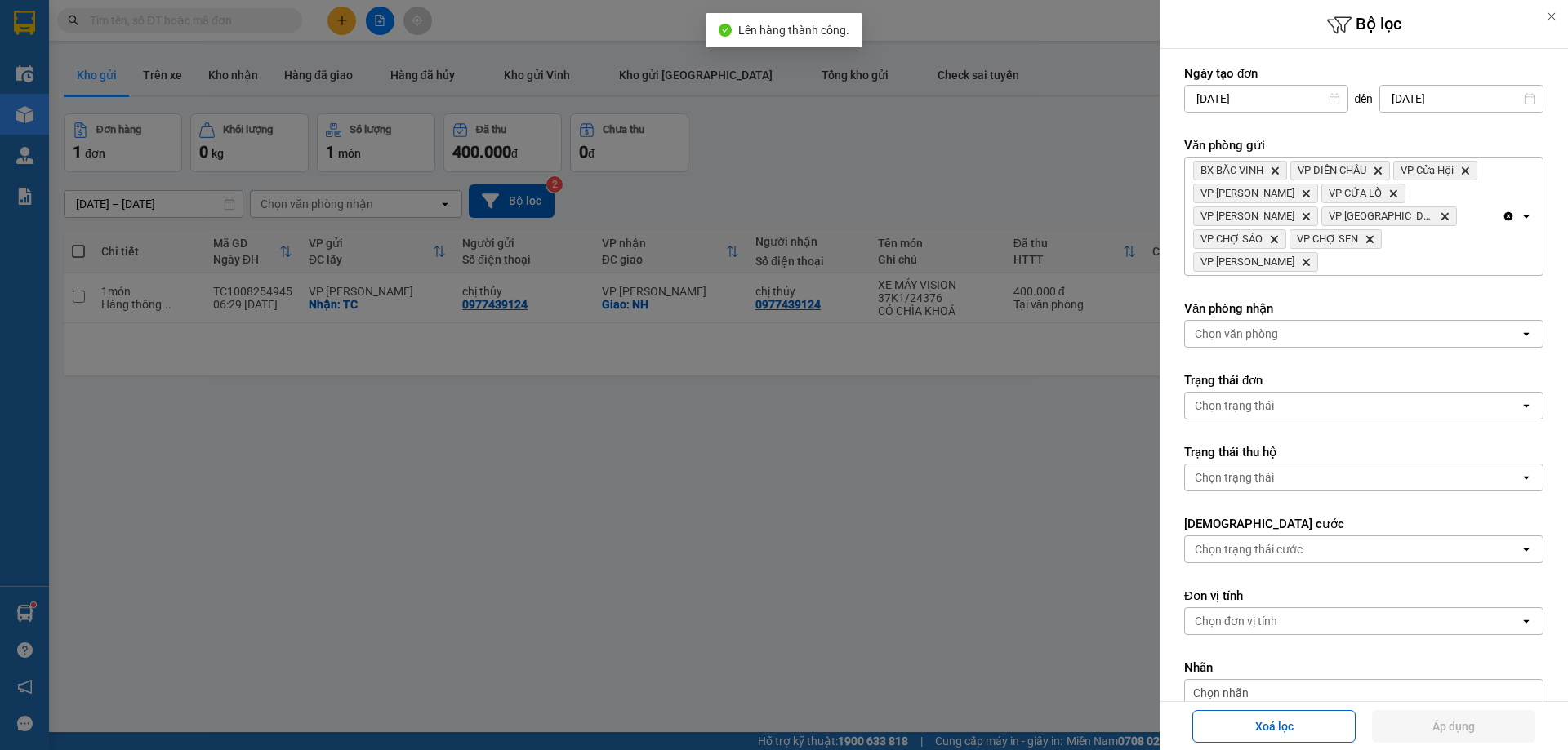
click at [1464, 231] on div "BX BẮC VINH Delete VP DIỄN CHÂU Delete VP Cửa Hội Delete VP Xuân Hội Delete VP …" at bounding box center [1343, 216] width 317 height 118
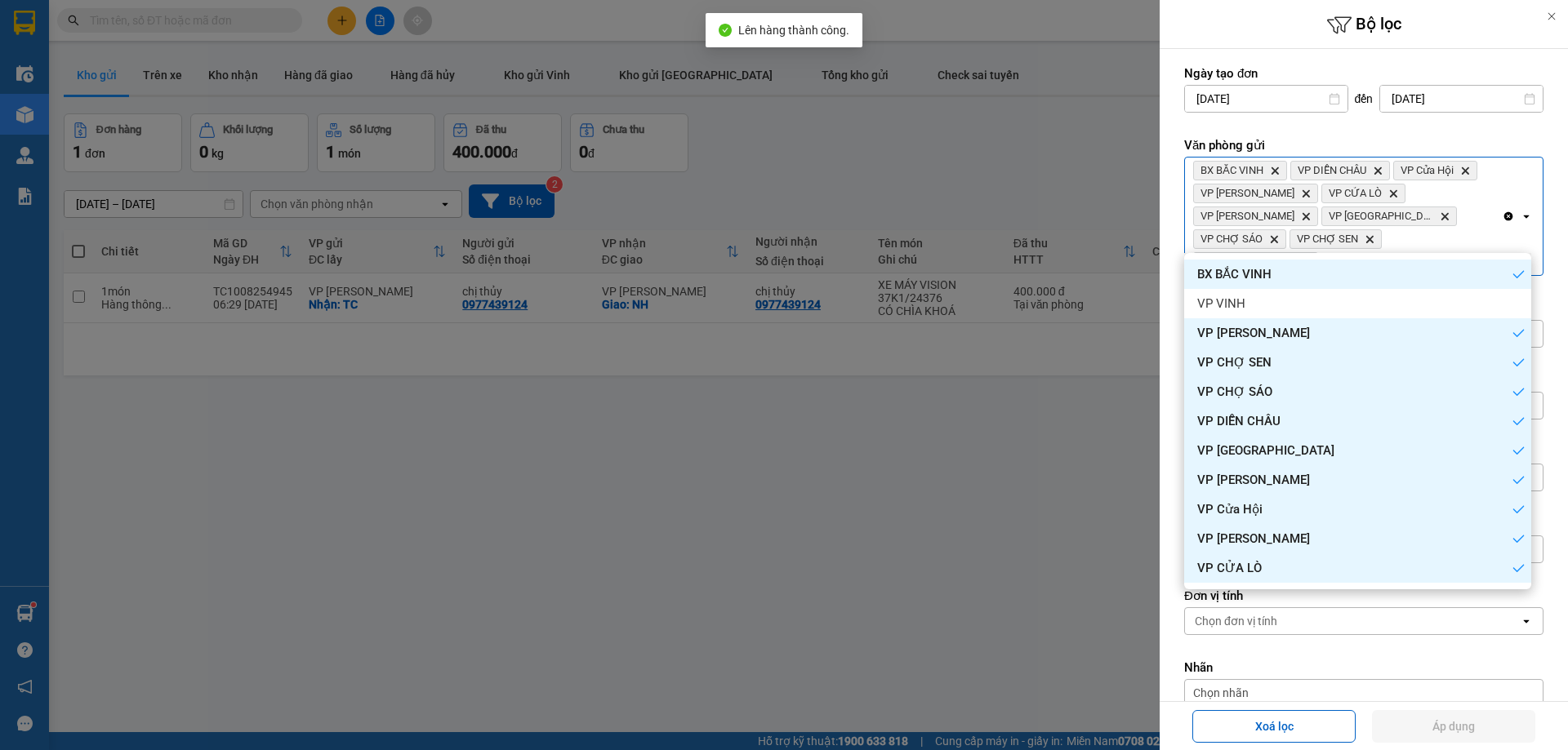
click at [1504, 212] on icon "Clear all" at bounding box center [1509, 216] width 9 height 9
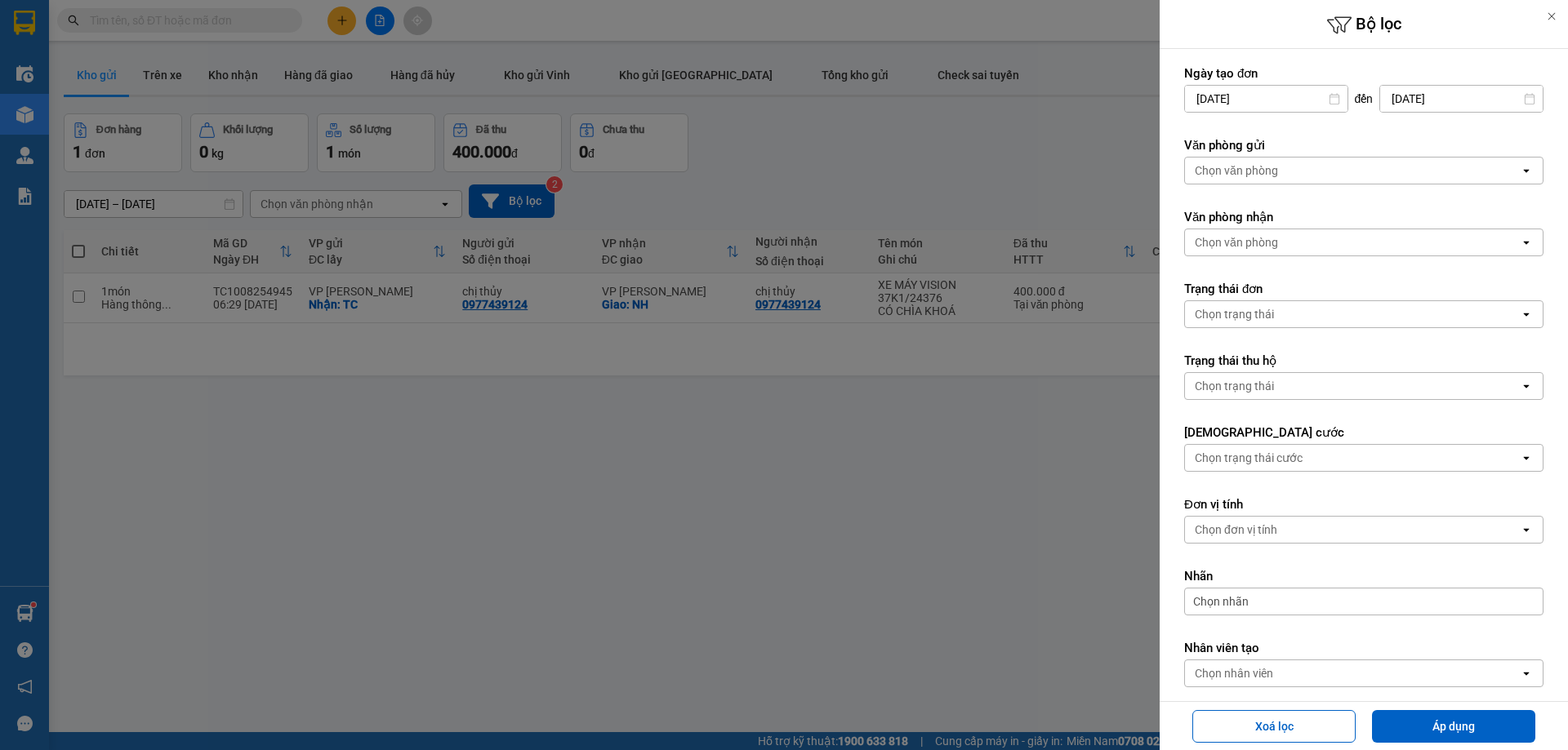
click at [1363, 167] on div "Chọn văn phòng" at bounding box center [1352, 171] width 334 height 26
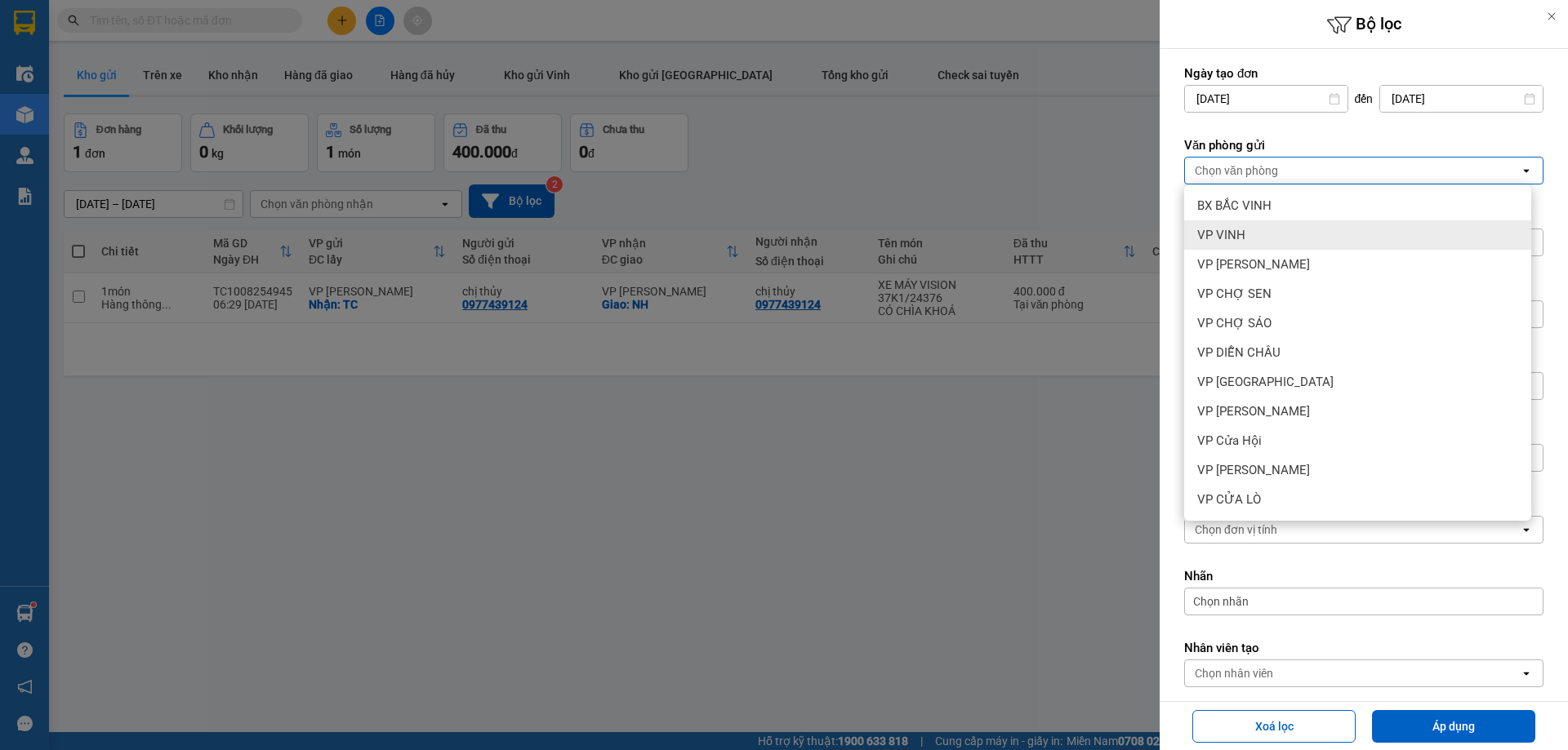
click at [1269, 234] on div "VP VINH" at bounding box center [1357, 235] width 347 height 30
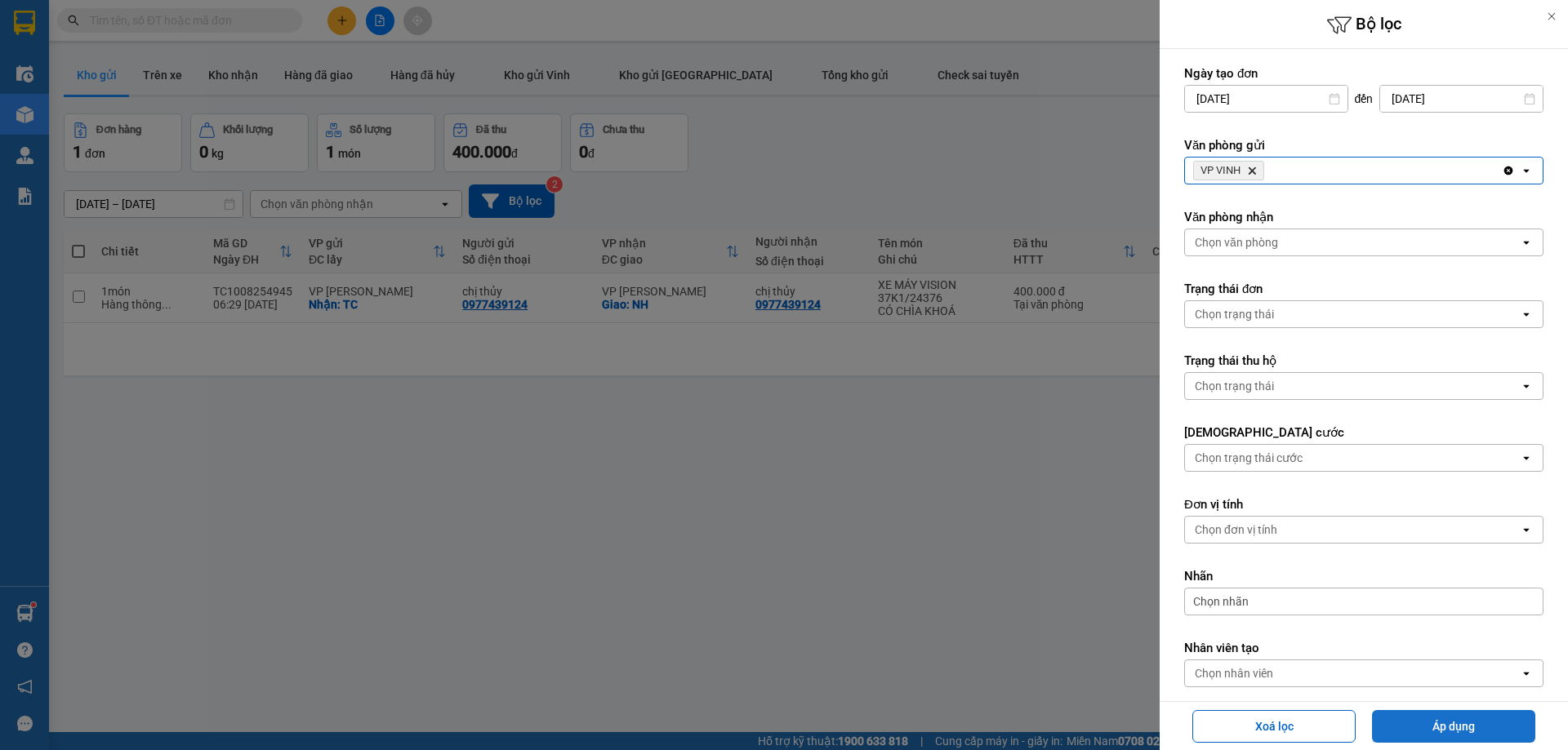
click at [1464, 721] on button "Áp dụng" at bounding box center [1453, 726] width 163 height 32
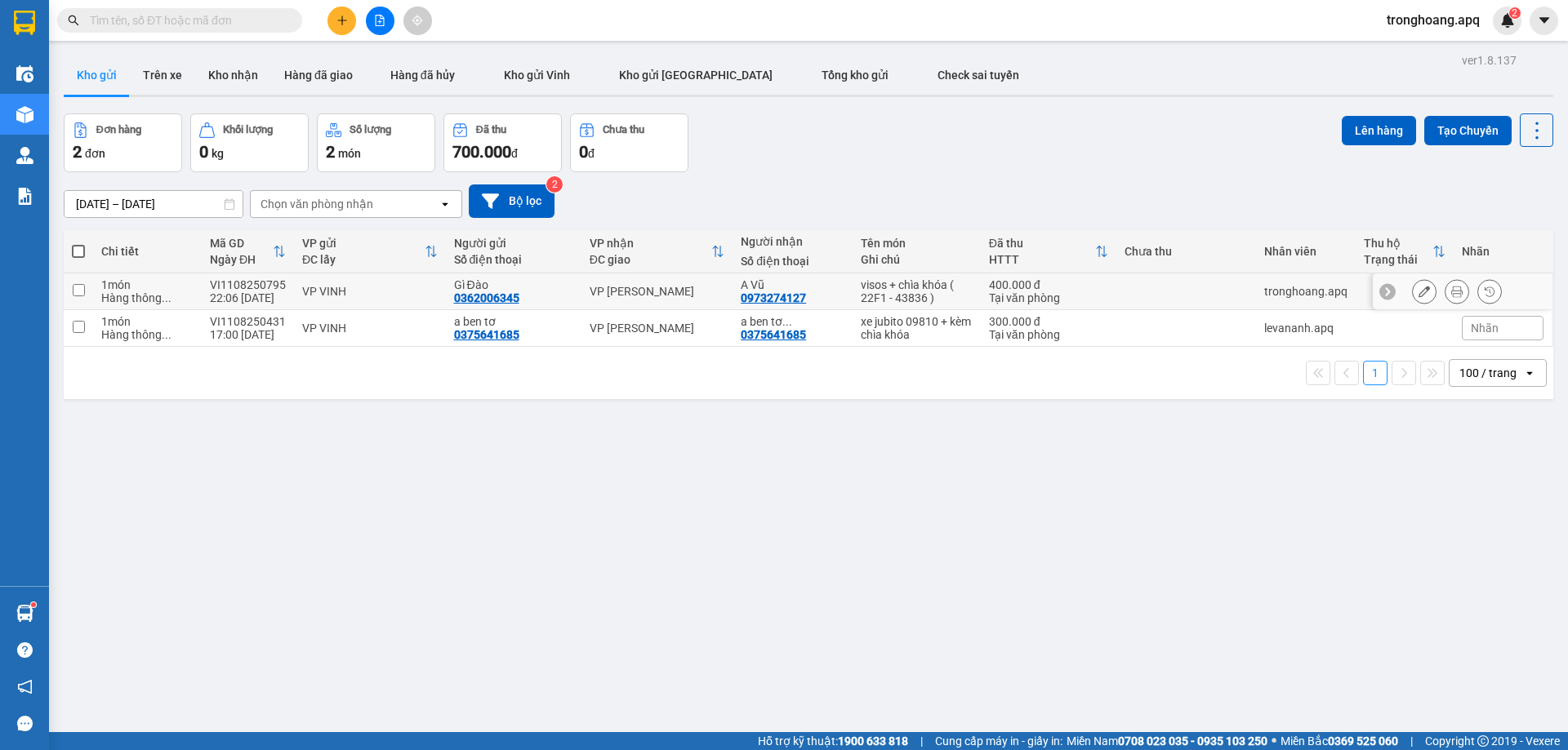
click at [621, 285] on div "VP [PERSON_NAME]" at bounding box center [657, 291] width 136 height 13
checkbox input "true"
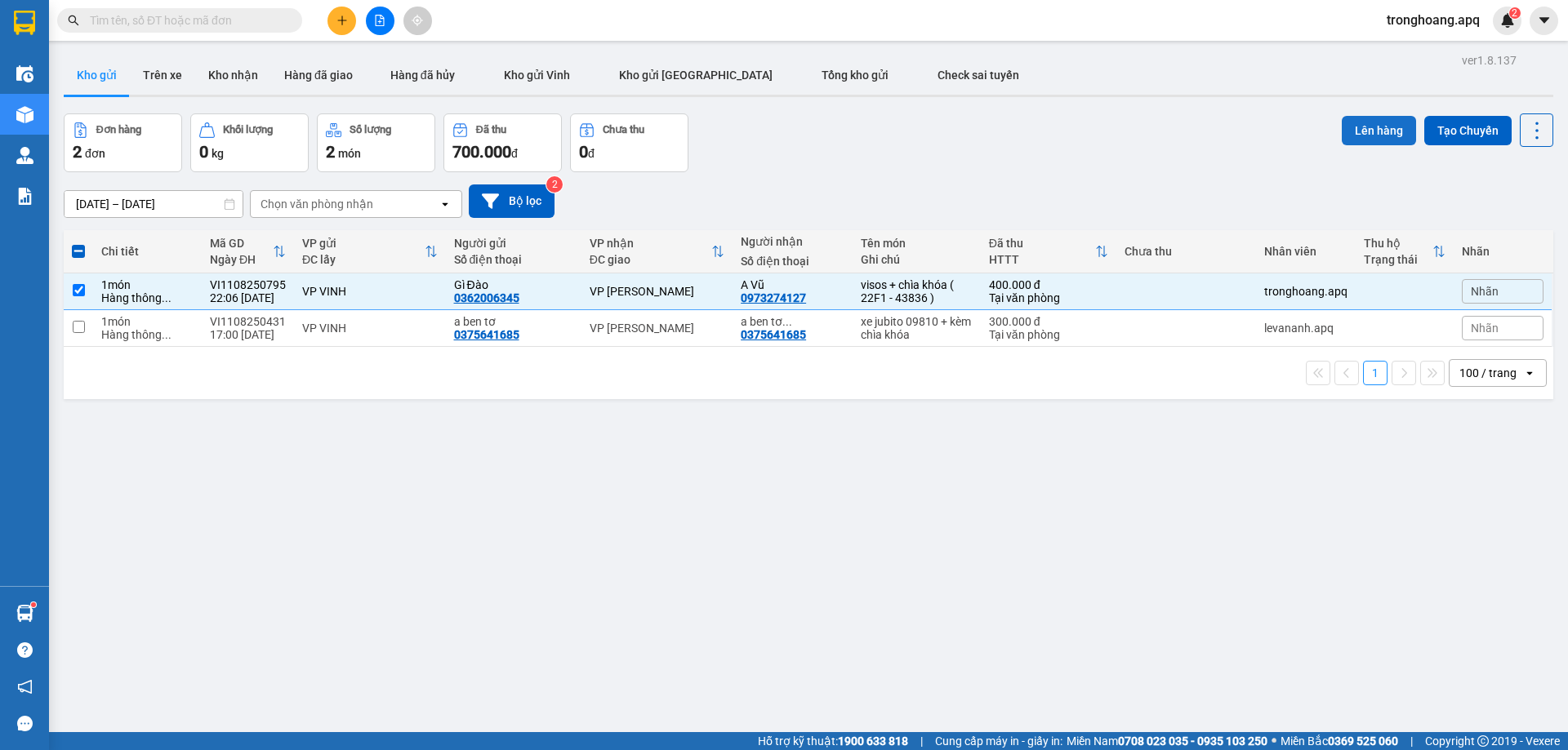
click at [1348, 131] on button "Lên hàng" at bounding box center [1379, 131] width 75 height 30
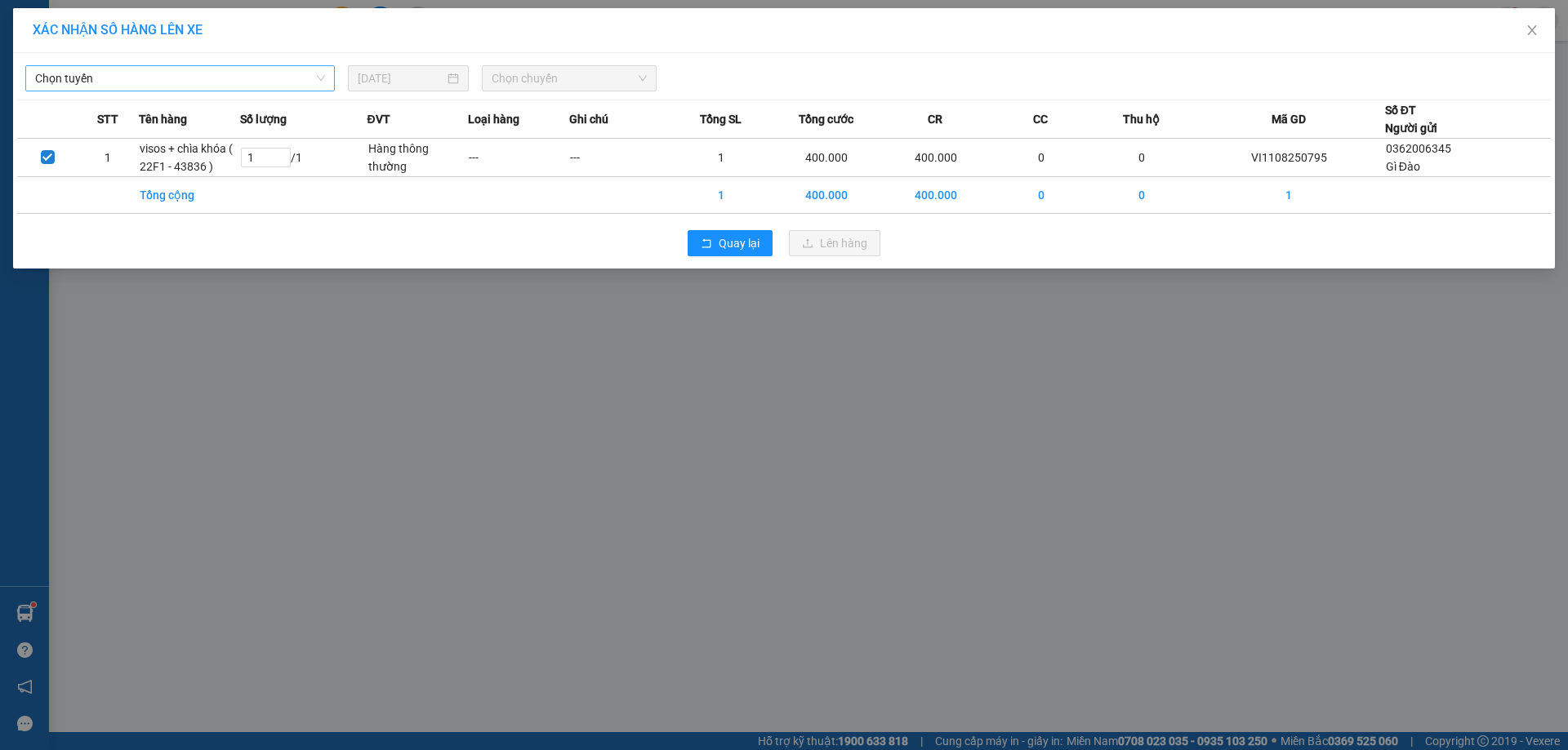
drag, startPoint x: 276, startPoint y: 62, endPoint x: 268, endPoint y: 75, distance: 15.3
click at [273, 63] on div "Chọn tuyến 11/08/2025 Chọn chuyến" at bounding box center [784, 74] width 1533 height 34
click at [264, 83] on span "Chọn tuyến" at bounding box center [179, 78] width 289 height 25
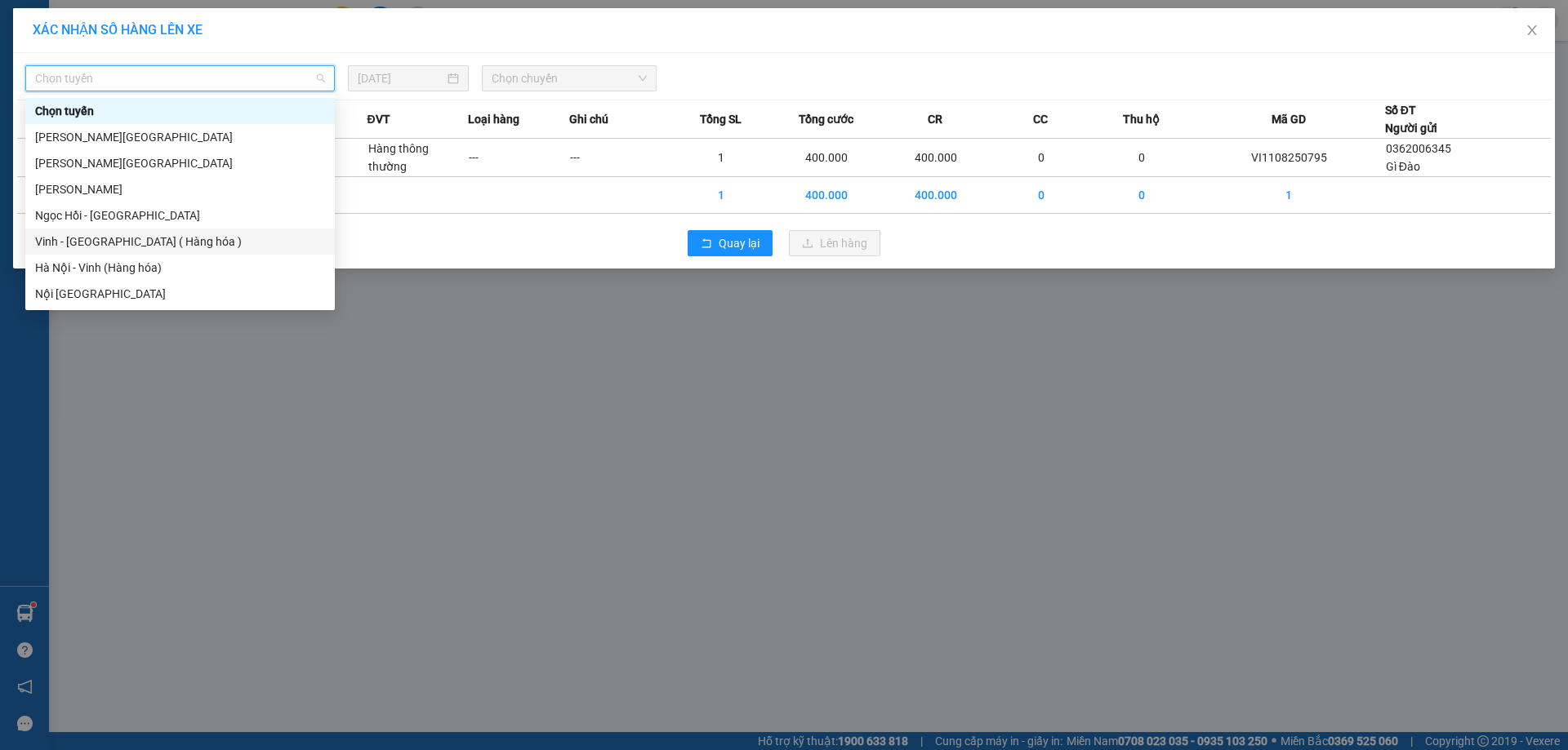
click at [165, 240] on div "Vinh - [GEOGRAPHIC_DATA] ( Hàng hóa )" at bounding box center [179, 241] width 289 height 18
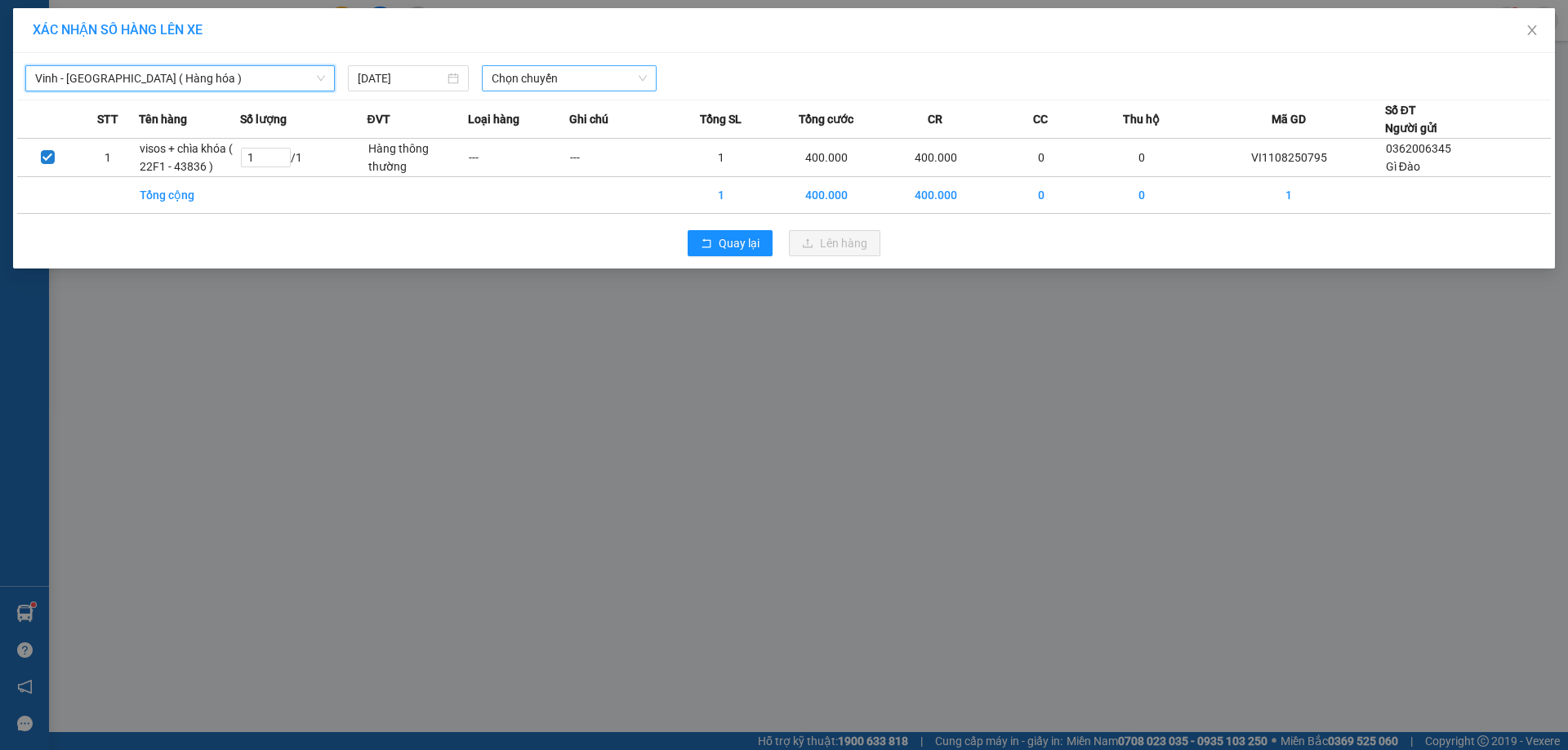
click at [493, 70] on span "Chọn chuyến" at bounding box center [569, 78] width 155 height 25
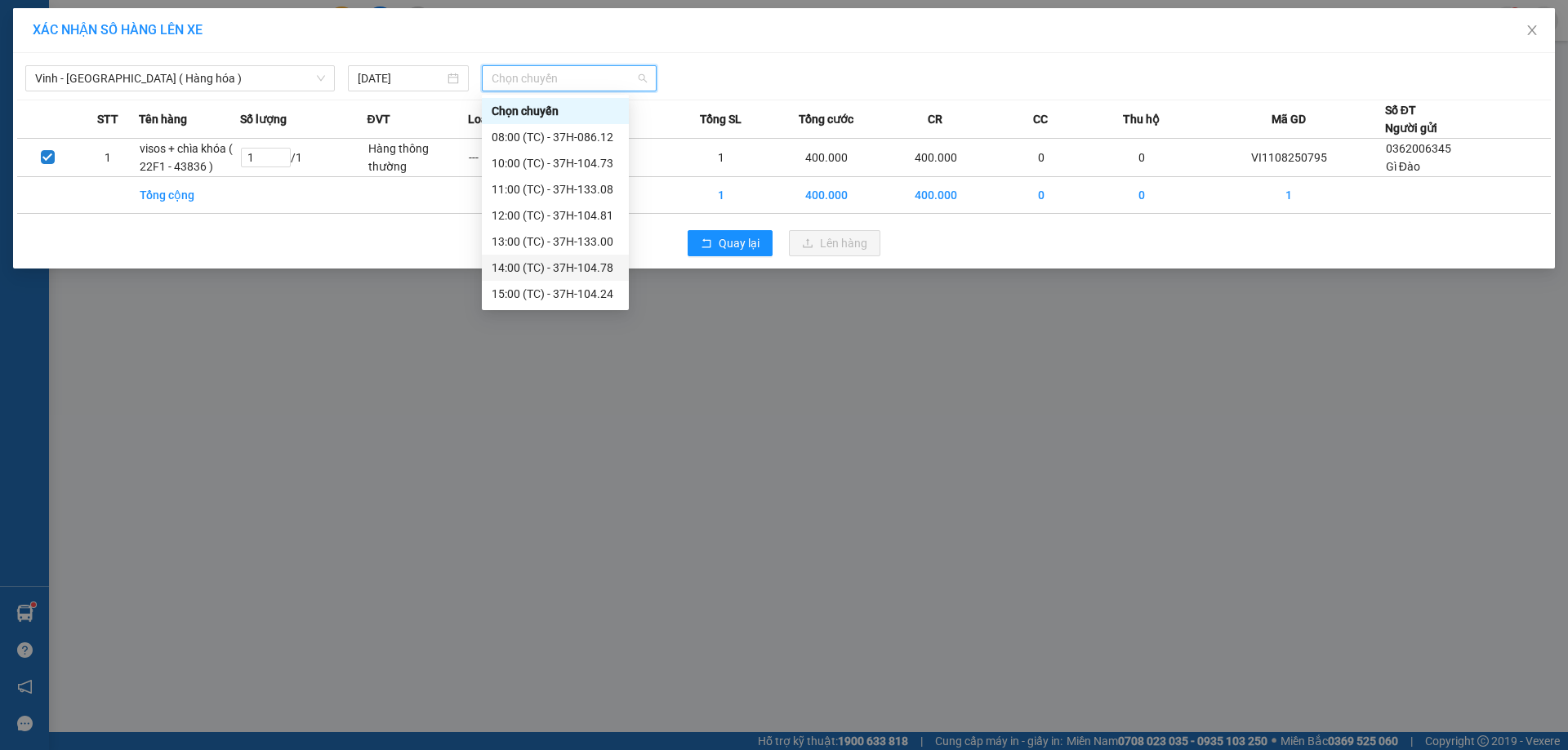
scroll to position [261, 0]
click at [596, 210] on div "23:15 (TC) - 37H-104.45" at bounding box center [555, 215] width 127 height 18
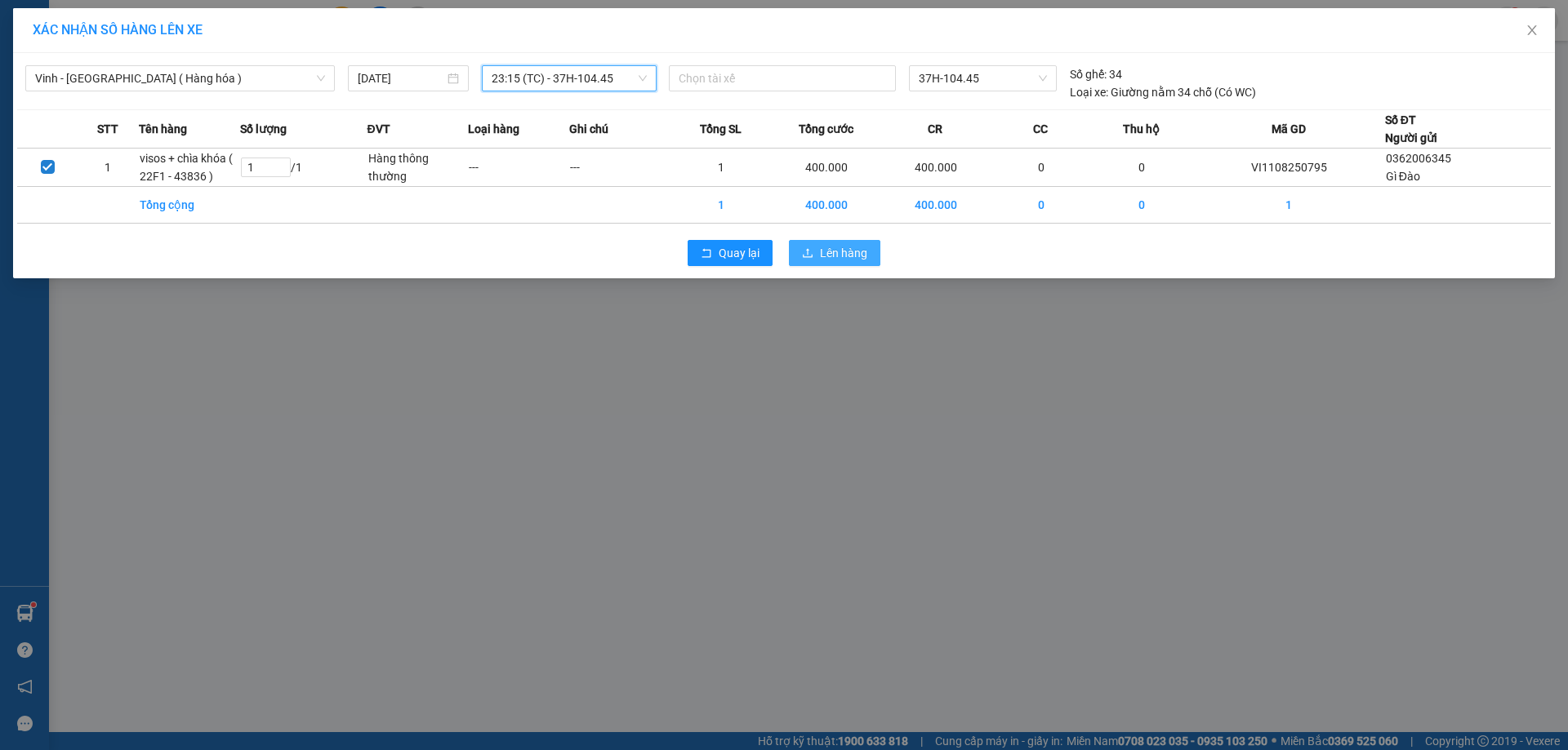
click at [823, 262] on button "Lên hàng" at bounding box center [835, 253] width 92 height 26
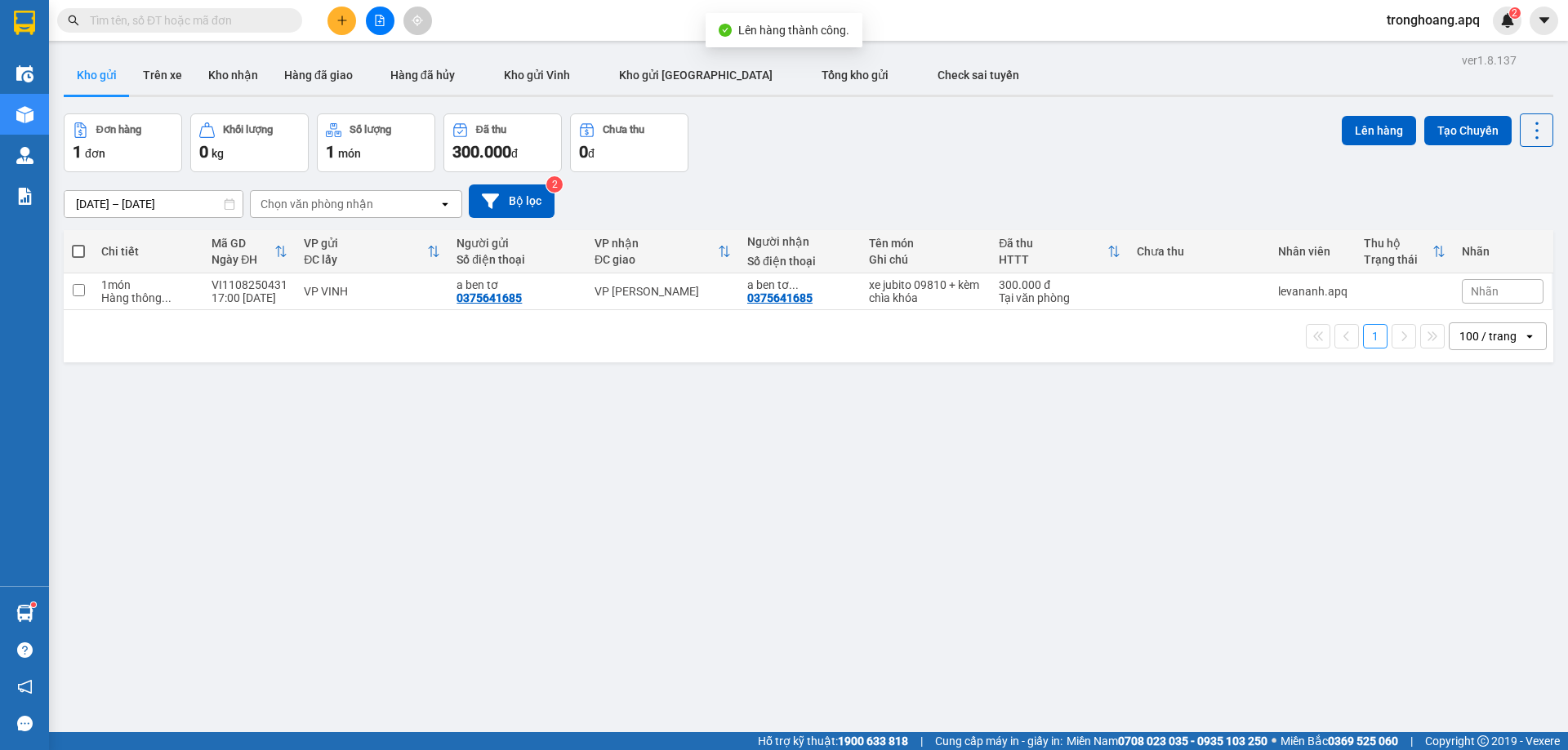
click at [372, 21] on button at bounding box center [380, 21] width 29 height 29
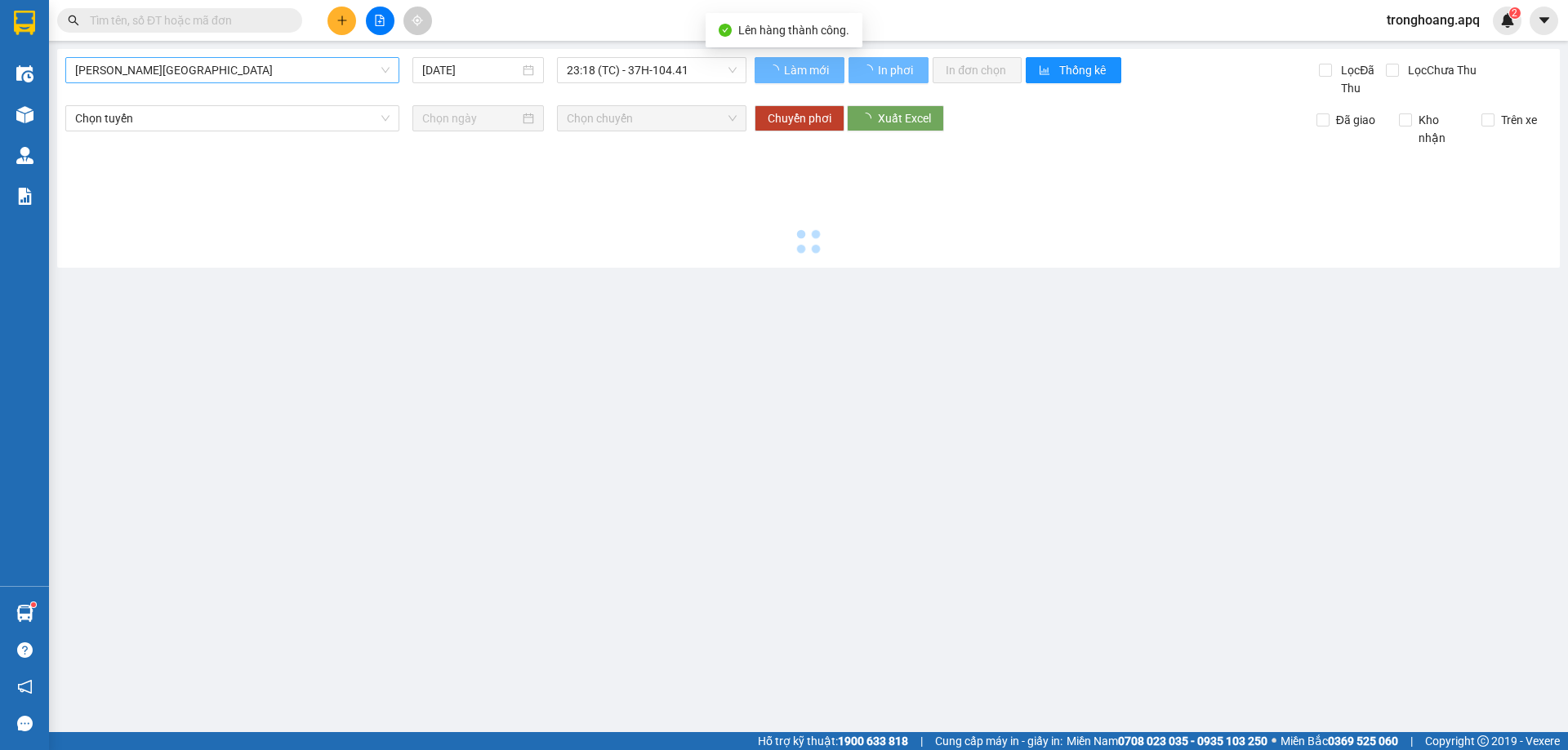
click at [154, 72] on span "[PERSON_NAME][GEOGRAPHIC_DATA]" at bounding box center [232, 70] width 314 height 25
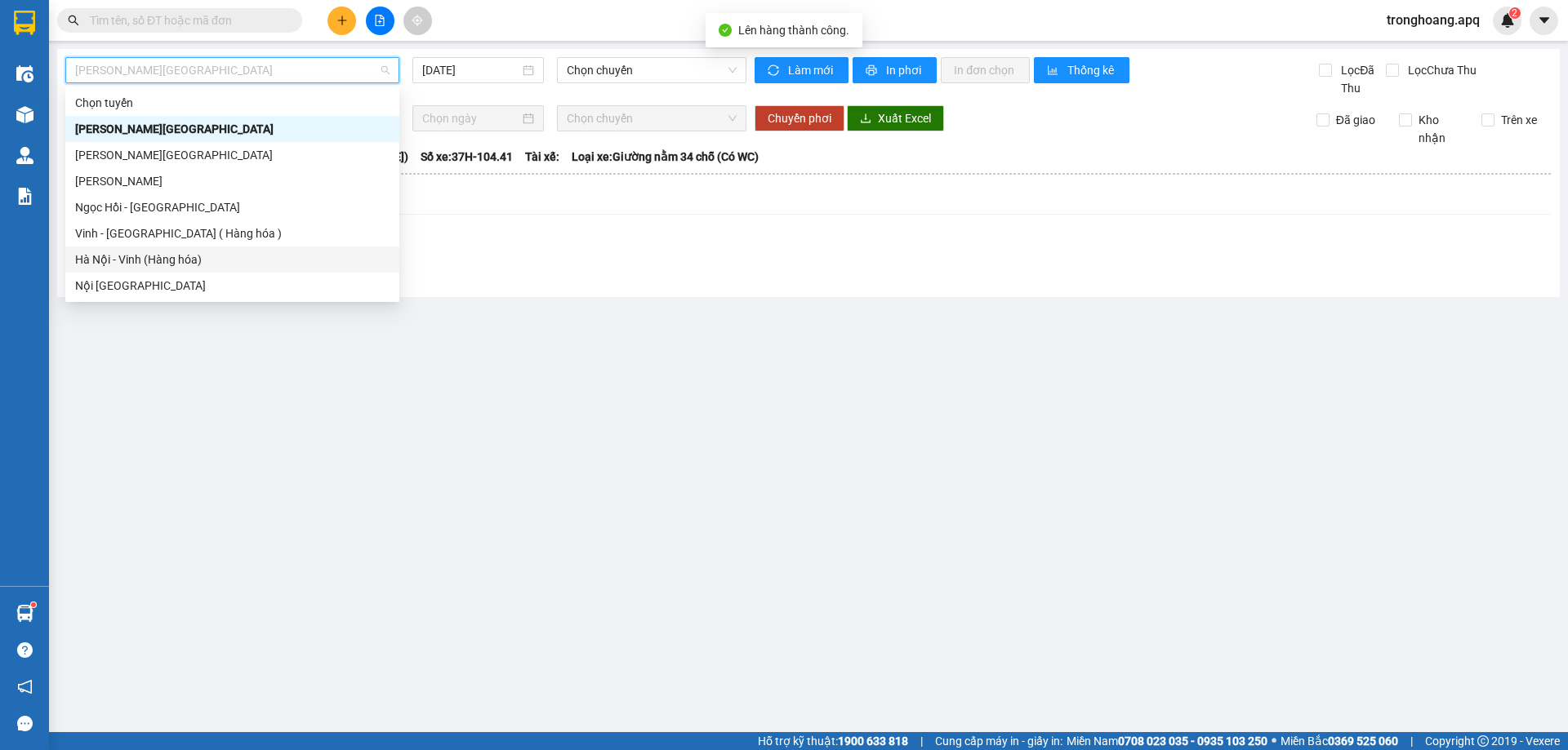
click at [165, 227] on div "Vinh - [GEOGRAPHIC_DATA] ( Hàng hóa )" at bounding box center [232, 233] width 314 height 18
type input "[DATE]"
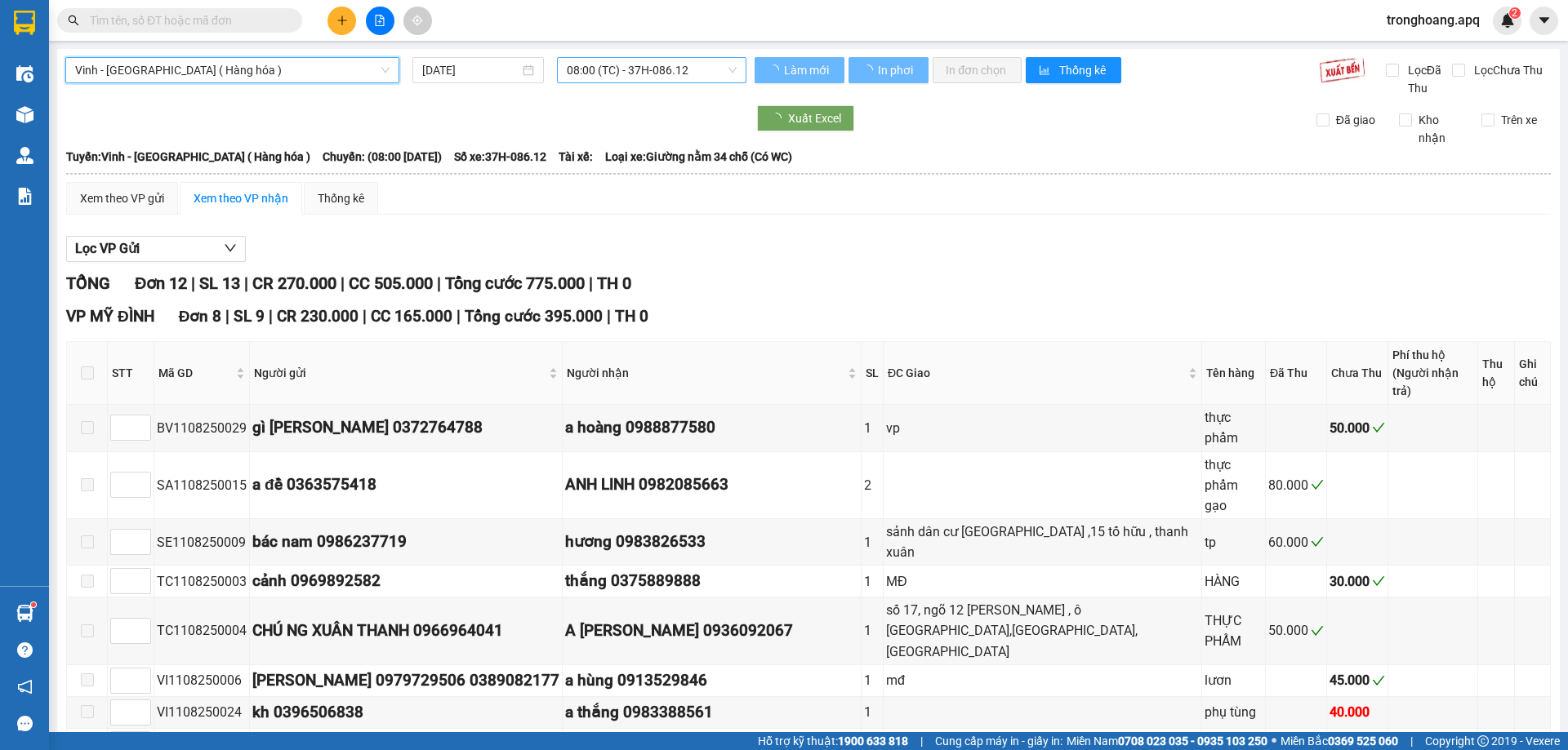
click at [615, 57] on div "08:00 (TC) - 37H-086.12" at bounding box center [651, 70] width 189 height 26
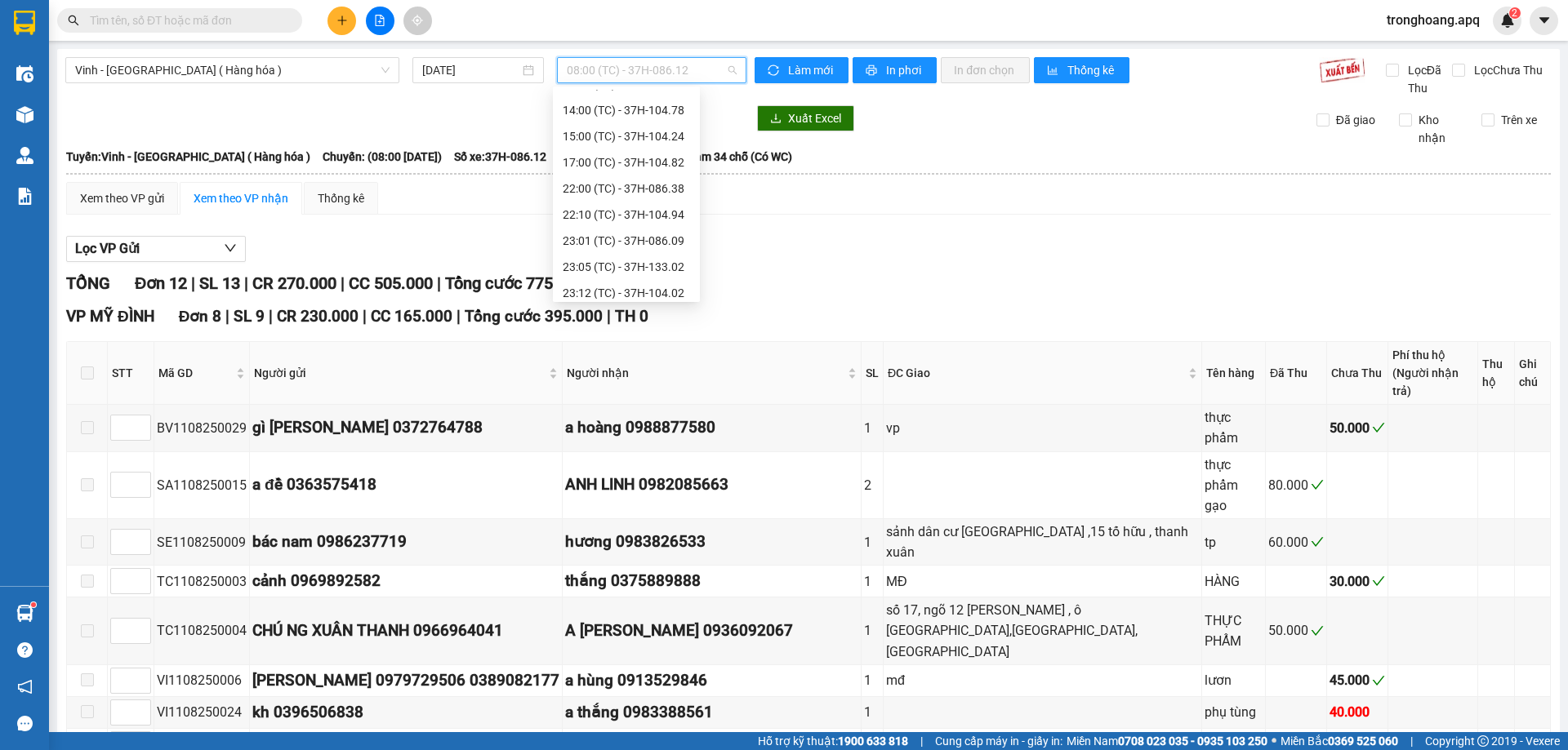
scroll to position [261, 0]
click at [640, 129] on div "23:01 (TC) - 37H-086.09" at bounding box center [627, 128] width 127 height 18
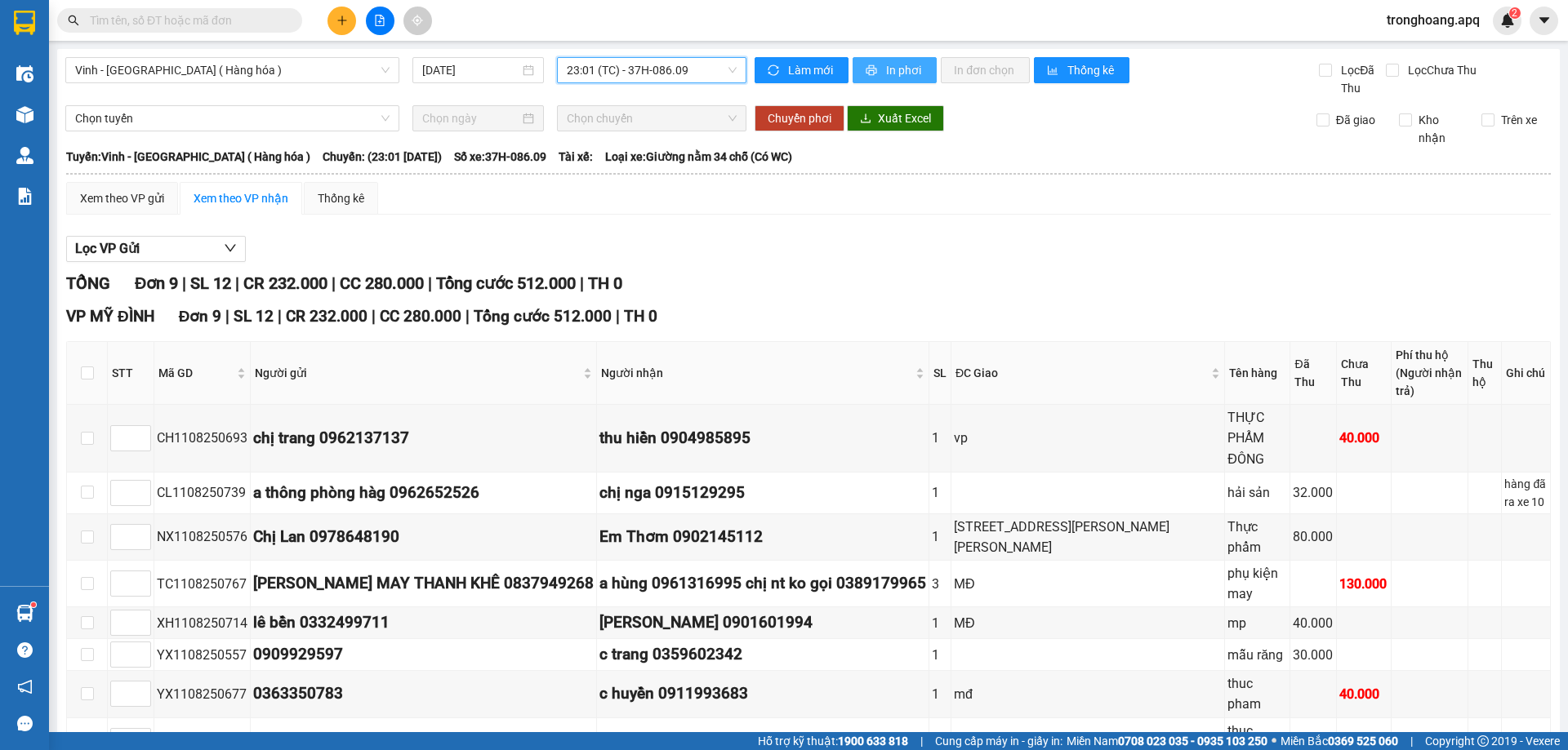
click at [908, 74] on span "In phơi" at bounding box center [905, 70] width 37 height 18
click at [708, 81] on span "23:01 (TC) - 37H-086.09" at bounding box center [652, 70] width 170 height 25
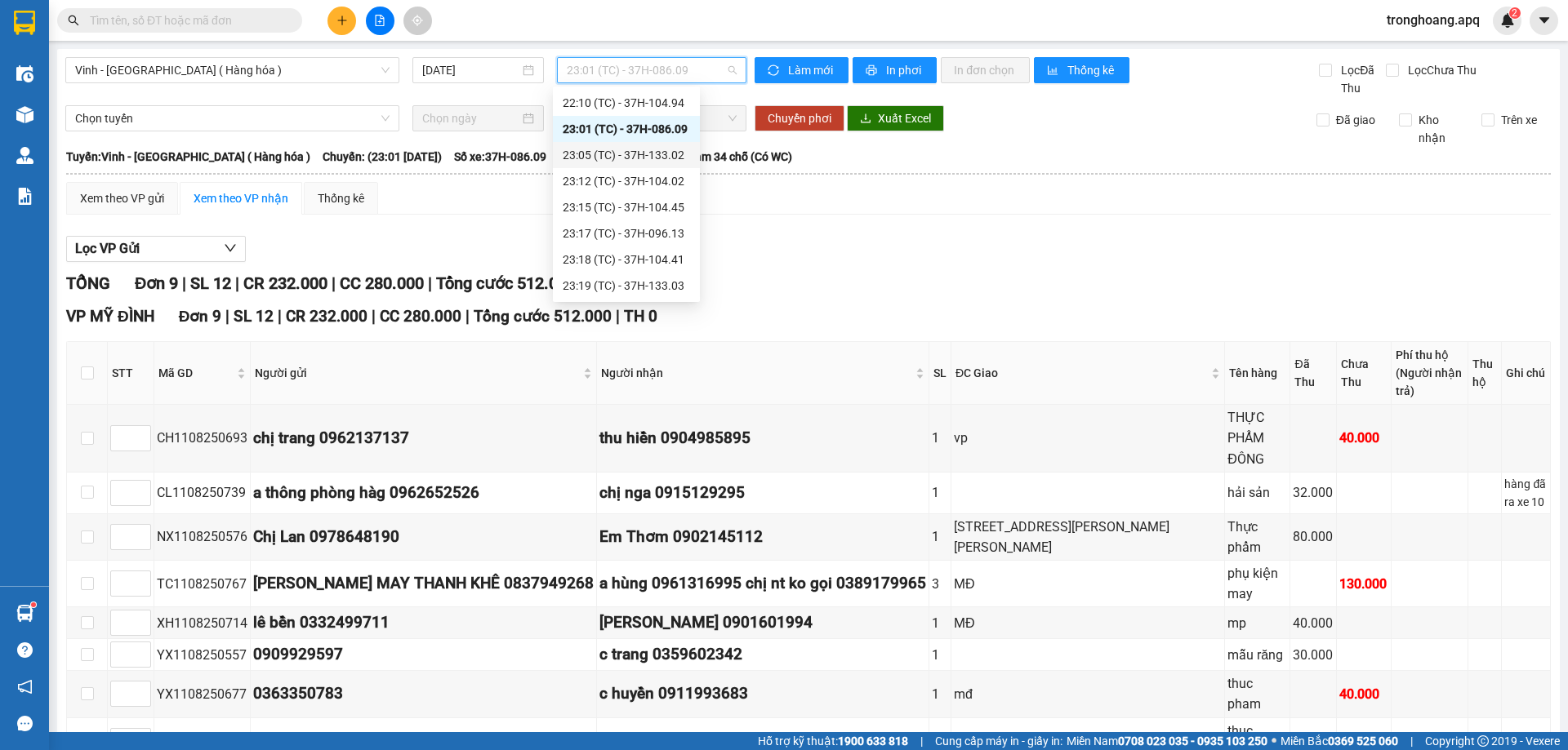
click at [661, 164] on div "23:05 (TC) - 37H-133.02" at bounding box center [626, 154] width 147 height 26
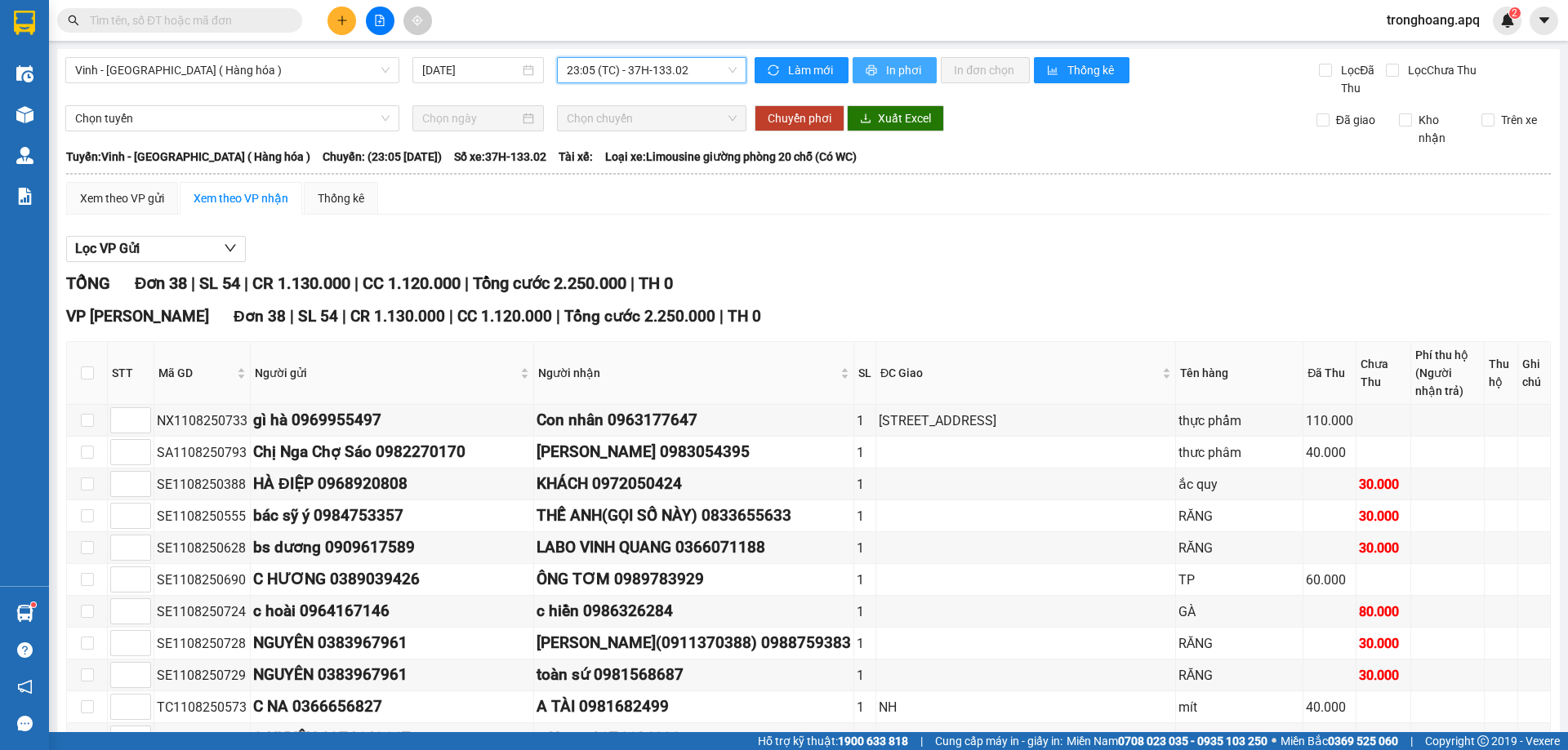
click at [929, 64] on button "In phơi" at bounding box center [894, 70] width 84 height 26
click at [643, 64] on span "23:05 (TC) - 37H-133.02" at bounding box center [652, 70] width 170 height 25
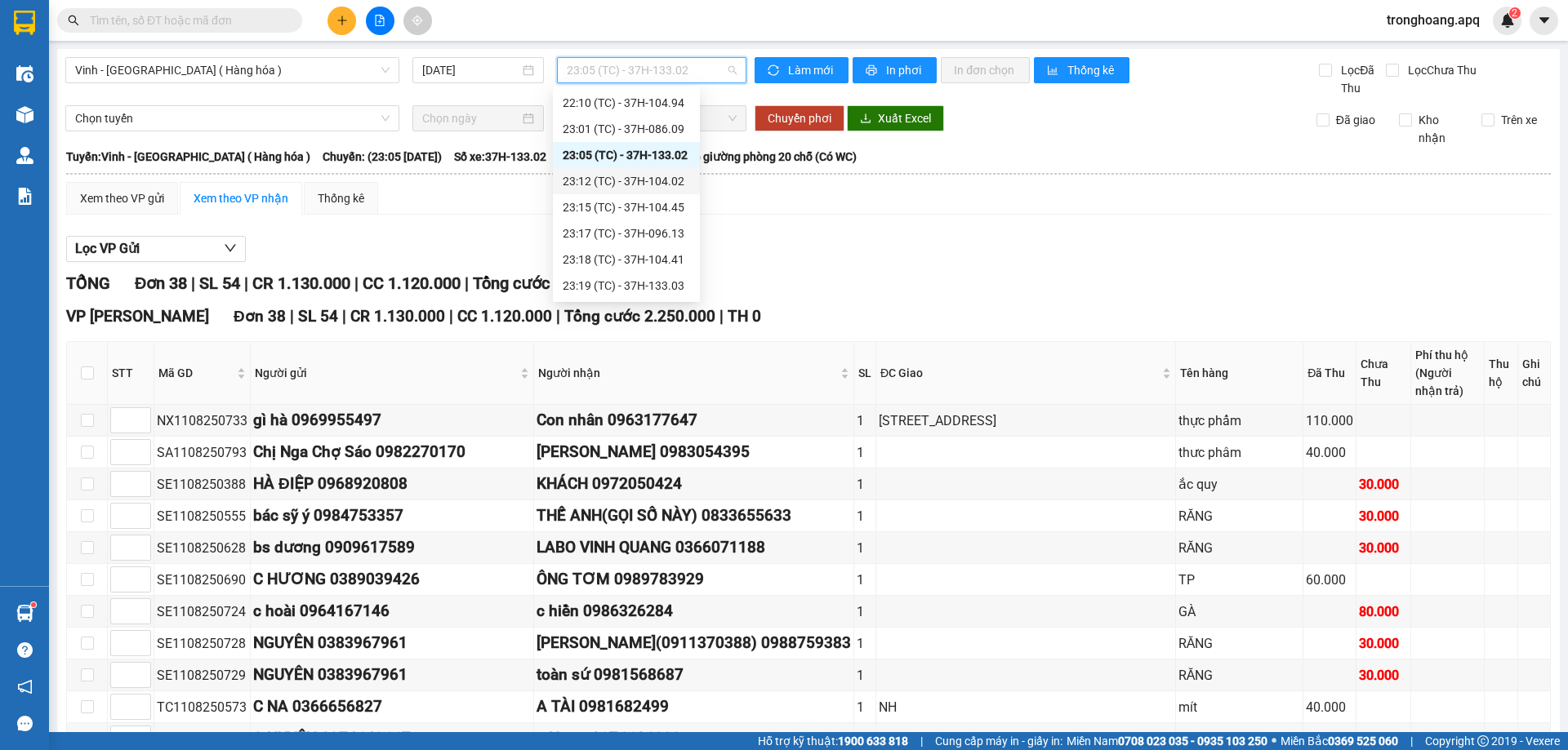
click at [657, 186] on div "23:12 (TC) - 37H-104.02" at bounding box center [627, 181] width 127 height 18
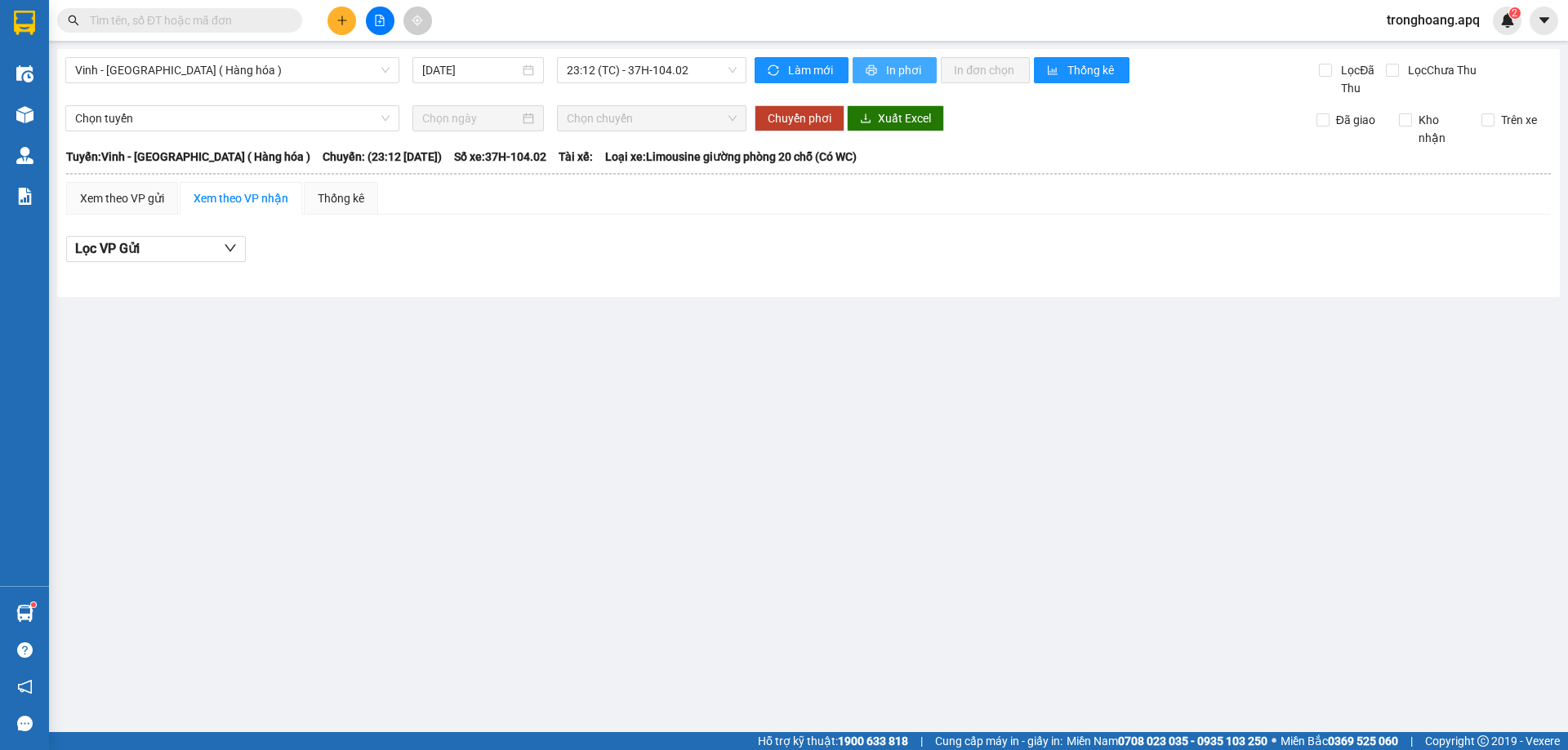
click at [890, 81] on button "In phơi" at bounding box center [894, 70] width 84 height 26
click at [683, 70] on span "23:12 (TC) - 37H-104.02" at bounding box center [652, 70] width 170 height 25
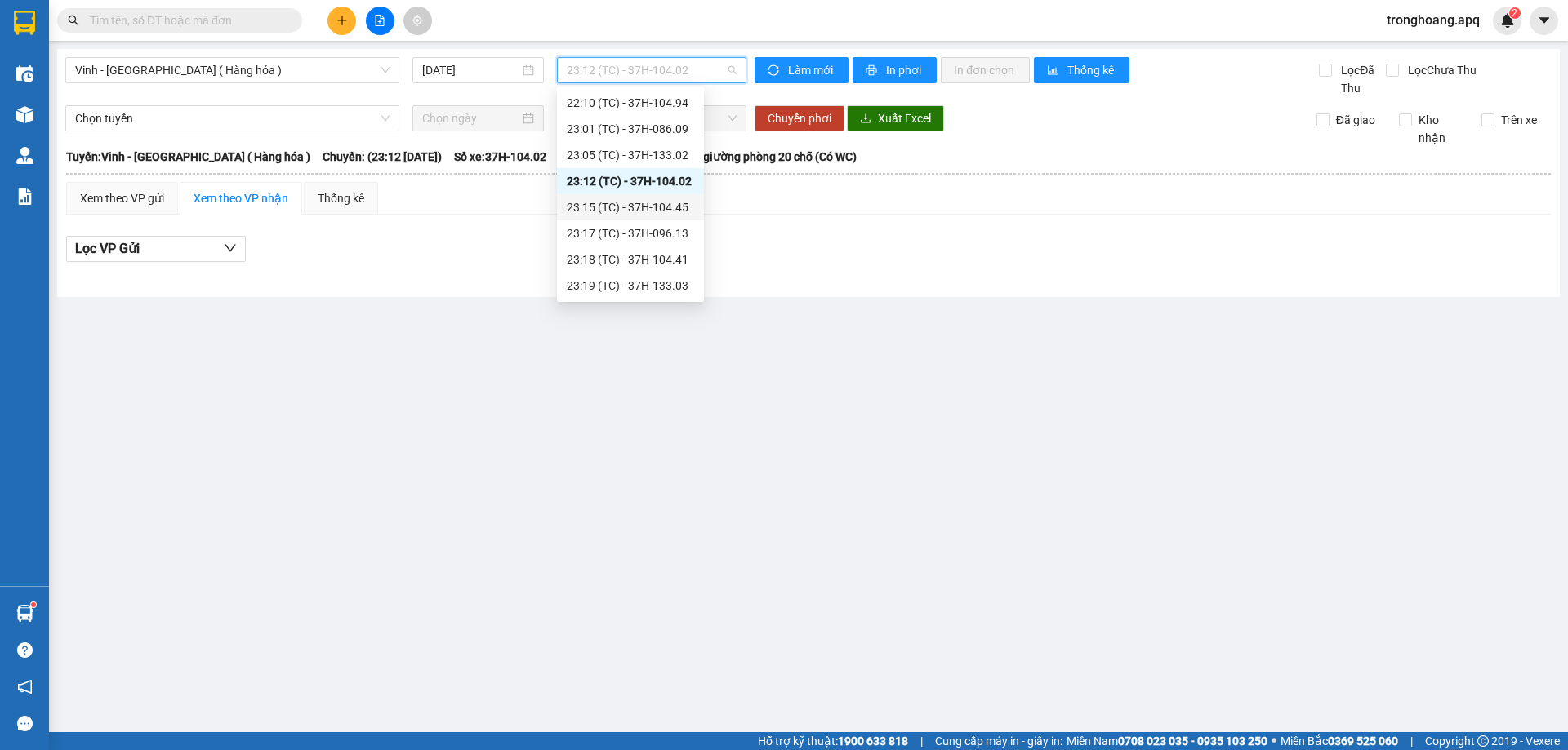
click at [662, 208] on div "23:15 (TC) - 37H-104.45" at bounding box center [631, 207] width 127 height 18
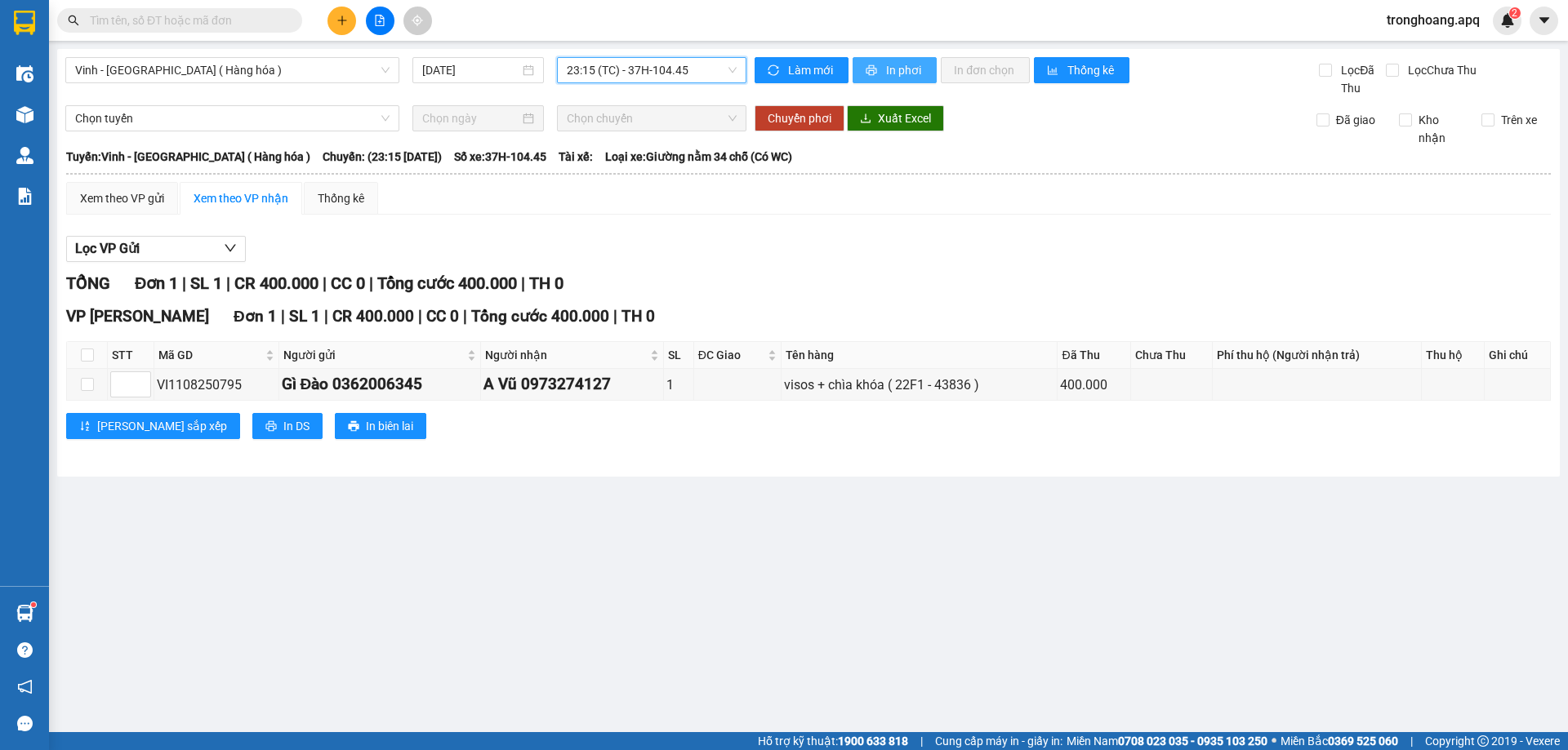
click at [870, 76] on span "printer" at bounding box center [873, 70] width 14 height 13
click at [702, 75] on span "23:15 (TC) - 37H-104.45" at bounding box center [652, 70] width 170 height 25
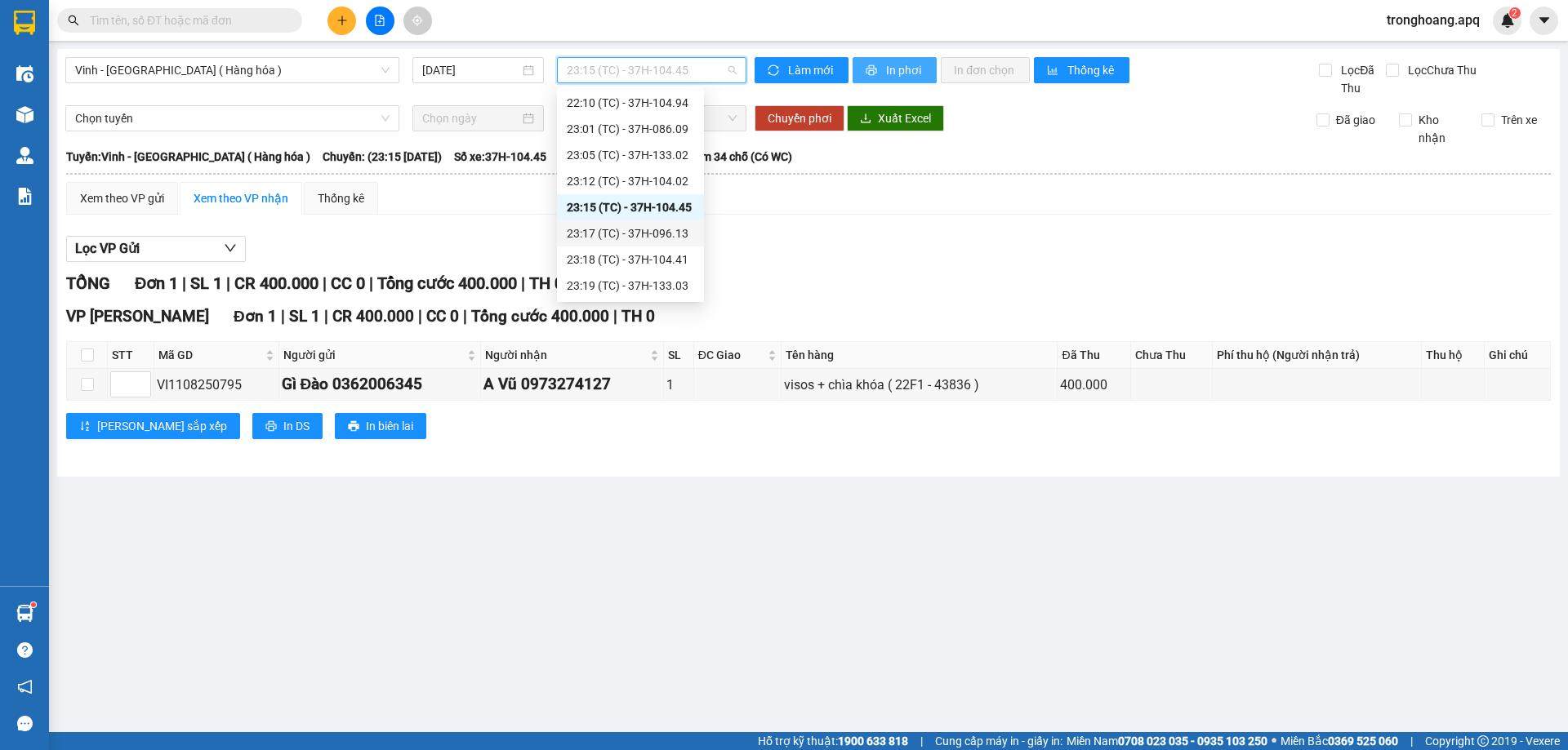
click at [659, 231] on div "23:17 (TC) - 37H-096.13" at bounding box center [631, 233] width 127 height 18
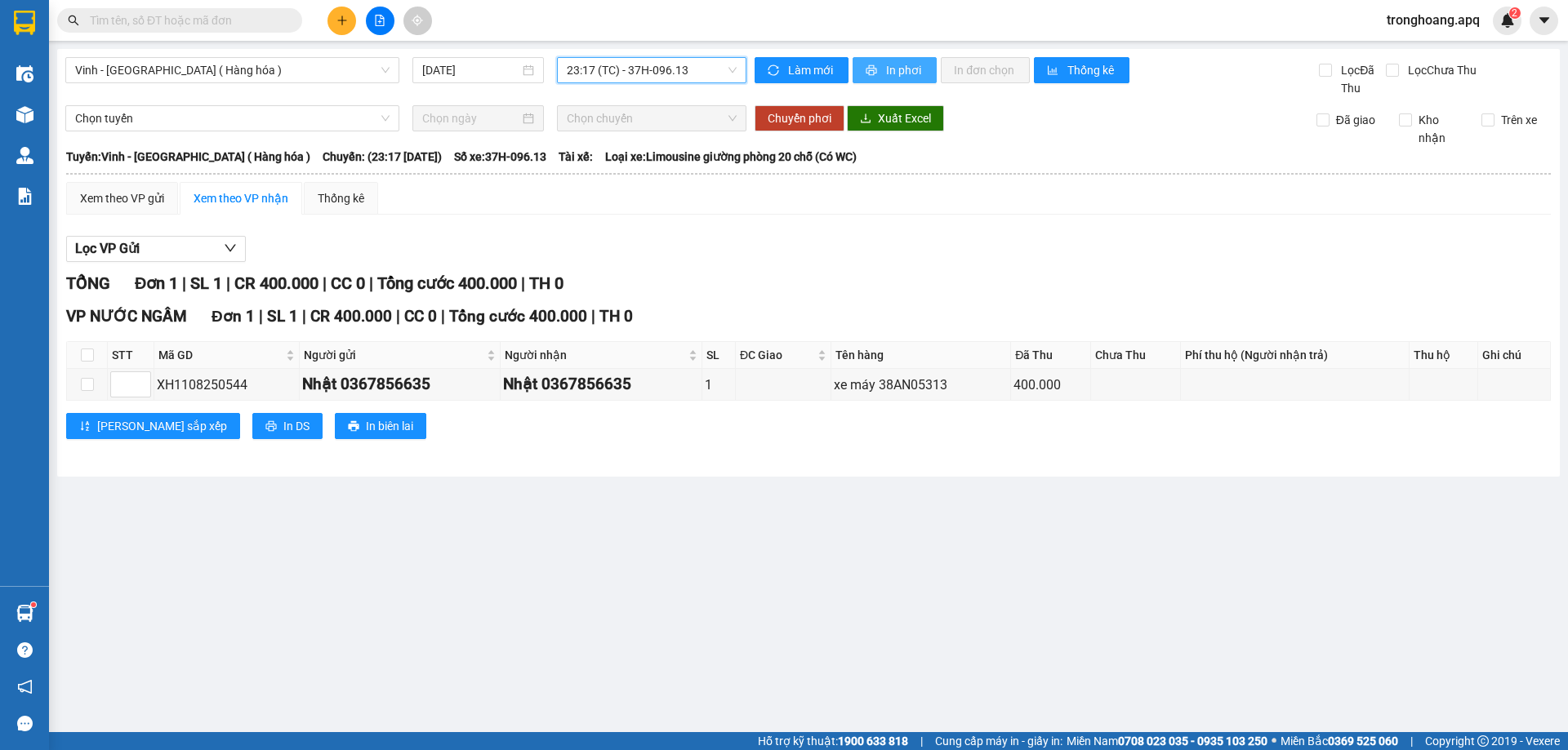
click at [894, 75] on span "In phơi" at bounding box center [905, 70] width 37 height 18
click at [650, 69] on span "23:17 (TC) - 37H-096.13" at bounding box center [652, 70] width 170 height 25
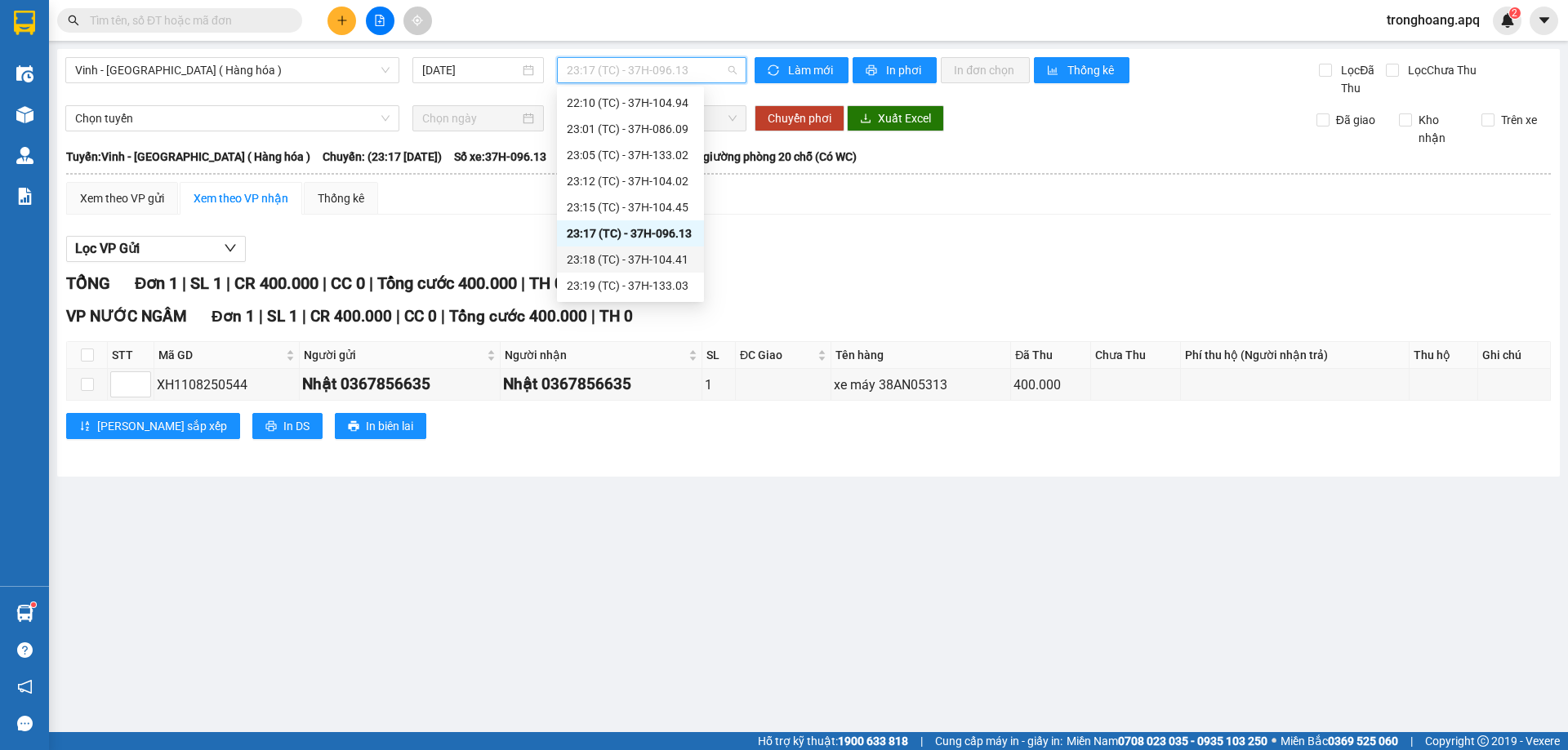
click at [688, 258] on div "23:18 (TC) - 37H-104.41" at bounding box center [631, 259] width 127 height 18
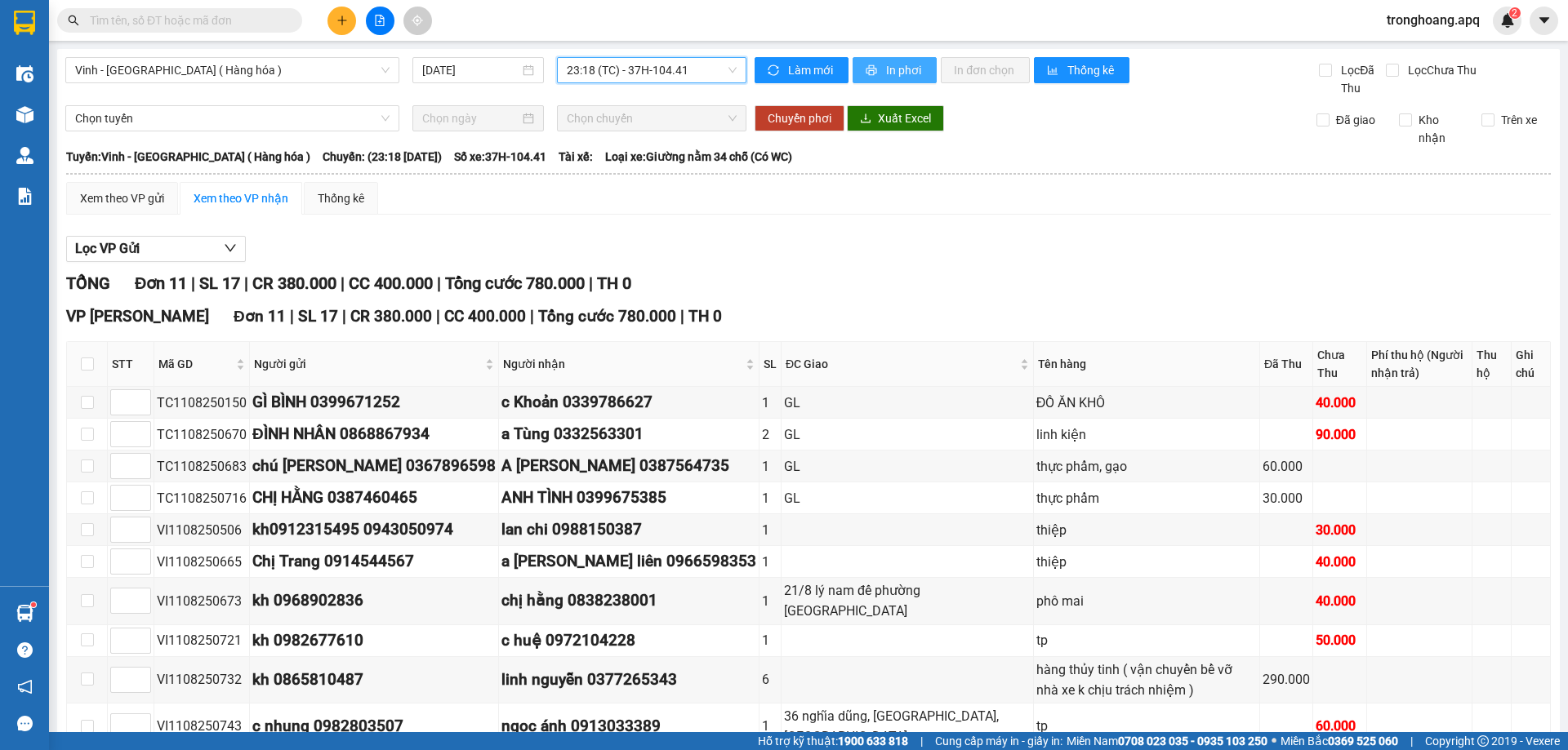
click at [899, 74] on span "In phơi" at bounding box center [905, 70] width 37 height 18
click at [689, 77] on span "23:18 (TC) - 37H-104.41" at bounding box center [652, 70] width 170 height 25
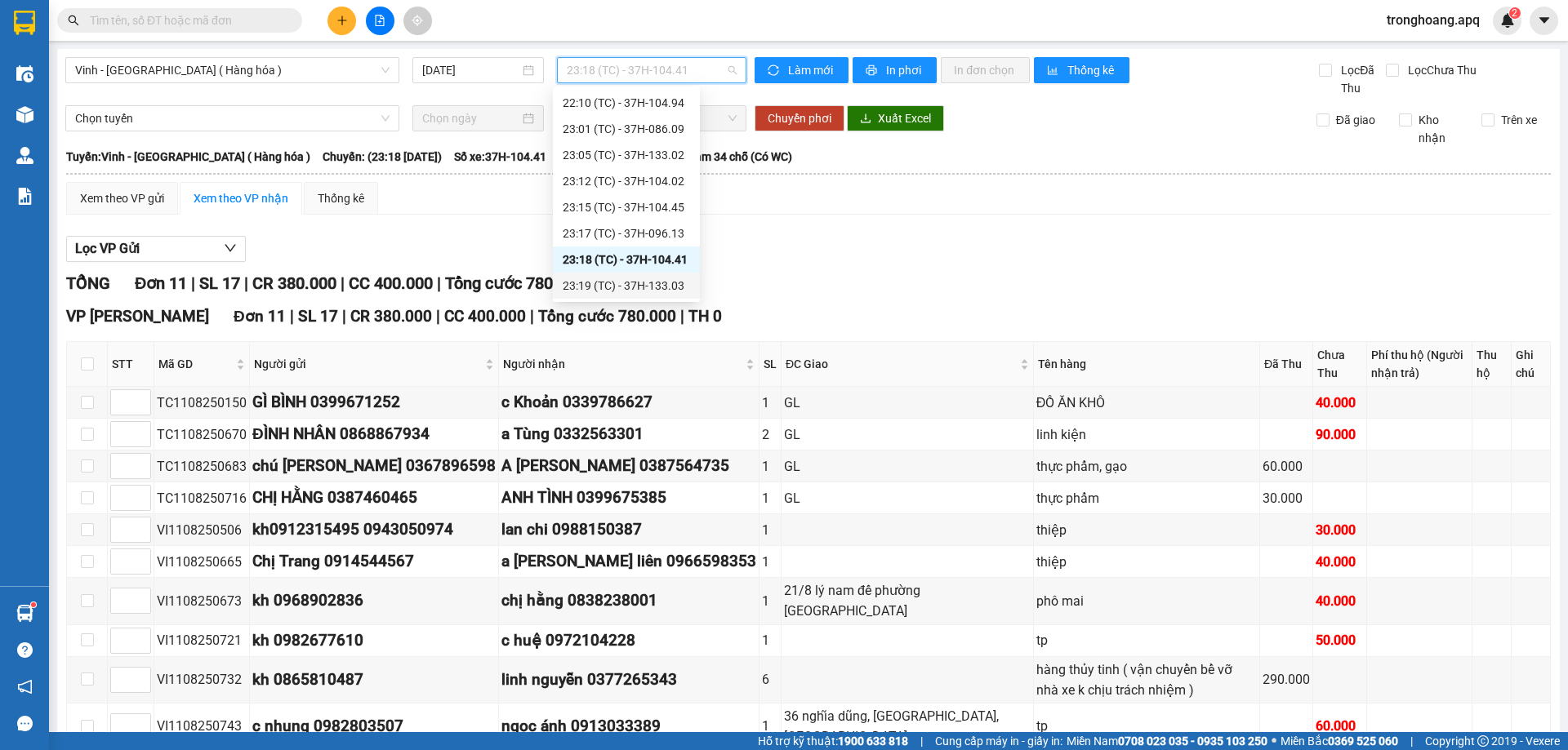
click at [643, 286] on div "23:19 (TC) - 37H-133.03" at bounding box center [627, 285] width 127 height 18
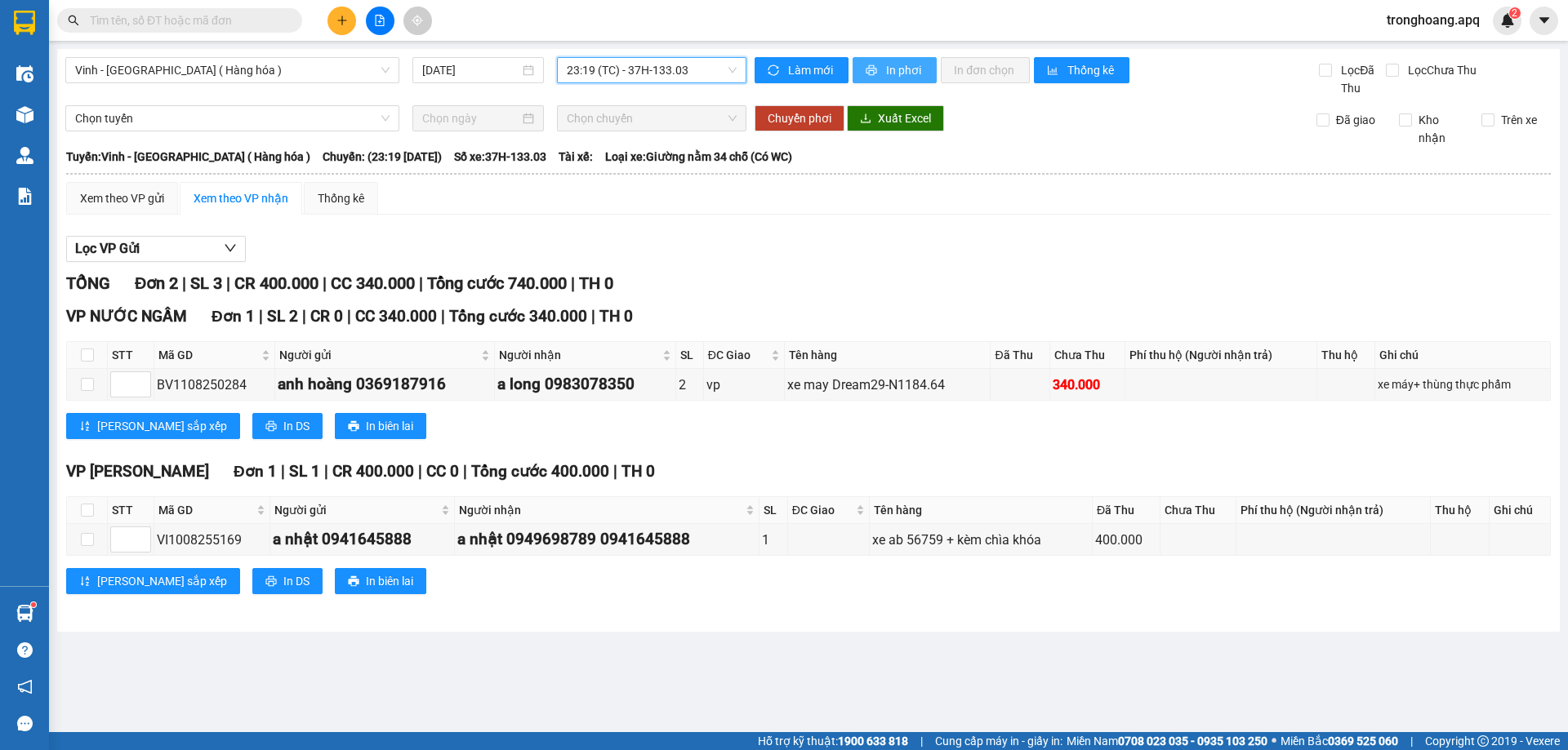
click at [895, 75] on span "In phơi" at bounding box center [905, 70] width 37 height 18
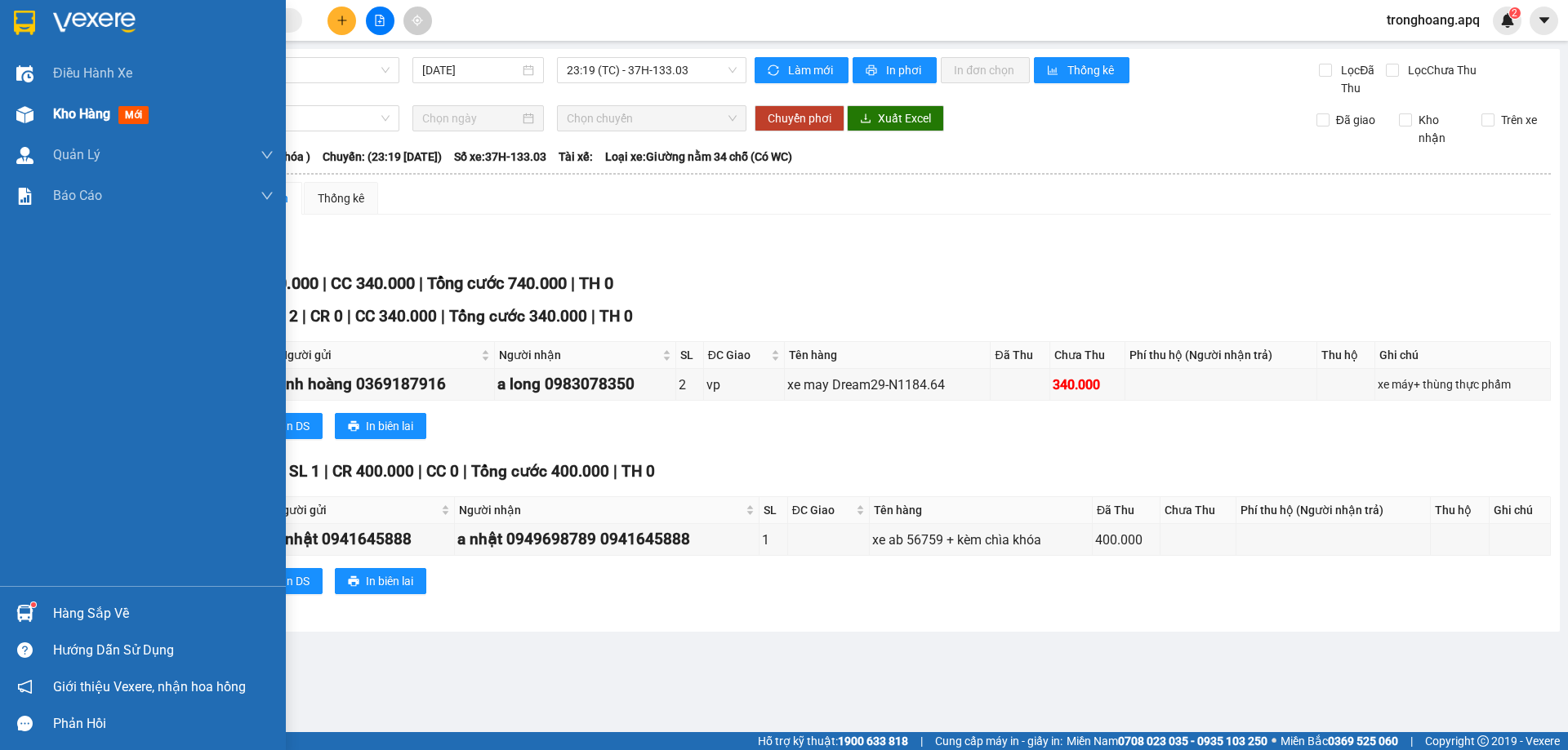
click at [54, 118] on span "Kho hàng" at bounding box center [81, 114] width 57 height 15
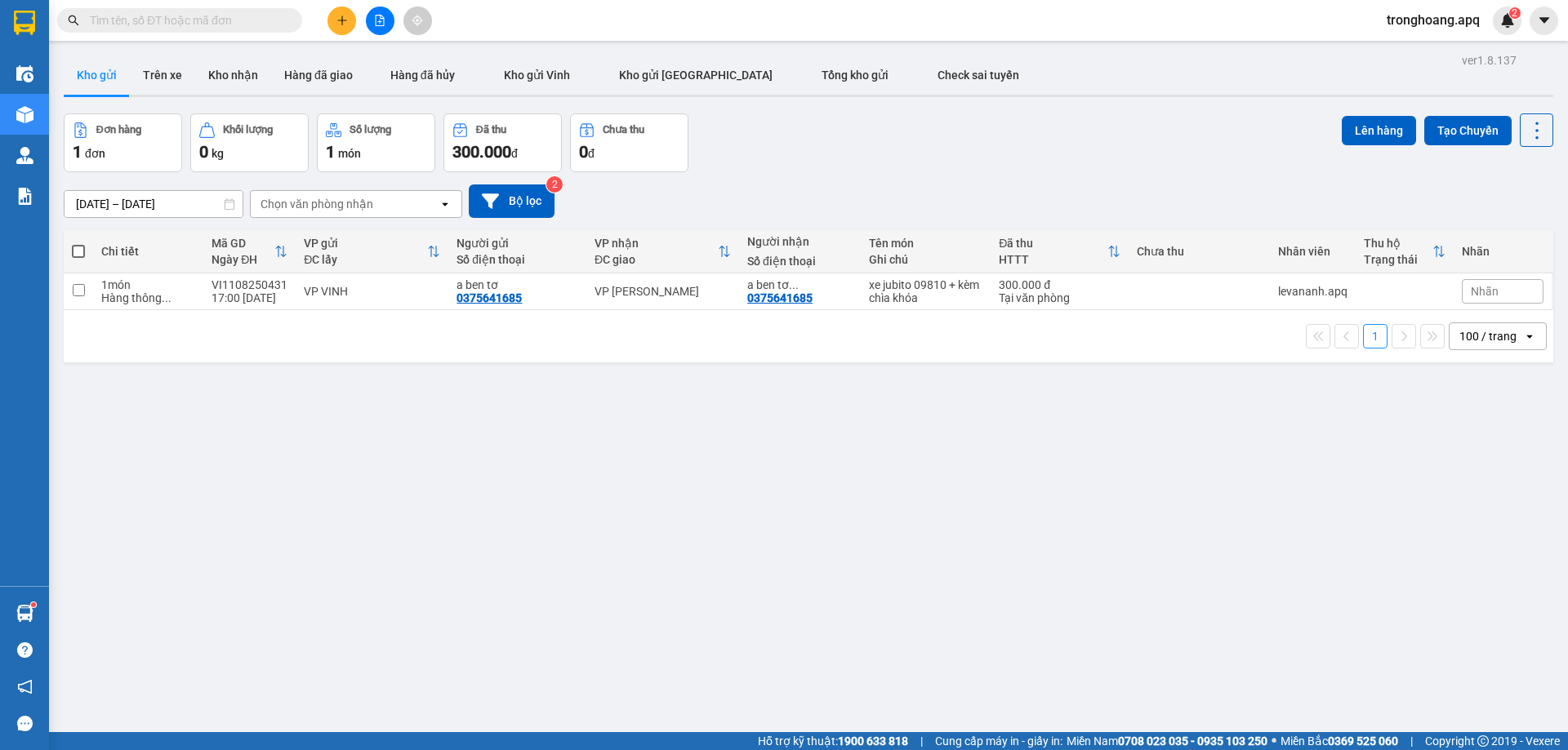
click at [806, 193] on div "[DATE] – [DATE] Press the down arrow key to interact with the calendar and sele…" at bounding box center [808, 200] width 1489 height 33
click at [833, 161] on div "Đơn hàng 1 đơn Khối lượng 0 kg Số lượng 1 món Đã thu 300.000 đ Chưa thu 0 đ Lên…" at bounding box center [808, 143] width 1489 height 59
click at [1422, 25] on span "tronghoang.apq" at bounding box center [1433, 20] width 119 height 20
click at [980, 99] on div "ver 1.8.137 Kho gửi Trên xe Kho nhận Hàng đã giao Hàng đã hủy Kho gửi Vinh Kho …" at bounding box center [808, 424] width 1503 height 750
click at [523, 208] on button "Bộ lọc" at bounding box center [511, 200] width 86 height 33
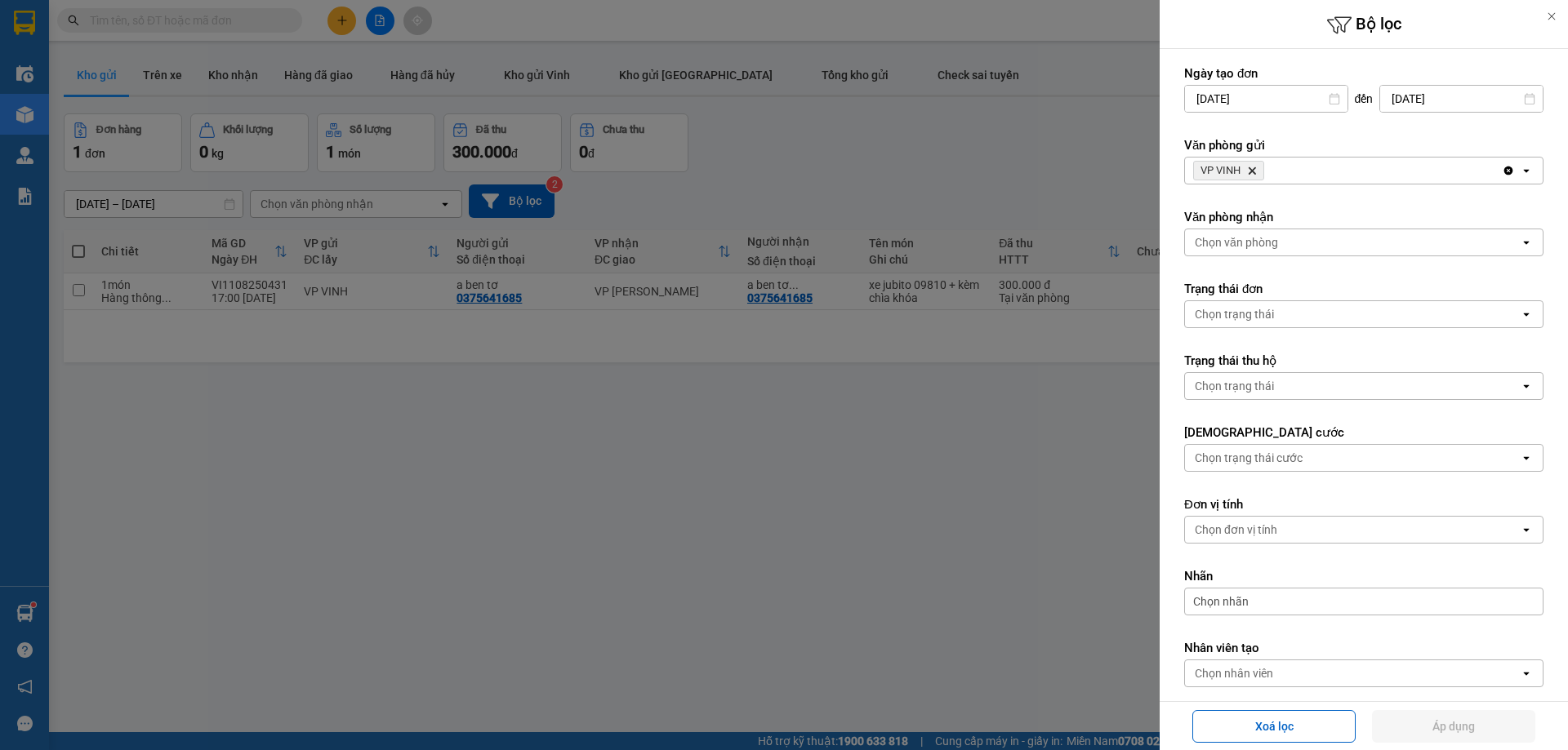
click at [1409, 154] on div "Văn phòng gửi VP VINH Delete Clear all open" at bounding box center [1363, 161] width 359 height 48
drag, startPoint x: 1405, startPoint y: 167, endPoint x: 1387, endPoint y: 183, distance: 24.1
click at [1403, 171] on div "VP VINH Delete" at bounding box center [1343, 171] width 317 height 26
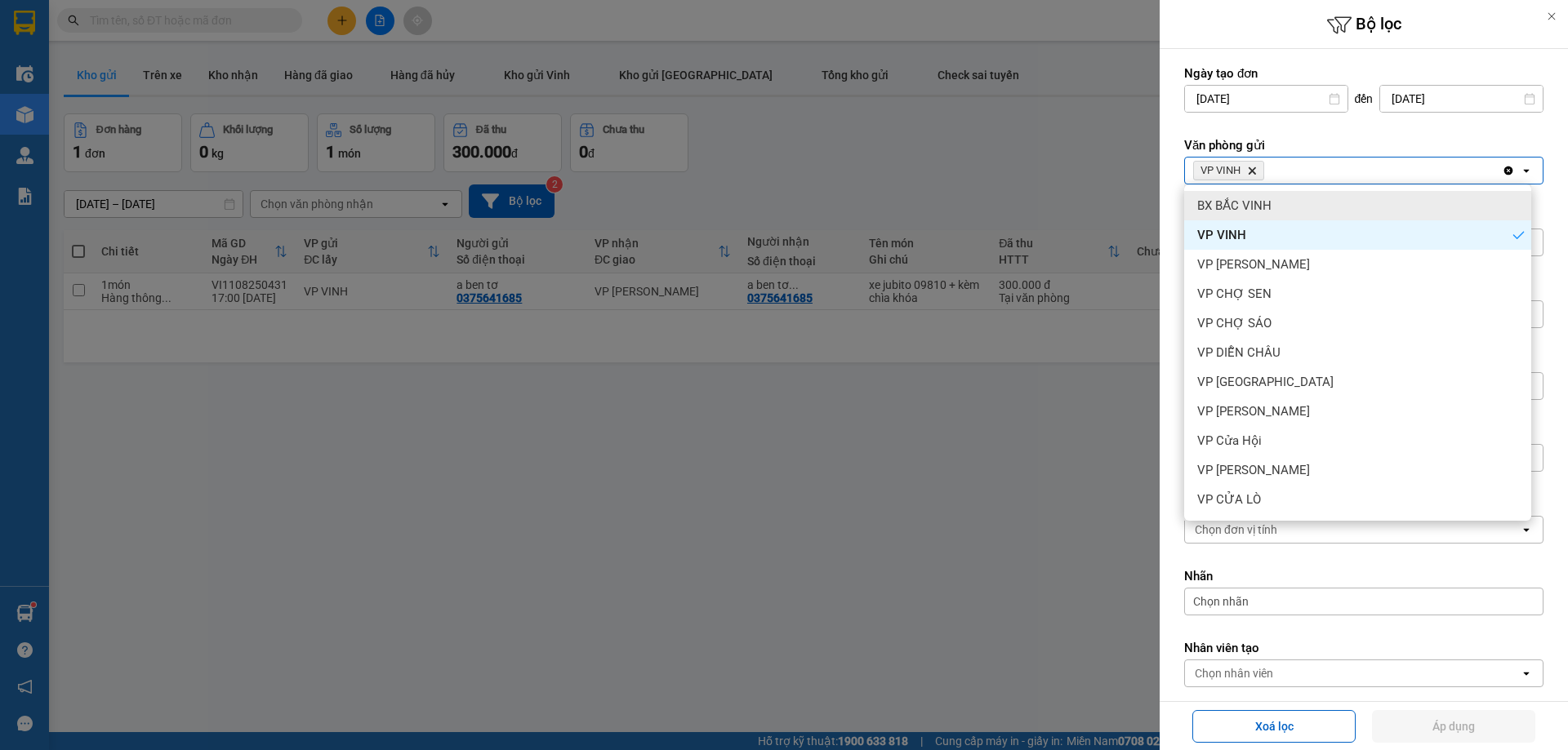
click at [1339, 210] on div "BX BẮC VINH" at bounding box center [1357, 205] width 347 height 30
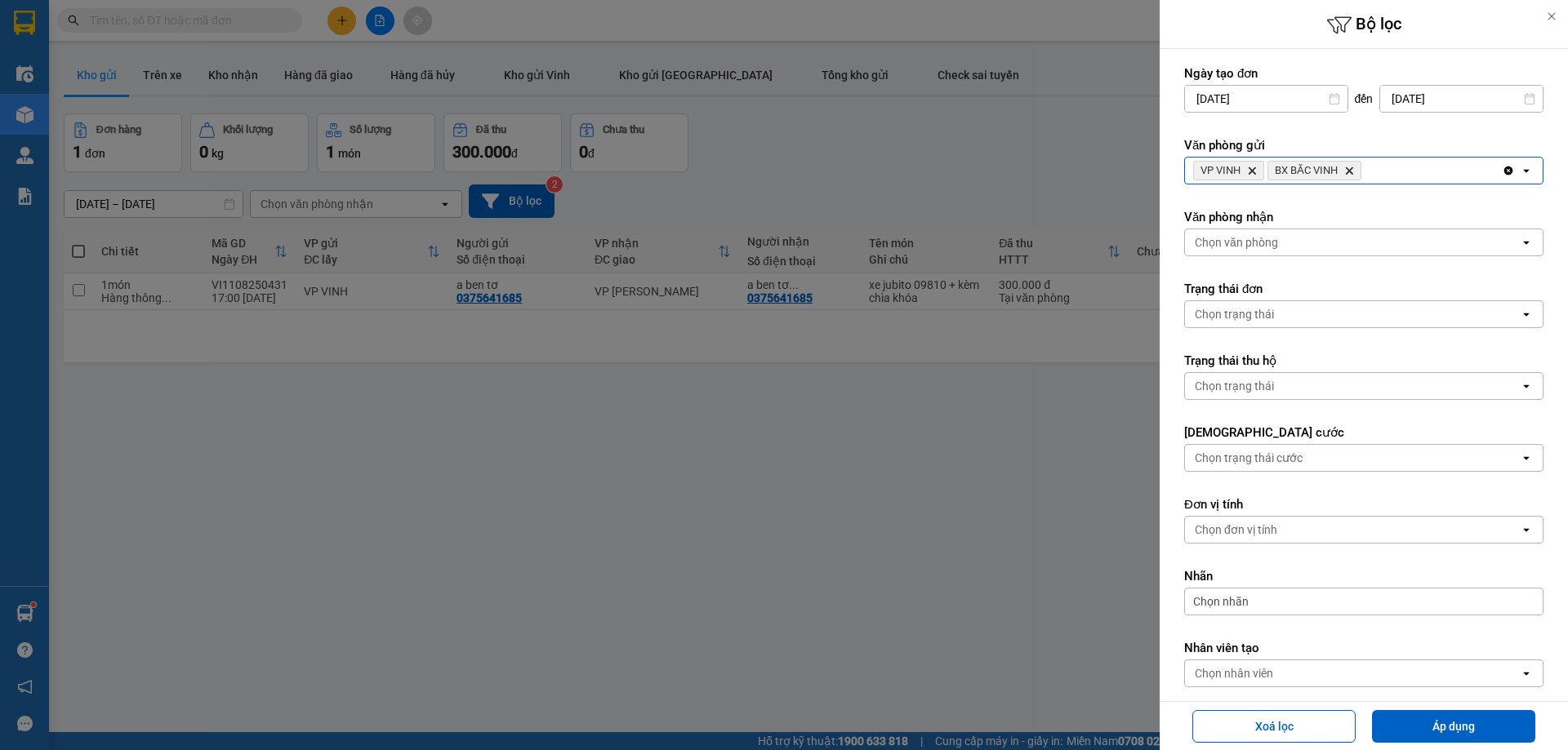
click at [1409, 176] on div "VP VINH Delete BX BẮC VINH Delete" at bounding box center [1343, 171] width 317 height 26
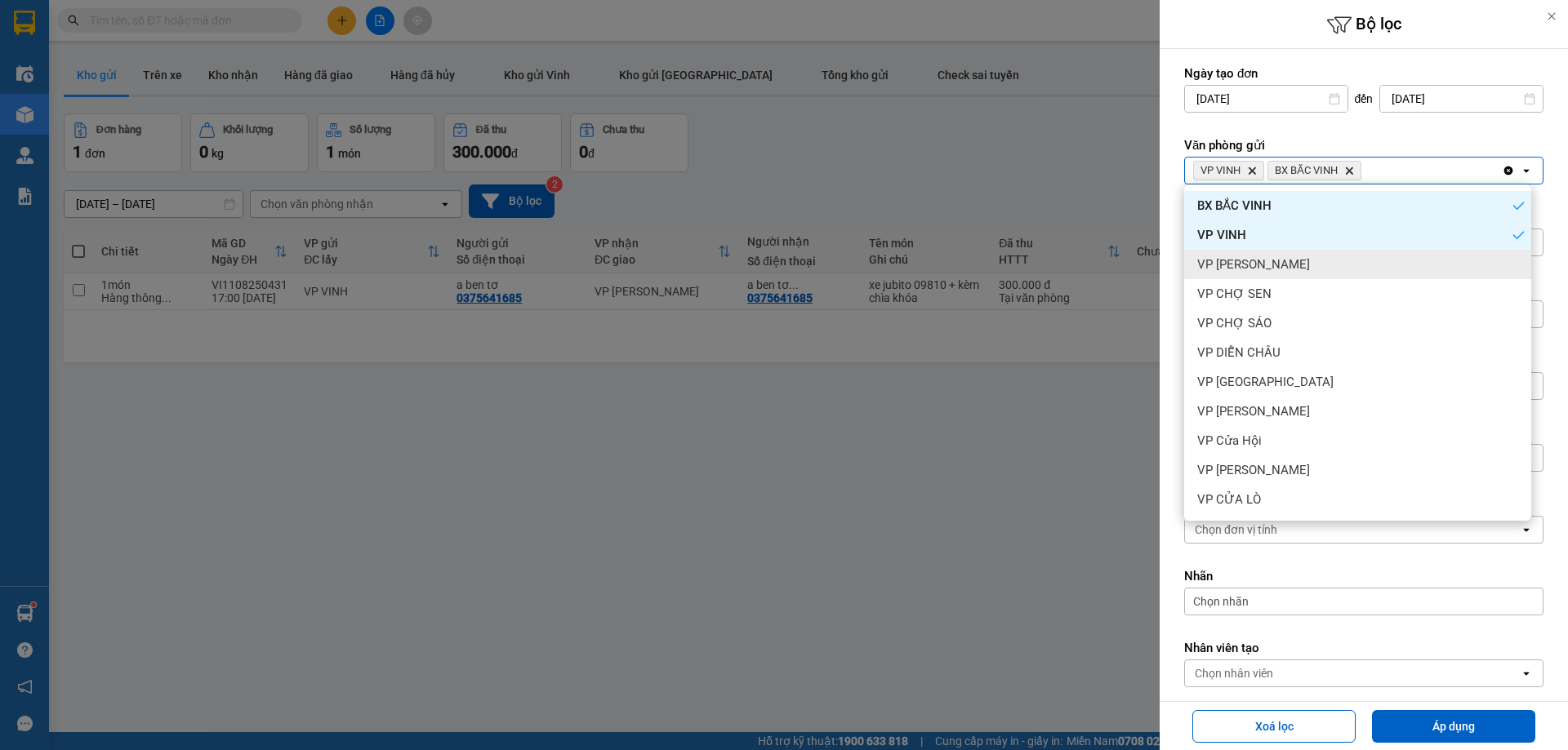
click at [1328, 266] on div "VP [PERSON_NAME]" at bounding box center [1357, 264] width 347 height 30
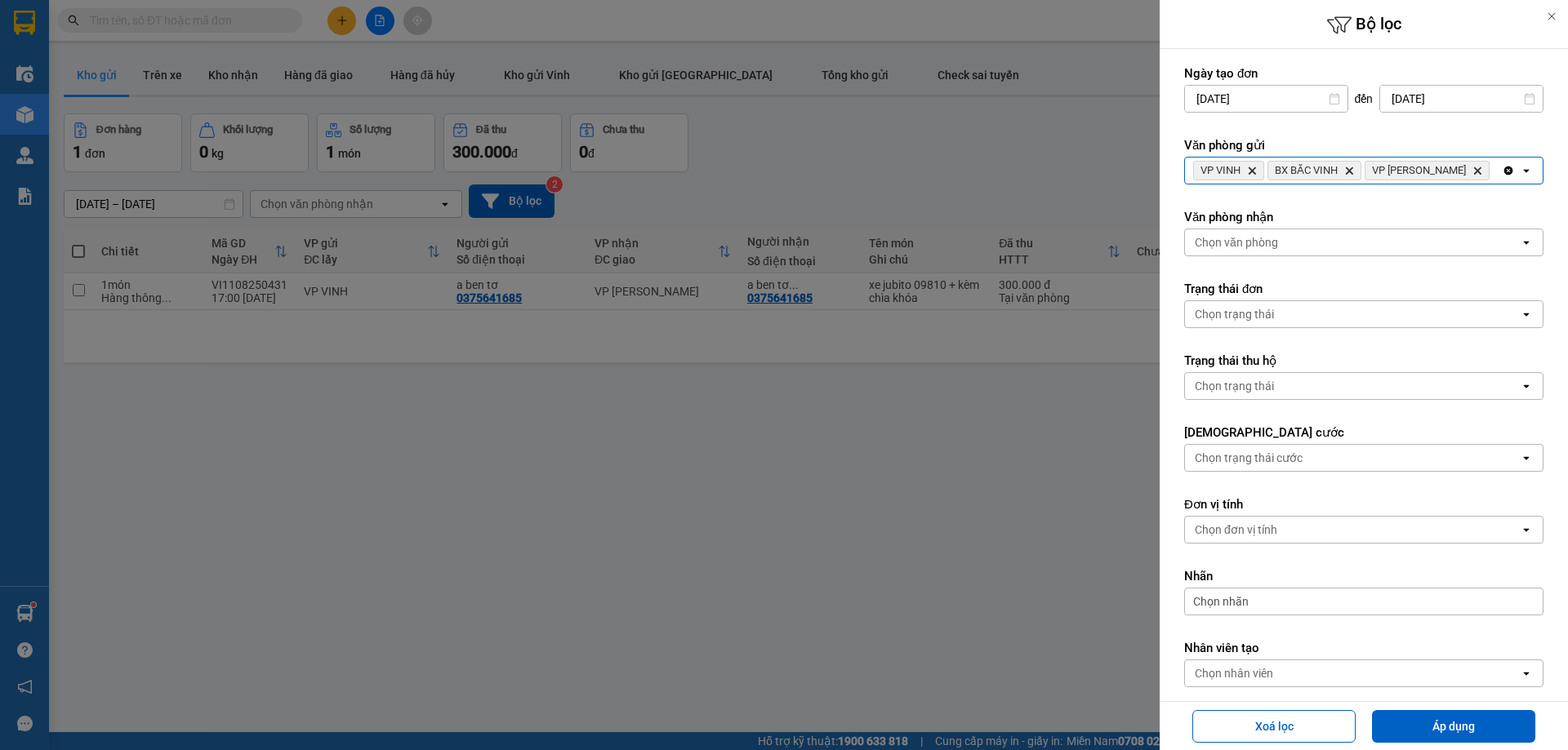
click at [1474, 182] on div "VP VINH Delete BX BẮC VINH Delete VP THANH CHƯƠNG Delete" at bounding box center [1343, 171] width 317 height 26
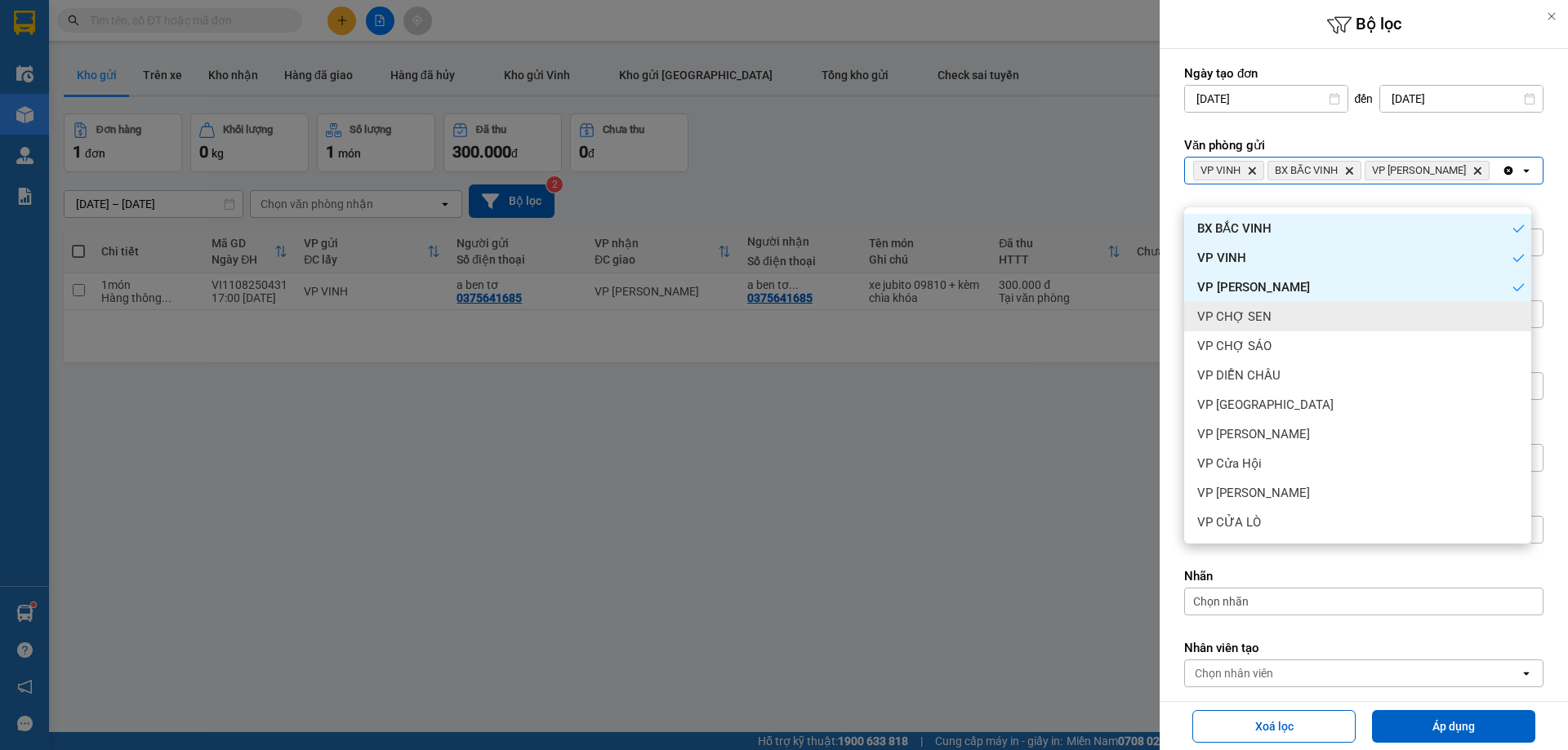
drag, startPoint x: 1285, startPoint y: 331, endPoint x: 1385, endPoint y: 239, distance: 135.9
click at [1285, 330] on div "VP CHỢ SEN" at bounding box center [1357, 316] width 347 height 30
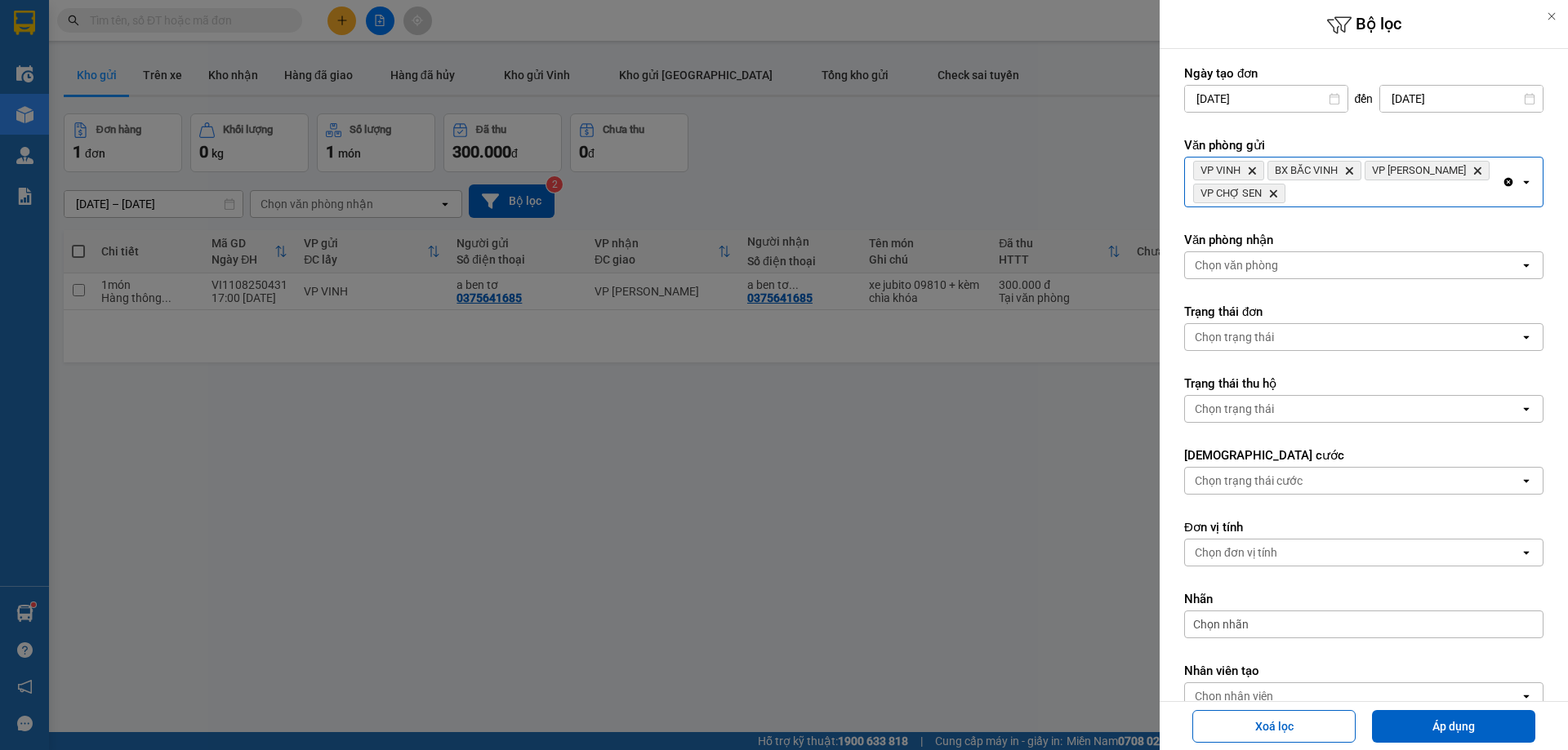
click at [1451, 193] on div "VP VINH Delete BX BẮC VINH Delete VP THANH CHƯƠNG Delete VP CHỢ SEN Delete" at bounding box center [1343, 182] width 317 height 49
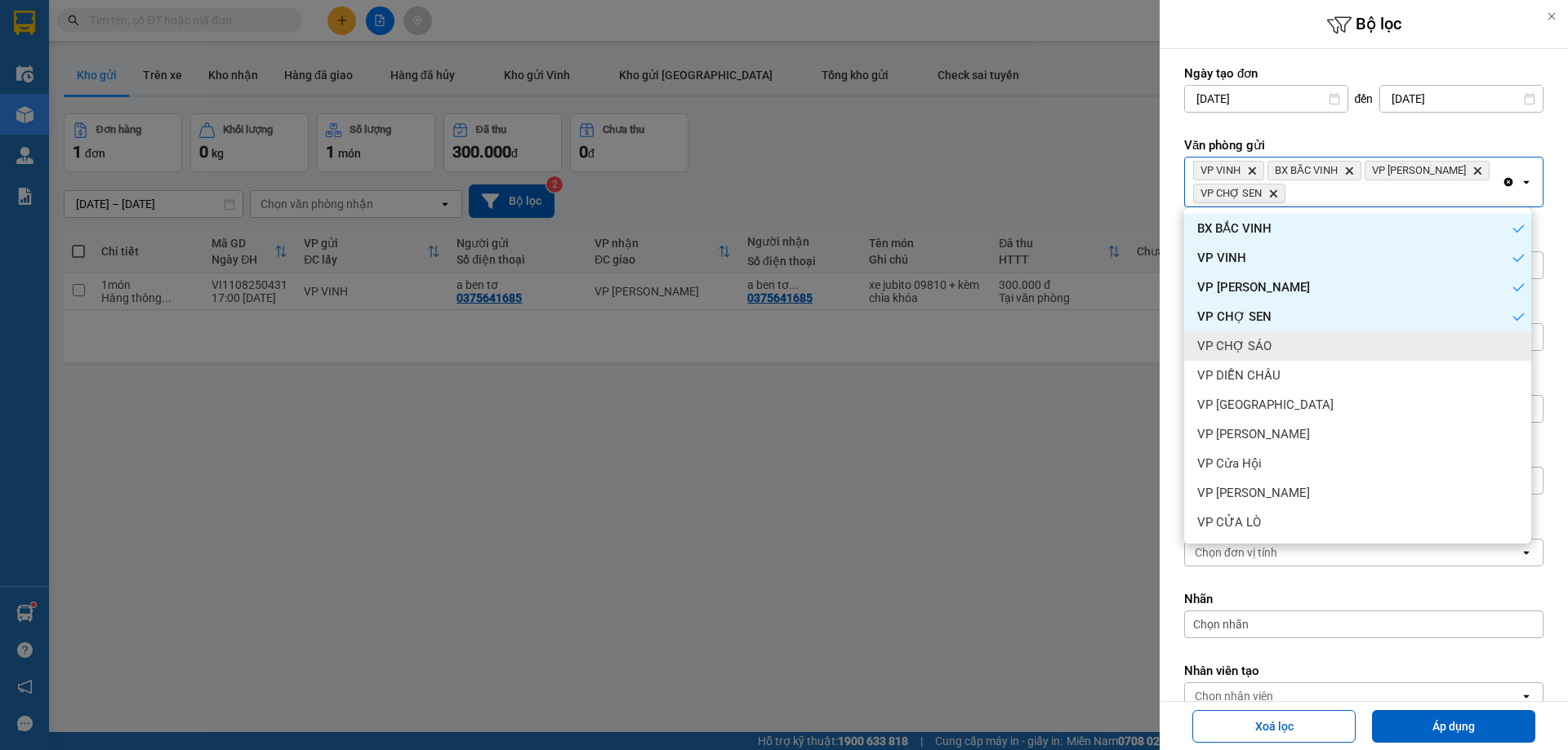
click at [1300, 359] on div "VP CHỢ SÁO" at bounding box center [1357, 346] width 347 height 30
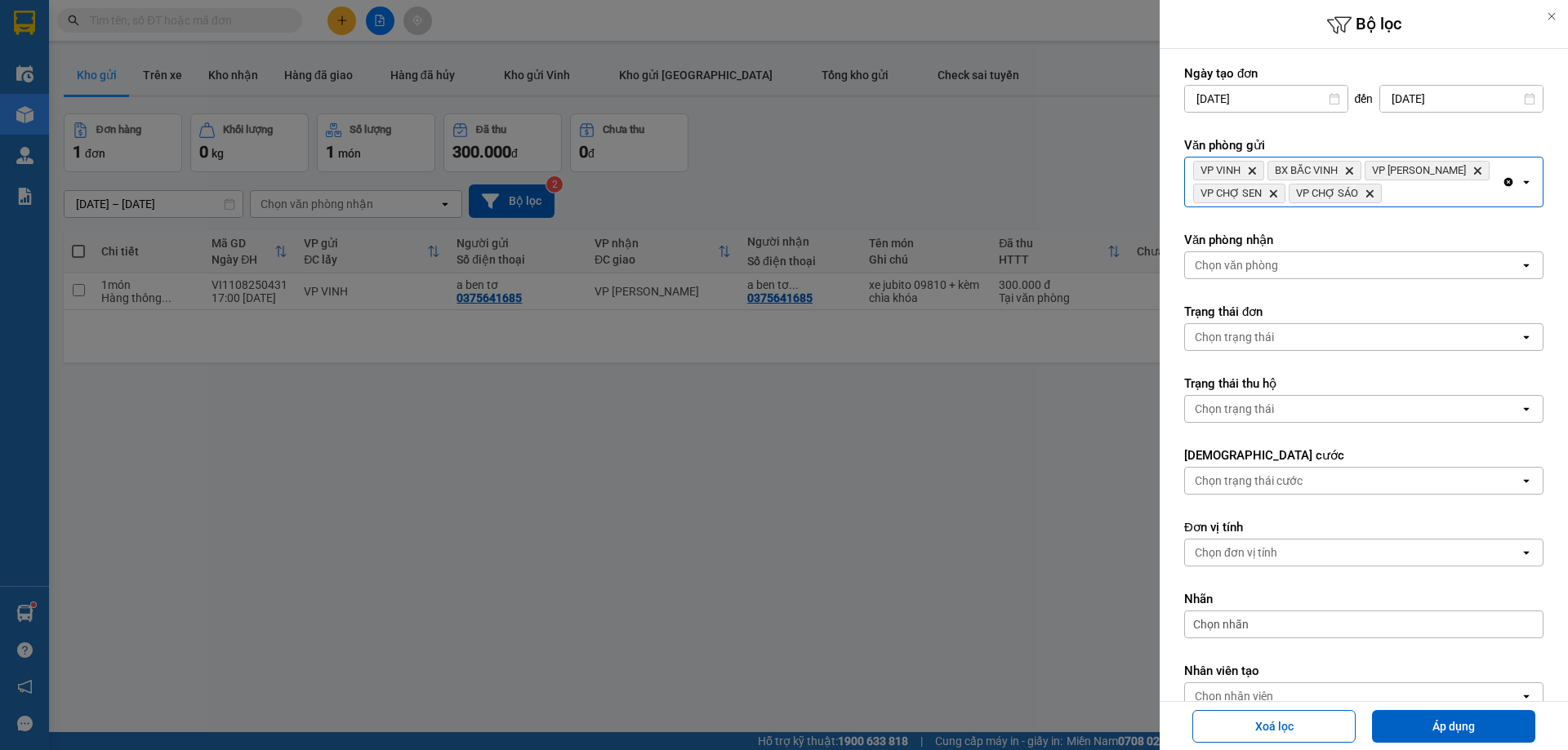
click at [1449, 203] on div "VP VINH Delete BX BẮC VINH Delete VP THANH CHƯƠNG Delete VP CHỢ SEN Delete VP C…" at bounding box center [1343, 182] width 317 height 49
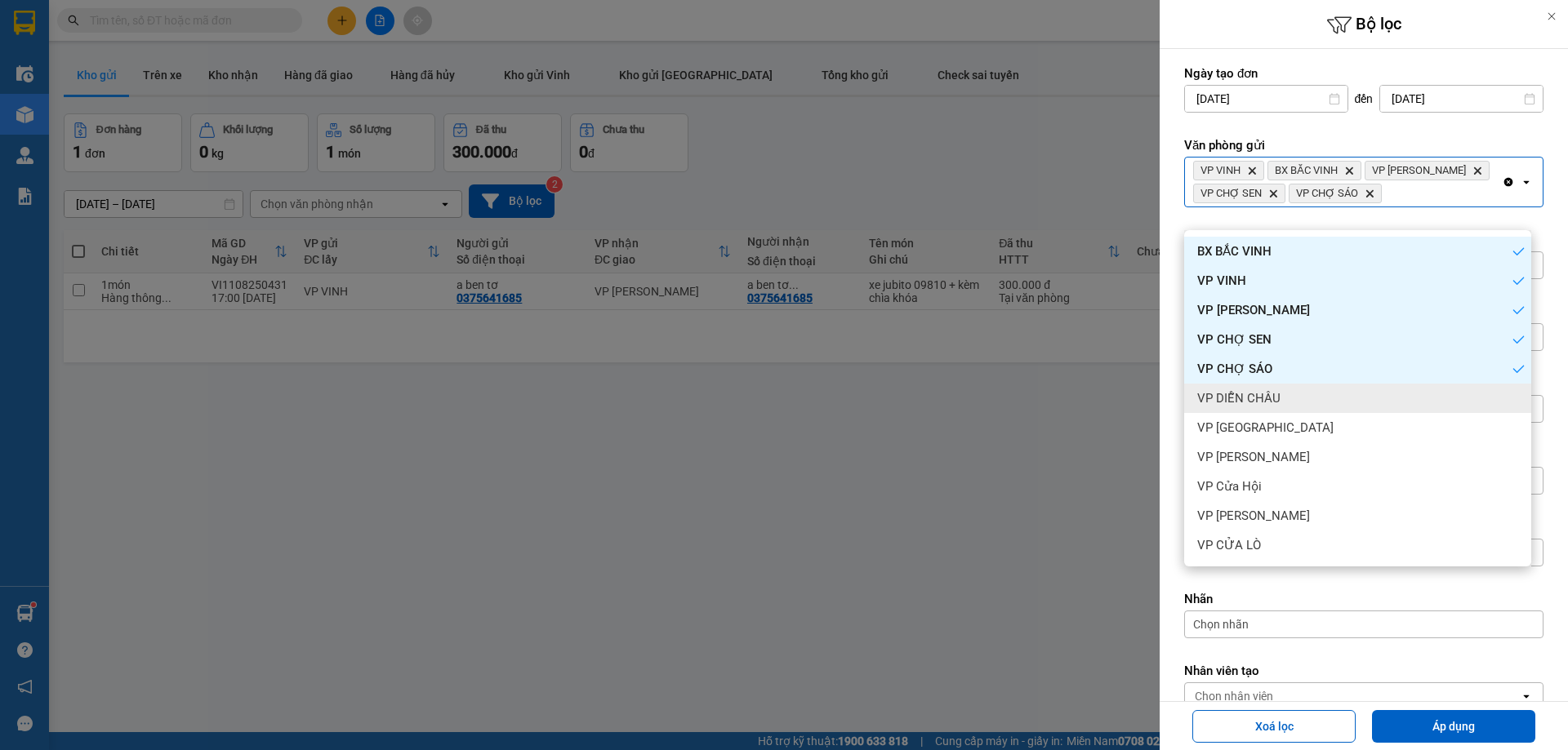
click at [1266, 408] on div "VP DIỄN CHÂU" at bounding box center [1357, 398] width 347 height 30
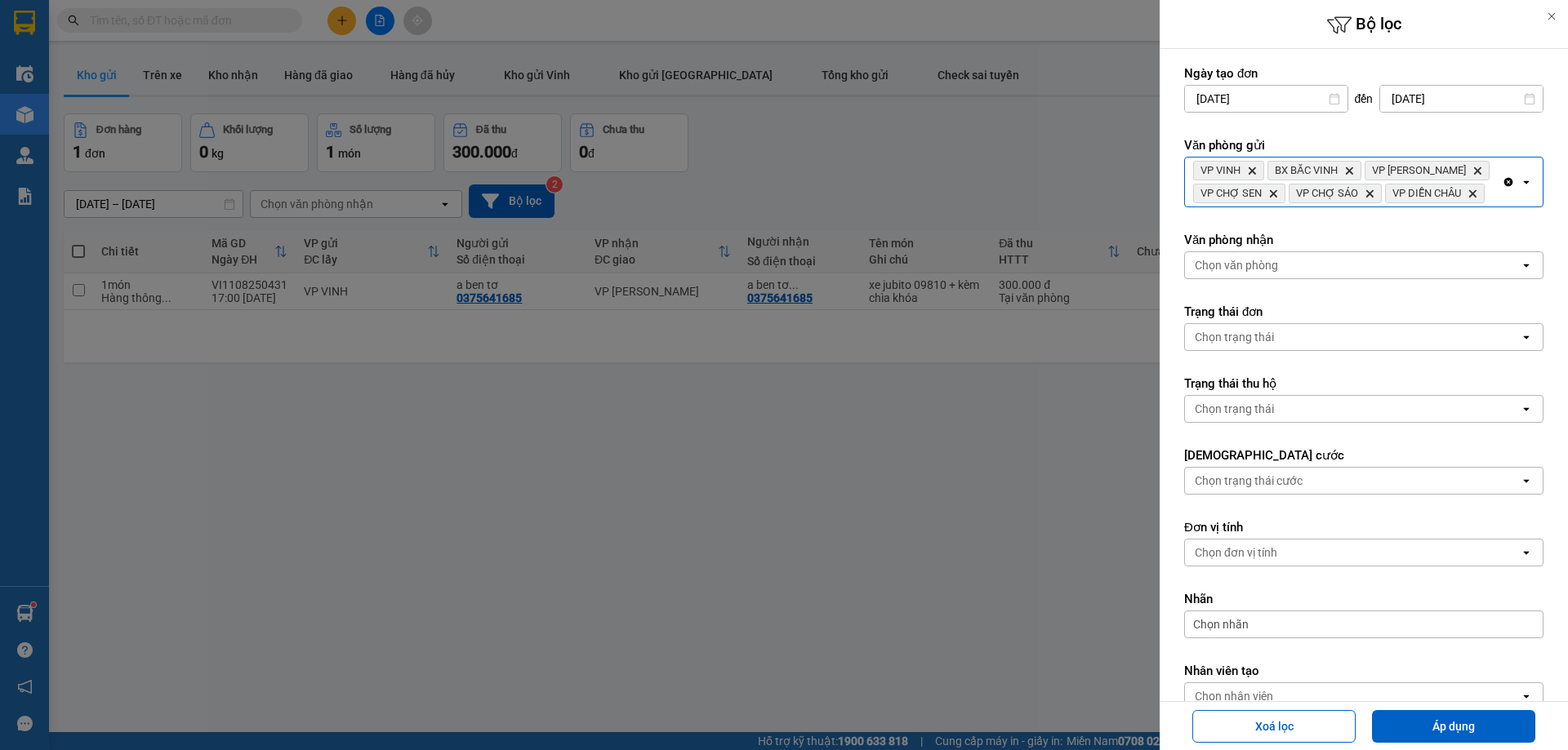
click at [1464, 204] on div "VP VINH Delete BX BẮC VINH Delete VP THANH CHƯƠNG Delete VP CHỢ SEN Delete VP C…" at bounding box center [1343, 182] width 317 height 49
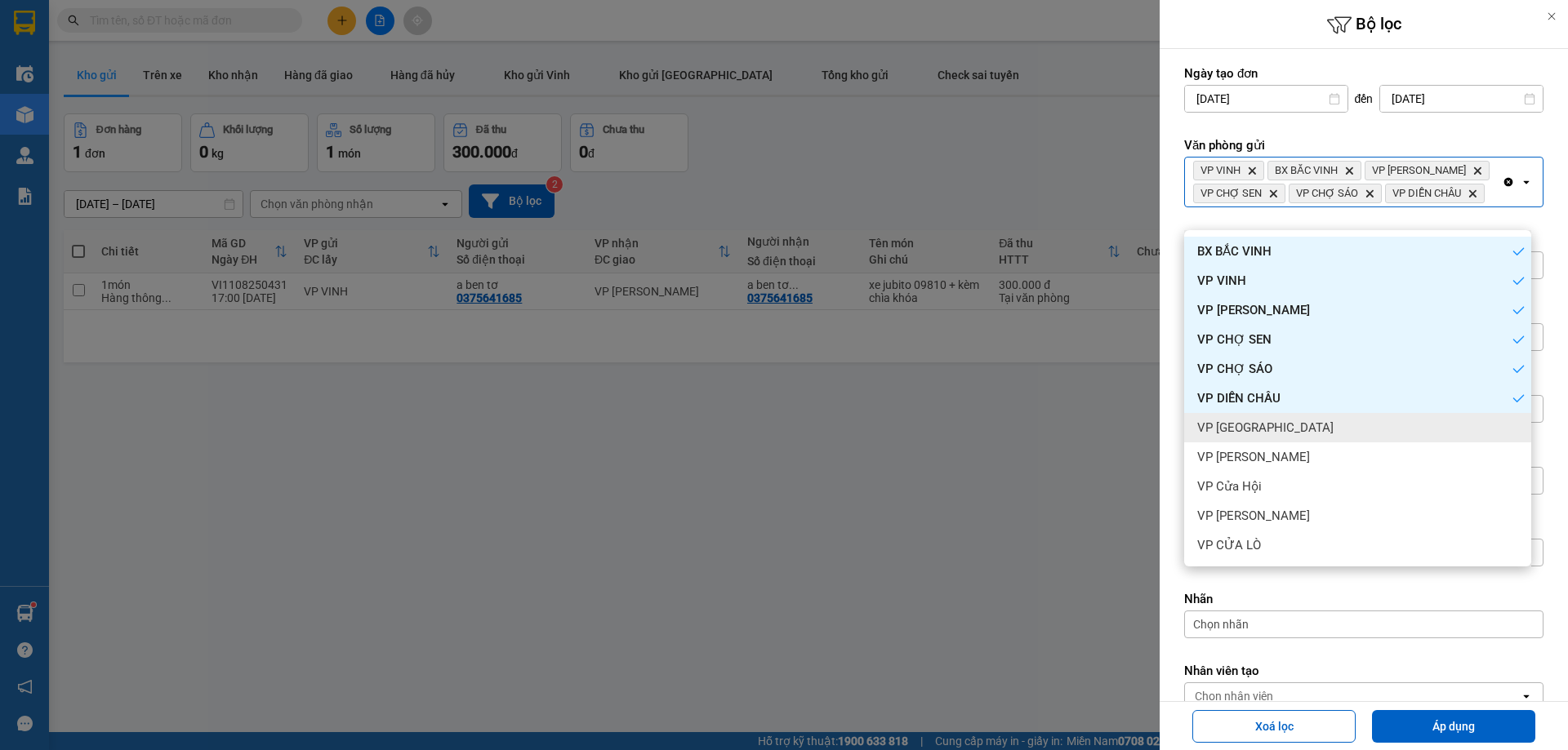
click at [1293, 433] on div "VP [GEOGRAPHIC_DATA]" at bounding box center [1357, 428] width 347 height 30
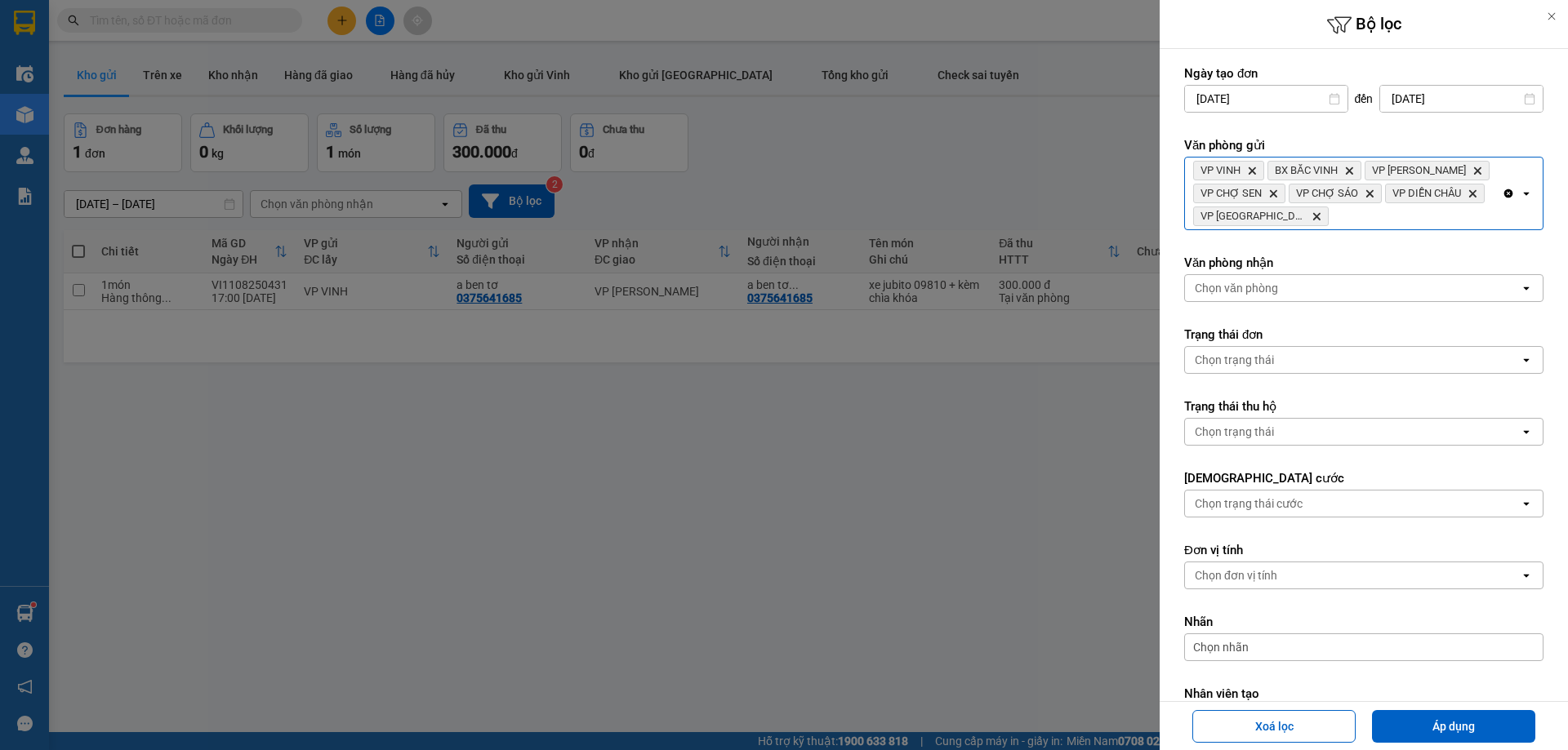
click at [1452, 205] on div "VP VINH Delete BX BẮC VINH Delete VP THANH CHƯƠNG Delete VP CHỢ SEN Delete VP C…" at bounding box center [1343, 193] width 317 height 72
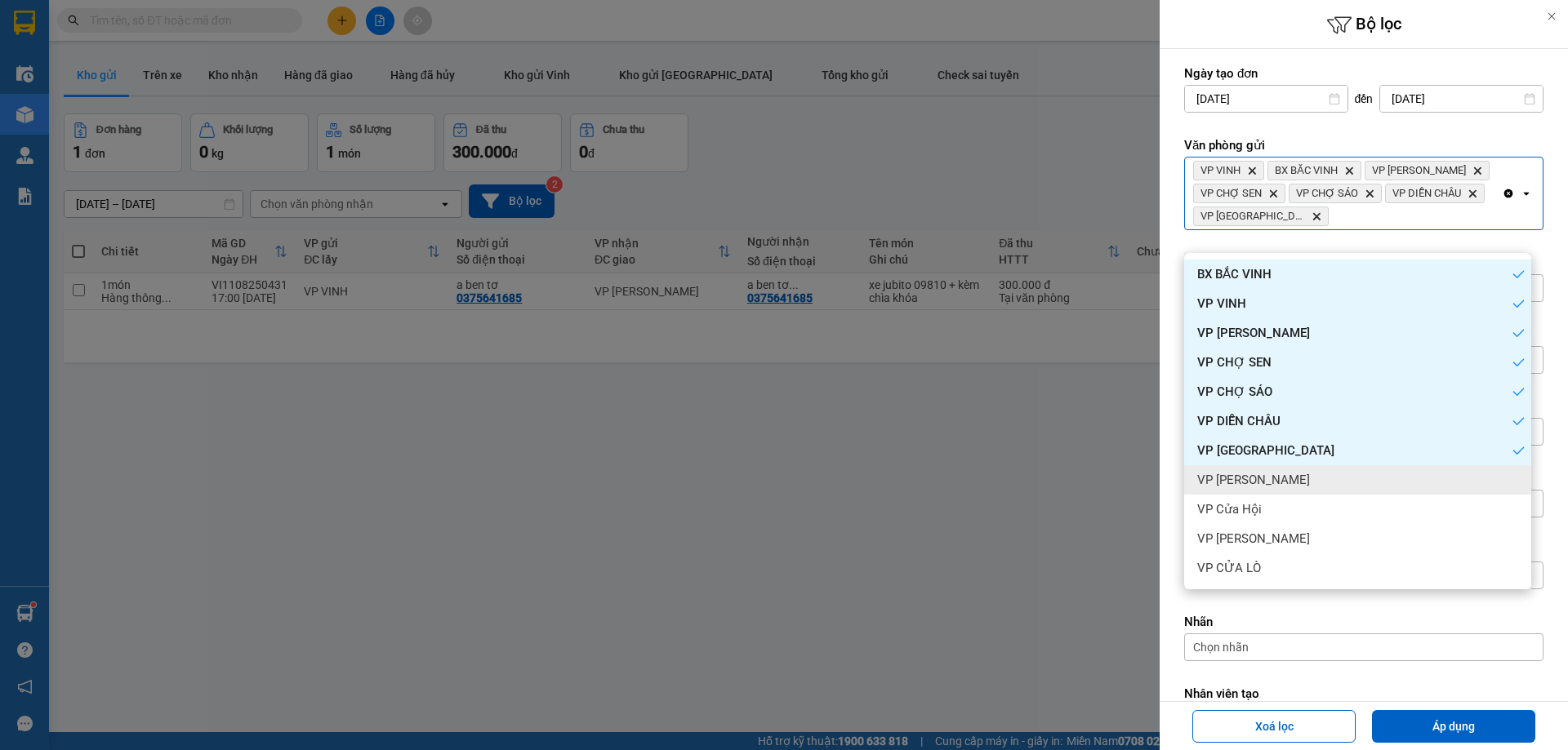
click at [1285, 475] on div "VP [PERSON_NAME]" at bounding box center [1357, 479] width 347 height 30
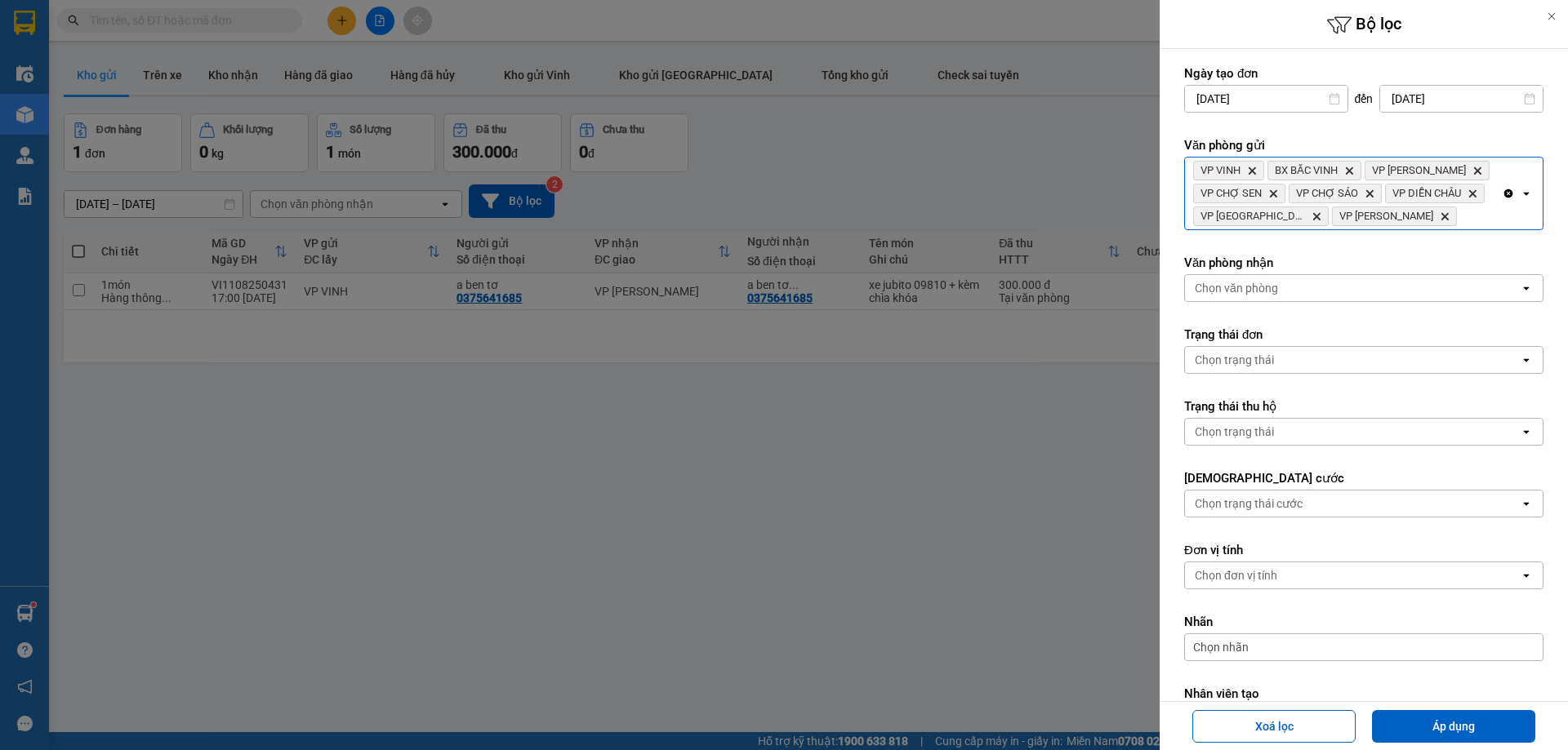
click at [1461, 229] on div "VP VINH Delete BX BẮC VINH Delete VP THANH CHƯƠNG Delete VP CHỢ SEN Delete VP C…" at bounding box center [1343, 193] width 317 height 72
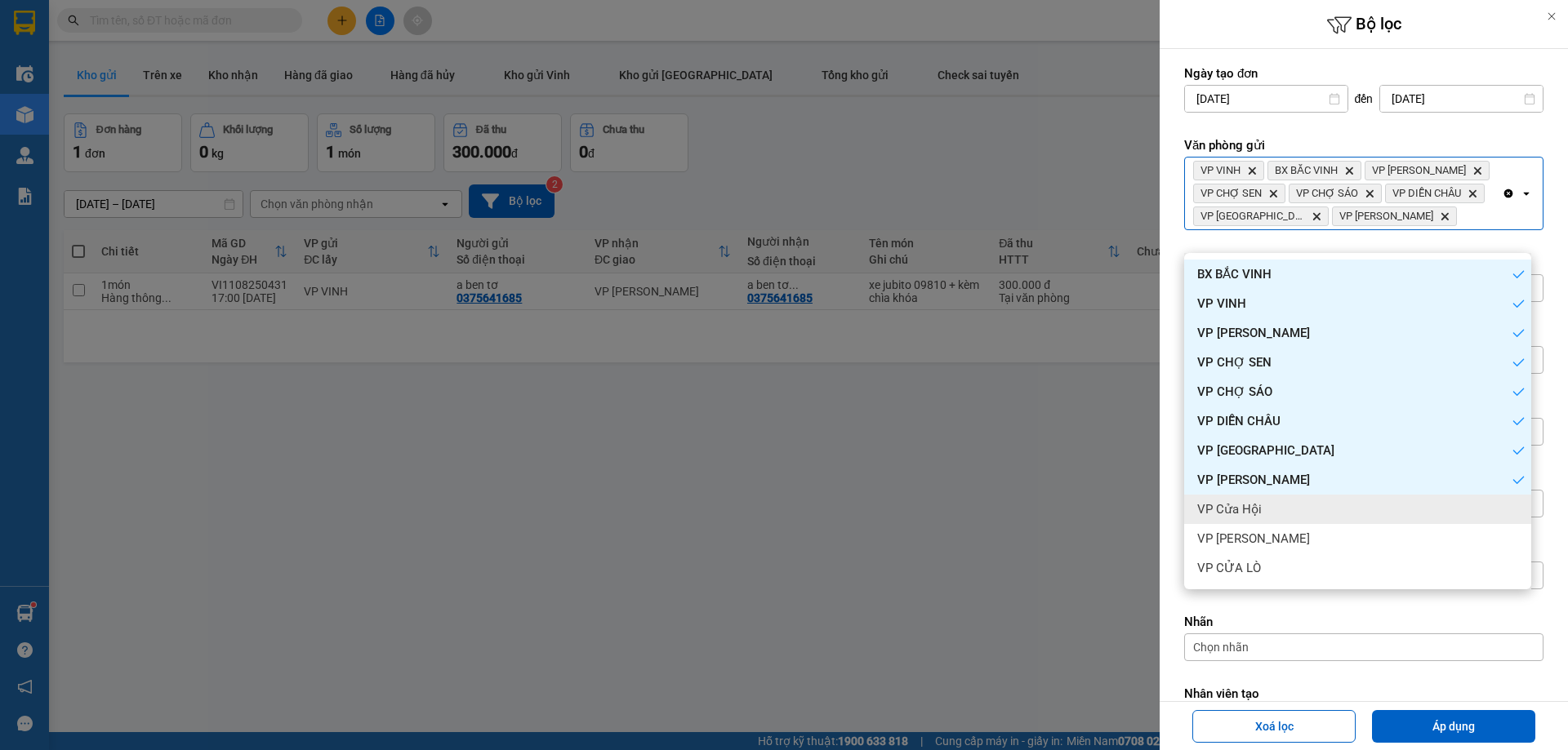
click at [1264, 508] on div "VP Cửa Hội" at bounding box center [1357, 509] width 347 height 30
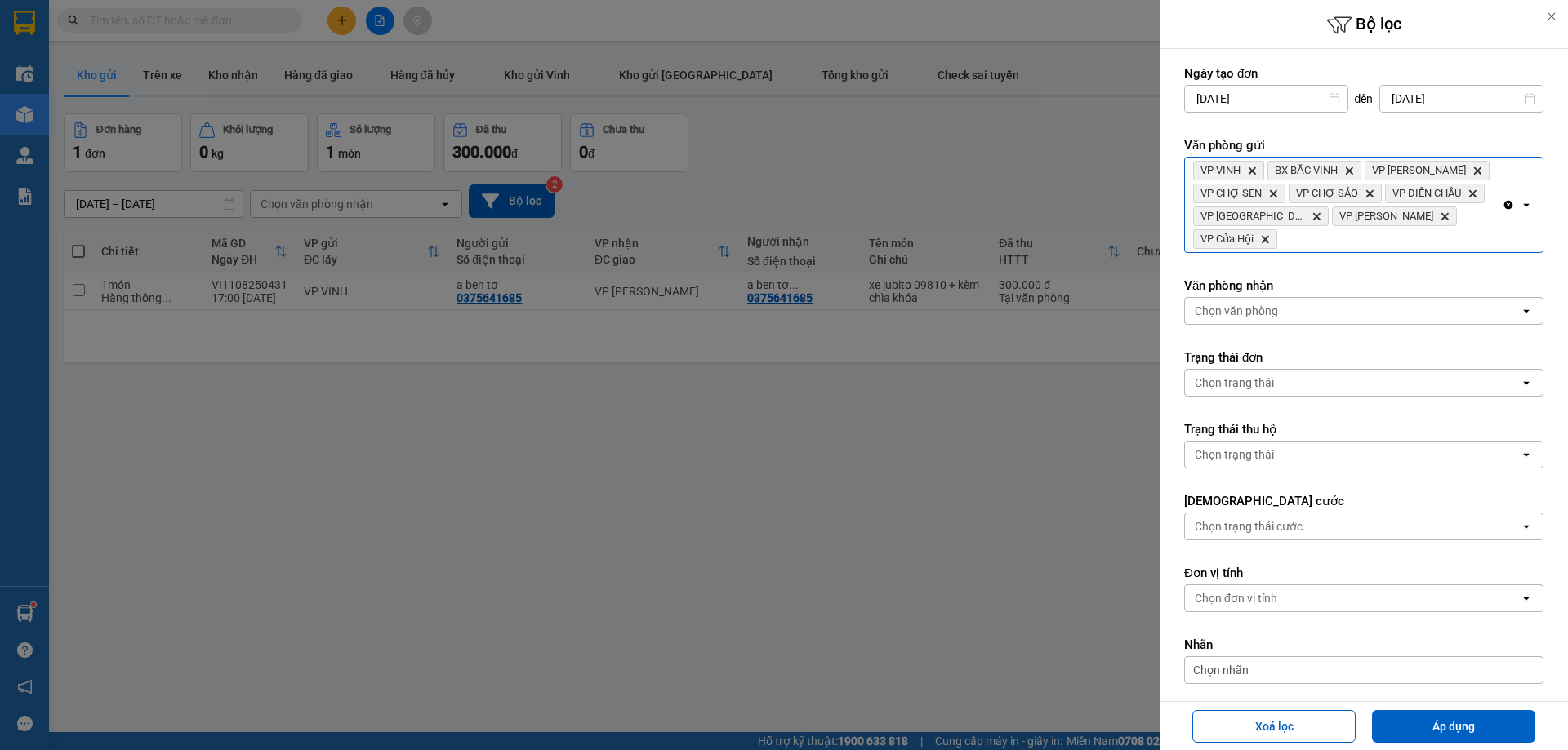
click at [1459, 221] on div "VP VINH Delete BX BẮC VINH Delete VP THANH CHƯƠNG Delete VP CHỢ SEN Delete VP C…" at bounding box center [1343, 205] width 317 height 95
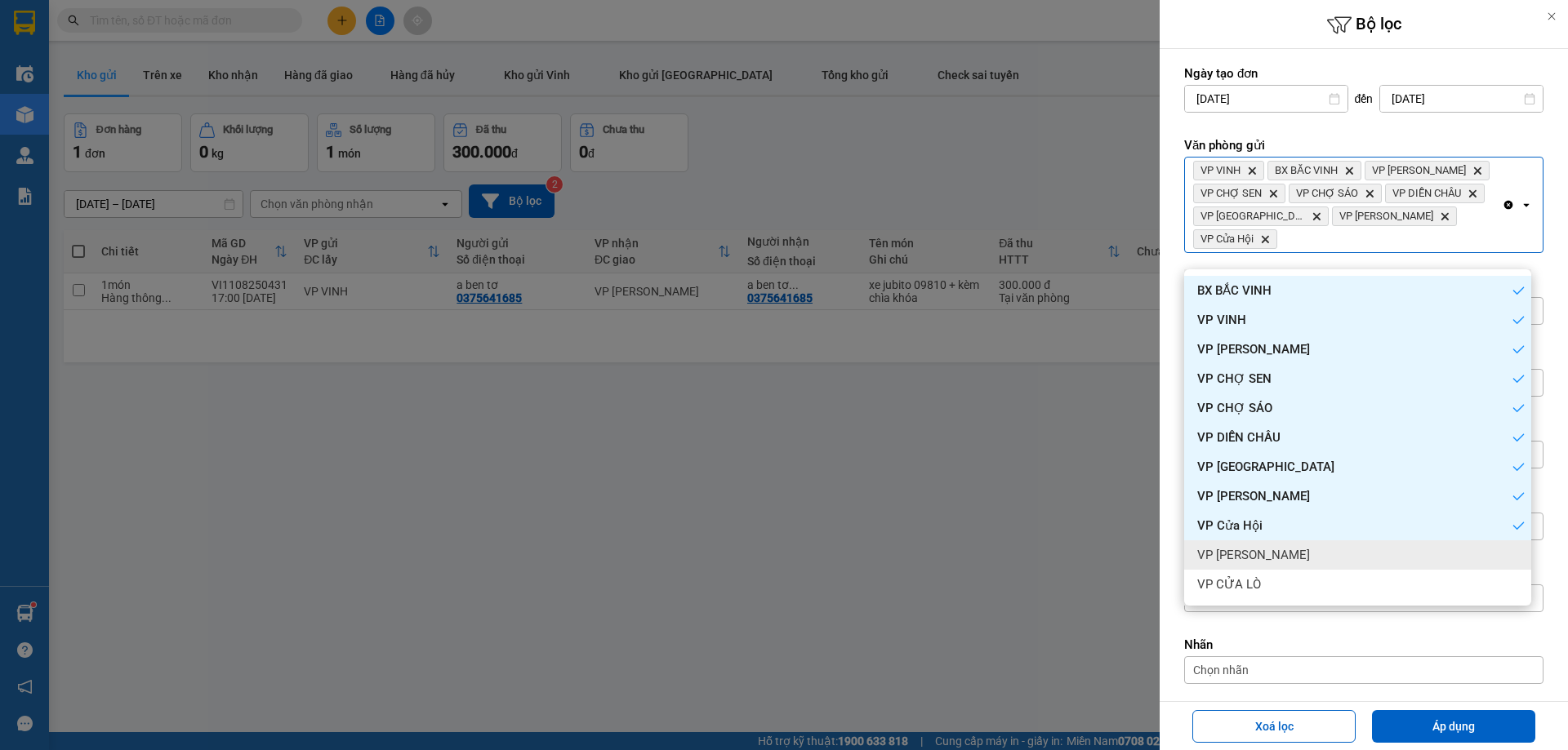
click at [1273, 550] on div "VP [PERSON_NAME]" at bounding box center [1357, 555] width 347 height 30
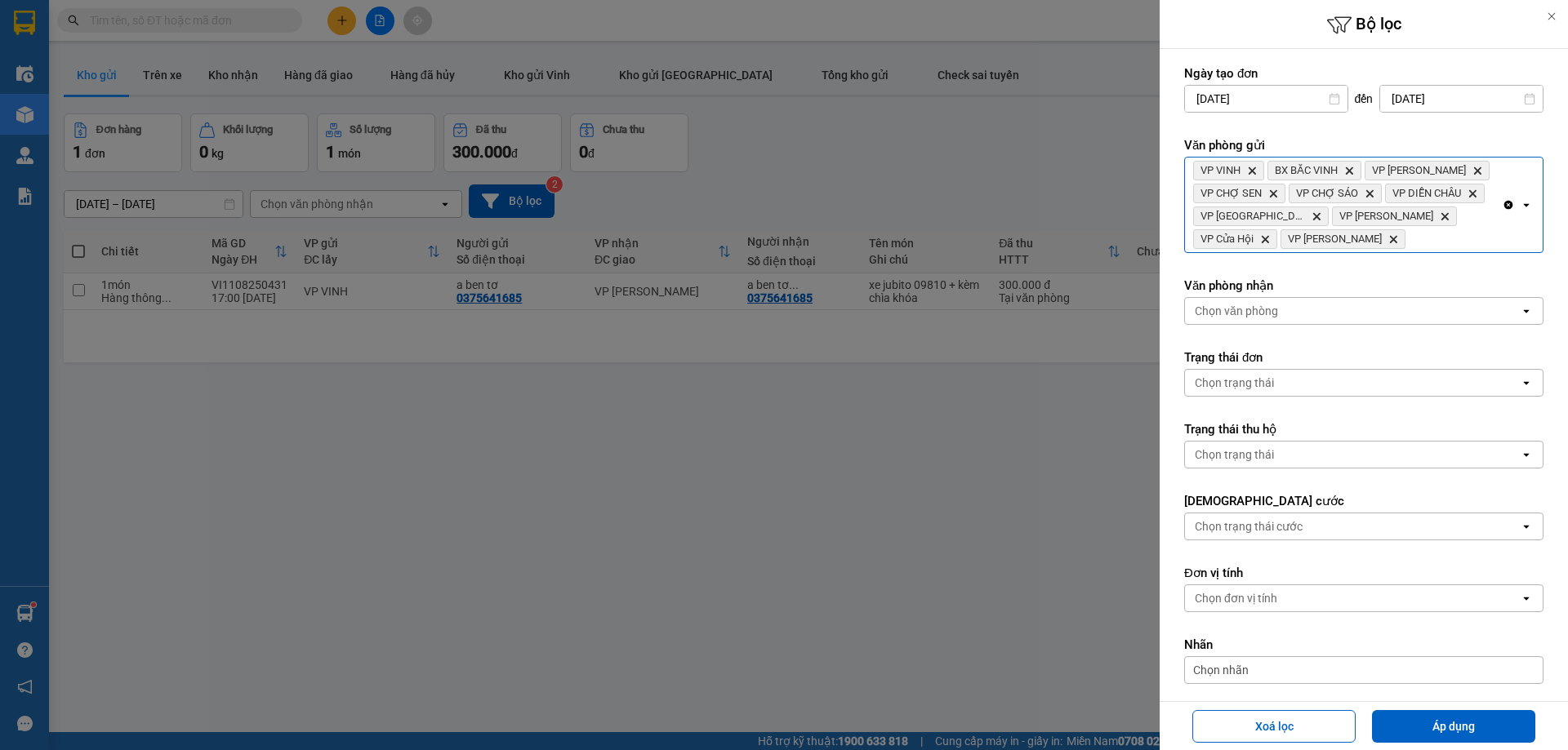
drag, startPoint x: 1459, startPoint y: 209, endPoint x: 1446, endPoint y: 259, distance: 51.7
click at [1458, 213] on div "VP VINH Delete BX BẮC VINH Delete VP THANH CHƯƠNG Delete VP CHỢ SEN Delete VP C…" at bounding box center [1343, 205] width 317 height 95
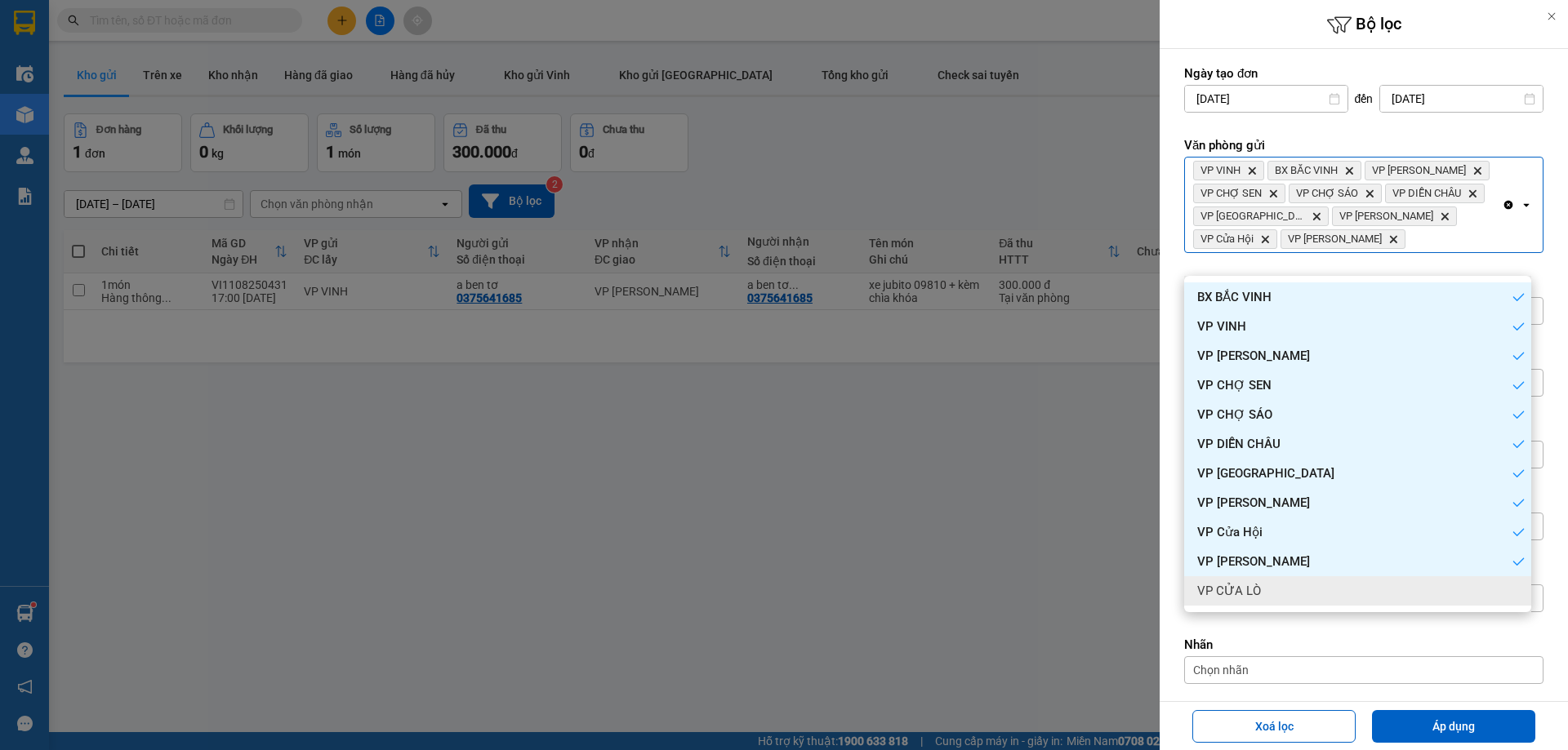
click at [1280, 584] on div "VP CỬA LÒ" at bounding box center [1357, 590] width 347 height 30
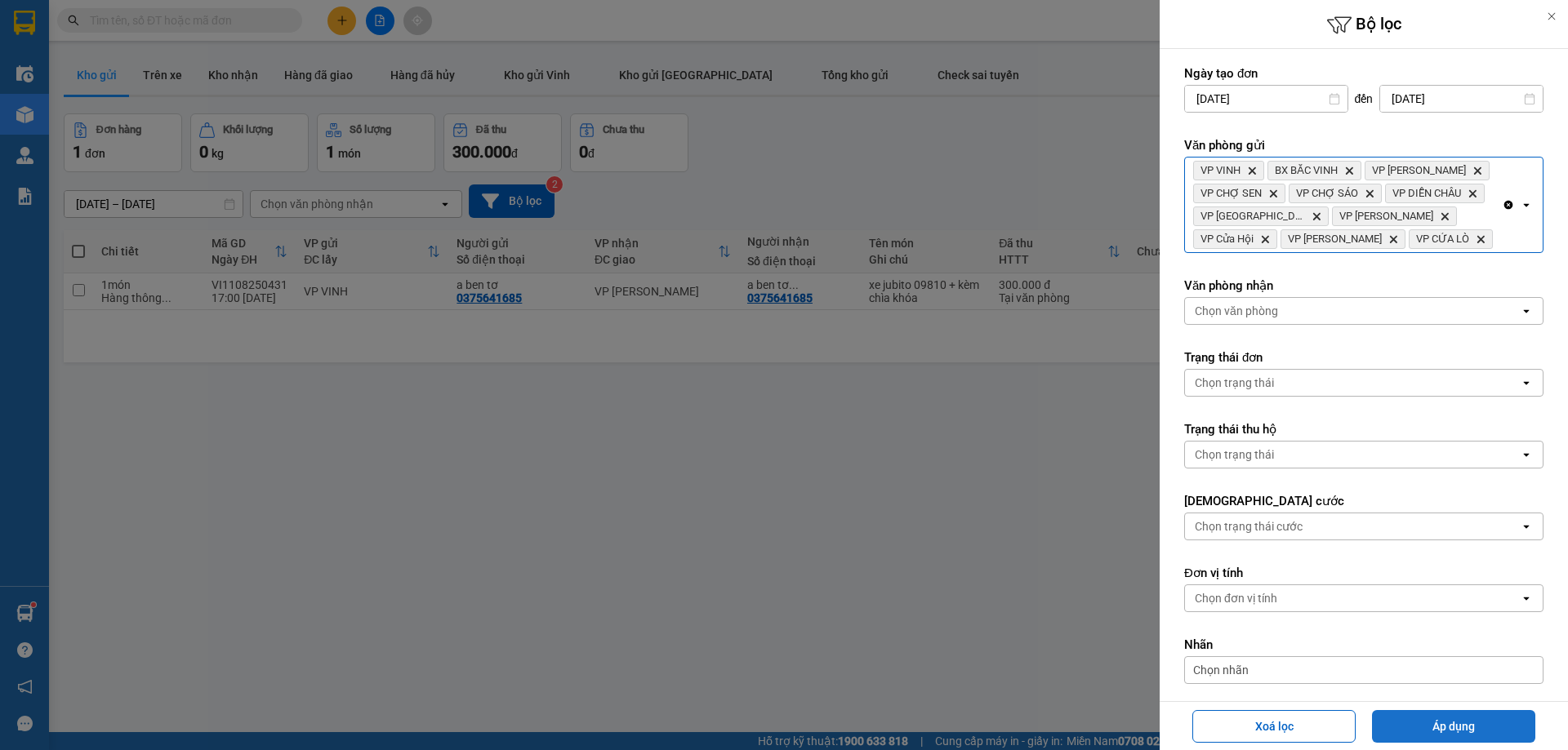
click at [1403, 713] on button "Áp dụng" at bounding box center [1453, 726] width 163 height 32
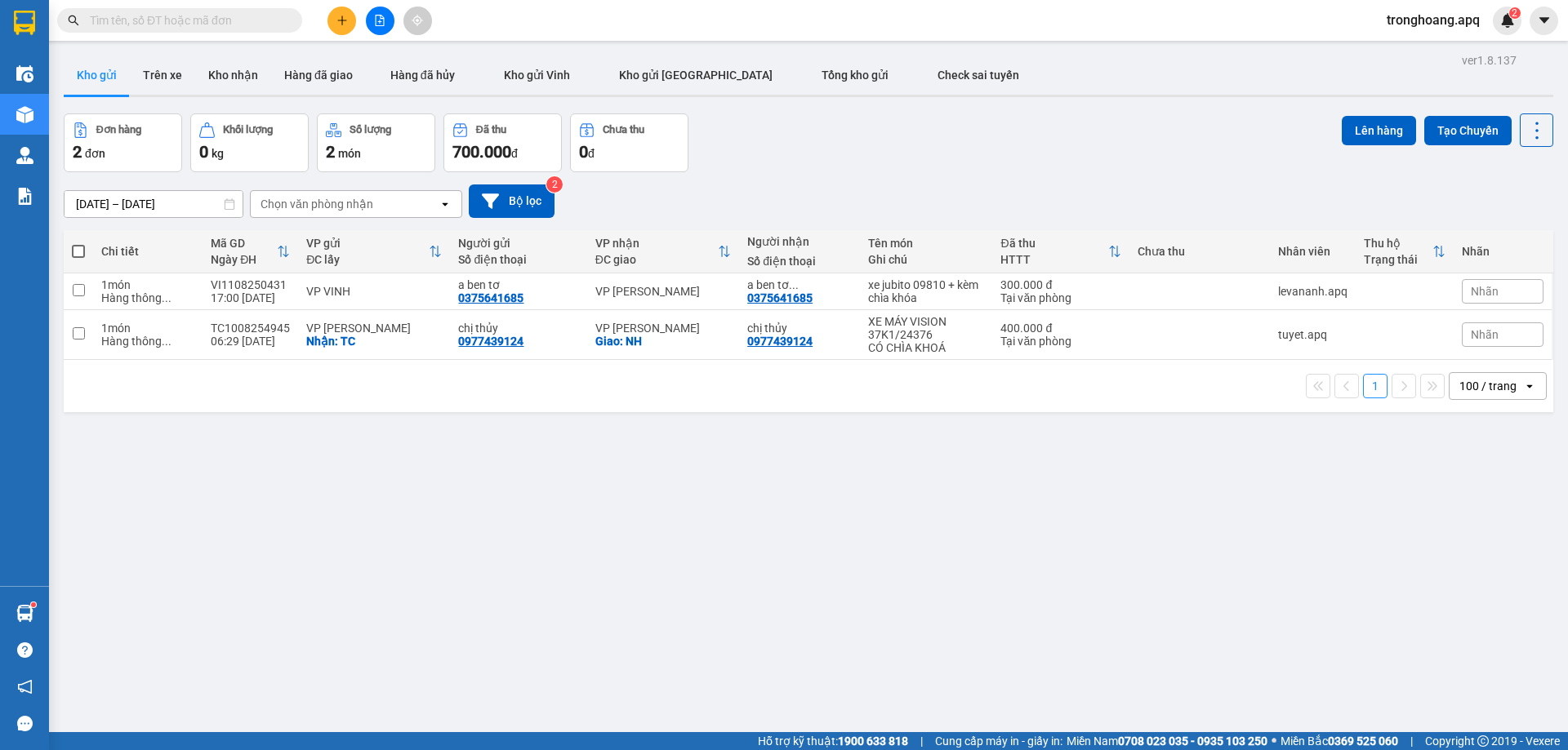
click at [718, 411] on div "1 100 / trang open" at bounding box center [808, 386] width 1489 height 53
click at [1411, 29] on span "tronghoang.apq" at bounding box center [1433, 20] width 119 height 20
click at [1408, 52] on span "Đăng xuất" at bounding box center [1440, 50] width 87 height 18
